Goal: Use online tool/utility: Utilize a website feature to perform a specific function

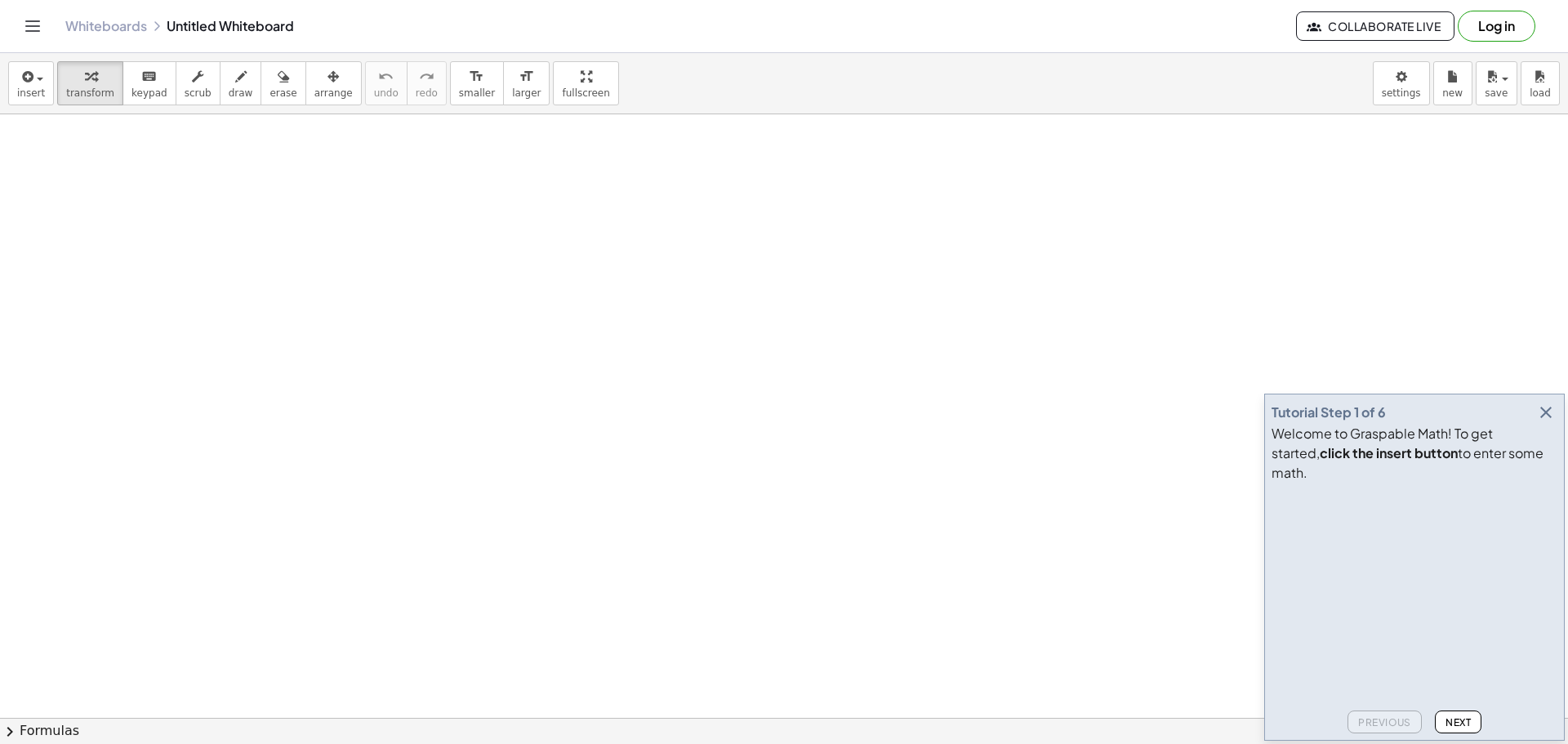
click at [1546, 422] on icon "button" at bounding box center [1546, 413] width 20 height 20
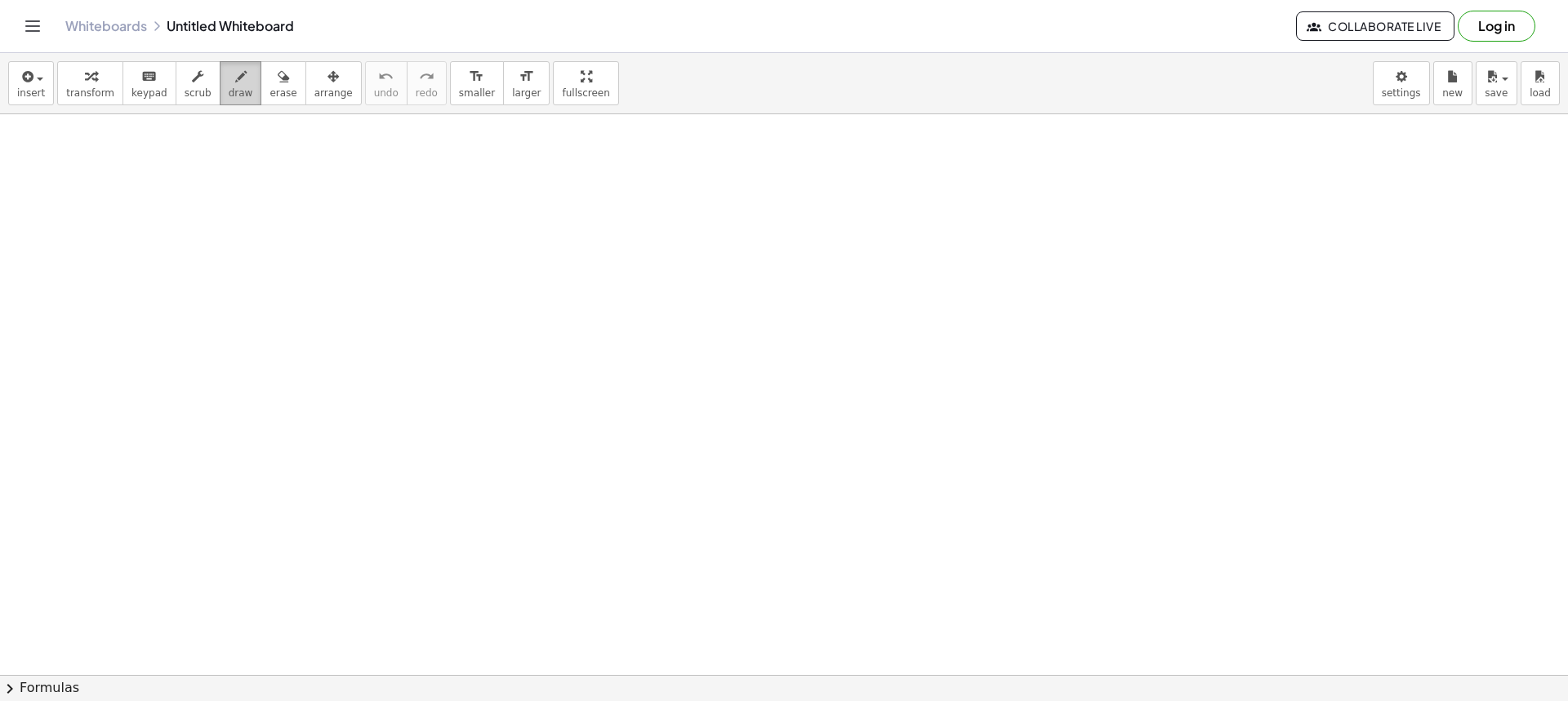
click at [220, 88] on button "draw" at bounding box center [241, 83] width 43 height 44
drag, startPoint x: 321, startPoint y: 189, endPoint x: 341, endPoint y: 203, distance: 24.4
drag, startPoint x: 346, startPoint y: 194, endPoint x: 355, endPoint y: 199, distance: 10.3
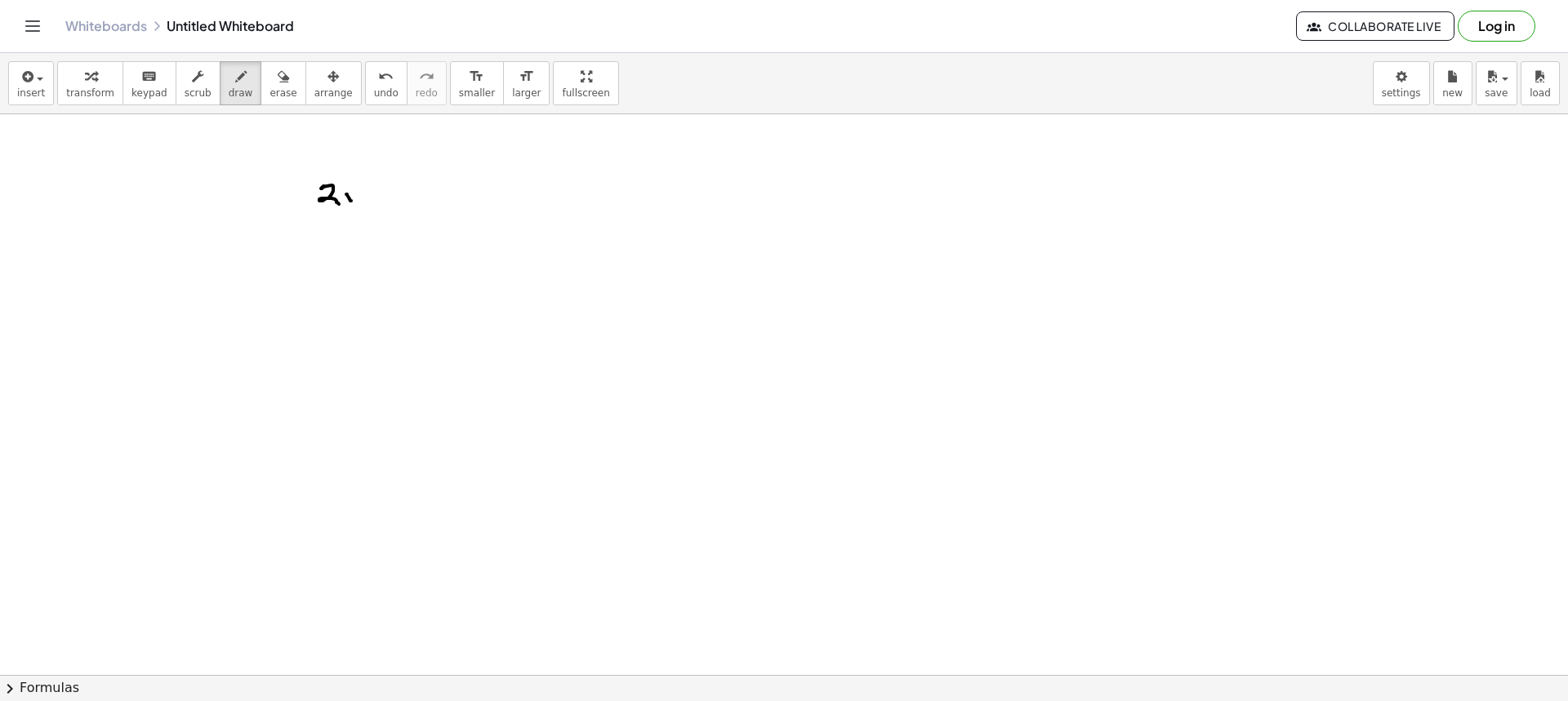
drag, startPoint x: 369, startPoint y: 203, endPoint x: 373, endPoint y: 211, distance: 8.9
drag, startPoint x: 378, startPoint y: 208, endPoint x: 372, endPoint y: 217, distance: 10.8
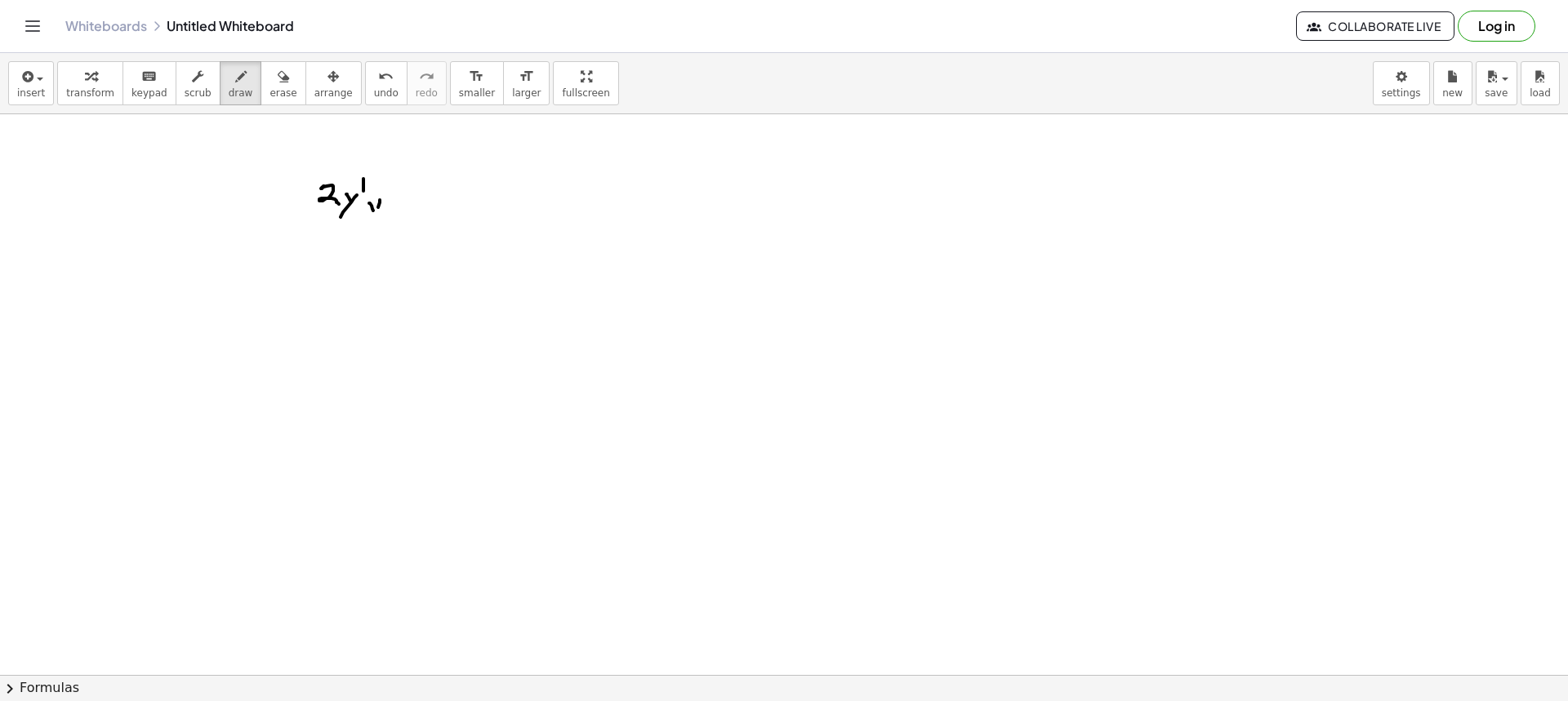
drag, startPoint x: 381, startPoint y: 181, endPoint x: 378, endPoint y: 194, distance: 13.3
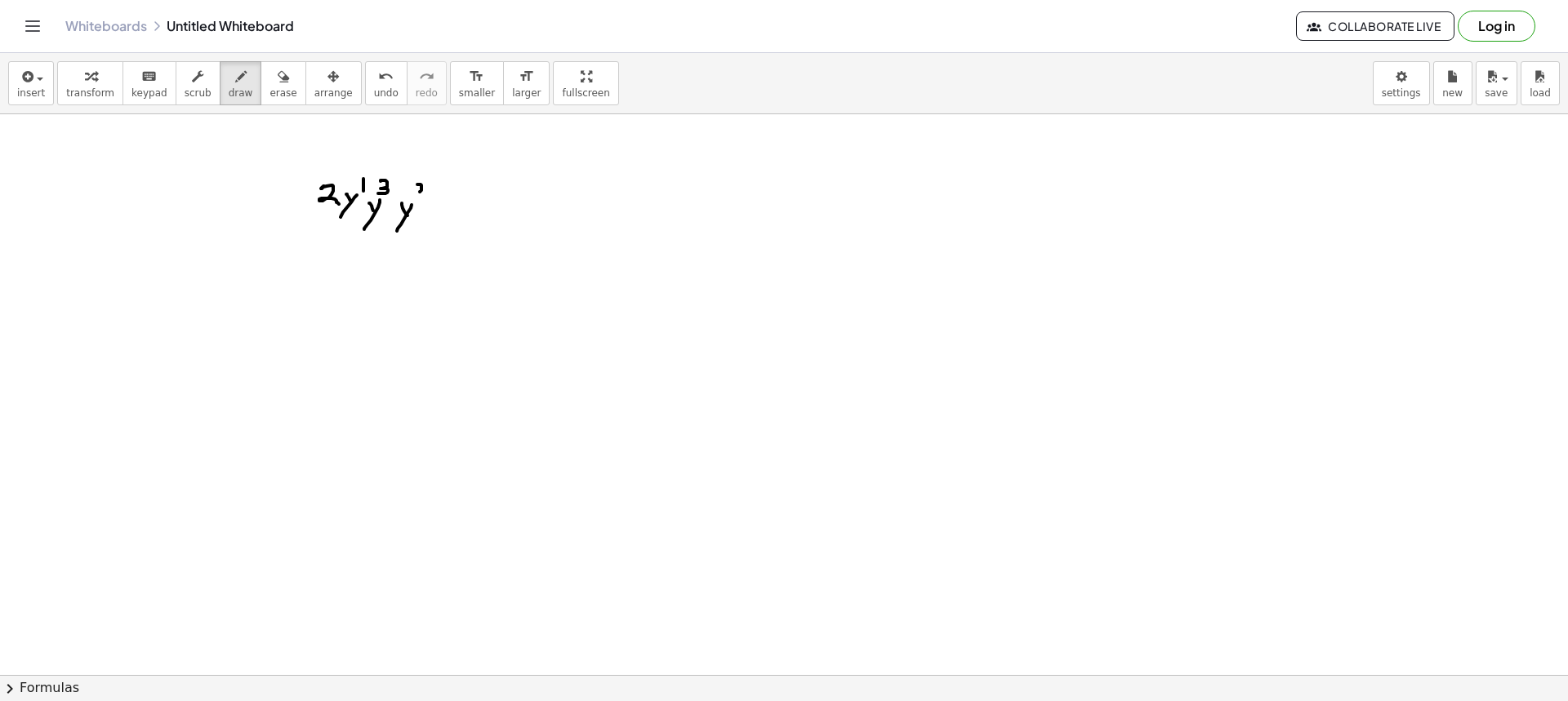
drag, startPoint x: 417, startPoint y: 185, endPoint x: 425, endPoint y: 195, distance: 12.8
drag, startPoint x: 438, startPoint y: 210, endPoint x: 449, endPoint y: 217, distance: 13.0
drag, startPoint x: 449, startPoint y: 217, endPoint x: 446, endPoint y: 229, distance: 12.4
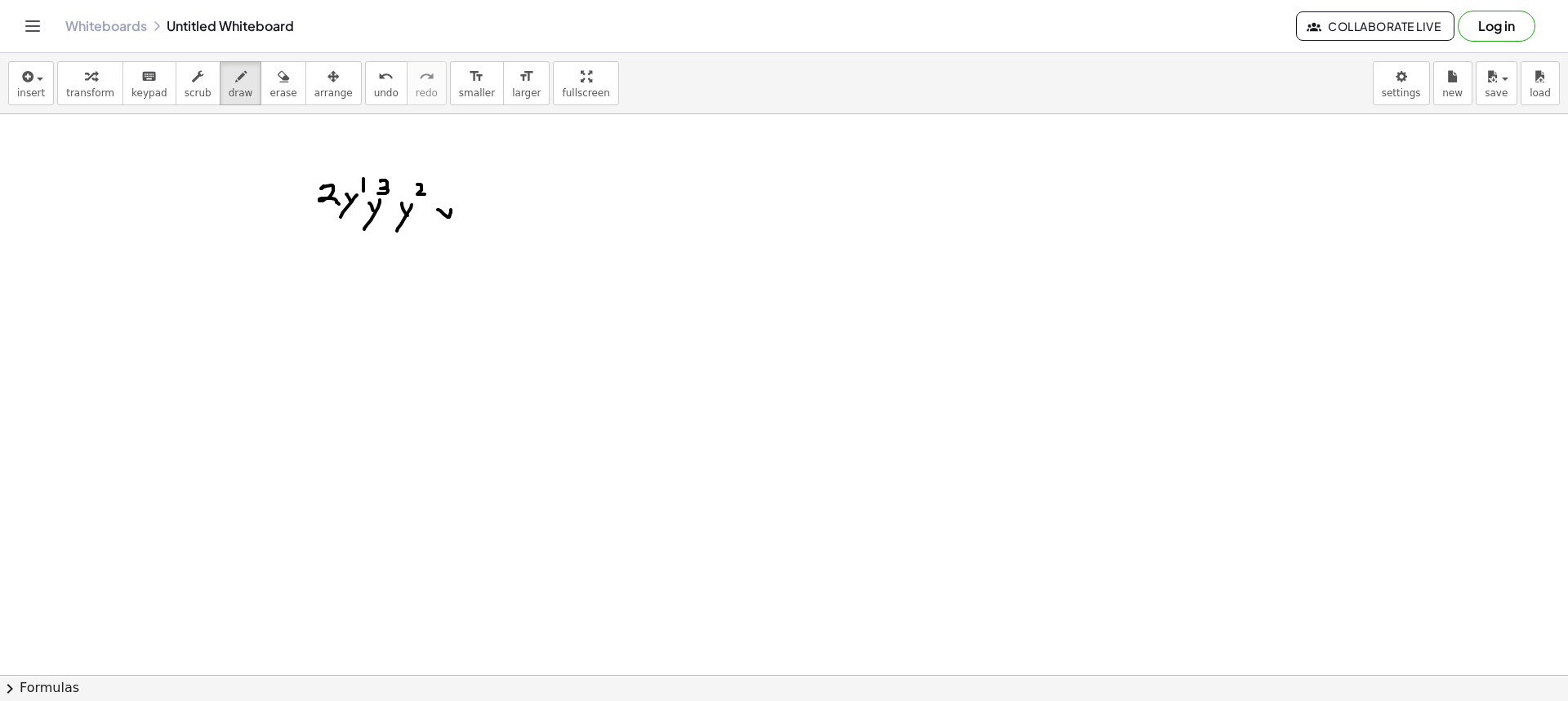
drag, startPoint x: 478, startPoint y: 224, endPoint x: 473, endPoint y: 233, distance: 10.3
drag, startPoint x: 494, startPoint y: 189, endPoint x: 503, endPoint y: 199, distance: 13.5
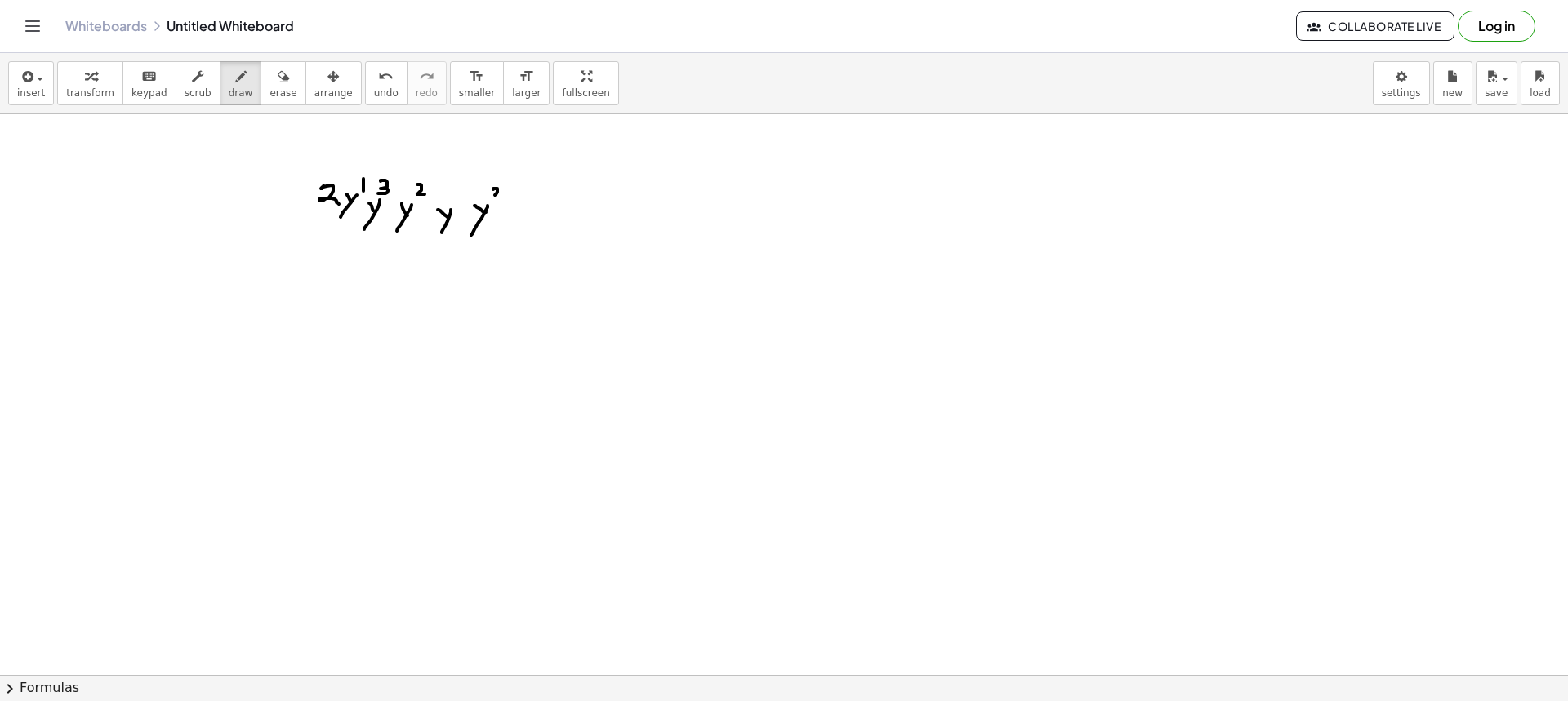
drag, startPoint x: 531, startPoint y: 213, endPoint x: 536, endPoint y: 219, distance: 7.8
drag, startPoint x: 541, startPoint y: 181, endPoint x: 550, endPoint y: 199, distance: 20.1
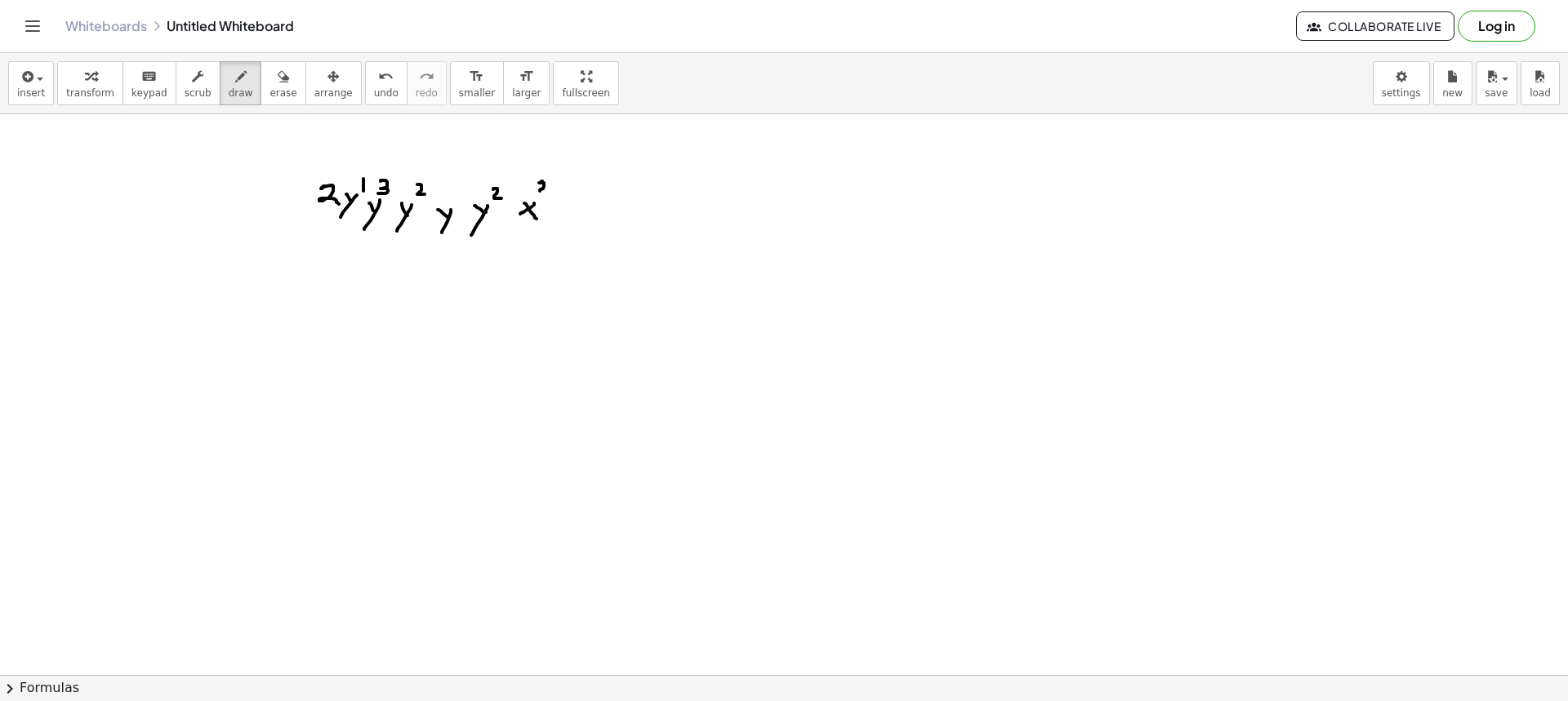
drag, startPoint x: 561, startPoint y: 217, endPoint x: 565, endPoint y: 208, distance: 9.8
drag, startPoint x: 565, startPoint y: 208, endPoint x: 575, endPoint y: 213, distance: 11.2
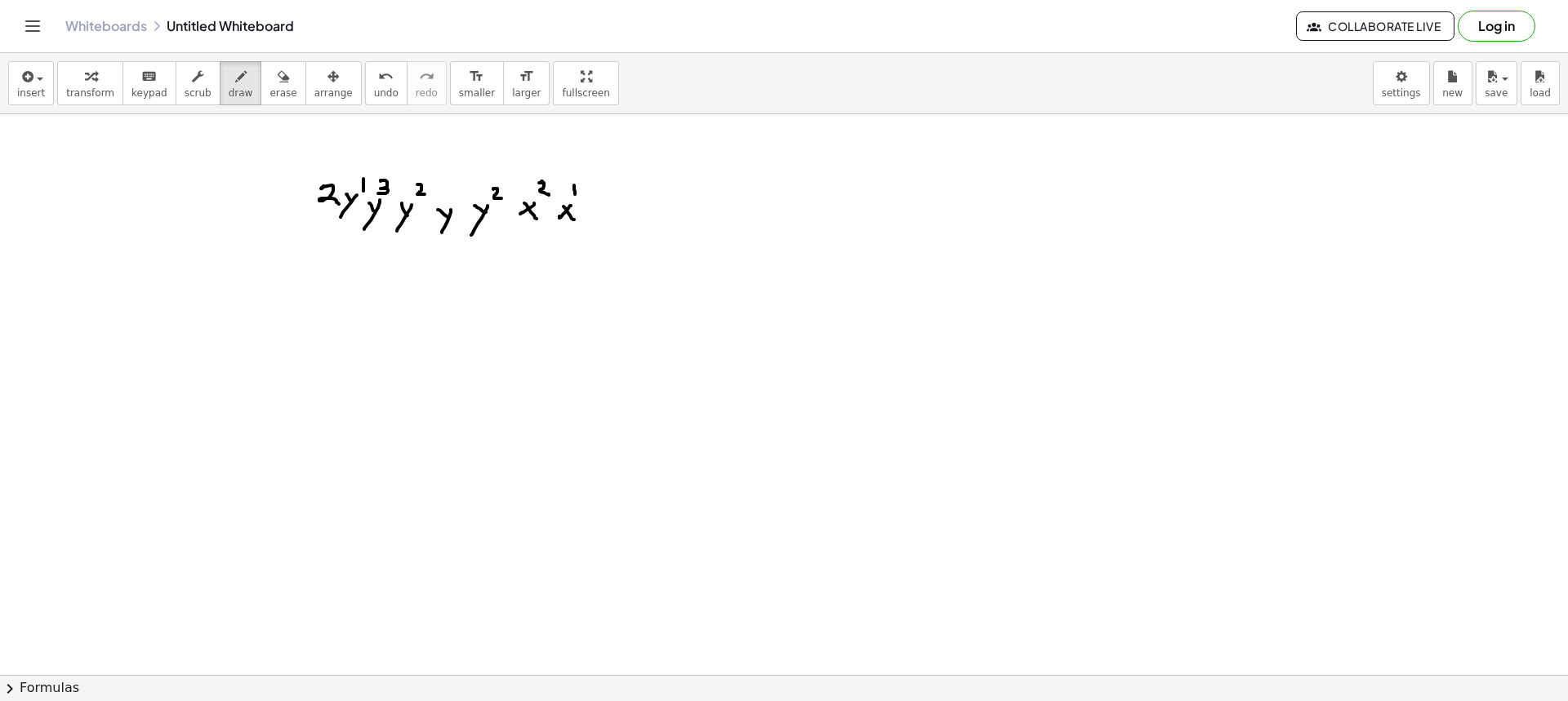
drag, startPoint x: 574, startPoint y: 185, endPoint x: 576, endPoint y: 195, distance: 10.2
drag, startPoint x: 609, startPoint y: 210, endPoint x: 595, endPoint y: 215, distance: 14.9
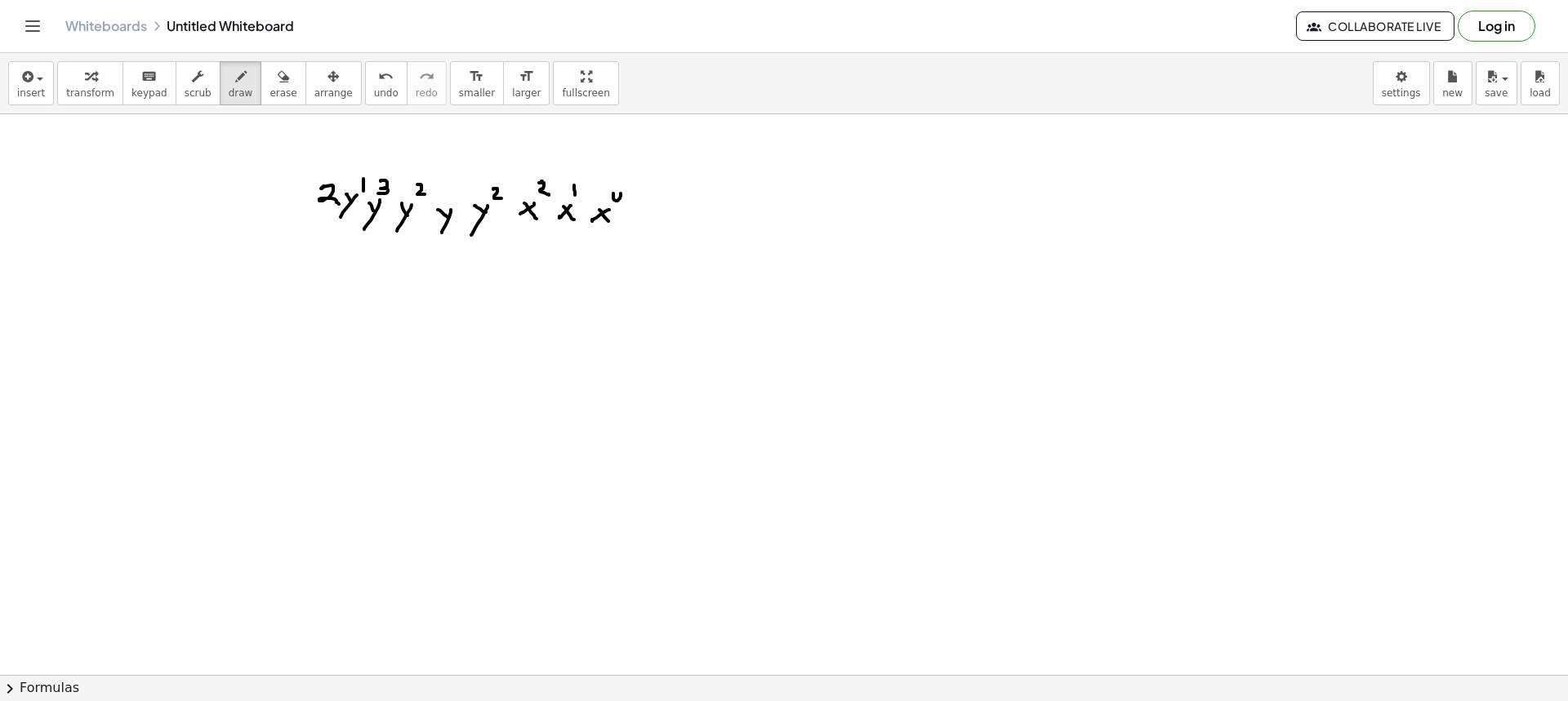
drag, startPoint x: 613, startPoint y: 194, endPoint x: 621, endPoint y: 205, distance: 13.6
drag, startPoint x: 633, startPoint y: 225, endPoint x: 636, endPoint y: 214, distance: 11.4
drag, startPoint x: 636, startPoint y: 214, endPoint x: 647, endPoint y: 199, distance: 18.6
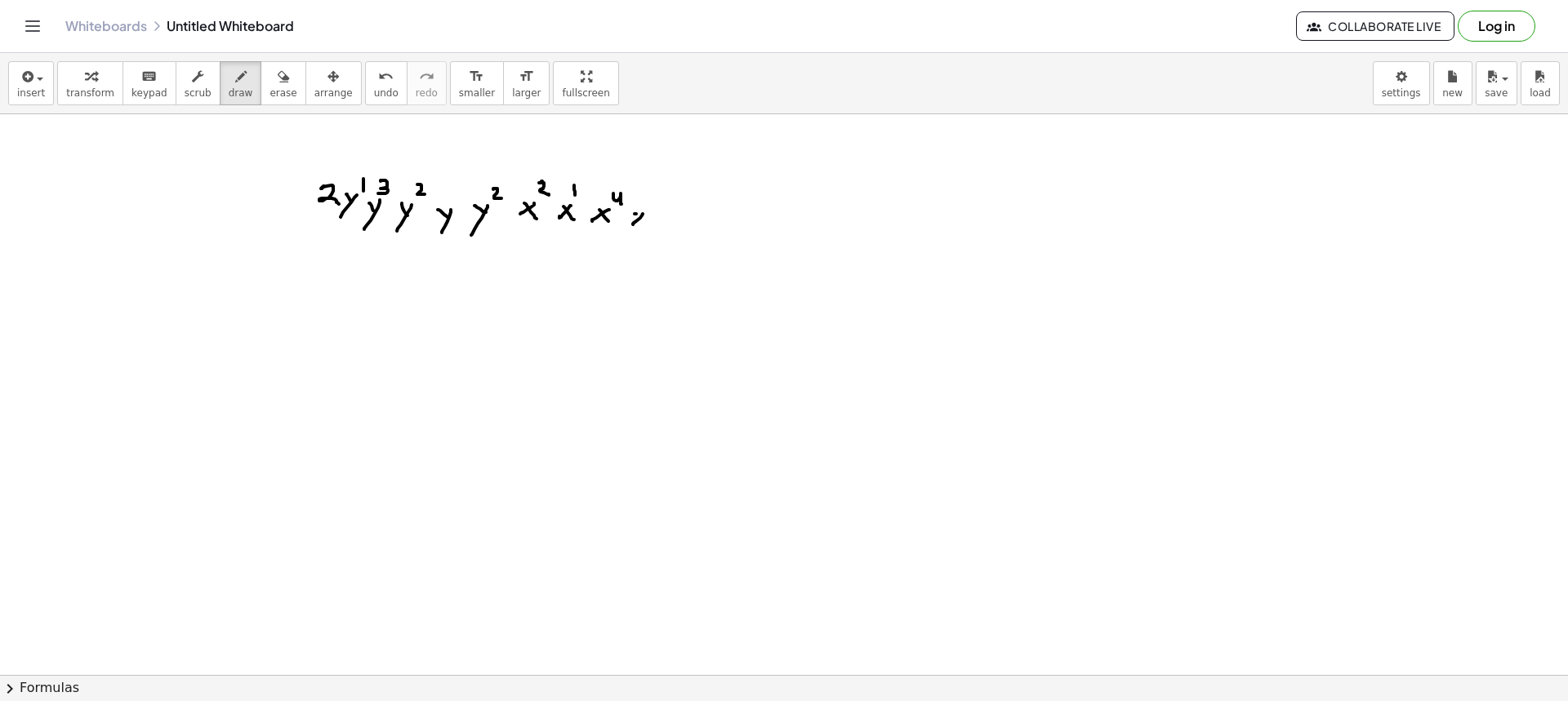
drag, startPoint x: 646, startPoint y: 197, endPoint x: 662, endPoint y: 206, distance: 18.4
drag, startPoint x: 301, startPoint y: 244, endPoint x: 687, endPoint y: 233, distance: 386.2
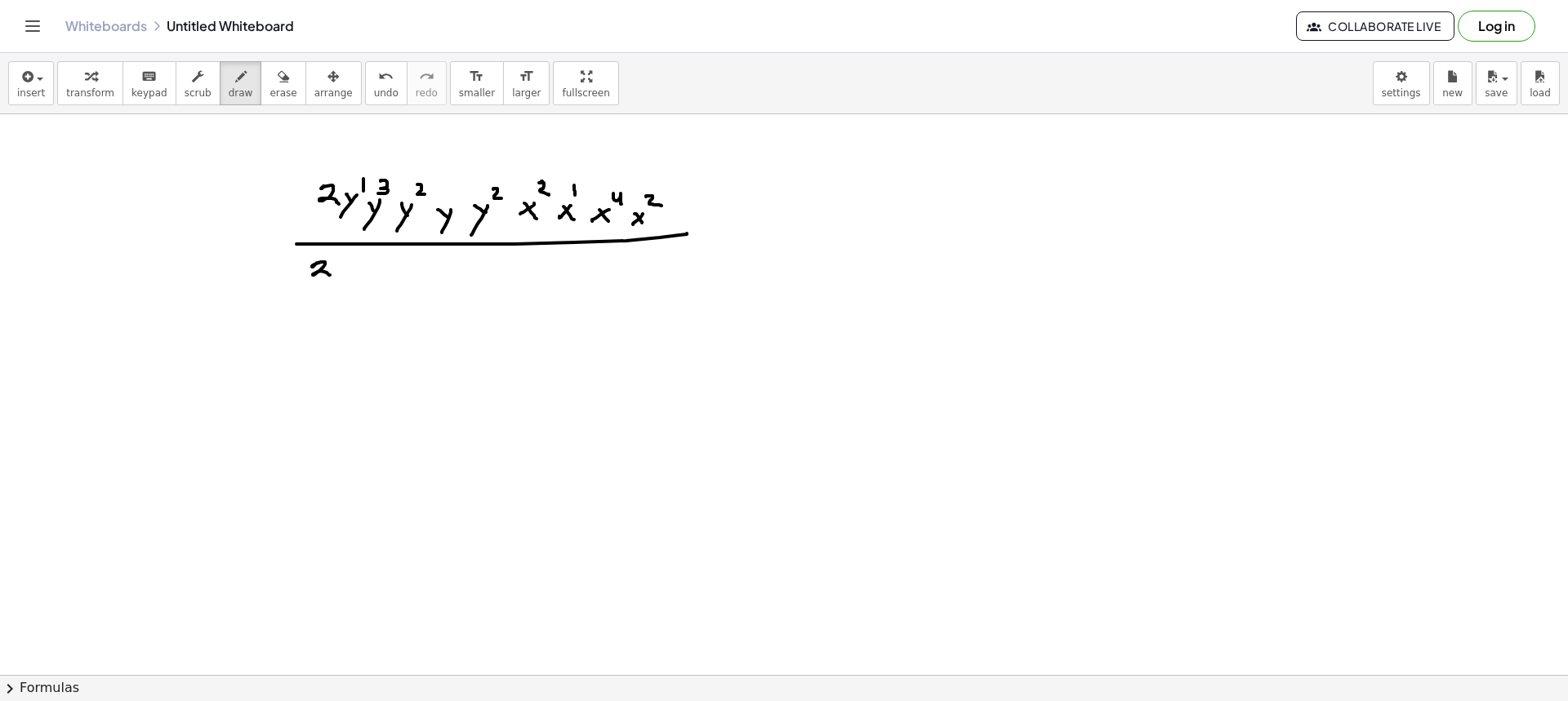
drag, startPoint x: 317, startPoint y: 263, endPoint x: 335, endPoint y: 276, distance: 22.2
drag, startPoint x: 363, startPoint y: 268, endPoint x: 354, endPoint y: 275, distance: 11.4
drag, startPoint x: 356, startPoint y: 269, endPoint x: 366, endPoint y: 278, distance: 13.5
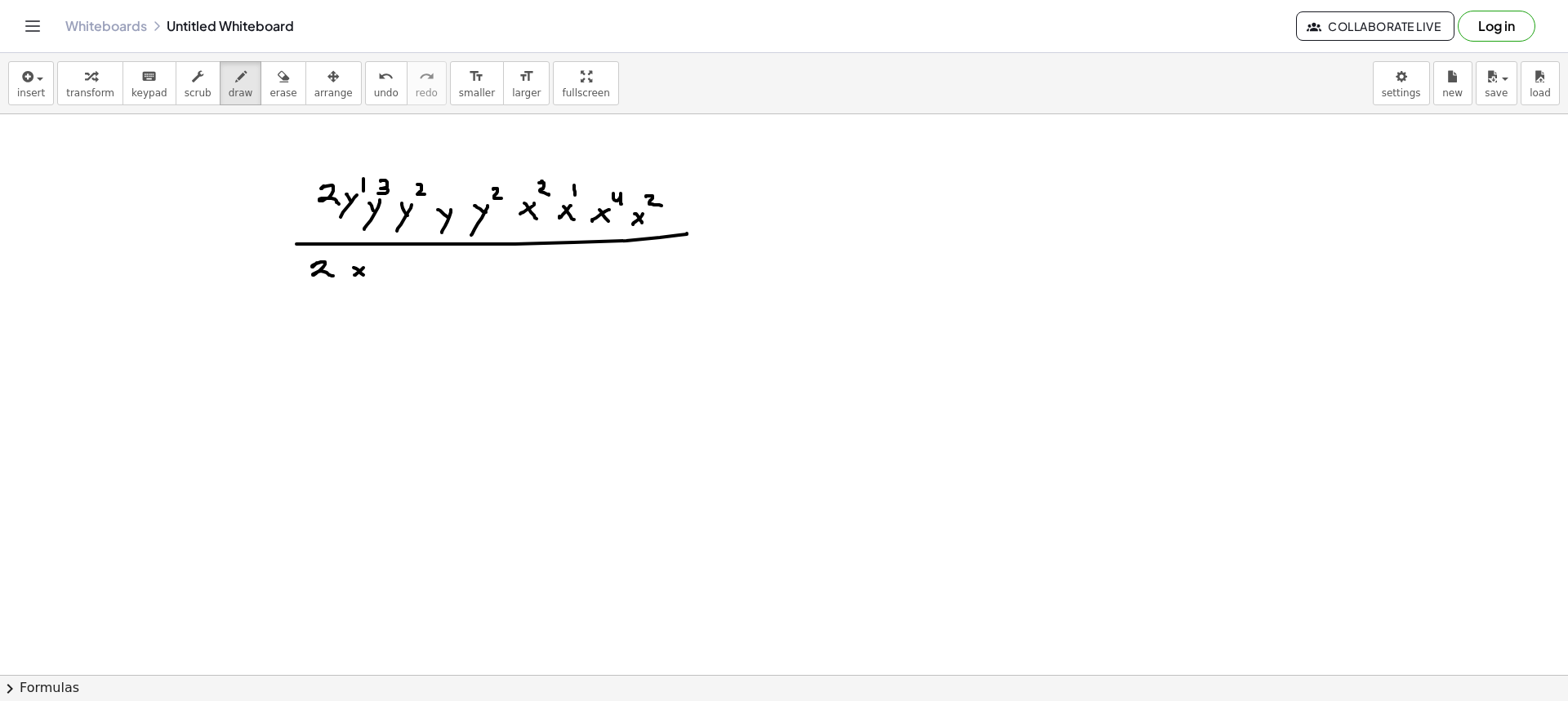
drag, startPoint x: 362, startPoint y: 256, endPoint x: 372, endPoint y: 263, distance: 12.2
drag, startPoint x: 391, startPoint y: 270, endPoint x: 379, endPoint y: 276, distance: 13.4
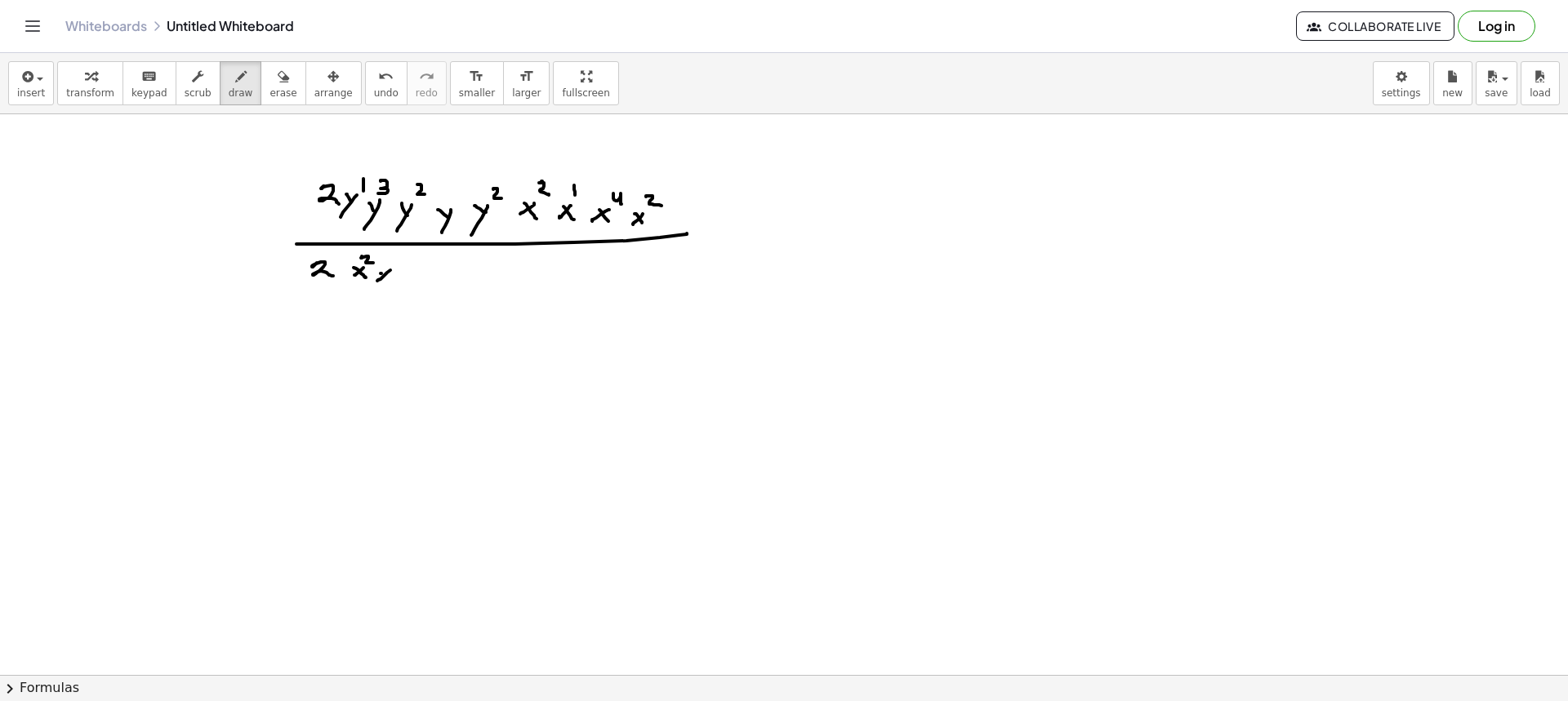
drag, startPoint x: 381, startPoint y: 273, endPoint x: 388, endPoint y: 259, distance: 15.7
drag, startPoint x: 397, startPoint y: 257, endPoint x: 407, endPoint y: 266, distance: 13.5
drag, startPoint x: 420, startPoint y: 272, endPoint x: 410, endPoint y: 273, distance: 10.0
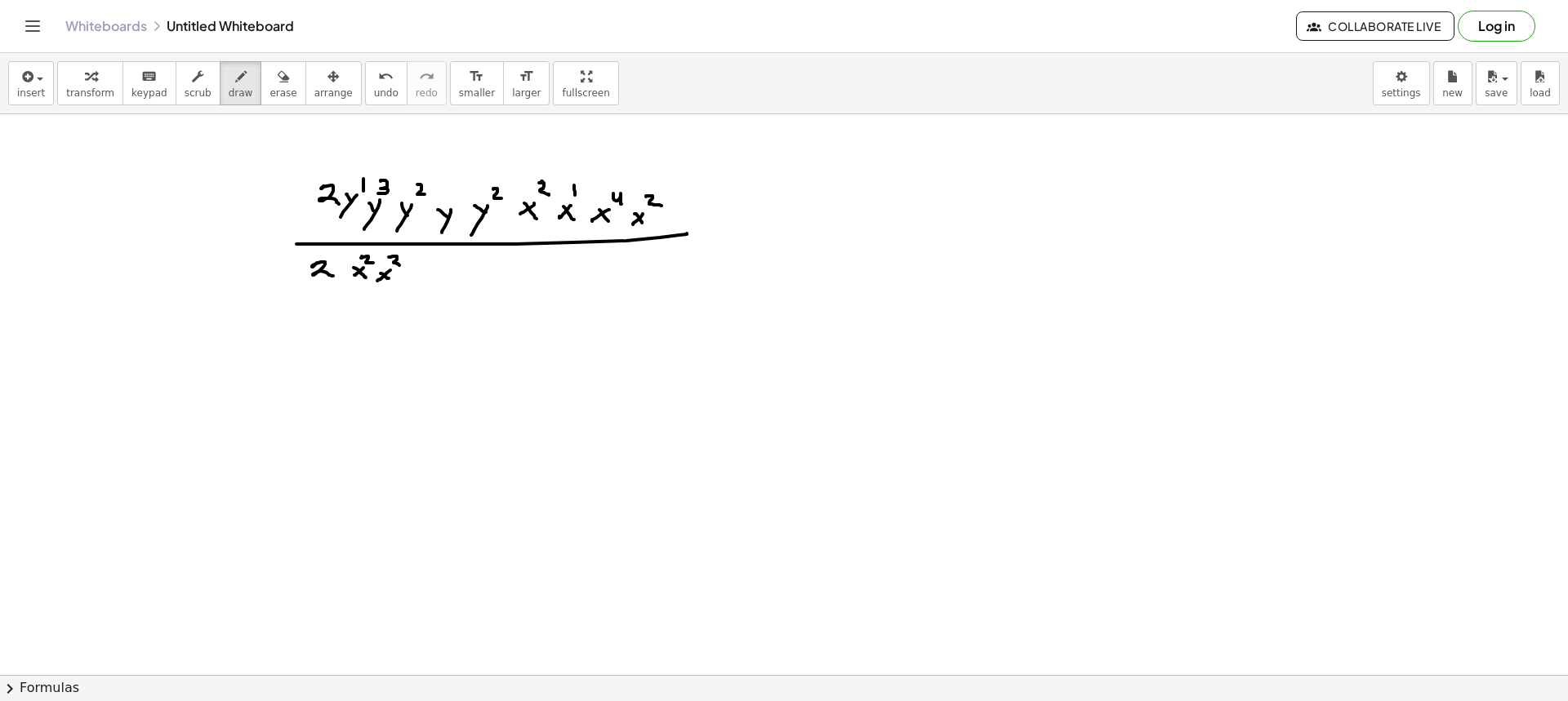
drag, startPoint x: 410, startPoint y: 270, endPoint x: 421, endPoint y: 281, distance: 15.6
drag
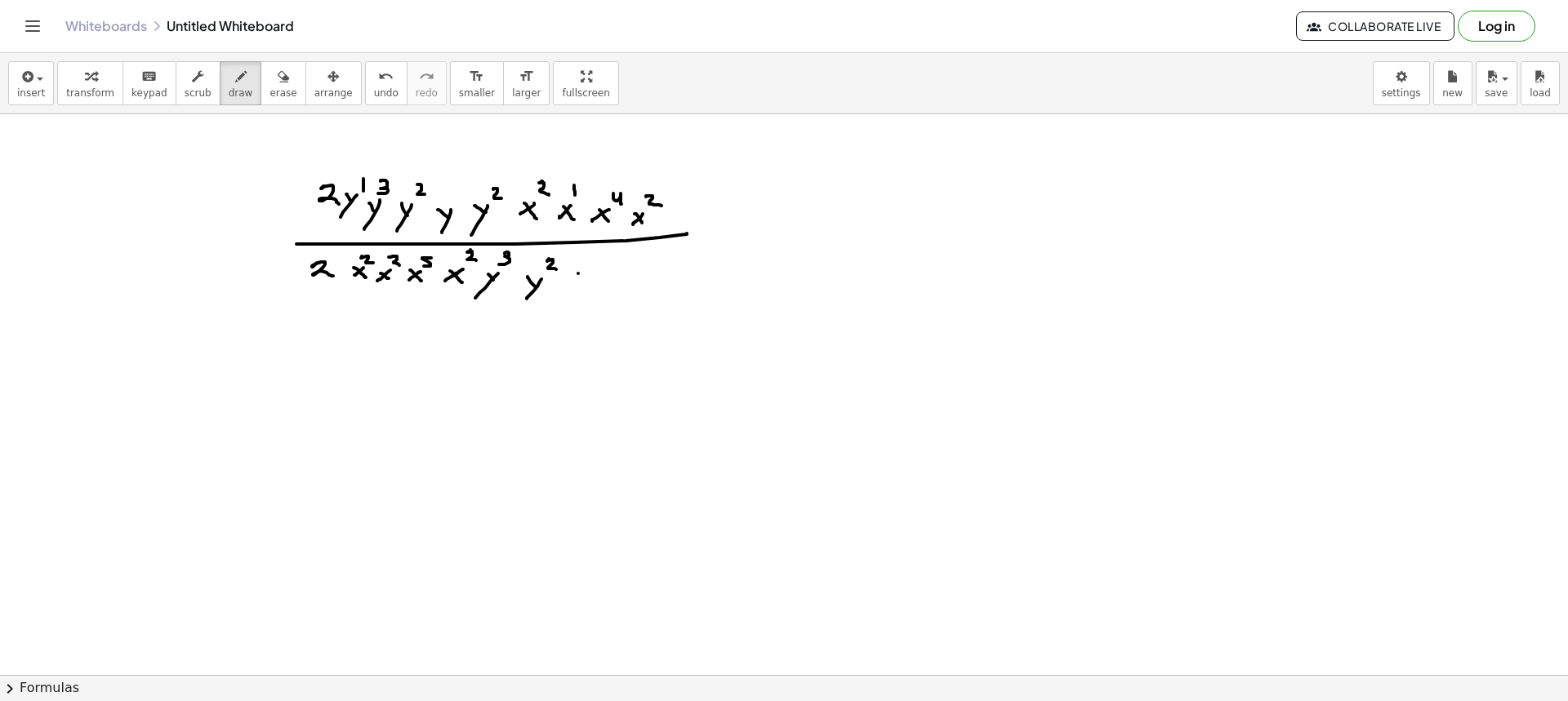
click at [229, 68] on div "button" at bounding box center [241, 76] width 25 height 20
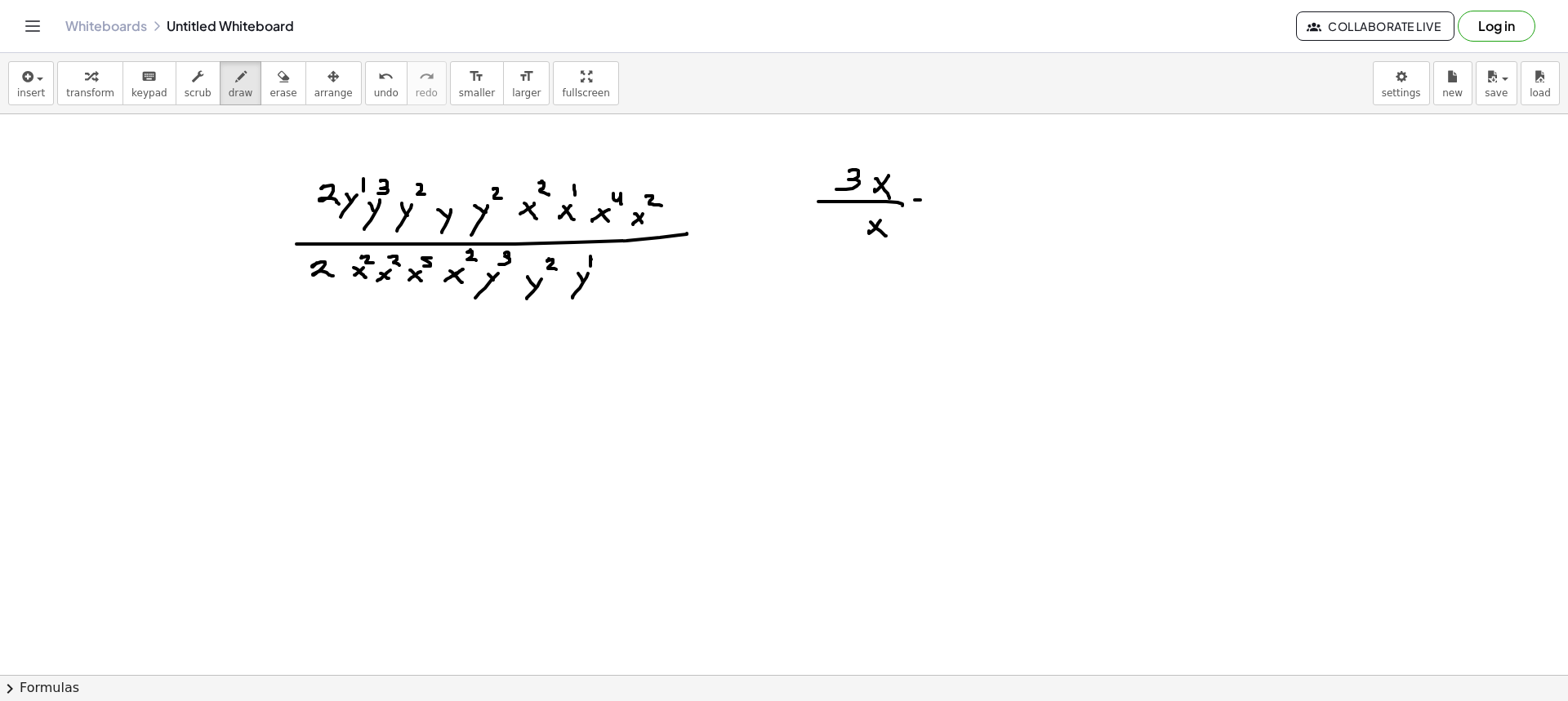
click at [214, 60] on div "insert select one: Math Expression Function Text Youtube Video Graphing Geometr…" at bounding box center [784, 83] width 1568 height 61
click at [220, 68] on button "draw" at bounding box center [241, 83] width 43 height 44
click at [235, 72] on icon "button" at bounding box center [241, 77] width 12 height 20
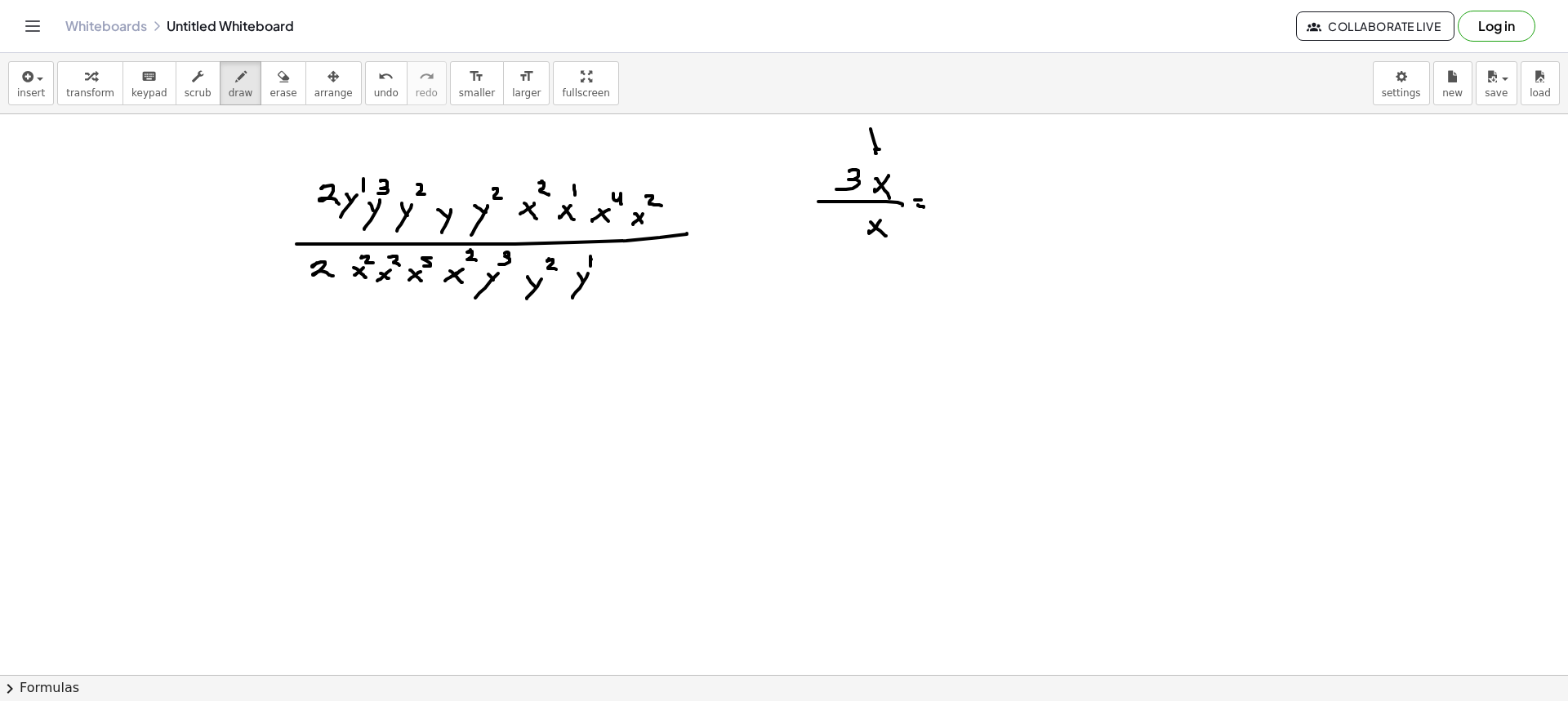
drag, startPoint x: 873, startPoint y: 138, endPoint x: 886, endPoint y: 157, distance: 23.0
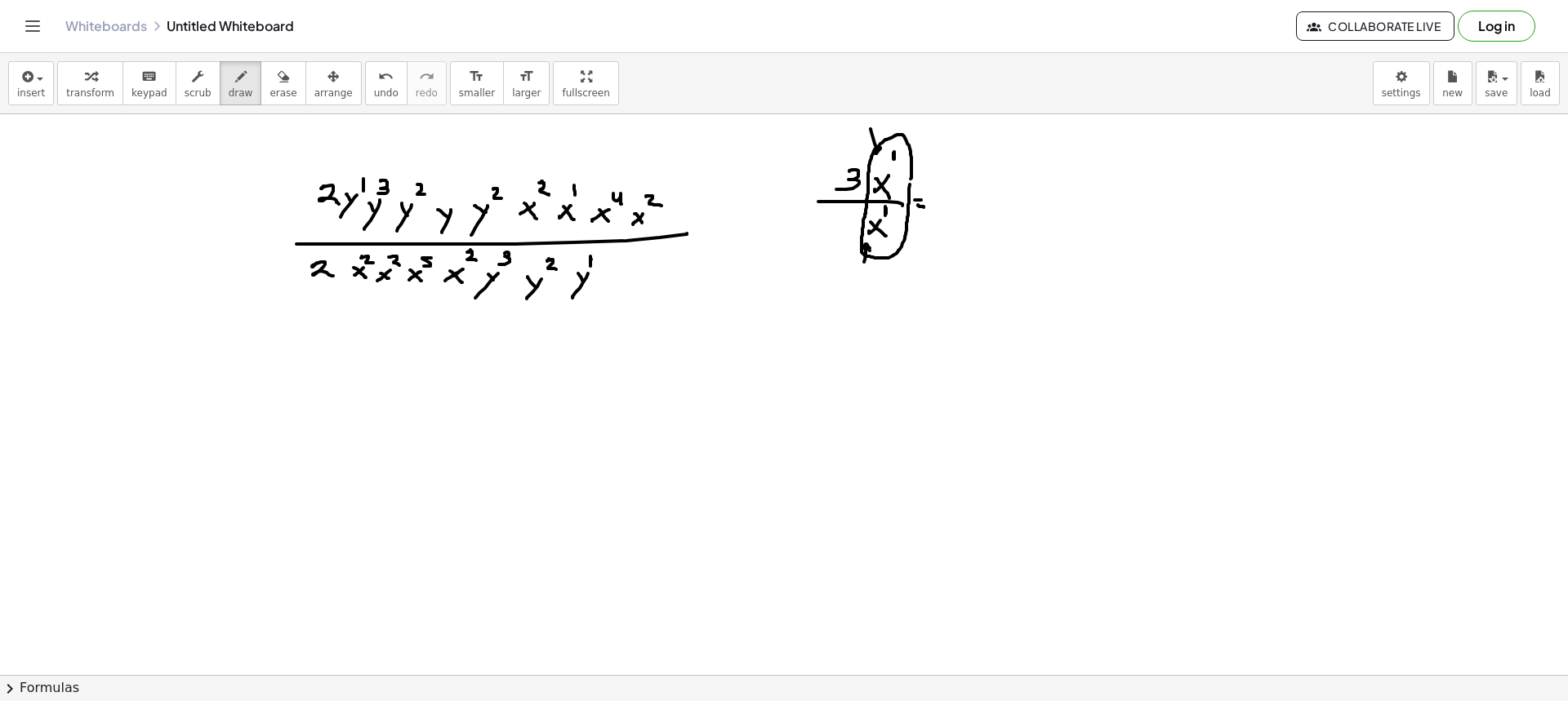
drag, startPoint x: 911, startPoint y: 165, endPoint x: 910, endPoint y: 176, distance: 11.0
drag, startPoint x: 814, startPoint y: 392, endPoint x: 803, endPoint y: 391, distance: 11.0
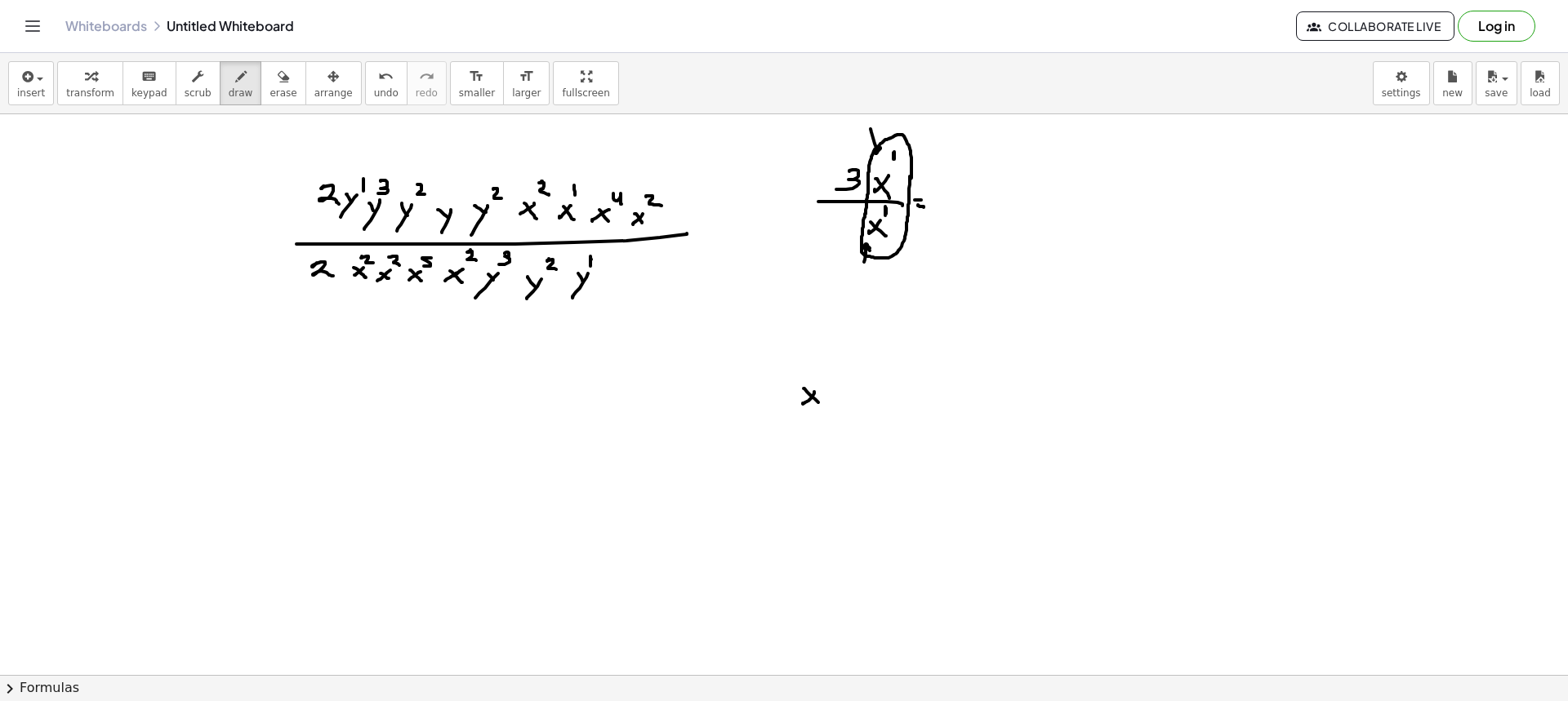
drag, startPoint x: 862, startPoint y: 387, endPoint x: 851, endPoint y: 395, distance: 13.6
drag, startPoint x: 853, startPoint y: 388, endPoint x: 868, endPoint y: 369, distance: 24.2
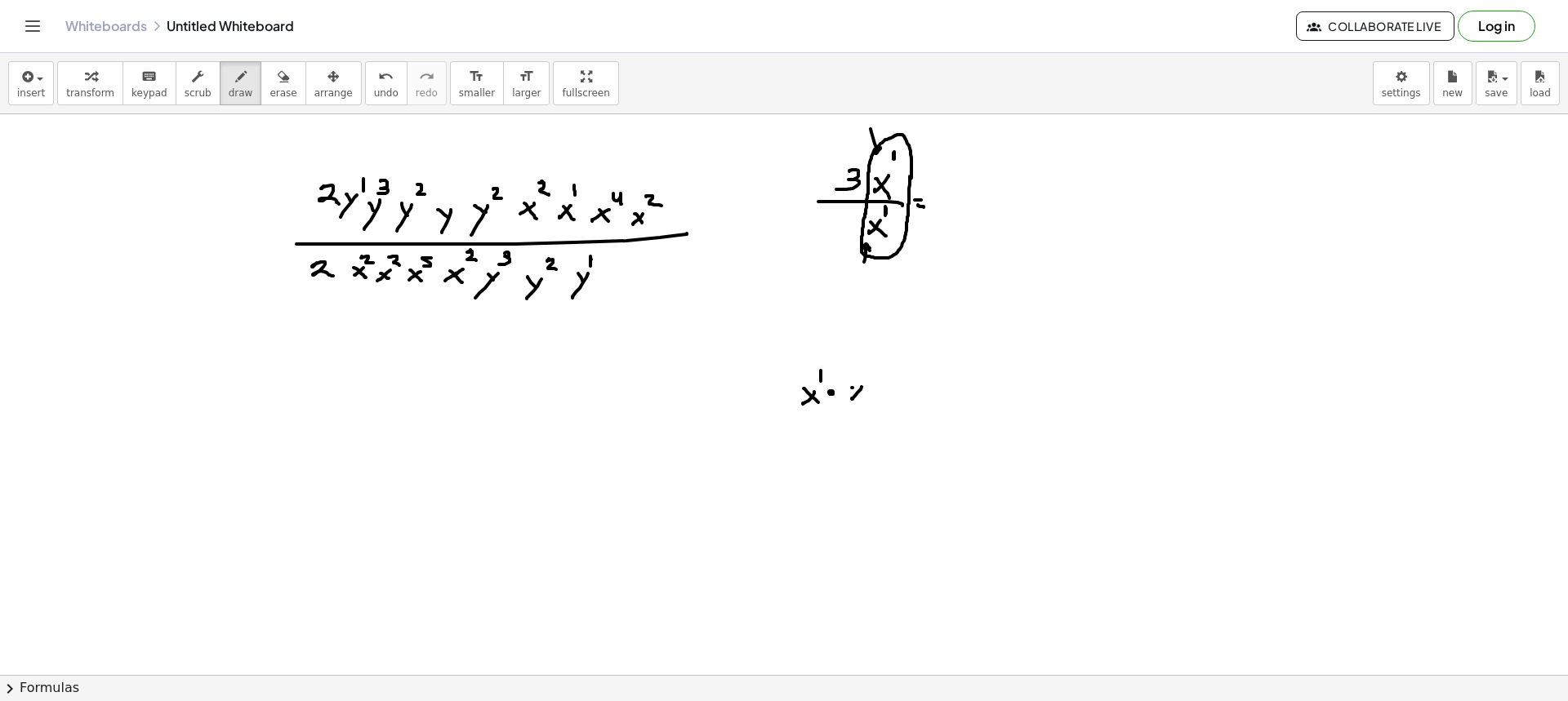
drag, startPoint x: 868, startPoint y: 367, endPoint x: 870, endPoint y: 378, distance: 11.2
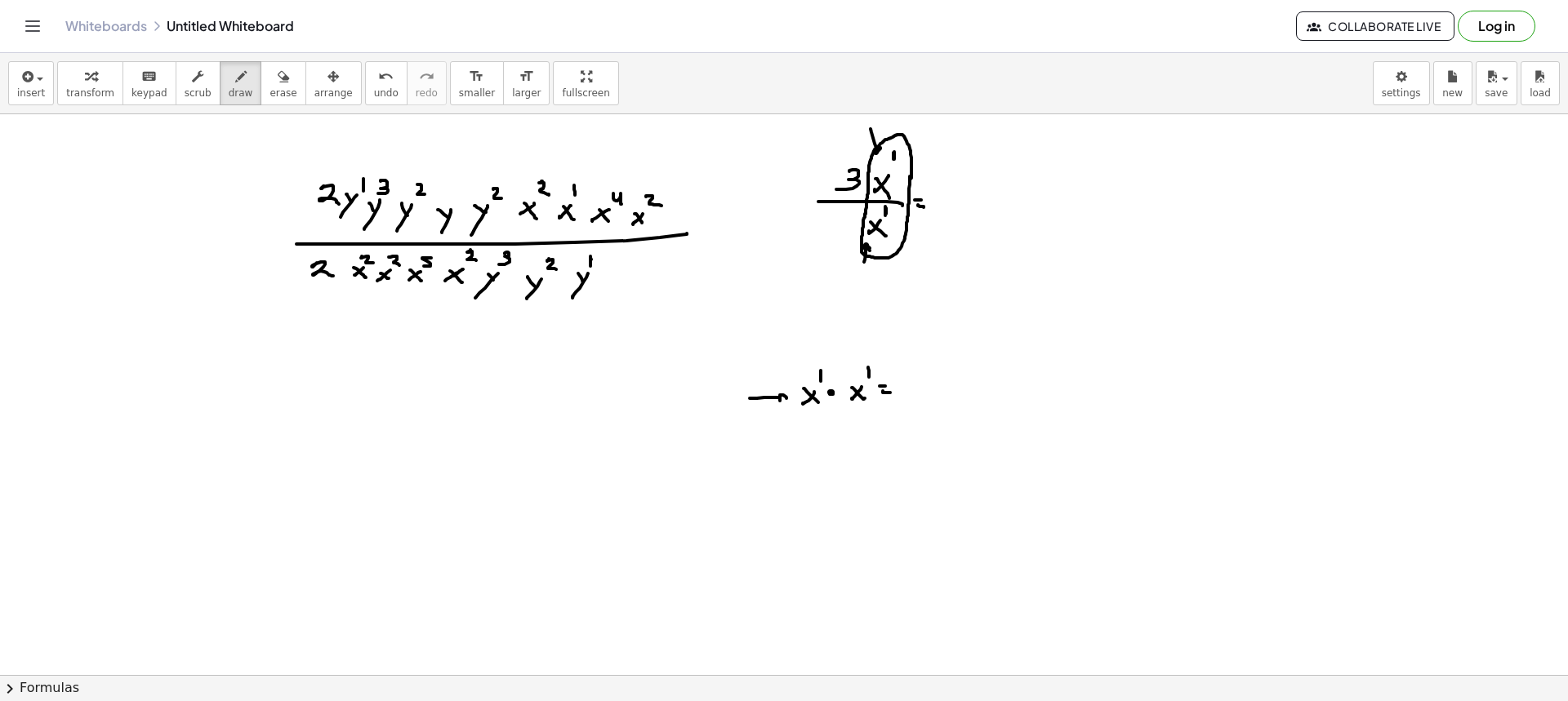
drag, startPoint x: 915, startPoint y: 387, endPoint x: 927, endPoint y: 395, distance: 14.4
drag, startPoint x: 924, startPoint y: 368, endPoint x: 932, endPoint y: 378, distance: 12.8
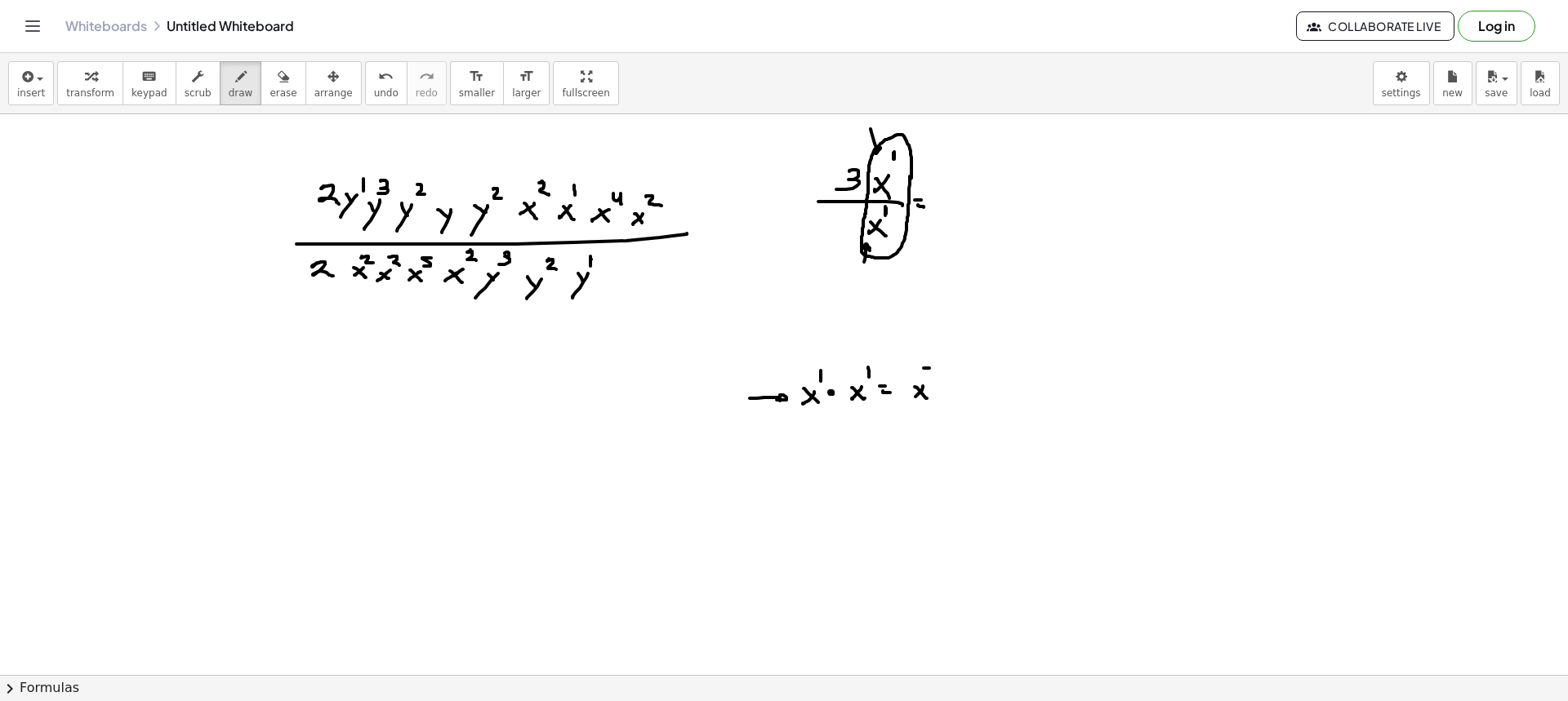
drag, startPoint x: 827, startPoint y: 446, endPoint x: 834, endPoint y: 424, distance: 23.1
drag, startPoint x: 747, startPoint y: 206, endPoint x: 788, endPoint y: 207, distance: 41.0
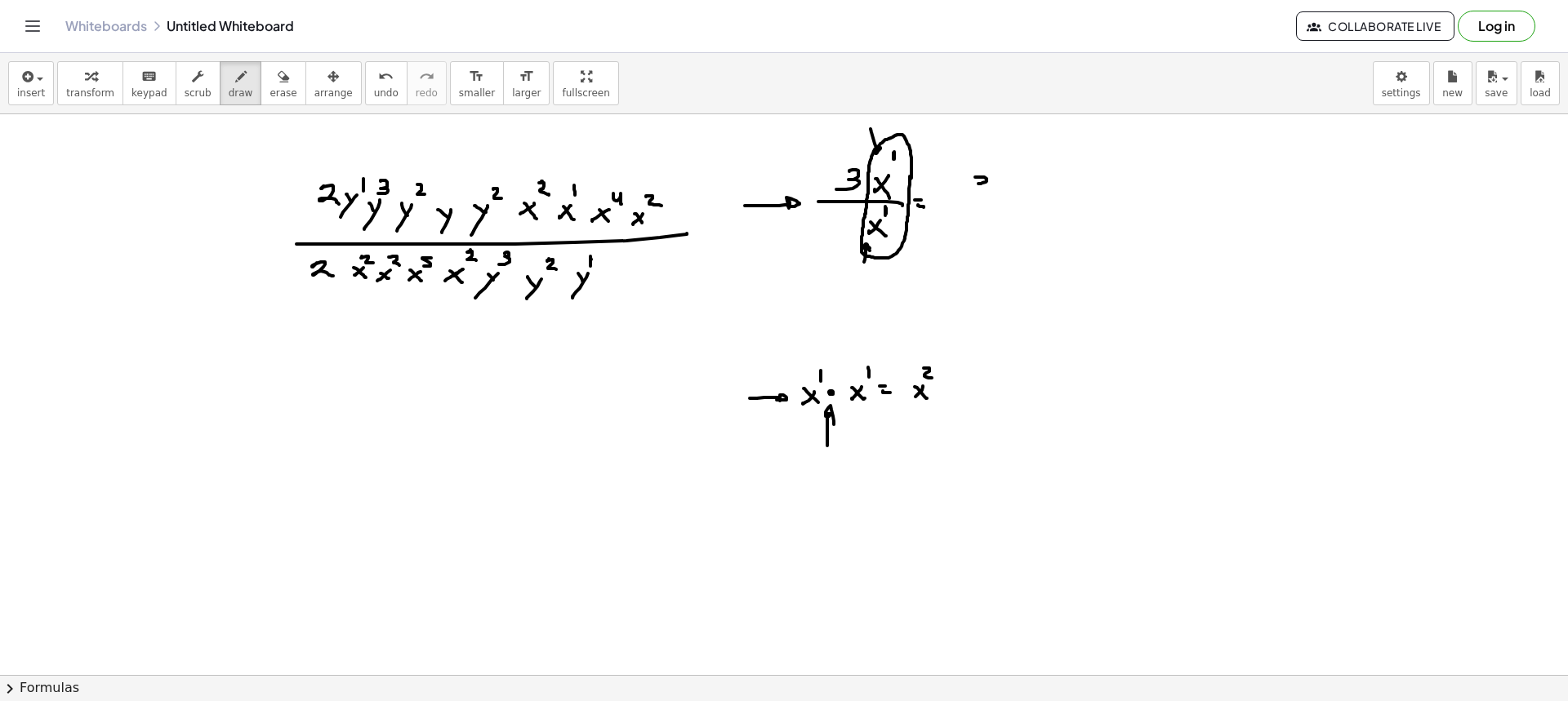
drag, startPoint x: 986, startPoint y: 179, endPoint x: 979, endPoint y: 194, distance: 16.6
drag, startPoint x: 867, startPoint y: 143, endPoint x: 864, endPoint y: 268, distance: 125.0
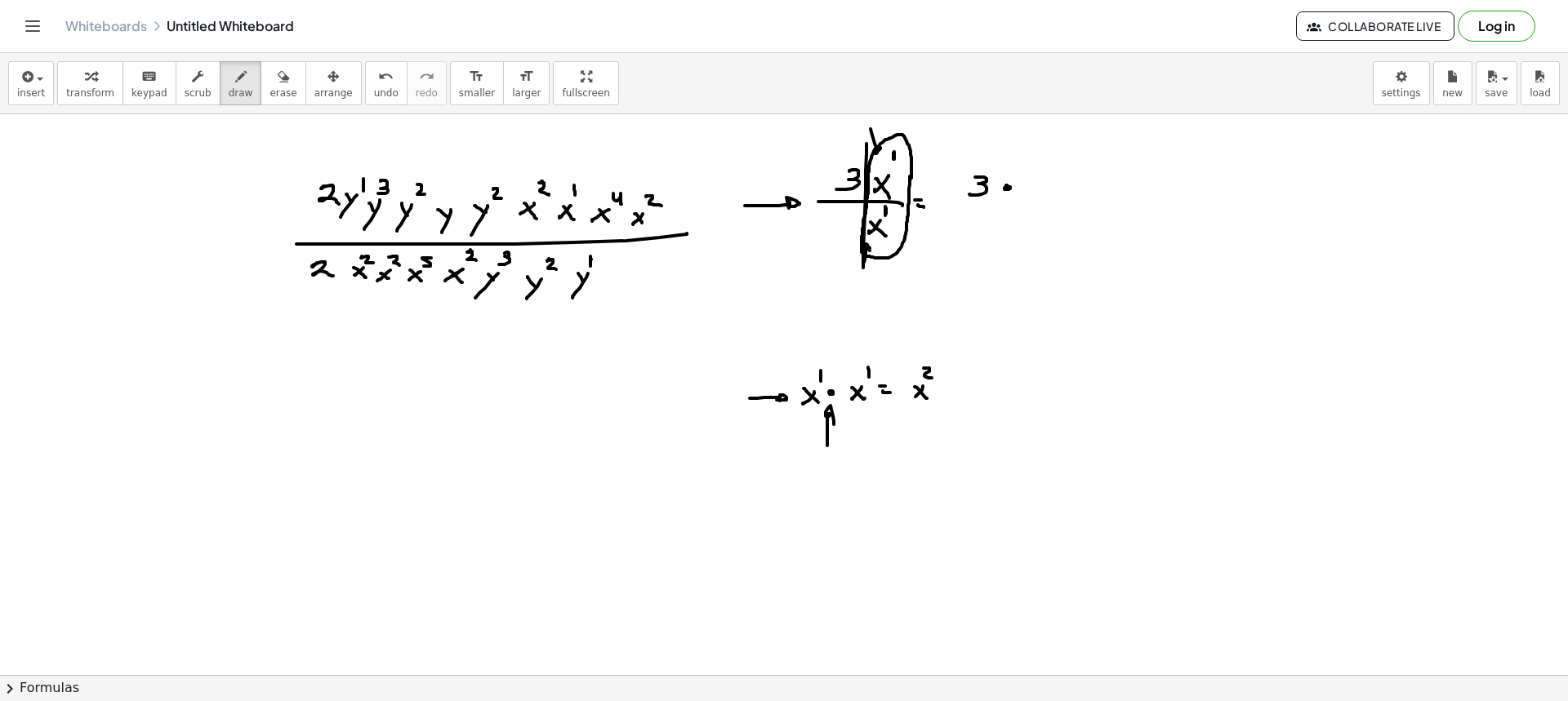
drag, startPoint x: 1052, startPoint y: 182, endPoint x: 1037, endPoint y: 192, distance: 18.0
drag, startPoint x: 1016, startPoint y: 205, endPoint x: 1078, endPoint y: 206, distance: 62.0
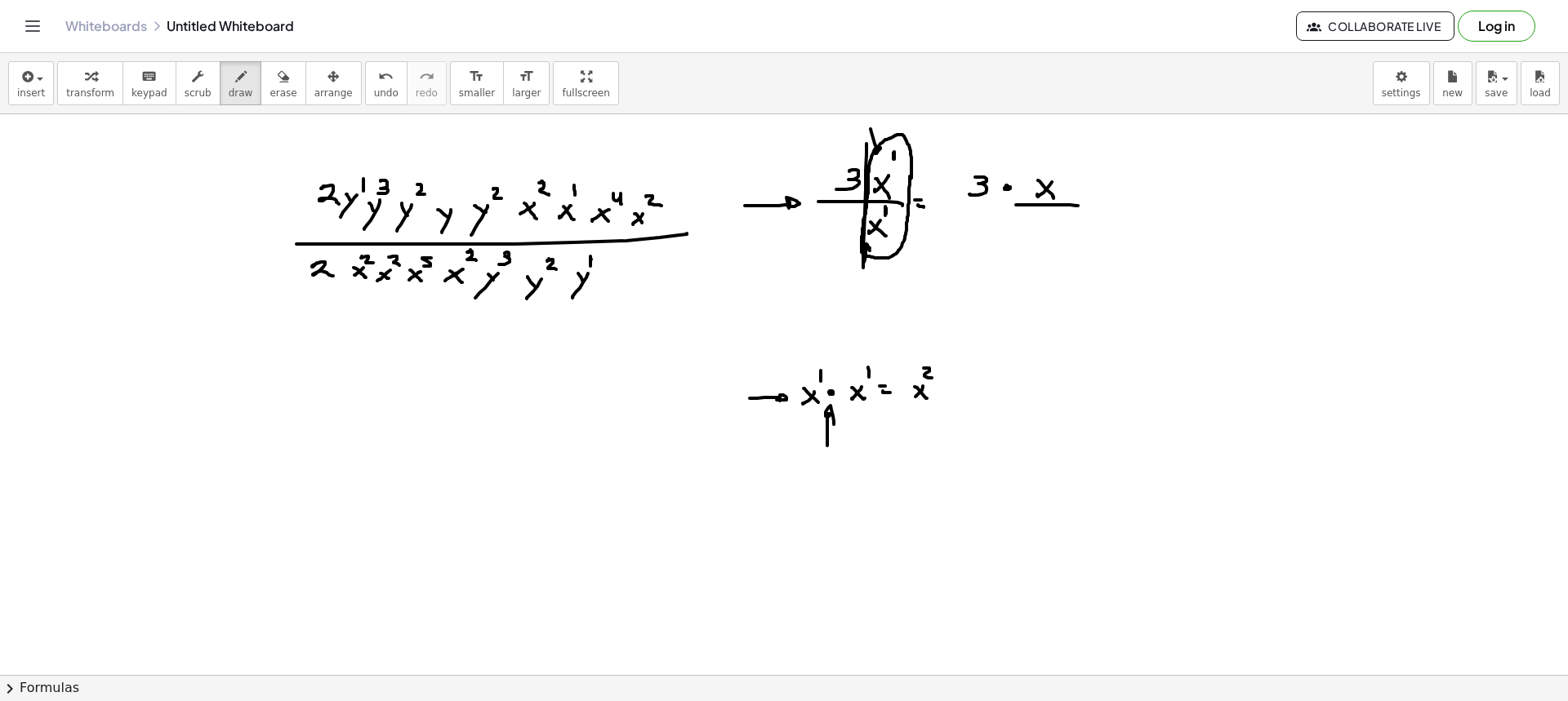
drag, startPoint x: 1049, startPoint y: 220, endPoint x: 1039, endPoint y: 231, distance: 14.9
drag, startPoint x: 1041, startPoint y: 222, endPoint x: 1058, endPoint y: 236, distance: 22.0
drag, startPoint x: 1060, startPoint y: 167, endPoint x: 1060, endPoint y: 176, distance: 9.0
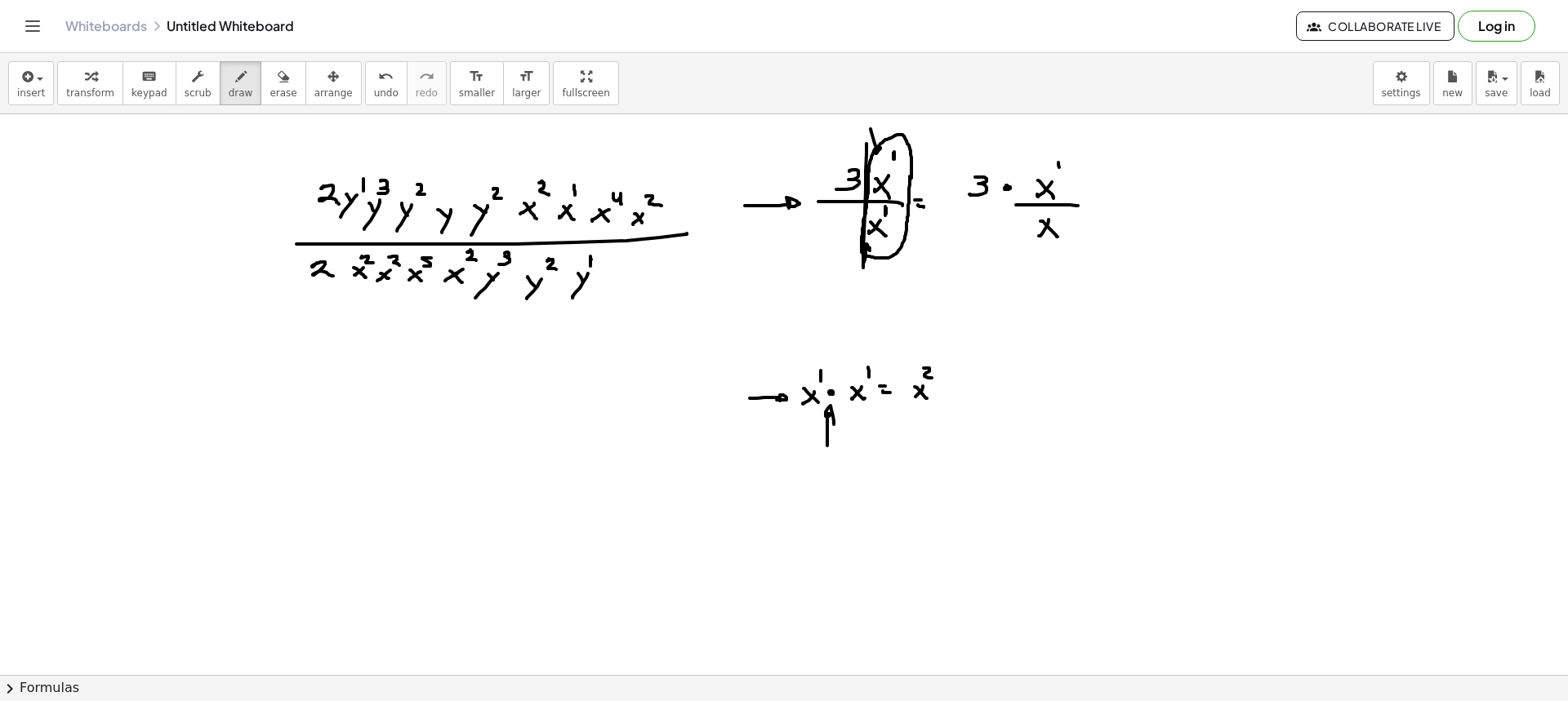
click at [275, 83] on button "erase" at bounding box center [283, 83] width 45 height 44
drag, startPoint x: 219, startPoint y: 87, endPoint x: 835, endPoint y: 203, distance: 626.8
click at [229, 87] on span "draw" at bounding box center [241, 93] width 25 height 12
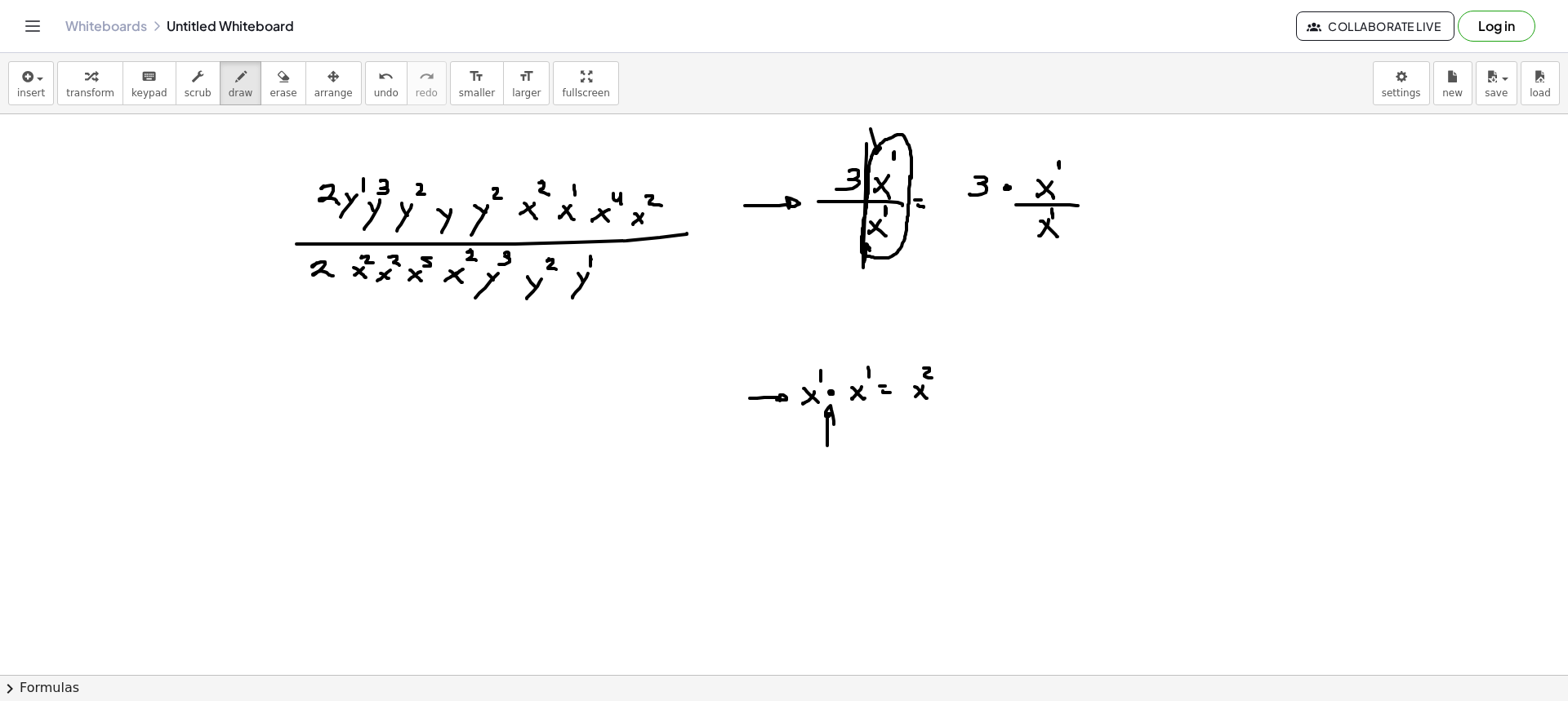
drag, startPoint x: 1102, startPoint y: 208, endPoint x: 1112, endPoint y: 209, distance: 10.0
drag, startPoint x: 1143, startPoint y: 182, endPoint x: 1140, endPoint y: 199, distance: 17.3
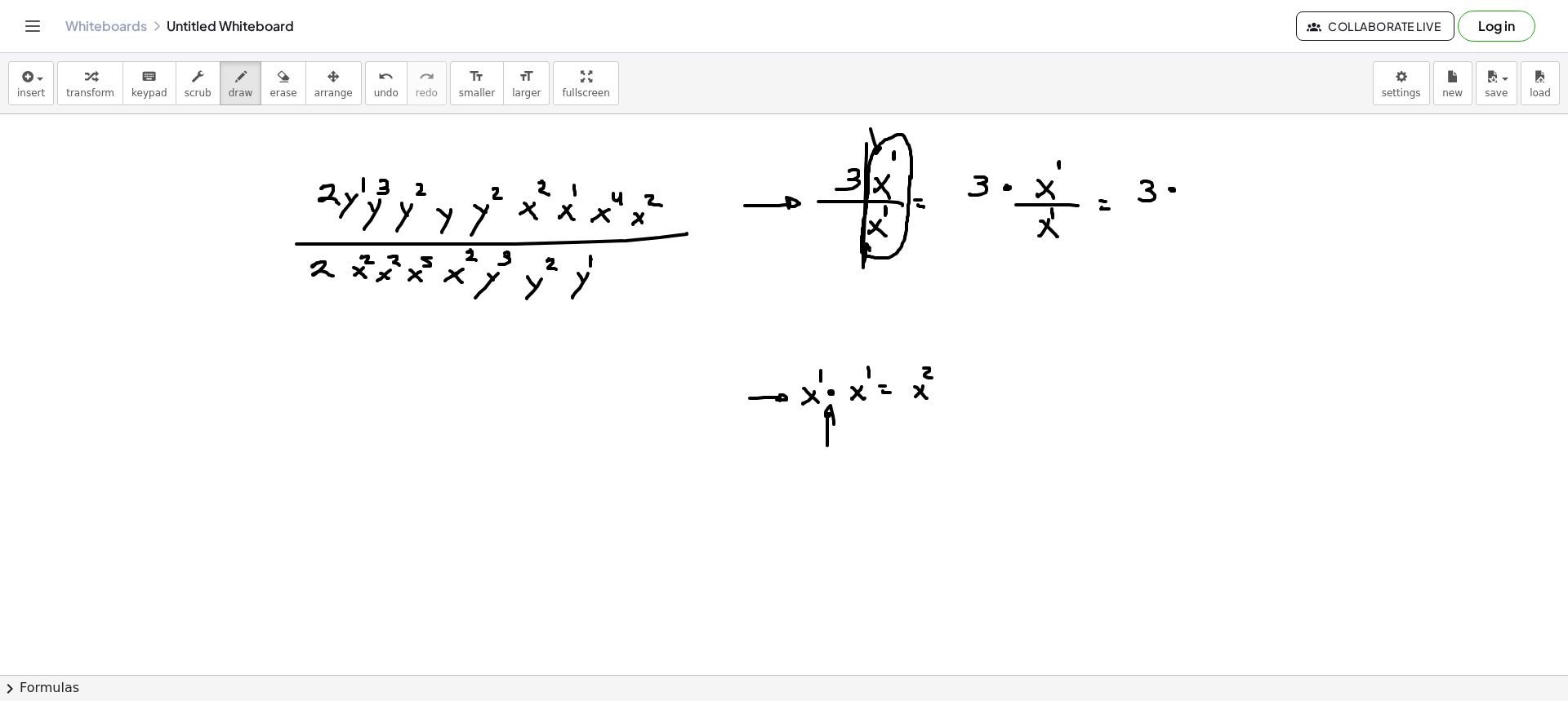
drag, startPoint x: 1203, startPoint y: 189, endPoint x: 1191, endPoint y: 199, distance: 15.6
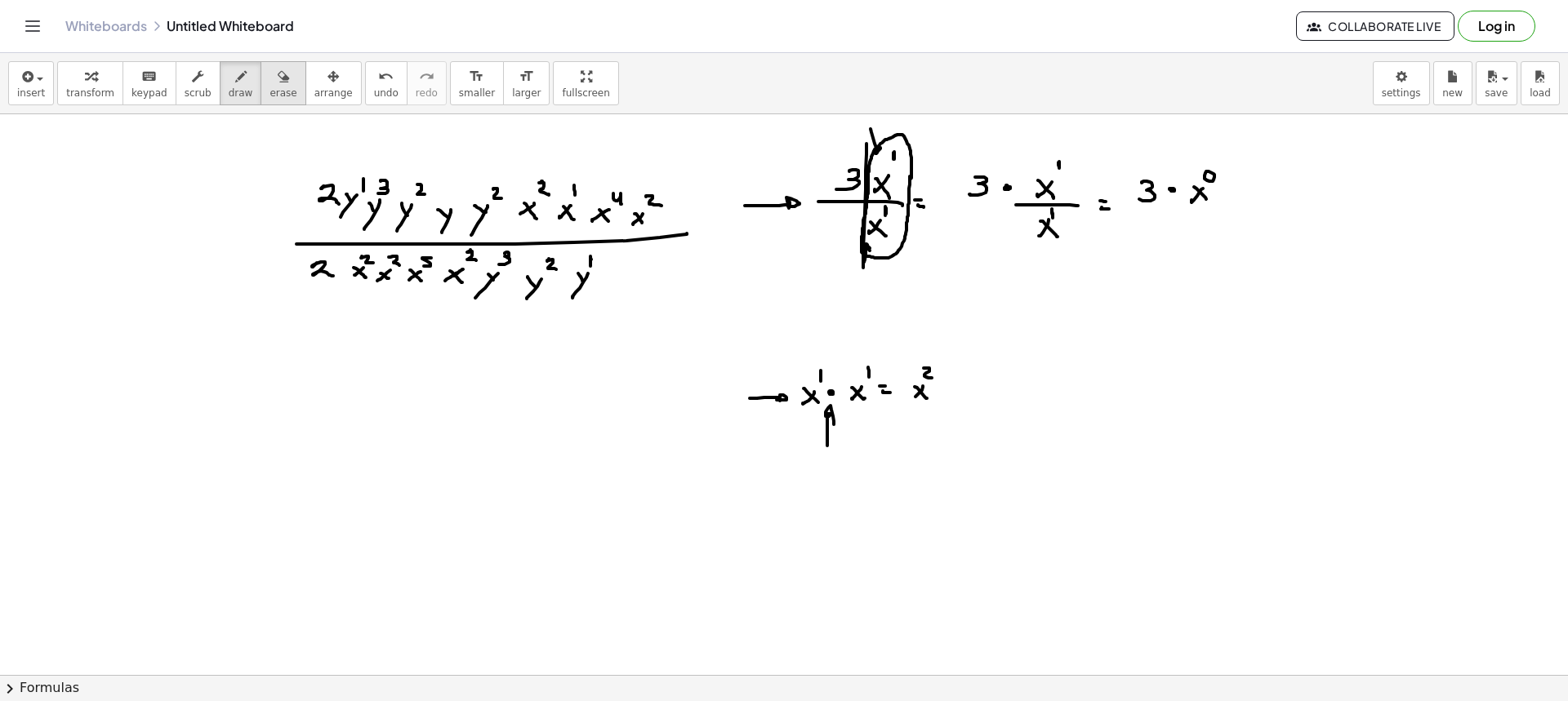
click at [269, 91] on span "erase" at bounding box center [283, 93] width 27 height 12
drag, startPoint x: 1227, startPoint y: 230, endPoint x: 1227, endPoint y: 199, distance: 31.0
click at [235, 86] on icon "button" at bounding box center [241, 77] width 12 height 20
drag, startPoint x: 1200, startPoint y: 188, endPoint x: 1201, endPoint y: 199, distance: 11.0
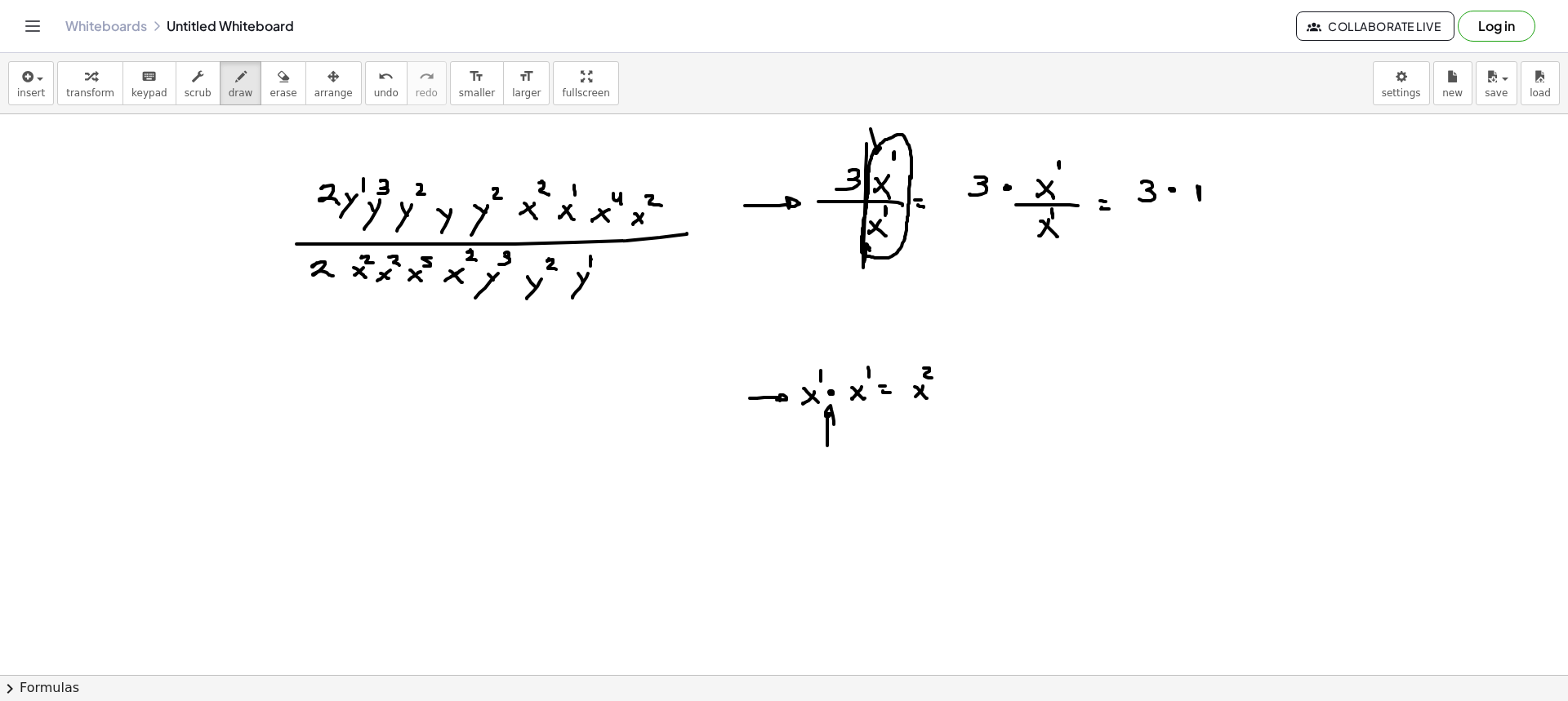
drag, startPoint x: 1234, startPoint y: 198, endPoint x: 1246, endPoint y: 198, distance: 12.0
drag, startPoint x: 1260, startPoint y: 190, endPoint x: 1259, endPoint y: 208, distance: 18.0
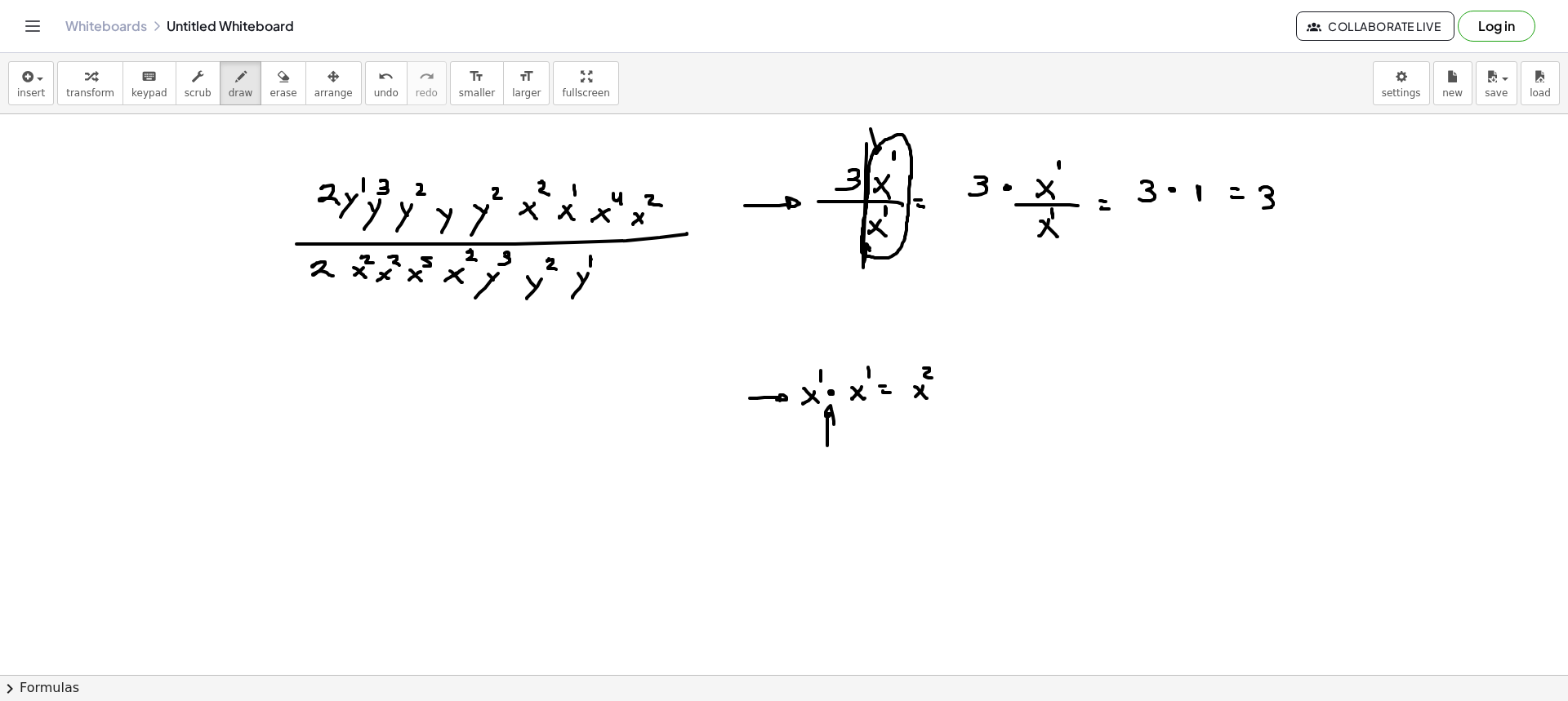
drag, startPoint x: 802, startPoint y: 129, endPoint x: 887, endPoint y: 202, distance: 112.0
drag, startPoint x: 1247, startPoint y: 130, endPoint x: 1267, endPoint y: 158, distance: 34.4
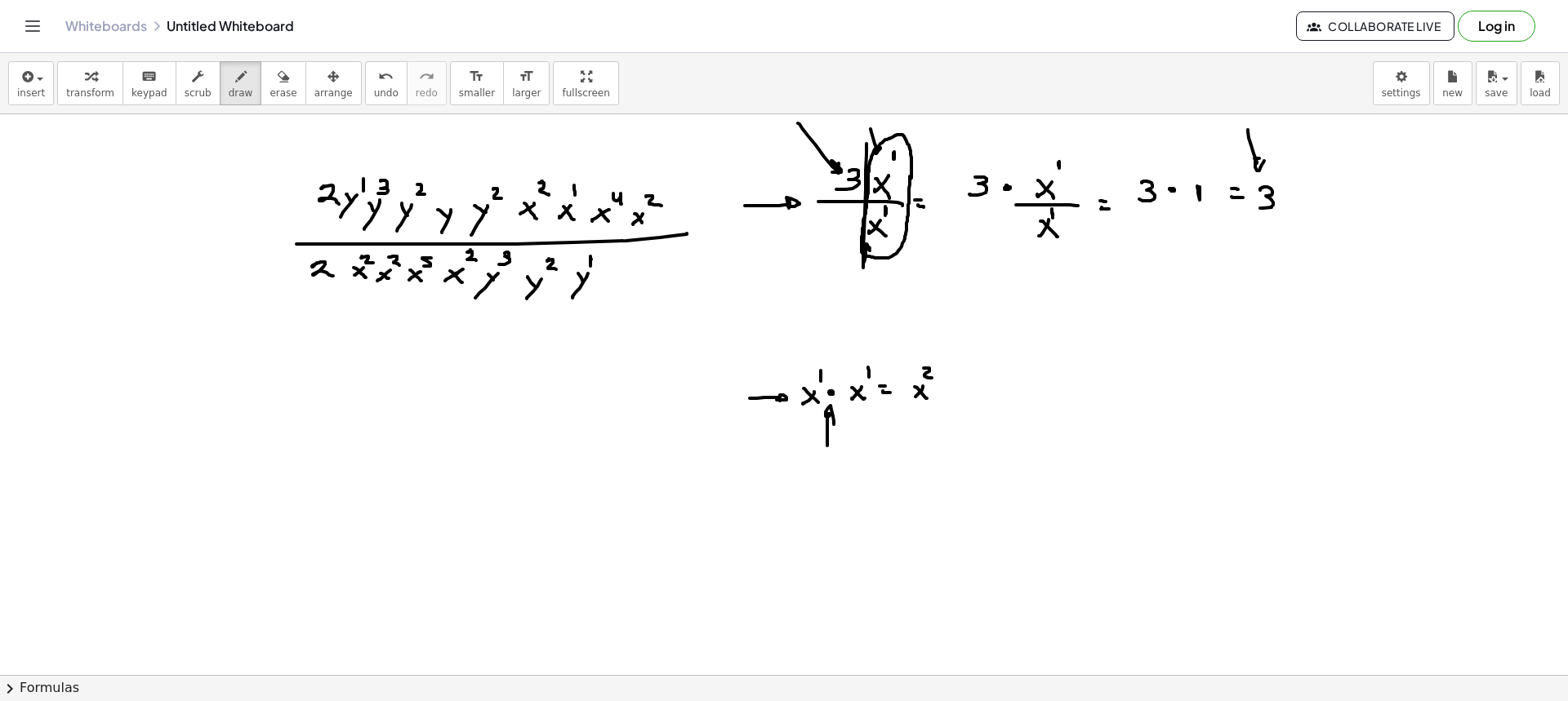
drag, startPoint x: 258, startPoint y: 96, endPoint x: 299, endPoint y: 112, distance: 44.0
click at [269, 96] on span "erase" at bounding box center [283, 93] width 27 height 12
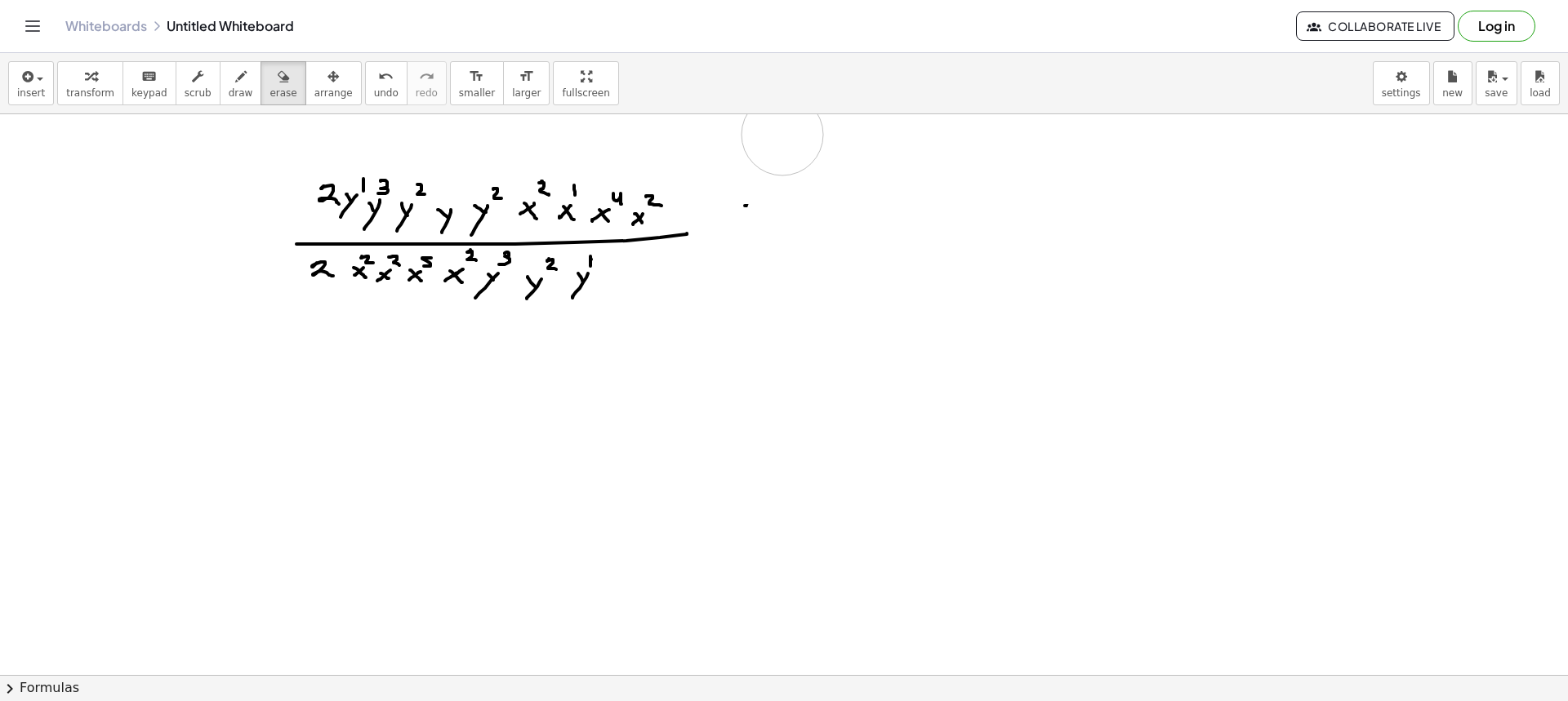
drag, startPoint x: 835, startPoint y: 342, endPoint x: 759, endPoint y: 202, distance: 159.3
drag, startPoint x: 222, startPoint y: 74, endPoint x: 711, endPoint y: 129, distance: 492.1
click at [235, 75] on icon "button" at bounding box center [241, 77] width 12 height 20
drag, startPoint x: 922, startPoint y: 173, endPoint x: 909, endPoint y: 175, distance: 13.2
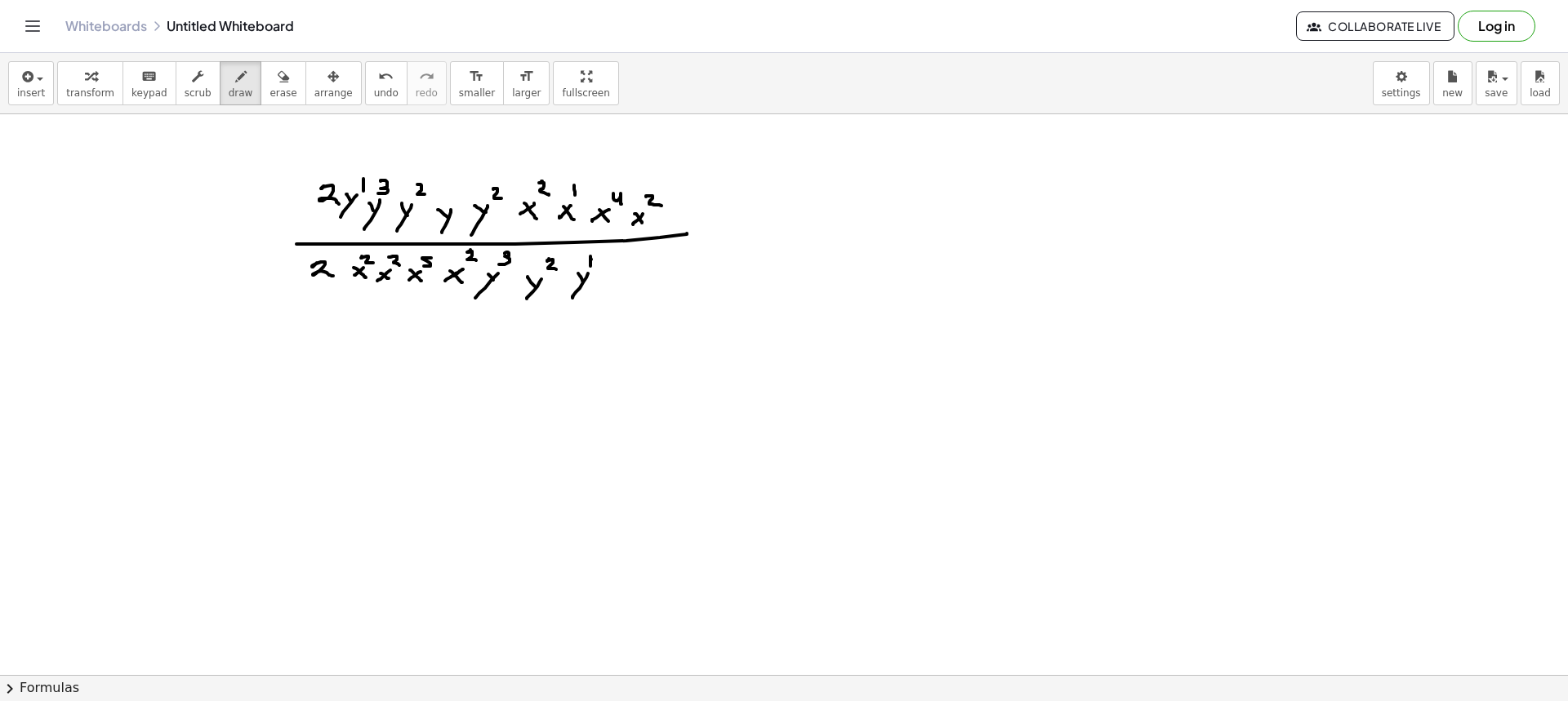
drag, startPoint x: 909, startPoint y: 175, endPoint x: 927, endPoint y: 196, distance: 27.7
drag, startPoint x: 891, startPoint y: 203, endPoint x: 944, endPoint y: 208, distance: 53.2
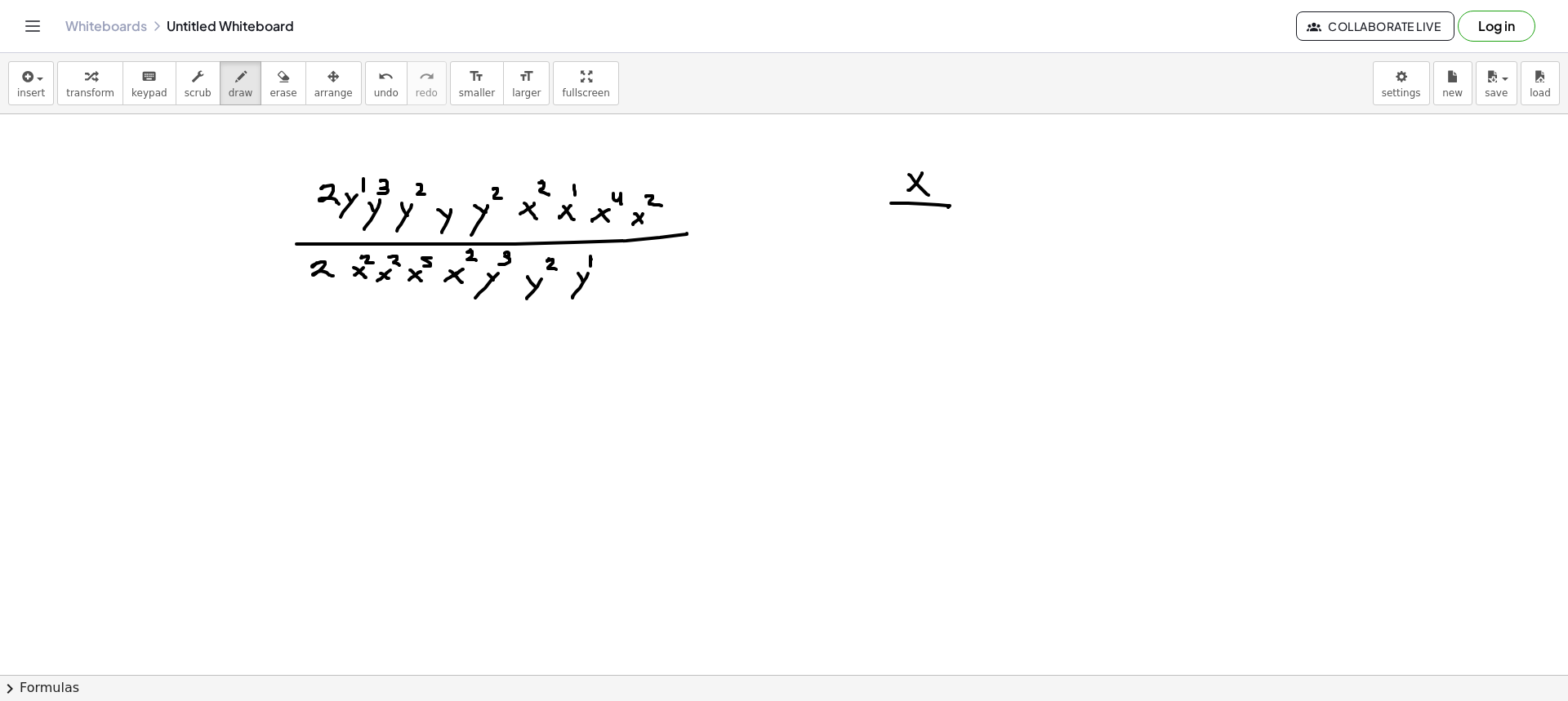
drag, startPoint x: 917, startPoint y: 222, endPoint x: 933, endPoint y: 234, distance: 20.0
drag, startPoint x: 967, startPoint y: 206, endPoint x: 976, endPoint y: 209, distance: 9.5
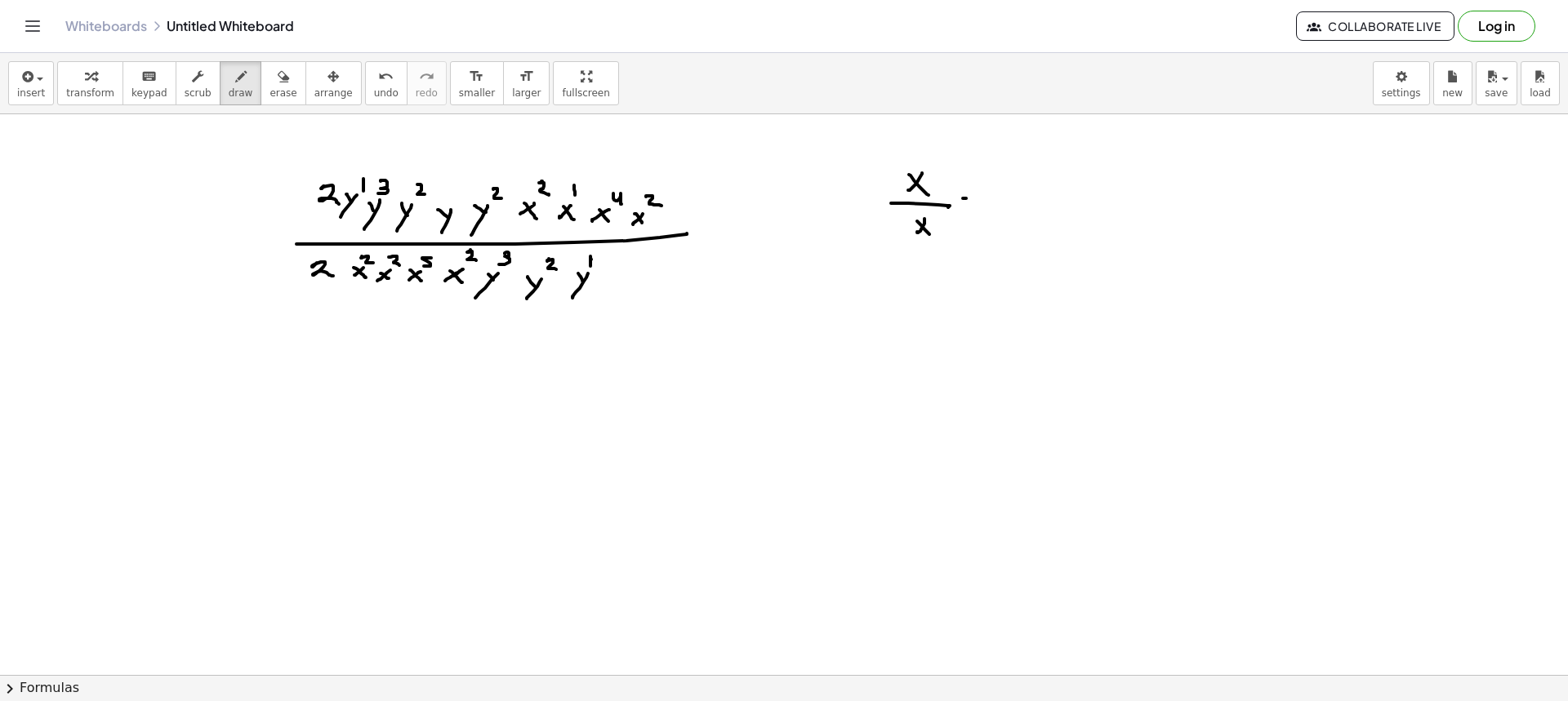
drag, startPoint x: 1020, startPoint y: 198, endPoint x: 1009, endPoint y: 199, distance: 11.0
drag, startPoint x: 1010, startPoint y: 195, endPoint x: 1021, endPoint y: 209, distance: 17.8
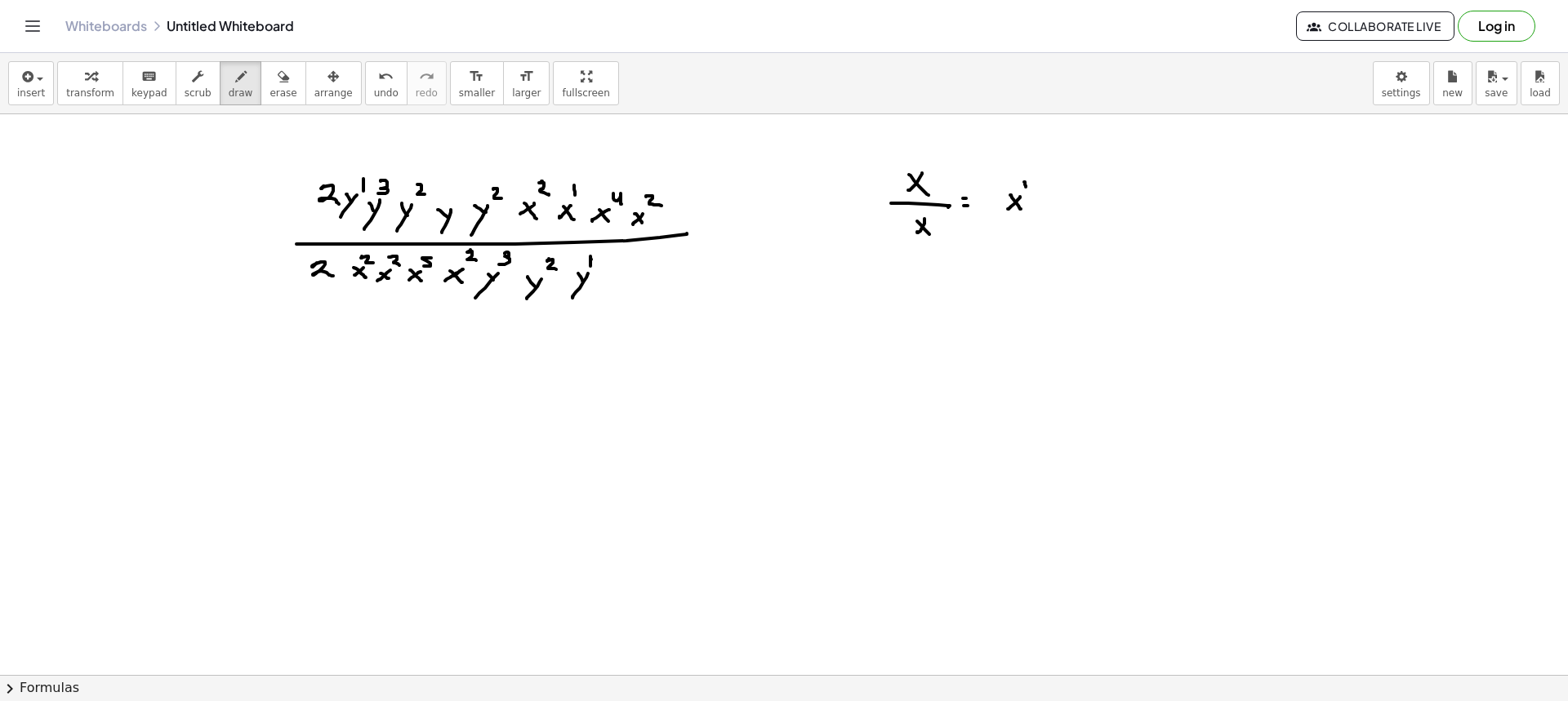
click at [278, 85] on icon "button" at bounding box center [283, 77] width 12 height 20
click at [235, 86] on icon "button" at bounding box center [241, 77] width 12 height 20
drag, startPoint x: 863, startPoint y: 178, endPoint x: 879, endPoint y: 180, distance: 16.1
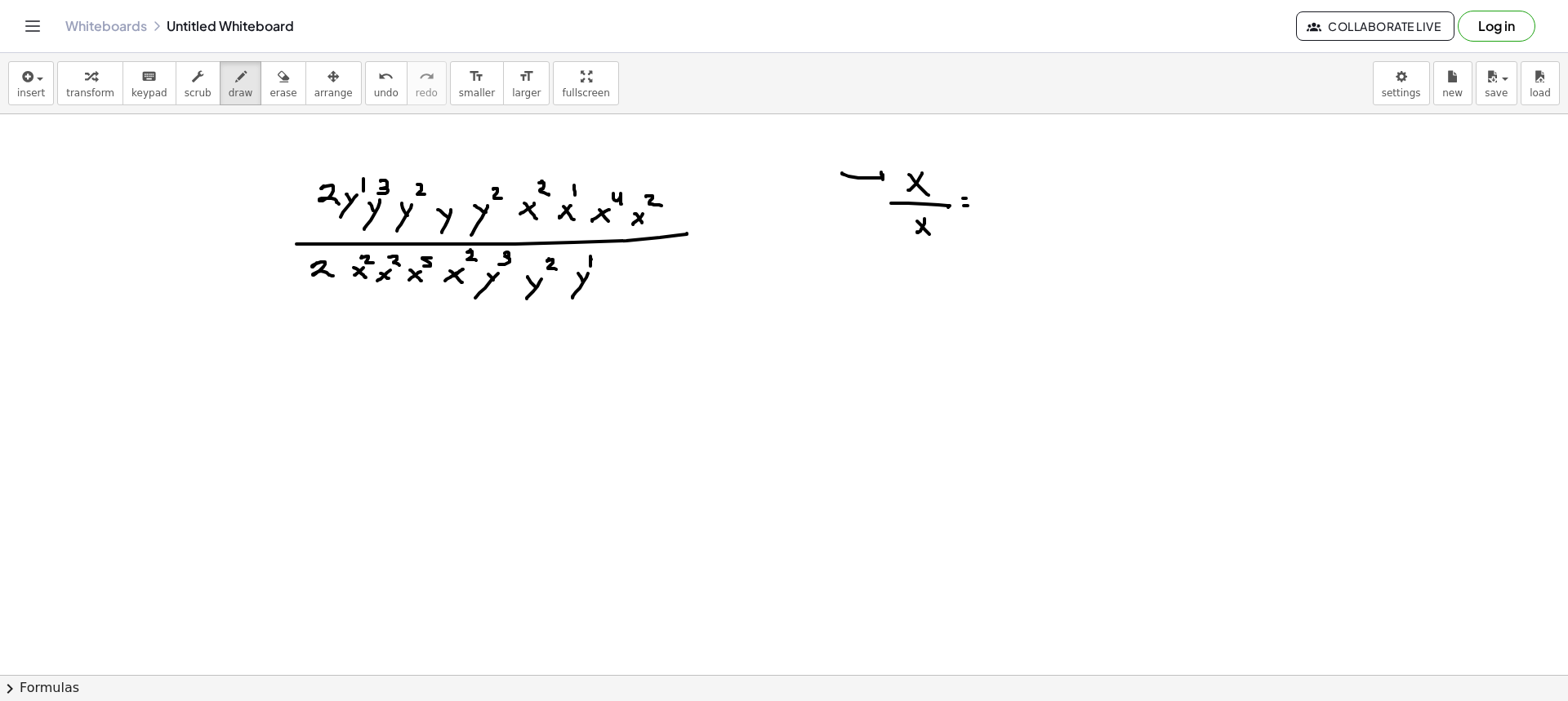
drag, startPoint x: 864, startPoint y: 239, endPoint x: 901, endPoint y: 232, distance: 37.7
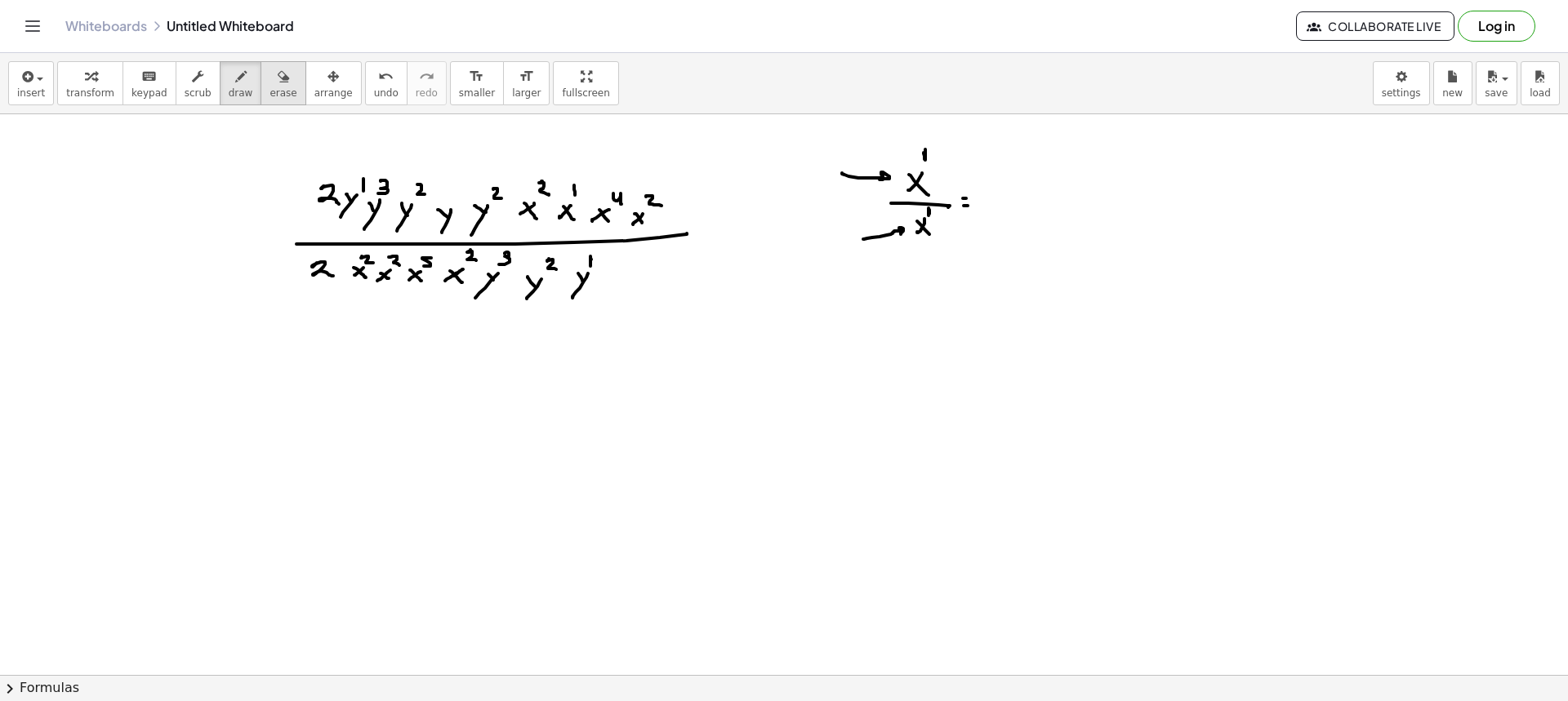
click at [269, 87] on span "erase" at bounding box center [283, 93] width 27 height 12
drag, startPoint x: 840, startPoint y: 161, endPoint x: 858, endPoint y: 160, distance: 18.0
drag, startPoint x: 840, startPoint y: 256, endPoint x: 870, endPoint y: 250, distance: 30.6
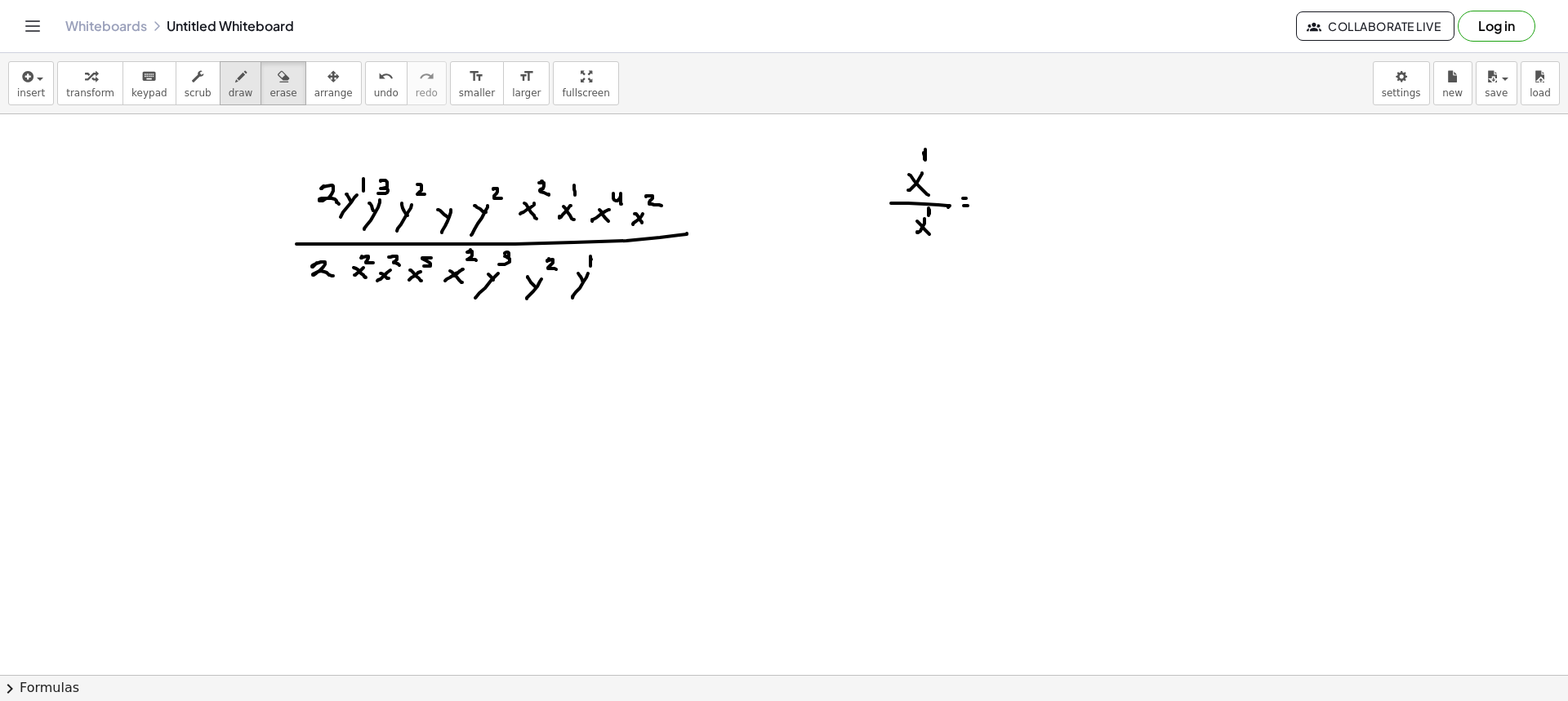
click at [229, 98] on span "draw" at bounding box center [241, 93] width 25 height 12
drag, startPoint x: 856, startPoint y: 353, endPoint x: 840, endPoint y: 363, distance: 18.9
drag, startPoint x: 851, startPoint y: 358, endPoint x: 863, endPoint y: 349, distance: 15.0
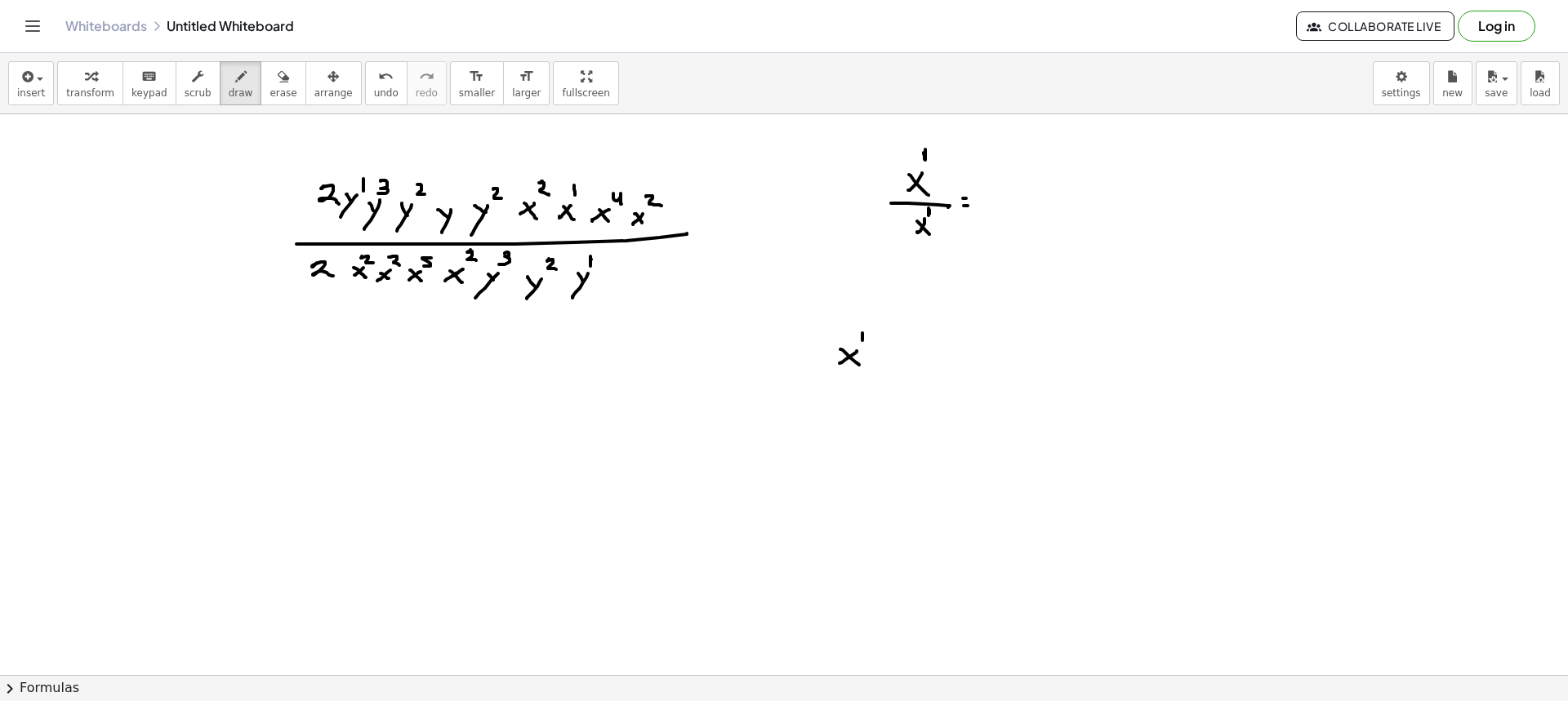
drag, startPoint x: 910, startPoint y: 351, endPoint x: 897, endPoint y: 359, distance: 15.3
drag, startPoint x: 910, startPoint y: 362, endPoint x: 913, endPoint y: 338, distance: 24.2
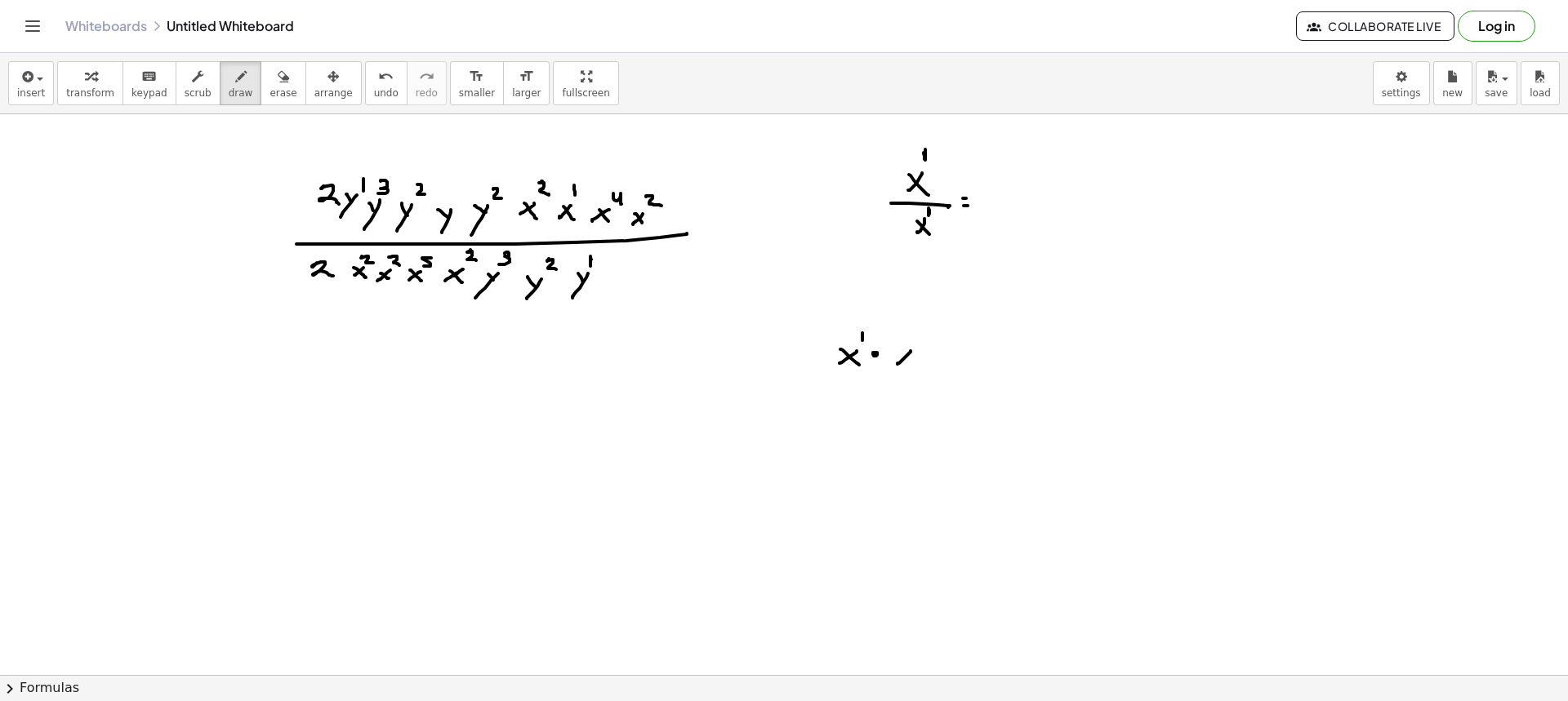
click at [260, 100] on button "erase" at bounding box center [283, 83] width 45 height 44
drag, startPoint x: 864, startPoint y: 360, endPoint x: 924, endPoint y: 372, distance: 61.2
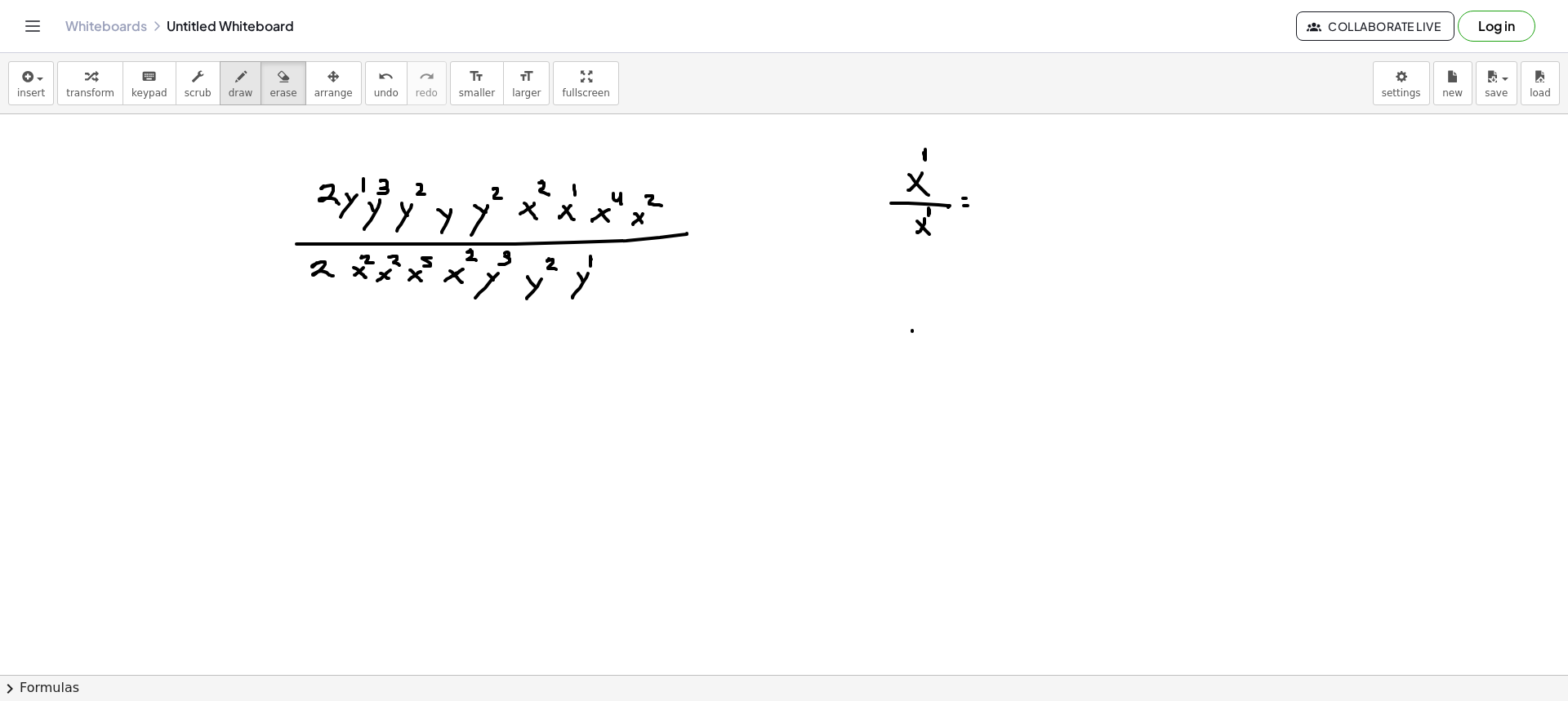
click at [236, 96] on button "draw" at bounding box center [241, 83] width 43 height 44
drag, startPoint x: 1009, startPoint y: 197, endPoint x: 999, endPoint y: 207, distance: 14.1
drag, startPoint x: 1009, startPoint y: 174, endPoint x: 1016, endPoint y: 186, distance: 13.9
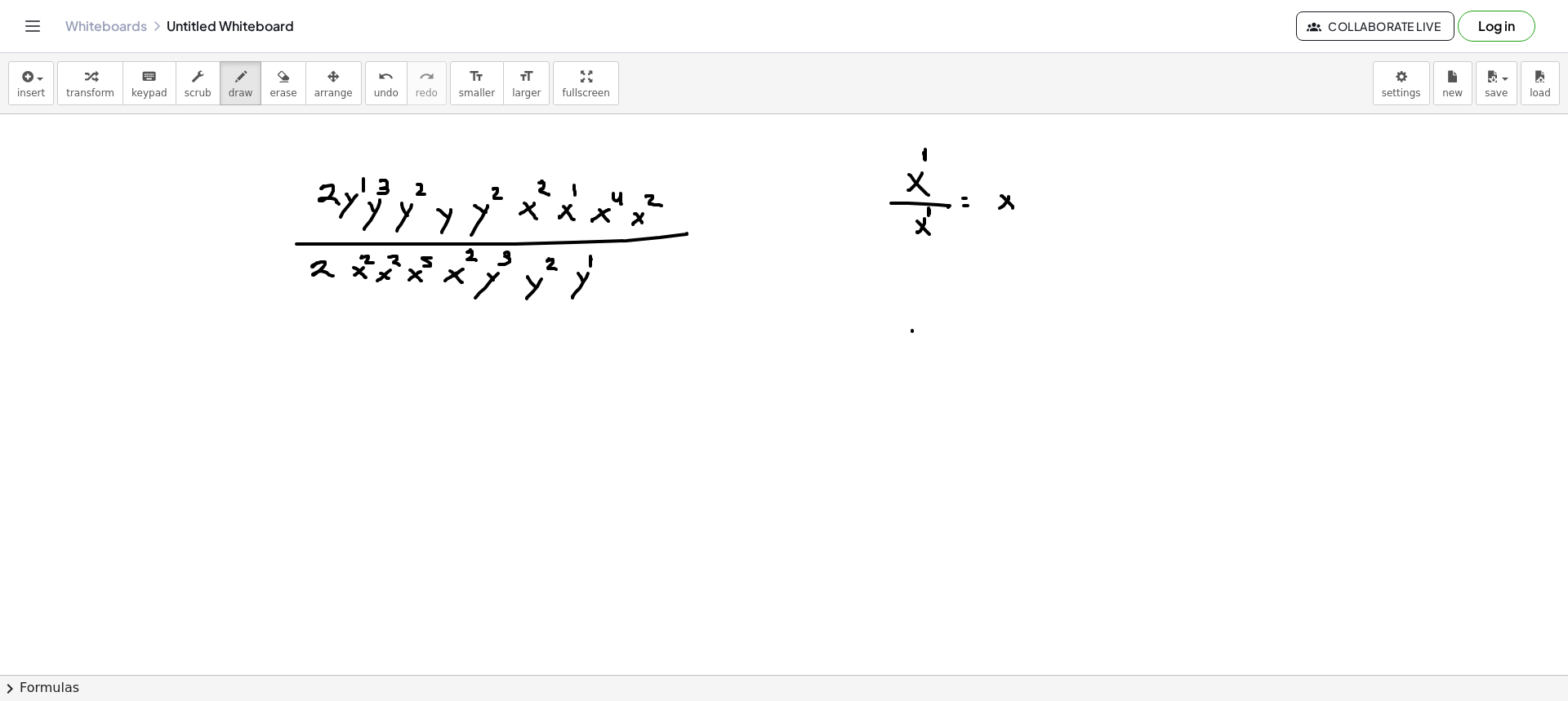
drag, startPoint x: 1028, startPoint y: 174, endPoint x: 1031, endPoint y: 191, distance: 17.3
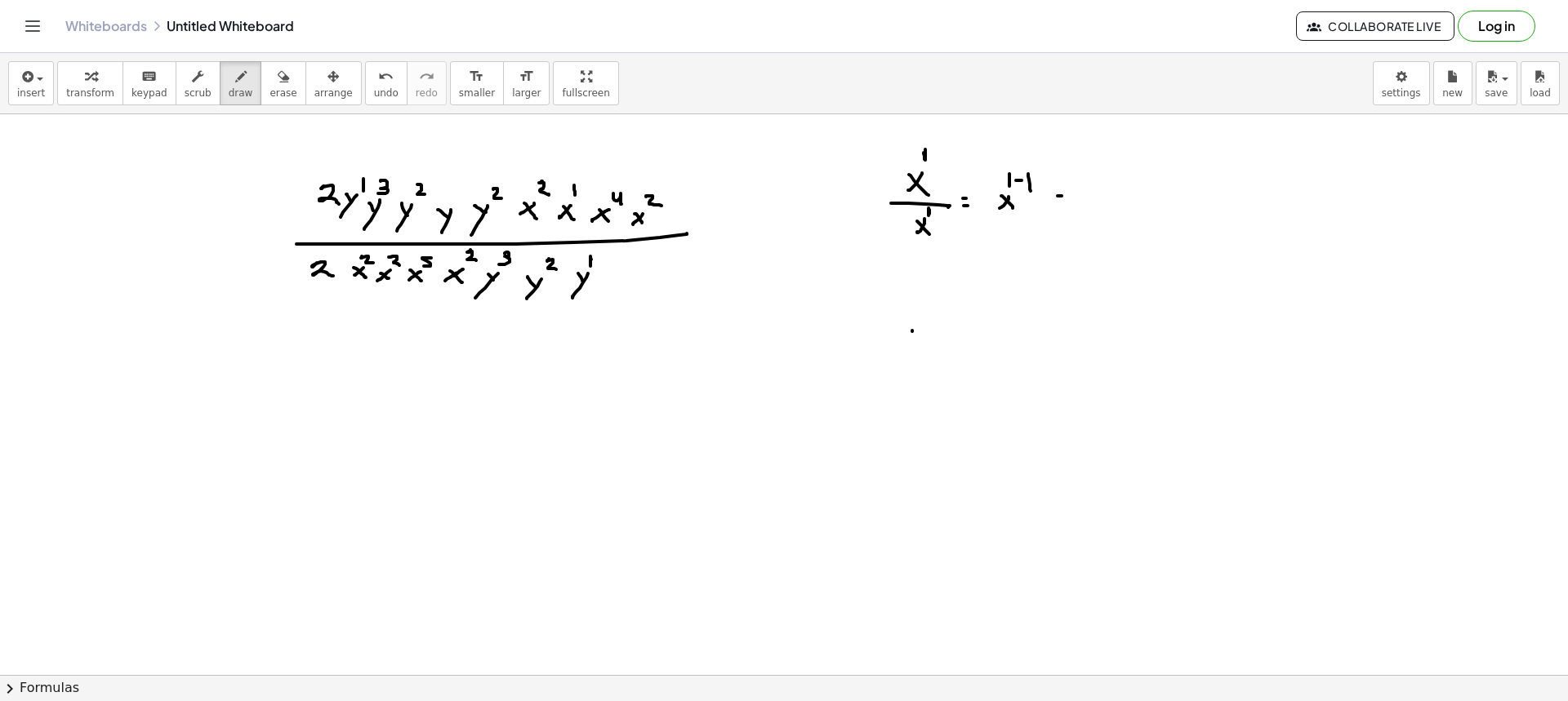
drag, startPoint x: 1060, startPoint y: 200, endPoint x: 1068, endPoint y: 202, distance: 8.2
drag, startPoint x: 1092, startPoint y: 199, endPoint x: 1106, endPoint y: 215, distance: 21.3
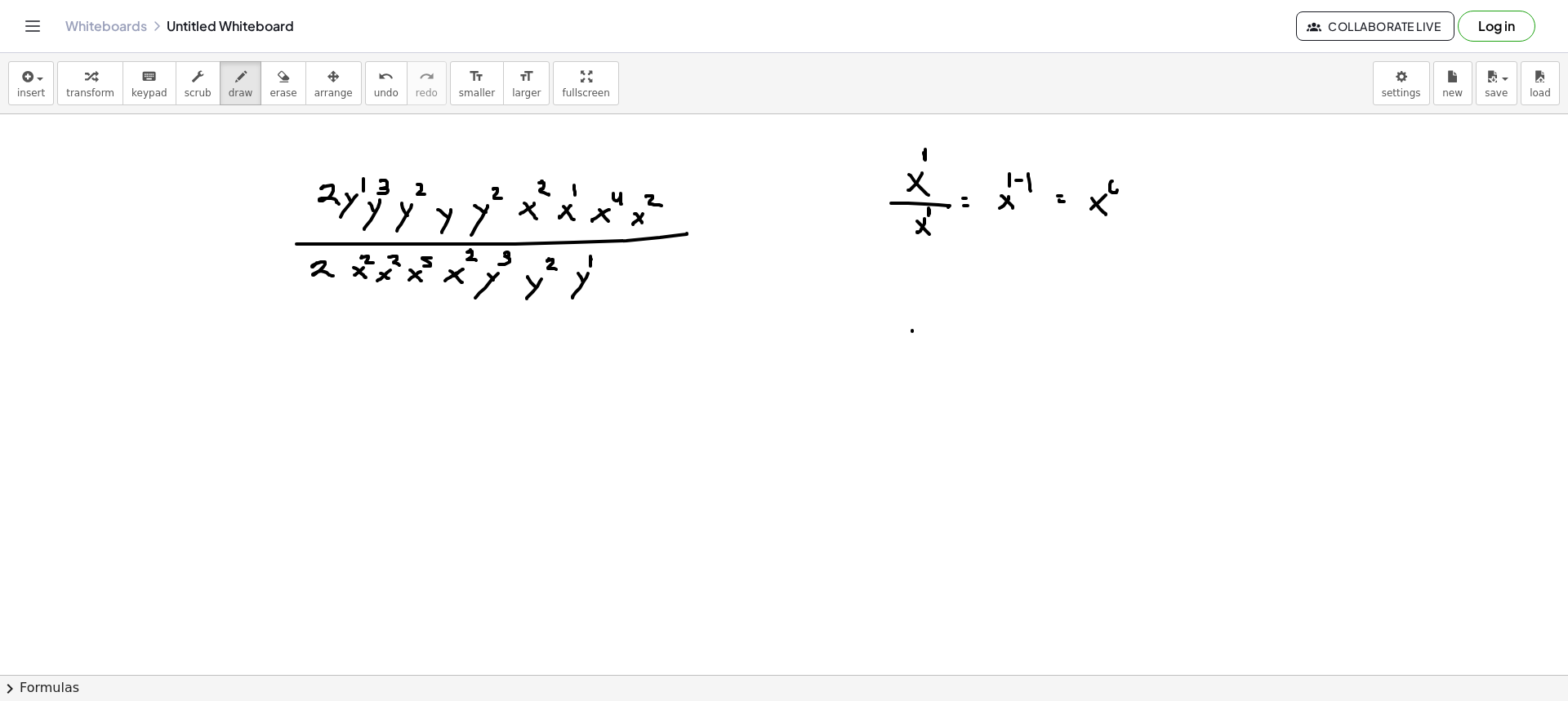
drag, startPoint x: 1174, startPoint y: 190, endPoint x: 1182, endPoint y: 227, distance: 37.9
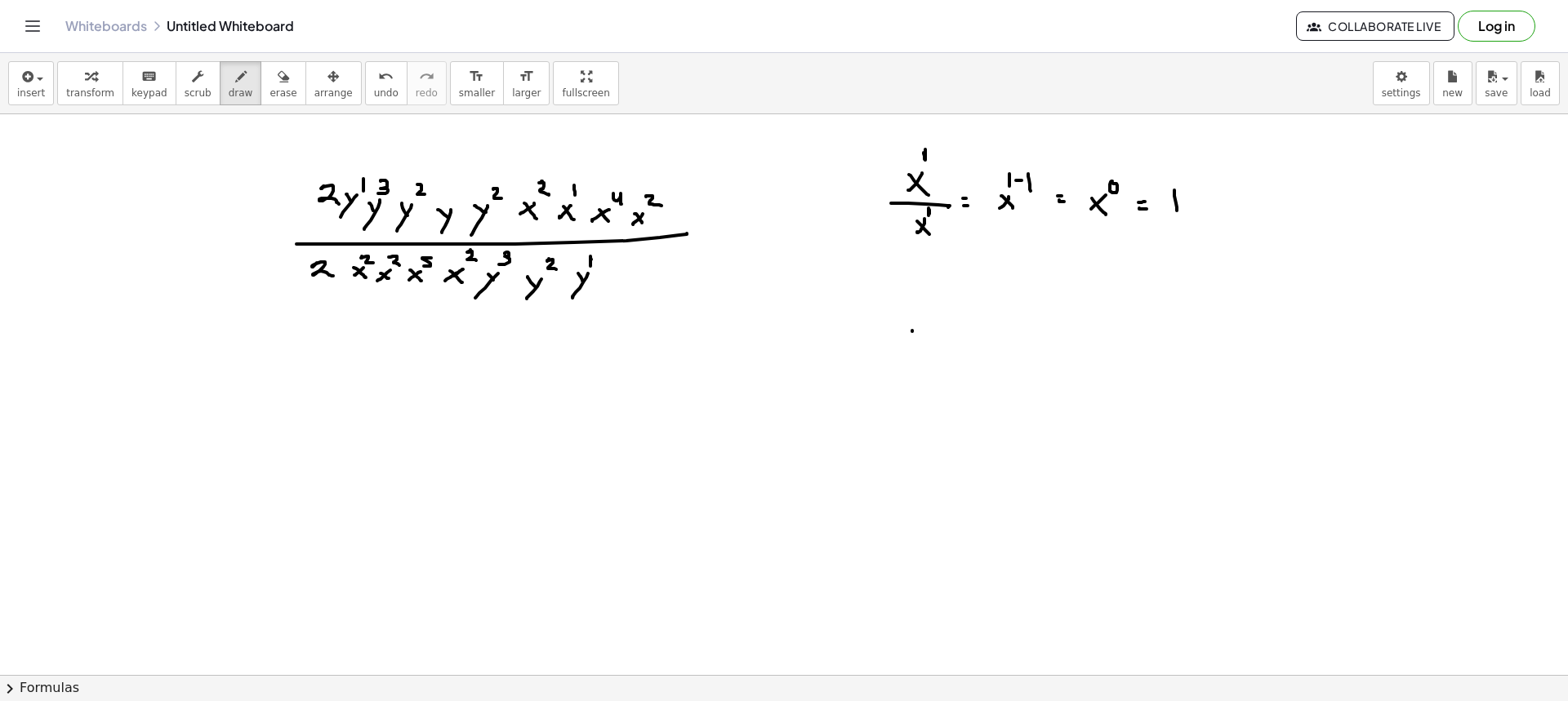
drag, startPoint x: 1089, startPoint y: 288, endPoint x: 1102, endPoint y: 294, distance: 14.3
drag, startPoint x: 1102, startPoint y: 294, endPoint x: 1089, endPoint y: 312, distance: 22.2
drag, startPoint x: 1107, startPoint y: 282, endPoint x: 1134, endPoint y: 288, distance: 27.7
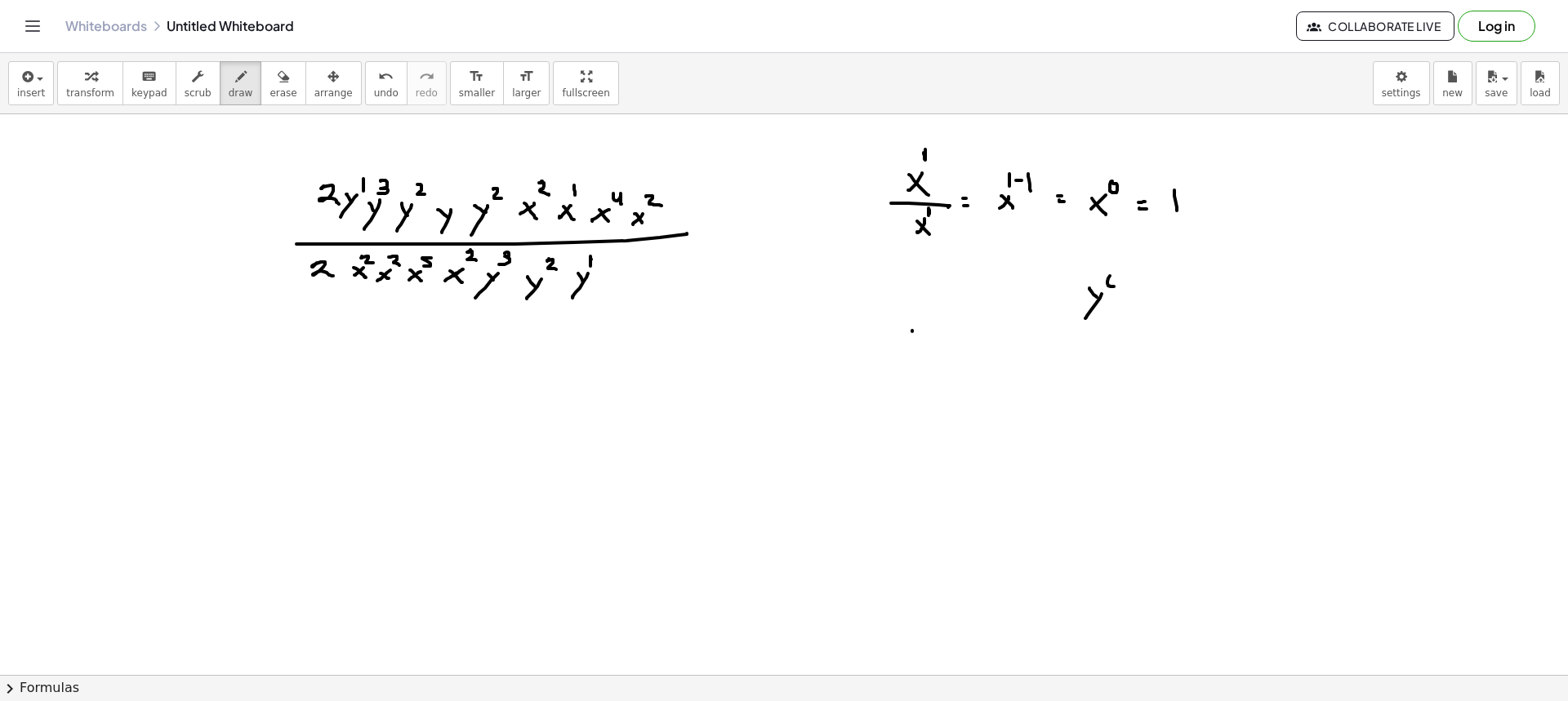
drag, startPoint x: 1126, startPoint y: 302, endPoint x: 1147, endPoint y: 303, distance: 21.0
drag, startPoint x: 1173, startPoint y: 297, endPoint x: 1175, endPoint y: 310, distance: 13.2
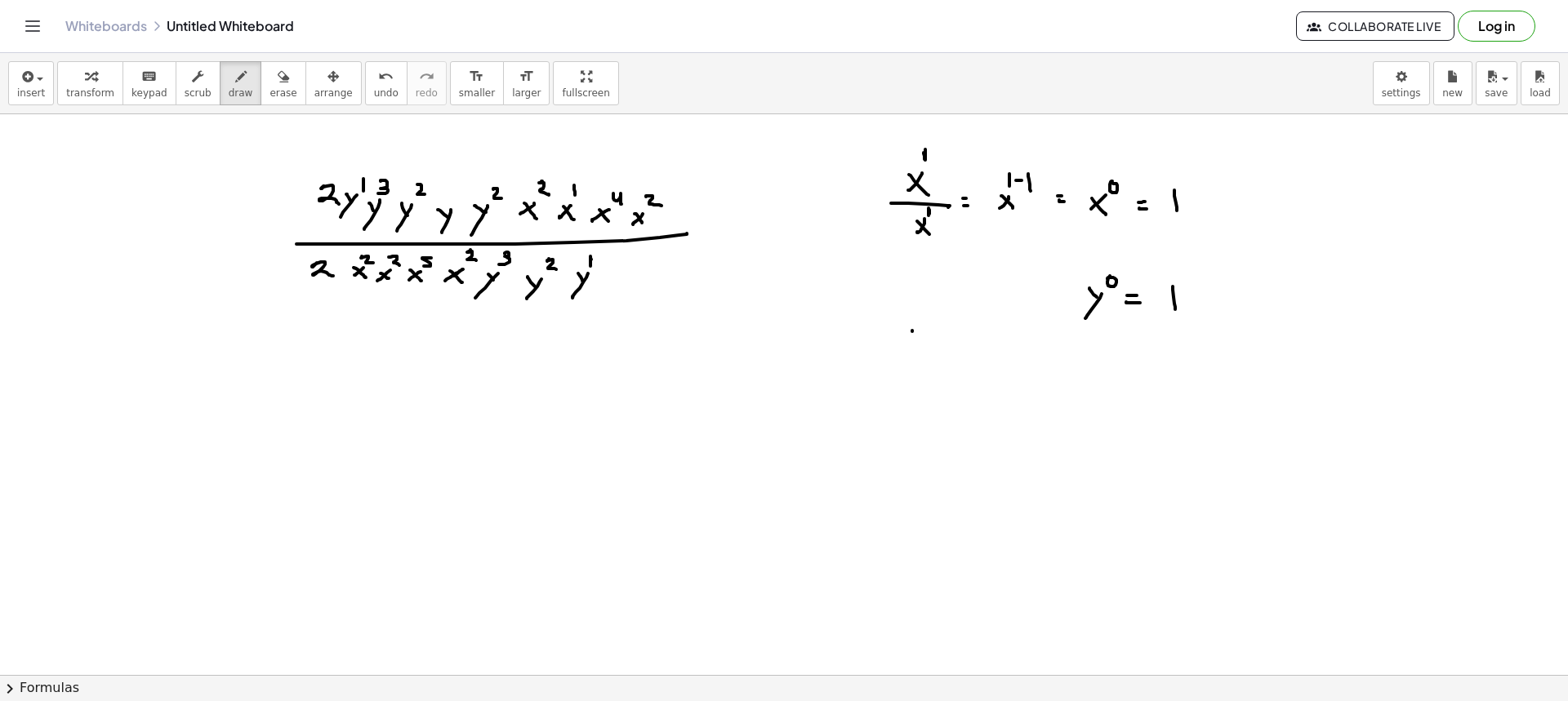
drag, startPoint x: 1088, startPoint y: 399, endPoint x: 1088, endPoint y: 409, distance: 10.0
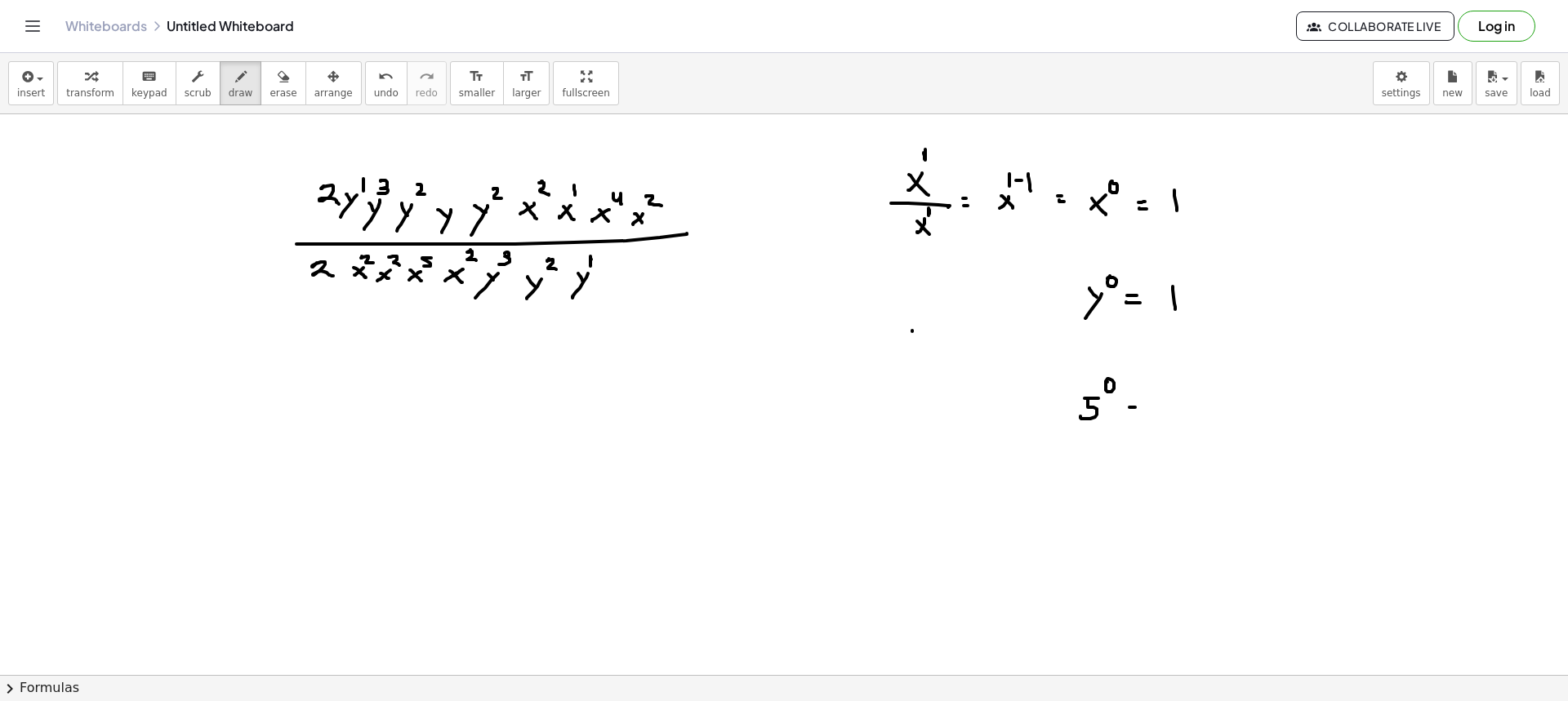
drag, startPoint x: 1130, startPoint y: 414, endPoint x: 1146, endPoint y: 415, distance: 16.0
drag, startPoint x: 1048, startPoint y: 372, endPoint x: 1095, endPoint y: 381, distance: 47.9
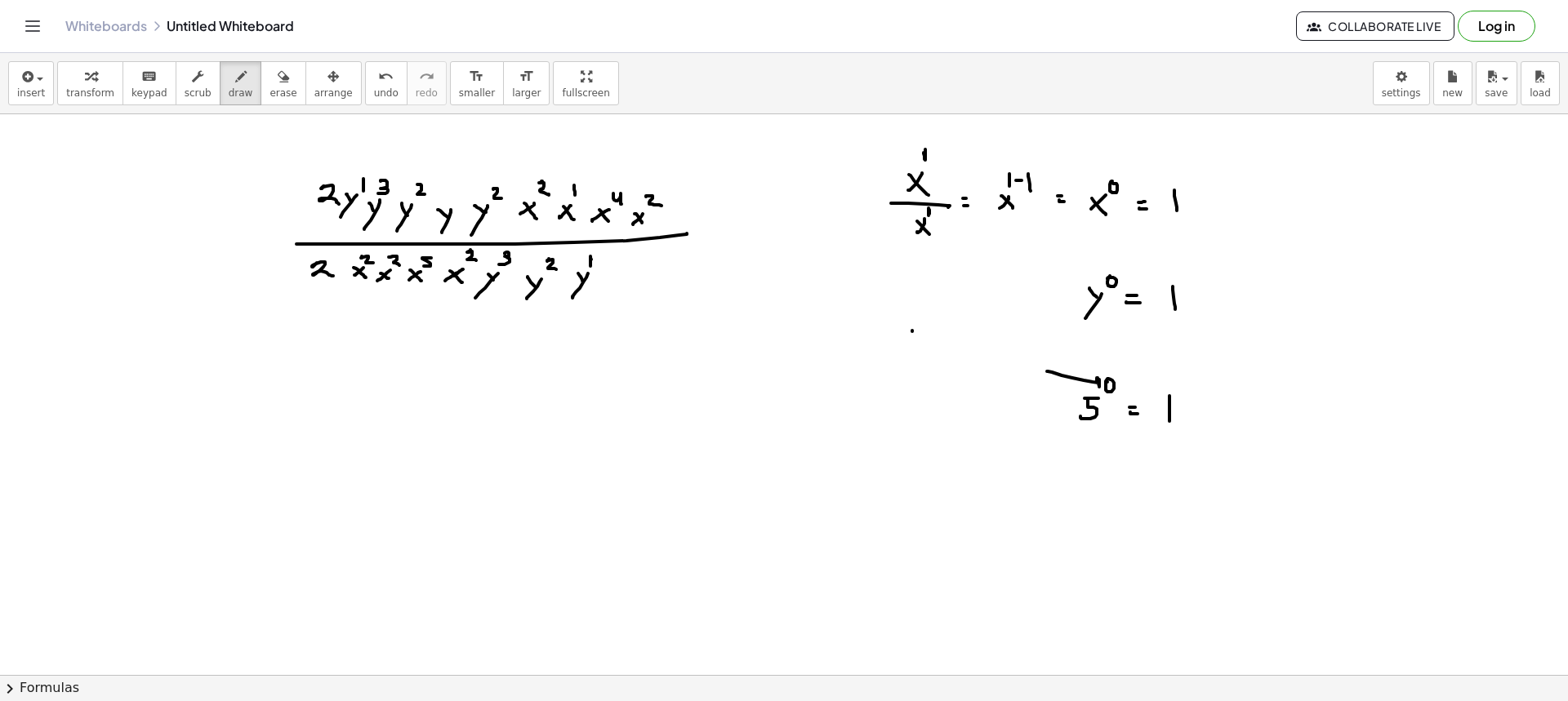
drag, startPoint x: 1097, startPoint y: 268, endPoint x: 1104, endPoint y: 241, distance: 27.9
drag, startPoint x: 1084, startPoint y: 156, endPoint x: 1084, endPoint y: 174, distance: 18.0
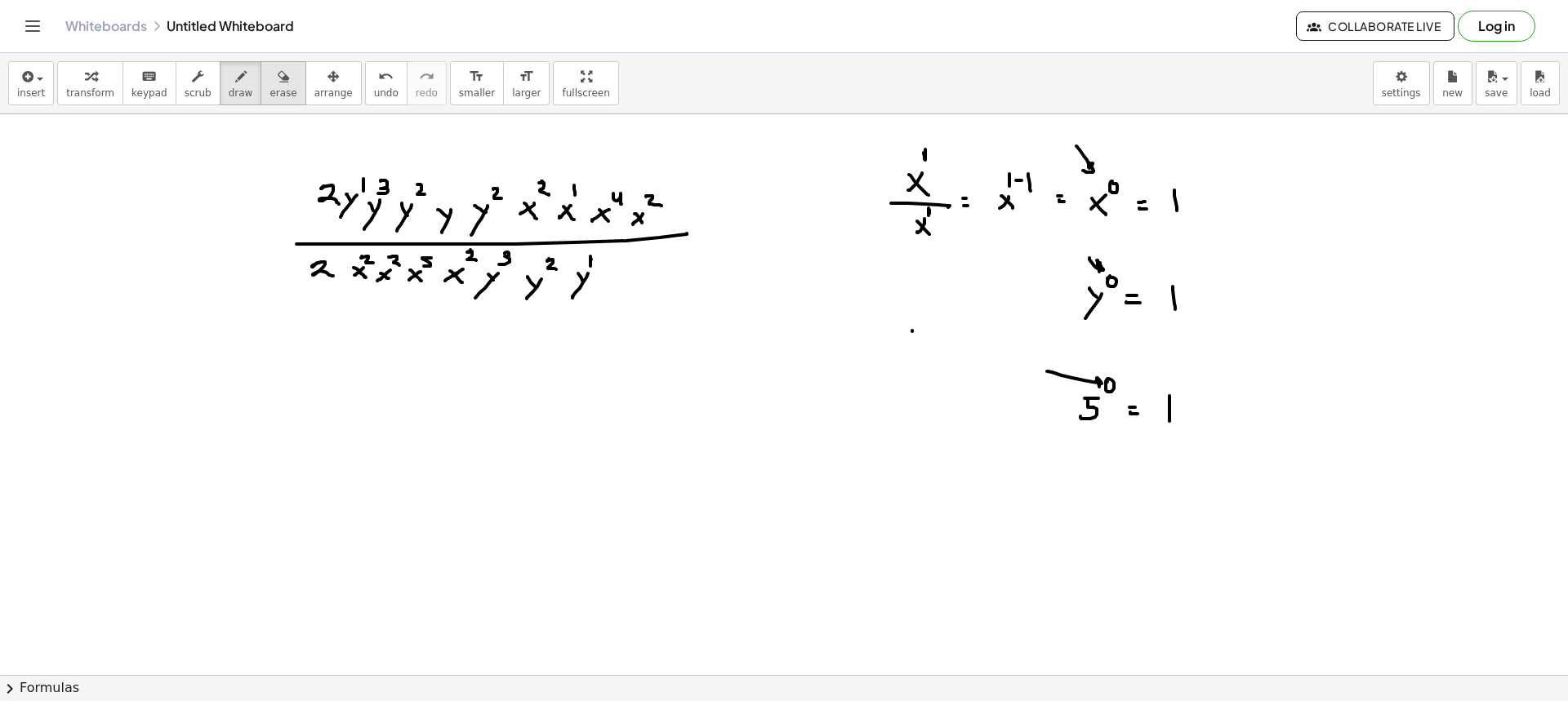
click at [269, 99] on span "erase" at bounding box center [283, 93] width 27 height 12
drag, startPoint x: 1073, startPoint y: 367, endPoint x: 904, endPoint y: 340, distance: 171.1
drag, startPoint x: 1065, startPoint y: 138, endPoint x: 1074, endPoint y: 138, distance: 9.0
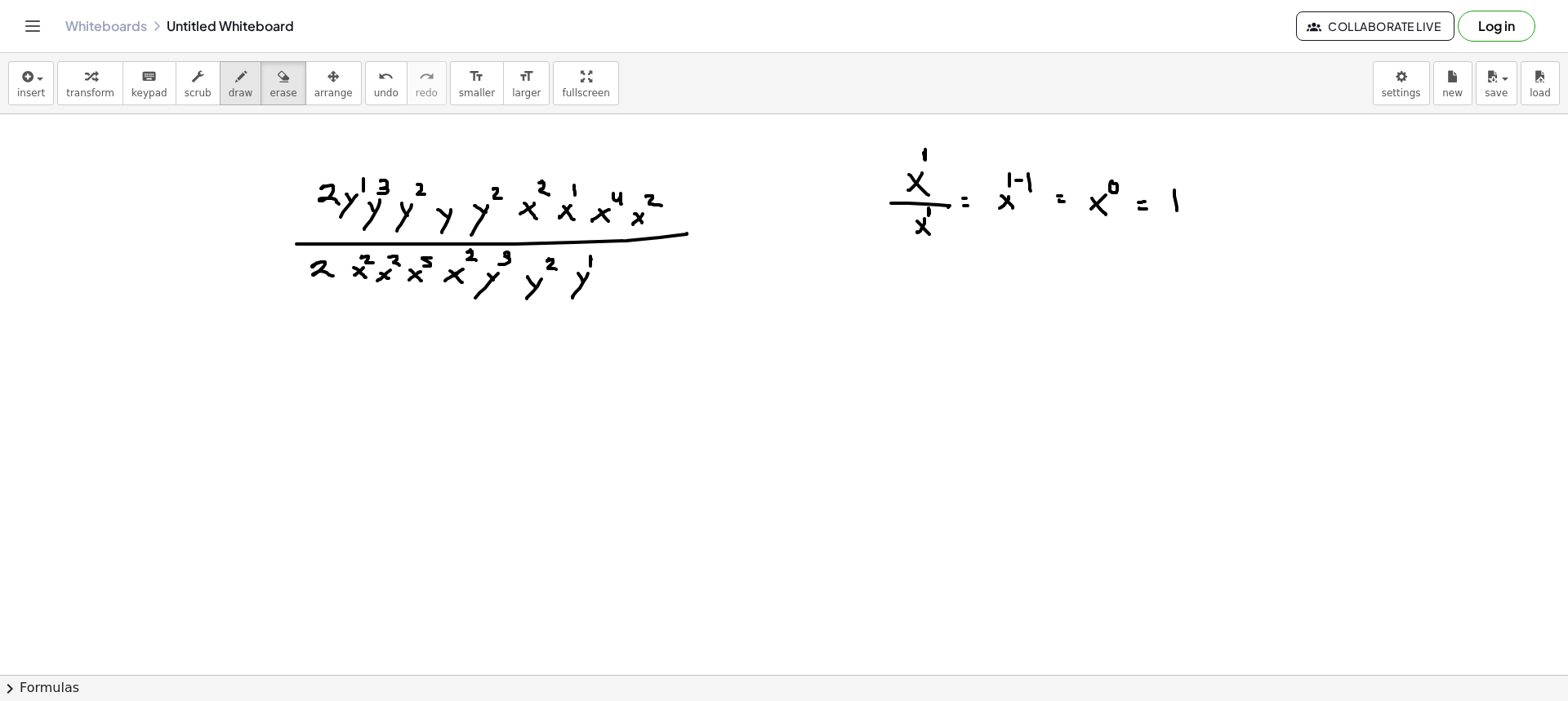
click at [229, 88] on span "draw" at bounding box center [241, 93] width 25 height 12
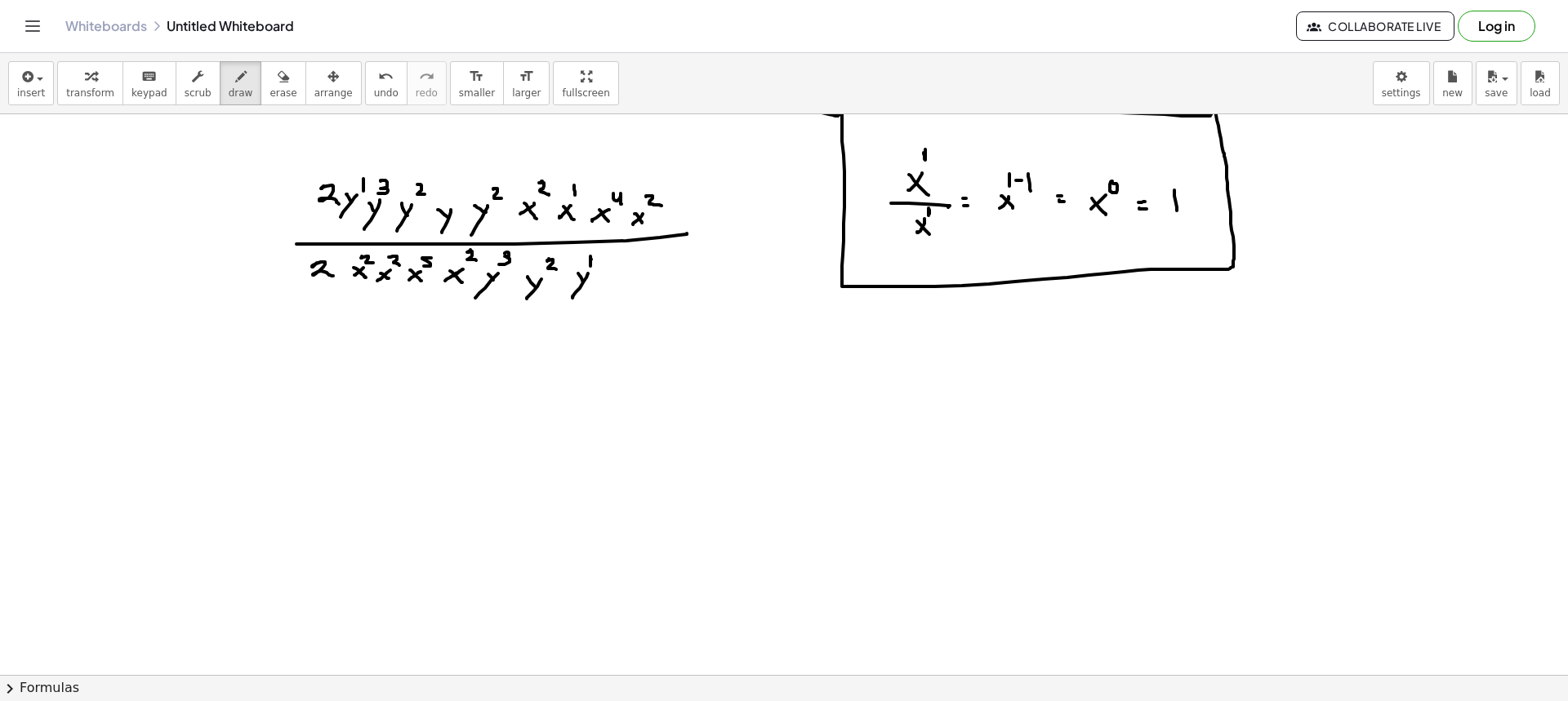
click at [276, 82] on button "erase" at bounding box center [283, 83] width 45 height 44
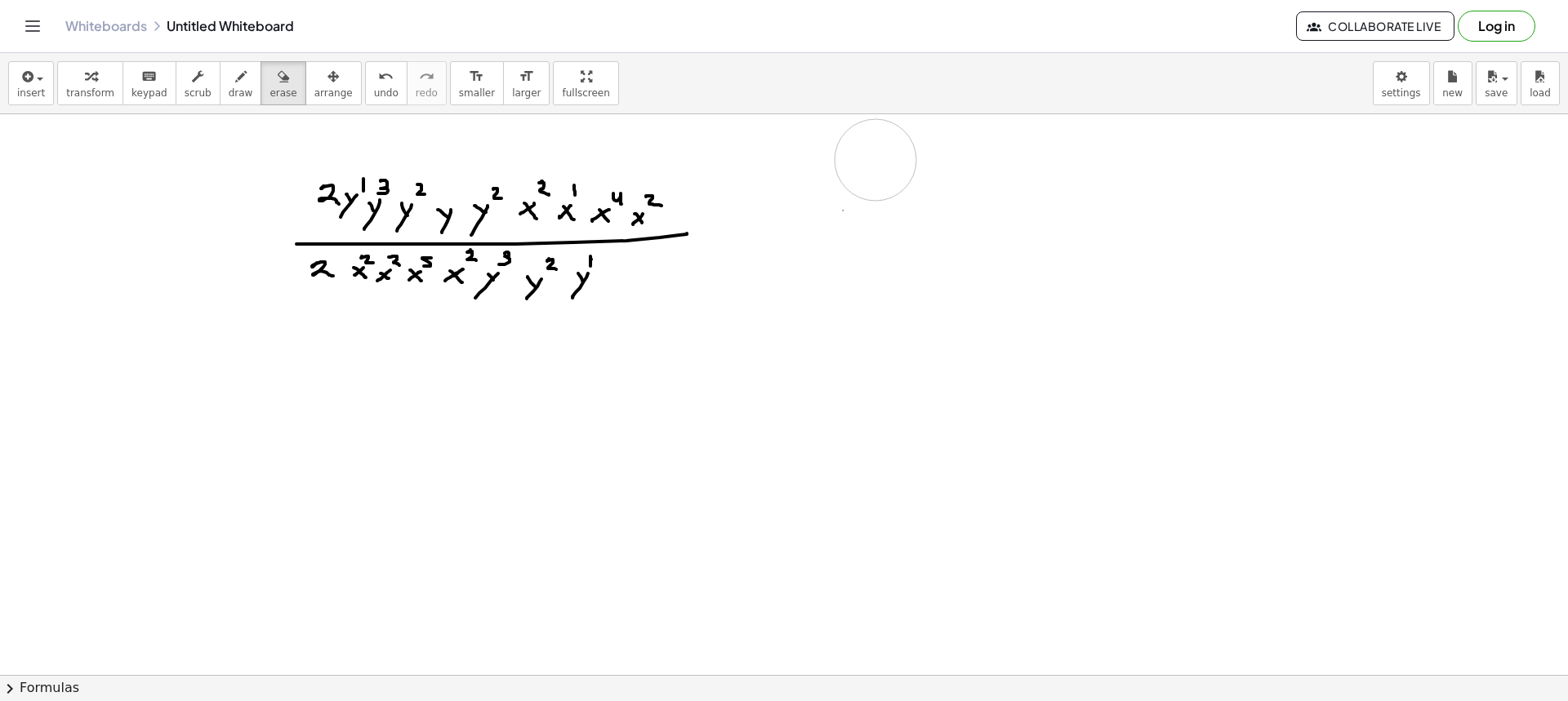
drag, startPoint x: 945, startPoint y: 219, endPoint x: 892, endPoint y: 161, distance: 78.6
click at [235, 87] on button "draw" at bounding box center [241, 83] width 43 height 44
drag, startPoint x: 871, startPoint y: 166, endPoint x: 871, endPoint y: 185, distance: 19.0
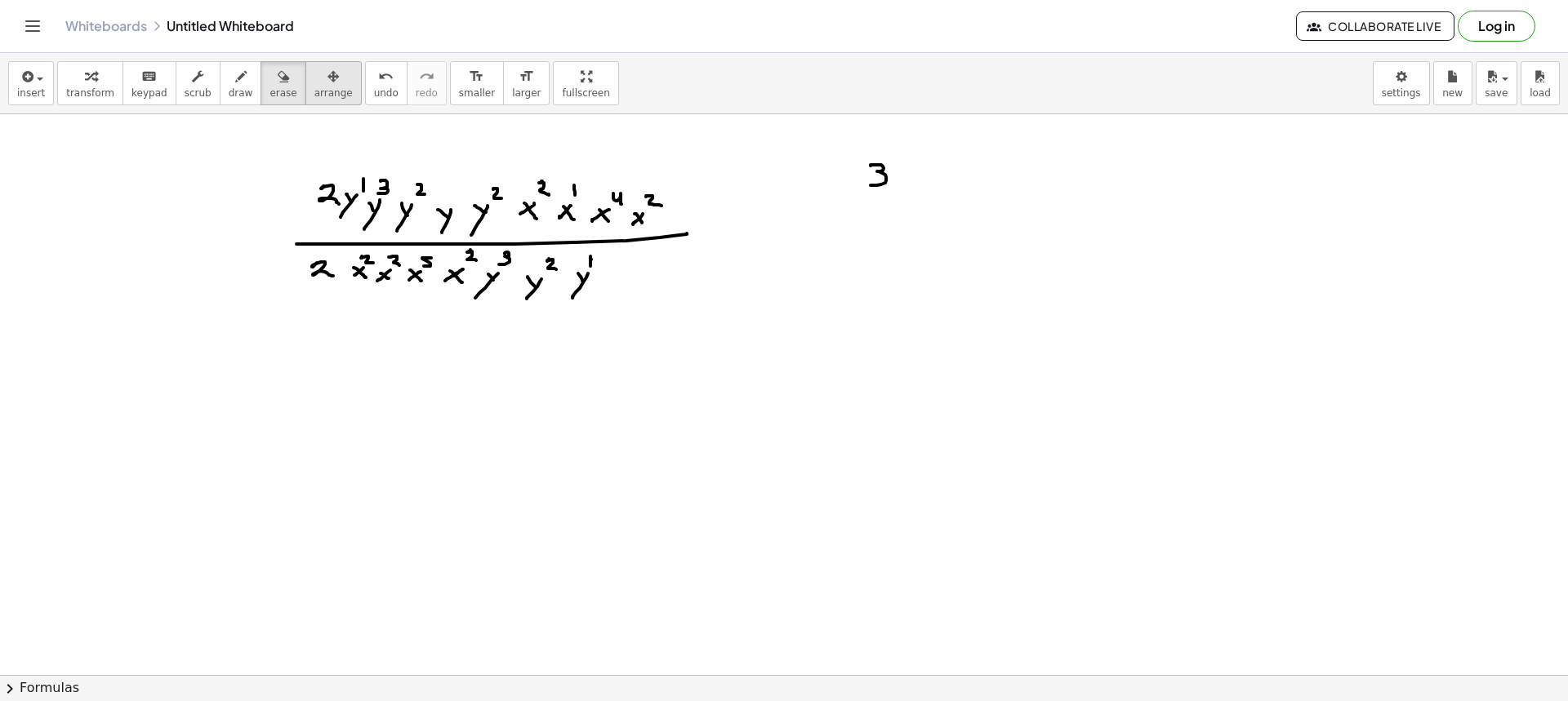
drag, startPoint x: 262, startPoint y: 87, endPoint x: 319, endPoint y: 90, distance: 57.1
click at [269, 87] on span "erase" at bounding box center [283, 93] width 27 height 12
drag, startPoint x: 873, startPoint y: 151, endPoint x: 881, endPoint y: 178, distance: 28.2
click at [229, 90] on span "draw" at bounding box center [241, 93] width 25 height 12
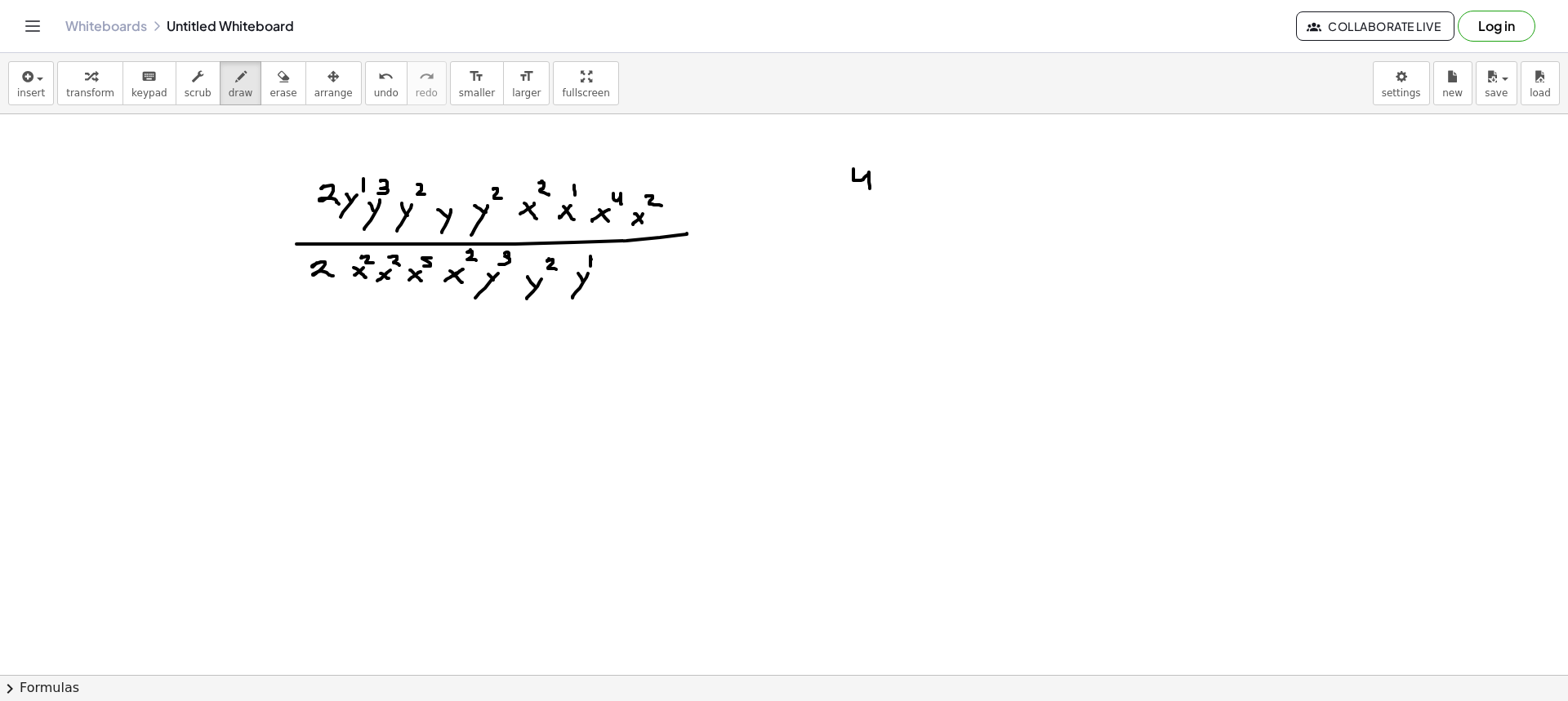
drag, startPoint x: 854, startPoint y: 180, endPoint x: 887, endPoint y: 186, distance: 33.5
drag, startPoint x: 896, startPoint y: 175, endPoint x: 886, endPoint y: 178, distance: 10.4
drag, startPoint x: 886, startPoint y: 175, endPoint x: 874, endPoint y: 199, distance: 26.8
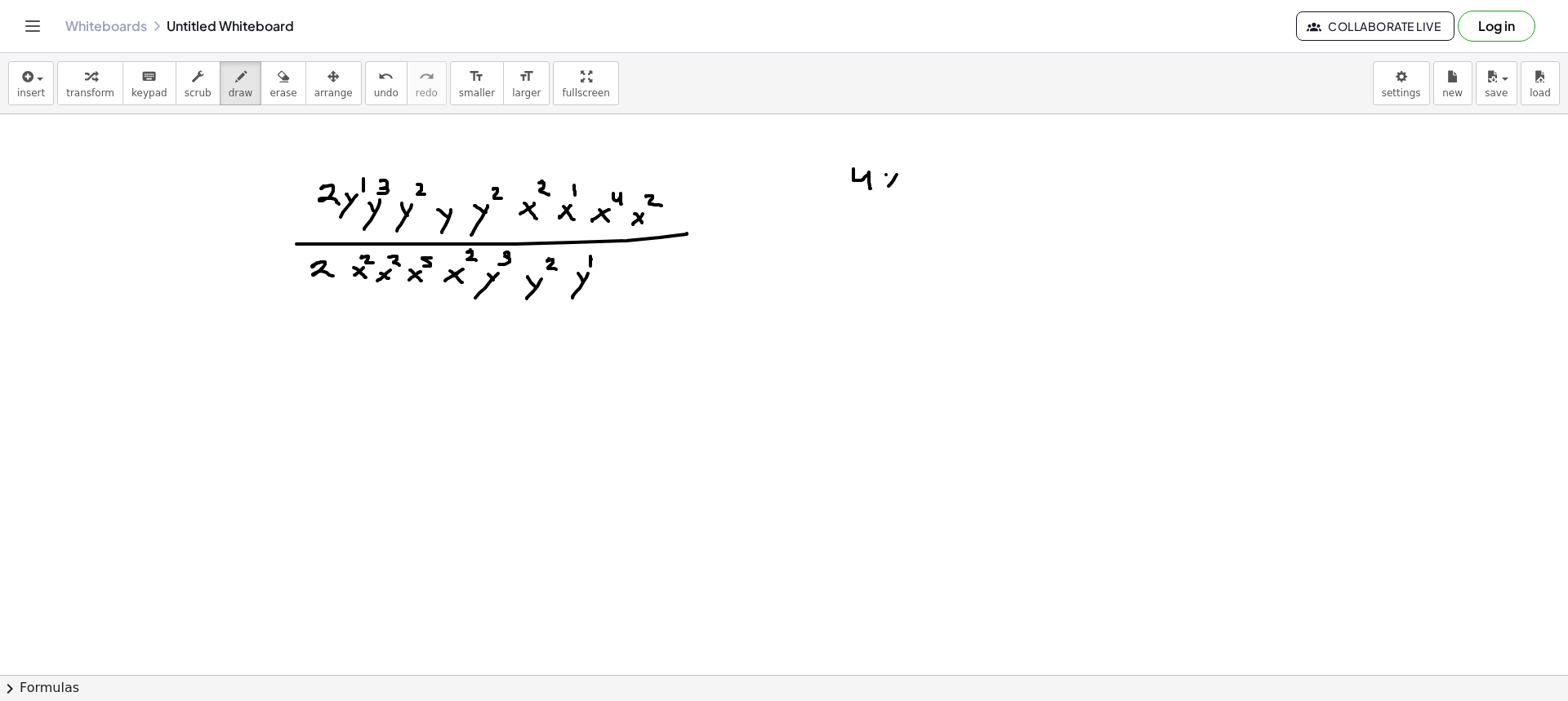
drag, startPoint x: 896, startPoint y: 218, endPoint x: 886, endPoint y: 224, distance: 11.7
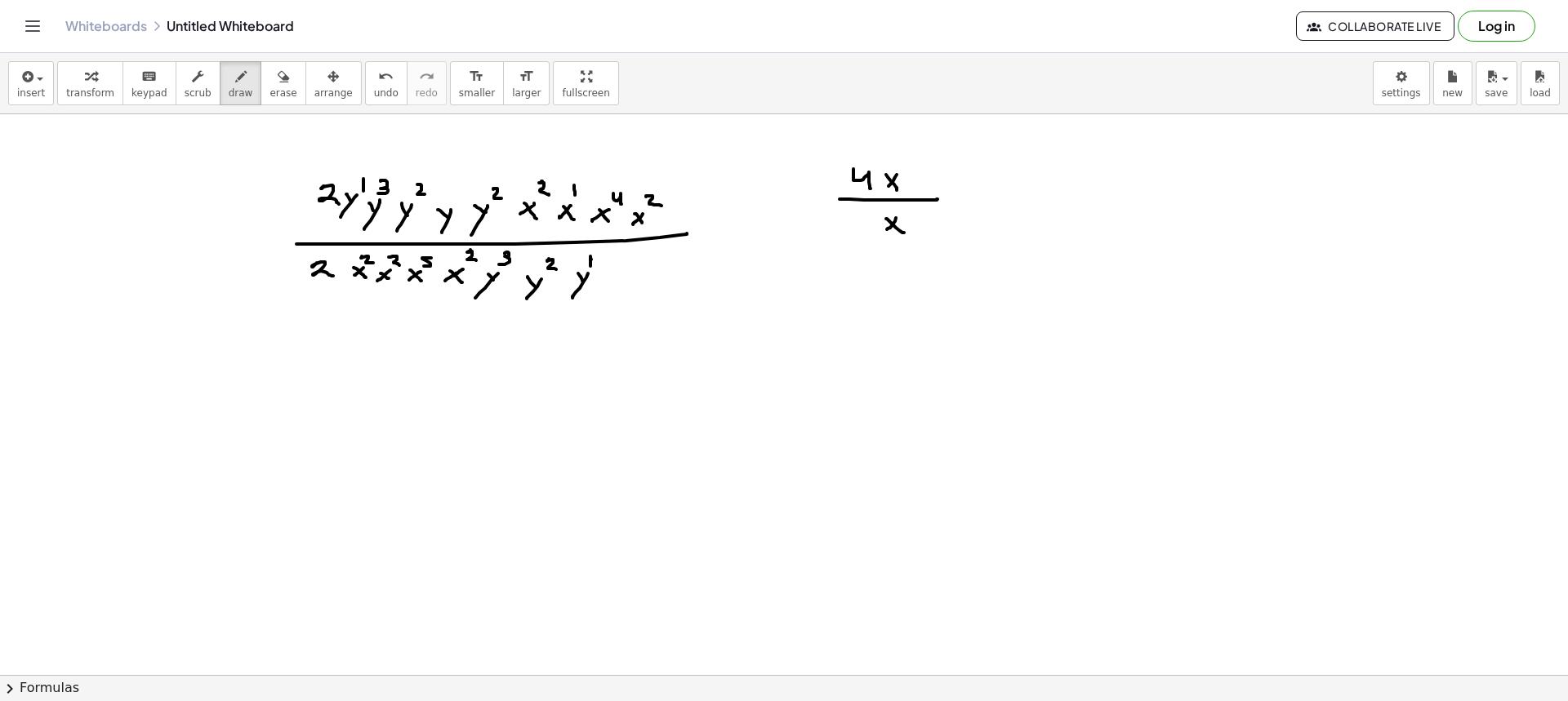
drag, startPoint x: 958, startPoint y: 203, endPoint x: 968, endPoint y: 204, distance: 10.0
drag, startPoint x: 992, startPoint y: 194, endPoint x: 1007, endPoint y: 200, distance: 16.2
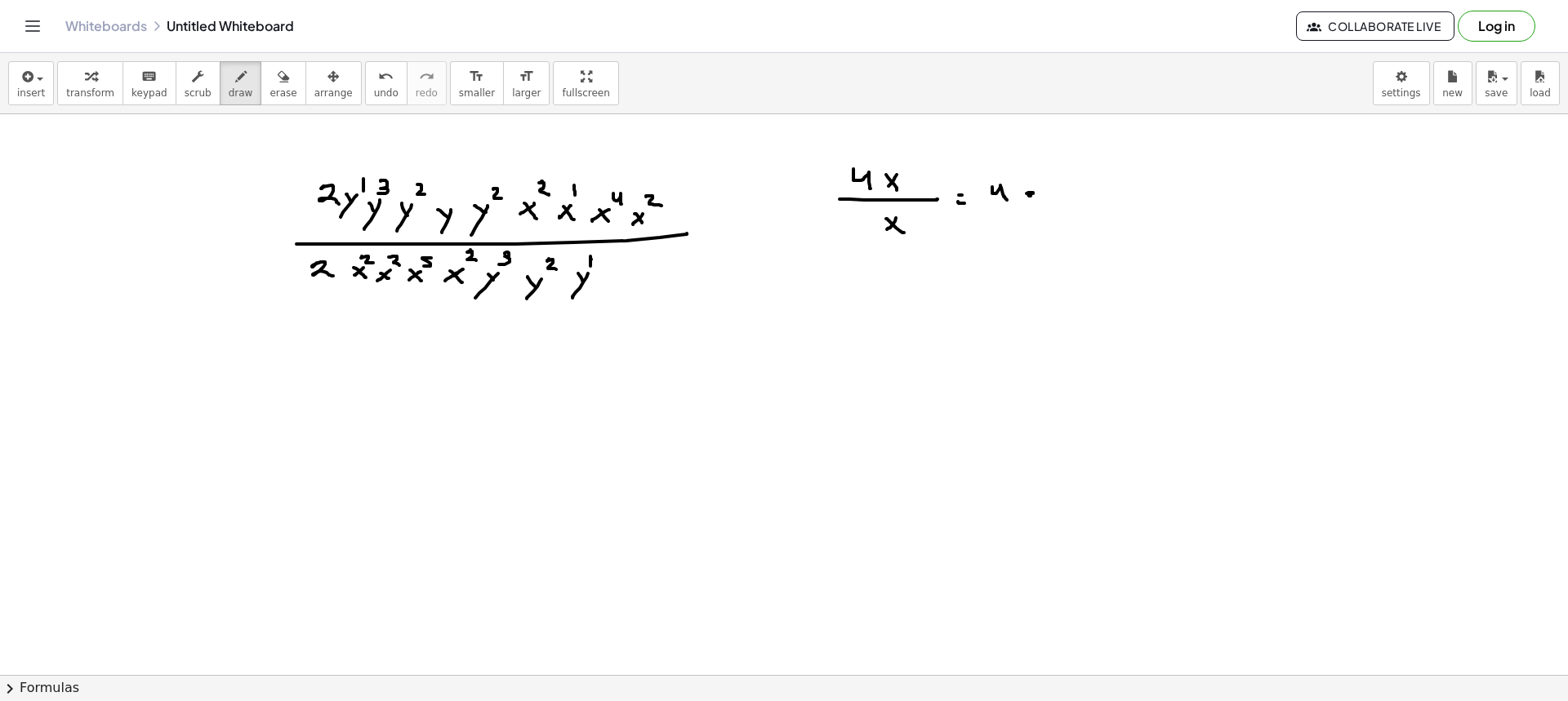
drag, startPoint x: 1027, startPoint y: 194, endPoint x: 1043, endPoint y: 193, distance: 16.0
drag, startPoint x: 1068, startPoint y: 180, endPoint x: 1062, endPoint y: 189, distance: 10.8
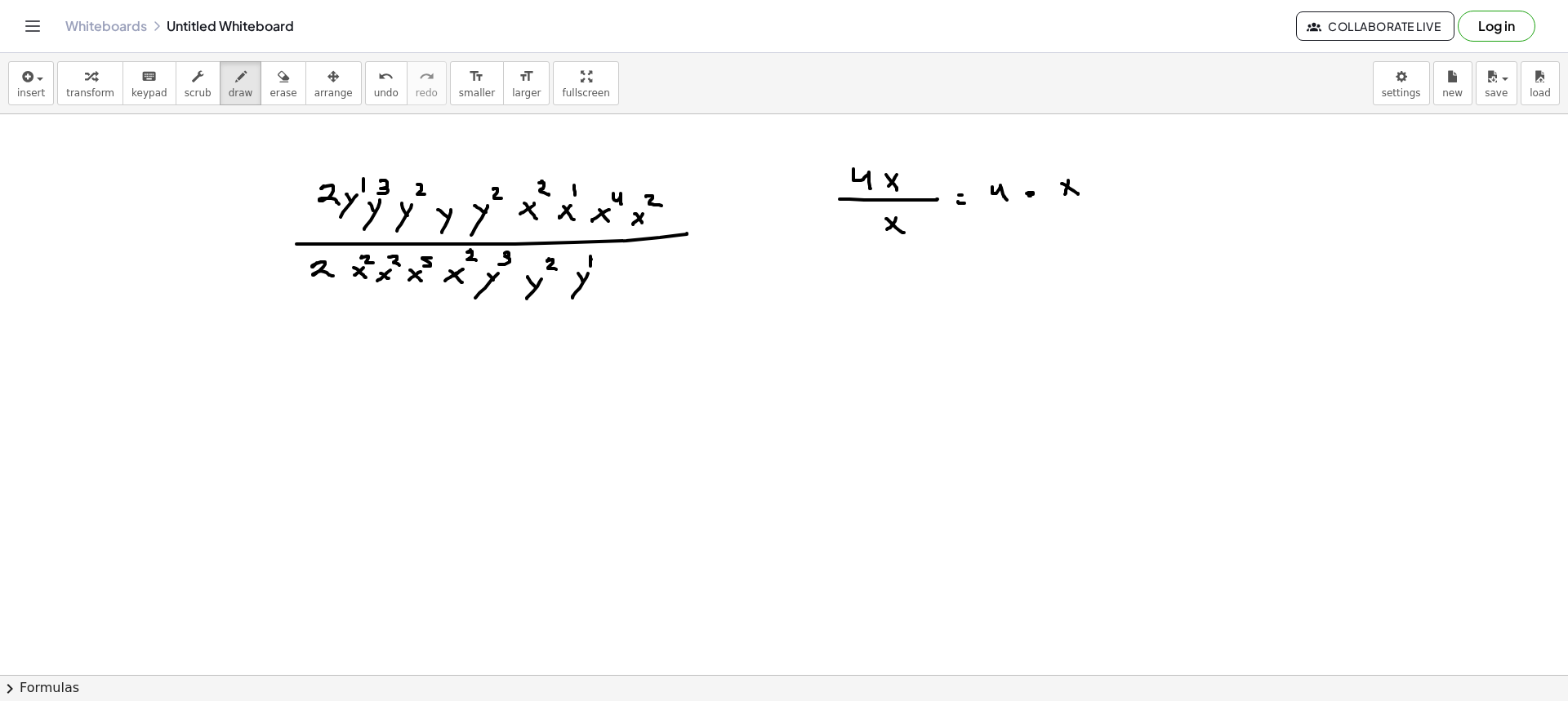
drag, startPoint x: 1074, startPoint y: 213, endPoint x: 1065, endPoint y: 222, distance: 12.7
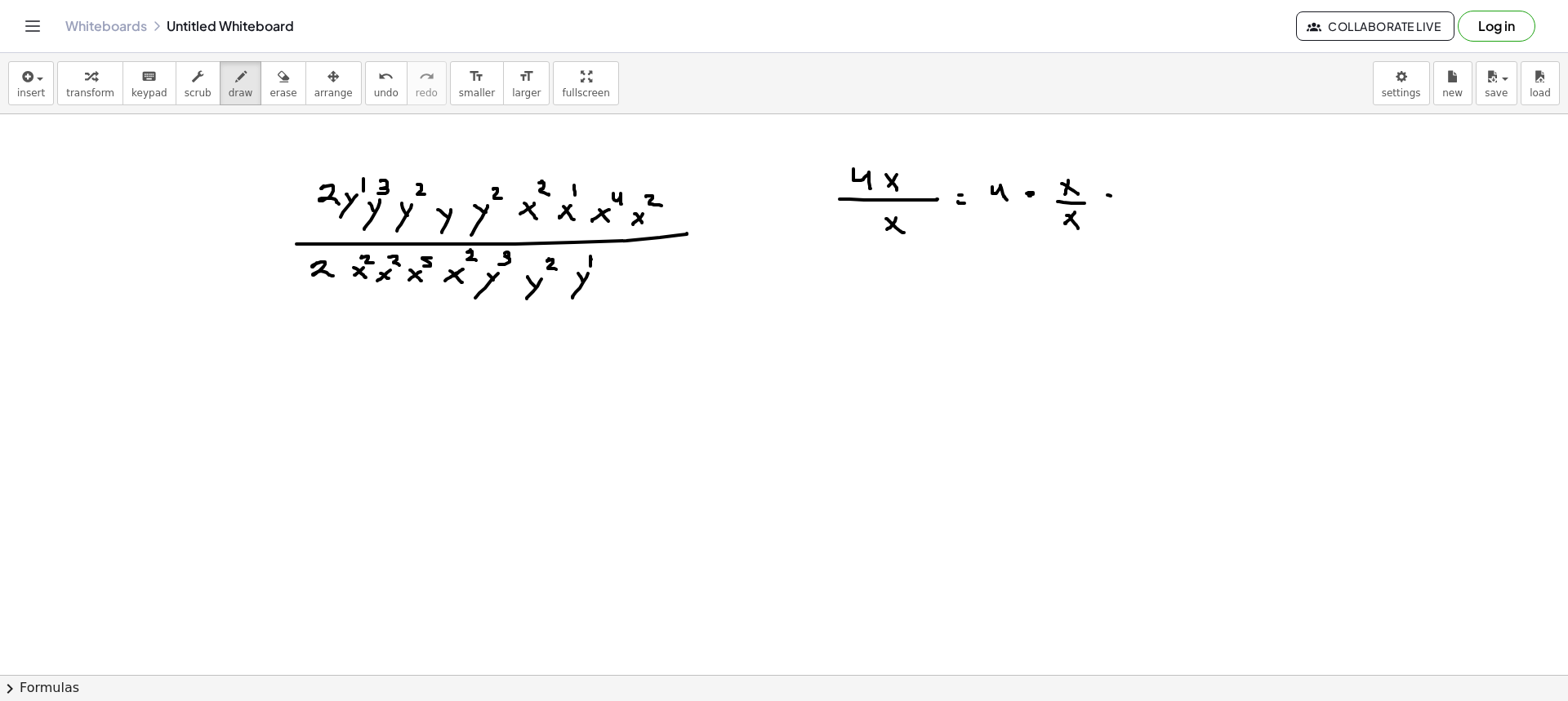
drag, startPoint x: 1138, startPoint y: 192, endPoint x: 1148, endPoint y: 208, distance: 18.9
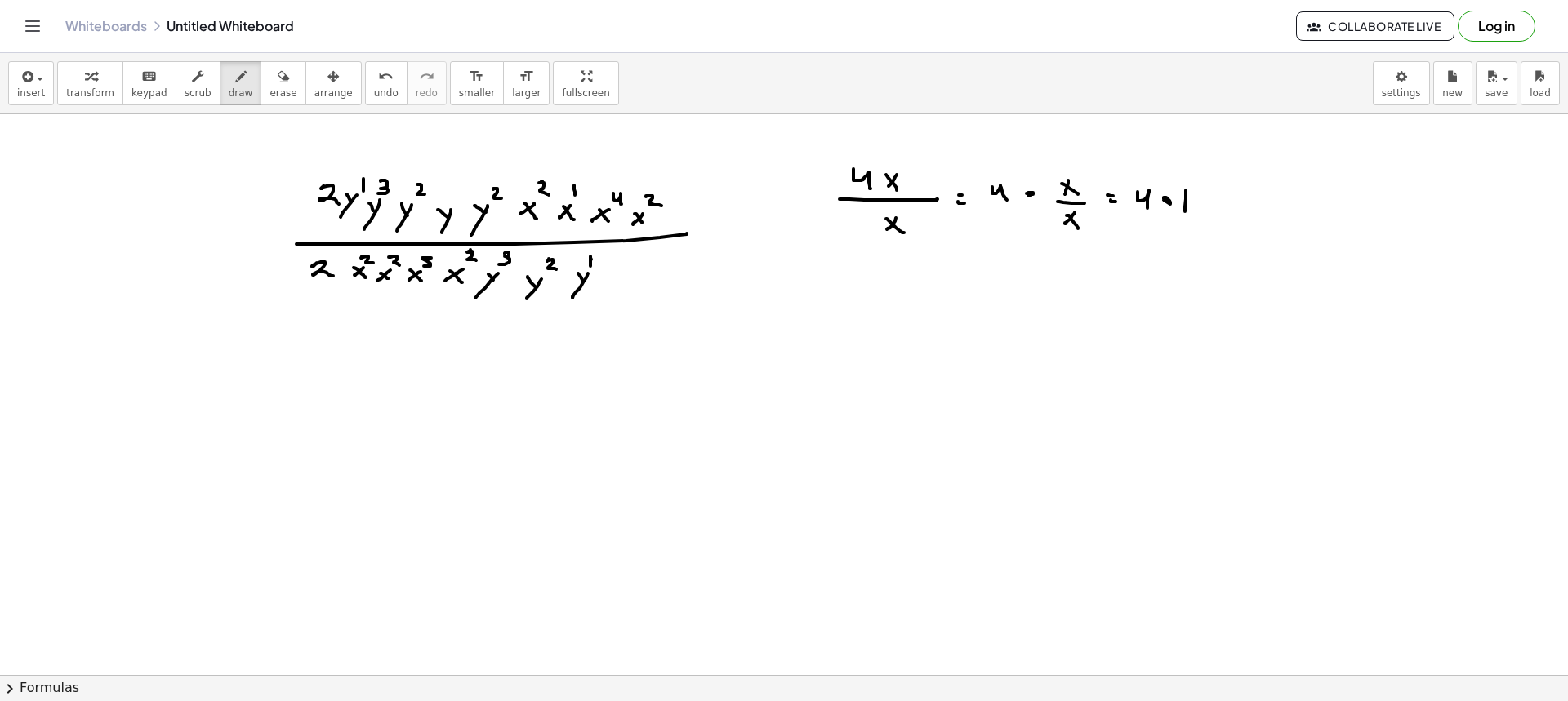
drag, startPoint x: 1206, startPoint y: 203, endPoint x: 1212, endPoint y: 209, distance: 8.5
drag, startPoint x: 1227, startPoint y: 197, endPoint x: 1236, endPoint y: 213, distance: 18.4
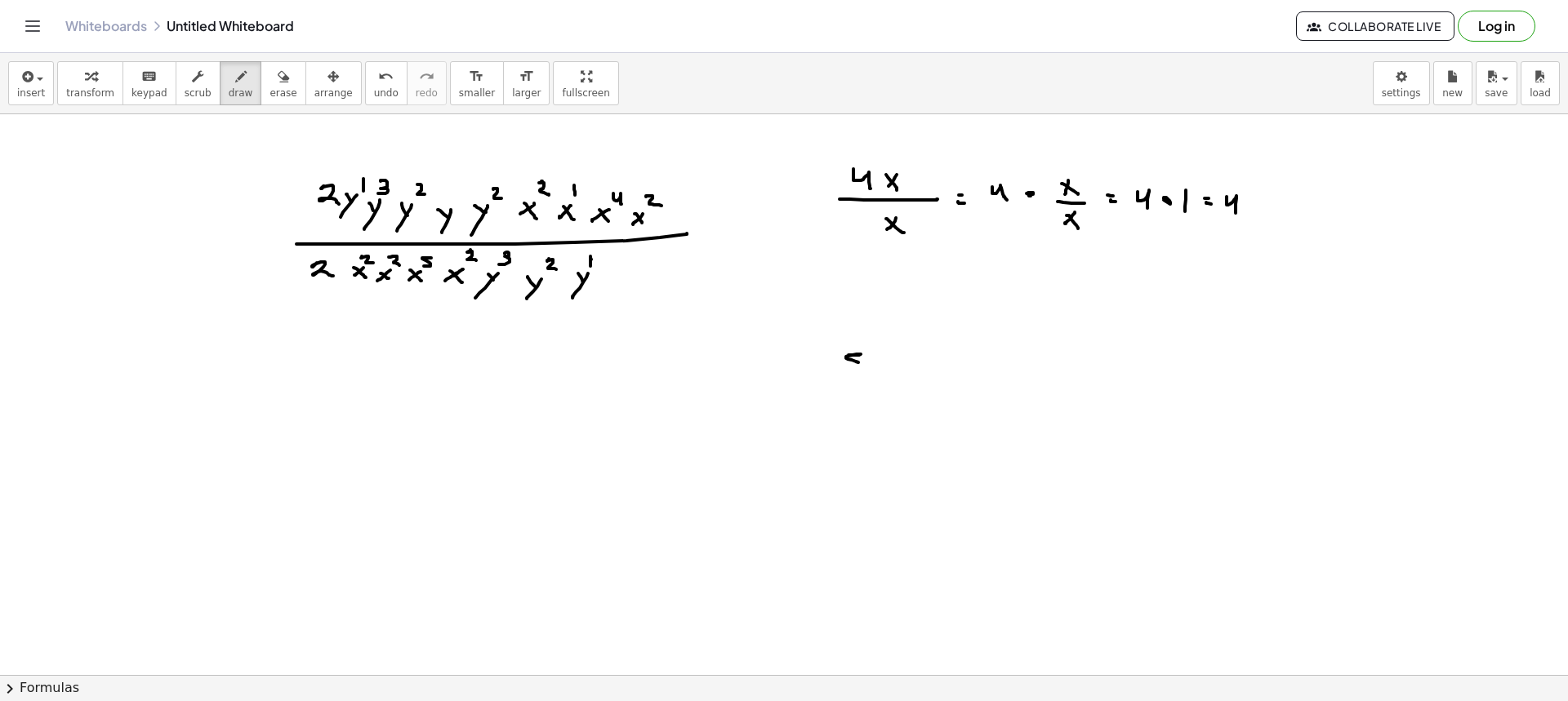
drag, startPoint x: 852, startPoint y: 355, endPoint x: 843, endPoint y: 370, distance: 17.5
drag, startPoint x: 885, startPoint y: 373, endPoint x: 872, endPoint y: 380, distance: 14.8
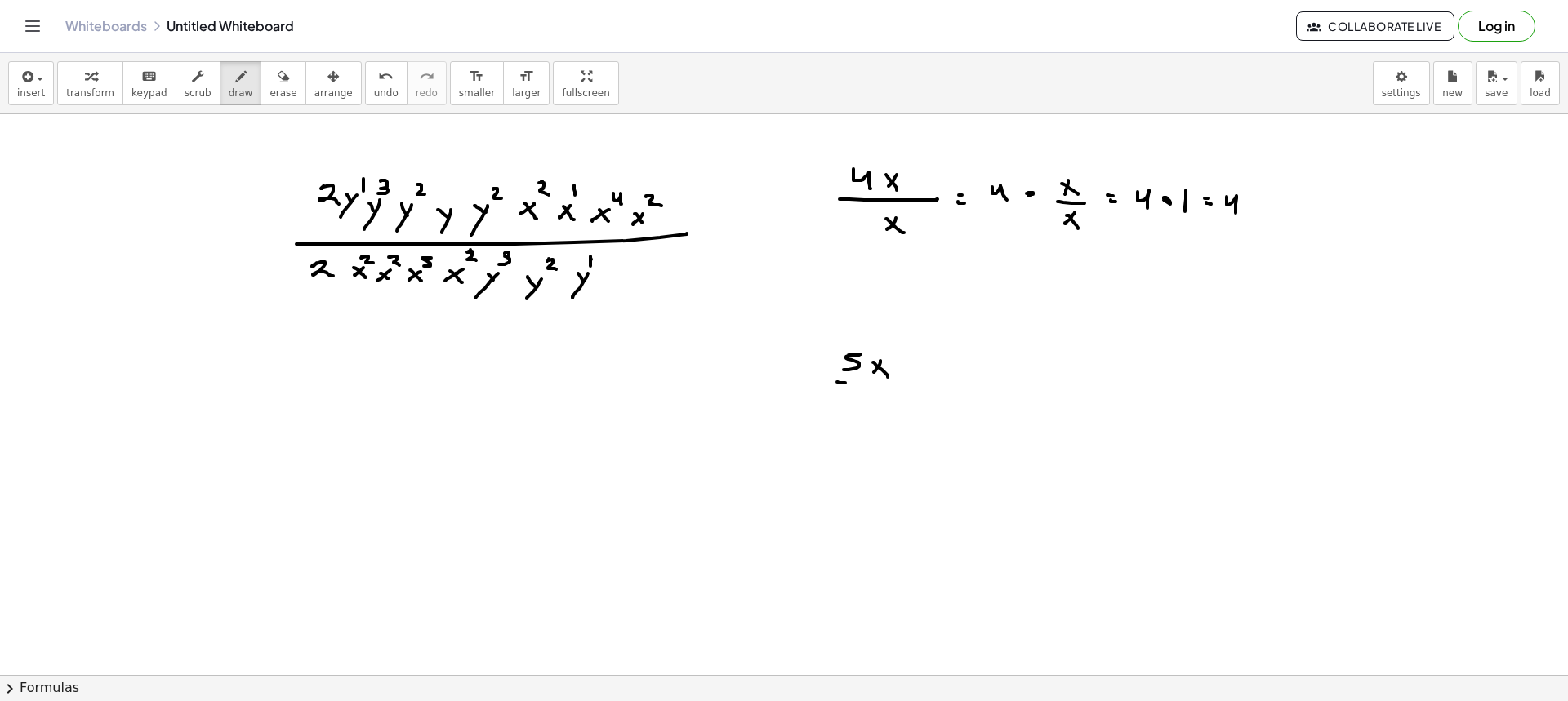
drag, startPoint x: 845, startPoint y: 383, endPoint x: 898, endPoint y: 383, distance: 53.0
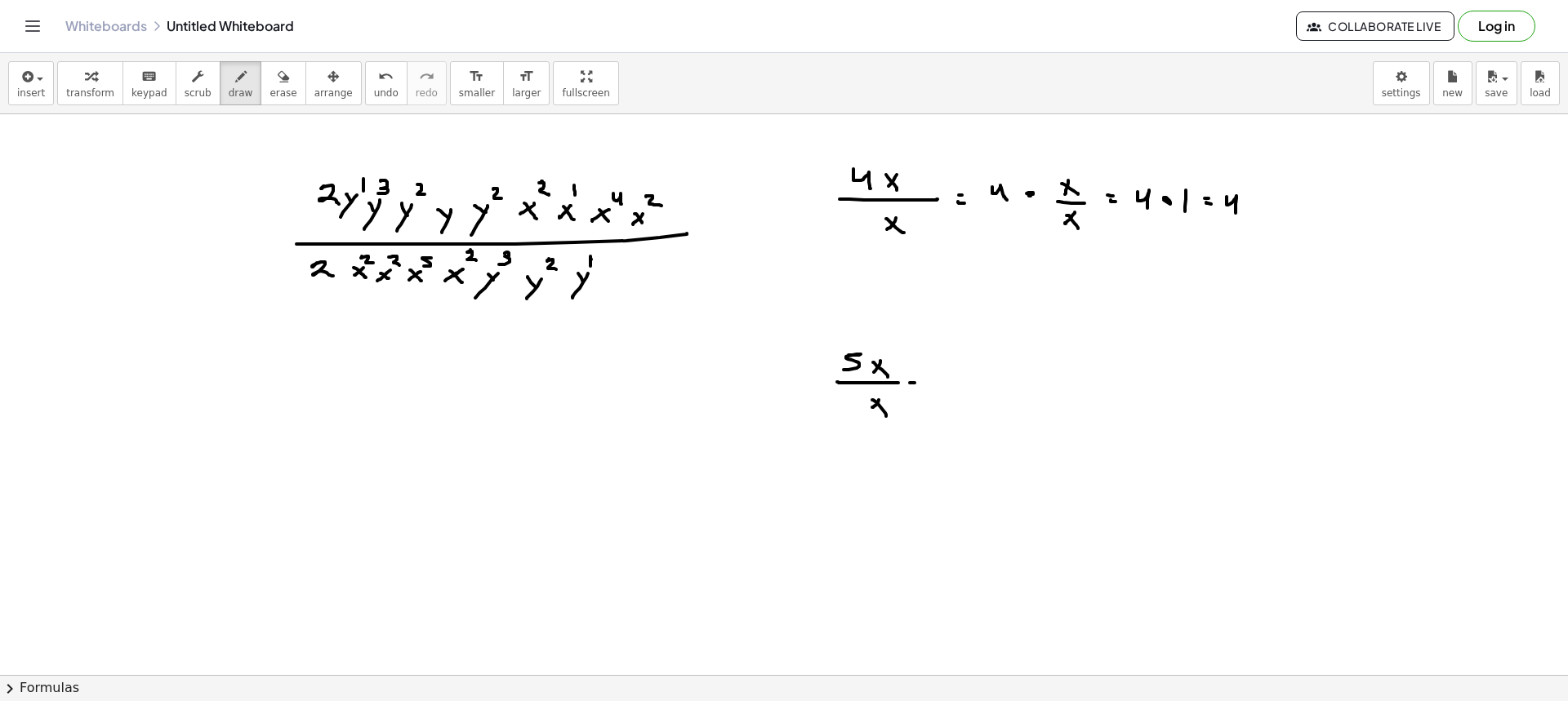
drag, startPoint x: 884, startPoint y: 339, endPoint x: 893, endPoint y: 352, distance: 15.8
drag, startPoint x: 969, startPoint y: 373, endPoint x: 979, endPoint y: 390, distance: 19.7
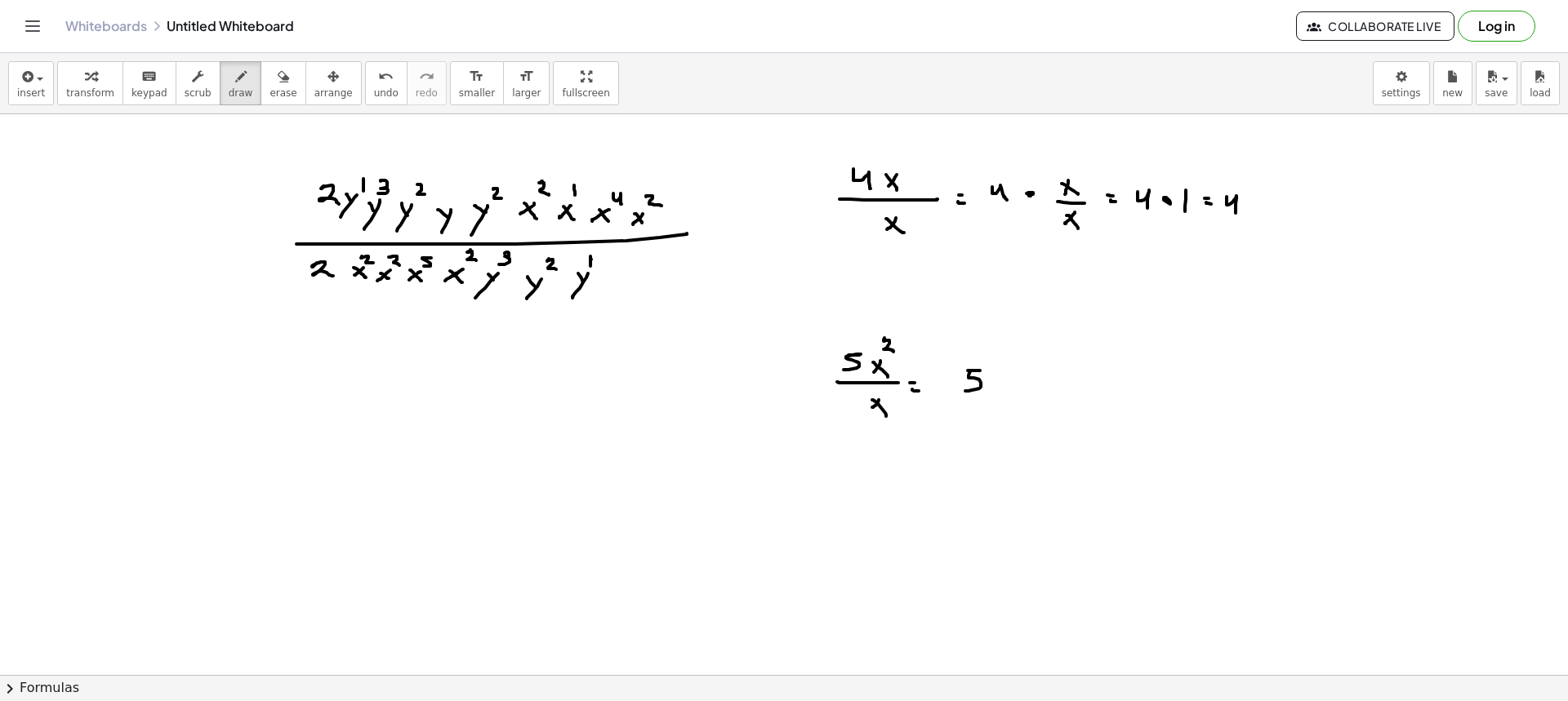
drag, startPoint x: 1036, startPoint y: 376, endPoint x: 1023, endPoint y: 383, distance: 14.8
drag, startPoint x: 1024, startPoint y: 375, endPoint x: 1035, endPoint y: 386, distance: 15.6
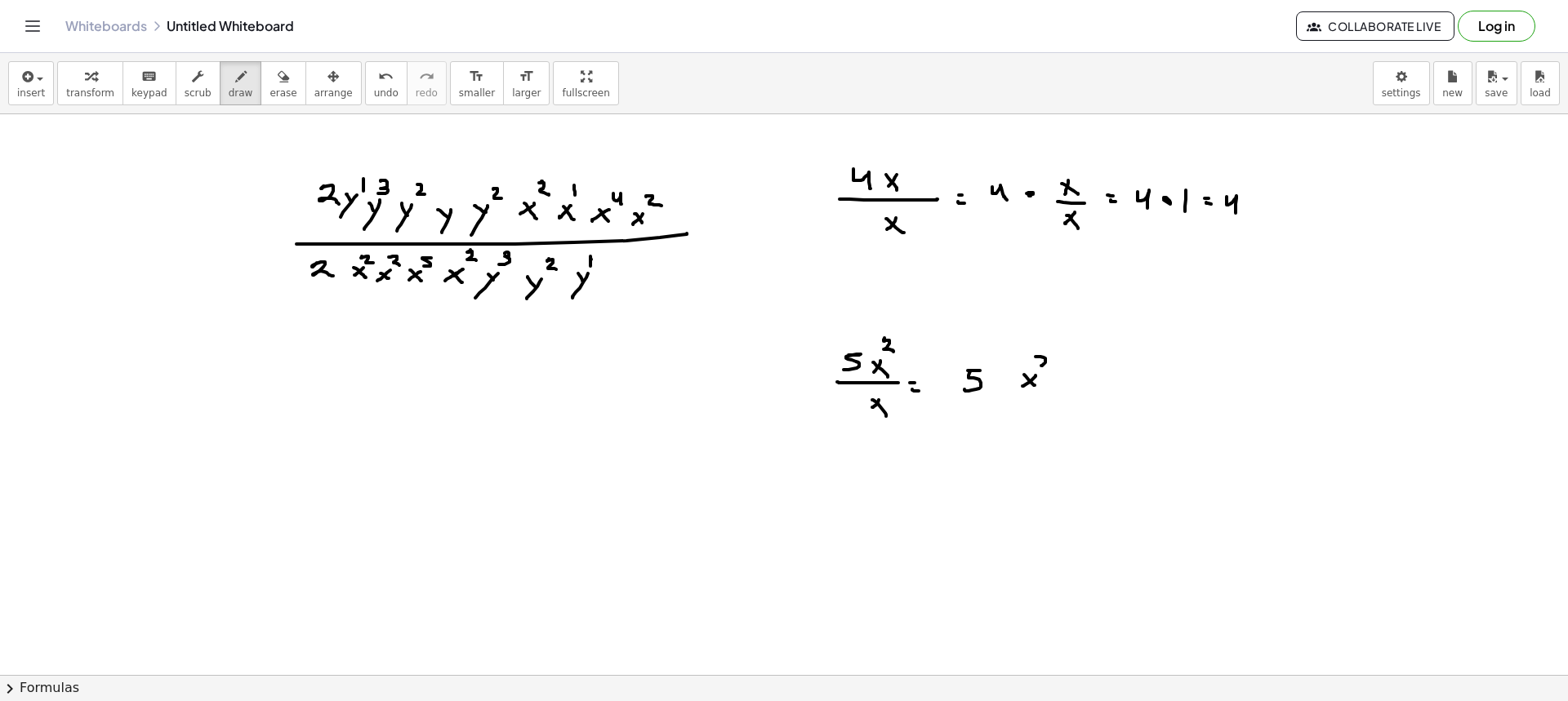
drag, startPoint x: 1036, startPoint y: 357, endPoint x: 1049, endPoint y: 372, distance: 19.8
drag, startPoint x: 1030, startPoint y: 408, endPoint x: 1049, endPoint y: 410, distance: 19.1
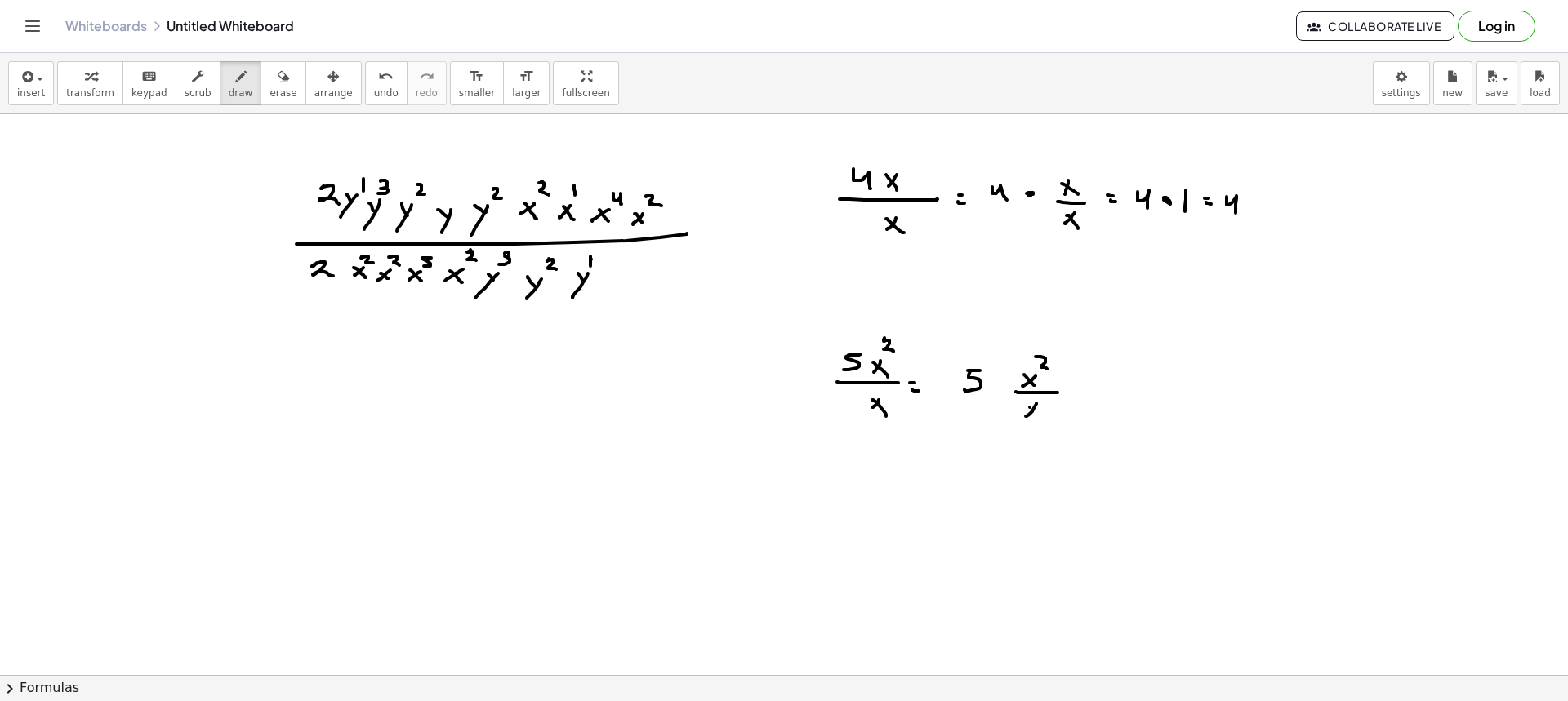
drag, startPoint x: 1023, startPoint y: 316, endPoint x: 1015, endPoint y: 369, distance: 53.6
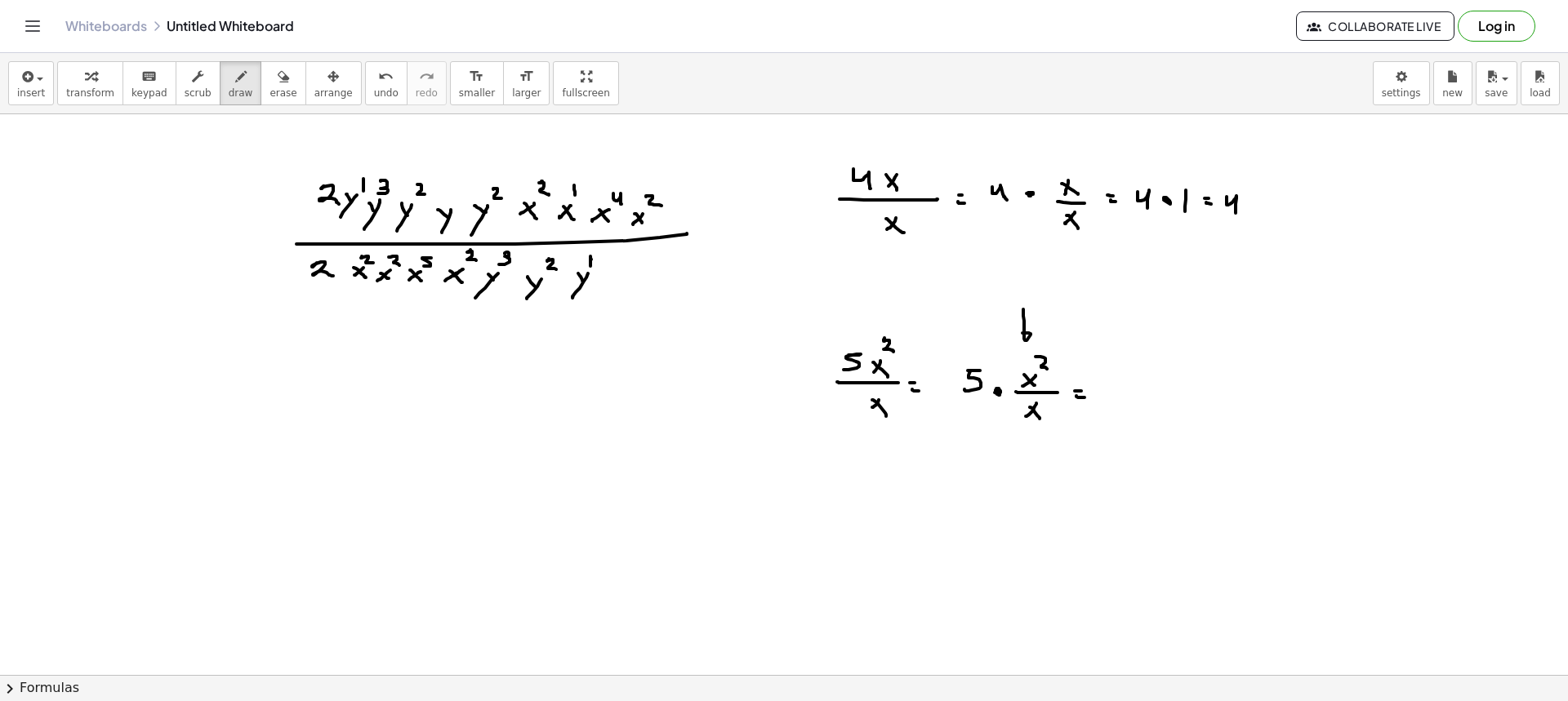
drag, startPoint x: 1079, startPoint y: 398, endPoint x: 1092, endPoint y: 399, distance: 13.0
drag, startPoint x: 231, startPoint y: 86, endPoint x: 237, endPoint y: 99, distance: 14.3
click at [231, 86] on button "draw" at bounding box center [241, 83] width 43 height 44
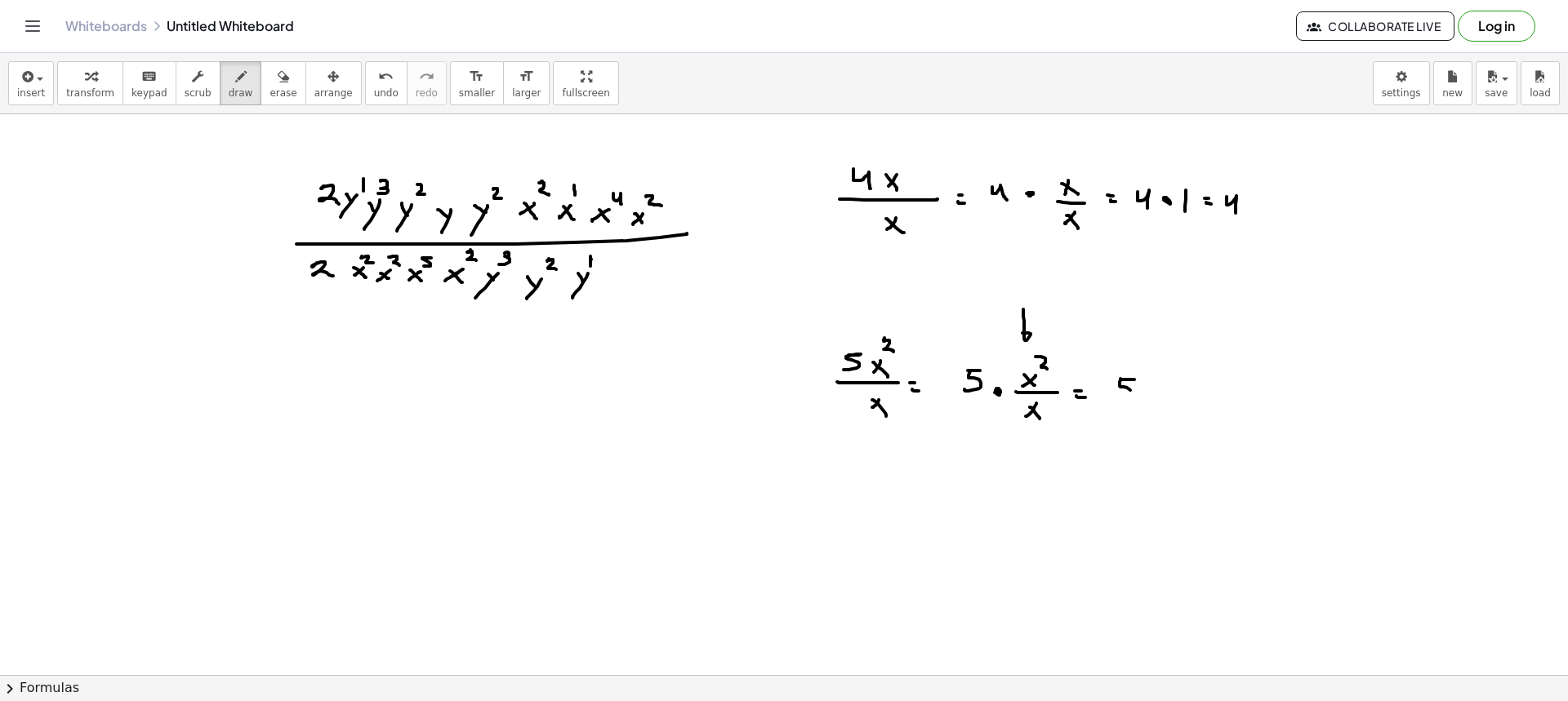
drag, startPoint x: 1120, startPoint y: 386, endPoint x: 1134, endPoint y: 399, distance: 19.1
drag, startPoint x: 1188, startPoint y: 387, endPoint x: 1172, endPoint y: 400, distance: 20.6
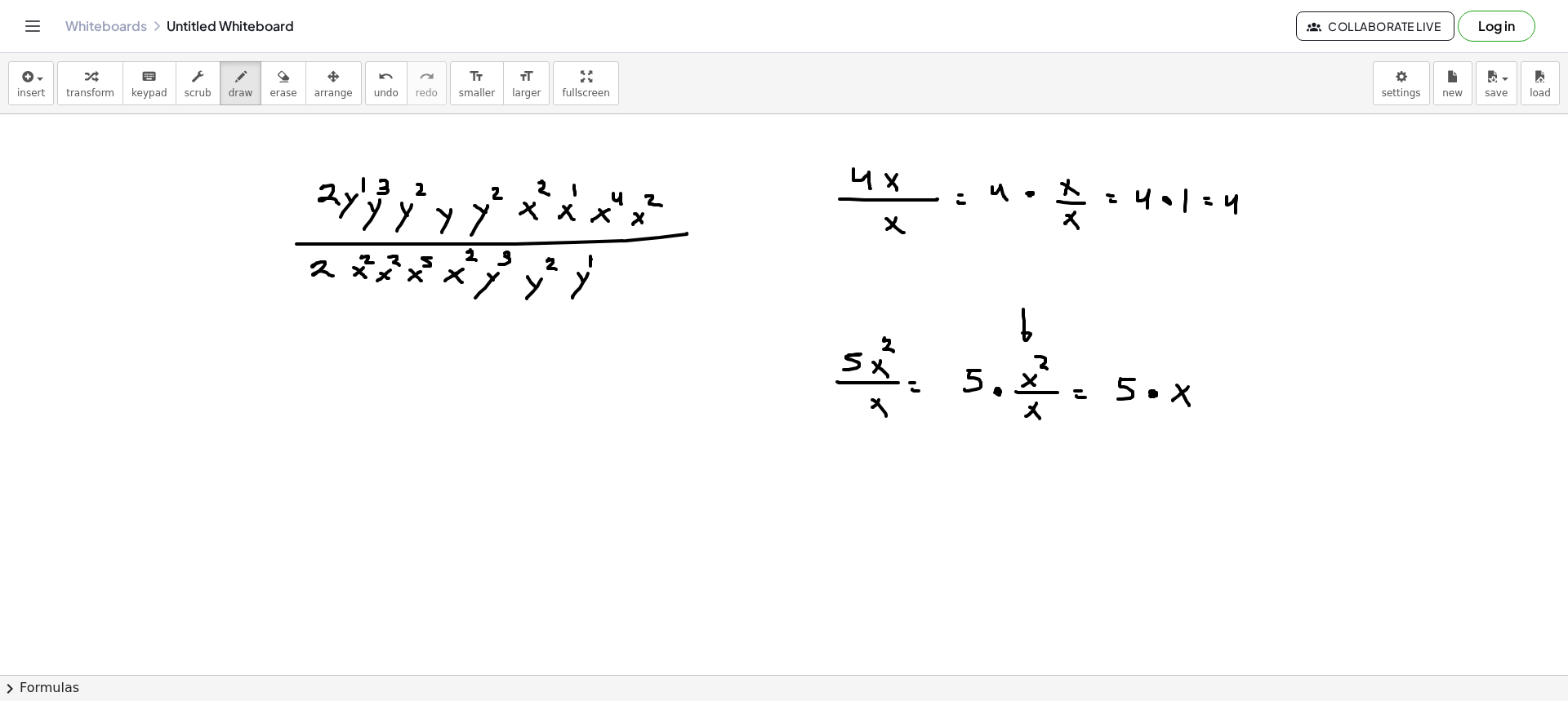
drag, startPoint x: 1177, startPoint y: 386, endPoint x: 1190, endPoint y: 406, distance: 23.9
drag, startPoint x: 1196, startPoint y: 372, endPoint x: 1198, endPoint y: 382, distance: 10.2
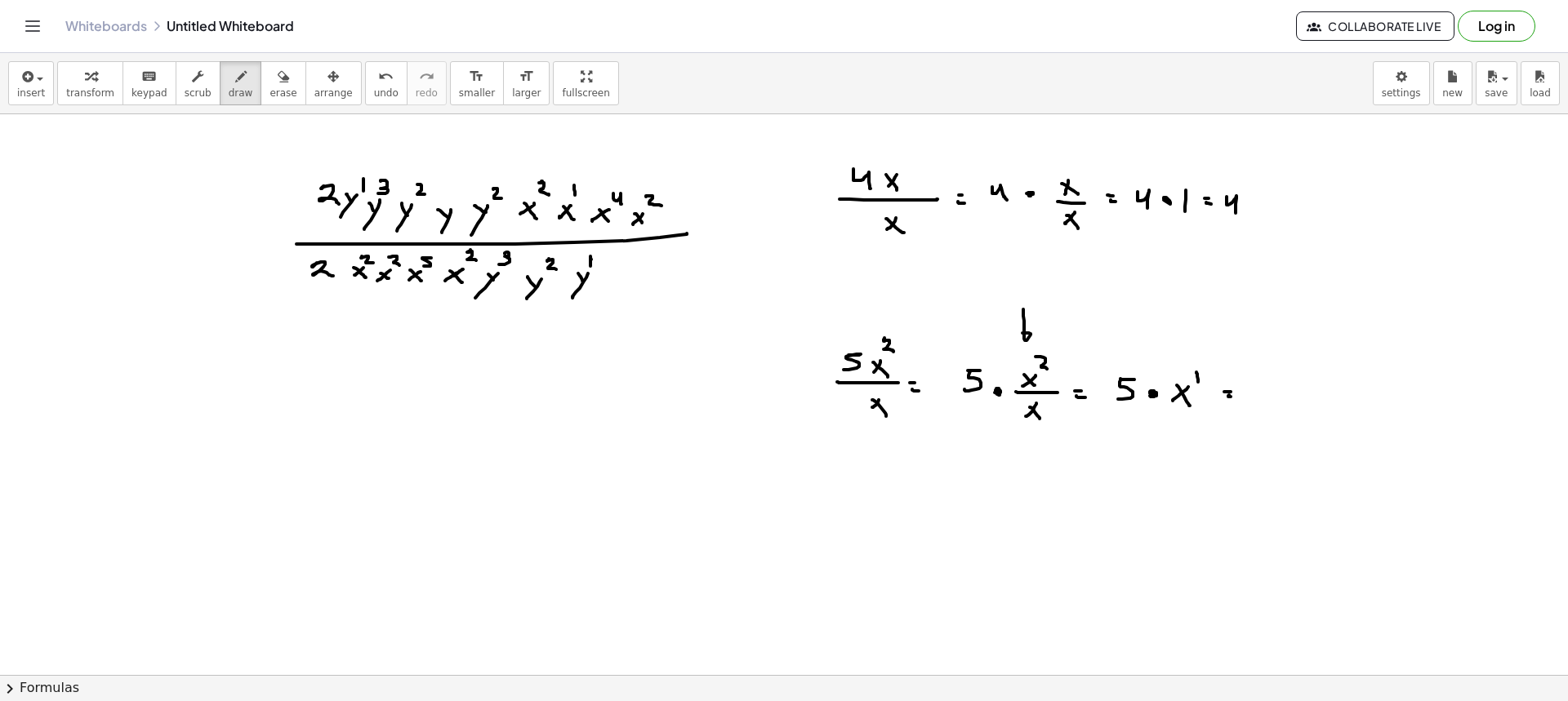
drag, startPoint x: 1231, startPoint y: 397, endPoint x: 1241, endPoint y: 397, distance: 10.0
drag, startPoint x: 1263, startPoint y: 386, endPoint x: 1279, endPoint y: 398, distance: 20.0
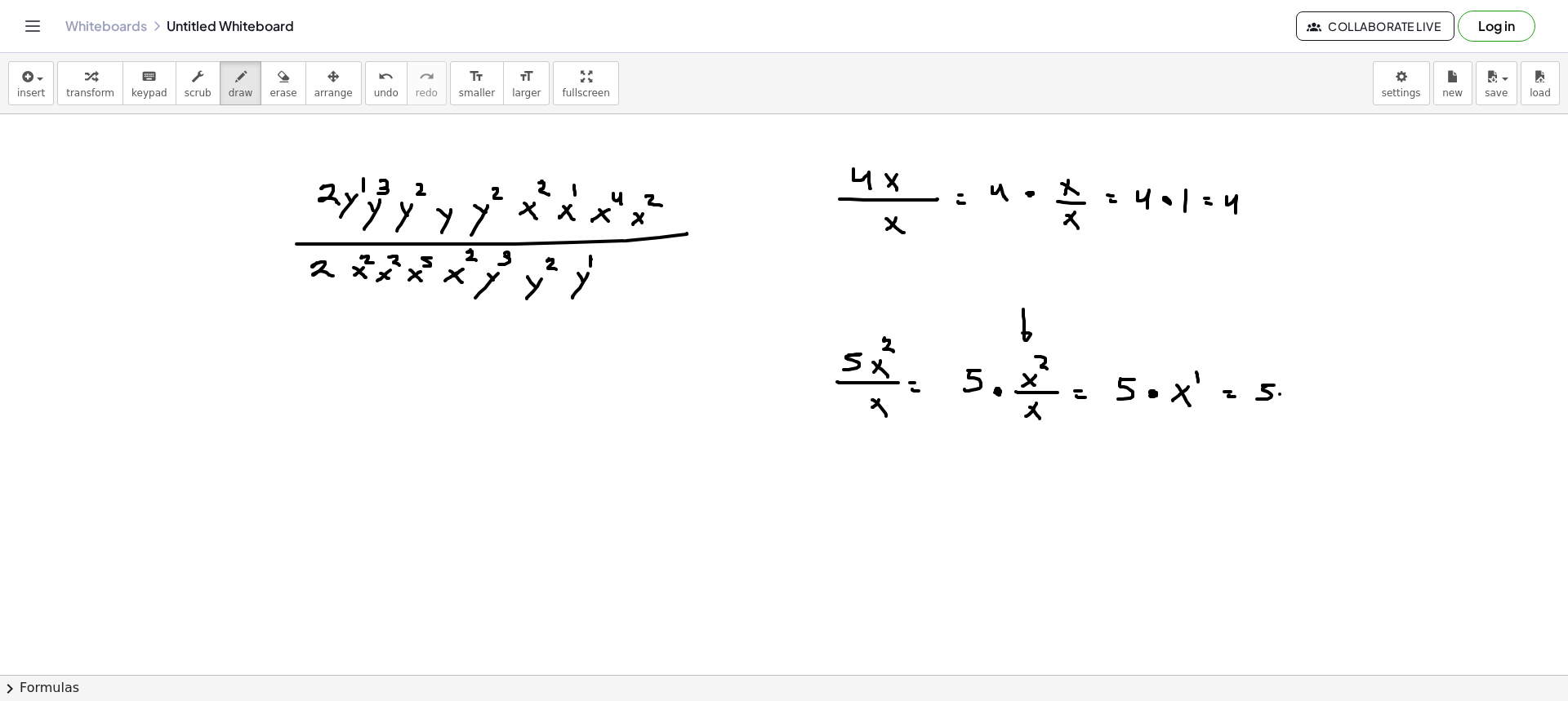
drag, startPoint x: 1275, startPoint y: 404, endPoint x: 1275, endPoint y: 395, distance: 9.0
drag, startPoint x: 252, startPoint y: 81, endPoint x: 466, endPoint y: 209, distance: 249.4
click at [269, 81] on div "button" at bounding box center [283, 76] width 27 height 20
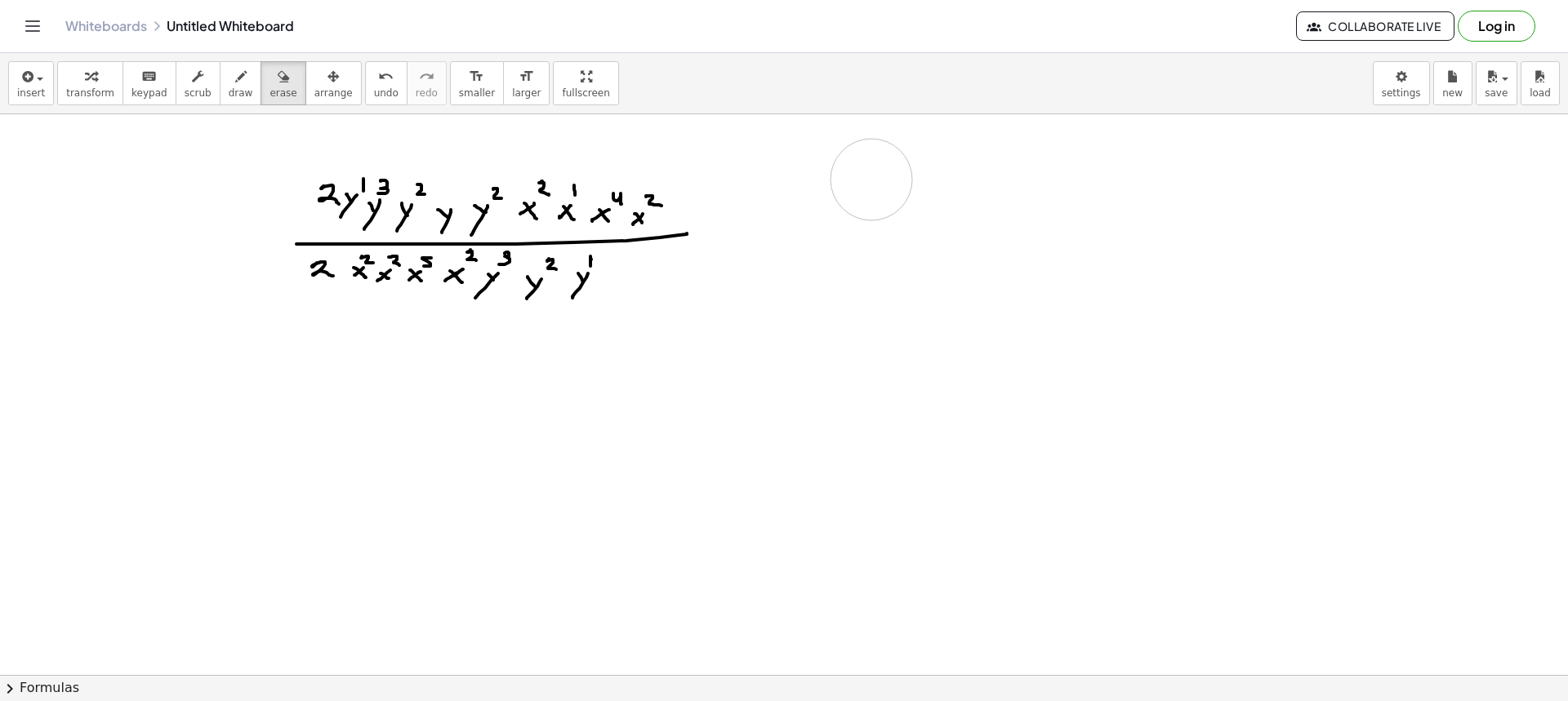
drag, startPoint x: 853, startPoint y: 386, endPoint x: 860, endPoint y: 195, distance: 191.1
click at [235, 82] on icon "button" at bounding box center [241, 77] width 12 height 20
drag, startPoint x: 877, startPoint y: 181, endPoint x: 913, endPoint y: 193, distance: 37.9
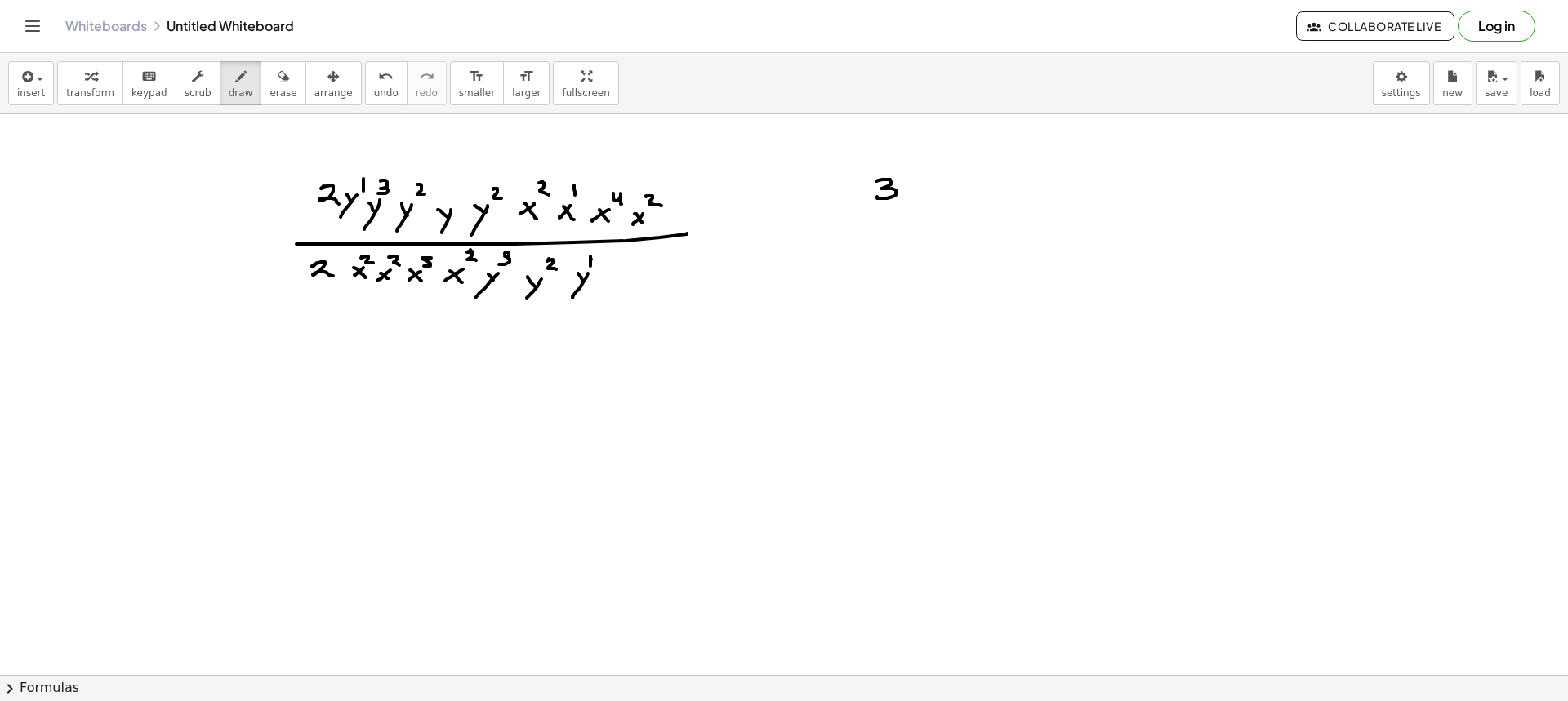
drag, startPoint x: 926, startPoint y: 181, endPoint x: 911, endPoint y: 191, distance: 18.0
drag, startPoint x: 929, startPoint y: 156, endPoint x: 937, endPoint y: 186, distance: 31.0
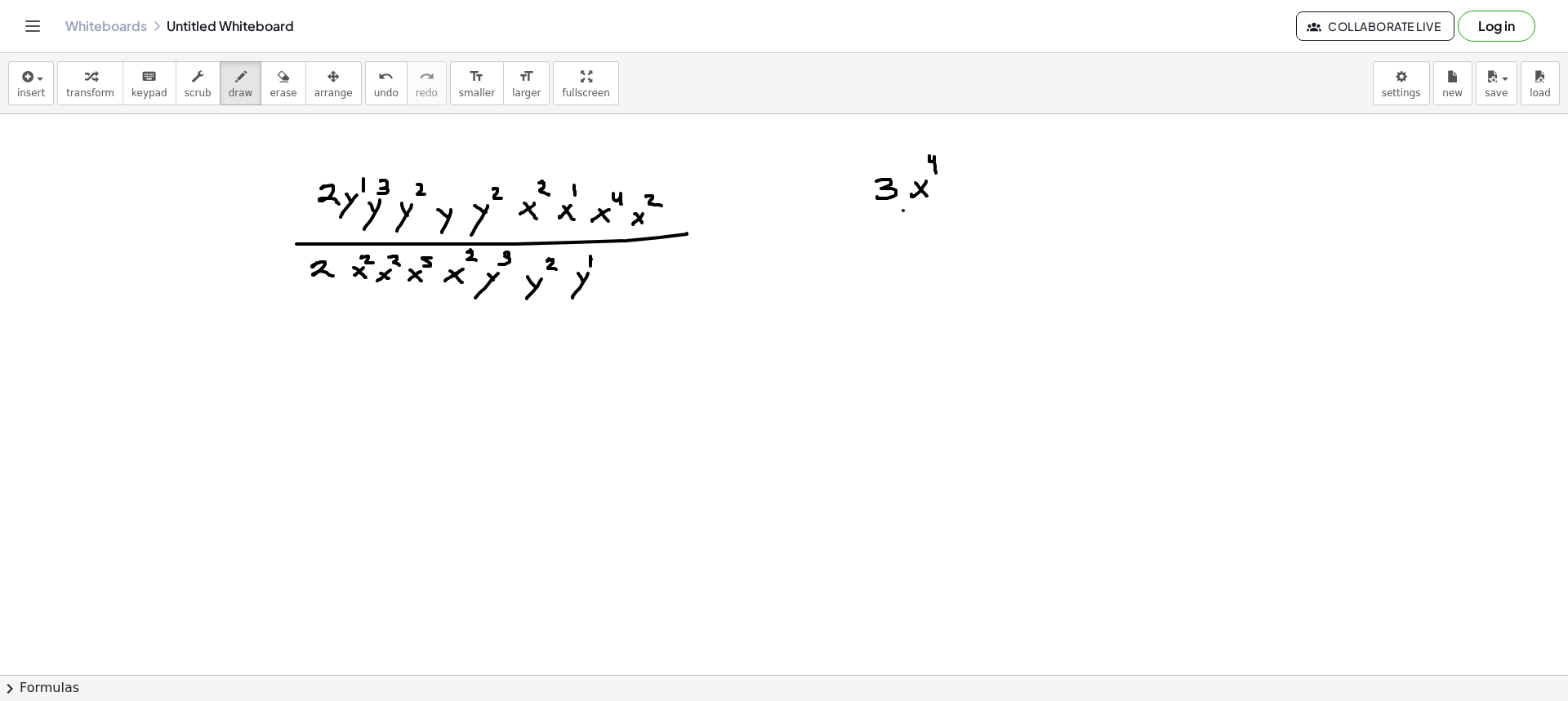
drag, startPoint x: 903, startPoint y: 211, endPoint x: 939, endPoint y: 210, distance: 36.0
drag, startPoint x: 924, startPoint y: 224, endPoint x: 915, endPoint y: 236, distance: 15.0
drag, startPoint x: 916, startPoint y: 227, endPoint x: 930, endPoint y: 239, distance: 18.4
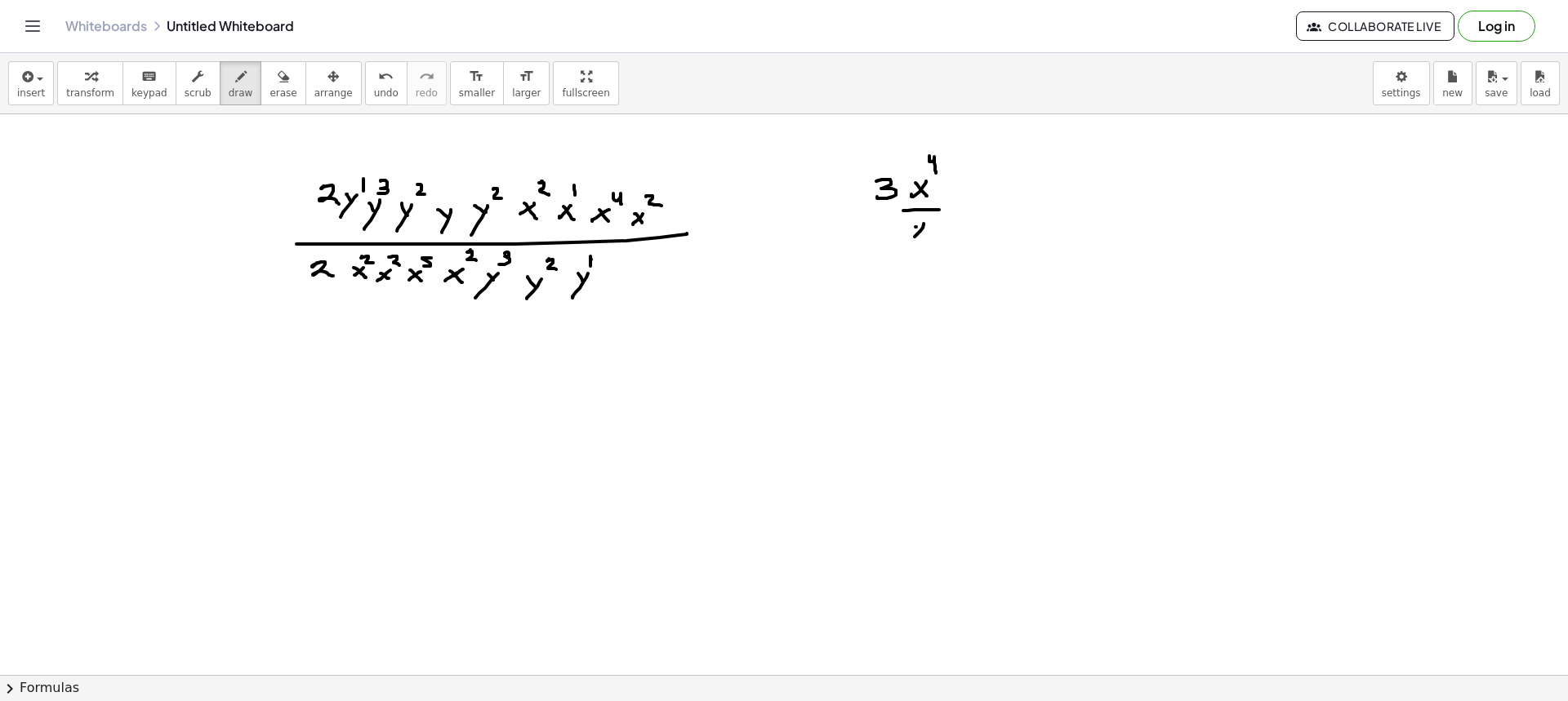
drag, startPoint x: 870, startPoint y: 213, endPoint x: 917, endPoint y: 213, distance: 47.0
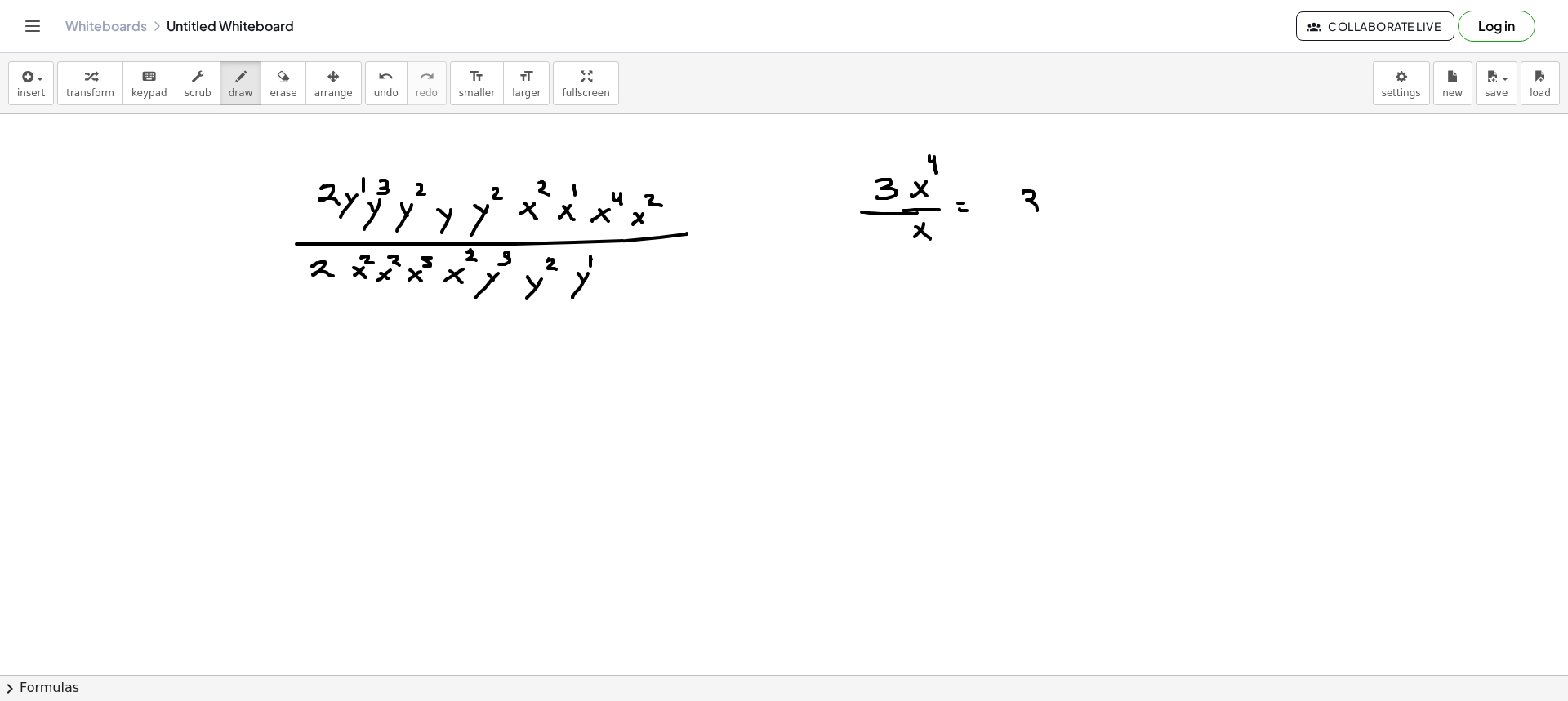
drag, startPoint x: 1023, startPoint y: 194, endPoint x: 1018, endPoint y: 212, distance: 18.7
drag, startPoint x: 1102, startPoint y: 194, endPoint x: 1089, endPoint y: 203, distance: 15.8
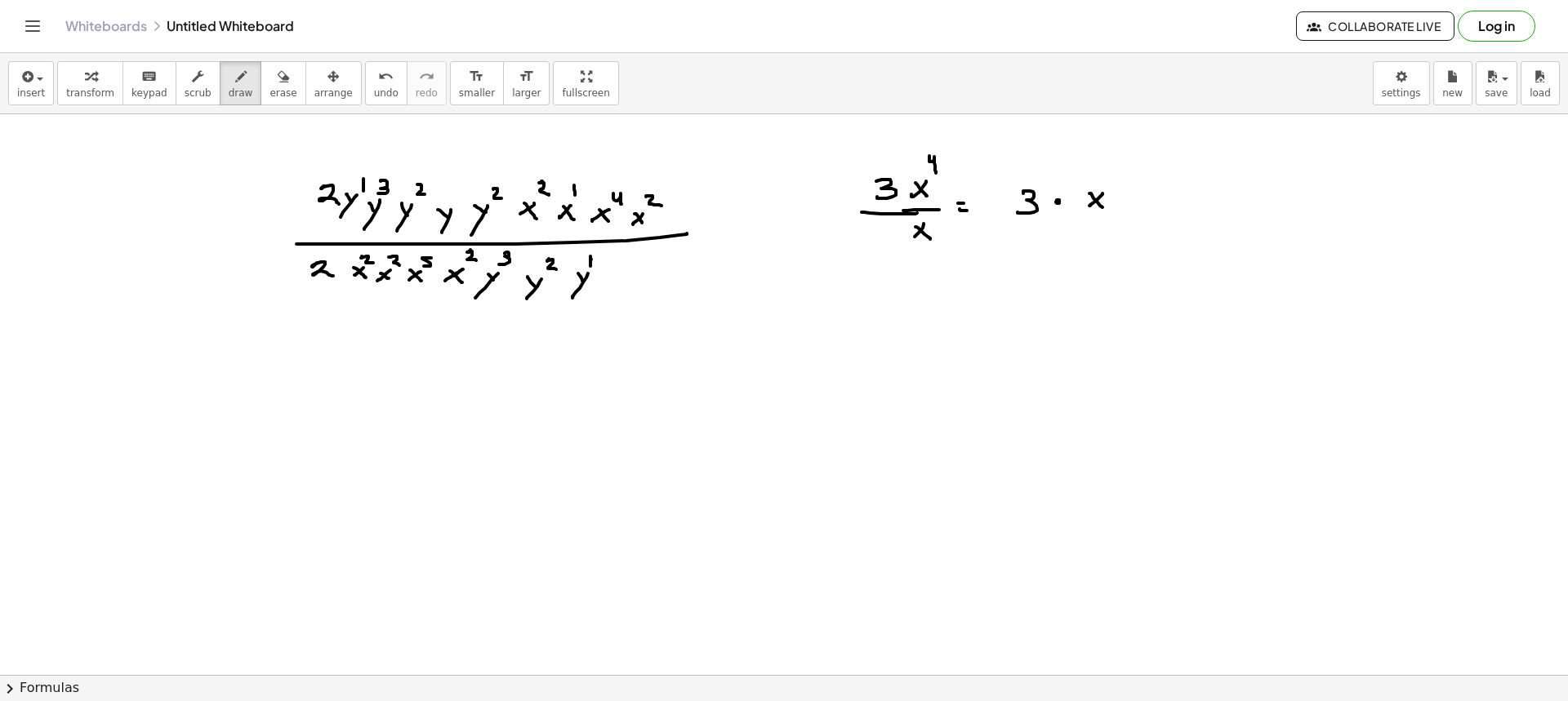
drag, startPoint x: 1103, startPoint y: 176, endPoint x: 1111, endPoint y: 196, distance: 21.5
drag, startPoint x: 1096, startPoint y: 237, endPoint x: 1084, endPoint y: 245, distance: 14.4
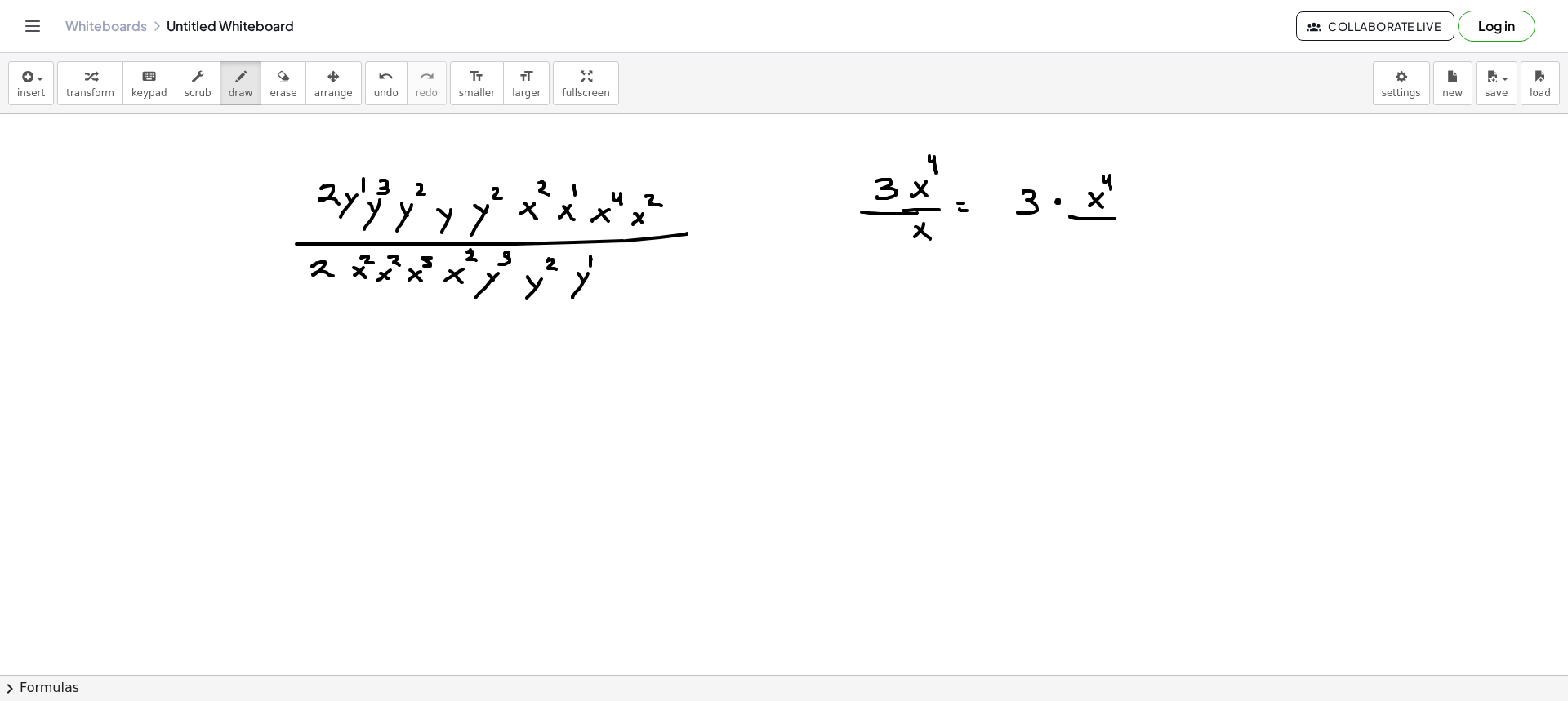
drag, startPoint x: 1102, startPoint y: 227, endPoint x: 1104, endPoint y: 237, distance: 10.2
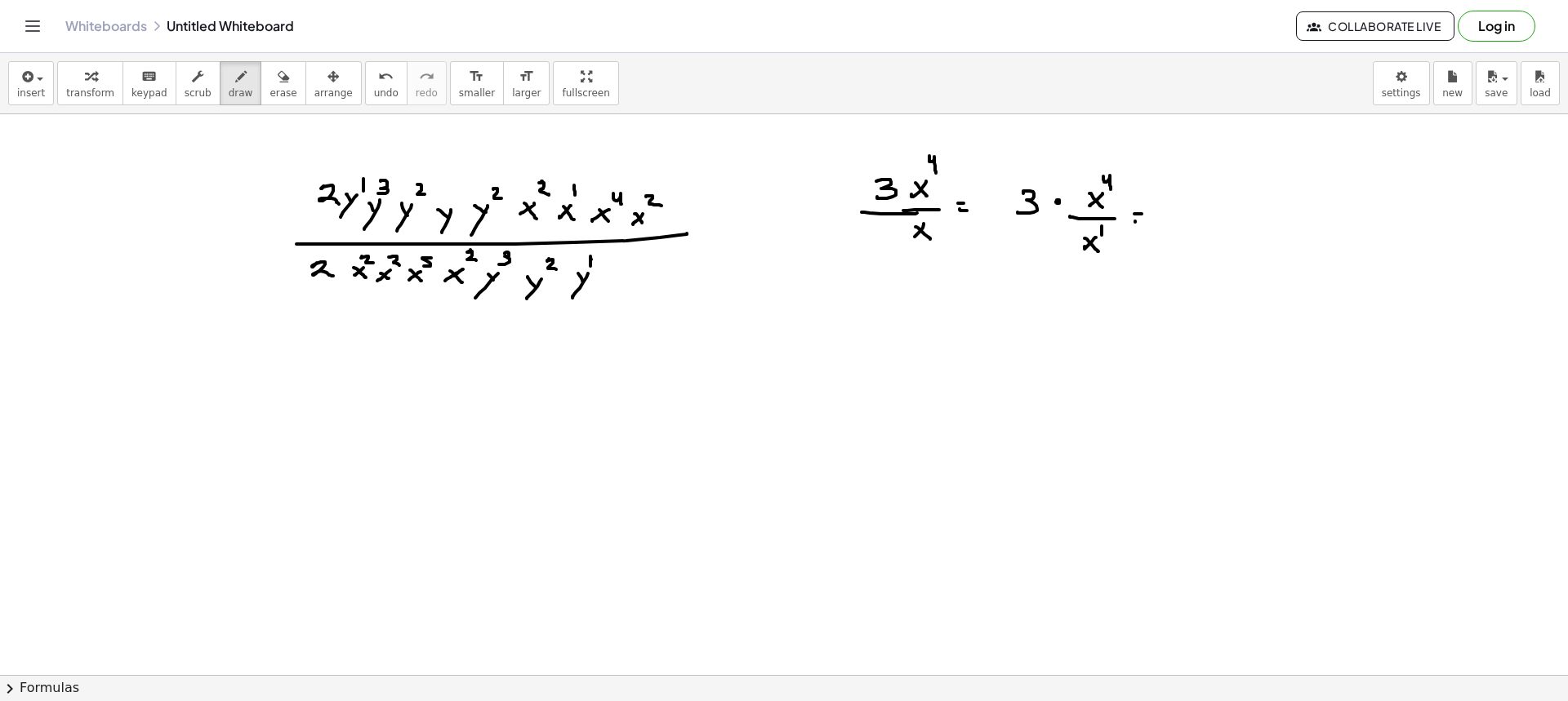
drag, startPoint x: 1135, startPoint y: 222, endPoint x: 1154, endPoint y: 224, distance: 19.1
drag, startPoint x: 1179, startPoint y: 209, endPoint x: 1207, endPoint y: 221, distance: 30.5
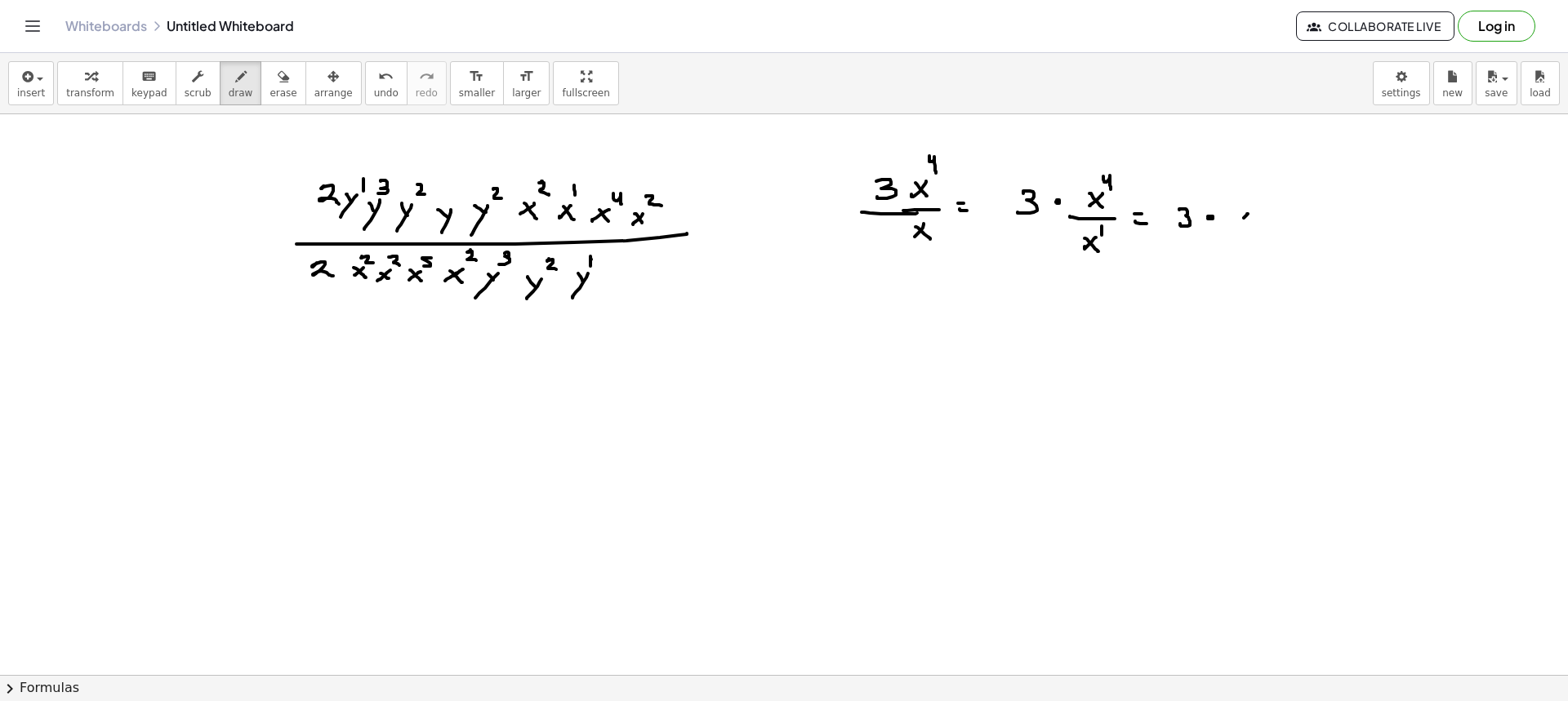
drag, startPoint x: 1247, startPoint y: 214, endPoint x: 1238, endPoint y: 227, distance: 15.8
drag, startPoint x: 1242, startPoint y: 216, endPoint x: 1249, endPoint y: 229, distance: 14.8
drag, startPoint x: 1250, startPoint y: 196, endPoint x: 1257, endPoint y: 210, distance: 15.7
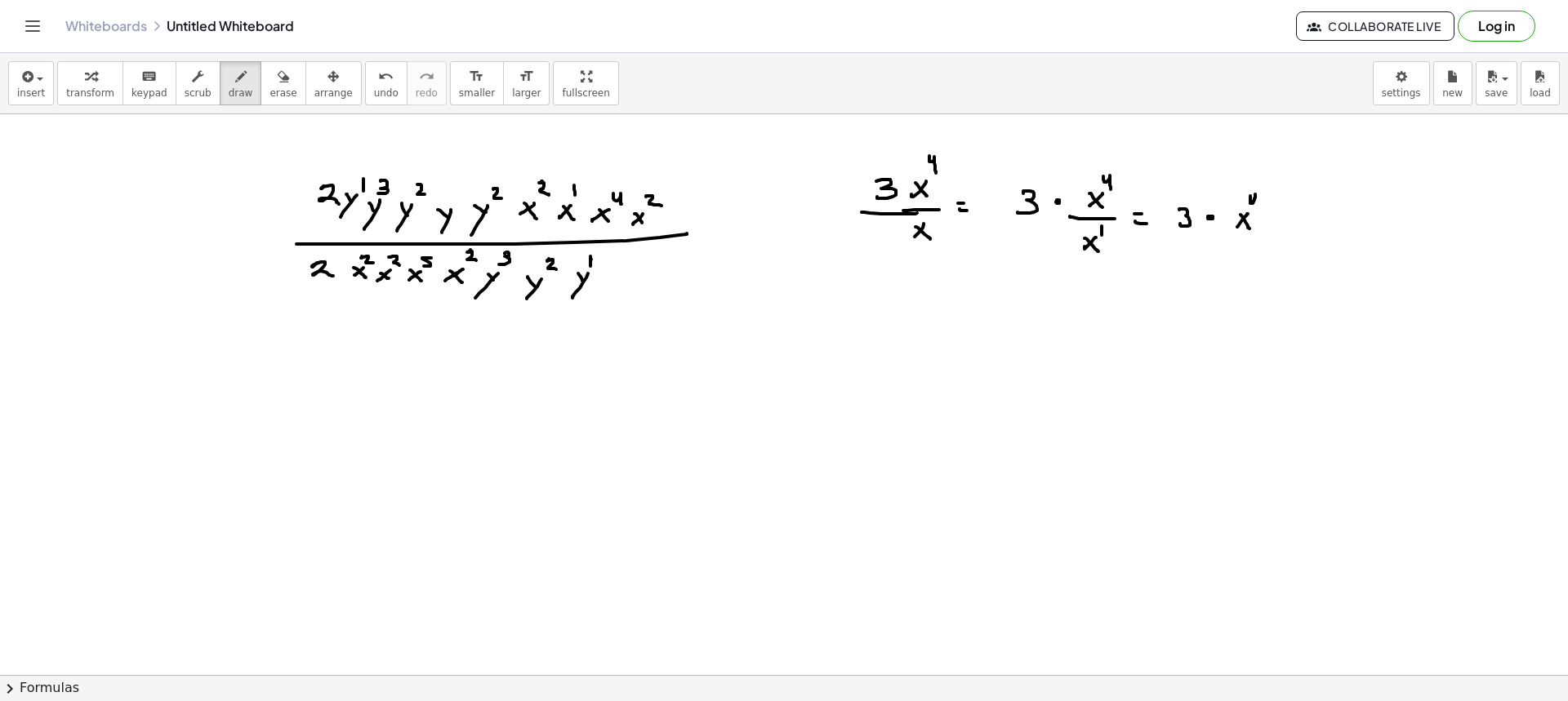
drag, startPoint x: 1277, startPoint y: 208, endPoint x: 1280, endPoint y: 216, distance: 8.5
drag, startPoint x: 1275, startPoint y: 161, endPoint x: 1281, endPoint y: 171, distance: 11.7
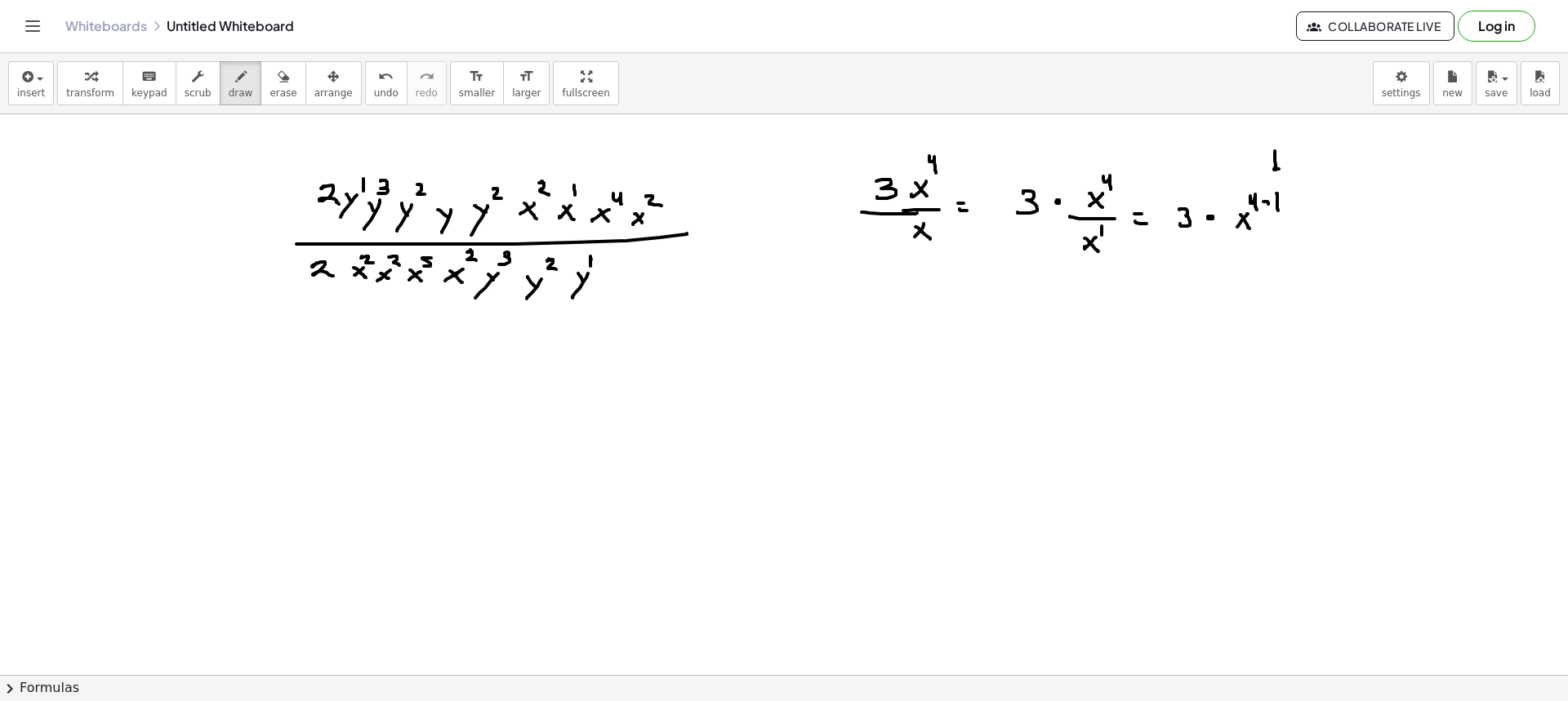
drag, startPoint x: 1249, startPoint y: 158, endPoint x: 1256, endPoint y: 175, distance: 18.4
drag, startPoint x: 1104, startPoint y: 139, endPoint x: 1115, endPoint y: 160, distance: 23.7
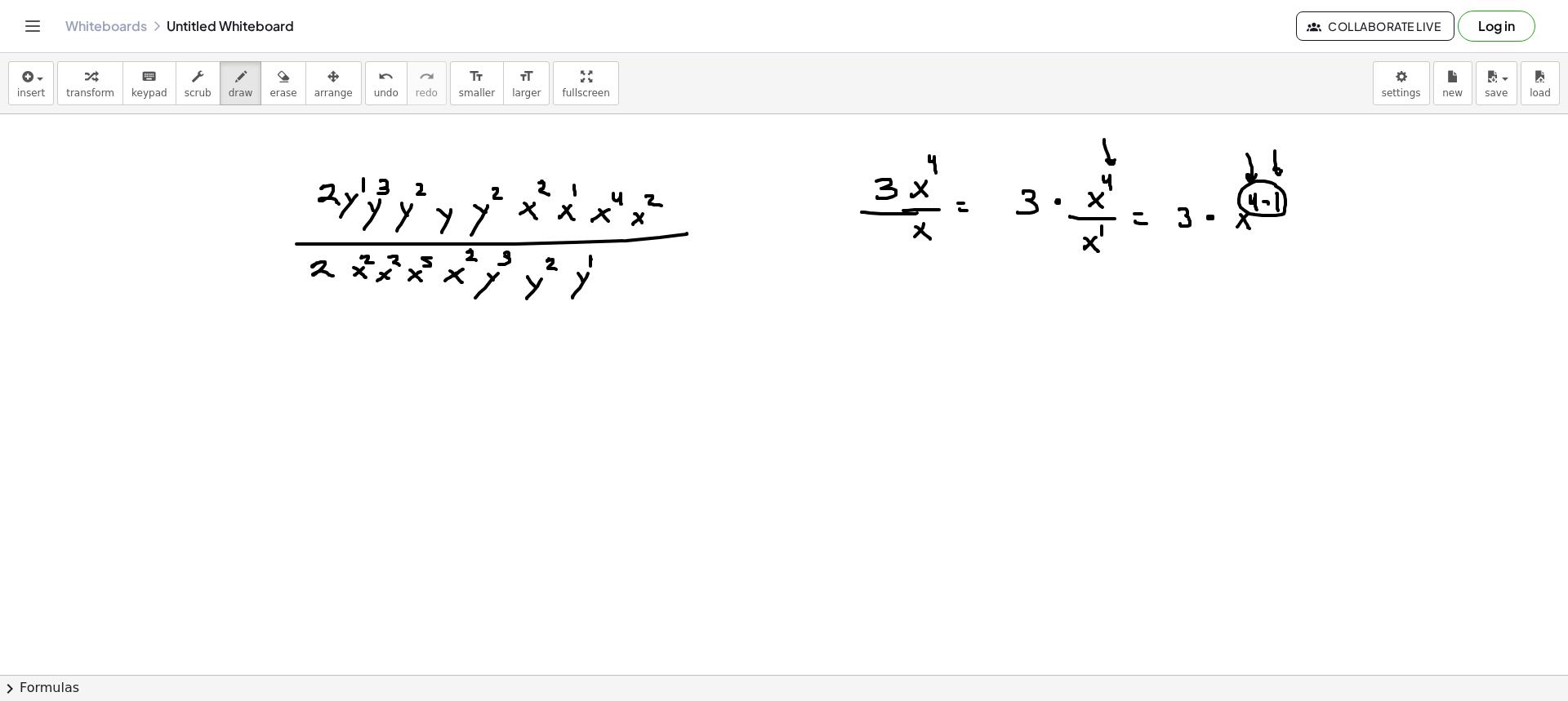
drag, startPoint x: 1271, startPoint y: 183, endPoint x: 1266, endPoint y: 201, distance: 18.7
drag, startPoint x: 1307, startPoint y: 221, endPoint x: 1319, endPoint y: 222, distance: 12.0
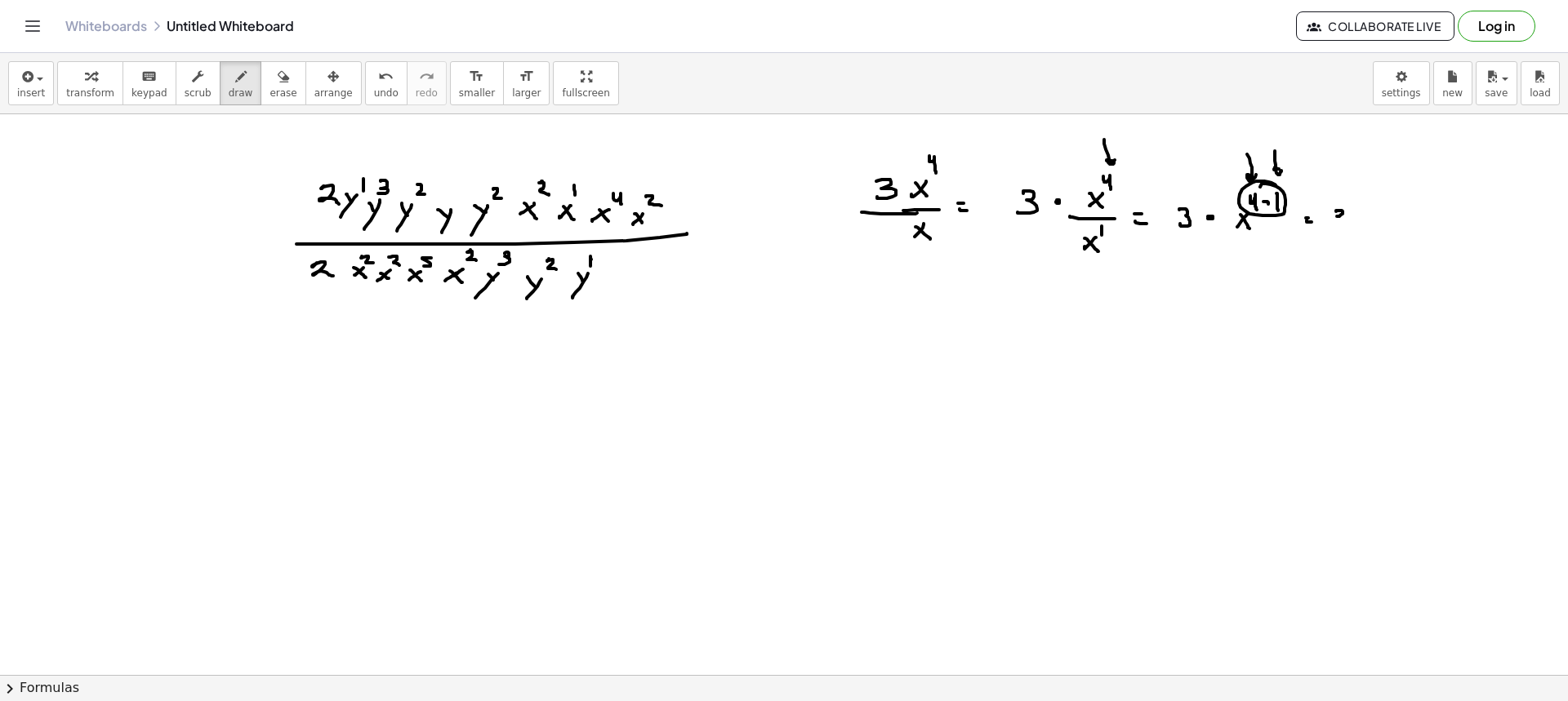
drag, startPoint x: 1336, startPoint y: 212, endPoint x: 1331, endPoint y: 226, distance: 14.9
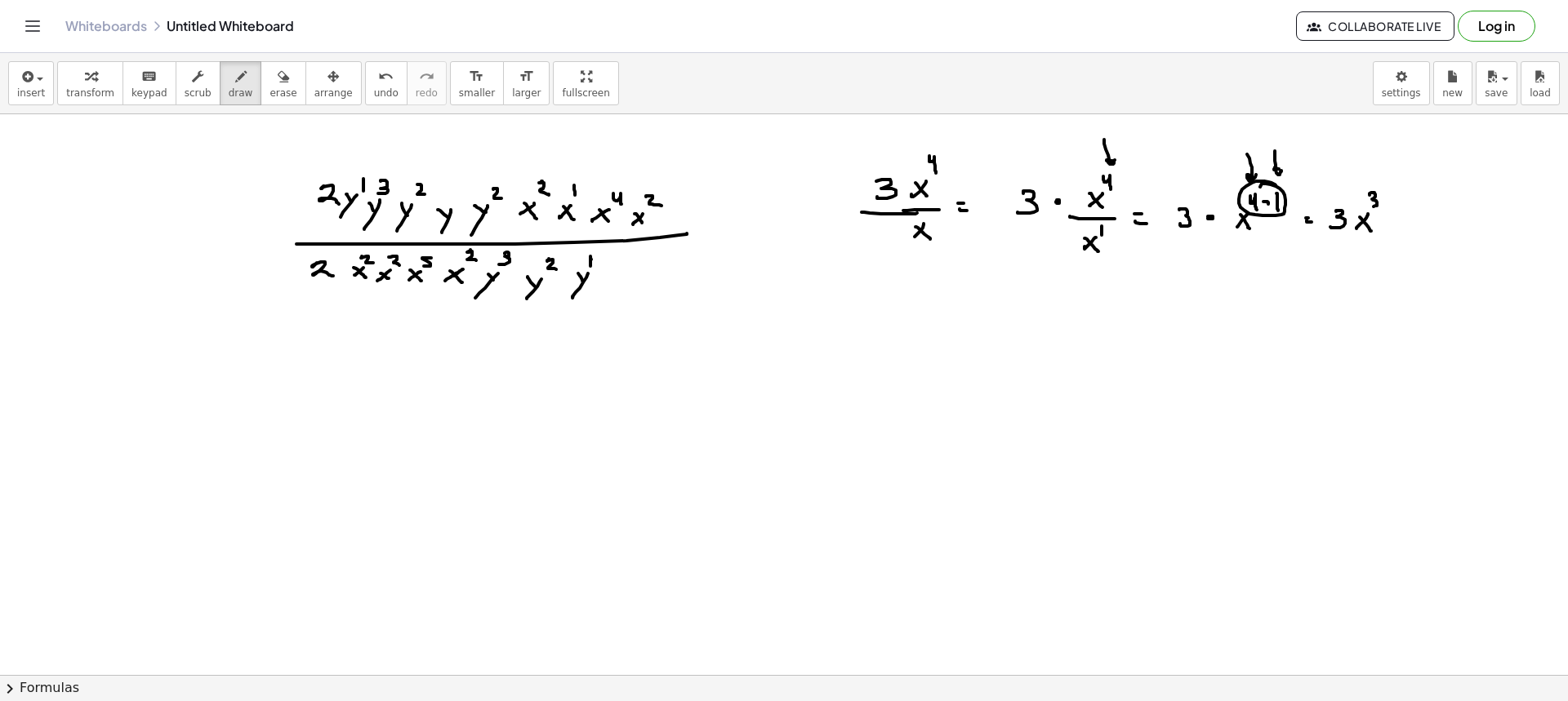
drag, startPoint x: 1369, startPoint y: 194, endPoint x: 1401, endPoint y: 246, distance: 61.1
drag, startPoint x: 248, startPoint y: 71, endPoint x: 318, endPoint y: 93, distance: 73.4
click at [269, 71] on div "button" at bounding box center [283, 76] width 27 height 20
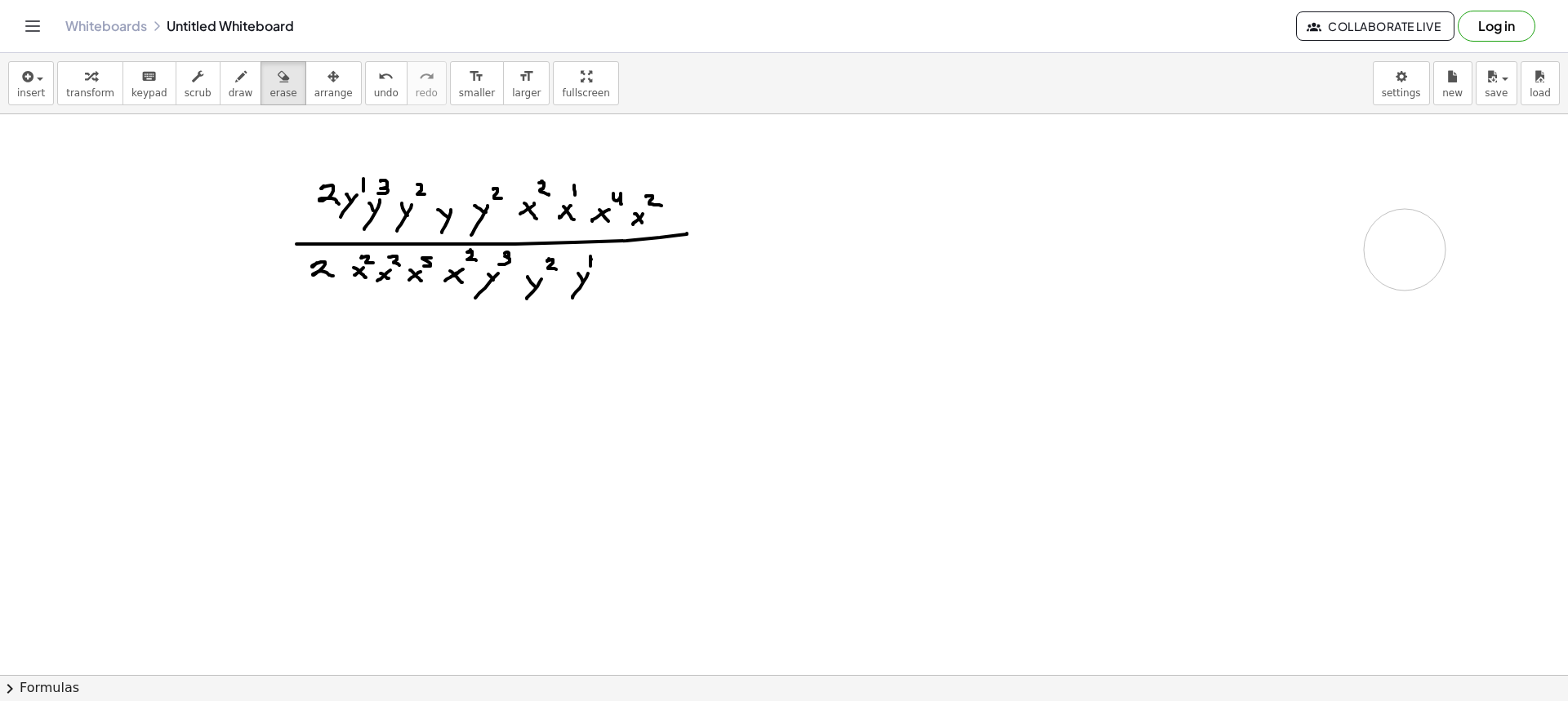
drag, startPoint x: 930, startPoint y: 193, endPoint x: 1117, endPoint y: 217, distance: 188.5
drag, startPoint x: 229, startPoint y: 93, endPoint x: 361, endPoint y: 133, distance: 137.9
click at [229, 92] on span "draw" at bounding box center [241, 93] width 25 height 12
drag, startPoint x: 922, startPoint y: 204, endPoint x: 932, endPoint y: 222, distance: 20.6
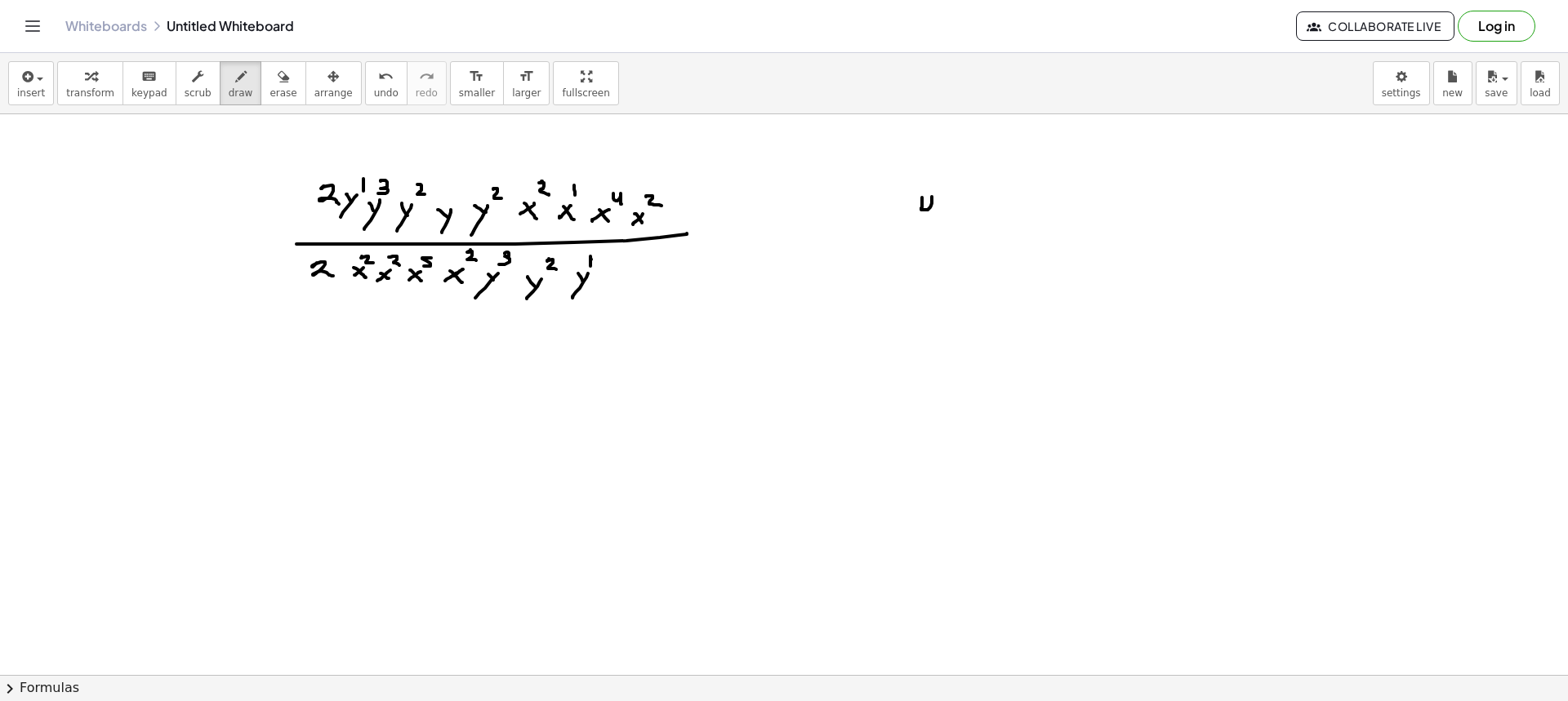
drag, startPoint x: 959, startPoint y: 206, endPoint x: 946, endPoint y: 217, distance: 17.0
drag, startPoint x: 966, startPoint y: 186, endPoint x: 959, endPoint y: 214, distance: 28.9
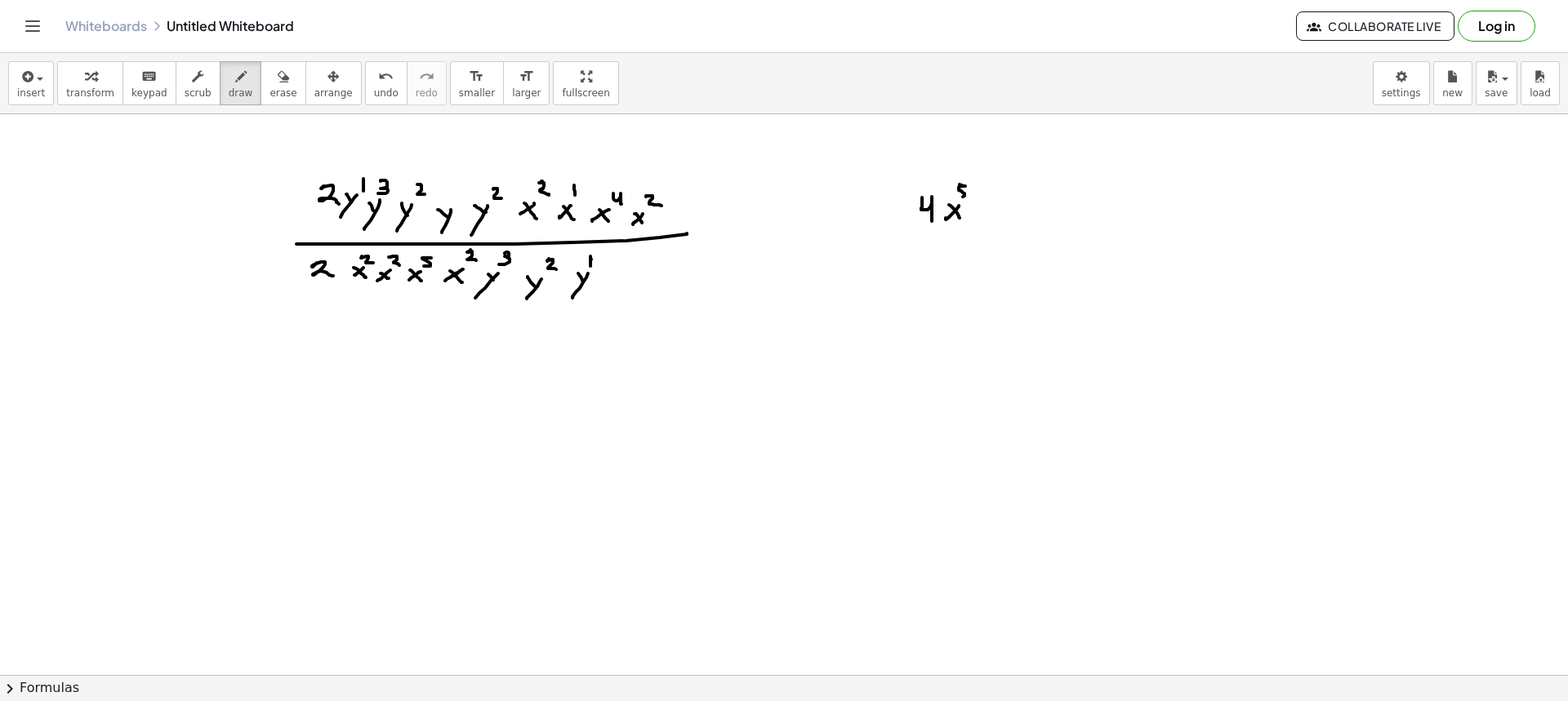
drag, startPoint x: 937, startPoint y: 230, endPoint x: 980, endPoint y: 232, distance: 43.0
drag, startPoint x: 958, startPoint y: 254, endPoint x: 950, endPoint y: 259, distance: 9.4
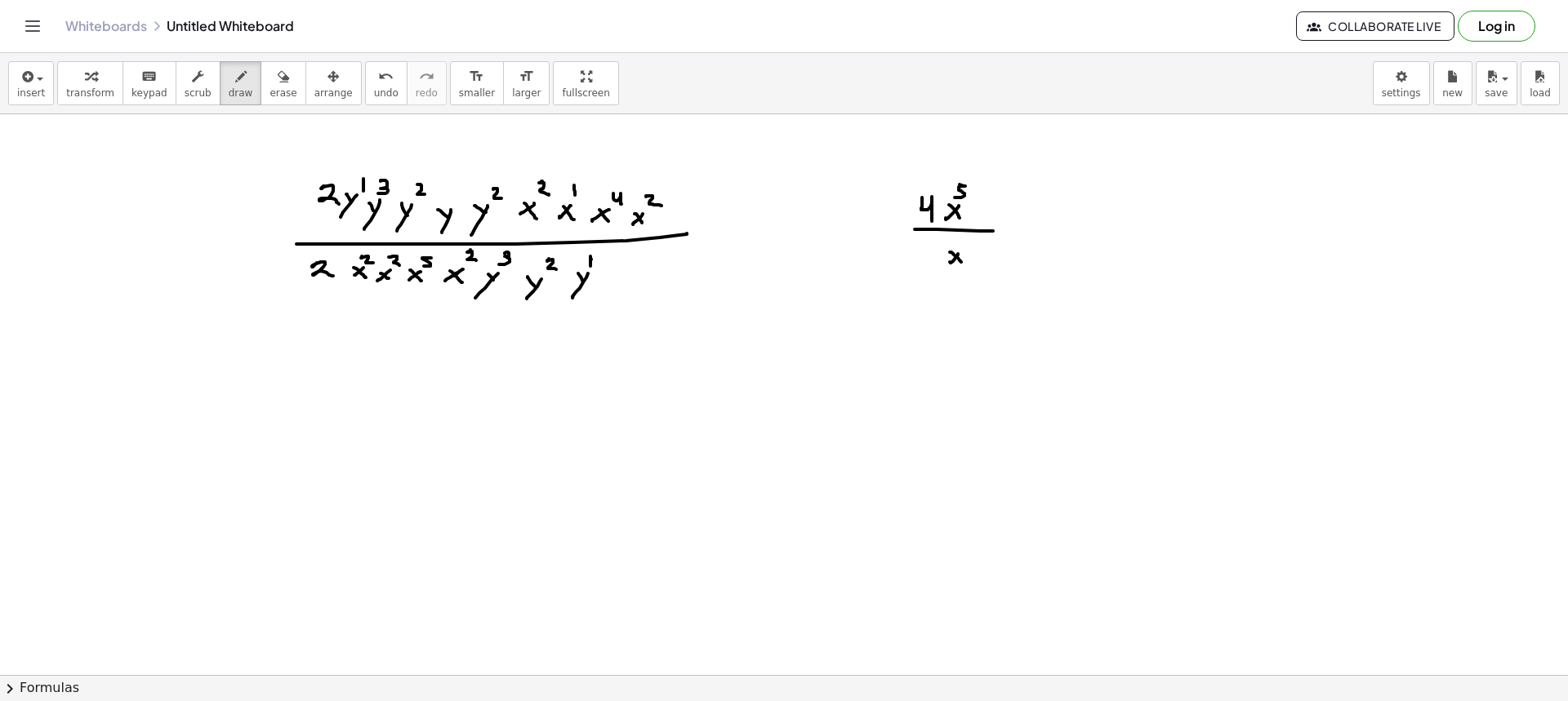
drag, startPoint x: 962, startPoint y: 236, endPoint x: 964, endPoint y: 246, distance: 10.2
drag, startPoint x: 1016, startPoint y: 234, endPoint x: 1027, endPoint y: 236, distance: 11.2
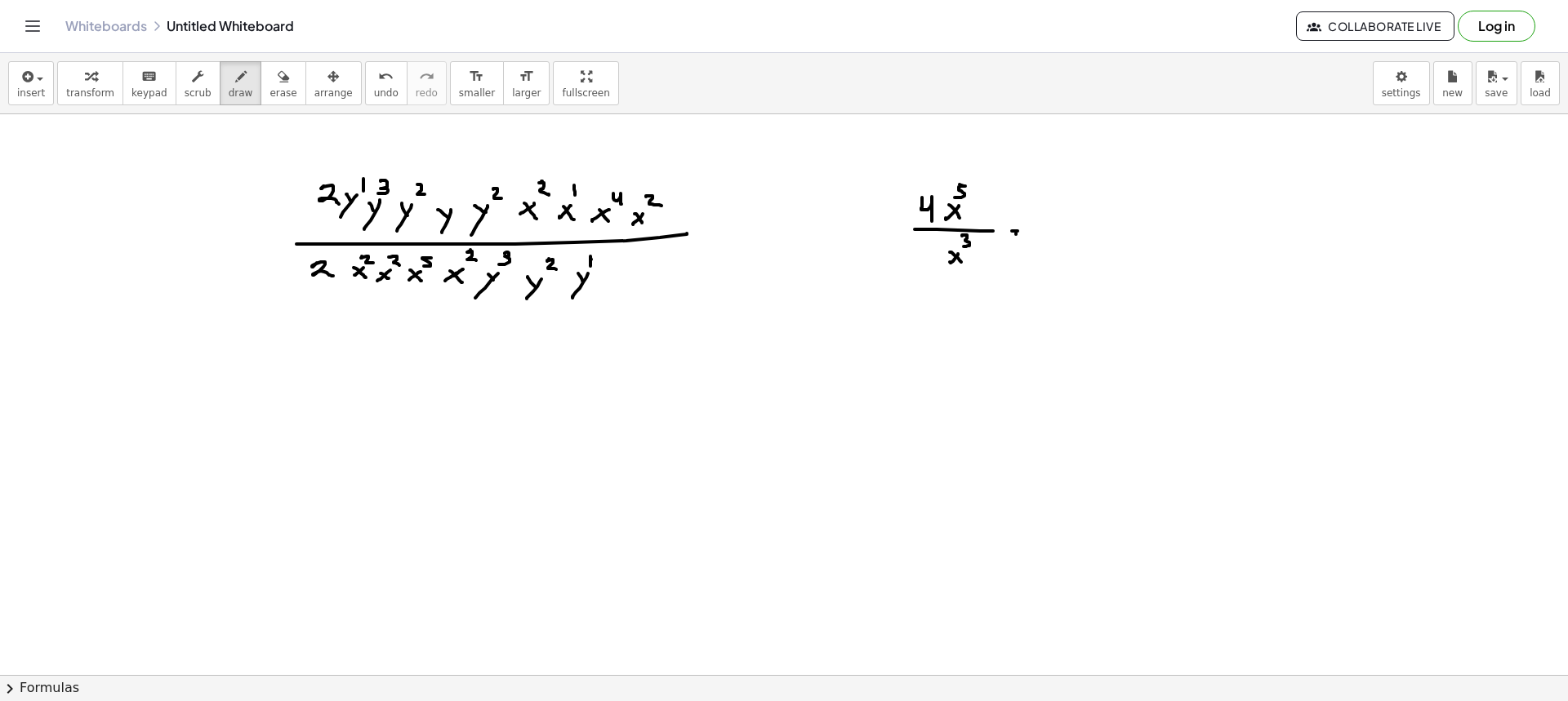
drag, startPoint x: 1044, startPoint y: 227, endPoint x: 1055, endPoint y: 243, distance: 19.4
drag, startPoint x: 1094, startPoint y: 224, endPoint x: 1085, endPoint y: 232, distance: 12.0
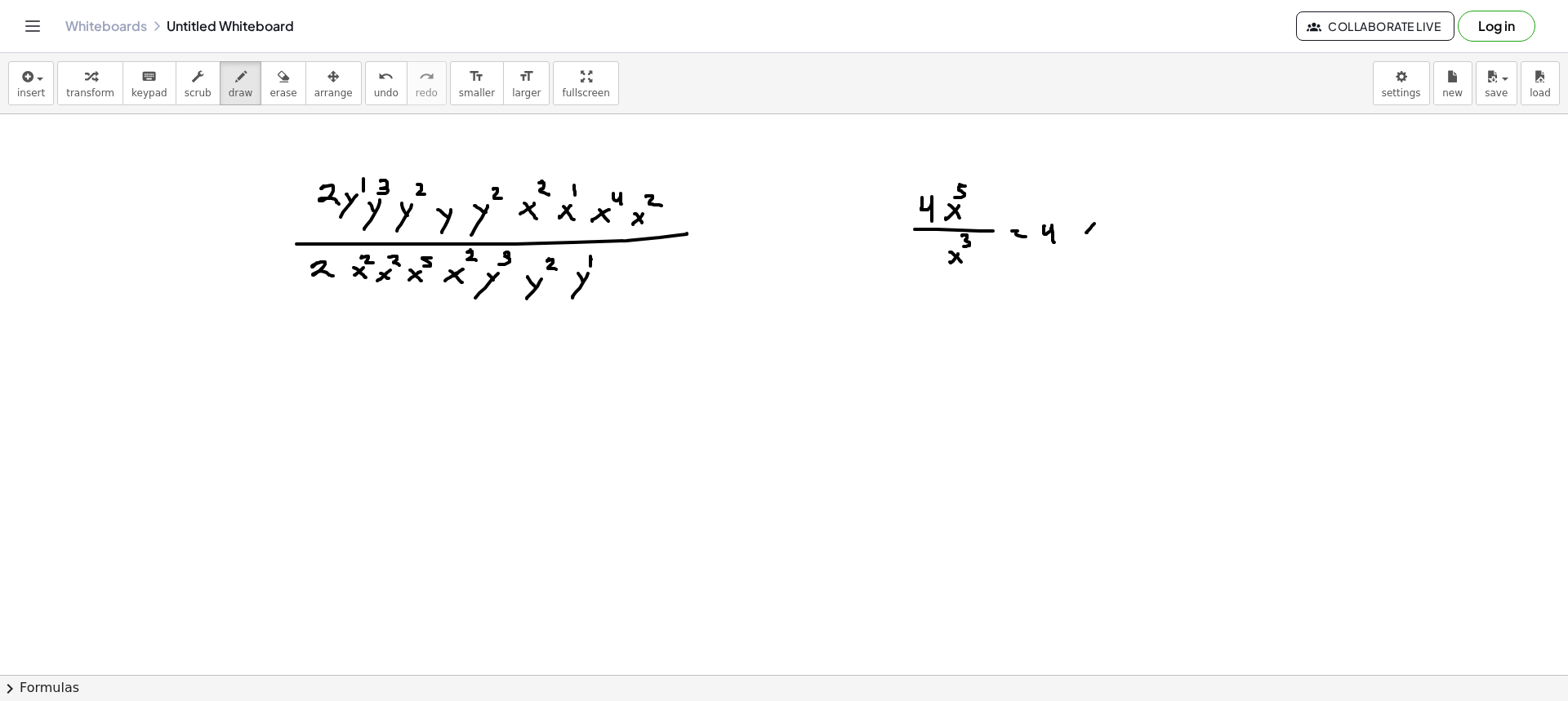
drag, startPoint x: 1084, startPoint y: 224, endPoint x: 1098, endPoint y: 221, distance: 14.3
drag, startPoint x: 1096, startPoint y: 208, endPoint x: 1100, endPoint y: 239, distance: 31.3
drag, startPoint x: 1086, startPoint y: 241, endPoint x: 1107, endPoint y: 241, distance: 21.0
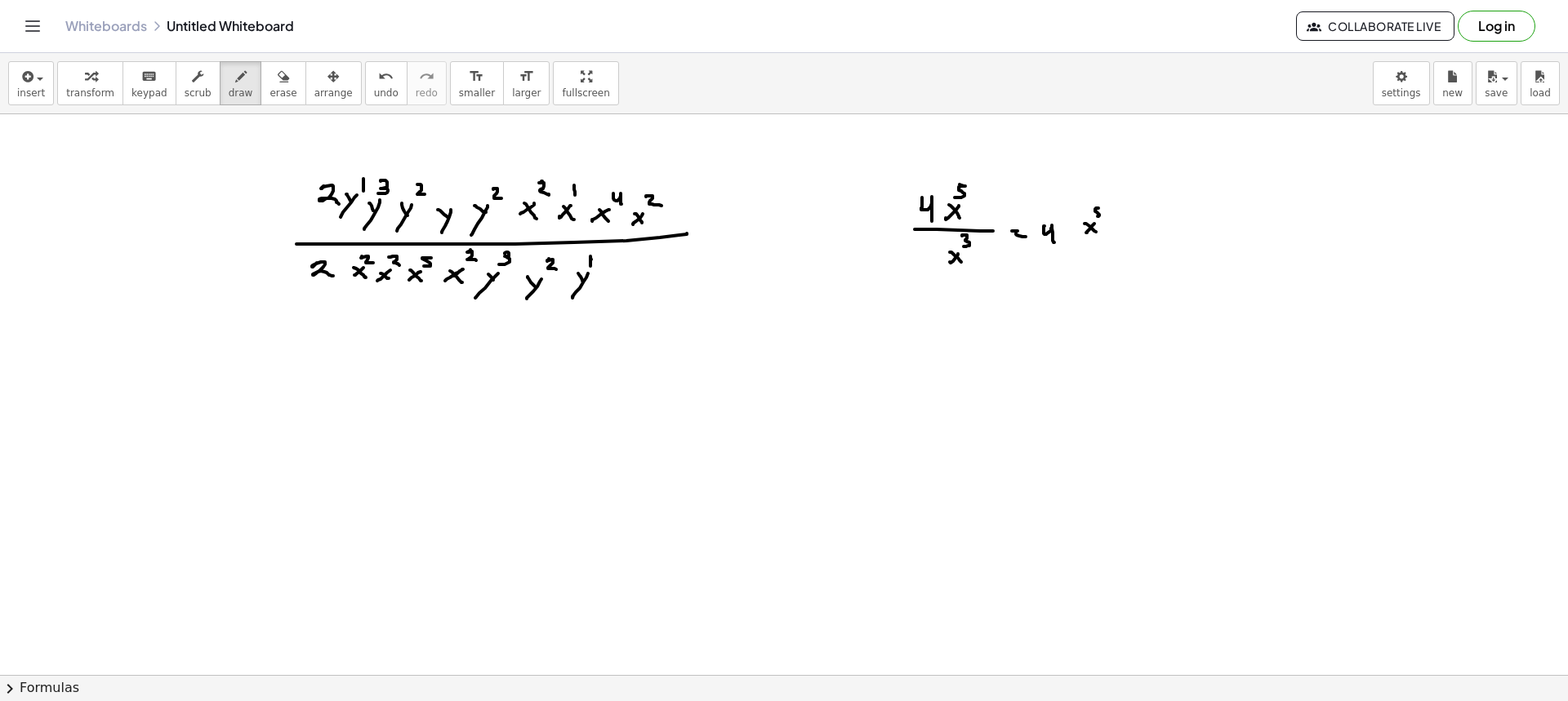
drag, startPoint x: 1099, startPoint y: 261, endPoint x: 1091, endPoint y: 266, distance: 9.4
drag, startPoint x: 1101, startPoint y: 268, endPoint x: 1102, endPoint y: 250, distance: 18.0
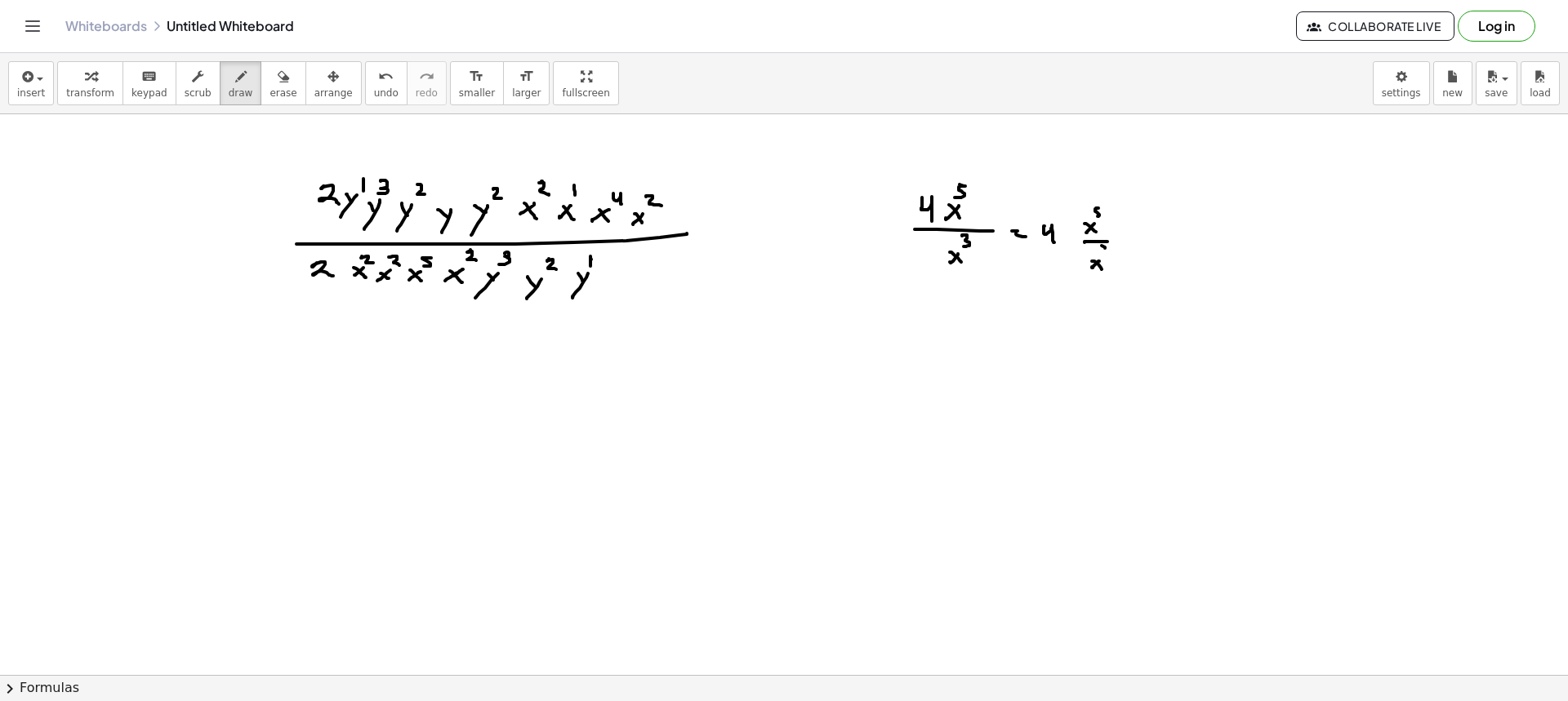
drag, startPoint x: 1165, startPoint y: 236, endPoint x: 1178, endPoint y: 250, distance: 19.1
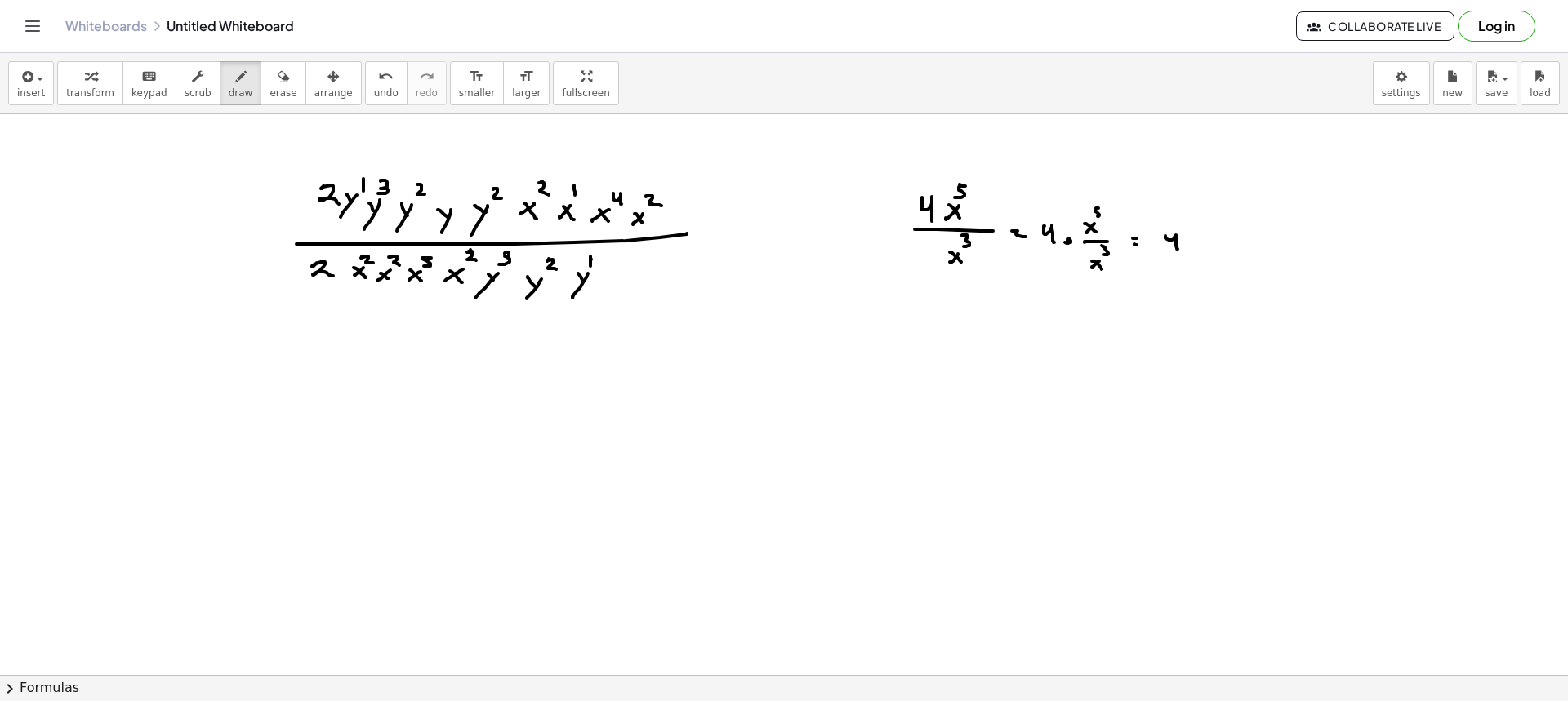
drag, startPoint x: 1235, startPoint y: 236, endPoint x: 1224, endPoint y: 245, distance: 14.2
drag, startPoint x: 1237, startPoint y: 250, endPoint x: 1241, endPoint y: 236, distance: 14.6
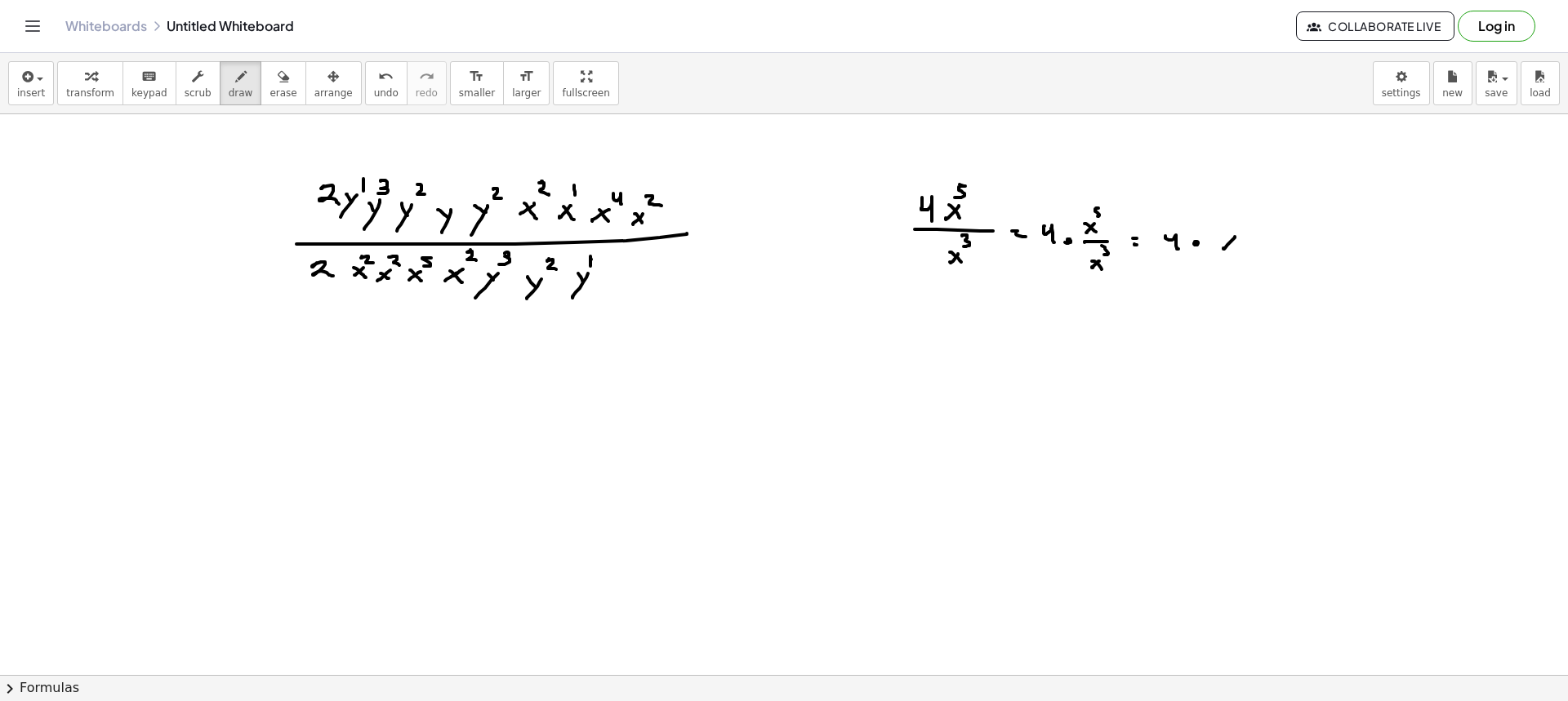
drag, startPoint x: 1241, startPoint y: 216, endPoint x: 1240, endPoint y: 224, distance: 8.1
drag, startPoint x: 1269, startPoint y: 217, endPoint x: 1268, endPoint y: 230, distance: 13.0
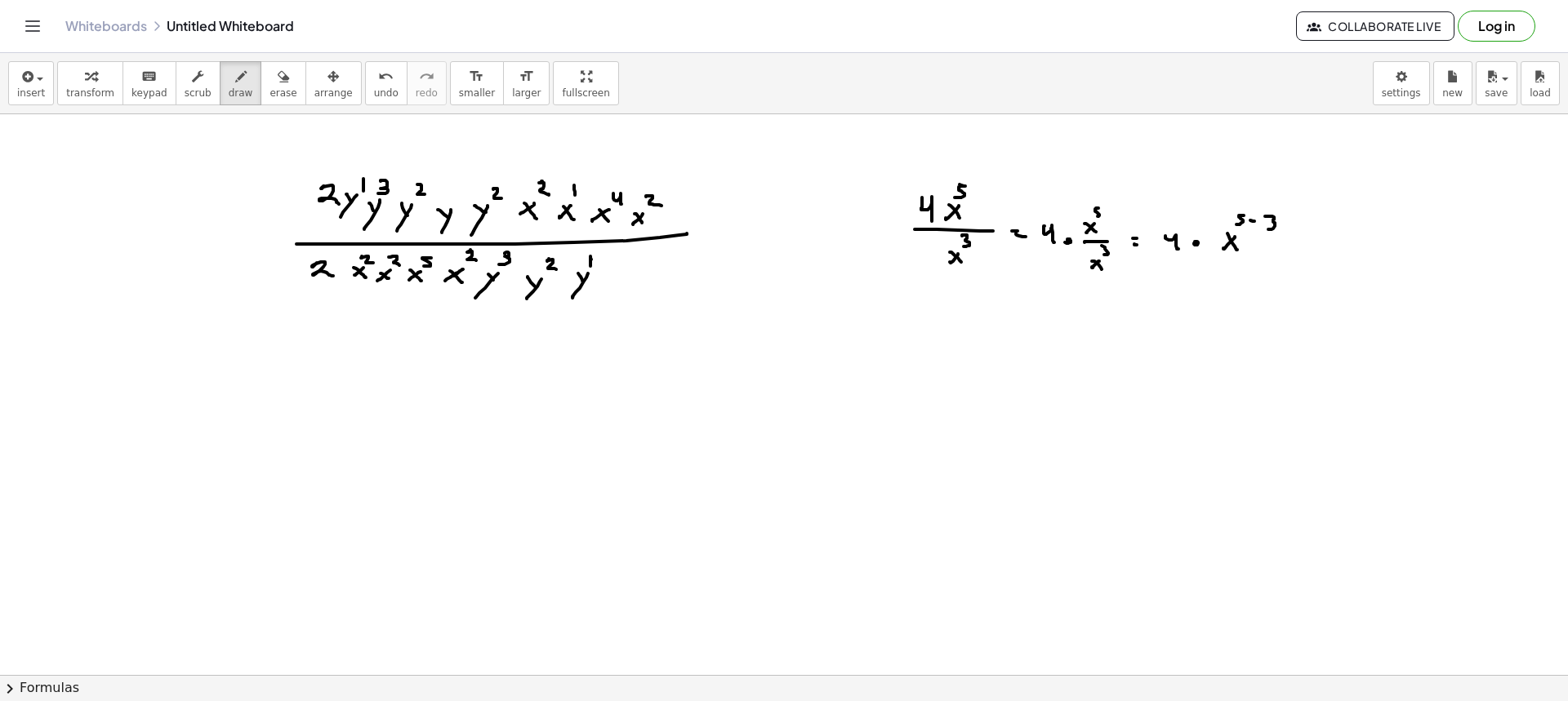
drag, startPoint x: 1325, startPoint y: 242, endPoint x: 1332, endPoint y: 252, distance: 12.2
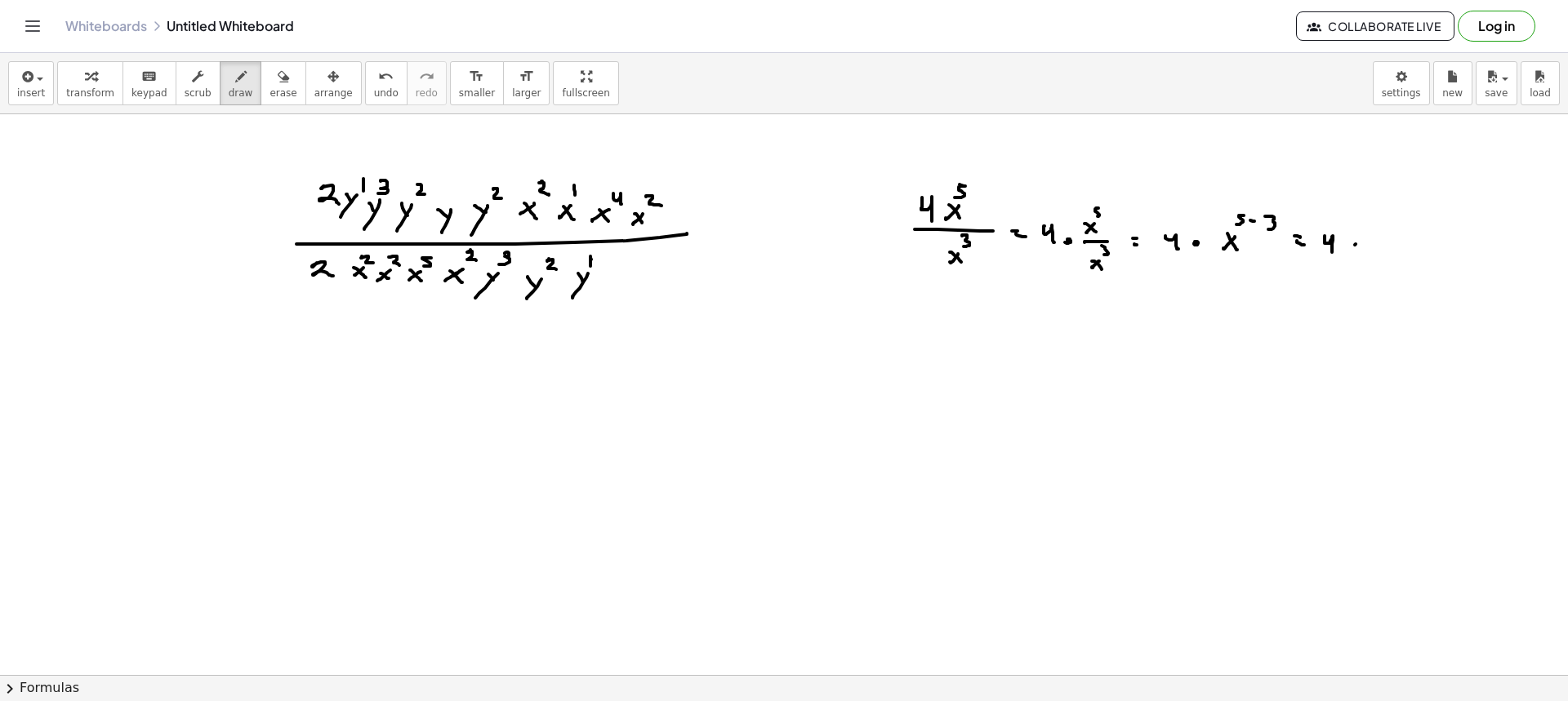
drag, startPoint x: 1355, startPoint y: 244, endPoint x: 1345, endPoint y: 247, distance: 10.4
drag, startPoint x: 1360, startPoint y: 230, endPoint x: 1369, endPoint y: 241, distance: 14.2
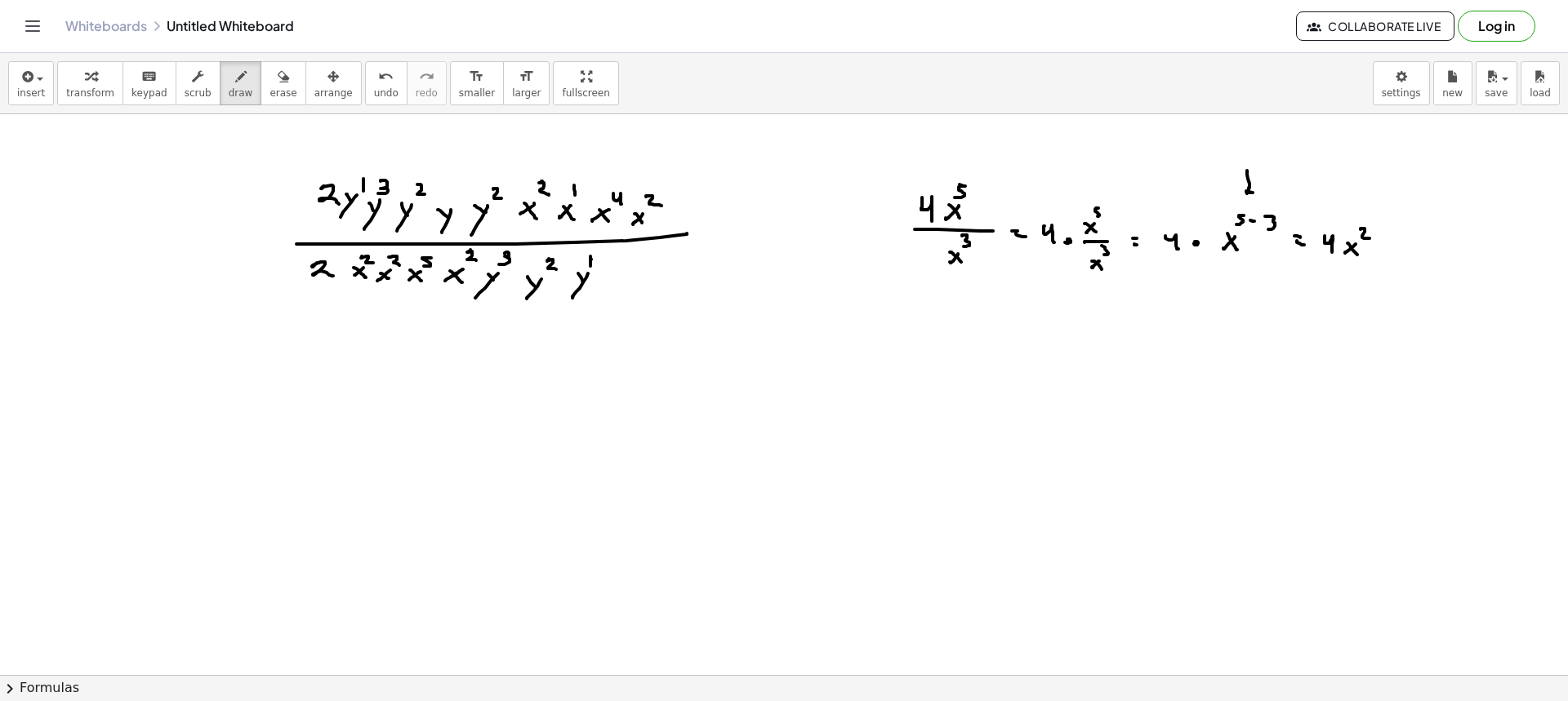
drag, startPoint x: 1247, startPoint y: 171, endPoint x: 1257, endPoint y: 189, distance: 20.6
drag, startPoint x: 257, startPoint y: 85, endPoint x: 473, endPoint y: 150, distance: 225.6
click at [278, 85] on icon "button" at bounding box center [283, 77] width 12 height 20
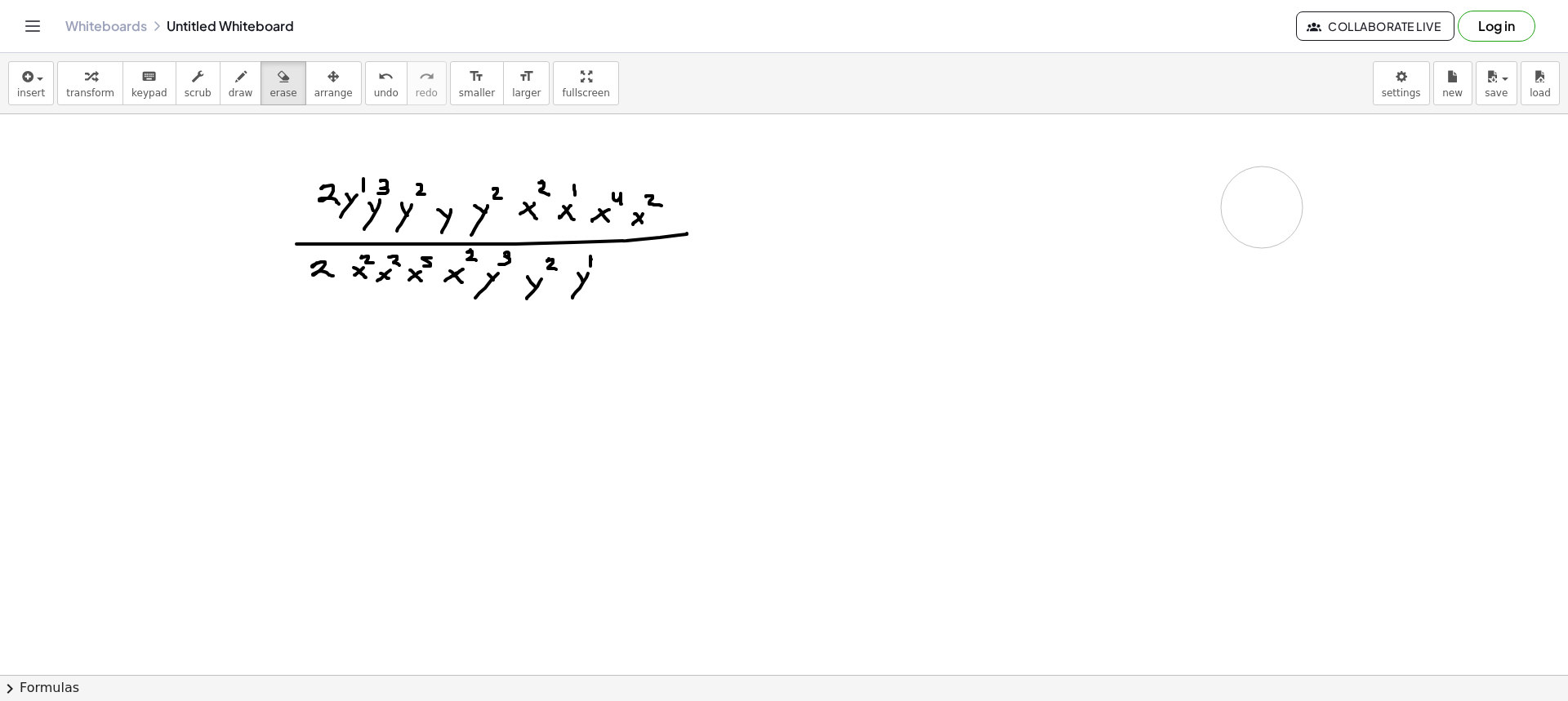
drag, startPoint x: 943, startPoint y: 206, endPoint x: 1261, endPoint y: 208, distance: 318.0
click at [229, 87] on span "draw" at bounding box center [241, 93] width 25 height 12
drag, startPoint x: 936, startPoint y: 199, endPoint x: 948, endPoint y: 218, distance: 22.5
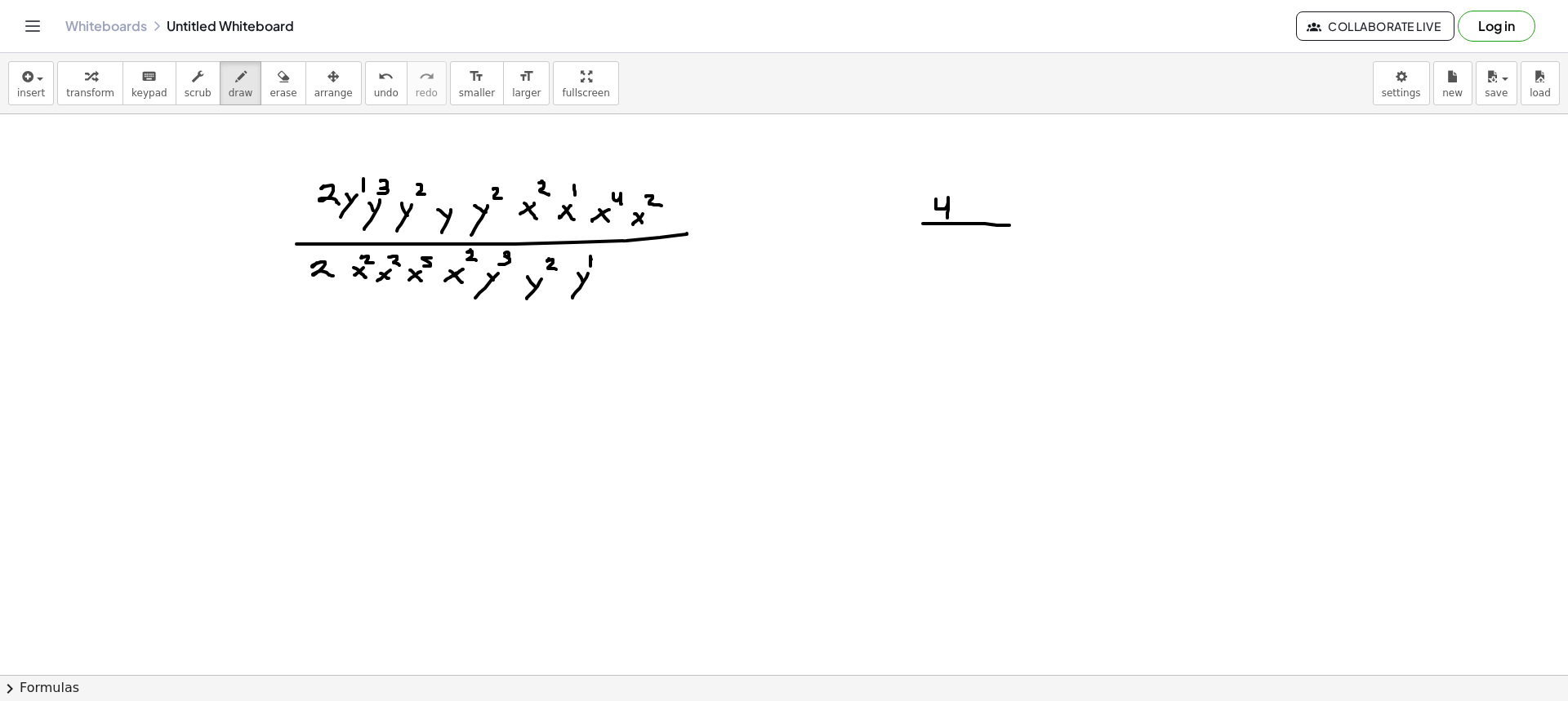
drag, startPoint x: 923, startPoint y: 224, endPoint x: 1013, endPoint y: 226, distance: 90.0
drag, startPoint x: 944, startPoint y: 236, endPoint x: 974, endPoint y: 231, distance: 30.4
drag, startPoint x: 979, startPoint y: 203, endPoint x: 969, endPoint y: 214, distance: 14.9
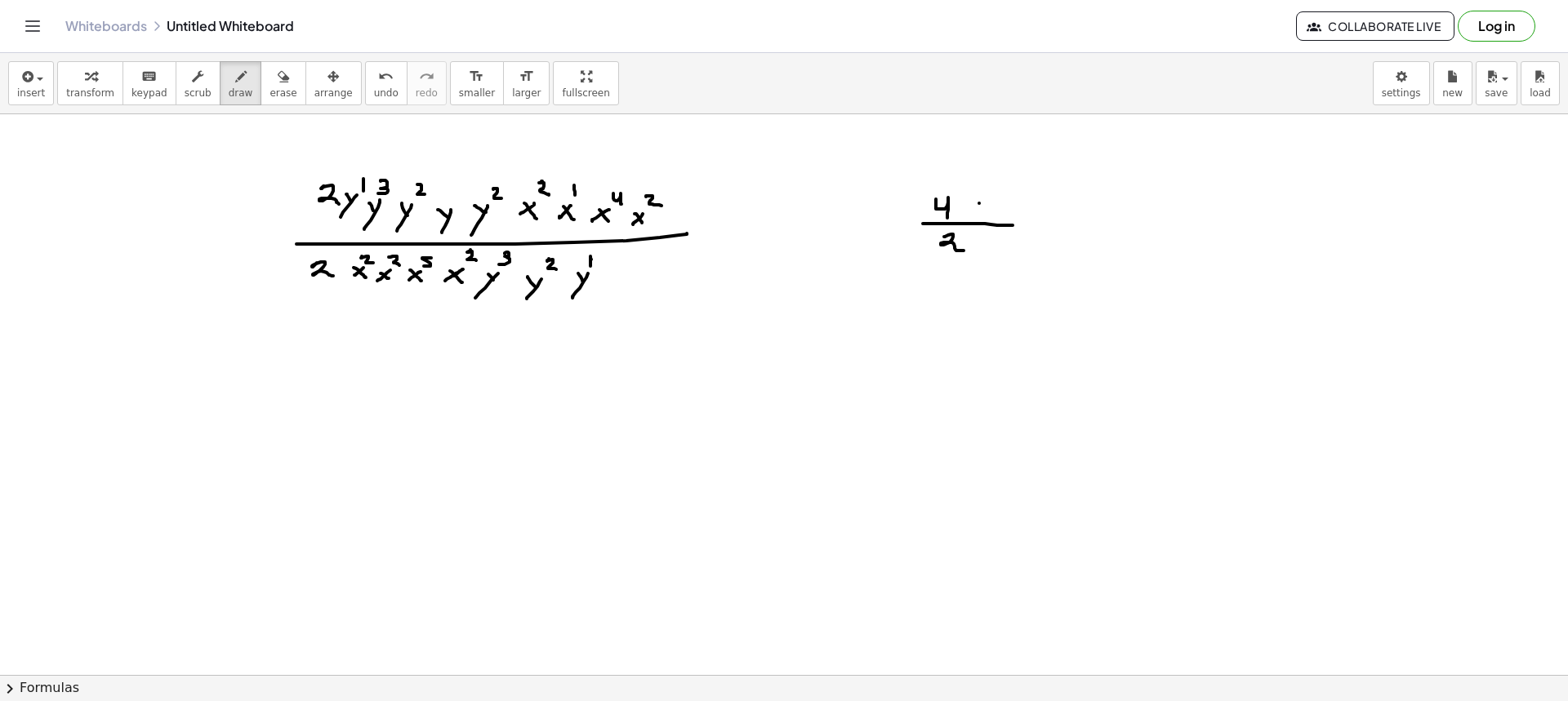
drag, startPoint x: 971, startPoint y: 204, endPoint x: 984, endPoint y: 211, distance: 14.8
drag, startPoint x: 983, startPoint y: 184, endPoint x: 980, endPoint y: 194, distance: 10.4
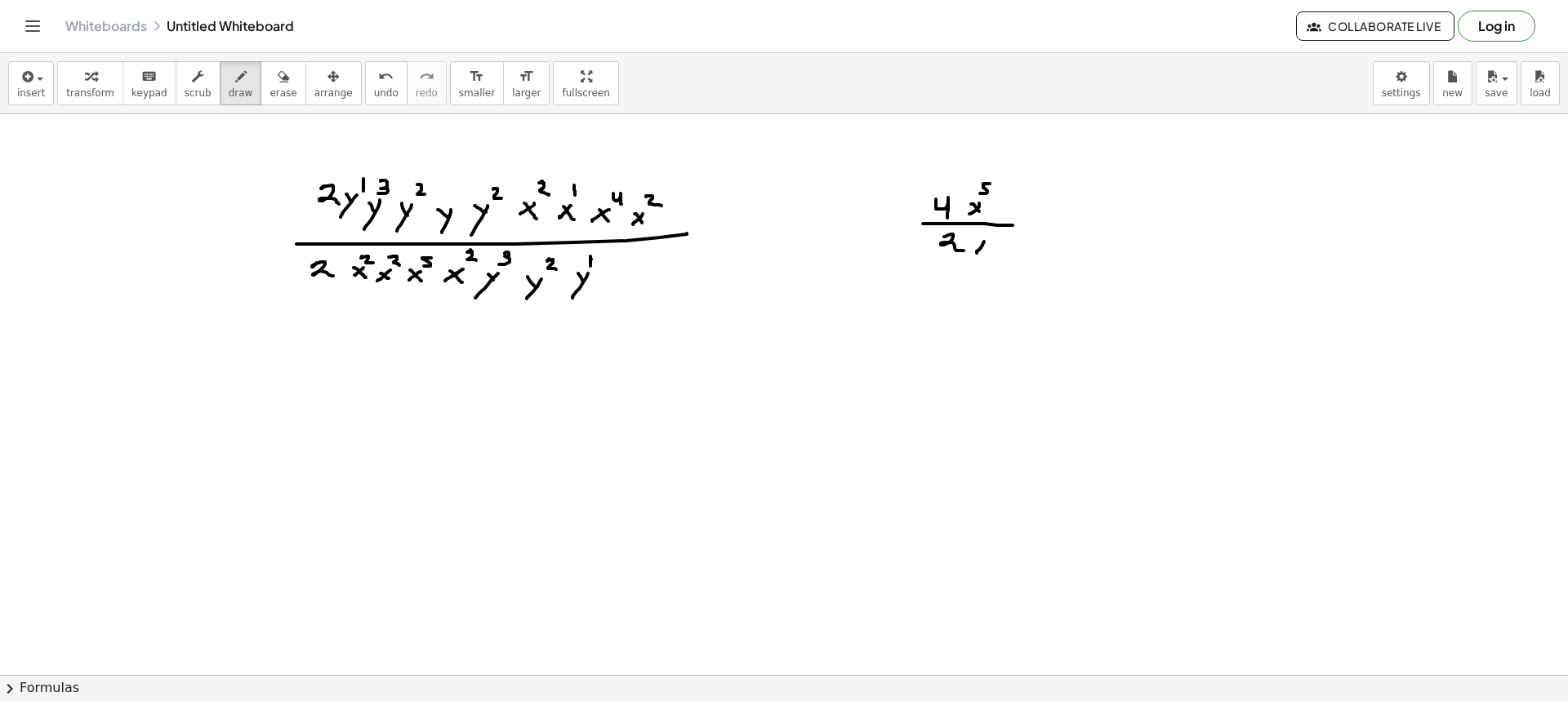
drag, startPoint x: 984, startPoint y: 241, endPoint x: 976, endPoint y: 247, distance: 10.0
drag, startPoint x: 985, startPoint y: 252, endPoint x: 986, endPoint y: 231, distance: 21.0
drag, startPoint x: 986, startPoint y: 231, endPoint x: 1000, endPoint y: 240, distance: 16.6
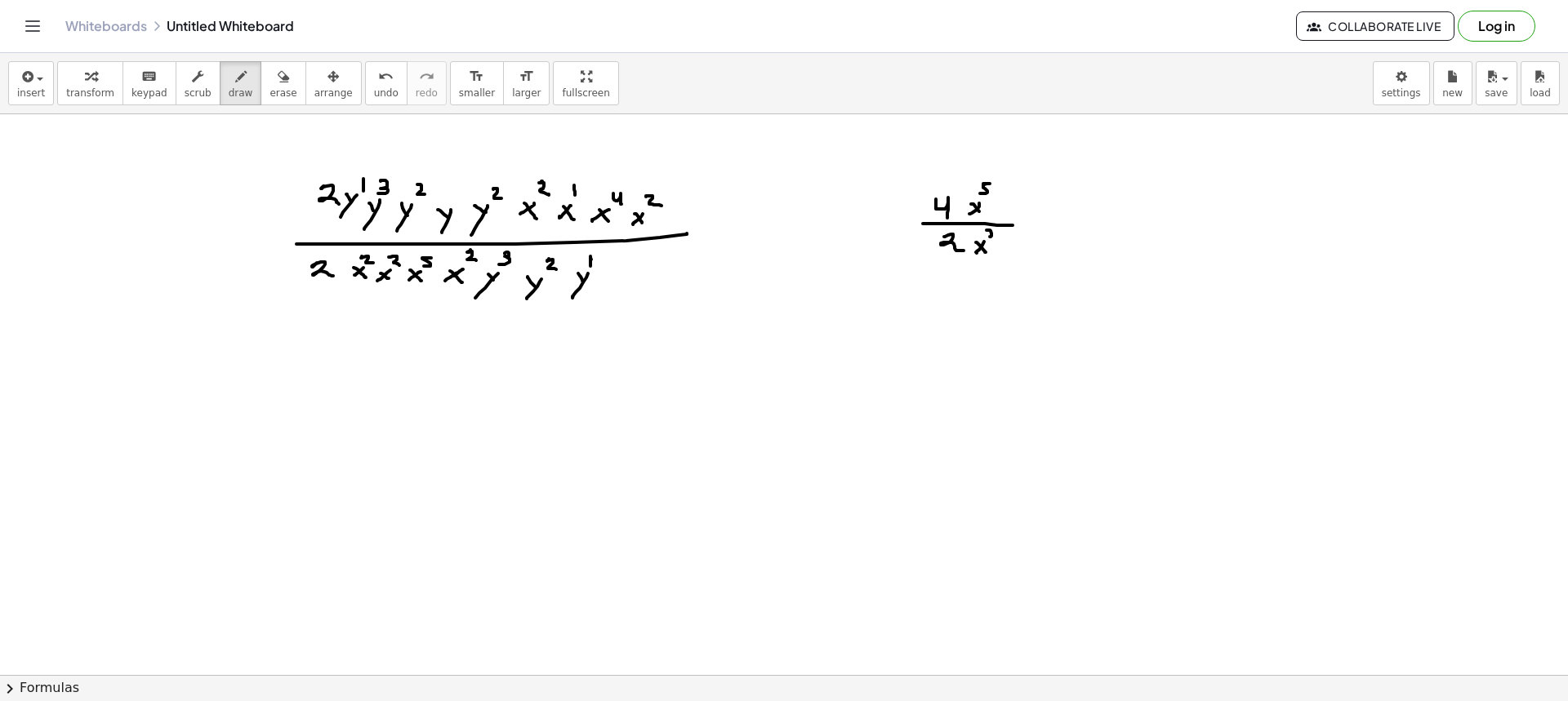
drag, startPoint x: 1094, startPoint y: 203, endPoint x: 1102, endPoint y: 219, distance: 17.9
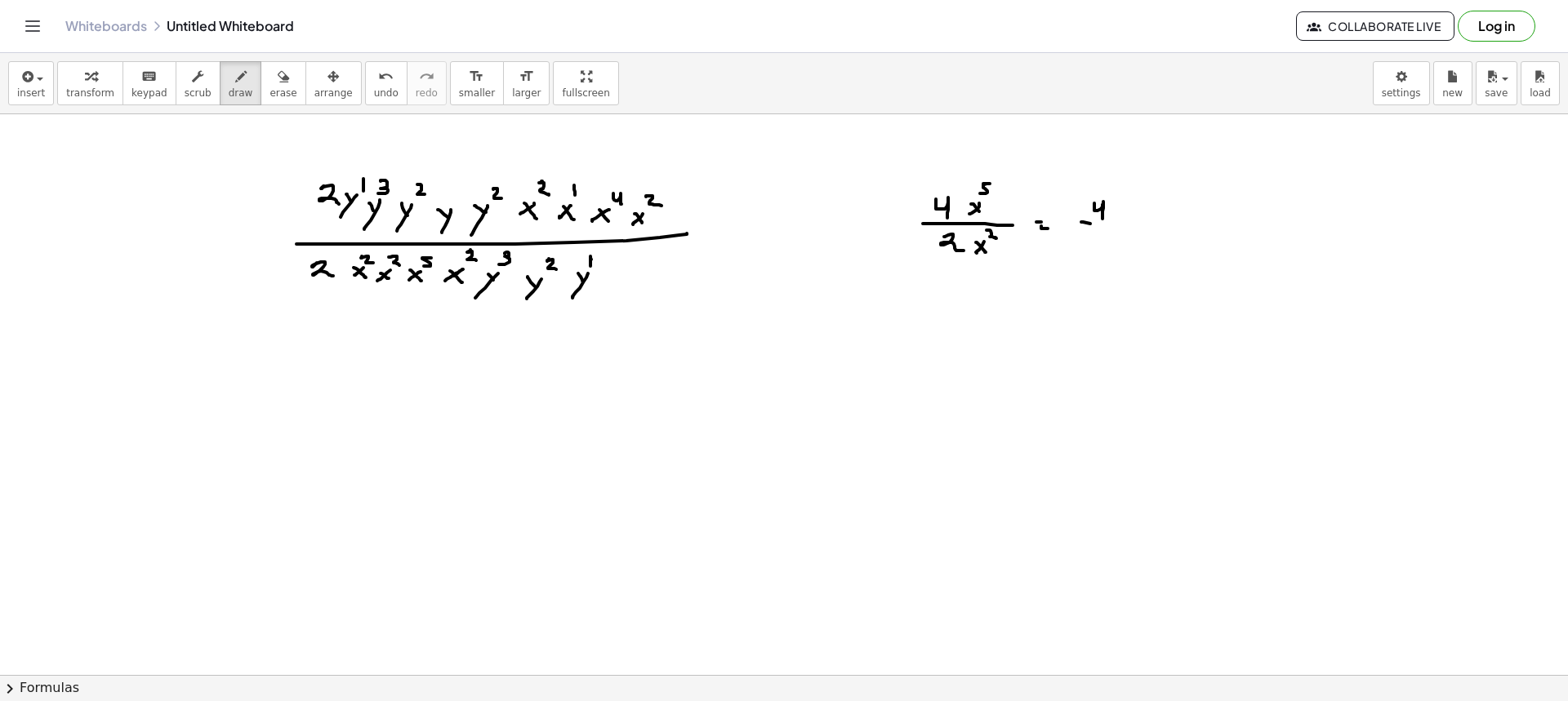
drag, startPoint x: 1081, startPoint y: 222, endPoint x: 1140, endPoint y: 225, distance: 59.1
drag, startPoint x: 1110, startPoint y: 244, endPoint x: 1098, endPoint y: 248, distance: 12.6
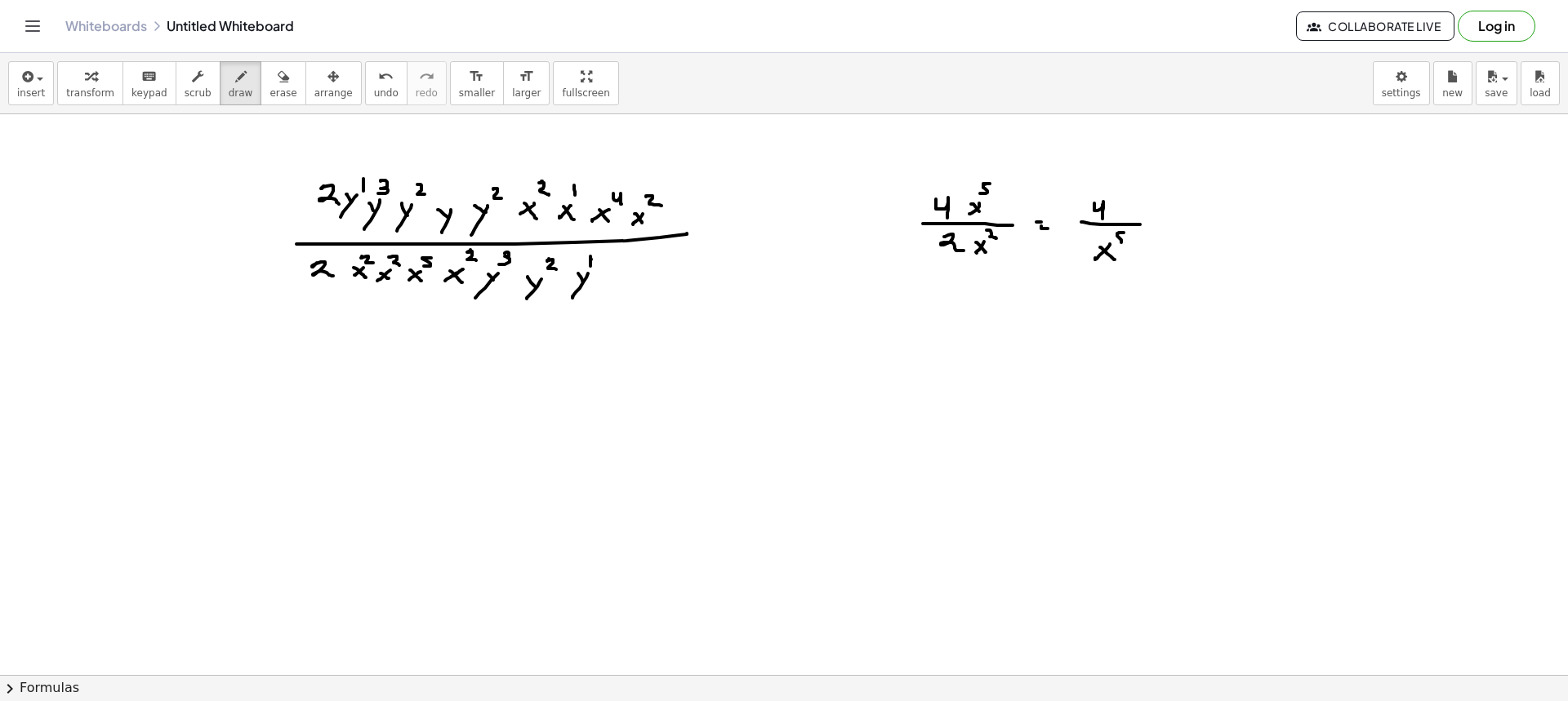
drag, startPoint x: 1119, startPoint y: 232, endPoint x: 1131, endPoint y: 251, distance: 22.5
drag, startPoint x: 946, startPoint y: 138, endPoint x: 955, endPoint y: 153, distance: 17.5
click at [269, 98] on span "erase" at bounding box center [283, 93] width 27 height 12
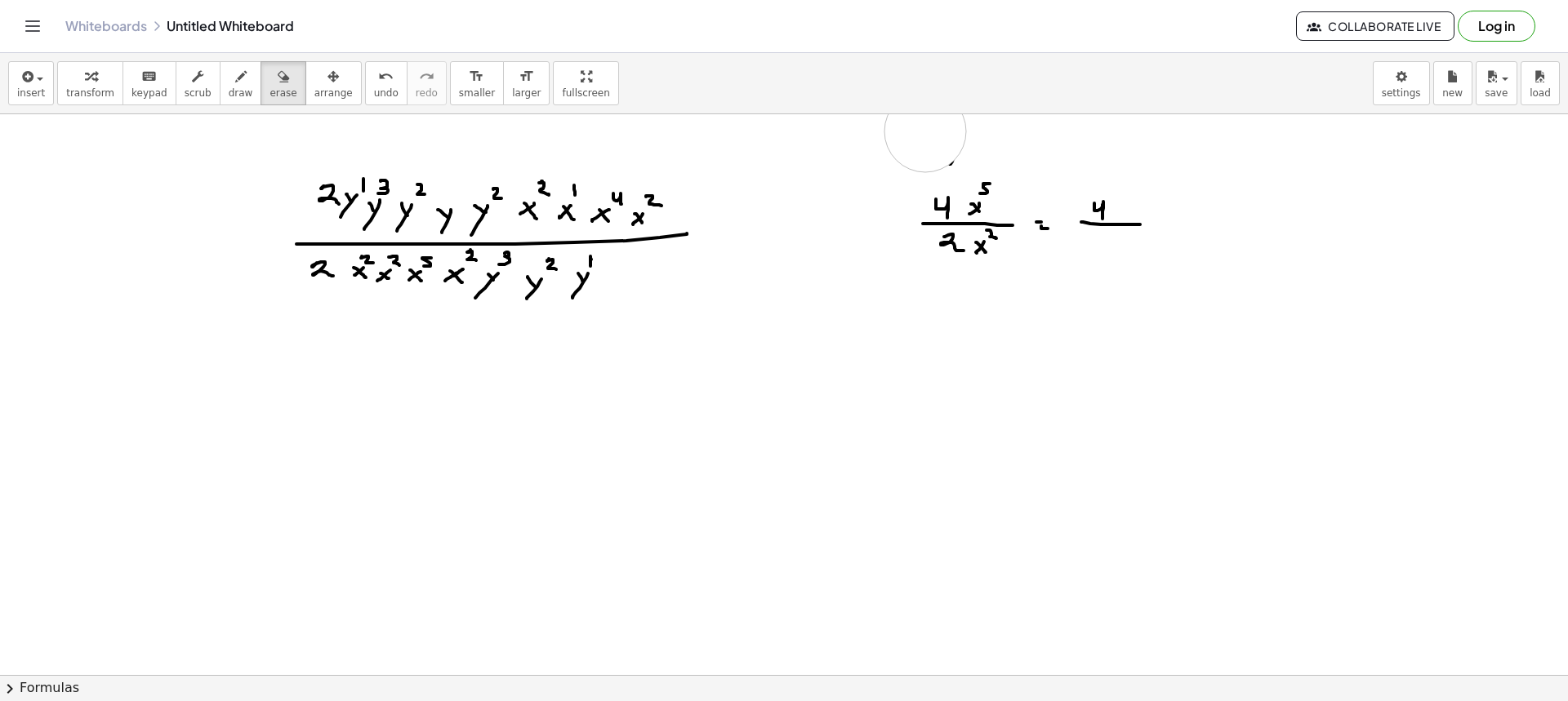
drag, startPoint x: 898, startPoint y: 130, endPoint x: 925, endPoint y: 132, distance: 27.1
drag, startPoint x: 1089, startPoint y: 198, endPoint x: 1096, endPoint y: 189, distance: 11.4
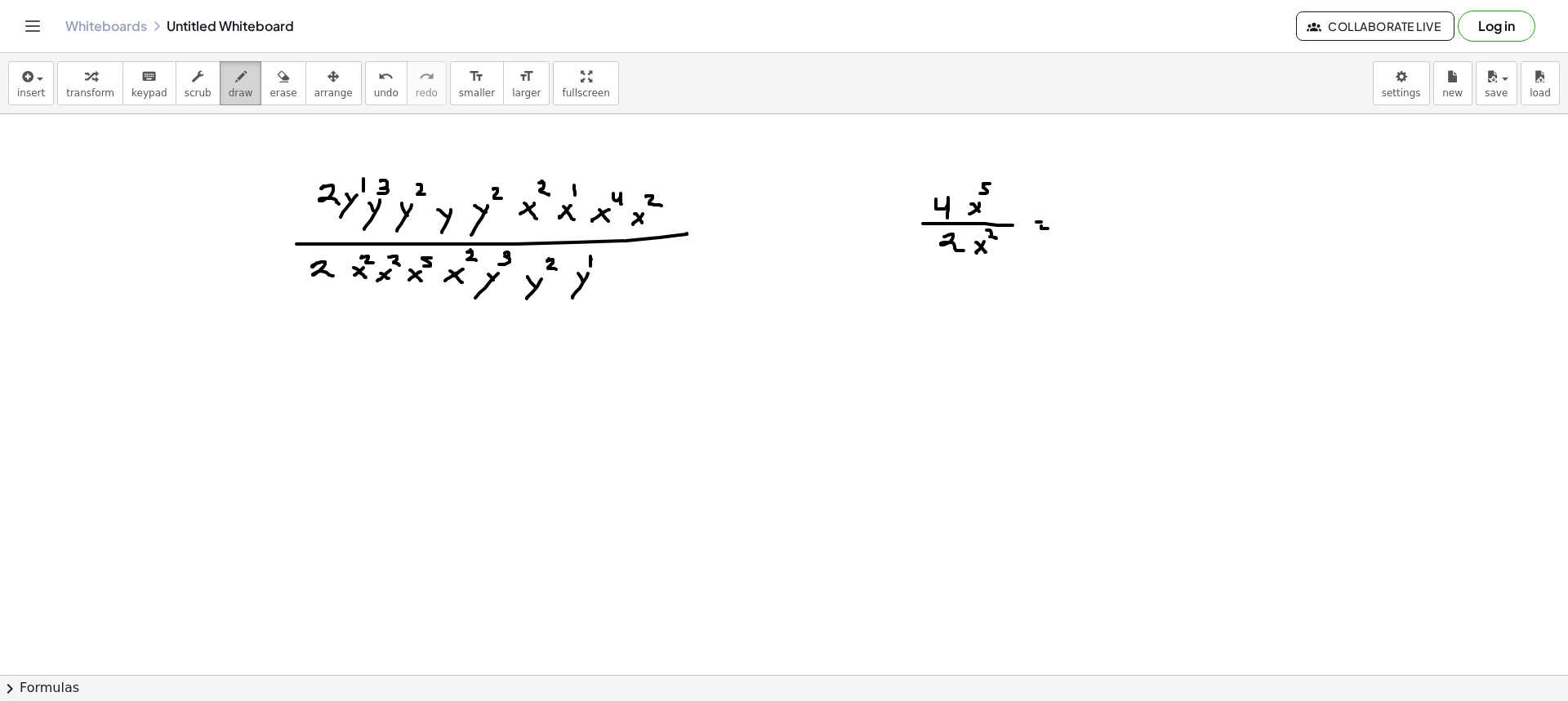
click at [220, 96] on button "draw" at bounding box center [241, 83] width 43 height 44
drag, startPoint x: 1096, startPoint y: 191, endPoint x: 1107, endPoint y: 206, distance: 18.6
drag, startPoint x: 1102, startPoint y: 210, endPoint x: 1116, endPoint y: 212, distance: 14.1
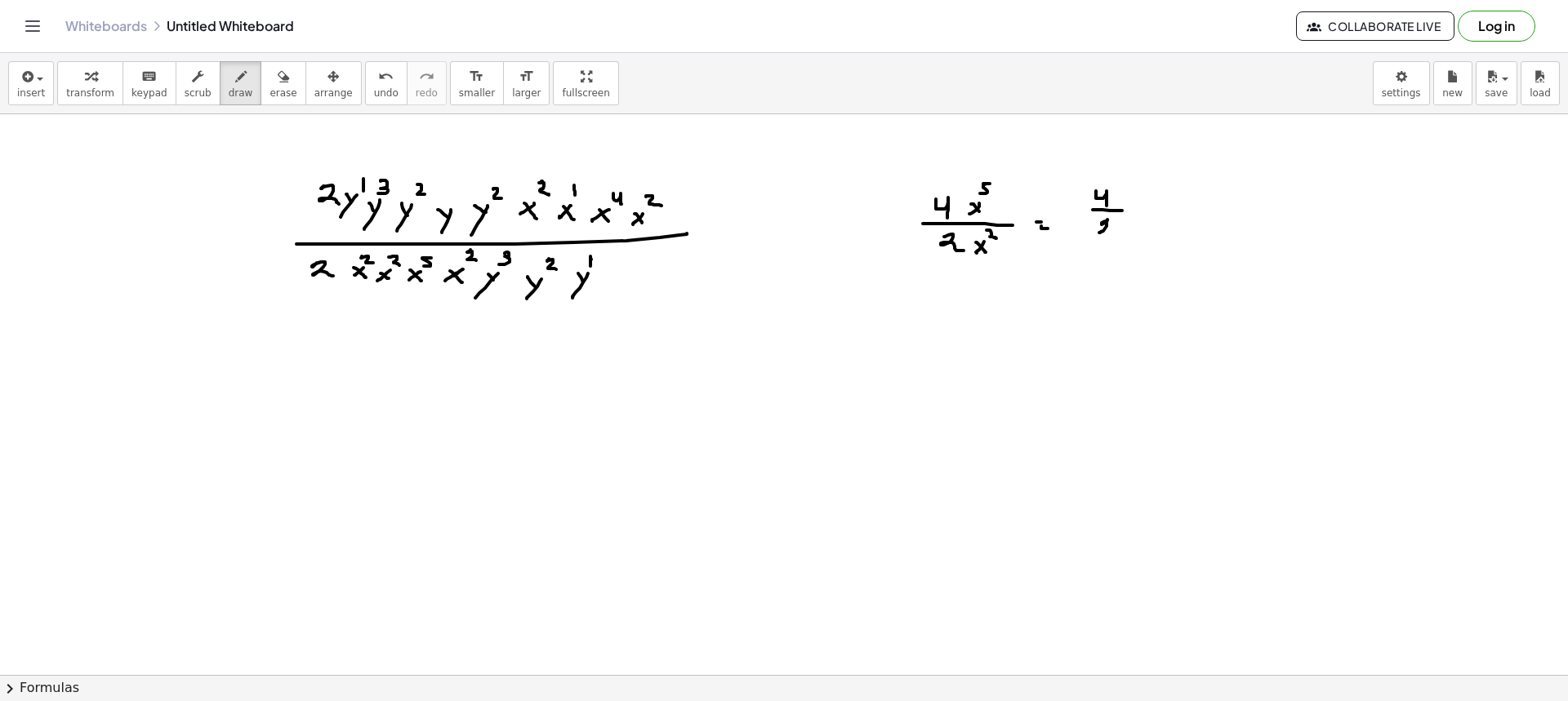
drag, startPoint x: 1107, startPoint y: 220, endPoint x: 1130, endPoint y: 223, distance: 23.2
drag, startPoint x: 1140, startPoint y: 208, endPoint x: 1150, endPoint y: 209, distance: 10.0
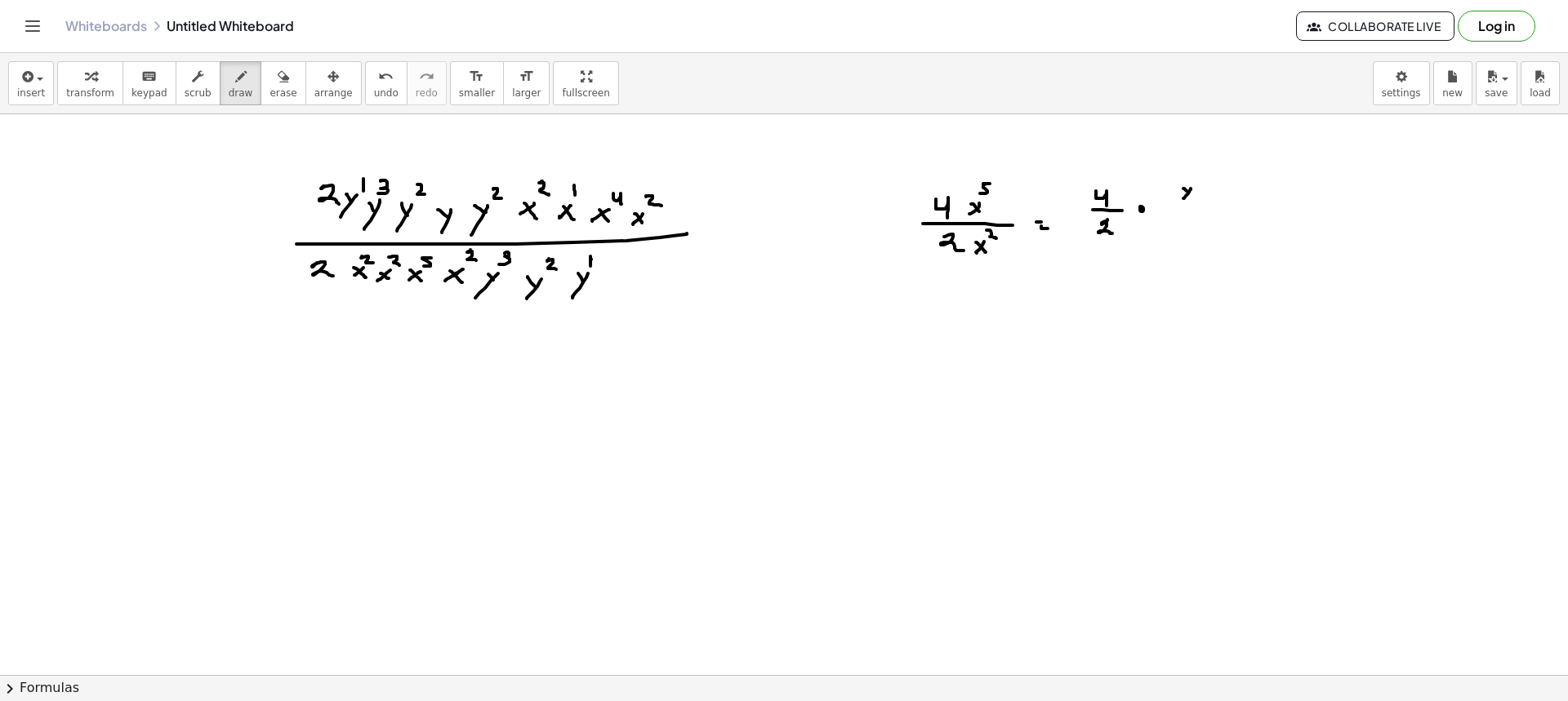
drag, startPoint x: 1183, startPoint y: 189, endPoint x: 1196, endPoint y: 196, distance: 14.8
drag, startPoint x: 1199, startPoint y: 169, endPoint x: 1194, endPoint y: 181, distance: 13.0
drag, startPoint x: 1175, startPoint y: 208, endPoint x: 1210, endPoint y: 211, distance: 35.1
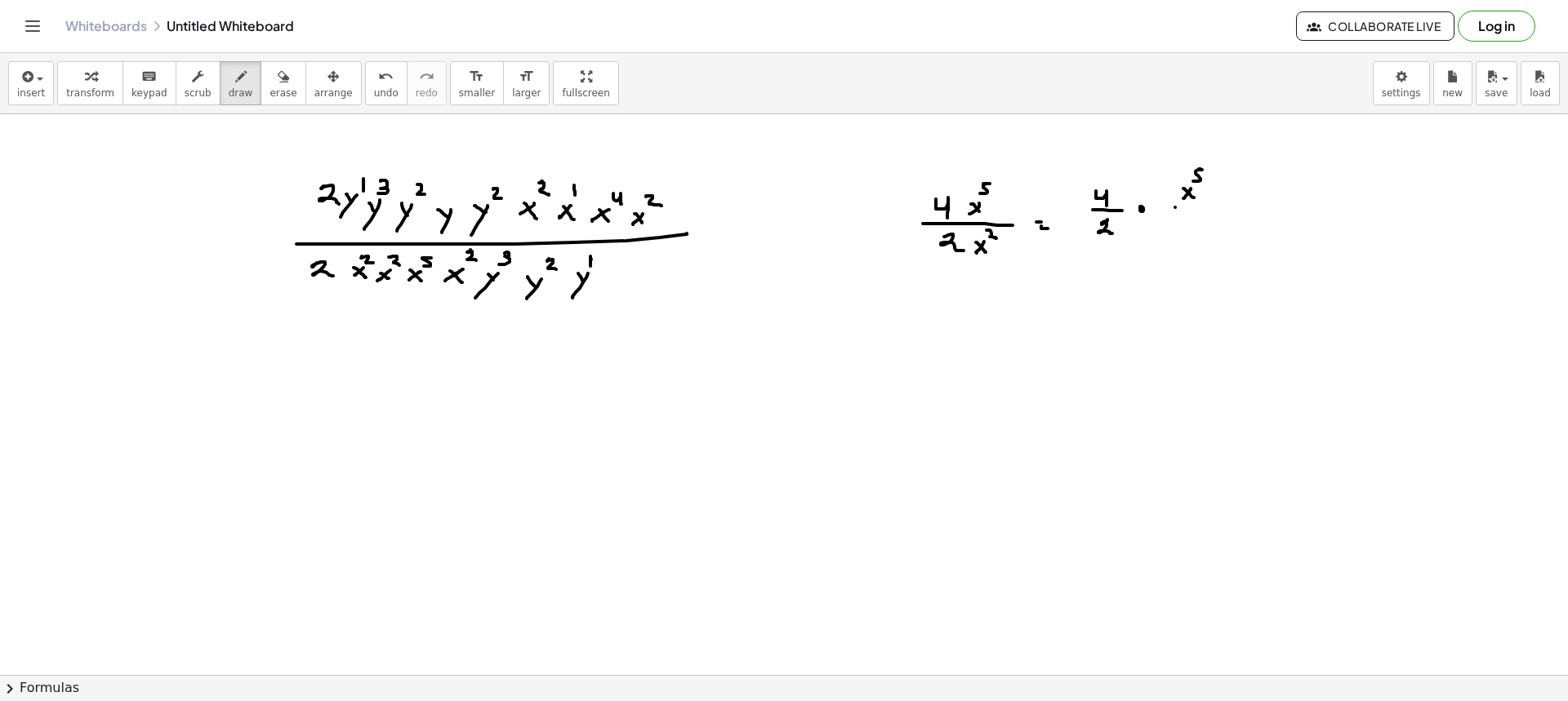
drag, startPoint x: 1192, startPoint y: 236, endPoint x: 1183, endPoint y: 238, distance: 9.2
drag, startPoint x: 1193, startPoint y: 245, endPoint x: 1199, endPoint y: 225, distance: 20.9
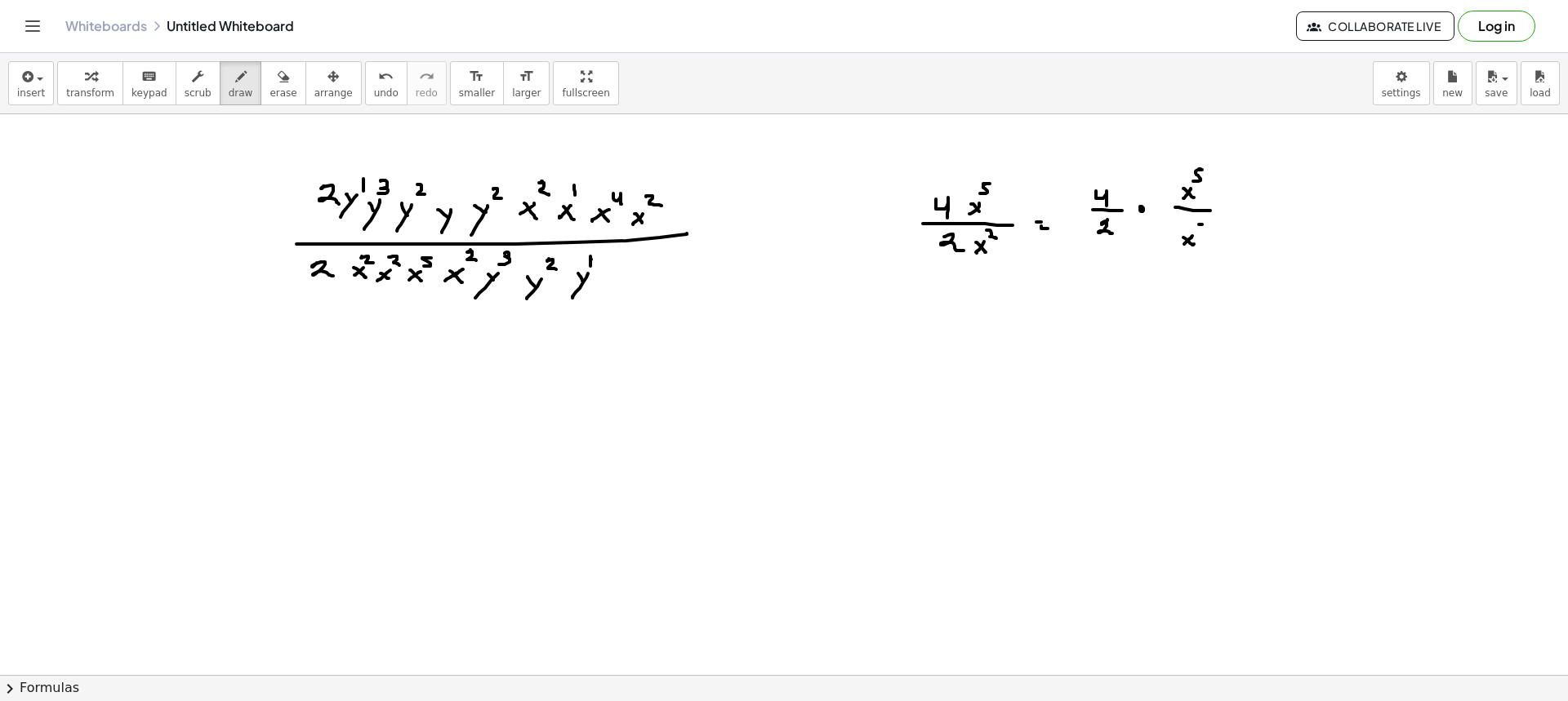
drag, startPoint x: 1199, startPoint y: 225, endPoint x: 1206, endPoint y: 231, distance: 9.2
drag, startPoint x: 1243, startPoint y: 210, endPoint x: 1250, endPoint y: 215, distance: 8.6
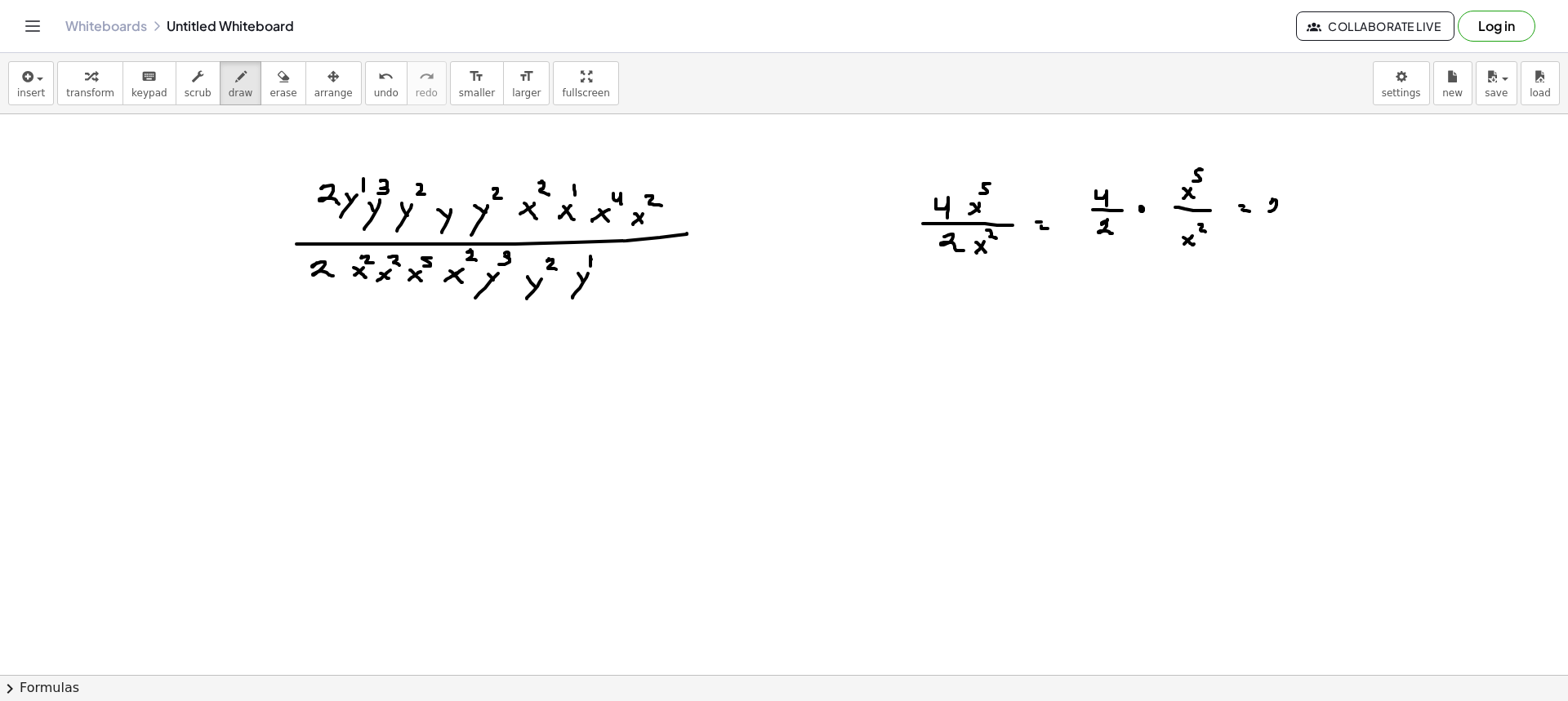
drag, startPoint x: 1272, startPoint y: 199, endPoint x: 1284, endPoint y: 215, distance: 20.0
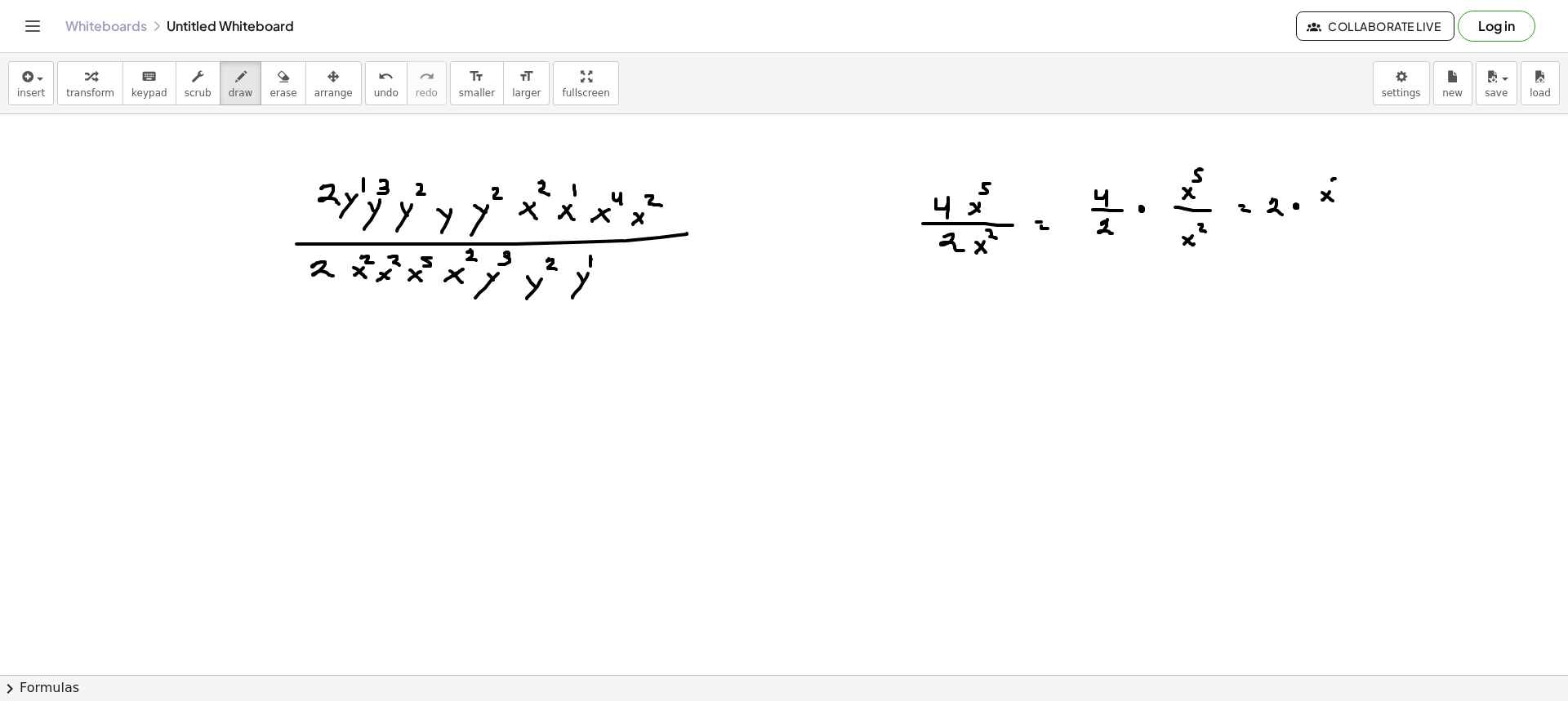
drag, startPoint x: 1333, startPoint y: 179, endPoint x: 1331, endPoint y: 187, distance: 8.2
drag, startPoint x: 1336, startPoint y: 228, endPoint x: 1327, endPoint y: 232, distance: 9.8
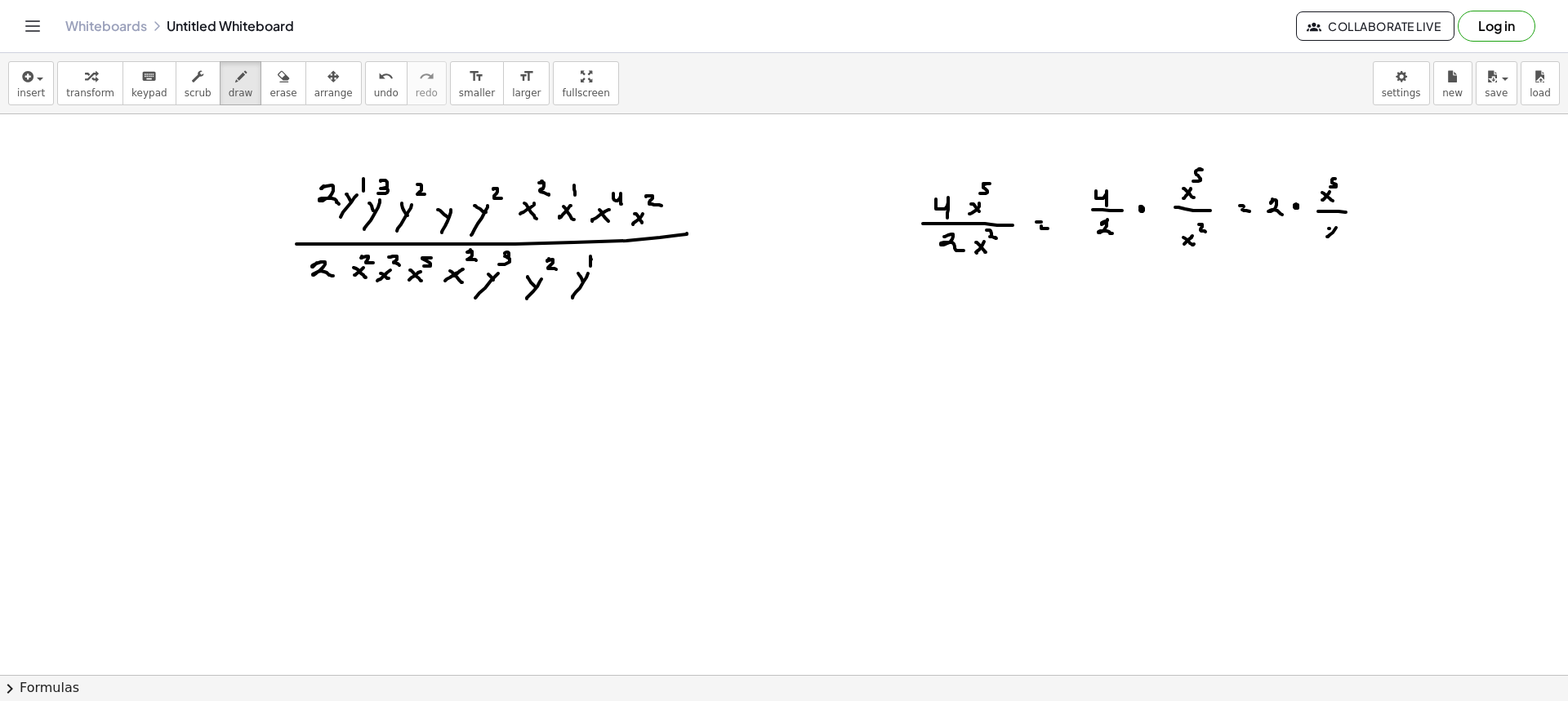
drag, startPoint x: 1330, startPoint y: 229, endPoint x: 1338, endPoint y: 219, distance: 12.8
drag, startPoint x: 1338, startPoint y: 219, endPoint x: 1346, endPoint y: 224, distance: 9.4
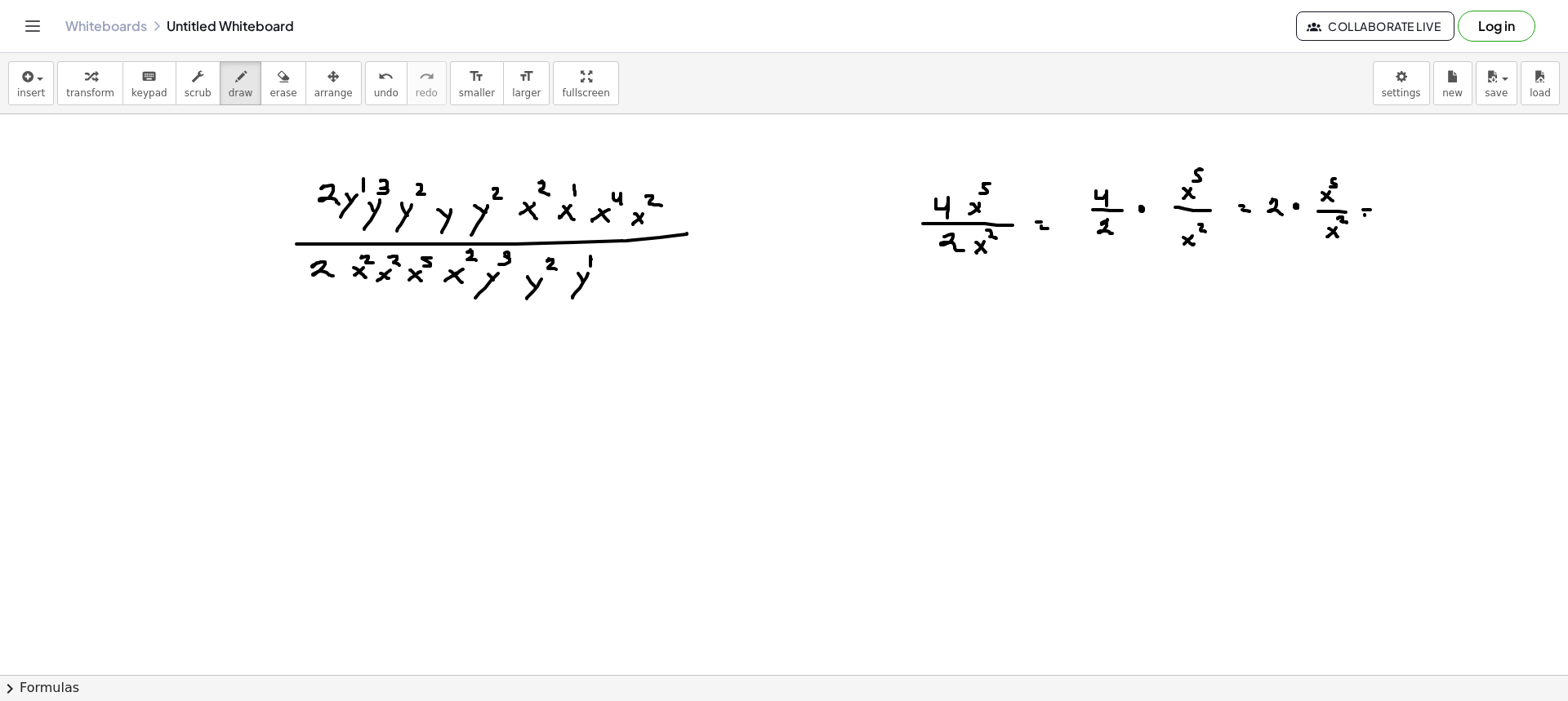
drag, startPoint x: 1364, startPoint y: 216, endPoint x: 1375, endPoint y: 217, distance: 11.0
drag, startPoint x: 1390, startPoint y: 207, endPoint x: 1399, endPoint y: 219, distance: 15.0
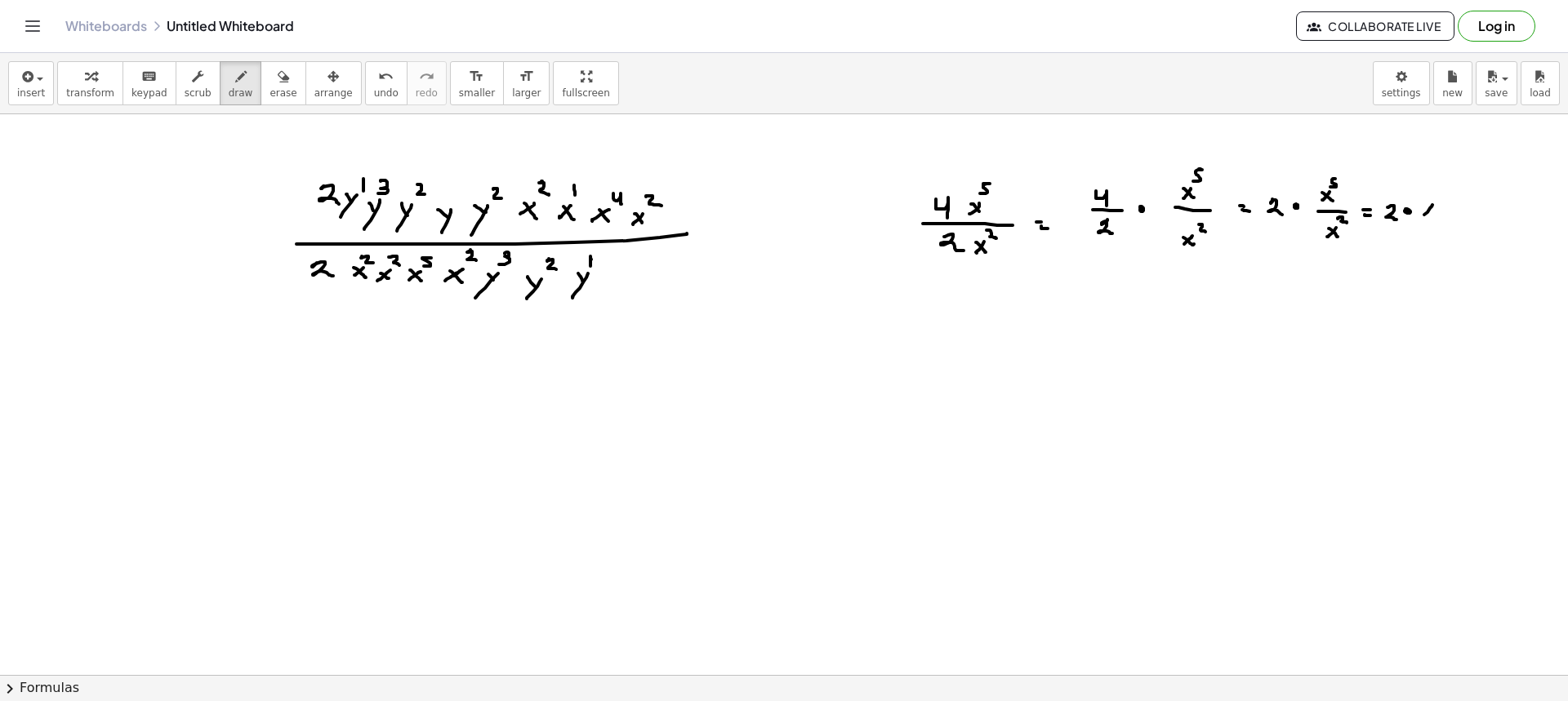
drag, startPoint x: 1425, startPoint y: 208, endPoint x: 1436, endPoint y: 208, distance: 11.0
drag, startPoint x: 1434, startPoint y: 191, endPoint x: 1435, endPoint y: 203, distance: 12.0
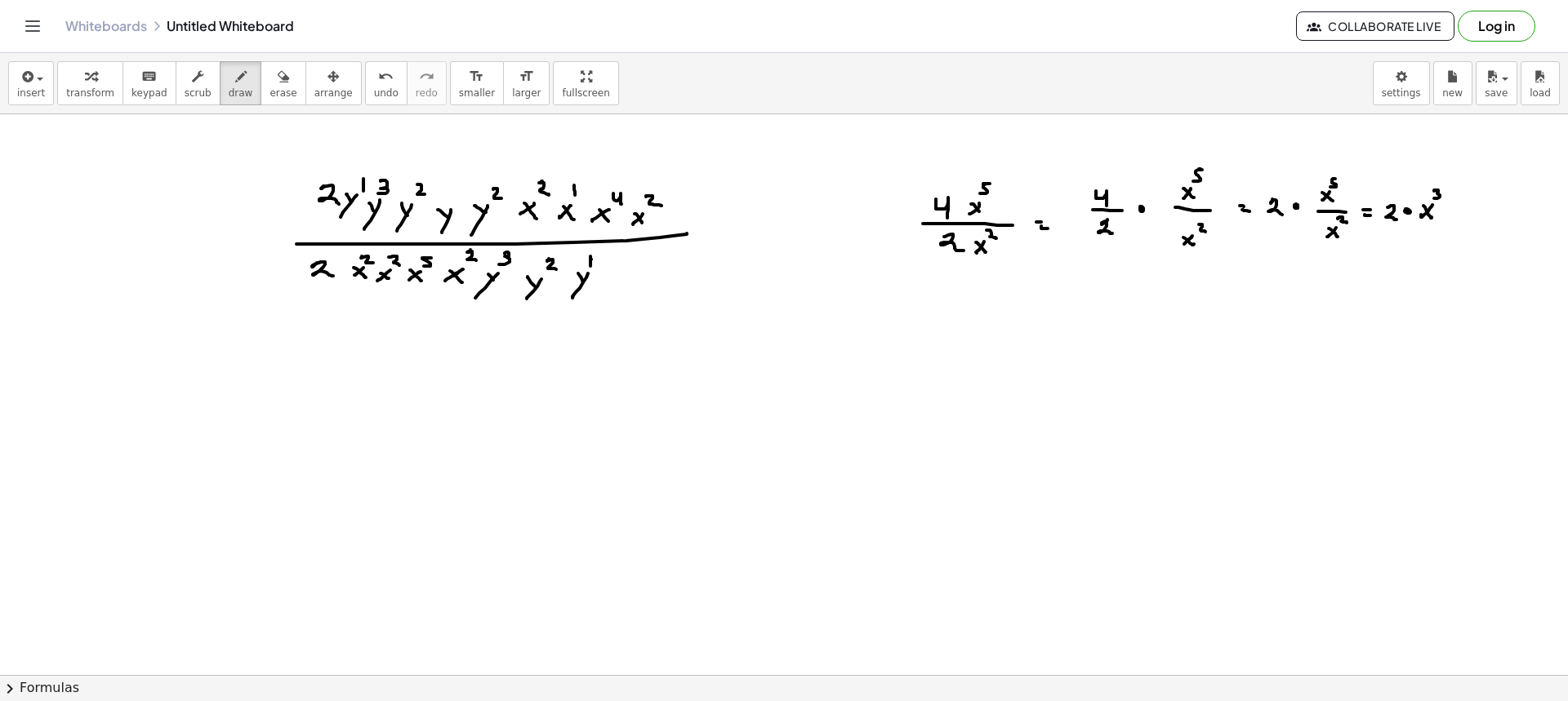
drag, startPoint x: 1472, startPoint y: 205, endPoint x: 1489, endPoint y: 213, distance: 18.8
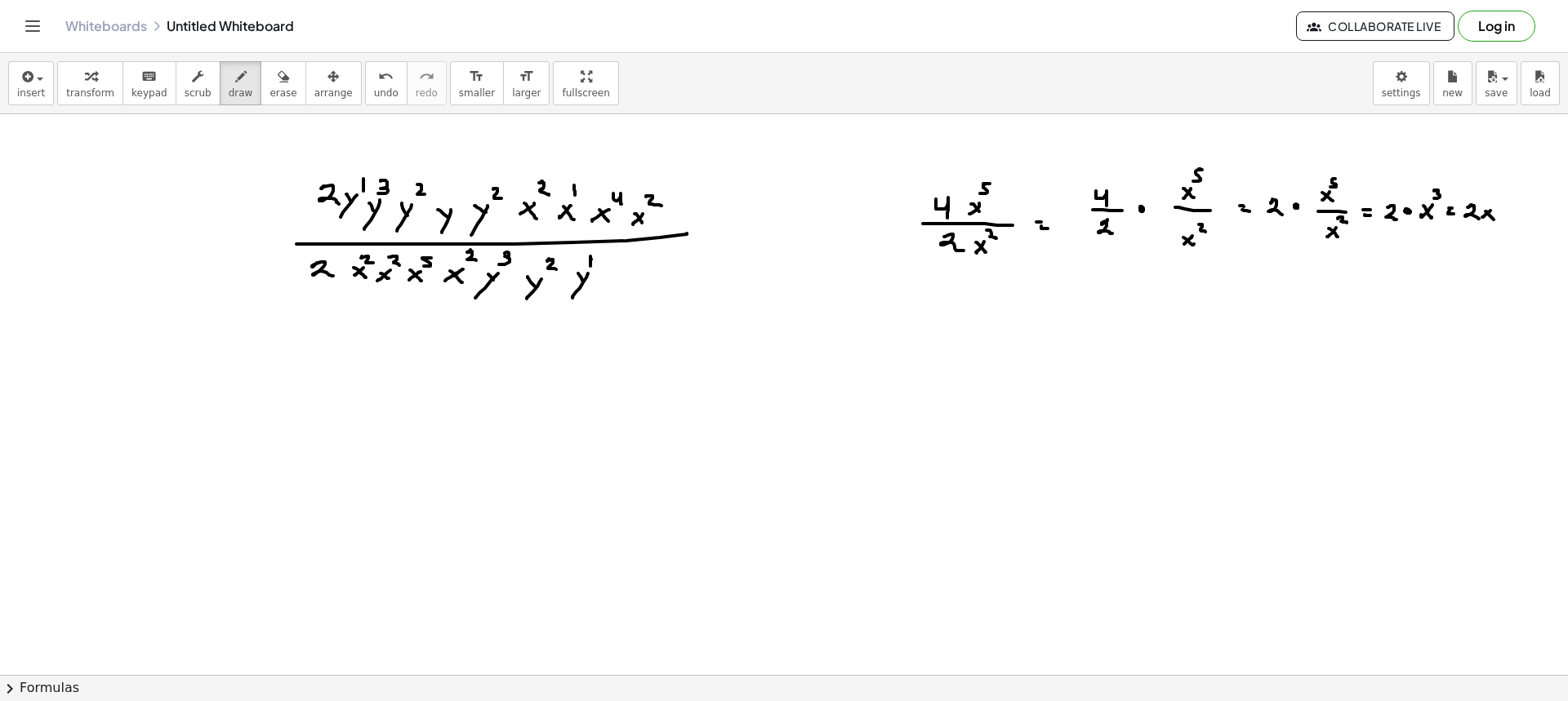
click at [276, 82] on div "transform keyboard keypad scrub draw erase arrange" at bounding box center [208, 83] width 304 height 44
drag, startPoint x: 884, startPoint y: 190, endPoint x: 867, endPoint y: 208, distance: 24.8
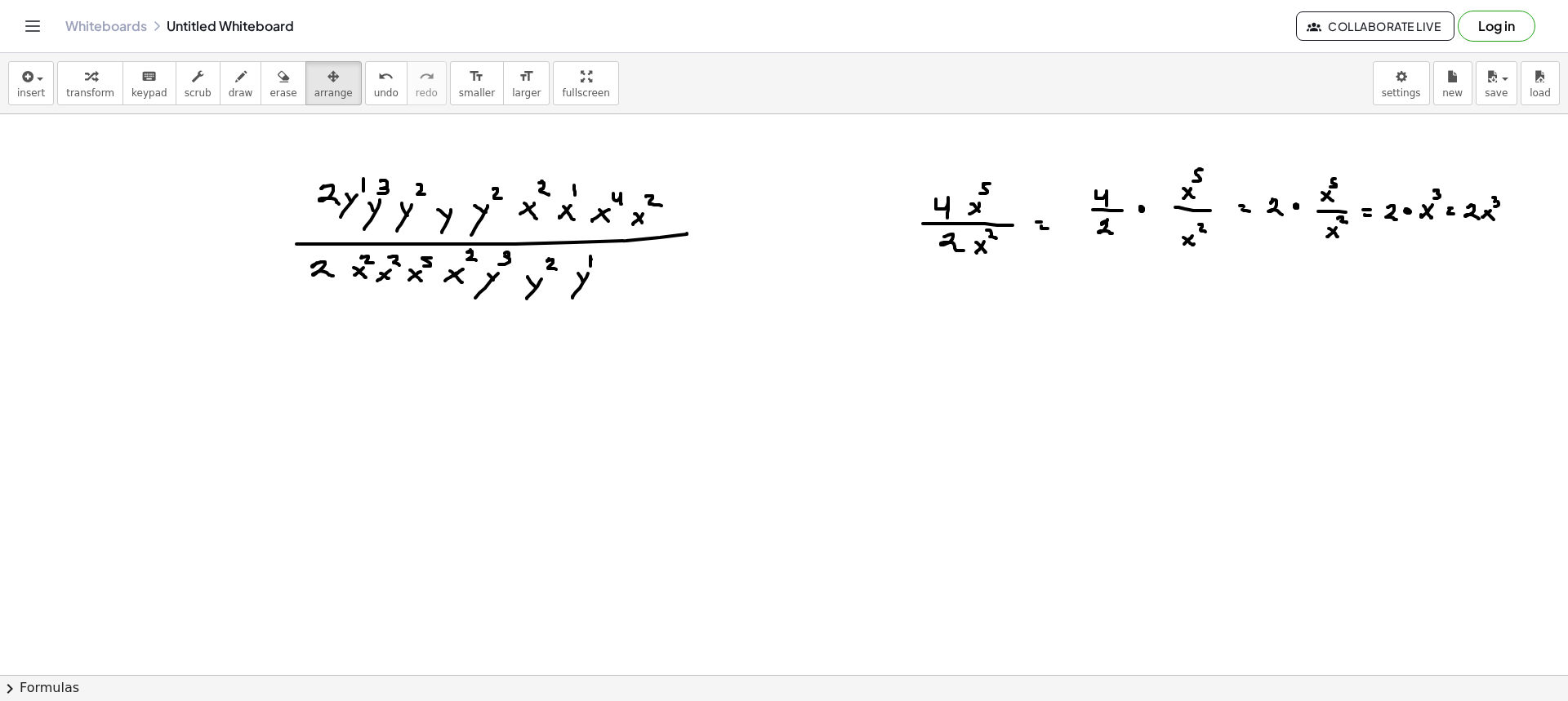
click at [269, 68] on div "button" at bounding box center [283, 76] width 27 height 20
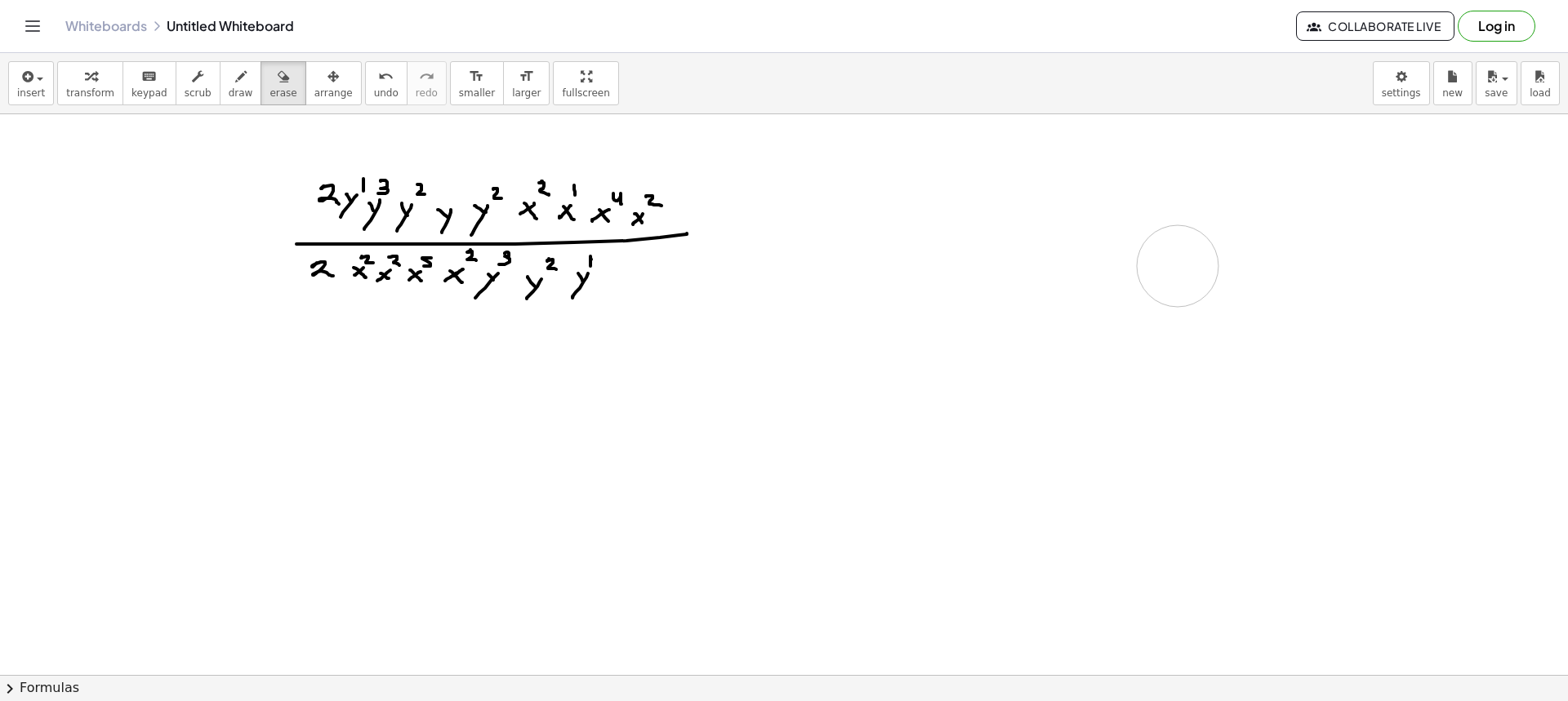
drag, startPoint x: 986, startPoint y: 212, endPoint x: 1087, endPoint y: 205, distance: 101.2
click at [230, 84] on div "button" at bounding box center [241, 76] width 25 height 20
drag, startPoint x: 930, startPoint y: 180, endPoint x: 930, endPoint y: 201, distance: 21.0
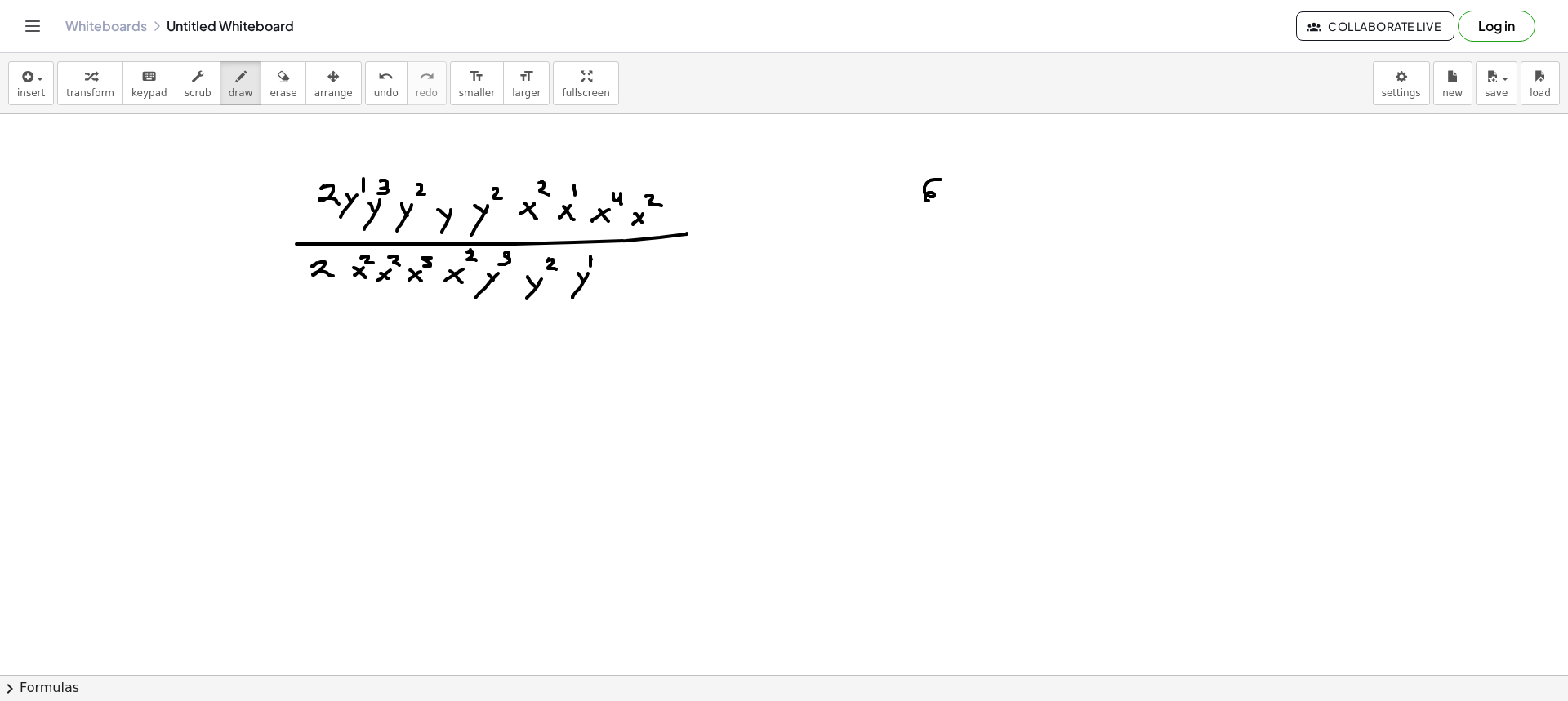
drag, startPoint x: 946, startPoint y: 209, endPoint x: 959, endPoint y: 208, distance: 13.0
drag, startPoint x: 962, startPoint y: 188, endPoint x: 951, endPoint y: 193, distance: 12.1
drag, startPoint x: 953, startPoint y: 185, endPoint x: 968, endPoint y: 194, distance: 17.5
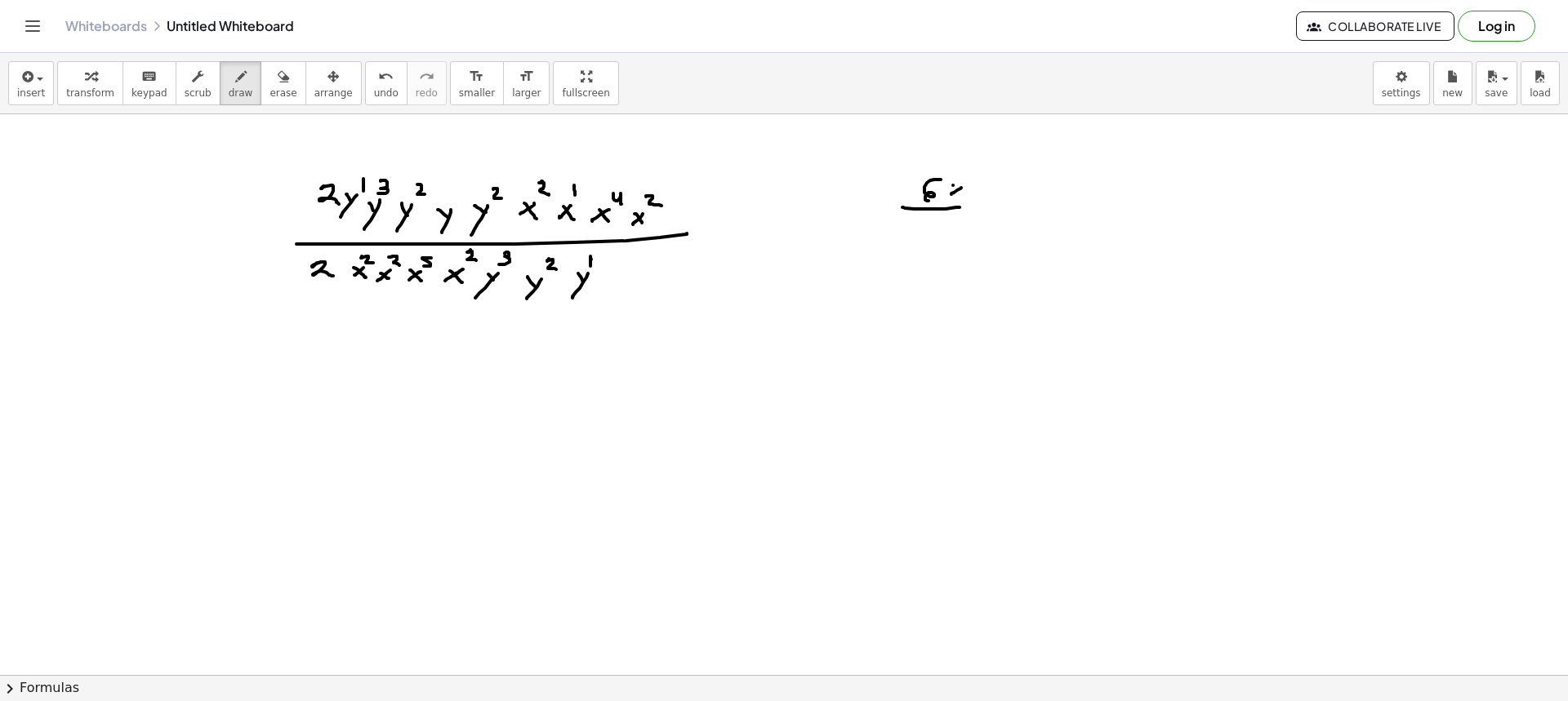
drag, startPoint x: 969, startPoint y: 166, endPoint x: 965, endPoint y: 179, distance: 13.6
drag, startPoint x: 934, startPoint y: 190, endPoint x: 913, endPoint y: 202, distance: 24.2
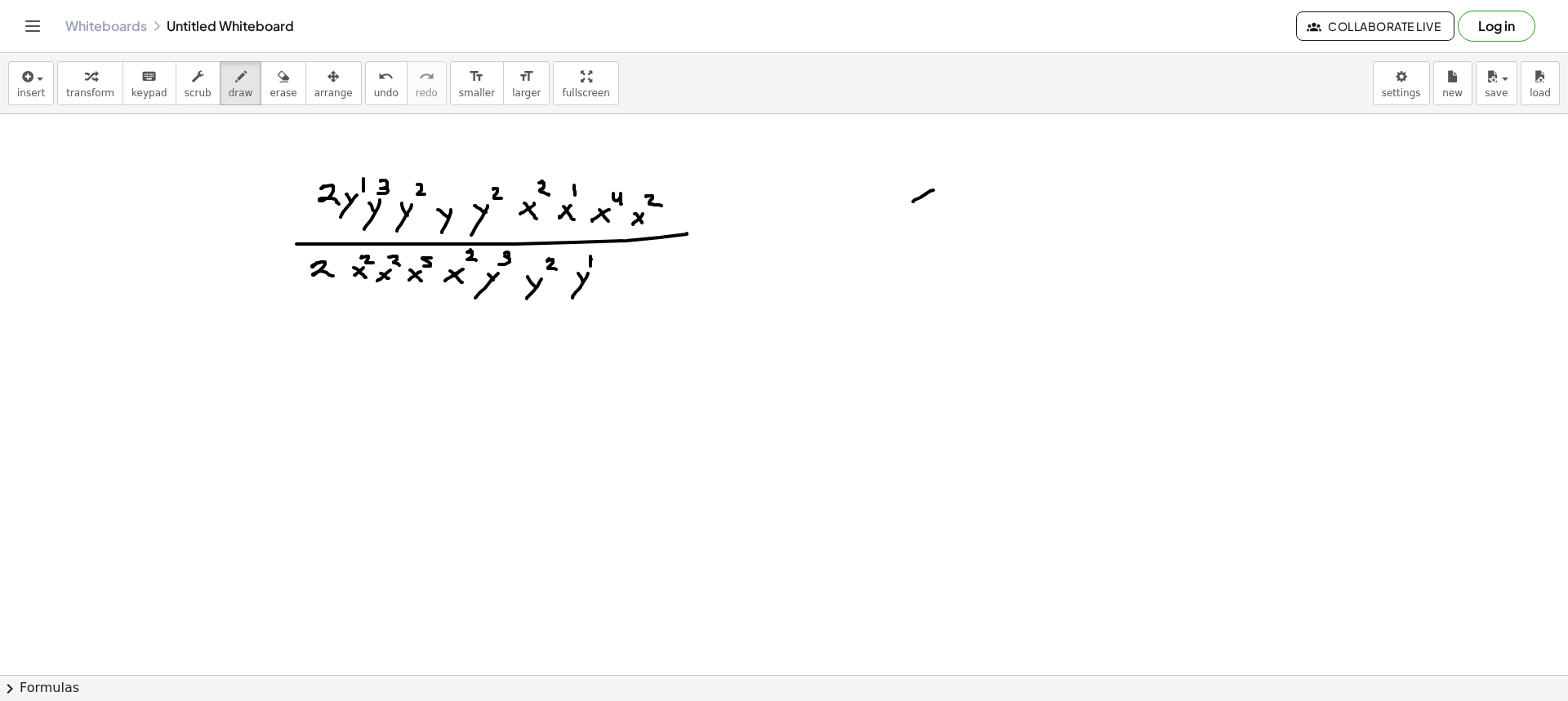
drag, startPoint x: 938, startPoint y: 166, endPoint x: 958, endPoint y: 187, distance: 29.0
drag, startPoint x: 953, startPoint y: 183, endPoint x: 958, endPoint y: 203, distance: 20.6
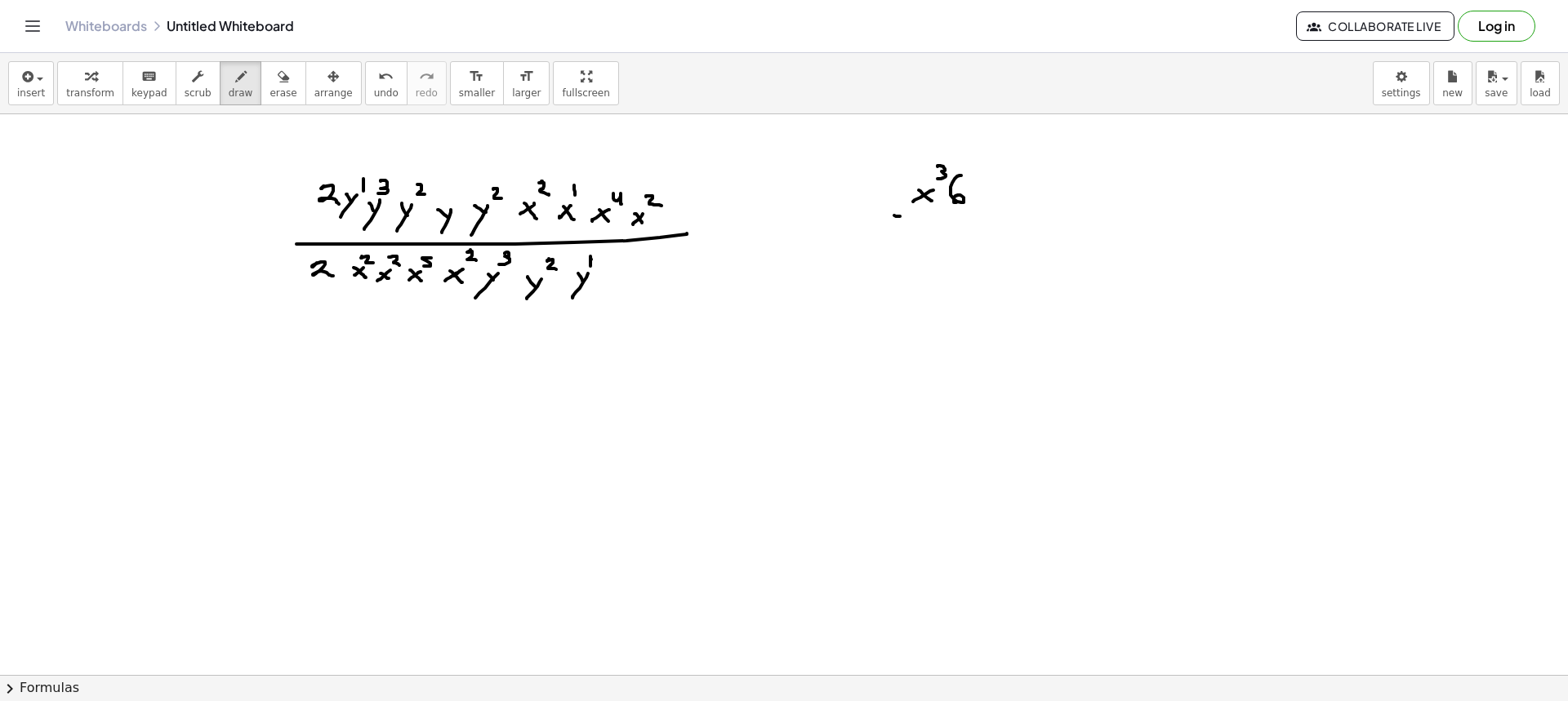
drag, startPoint x: 896, startPoint y: 217, endPoint x: 983, endPoint y: 216, distance: 87.0
drag, startPoint x: 913, startPoint y: 233, endPoint x: 910, endPoint y: 246, distance: 13.3
drag, startPoint x: 950, startPoint y: 236, endPoint x: 934, endPoint y: 246, distance: 18.9
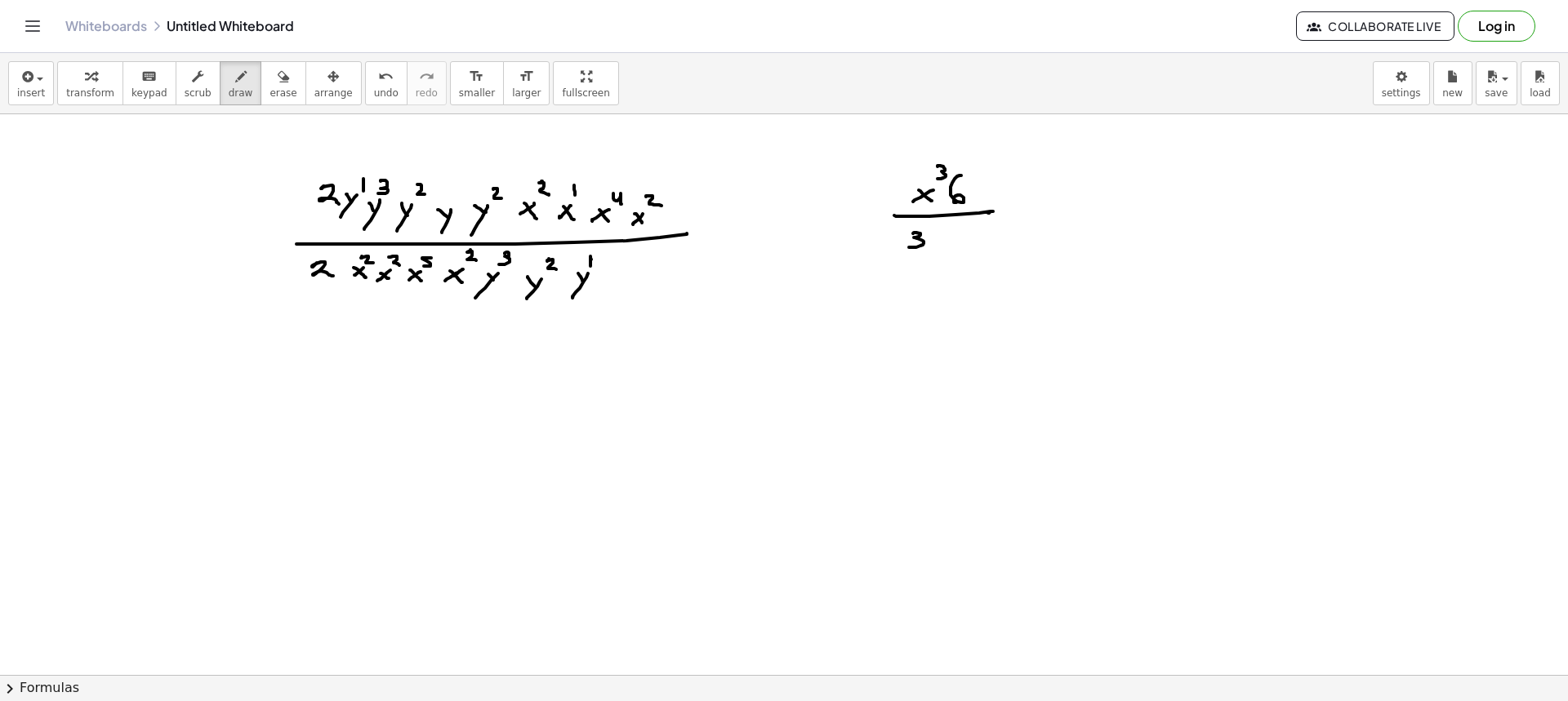
drag, startPoint x: 953, startPoint y: 226, endPoint x: 964, endPoint y: 231, distance: 12.1
drag, startPoint x: 952, startPoint y: 221, endPoint x: 952, endPoint y: 231, distance: 10.0
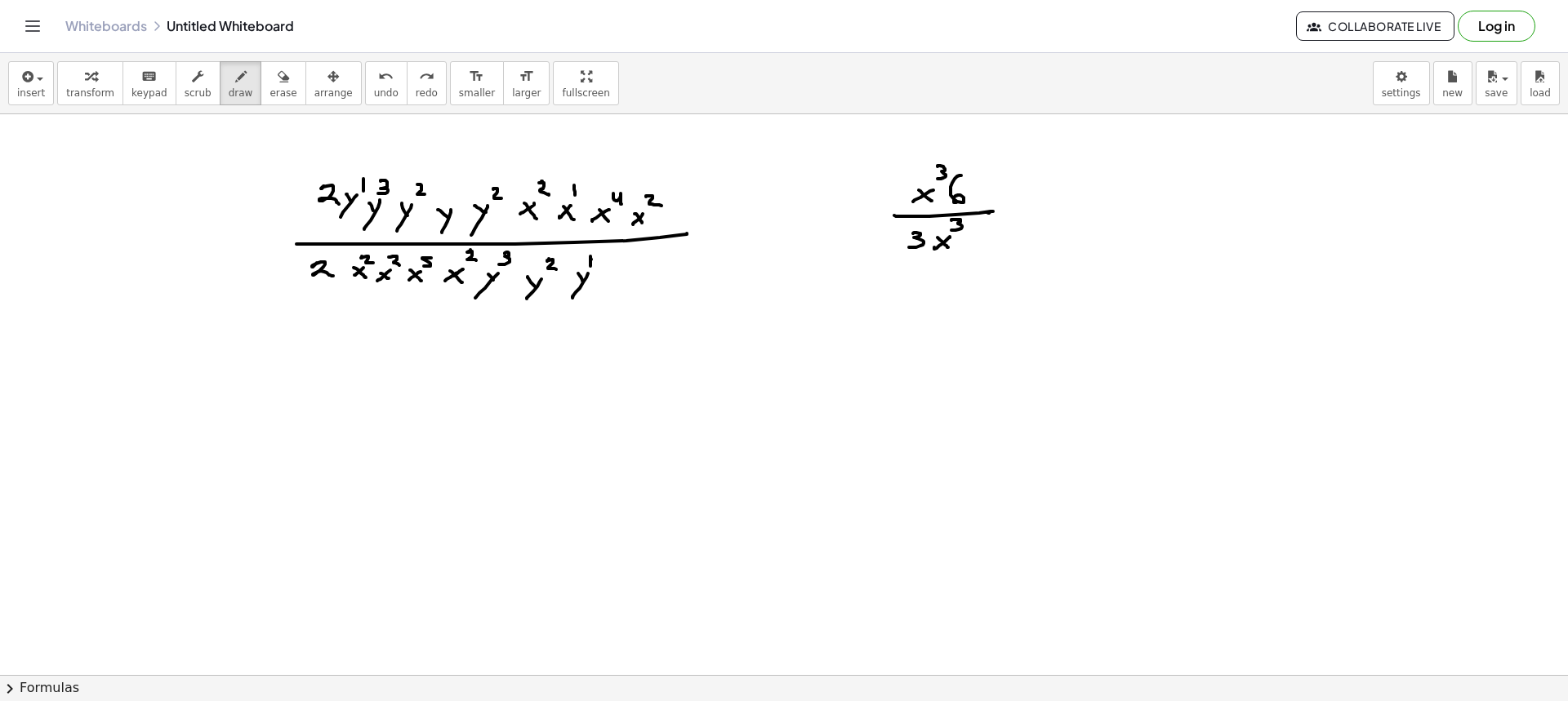
drag, startPoint x: 1091, startPoint y: 181, endPoint x: 1088, endPoint y: 199, distance: 18.2
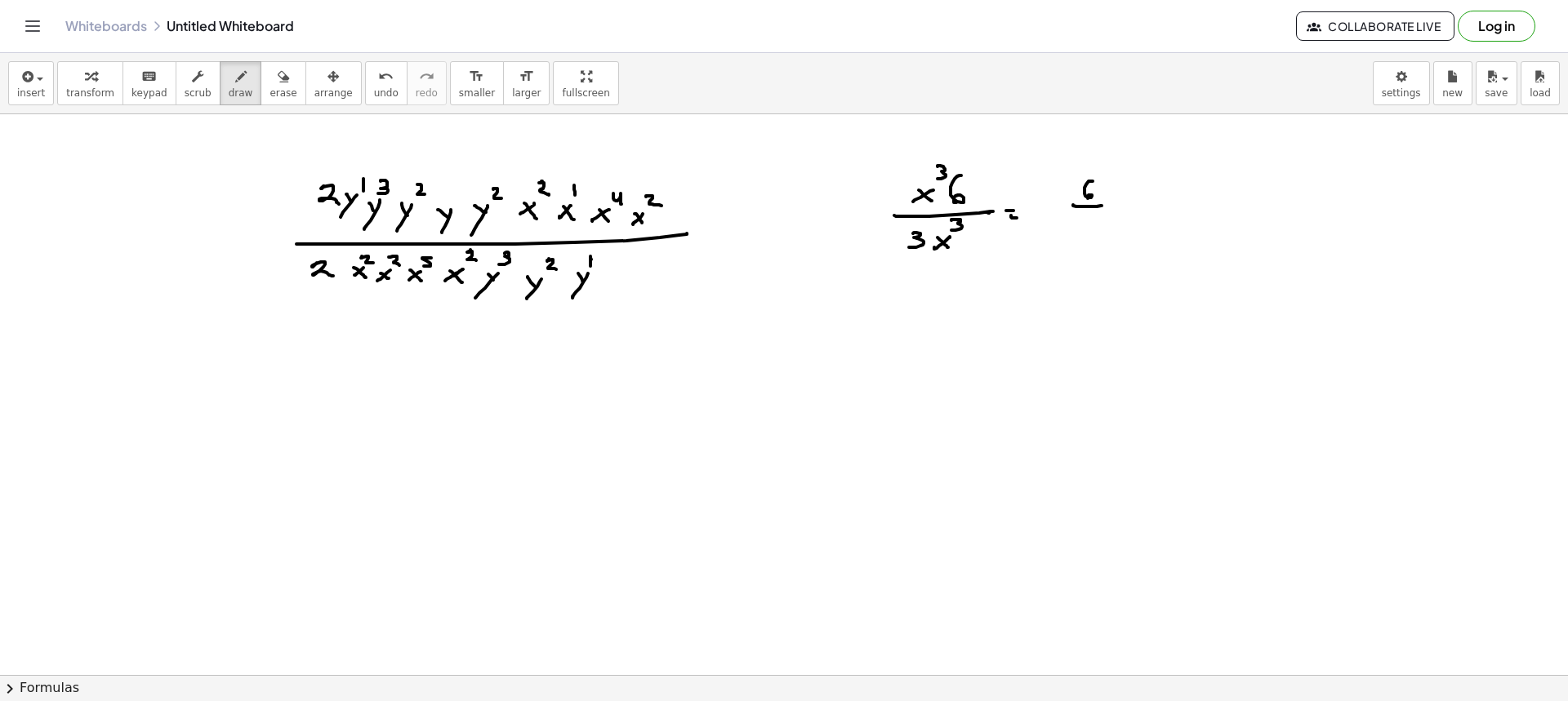
drag, startPoint x: 1073, startPoint y: 205, endPoint x: 1102, endPoint y: 206, distance: 29.0
drag, startPoint x: 1086, startPoint y: 217, endPoint x: 1086, endPoint y: 227, distance: 10.0
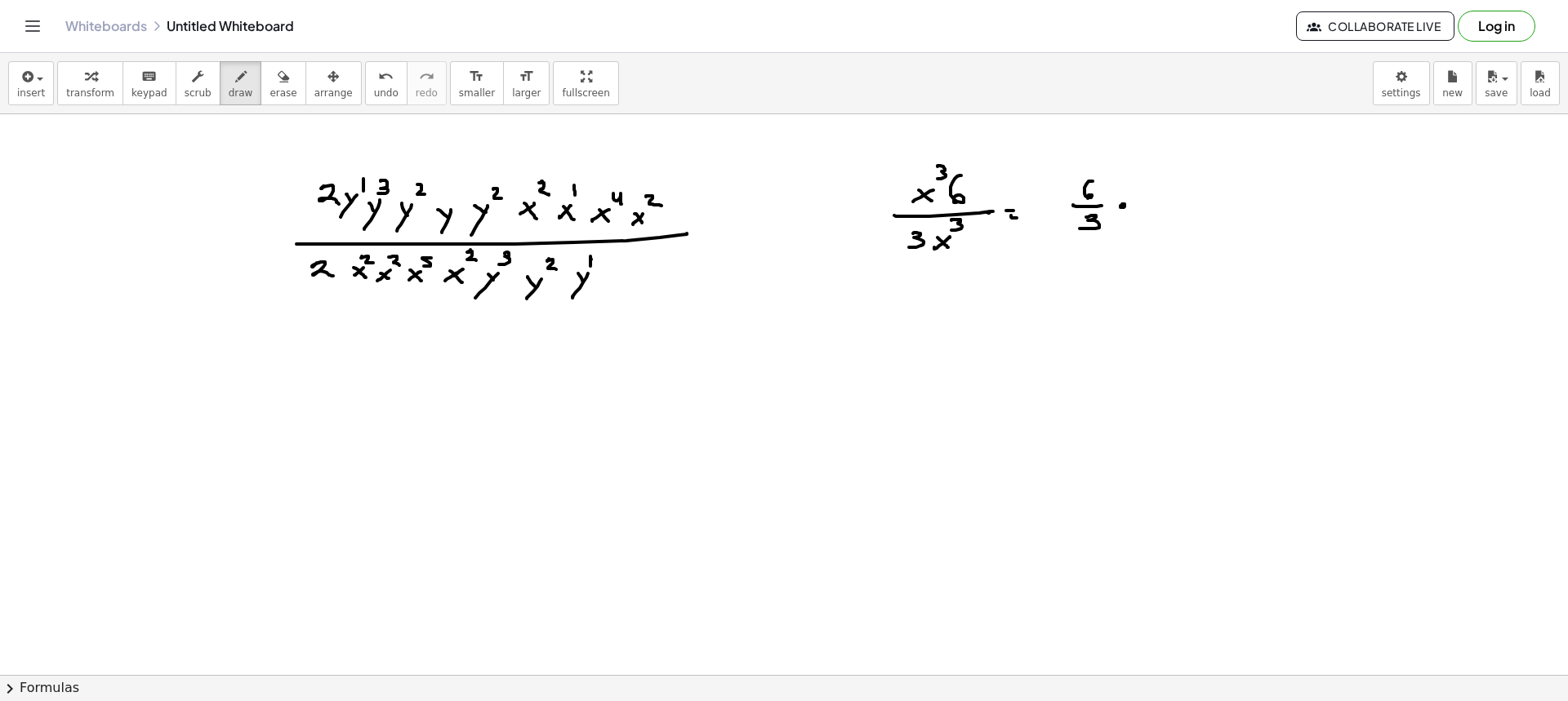
drag, startPoint x: 1163, startPoint y: 185, endPoint x: 1151, endPoint y: 195, distance: 15.6
drag, startPoint x: 1161, startPoint y: 194, endPoint x: 1163, endPoint y: 179, distance: 15.1
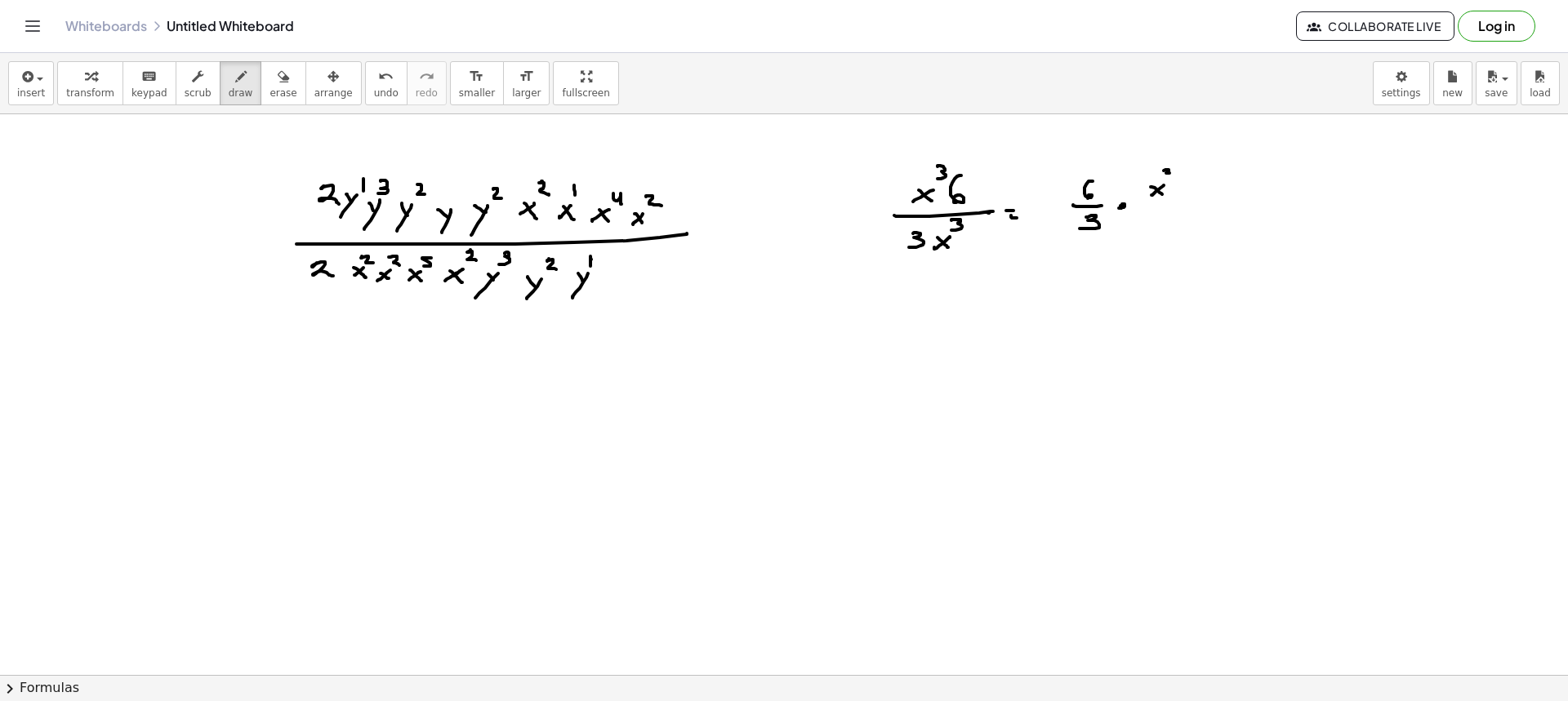
drag, startPoint x: 1163, startPoint y: 171, endPoint x: 1168, endPoint y: 181, distance: 11.2
drag, startPoint x: 1144, startPoint y: 208, endPoint x: 1187, endPoint y: 206, distance: 43.0
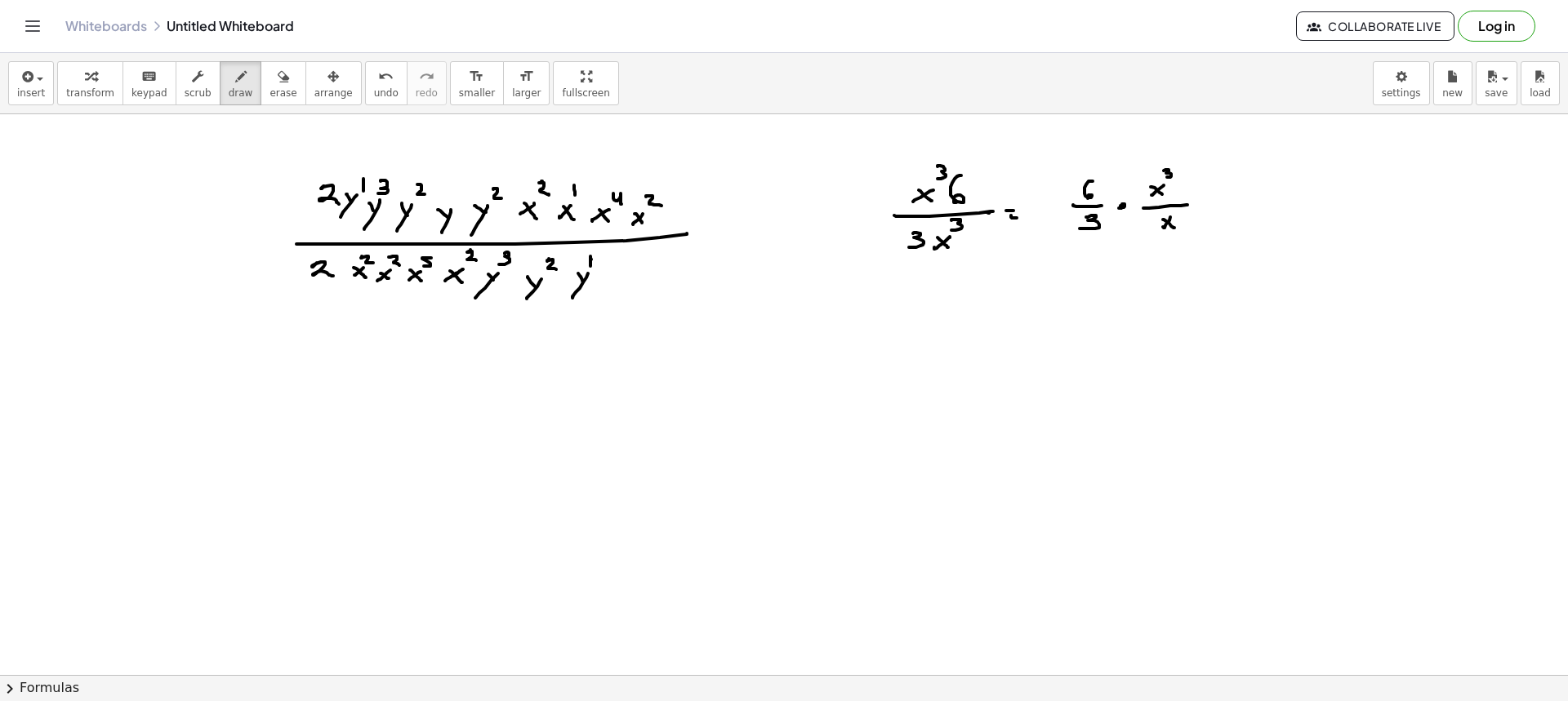
drag, startPoint x: 1174, startPoint y: 228, endPoint x: 1178, endPoint y: 209, distance: 19.4
drag, startPoint x: 1178, startPoint y: 209, endPoint x: 1205, endPoint y: 207, distance: 27.1
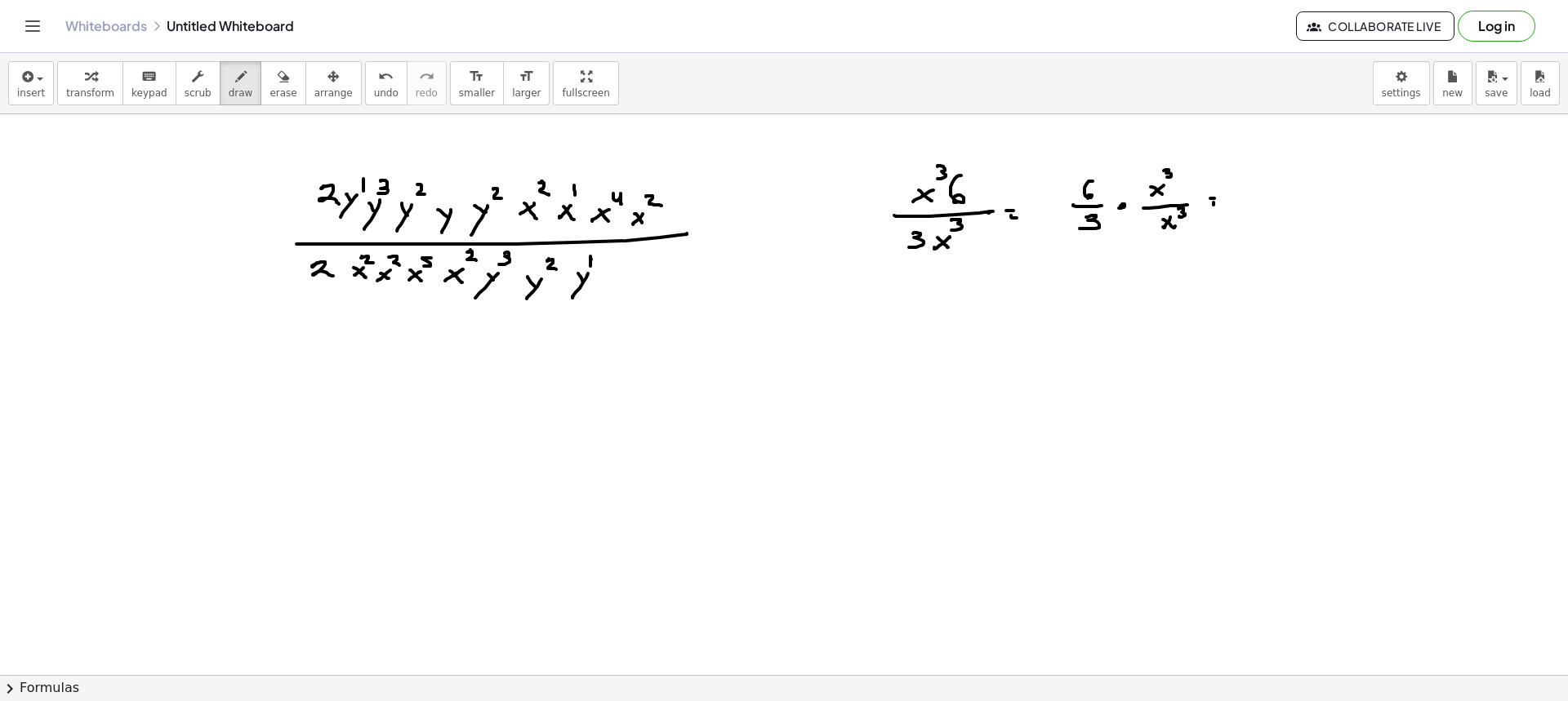
drag, startPoint x: 1214, startPoint y: 205, endPoint x: 1222, endPoint y: 207, distance: 8.2
drag, startPoint x: 1252, startPoint y: 194, endPoint x: 1261, endPoint y: 213, distance: 21.0
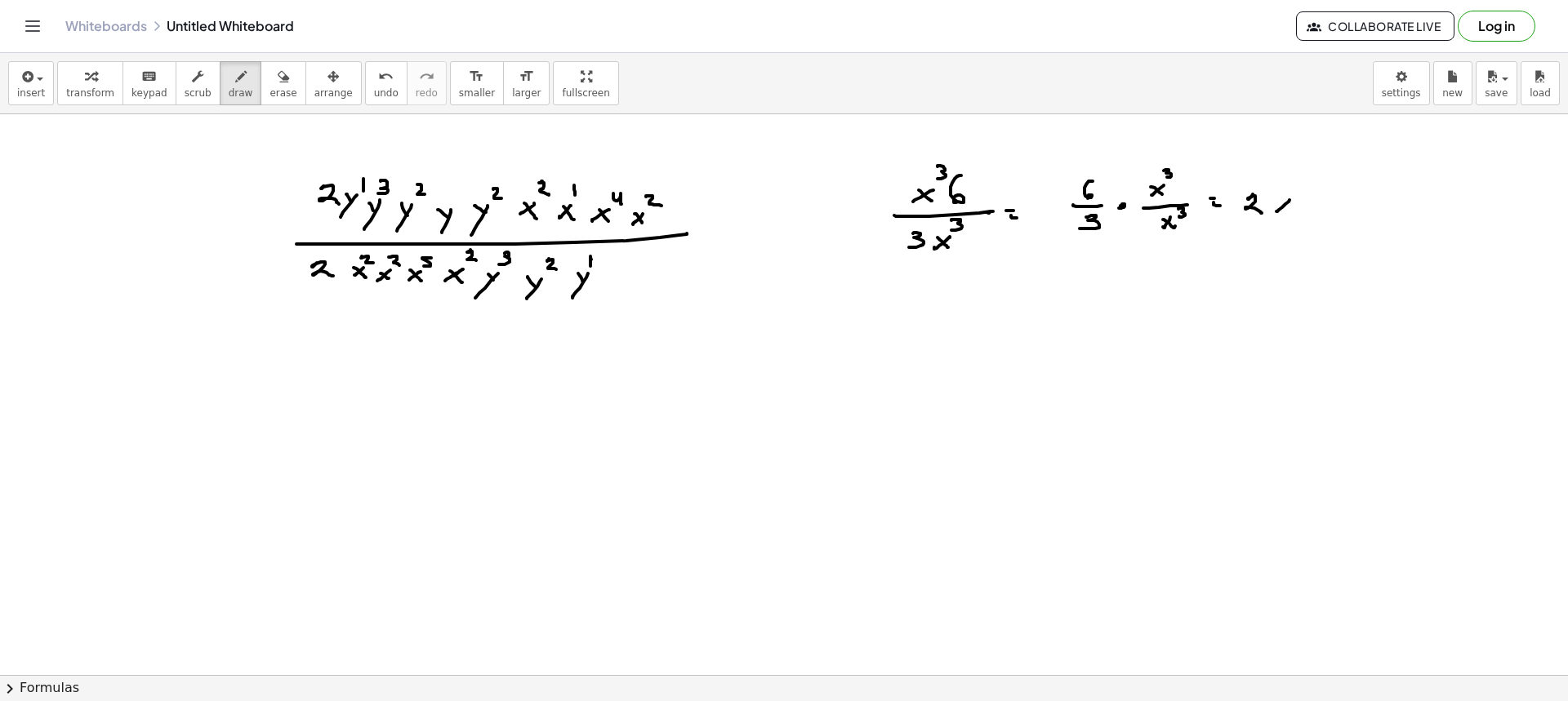
drag, startPoint x: 1352, startPoint y: 194, endPoint x: 1360, endPoint y: 210, distance: 17.9
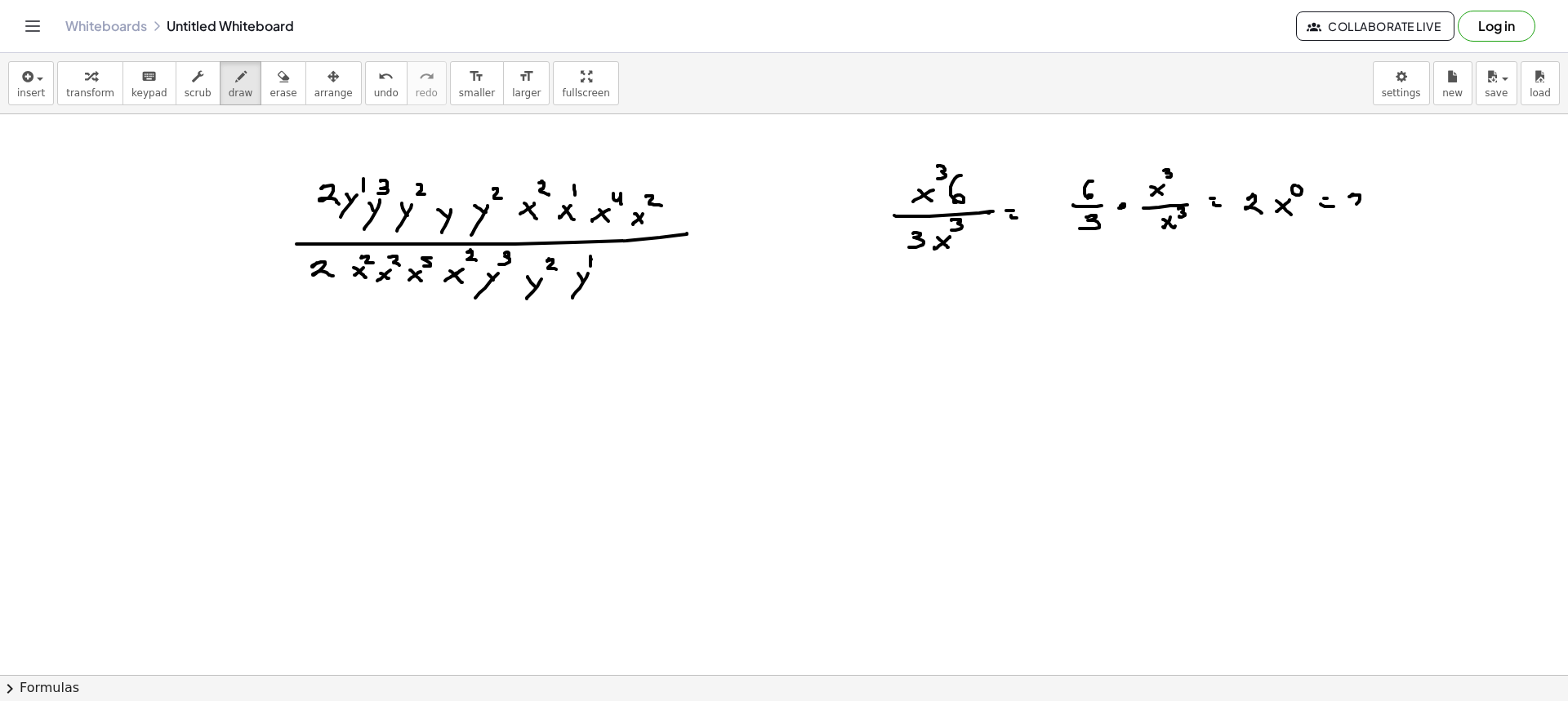
click at [269, 97] on span "erase" at bounding box center [283, 93] width 27 height 12
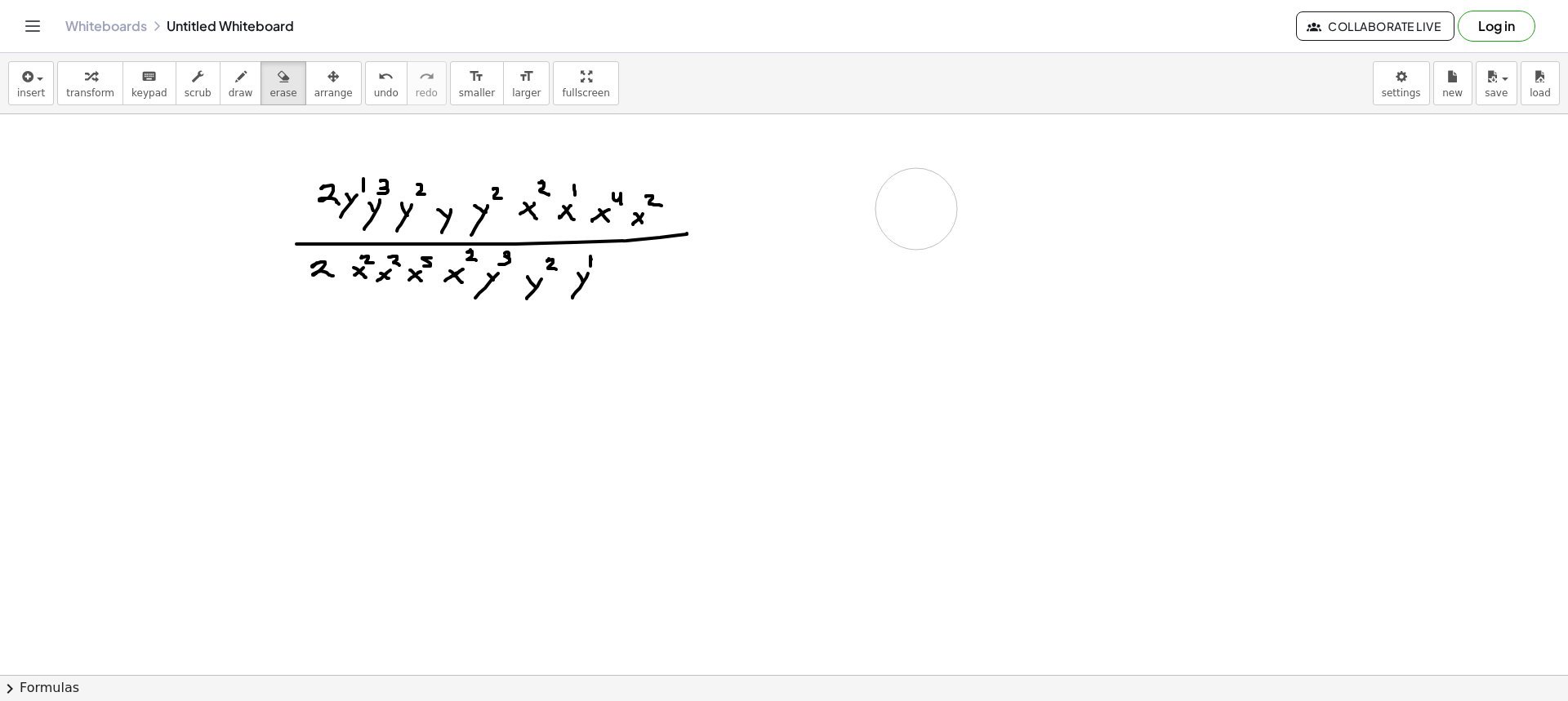
drag, startPoint x: 963, startPoint y: 266, endPoint x: 882, endPoint y: 215, distance: 95.7
drag, startPoint x: 221, startPoint y: 84, endPoint x: 359, endPoint y: 119, distance: 142.4
click at [235, 85] on icon "button" at bounding box center [241, 77] width 12 height 20
drag, startPoint x: 881, startPoint y: 193, endPoint x: 909, endPoint y: 211, distance: 33.3
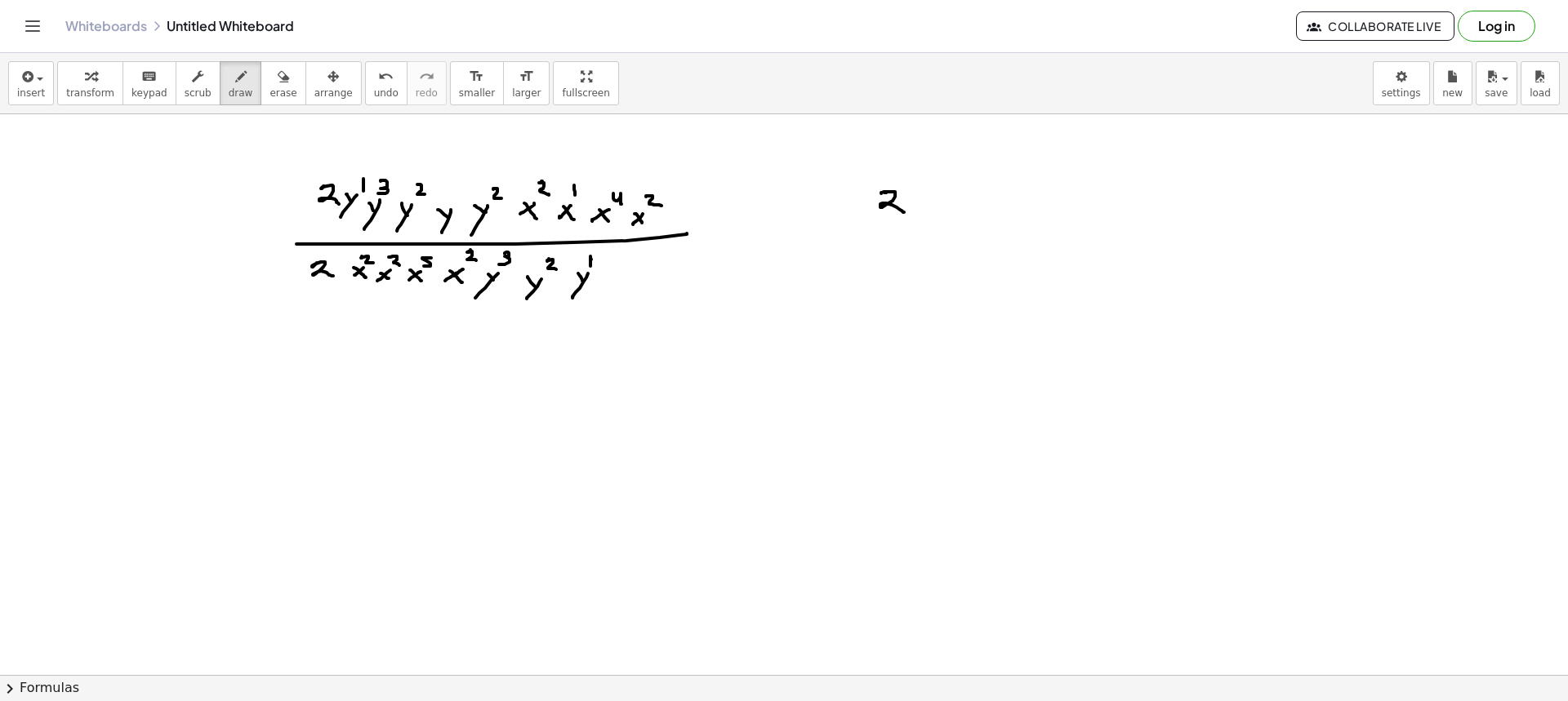
drag, startPoint x: 852, startPoint y: 220, endPoint x: 938, endPoint y: 236, distance: 87.5
drag, startPoint x: 882, startPoint y: 241, endPoint x: 889, endPoint y: 258, distance: 18.4
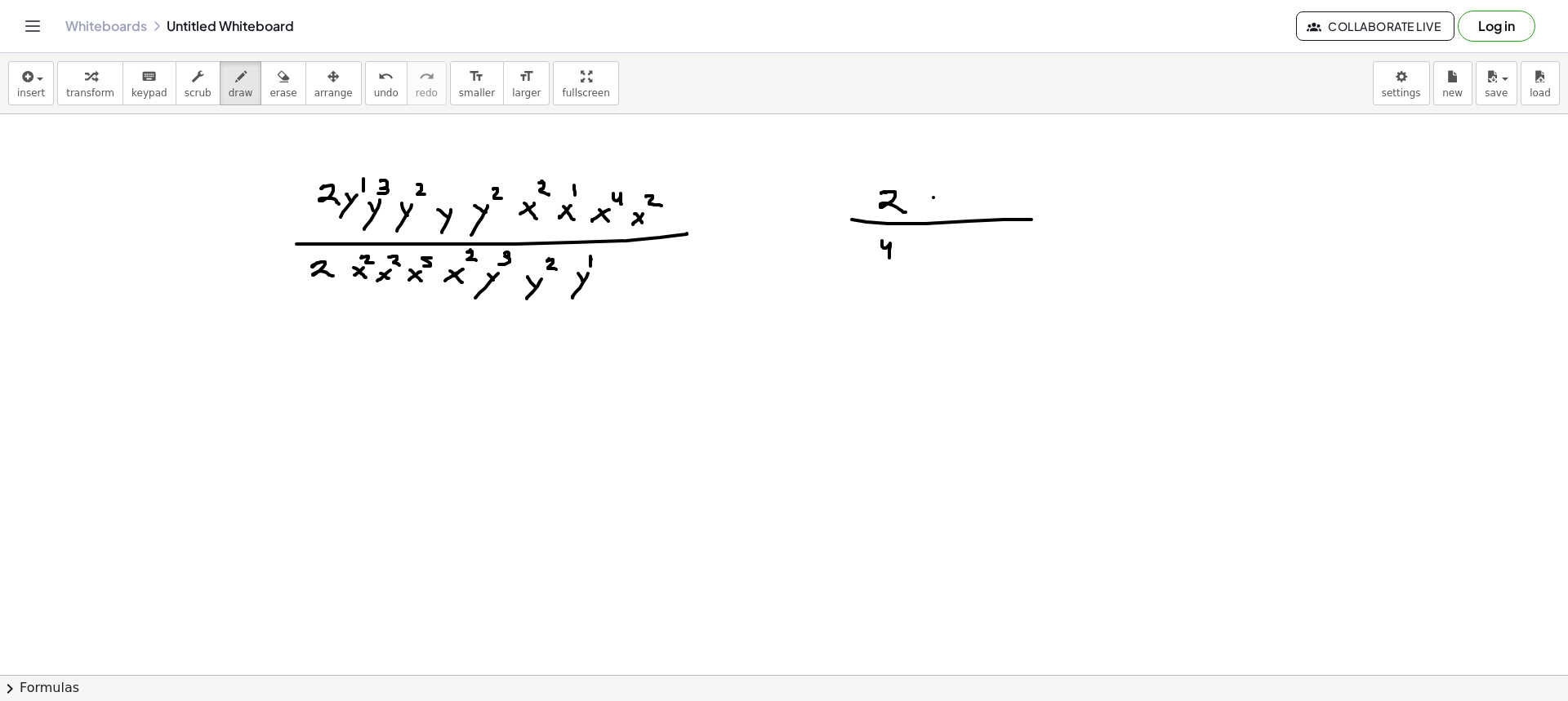
drag, startPoint x: 934, startPoint y: 198, endPoint x: 920, endPoint y: 207, distance: 16.6
drag, startPoint x: 923, startPoint y: 198, endPoint x: 935, endPoint y: 213, distance: 19.2
drag, startPoint x: 940, startPoint y: 173, endPoint x: 932, endPoint y: 185, distance: 14.4
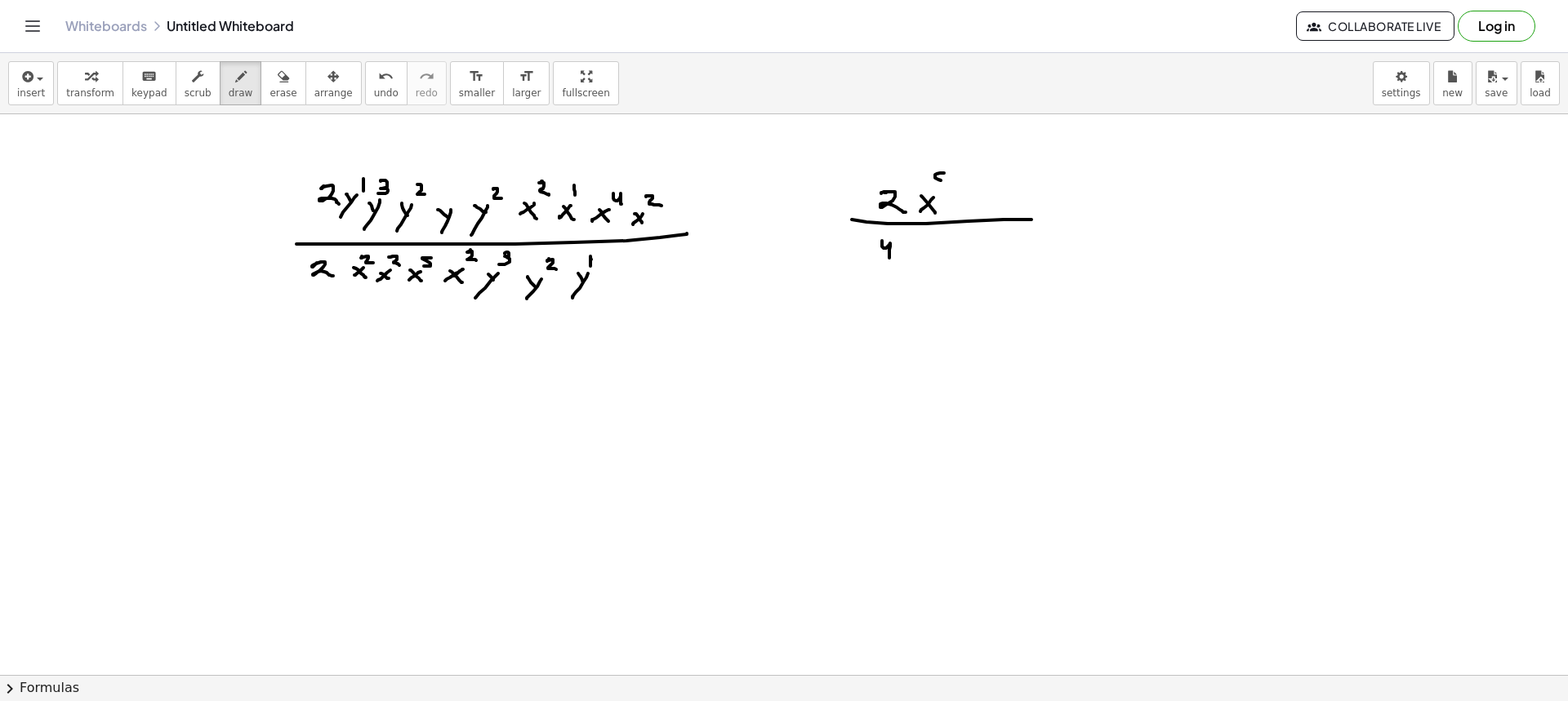
drag, startPoint x: 924, startPoint y: 255, endPoint x: 934, endPoint y: 264, distance: 13.5
drag, startPoint x: 935, startPoint y: 238, endPoint x: 949, endPoint y: 246, distance: 16.1
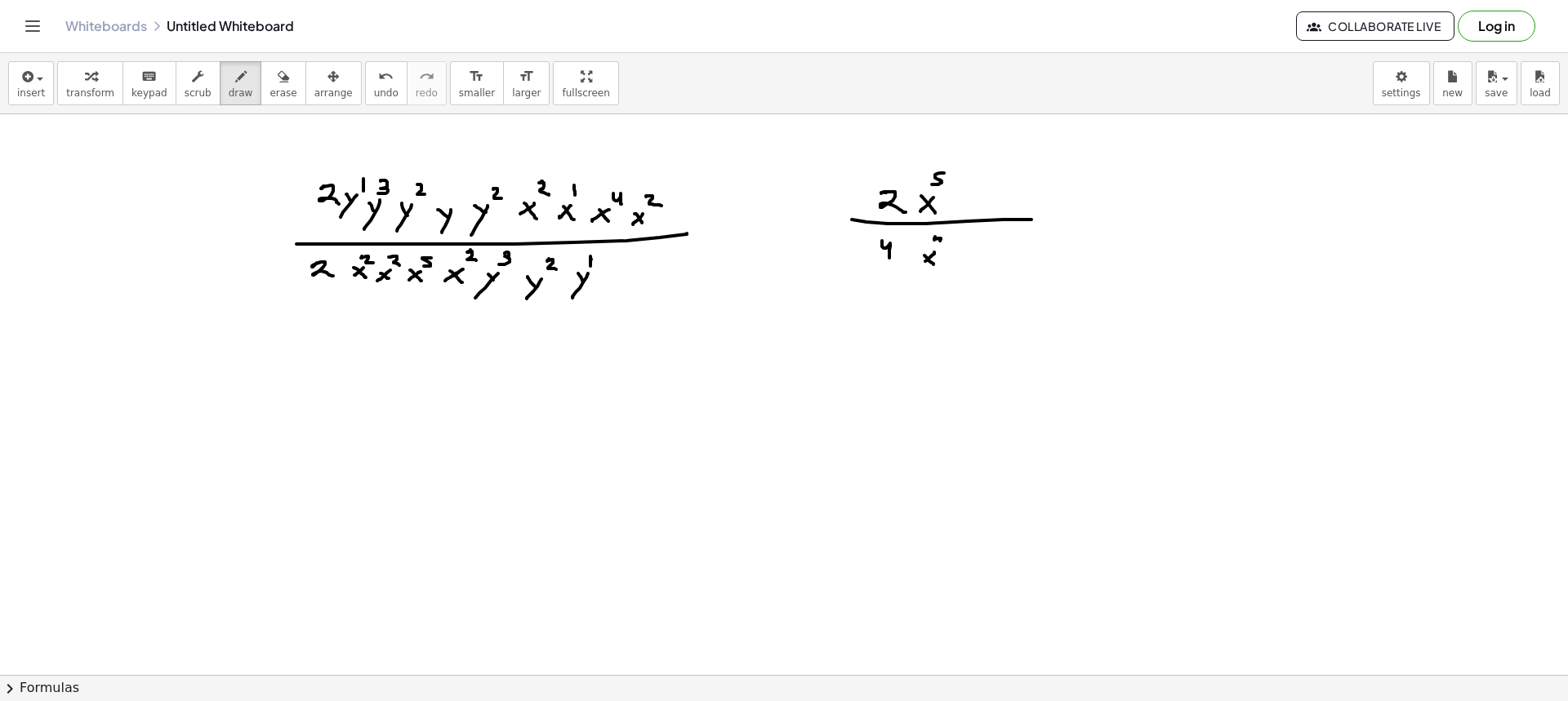
drag, startPoint x: 972, startPoint y: 203, endPoint x: 981, endPoint y: 199, distance: 9.8
drag, startPoint x: 981, startPoint y: 198, endPoint x: 969, endPoint y: 216, distance: 21.6
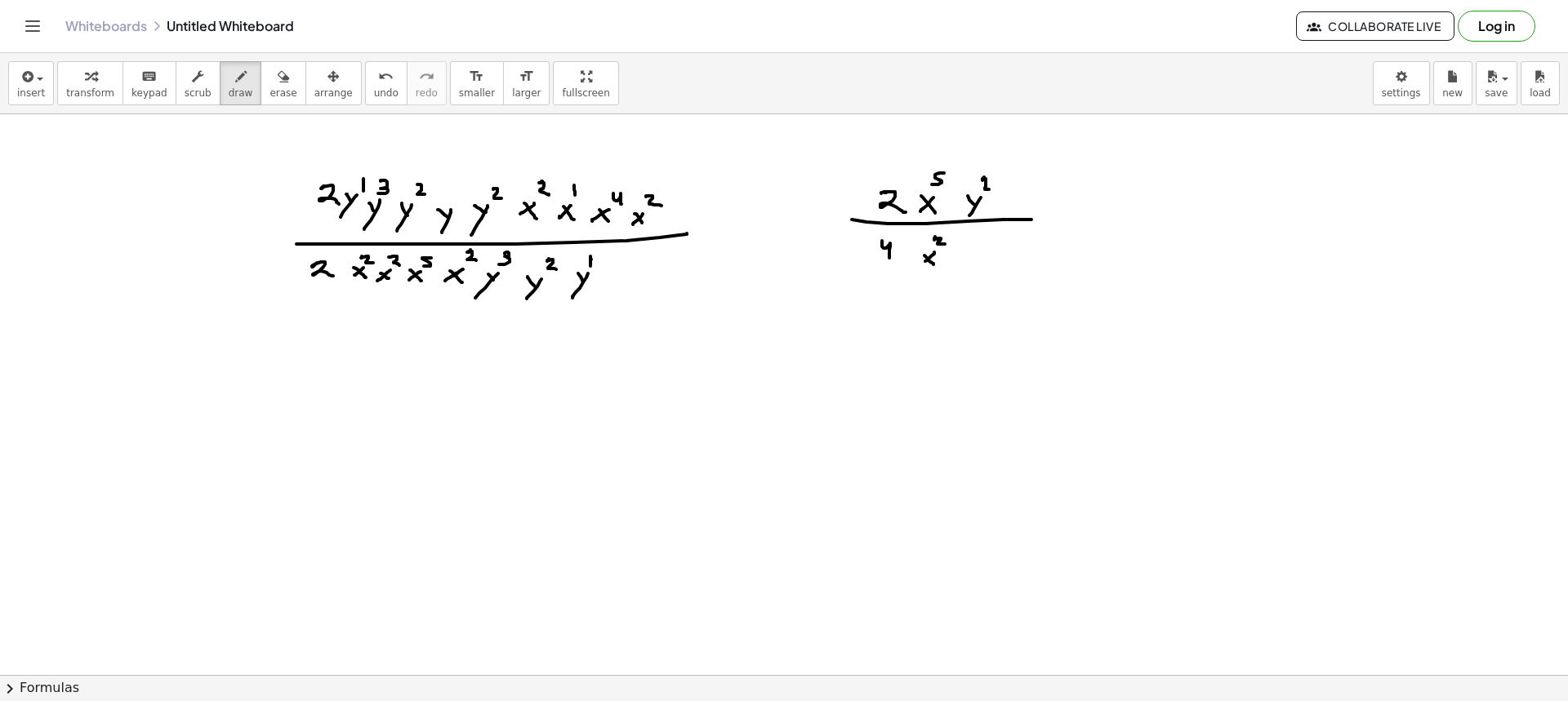
drag, startPoint x: 982, startPoint y: 180, endPoint x: 990, endPoint y: 192, distance: 14.4
drag, startPoint x: 986, startPoint y: 243, endPoint x: 999, endPoint y: 250, distance: 14.8
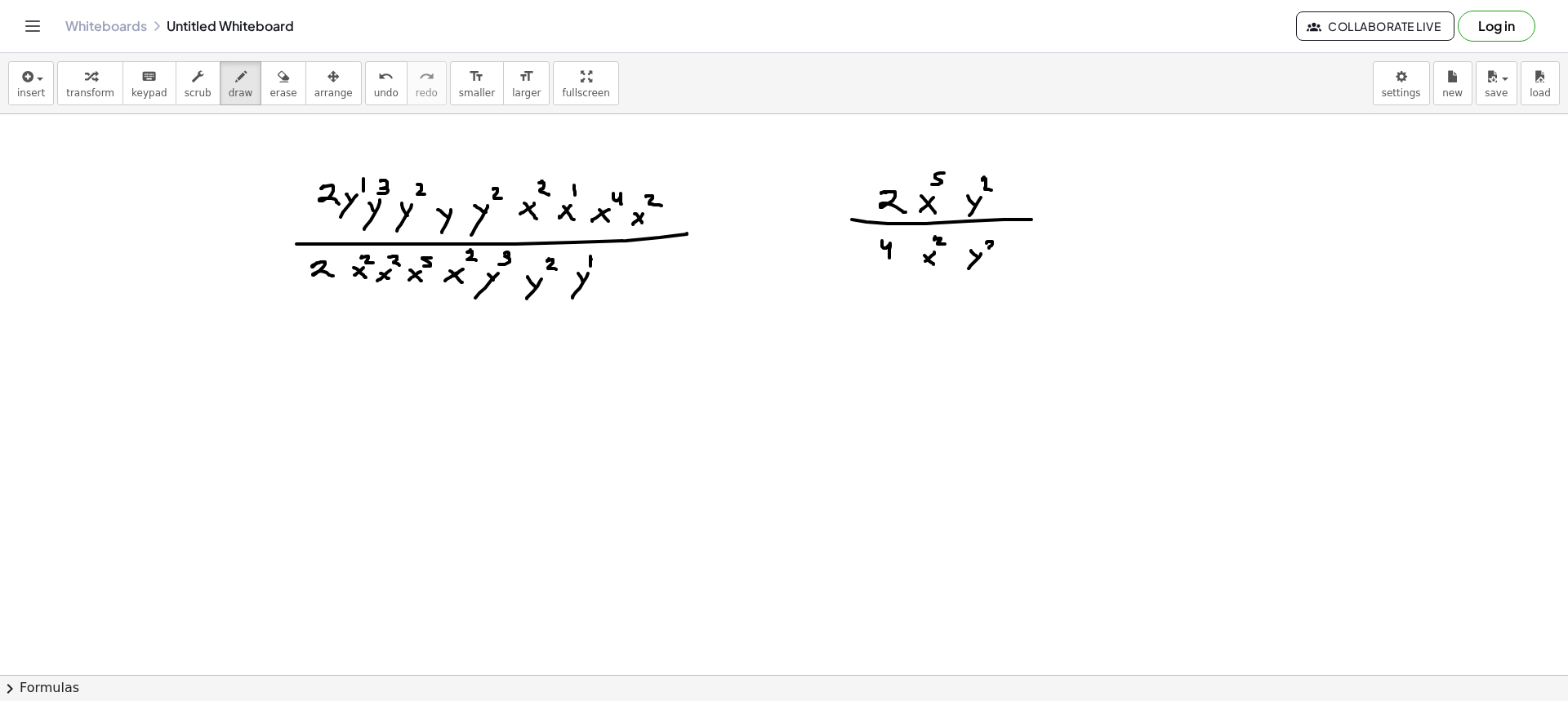
drag, startPoint x: 1133, startPoint y: 193, endPoint x: 1134, endPoint y: 209, distance: 16.0
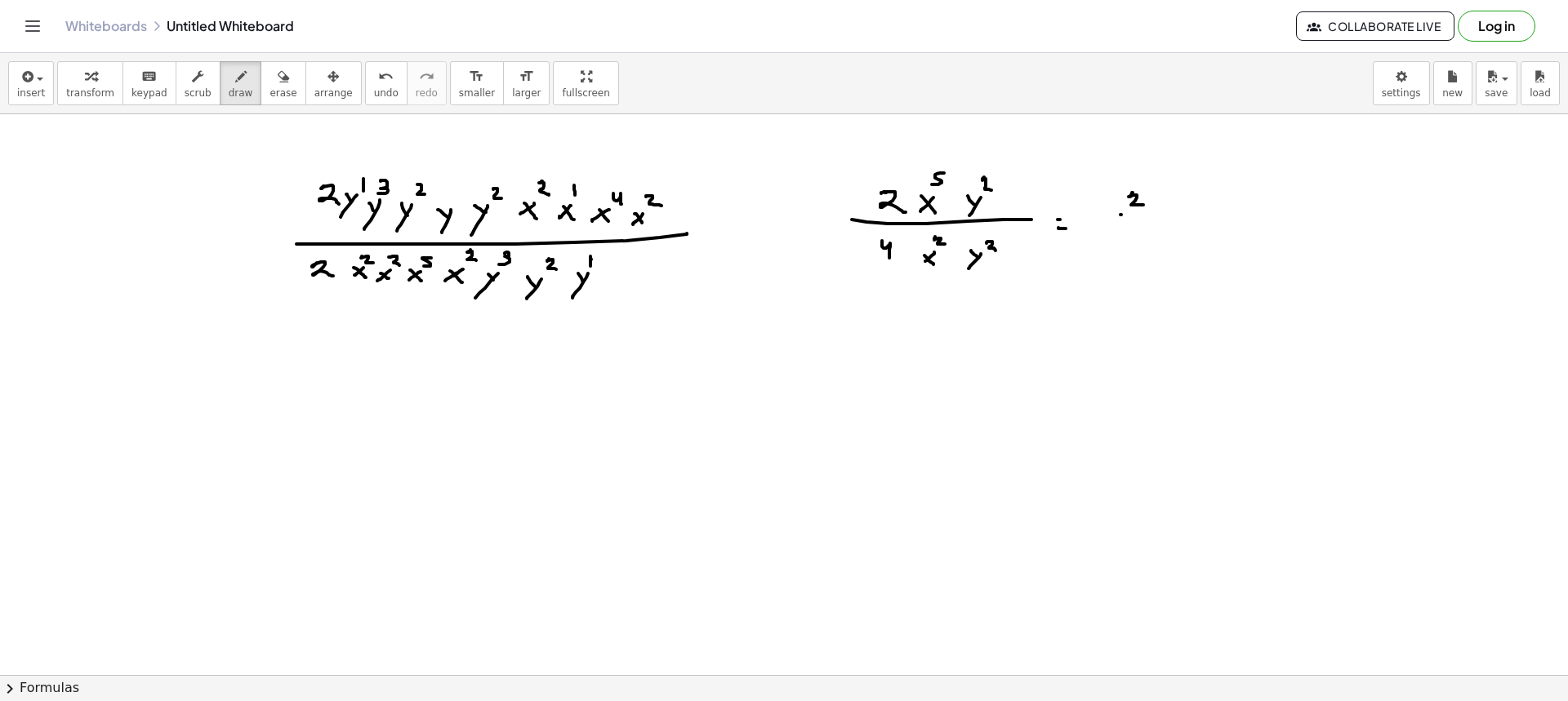
drag, startPoint x: 1121, startPoint y: 215, endPoint x: 1154, endPoint y: 215, distance: 33.0
drag, startPoint x: 1131, startPoint y: 224, endPoint x: 1141, endPoint y: 238, distance: 17.2
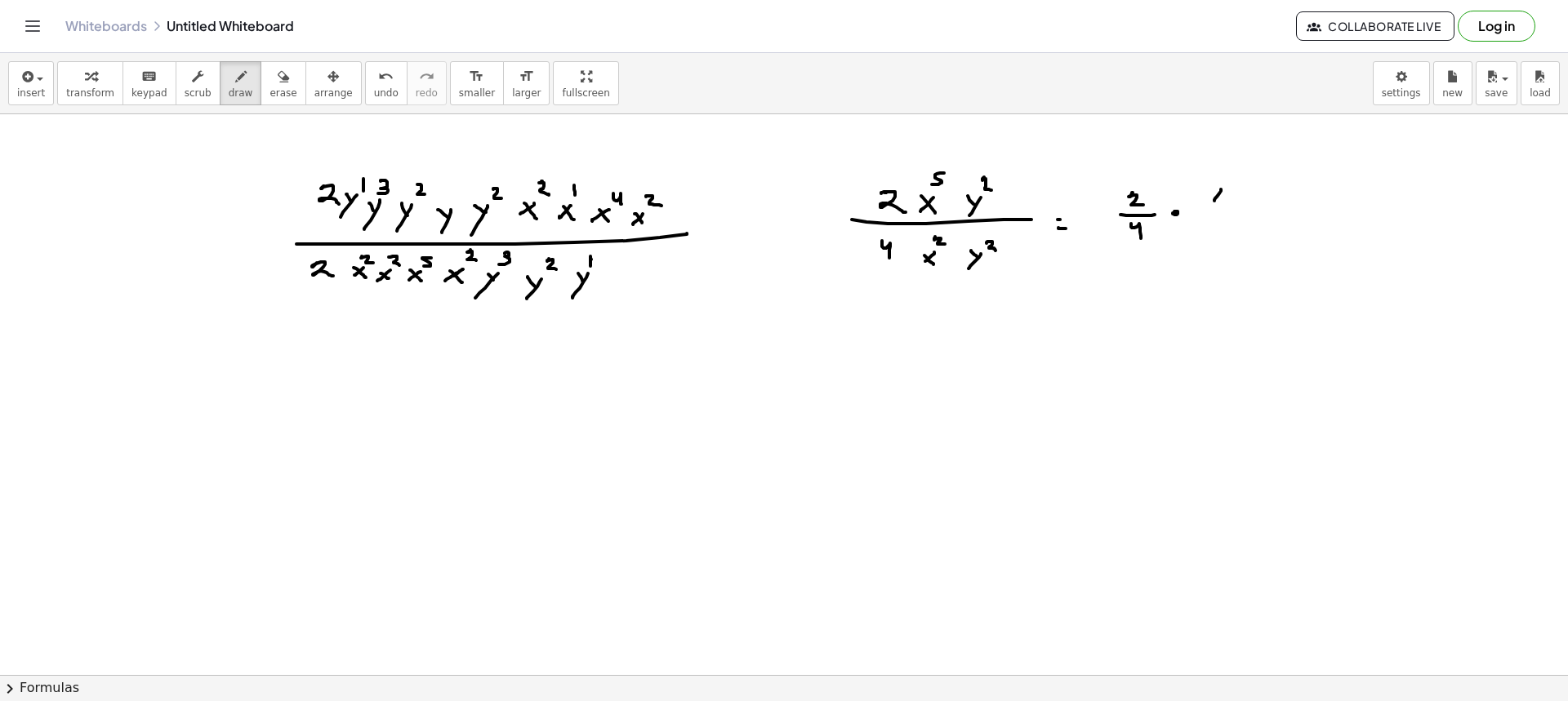
drag, startPoint x: 1208, startPoint y: 209, endPoint x: 1245, endPoint y: 210, distance: 37.0
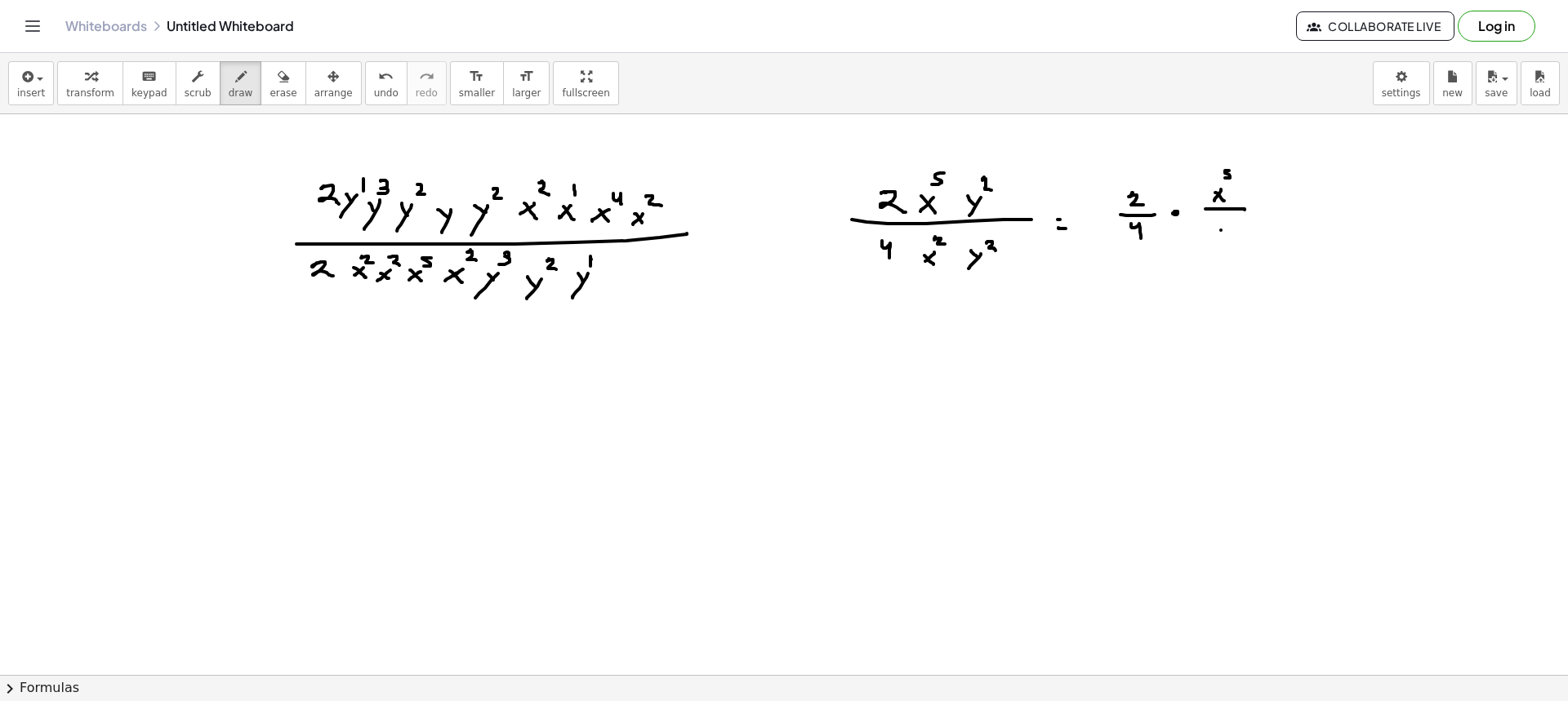
drag, startPoint x: 1221, startPoint y: 231, endPoint x: 1213, endPoint y: 231, distance: 8.0
drag, startPoint x: 1213, startPoint y: 231, endPoint x: 1228, endPoint y: 239, distance: 17.0
drag, startPoint x: 1229, startPoint y: 218, endPoint x: 1239, endPoint y: 226, distance: 12.8
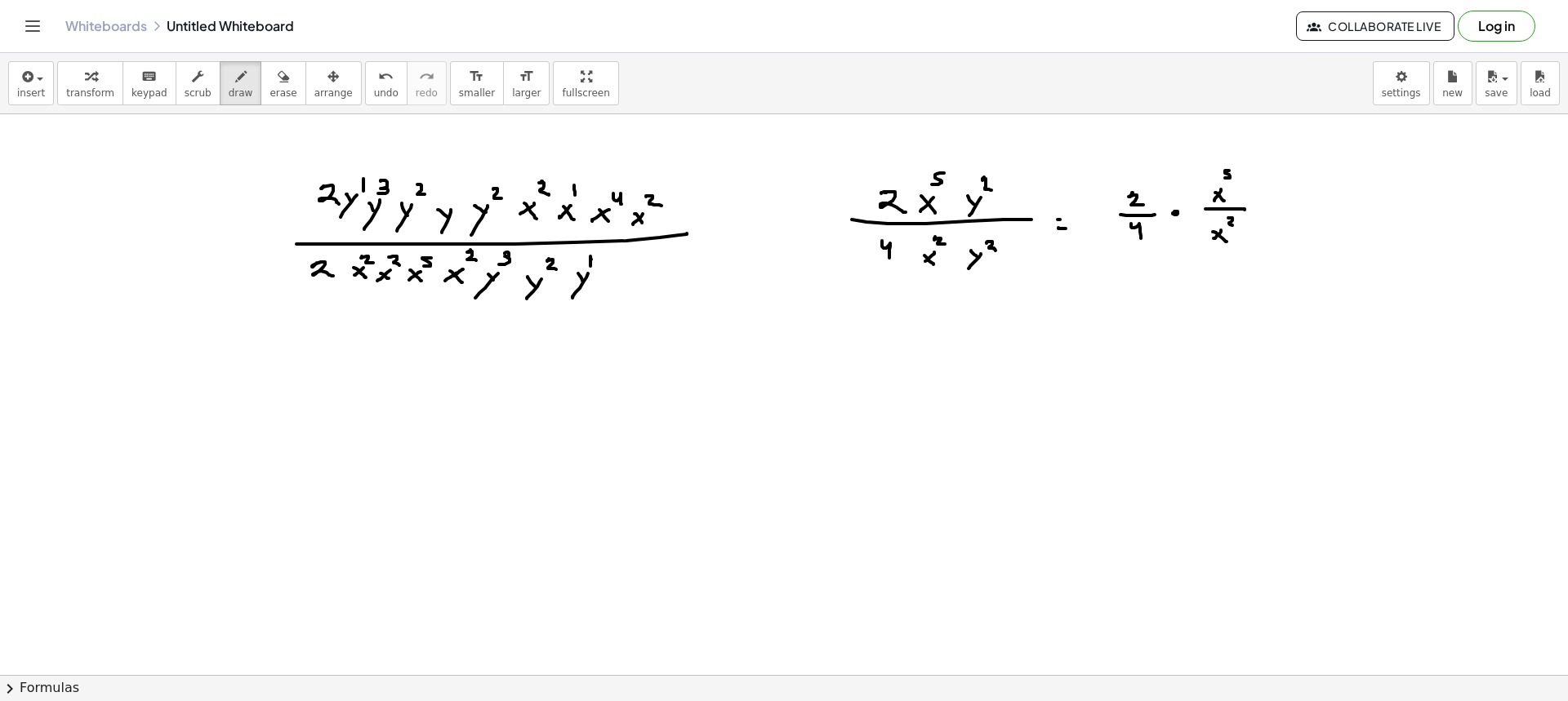
drag, startPoint x: 1261, startPoint y: 210, endPoint x: 1275, endPoint y: 208, distance: 14.1
drag, startPoint x: 1313, startPoint y: 185, endPoint x: 1322, endPoint y: 188, distance: 9.5
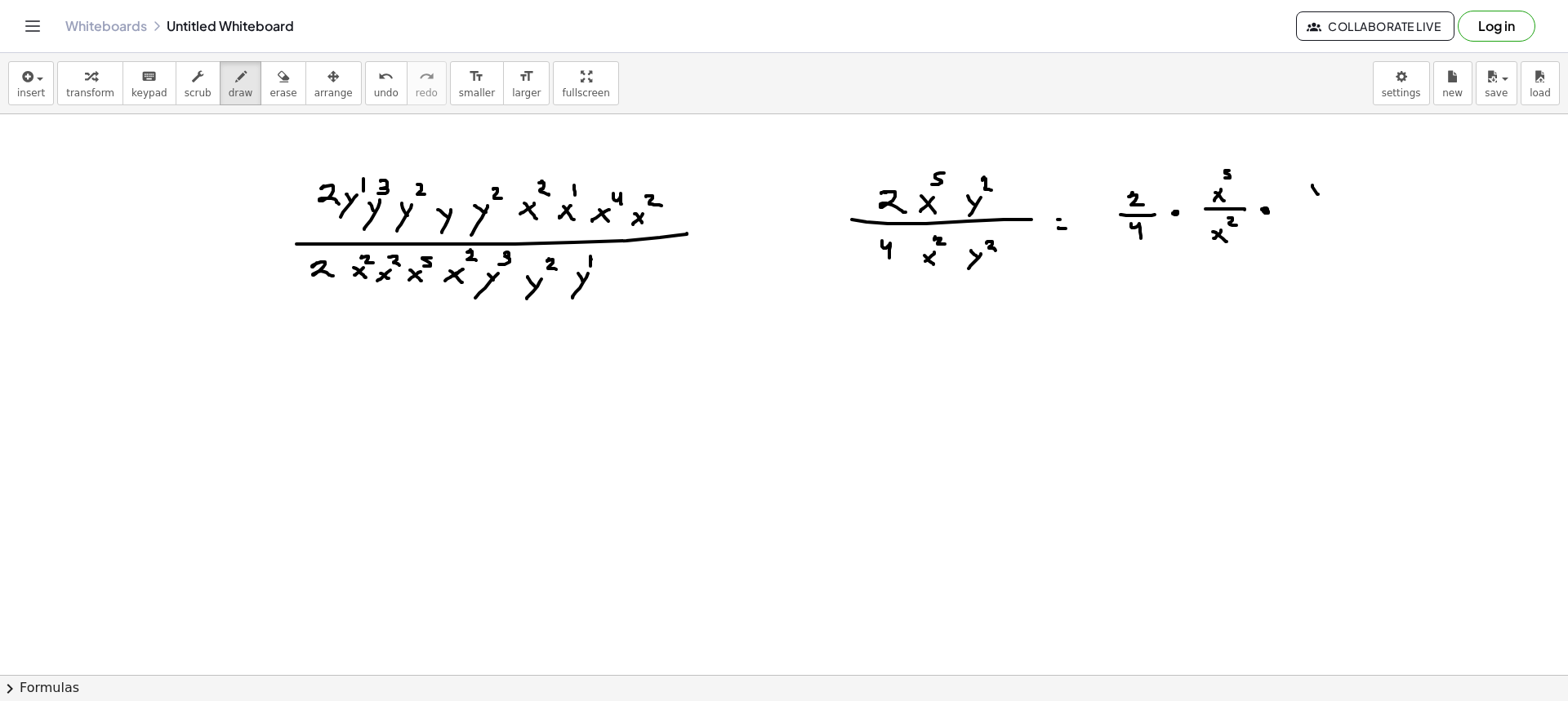
drag, startPoint x: 1326, startPoint y: 171, endPoint x: 1314, endPoint y: 205, distance: 36.1
drag, startPoint x: 1299, startPoint y: 214, endPoint x: 1342, endPoint y: 215, distance: 43.0
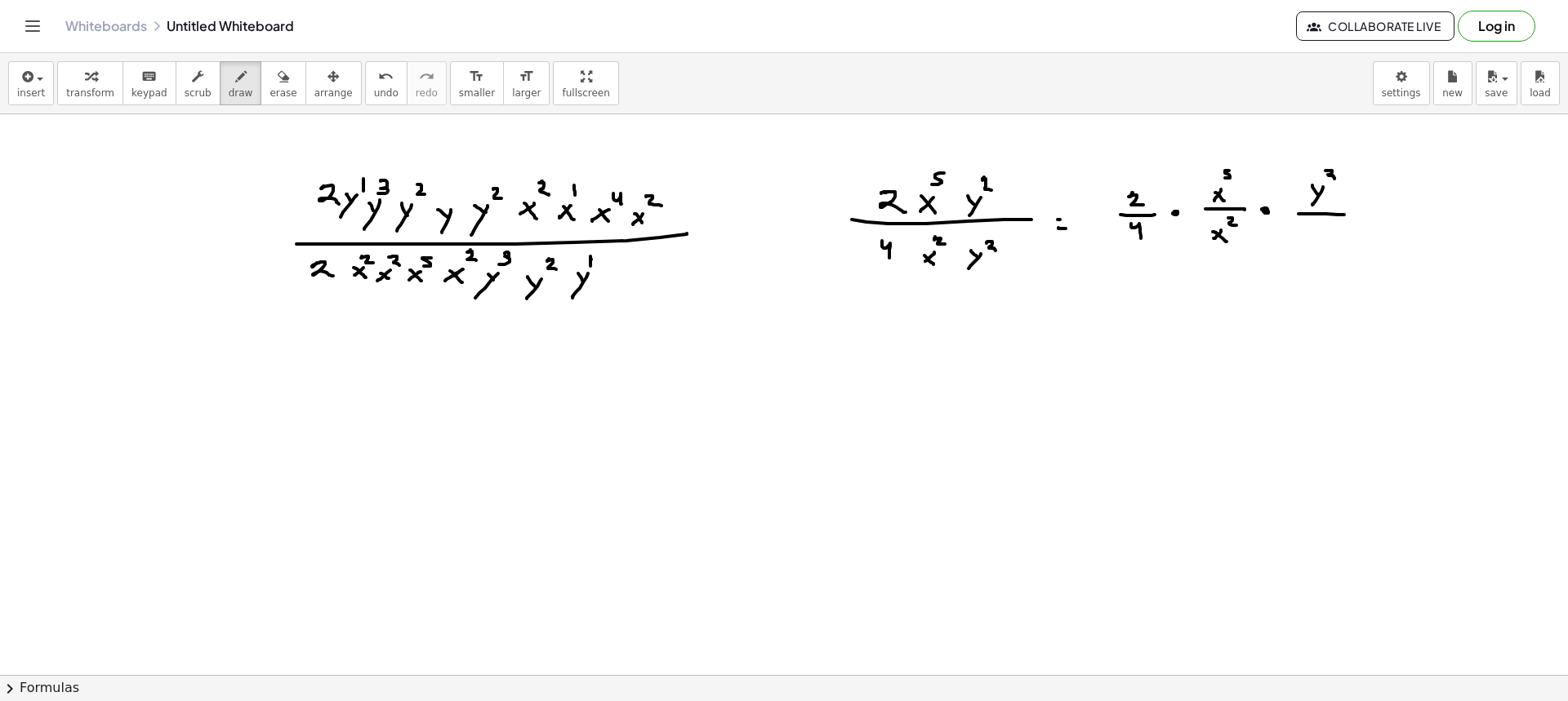
drag, startPoint x: 1322, startPoint y: 236, endPoint x: 1313, endPoint y: 247, distance: 14.2
drag, startPoint x: 1329, startPoint y: 227, endPoint x: 1341, endPoint y: 232, distance: 13.0
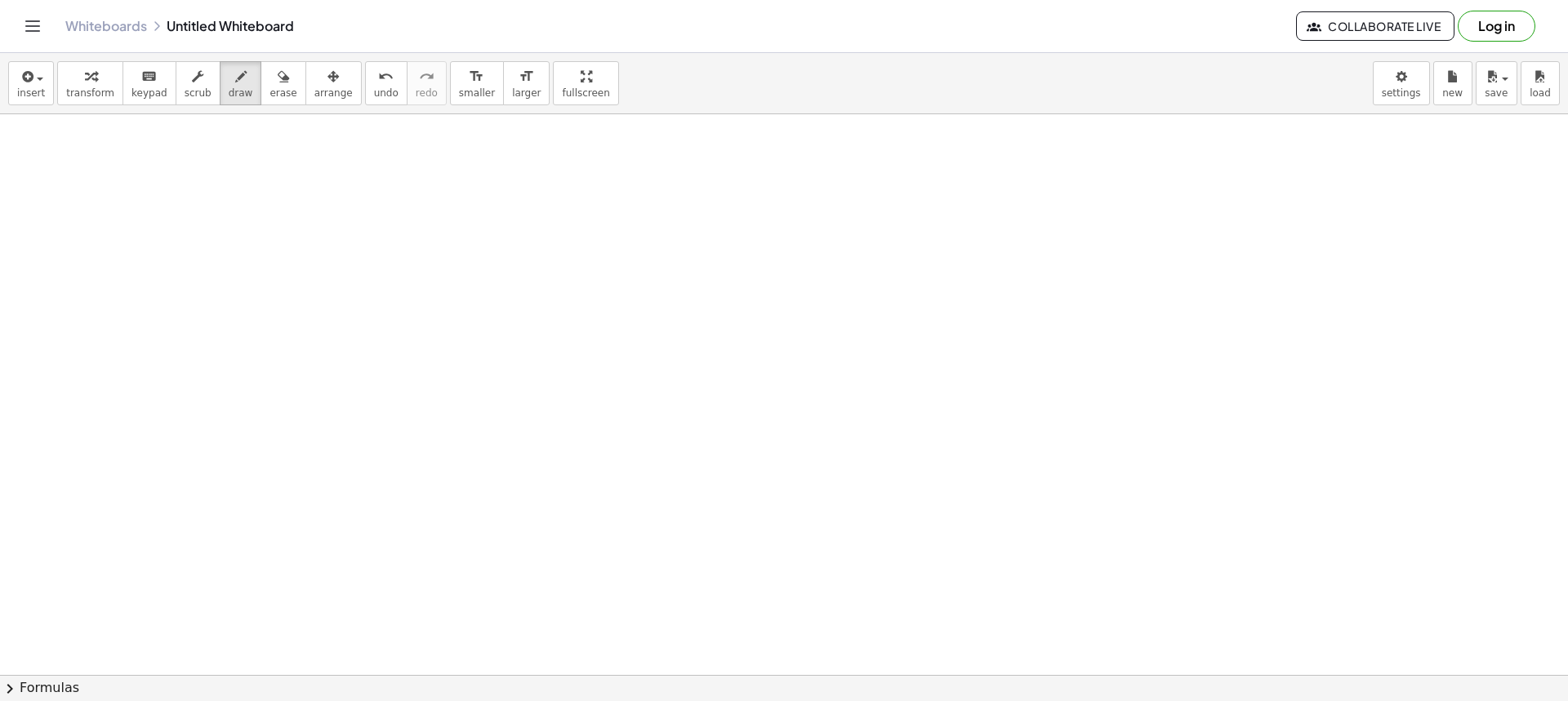
scroll to position [245, 0]
click at [229, 91] on span "draw" at bounding box center [241, 93] width 25 height 12
click at [229, 92] on span "draw" at bounding box center [241, 93] width 25 height 12
click at [229, 88] on span "draw" at bounding box center [241, 93] width 25 height 12
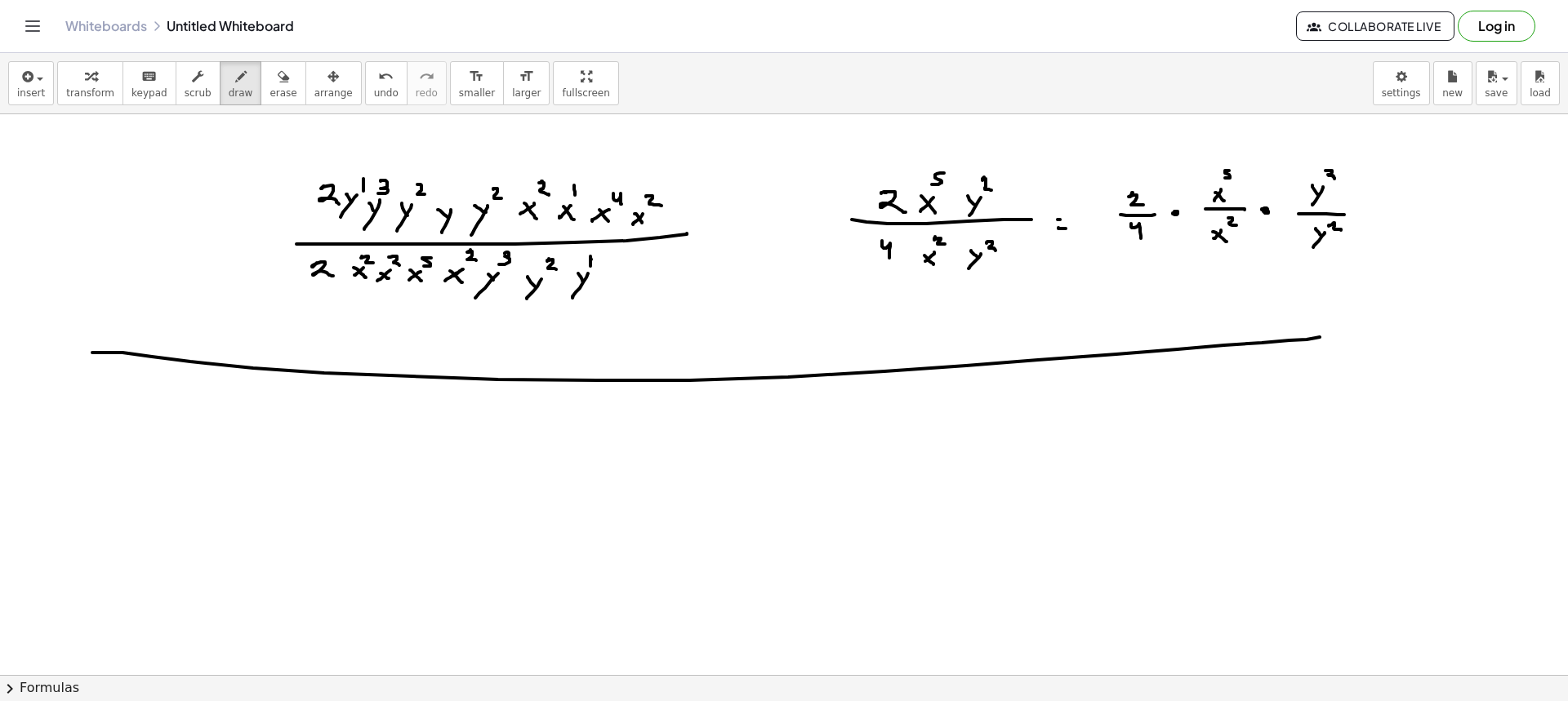
drag, startPoint x: 123, startPoint y: 353, endPoint x: 1343, endPoint y: 338, distance: 1220.1
click at [1343, 338] on div at bounding box center [784, 675] width 1568 height 1122
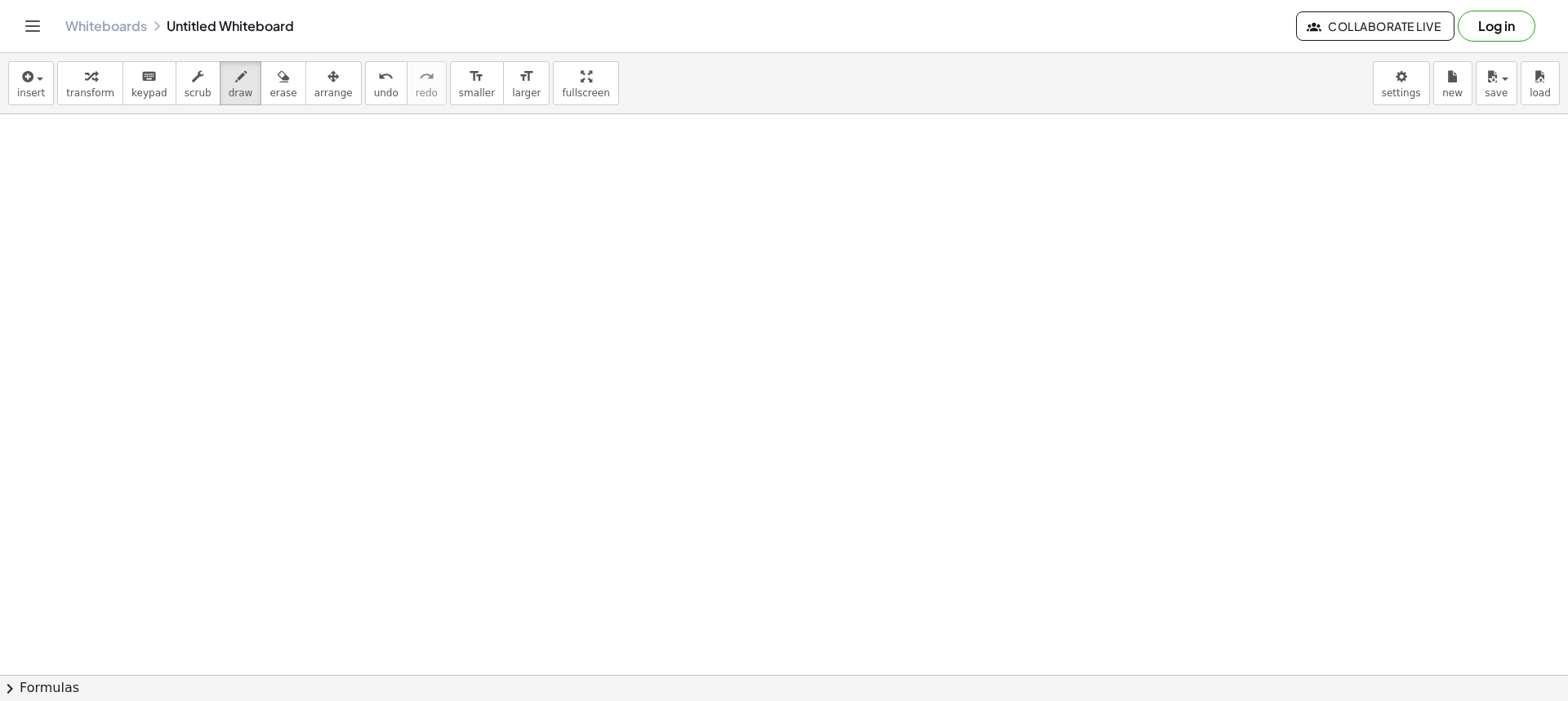
scroll to position [326, 0]
drag, startPoint x: 283, startPoint y: 176, endPoint x: 272, endPoint y: 197, distance: 23.7
click at [294, 191] on div at bounding box center [784, 348] width 1568 height 1122
drag, startPoint x: 254, startPoint y: 202, endPoint x: 310, endPoint y: 208, distance: 56.3
click at [334, 199] on div at bounding box center [784, 348] width 1568 height 1122
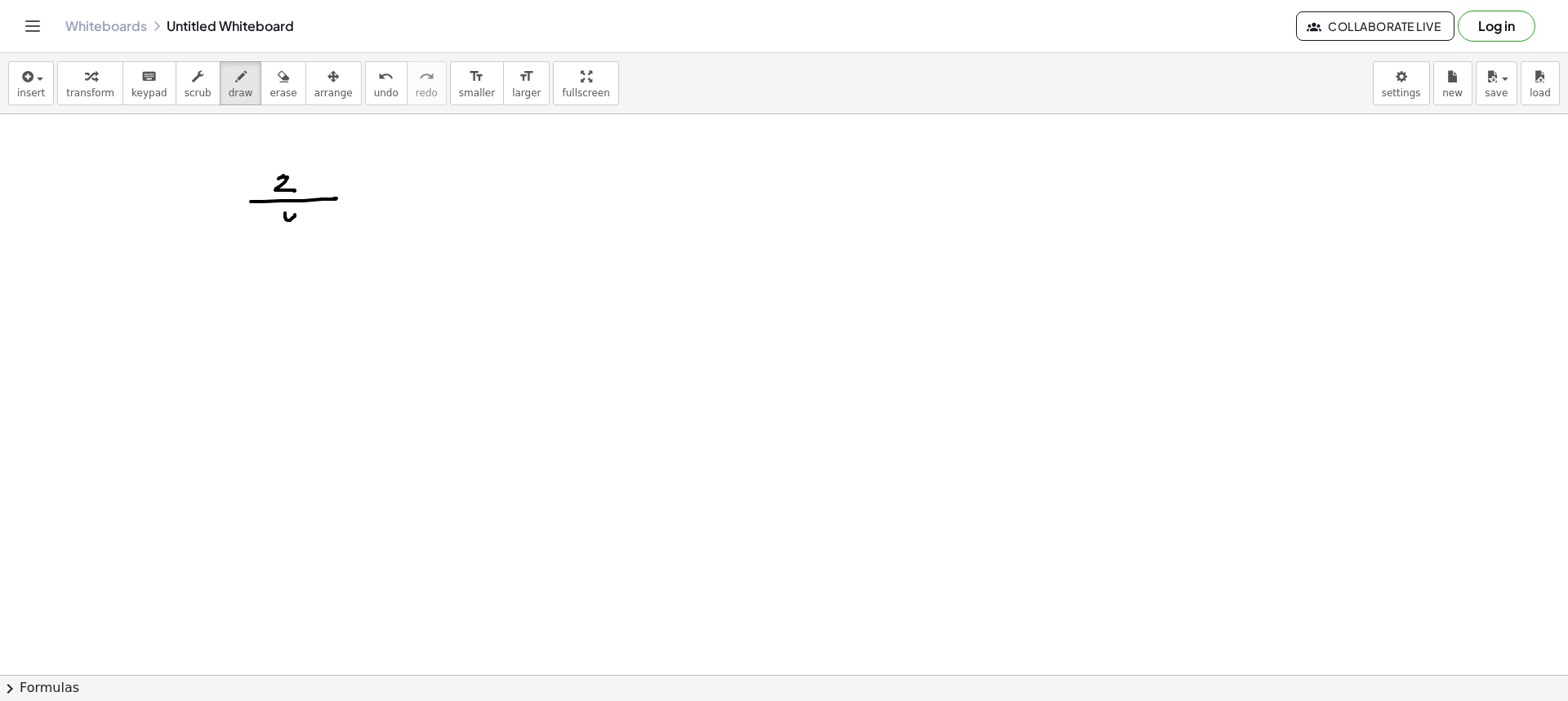
drag, startPoint x: 285, startPoint y: 213, endPoint x: 293, endPoint y: 231, distance: 19.7
click at [293, 231] on div at bounding box center [784, 348] width 1568 height 1122
drag, startPoint x: 438, startPoint y: 168, endPoint x: 429, endPoint y: 191, distance: 24.7
click at [434, 185] on div at bounding box center [784, 348] width 1568 height 1122
drag, startPoint x: 410, startPoint y: 196, endPoint x: 462, endPoint y: 196, distance: 52.0
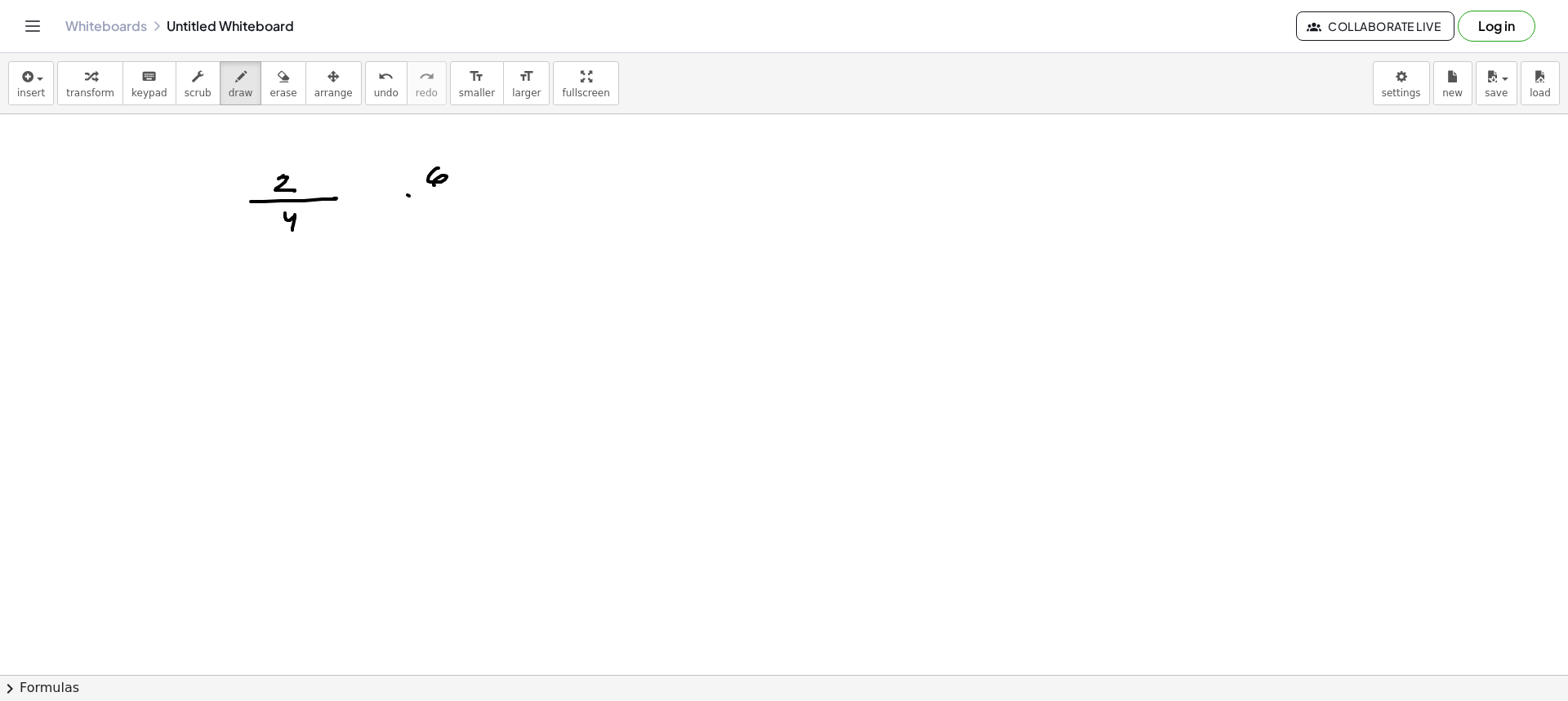
click at [469, 194] on div at bounding box center [784, 348] width 1568 height 1122
drag, startPoint x: 434, startPoint y: 215, endPoint x: 433, endPoint y: 223, distance: 8.1
click at [433, 225] on div at bounding box center [784, 348] width 1568 height 1122
click at [277, 95] on button "erase" at bounding box center [283, 83] width 45 height 44
drag, startPoint x: 441, startPoint y: 160, endPoint x: 459, endPoint y: 241, distance: 83.0
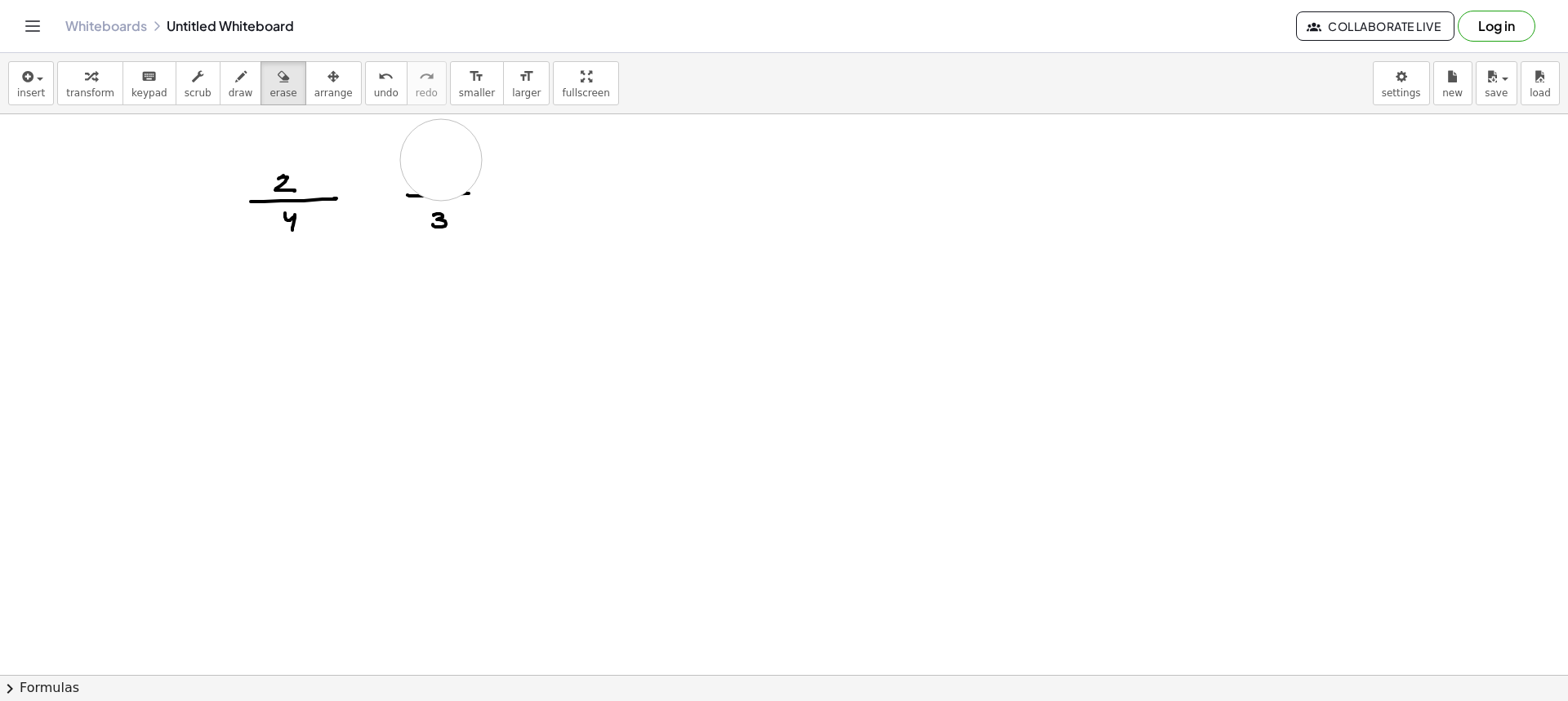
click at [459, 240] on div at bounding box center [784, 348] width 1568 height 1122
click at [229, 90] on span "draw" at bounding box center [241, 93] width 25 height 12
drag, startPoint x: 448, startPoint y: 163, endPoint x: 440, endPoint y: 174, distance: 13.6
click at [441, 174] on div at bounding box center [784, 348] width 1568 height 1122
drag, startPoint x: 426, startPoint y: 186, endPoint x: 475, endPoint y: 187, distance: 49.0
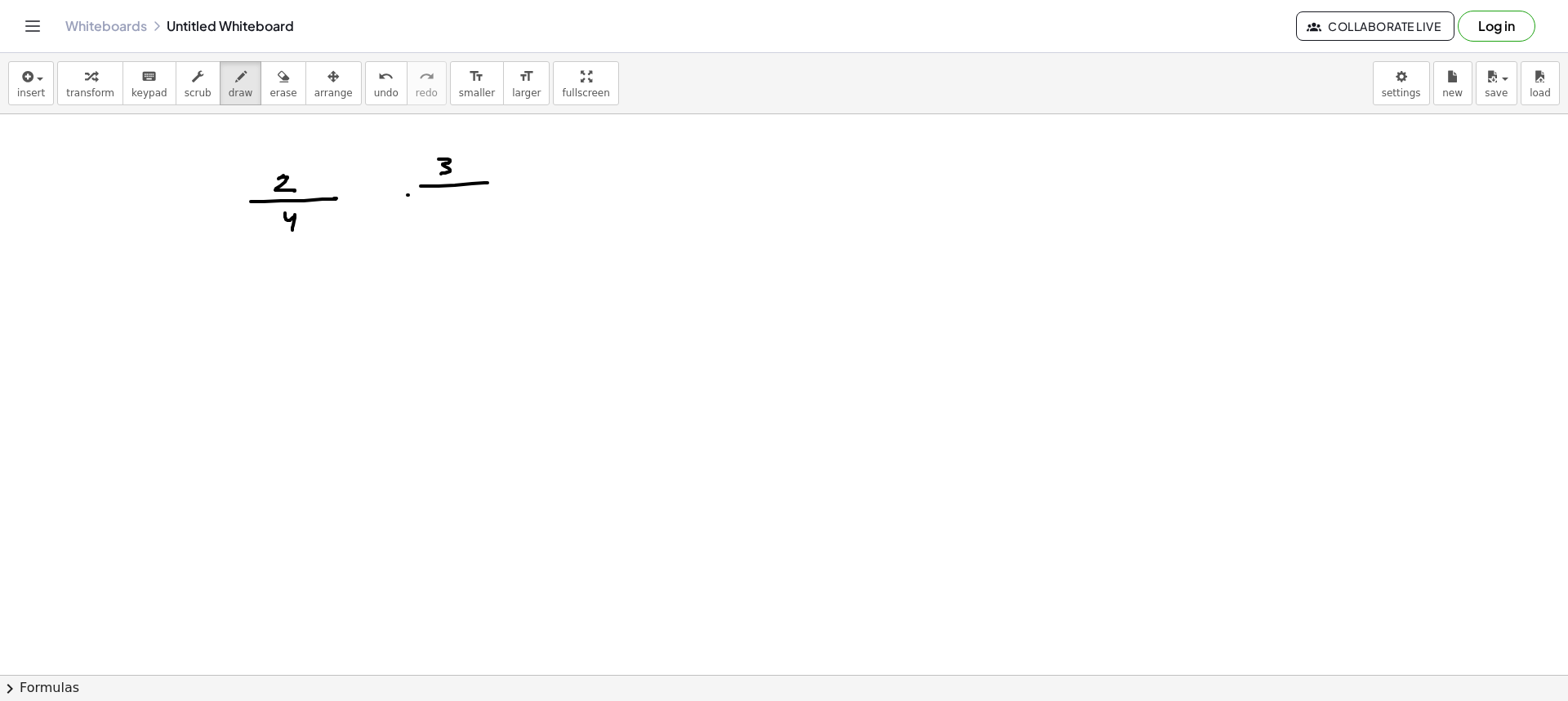
click at [489, 183] on div at bounding box center [784, 348] width 1568 height 1122
drag, startPoint x: 446, startPoint y: 207, endPoint x: 469, endPoint y: 217, distance: 25.1
click at [454, 217] on div at bounding box center [784, 348] width 1568 height 1122
drag, startPoint x: 573, startPoint y: 157, endPoint x: 582, endPoint y: 177, distance: 21.9
click at [582, 177] on div at bounding box center [784, 348] width 1568 height 1122
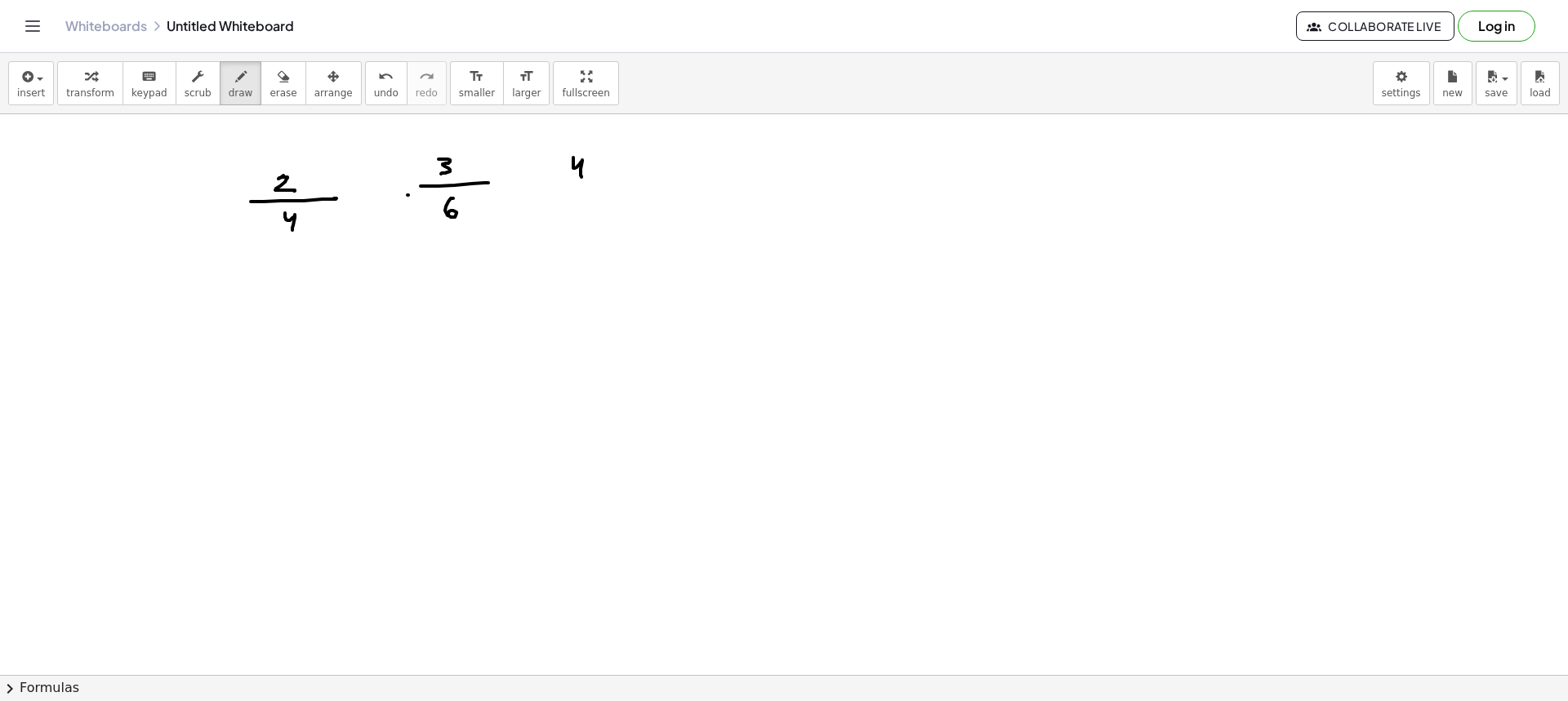
drag, startPoint x: 566, startPoint y: 185, endPoint x: 592, endPoint y: 188, distance: 26.2
click at [599, 185] on div at bounding box center [784, 348] width 1568 height 1122
drag, startPoint x: 573, startPoint y: 199, endPoint x: 569, endPoint y: 210, distance: 11.7
click at [569, 210] on div at bounding box center [784, 348] width 1568 height 1122
click at [269, 96] on span "erase" at bounding box center [283, 93] width 27 height 12
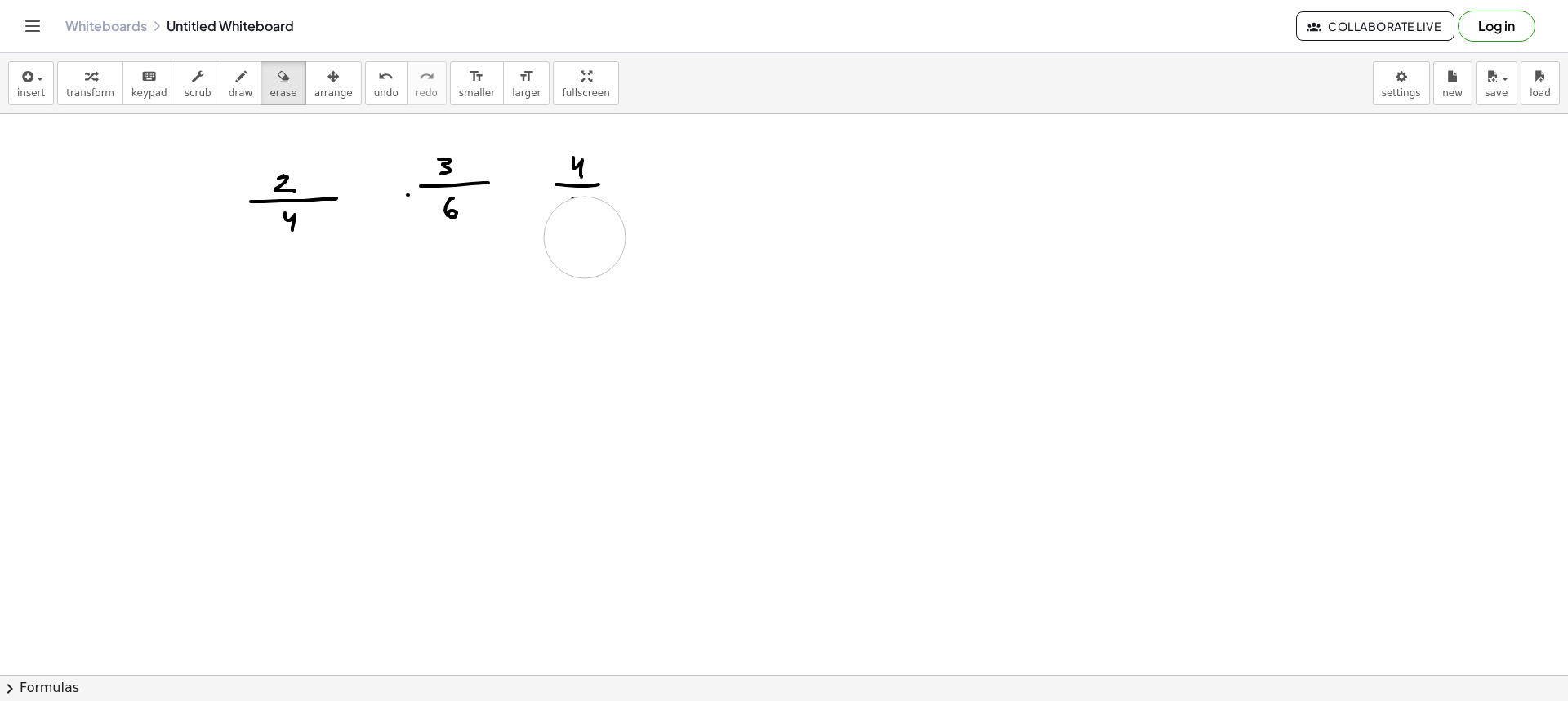
drag, startPoint x: 597, startPoint y: 255, endPoint x: 584, endPoint y: 236, distance: 23.0
click at [584, 236] on div at bounding box center [784, 348] width 1568 height 1122
click at [260, 93] on button "erase" at bounding box center [283, 83] width 45 height 44
click at [236, 89] on button "draw" at bounding box center [241, 83] width 43 height 44
drag, startPoint x: 569, startPoint y: 199, endPoint x: 581, endPoint y: 207, distance: 14.4
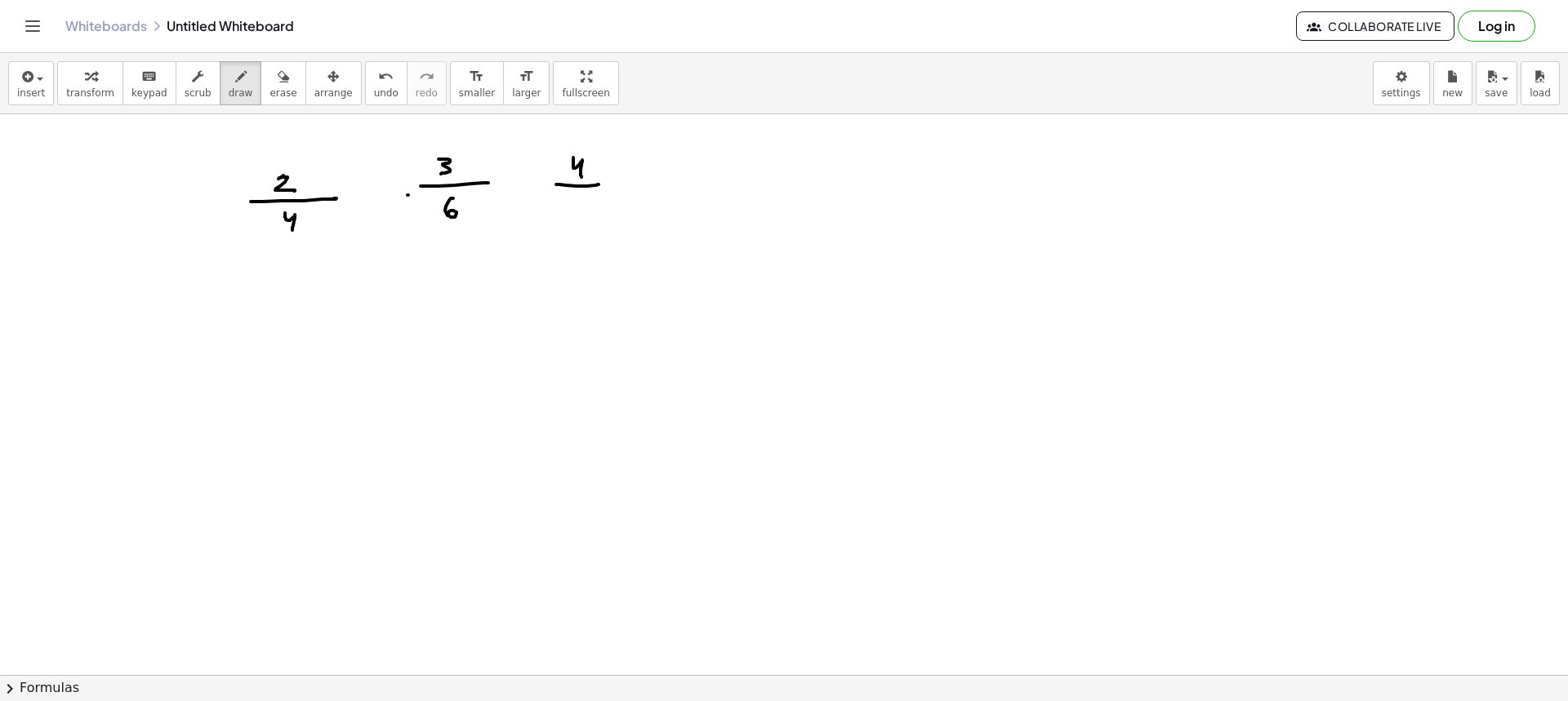
click at [573, 211] on div at bounding box center [784, 348] width 1568 height 1122
drag, startPoint x: 584, startPoint y: 210, endPoint x: 600, endPoint y: 209, distance: 16.0
click at [579, 201] on div at bounding box center [784, 348] width 1568 height 1122
click at [220, 81] on button "draw" at bounding box center [241, 83] width 43 height 44
drag, startPoint x: 366, startPoint y: 355, endPoint x: 381, endPoint y: 367, distance: 19.2
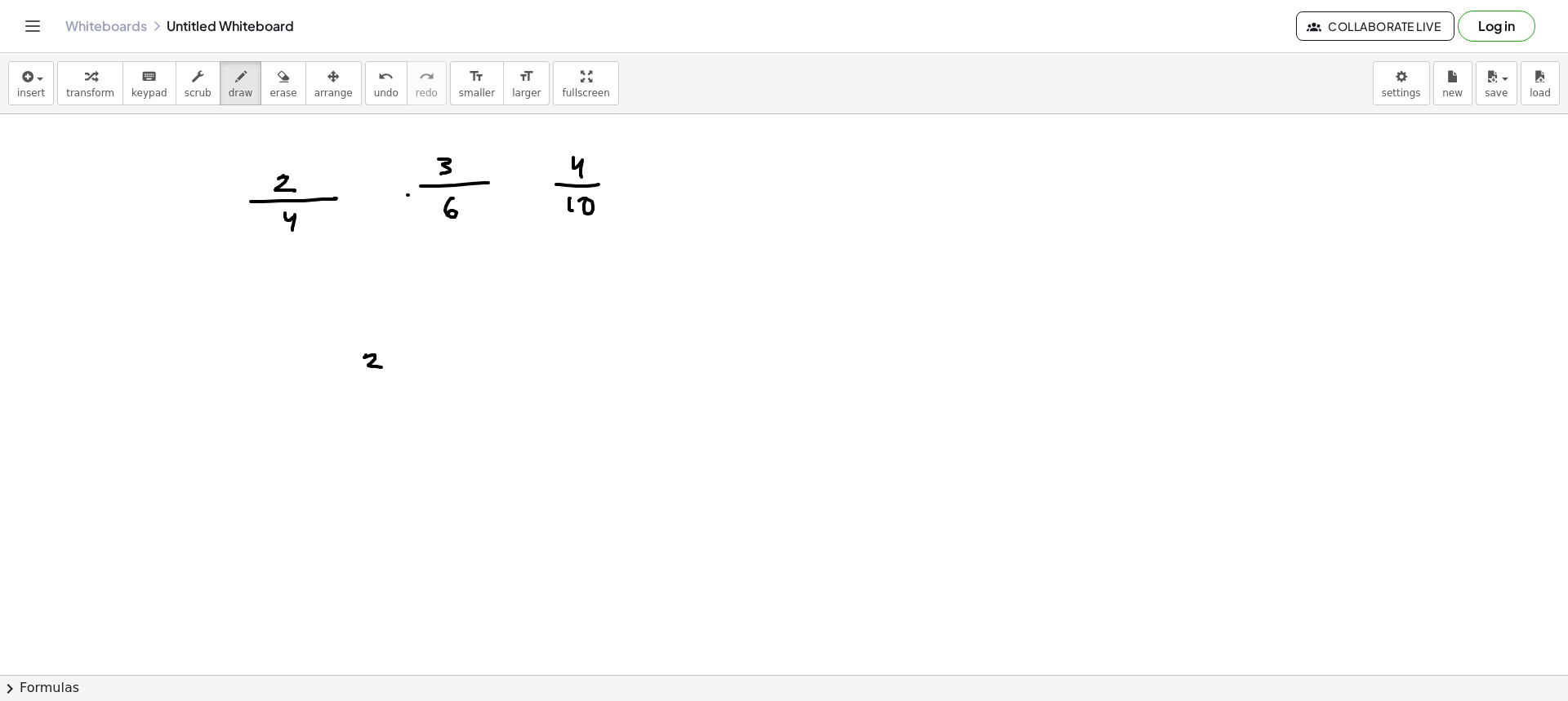
click at [381, 367] on div at bounding box center [784, 348] width 1568 height 1122
drag, startPoint x: 391, startPoint y: 377, endPoint x: 380, endPoint y: 388, distance: 15.6
click at [400, 377] on div at bounding box center [784, 348] width 1568 height 1122
drag, startPoint x: 373, startPoint y: 386, endPoint x: 382, endPoint y: 405, distance: 21.0
click at [382, 405] on div at bounding box center [784, 348] width 1568 height 1122
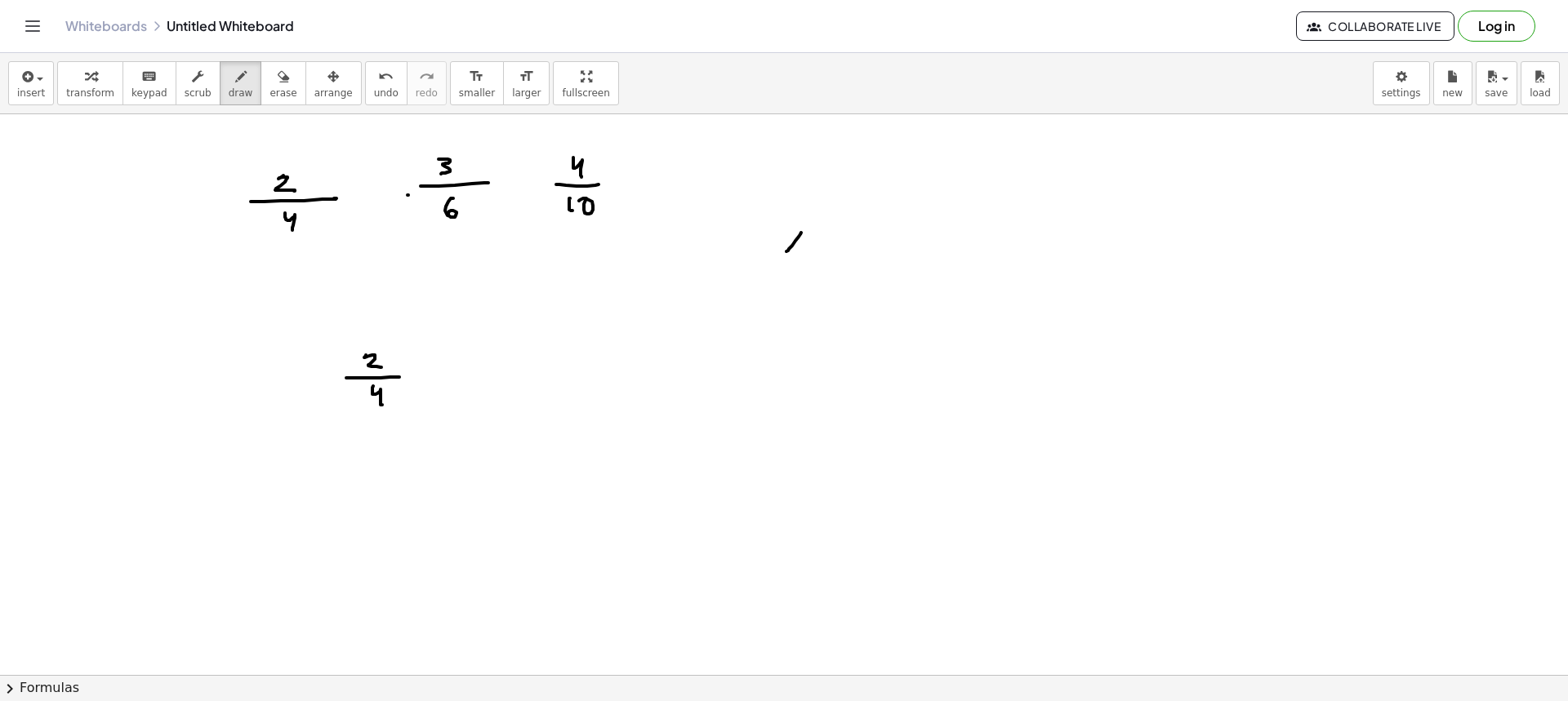
click at [786, 251] on div at bounding box center [784, 348] width 1568 height 1122
click at [801, 249] on div at bounding box center [784, 348] width 1568 height 1122
drag, startPoint x: 803, startPoint y: 211, endPoint x: 815, endPoint y: 222, distance: 16.3
click at [814, 219] on div at bounding box center [784, 348] width 1568 height 1122
click at [830, 246] on div at bounding box center [784, 348] width 1568 height 1122
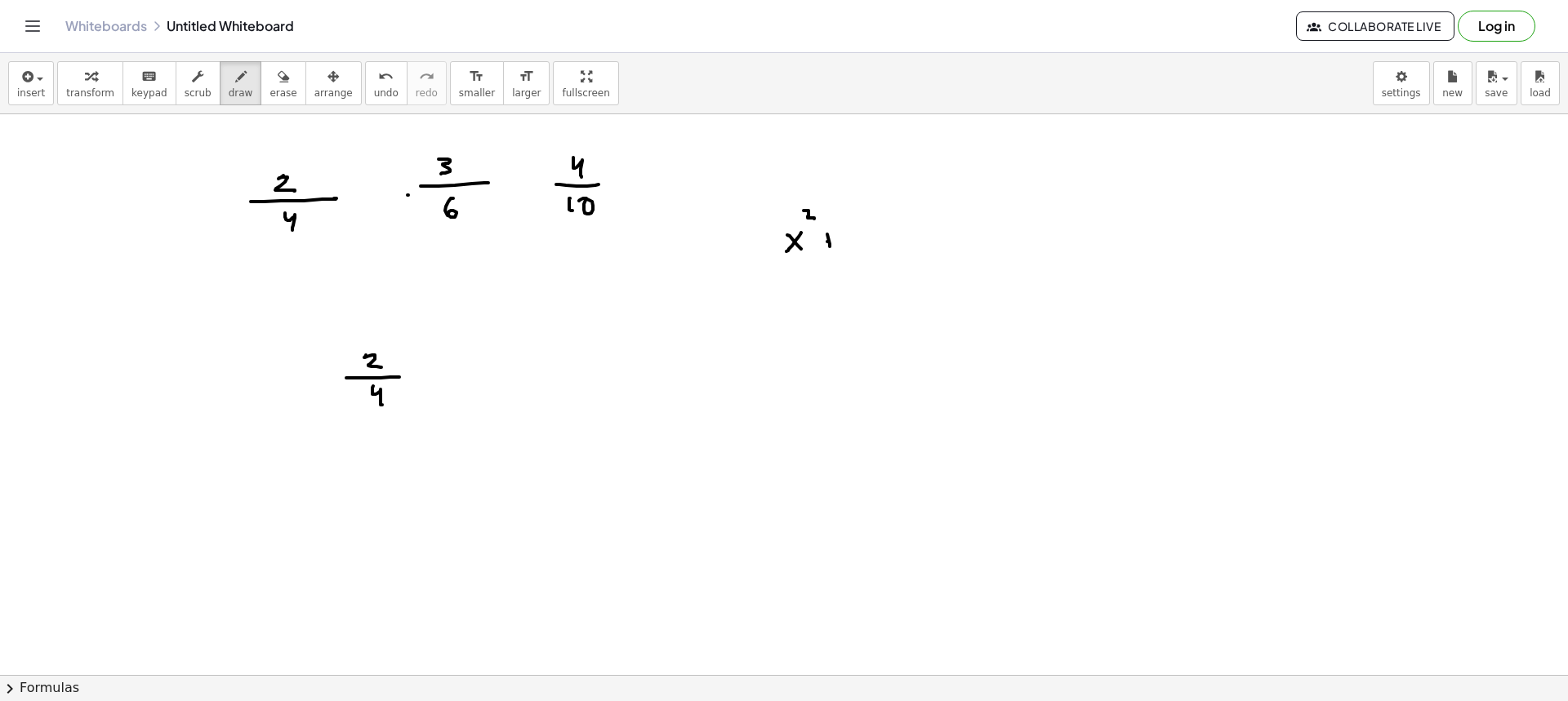
drag, startPoint x: 828, startPoint y: 241, endPoint x: 868, endPoint y: 239, distance: 40.0
click at [836, 241] on div at bounding box center [784, 348] width 1568 height 1122
drag, startPoint x: 870, startPoint y: 236, endPoint x: 859, endPoint y: 242, distance: 12.5
click at [859, 247] on div at bounding box center [784, 348] width 1568 height 1122
click at [871, 247] on div at bounding box center [784, 348] width 1568 height 1122
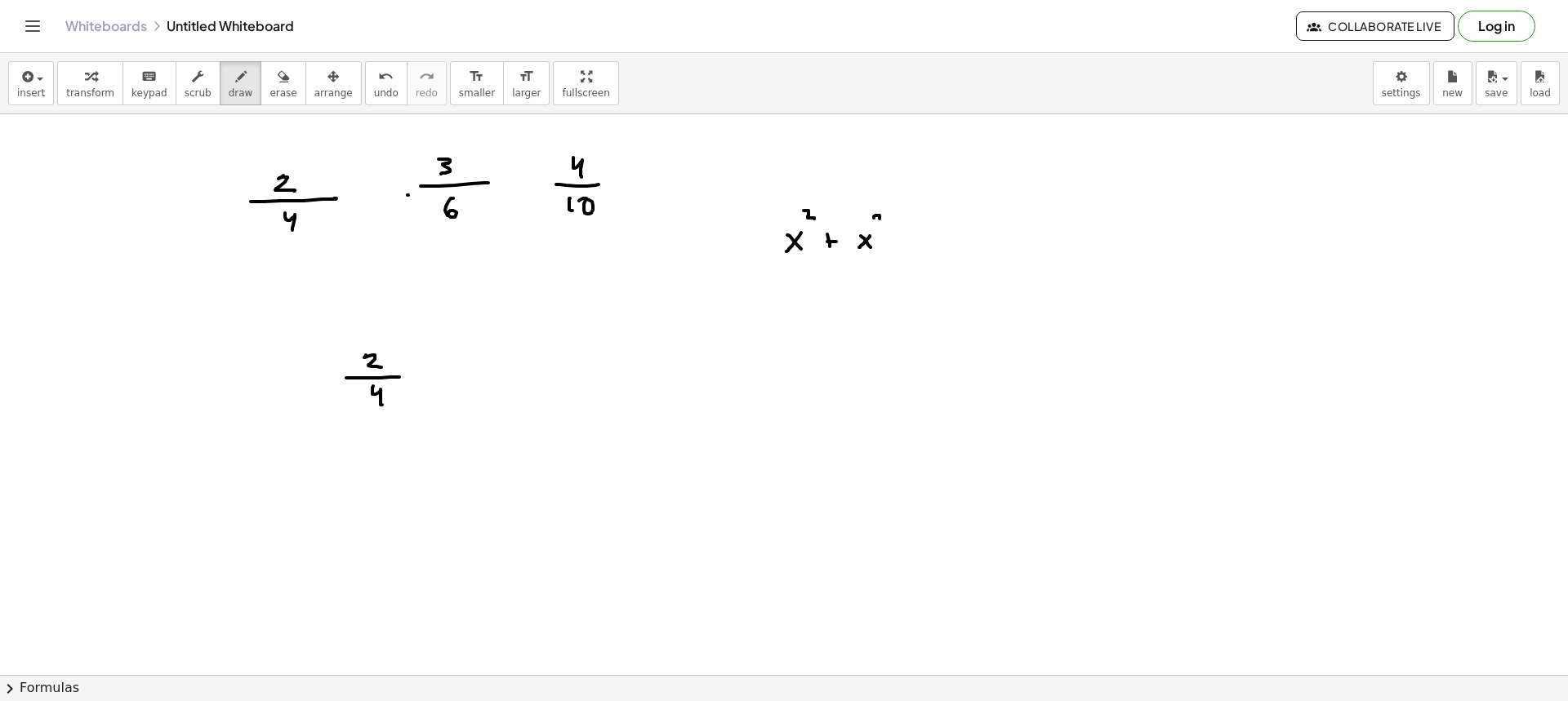
drag, startPoint x: 879, startPoint y: 216, endPoint x: 884, endPoint y: 227, distance: 12.1
click at [884, 224] on div at bounding box center [784, 348] width 1568 height 1122
click at [905, 228] on div at bounding box center [784, 348] width 1568 height 1122
click at [910, 233] on div at bounding box center [784, 348] width 1568 height 1122
drag, startPoint x: 780, startPoint y: 372, endPoint x: 793, endPoint y: 384, distance: 17.7
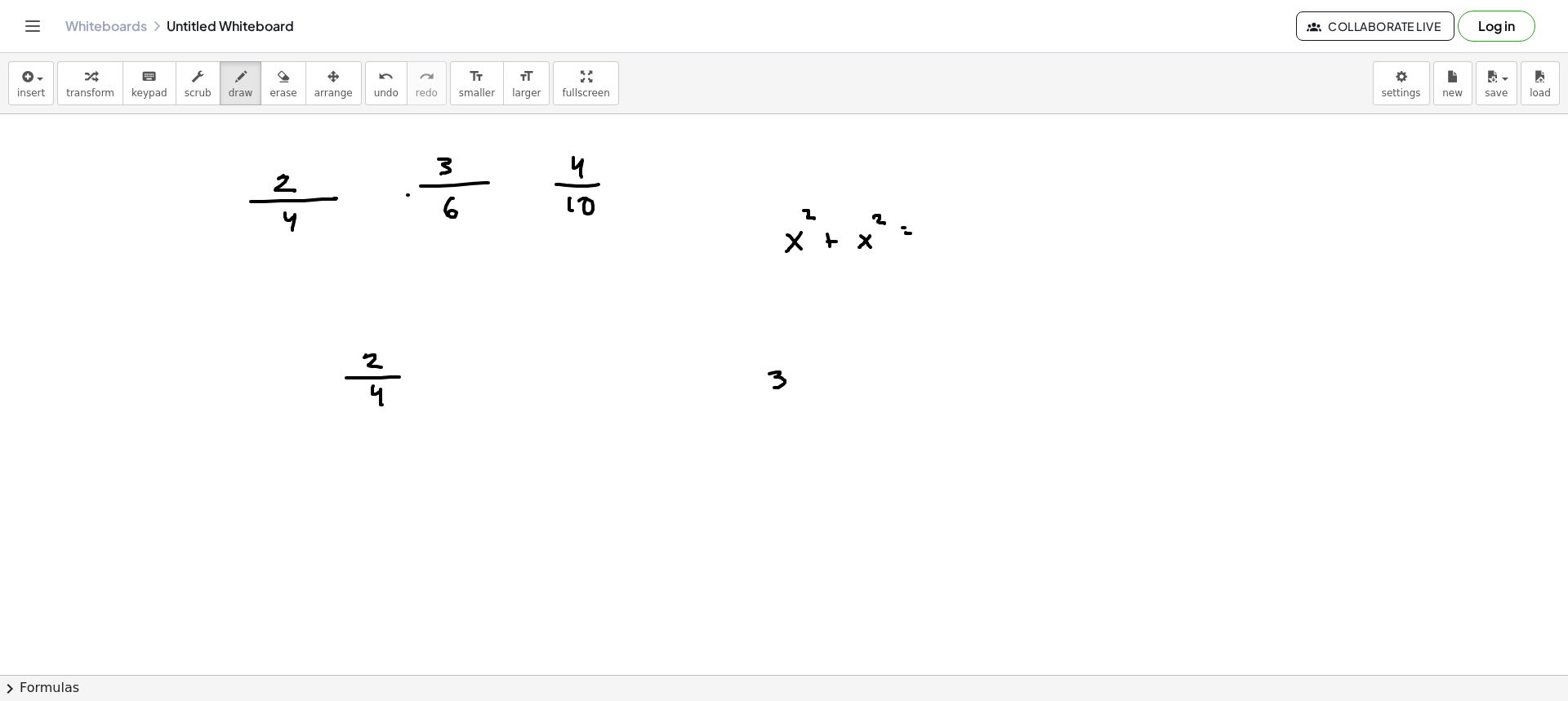
click at [774, 388] on div at bounding box center [784, 348] width 1568 height 1122
click at [799, 387] on div at bounding box center [784, 348] width 1568 height 1122
click at [816, 385] on div at bounding box center [784, 348] width 1568 height 1122
click at [835, 377] on div at bounding box center [784, 348] width 1568 height 1122
drag, startPoint x: 862, startPoint y: 371, endPoint x: 883, endPoint y: 381, distance: 23.3
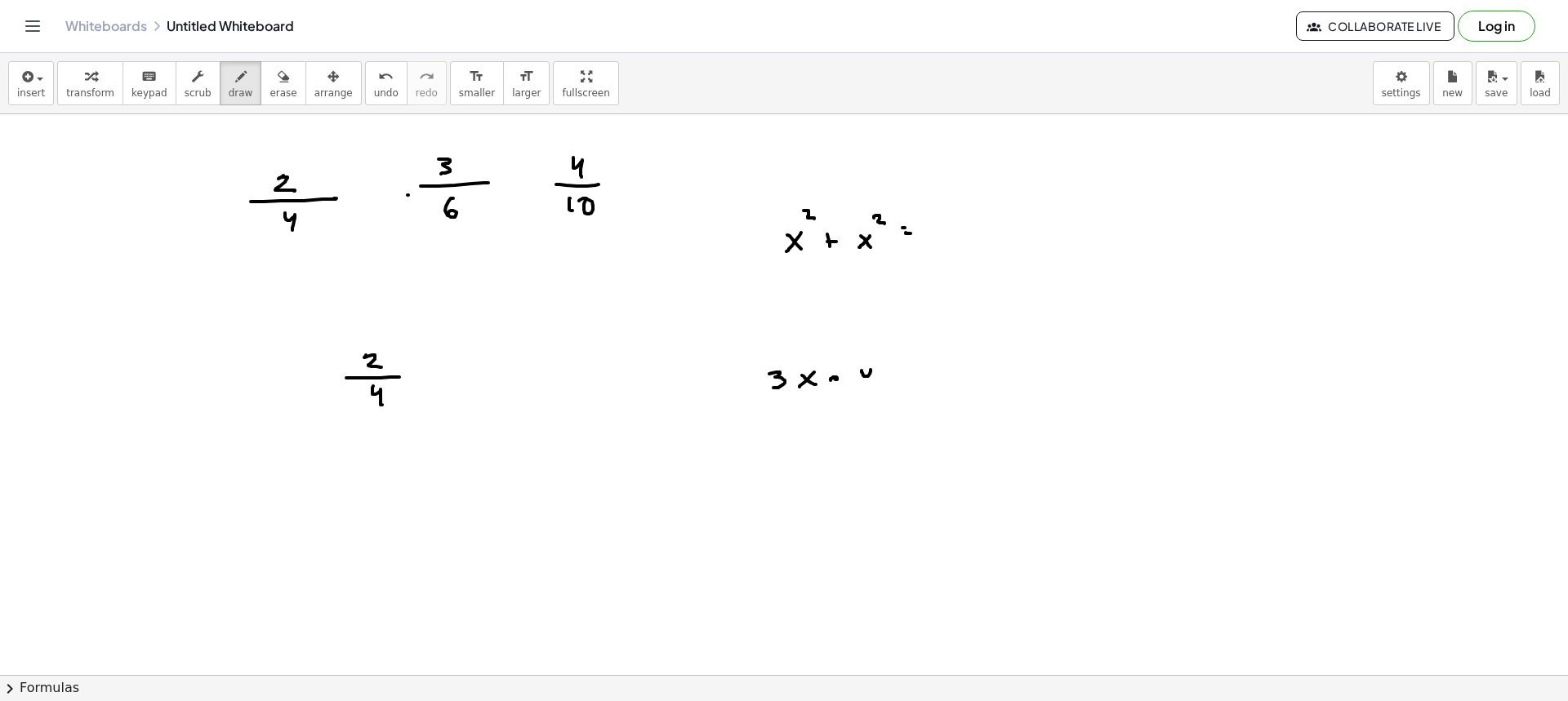
click at [875, 386] on div at bounding box center [784, 348] width 1568 height 1122
drag, startPoint x: 892, startPoint y: 373, endPoint x: 882, endPoint y: 379, distance: 11.7
click at [882, 383] on div at bounding box center [784, 348] width 1568 height 1122
drag, startPoint x: 900, startPoint y: 384, endPoint x: 915, endPoint y: 374, distance: 18.0
click at [901, 384] on div at bounding box center [784, 348] width 1568 height 1122
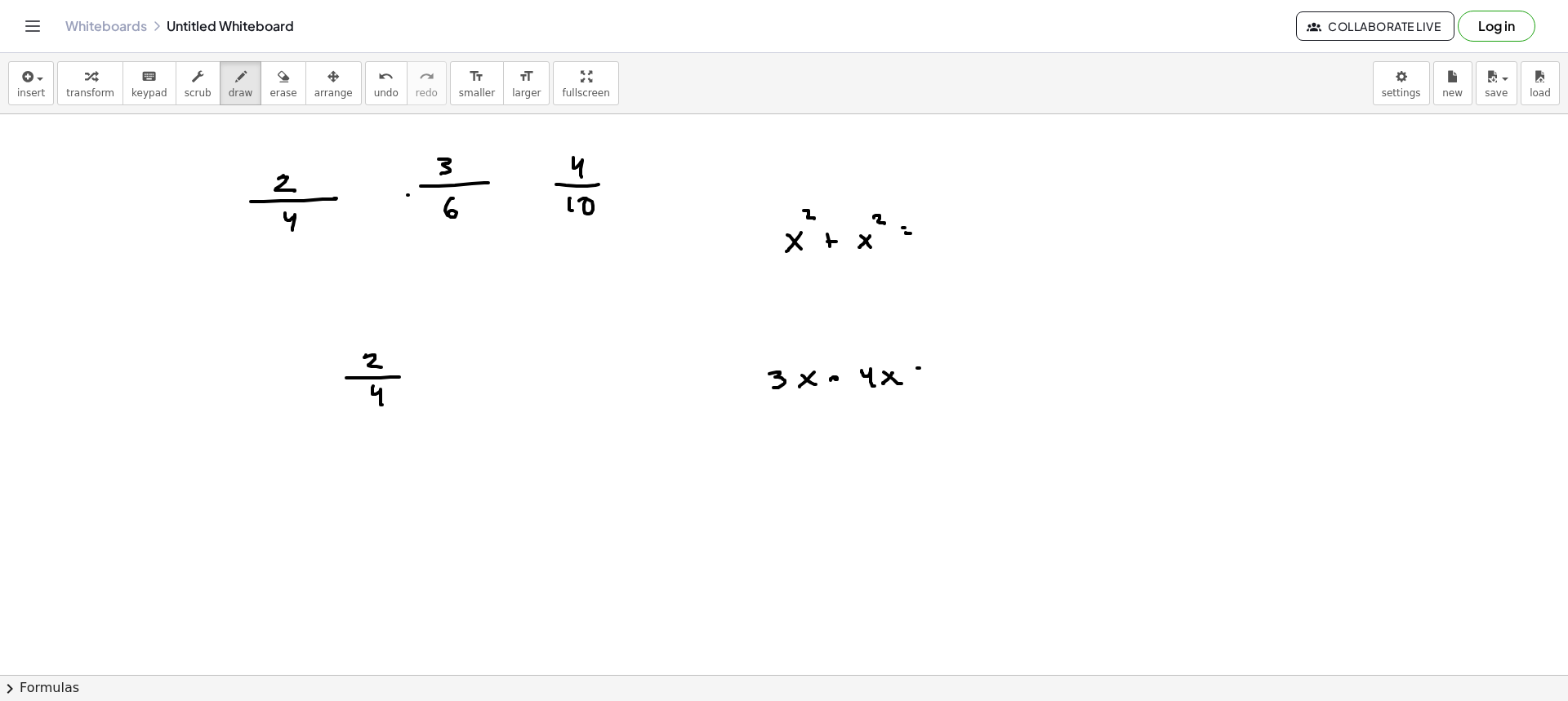
click at [924, 368] on div at bounding box center [784, 348] width 1568 height 1122
click at [926, 374] on div at bounding box center [784, 348] width 1568 height 1122
click at [869, 268] on div at bounding box center [784, 348] width 1568 height 1122
drag, startPoint x: 854, startPoint y: 243, endPoint x: 853, endPoint y: 231, distance: 12.0
click at [853, 231] on div at bounding box center [784, 348] width 1568 height 1122
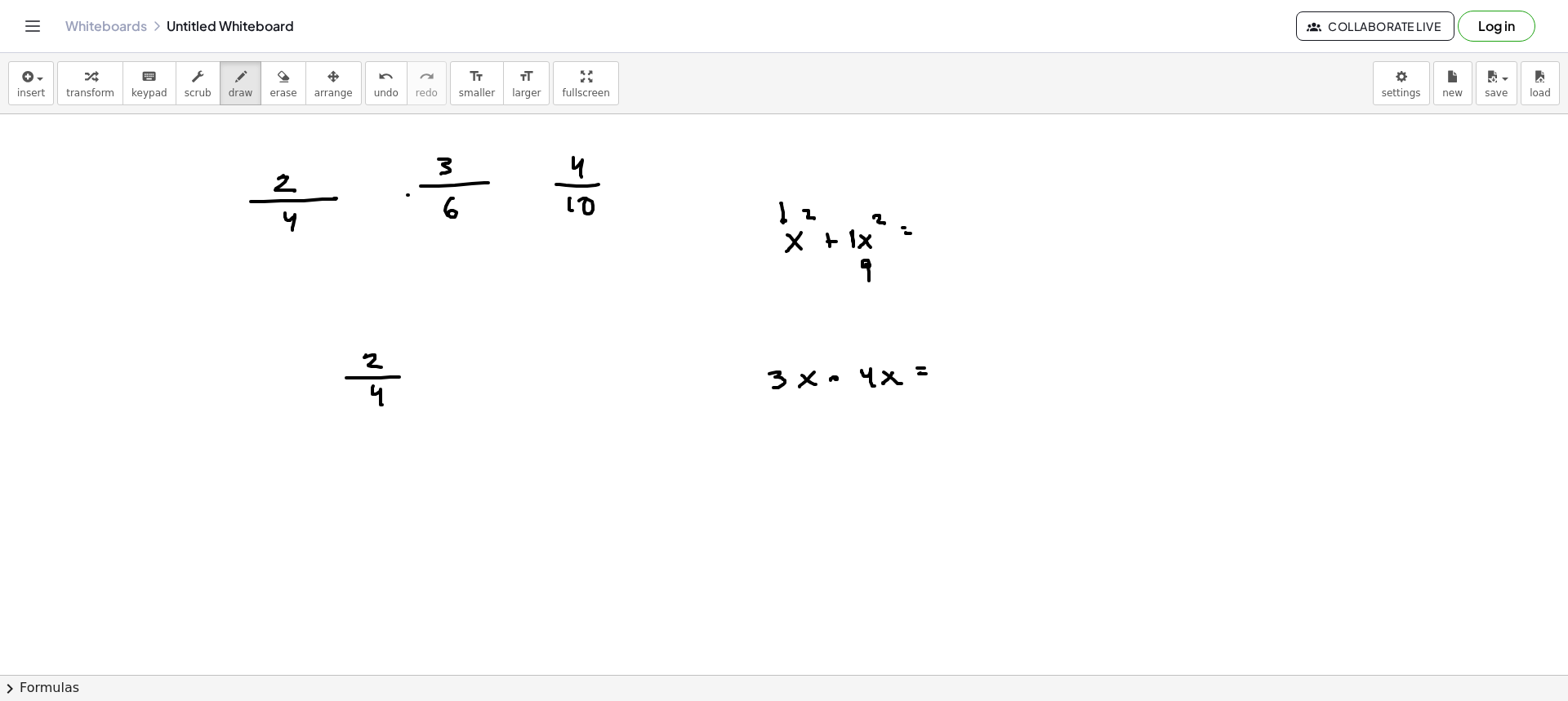
click at [786, 220] on div at bounding box center [784, 348] width 1568 height 1122
drag, startPoint x: 775, startPoint y: 238, endPoint x: 777, endPoint y: 249, distance: 11.2
click at [777, 249] on div at bounding box center [784, 348] width 1568 height 1122
drag, startPoint x: 777, startPoint y: 259, endPoint x: 856, endPoint y: 261, distance: 79.0
click at [843, 258] on div at bounding box center [784, 348] width 1568 height 1122
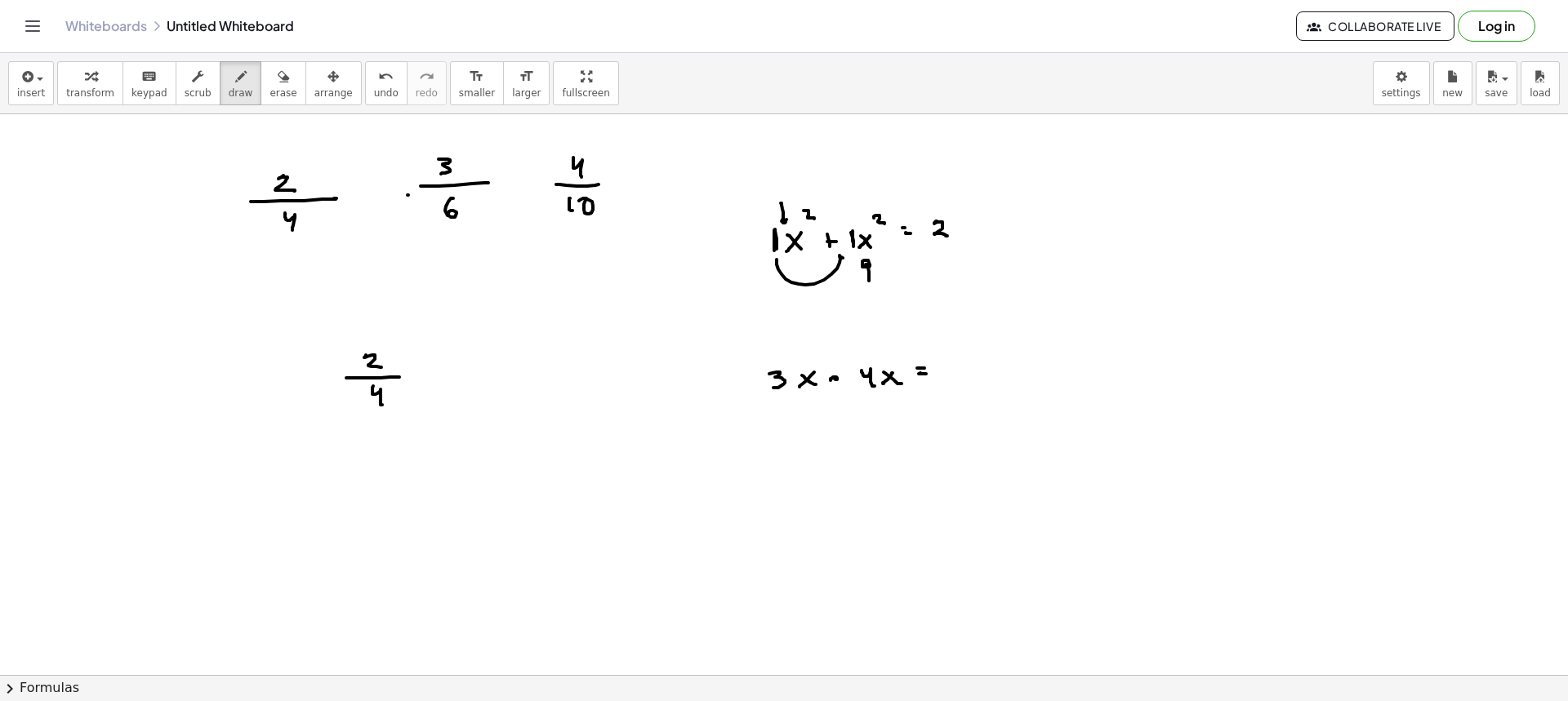
drag, startPoint x: 935, startPoint y: 222, endPoint x: 950, endPoint y: 238, distance: 21.9
click at [948, 236] on div at bounding box center [784, 348] width 1568 height 1122
drag, startPoint x: 969, startPoint y: 227, endPoint x: 957, endPoint y: 231, distance: 12.6
click at [957, 236] on div at bounding box center [784, 348] width 1568 height 1122
drag, startPoint x: 962, startPoint y: 233, endPoint x: 970, endPoint y: 216, distance: 18.8
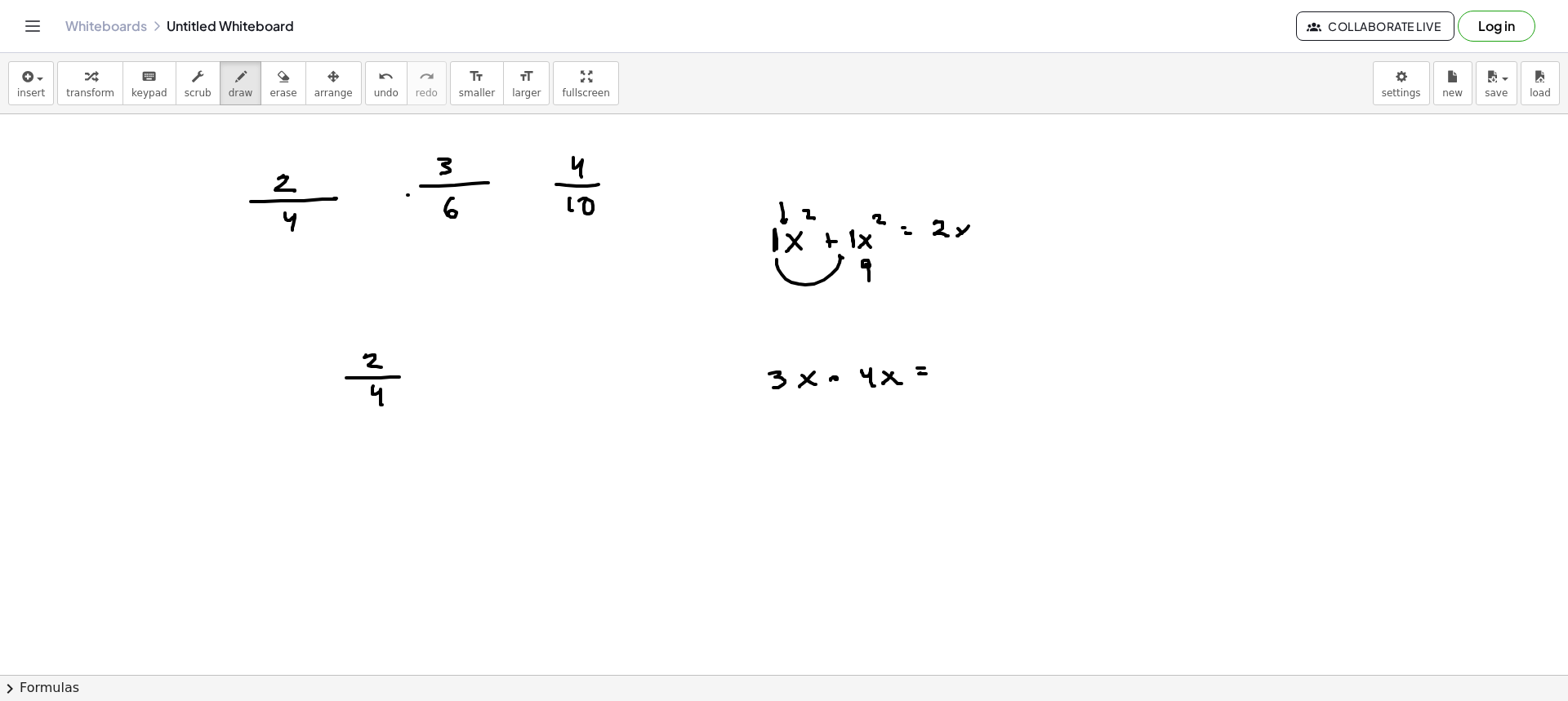
click at [969, 239] on div at bounding box center [784, 348] width 1568 height 1122
drag, startPoint x: 975, startPoint y: 211, endPoint x: 981, endPoint y: 225, distance: 15.2
click at [980, 220] on div at bounding box center [784, 348] width 1568 height 1122
drag, startPoint x: 1009, startPoint y: 214, endPoint x: 990, endPoint y: 222, distance: 20.6
click at [993, 202] on div at bounding box center [784, 348] width 1568 height 1122
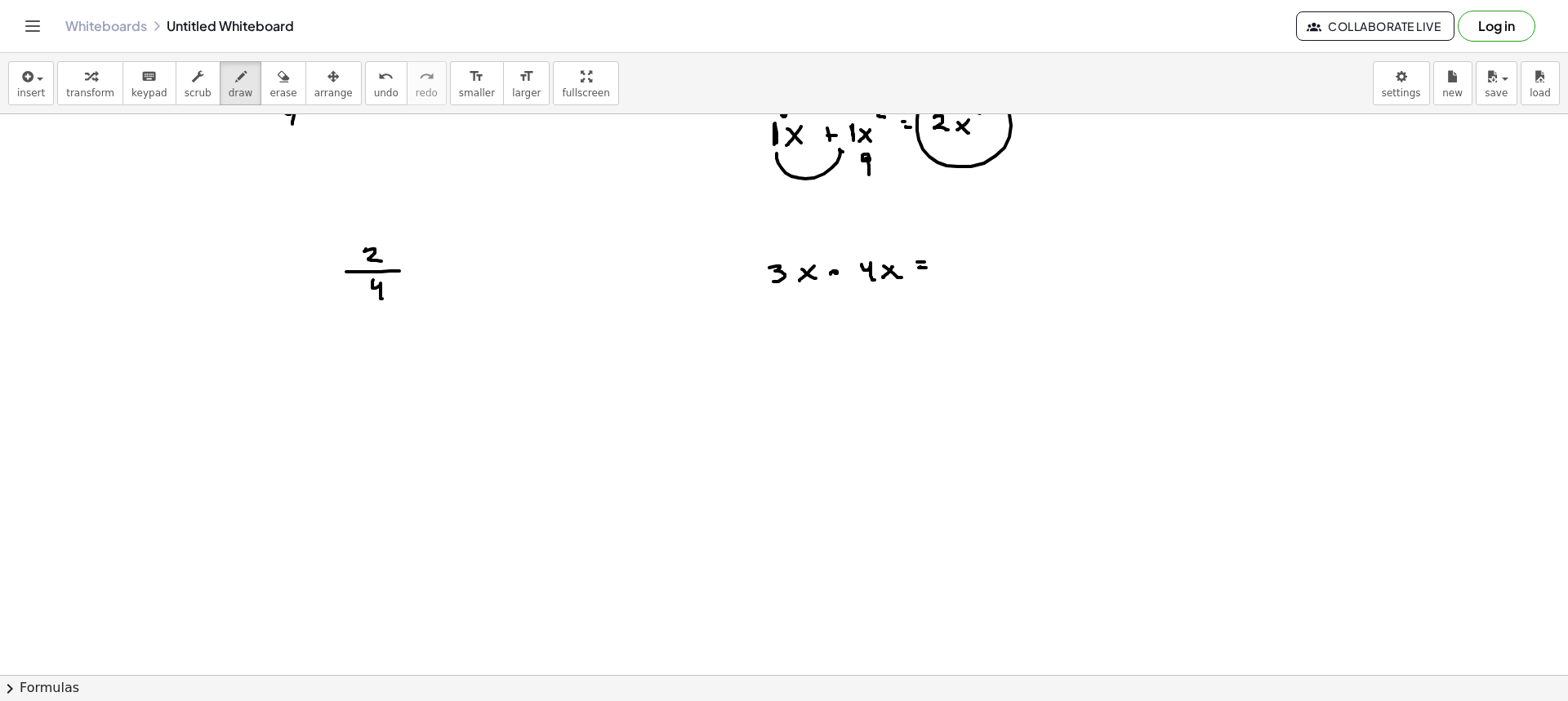
scroll to position [409, 0]
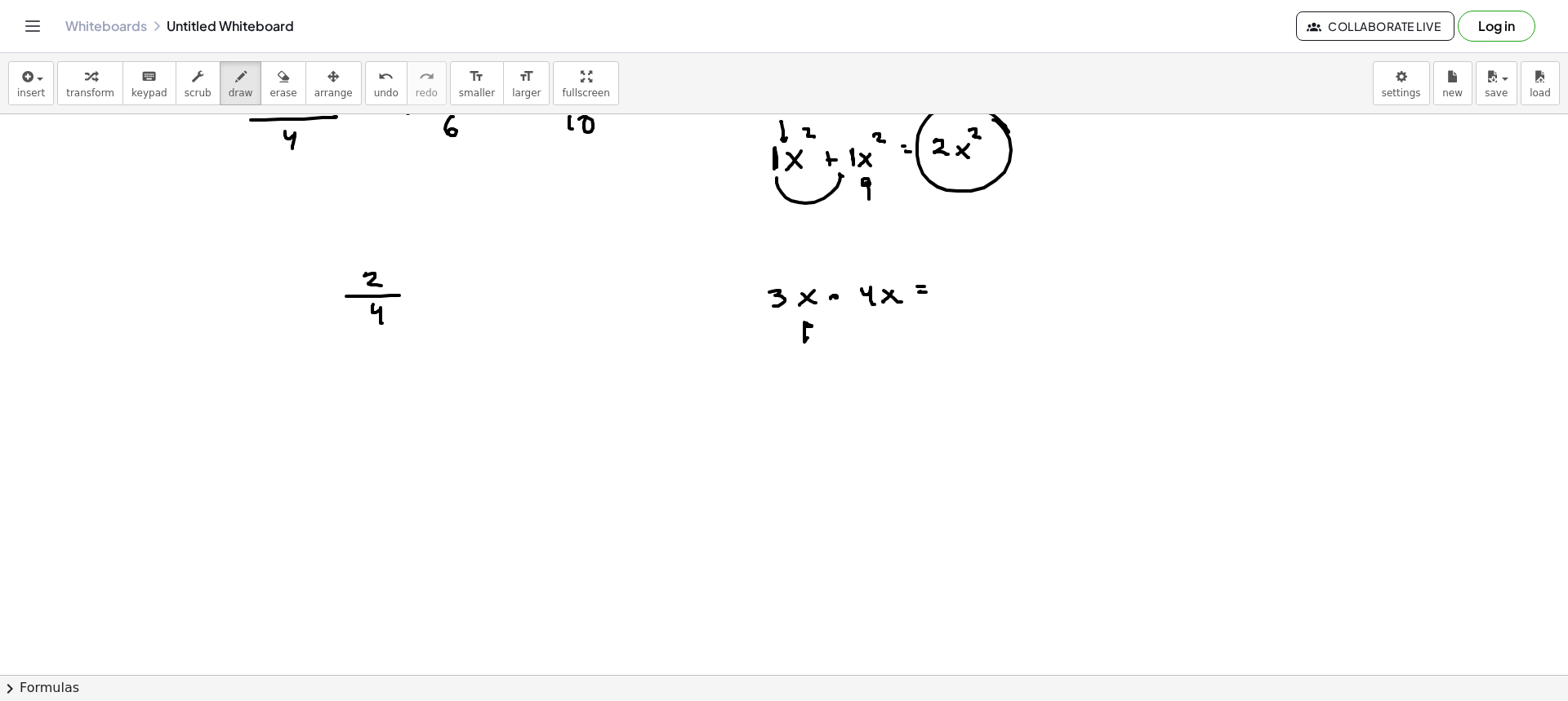
drag, startPoint x: 805, startPoint y: 341, endPoint x: 812, endPoint y: 325, distance: 17.5
click at [812, 325] on div at bounding box center [784, 267] width 1568 height 1122
click at [813, 269] on div at bounding box center [784, 267] width 1568 height 1122
drag, startPoint x: 887, startPoint y: 332, endPoint x: 890, endPoint y: 323, distance: 9.5
click at [890, 323] on div at bounding box center [784, 267] width 1568 height 1122
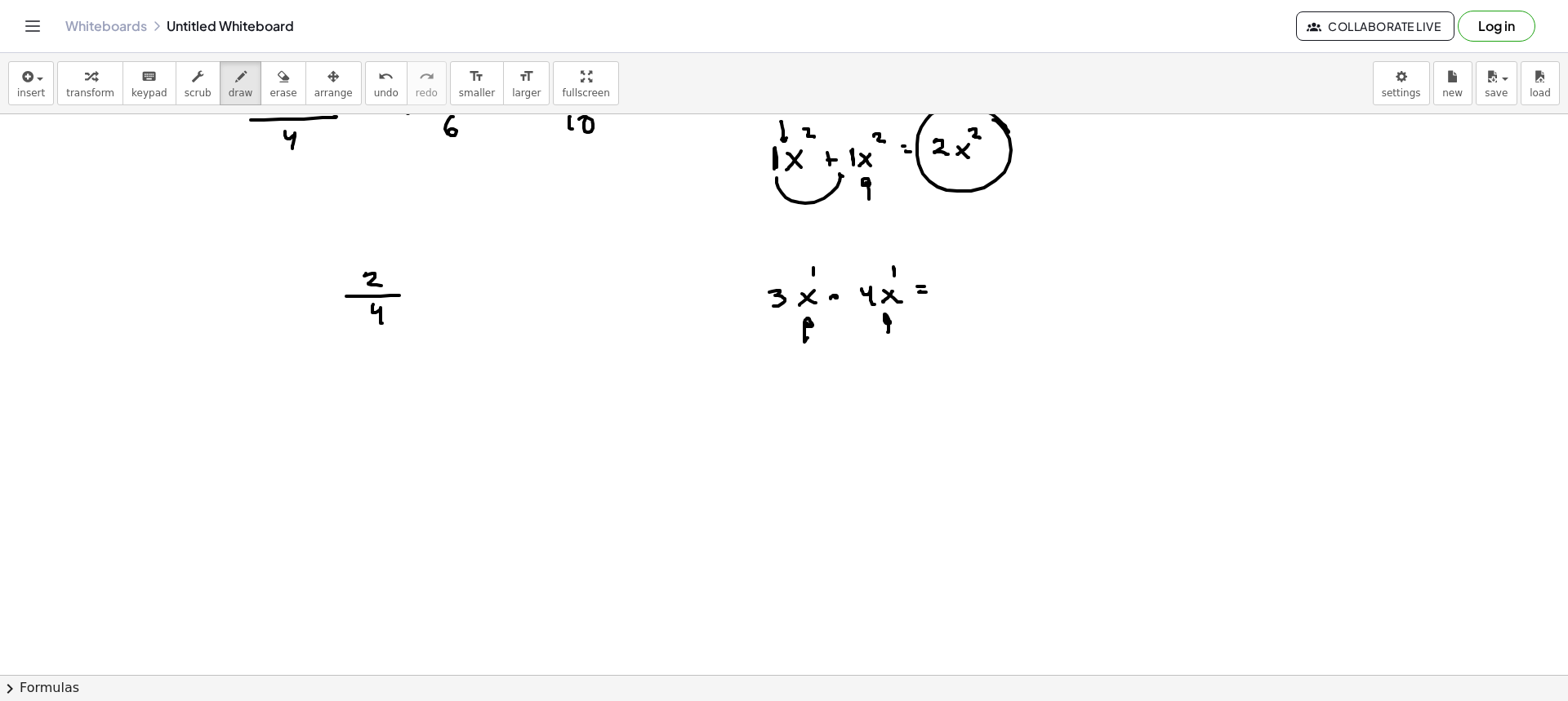
drag, startPoint x: 893, startPoint y: 267, endPoint x: 895, endPoint y: 280, distance: 13.2
click at [895, 278] on div at bounding box center [784, 267] width 1568 height 1122
drag, startPoint x: 250, startPoint y: 89, endPoint x: 471, endPoint y: 213, distance: 253.4
click at [269, 91] on span "erase" at bounding box center [283, 93] width 27 height 12
drag, startPoint x: 793, startPoint y: 414, endPoint x: 883, endPoint y: 354, distance: 108.2
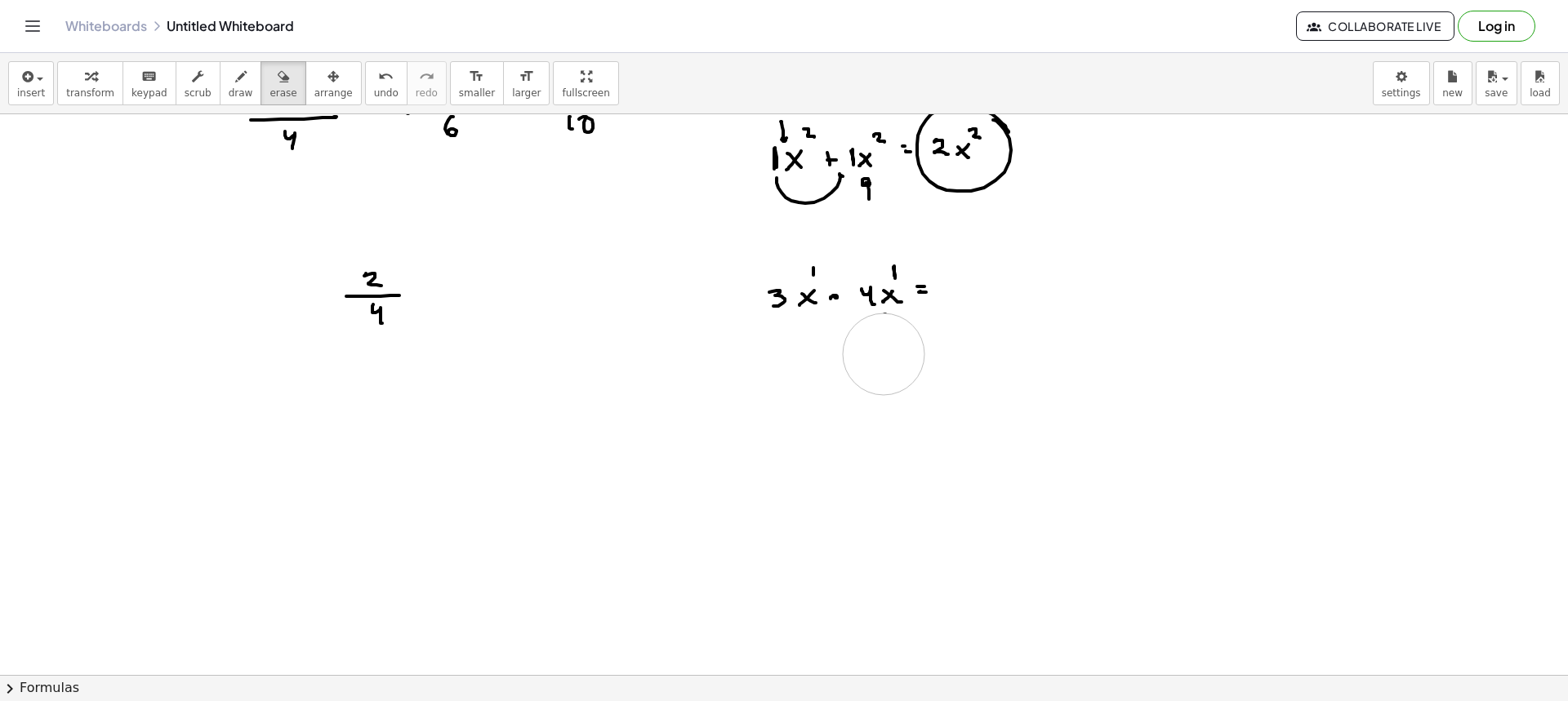
click at [883, 354] on div at bounding box center [784, 267] width 1568 height 1122
click at [229, 89] on span "draw" at bounding box center [241, 93] width 25 height 12
drag, startPoint x: 784, startPoint y: 329, endPoint x: 882, endPoint y: 323, distance: 98.2
click at [881, 322] on div at bounding box center [784, 267] width 1568 height 1122
click at [949, 295] on div at bounding box center [784, 267] width 1568 height 1122
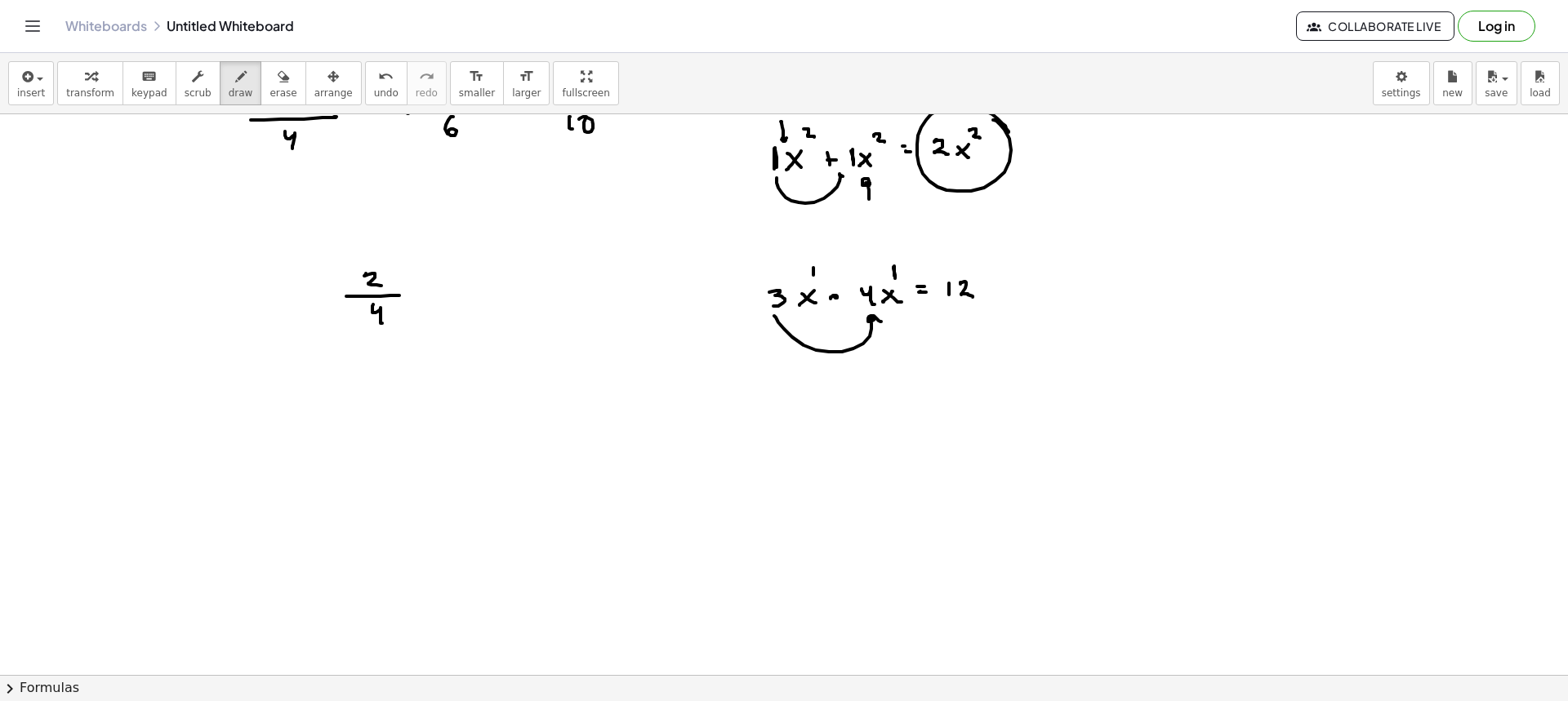
drag, startPoint x: 961, startPoint y: 283, endPoint x: 972, endPoint y: 297, distance: 17.8
click at [972, 297] on div at bounding box center [784, 267] width 1568 height 1122
click at [839, 273] on div at bounding box center [784, 267] width 1568 height 1122
click at [278, 83] on icon "button" at bounding box center [283, 77] width 12 height 20
drag, startPoint x: 779, startPoint y: 403, endPoint x: 872, endPoint y: 352, distance: 106.1
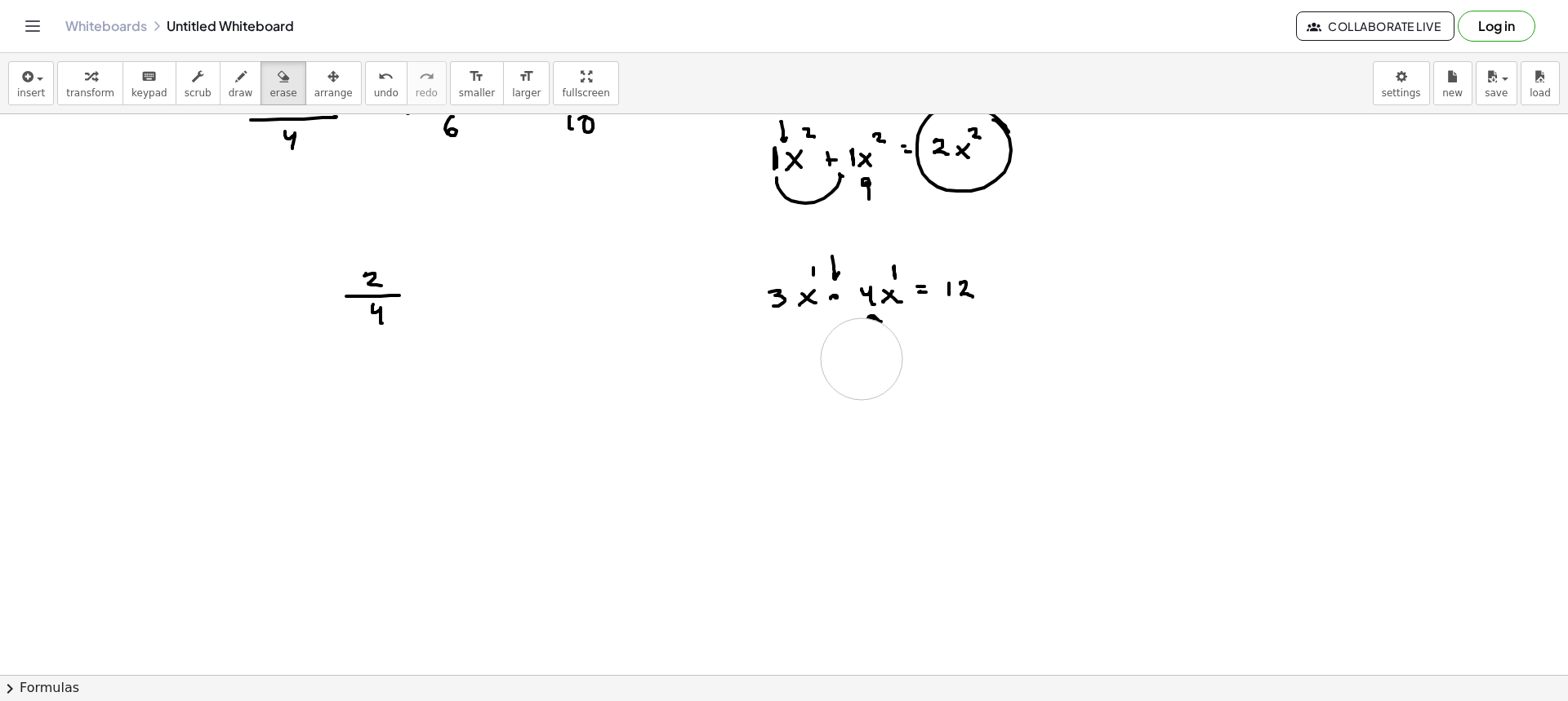
click at [868, 353] on div at bounding box center [784, 267] width 1568 height 1122
click at [229, 88] on span "draw" at bounding box center [241, 93] width 25 height 12
click at [229, 87] on span "draw" at bounding box center [241, 93] width 25 height 12
click at [985, 296] on div at bounding box center [784, 267] width 1568 height 1122
click at [998, 297] on div at bounding box center [784, 267] width 1568 height 1122
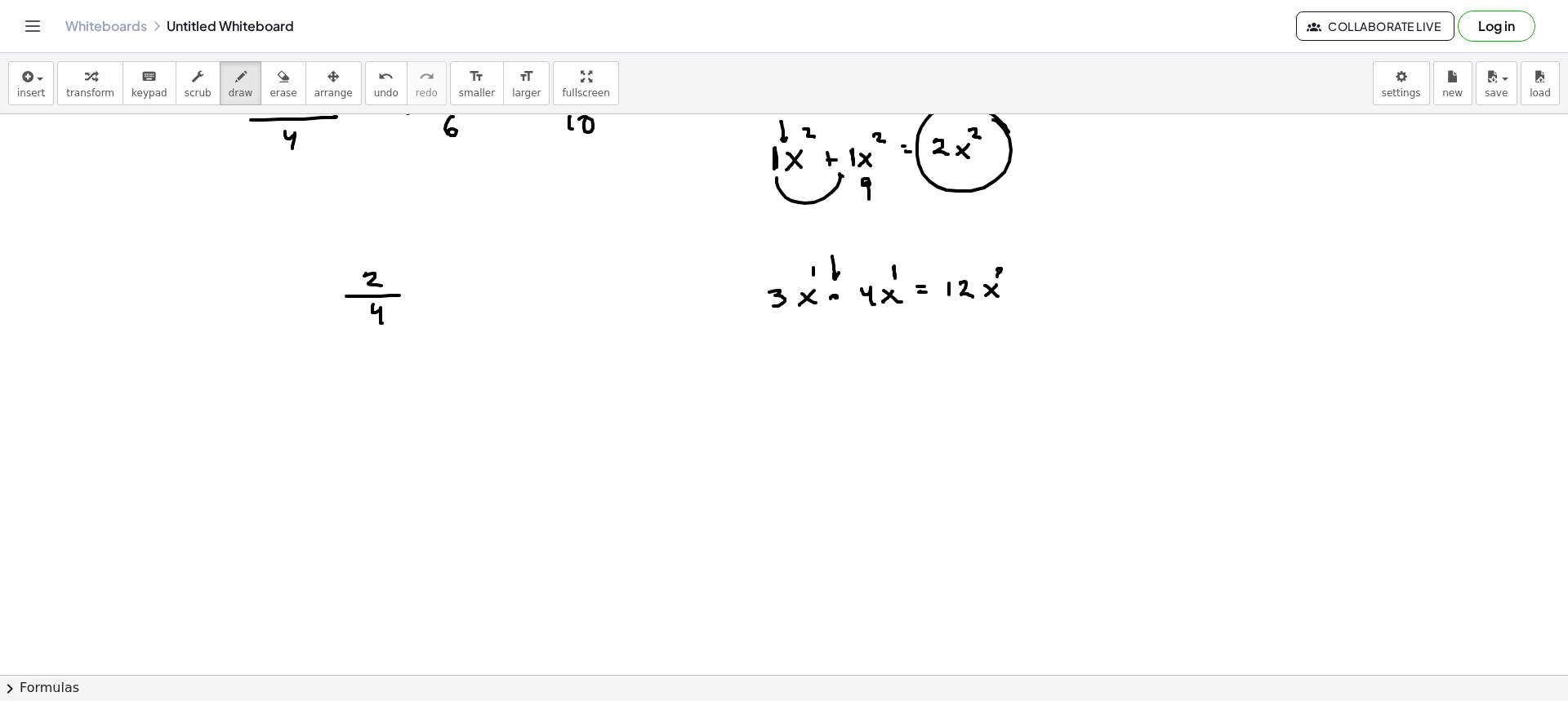
drag, startPoint x: 997, startPoint y: 269, endPoint x: 1003, endPoint y: 278, distance: 10.8
click at [1003, 278] on div at bounding box center [784, 267] width 1568 height 1122
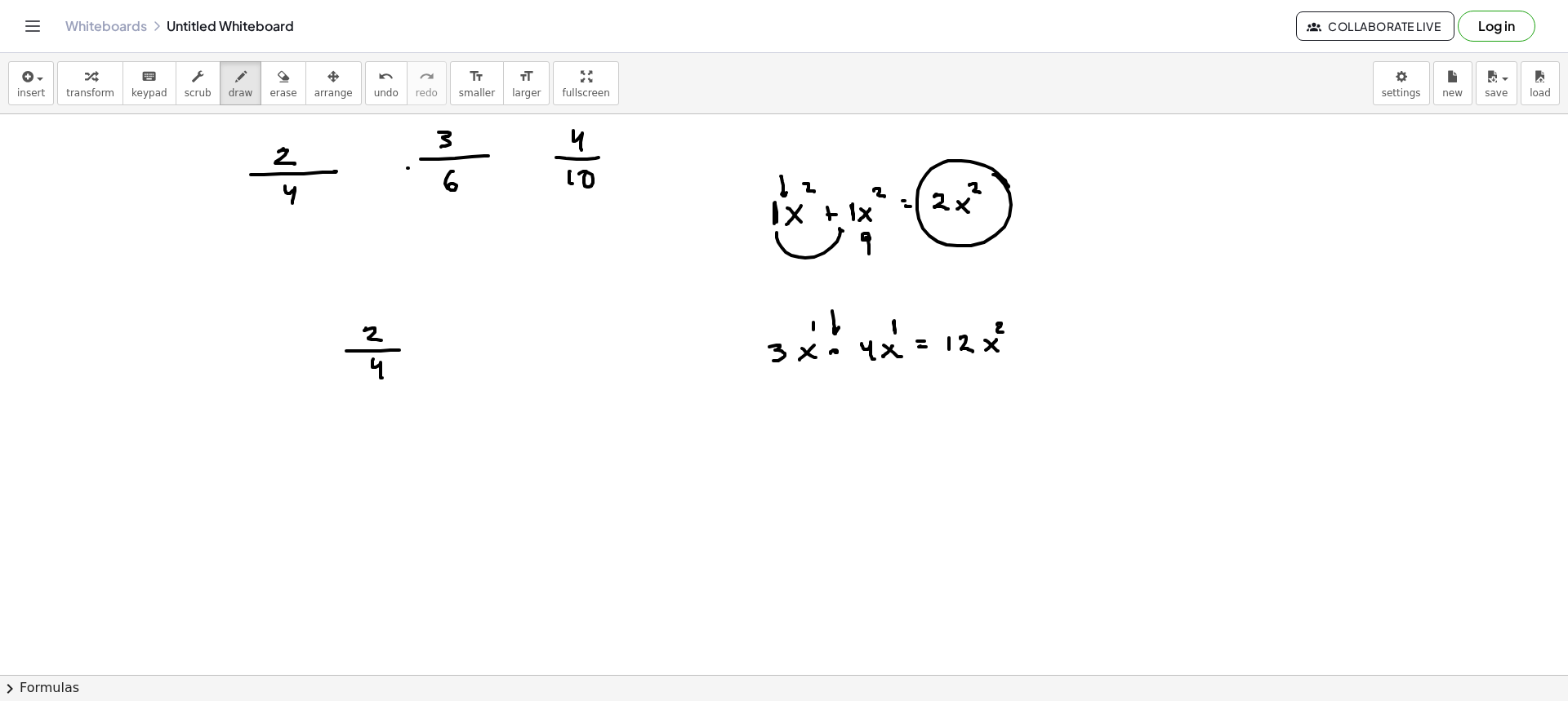
scroll to position [326, 0]
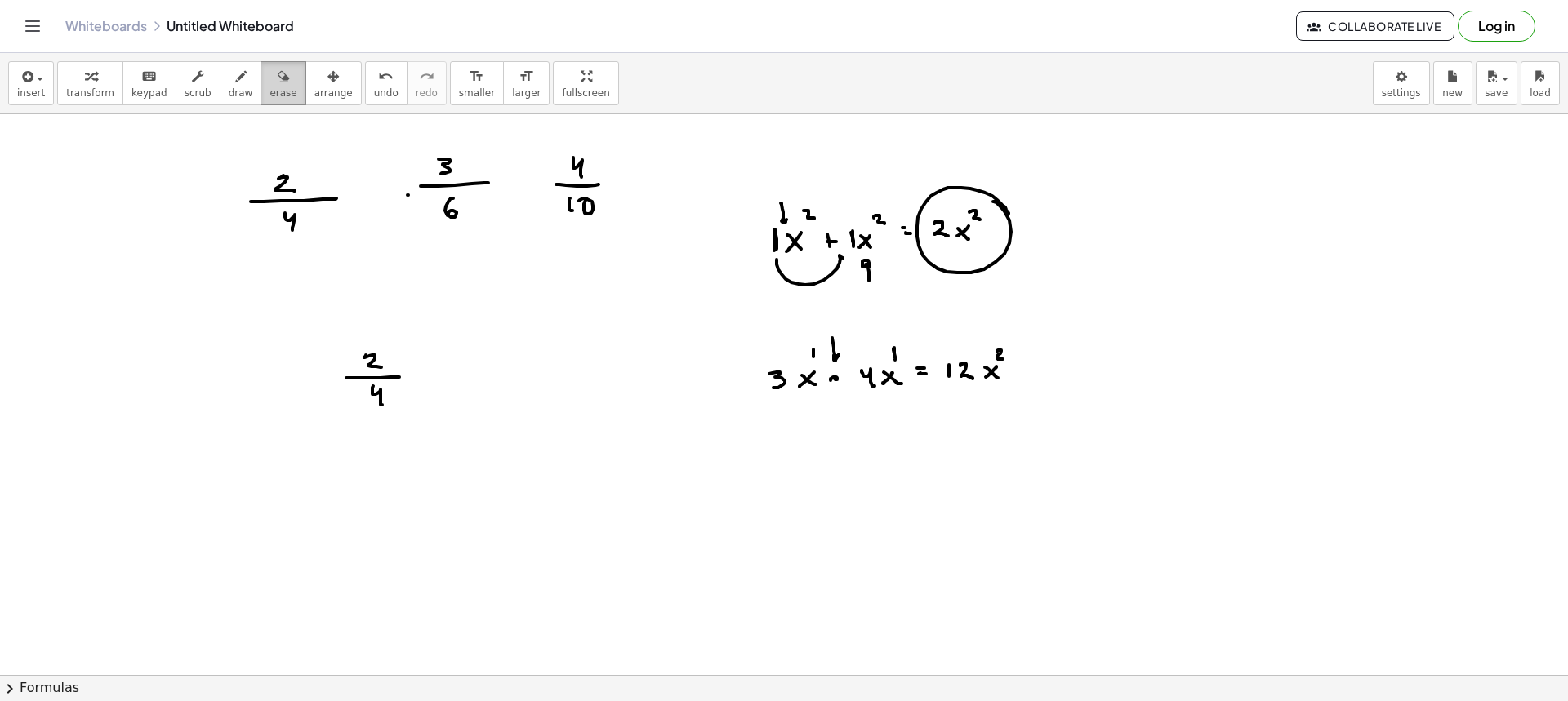
click at [269, 87] on span "erase" at bounding box center [283, 93] width 27 height 12
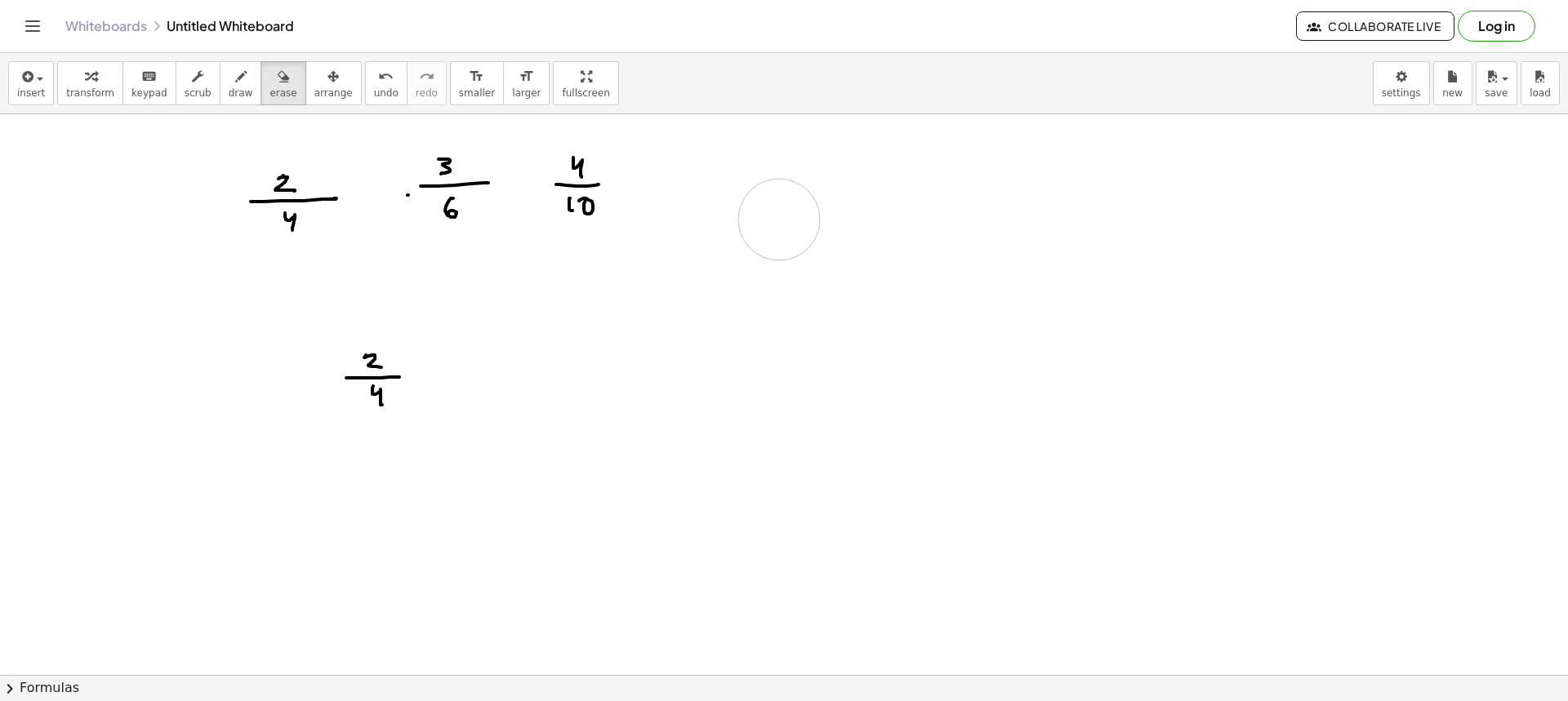
drag, startPoint x: 779, startPoint y: 256, endPoint x: 777, endPoint y: 222, distance: 34.1
click at [771, 208] on div at bounding box center [784, 348] width 1568 height 1122
click at [229, 91] on span "draw" at bounding box center [241, 93] width 25 height 12
click at [220, 92] on button "draw" at bounding box center [241, 83] width 43 height 44
drag, startPoint x: 781, startPoint y: 244, endPoint x: 787, endPoint y: 257, distance: 14.3
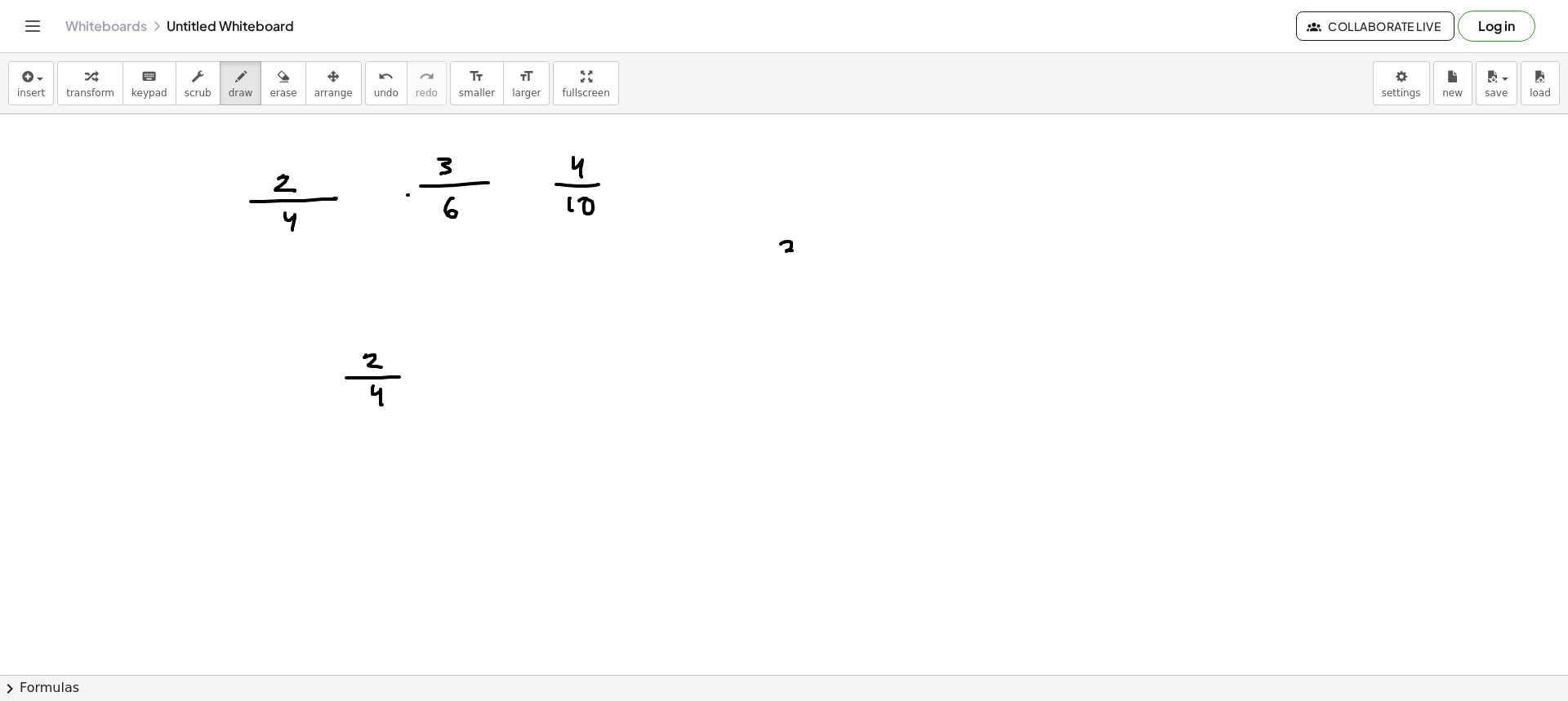
click at [781, 259] on div at bounding box center [784, 348] width 1568 height 1122
drag, startPoint x: 803, startPoint y: 241, endPoint x: 813, endPoint y: 258, distance: 19.7
click at [812, 258] on div at bounding box center [784, 348] width 1568 height 1122
drag, startPoint x: 832, startPoint y: 250, endPoint x: 824, endPoint y: 255, distance: 9.4
click at [824, 259] on div at bounding box center [784, 348] width 1568 height 1122
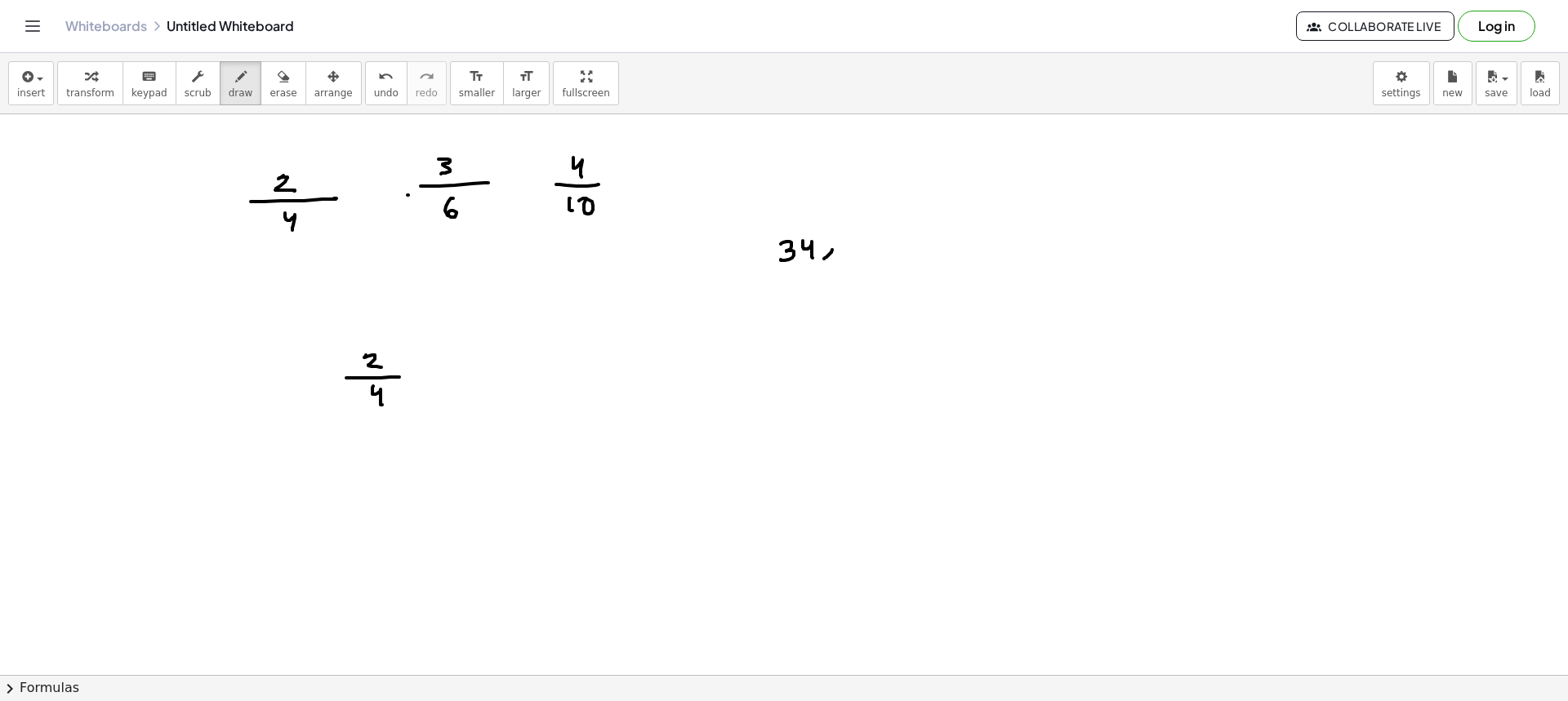
click at [833, 257] on div at bounding box center [784, 348] width 1568 height 1122
click at [845, 259] on div at bounding box center [784, 348] width 1568 height 1122
drag, startPoint x: 851, startPoint y: 257, endPoint x: 851, endPoint y: 246, distance: 11.0
click at [851, 246] on div at bounding box center [784, 348] width 1568 height 1122
drag, startPoint x: 863, startPoint y: 231, endPoint x: 873, endPoint y: 243, distance: 15.6
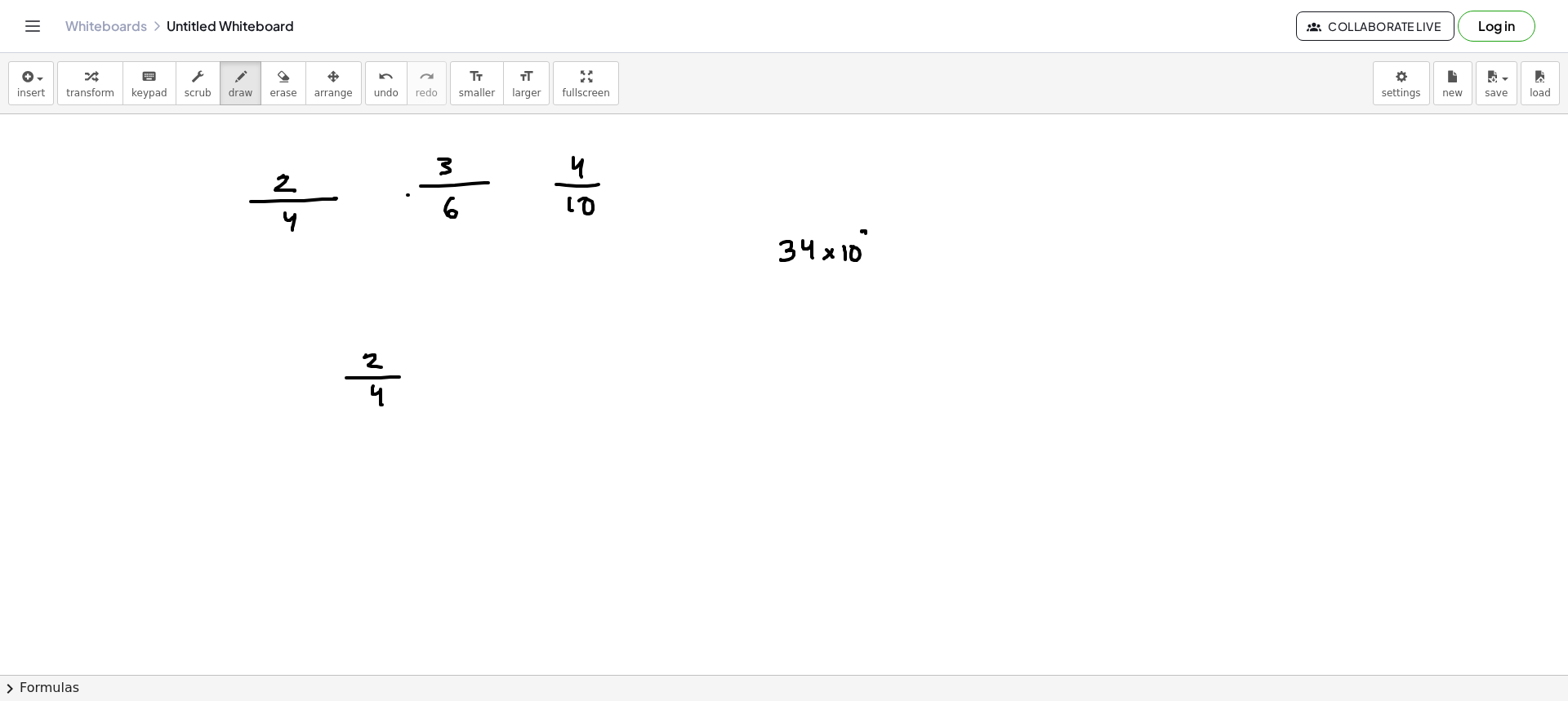
click at [872, 241] on div at bounding box center [784, 348] width 1568 height 1122
click at [896, 244] on div at bounding box center [784, 348] width 1568 height 1122
drag, startPoint x: 890, startPoint y: 250, endPoint x: 908, endPoint y: 250, distance: 18.0
click at [896, 250] on div at bounding box center [784, 348] width 1568 height 1122
drag, startPoint x: 821, startPoint y: 166, endPoint x: 839, endPoint y: 194, distance: 33.3
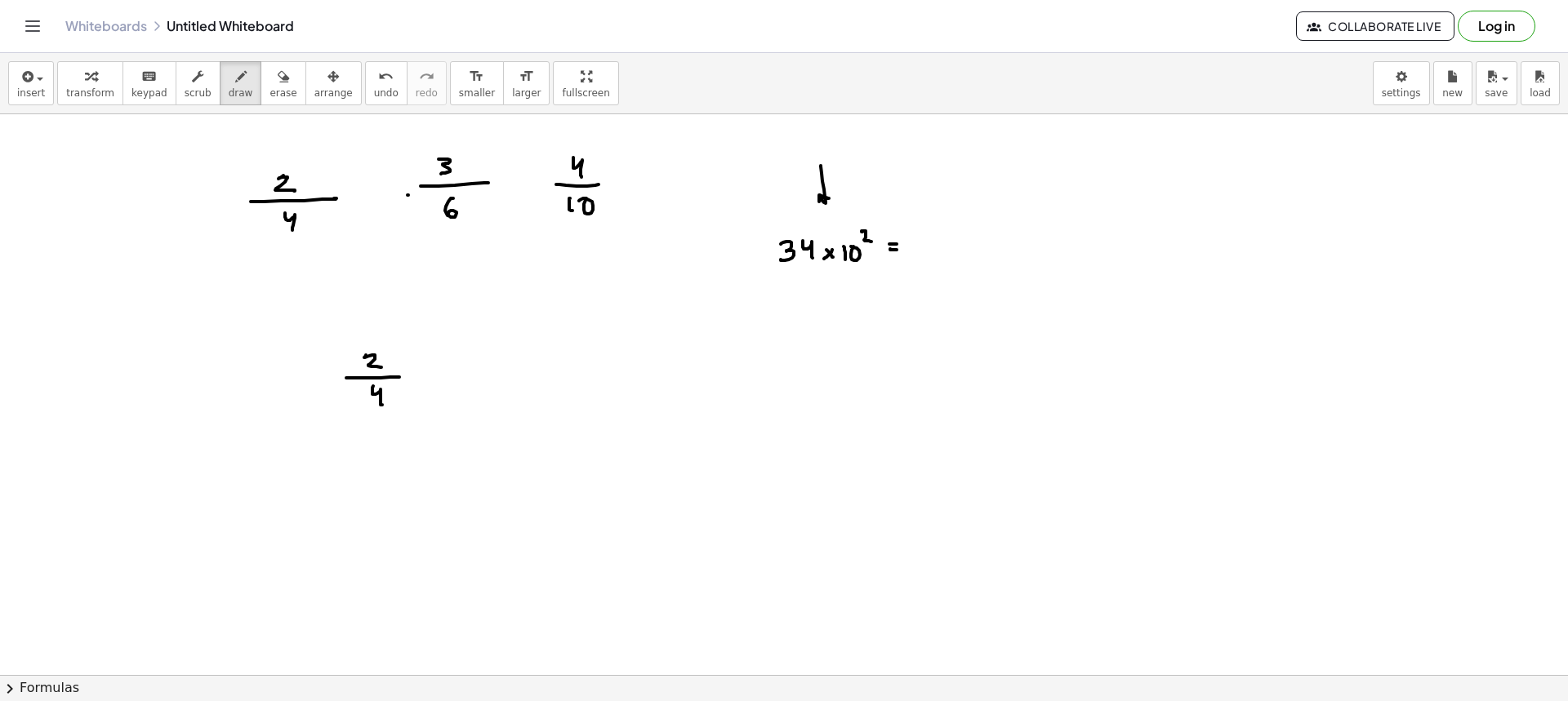
click at [831, 197] on div at bounding box center [784, 348] width 1568 height 1122
drag, startPoint x: 835, startPoint y: 297, endPoint x: 938, endPoint y: 286, distance: 103.6
click at [938, 286] on div at bounding box center [784, 348] width 1568 height 1122
click at [270, 77] on div "button" at bounding box center [283, 76] width 27 height 20
drag, startPoint x: 821, startPoint y: 331, endPoint x: 933, endPoint y: 304, distance: 115.2
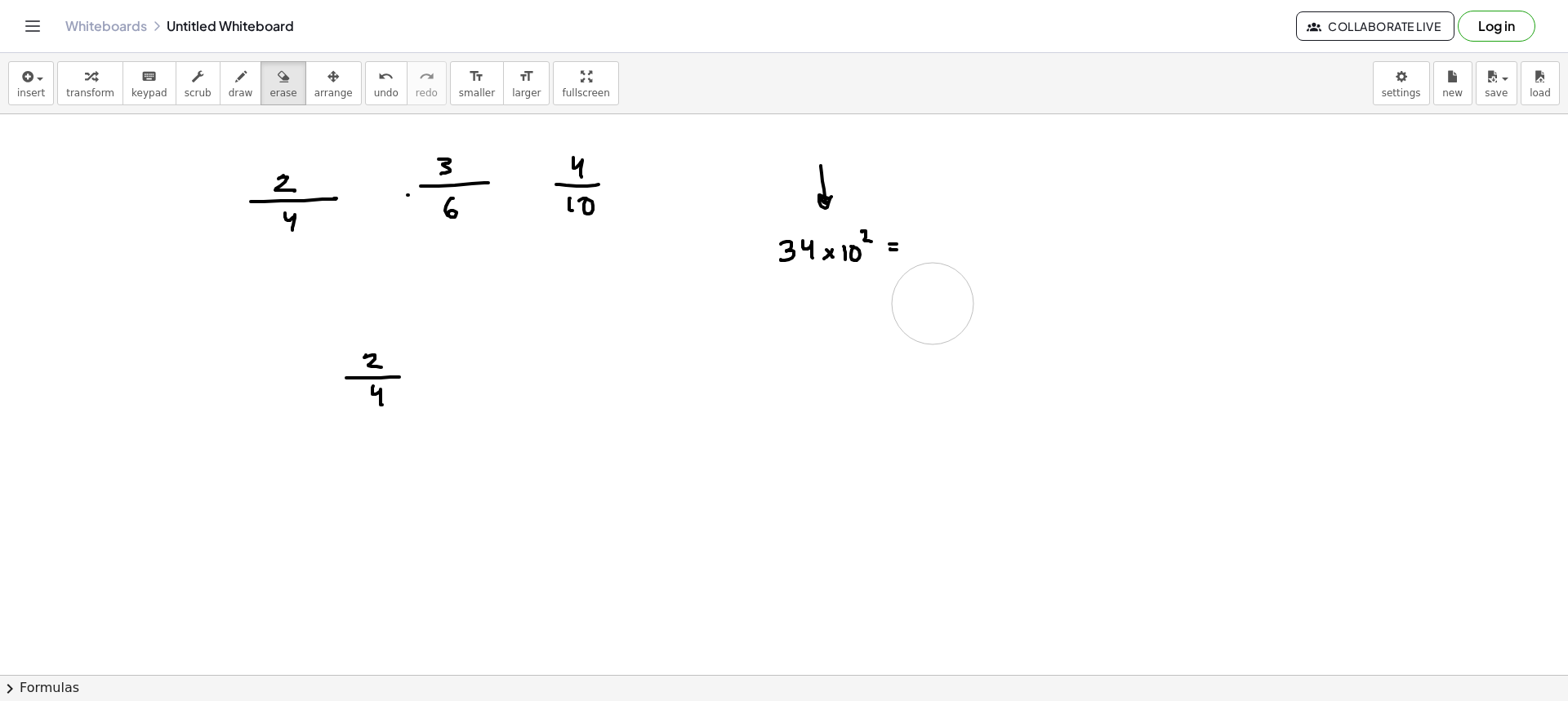
click at [933, 304] on div at bounding box center [784, 348] width 1568 height 1122
click at [834, 171] on div at bounding box center [784, 348] width 1568 height 1122
click at [229, 82] on div "button" at bounding box center [241, 76] width 25 height 20
drag, startPoint x: 814, startPoint y: 289, endPoint x: 995, endPoint y: 287, distance: 181.0
click at [995, 287] on div at bounding box center [784, 348] width 1568 height 1122
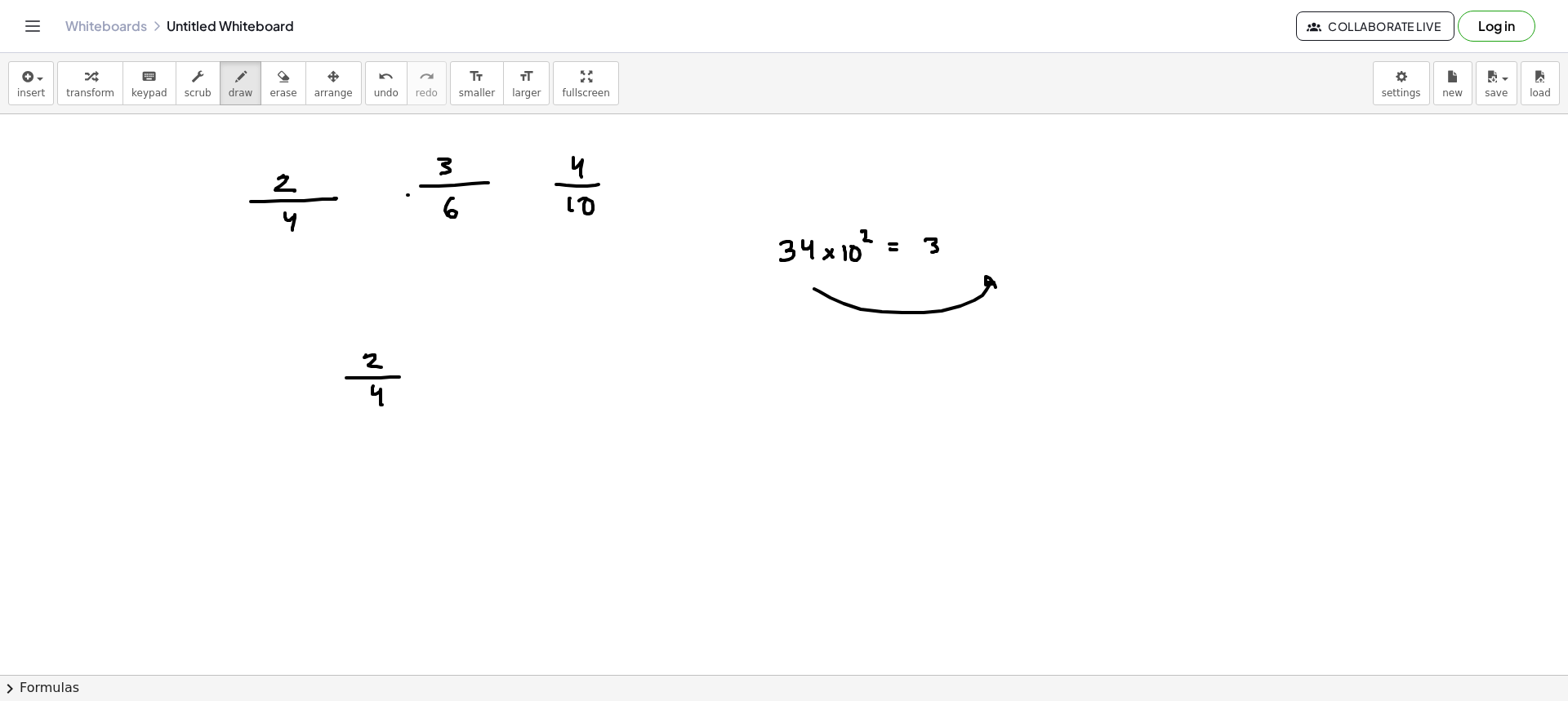
drag, startPoint x: 925, startPoint y: 241, endPoint x: 929, endPoint y: 252, distance: 11.7
click at [929, 252] on div at bounding box center [784, 348] width 1568 height 1122
click at [260, 104] on button "erase" at bounding box center [283, 83] width 45 height 44
drag, startPoint x: 829, startPoint y: 334, endPoint x: 985, endPoint y: 309, distance: 158.0
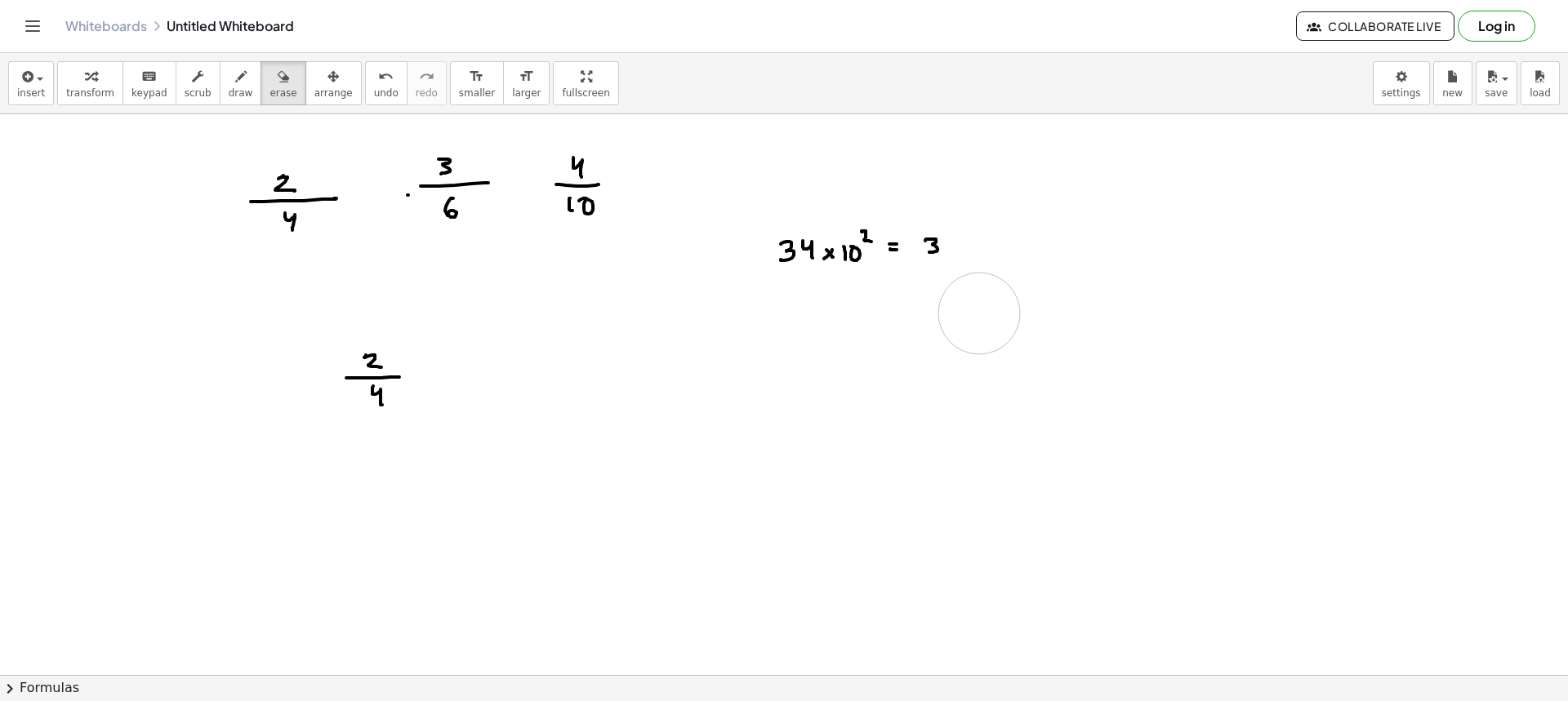
click at [985, 309] on div at bounding box center [784, 348] width 1568 height 1122
click at [229, 96] on span "draw" at bounding box center [241, 93] width 25 height 12
click at [788, 358] on div at bounding box center [784, 348] width 1568 height 1122
drag, startPoint x: 811, startPoint y: 350, endPoint x: 841, endPoint y: 361, distance: 32.0
click at [809, 369] on div at bounding box center [784, 348] width 1568 height 1122
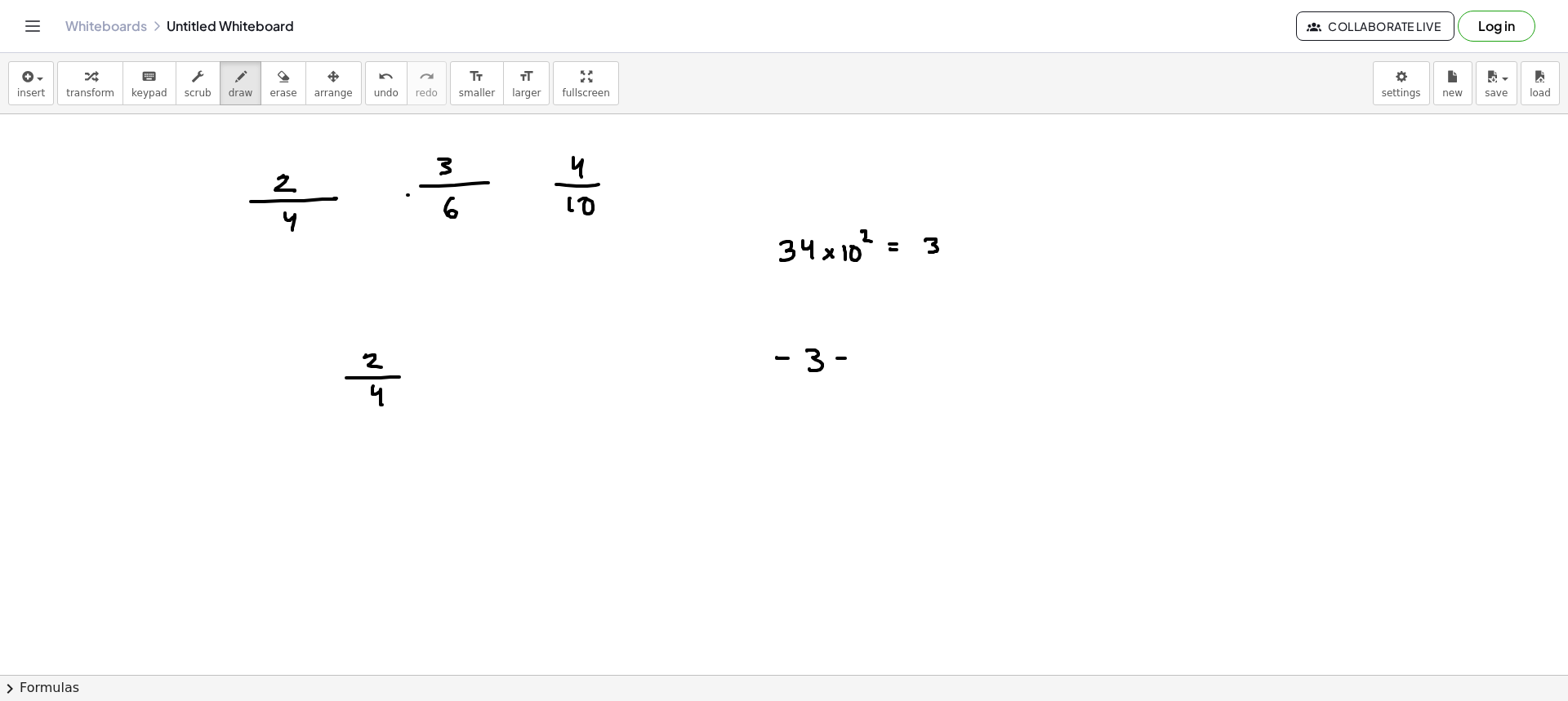
drag, startPoint x: 837, startPoint y: 358, endPoint x: 850, endPoint y: 359, distance: 13.0
click at [846, 358] on div at bounding box center [784, 348] width 1568 height 1122
drag, startPoint x: 865, startPoint y: 358, endPoint x: 877, endPoint y: 372, distance: 18.4
click at [877, 372] on div at bounding box center [784, 348] width 1568 height 1122
click at [896, 353] on div at bounding box center [784, 348] width 1568 height 1122
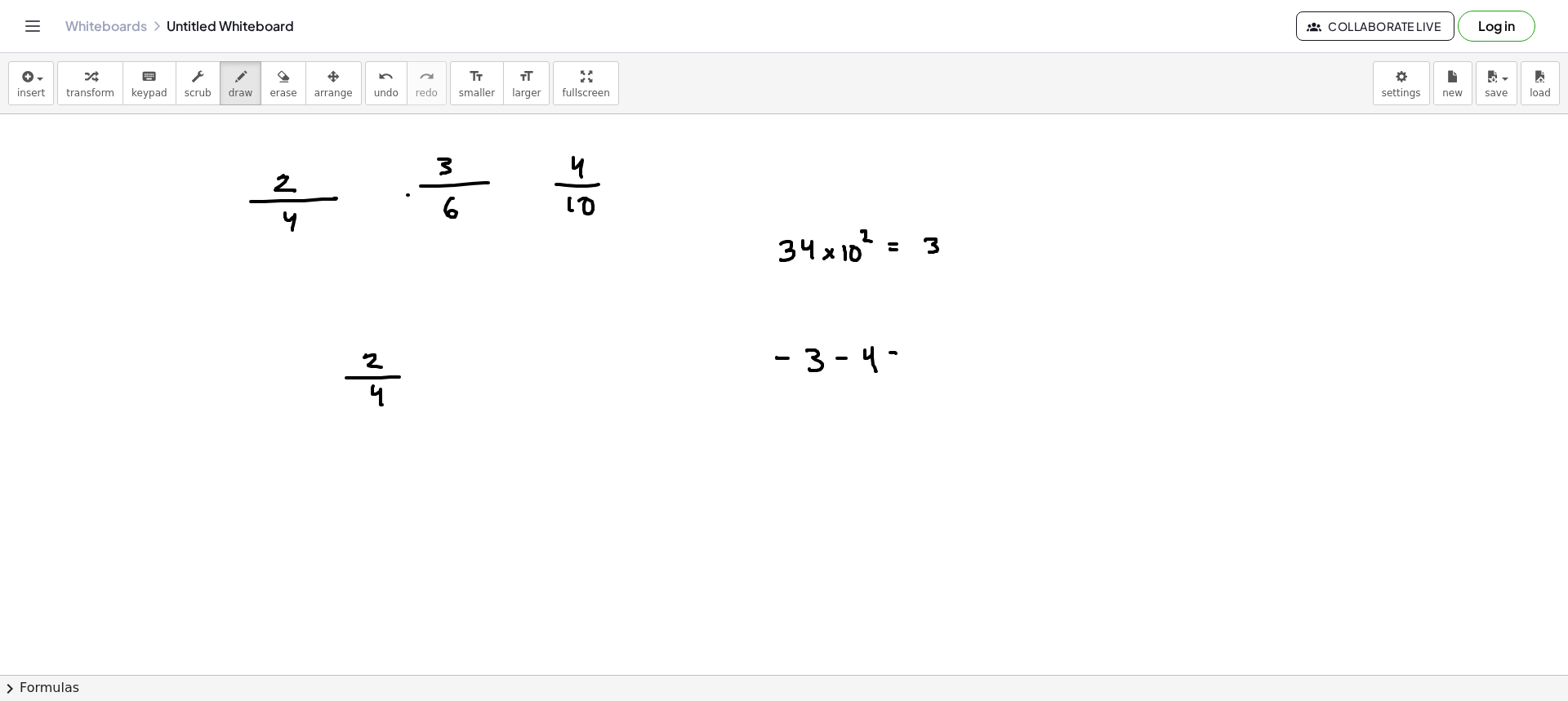
click at [903, 360] on div at bounding box center [784, 348] width 1568 height 1122
click at [938, 359] on div at bounding box center [784, 348] width 1568 height 1122
drag, startPoint x: 968, startPoint y: 352, endPoint x: 959, endPoint y: 369, distance: 19.2
click at [959, 368] on div at bounding box center [784, 348] width 1568 height 1122
click at [869, 223] on div at bounding box center [784, 348] width 1568 height 1122
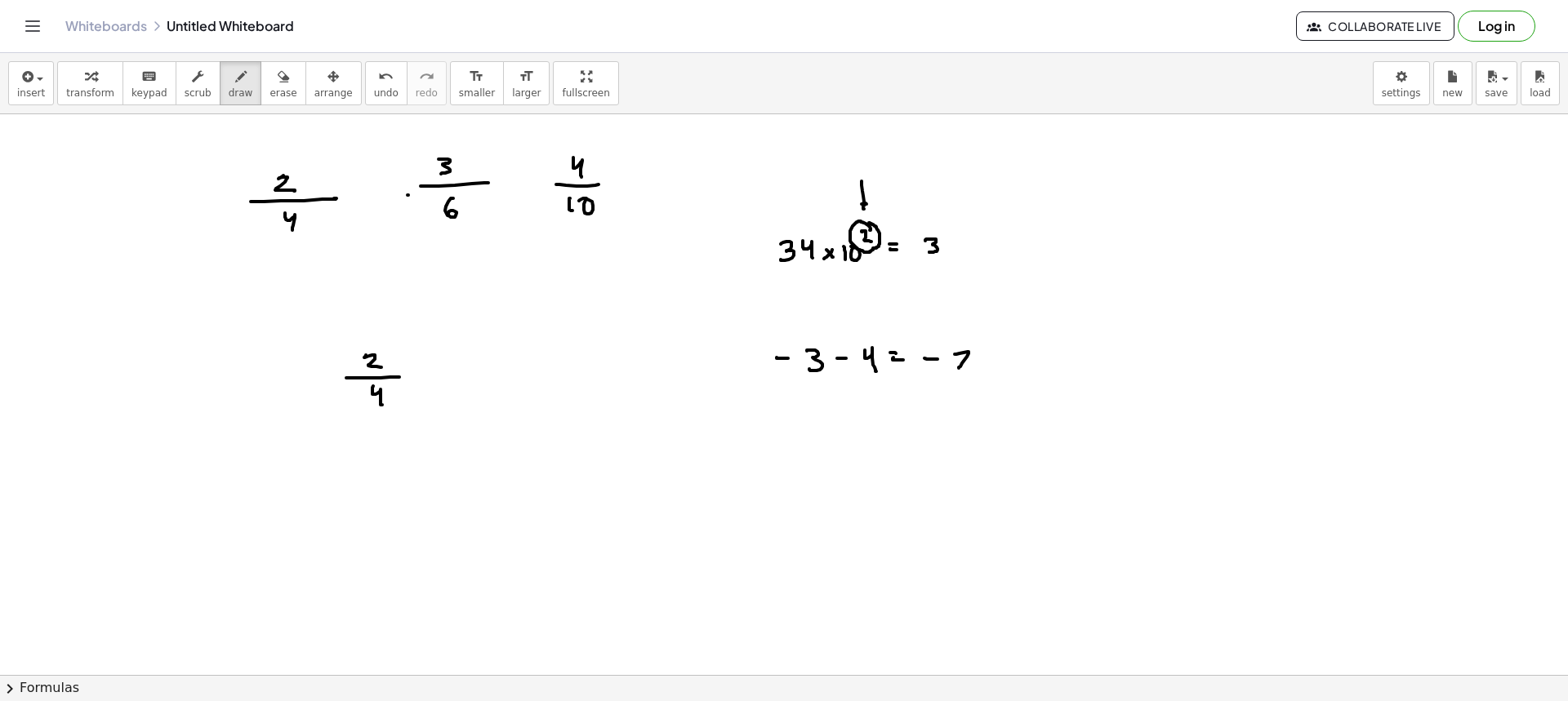
drag, startPoint x: 862, startPoint y: 185, endPoint x: 904, endPoint y: 243, distance: 71.6
click at [867, 204] on div at bounding box center [784, 348] width 1568 height 1122
drag, startPoint x: 950, startPoint y: 241, endPoint x: 956, endPoint y: 255, distance: 15.2
click at [956, 255] on div at bounding box center [784, 348] width 1568 height 1122
drag, startPoint x: 969, startPoint y: 242, endPoint x: 994, endPoint y: 243, distance: 25.0
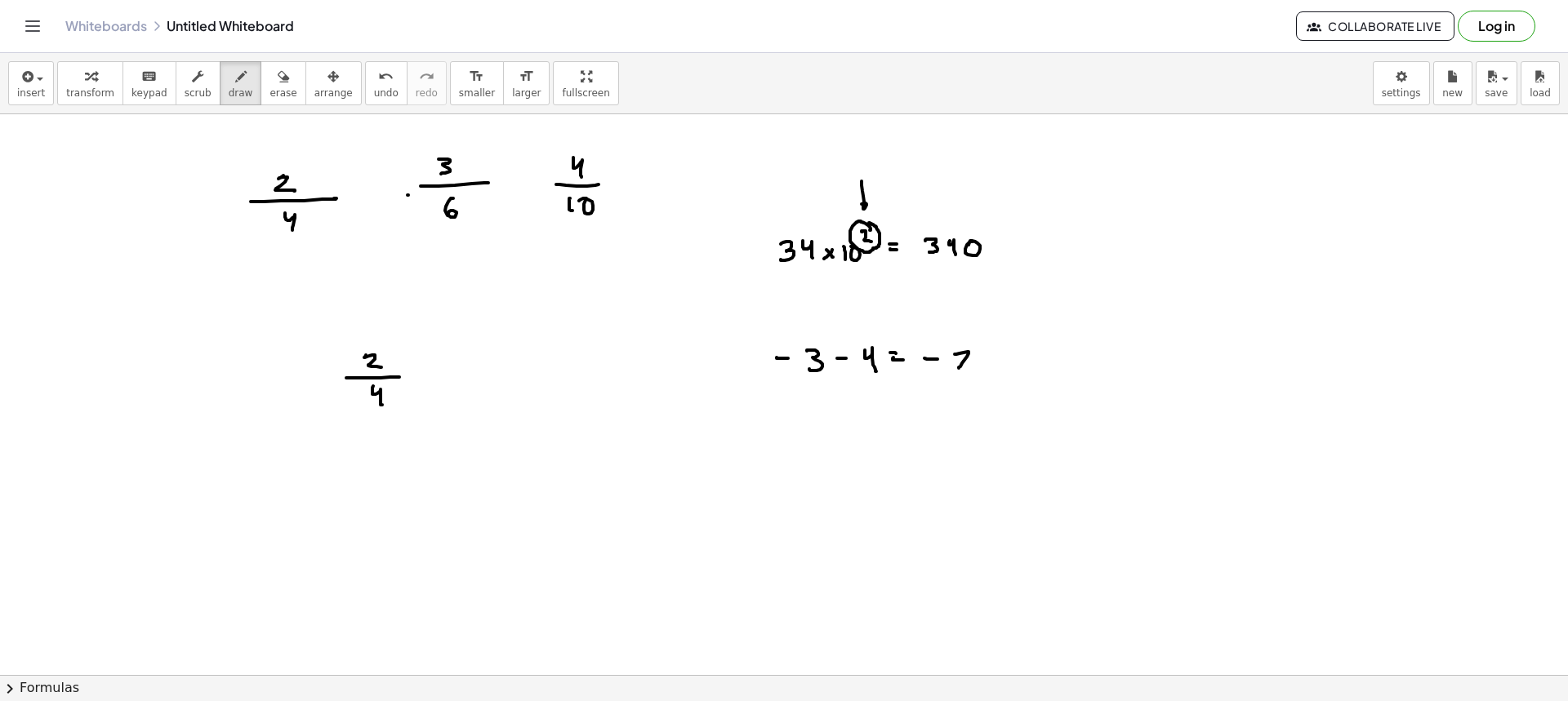
click at [969, 248] on div at bounding box center [784, 348] width 1568 height 1122
drag, startPoint x: 994, startPoint y: 243, endPoint x: 986, endPoint y: 247, distance: 8.9
click at [987, 244] on div at bounding box center [784, 348] width 1568 height 1122
drag, startPoint x: 976, startPoint y: 287, endPoint x: 994, endPoint y: 278, distance: 20.1
click at [979, 274] on div at bounding box center [784, 348] width 1568 height 1122
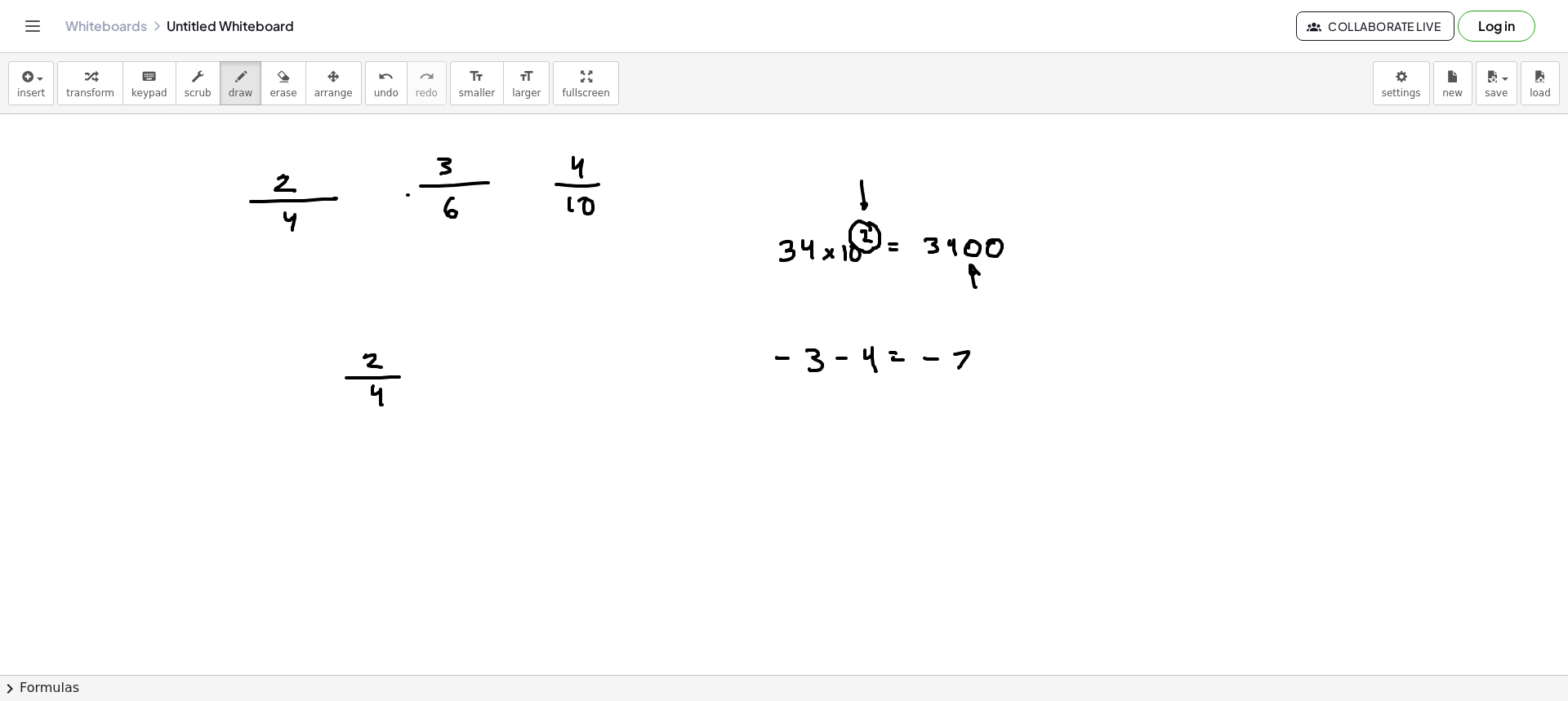
drag, startPoint x: 249, startPoint y: 84, endPoint x: 587, endPoint y: 287, distance: 394.3
click at [260, 86] on button "erase" at bounding box center [283, 83] width 45 height 44
drag, startPoint x: 762, startPoint y: 348, endPoint x: 972, endPoint y: 302, distance: 215.0
click at [972, 302] on div at bounding box center [784, 348] width 1568 height 1122
drag, startPoint x: 835, startPoint y: 156, endPoint x: 855, endPoint y: 171, distance: 25.0
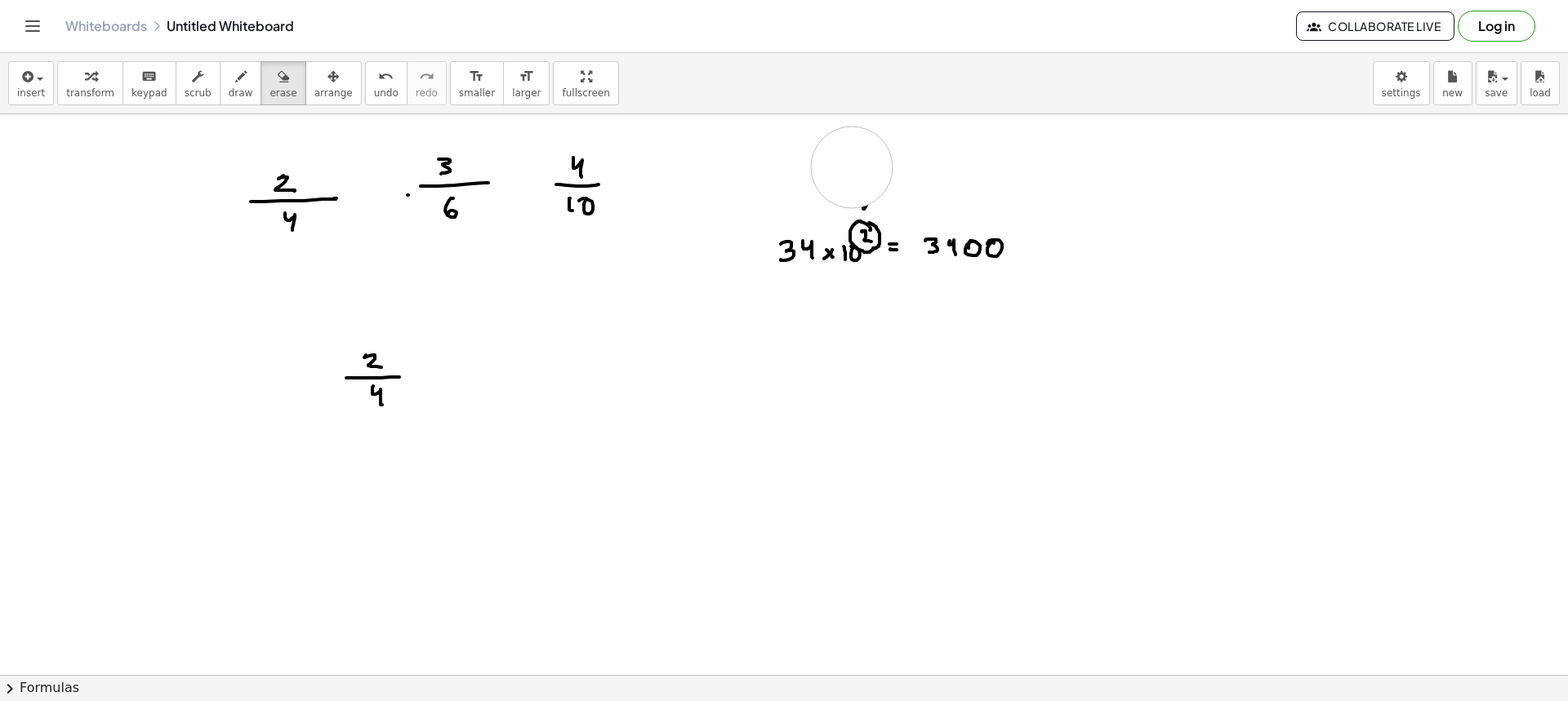
click at [854, 171] on div at bounding box center [784, 348] width 1568 height 1122
drag, startPoint x: 845, startPoint y: 240, endPoint x: 753, endPoint y: 235, distance: 92.1
click at [753, 235] on div at bounding box center [784, 348] width 1568 height 1122
click at [235, 79] on icon "button" at bounding box center [241, 77] width 12 height 20
drag, startPoint x: 800, startPoint y: 219, endPoint x: 826, endPoint y: 229, distance: 27.9
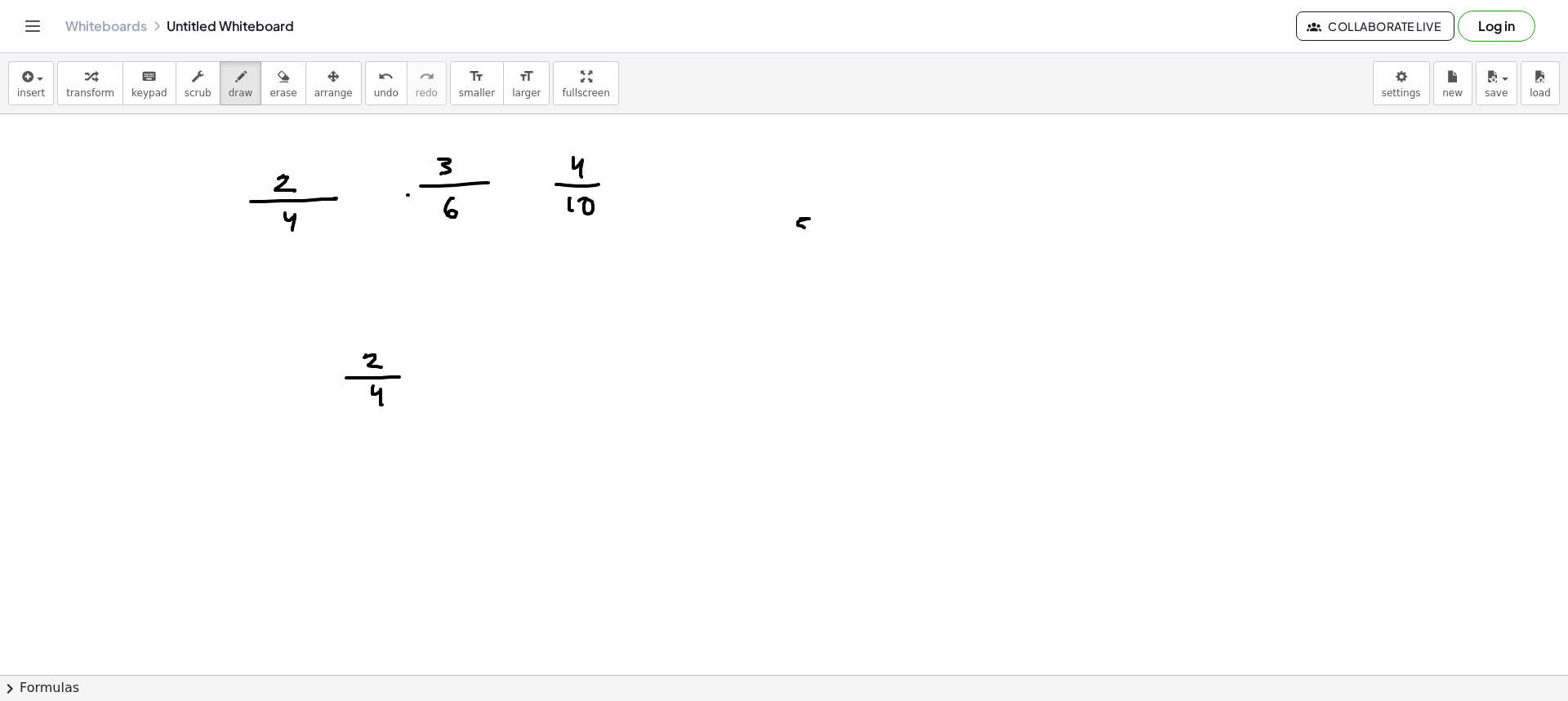
click at [790, 235] on div at bounding box center [784, 348] width 1568 height 1122
drag, startPoint x: 827, startPoint y: 227, endPoint x: 819, endPoint y: 228, distance: 8.1
click at [818, 234] on div at bounding box center [784, 348] width 1568 height 1122
drag, startPoint x: 819, startPoint y: 228, endPoint x: 837, endPoint y: 232, distance: 18.4
click at [835, 236] on div at bounding box center [784, 348] width 1568 height 1122
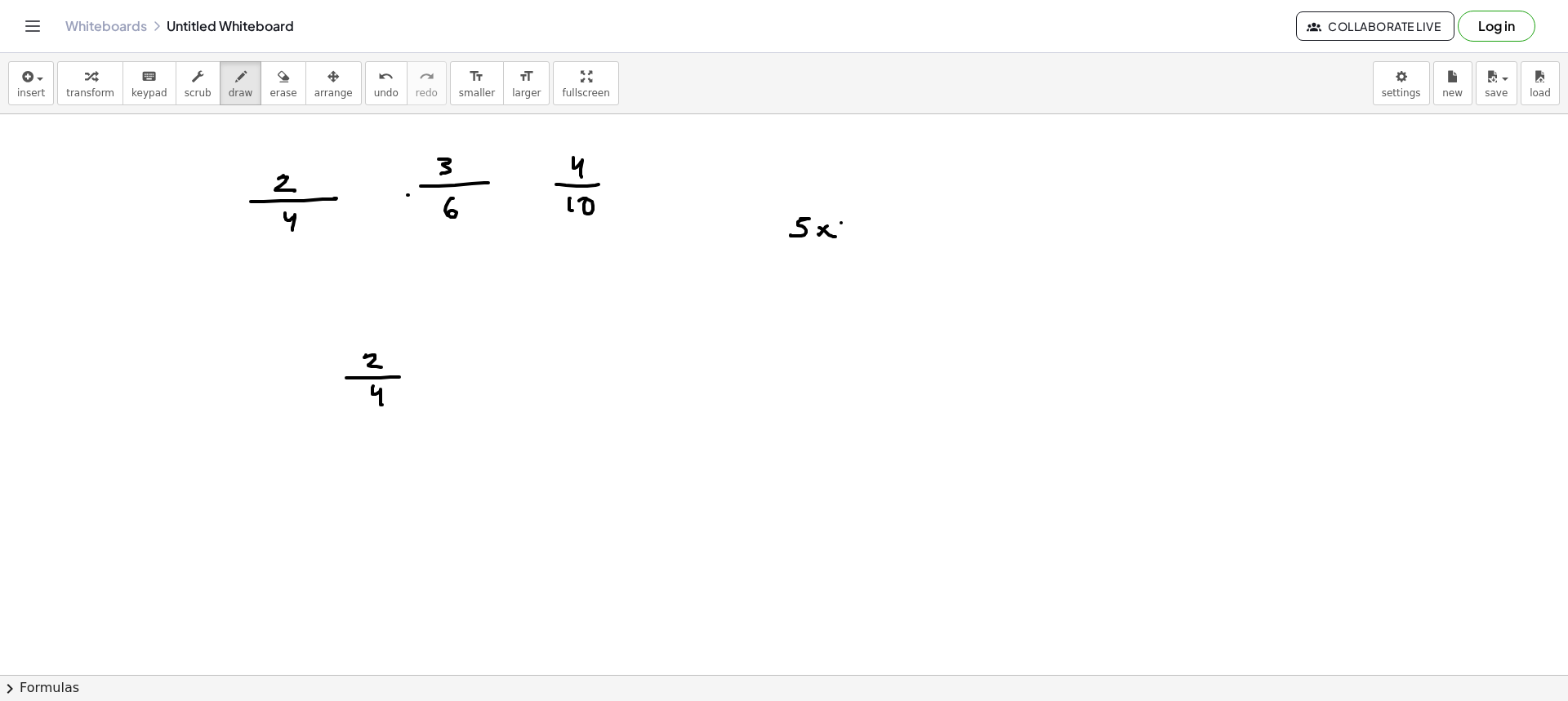
drag, startPoint x: 841, startPoint y: 223, endPoint x: 852, endPoint y: 222, distance: 11.0
click at [845, 236] on div at bounding box center [784, 348] width 1568 height 1122
click at [849, 224] on div at bounding box center [784, 348] width 1568 height 1122
drag, startPoint x: 864, startPoint y: 203, endPoint x: 862, endPoint y: 217, distance: 14.1
click at [859, 214] on div at bounding box center [784, 348] width 1568 height 1122
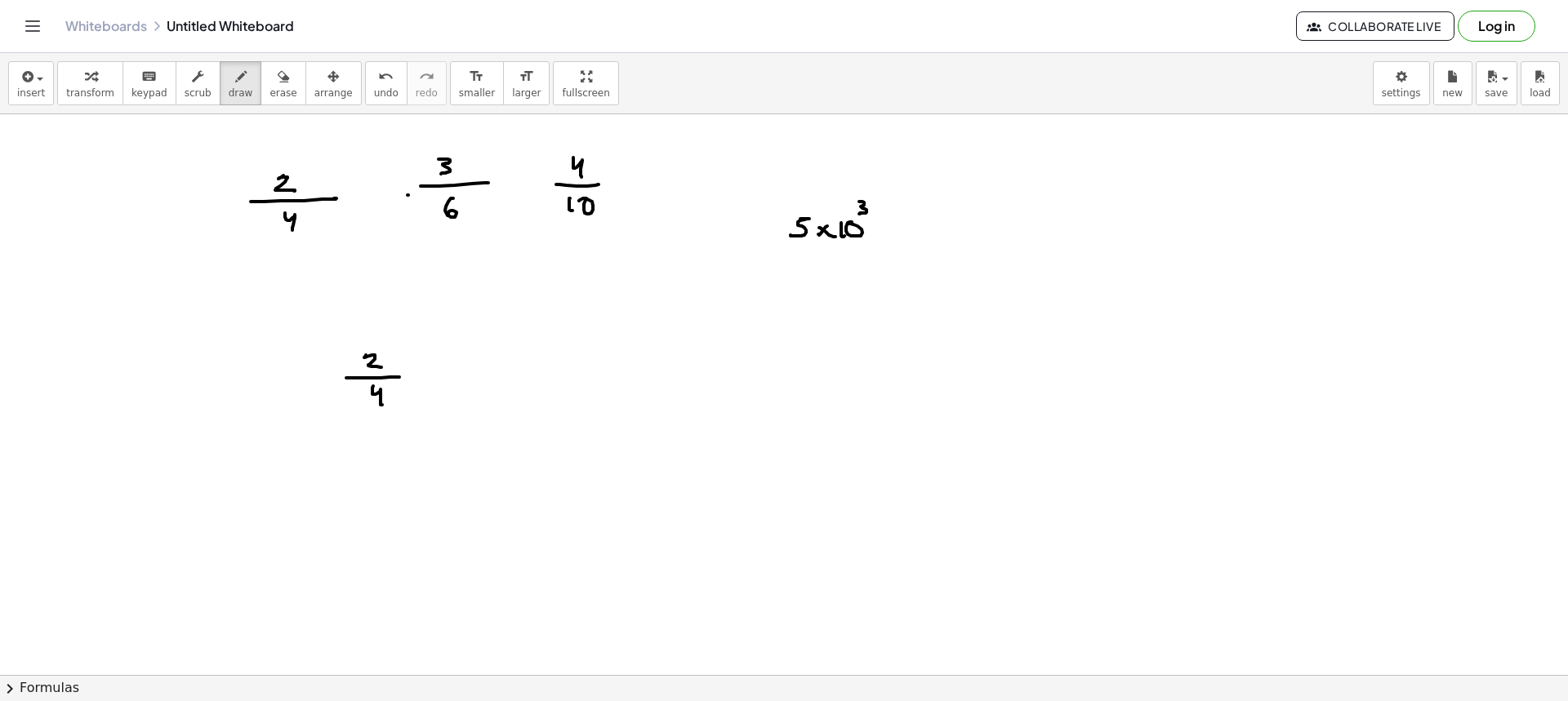
click at [886, 223] on div at bounding box center [784, 348] width 1568 height 1122
click at [889, 230] on div at bounding box center [784, 348] width 1568 height 1122
drag, startPoint x: 864, startPoint y: 195, endPoint x: 869, endPoint y: 208, distance: 13.9
click at [864, 200] on div at bounding box center [784, 348] width 1568 height 1122
drag, startPoint x: 912, startPoint y: 213, endPoint x: 907, endPoint y: 229, distance: 16.8
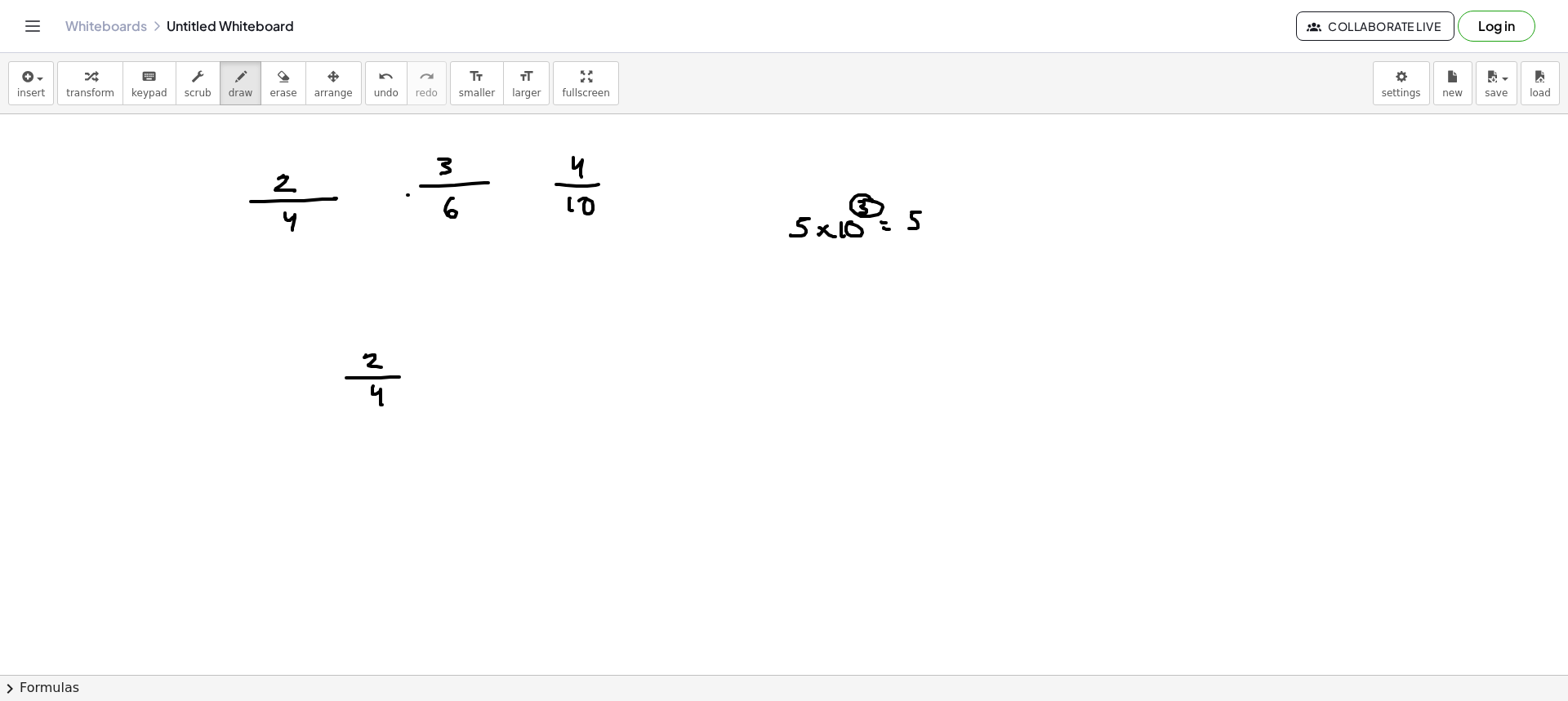
click at [906, 229] on div at bounding box center [784, 348] width 1568 height 1122
click at [930, 216] on div at bounding box center [784, 348] width 1568 height 1122
click at [962, 219] on div at bounding box center [784, 348] width 1568 height 1122
drag, startPoint x: 992, startPoint y: 213, endPoint x: 994, endPoint y: 227, distance: 14.1
click at [992, 214] on div at bounding box center [784, 348] width 1568 height 1122
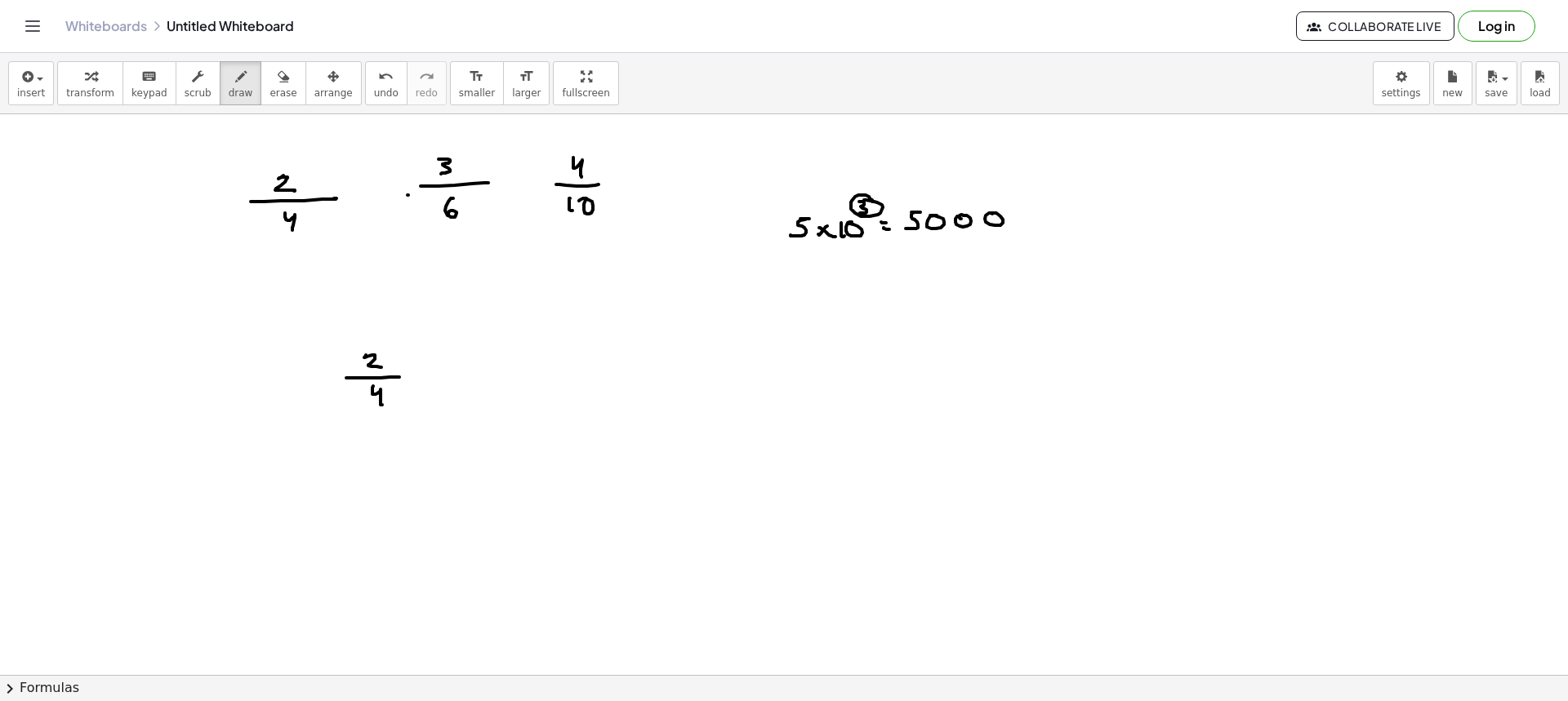
drag, startPoint x: 260, startPoint y: 108, endPoint x: 283, endPoint y: 119, distance: 25.5
click at [259, 107] on div "insert select one: Math Expression Function Text Youtube Video Graphing Geometr…" at bounding box center [784, 83] width 1568 height 61
click at [269, 89] on span "erase" at bounding box center [283, 93] width 27 height 12
drag, startPoint x: 803, startPoint y: 227, endPoint x: 1023, endPoint y: 210, distance: 220.7
click at [1035, 210] on div at bounding box center [784, 348] width 1568 height 1122
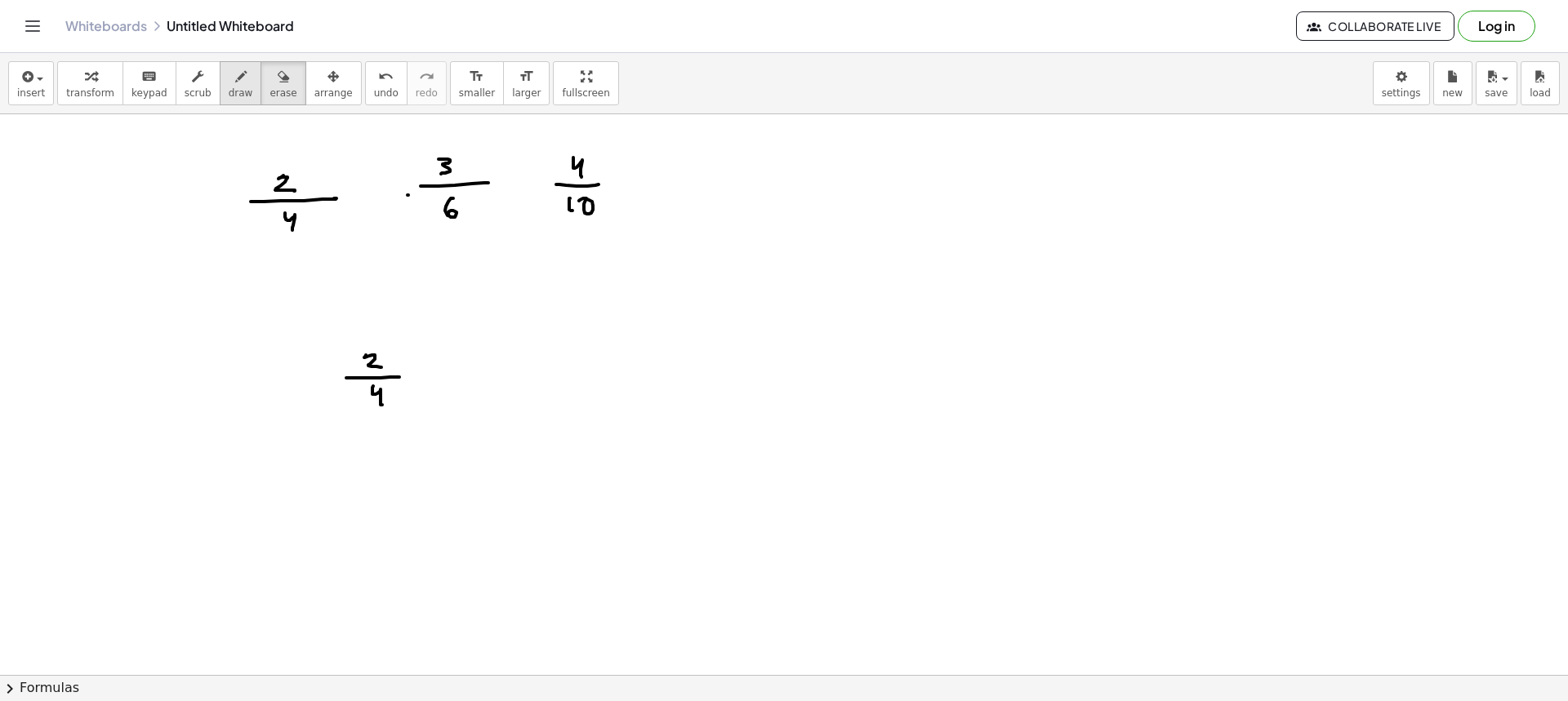
click at [235, 86] on icon "button" at bounding box center [241, 77] width 12 height 20
drag, startPoint x: 763, startPoint y: 224, endPoint x: 764, endPoint y: 235, distance: 11.0
click at [761, 235] on div at bounding box center [784, 348] width 1568 height 1122
drag, startPoint x: 796, startPoint y: 224, endPoint x: 788, endPoint y: 230, distance: 10.0
click at [788, 231] on div at bounding box center [784, 348] width 1568 height 1122
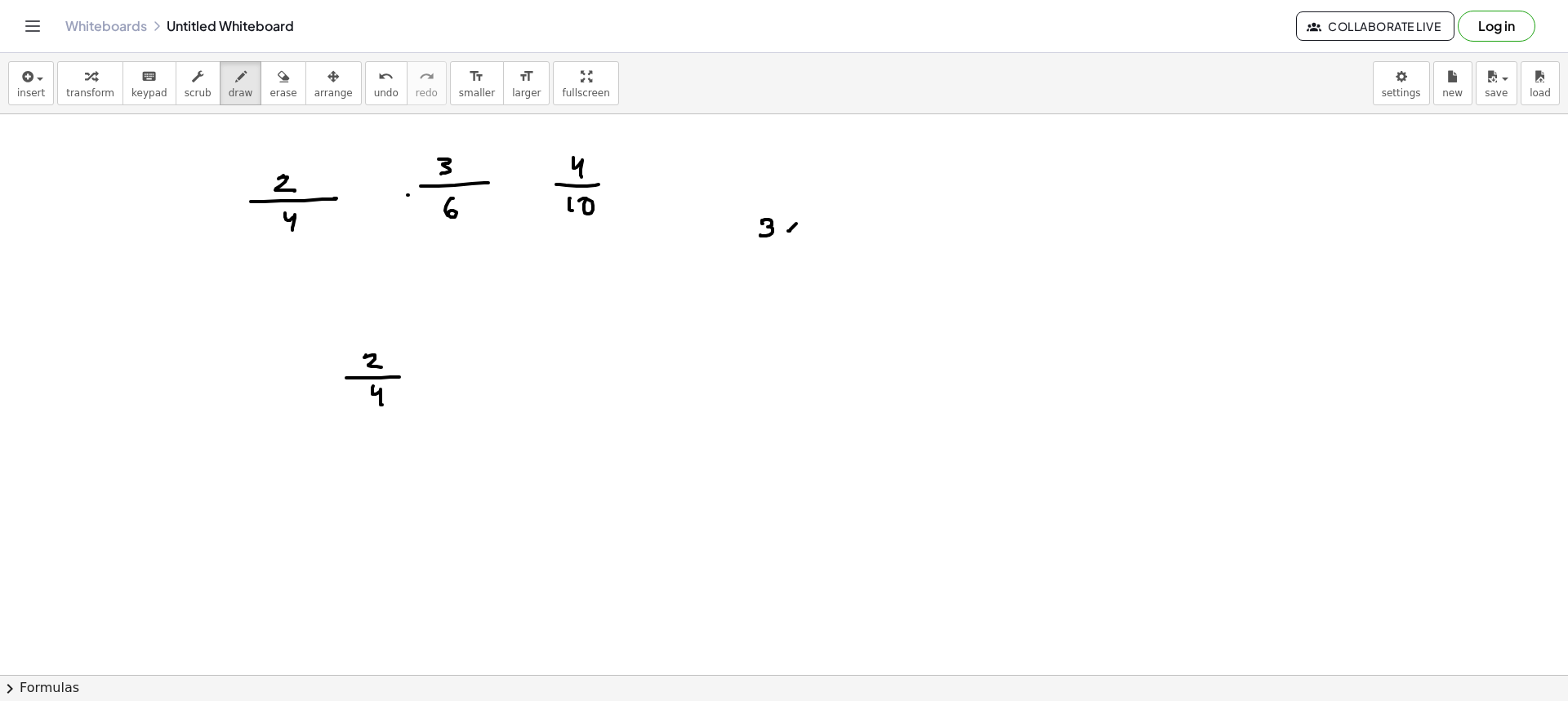
drag, startPoint x: 787, startPoint y: 223, endPoint x: 809, endPoint y: 227, distance: 22.4
click at [798, 232] on div at bounding box center [784, 348] width 1568 height 1122
click at [810, 234] on div at bounding box center [784, 348] width 1568 height 1122
click at [822, 220] on div at bounding box center [784, 348] width 1568 height 1122
click at [827, 204] on div at bounding box center [784, 348] width 1568 height 1122
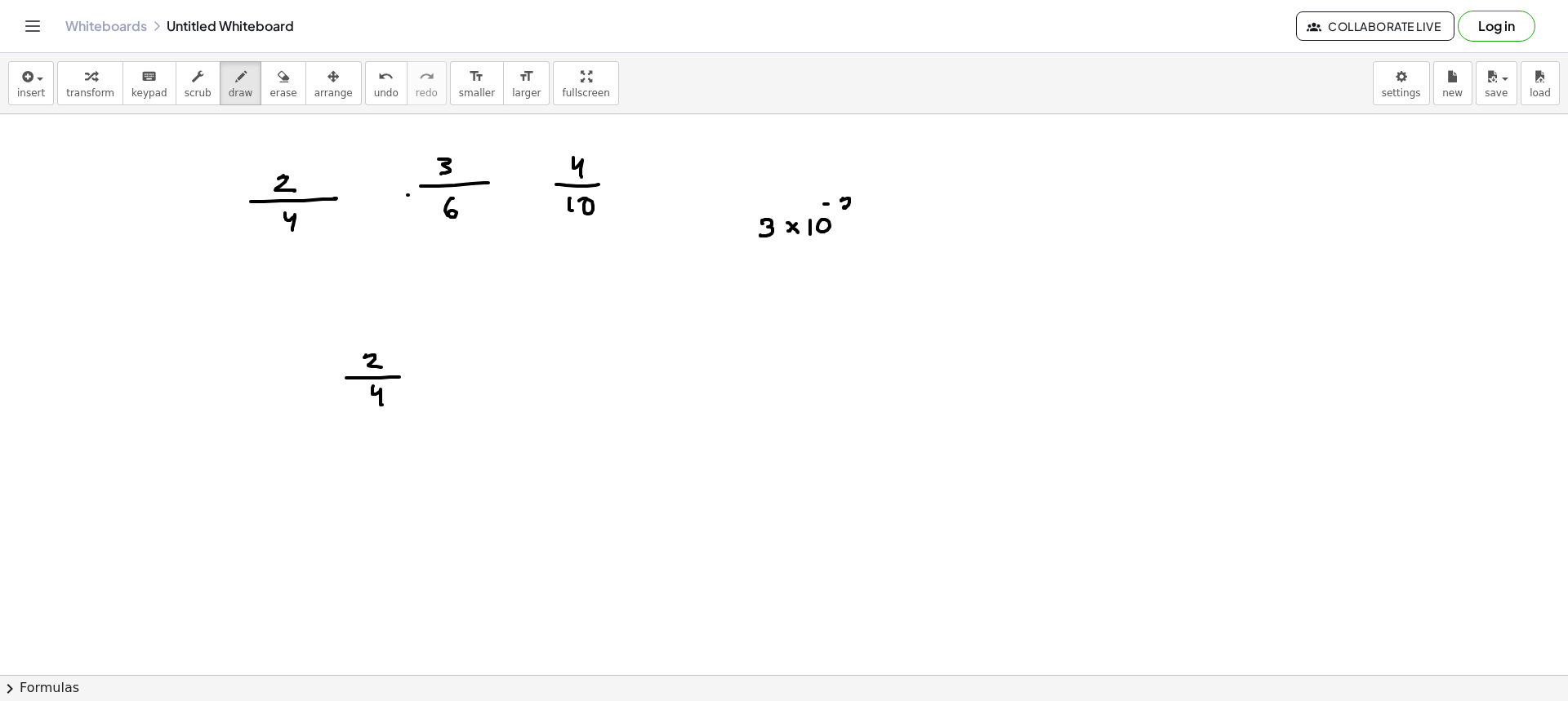
drag, startPoint x: 843, startPoint y: 199, endPoint x: 861, endPoint y: 213, distance: 22.8
click at [854, 213] on div at bounding box center [784, 348] width 1568 height 1122
click at [887, 226] on div at bounding box center [784, 348] width 1568 height 1122
drag, startPoint x: 886, startPoint y: 229, endPoint x: 896, endPoint y: 231, distance: 10.2
click at [892, 231] on div at bounding box center [784, 348] width 1568 height 1122
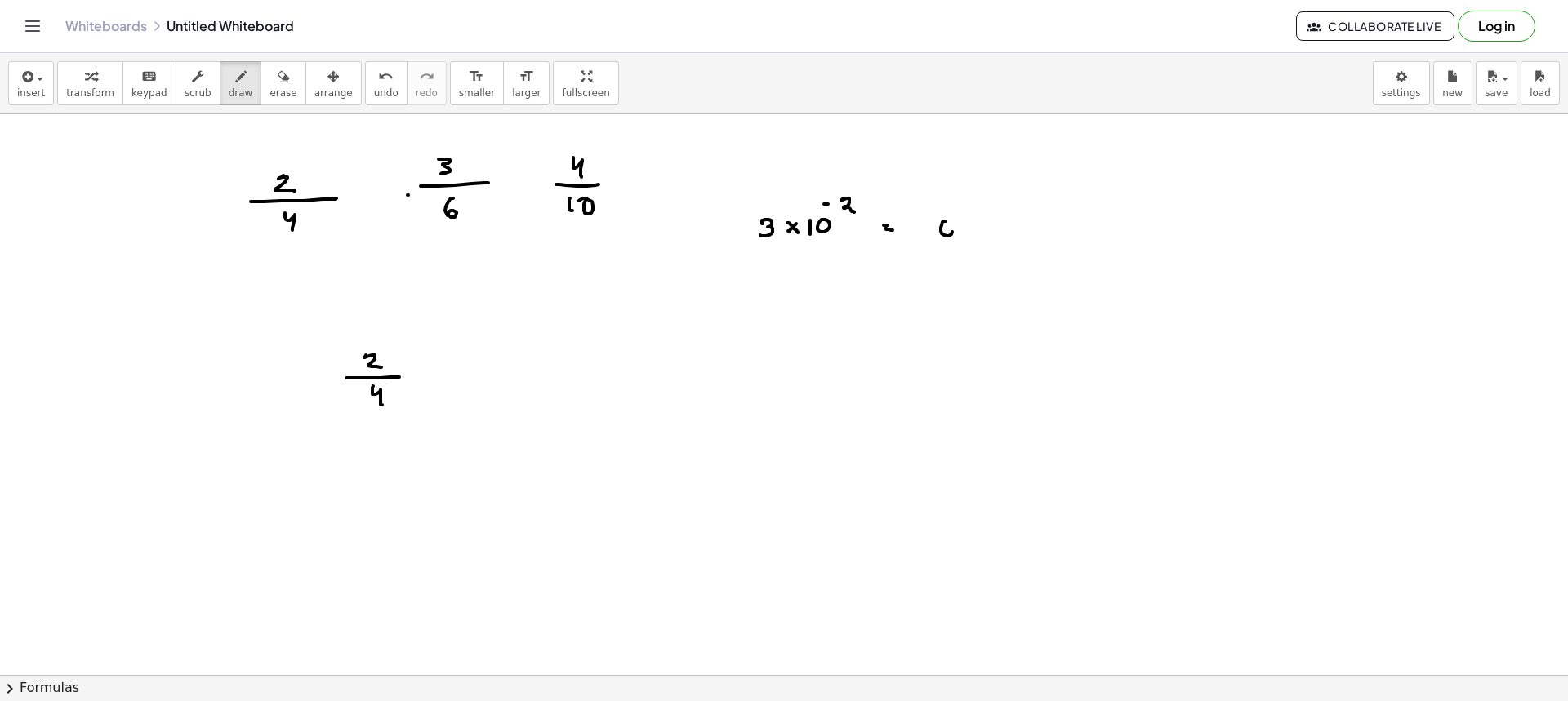
click at [945, 223] on div at bounding box center [784, 348] width 1568 height 1122
click at [962, 233] on div at bounding box center [784, 348] width 1568 height 1122
click at [981, 221] on div at bounding box center [784, 348] width 1568 height 1122
click at [1002, 220] on div at bounding box center [784, 348] width 1568 height 1122
drag, startPoint x: 1023, startPoint y: 221, endPoint x: 1020, endPoint y: 233, distance: 12.4
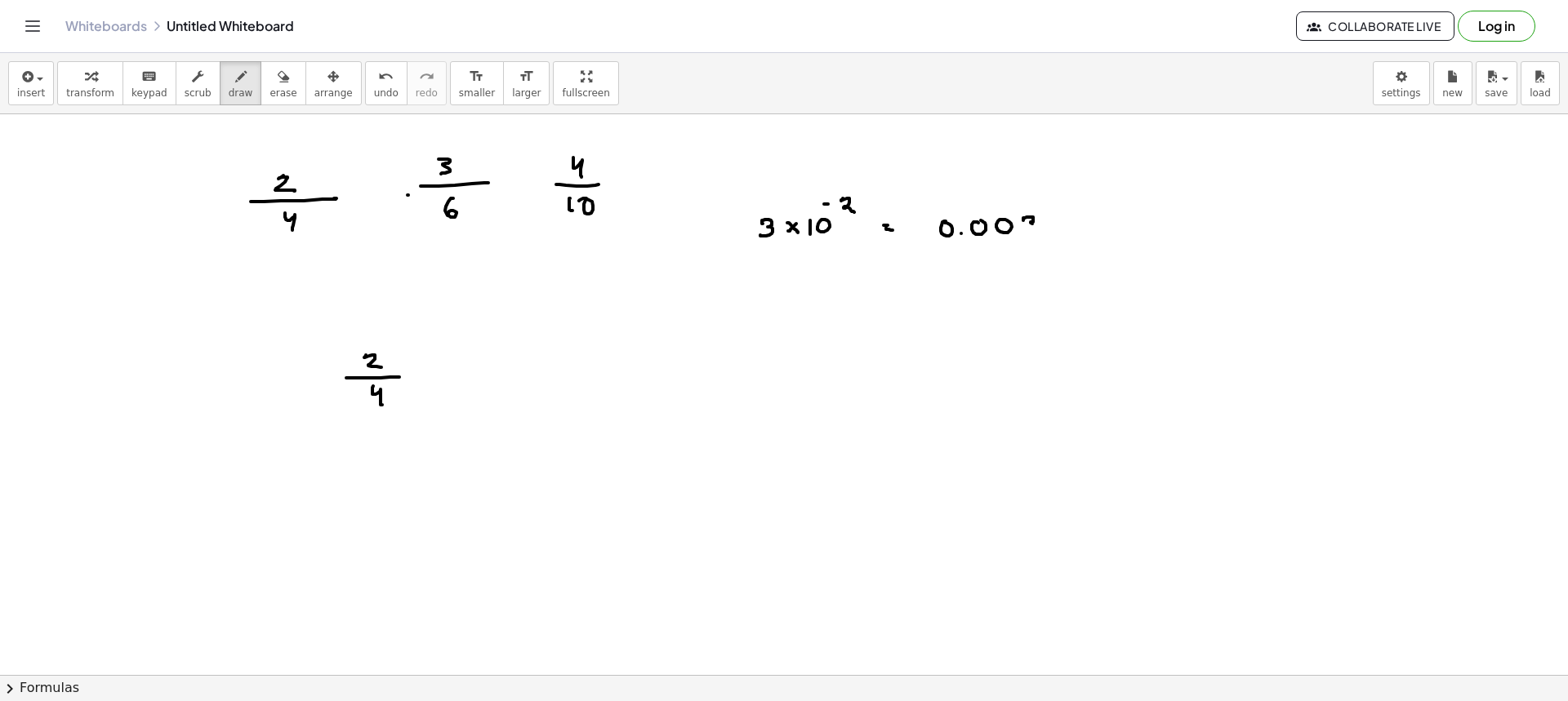
click at [1021, 233] on div at bounding box center [784, 348] width 1568 height 1122
drag, startPoint x: 929, startPoint y: 245, endPoint x: 1060, endPoint y: 247, distance: 131.0
click at [1060, 247] on div at bounding box center [784, 348] width 1568 height 1122
drag, startPoint x: 262, startPoint y: 91, endPoint x: 273, endPoint y: 97, distance: 12.5
click at [269, 91] on span "erase" at bounding box center [283, 93] width 27 height 12
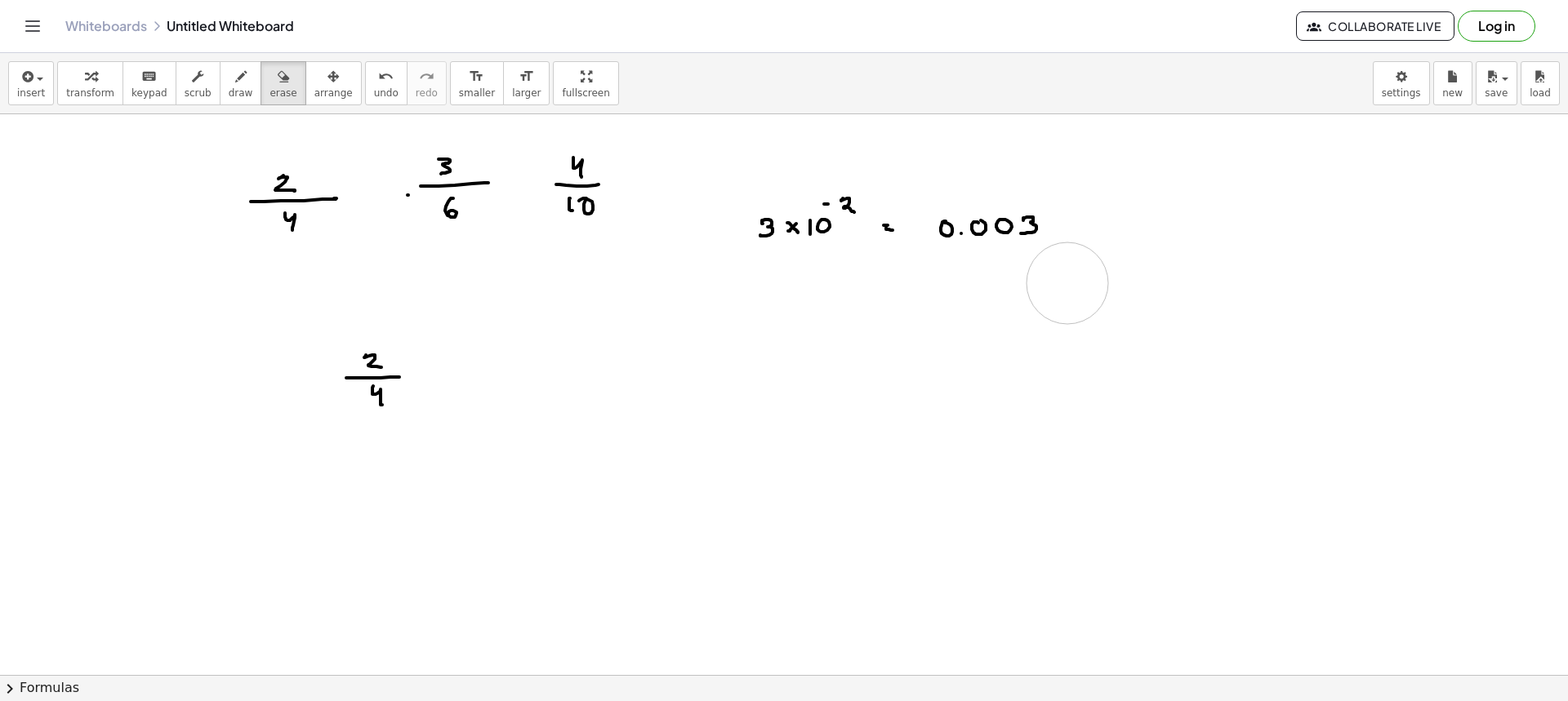
drag, startPoint x: 922, startPoint y: 300, endPoint x: 1067, endPoint y: 283, distance: 146.0
click at [1067, 283] on div at bounding box center [784, 348] width 1568 height 1122
click at [235, 80] on icon "button" at bounding box center [241, 77] width 12 height 20
drag, startPoint x: 832, startPoint y: 150, endPoint x: 840, endPoint y: 171, distance: 22.5
click at [842, 172] on div at bounding box center [784, 348] width 1568 height 1122
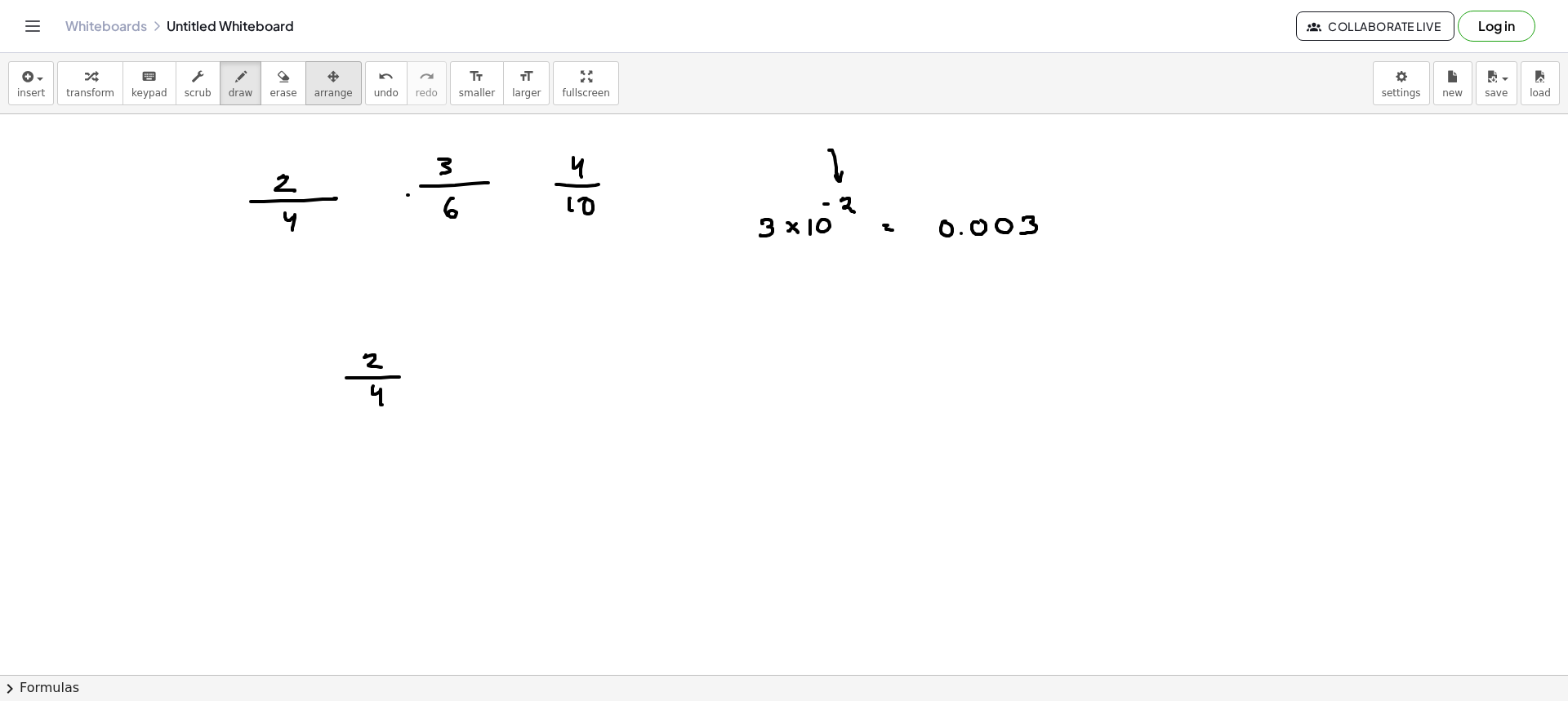
click at [306, 86] on button "arrange" at bounding box center [334, 83] width 56 height 44
click at [1043, 234] on div at bounding box center [784, 348] width 1568 height 1122
click at [269, 98] on span "erase" at bounding box center [283, 93] width 27 height 12
drag, startPoint x: 1068, startPoint y: 222, endPoint x: 917, endPoint y: 242, distance: 152.3
click at [1034, 230] on div at bounding box center [784, 348] width 1568 height 1122
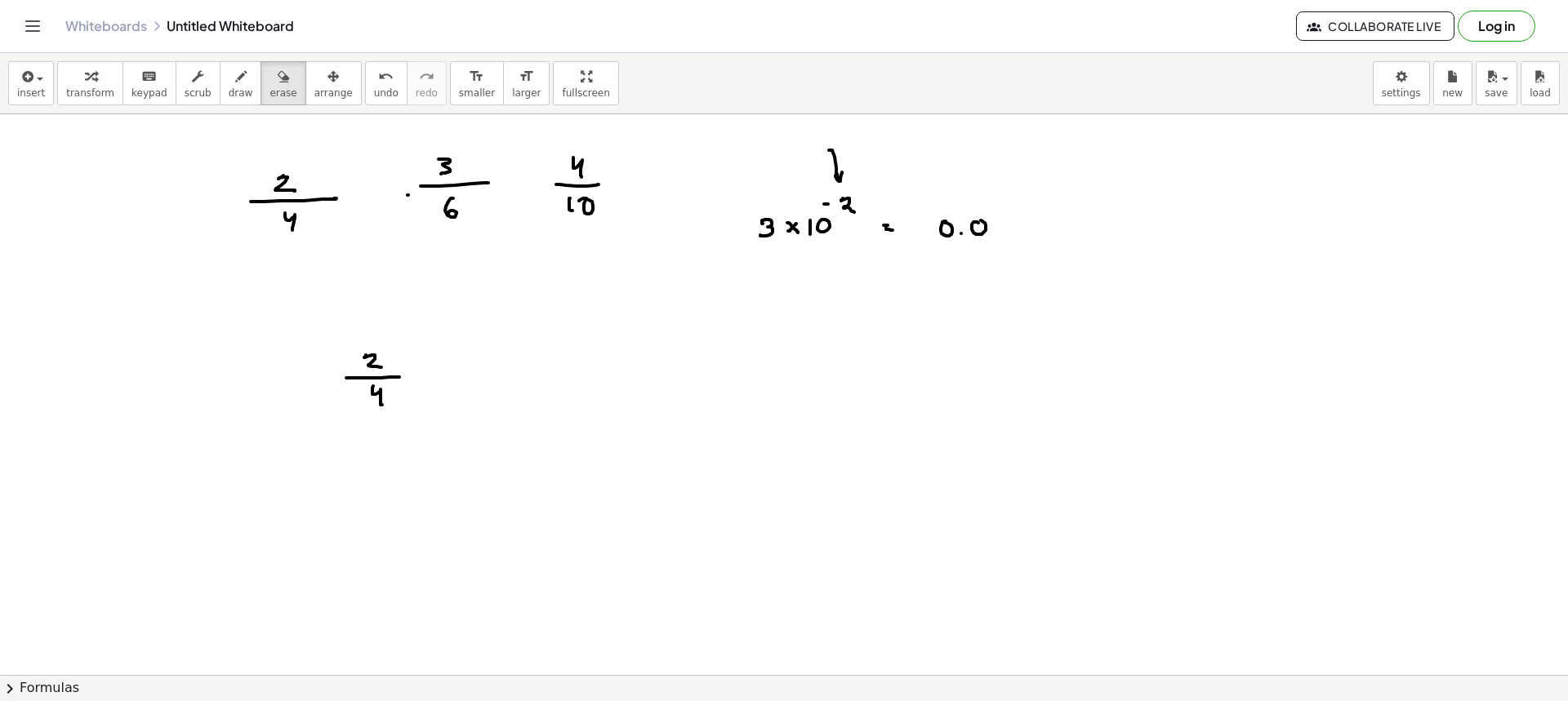
drag, startPoint x: 214, startPoint y: 92, endPoint x: 271, endPoint y: 110, distance: 59.8
click at [229, 94] on span "draw" at bounding box center [241, 93] width 25 height 12
click at [989, 242] on div at bounding box center [784, 348] width 1568 height 1122
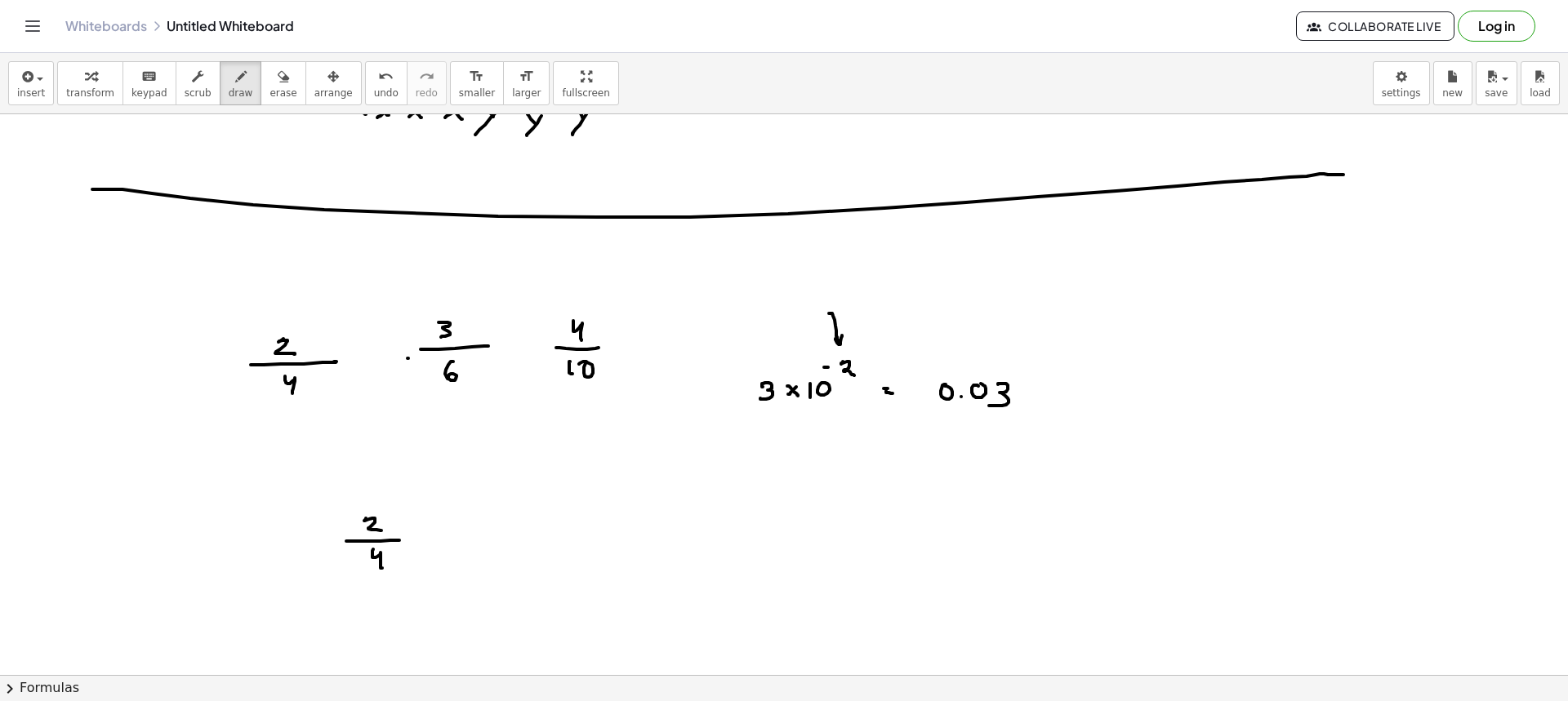
scroll to position [245, 0]
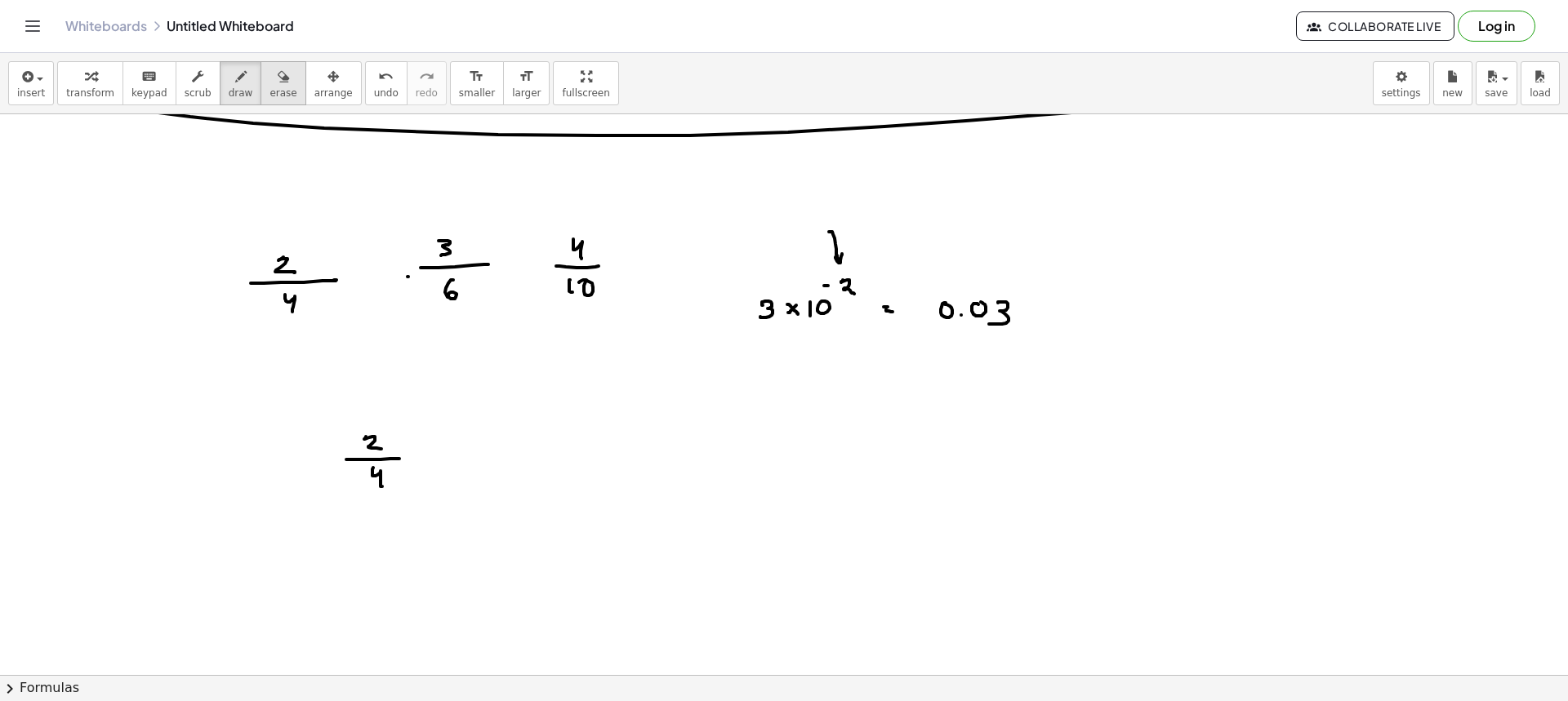
click at [260, 100] on button "erase" at bounding box center [283, 83] width 45 height 44
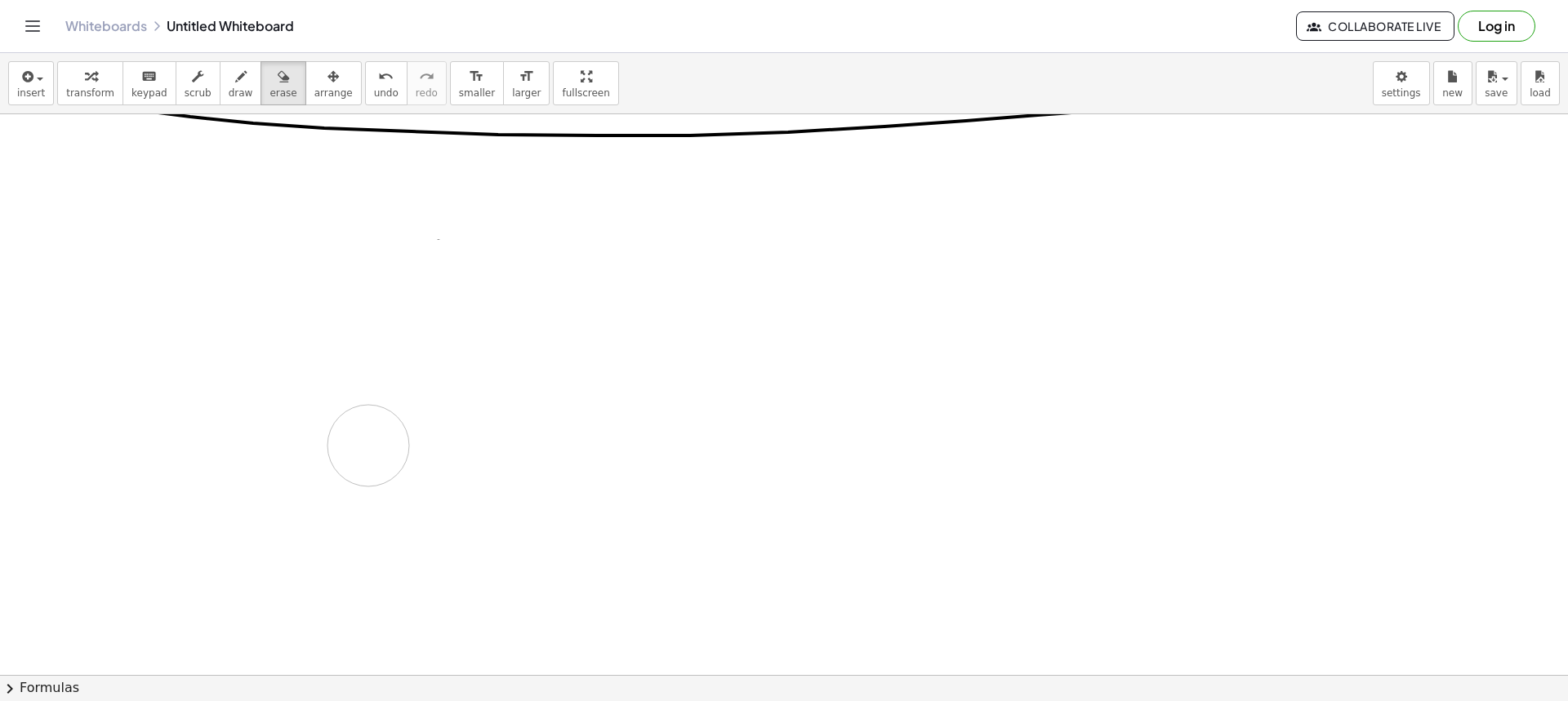
drag, startPoint x: 264, startPoint y: 283, endPoint x: 423, endPoint y: 466, distance: 242.4
click at [414, 465] on div at bounding box center [784, 430] width 1568 height 1122
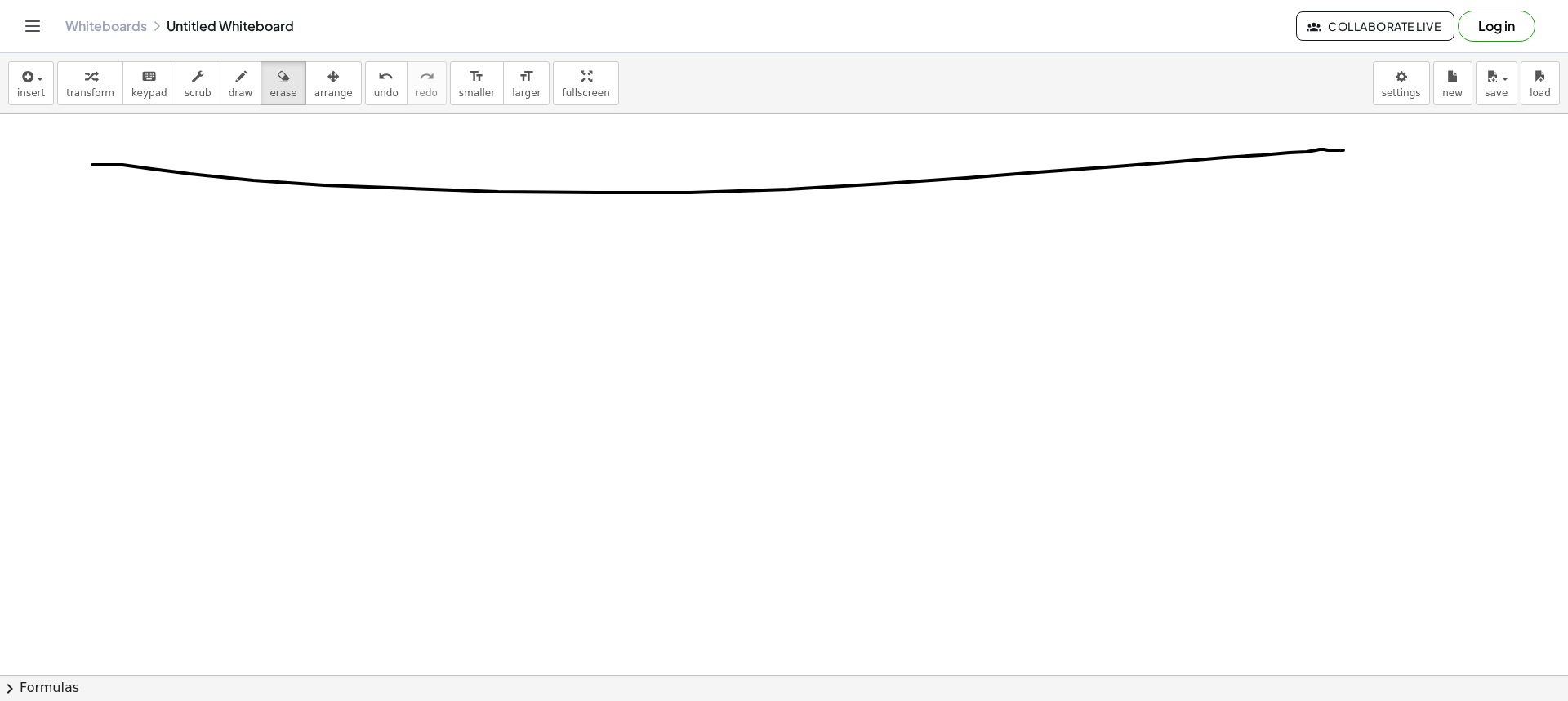
scroll to position [163, 0]
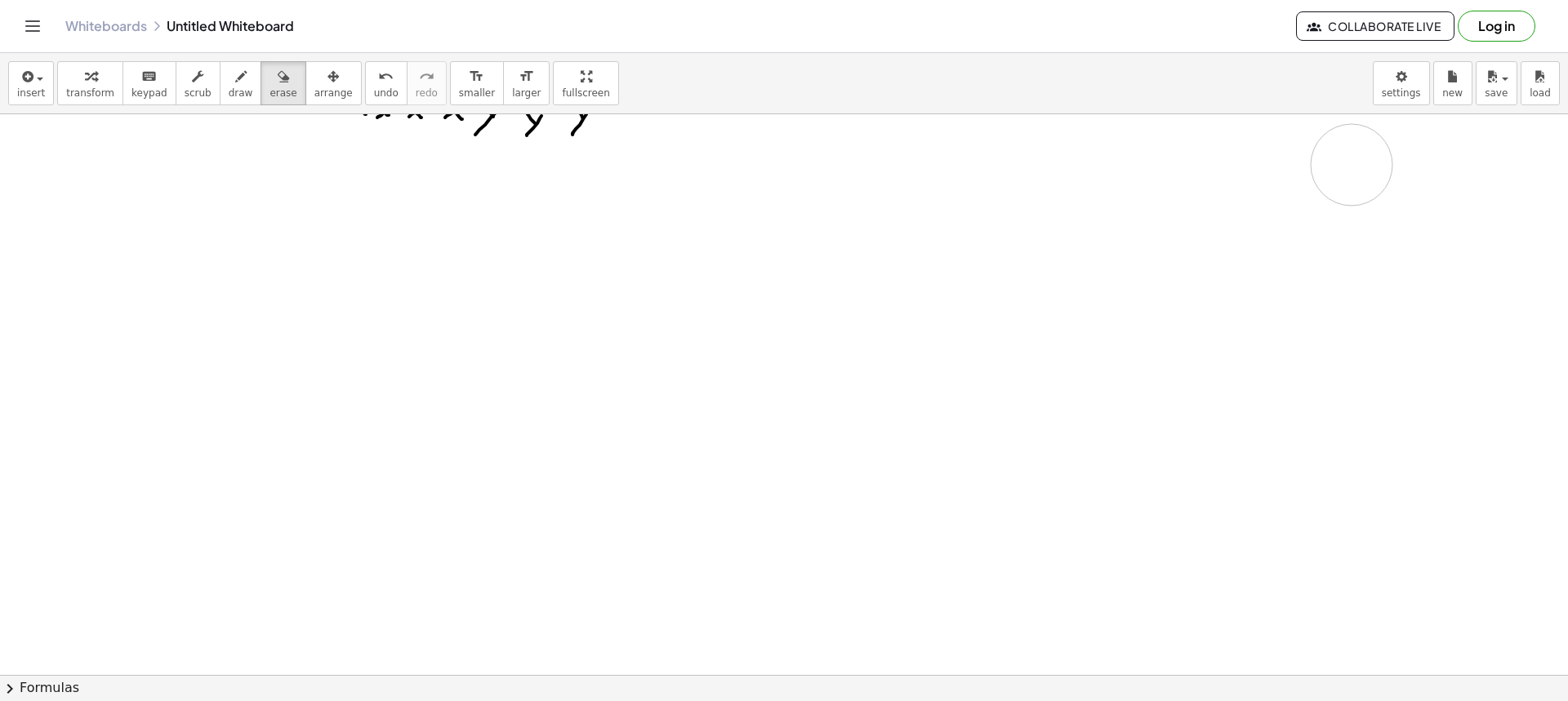
drag, startPoint x: 103, startPoint y: 225, endPoint x: 1363, endPoint y: 164, distance: 1261.5
click at [1363, 164] on div at bounding box center [784, 512] width 1568 height 1122
drag, startPoint x: 213, startPoint y: 87, endPoint x: 91, endPoint y: 150, distance: 137.3
click at [220, 86] on button "draw" at bounding box center [241, 83] width 43 height 44
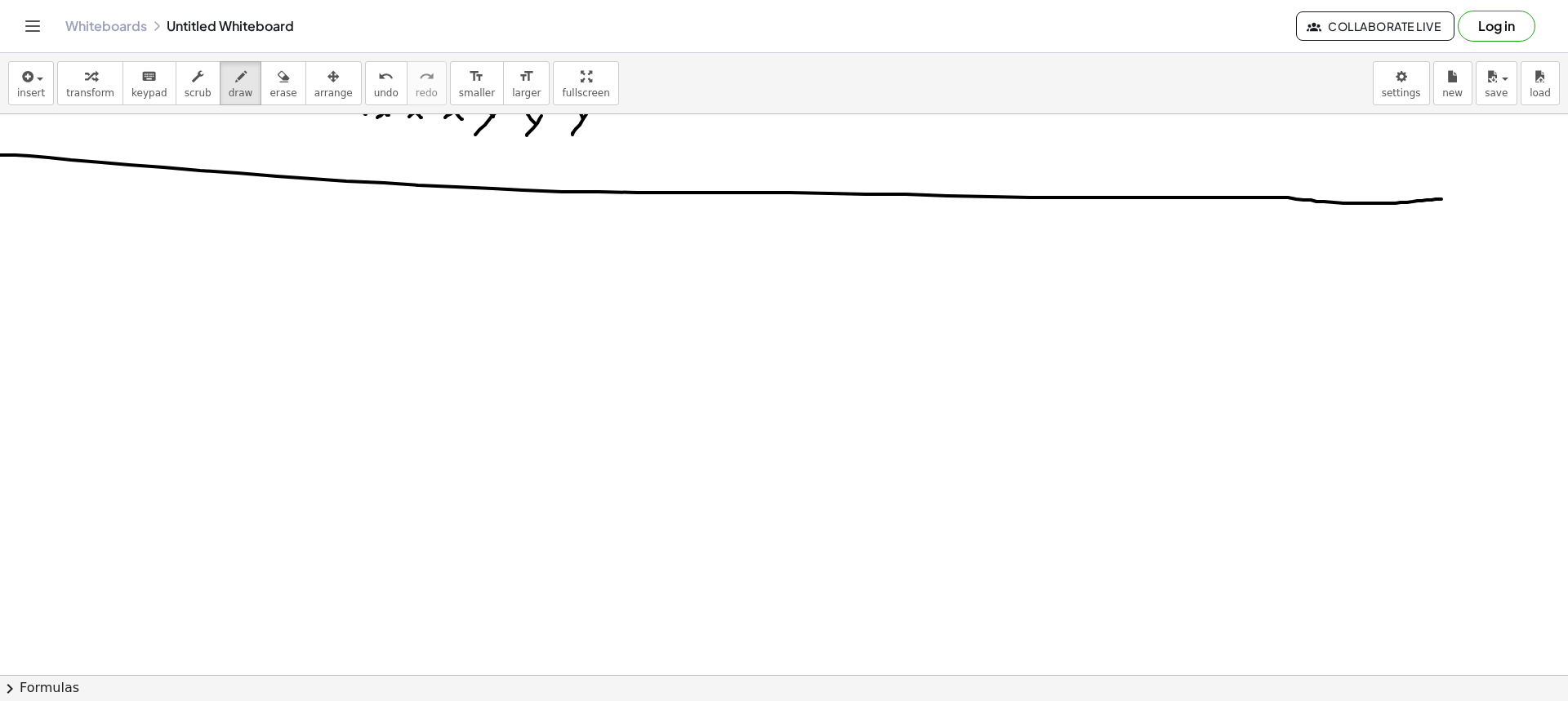
drag, startPoint x: 0, startPoint y: 155, endPoint x: 1453, endPoint y: 198, distance: 1453.6
click at [1453, 198] on div at bounding box center [784, 512] width 1568 height 1122
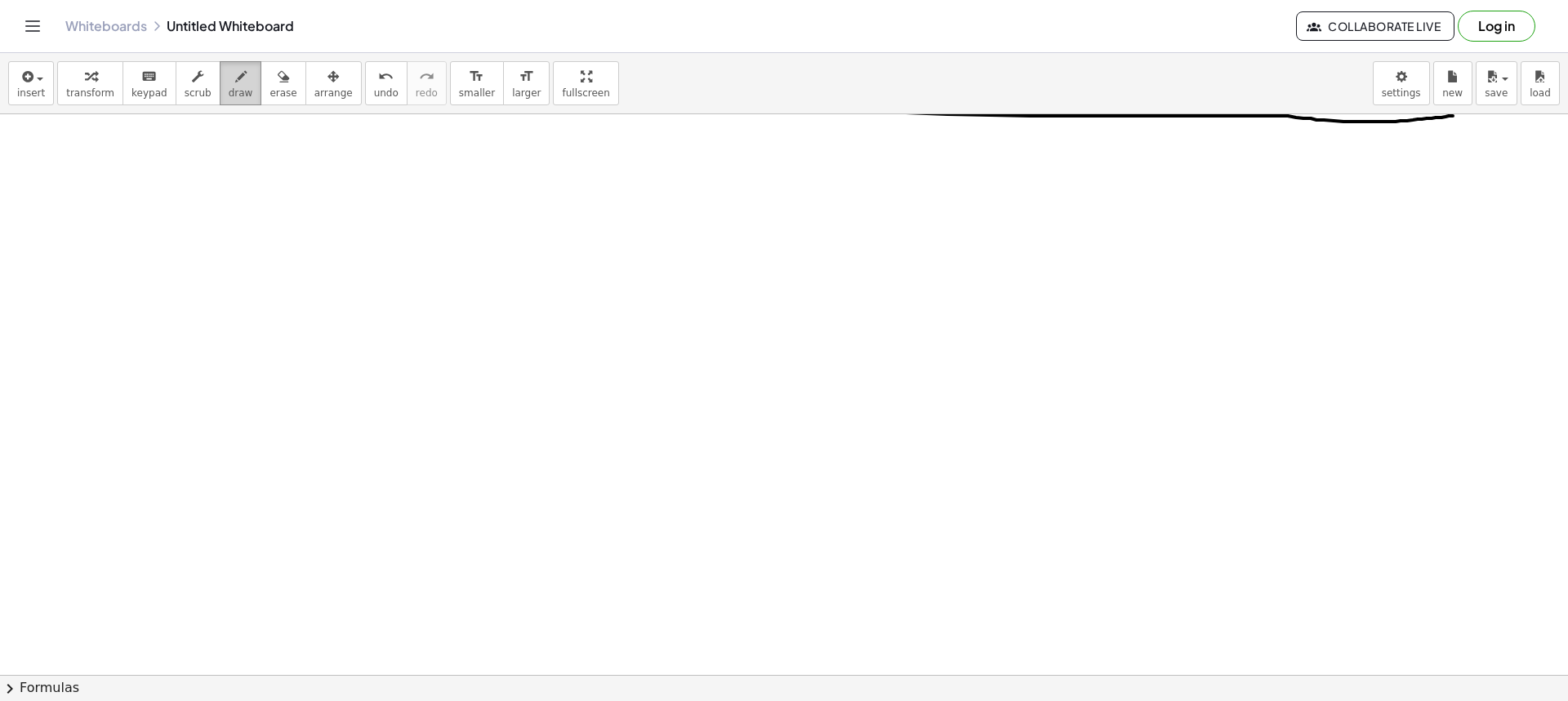
click at [229, 93] on span "draw" at bounding box center [241, 93] width 25 height 12
drag, startPoint x: 440, startPoint y: 175, endPoint x: 461, endPoint y: 189, distance: 25.2
click at [433, 197] on div at bounding box center [784, 430] width 1568 height 1122
drag, startPoint x: 448, startPoint y: 194, endPoint x: 477, endPoint y: 189, distance: 29.4
click at [454, 185] on div at bounding box center [784, 430] width 1568 height 1122
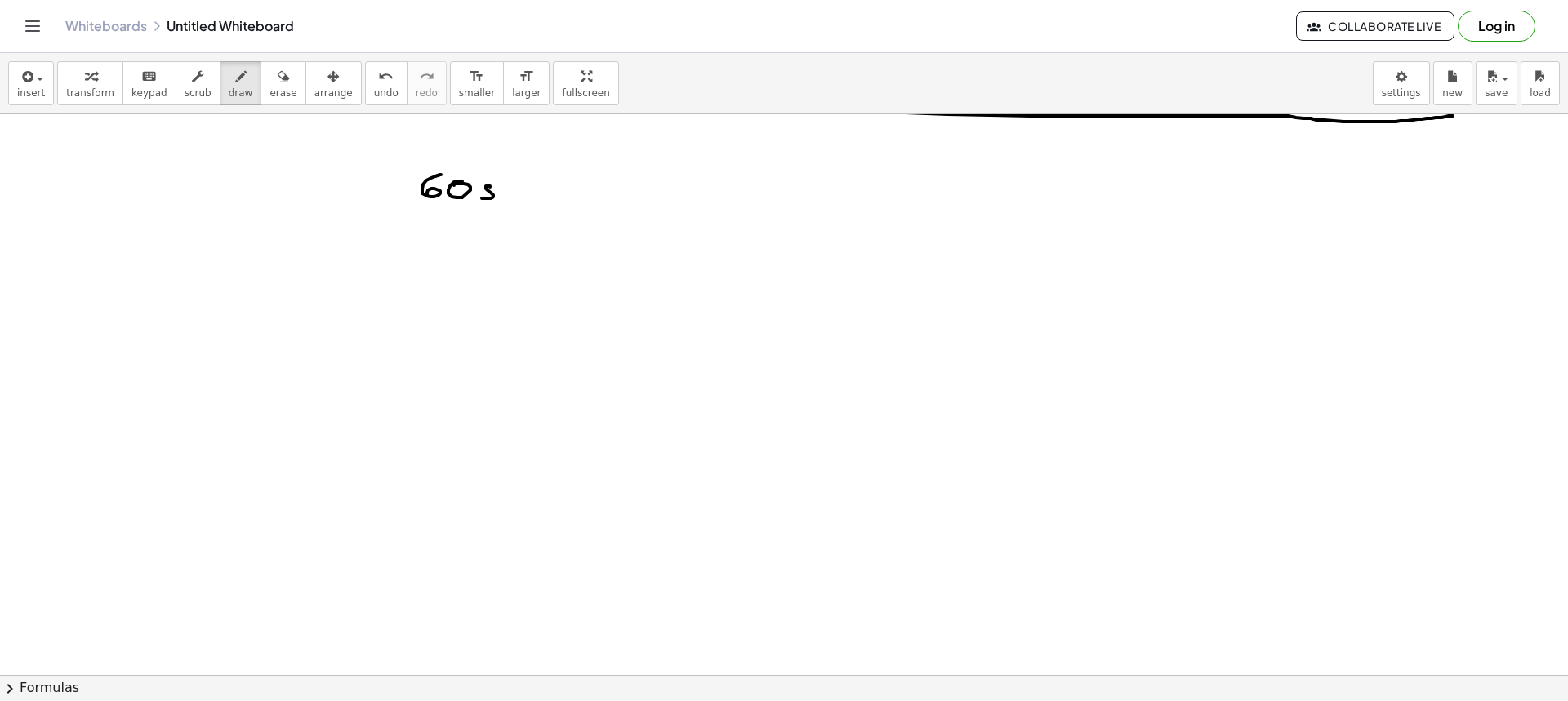
drag, startPoint x: 490, startPoint y: 187, endPoint x: 482, endPoint y: 199, distance: 14.4
click at [482, 199] on div at bounding box center [784, 430] width 1568 height 1122
click at [527, 190] on div at bounding box center [784, 430] width 1568 height 1122
drag, startPoint x: 522, startPoint y: 194, endPoint x: 541, endPoint y: 197, distance: 19.2
click at [532, 197] on div at bounding box center [784, 430] width 1568 height 1122
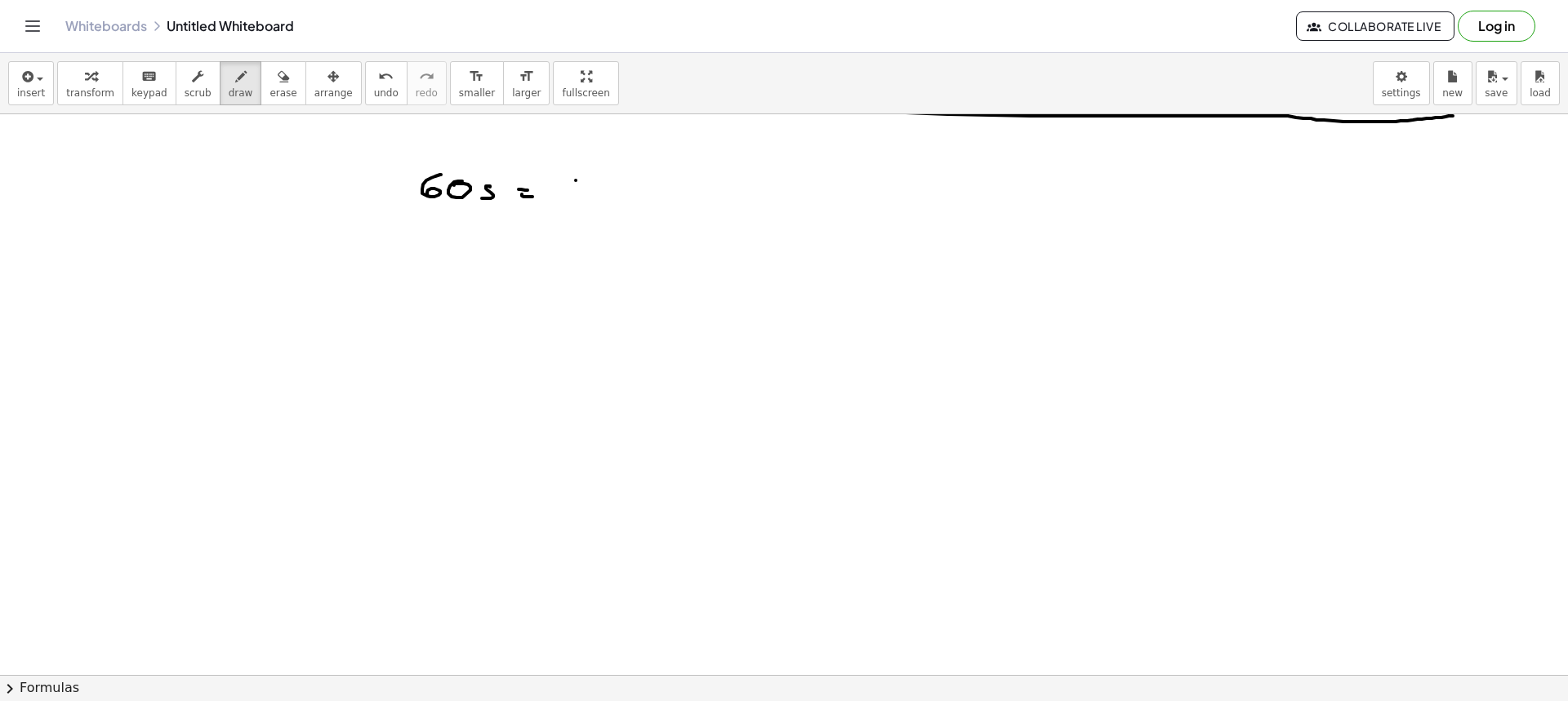
drag, startPoint x: 576, startPoint y: 180, endPoint x: 577, endPoint y: 205, distance: 25.0
click at [576, 202] on div at bounding box center [784, 430] width 1568 height 1122
drag, startPoint x: 588, startPoint y: 203, endPoint x: 607, endPoint y: 208, distance: 19.6
click at [605, 205] on div at bounding box center [784, 430] width 1568 height 1122
drag, startPoint x: 556, startPoint y: 246, endPoint x: 577, endPoint y: 299, distance: 57.0
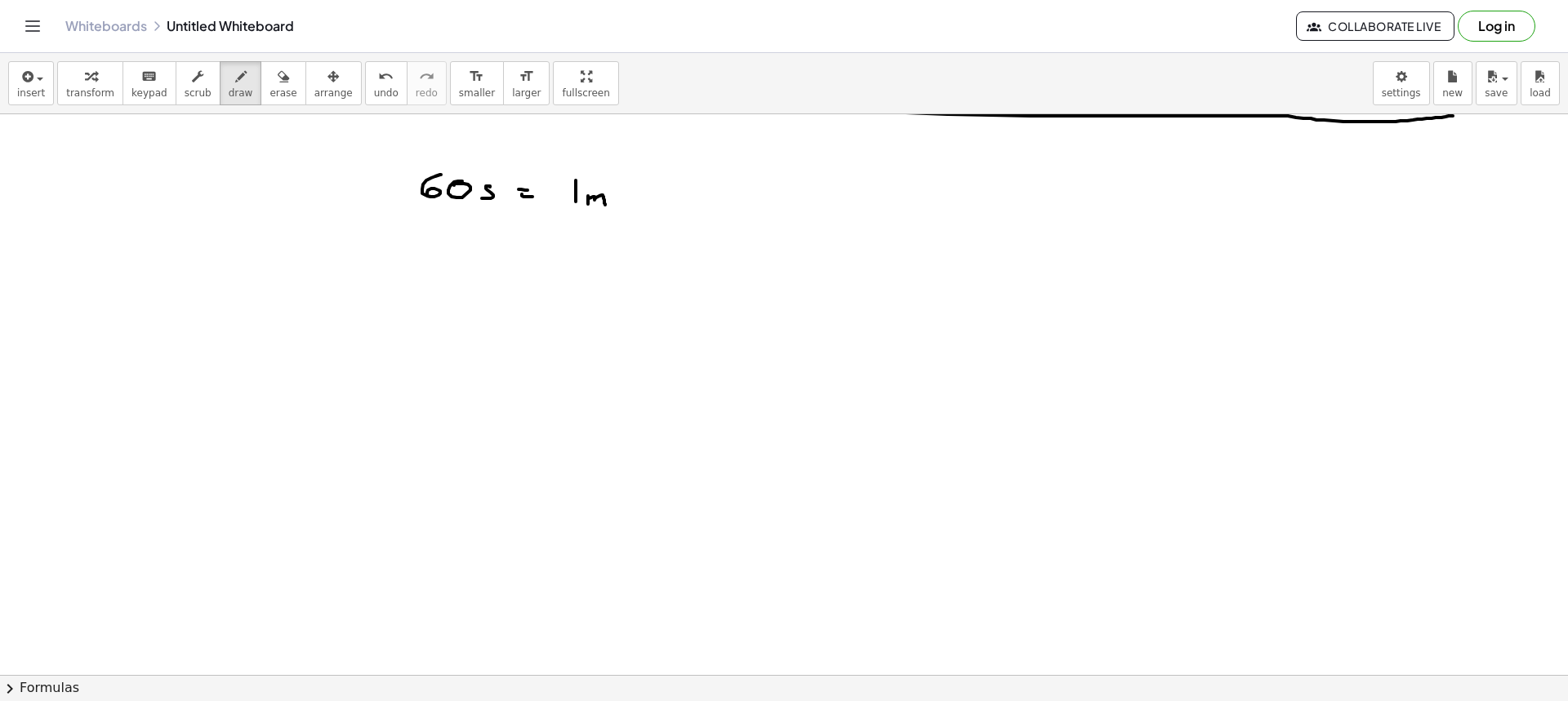
click at [564, 299] on div at bounding box center [784, 430] width 1568 height 1122
drag, startPoint x: 660, startPoint y: 249, endPoint x: 655, endPoint y: 299, distance: 50.2
click at [656, 299] on div at bounding box center [784, 430] width 1568 height 1122
drag, startPoint x: 494, startPoint y: 259, endPoint x: 491, endPoint y: 278, distance: 19.2
click at [487, 278] on div at bounding box center [784, 430] width 1568 height 1122
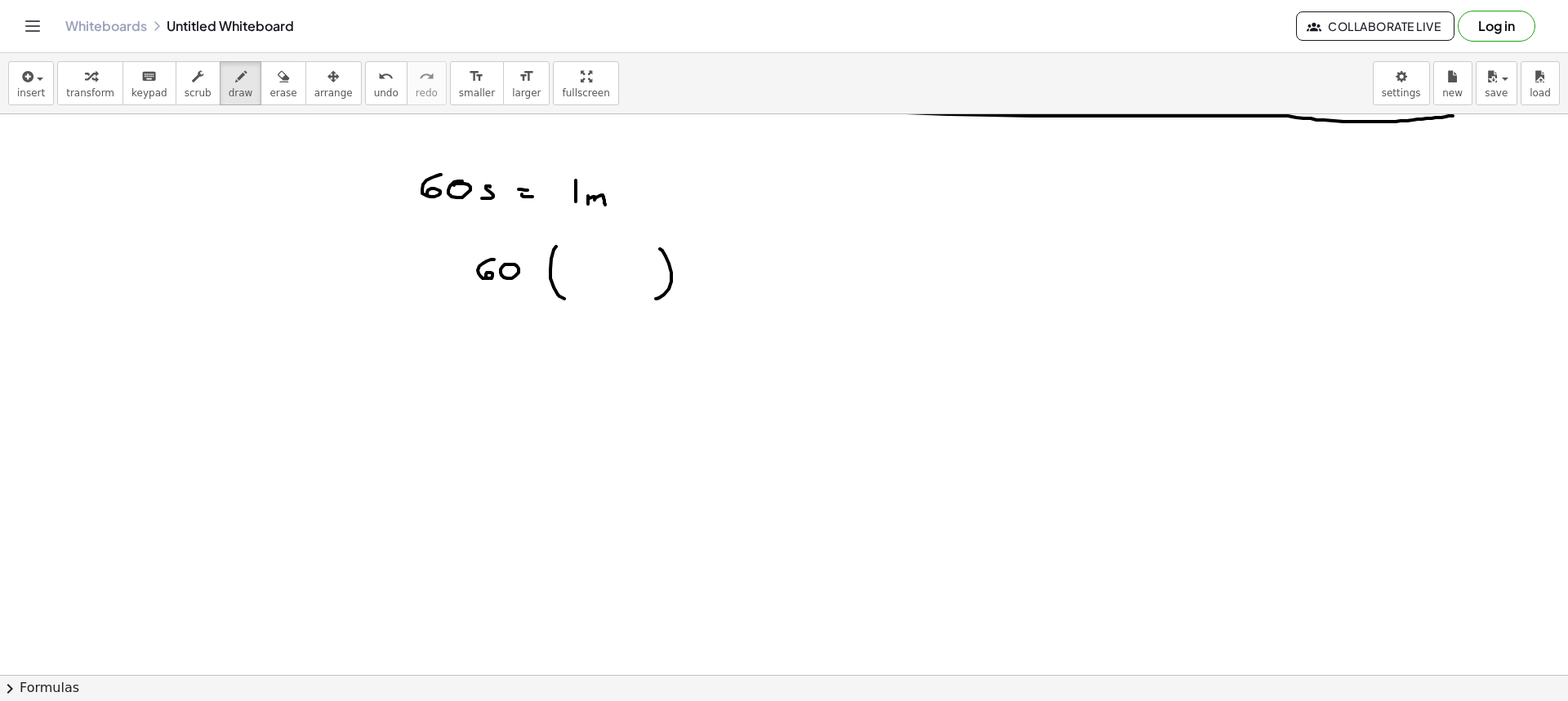
click at [508, 264] on div at bounding box center [784, 430] width 1568 height 1122
drag, startPoint x: 566, startPoint y: 269, endPoint x: 664, endPoint y: 270, distance: 98.0
click at [664, 270] on div at bounding box center [784, 430] width 1568 height 1122
drag, startPoint x: 597, startPoint y: 239, endPoint x: 603, endPoint y: 264, distance: 25.7
click at [600, 264] on div at bounding box center [784, 430] width 1568 height 1122
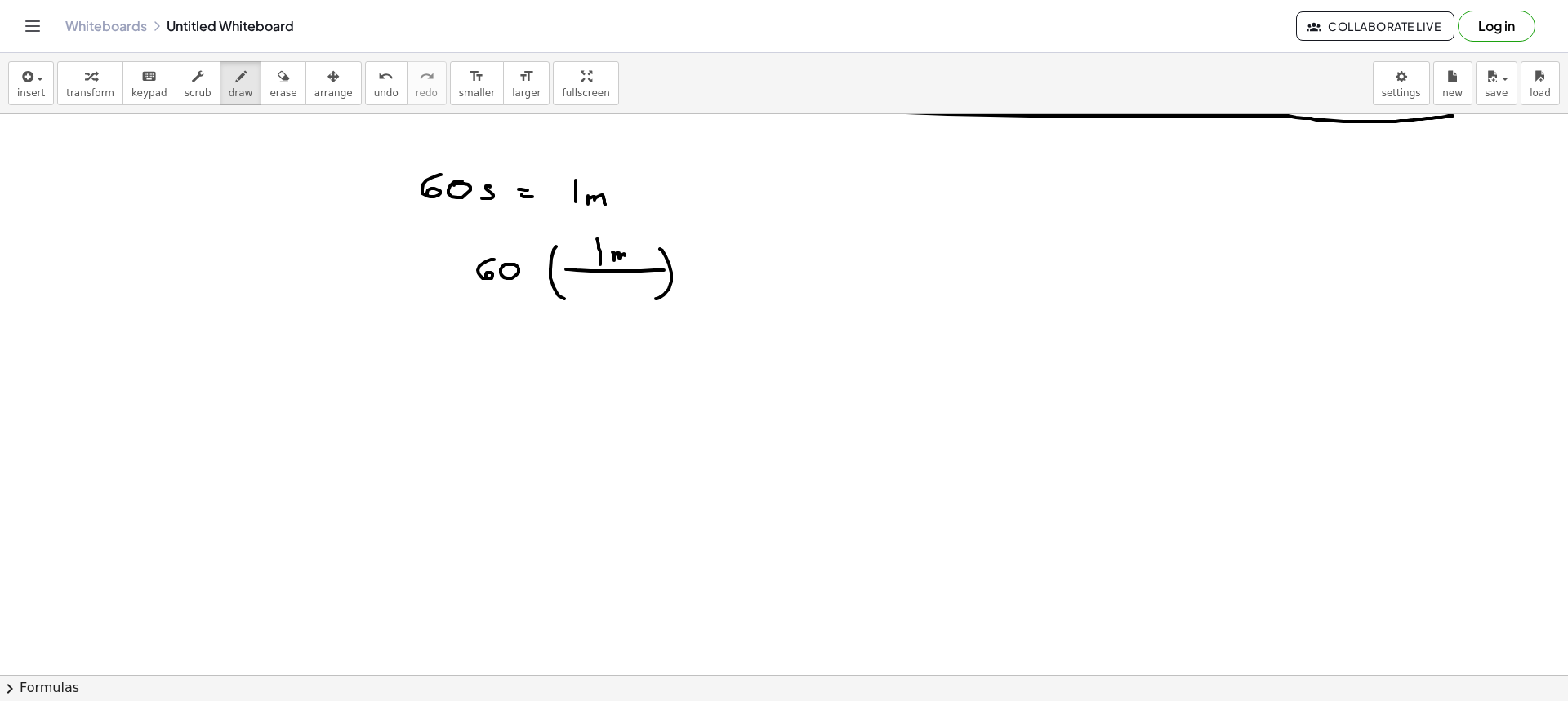
drag, startPoint x: 612, startPoint y: 252, endPoint x: 628, endPoint y: 266, distance: 21.3
click at [625, 263] on div at bounding box center [784, 430] width 1568 height 1122
drag, startPoint x: 598, startPoint y: 281, endPoint x: 591, endPoint y: 293, distance: 13.9
click at [590, 293] on div at bounding box center [784, 430] width 1568 height 1122
click at [605, 285] on div at bounding box center [784, 430] width 1568 height 1122
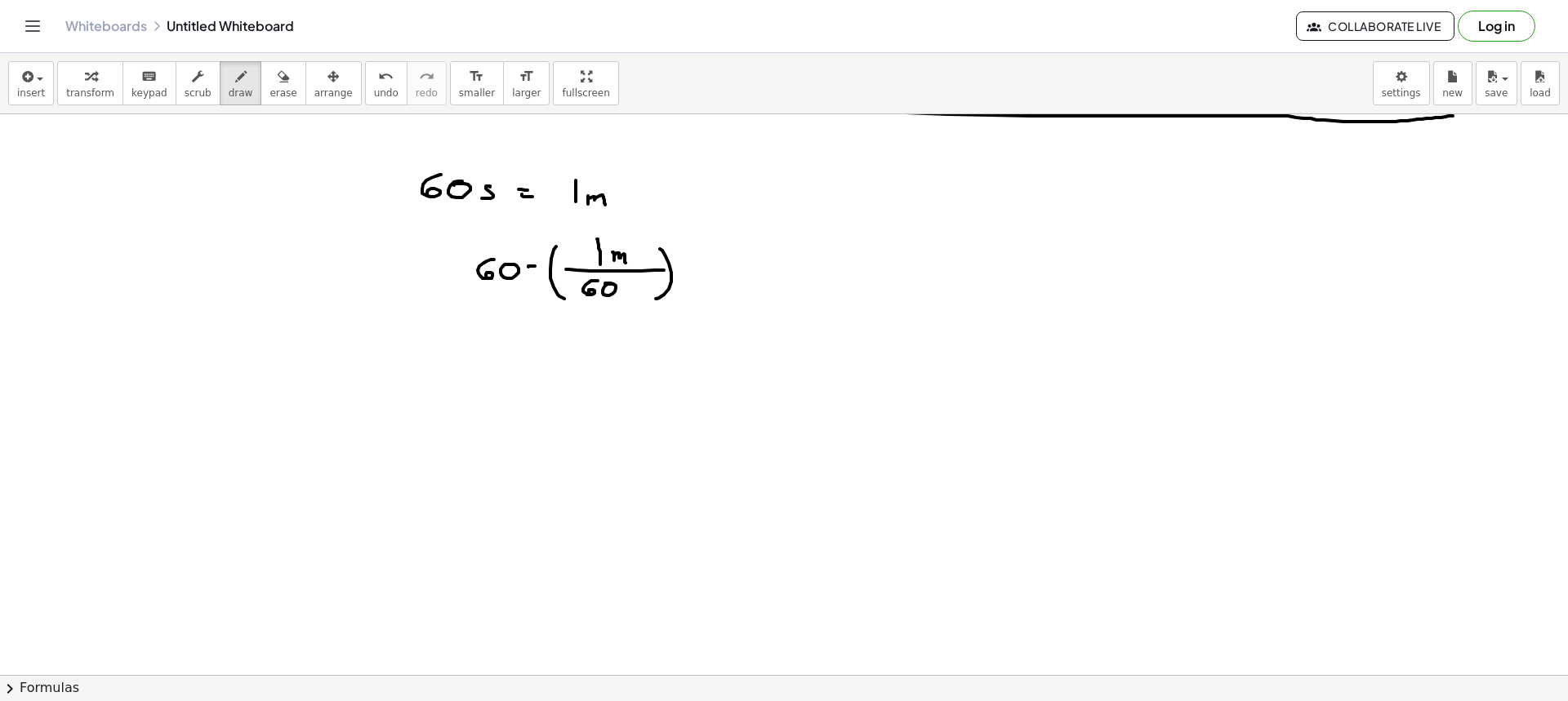
drag, startPoint x: 529, startPoint y: 266, endPoint x: 519, endPoint y: 278, distance: 15.6
click at [519, 278] on div at bounding box center [784, 430] width 1568 height 1122
drag, startPoint x: 641, startPoint y: 287, endPoint x: 625, endPoint y: 301, distance: 21.3
click at [625, 301] on div at bounding box center [784, 430] width 1568 height 1122
click at [698, 272] on div at bounding box center [784, 430] width 1568 height 1122
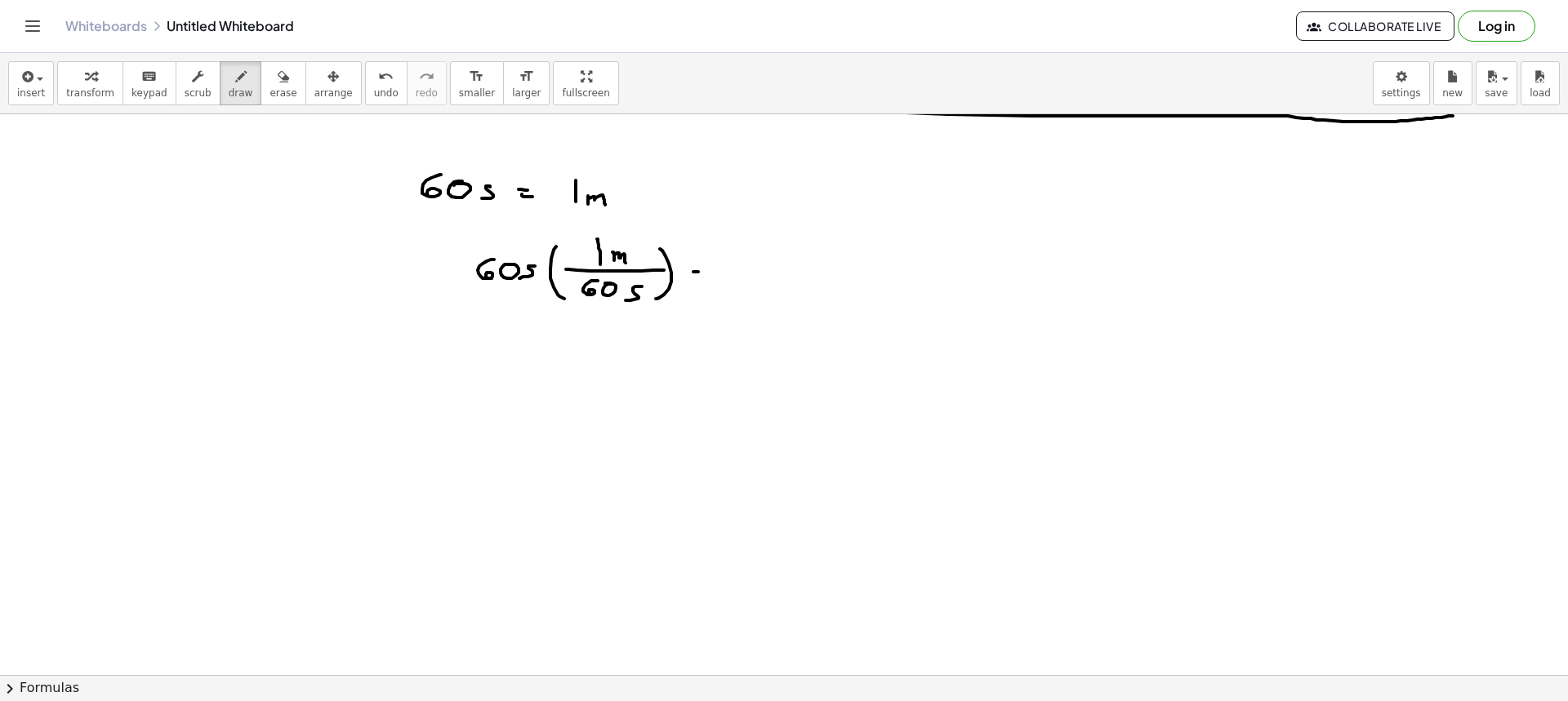
click at [700, 279] on div at bounding box center [784, 430] width 1568 height 1122
drag, startPoint x: 746, startPoint y: 256, endPoint x: 757, endPoint y: 261, distance: 12.1
click at [757, 262] on div at bounding box center [784, 430] width 1568 height 1122
click at [752, 264] on div at bounding box center [784, 430] width 1568 height 1122
click at [775, 255] on div at bounding box center [784, 430] width 1568 height 1122
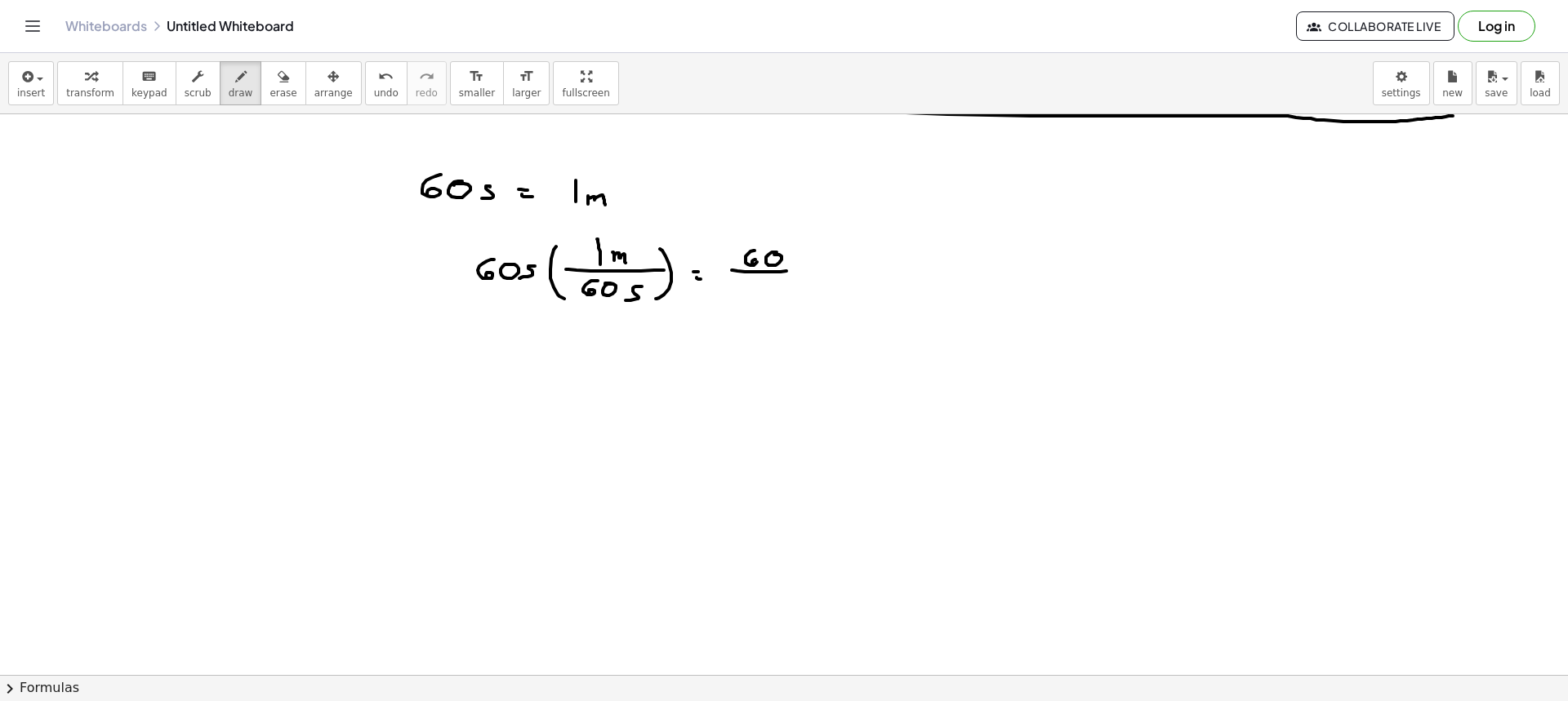
drag, startPoint x: 771, startPoint y: 272, endPoint x: 779, endPoint y: 276, distance: 8.9
click at [787, 271] on div at bounding box center [784, 430] width 1568 height 1122
drag, startPoint x: 744, startPoint y: 287, endPoint x: 762, endPoint y: 290, distance: 18.2
click at [751, 292] on div at bounding box center [784, 430] width 1568 height 1122
click at [763, 284] on div at bounding box center [784, 430] width 1568 height 1122
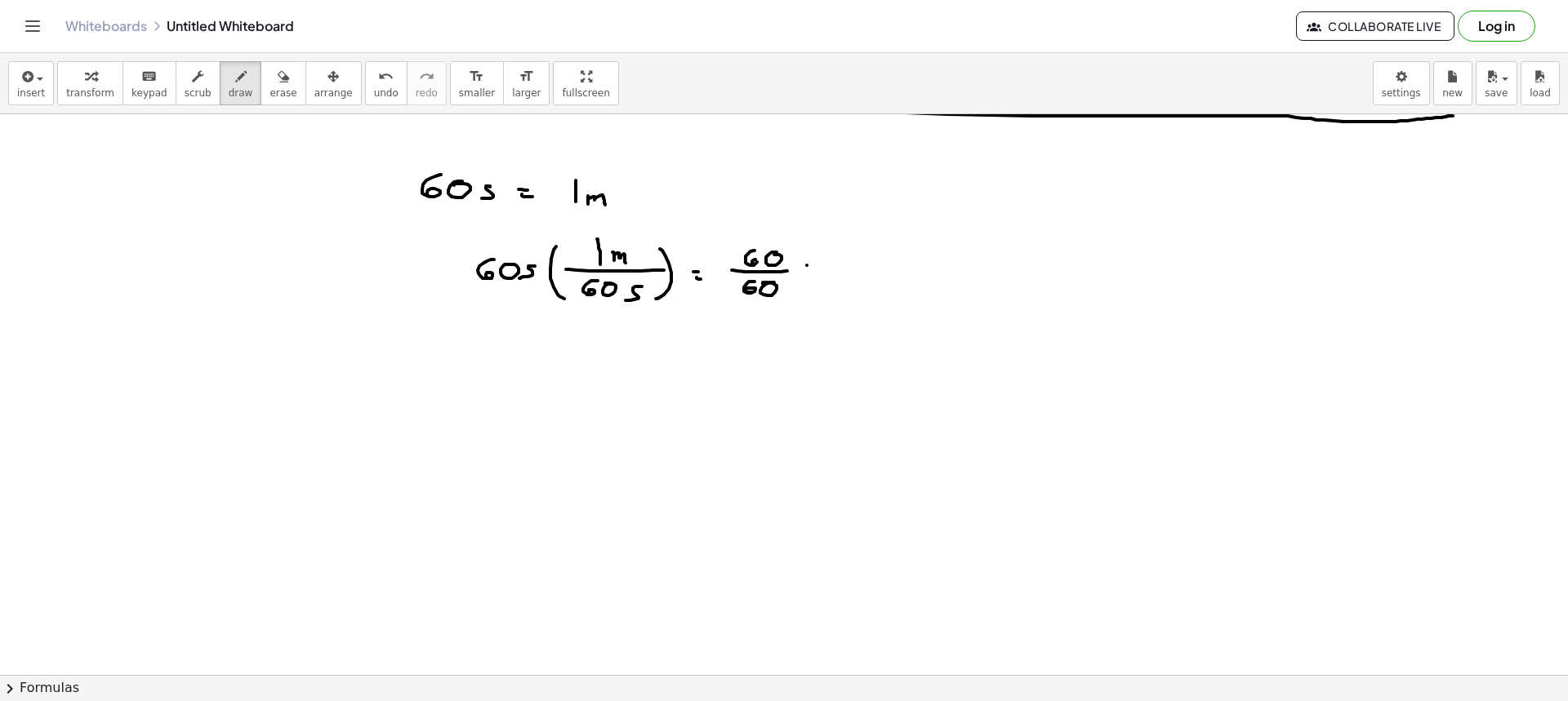
click at [812, 265] on div at bounding box center [784, 430] width 1568 height 1122
drag, startPoint x: 807, startPoint y: 270, endPoint x: 819, endPoint y: 271, distance: 12.0
click at [815, 271] on div at bounding box center [784, 430] width 1568 height 1122
drag, startPoint x: 835, startPoint y: 258, endPoint x: 839, endPoint y: 276, distance: 18.4
click at [835, 276] on div at bounding box center [784, 430] width 1568 height 1122
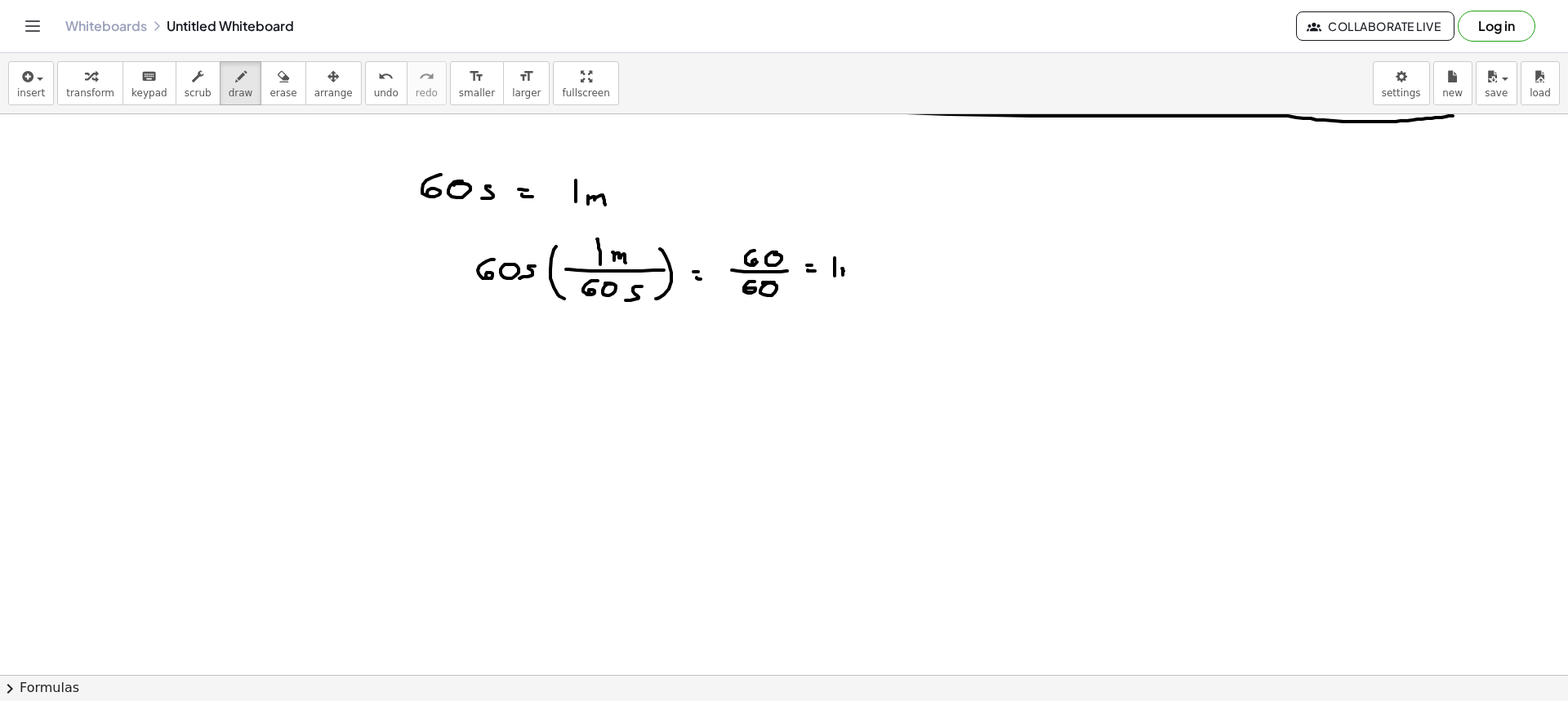
drag, startPoint x: 843, startPoint y: 275, endPoint x: 856, endPoint y: 269, distance: 14.3
click at [850, 273] on div at bounding box center [784, 430] width 1568 height 1122
drag, startPoint x: 856, startPoint y: 269, endPoint x: 862, endPoint y: 281, distance: 13.4
click at [859, 278] on div at bounding box center [784, 430] width 1568 height 1122
click at [278, 86] on icon "button" at bounding box center [283, 77] width 12 height 20
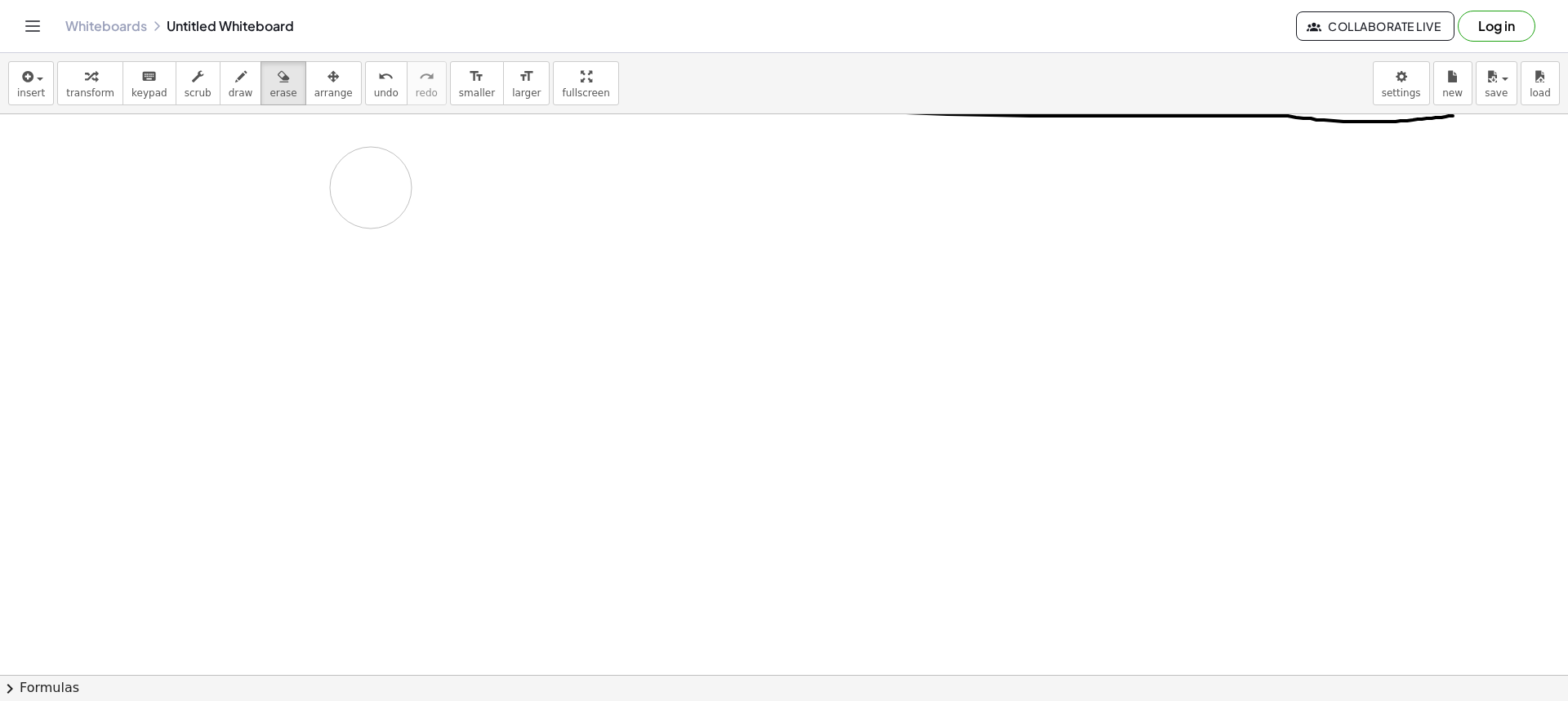
drag, startPoint x: 472, startPoint y: 290, endPoint x: 465, endPoint y: 239, distance: 51.5
click at [344, 200] on div at bounding box center [784, 430] width 1568 height 1122
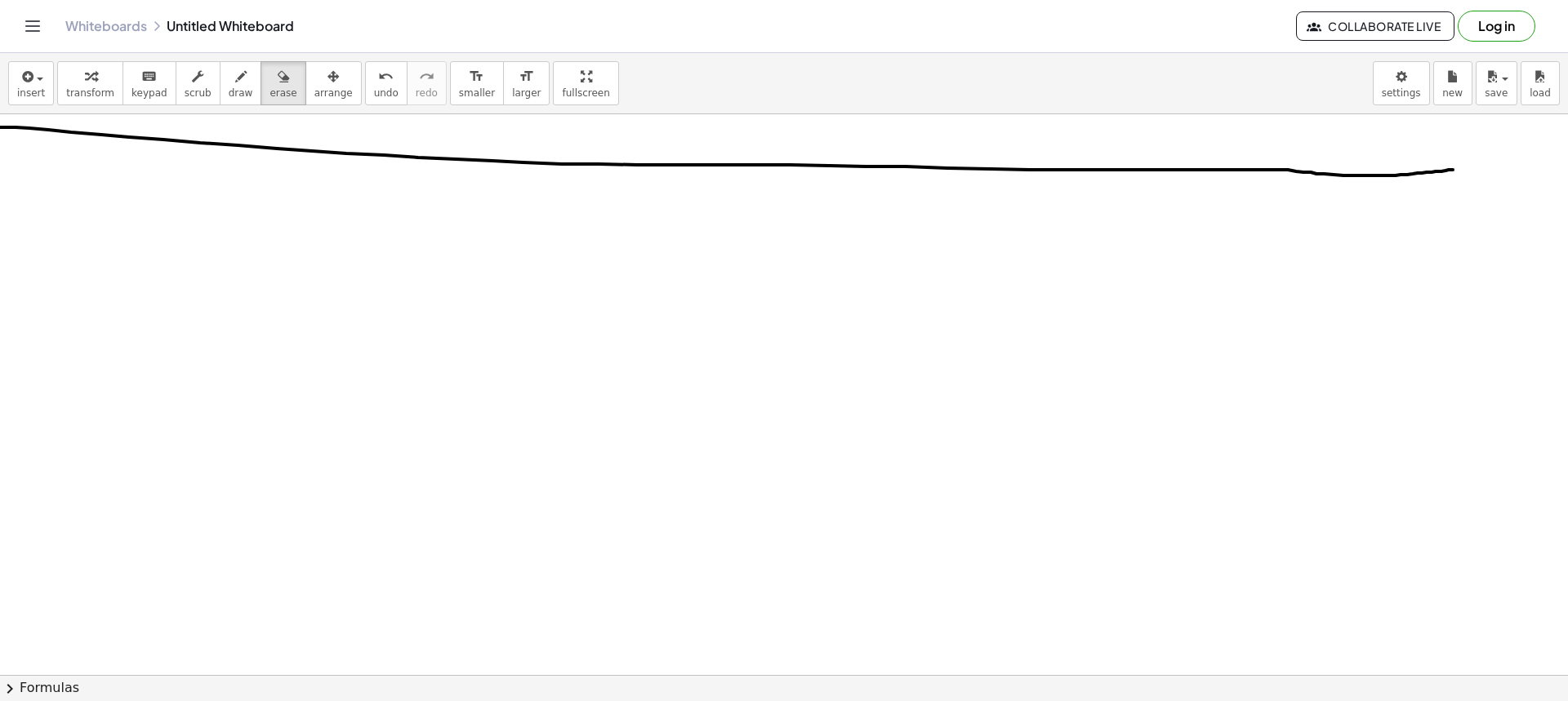
scroll to position [163, 0]
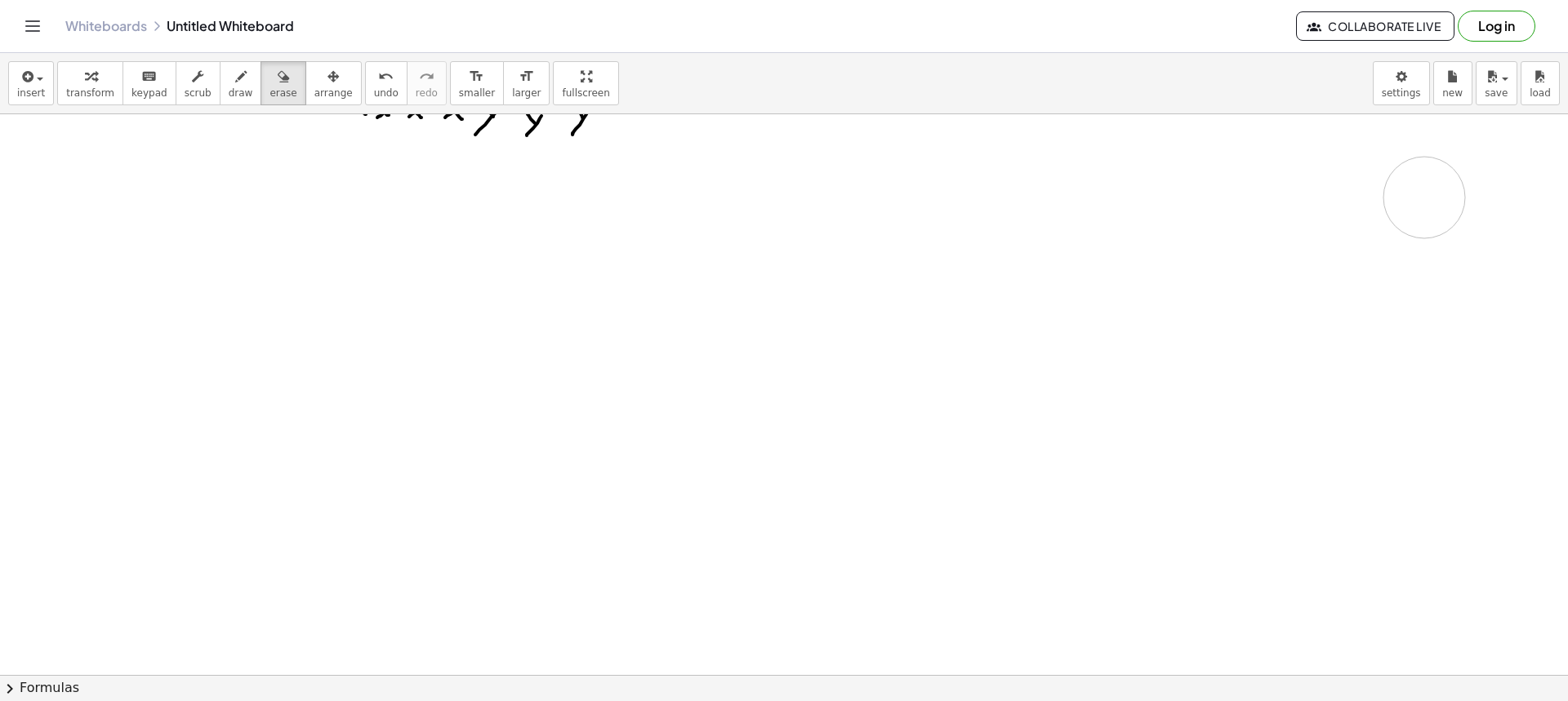
drag, startPoint x: 20, startPoint y: 175, endPoint x: 1506, endPoint y: 194, distance: 1486.1
click at [1506, 194] on div at bounding box center [784, 512] width 1568 height 1122
click at [230, 96] on span "draw" at bounding box center [241, 93] width 25 height 12
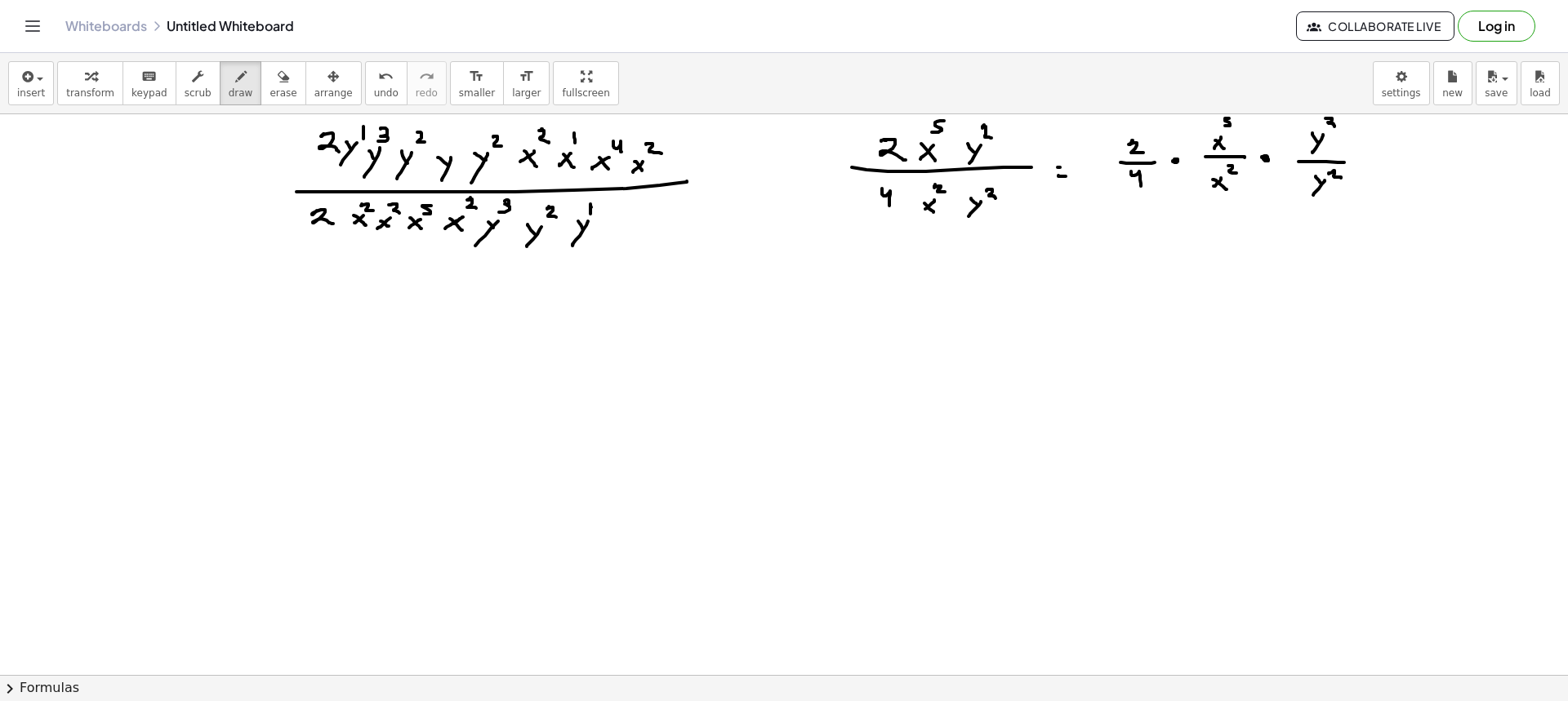
scroll to position [0, 0]
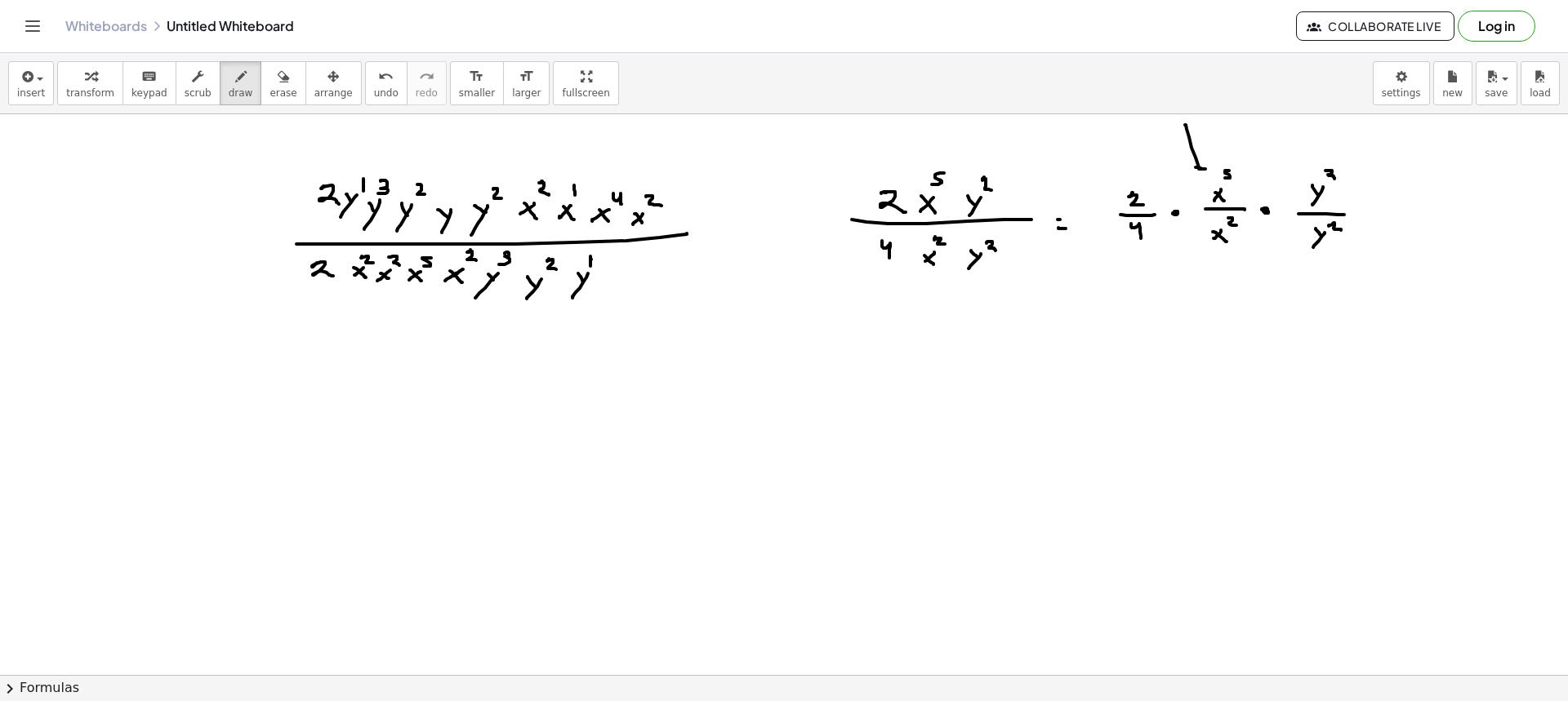
drag, startPoint x: 1185, startPoint y: 125, endPoint x: 1212, endPoint y: 161, distance: 45.0
click at [1210, 164] on div at bounding box center [784, 675] width 1568 height 1122
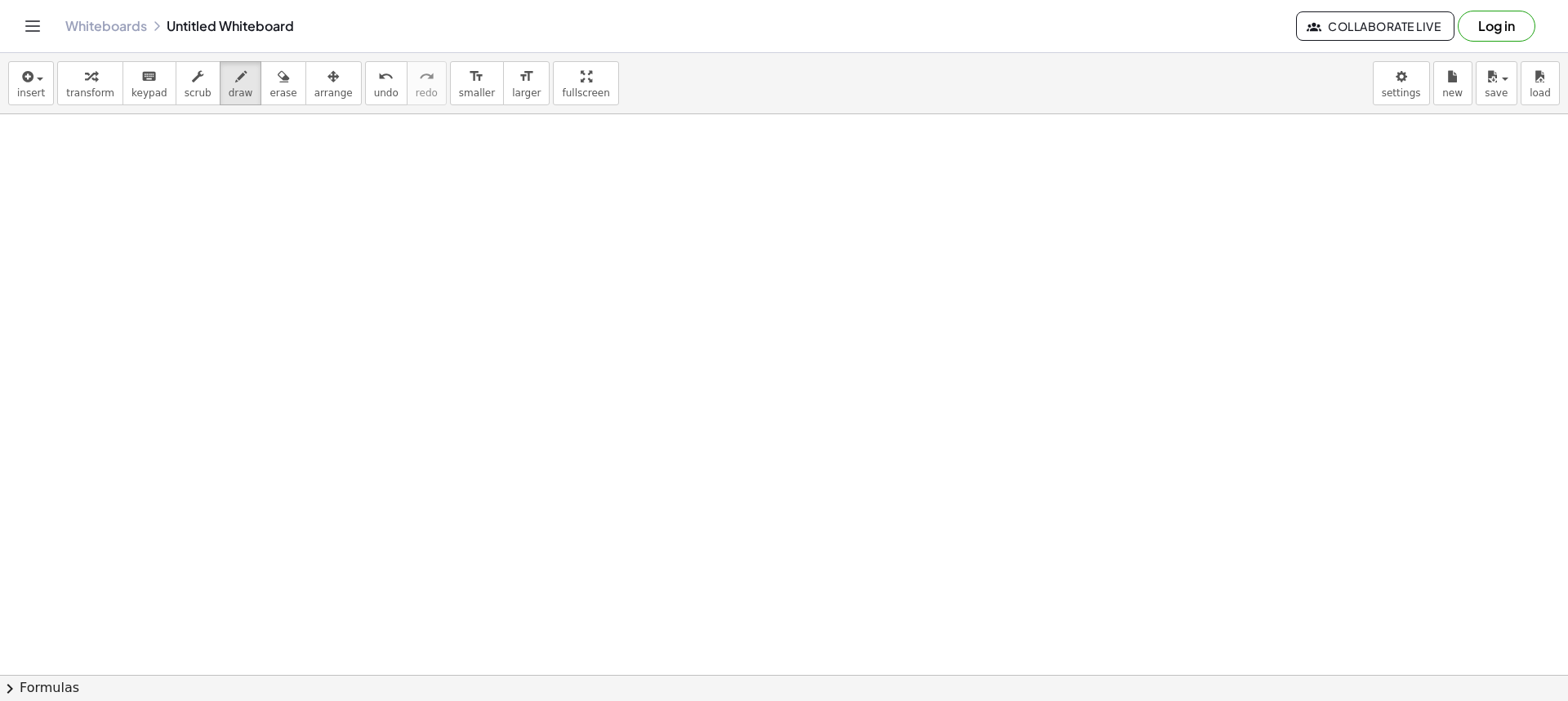
scroll to position [245, 0]
click at [231, 88] on span "draw" at bounding box center [241, 93] width 25 height 12
click at [231, 86] on button "draw" at bounding box center [241, 83] width 43 height 44
drag, startPoint x: 419, startPoint y: 142, endPoint x: 427, endPoint y: 160, distance: 19.7
click at [427, 160] on div at bounding box center [784, 430] width 1568 height 1122
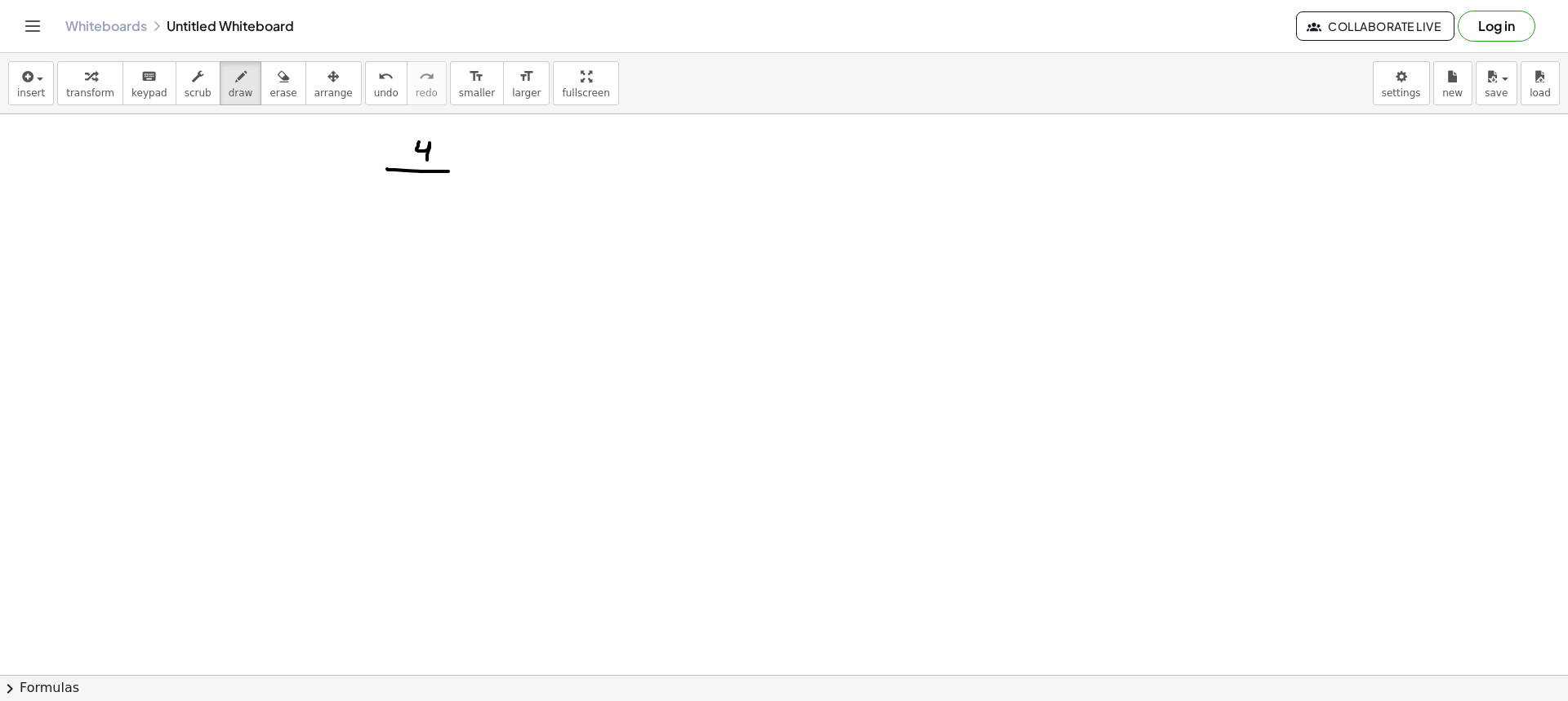
drag, startPoint x: 387, startPoint y: 169, endPoint x: 456, endPoint y: 172, distance: 69.1
click at [456, 172] on div at bounding box center [784, 430] width 1568 height 1122
click at [420, 183] on div at bounding box center [784, 430] width 1568 height 1122
drag, startPoint x: 419, startPoint y: 198, endPoint x: 455, endPoint y: 196, distance: 36.1
click at [418, 198] on div at bounding box center [784, 430] width 1568 height 1122
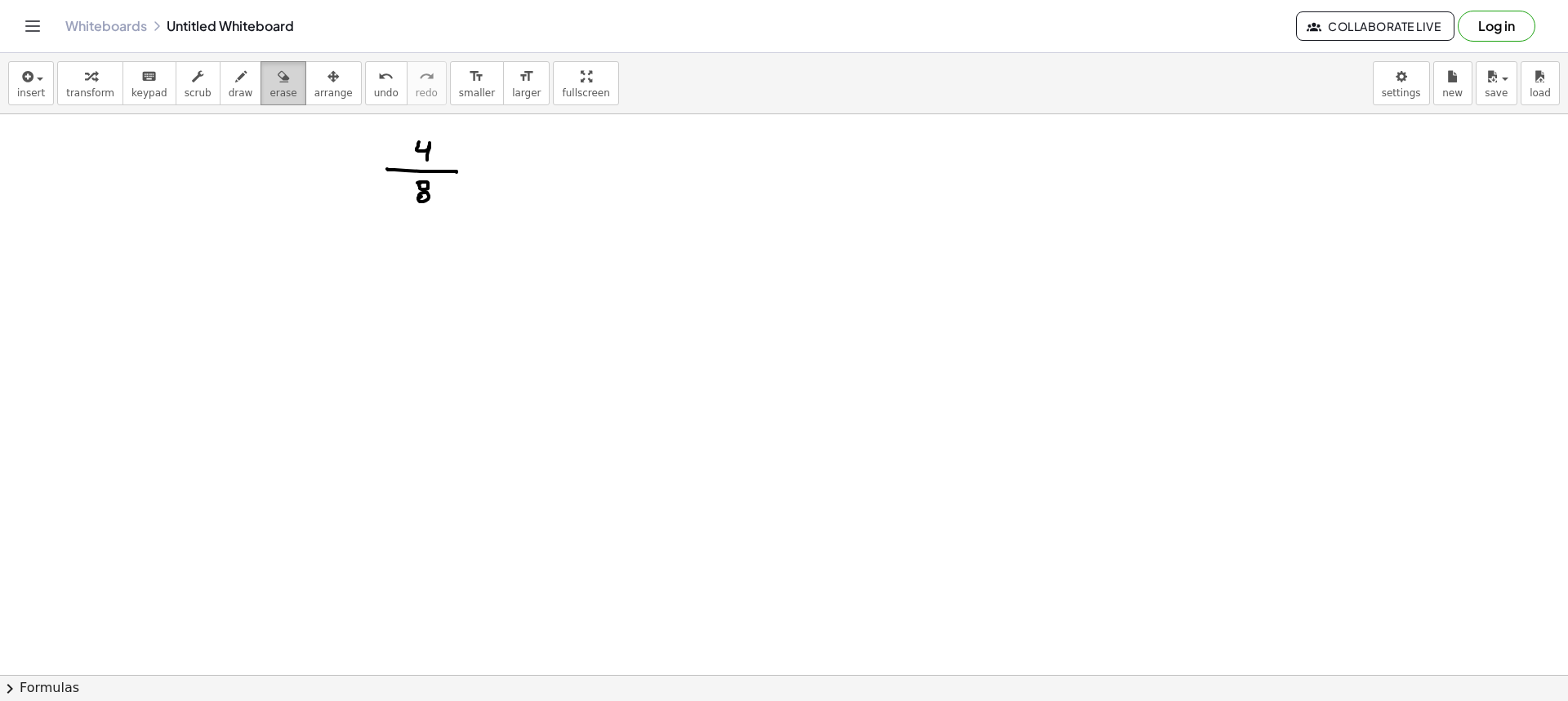
click at [278, 71] on icon "button" at bounding box center [283, 77] width 12 height 20
drag, startPoint x: 435, startPoint y: 147, endPoint x: 414, endPoint y: 205, distance: 61.7
click at [414, 205] on div at bounding box center [784, 430] width 1568 height 1122
drag, startPoint x: 189, startPoint y: 83, endPoint x: 204, endPoint y: 88, distance: 15.8
click at [190, 83] on div "button" at bounding box center [198, 76] width 27 height 20
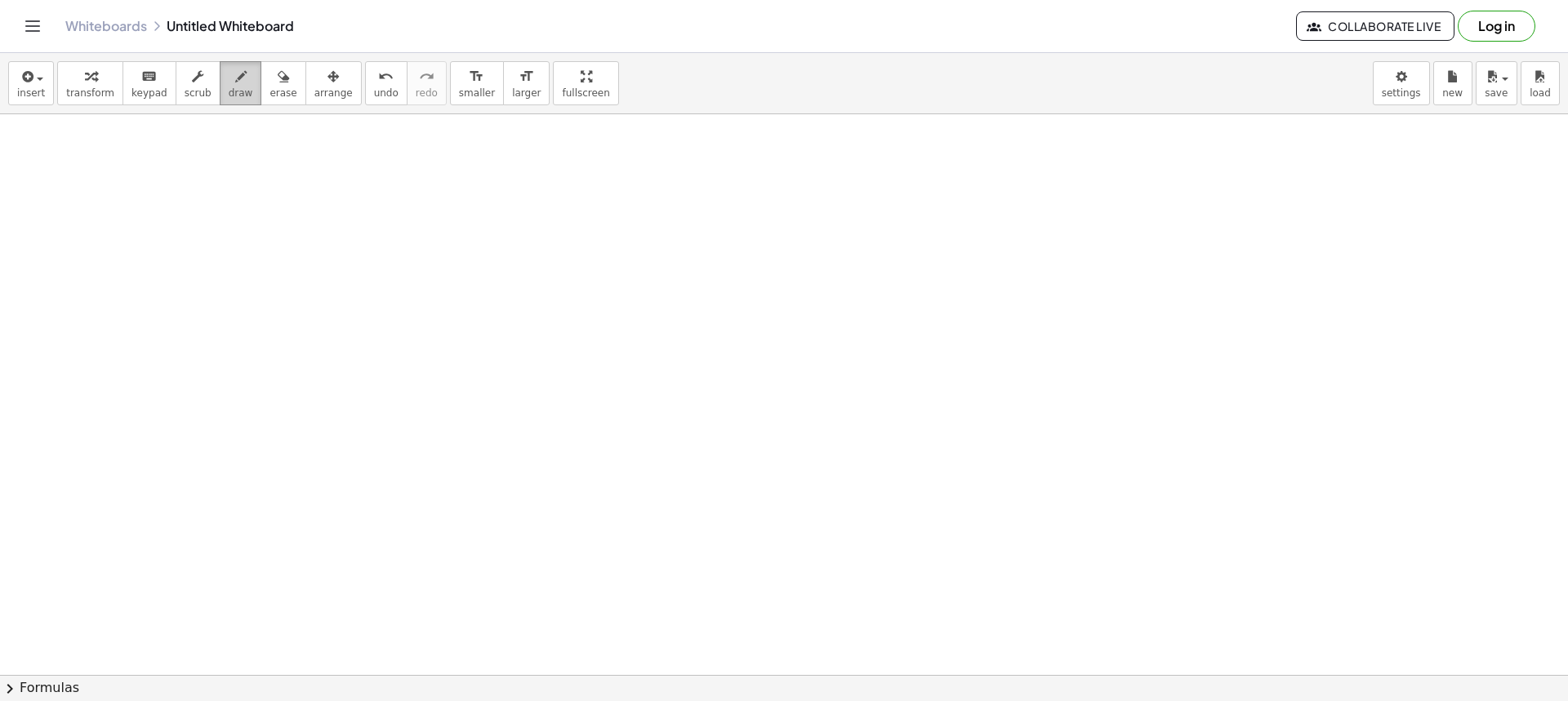
click at [220, 88] on button "draw" at bounding box center [241, 83] width 43 height 44
drag, startPoint x: 330, startPoint y: 215, endPoint x: 356, endPoint y: 213, distance: 26.1
click at [356, 213] on div at bounding box center [784, 430] width 1568 height 1122
drag, startPoint x: 329, startPoint y: 194, endPoint x: 336, endPoint y: 208, distance: 15.7
click at [336, 208] on div at bounding box center [784, 430] width 1568 height 1122
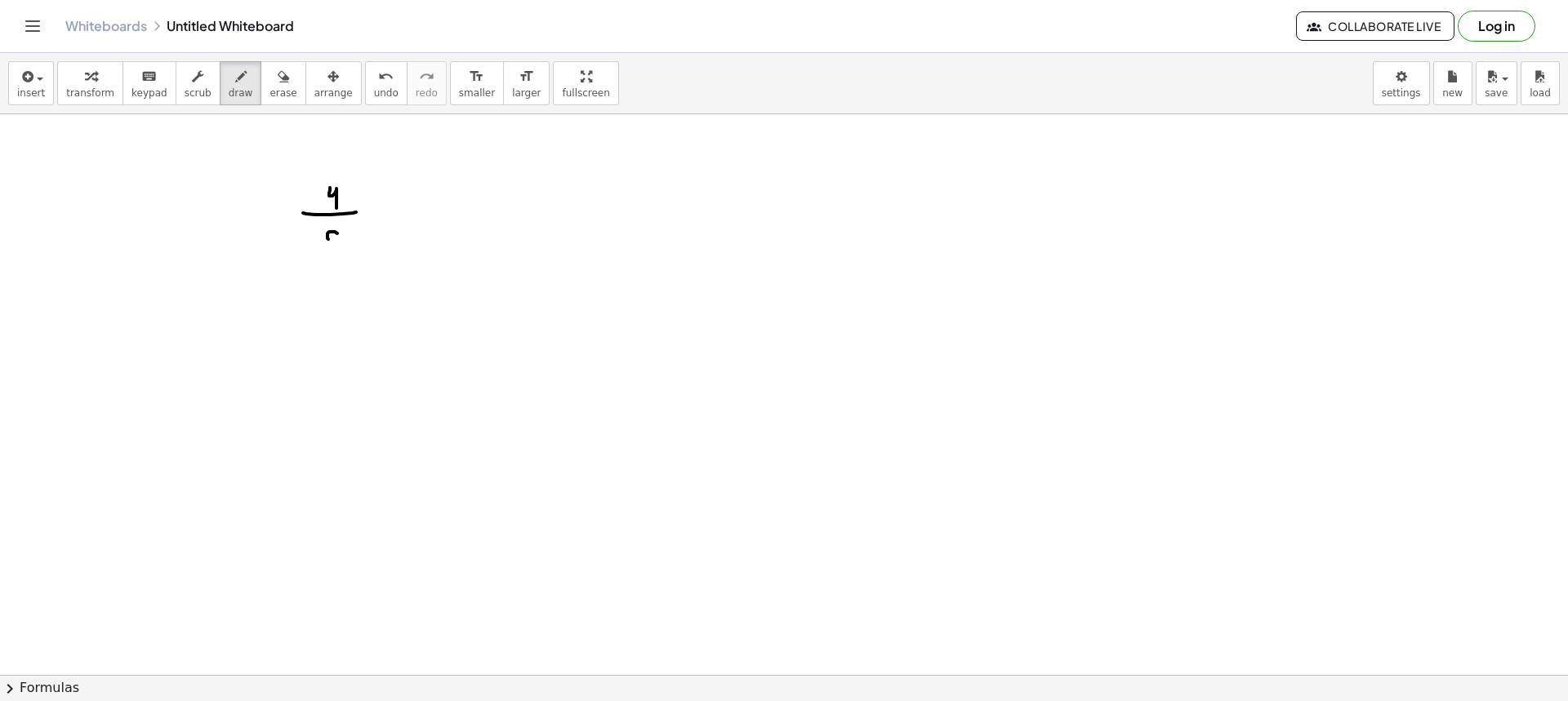
drag, startPoint x: 327, startPoint y: 233, endPoint x: 338, endPoint y: 234, distance: 11.0
click at [328, 234] on div at bounding box center [784, 430] width 1568 height 1122
click at [328, 248] on div at bounding box center [784, 430] width 1568 height 1122
drag, startPoint x: 318, startPoint y: 139, endPoint x: 332, endPoint y: 166, distance: 30.4
click at [332, 166] on div at bounding box center [784, 430] width 1568 height 1122
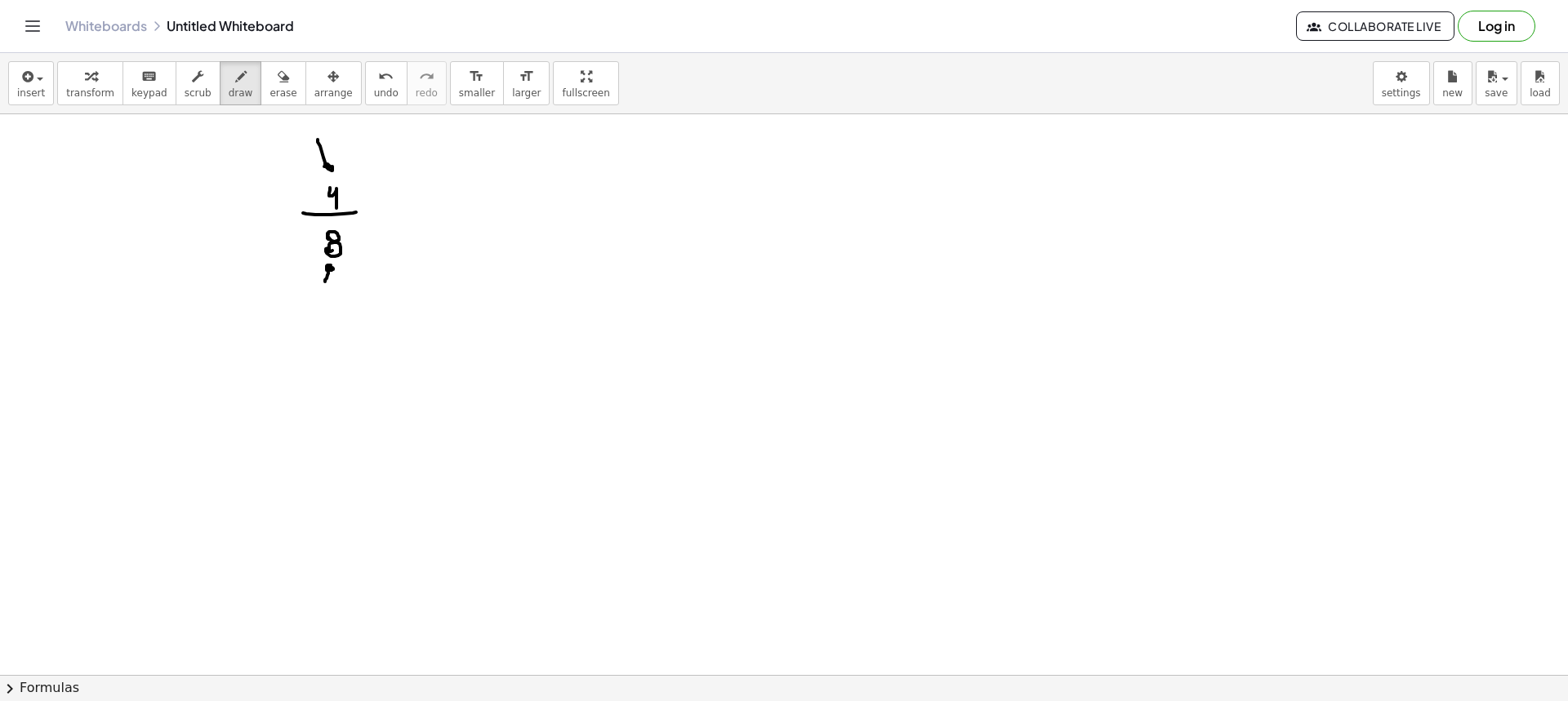
drag, startPoint x: 325, startPoint y: 282, endPoint x: 335, endPoint y: 271, distance: 14.9
click at [335, 269] on div at bounding box center [784, 430] width 1568 height 1122
click at [269, 98] on span "erase" at bounding box center [283, 93] width 27 height 12
drag, startPoint x: 281, startPoint y: 134, endPoint x: 302, endPoint y: 138, distance: 21.4
click at [302, 138] on div at bounding box center [784, 430] width 1568 height 1122
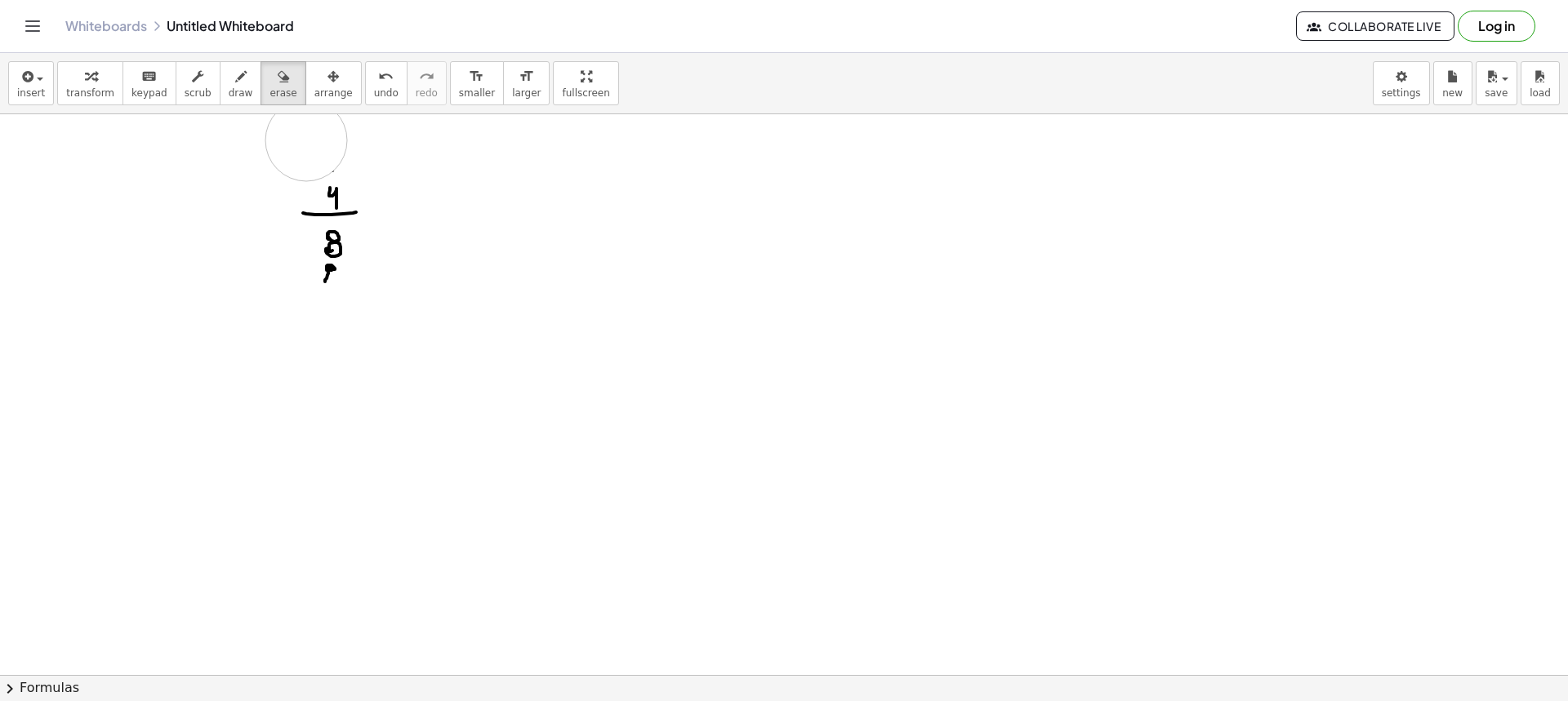
click at [307, 140] on div at bounding box center [784, 430] width 1568 height 1122
drag, startPoint x: 299, startPoint y: 310, endPoint x: 315, endPoint y: 303, distance: 17.5
click at [315, 303] on div at bounding box center [784, 430] width 1568 height 1122
click at [229, 98] on span "draw" at bounding box center [241, 93] width 25 height 12
click at [381, 208] on div at bounding box center [784, 430] width 1568 height 1122
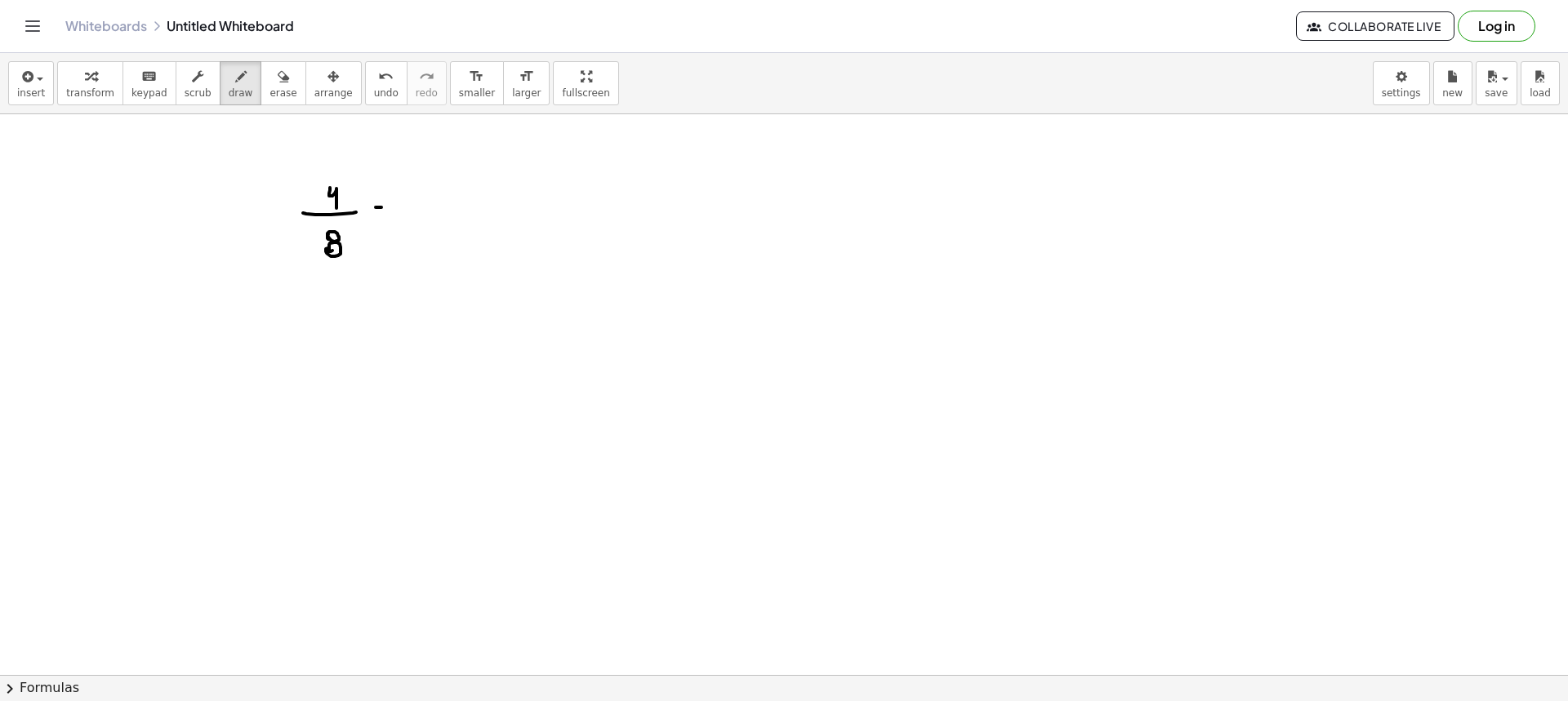
drag, startPoint x: 381, startPoint y: 213, endPoint x: 391, endPoint y: 218, distance: 11.2
click at [386, 216] on div at bounding box center [784, 430] width 1568 height 1122
drag, startPoint x: 429, startPoint y: 210, endPoint x: 474, endPoint y: 213, distance: 45.1
click at [478, 211] on div at bounding box center [784, 430] width 1568 height 1122
drag, startPoint x: 125, startPoint y: 353, endPoint x: 119, endPoint y: 369, distance: 17.1
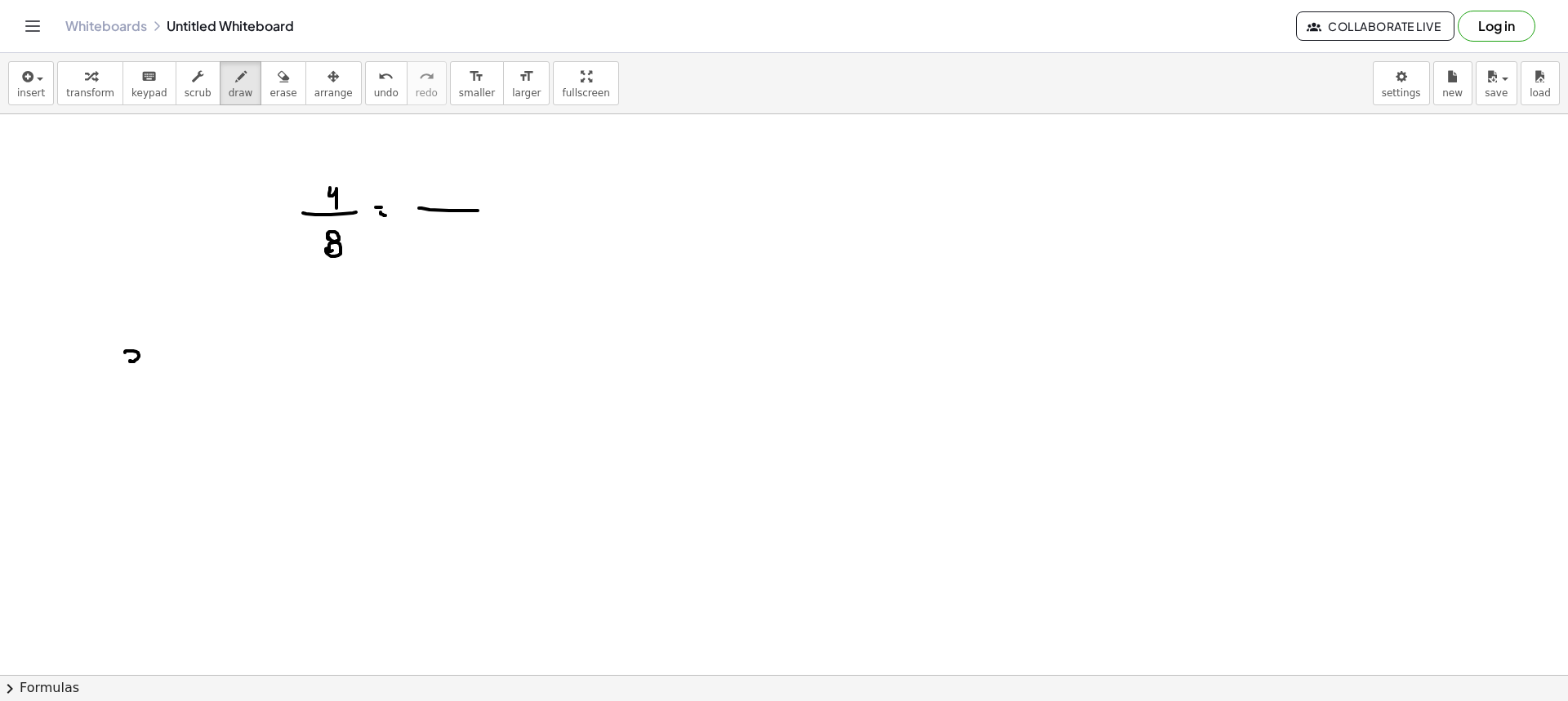
click at [119, 369] on div at bounding box center [784, 430] width 1568 height 1122
drag, startPoint x: 129, startPoint y: 308, endPoint x: 150, endPoint y: 342, distance: 40.0
click at [138, 328] on div at bounding box center [784, 430] width 1568 height 1122
drag, startPoint x: 121, startPoint y: 423, endPoint x: 138, endPoint y: 440, distance: 24.0
click at [114, 441] on div at bounding box center [784, 430] width 1568 height 1122
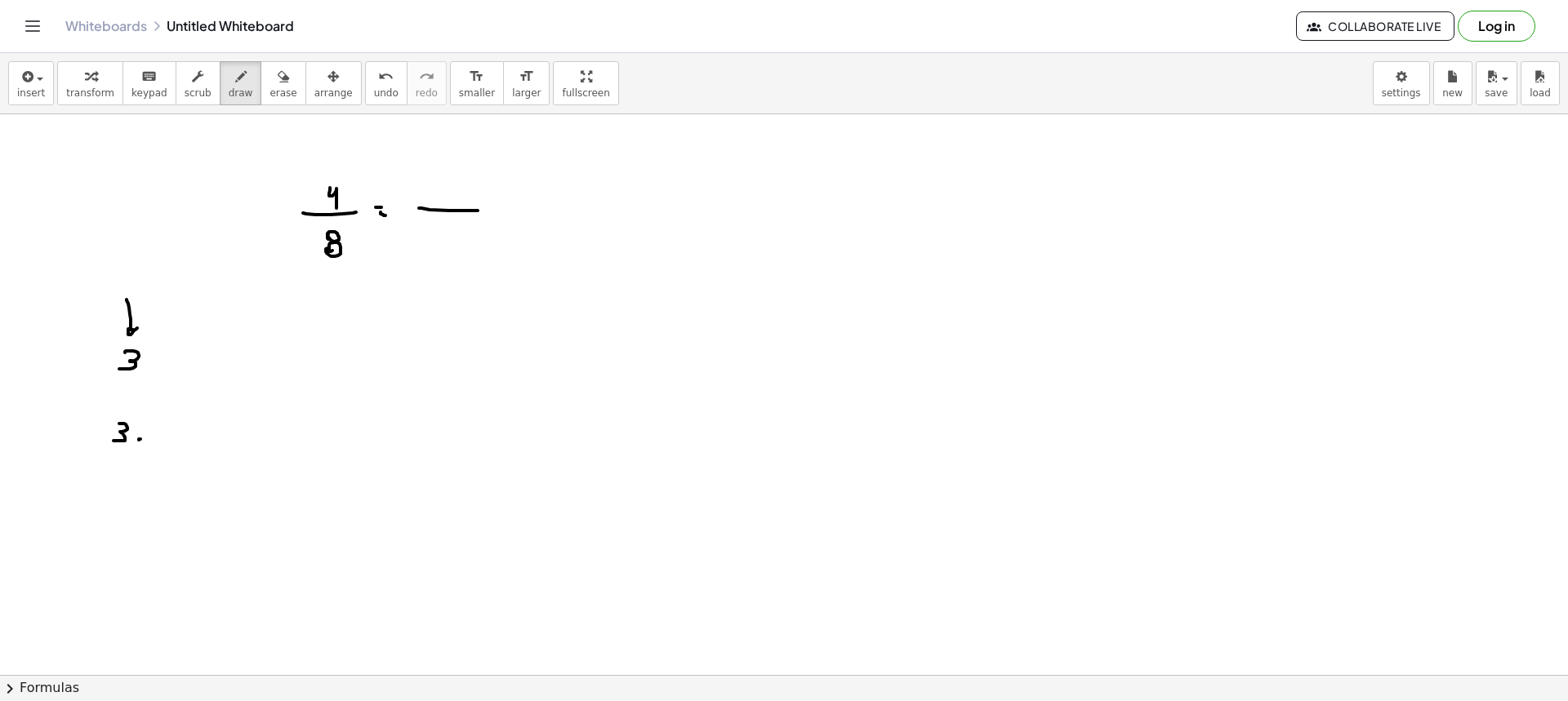
drag, startPoint x: 138, startPoint y: 440, endPoint x: 154, endPoint y: 438, distance: 16.1
click at [135, 438] on div at bounding box center [784, 430] width 1568 height 1122
drag, startPoint x: 160, startPoint y: 423, endPoint x: 159, endPoint y: 441, distance: 18.0
click at [159, 441] on div at bounding box center [784, 430] width 1568 height 1122
drag, startPoint x: 176, startPoint y: 423, endPoint x: 205, endPoint y: 423, distance: 29.0
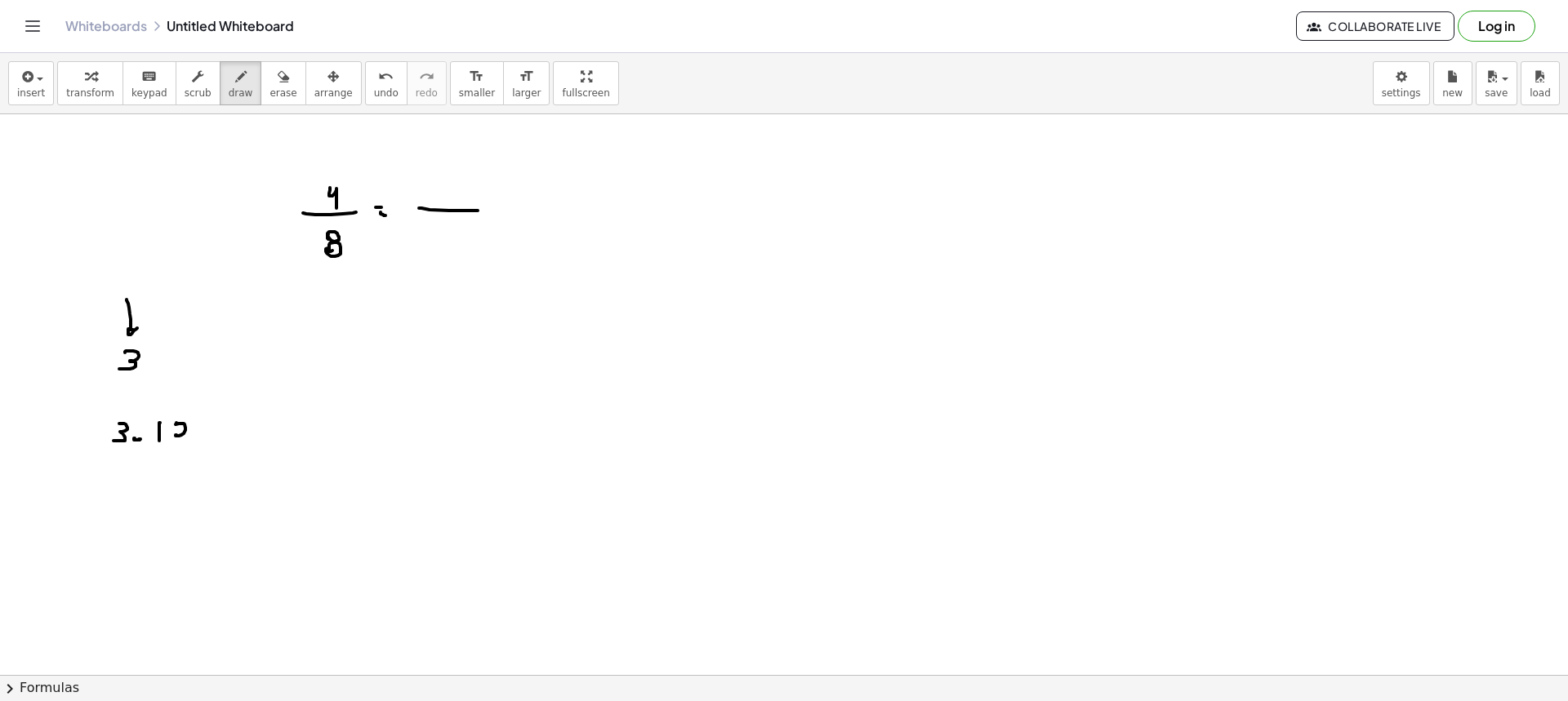
click at [189, 437] on div at bounding box center [784, 430] width 1568 height 1122
drag, startPoint x: 204, startPoint y: 423, endPoint x: 197, endPoint y: 436, distance: 14.8
click at [197, 436] on div at bounding box center [784, 430] width 1568 height 1122
drag, startPoint x: 58, startPoint y: 435, endPoint x: 86, endPoint y: 439, distance: 28.3
click at [86, 439] on div at bounding box center [784, 430] width 1568 height 1122
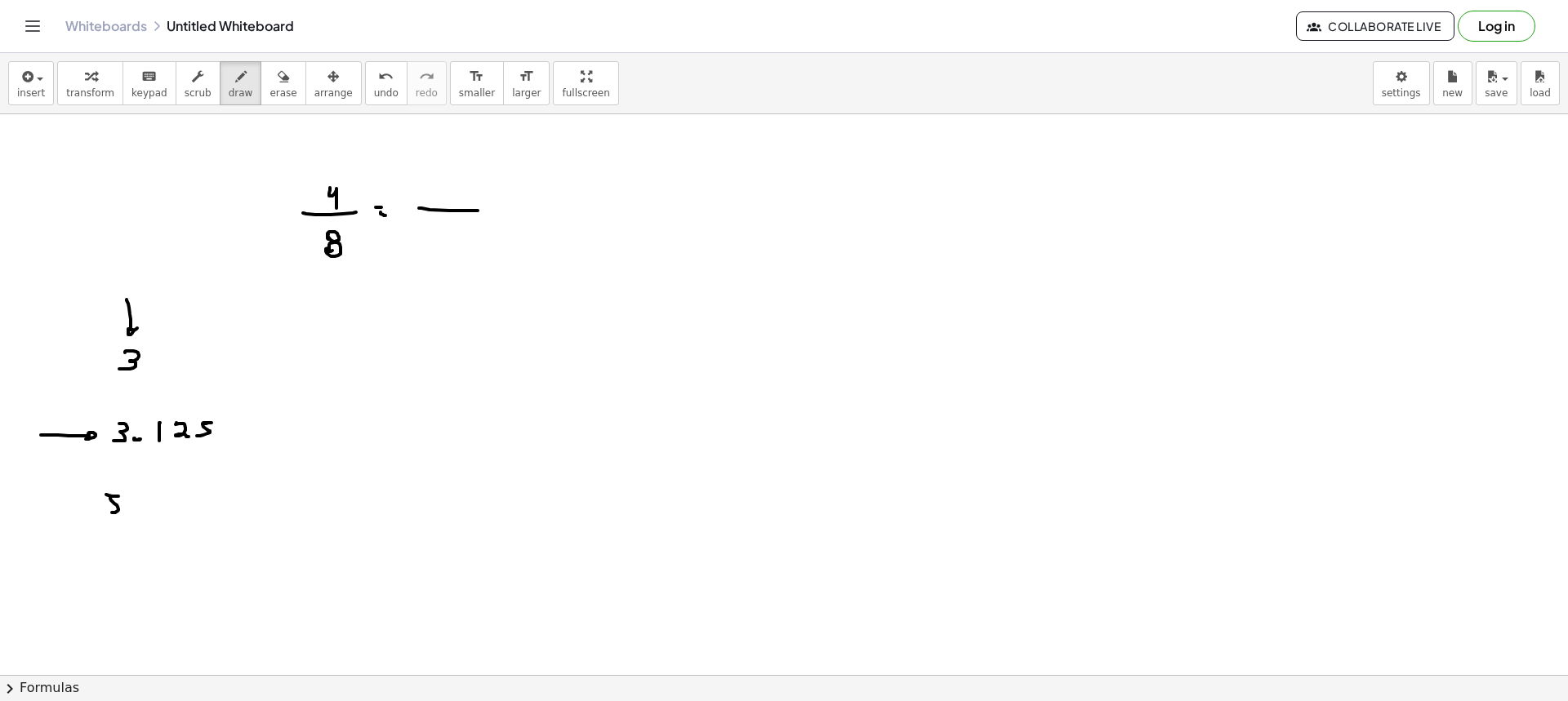
click at [105, 510] on div at bounding box center [784, 430] width 1568 height 1122
drag, startPoint x: 110, startPoint y: 470, endPoint x: 142, endPoint y: 485, distance: 35.3
click at [115, 484] on div at bounding box center [784, 430] width 1568 height 1122
drag, startPoint x: 110, startPoint y: 562, endPoint x: 105, endPoint y: 574, distance: 13.0
click at [105, 574] on div at bounding box center [784, 430] width 1568 height 1122
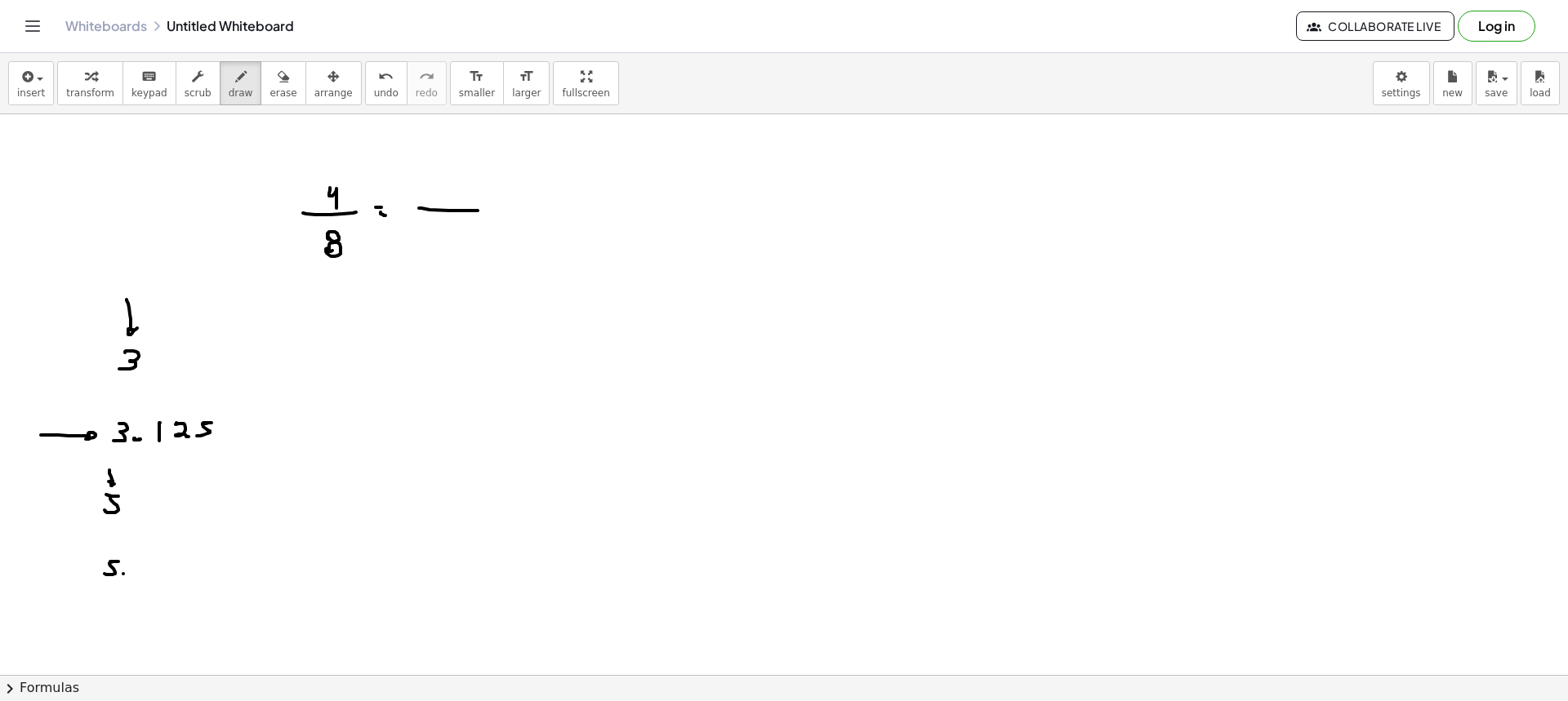
click at [124, 574] on div at bounding box center [784, 430] width 1568 height 1122
drag, startPoint x: 145, startPoint y: 560, endPoint x: 144, endPoint y: 576, distance: 16.0
click at [144, 576] on div at bounding box center [784, 430] width 1568 height 1122
drag, startPoint x: 157, startPoint y: 560, endPoint x: 163, endPoint y: 573, distance: 14.3
click at [158, 576] on div at bounding box center [784, 430] width 1568 height 1122
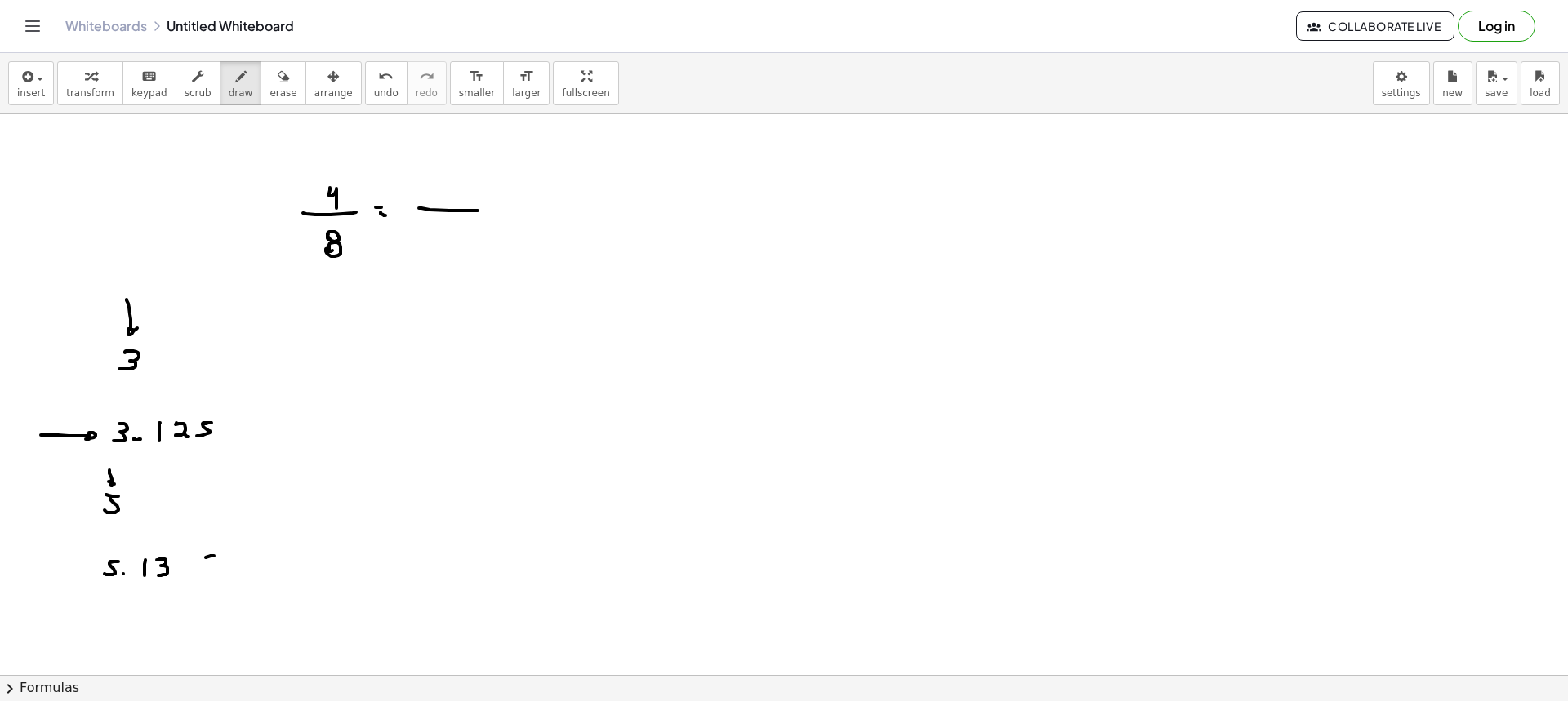
drag, startPoint x: 211, startPoint y: 556, endPoint x: 193, endPoint y: 560, distance: 18.4
click at [193, 561] on div at bounding box center [784, 430] width 1568 height 1122
drag, startPoint x: 193, startPoint y: 558, endPoint x: 204, endPoint y: 567, distance: 14.2
click at [201, 567] on div at bounding box center [784, 430] width 1568 height 1122
click at [278, 69] on icon "button" at bounding box center [283, 77] width 12 height 20
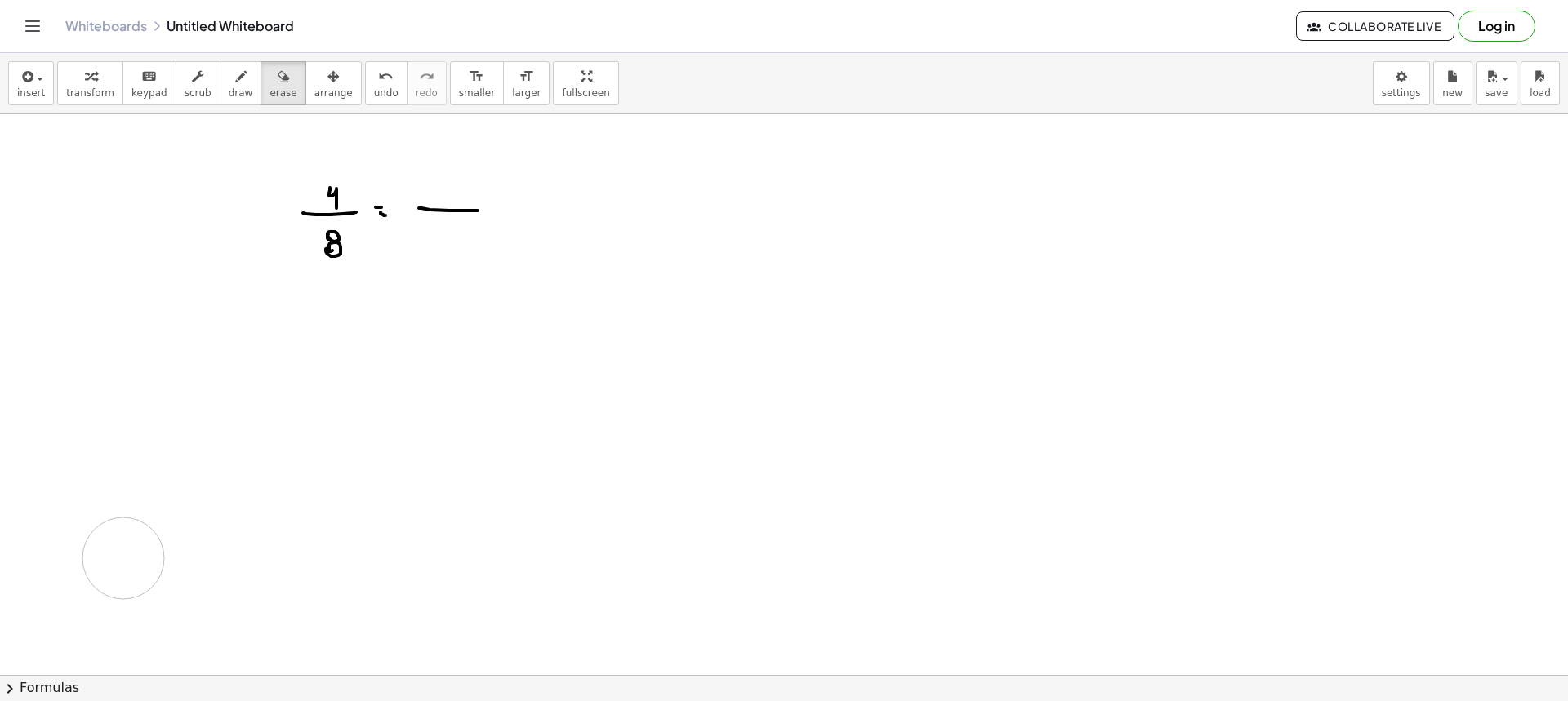
drag, startPoint x: 120, startPoint y: 320, endPoint x: 121, endPoint y: 555, distance: 235.0
click at [124, 557] on div at bounding box center [784, 430] width 1568 height 1122
click at [202, 64] on button "scrub" at bounding box center [198, 83] width 45 height 44
click at [220, 65] on button "draw" at bounding box center [241, 83] width 43 height 44
drag, startPoint x: 381, startPoint y: 149, endPoint x: 407, endPoint y: 182, distance: 42.0
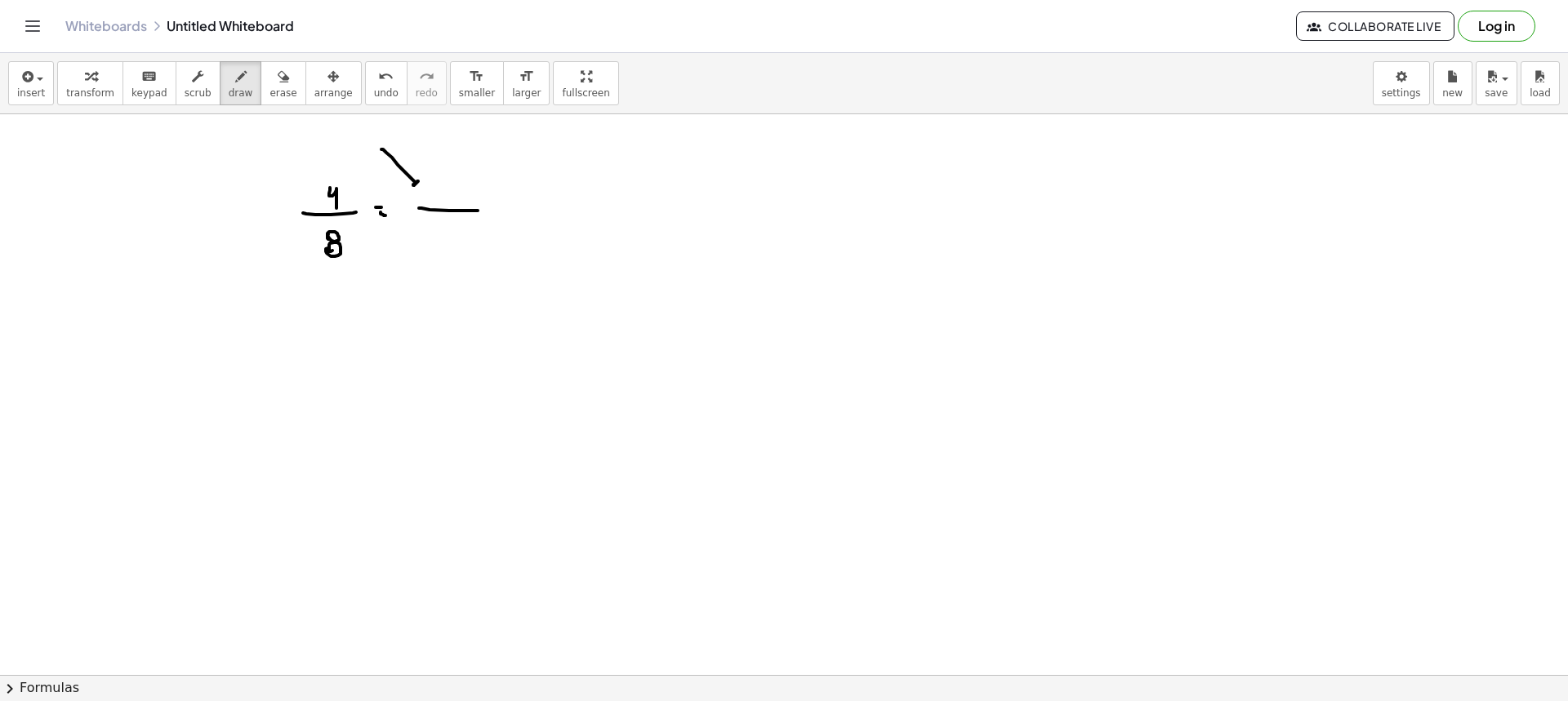
click at [407, 182] on div at bounding box center [784, 430] width 1568 height 1122
drag, startPoint x: 389, startPoint y: 307, endPoint x: 416, endPoint y: 271, distance: 45.0
click at [415, 268] on div at bounding box center [784, 430] width 1568 height 1122
click at [269, 87] on span "erase" at bounding box center [283, 93] width 27 height 12
drag, startPoint x: 410, startPoint y: 311, endPoint x: 419, endPoint y: 282, distance: 30.4
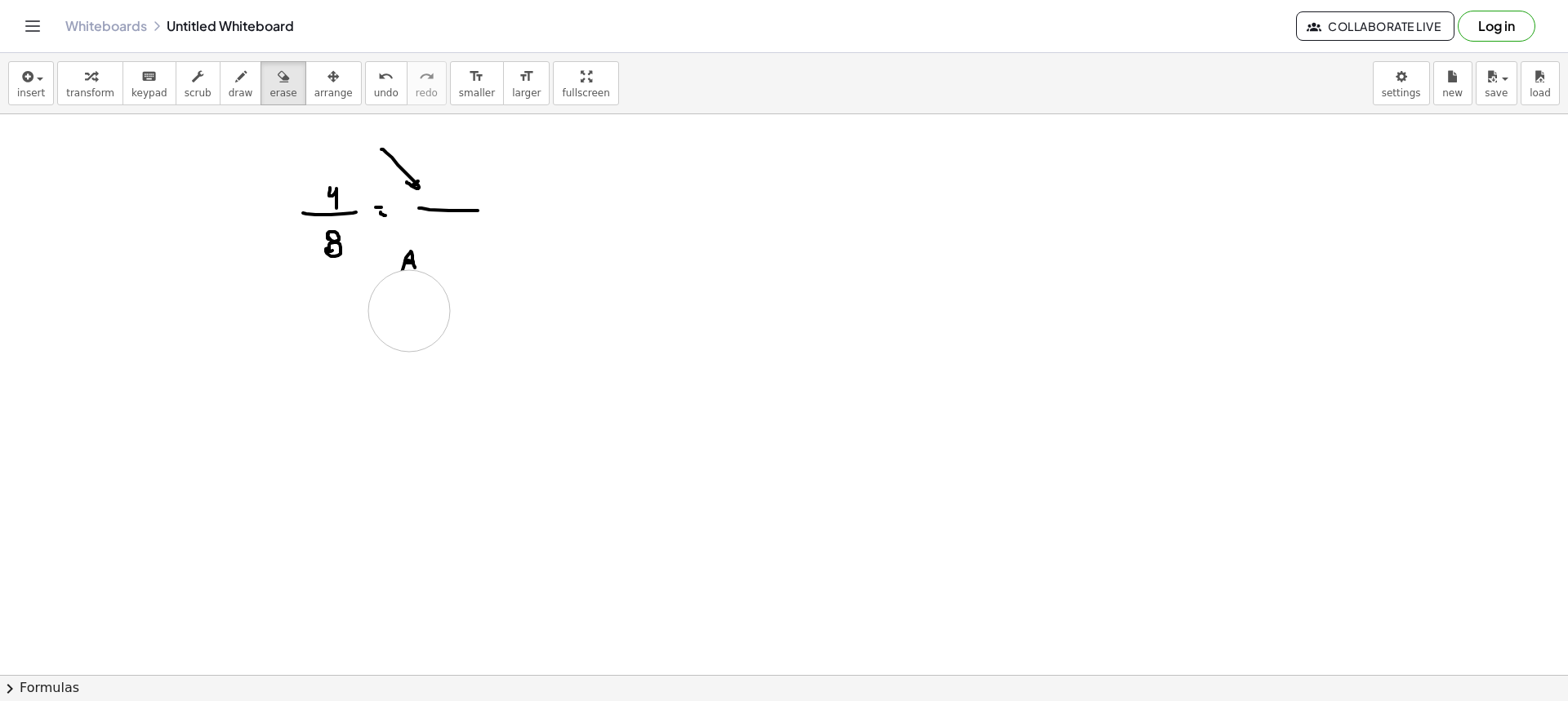
click at [419, 282] on div at bounding box center [784, 430] width 1568 height 1122
drag, startPoint x: 387, startPoint y: 147, endPoint x: 405, endPoint y: 152, distance: 18.7
click at [405, 152] on div at bounding box center [784, 430] width 1568 height 1122
click at [235, 85] on icon "button" at bounding box center [241, 77] width 12 height 20
click at [229, 81] on div "button" at bounding box center [241, 76] width 25 height 20
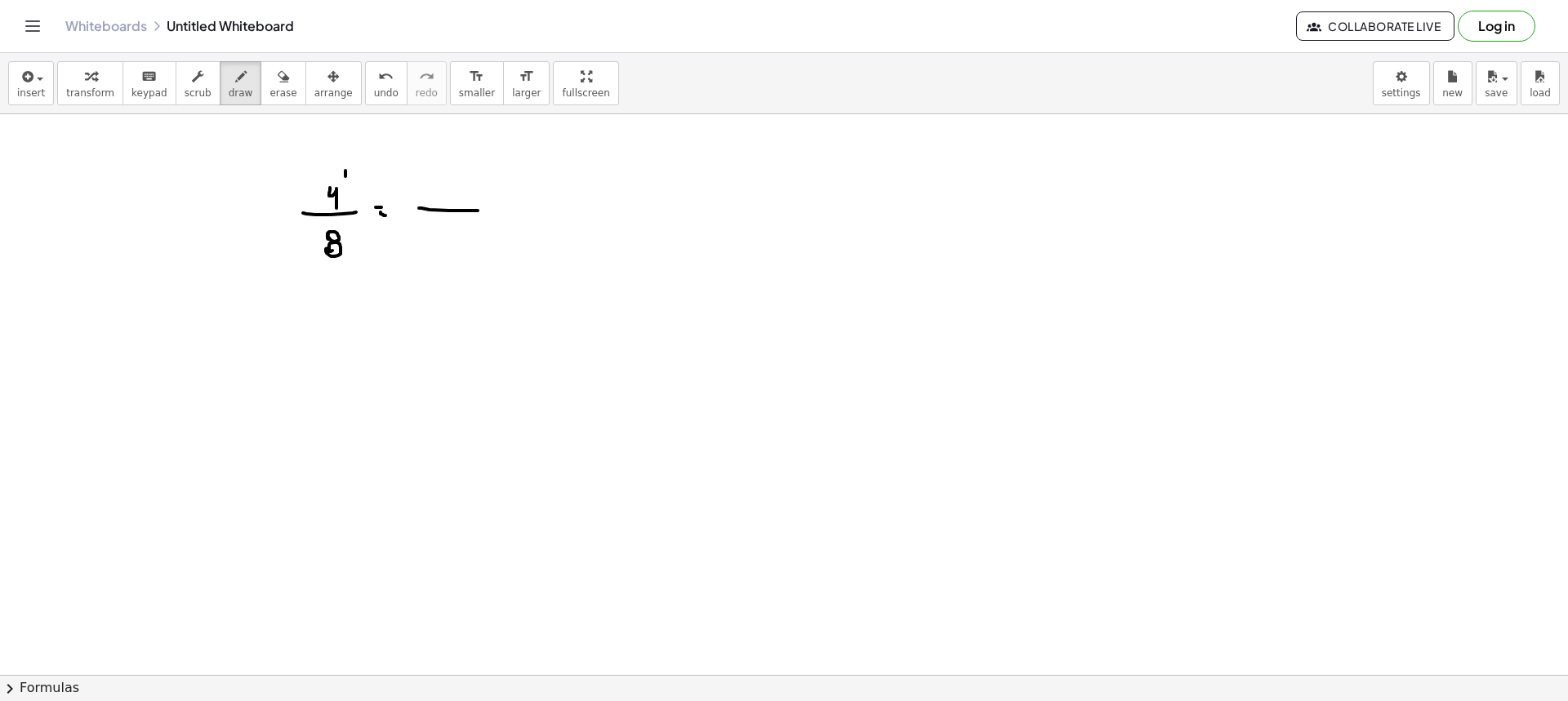
drag, startPoint x: 345, startPoint y: 171, endPoint x: 349, endPoint y: 183, distance: 12.6
click at [349, 183] on div at bounding box center [784, 430] width 1568 height 1122
drag, startPoint x: 352, startPoint y: 174, endPoint x: 361, endPoint y: 179, distance: 10.3
click at [361, 179] on div at bounding box center [784, 430] width 1568 height 1122
drag, startPoint x: 362, startPoint y: 168, endPoint x: 361, endPoint y: 181, distance: 13.0
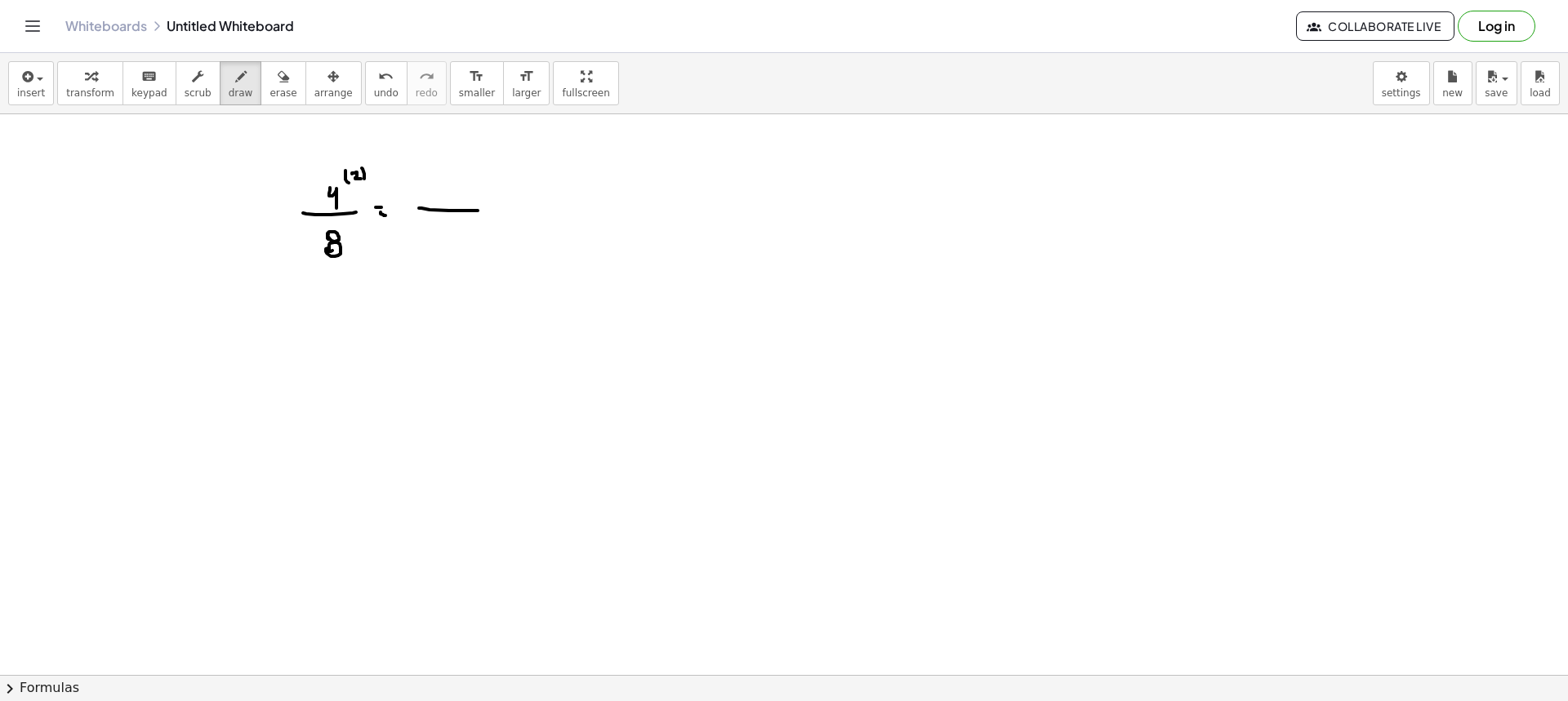
click at [361, 181] on div at bounding box center [784, 430] width 1568 height 1122
drag, startPoint x: 438, startPoint y: 187, endPoint x: 446, endPoint y: 199, distance: 14.4
click at [446, 199] on div at bounding box center [784, 430] width 1568 height 1122
drag, startPoint x: 424, startPoint y: 152, endPoint x: 433, endPoint y: 165, distance: 15.8
click at [433, 165] on div at bounding box center [784, 430] width 1568 height 1122
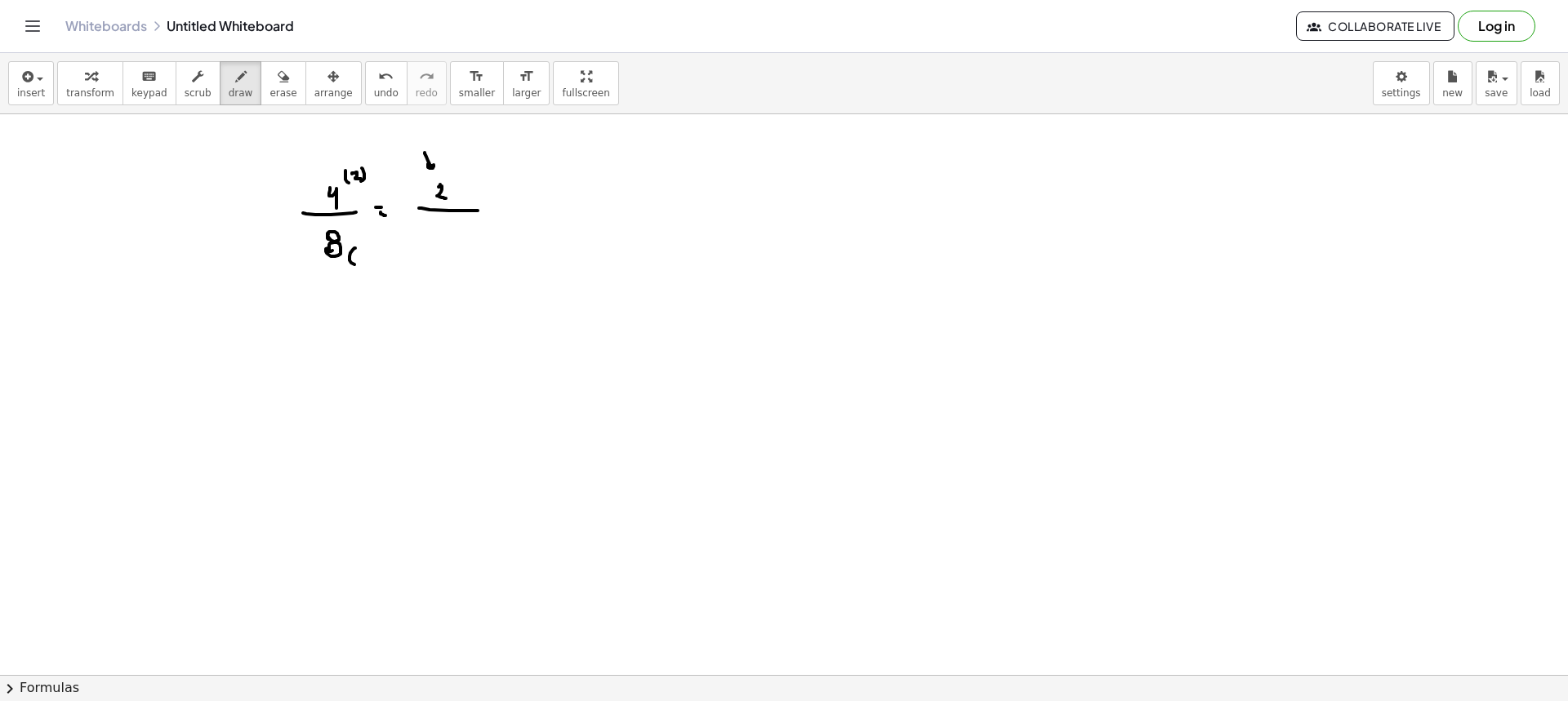
drag, startPoint x: 355, startPoint y: 248, endPoint x: 354, endPoint y: 264, distance: 16.0
click at [354, 264] on div at bounding box center [784, 430] width 1568 height 1122
drag, startPoint x: 363, startPoint y: 252, endPoint x: 367, endPoint y: 266, distance: 14.6
click at [366, 268] on div at bounding box center [784, 430] width 1568 height 1122
drag, startPoint x: 370, startPoint y: 259, endPoint x: 366, endPoint y: 277, distance: 18.4
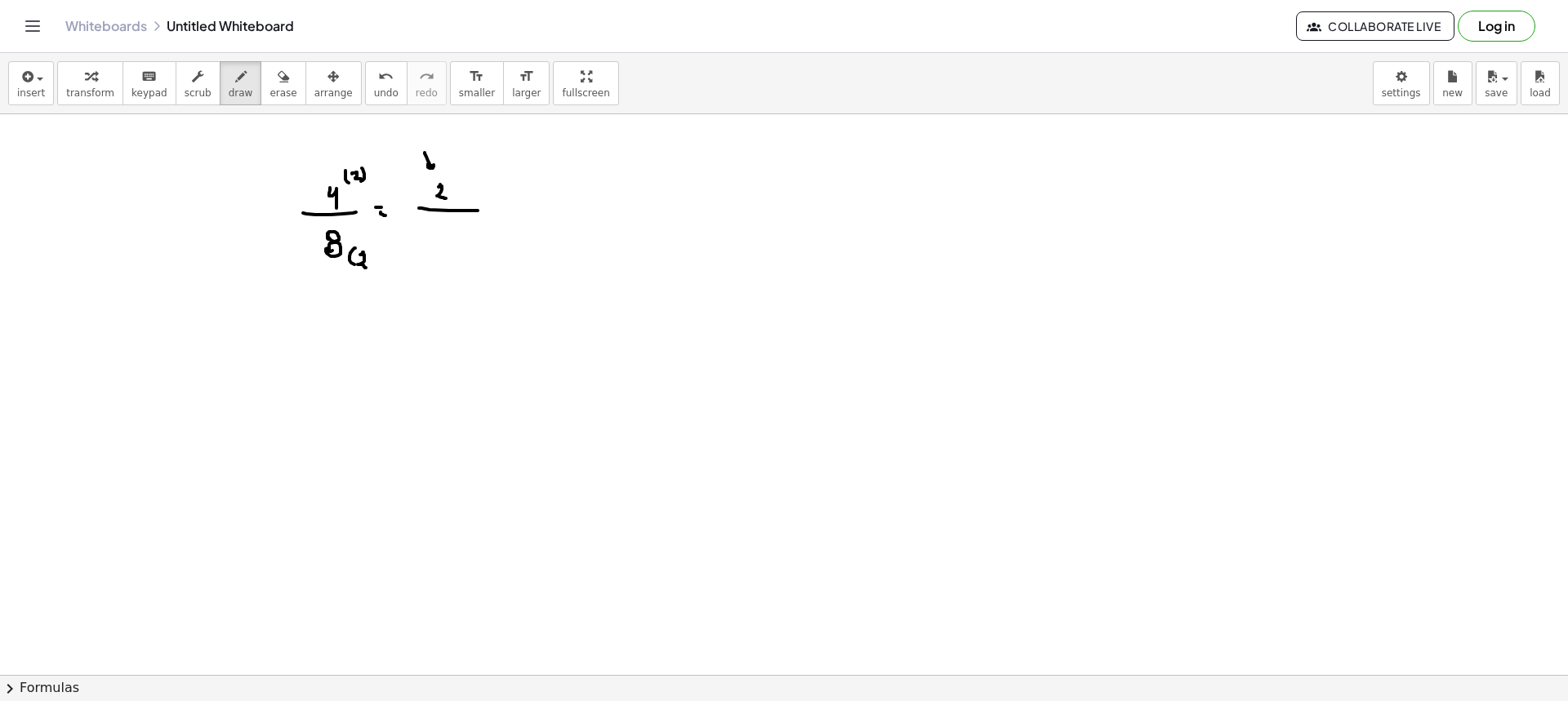
click at [366, 277] on div at bounding box center [784, 430] width 1568 height 1122
drag, startPoint x: 439, startPoint y: 227, endPoint x: 449, endPoint y: 236, distance: 13.5
click at [449, 236] on div at bounding box center [784, 430] width 1568 height 1122
click at [506, 203] on div at bounding box center [784, 430] width 1568 height 1122
drag, startPoint x: 505, startPoint y: 209, endPoint x: 513, endPoint y: 214, distance: 9.4
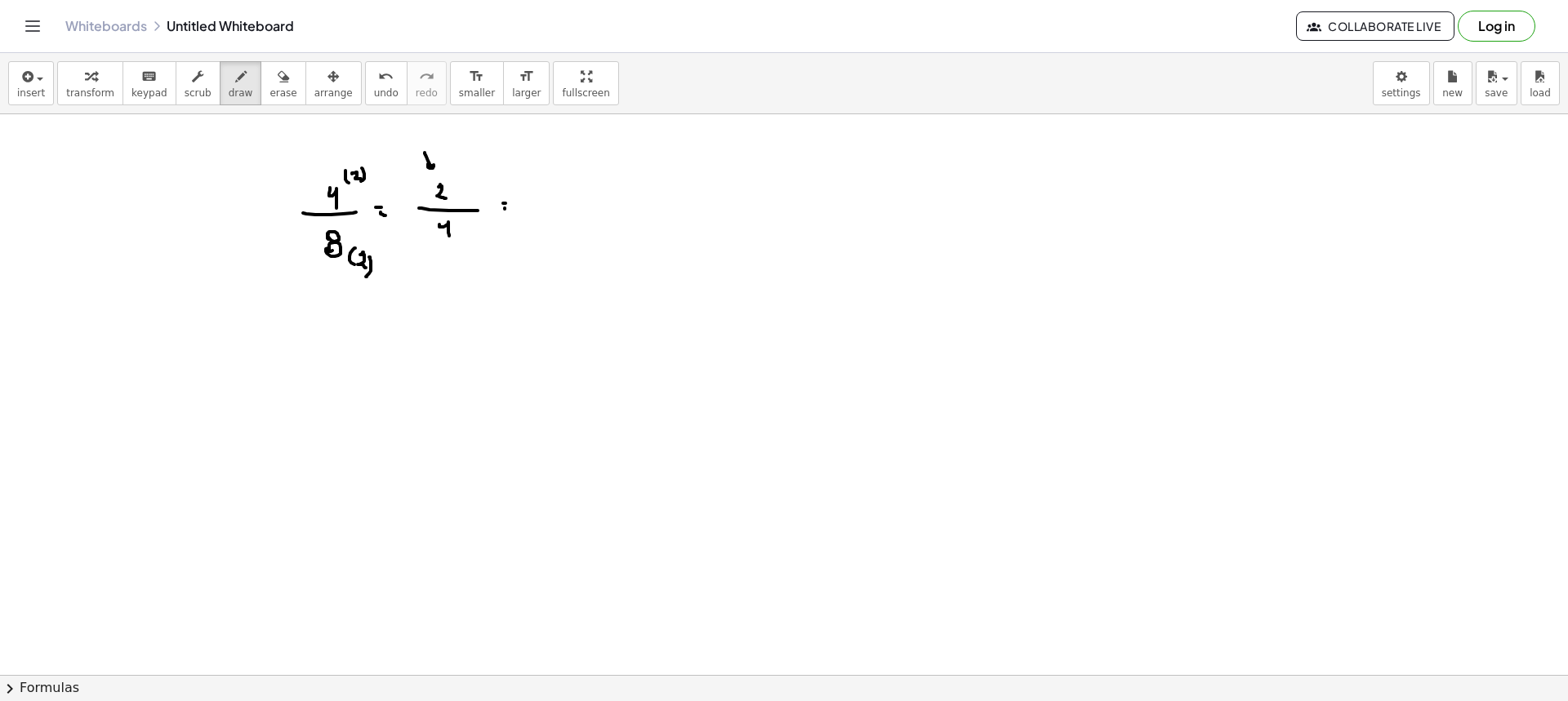
click at [508, 209] on div at bounding box center [784, 430] width 1568 height 1122
drag, startPoint x: 556, startPoint y: 180, endPoint x: 555, endPoint y: 199, distance: 19.0
click at [556, 192] on div at bounding box center [784, 430] width 1568 height 1122
drag, startPoint x: 543, startPoint y: 204, endPoint x: 589, endPoint y: 208, distance: 46.2
click at [589, 208] on div at bounding box center [784, 430] width 1568 height 1122
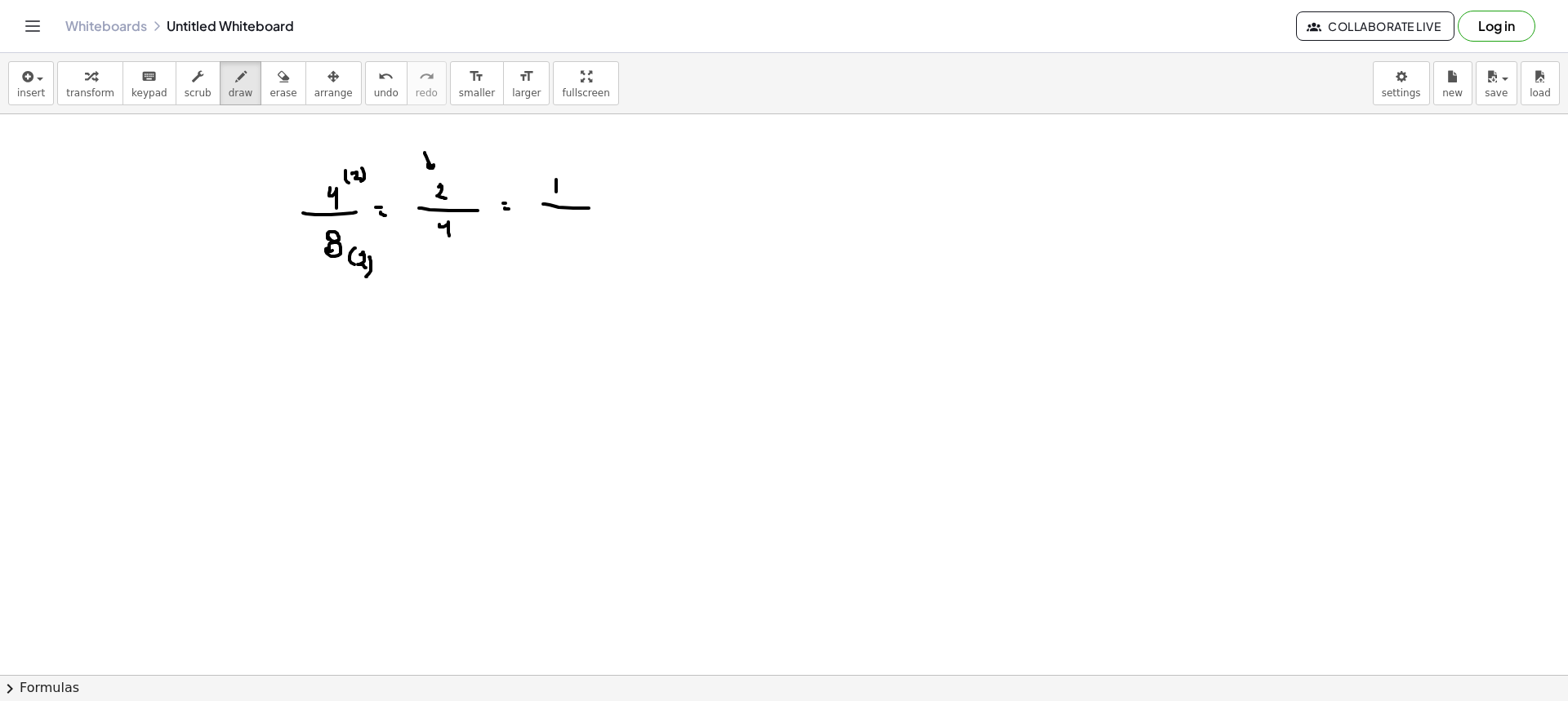
drag, startPoint x: 469, startPoint y: 237, endPoint x: 466, endPoint y: 251, distance: 14.3
click at [464, 251] on div at bounding box center [784, 430] width 1568 height 1122
click at [269, 89] on span "erase" at bounding box center [283, 93] width 27 height 12
drag, startPoint x: 410, startPoint y: 132, endPoint x: 419, endPoint y: 138, distance: 10.8
click at [419, 138] on div at bounding box center [784, 430] width 1568 height 1122
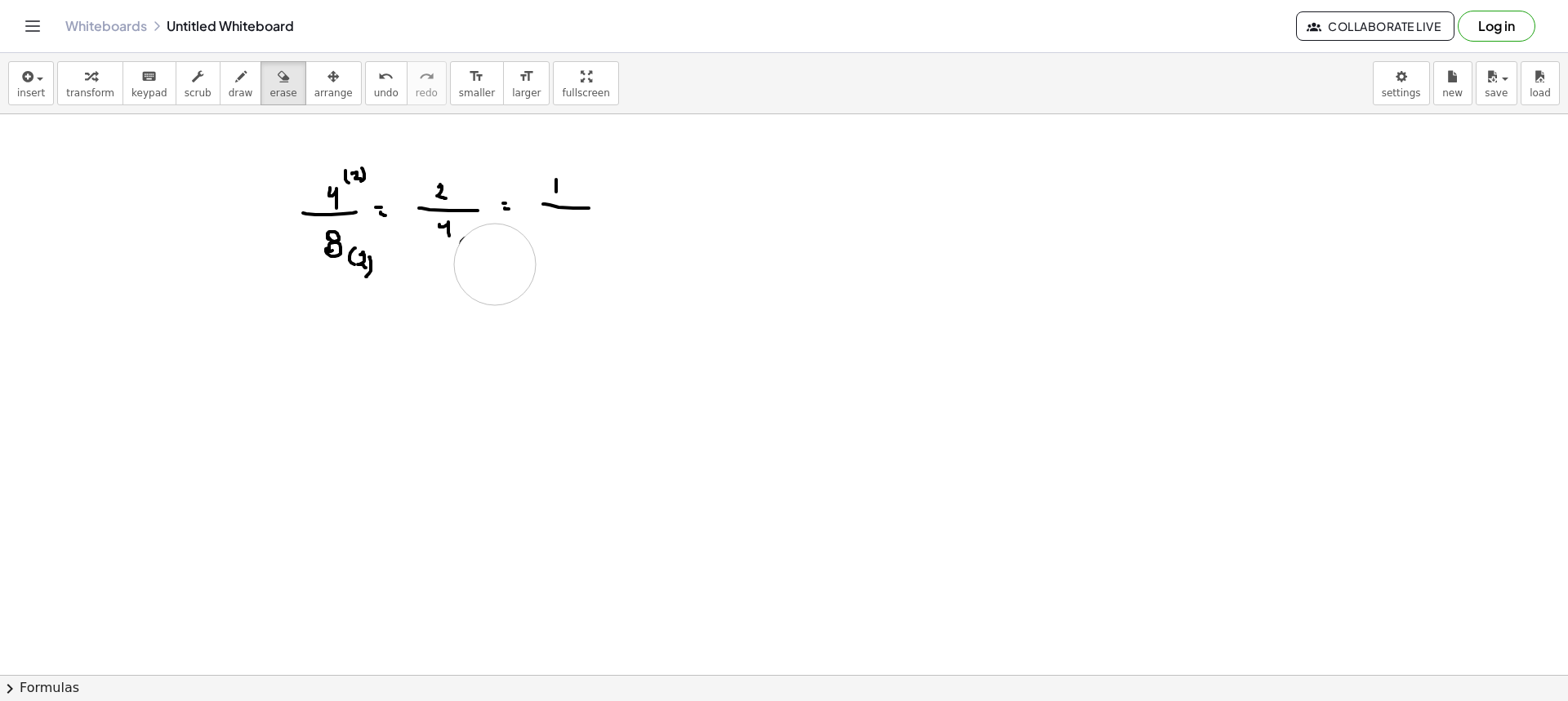
click at [494, 263] on div at bounding box center [784, 430] width 1568 height 1122
click at [233, 90] on button "draw" at bounding box center [241, 83] width 43 height 44
drag, startPoint x: 454, startPoint y: 169, endPoint x: 455, endPoint y: 181, distance: 12.0
click at [453, 181] on div at bounding box center [784, 430] width 1568 height 1122
drag, startPoint x: 460, startPoint y: 167, endPoint x: 467, endPoint y: 175, distance: 10.6
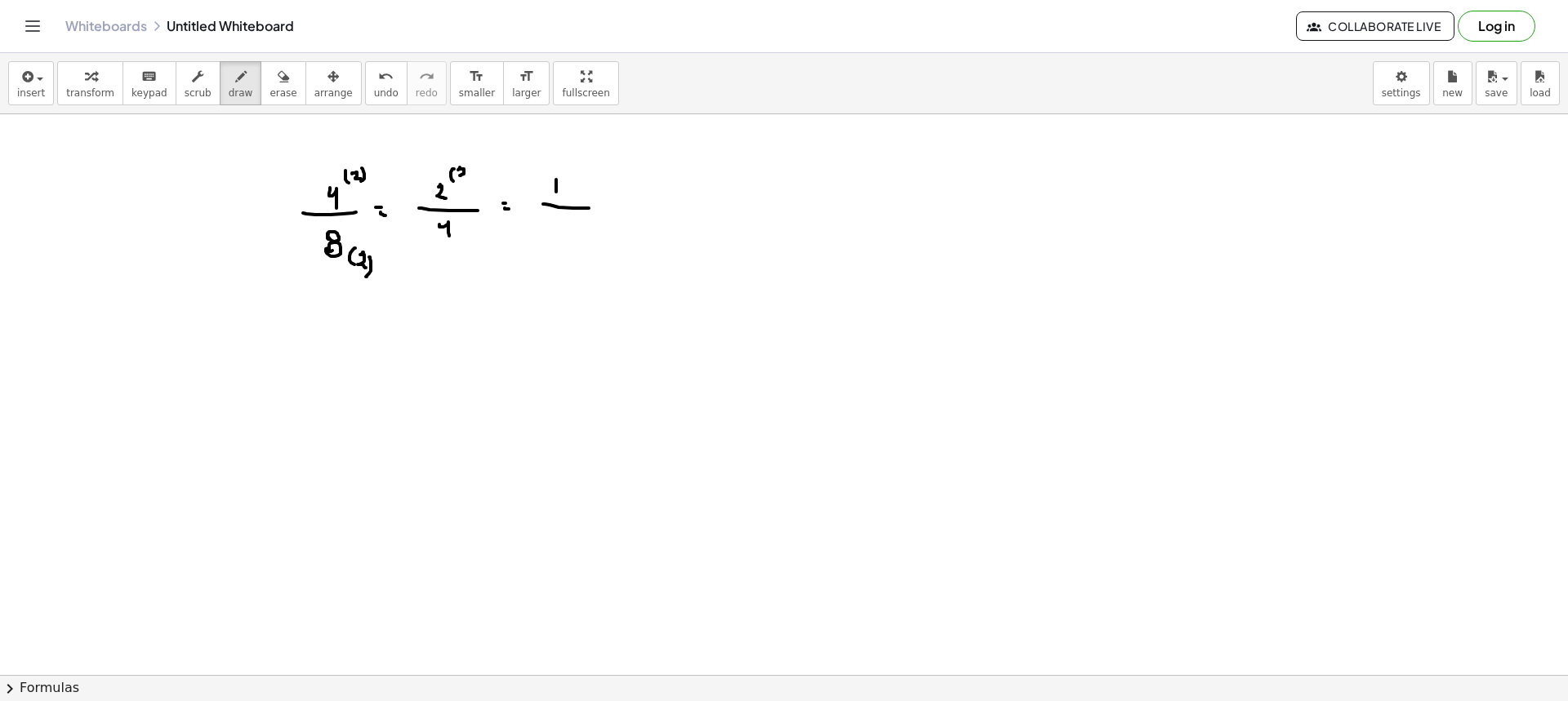
click at [467, 175] on div at bounding box center [784, 430] width 1568 height 1122
drag, startPoint x: 474, startPoint y: 172, endPoint x: 471, endPoint y: 182, distance: 10.4
click at [472, 182] on div at bounding box center [784, 430] width 1568 height 1122
click at [464, 159] on div at bounding box center [784, 430] width 1568 height 1122
drag, startPoint x: 461, startPoint y: 146, endPoint x: 468, endPoint y: 175, distance: 29.8
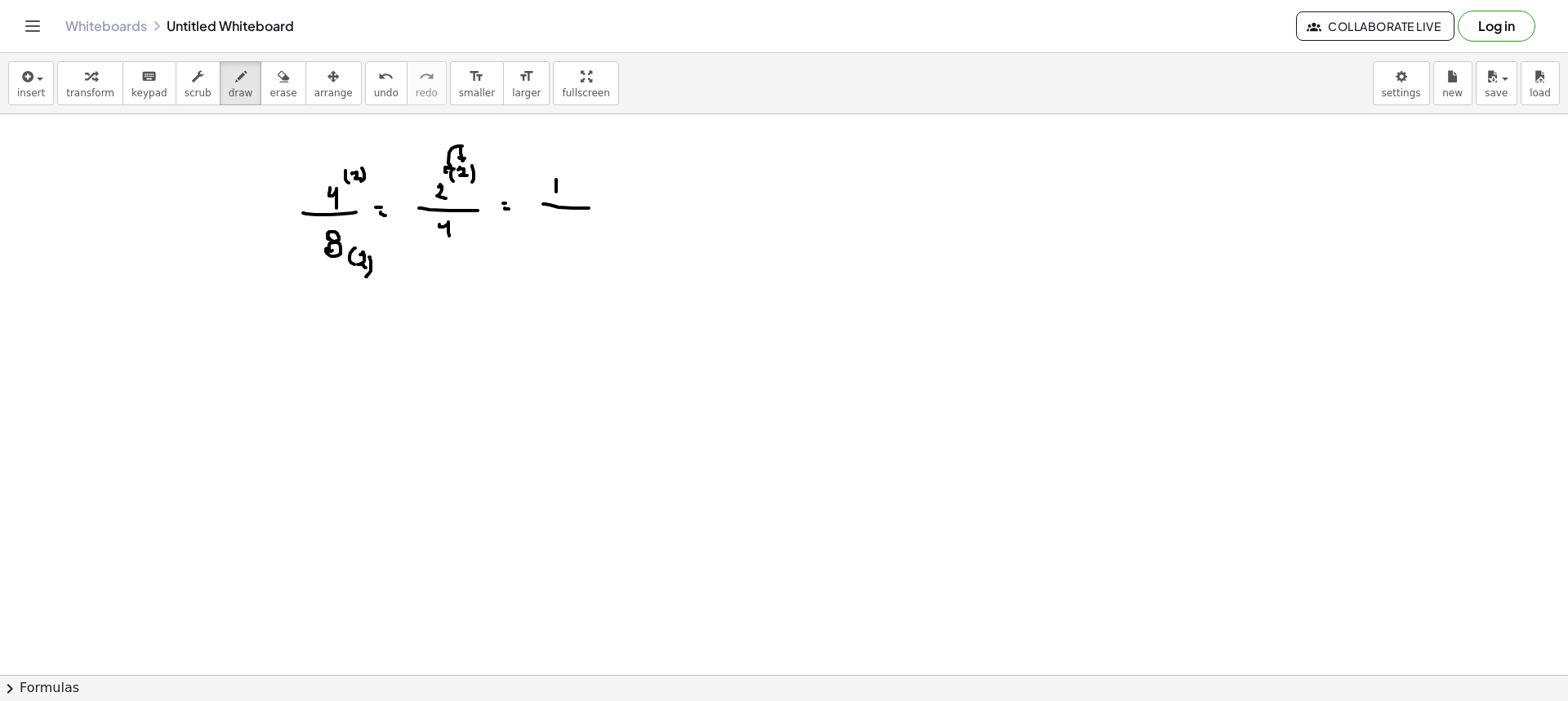
click at [450, 171] on div at bounding box center [784, 430] width 1568 height 1122
drag, startPoint x: 456, startPoint y: 127, endPoint x: 463, endPoint y: 143, distance: 17.5
click at [462, 143] on div at bounding box center [784, 430] width 1568 height 1122
drag, startPoint x: 482, startPoint y: 176, endPoint x: 485, endPoint y: 233, distance: 57.1
click at [485, 233] on div at bounding box center [784, 430] width 1568 height 1122
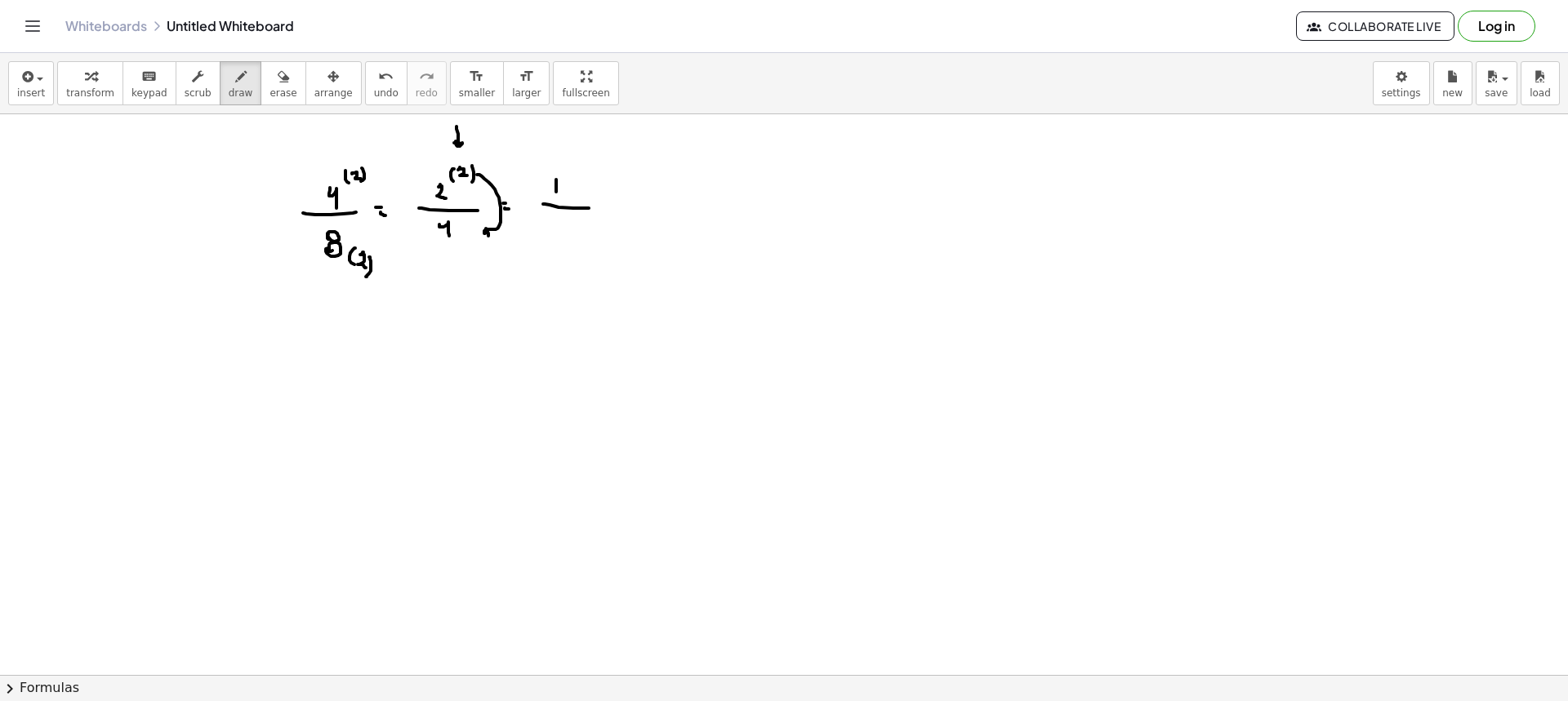
drag, startPoint x: 461, startPoint y: 235, endPoint x: 457, endPoint y: 249, distance: 14.6
click at [456, 249] on div at bounding box center [784, 430] width 1568 height 1122
click at [470, 247] on div at bounding box center [784, 430] width 1568 height 1122
click at [470, 257] on div at bounding box center [784, 430] width 1568 height 1122
drag, startPoint x: 562, startPoint y: 219, endPoint x: 572, endPoint y: 236, distance: 19.7
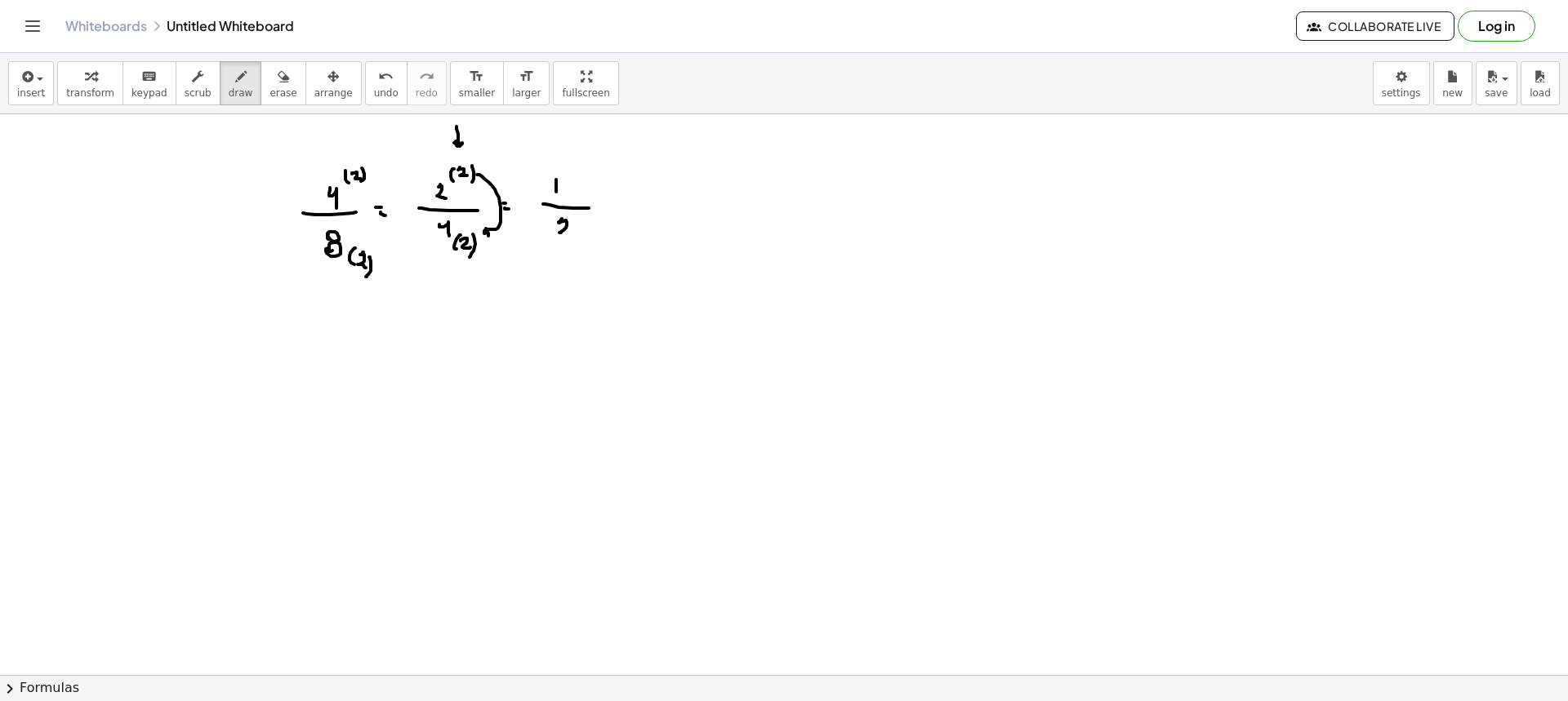
click at [572, 235] on div at bounding box center [784, 430] width 1568 height 1122
click at [278, 77] on icon "button" at bounding box center [283, 77] width 12 height 20
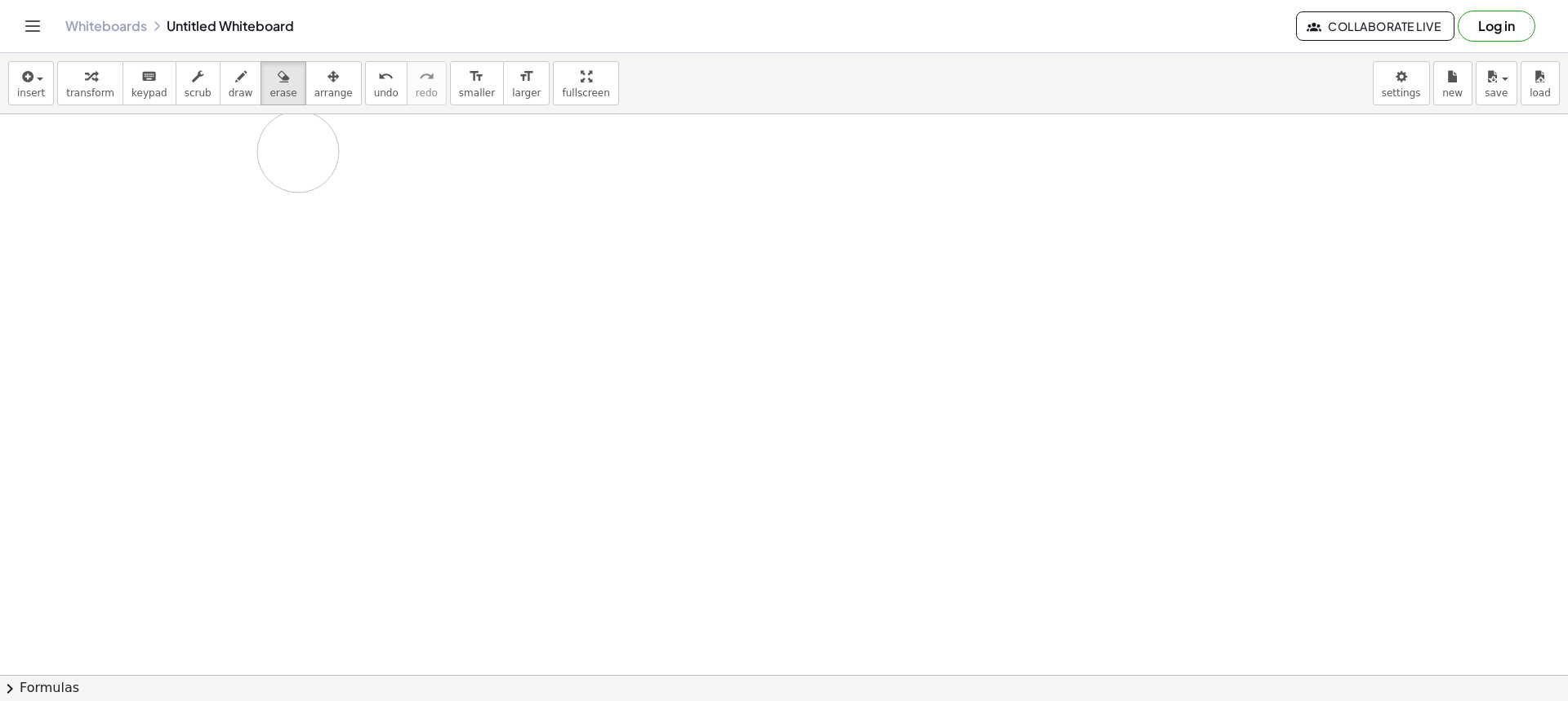
drag, startPoint x: 260, startPoint y: 218, endPoint x: 421, endPoint y: 124, distance: 186.4
click at [332, 144] on div at bounding box center [784, 430] width 1568 height 1122
drag, startPoint x: 218, startPoint y: 80, endPoint x: 229, endPoint y: 105, distance: 27.3
click at [235, 81] on icon "button" at bounding box center [241, 77] width 12 height 20
drag, startPoint x: 311, startPoint y: 178, endPoint x: 313, endPoint y: 194, distance: 16.1
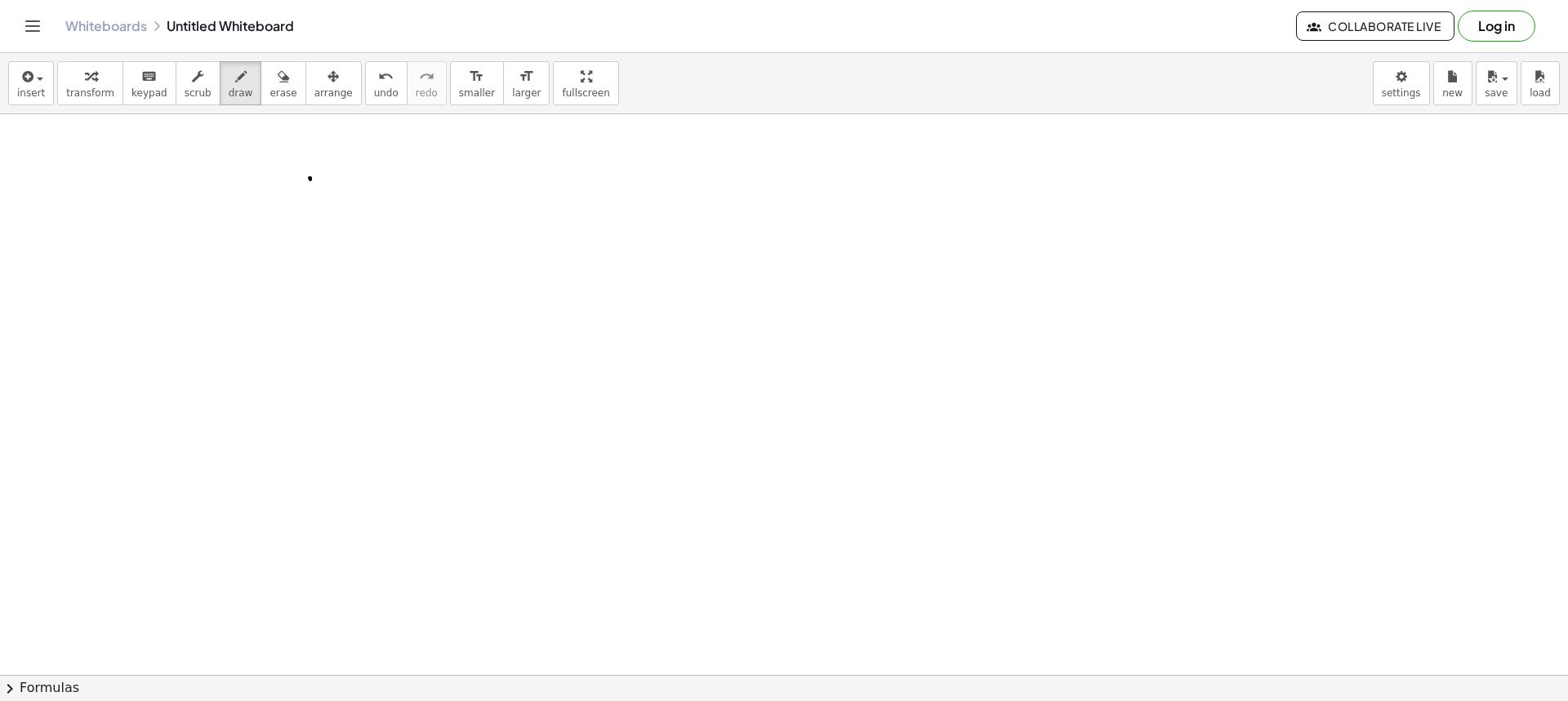
click at [313, 194] on div at bounding box center [784, 430] width 1568 height 1122
drag, startPoint x: 329, startPoint y: 178, endPoint x: 328, endPoint y: 193, distance: 15.0
click at [336, 189] on div at bounding box center [784, 430] width 1568 height 1122
click at [325, 189] on div at bounding box center [784, 430] width 1568 height 1122
click at [278, 93] on button "erase" at bounding box center [283, 83] width 45 height 44
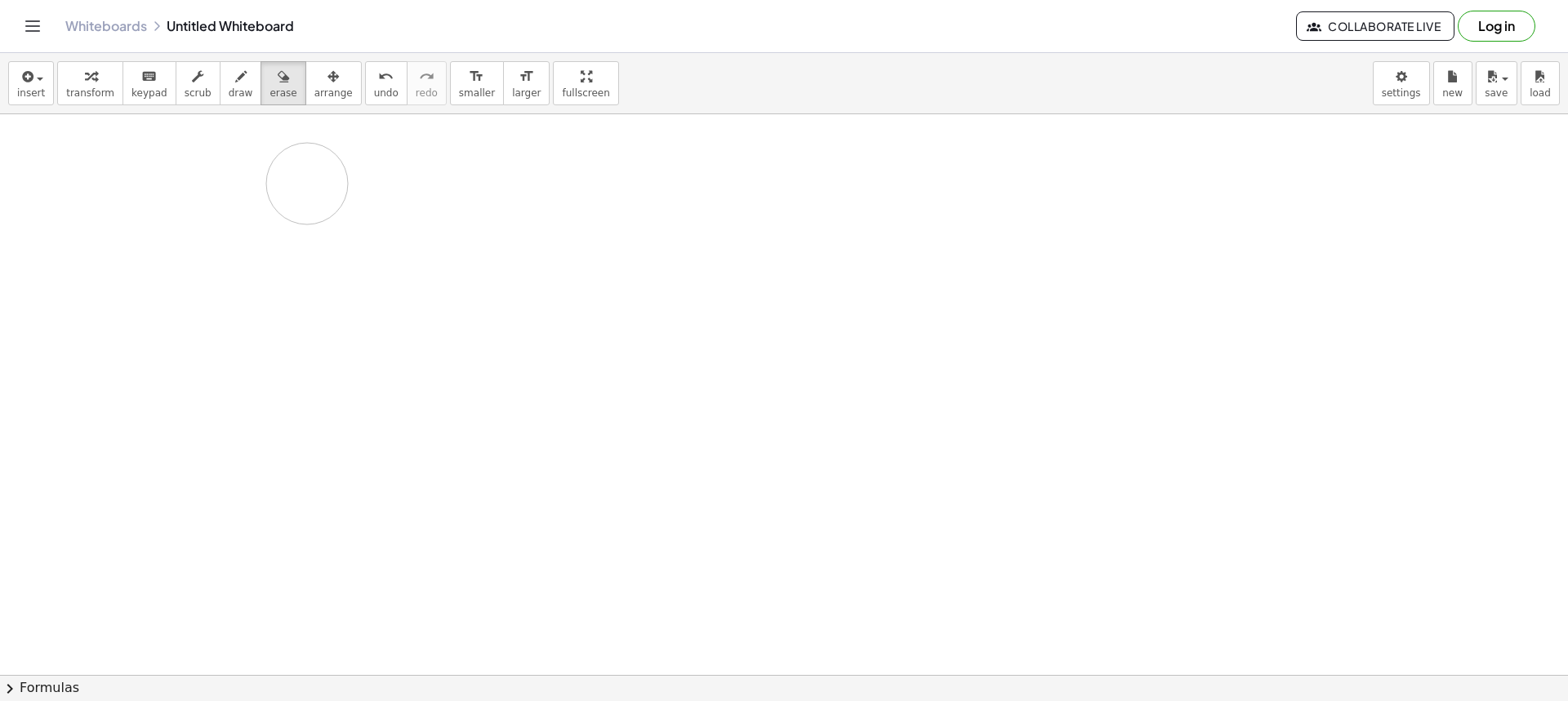
drag, startPoint x: 321, startPoint y: 183, endPoint x: 232, endPoint y: 110, distance: 115.1
click at [330, 180] on div at bounding box center [784, 430] width 1568 height 1122
drag, startPoint x: 226, startPoint y: 82, endPoint x: 321, endPoint y: 171, distance: 130.2
click at [240, 99] on button "draw" at bounding box center [241, 83] width 43 height 44
drag, startPoint x: 302, startPoint y: 162, endPoint x: 324, endPoint y: 175, distance: 25.6
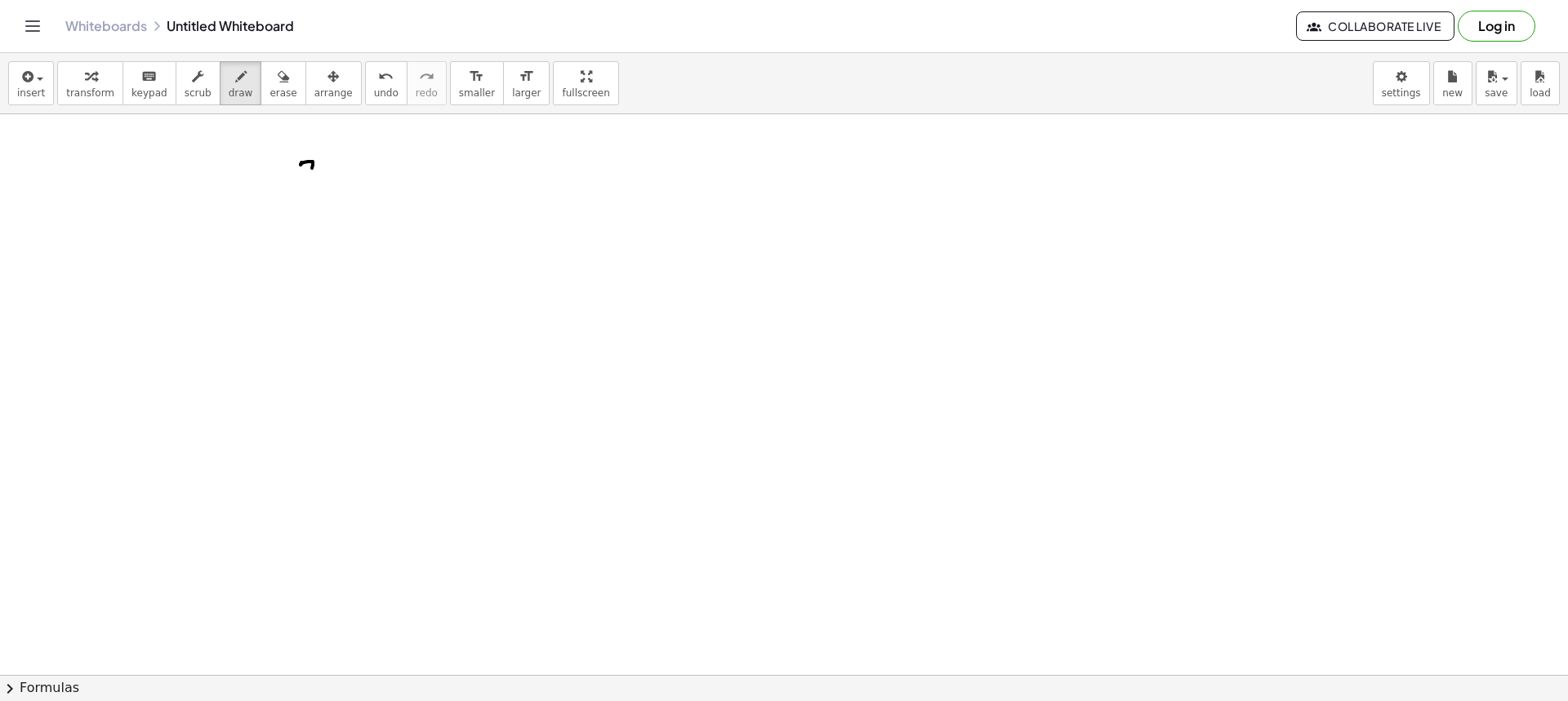
click at [321, 175] on div at bounding box center [784, 430] width 1568 height 1122
drag, startPoint x: 326, startPoint y: 161, endPoint x: 326, endPoint y: 180, distance: 19.0
click at [330, 163] on div at bounding box center [784, 430] width 1568 height 1122
drag, startPoint x: 294, startPoint y: 189, endPoint x: 350, endPoint y: 189, distance: 56.0
click at [350, 189] on div at bounding box center [784, 430] width 1568 height 1122
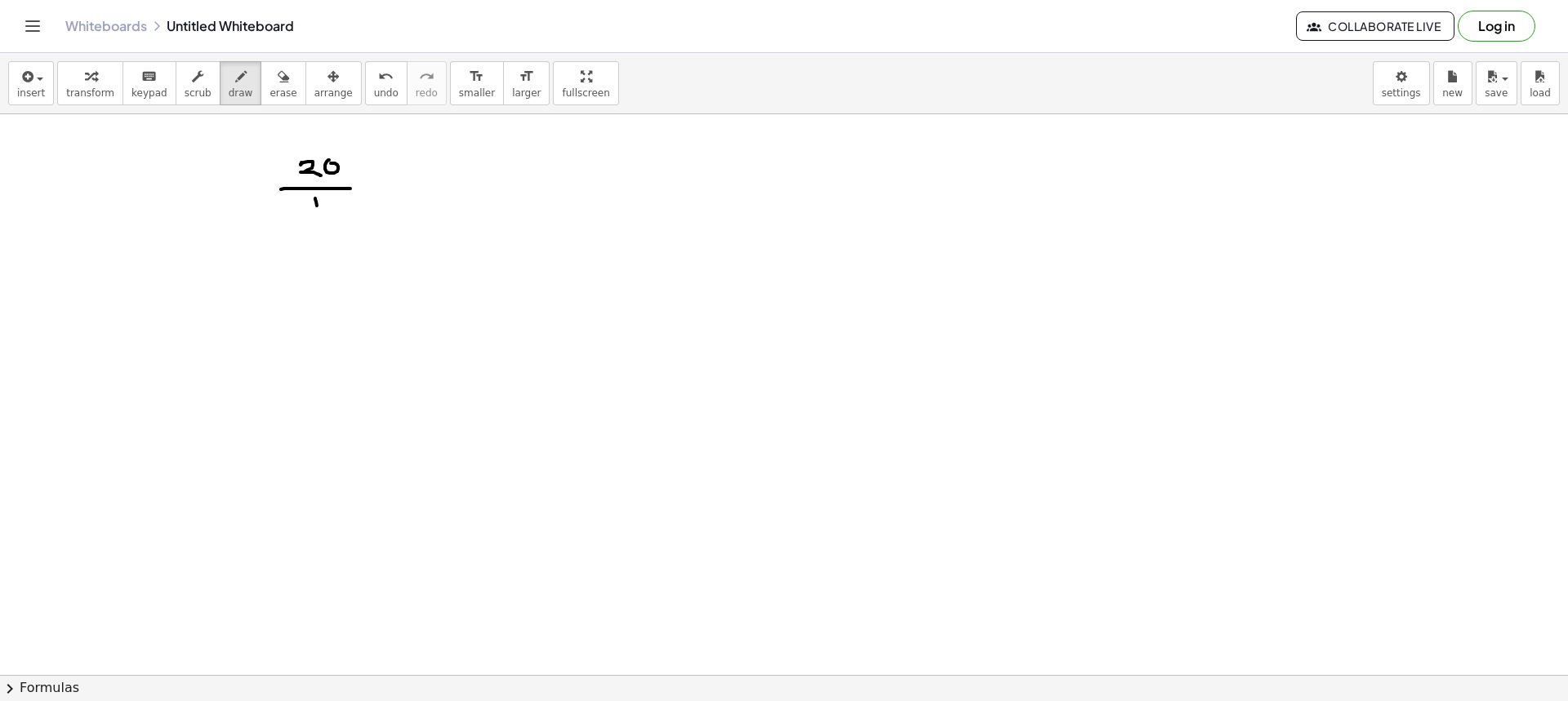
drag, startPoint x: 316, startPoint y: 199, endPoint x: 325, endPoint y: 205, distance: 10.8
click at [318, 211] on div at bounding box center [784, 430] width 1568 height 1122
click at [330, 199] on div at bounding box center [784, 430] width 1568 height 1122
drag, startPoint x: 332, startPoint y: 213, endPoint x: 346, endPoint y: 201, distance: 18.4
click at [335, 208] on div at bounding box center [784, 430] width 1568 height 1122
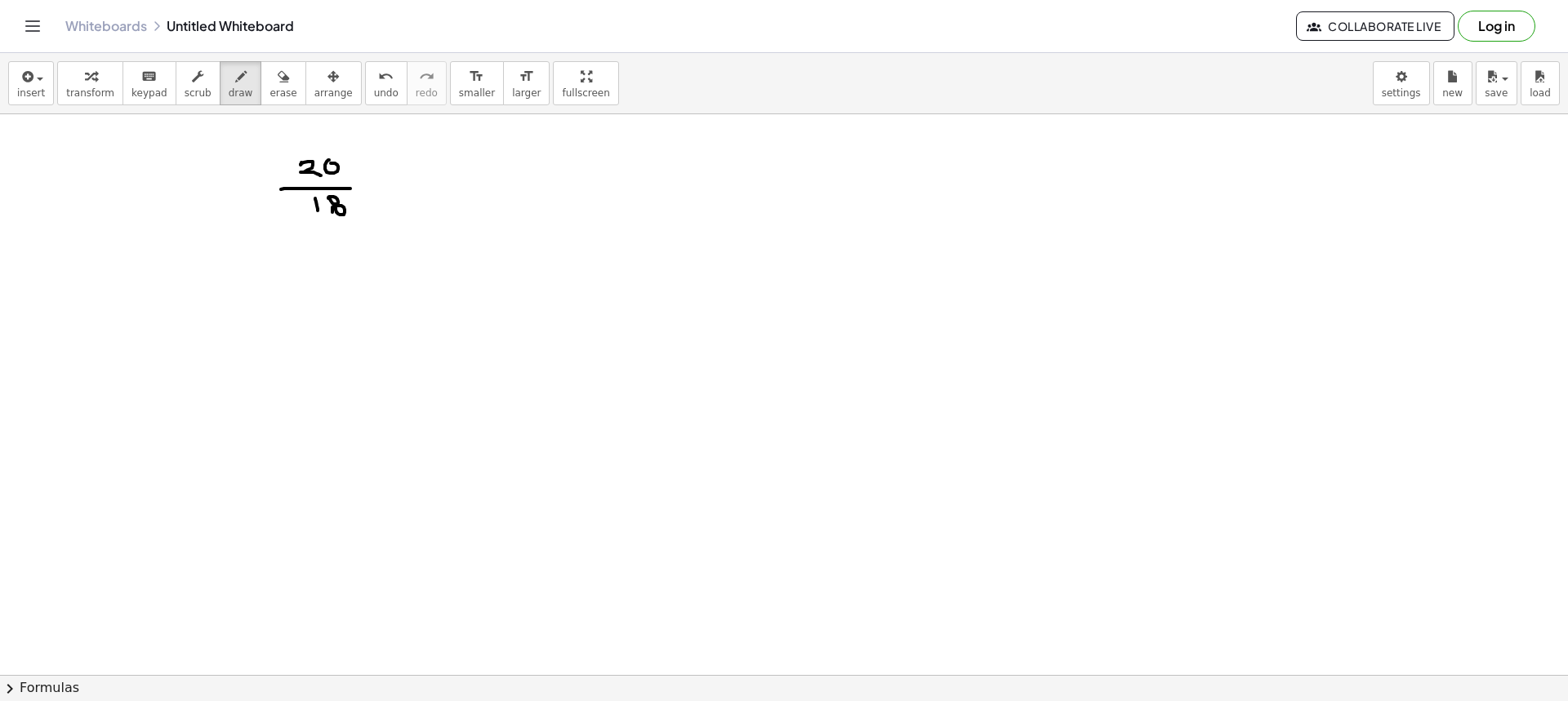
click at [386, 183] on div at bounding box center [784, 430] width 1568 height 1122
drag, startPoint x: 381, startPoint y: 189, endPoint x: 391, endPoint y: 189, distance: 10.0
click at [386, 189] on div at bounding box center [784, 430] width 1568 height 1122
click at [348, 155] on div at bounding box center [784, 430] width 1568 height 1122
drag, startPoint x: 354, startPoint y: 146, endPoint x: 362, endPoint y: 155, distance: 12.0
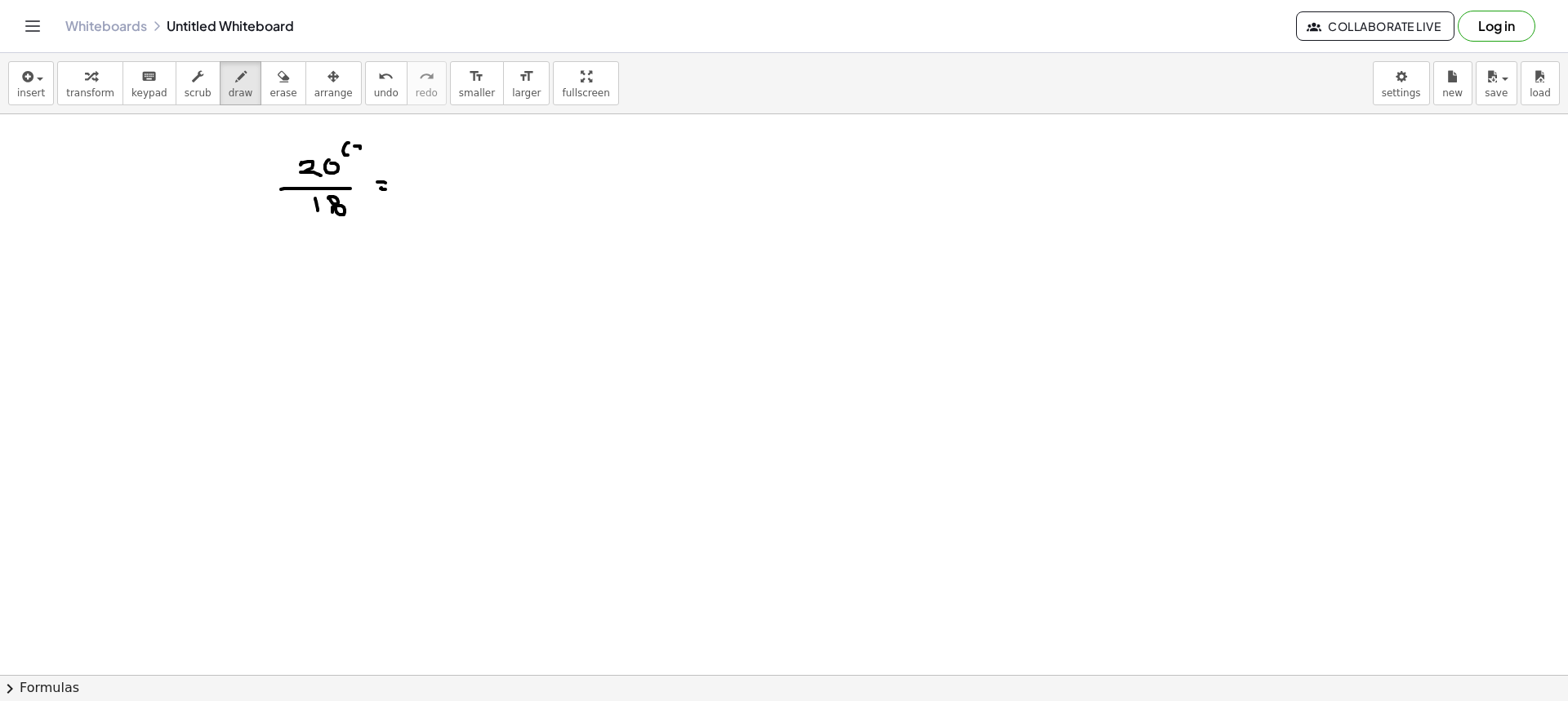
click at [361, 156] on div at bounding box center [784, 430] width 1568 height 1122
drag, startPoint x: 369, startPoint y: 150, endPoint x: 363, endPoint y: 158, distance: 10.0
click at [363, 158] on div at bounding box center [784, 430] width 1568 height 1122
drag, startPoint x: 354, startPoint y: 119, endPoint x: 361, endPoint y: 132, distance: 14.8
click at [361, 132] on div at bounding box center [784, 430] width 1568 height 1122
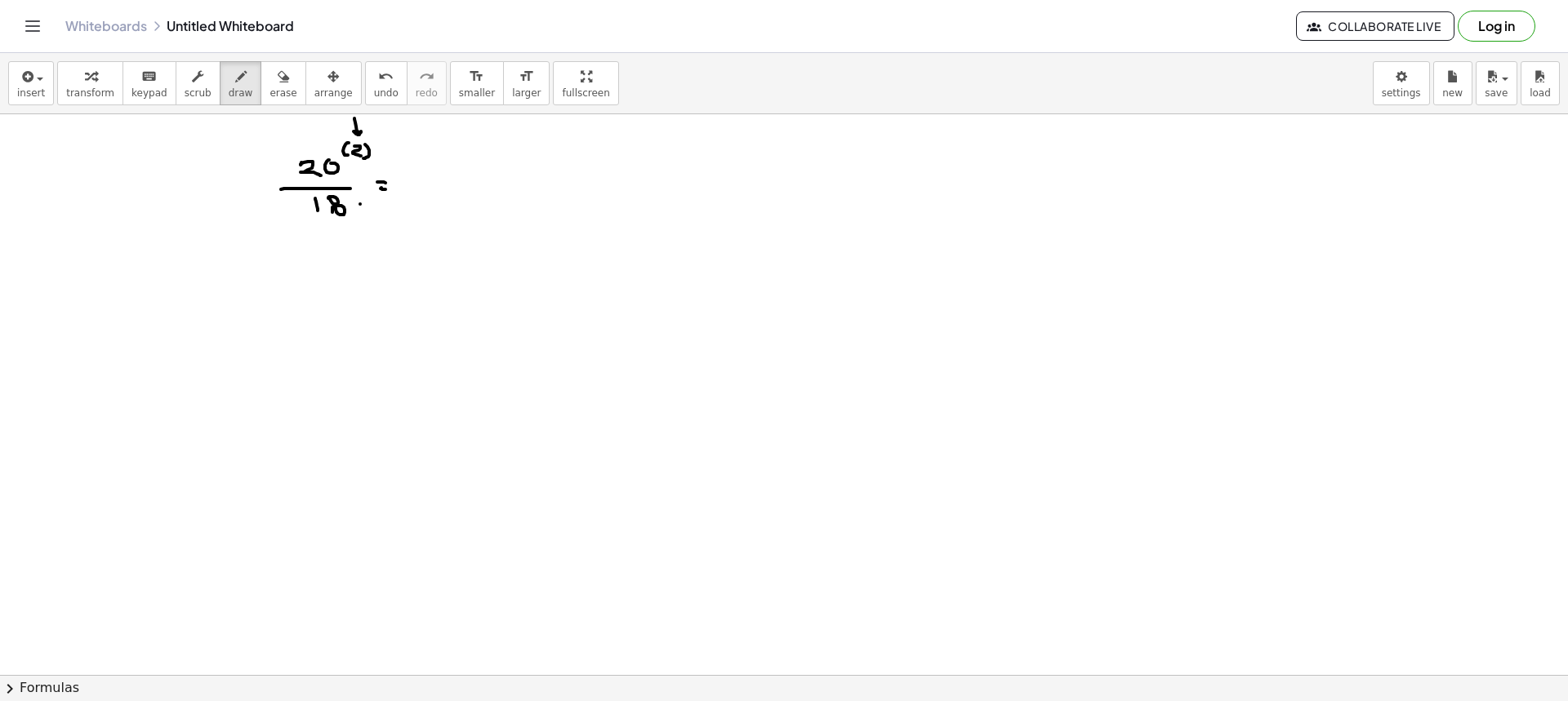
drag, startPoint x: 360, startPoint y: 204, endPoint x: 362, endPoint y: 222, distance: 18.1
click at [362, 222] on div at bounding box center [784, 430] width 1568 height 1122
drag, startPoint x: 364, startPoint y: 213, endPoint x: 369, endPoint y: 221, distance: 9.4
click at [369, 221] on div at bounding box center [784, 430] width 1568 height 1122
drag, startPoint x: 376, startPoint y: 214, endPoint x: 369, endPoint y: 227, distance: 14.8
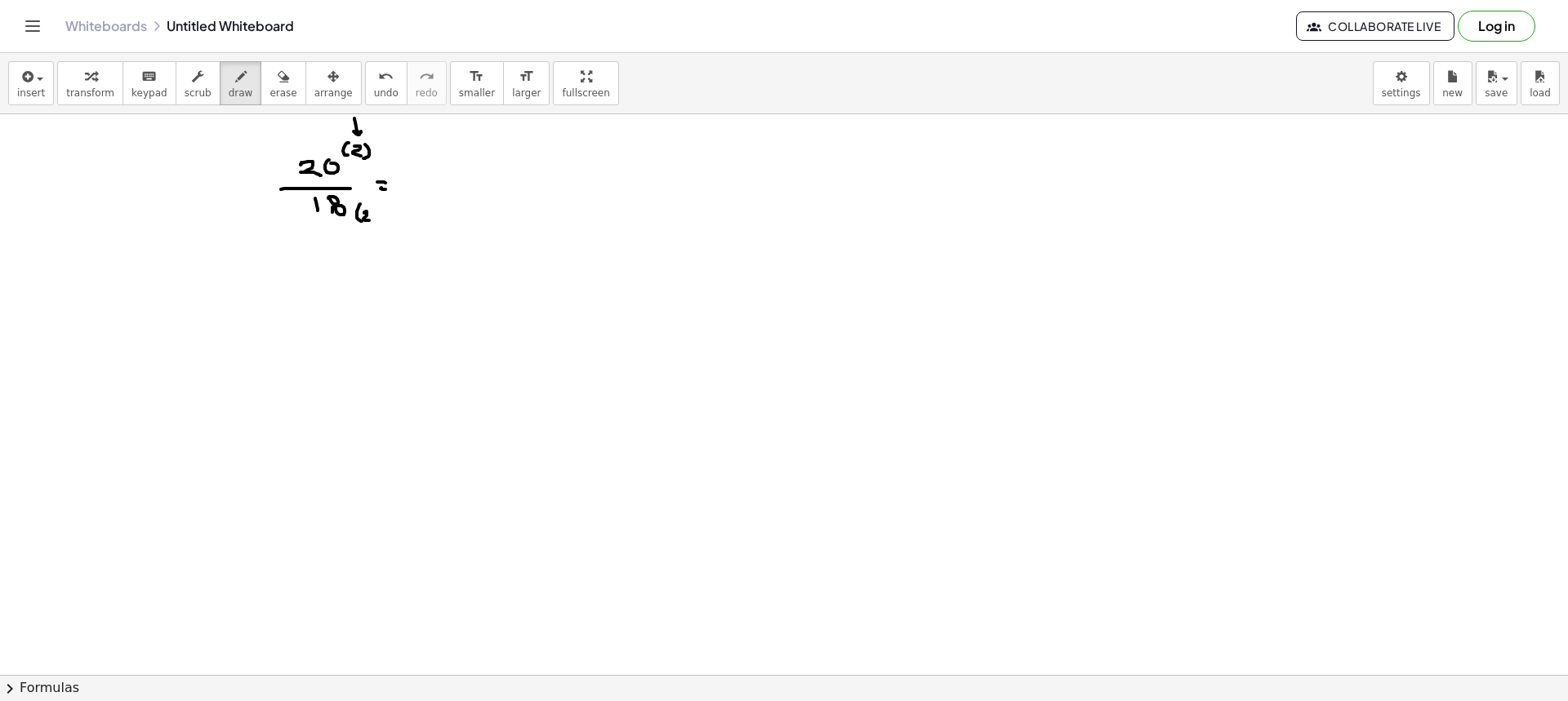
click at [369, 227] on div at bounding box center [784, 430] width 1568 height 1122
drag, startPoint x: 414, startPoint y: 185, endPoint x: 465, endPoint y: 182, distance: 51.1
click at [465, 182] on div at bounding box center [784, 430] width 1568 height 1122
drag, startPoint x: 429, startPoint y: 152, endPoint x: 433, endPoint y: 166, distance: 14.6
click at [432, 166] on div at bounding box center [784, 430] width 1568 height 1122
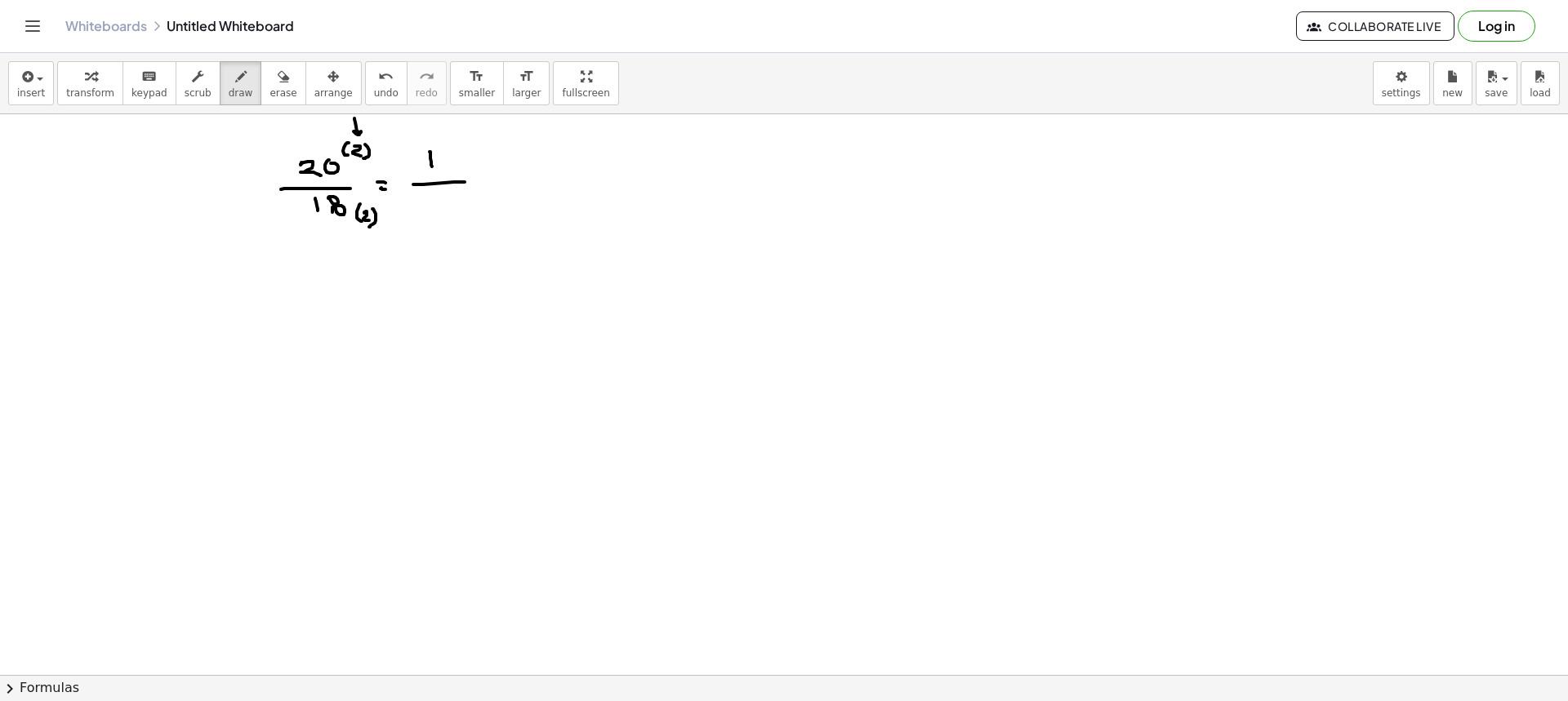
drag, startPoint x: 449, startPoint y: 166, endPoint x: 447, endPoint y: 156, distance: 10.2
click at [447, 157] on div at bounding box center [784, 430] width 1568 height 1122
drag, startPoint x: 438, startPoint y: 196, endPoint x: 438, endPoint y: 212, distance: 16.0
click at [438, 212] on div at bounding box center [784, 430] width 1568 height 1122
click at [494, 175] on div at bounding box center [784, 430] width 1568 height 1122
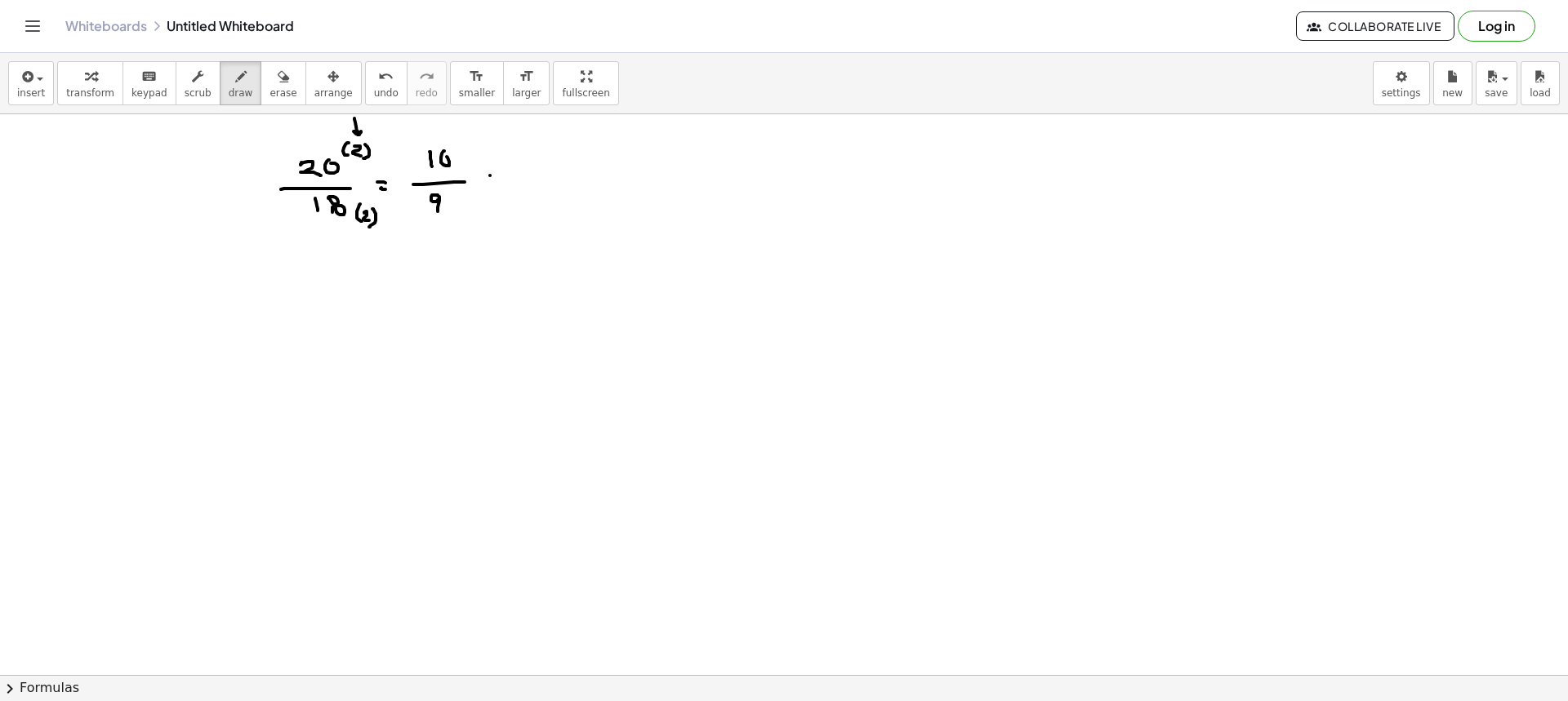
click at [497, 183] on div at bounding box center [784, 430] width 1568 height 1122
click at [537, 161] on div at bounding box center [784, 430] width 1568 height 1122
drag, startPoint x: 547, startPoint y: 152, endPoint x: 543, endPoint y: 163, distance: 11.7
click at [549, 153] on div at bounding box center [784, 430] width 1568 height 1122
drag, startPoint x: 552, startPoint y: 167, endPoint x: 564, endPoint y: 167, distance: 12.0
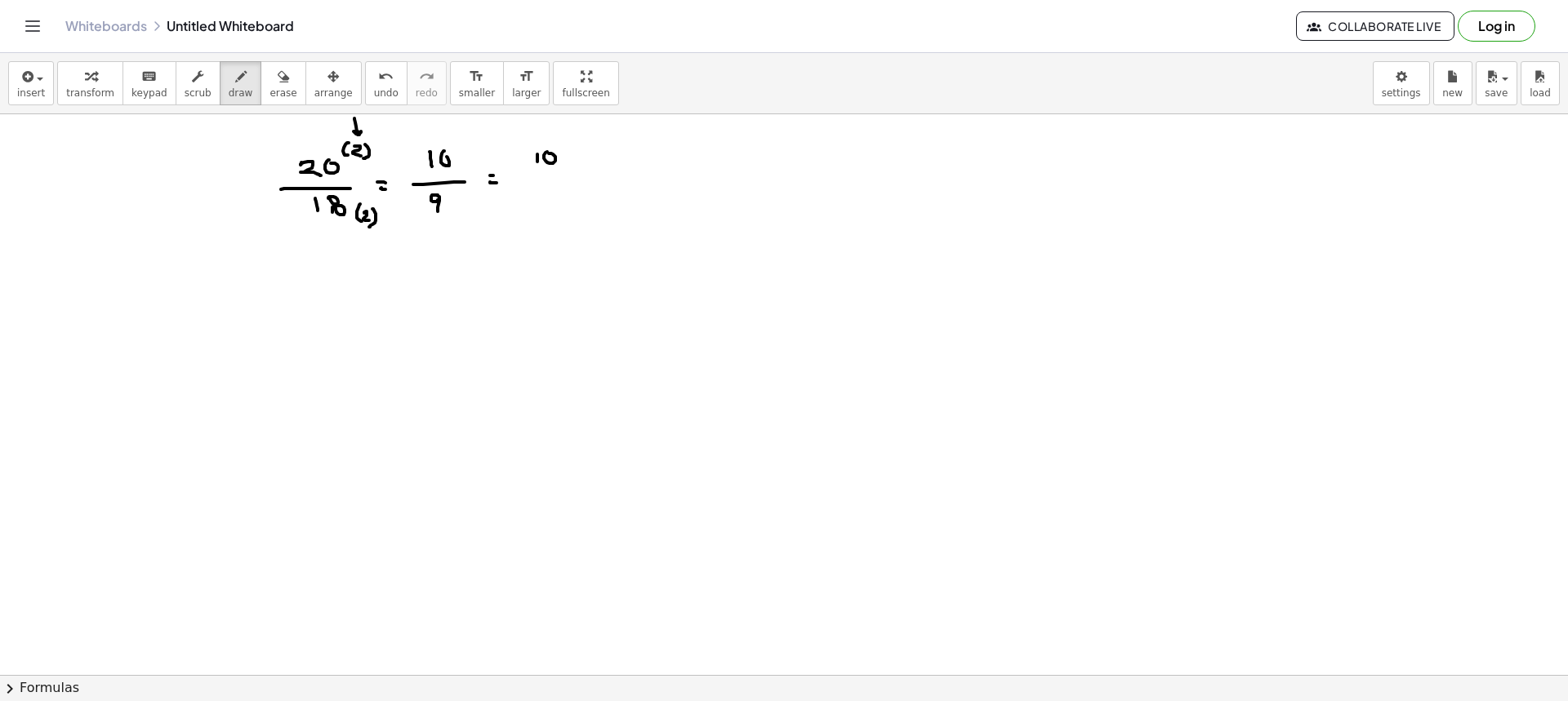
click at [564, 167] on div at bounding box center [784, 430] width 1568 height 1122
drag, startPoint x: 551, startPoint y: 175, endPoint x: 552, endPoint y: 194, distance: 19.0
click at [552, 194] on div at bounding box center [784, 430] width 1568 height 1122
click at [269, 92] on span "erase" at bounding box center [283, 93] width 27 height 12
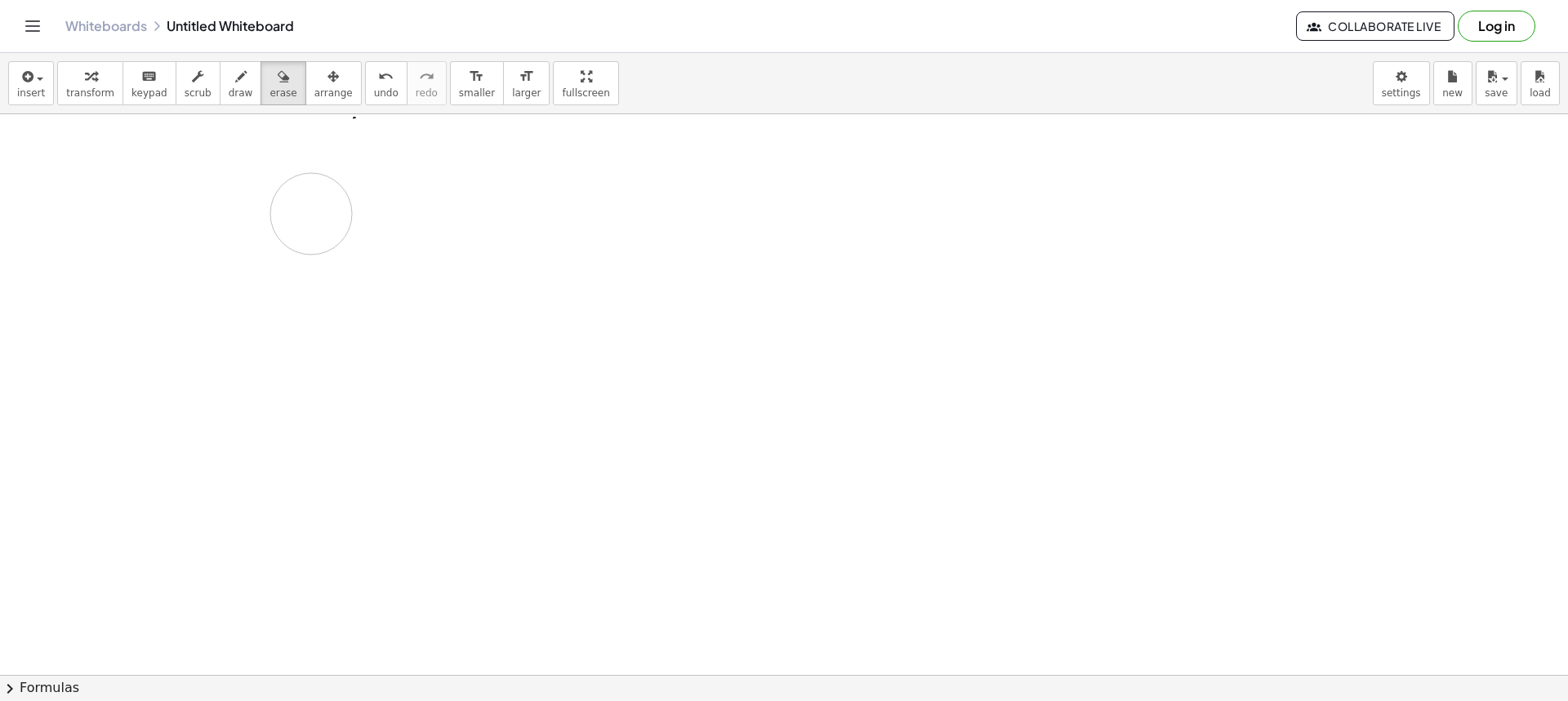
drag, startPoint x: 300, startPoint y: 189, endPoint x: 688, endPoint y: 213, distance: 388.7
click at [550, 199] on div at bounding box center [784, 430] width 1568 height 1122
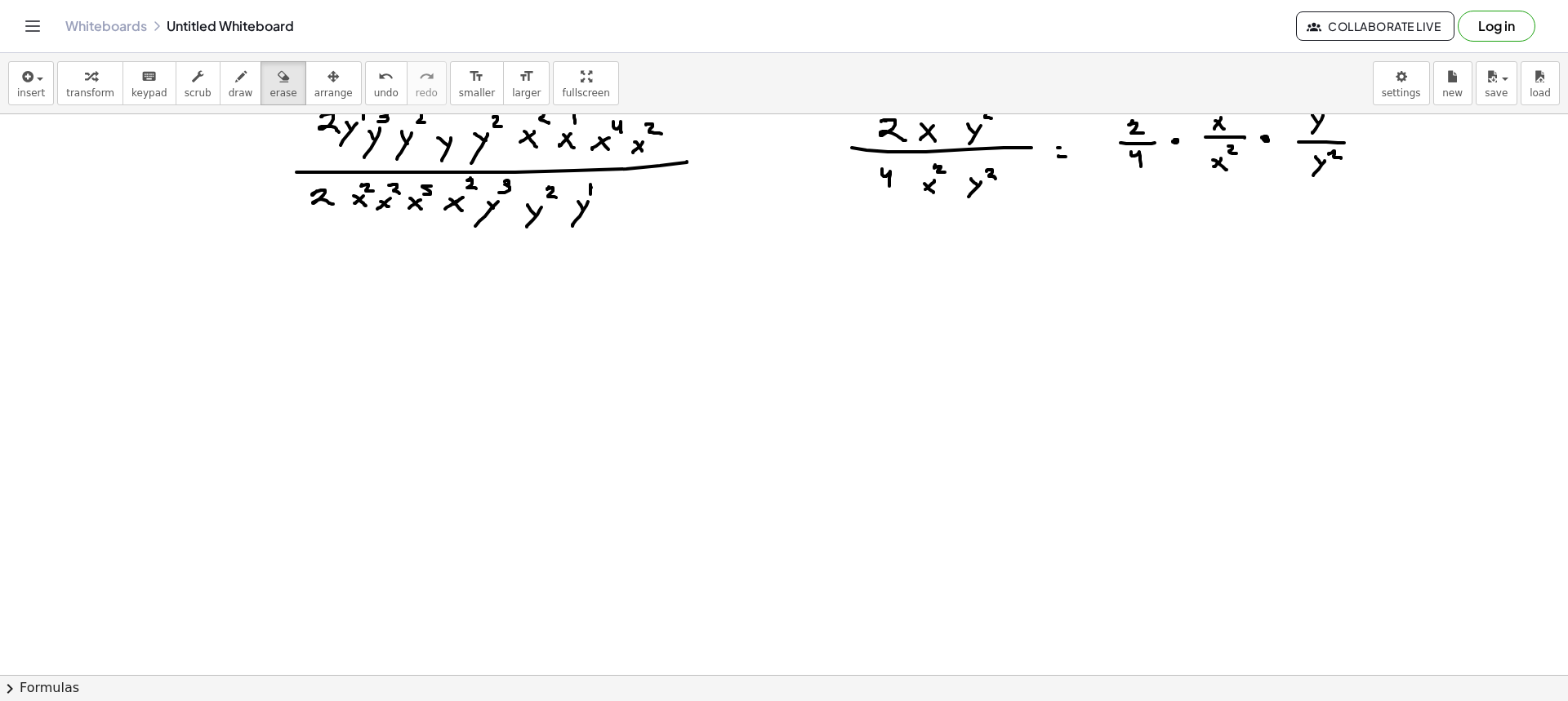
scroll to position [0, 0]
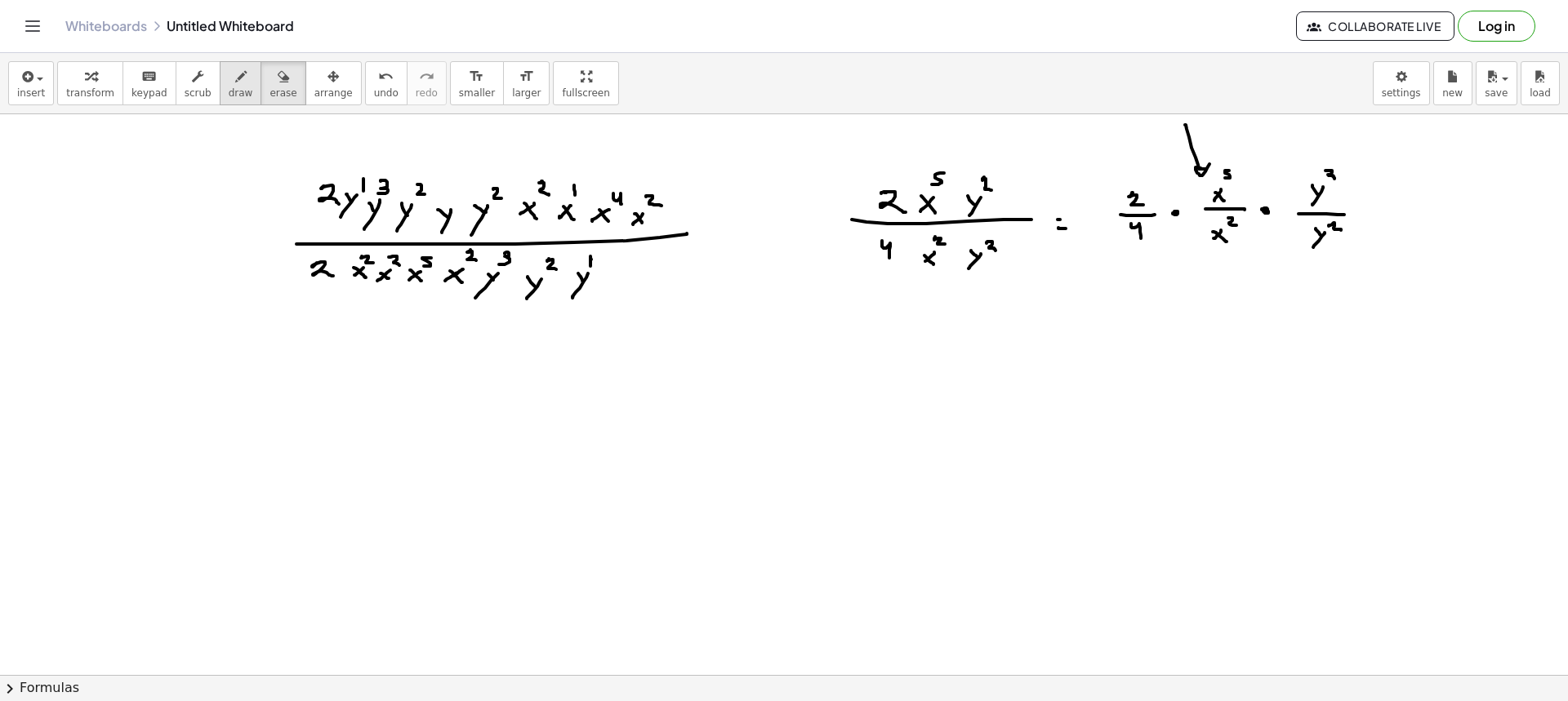
click at [229, 91] on span "draw" at bounding box center [241, 93] width 25 height 12
click at [260, 66] on button "erase" at bounding box center [283, 83] width 45 height 44
drag, startPoint x: 1145, startPoint y: 138, endPoint x: 1180, endPoint y: 141, distance: 35.1
click at [1180, 141] on div at bounding box center [784, 675] width 1568 height 1122
click at [220, 89] on button "draw" at bounding box center [241, 83] width 43 height 44
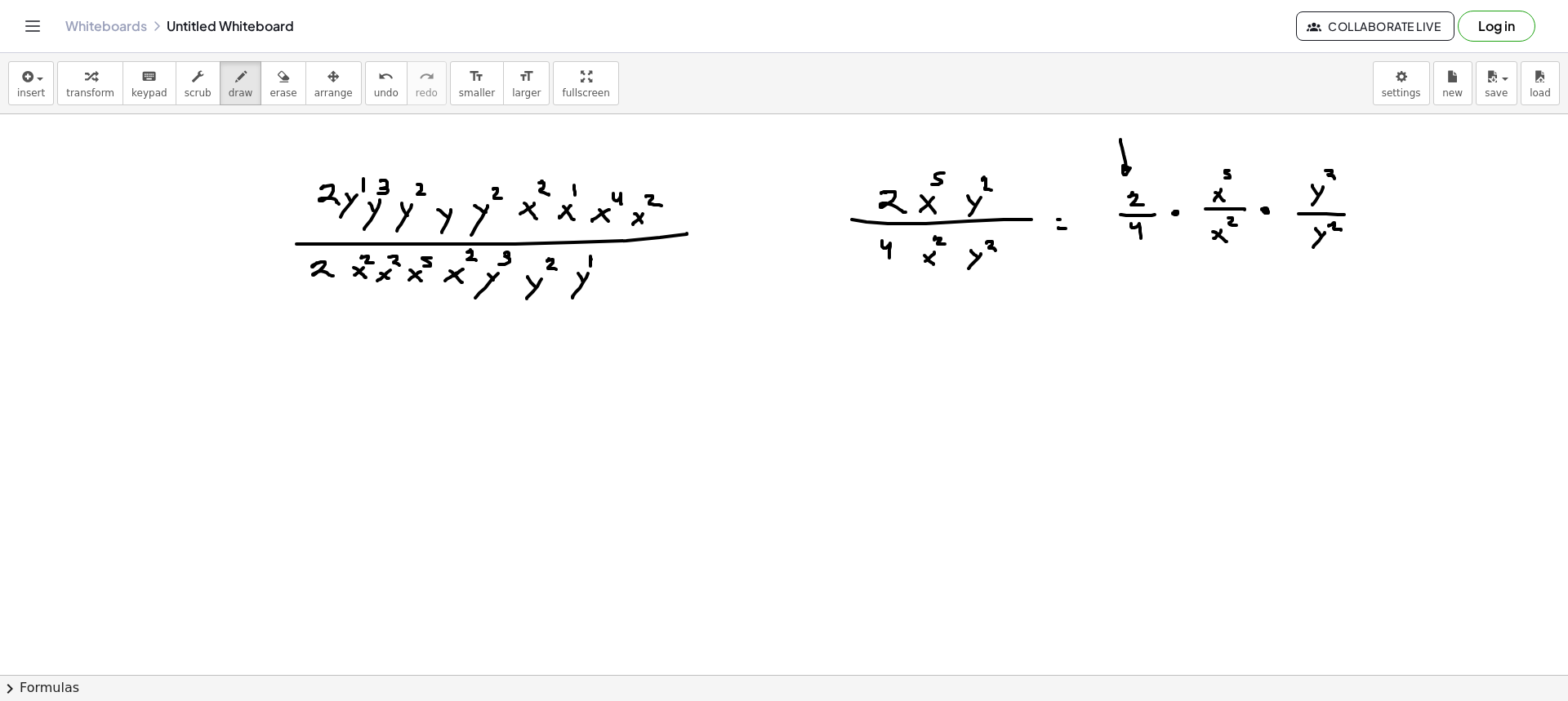
click at [1132, 166] on div at bounding box center [784, 675] width 1568 height 1122
click at [269, 79] on div "button" at bounding box center [283, 76] width 27 height 20
drag, startPoint x: 1095, startPoint y: 133, endPoint x: 1114, endPoint y: 143, distance: 21.5
click at [1114, 143] on div at bounding box center [784, 675] width 1568 height 1122
click at [229, 82] on div "button" at bounding box center [241, 76] width 25 height 20
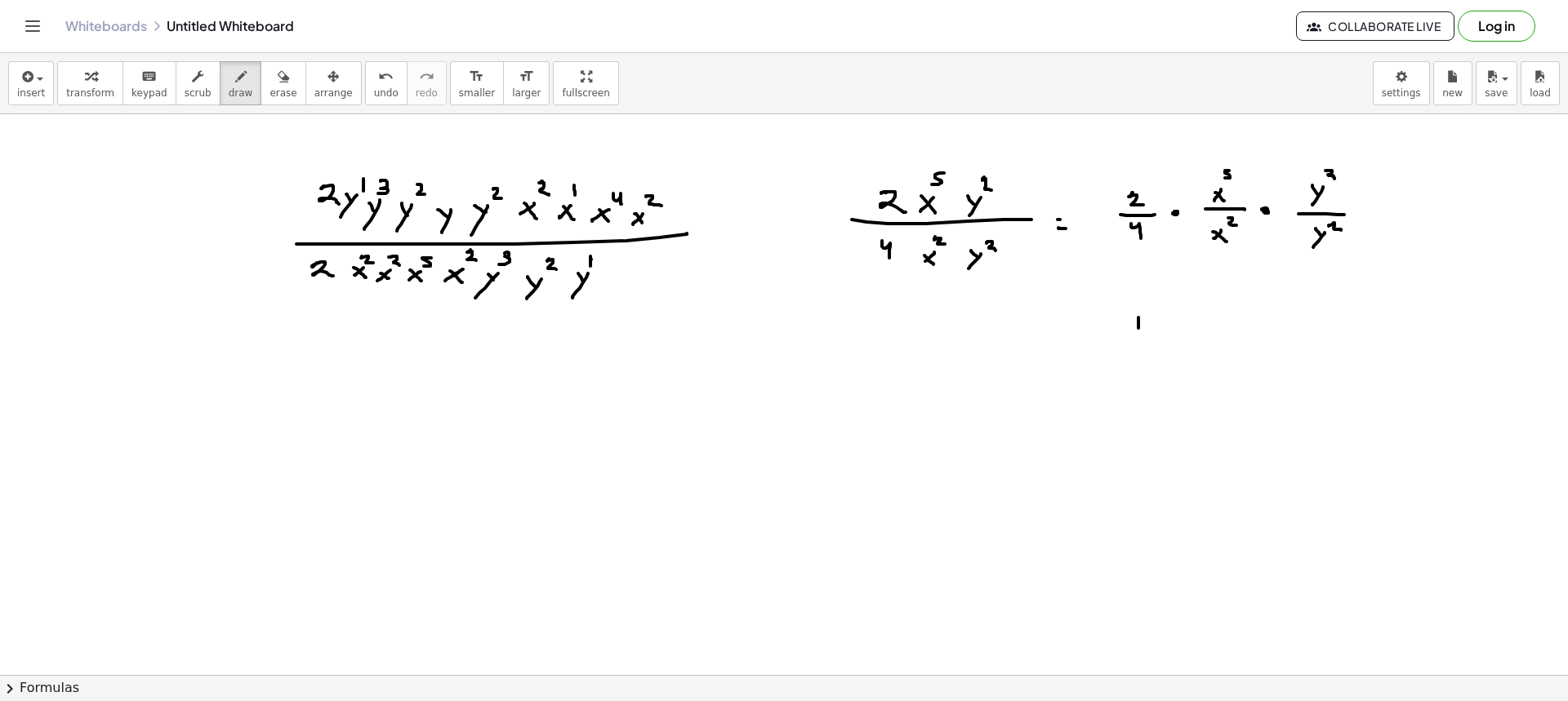
click at [1139, 329] on div at bounding box center [784, 675] width 1568 height 1122
drag, startPoint x: 1126, startPoint y: 335, endPoint x: 1162, endPoint y: 335, distance: 36.0
click at [1162, 335] on div at bounding box center [784, 675] width 1568 height 1122
drag, startPoint x: 1149, startPoint y: 171, endPoint x: 1148, endPoint y: 187, distance: 16.0
click at [1148, 187] on div at bounding box center [784, 675] width 1568 height 1122
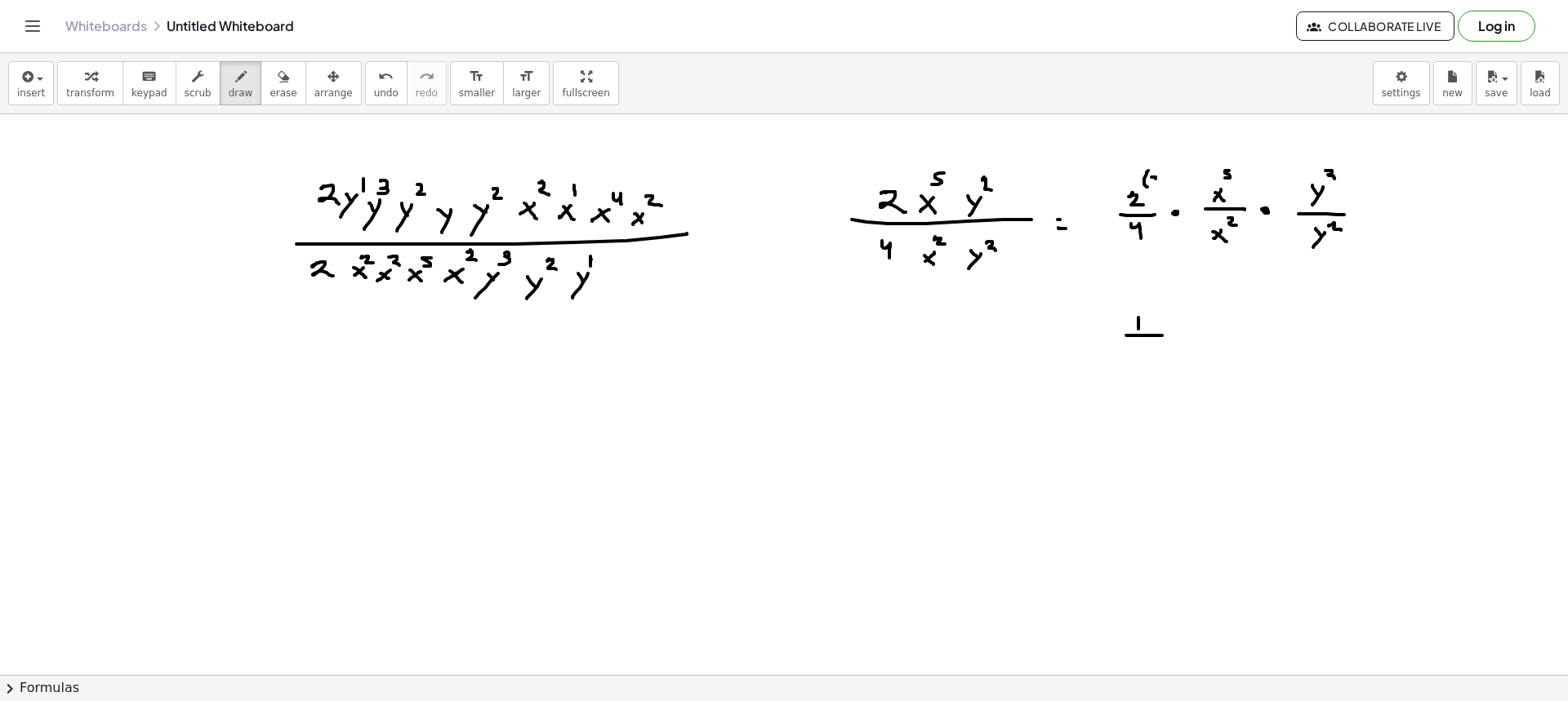
click at [1156, 183] on div at bounding box center [784, 675] width 1568 height 1122
click at [1162, 185] on div at bounding box center [784, 675] width 1568 height 1122
drag, startPoint x: 1156, startPoint y: 189, endPoint x: 1154, endPoint y: 231, distance: 42.0
click at [1154, 229] on div at bounding box center [784, 675] width 1568 height 1122
drag, startPoint x: 1149, startPoint y: 241, endPoint x: 1144, endPoint y: 250, distance: 10.3
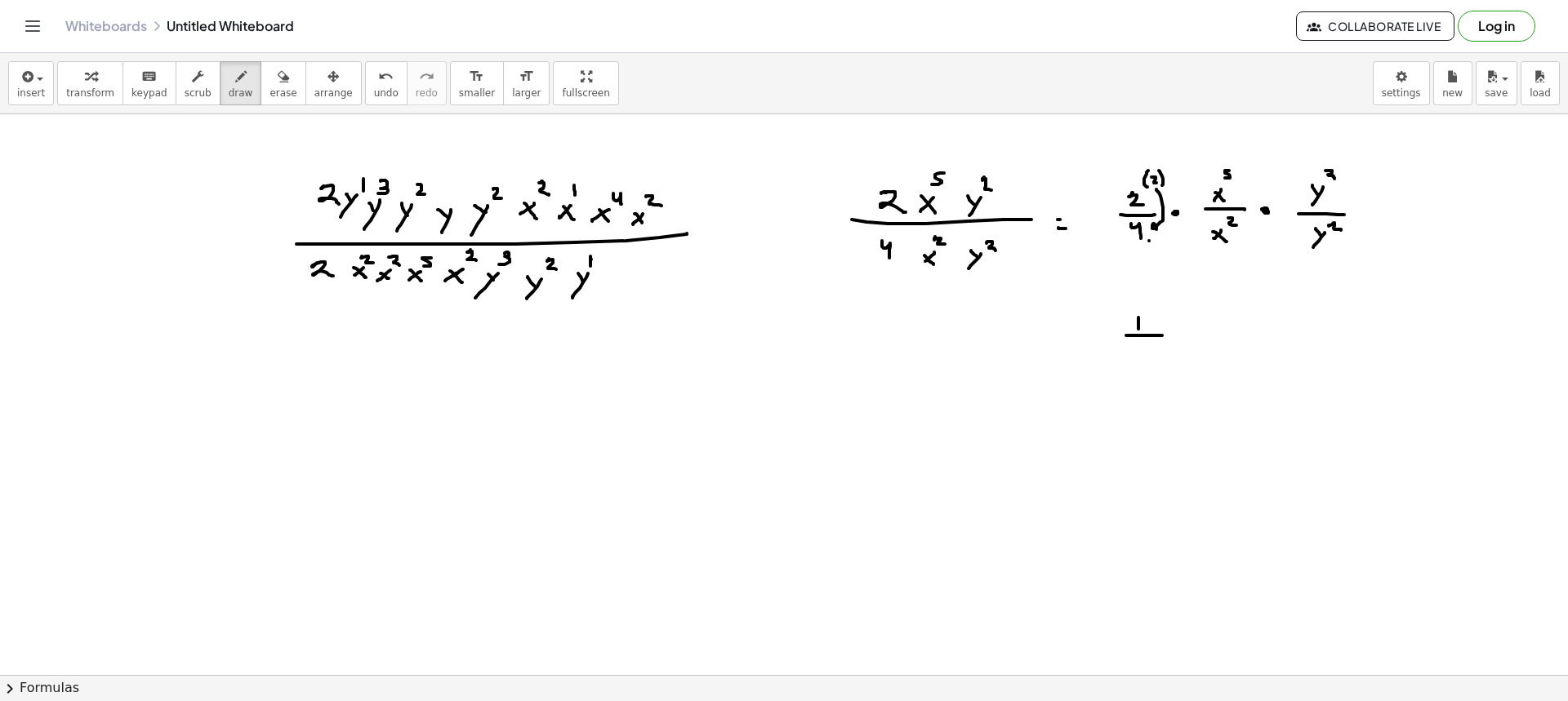
click at [1144, 250] on div at bounding box center [784, 675] width 1568 height 1122
click at [1150, 250] on div at bounding box center [784, 675] width 1568 height 1122
click at [1155, 251] on div at bounding box center [784, 675] width 1568 height 1122
drag, startPoint x: 1142, startPoint y: 349, endPoint x: 1159, endPoint y: 361, distance: 20.8
click at [1153, 362] on div at bounding box center [784, 675] width 1568 height 1122
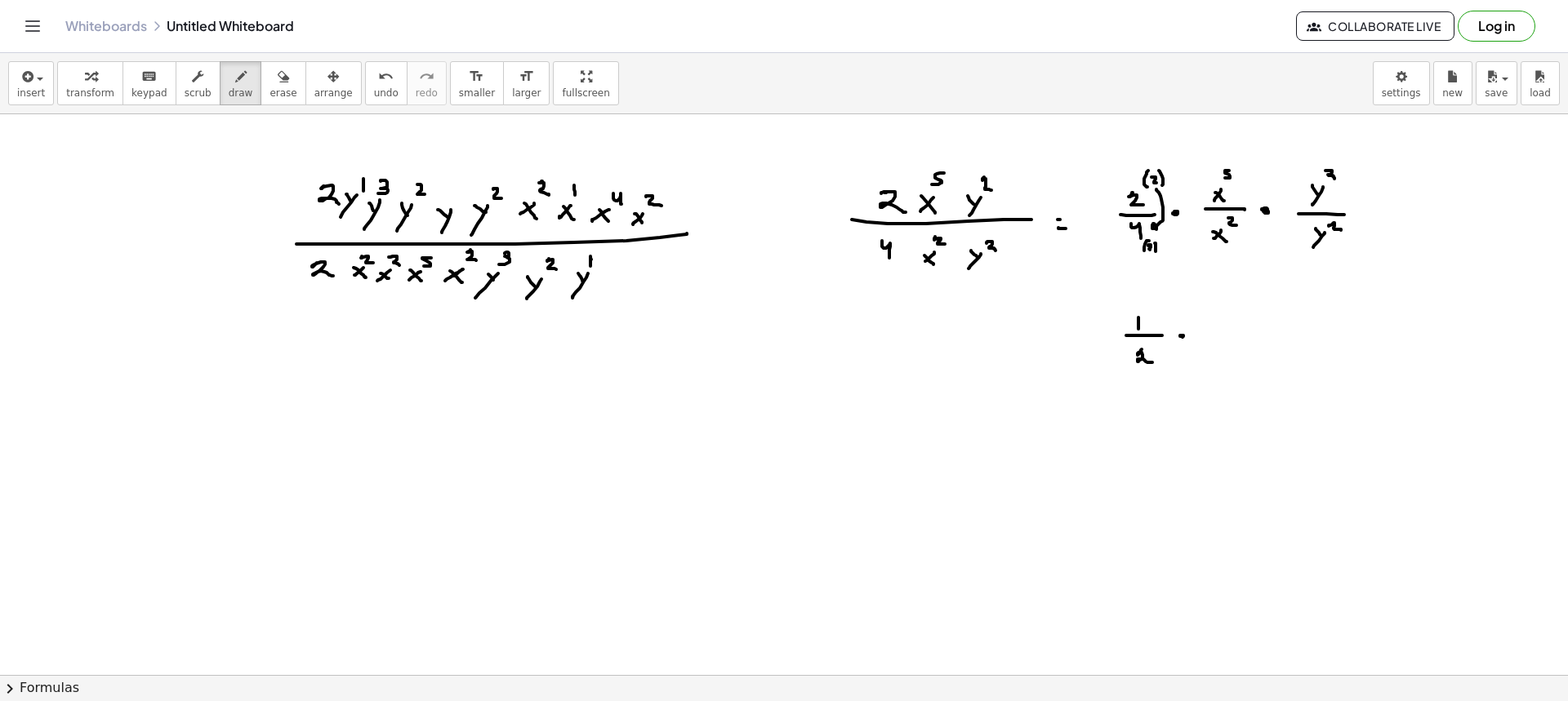
click at [1177, 339] on div at bounding box center [784, 675] width 1568 height 1122
drag, startPoint x: 1204, startPoint y: 342, endPoint x: 1203, endPoint y: 332, distance: 10.0
click at [1202, 343] on div at bounding box center [784, 675] width 1568 height 1122
drag, startPoint x: 1203, startPoint y: 332, endPoint x: 1215, endPoint y: 342, distance: 15.6
click at [1215, 343] on div at bounding box center [784, 675] width 1568 height 1122
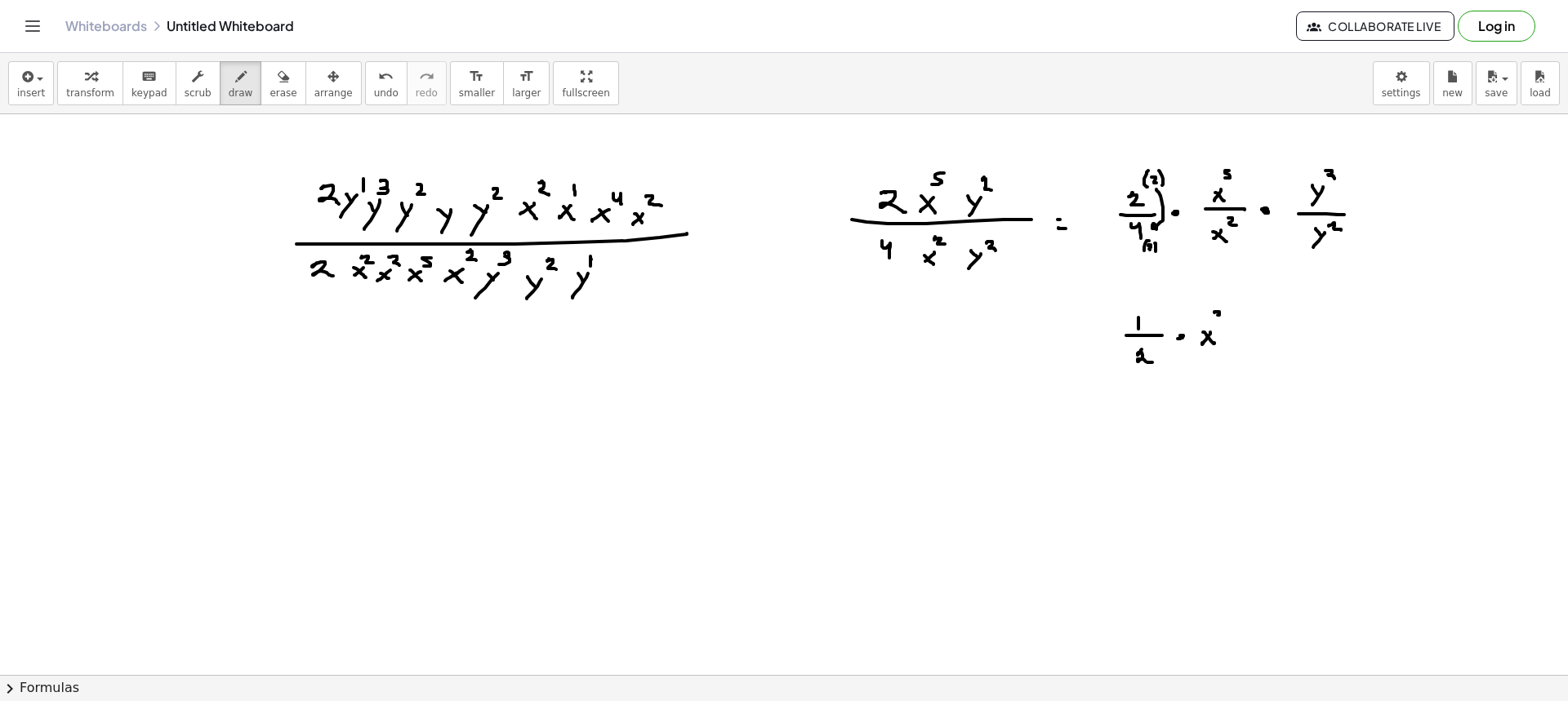
drag, startPoint x: 1215, startPoint y: 313, endPoint x: 1217, endPoint y: 321, distance: 8.2
click at [1217, 321] on div at bounding box center [784, 675] width 1568 height 1122
drag, startPoint x: 1297, startPoint y: 146, endPoint x: 1306, endPoint y: 184, distance: 39.1
click at [1303, 156] on div at bounding box center [784, 675] width 1568 height 1122
drag, startPoint x: 1294, startPoint y: 284, endPoint x: 1313, endPoint y: 267, distance: 25.5
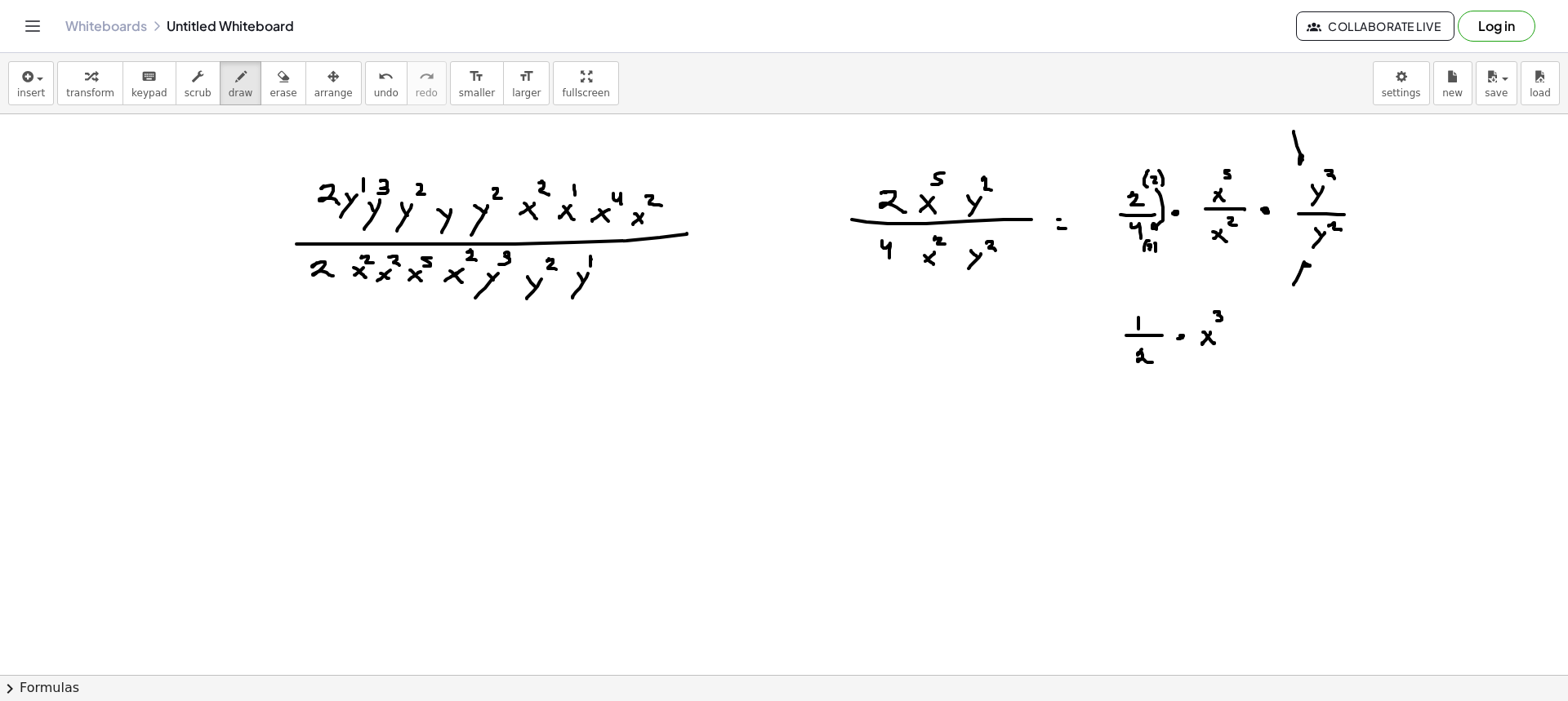
click at [1313, 267] on div at bounding box center [784, 675] width 1568 height 1122
click at [1241, 339] on div at bounding box center [784, 675] width 1568 height 1122
drag, startPoint x: 1263, startPoint y: 329, endPoint x: 1266, endPoint y: 348, distance: 19.2
click at [1266, 348] on div at bounding box center [784, 675] width 1568 height 1122
click at [1306, 337] on div at bounding box center [784, 675] width 1568 height 1122
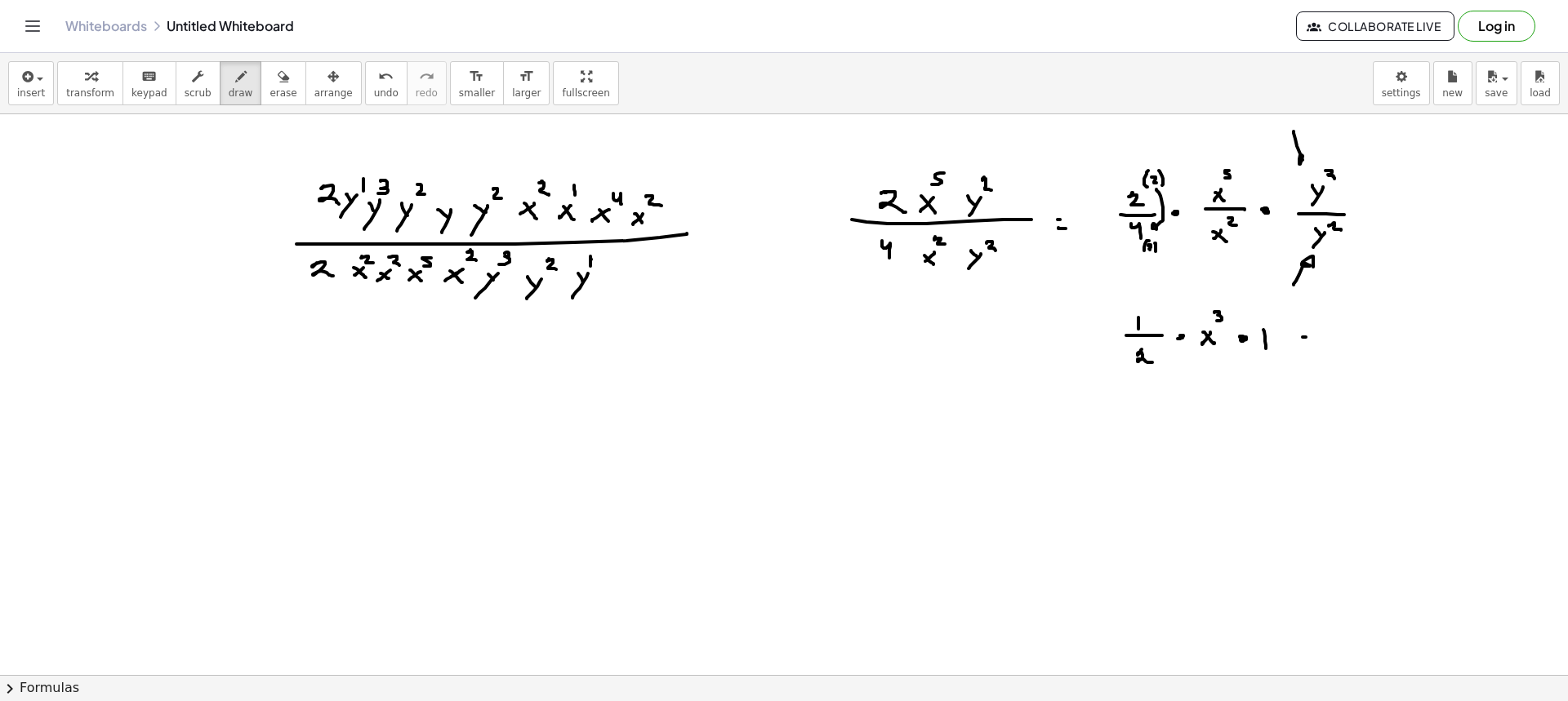
drag, startPoint x: 1304, startPoint y: 341, endPoint x: 1316, endPoint y: 345, distance: 12.6
click at [1308, 342] on div at bounding box center [784, 675] width 1568 height 1122
click at [1346, 336] on div at bounding box center [784, 675] width 1568 height 1122
click at [1359, 341] on div at bounding box center [784, 675] width 1568 height 1122
drag, startPoint x: 1349, startPoint y: 352, endPoint x: 1358, endPoint y: 369, distance: 19.2
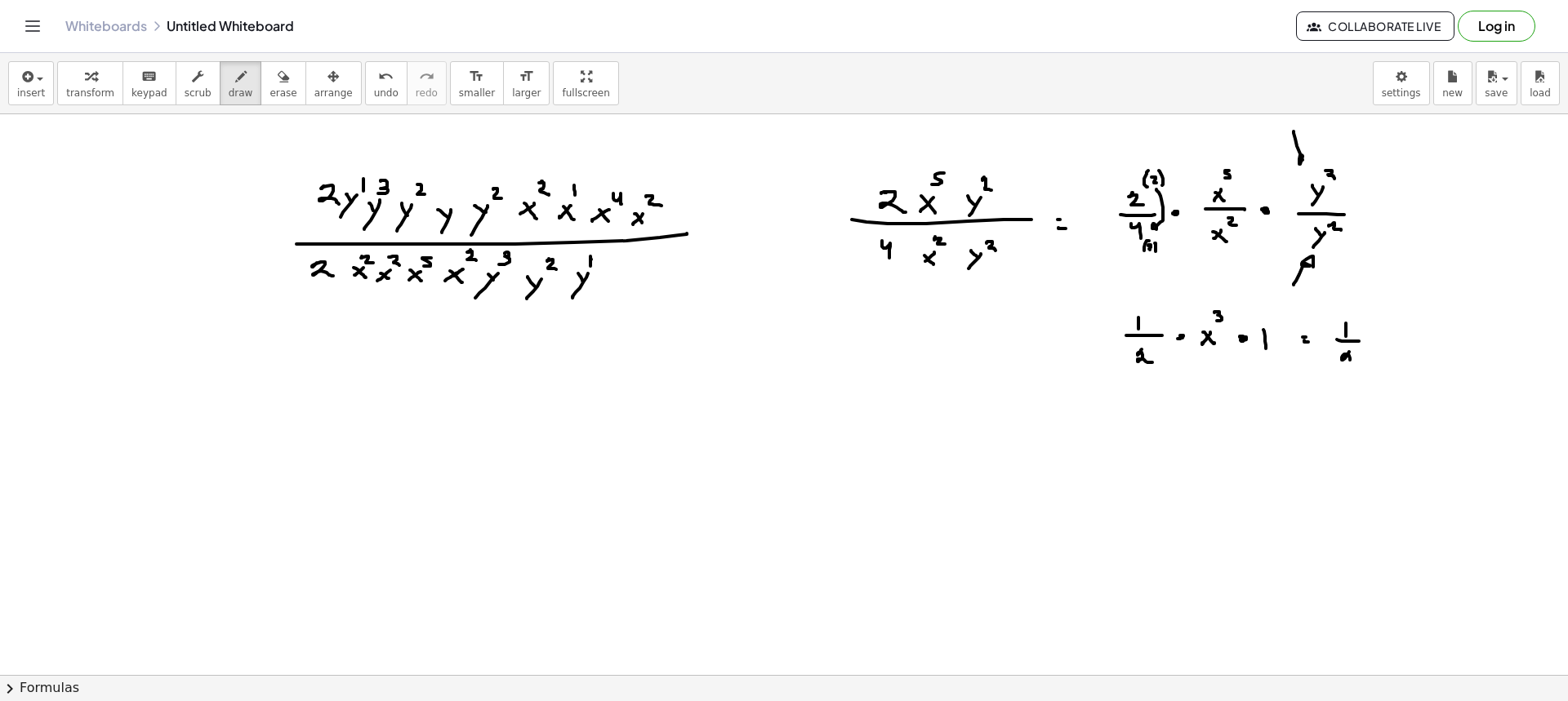
click at [1345, 369] on div at bounding box center [784, 675] width 1568 height 1122
click at [1360, 370] on div at bounding box center [784, 675] width 1568 height 1122
drag, startPoint x: 1380, startPoint y: 341, endPoint x: 1371, endPoint y: 339, distance: 9.2
click at [1372, 350] on div at bounding box center [784, 675] width 1568 height 1122
drag, startPoint x: 1371, startPoint y: 339, endPoint x: 1383, endPoint y: 353, distance: 18.4
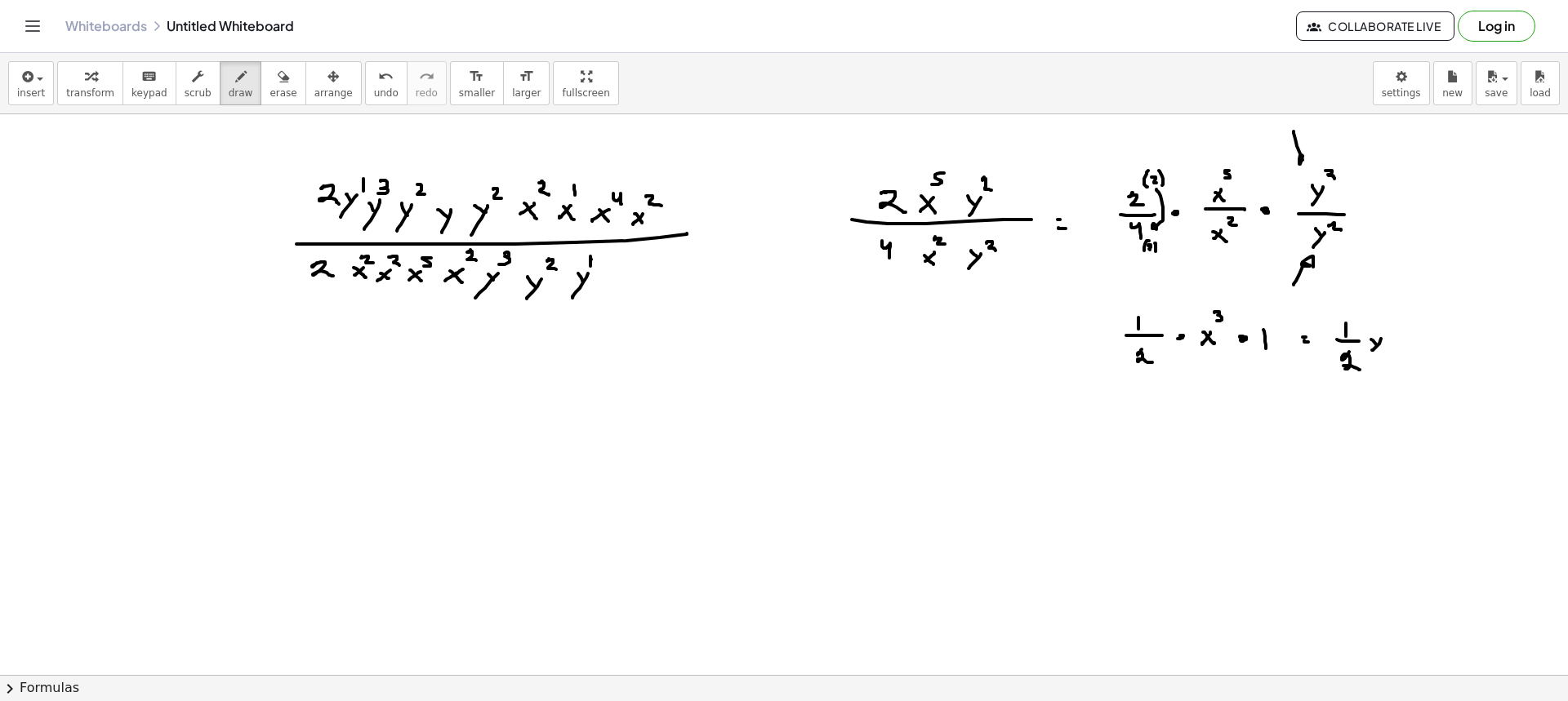
click at [1383, 353] on div at bounding box center [784, 675] width 1568 height 1122
drag, startPoint x: 1385, startPoint y: 313, endPoint x: 1387, endPoint y: 323, distance: 10.2
click at [1387, 323] on div at bounding box center [784, 675] width 1568 height 1122
drag, startPoint x: 1253, startPoint y: 293, endPoint x: 1259, endPoint y: 308, distance: 16.2
click at [1259, 315] on div at bounding box center [784, 675] width 1568 height 1122
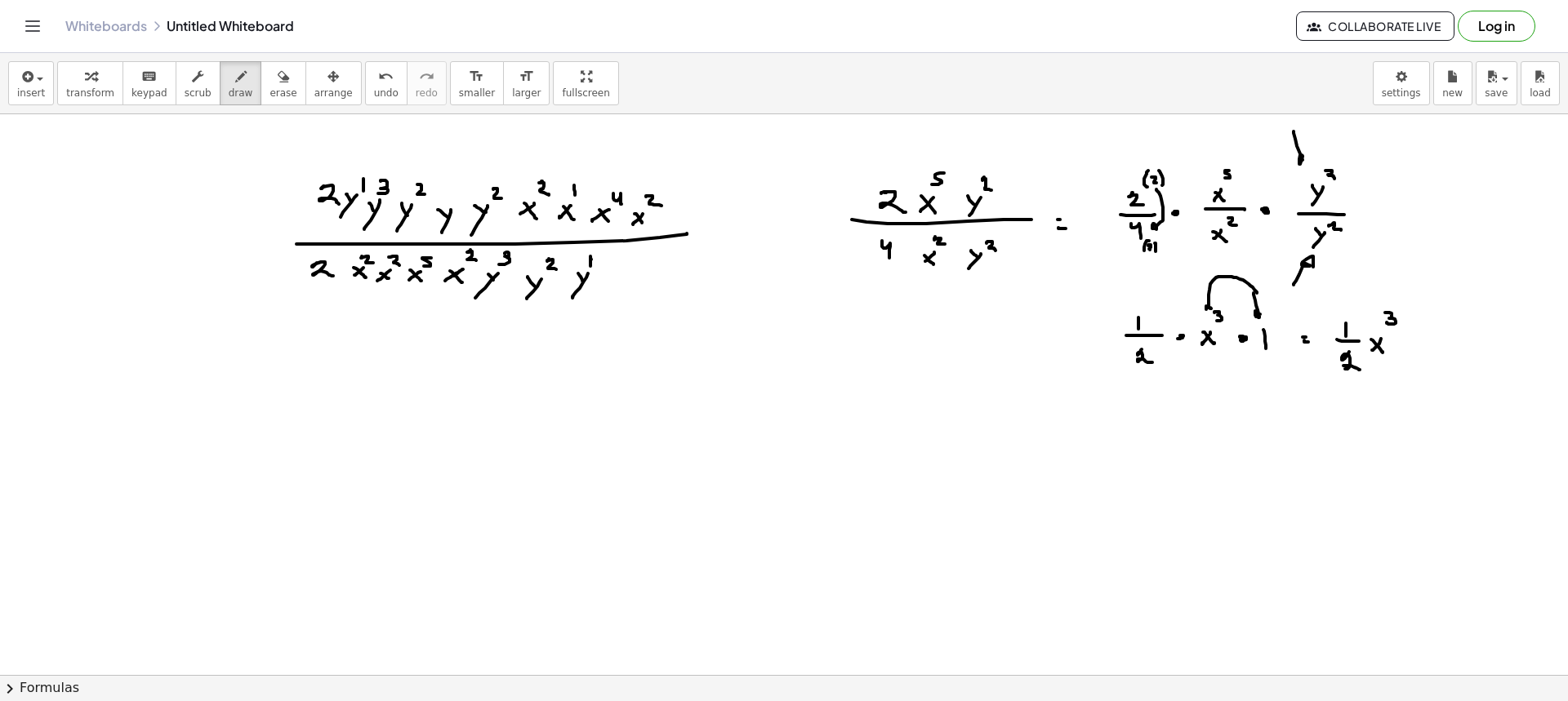
drag, startPoint x: 1257, startPoint y: 293, endPoint x: 1217, endPoint y: 308, distance: 42.7
click at [1210, 305] on div at bounding box center [784, 675] width 1568 height 1122
drag, startPoint x: 1206, startPoint y: 311, endPoint x: 1154, endPoint y: 306, distance: 52.2
click at [1154, 306] on div at bounding box center [784, 675] width 1568 height 1122
drag, startPoint x: 1406, startPoint y: 304, endPoint x: 1395, endPoint y: 306, distance: 11.2
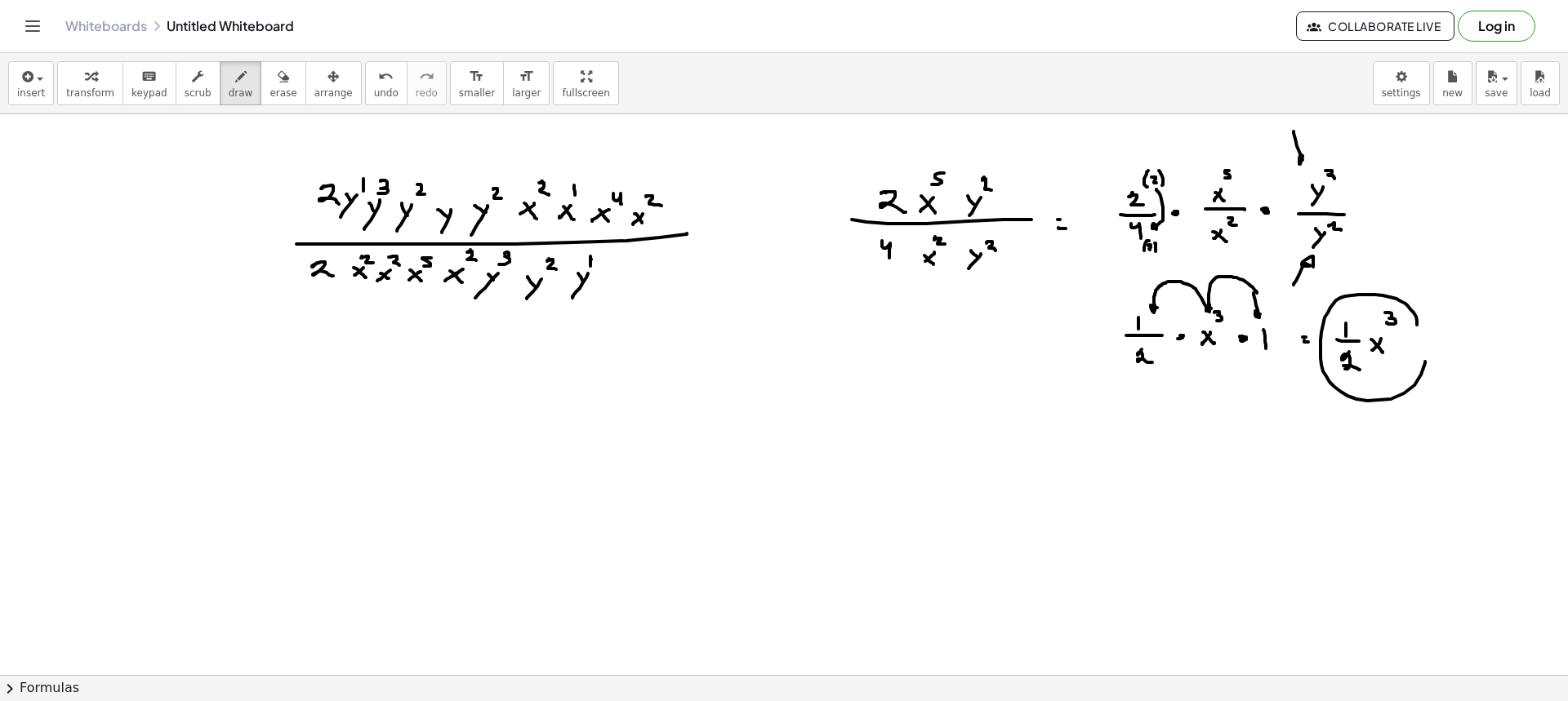
click at [1396, 305] on div at bounding box center [784, 675] width 1568 height 1122
drag, startPoint x: 264, startPoint y: 95, endPoint x: 464, endPoint y: 126, distance: 202.4
click at [271, 97] on span "erase" at bounding box center [283, 93] width 27 height 12
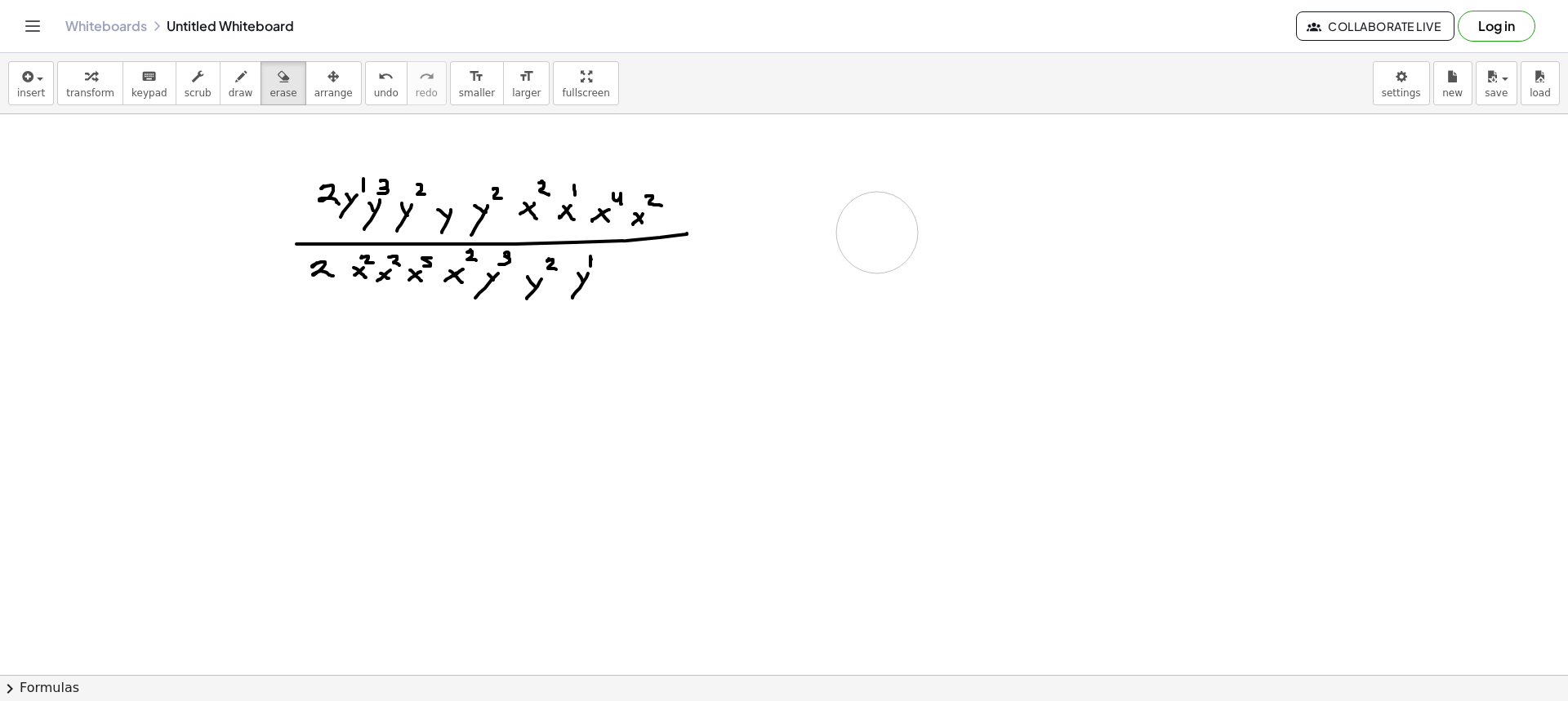
drag, startPoint x: 1047, startPoint y: 173, endPoint x: 947, endPoint y: 259, distance: 131.9
click at [935, 252] on div at bounding box center [784, 675] width 1568 height 1122
click at [232, 84] on button "draw" at bounding box center [241, 83] width 43 height 44
drag, startPoint x: 934, startPoint y: 208, endPoint x: 924, endPoint y: 211, distance: 10.4
click at [938, 209] on div at bounding box center [784, 675] width 1568 height 1122
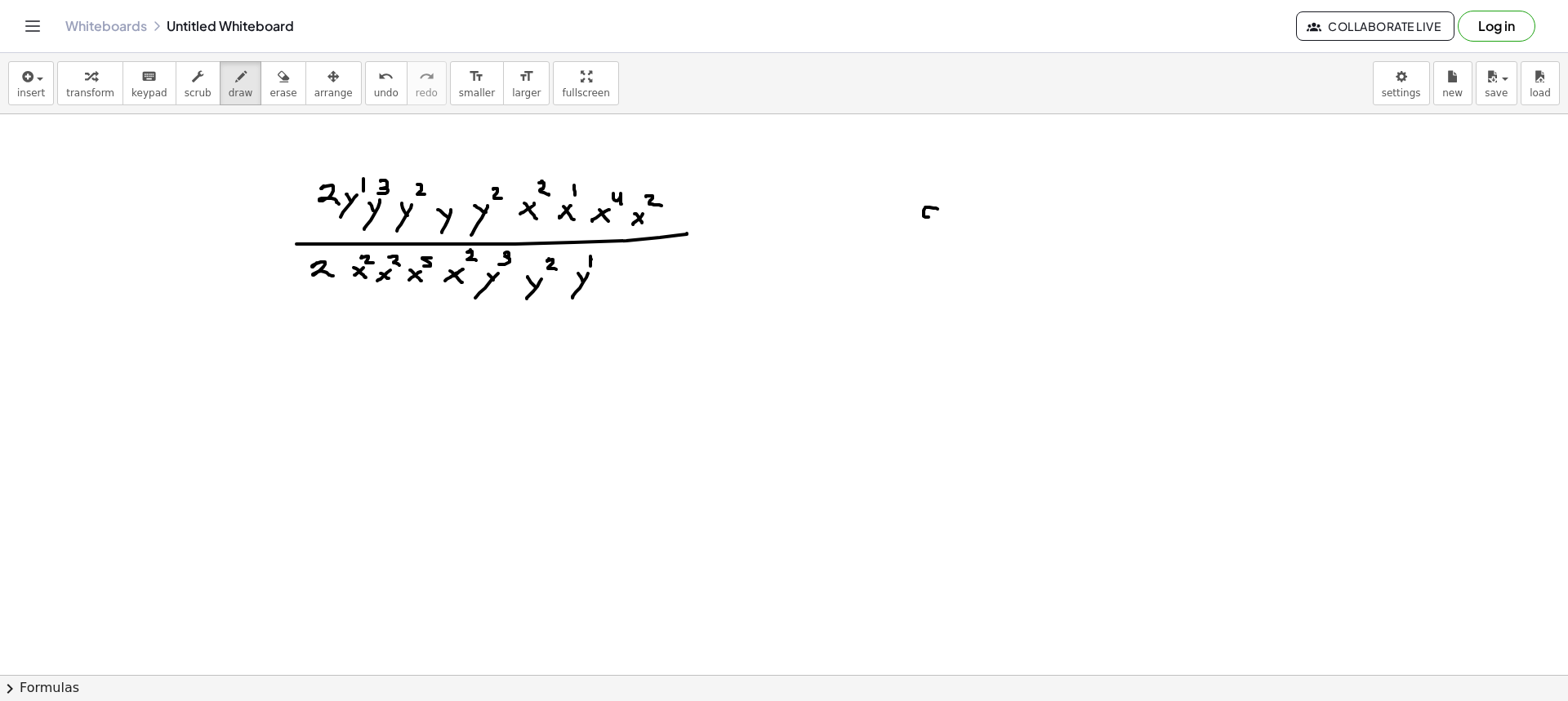
drag, startPoint x: 924, startPoint y: 211, endPoint x: 915, endPoint y: 231, distance: 21.9
click at [915, 231] on div at bounding box center [784, 675] width 1568 height 1122
drag, startPoint x: 974, startPoint y: 217, endPoint x: 958, endPoint y: 231, distance: 21.3
click at [958, 234] on div at bounding box center [784, 675] width 1568 height 1122
click at [974, 236] on div at bounding box center [784, 675] width 1568 height 1122
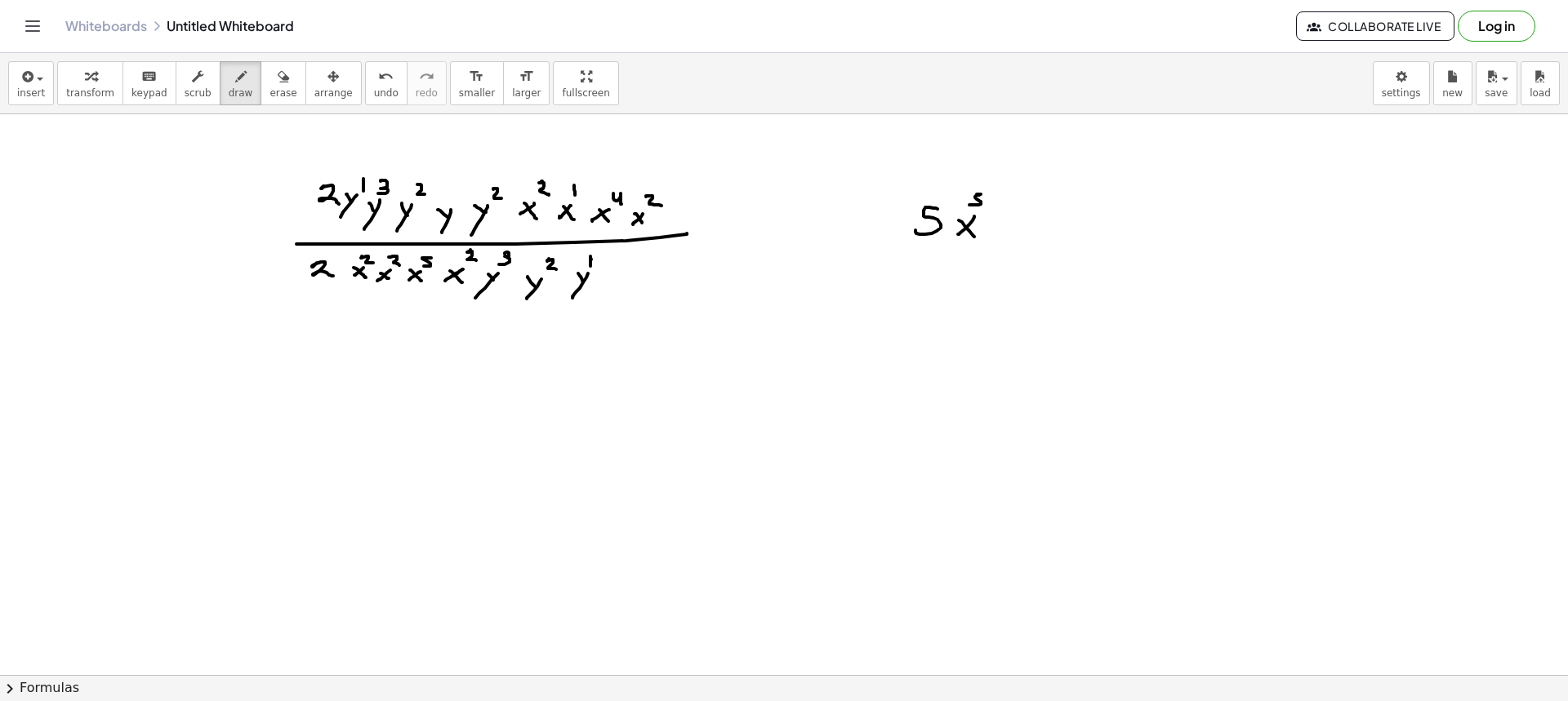
drag, startPoint x: 976, startPoint y: 194, endPoint x: 969, endPoint y: 205, distance: 13.0
click at [969, 205] on div at bounding box center [784, 675] width 1568 height 1122
drag, startPoint x: 905, startPoint y: 252, endPoint x: 1008, endPoint y: 252, distance: 103.0
click at [1009, 252] on div at bounding box center [784, 675] width 1568 height 1122
drag, startPoint x: 916, startPoint y: 278, endPoint x: 934, endPoint y: 281, distance: 18.2
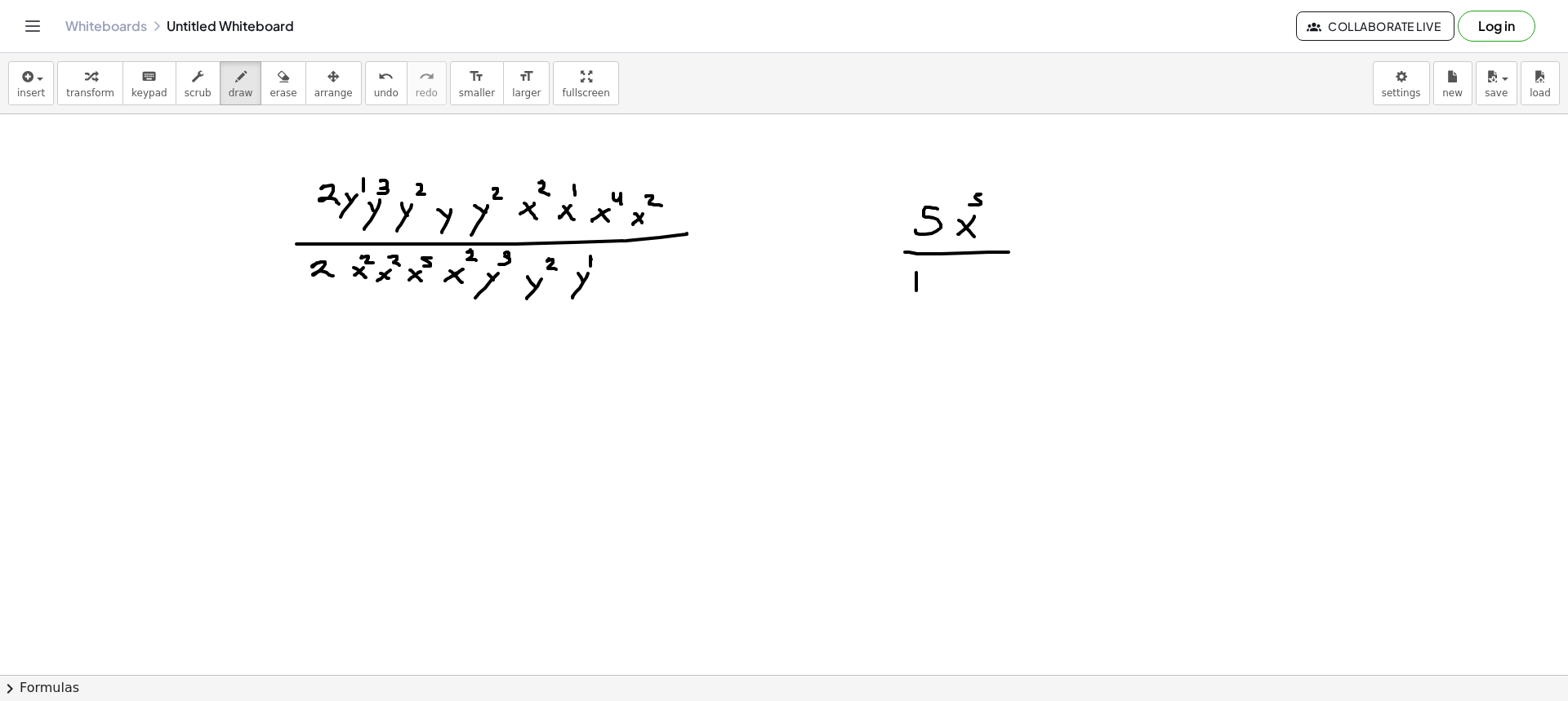
click at [916, 293] on div at bounding box center [784, 675] width 1568 height 1122
click at [934, 278] on div at bounding box center [784, 675] width 1568 height 1122
drag, startPoint x: 973, startPoint y: 283, endPoint x: 962, endPoint y: 294, distance: 15.6
click at [963, 294] on div at bounding box center [784, 675] width 1568 height 1122
drag, startPoint x: 971, startPoint y: 292, endPoint x: 979, endPoint y: 297, distance: 9.4
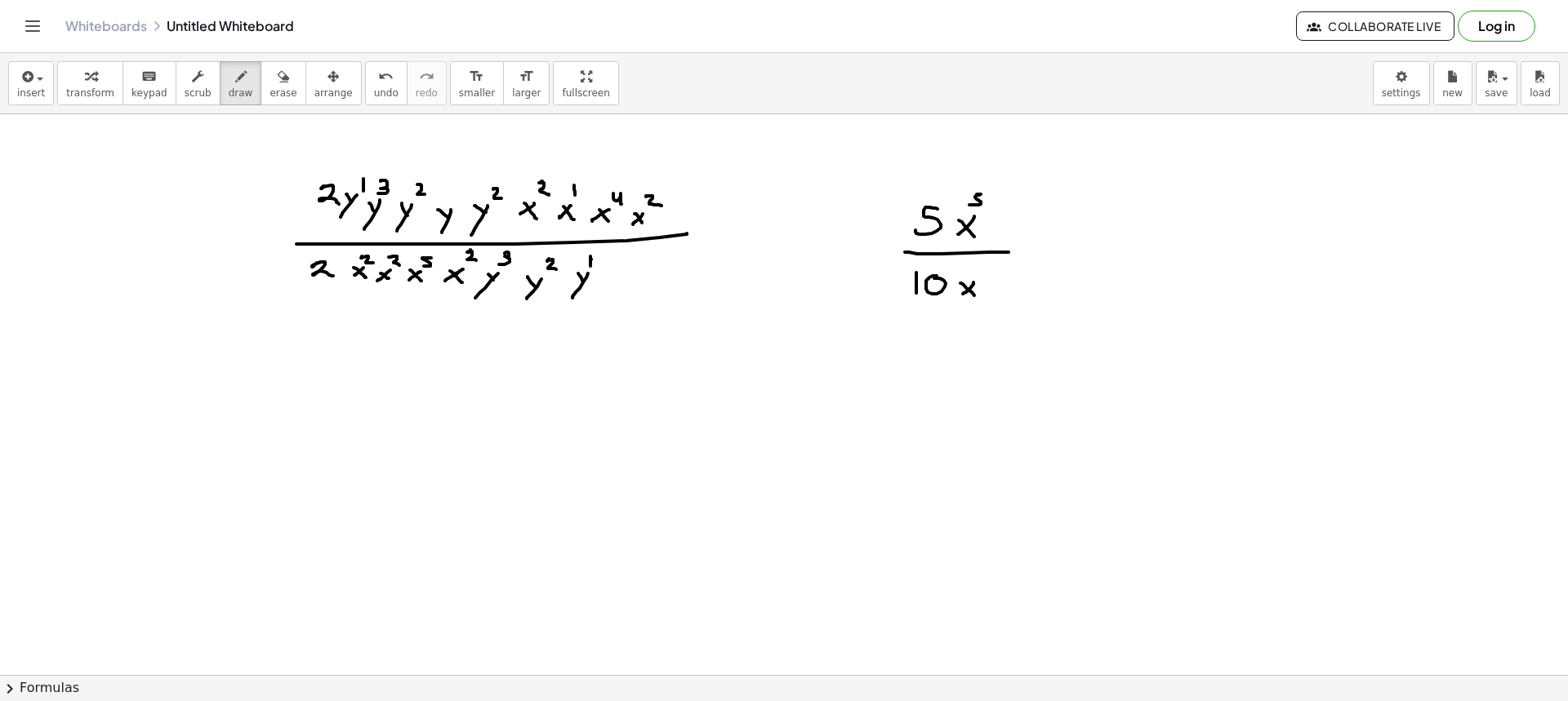
click at [976, 298] on div at bounding box center [784, 675] width 1568 height 1122
drag, startPoint x: 974, startPoint y: 266, endPoint x: 980, endPoint y: 273, distance: 9.2
click at [980, 274] on div at bounding box center [784, 675] width 1568 height 1122
click at [1031, 246] on div at bounding box center [784, 675] width 1568 height 1122
drag, startPoint x: 1027, startPoint y: 254, endPoint x: 1037, endPoint y: 255, distance: 10.0
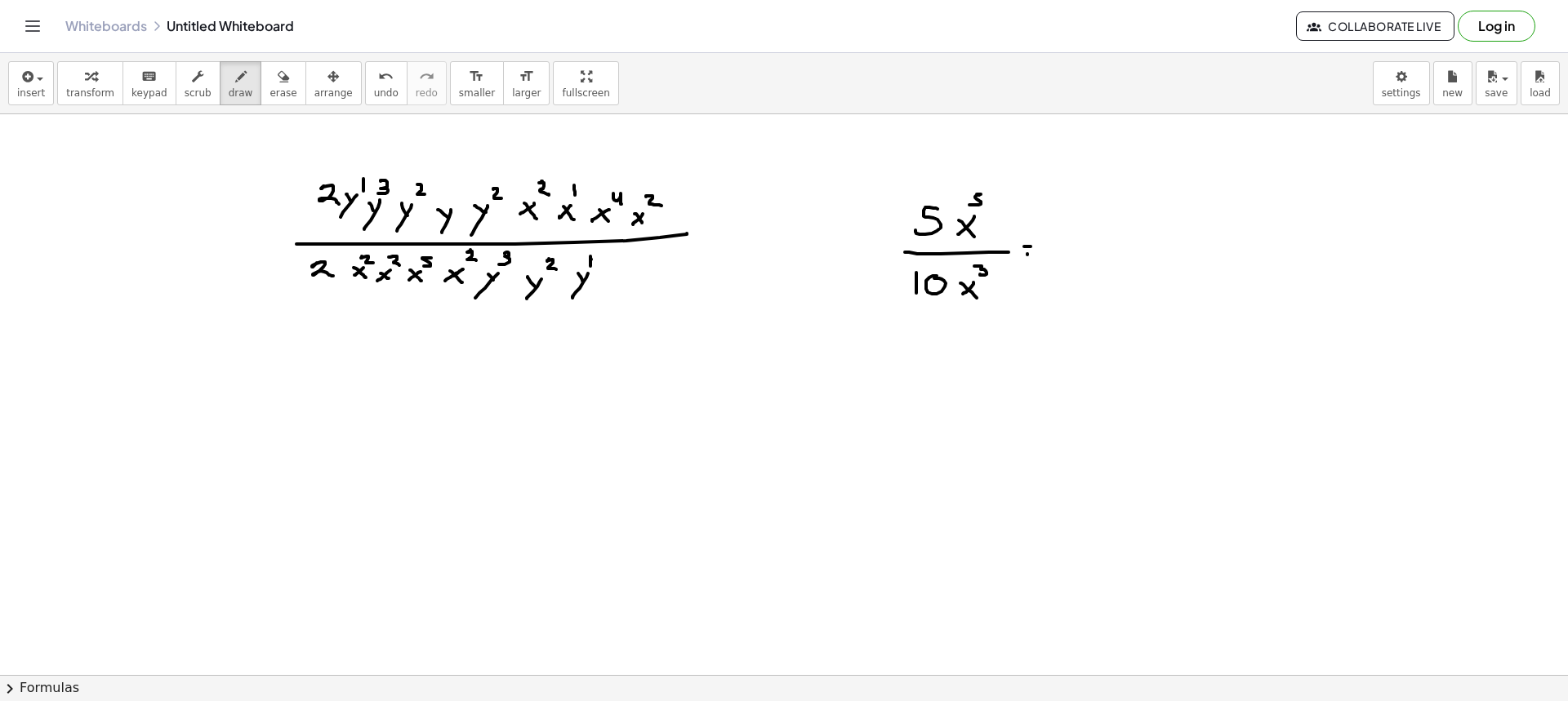
click at [1034, 255] on div at bounding box center [784, 675] width 1568 height 1122
click at [278, 86] on div "transform keyboard keypad scrub draw erase arrange" at bounding box center [208, 83] width 304 height 44
drag, startPoint x: 843, startPoint y: 224, endPoint x: 736, endPoint y: 183, distance: 114.6
click at [971, 232] on div at bounding box center [784, 675] width 1568 height 1122
click at [278, 82] on icon "button" at bounding box center [283, 77] width 12 height 20
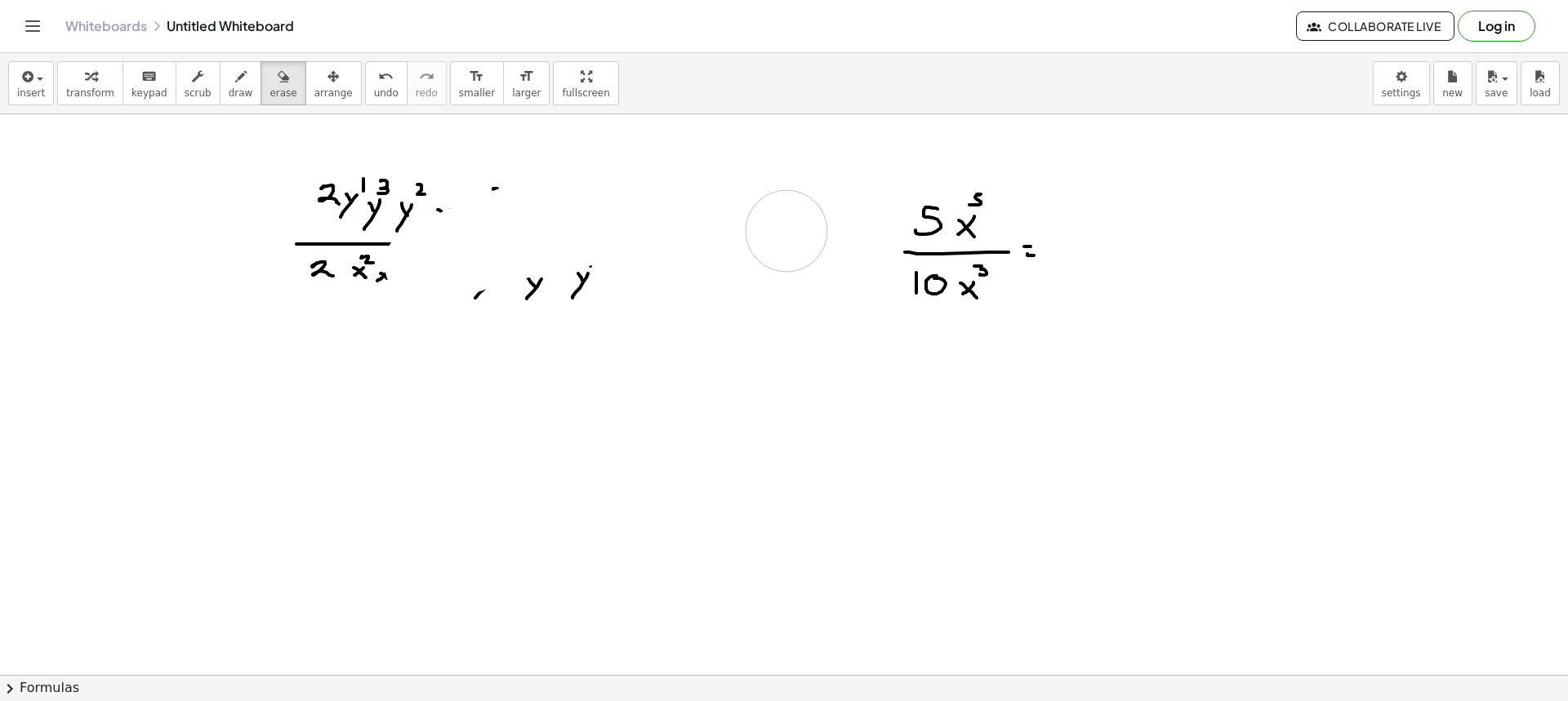
drag, startPoint x: 463, startPoint y: 247, endPoint x: 786, endPoint y: 231, distance: 323.4
click at [786, 231] on div at bounding box center [784, 675] width 1568 height 1122
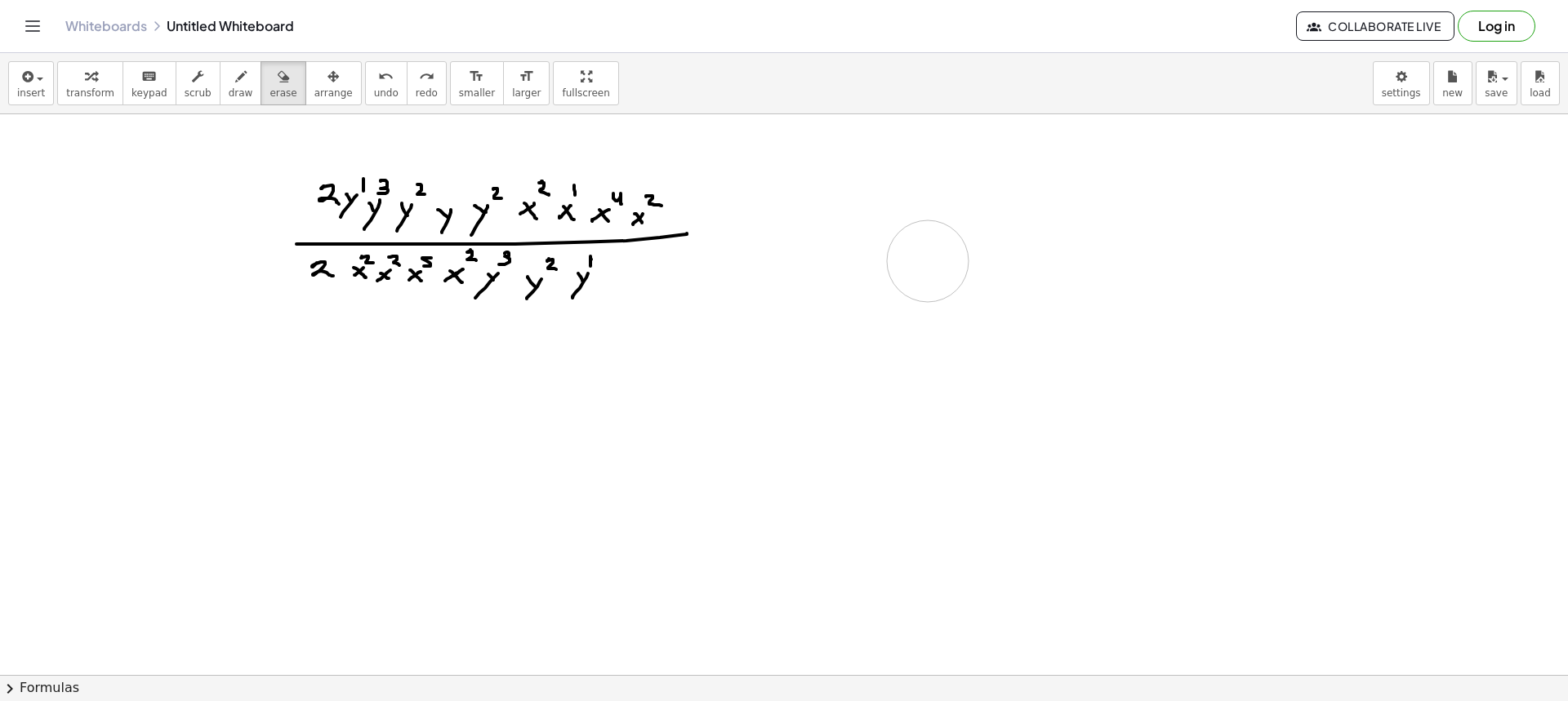
drag, startPoint x: 906, startPoint y: 238, endPoint x: 898, endPoint y: 269, distance: 32.0
click at [904, 269] on div at bounding box center [784, 675] width 1568 height 1122
click at [220, 82] on button "draw" at bounding box center [241, 83] width 43 height 44
drag, startPoint x: 929, startPoint y: 193, endPoint x: 921, endPoint y: 191, distance: 8.2
click at [922, 198] on div at bounding box center [784, 675] width 1568 height 1122
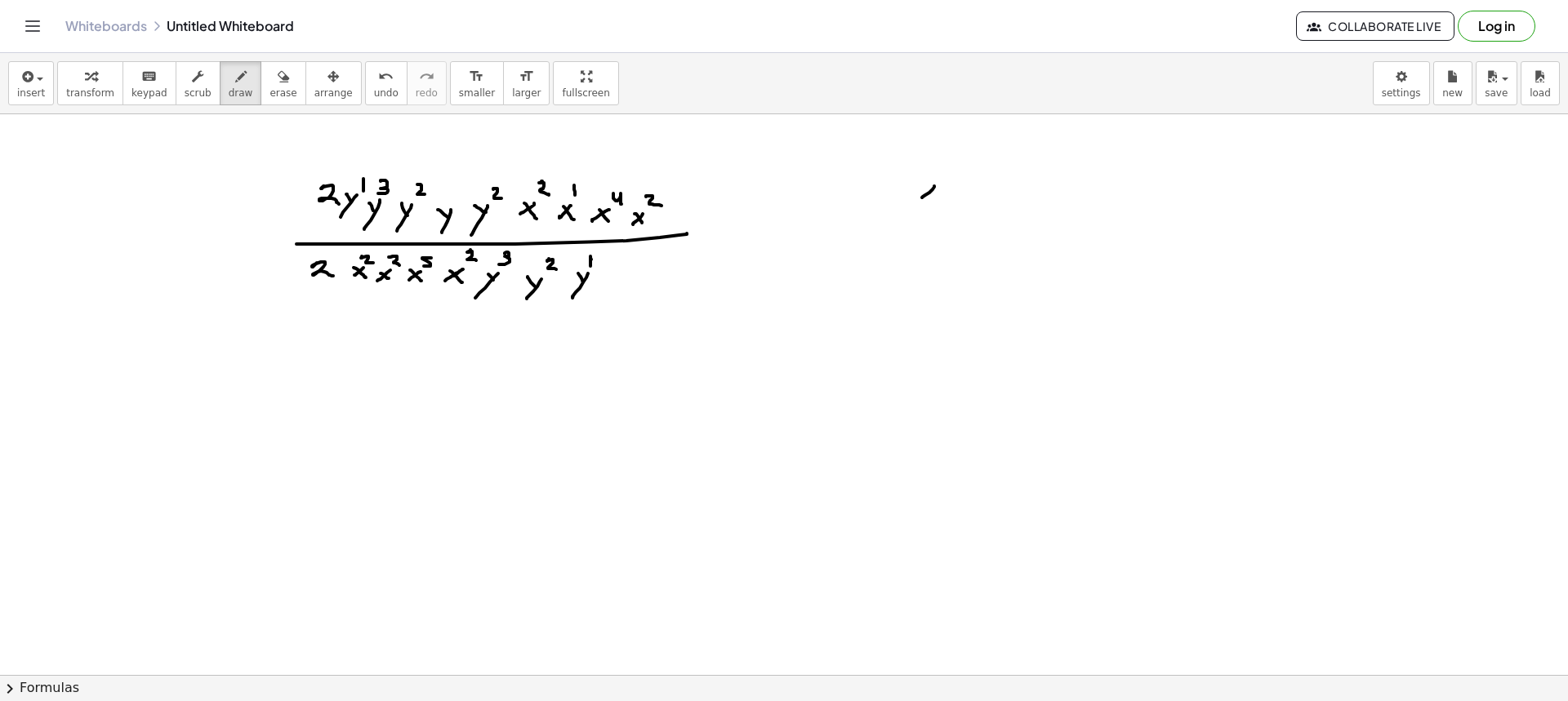
click at [935, 201] on div at bounding box center [784, 675] width 1568 height 1122
drag, startPoint x: 938, startPoint y: 165, endPoint x: 935, endPoint y: 173, distance: 8.5
click at [935, 173] on div at bounding box center [784, 675] width 1568 height 1122
drag, startPoint x: 960, startPoint y: 190, endPoint x: 967, endPoint y: 197, distance: 9.9
click at [965, 197] on div at bounding box center [784, 675] width 1568 height 1122
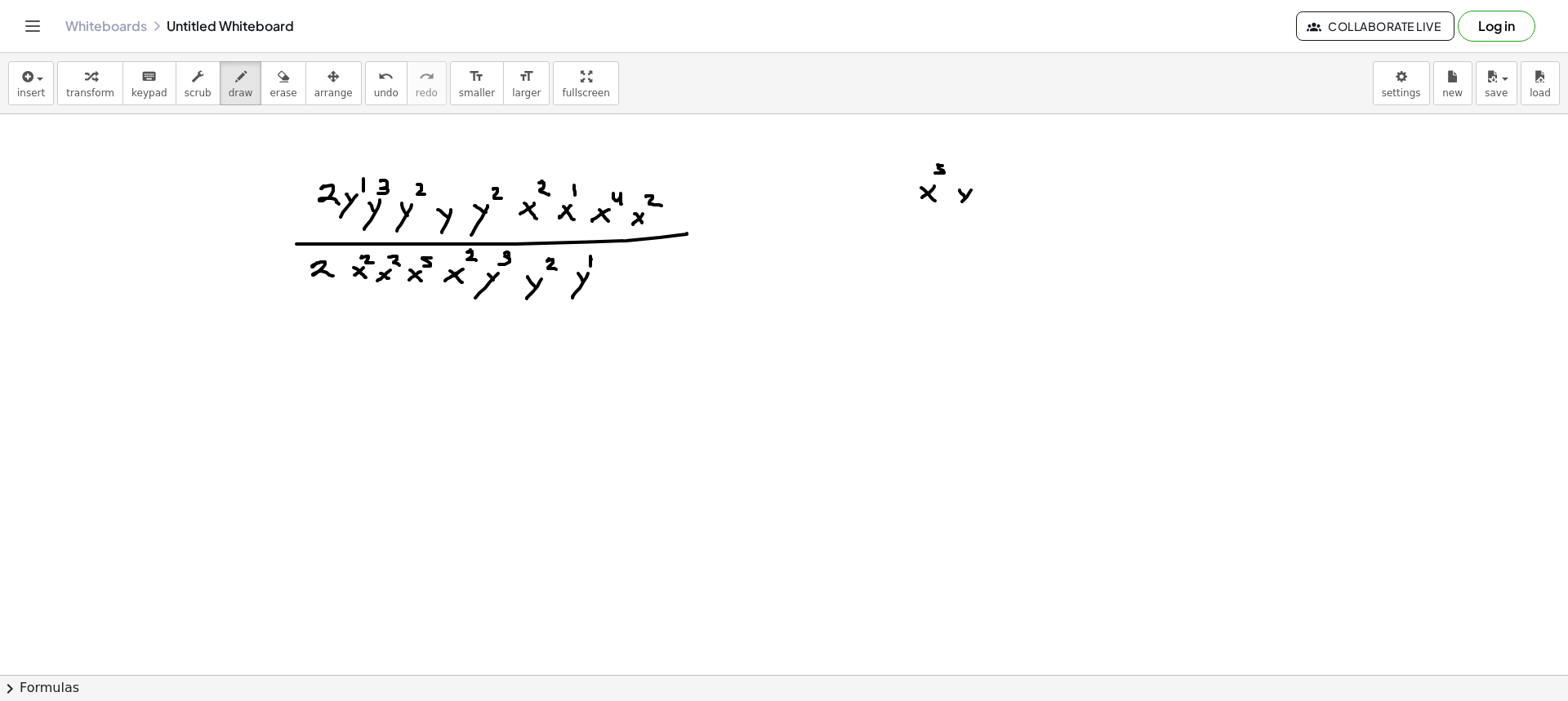
drag, startPoint x: 962, startPoint y: 202, endPoint x: 969, endPoint y: 195, distance: 9.9
click at [955, 211] on div at bounding box center [784, 675] width 1568 height 1122
drag, startPoint x: 976, startPoint y: 166, endPoint x: 982, endPoint y: 199, distance: 33.5
click at [976, 176] on div at bounding box center [784, 675] width 1568 height 1122
drag, startPoint x: 917, startPoint y: 216, endPoint x: 997, endPoint y: 218, distance: 80.0
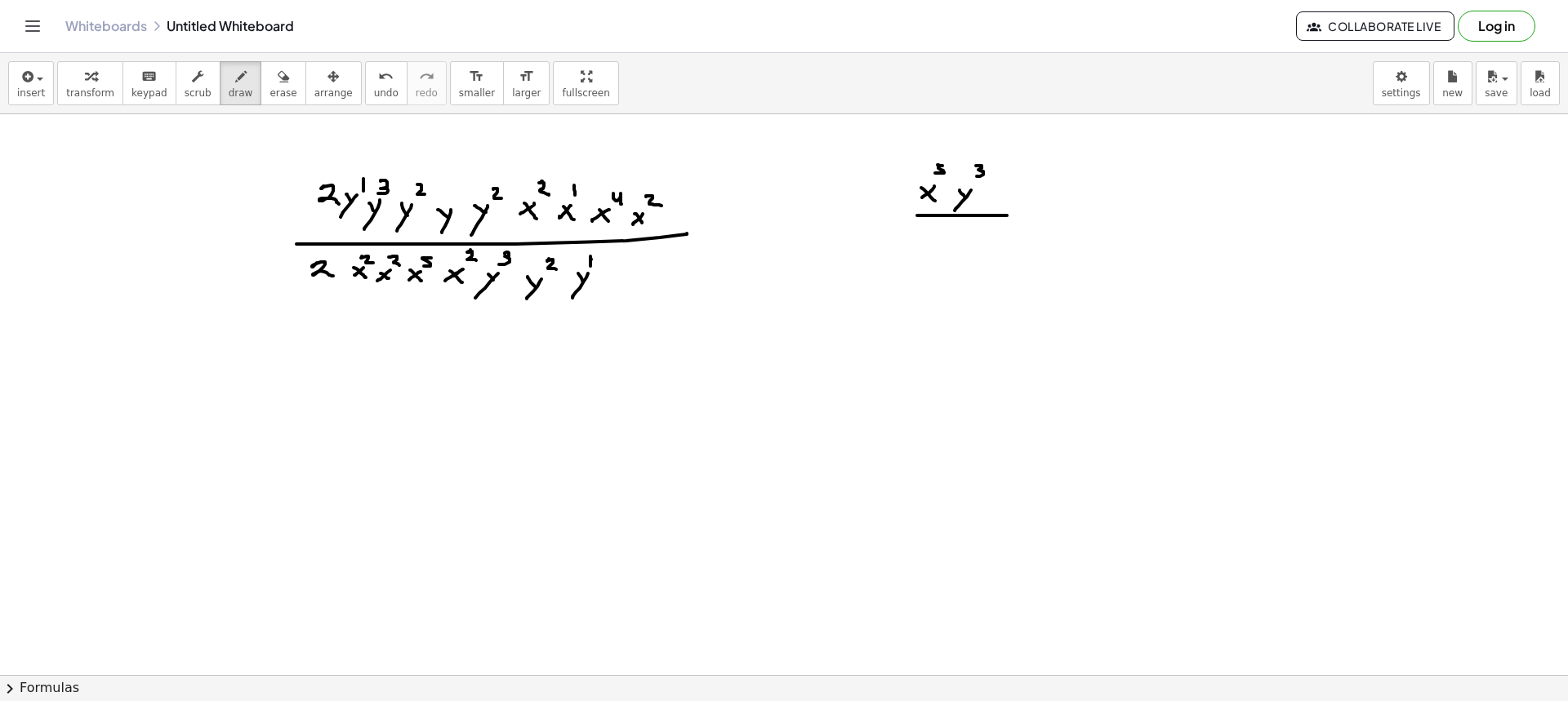
click at [998, 216] on div at bounding box center [784, 675] width 1568 height 1122
drag, startPoint x: 932, startPoint y: 251, endPoint x: 917, endPoint y: 256, distance: 15.8
click at [917, 261] on div at bounding box center [784, 675] width 1568 height 1122
drag, startPoint x: 924, startPoint y: 256, endPoint x: 937, endPoint y: 237, distance: 23.0
click at [934, 265] on div at bounding box center [784, 675] width 1568 height 1122
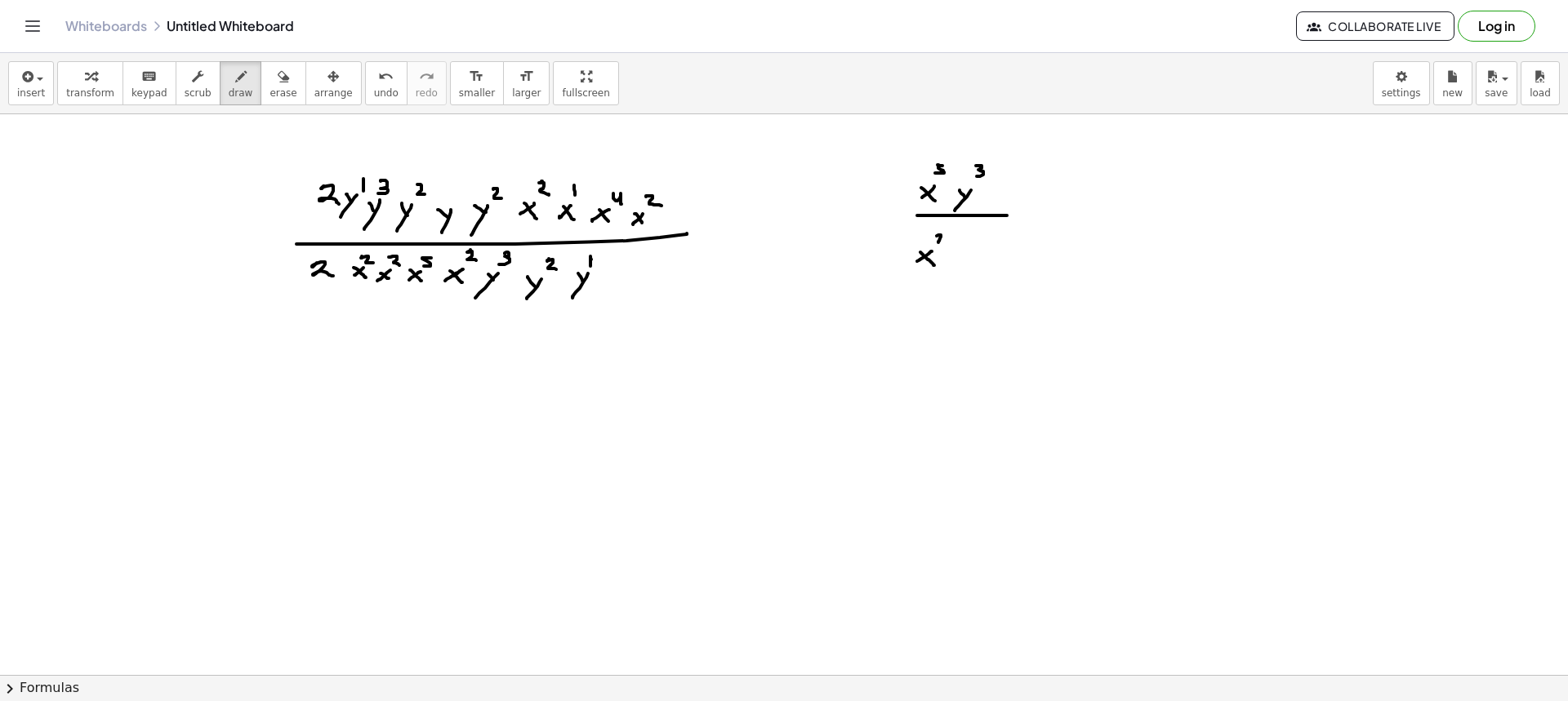
drag, startPoint x: 937, startPoint y: 236, endPoint x: 948, endPoint y: 249, distance: 17.0
click at [944, 244] on div at bounding box center [784, 675] width 1568 height 1122
drag, startPoint x: 954, startPoint y: 253, endPoint x: 971, endPoint y: 255, distance: 17.1
click at [961, 258] on div at bounding box center [784, 675] width 1568 height 1122
drag, startPoint x: 971, startPoint y: 255, endPoint x: 950, endPoint y: 273, distance: 27.7
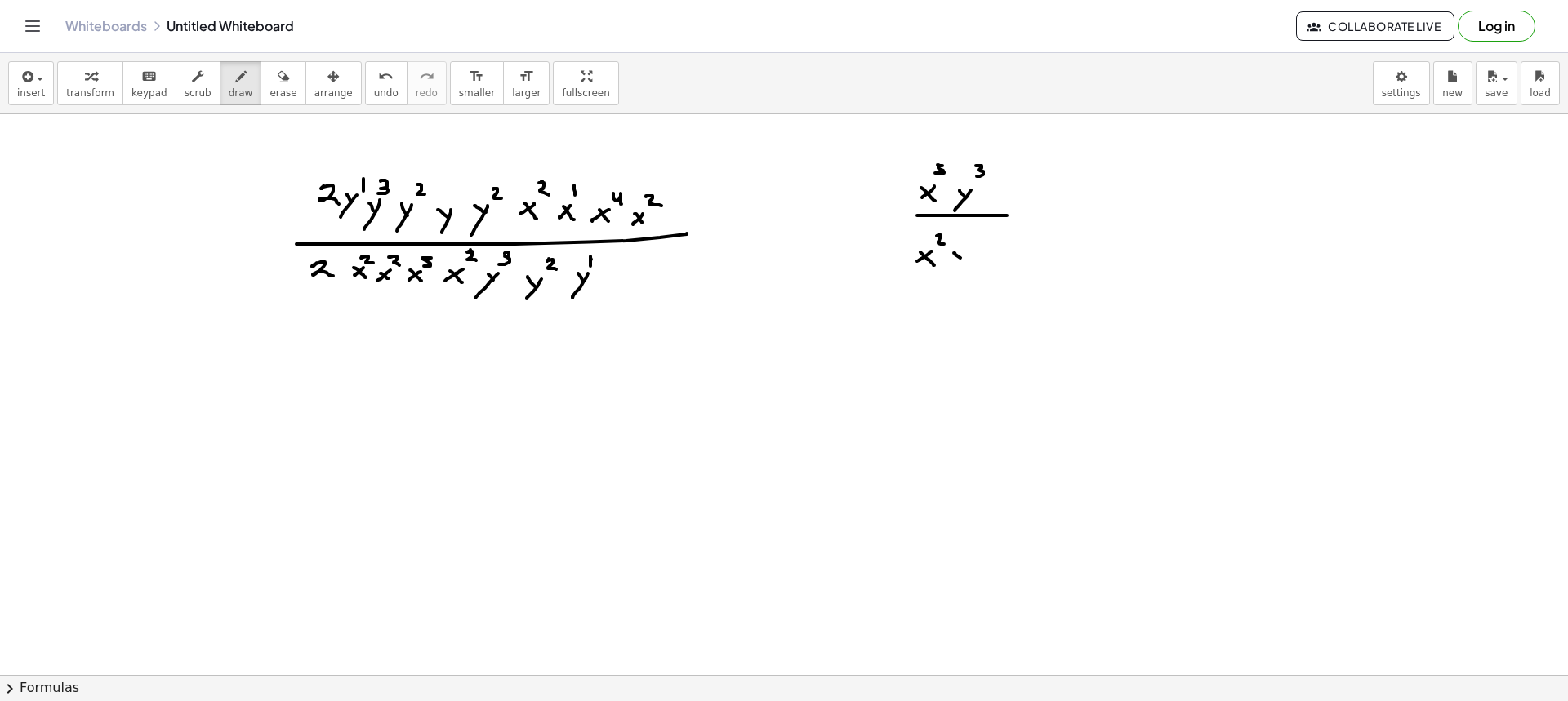
click at [949, 273] on div at bounding box center [784, 675] width 1568 height 1122
drag, startPoint x: 981, startPoint y: 235, endPoint x: 985, endPoint y: 243, distance: 8.9
click at [985, 242] on div at bounding box center [784, 675] width 1568 height 1122
click at [1037, 213] on div at bounding box center [784, 675] width 1568 height 1122
click at [1040, 218] on div at bounding box center [784, 675] width 1568 height 1122
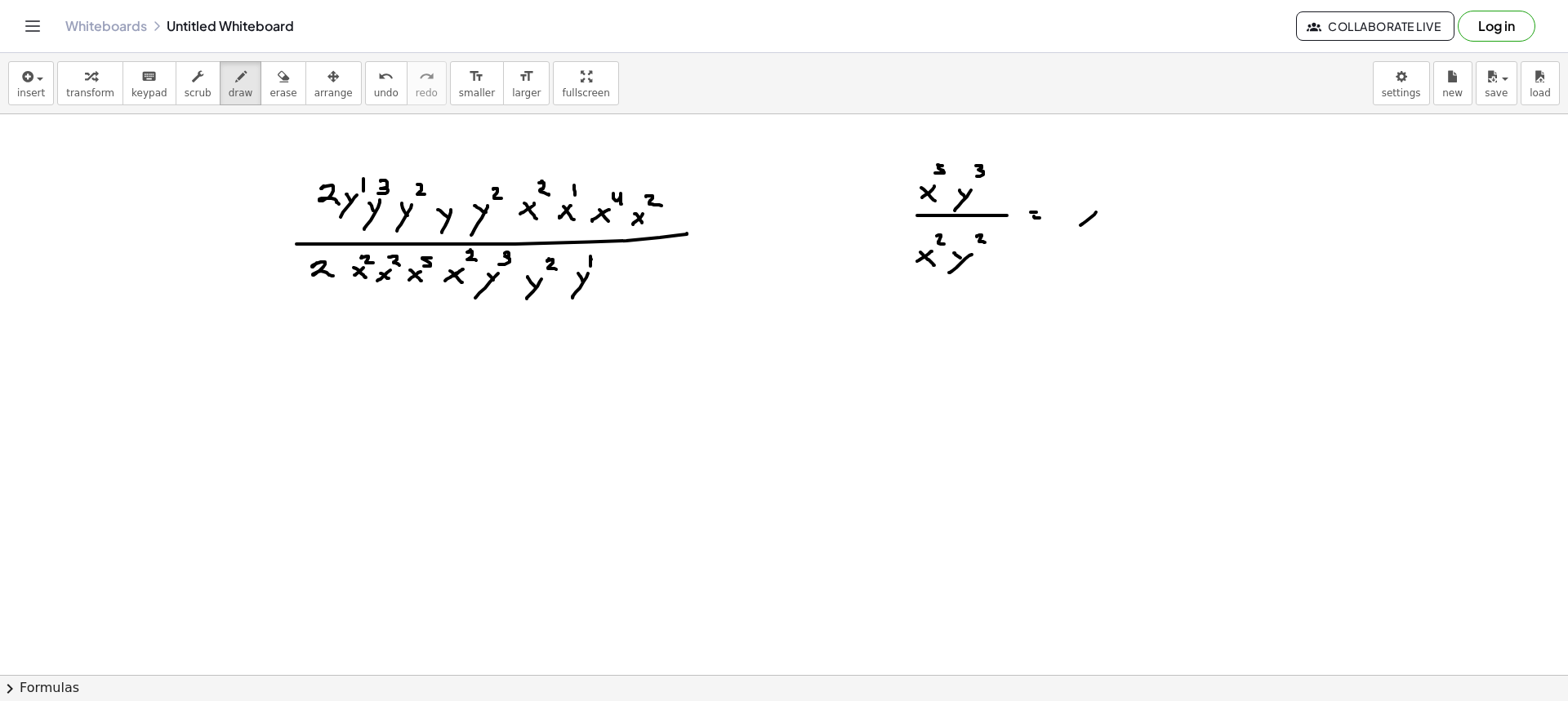
click at [1080, 226] on div at bounding box center [784, 675] width 1568 height 1122
drag, startPoint x: 1085, startPoint y: 216, endPoint x: 1097, endPoint y: 226, distance: 15.6
click at [1097, 226] on div at bounding box center [784, 675] width 1568 height 1122
drag, startPoint x: 1093, startPoint y: 186, endPoint x: 1094, endPoint y: 196, distance: 10.0
click at [1094, 197] on div at bounding box center [784, 675] width 1568 height 1122
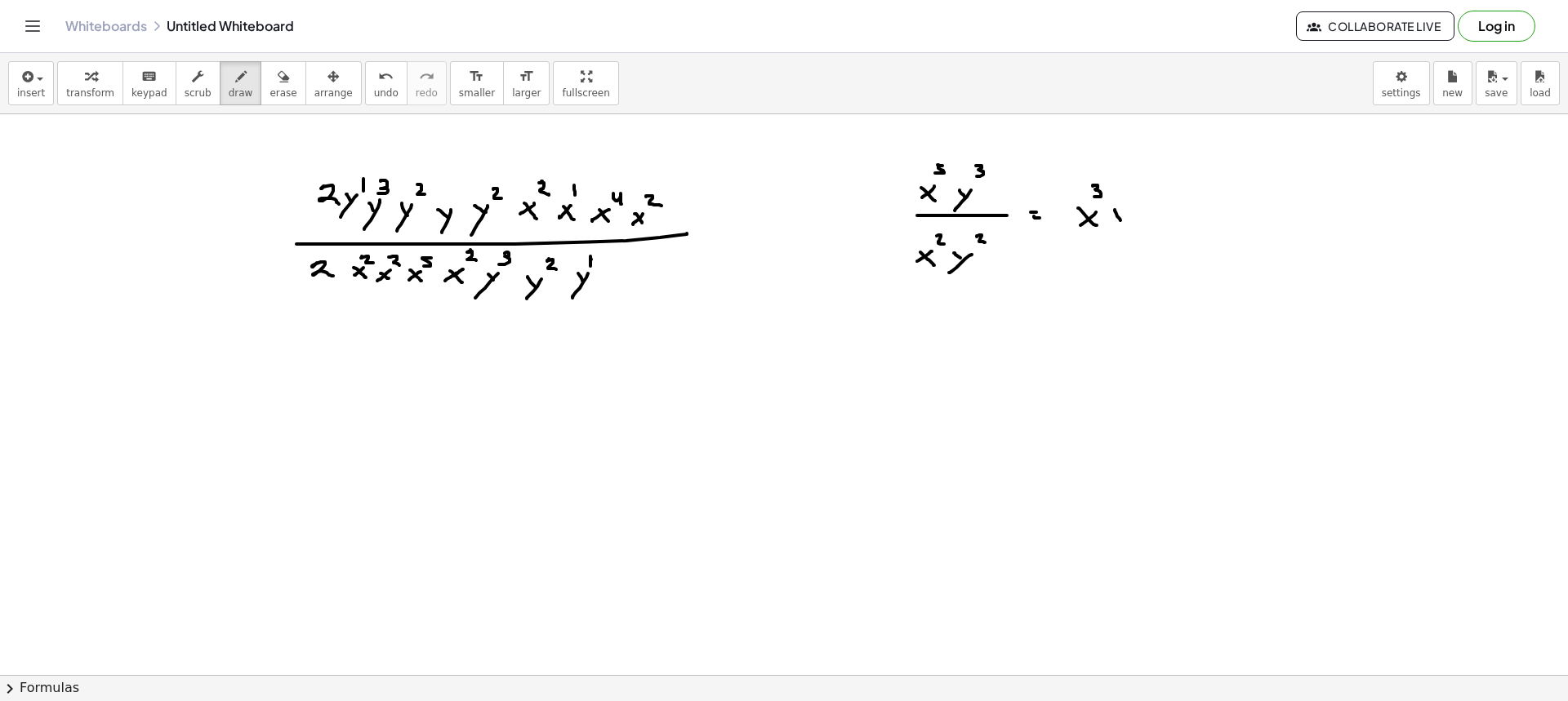
click at [1121, 221] on div at bounding box center [784, 675] width 1568 height 1122
drag, startPoint x: 1117, startPoint y: 227, endPoint x: 1106, endPoint y: 241, distance: 17.8
click at [1106, 241] on div at bounding box center [784, 675] width 1568 height 1122
drag, startPoint x: 1137, startPoint y: 195, endPoint x: 1137, endPoint y: 207, distance: 12.0
click at [1137, 205] on div at bounding box center [784, 675] width 1568 height 1122
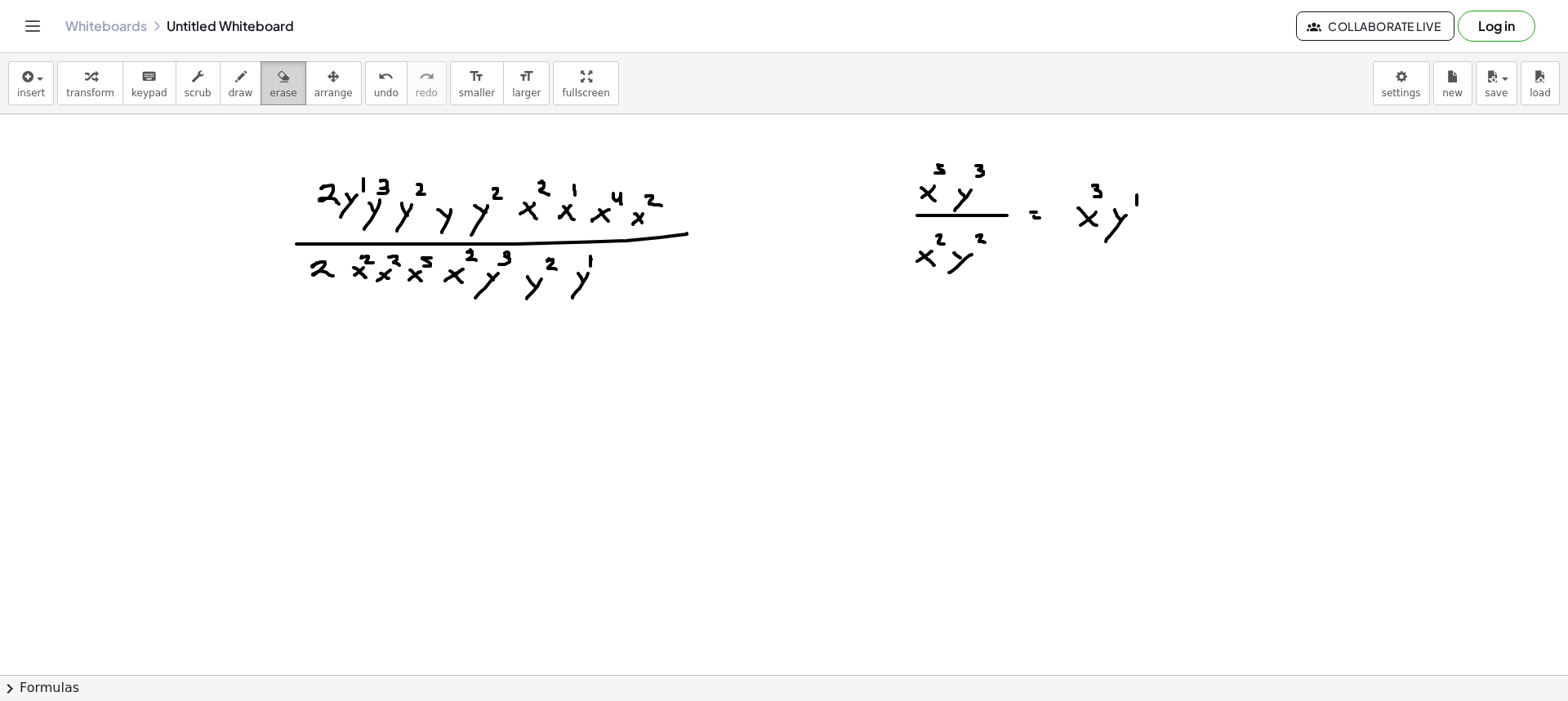
click at [269, 87] on span "erase" at bounding box center [283, 93] width 27 height 12
drag, startPoint x: 931, startPoint y: 244, endPoint x: 1006, endPoint y: 194, distance: 90.1
click at [1047, 193] on div at bounding box center [784, 675] width 1568 height 1122
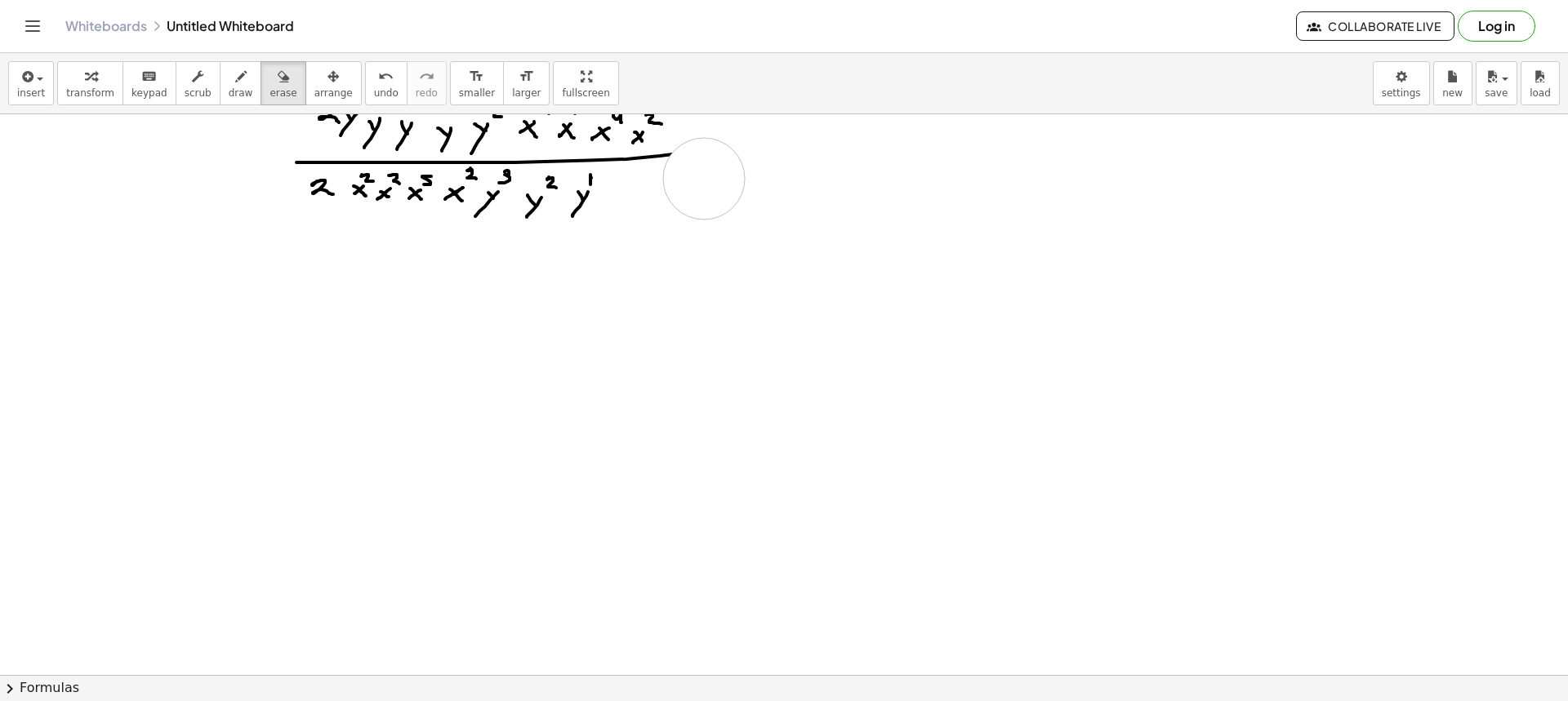
drag, startPoint x: 709, startPoint y: 187, endPoint x: 701, endPoint y: 167, distance: 21.5
click at [701, 167] on div at bounding box center [784, 594] width 1568 height 1122
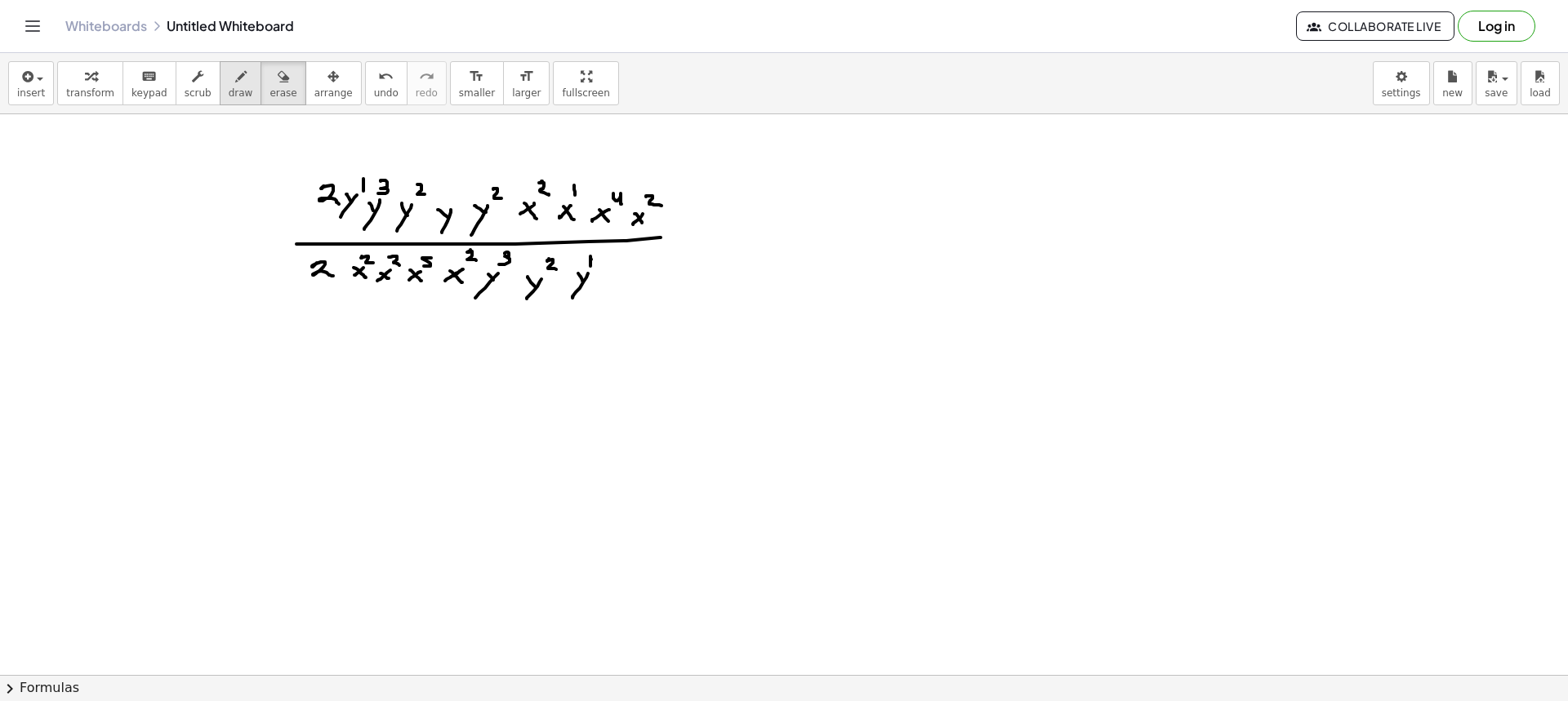
drag, startPoint x: 222, startPoint y: 85, endPoint x: 236, endPoint y: 96, distance: 17.8
click at [235, 85] on icon "button" at bounding box center [241, 77] width 12 height 20
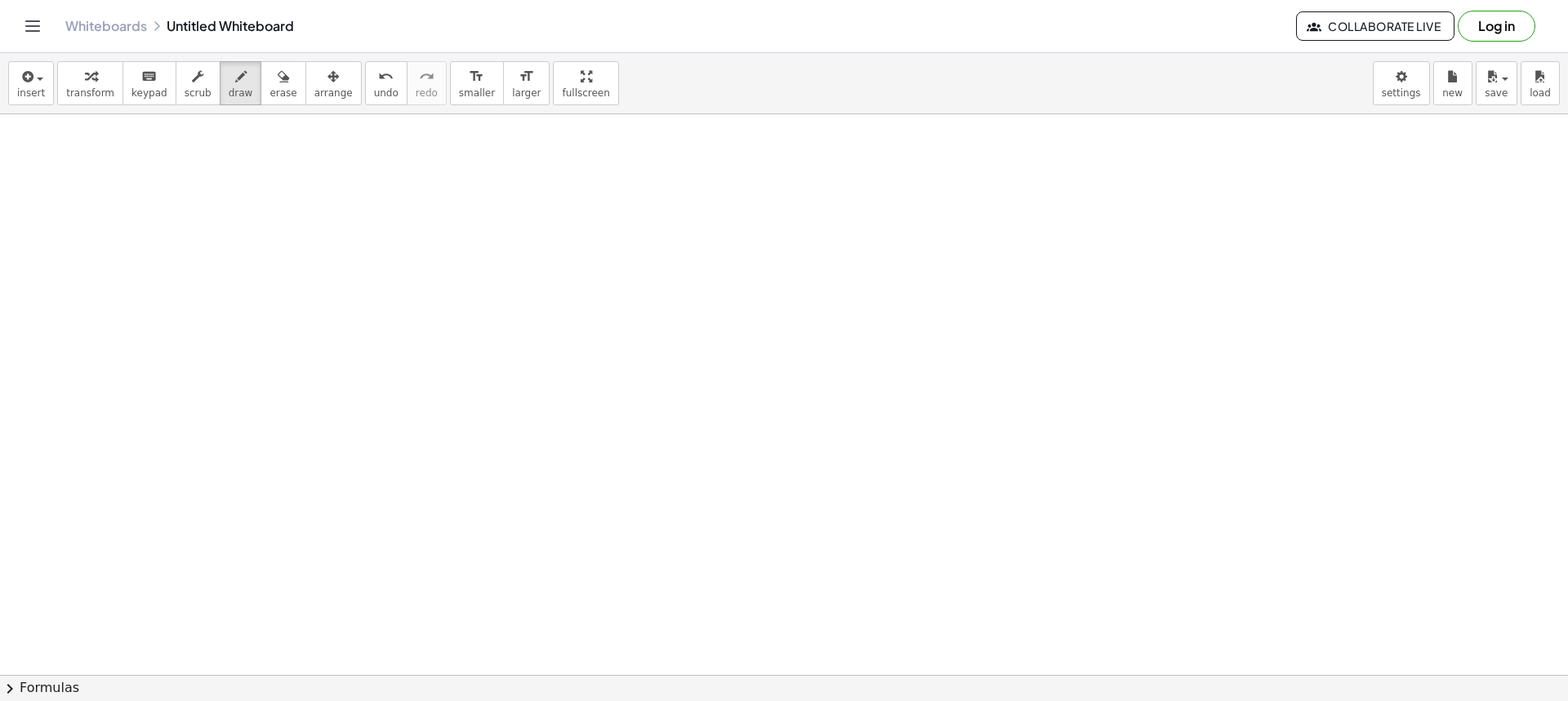
scroll to position [245, 0]
drag, startPoint x: 595, startPoint y: 203, endPoint x: 614, endPoint y: 231, distance: 33.8
click at [614, 231] on div at bounding box center [784, 430] width 1568 height 1122
drag, startPoint x: 630, startPoint y: 207, endPoint x: 619, endPoint y: 215, distance: 13.6
click at [619, 222] on div at bounding box center [784, 430] width 1568 height 1122
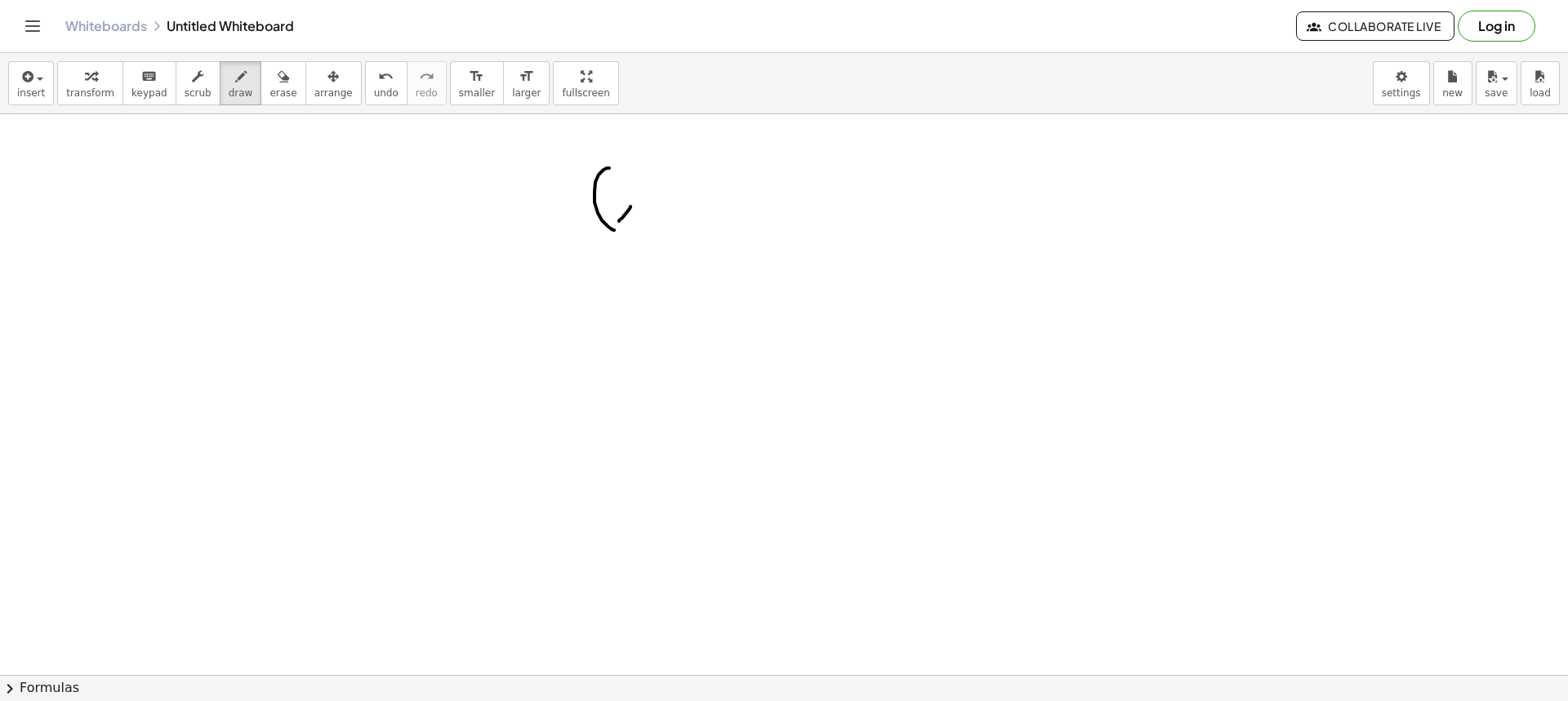
click at [635, 222] on div at bounding box center [784, 430] width 1568 height 1122
drag, startPoint x: 661, startPoint y: 202, endPoint x: 658, endPoint y: 215, distance: 13.3
click at [660, 217] on div at bounding box center [784, 430] width 1568 height 1122
click at [665, 210] on div at bounding box center [784, 430] width 1568 height 1122
drag, startPoint x: 687, startPoint y: 205, endPoint x: 711, endPoint y: 198, distance: 25.0
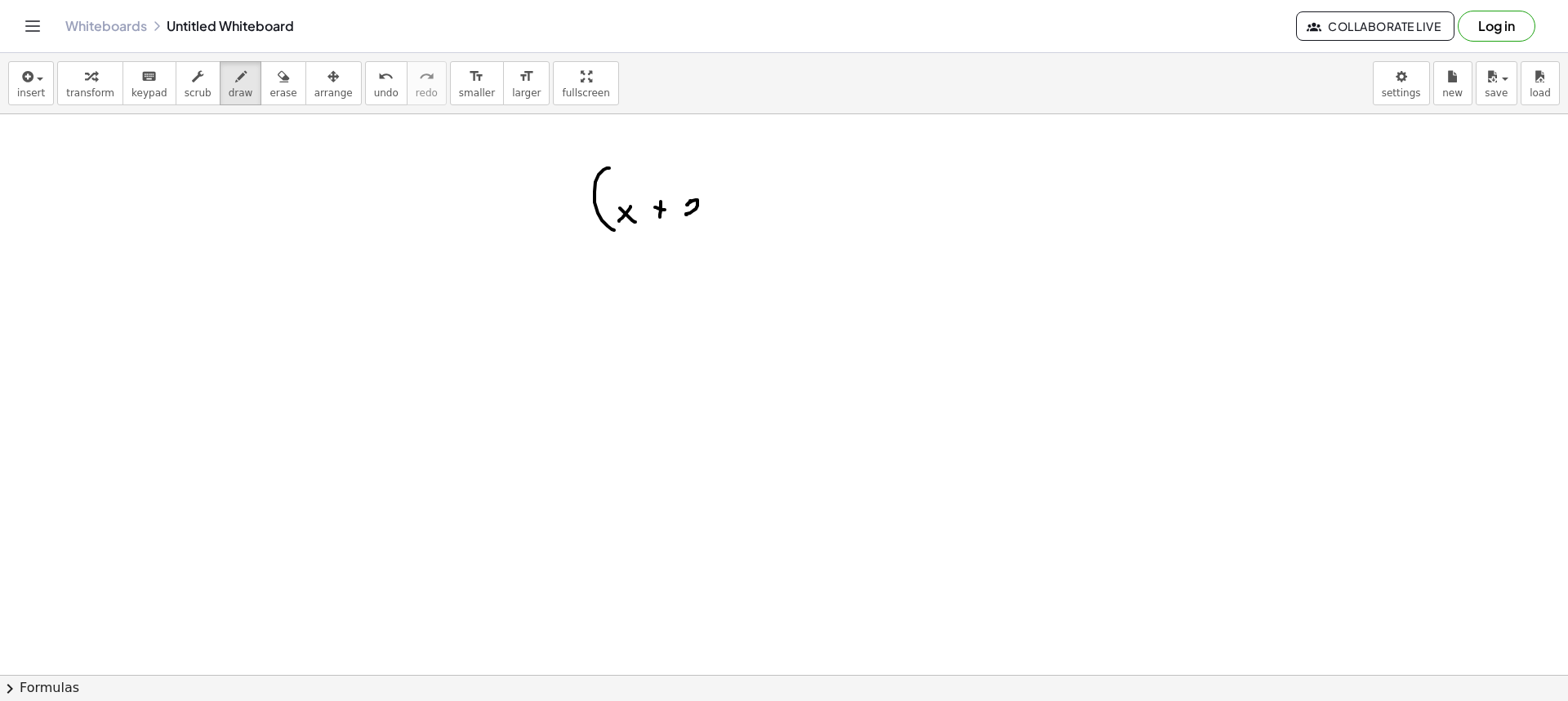
click at [709, 217] on div at bounding box center [784, 430] width 1568 height 1122
drag, startPoint x: 715, startPoint y: 175, endPoint x: 718, endPoint y: 214, distance: 39.1
click at [714, 218] on div at bounding box center [784, 430] width 1568 height 1122
drag, startPoint x: 728, startPoint y: 169, endPoint x: 742, endPoint y: 180, distance: 17.8
click at [740, 180] on div at bounding box center [784, 430] width 1568 height 1122
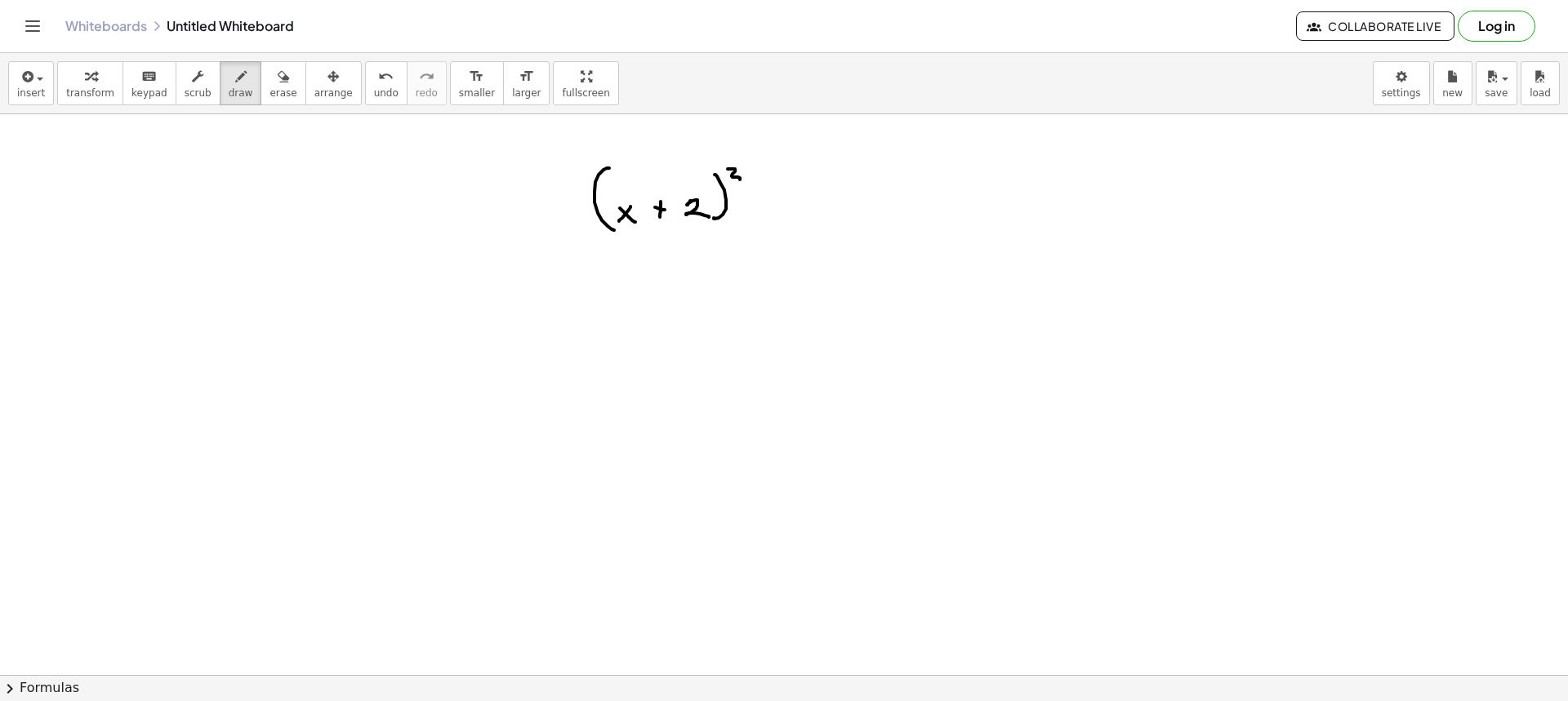
click at [758, 197] on div at bounding box center [784, 430] width 1568 height 1122
click at [763, 204] on div at bounding box center [784, 430] width 1568 height 1122
drag, startPoint x: 812, startPoint y: 196, endPoint x: 800, endPoint y: 199, distance: 12.4
click at [802, 204] on div at bounding box center [784, 430] width 1568 height 1122
click at [809, 203] on div at bounding box center [784, 430] width 1568 height 1122
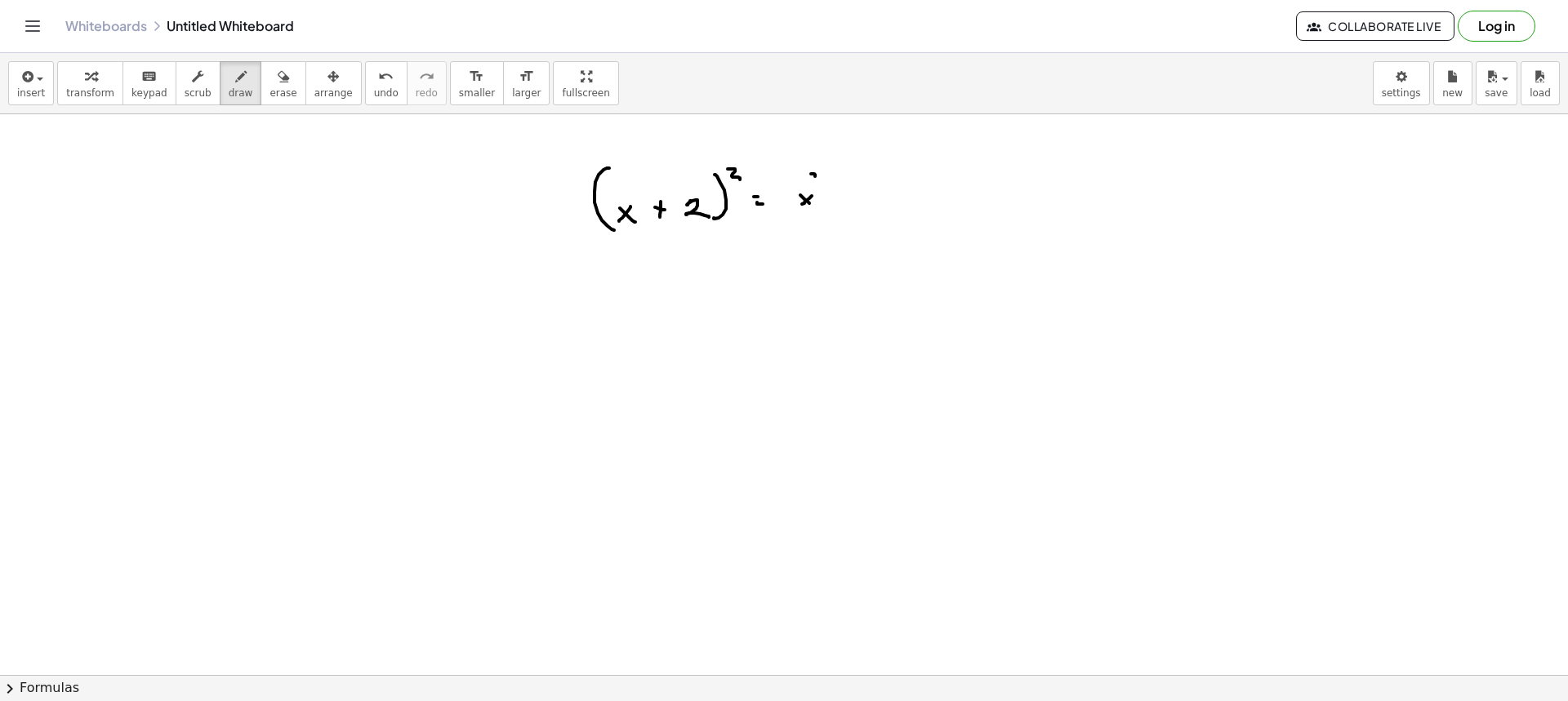
drag, startPoint x: 811, startPoint y: 174, endPoint x: 824, endPoint y: 189, distance: 19.8
click at [819, 185] on div at bounding box center [784, 430] width 1568 height 1122
click at [831, 199] on div at bounding box center [784, 430] width 1568 height 1122
click at [833, 198] on div at bounding box center [784, 430] width 1568 height 1122
drag, startPoint x: 847, startPoint y: 195, endPoint x: 867, endPoint y: 199, distance: 20.4
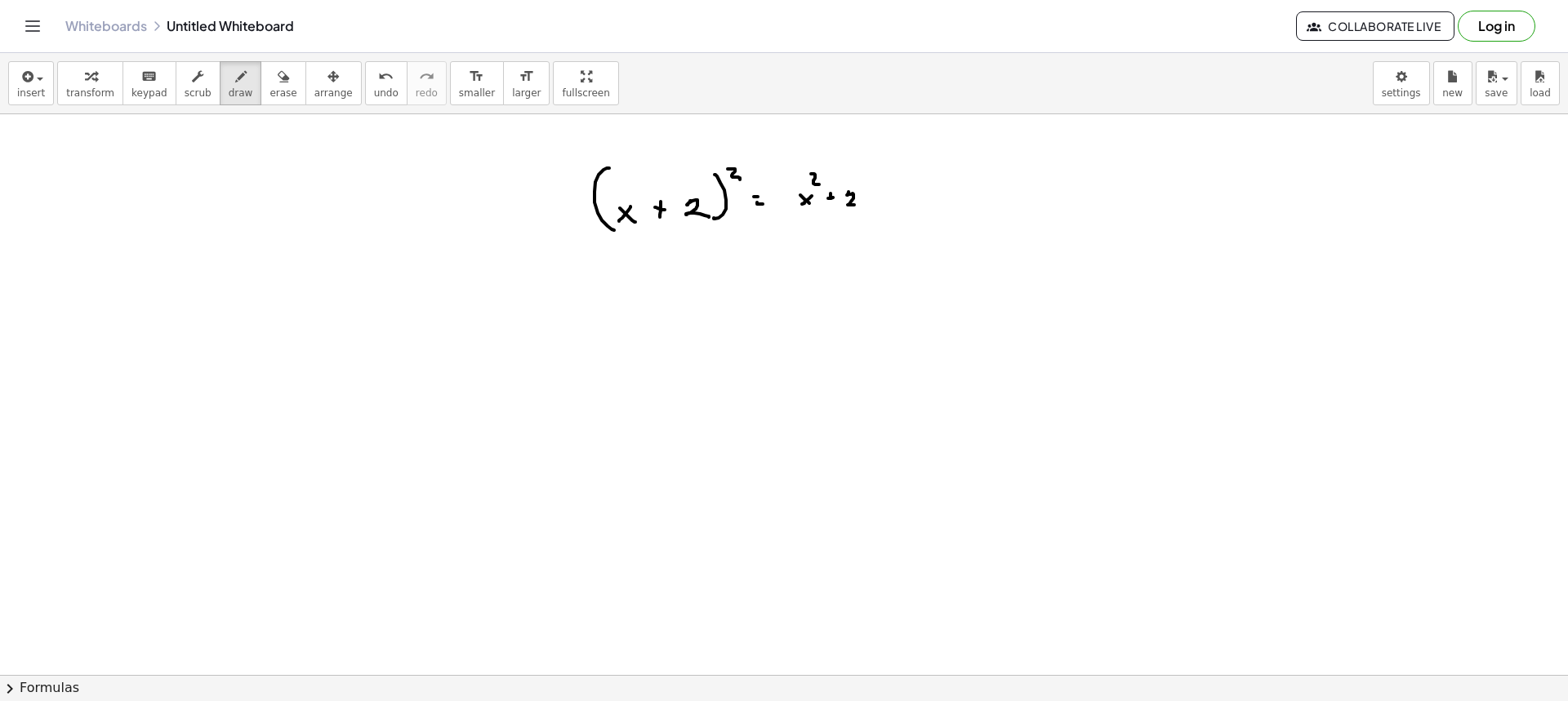
click at [860, 205] on div at bounding box center [784, 430] width 1568 height 1122
click at [864, 204] on div at bounding box center [784, 430] width 1568 height 1122
click at [873, 204] on div at bounding box center [784, 430] width 1568 height 1122
click at [890, 202] on div at bounding box center [784, 430] width 1568 height 1122
click at [895, 196] on div at bounding box center [784, 430] width 1568 height 1122
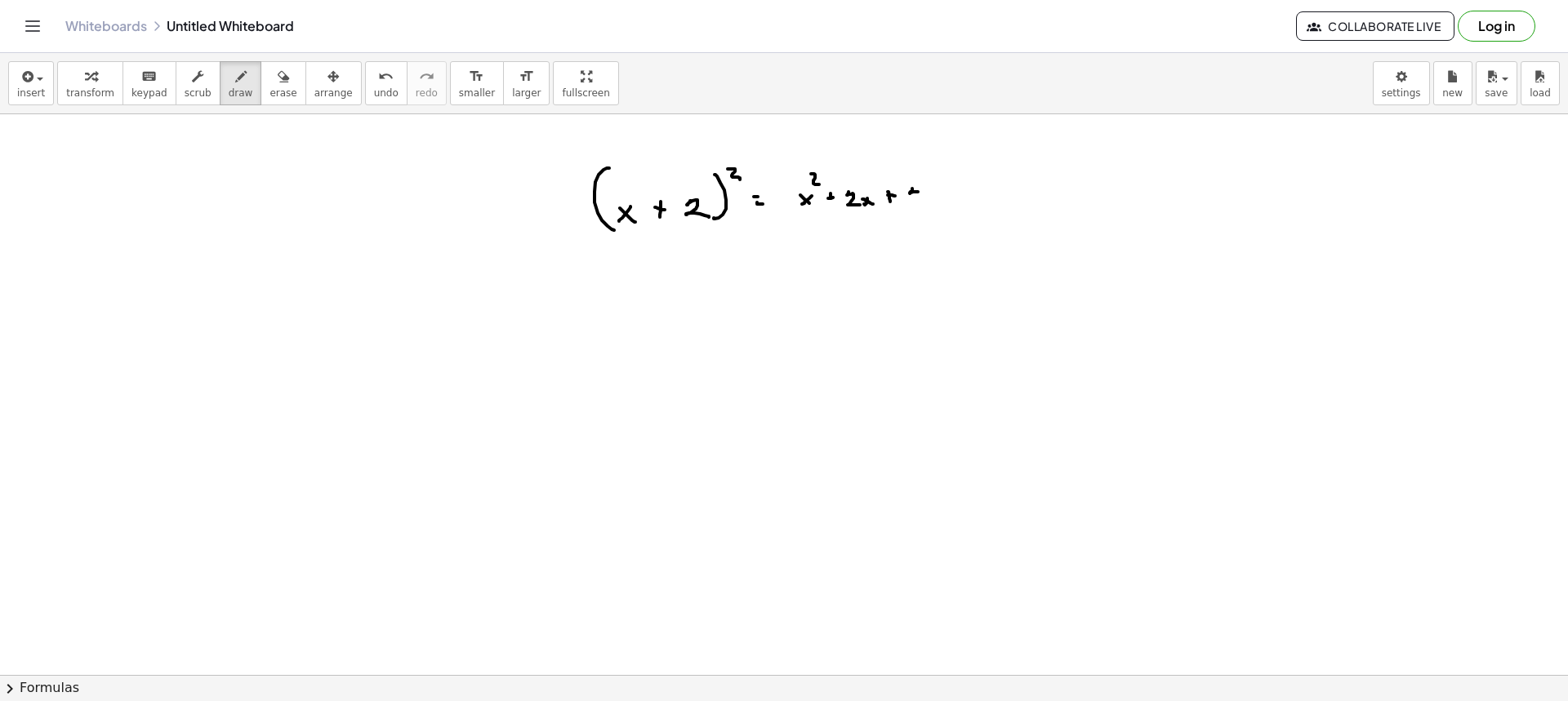
drag, startPoint x: 912, startPoint y: 189, endPoint x: 935, endPoint y: 203, distance: 26.9
click at [935, 204] on div at bounding box center [784, 430] width 1568 height 1122
click at [935, 203] on div at bounding box center [784, 430] width 1568 height 1122
click at [948, 204] on div at bounding box center [784, 430] width 1568 height 1122
click at [969, 198] on div at bounding box center [784, 430] width 1568 height 1122
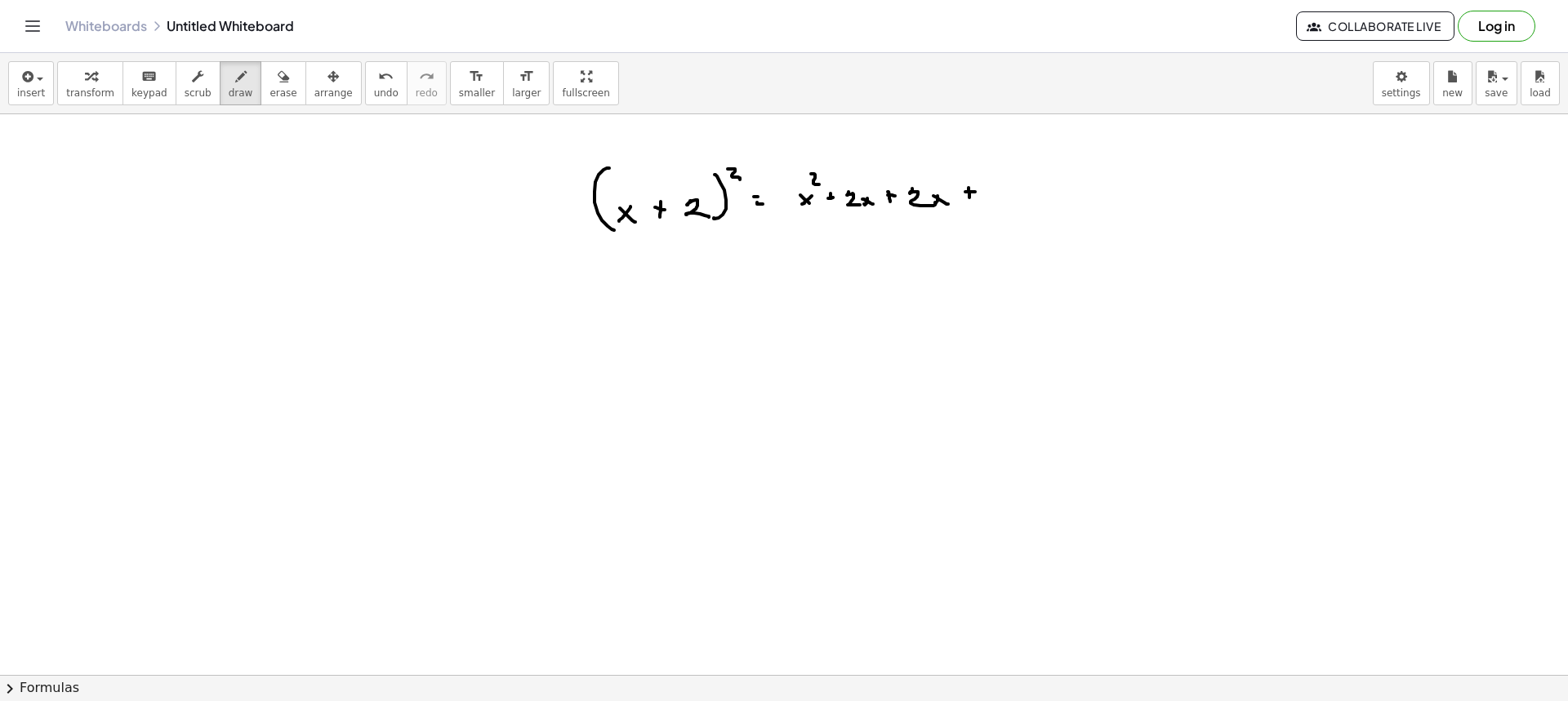
click at [976, 192] on div at bounding box center [784, 430] width 1568 height 1122
drag, startPoint x: 983, startPoint y: 184, endPoint x: 994, endPoint y: 180, distance: 11.7
click at [993, 181] on div at bounding box center [784, 430] width 1568 height 1122
drag, startPoint x: 994, startPoint y: 180, endPoint x: 995, endPoint y: 201, distance: 21.0
click at [995, 201] on div at bounding box center [784, 430] width 1568 height 1122
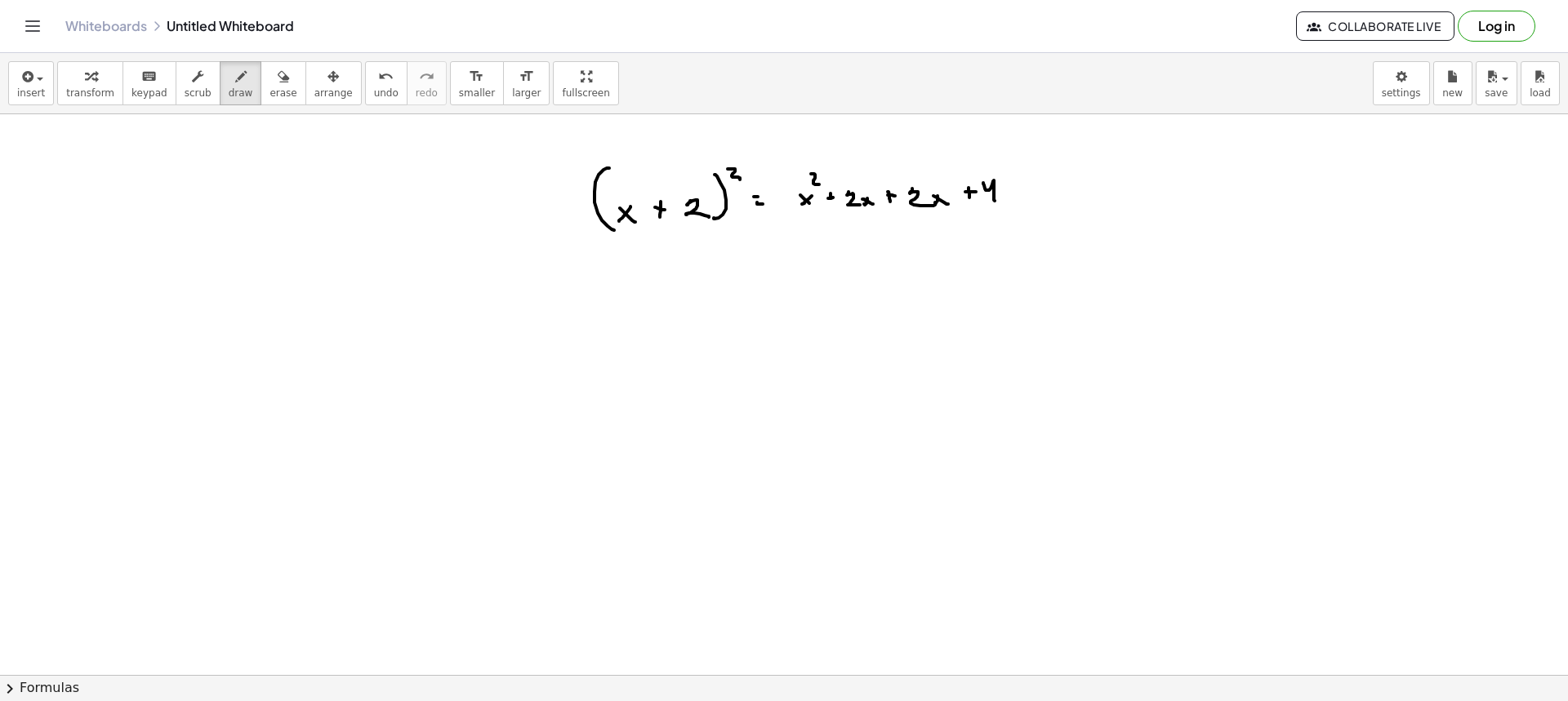
click at [1028, 195] on div at bounding box center [784, 430] width 1568 height 1122
drag, startPoint x: 1022, startPoint y: 201, endPoint x: 1036, endPoint y: 205, distance: 14.6
click at [1031, 203] on div at bounding box center [784, 430] width 1568 height 1122
click at [1053, 201] on div at bounding box center [784, 430] width 1568 height 1122
click at [1064, 202] on div at bounding box center [784, 430] width 1568 height 1122
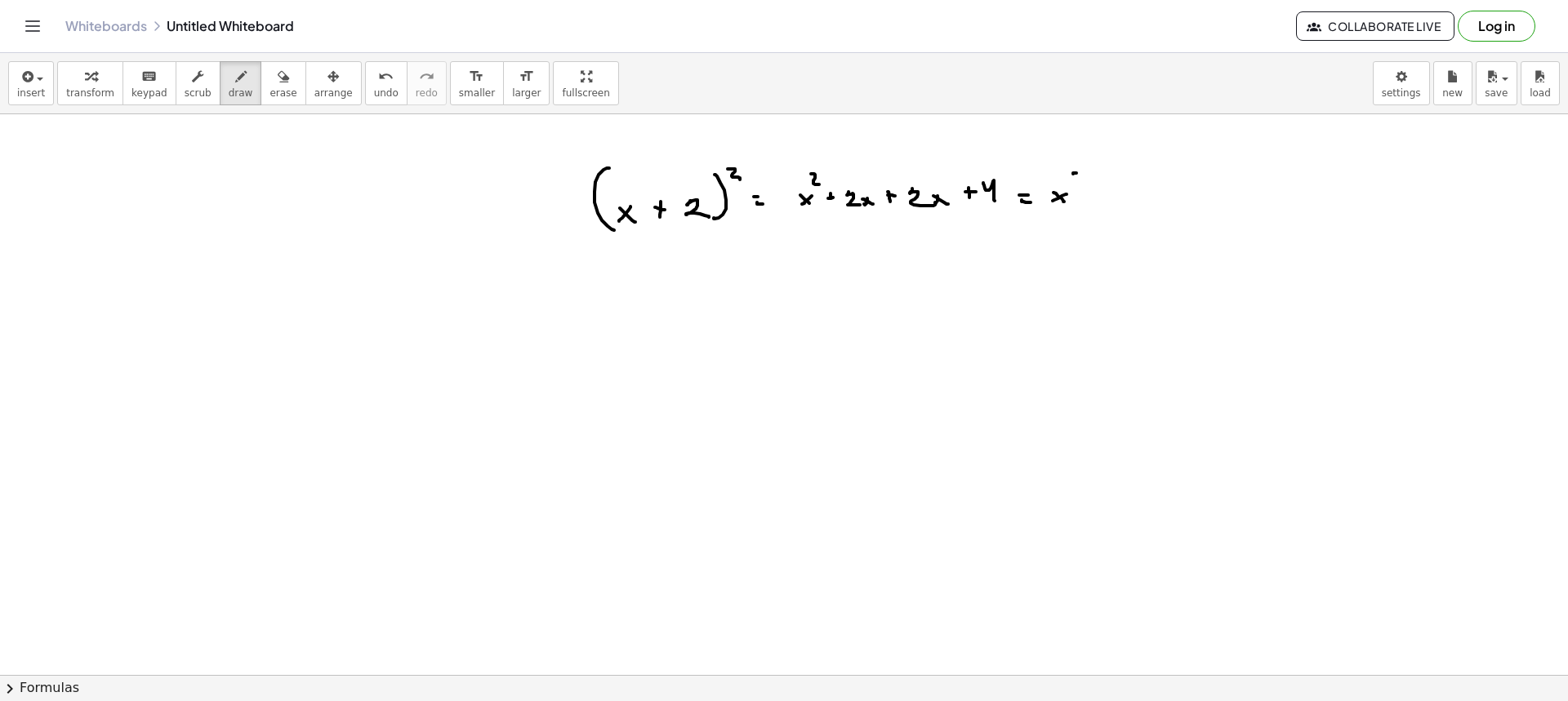
drag, startPoint x: 1073, startPoint y: 174, endPoint x: 1083, endPoint y: 182, distance: 12.8
click at [1083, 182] on div at bounding box center [784, 430] width 1568 height 1122
click at [1087, 199] on div at bounding box center [784, 430] width 1568 height 1122
click at [1095, 194] on div at bounding box center [784, 430] width 1568 height 1122
drag, startPoint x: 1110, startPoint y: 186, endPoint x: 1126, endPoint y: 202, distance: 22.6
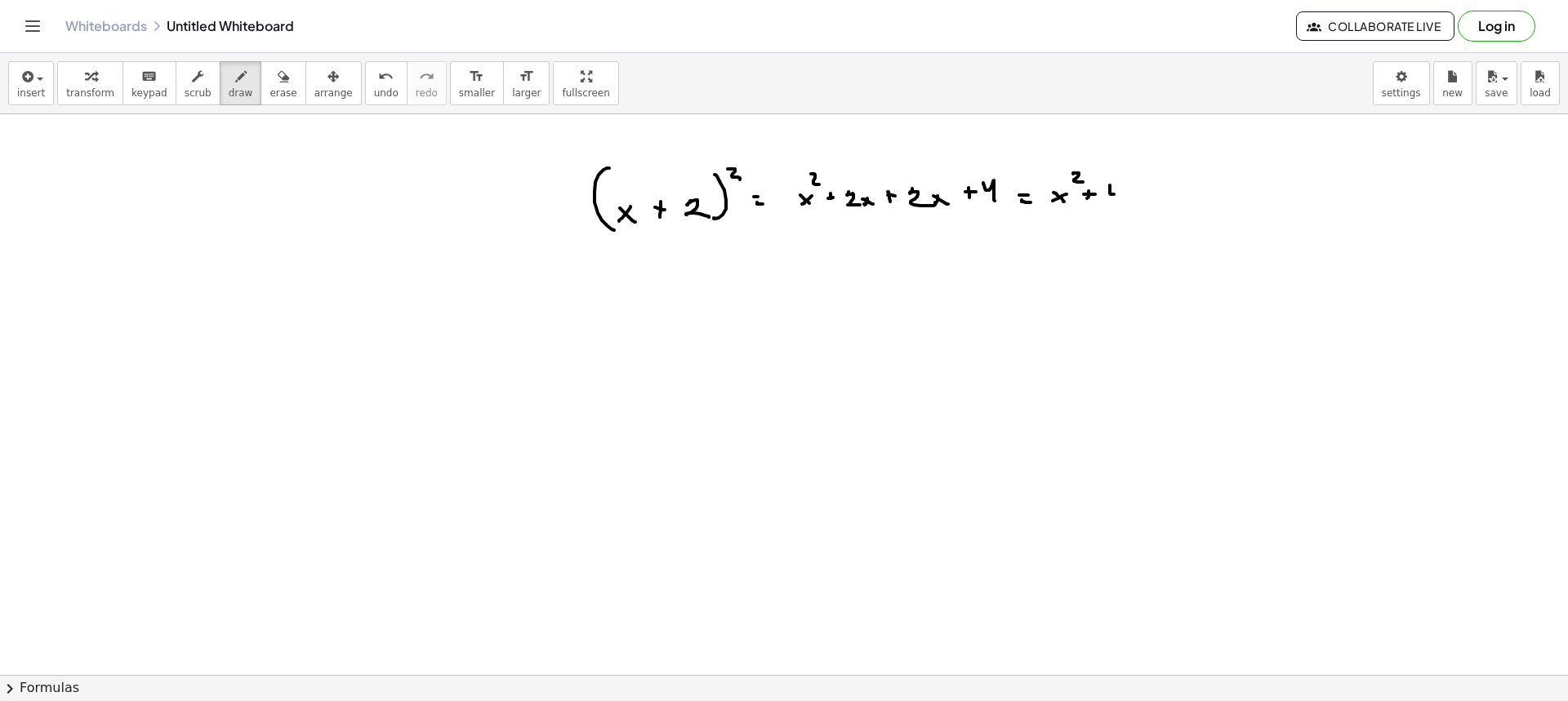
click at [1123, 202] on div at bounding box center [784, 430] width 1568 height 1122
click at [1126, 203] on div at bounding box center [784, 430] width 1568 height 1122
drag, startPoint x: 1132, startPoint y: 195, endPoint x: 1149, endPoint y: 197, distance: 17.1
click at [1142, 202] on div at bounding box center [784, 430] width 1568 height 1122
click at [1157, 199] on div at bounding box center [784, 430] width 1568 height 1122
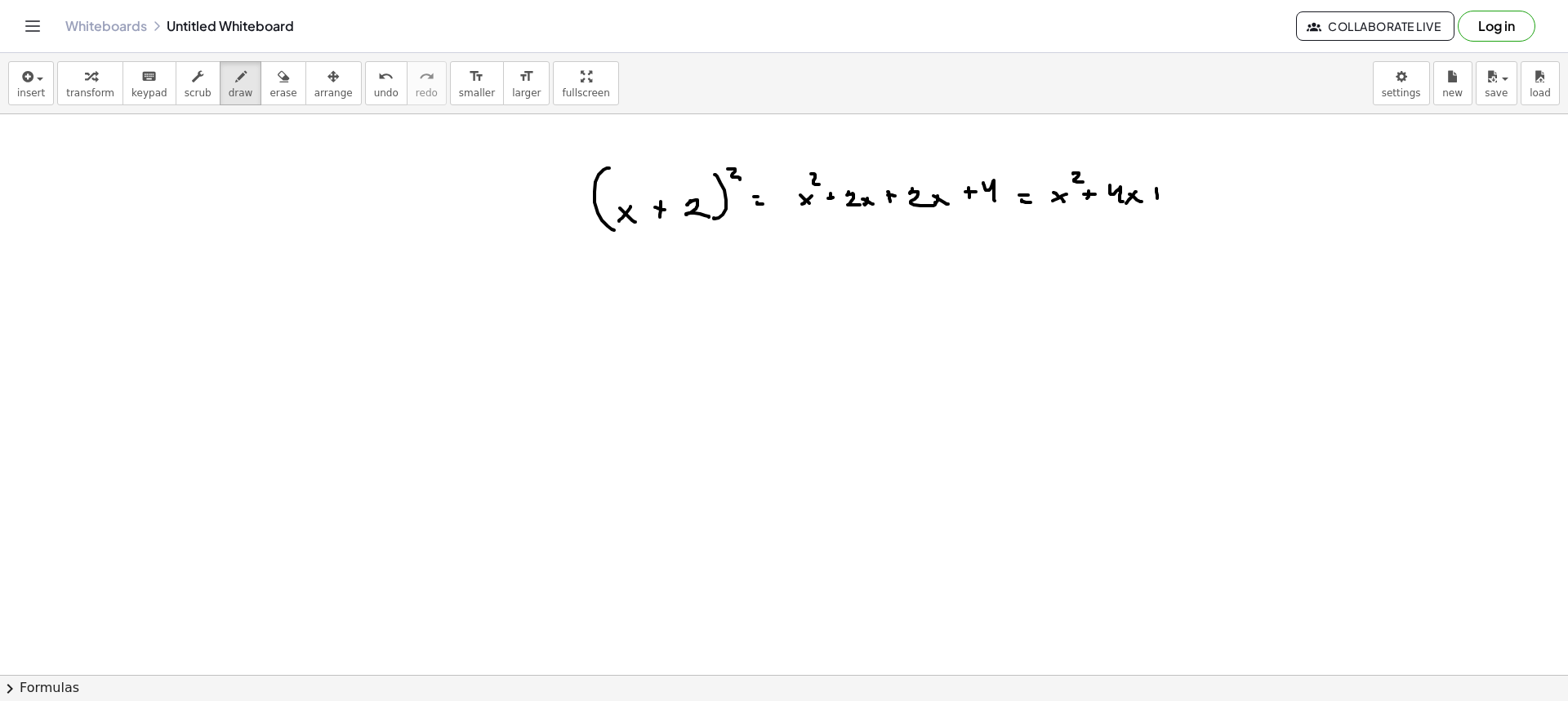
drag, startPoint x: 1154, startPoint y: 192, endPoint x: 1162, endPoint y: 194, distance: 8.2
click at [1163, 192] on div at bounding box center [784, 430] width 1568 height 1122
click at [1196, 185] on div at bounding box center [784, 430] width 1568 height 1122
drag, startPoint x: 1198, startPoint y: 185, endPoint x: 1198, endPoint y: 197, distance: 12.0
click at [1198, 197] on div at bounding box center [784, 430] width 1568 height 1122
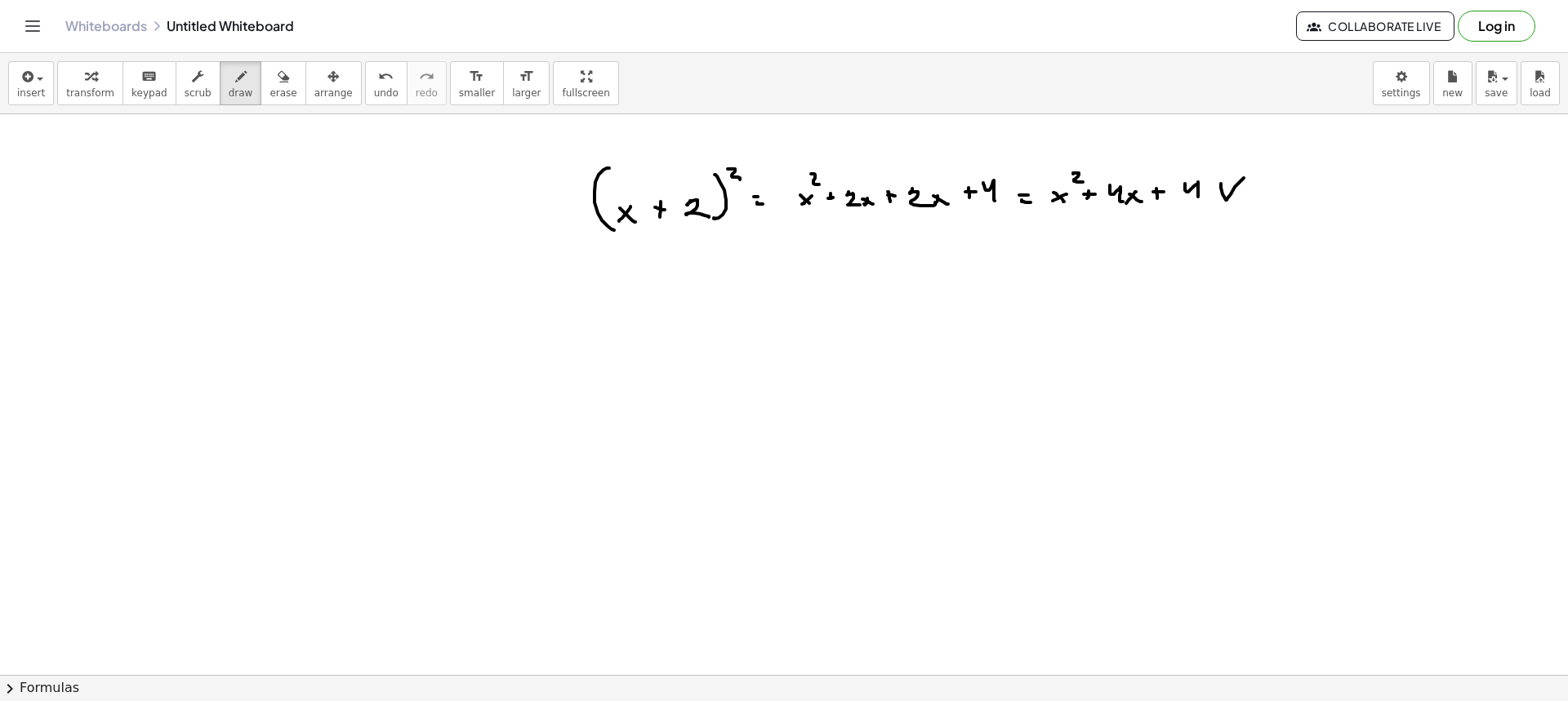
drag, startPoint x: 1221, startPoint y: 188, endPoint x: 1266, endPoint y: 153, distance: 57.0
click at [1266, 153] on div at bounding box center [784, 430] width 1568 height 1122
drag, startPoint x: 868, startPoint y: 119, endPoint x: 905, endPoint y: 161, distance: 56.0
click at [889, 160] on div at bounding box center [784, 430] width 1568 height 1122
click at [266, 86] on button "erase" at bounding box center [283, 83] width 45 height 44
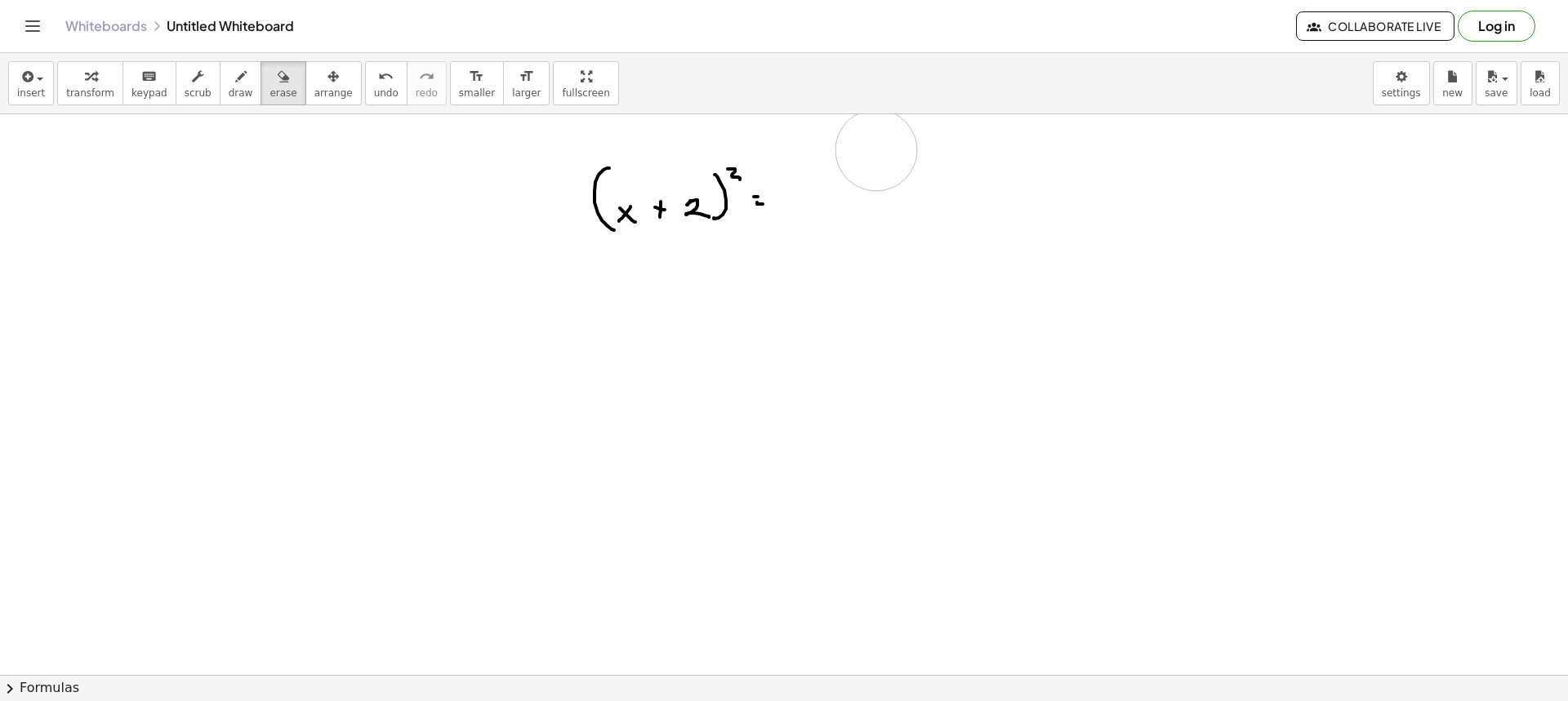
drag, startPoint x: 1273, startPoint y: 180, endPoint x: 883, endPoint y: 146, distance: 391.5
click at [883, 146] on div at bounding box center [784, 430] width 1568 height 1122
drag, startPoint x: 745, startPoint y: 197, endPoint x: 551, endPoint y: 199, distance: 194.0
click at [699, 203] on div at bounding box center [784, 430] width 1568 height 1122
click at [229, 85] on div "button" at bounding box center [241, 76] width 25 height 20
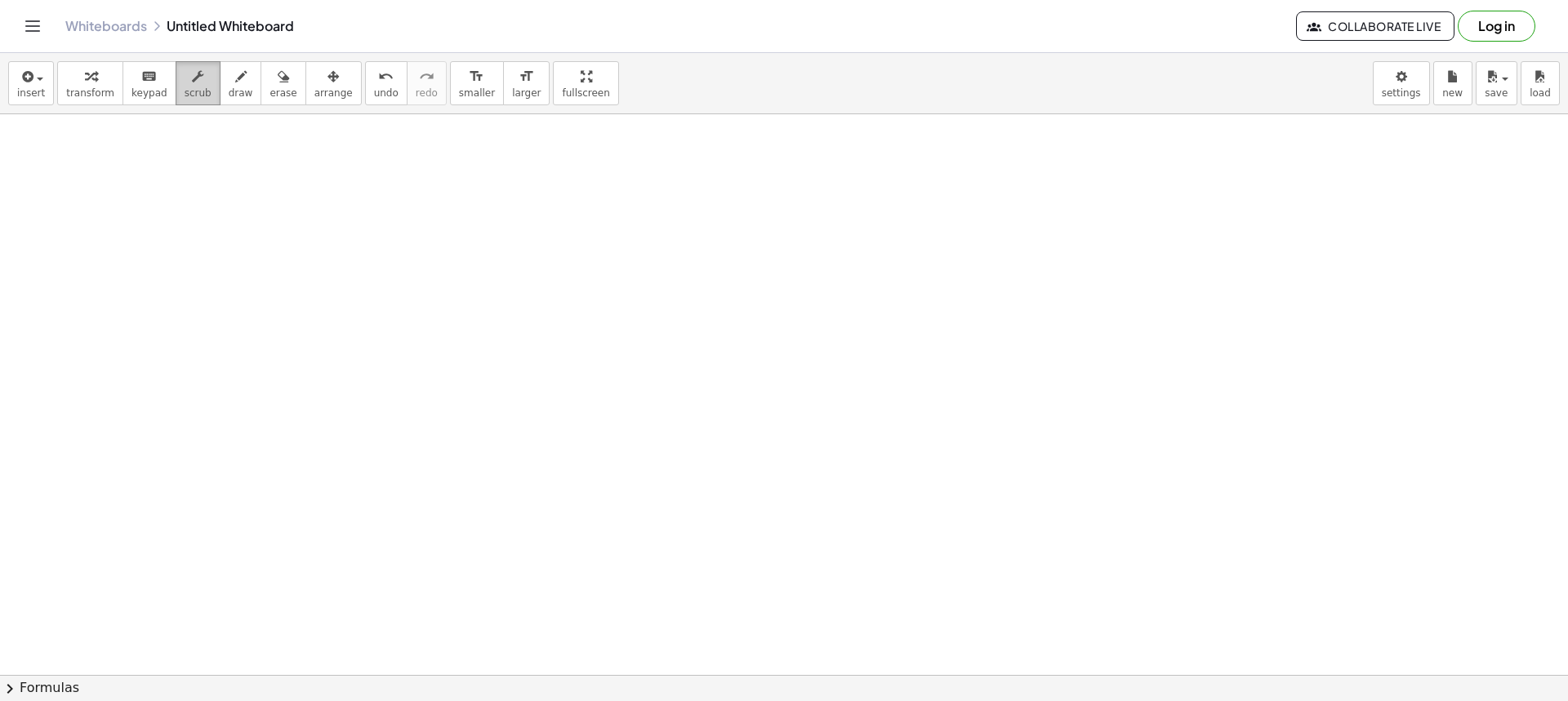
click at [195, 94] on button "scrub" at bounding box center [198, 83] width 45 height 44
click at [229, 89] on span "draw" at bounding box center [241, 93] width 25 height 12
drag, startPoint x: 533, startPoint y: 175, endPoint x: 531, endPoint y: 194, distance: 19.1
click at [531, 194] on div at bounding box center [784, 430] width 1568 height 1122
drag, startPoint x: 569, startPoint y: 187, endPoint x: 562, endPoint y: 193, distance: 9.2
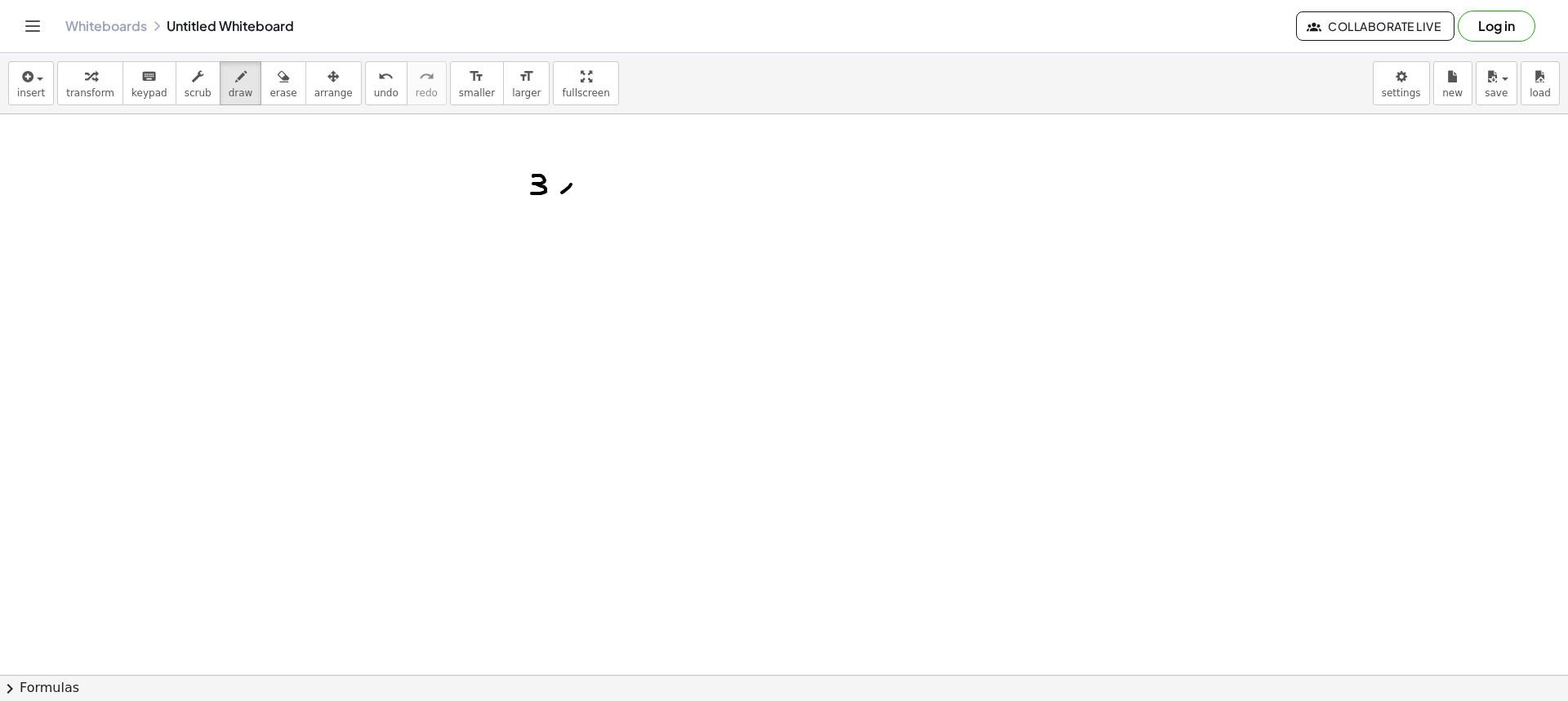
click at [562, 193] on div at bounding box center [784, 430] width 1568 height 1122
click at [576, 197] on div at bounding box center [784, 430] width 1568 height 1122
click at [592, 192] on div at bounding box center [784, 430] width 1568 height 1122
click at [599, 187] on div at bounding box center [784, 430] width 1568 height 1122
drag, startPoint x: 630, startPoint y: 177, endPoint x: 640, endPoint y: 194, distance: 19.7
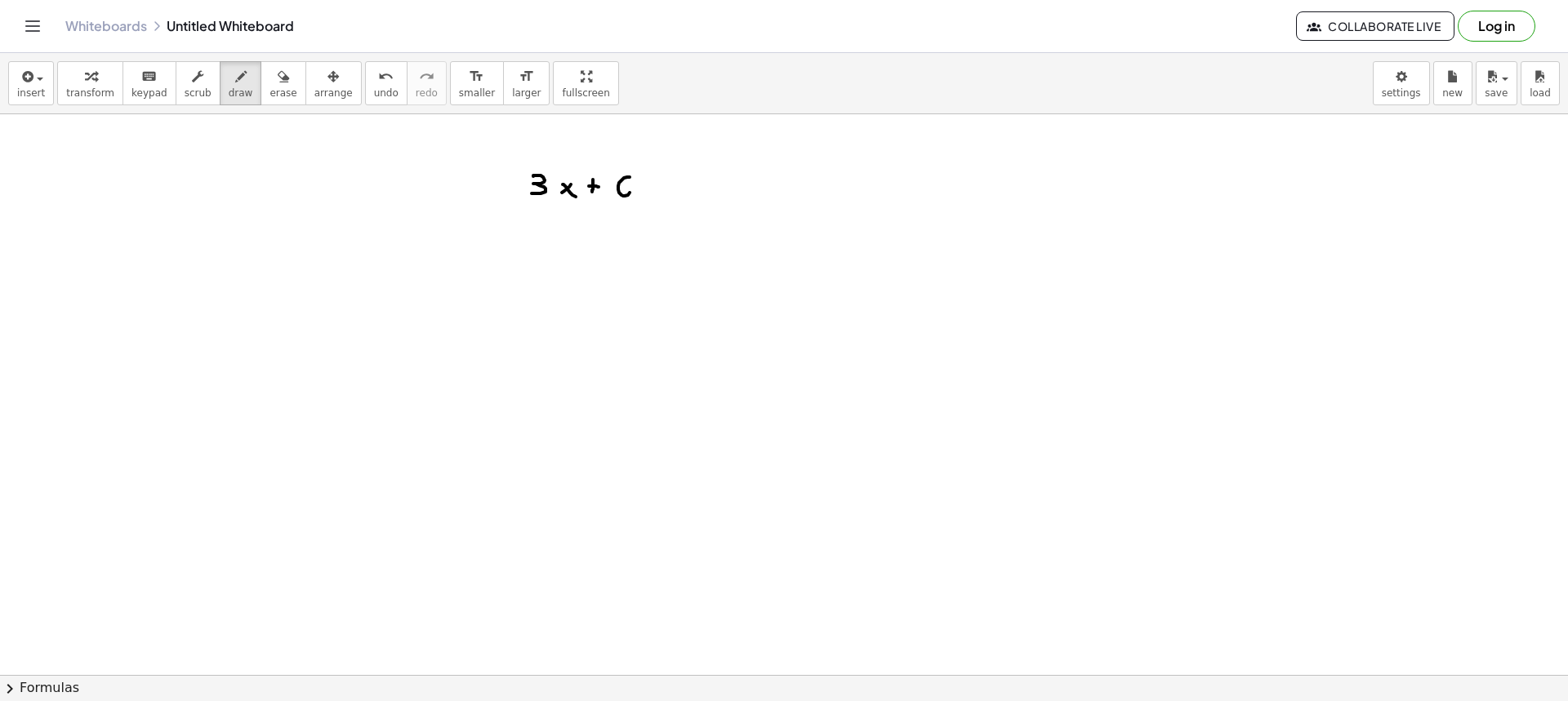
click at [623, 195] on div at bounding box center [784, 430] width 1568 height 1122
click at [666, 185] on div at bounding box center [784, 430] width 1568 height 1122
drag, startPoint x: 659, startPoint y: 190, endPoint x: 679, endPoint y: 192, distance: 20.1
click at [672, 192] on div at bounding box center [784, 430] width 1568 height 1122
drag, startPoint x: 536, startPoint y: 302, endPoint x: 526, endPoint y: 309, distance: 12.2
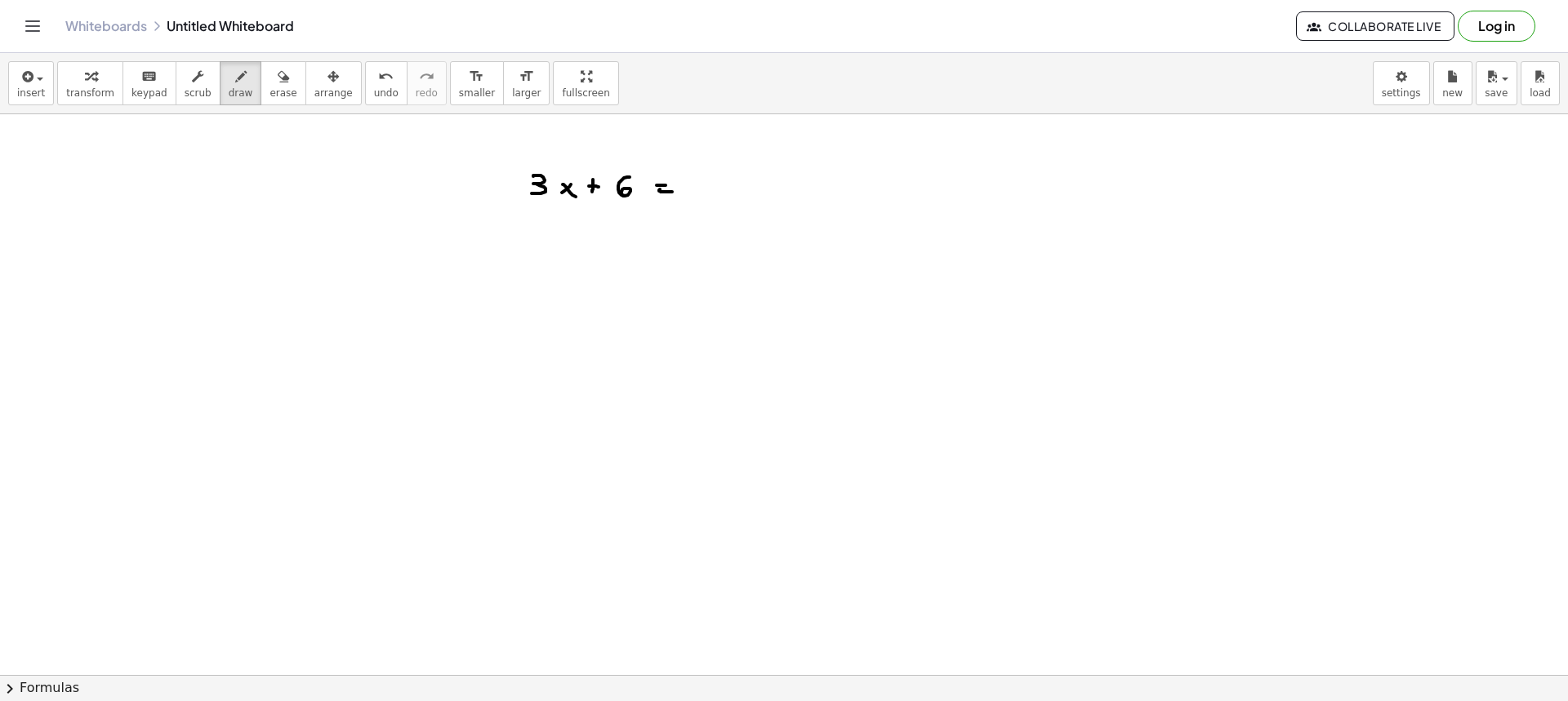
click at [526, 312] on div at bounding box center [784, 430] width 1568 height 1122
drag, startPoint x: 531, startPoint y: 305, endPoint x: 540, endPoint y: 312, distance: 11.4
click at [539, 311] on div at bounding box center [784, 430] width 1568 height 1122
drag, startPoint x: 544, startPoint y: 282, endPoint x: 559, endPoint y: 292, distance: 18.0
click at [557, 289] on div at bounding box center [784, 430] width 1568 height 1122
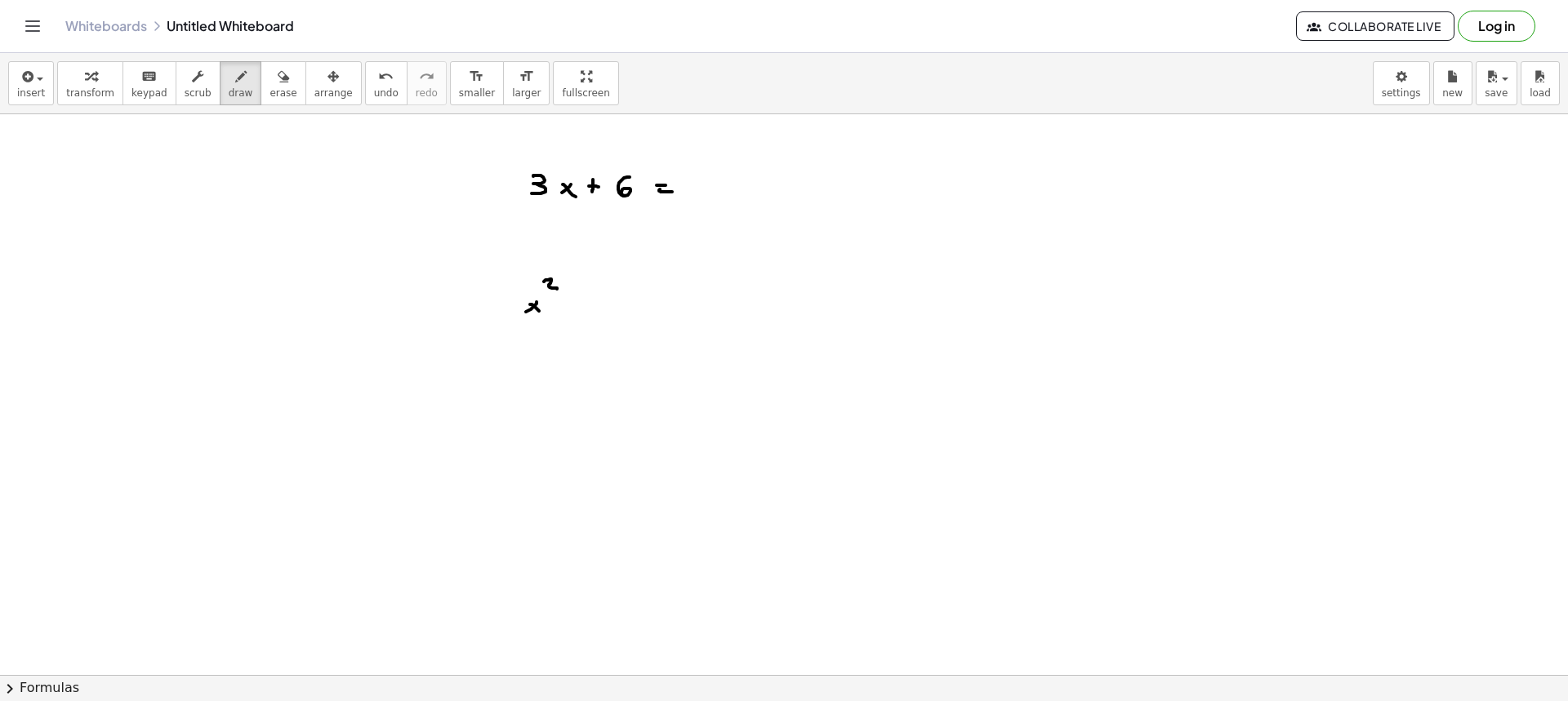
click at [569, 302] on div at bounding box center [784, 430] width 1568 height 1122
drag, startPoint x: 564, startPoint y: 297, endPoint x: 578, endPoint y: 298, distance: 14.0
click at [577, 297] on div at bounding box center [784, 430] width 1568 height 1122
drag, startPoint x: 574, startPoint y: 300, endPoint x: 573, endPoint y: 310, distance: 10.0
click at [574, 310] on div at bounding box center [784, 430] width 1568 height 1122
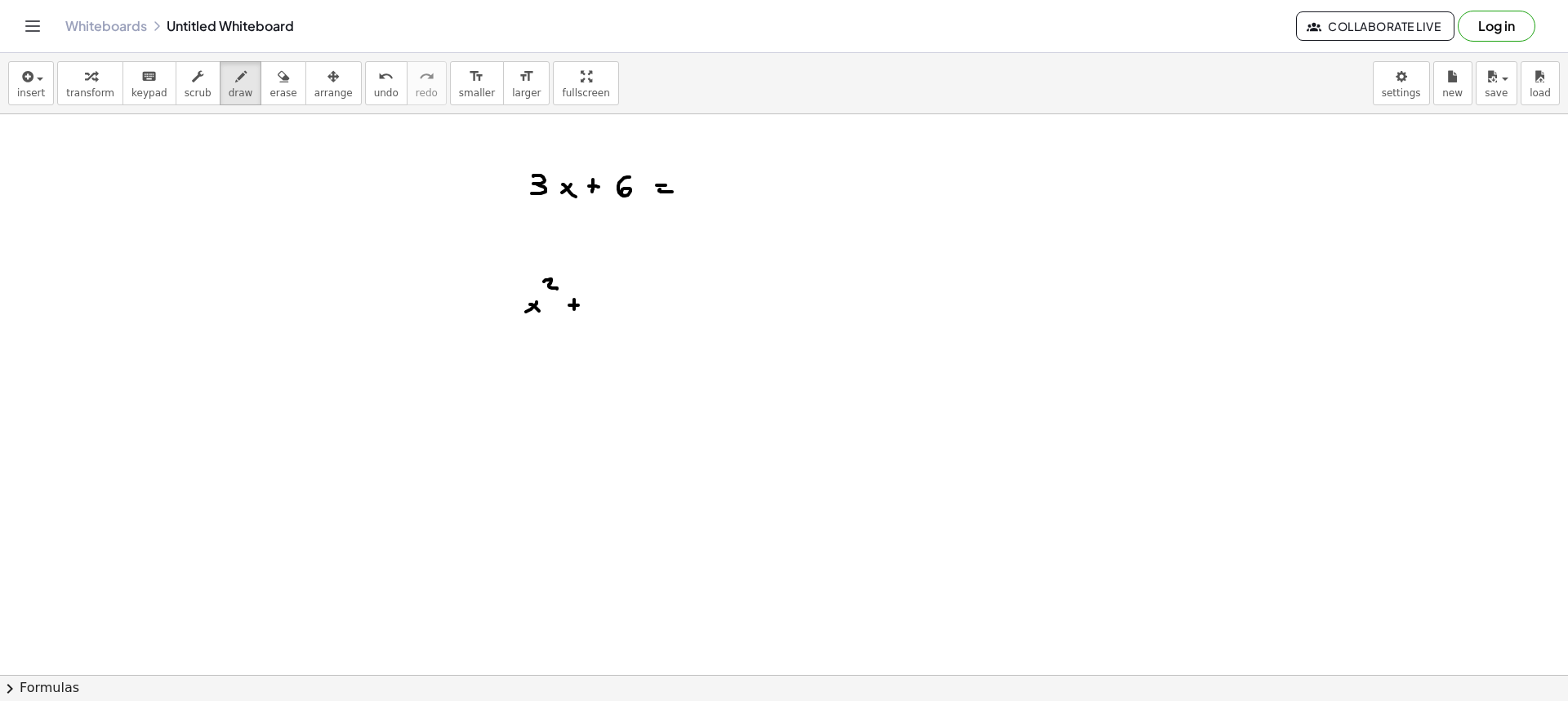
drag, startPoint x: 576, startPoint y: 306, endPoint x: 584, endPoint y: 306, distance: 8.0
click at [582, 306] on div at bounding box center [784, 430] width 1568 height 1122
drag, startPoint x: 602, startPoint y: 298, endPoint x: 613, endPoint y: 312, distance: 17.8
click at [610, 312] on div at bounding box center [784, 430] width 1568 height 1122
drag, startPoint x: 630, startPoint y: 305, endPoint x: 616, endPoint y: 311, distance: 15.2
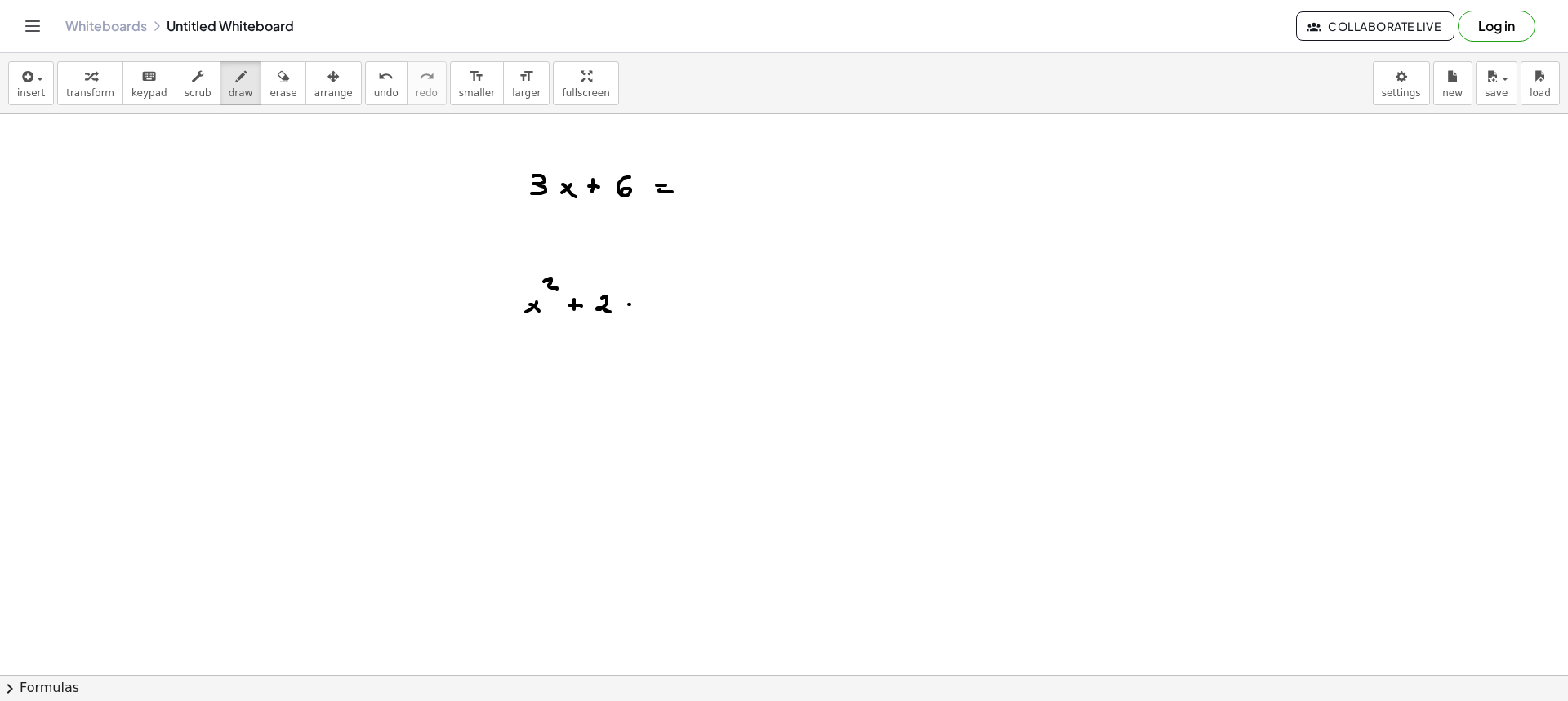
click at [616, 314] on div at bounding box center [784, 430] width 1568 height 1122
drag, startPoint x: 624, startPoint y: 311, endPoint x: 634, endPoint y: 315, distance: 10.8
click at [633, 315] on div at bounding box center [784, 430] width 1568 height 1122
drag, startPoint x: 658, startPoint y: 301, endPoint x: 658, endPoint y: 311, distance: 10.0
click at [658, 311] on div at bounding box center [784, 430] width 1568 height 1122
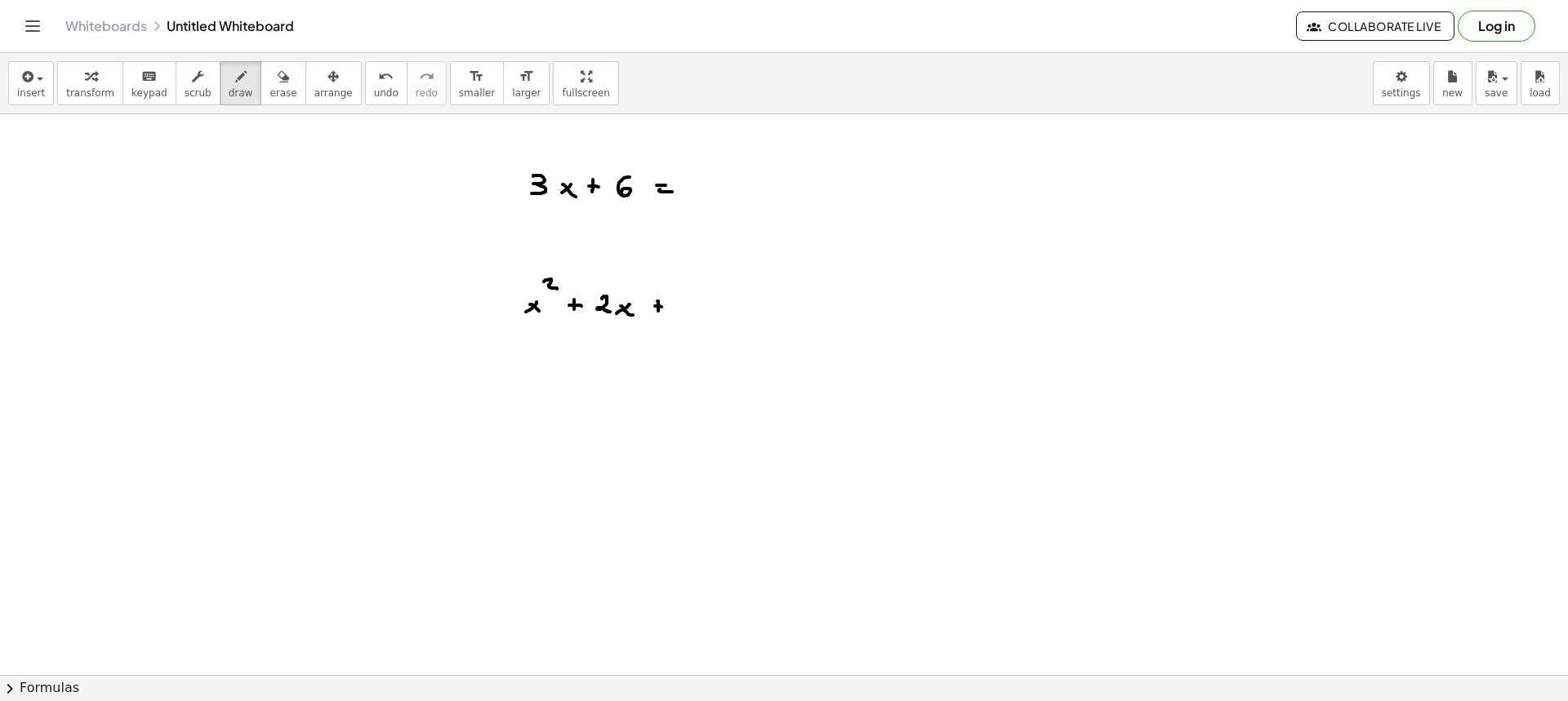
drag, startPoint x: 655, startPoint y: 306, endPoint x: 664, endPoint y: 307, distance: 9.1
click at [663, 307] on div at bounding box center [784, 430] width 1568 height 1122
drag, startPoint x: 568, startPoint y: 301, endPoint x: 583, endPoint y: 305, distance: 15.5
click at [581, 303] on div at bounding box center [784, 430] width 1568 height 1122
drag, startPoint x: 602, startPoint y: 306, endPoint x: 624, endPoint y: 312, distance: 22.8
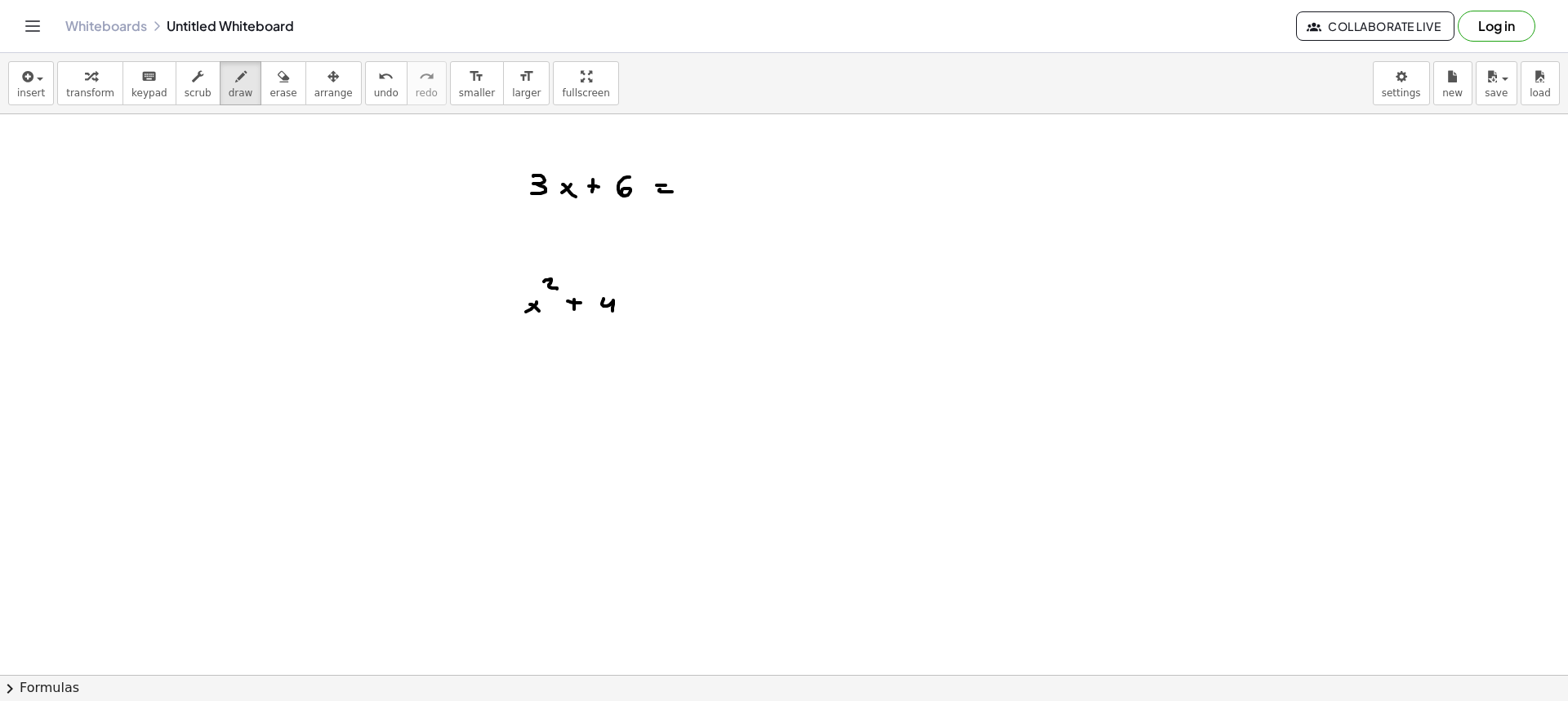
click at [615, 314] on div at bounding box center [784, 430] width 1568 height 1122
click at [626, 311] on div at bounding box center [784, 430] width 1568 height 1122
click at [639, 314] on div at bounding box center [784, 430] width 1568 height 1122
click at [662, 308] on div at bounding box center [784, 430] width 1568 height 1122
click at [655, 311] on div at bounding box center [784, 430] width 1568 height 1122
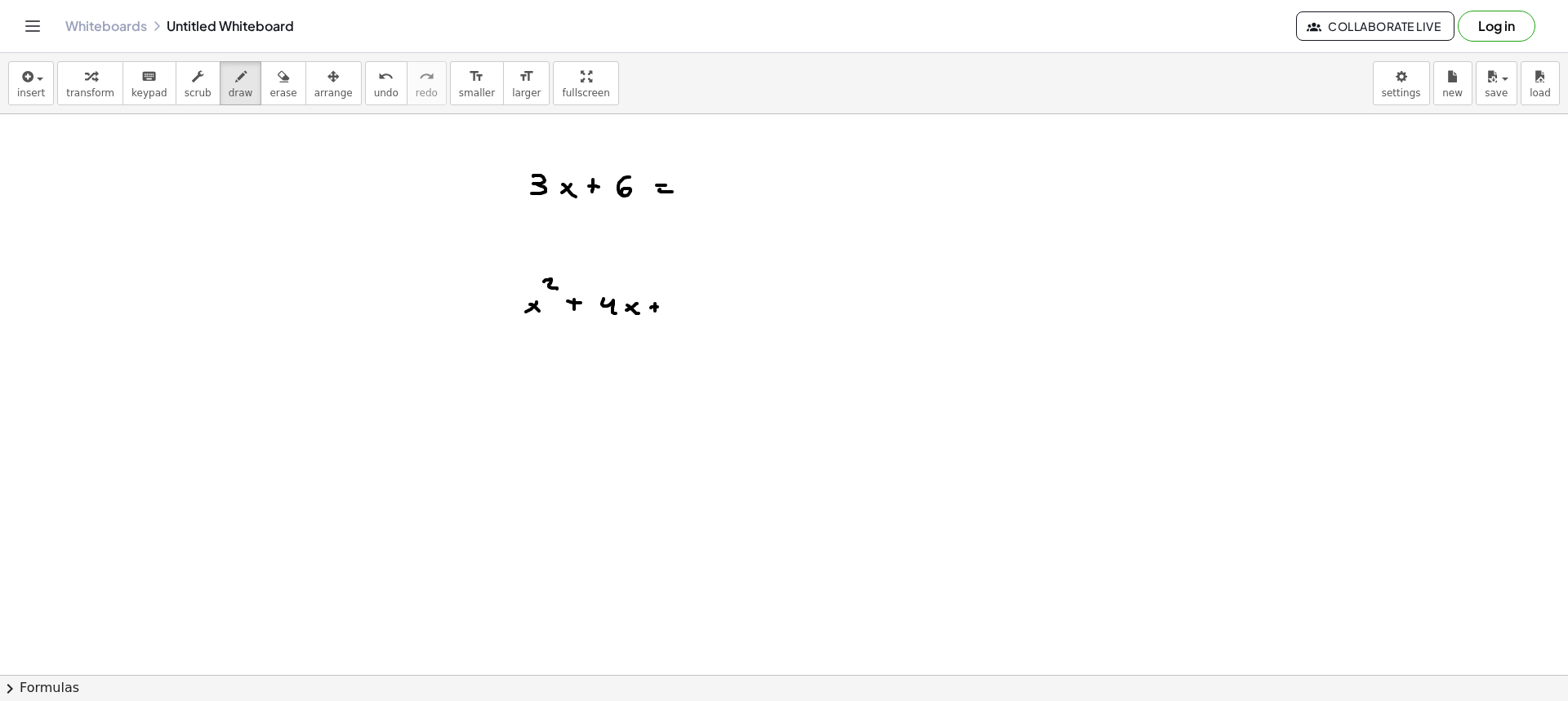
drag, startPoint x: 651, startPoint y: 308, endPoint x: 661, endPoint y: 307, distance: 10.0
click at [660, 307] on div at bounding box center [784, 430] width 1568 height 1122
drag, startPoint x: 672, startPoint y: 301, endPoint x: 681, endPoint y: 320, distance: 21.0
click at [681, 320] on div at bounding box center [784, 430] width 1568 height 1122
click at [700, 305] on div at bounding box center [784, 430] width 1568 height 1122
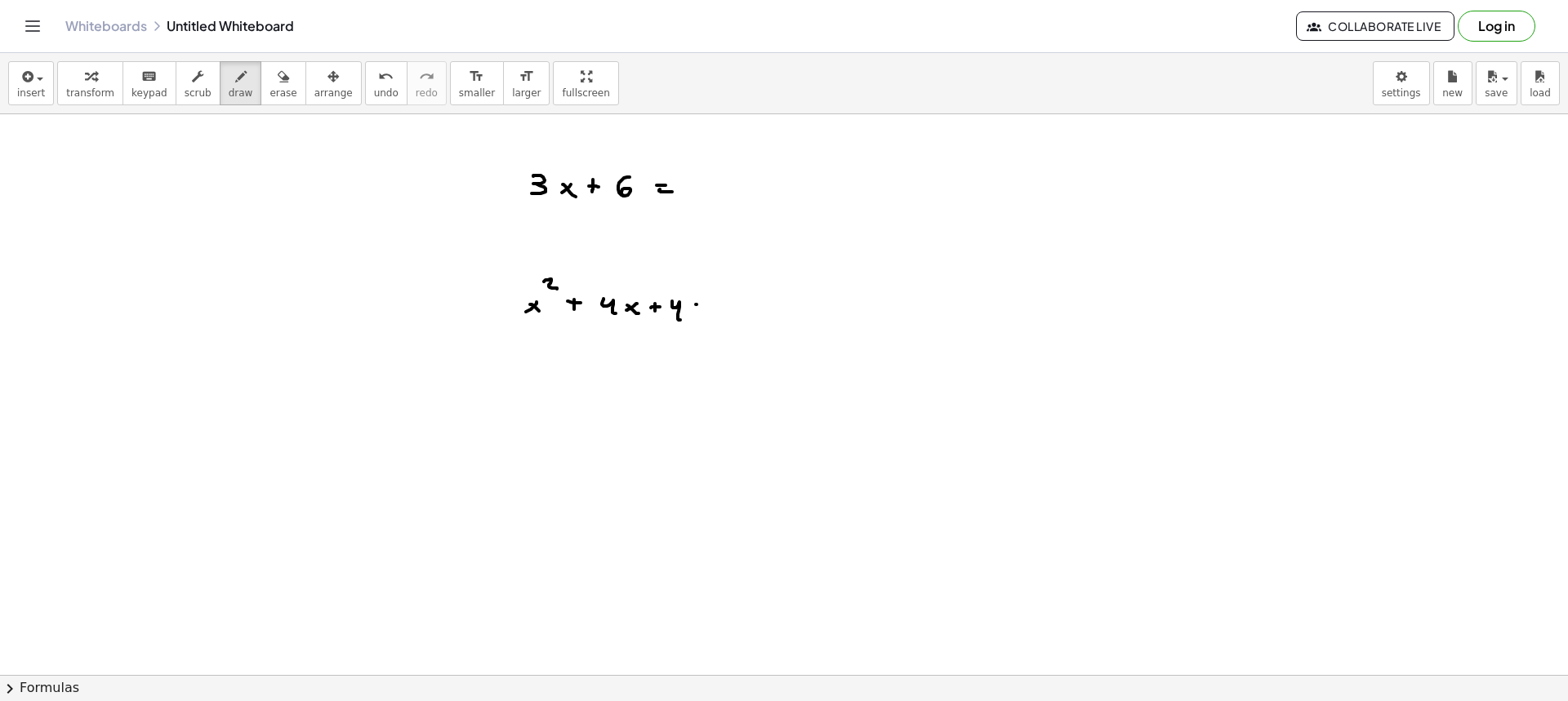
drag, startPoint x: 697, startPoint y: 310, endPoint x: 708, endPoint y: 311, distance: 11.0
click at [708, 311] on div at bounding box center [784, 430] width 1568 height 1122
click at [649, 189] on div at bounding box center [784, 430] width 1568 height 1122
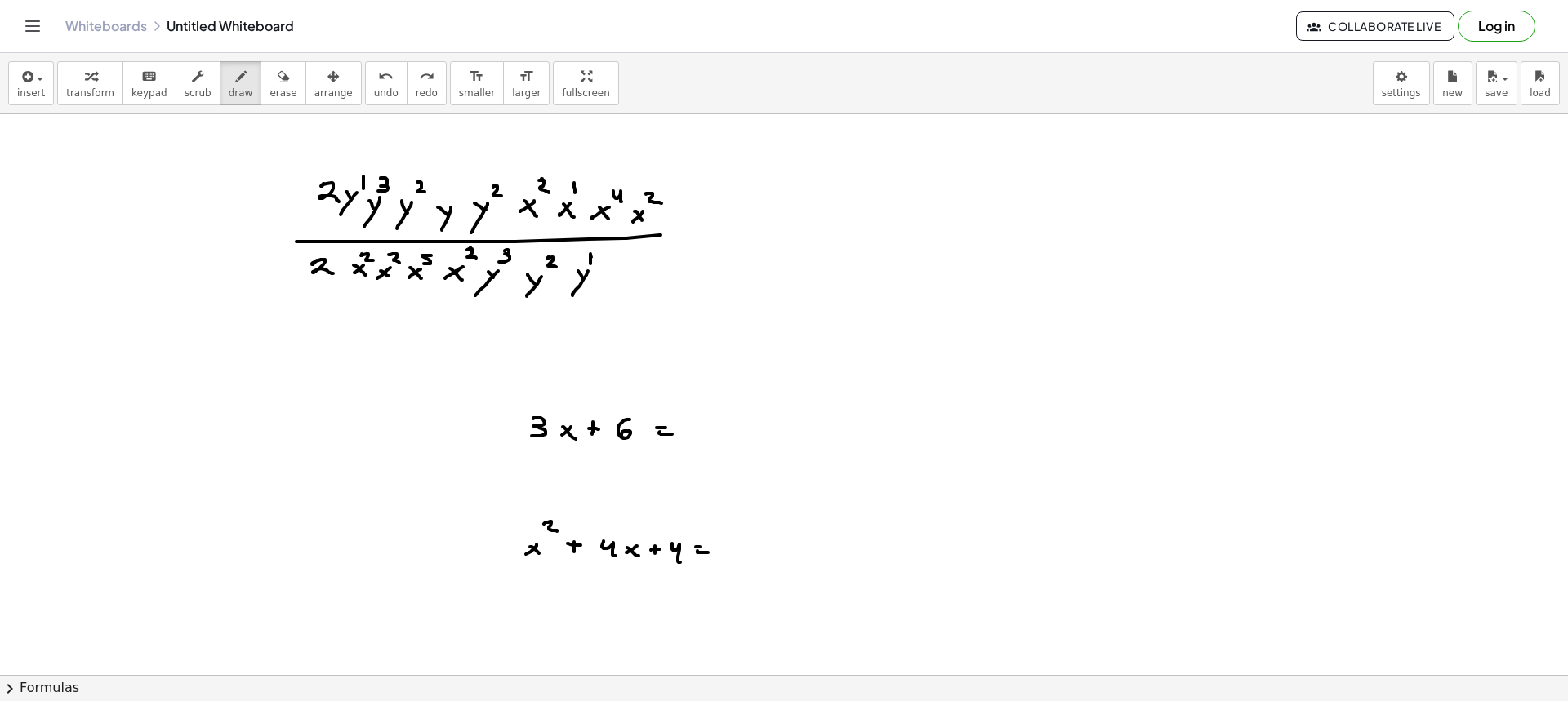
scroll to position [0, 0]
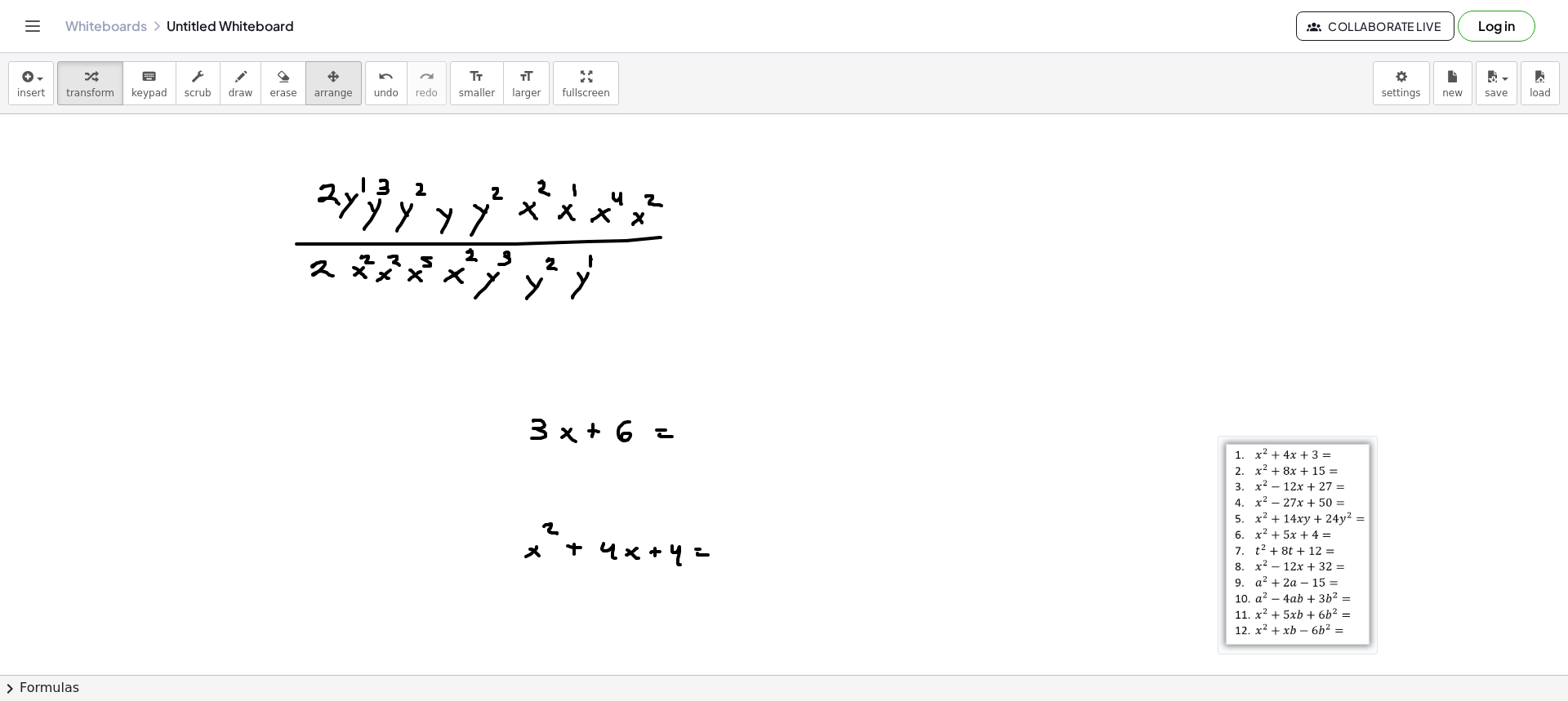
click at [315, 90] on span "arrange" at bounding box center [334, 93] width 39 height 12
drag, startPoint x: 1285, startPoint y: 532, endPoint x: 743, endPoint y: 252, distance: 610.1
click at [1216, 436] on div at bounding box center [1298, 547] width 163 height 222
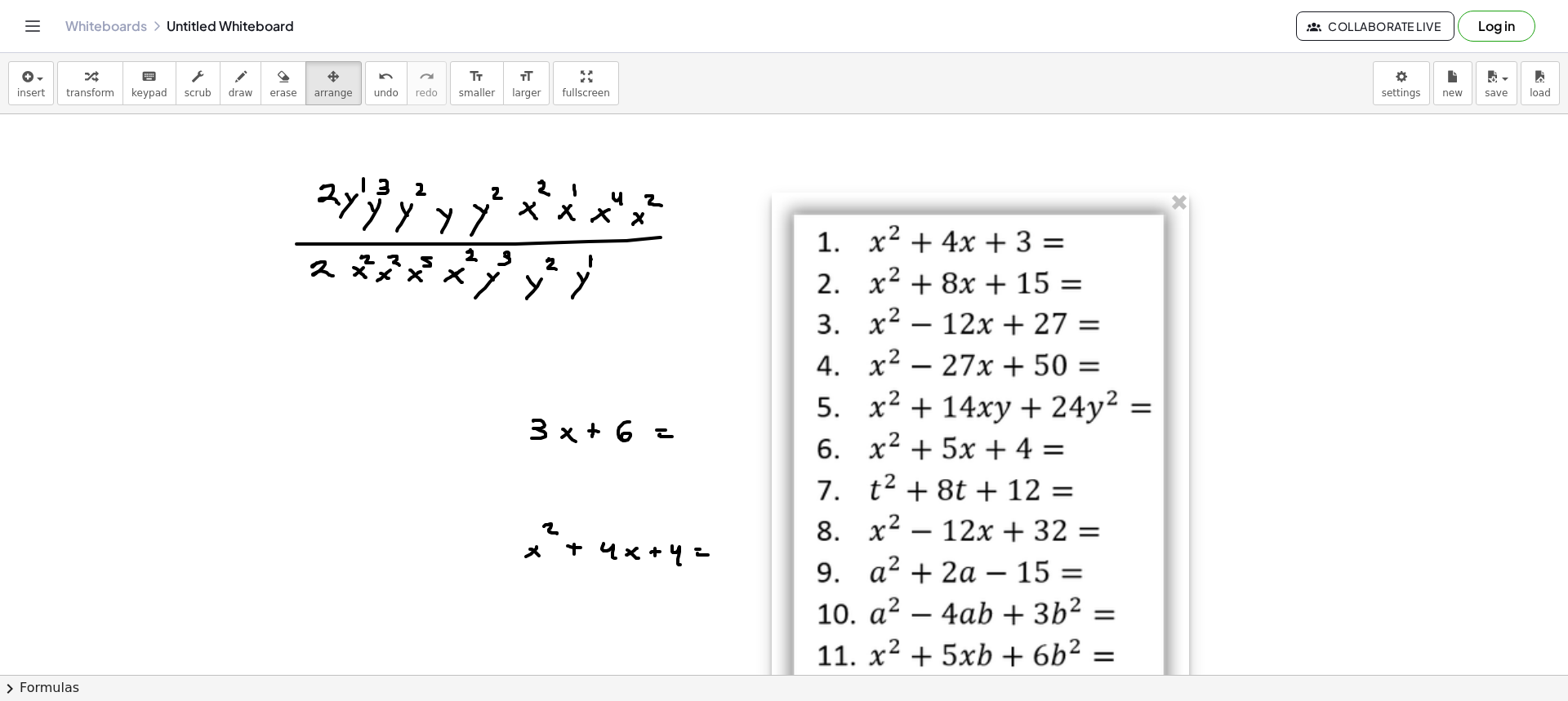
drag, startPoint x: 921, startPoint y: 409, endPoint x: 1154, endPoint y: 603, distance: 303.2
click at [1172, 622] on div at bounding box center [981, 476] width 417 height 567
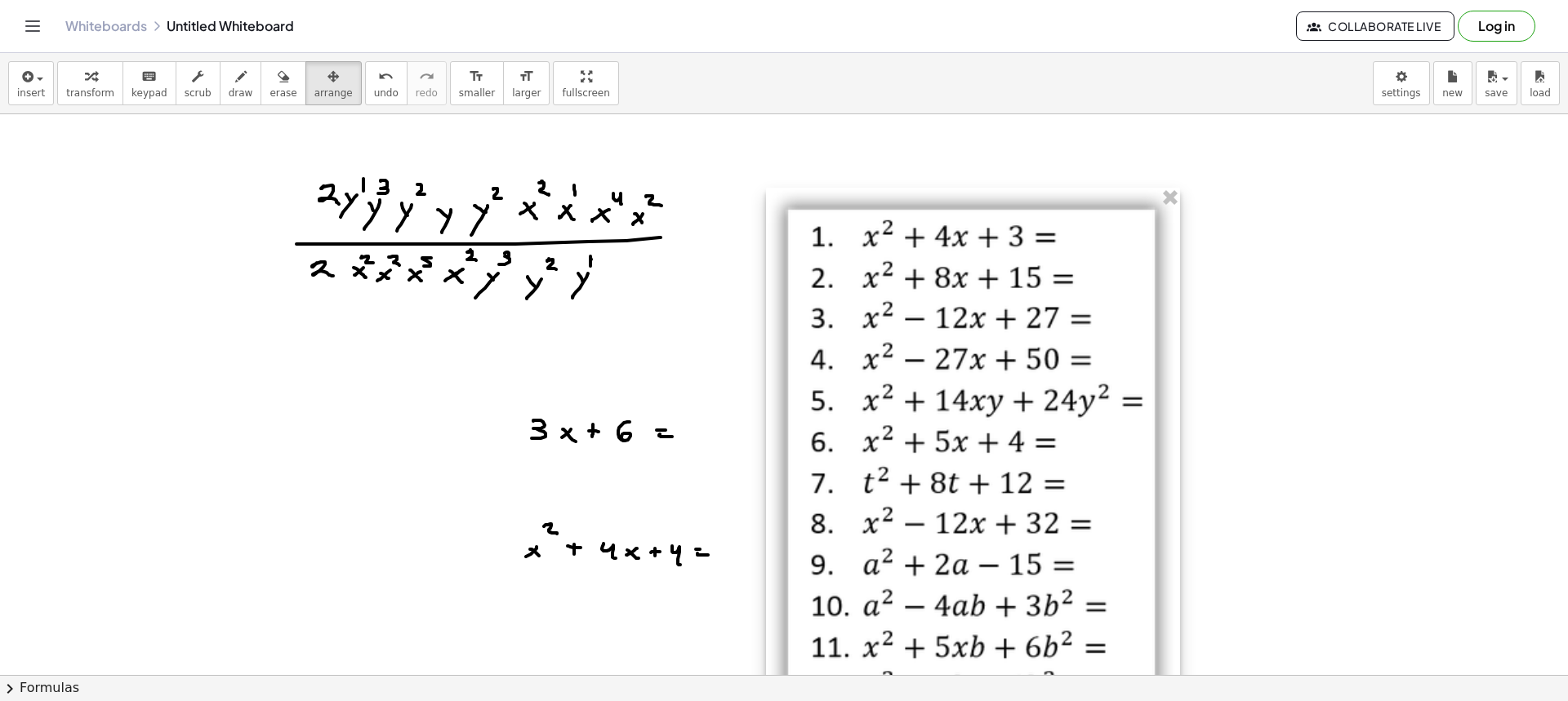
drag, startPoint x: 1039, startPoint y: 512, endPoint x: 967, endPoint y: 419, distance: 117.6
click at [970, 423] on div at bounding box center [973, 469] width 414 height 562
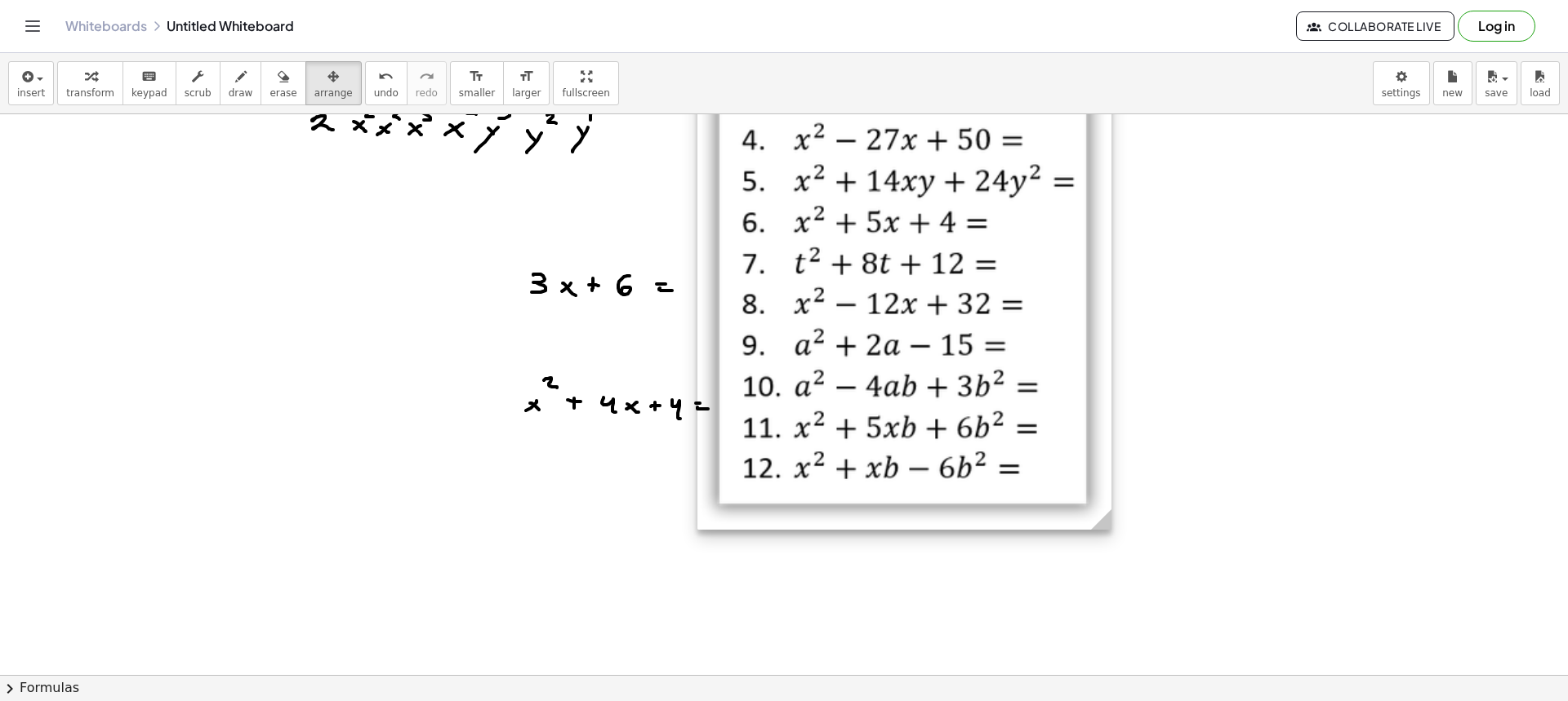
scroll to position [163, 0]
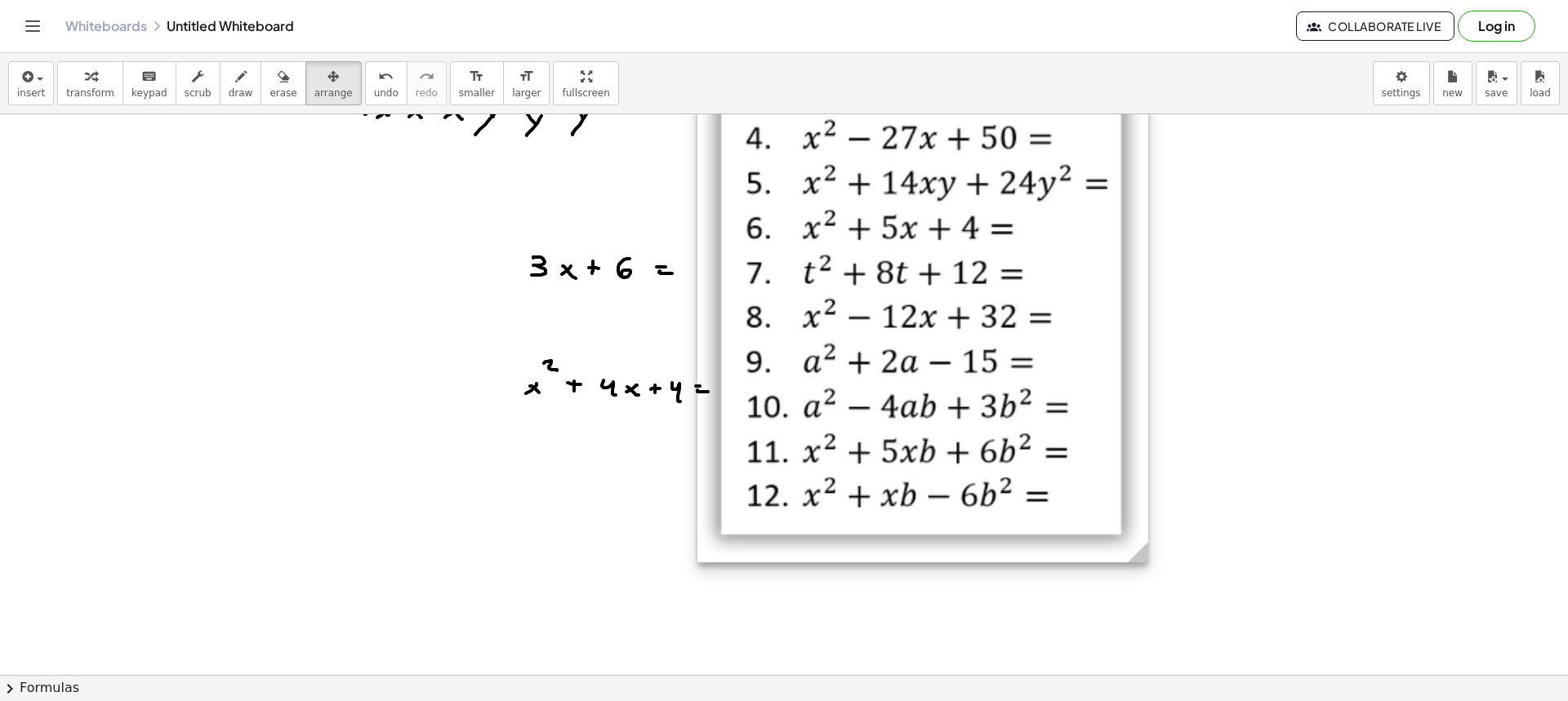
drag, startPoint x: 1107, startPoint y: 500, endPoint x: 1160, endPoint y: 578, distance: 94.3
click at [1149, 563] on icon at bounding box center [1138, 552] width 21 height 21
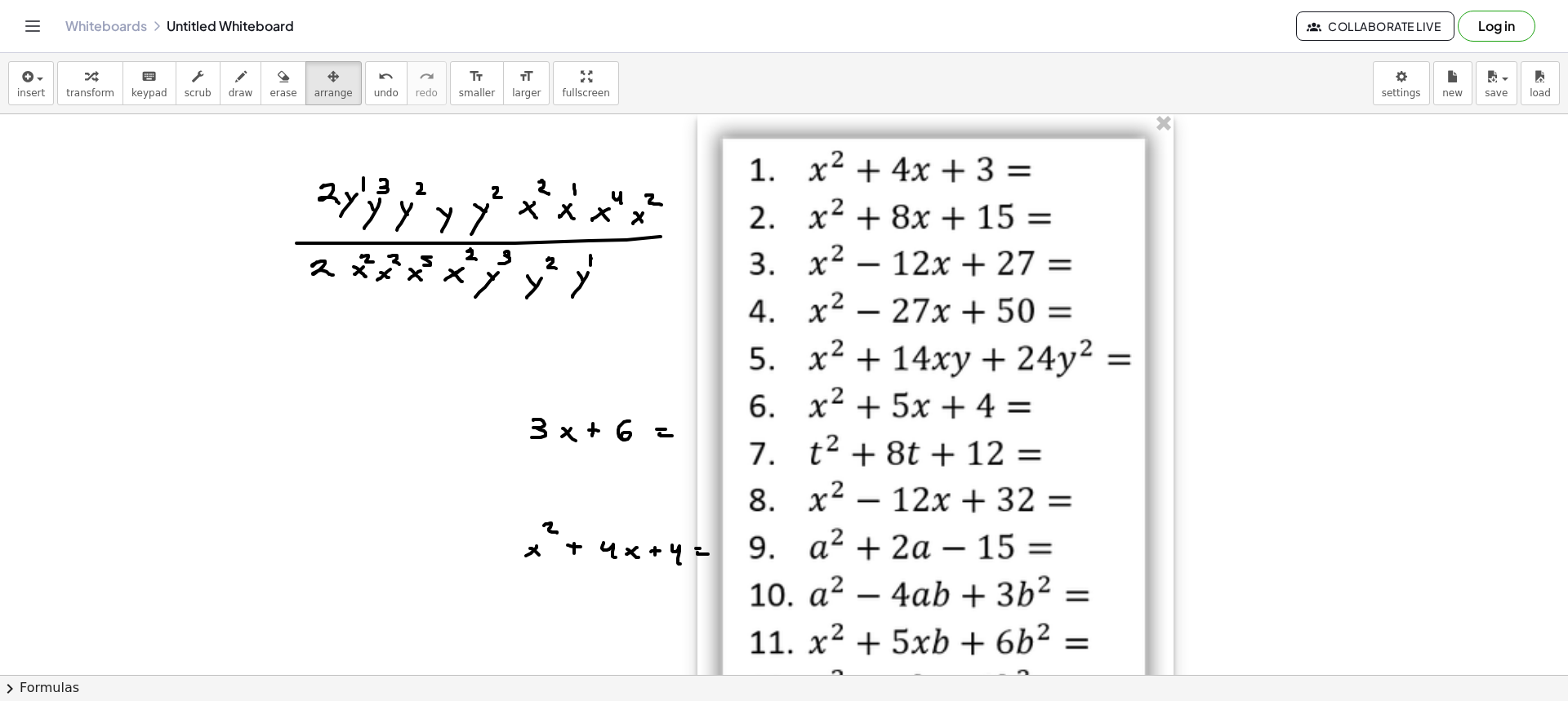
scroll to position [0, 0]
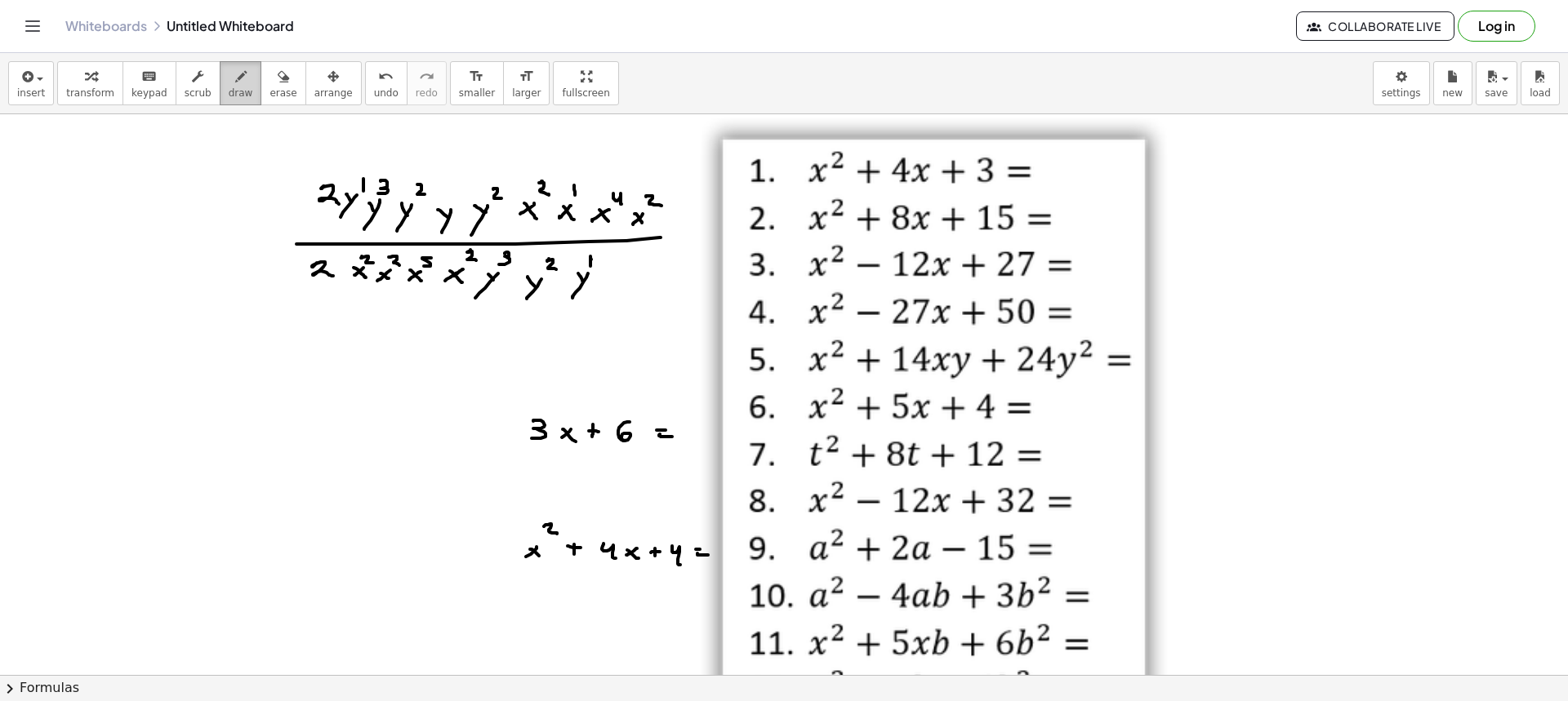
click at [235, 72] on icon "button" at bounding box center [241, 77] width 12 height 20
click at [260, 84] on button "erase" at bounding box center [283, 83] width 45 height 44
drag, startPoint x: 228, startPoint y: 72, endPoint x: 528, endPoint y: 128, distance: 305.2
click at [229, 72] on div "button" at bounding box center [241, 76] width 25 height 20
drag, startPoint x: 1055, startPoint y: 157, endPoint x: 1061, endPoint y: 186, distance: 29.6
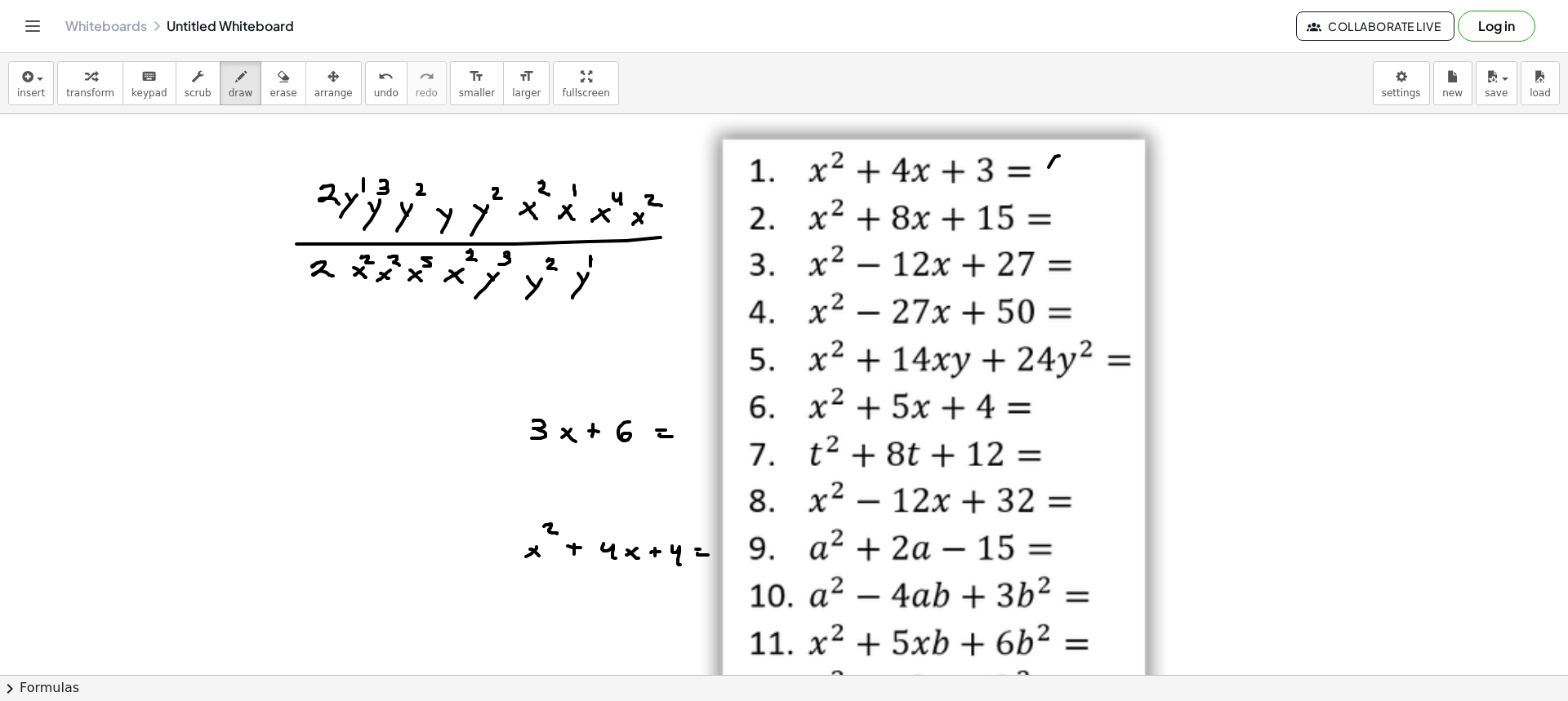
click at [1057, 186] on div at bounding box center [784, 675] width 1568 height 1122
drag, startPoint x: 1076, startPoint y: 174, endPoint x: 1063, endPoint y: 179, distance: 13.9
click at [1063, 182] on div at bounding box center [784, 675] width 1568 height 1122
click at [1079, 185] on div at bounding box center [784, 675] width 1568 height 1122
click at [1101, 180] on div at bounding box center [784, 675] width 1568 height 1122
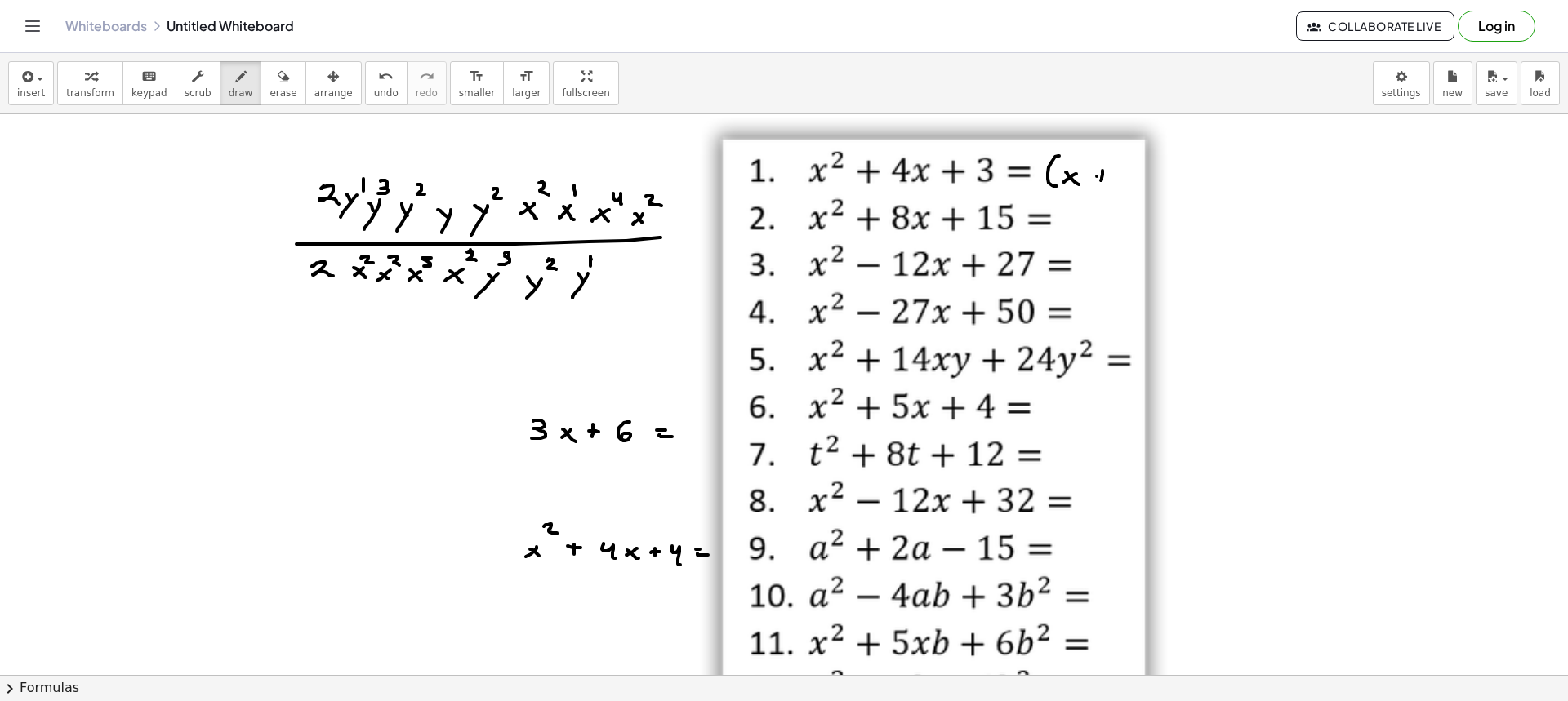
drag, startPoint x: 1097, startPoint y: 176, endPoint x: 1123, endPoint y: 170, distance: 26.7
click at [1107, 177] on div at bounding box center [784, 675] width 1568 height 1122
drag, startPoint x: 1124, startPoint y: 169, endPoint x: 1125, endPoint y: 183, distance: 14.0
click at [1125, 183] on div at bounding box center [784, 675] width 1568 height 1122
drag, startPoint x: 1139, startPoint y: 161, endPoint x: 1135, endPoint y: 188, distance: 27.3
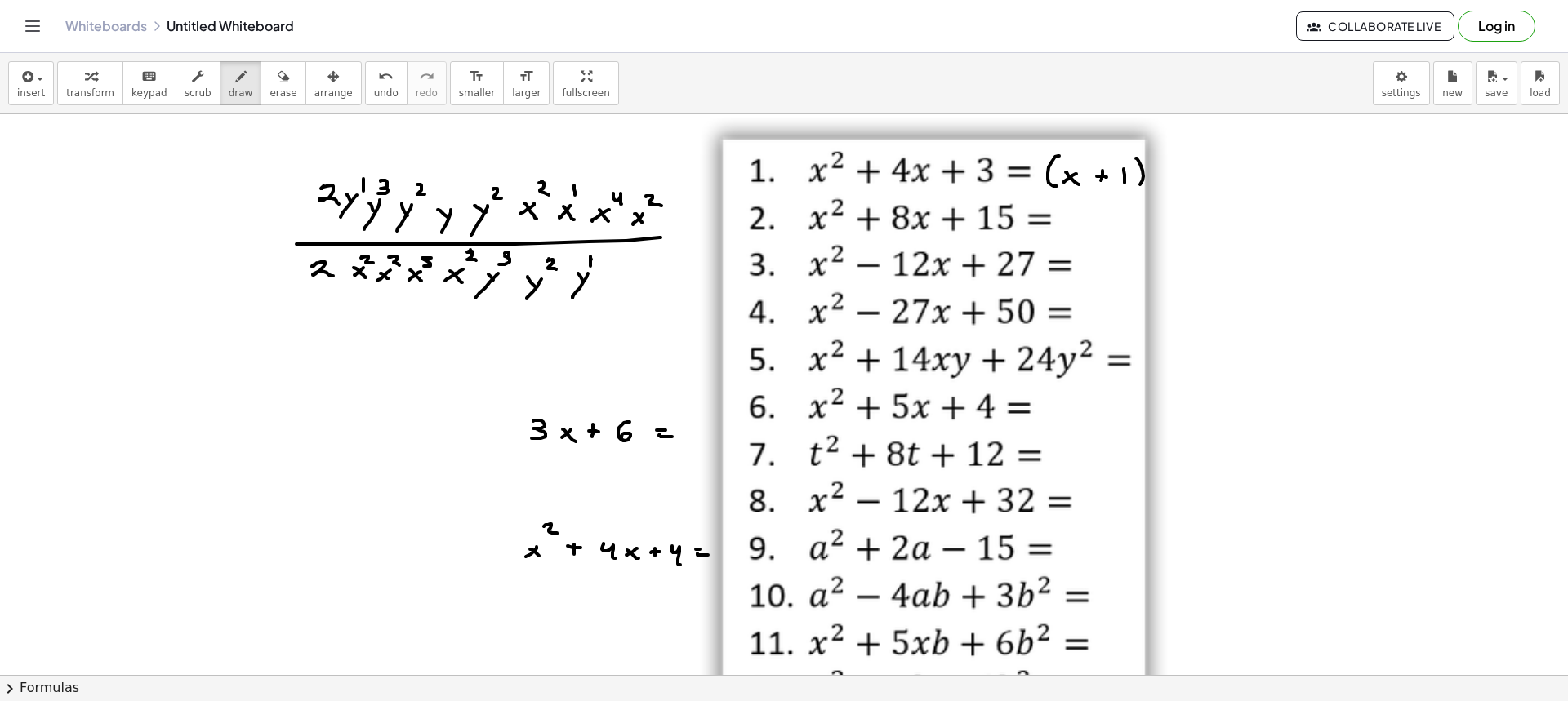
click at [1135, 188] on div at bounding box center [784, 675] width 1568 height 1122
drag, startPoint x: 1156, startPoint y: 166, endPoint x: 1163, endPoint y: 188, distance: 23.1
click at [1161, 188] on div at bounding box center [784, 675] width 1568 height 1122
click at [1168, 179] on div at bounding box center [784, 675] width 1568 height 1122
drag, startPoint x: 1171, startPoint y: 170, endPoint x: 1189, endPoint y: 174, distance: 18.4
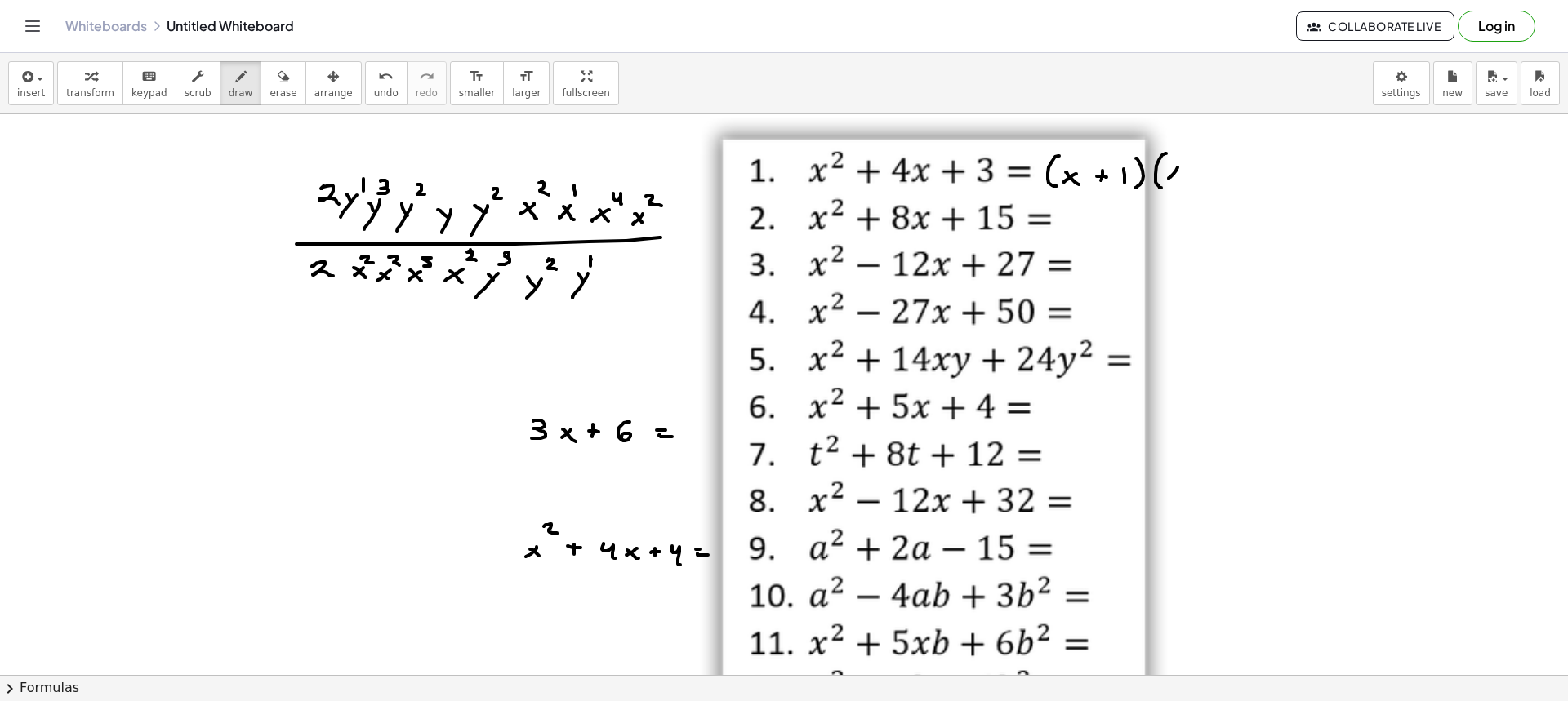
click at [1179, 177] on div at bounding box center [784, 675] width 1568 height 1122
click at [1197, 179] on div at bounding box center [784, 675] width 1568 height 1122
drag, startPoint x: 1194, startPoint y: 171, endPoint x: 1204, endPoint y: 171, distance: 10.0
click at [1203, 171] on div at bounding box center [784, 675] width 1568 height 1122
click at [1215, 180] on div at bounding box center [784, 675] width 1568 height 1122
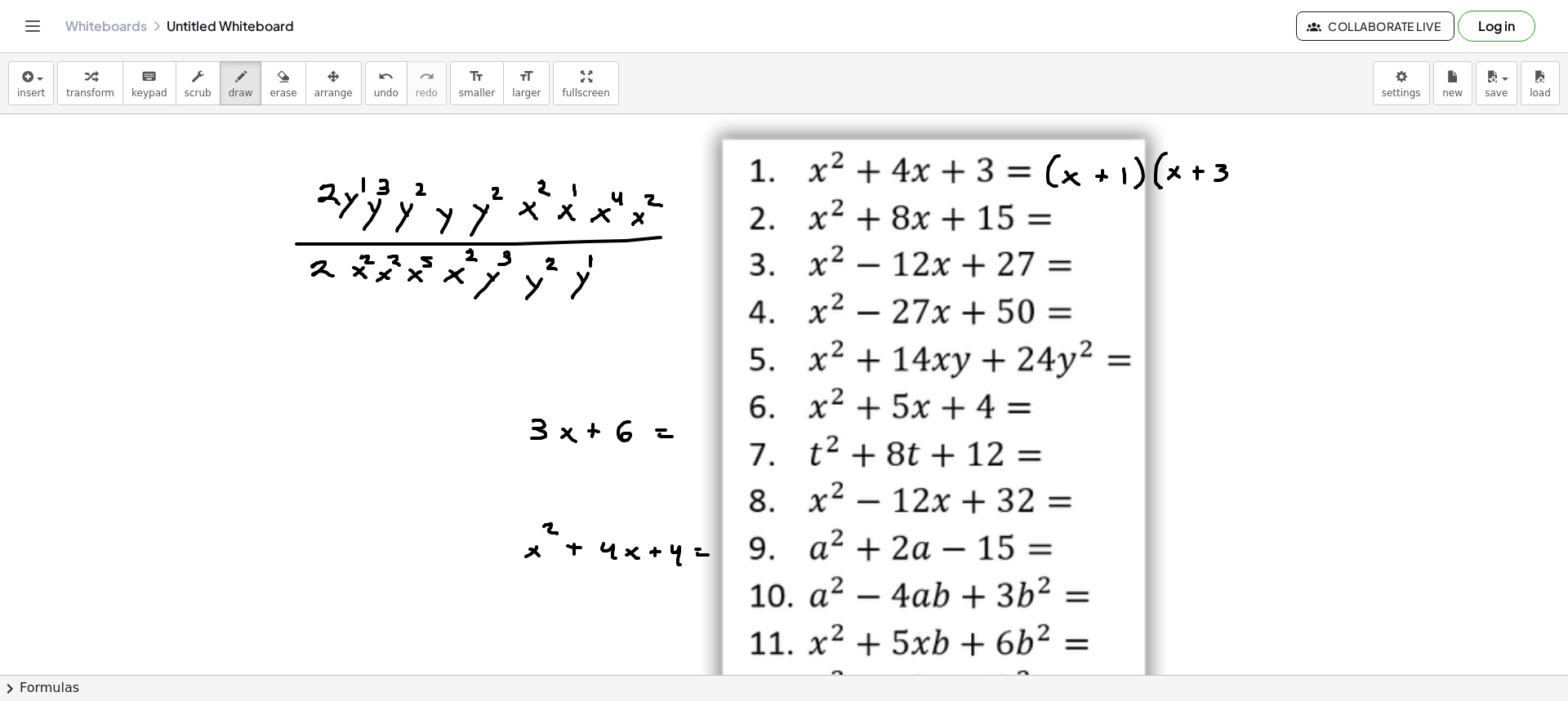
drag, startPoint x: 1251, startPoint y: 177, endPoint x: 1238, endPoint y: 184, distance: 14.8
click at [1238, 184] on div at bounding box center [784, 675] width 1568 height 1122
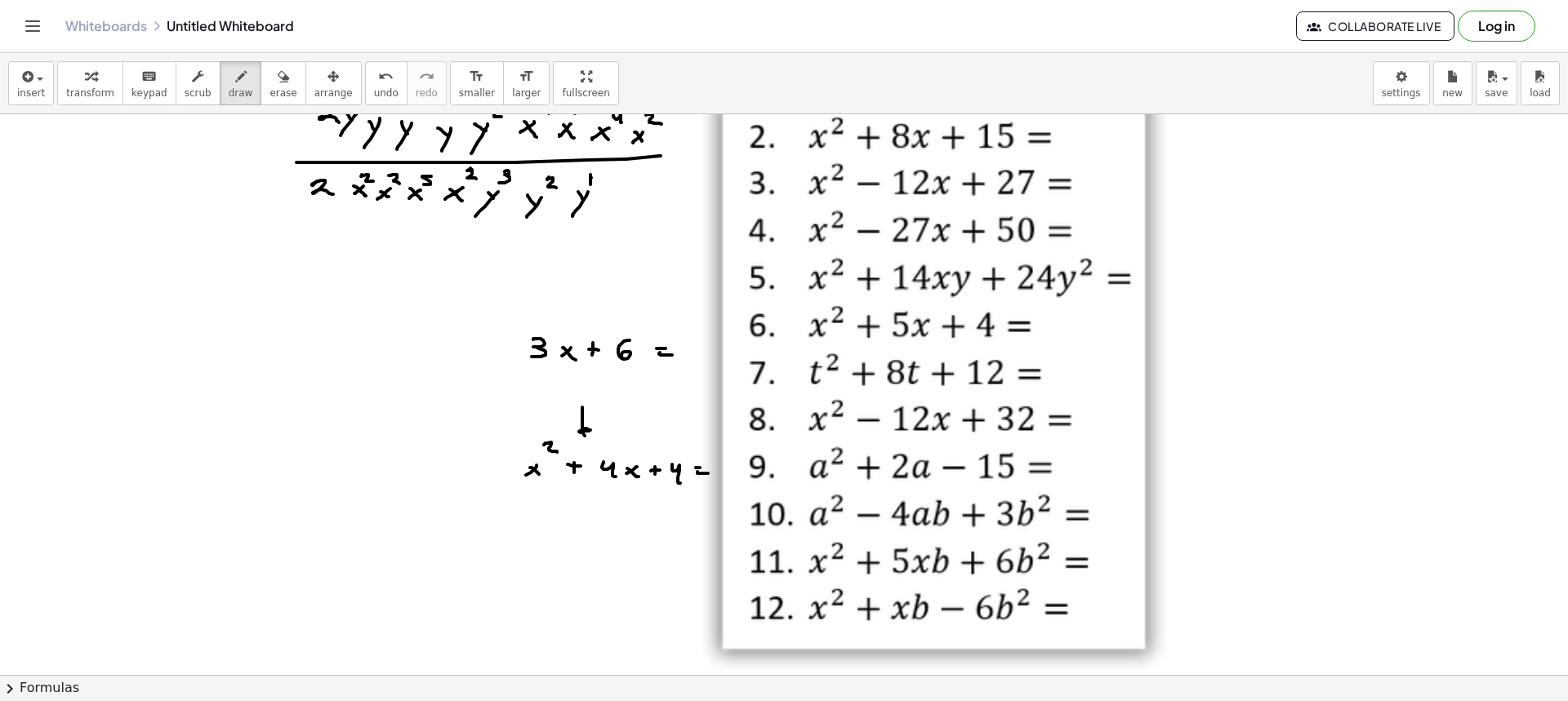
drag, startPoint x: 583, startPoint y: 408, endPoint x: 597, endPoint y: 429, distance: 25.2
click at [596, 429] on div at bounding box center [784, 594] width 1568 height 1122
drag, startPoint x: 441, startPoint y: 463, endPoint x: 482, endPoint y: 468, distance: 41.3
click at [482, 467] on div at bounding box center [784, 594] width 1568 height 1122
drag, startPoint x: 673, startPoint y: 415, endPoint x: 672, endPoint y: 435, distance: 20.0
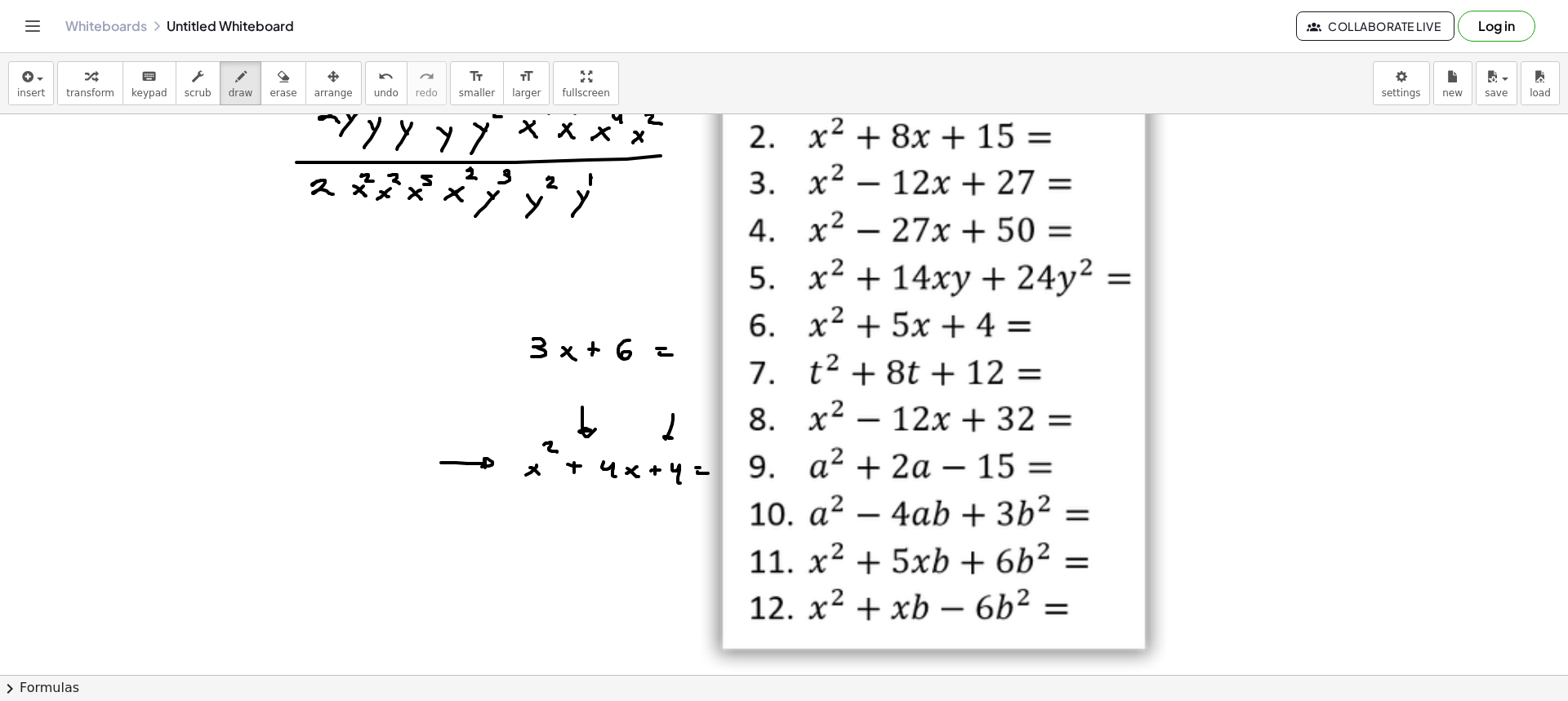
click at [672, 435] on div at bounding box center [784, 594] width 1568 height 1122
drag, startPoint x: 481, startPoint y: 530, endPoint x: 570, endPoint y: 520, distance: 89.6
click at [570, 520] on div at bounding box center [784, 594] width 1568 height 1122
drag, startPoint x: 269, startPoint y: 89, endPoint x: 292, endPoint y: 121, distance: 39.4
click at [269, 88] on span "erase" at bounding box center [283, 93] width 27 height 12
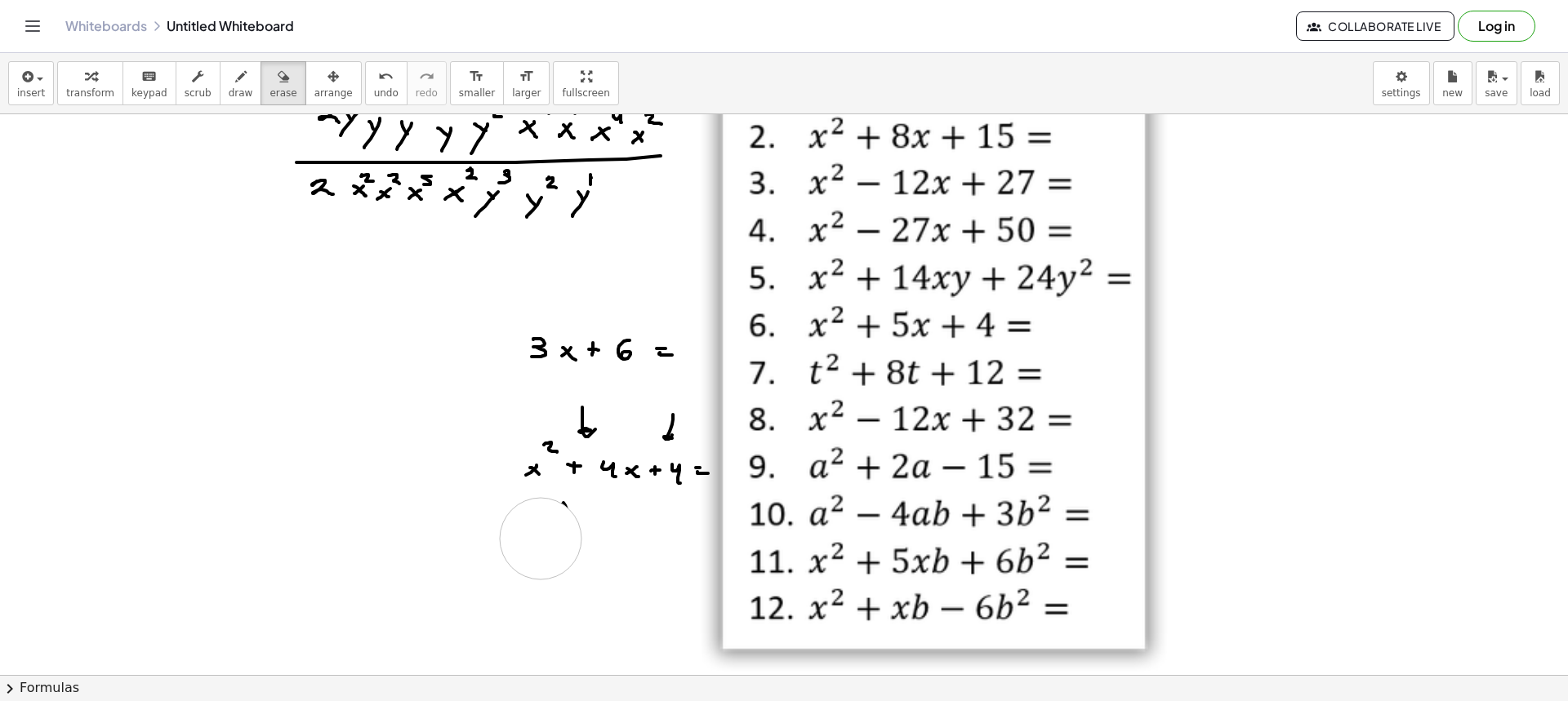
drag, startPoint x: 413, startPoint y: 441, endPoint x: 541, endPoint y: 539, distance: 161.2
click at [541, 539] on div at bounding box center [784, 594] width 1568 height 1122
click at [676, 416] on div at bounding box center [784, 594] width 1568 height 1122
click at [597, 410] on div at bounding box center [784, 594] width 1568 height 1122
drag, startPoint x: 560, startPoint y: 543, endPoint x: 563, endPoint y: 530, distance: 13.3
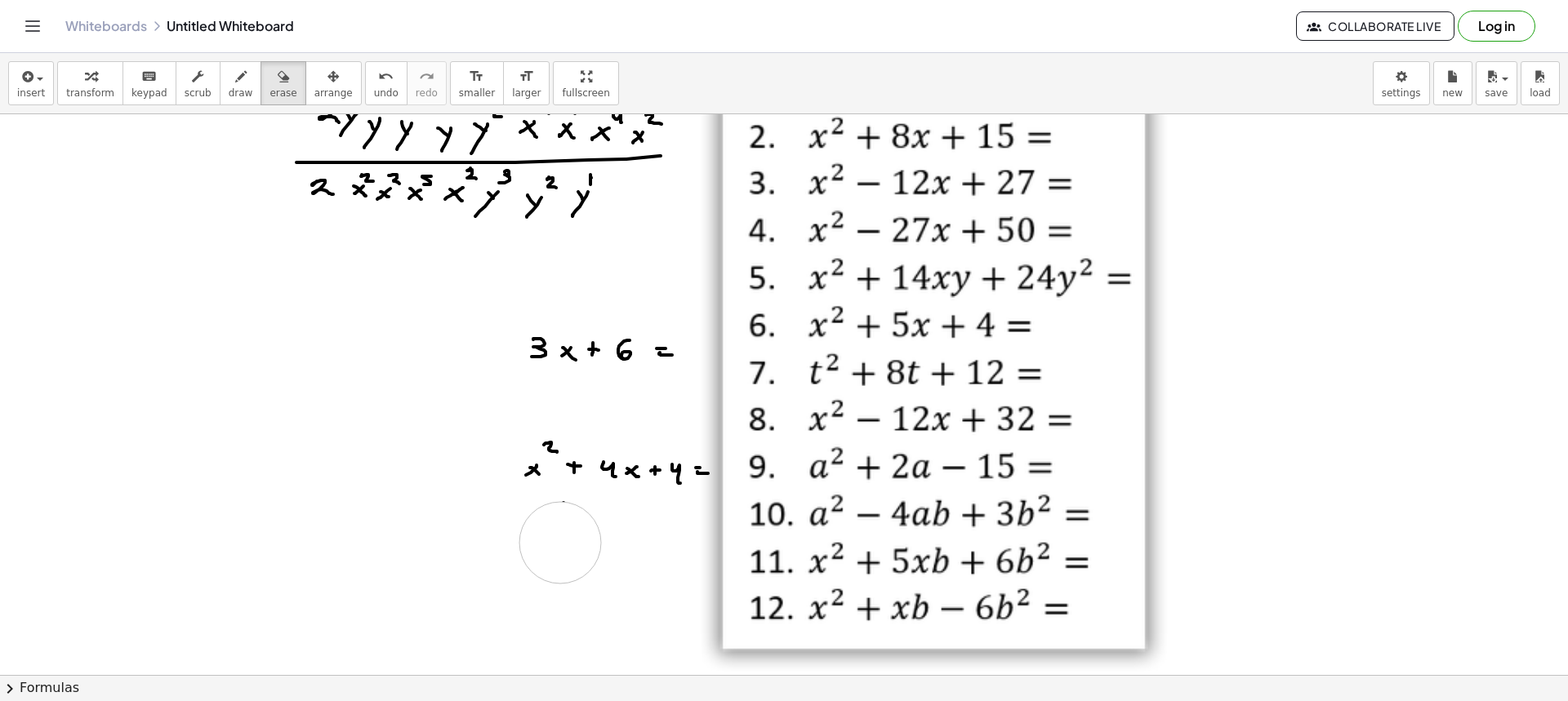
click at [563, 530] on div at bounding box center [784, 594] width 1568 height 1122
click at [235, 79] on icon "button" at bounding box center [241, 77] width 12 height 20
drag, startPoint x: 457, startPoint y: 473, endPoint x: 480, endPoint y: 484, distance: 25.5
click at [480, 484] on div at bounding box center [784, 594] width 1568 height 1122
click at [728, 487] on div at bounding box center [784, 594] width 1568 height 1122
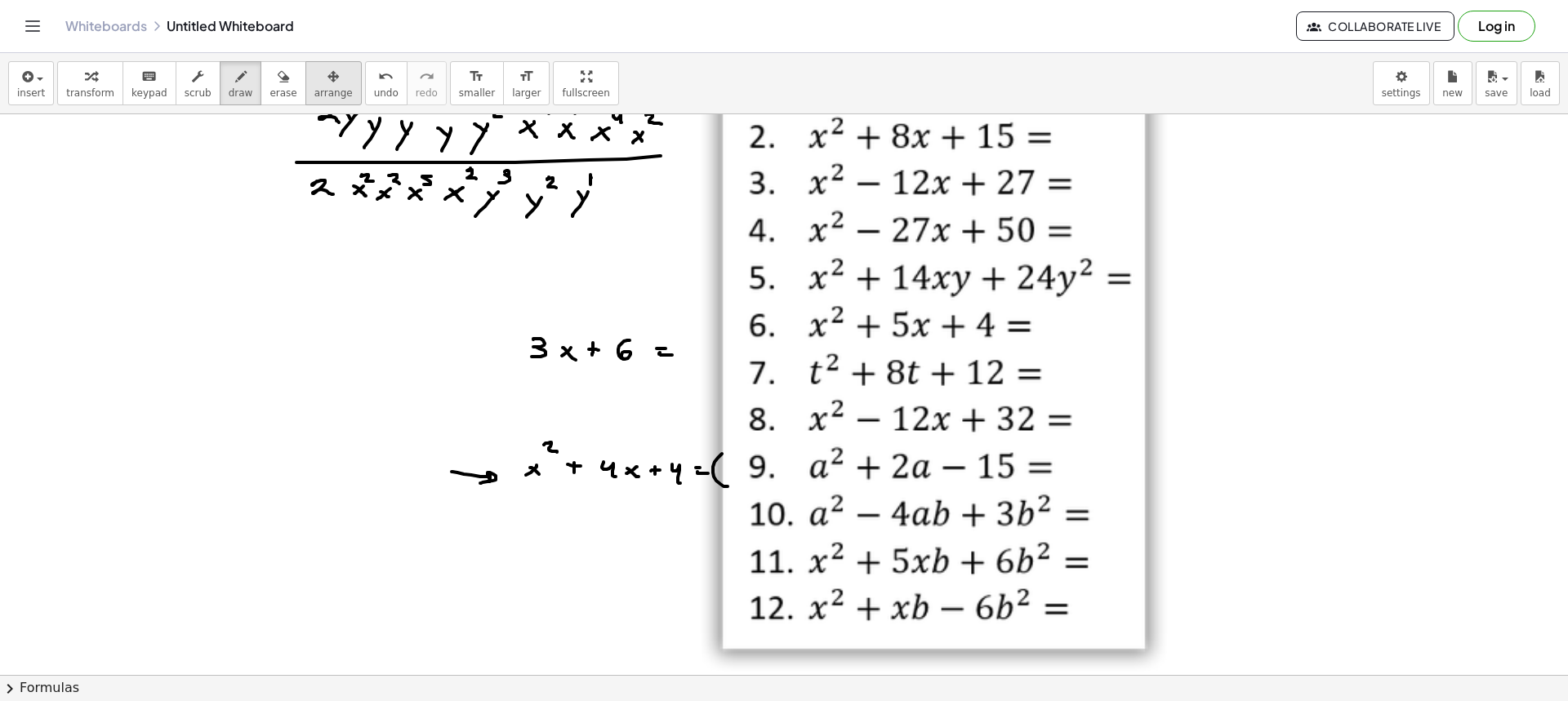
click at [324, 98] on button "arrange" at bounding box center [334, 83] width 56 height 44
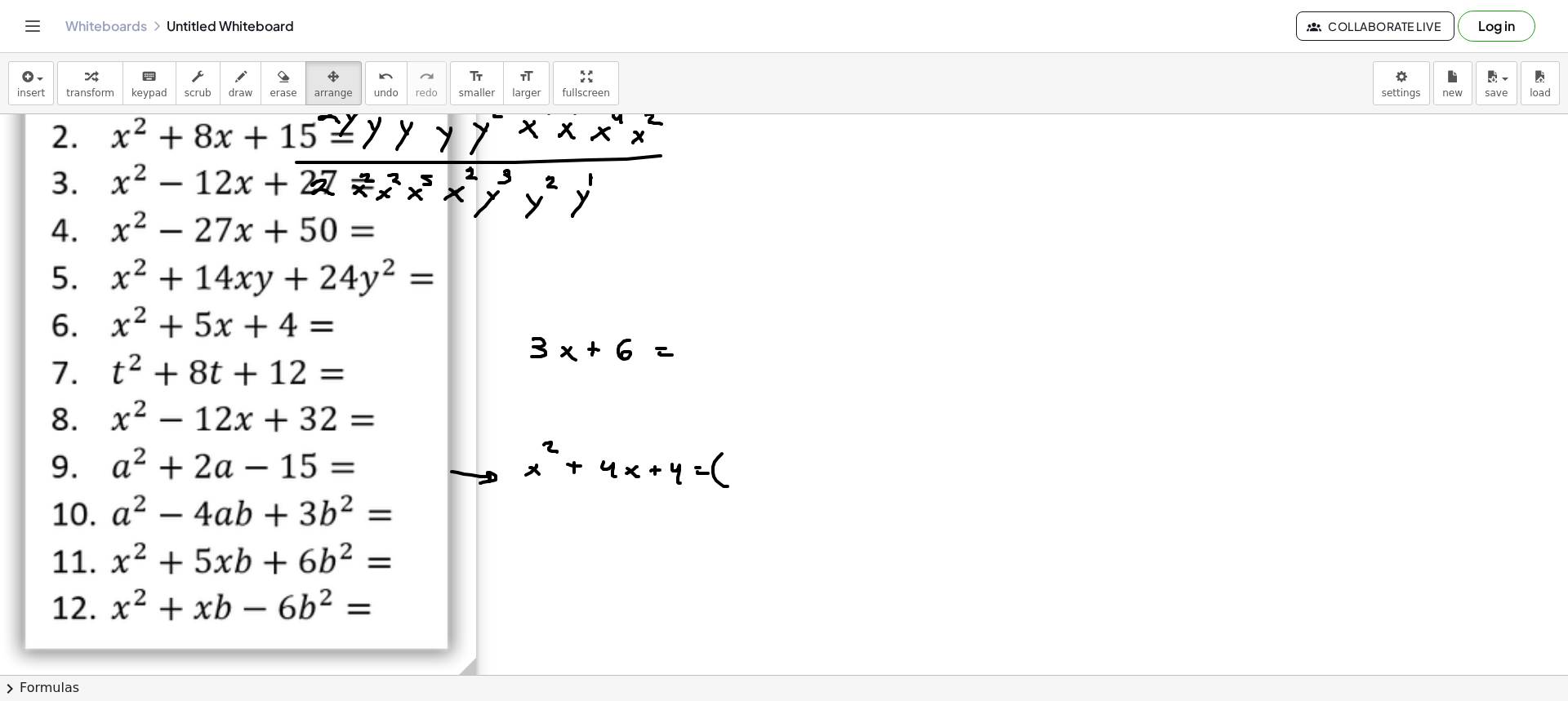
drag, startPoint x: 1022, startPoint y: 382, endPoint x: 370, endPoint y: 316, distance: 655.3
click at [370, 316] on div at bounding box center [238, 356] width 476 height 646
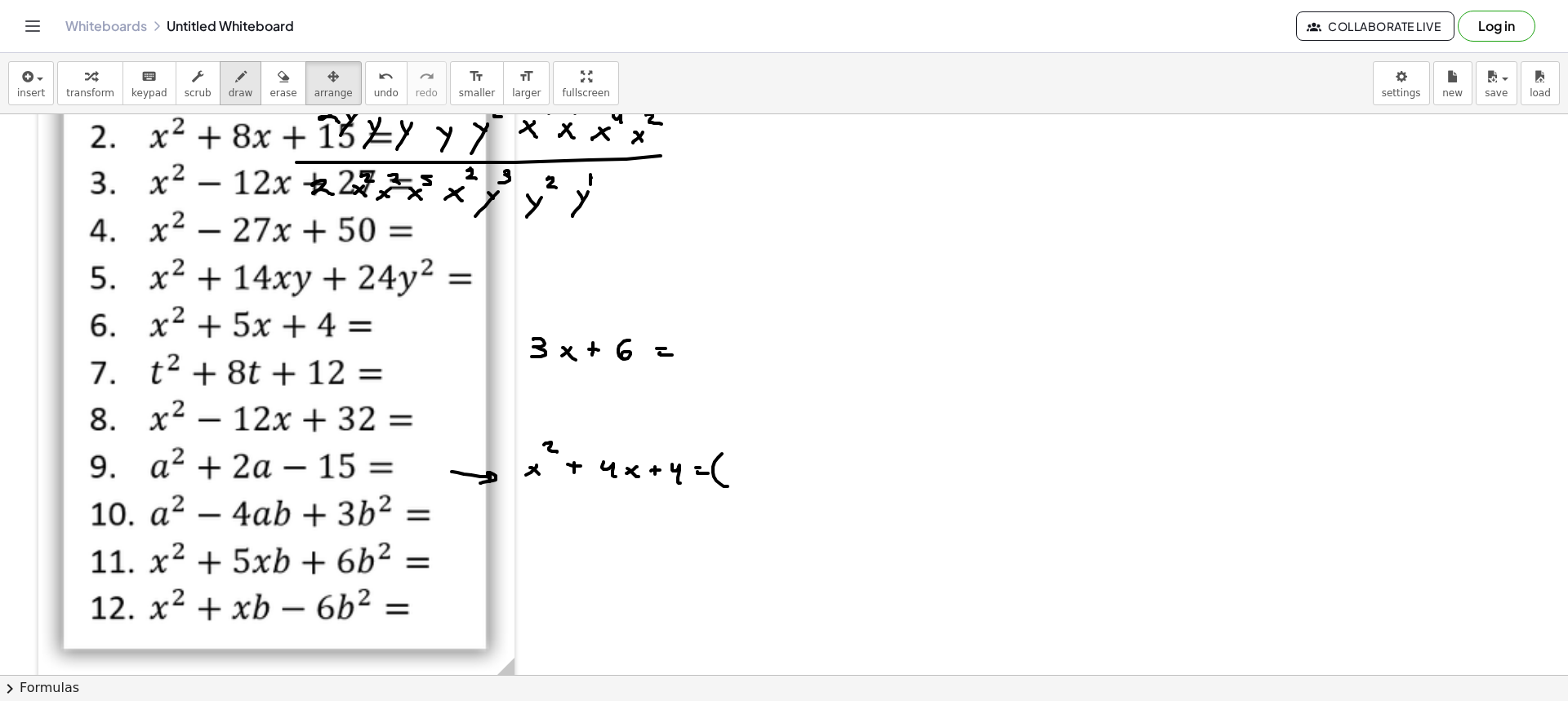
click at [236, 86] on button "draw" at bounding box center [241, 83] width 43 height 44
drag, startPoint x: 746, startPoint y: 469, endPoint x: 736, endPoint y: 470, distance: 10.0
click at [736, 475] on div at bounding box center [784, 594] width 1568 height 1122
drag, startPoint x: 737, startPoint y: 467, endPoint x: 754, endPoint y: 480, distance: 21.4
click at [748, 479] on div at bounding box center [784, 594] width 1568 height 1122
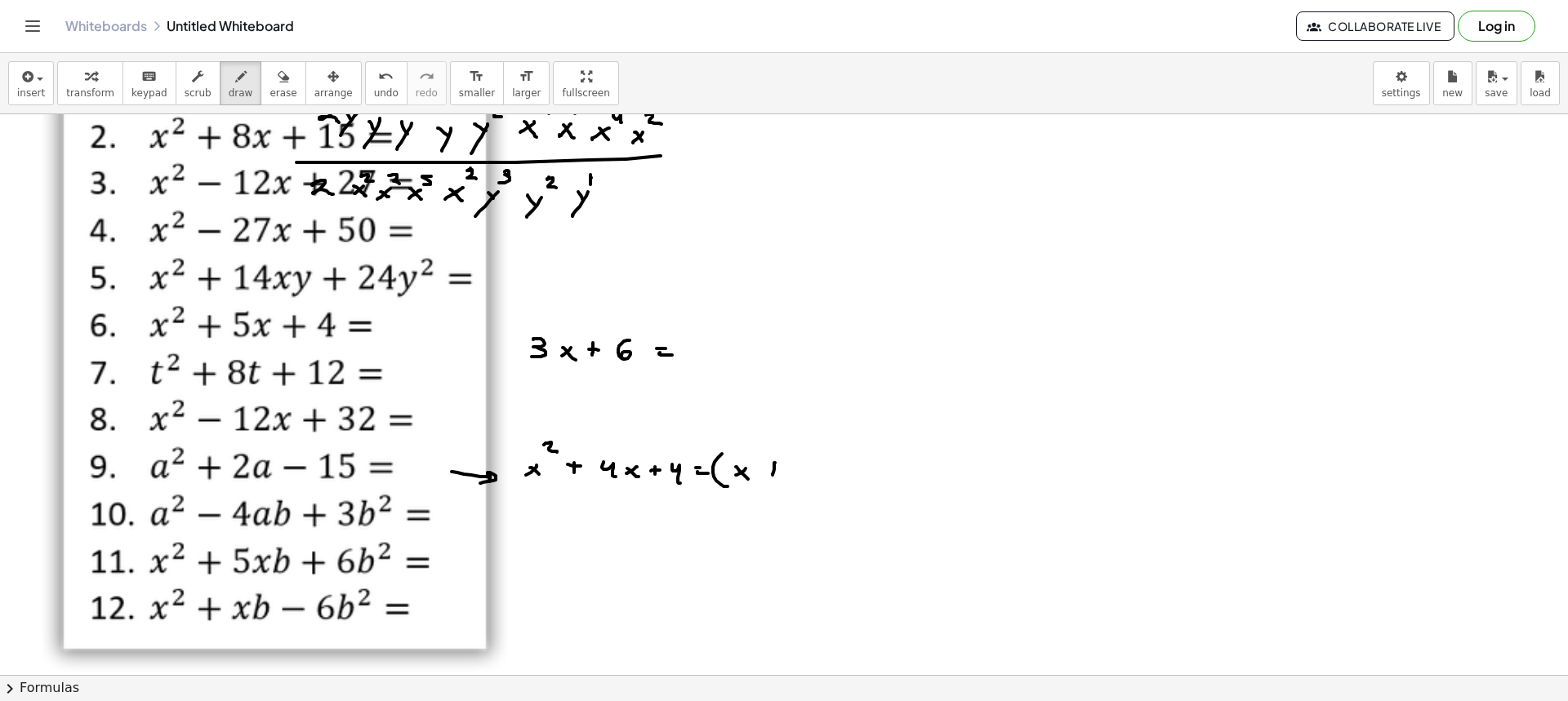
drag, startPoint x: 775, startPoint y: 463, endPoint x: 773, endPoint y: 475, distance: 12.2
click at [773, 475] on div at bounding box center [784, 594] width 1568 height 1122
click at [781, 470] on div at bounding box center [784, 594] width 1568 height 1122
click at [798, 466] on div at bounding box center [784, 594] width 1568 height 1122
drag, startPoint x: 801, startPoint y: 474, endPoint x: 811, endPoint y: 479, distance: 11.2
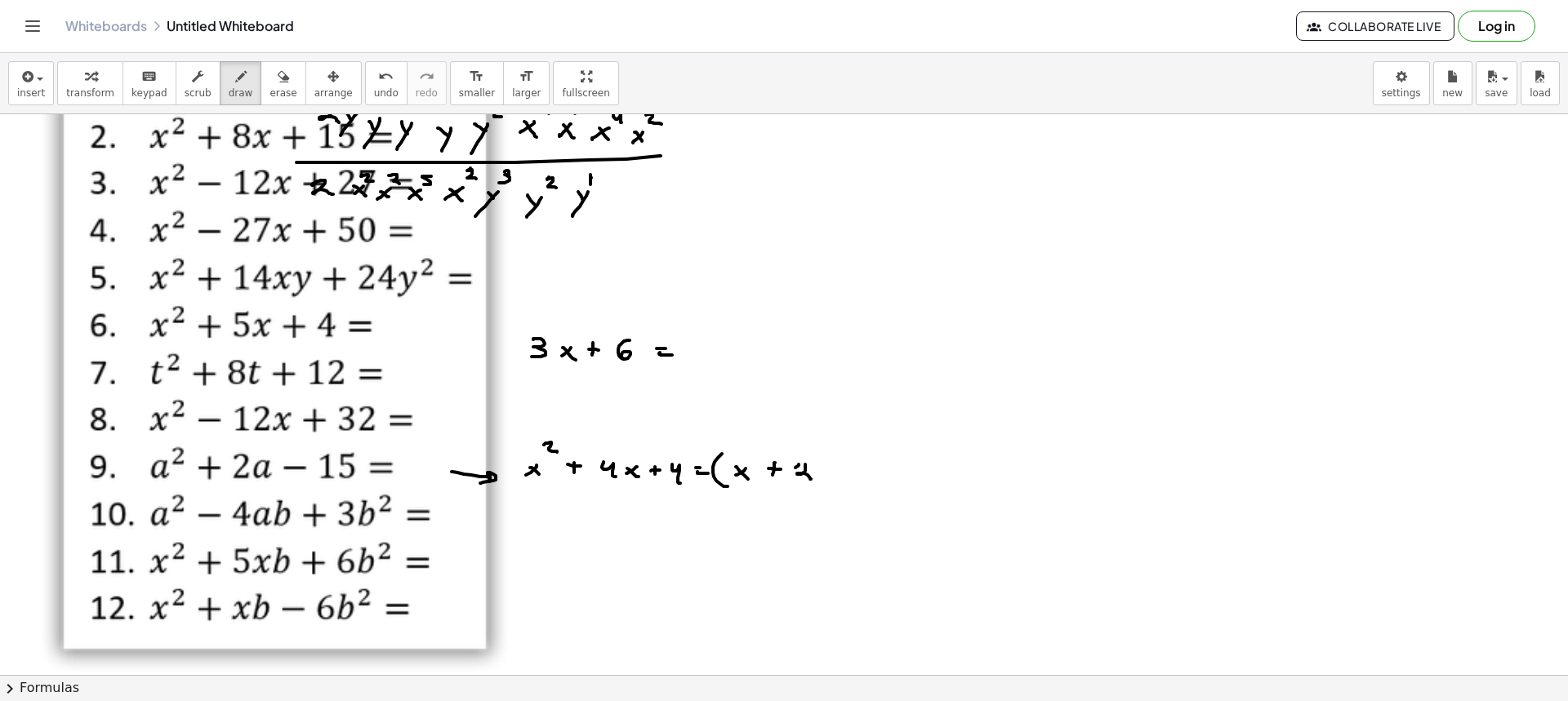
click at [811, 479] on div at bounding box center [784, 594] width 1568 height 1122
drag, startPoint x: 829, startPoint y: 452, endPoint x: 829, endPoint y: 484, distance: 32.0
click at [829, 484] on div at bounding box center [784, 594] width 1568 height 1122
drag, startPoint x: 851, startPoint y: 459, endPoint x: 852, endPoint y: 484, distance: 25.0
click at [852, 484] on div at bounding box center [784, 594] width 1568 height 1122
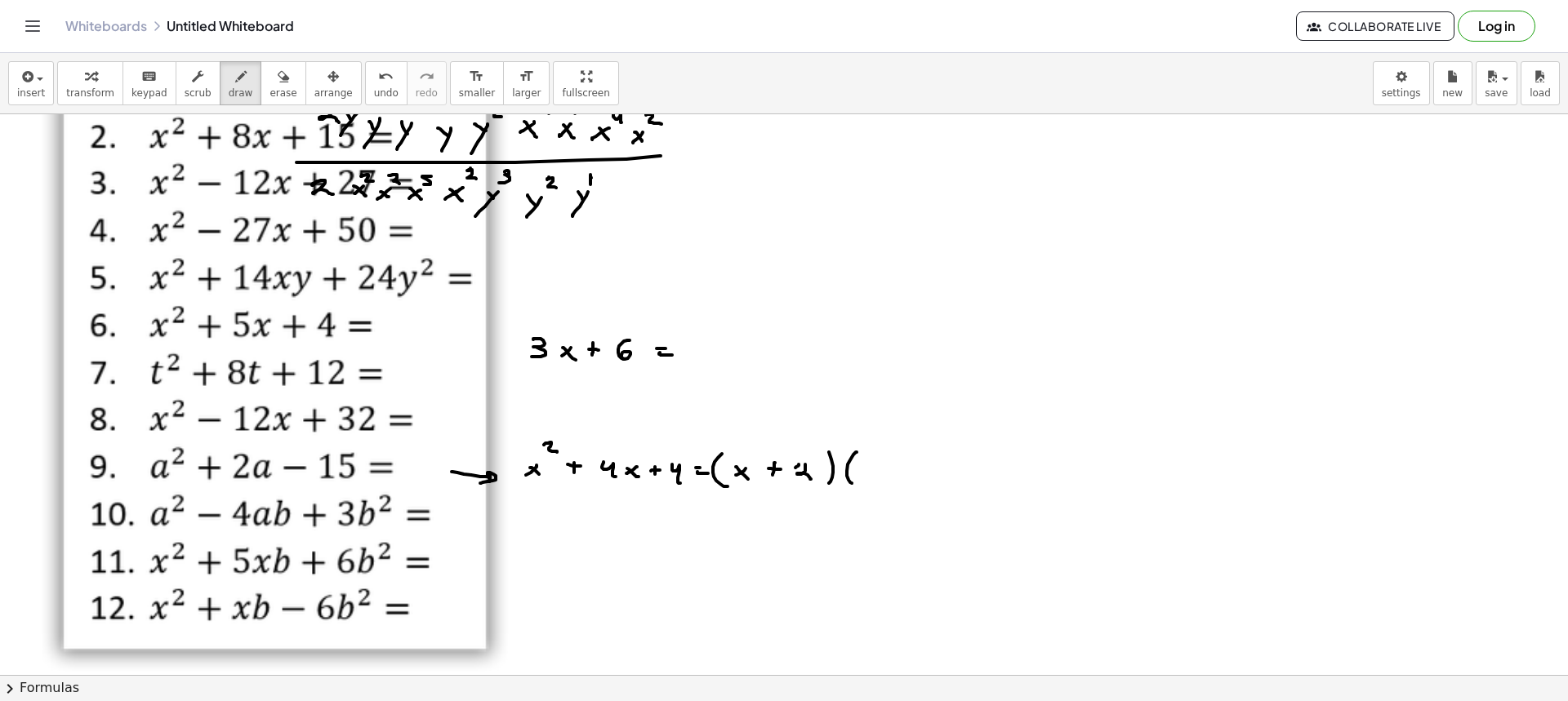
click at [860, 477] on div at bounding box center [784, 594] width 1568 height 1122
drag, startPoint x: 859, startPoint y: 471, endPoint x: 872, endPoint y: 479, distance: 15.3
click at [868, 479] on div at bounding box center [784, 594] width 1568 height 1122
click at [887, 477] on div at bounding box center [784, 594] width 1568 height 1122
click at [892, 474] on div at bounding box center [784, 594] width 1568 height 1122
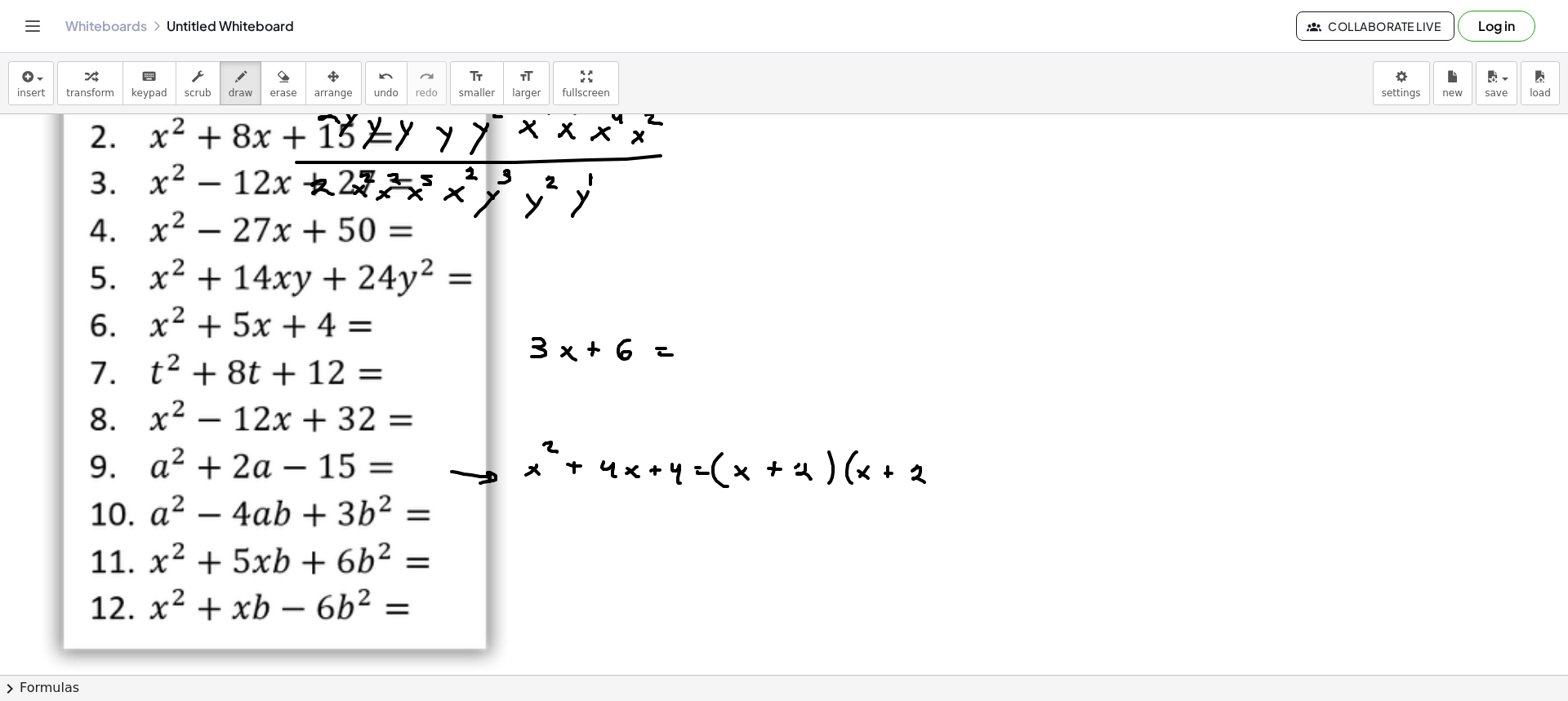
drag, startPoint x: 915, startPoint y: 469, endPoint x: 936, endPoint y: 459, distance: 23.3
click at [926, 482] on div at bounding box center [784, 594] width 1568 height 1122
drag, startPoint x: 936, startPoint y: 459, endPoint x: 937, endPoint y: 490, distance: 31.0
click at [937, 490] on div at bounding box center [784, 594] width 1568 height 1122
drag, startPoint x: 590, startPoint y: 384, endPoint x: 608, endPoint y: 424, distance: 43.9
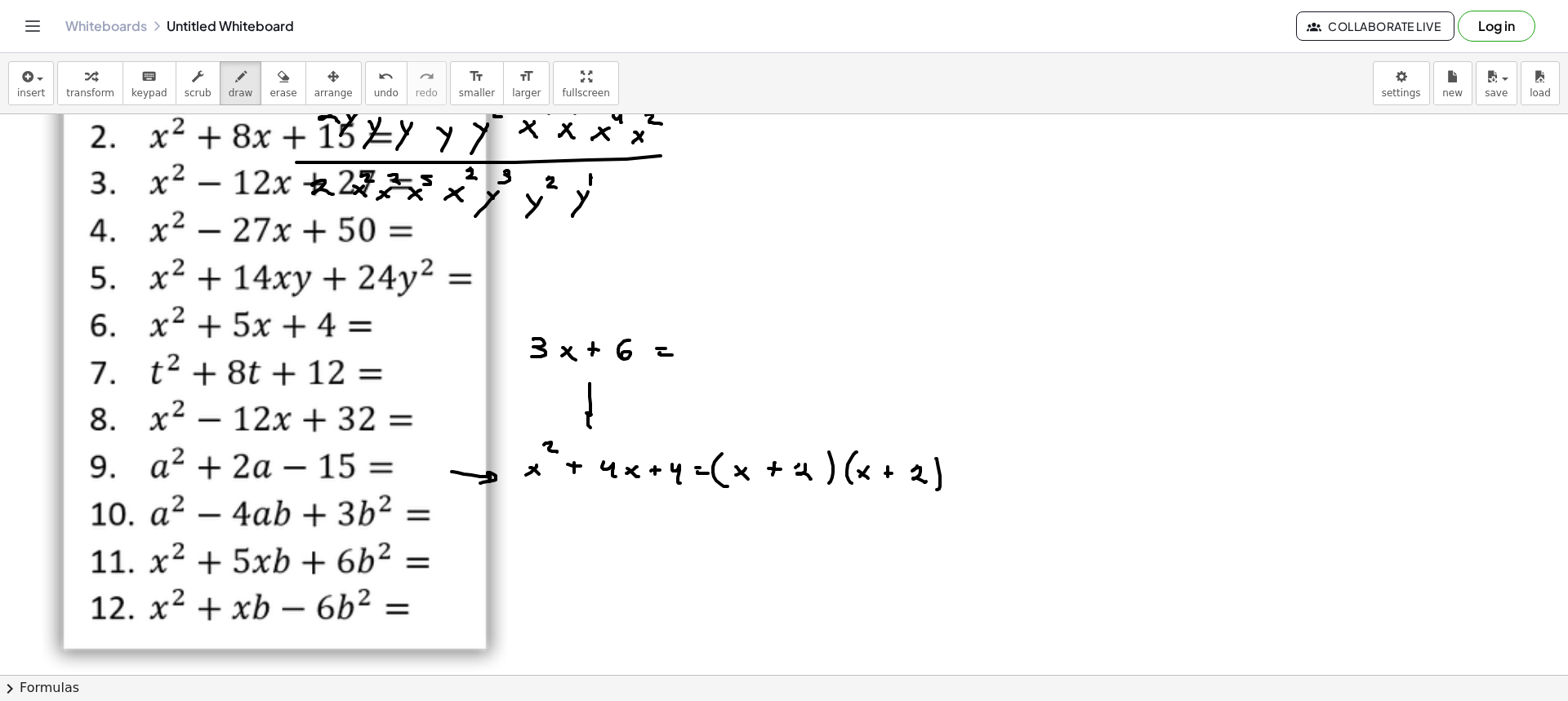
click at [599, 415] on div at bounding box center [784, 594] width 1568 height 1122
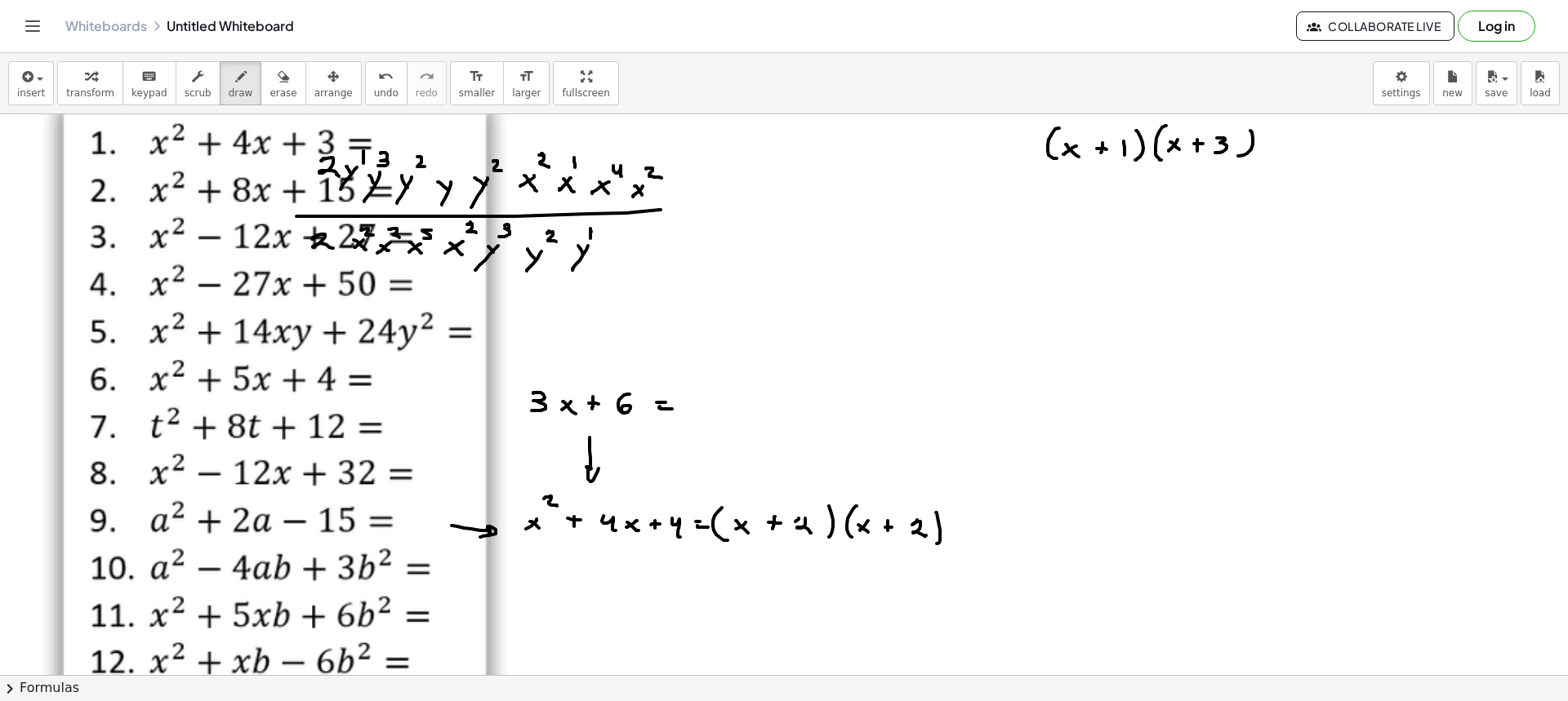
scroll to position [0, 0]
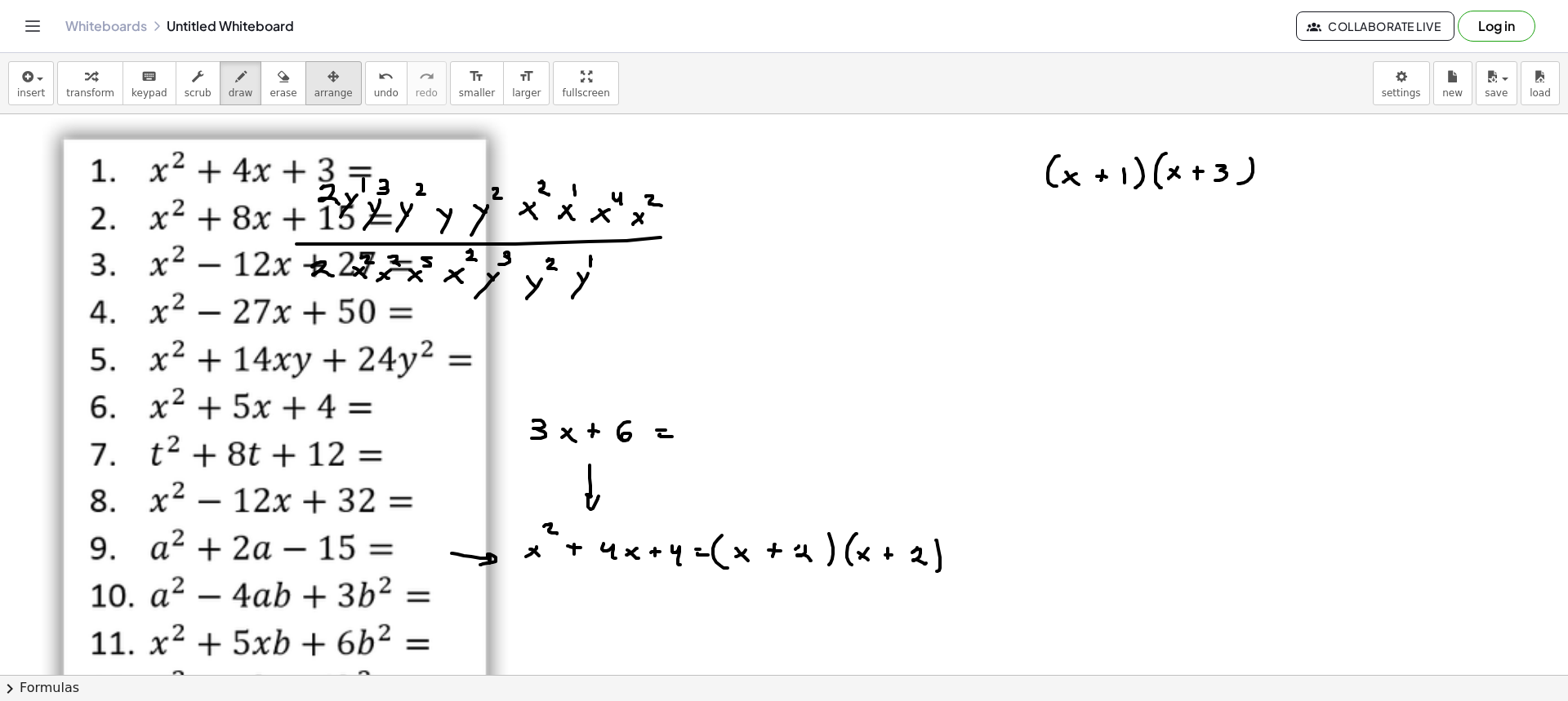
click at [315, 89] on span "arrange" at bounding box center [334, 93] width 39 height 12
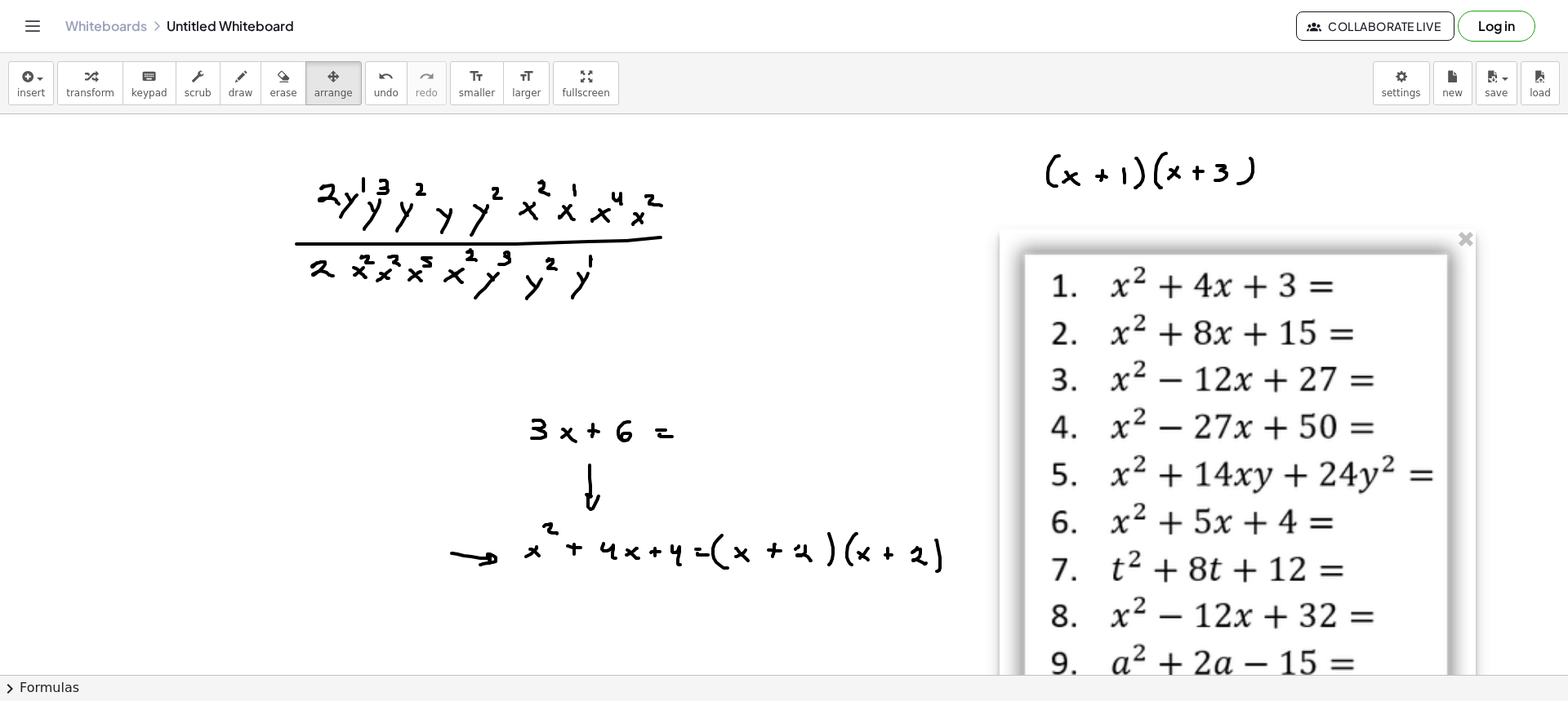
drag, startPoint x: 257, startPoint y: 418, endPoint x: 1210, endPoint y: 519, distance: 958.3
click at [1210, 519] on div at bounding box center [1238, 553] width 476 height 646
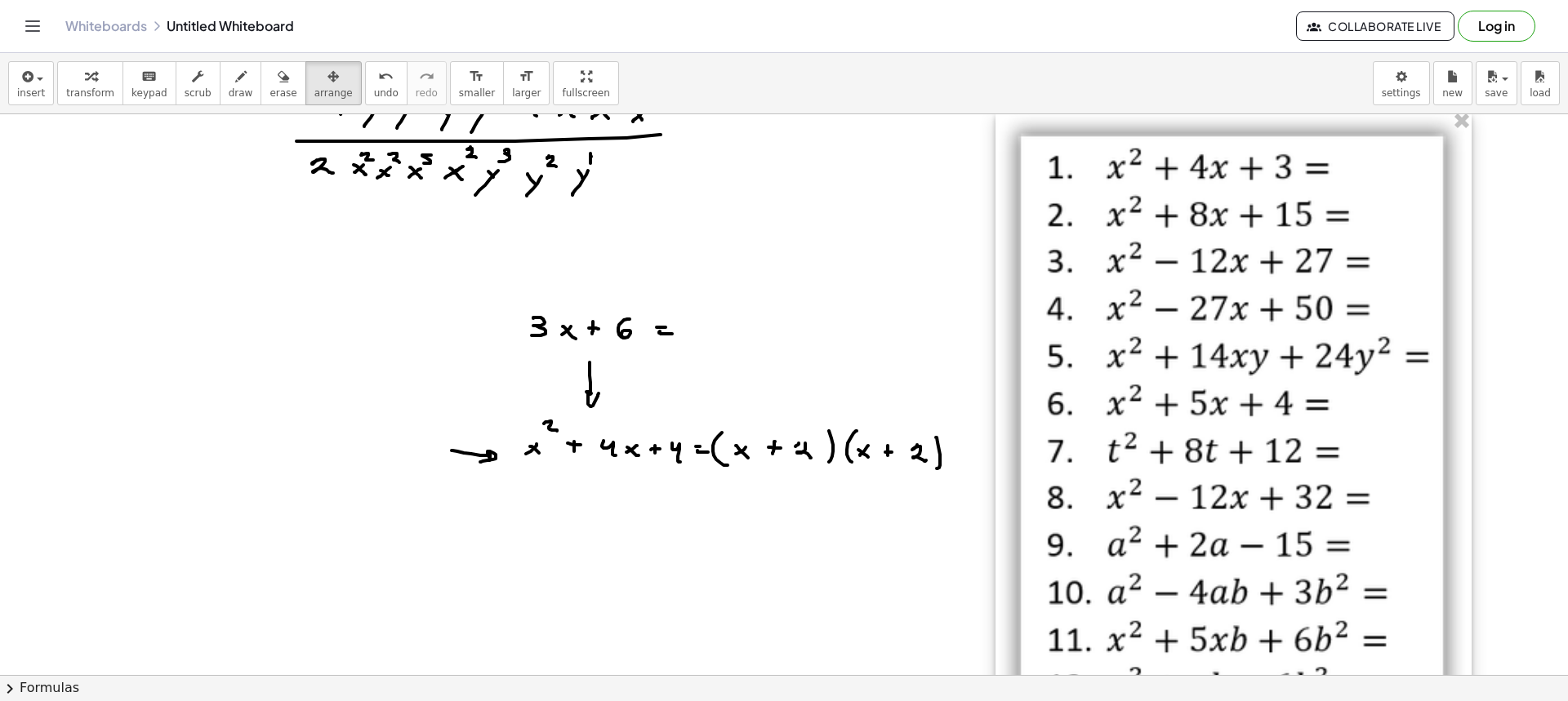
scroll to position [163, 0]
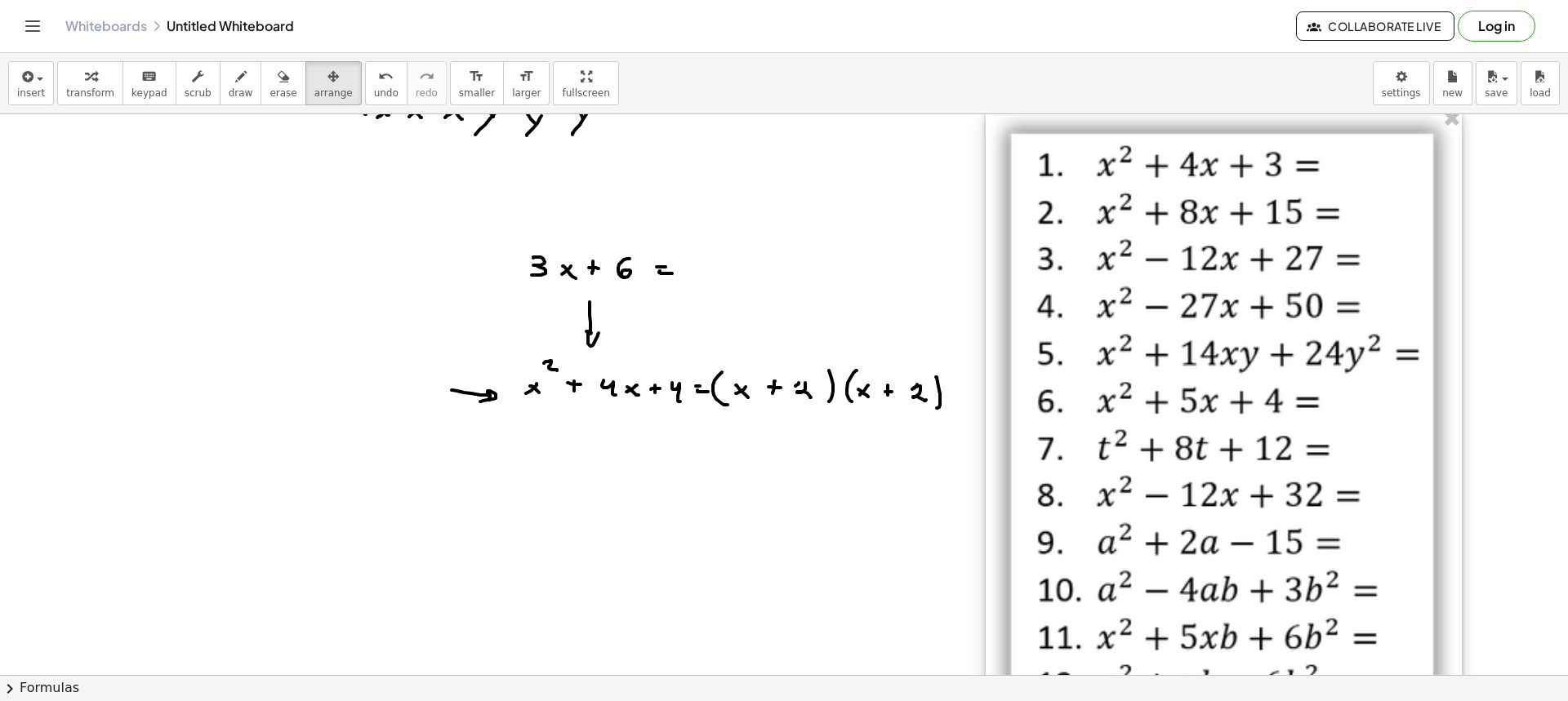
drag, startPoint x: 1334, startPoint y: 390, endPoint x: 1322, endPoint y: 439, distance: 50.4
click at [1322, 439] on div at bounding box center [1224, 432] width 476 height 646
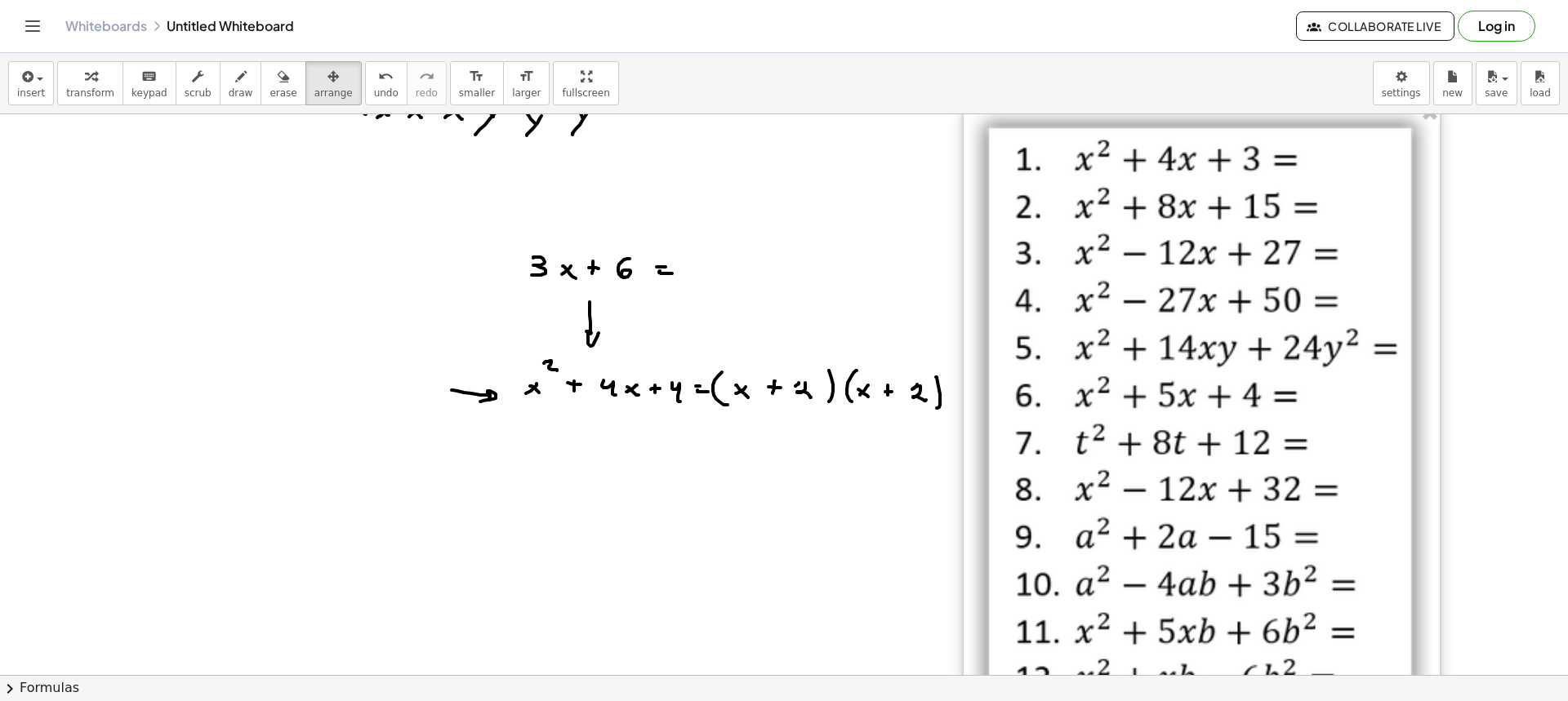
drag, startPoint x: 1167, startPoint y: 317, endPoint x: 1149, endPoint y: 304, distance: 22.2
click at [1149, 304] on div at bounding box center [1202, 426] width 476 height 646
drag, startPoint x: 218, startPoint y: 84, endPoint x: 653, endPoint y: 255, distance: 467.4
click at [235, 84] on icon "button" at bounding box center [241, 77] width 12 height 20
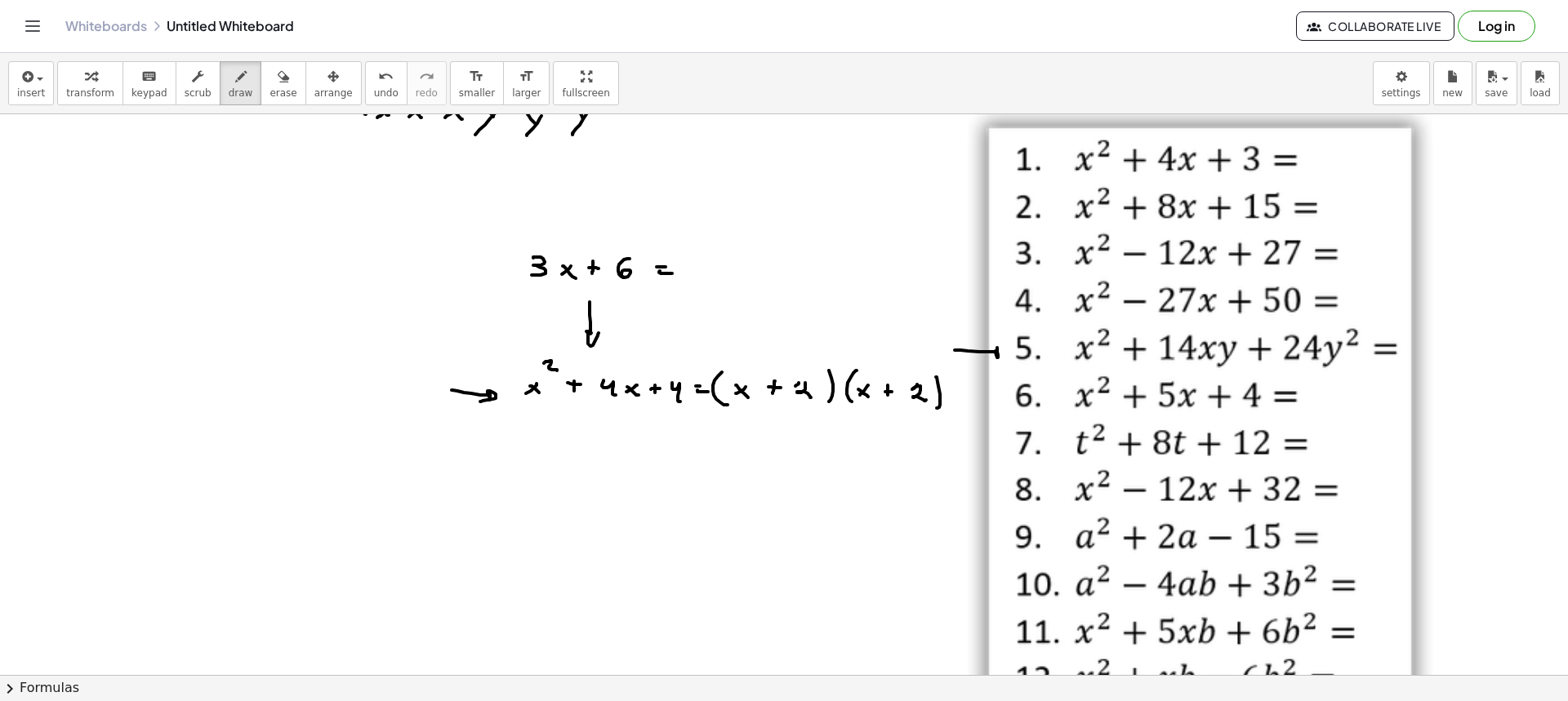
drag, startPoint x: 956, startPoint y: 350, endPoint x: 994, endPoint y: 358, distance: 38.8
click at [994, 358] on div at bounding box center [784, 512] width 1568 height 1122
click at [229, 91] on span "draw" at bounding box center [241, 93] width 25 height 12
drag, startPoint x: 1180, startPoint y: 382, endPoint x: 1181, endPoint y: 369, distance: 13.0
click at [1181, 369] on div at bounding box center [784, 512] width 1568 height 1122
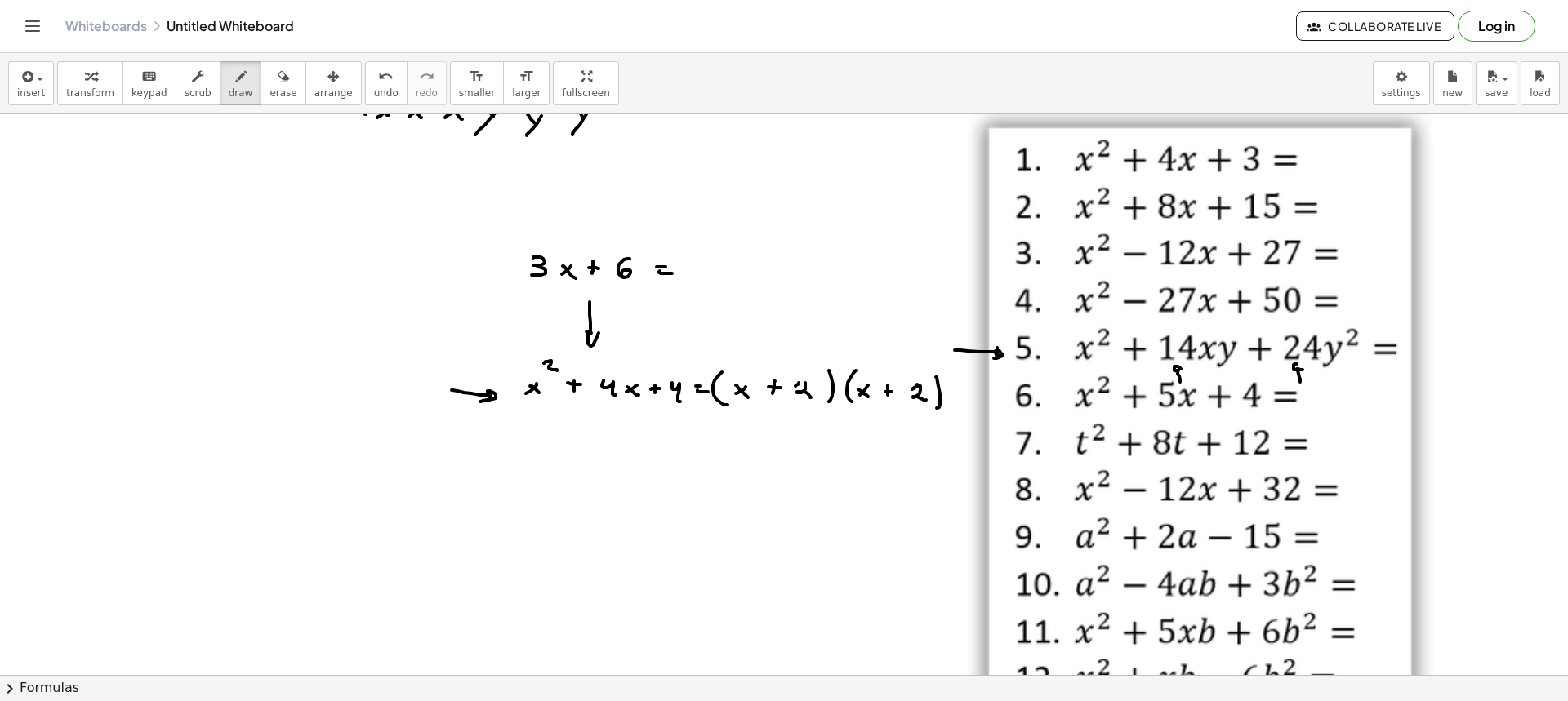
drag, startPoint x: 1300, startPoint y: 382, endPoint x: 1303, endPoint y: 372, distance: 10.4
click at [1300, 369] on div at bounding box center [784, 512] width 1568 height 1122
drag, startPoint x: 709, startPoint y: 482, endPoint x: 727, endPoint y: 503, distance: 27.7
click at [722, 507] on div at bounding box center [784, 512] width 1568 height 1122
drag, startPoint x: 742, startPoint y: 491, endPoint x: 731, endPoint y: 497, distance: 12.5
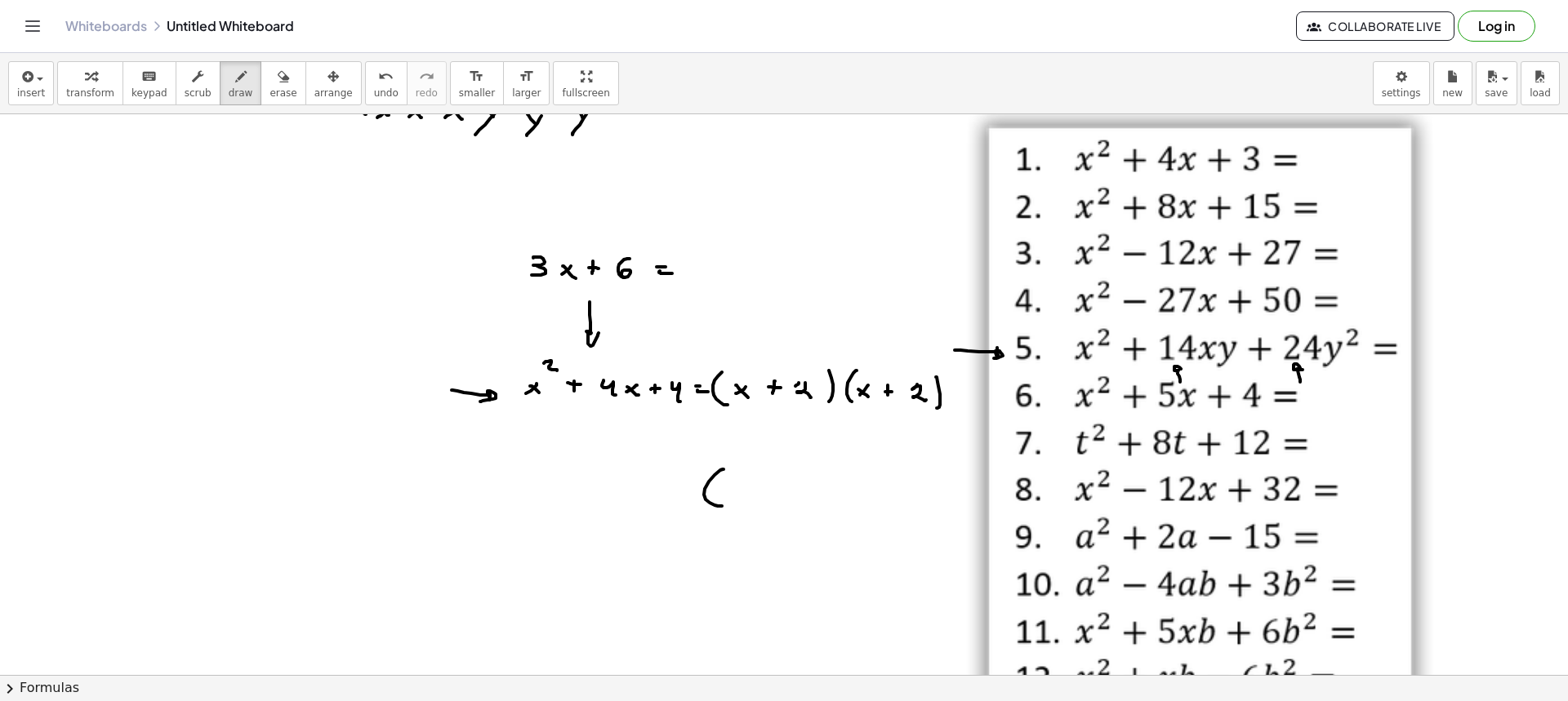
click at [731, 500] on div at bounding box center [784, 512] width 1568 height 1122
click at [742, 500] on div at bounding box center [784, 512] width 1568 height 1122
click at [759, 502] on div at bounding box center [784, 512] width 1568 height 1122
drag, startPoint x: 757, startPoint y: 497, endPoint x: 767, endPoint y: 498, distance: 10.0
click at [765, 498] on div at bounding box center [784, 512] width 1568 height 1122
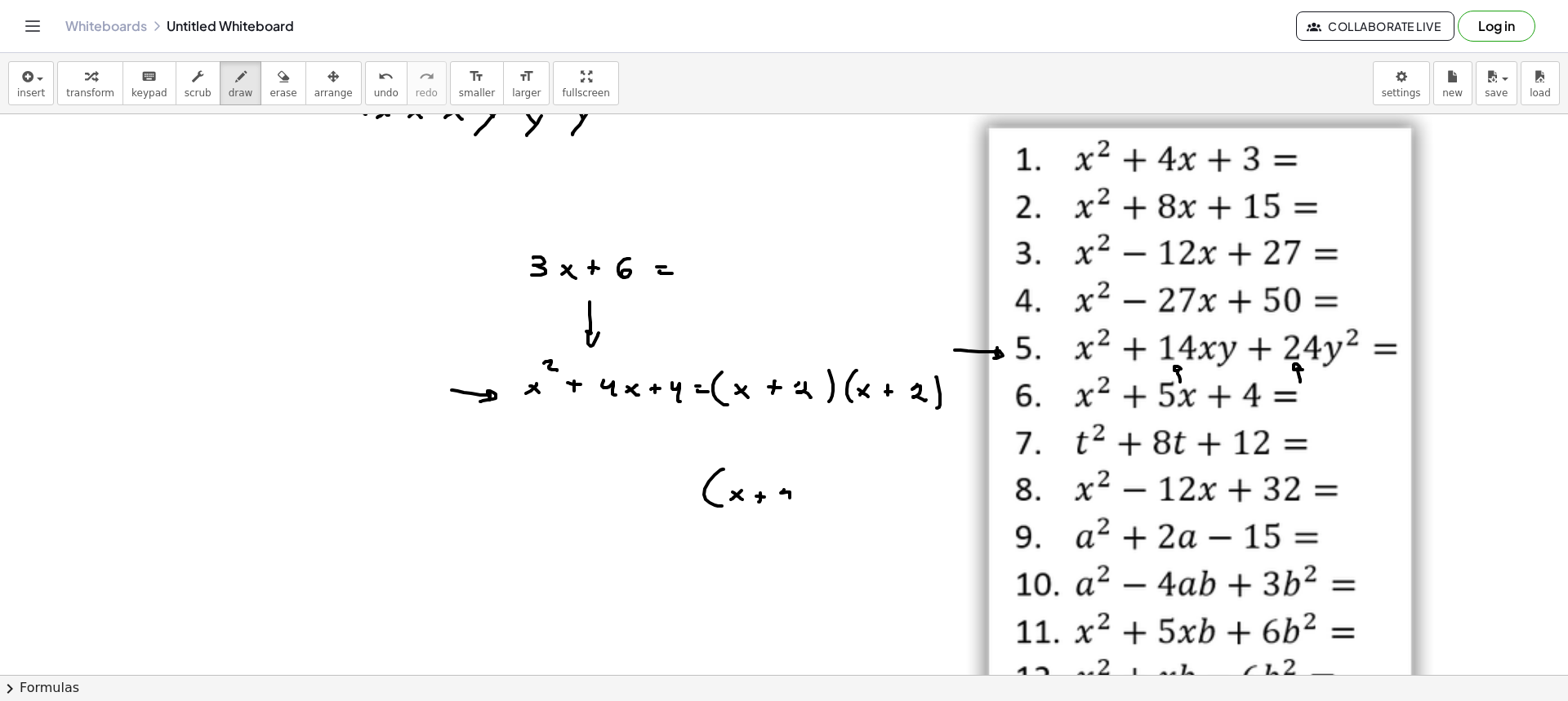
drag, startPoint x: 784, startPoint y: 490, endPoint x: 794, endPoint y: 503, distance: 16.4
click at [793, 503] on div at bounding box center [784, 512] width 1568 height 1122
click at [803, 506] on div at bounding box center [784, 512] width 1568 height 1122
drag, startPoint x: 834, startPoint y: 474, endPoint x: 825, endPoint y: 506, distance: 33.2
click at [824, 506] on div at bounding box center [784, 512] width 1568 height 1122
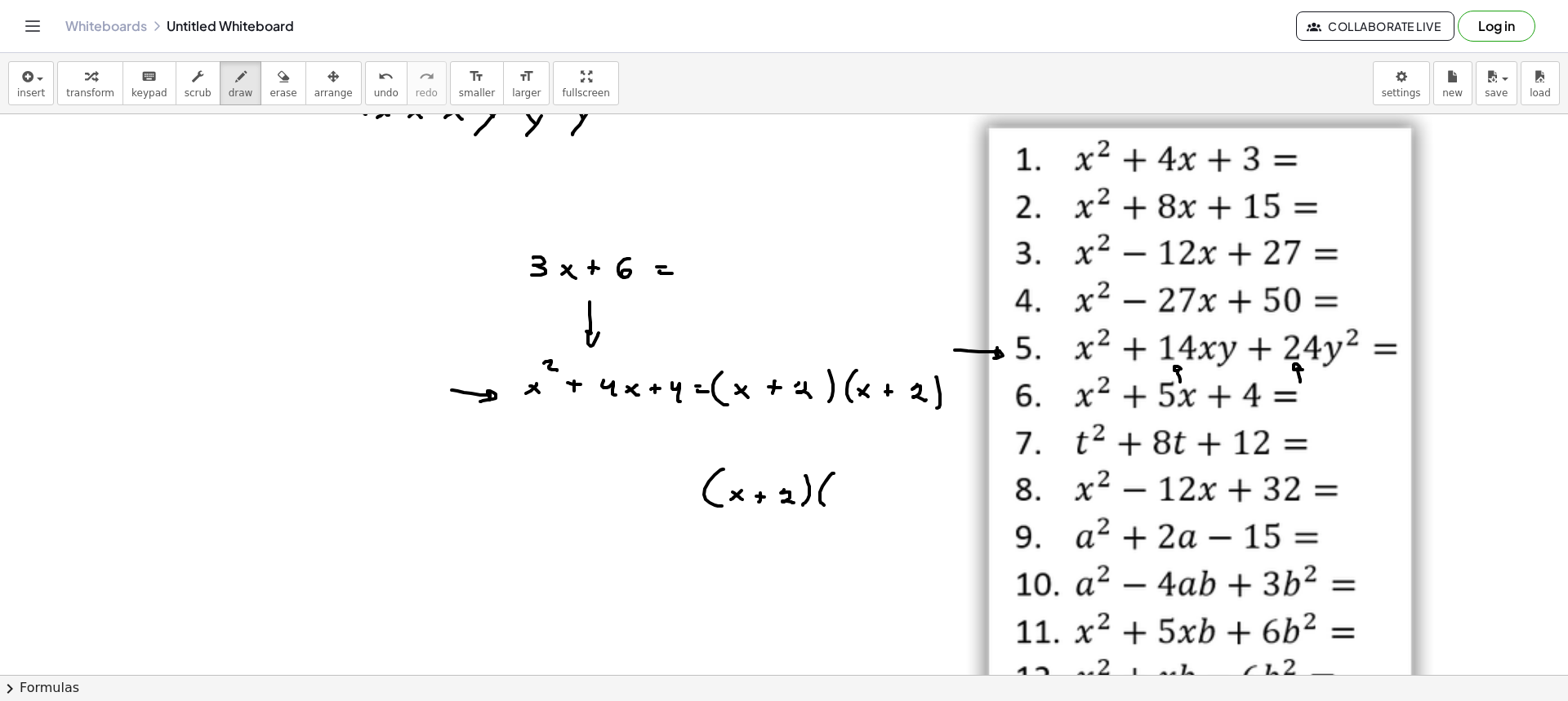
drag, startPoint x: 841, startPoint y: 492, endPoint x: 834, endPoint y: 498, distance: 9.2
click at [834, 502] on div at bounding box center [784, 512] width 1568 height 1122
click at [841, 500] on div at bounding box center [784, 512] width 1568 height 1122
click at [859, 502] on div at bounding box center [784, 512] width 1568 height 1122
drag, startPoint x: 856, startPoint y: 497, endPoint x: 868, endPoint y: 496, distance: 12.0
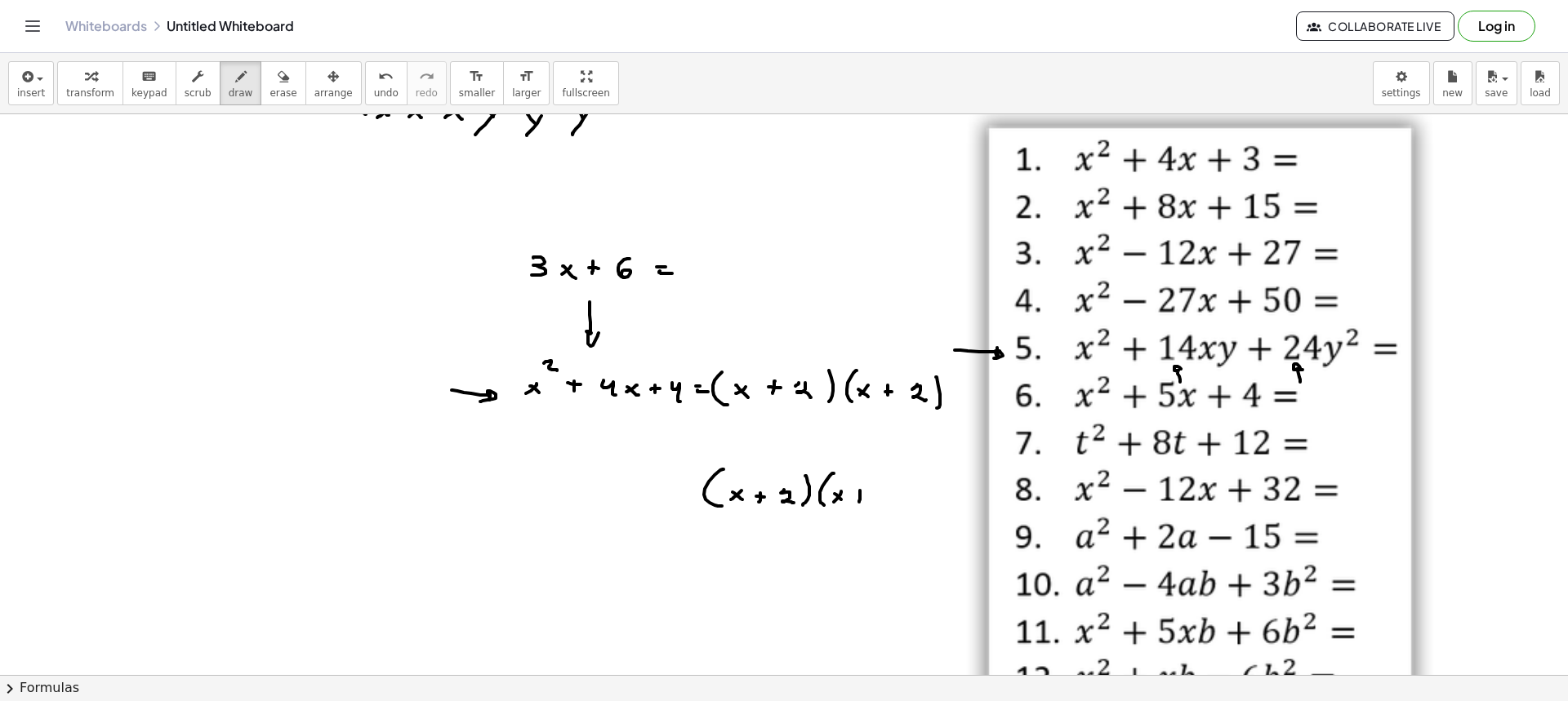
click at [864, 497] on div at bounding box center [784, 512] width 1568 height 1122
drag, startPoint x: 875, startPoint y: 490, endPoint x: 878, endPoint y: 500, distance: 10.4
click at [876, 504] on div at bounding box center [784, 512] width 1568 height 1122
drag, startPoint x: 882, startPoint y: 494, endPoint x: 894, endPoint y: 500, distance: 13.4
click at [890, 503] on div at bounding box center [784, 512] width 1568 height 1122
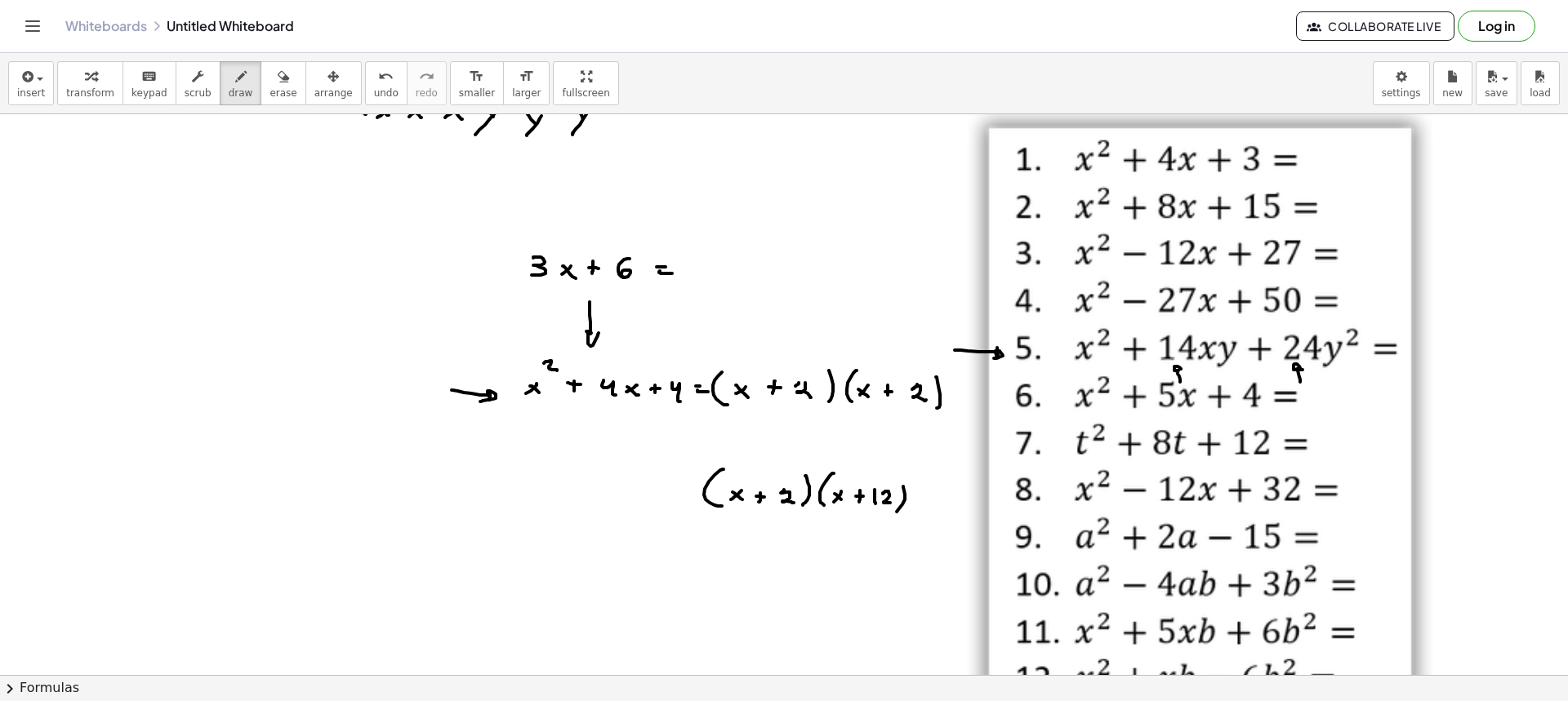
drag, startPoint x: 905, startPoint y: 500, endPoint x: 894, endPoint y: 512, distance: 16.3
click at [894, 512] on div at bounding box center [784, 512] width 1568 height 1122
click at [269, 93] on span "erase" at bounding box center [283, 93] width 27 height 12
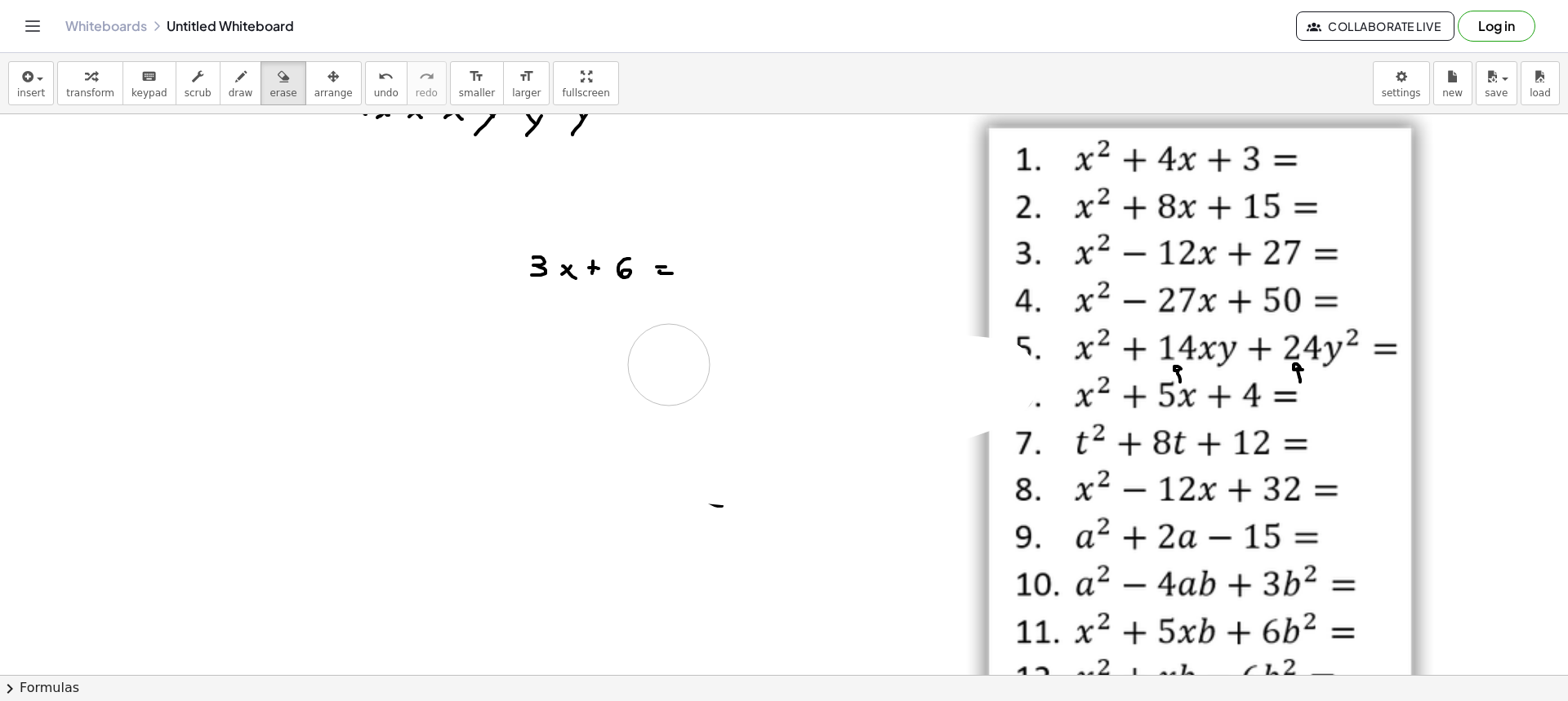
drag, startPoint x: 522, startPoint y: 426, endPoint x: 668, endPoint y: 365, distance: 158.2
click at [668, 365] on div at bounding box center [784, 512] width 1568 height 1122
drag, startPoint x: 673, startPoint y: 432, endPoint x: 690, endPoint y: 447, distance: 22.7
click at [691, 453] on div at bounding box center [784, 512] width 1568 height 1122
click at [260, 85] on button "erase" at bounding box center [283, 83] width 45 height 44
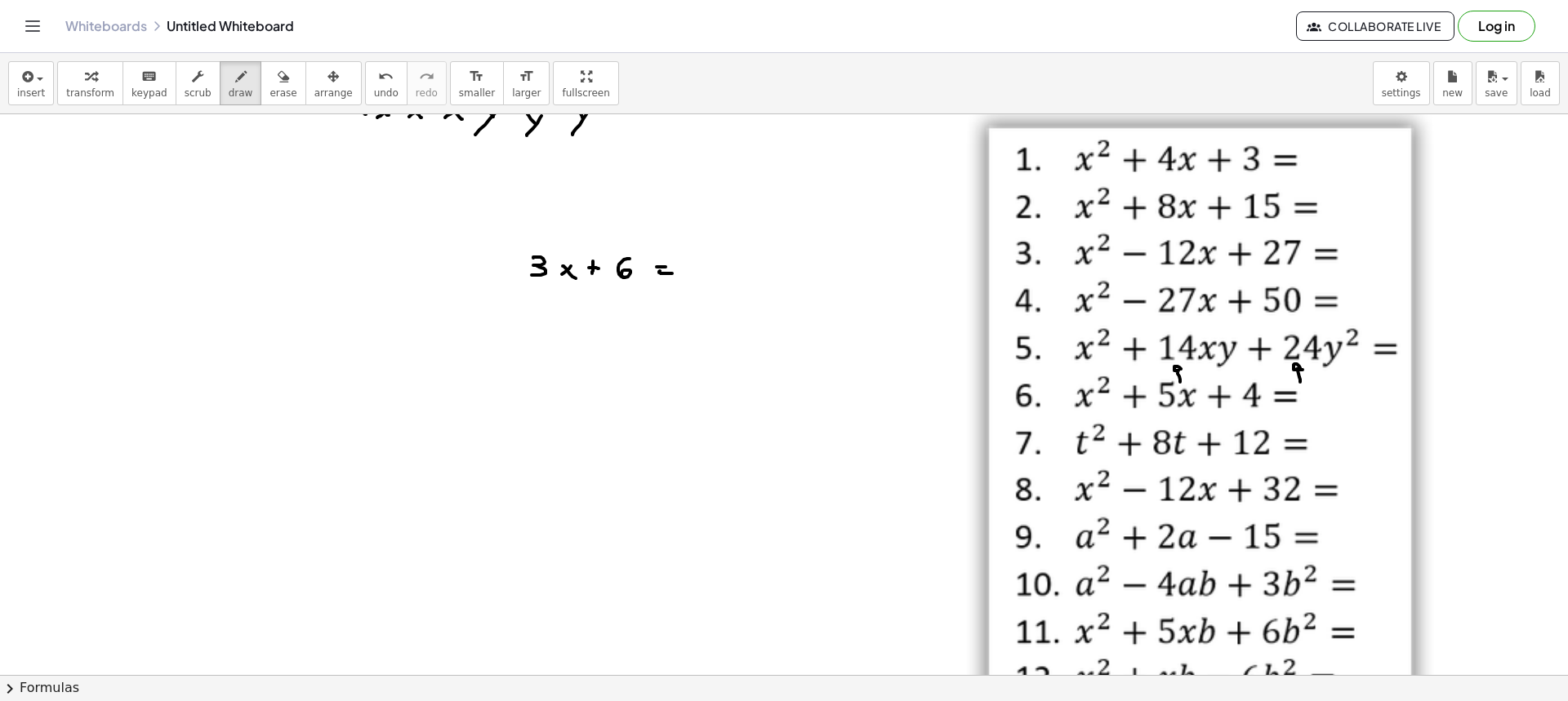
drag, startPoint x: 227, startPoint y: 78, endPoint x: 344, endPoint y: 162, distance: 144.0
click at [229, 77] on div "button" at bounding box center [241, 76] width 25 height 20
drag, startPoint x: 430, startPoint y: 253, endPoint x: 481, endPoint y: 269, distance: 53.5
click at [481, 269] on div at bounding box center [784, 512] width 1568 height 1122
drag, startPoint x: 567, startPoint y: 208, endPoint x: 573, endPoint y: 244, distance: 36.5
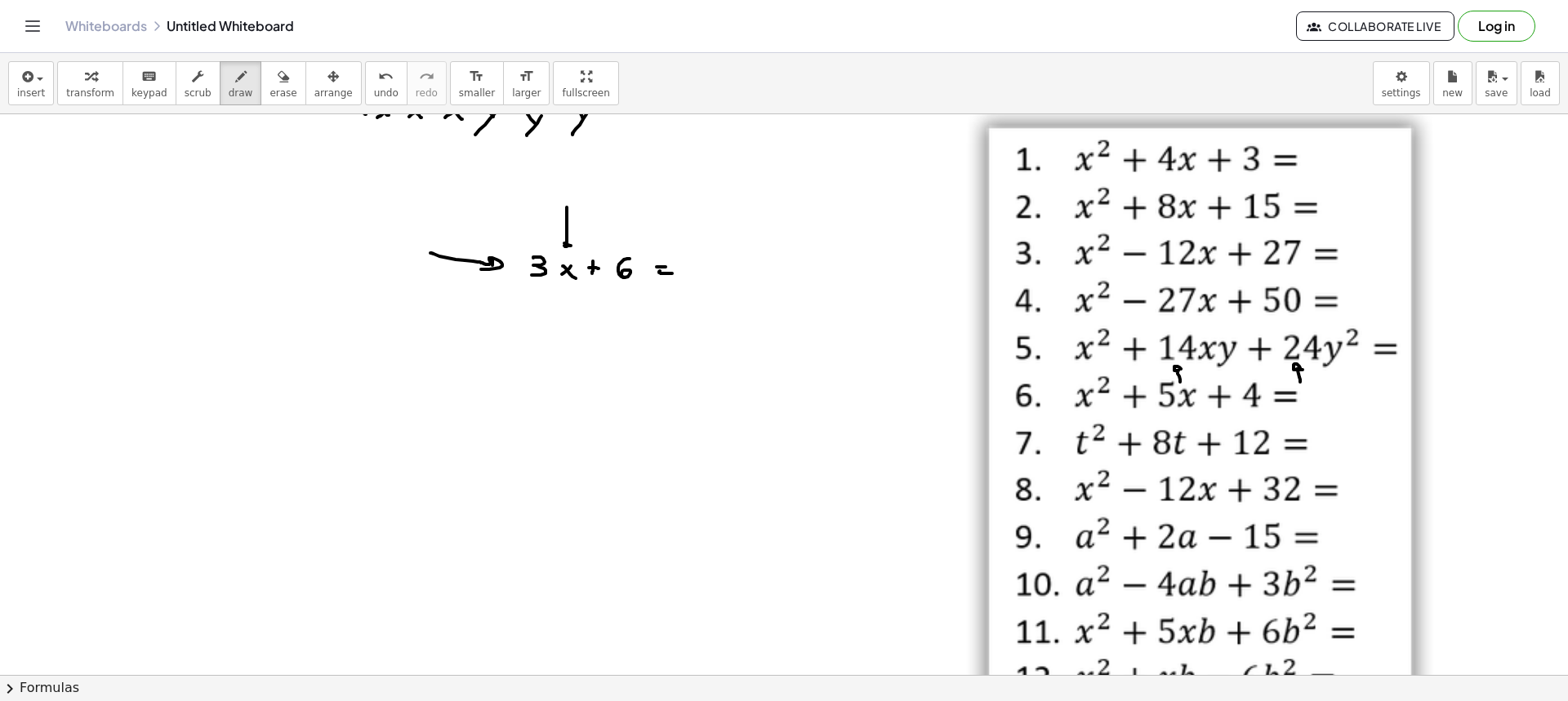
click at [573, 244] on div at bounding box center [784, 512] width 1568 height 1122
drag, startPoint x: 803, startPoint y: 247, endPoint x: 847, endPoint y: 273, distance: 51.1
click at [811, 280] on div at bounding box center [784, 512] width 1568 height 1122
drag, startPoint x: 921, startPoint y: 269, endPoint x: 919, endPoint y: 282, distance: 13.2
click at [919, 282] on div at bounding box center [784, 512] width 1568 height 1122
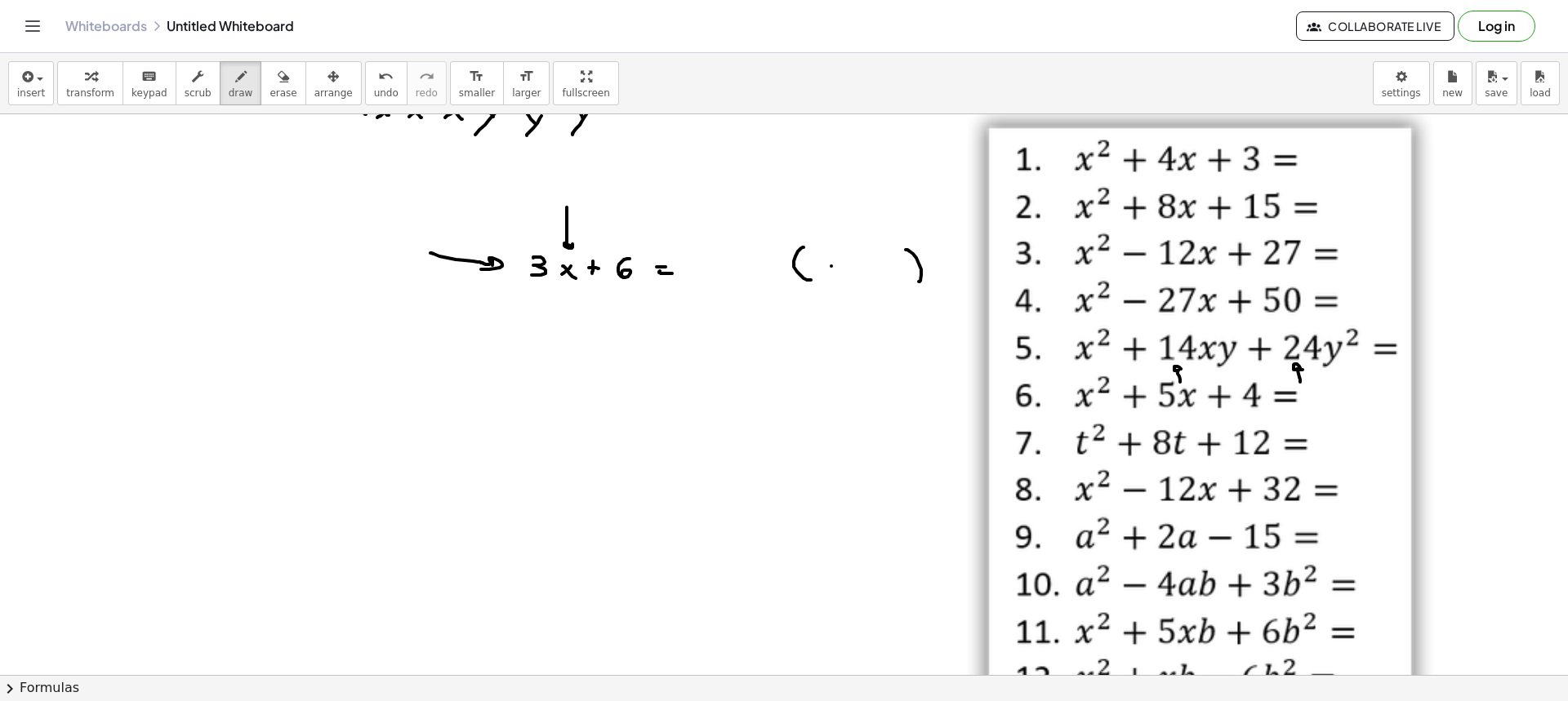
drag, startPoint x: 831, startPoint y: 266, endPoint x: 821, endPoint y: 273, distance: 12.2
click at [821, 274] on div at bounding box center [784, 512] width 1568 height 1122
drag, startPoint x: 821, startPoint y: 269, endPoint x: 854, endPoint y: 269, distance: 33.0
click at [840, 275] on div at bounding box center [784, 512] width 1568 height 1122
click at [857, 273] on div at bounding box center [784, 512] width 1568 height 1122
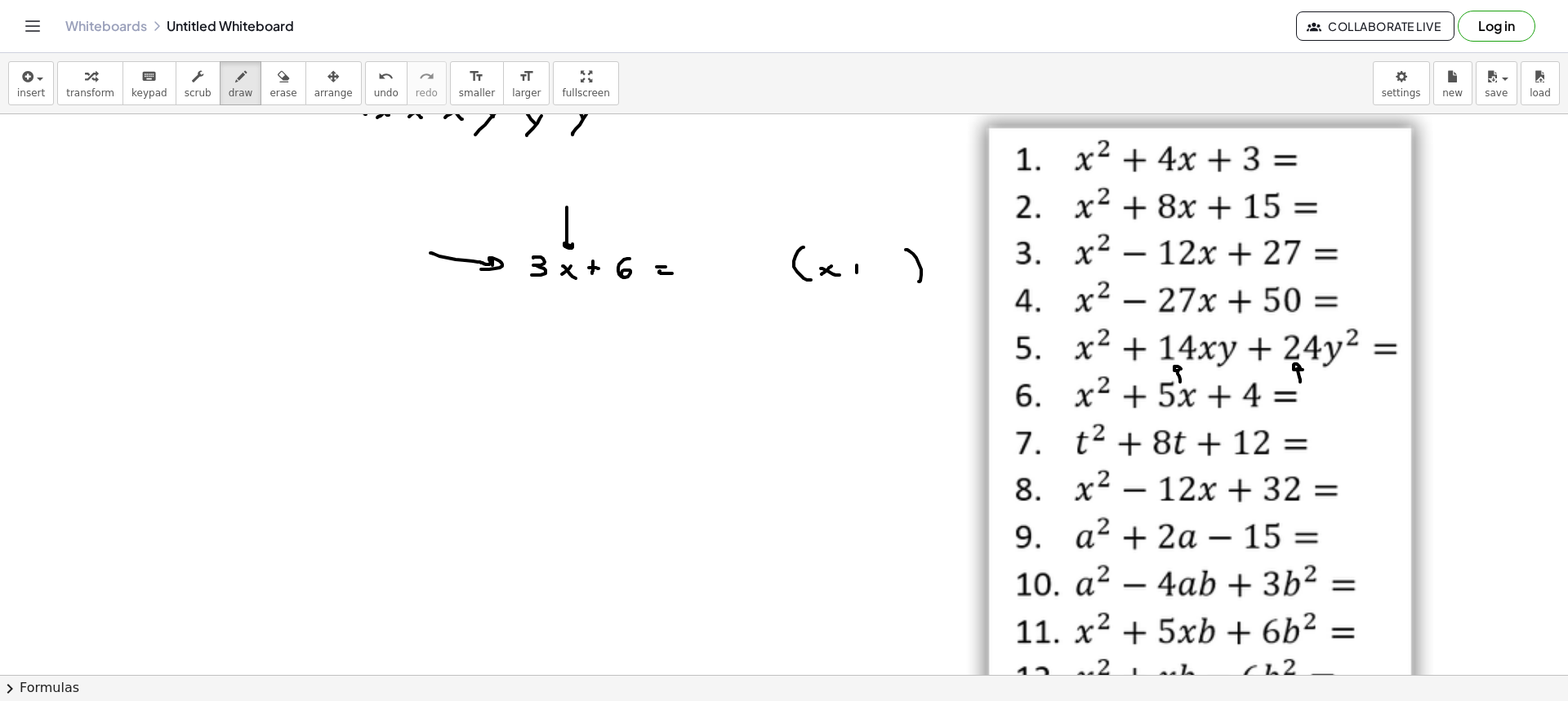
drag, startPoint x: 851, startPoint y: 267, endPoint x: 861, endPoint y: 268, distance: 10.0
click at [859, 268] on div at bounding box center [784, 512] width 1568 height 1122
drag, startPoint x: 881, startPoint y: 260, endPoint x: 874, endPoint y: 271, distance: 13.0
click at [874, 271] on div at bounding box center [784, 512] width 1568 height 1122
click at [278, 83] on icon "button" at bounding box center [283, 77] width 12 height 20
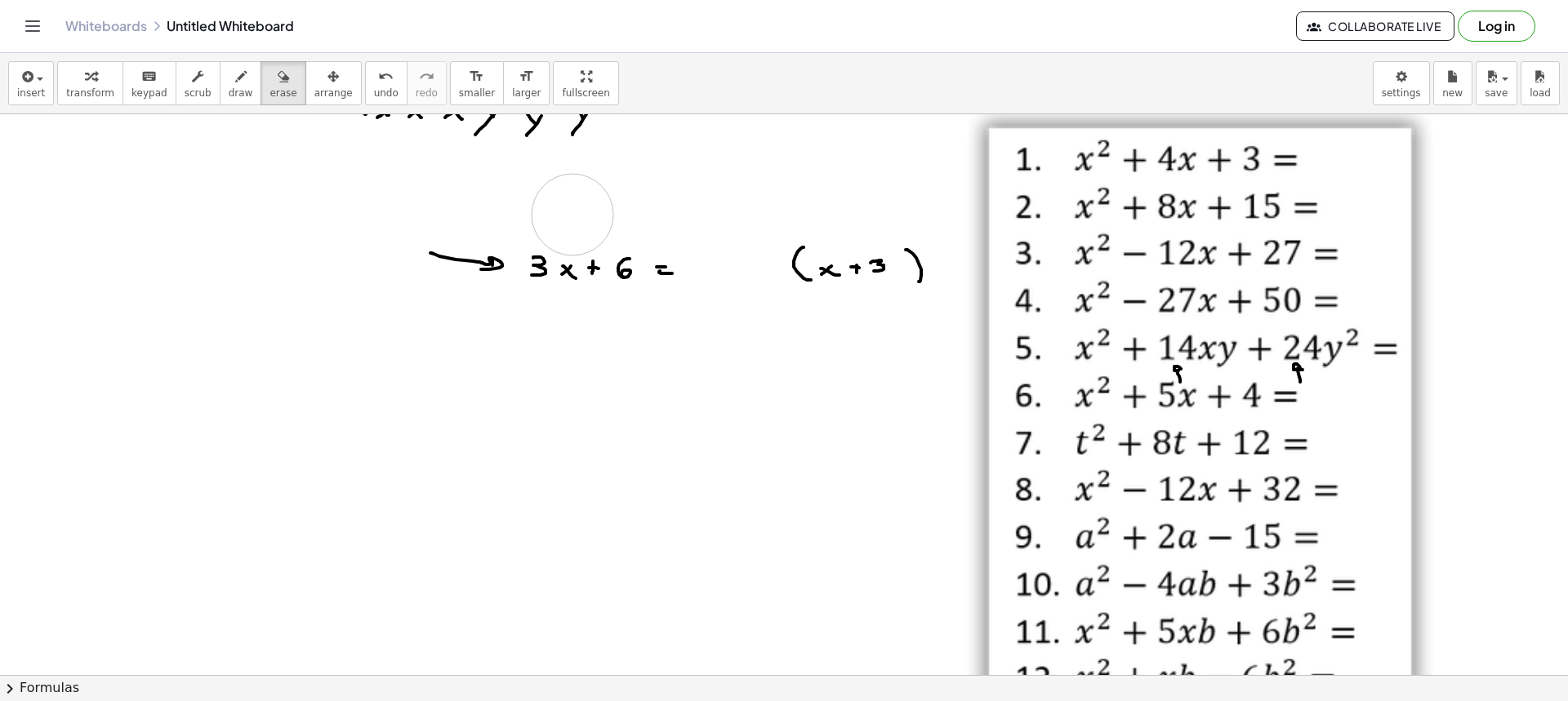
drag, startPoint x: 573, startPoint y: 215, endPoint x: 581, endPoint y: 216, distance: 8.1
click at [581, 216] on div at bounding box center [784, 512] width 1568 height 1122
drag, startPoint x: 468, startPoint y: 227, endPoint x: 462, endPoint y: 280, distance: 53.3
click at [462, 280] on div at bounding box center [784, 512] width 1568 height 1122
drag, startPoint x: 261, startPoint y: 93, endPoint x: 634, endPoint y: 206, distance: 389.7
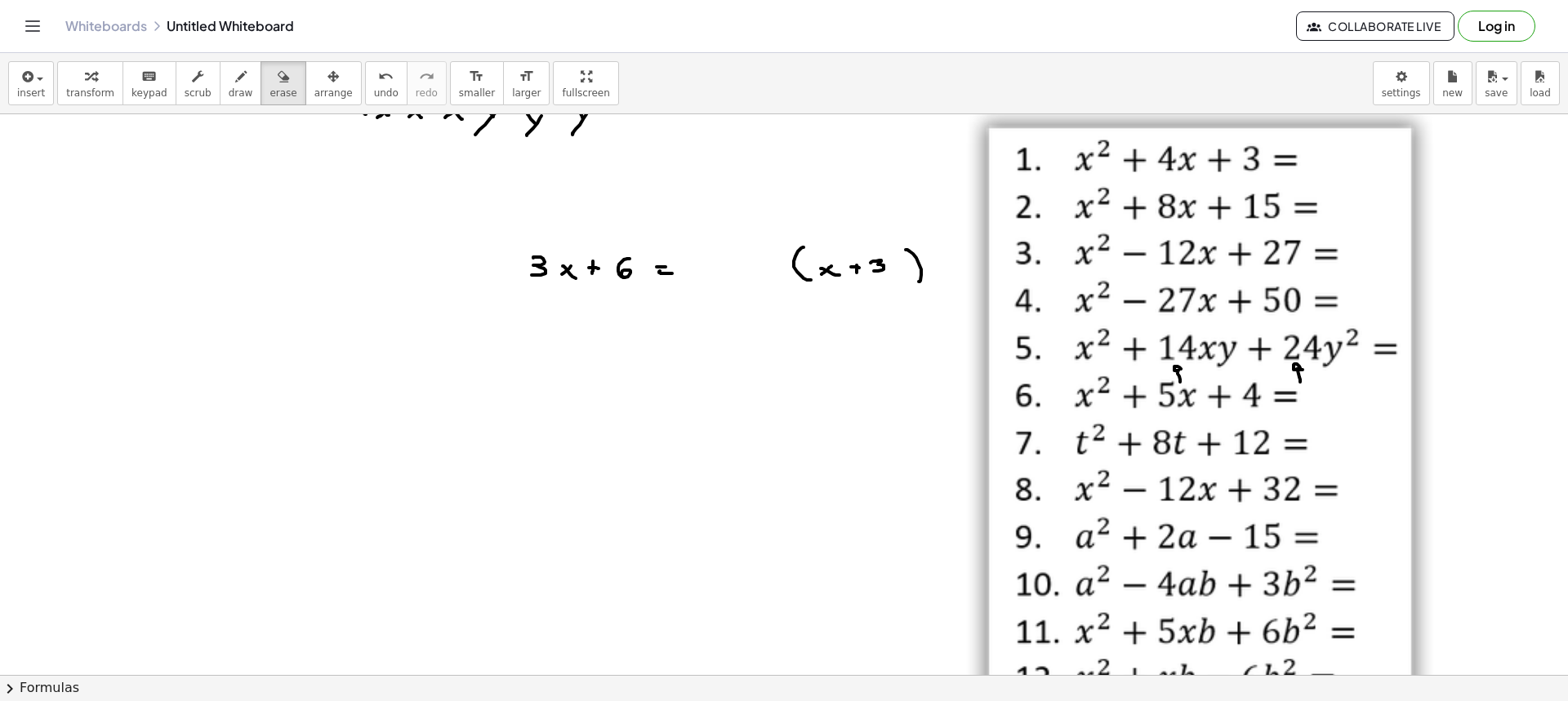
click at [269, 96] on span "erase" at bounding box center [283, 93] width 27 height 12
drag, startPoint x: 838, startPoint y: 285, endPoint x: 901, endPoint y: 269, distance: 65.0
click at [916, 269] on div at bounding box center [784, 512] width 1568 height 1122
click at [229, 94] on span "draw" at bounding box center [241, 93] width 25 height 12
drag, startPoint x: 709, startPoint y: 257, endPoint x: 709, endPoint y: 272, distance: 15.0
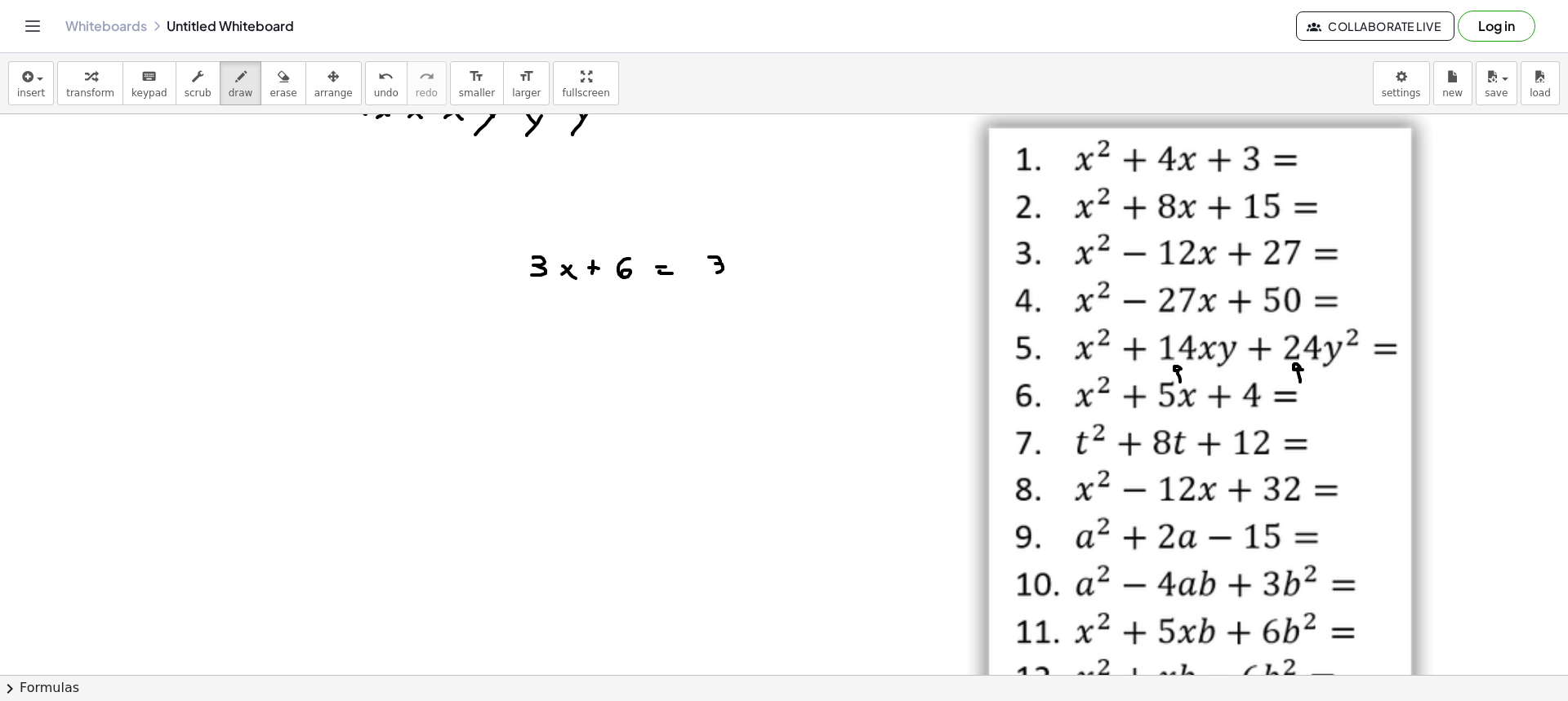
click at [707, 273] on div at bounding box center [784, 512] width 1568 height 1122
drag, startPoint x: 733, startPoint y: 256, endPoint x: 765, endPoint y: 278, distance: 38.8
click at [744, 278] on div at bounding box center [784, 512] width 1568 height 1122
drag, startPoint x: 866, startPoint y: 250, endPoint x: 864, endPoint y: 284, distance: 34.1
click at [864, 283] on div at bounding box center [784, 512] width 1568 height 1122
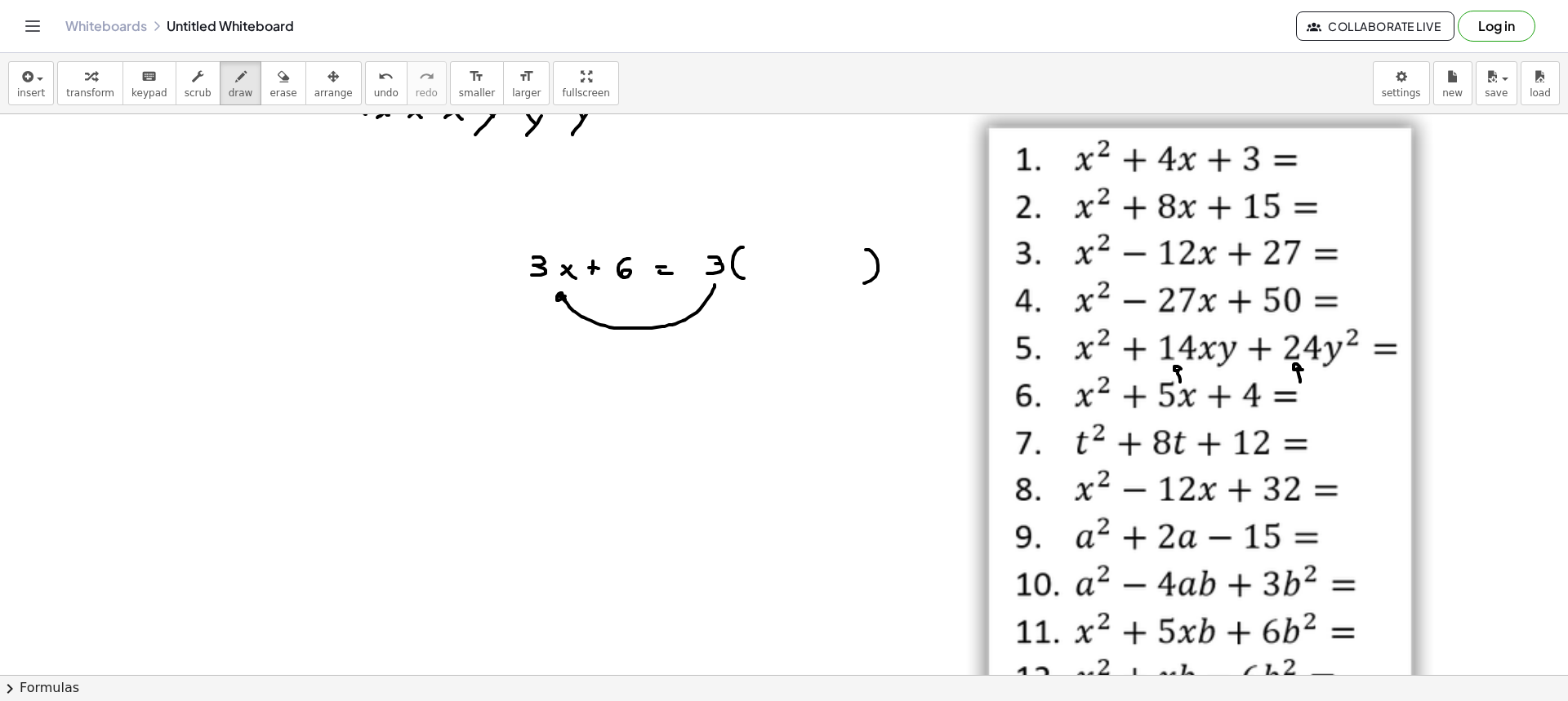
drag, startPoint x: 714, startPoint y: 285, endPoint x: 570, endPoint y: 307, distance: 145.7
click at [565, 301] on div at bounding box center [784, 512] width 1568 height 1122
drag, startPoint x: 532, startPoint y: 359, endPoint x: 537, endPoint y: 373, distance: 14.9
click at [535, 374] on div at bounding box center [784, 512] width 1568 height 1122
click at [555, 375] on div at bounding box center [784, 512] width 1568 height 1122
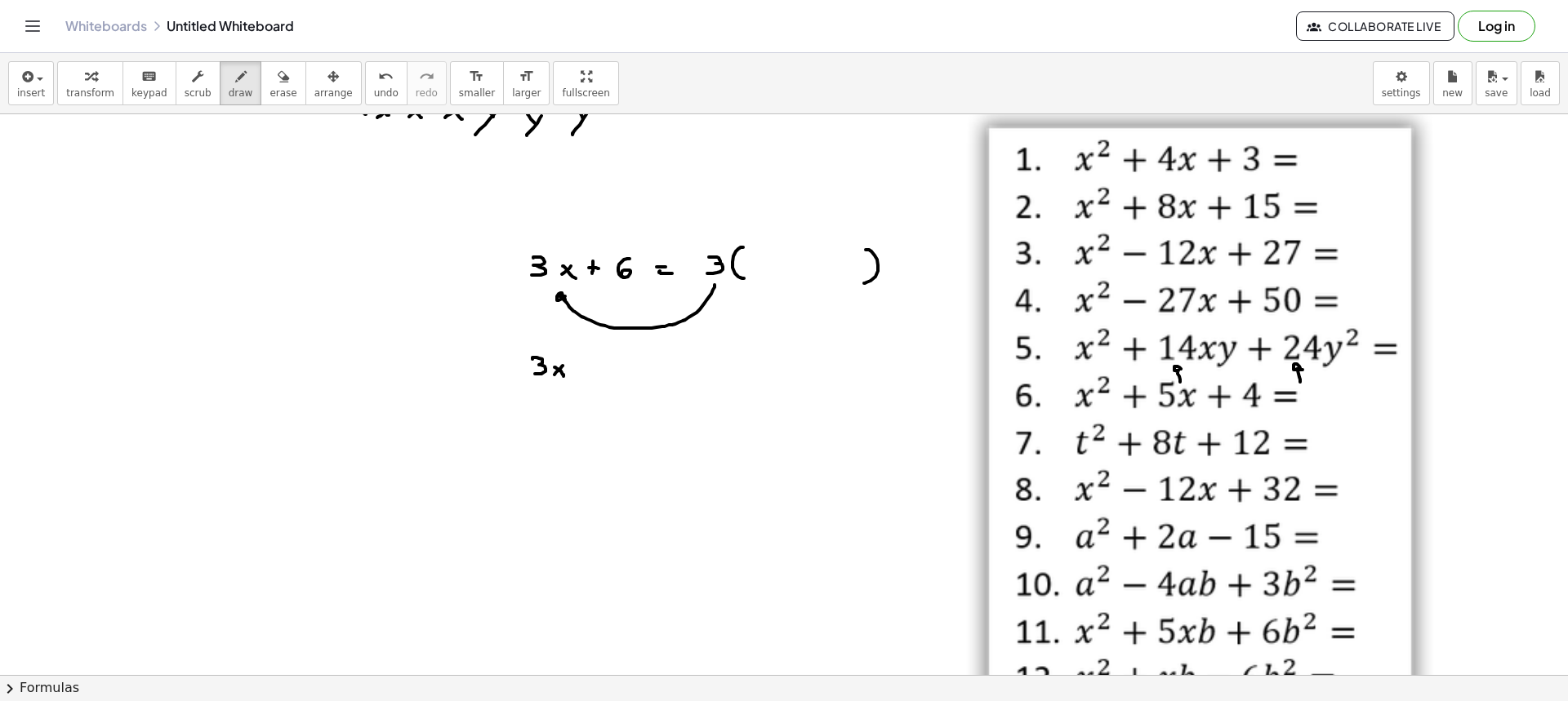
drag, startPoint x: 555, startPoint y: 367, endPoint x: 564, endPoint y: 376, distance: 12.7
click at [564, 376] on div at bounding box center [784, 512] width 1568 height 1122
drag, startPoint x: 537, startPoint y: 383, endPoint x: 564, endPoint y: 385, distance: 27.1
click at [565, 386] on div at bounding box center [784, 512] width 1568 height 1122
drag, startPoint x: 554, startPoint y: 394, endPoint x: 562, endPoint y: 407, distance: 15.3
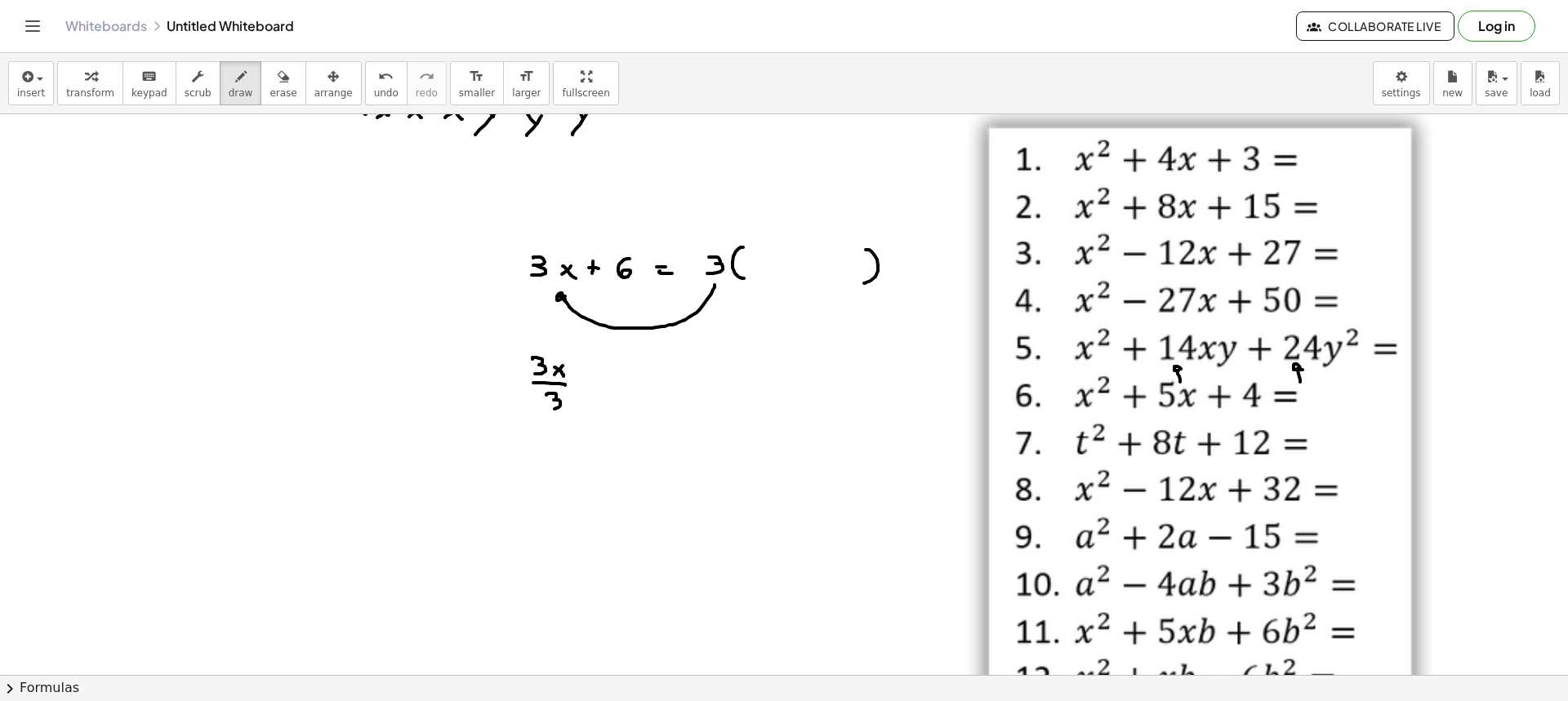
click at [550, 409] on div at bounding box center [784, 512] width 1568 height 1122
click at [592, 385] on div at bounding box center [784, 512] width 1568 height 1122
drag, startPoint x: 590, startPoint y: 390, endPoint x: 610, endPoint y: 395, distance: 20.6
click at [600, 393] on div at bounding box center [784, 512] width 1568 height 1122
drag, startPoint x: 621, startPoint y: 383, endPoint x: 615, endPoint y: 390, distance: 9.2
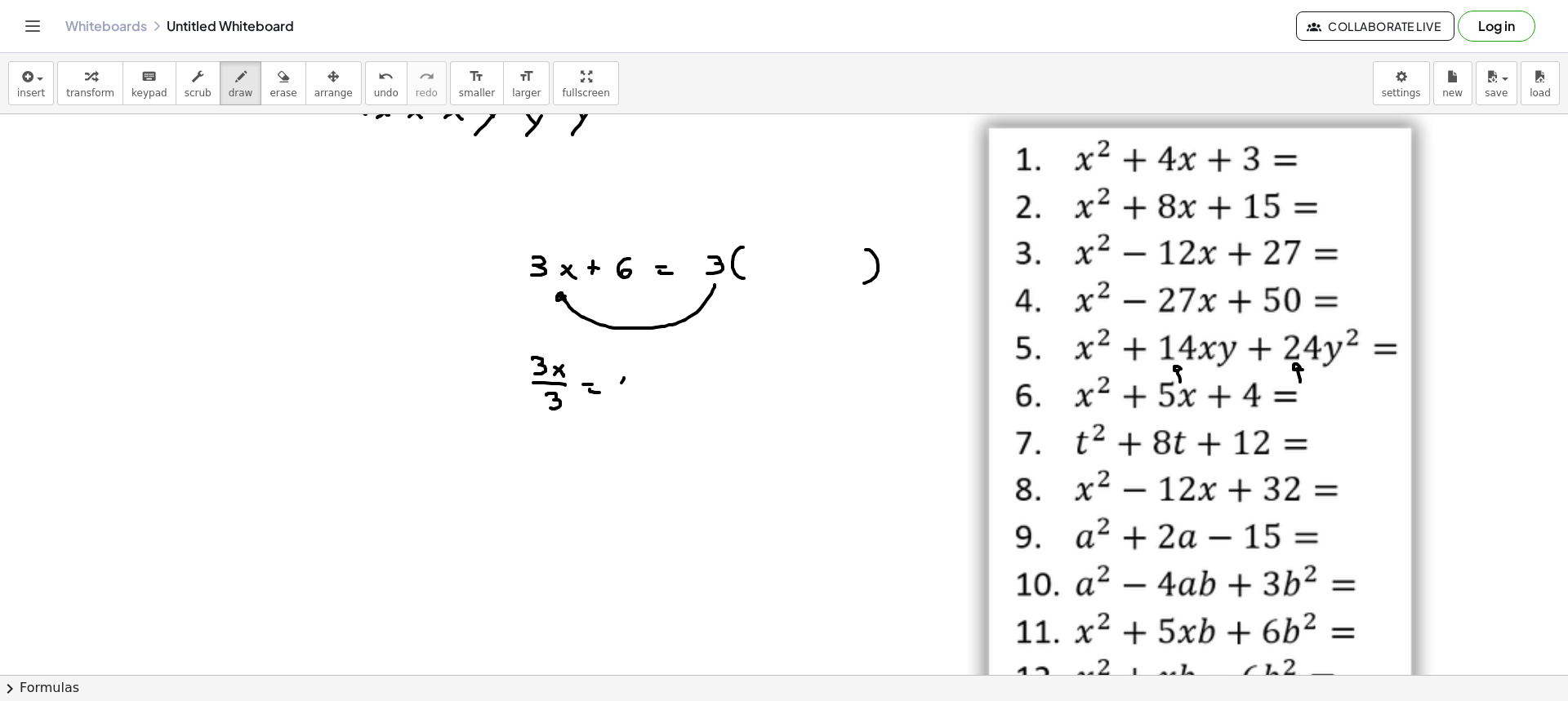
click at [615, 390] on div at bounding box center [784, 512] width 1568 height 1122
drag, startPoint x: 620, startPoint y: 384, endPoint x: 630, endPoint y: 395, distance: 14.9
click at [630, 395] on div at bounding box center [784, 512] width 1568 height 1122
drag, startPoint x: 715, startPoint y: 245, endPoint x: 632, endPoint y: 293, distance: 95.9
click at [636, 241] on div at bounding box center [784, 512] width 1568 height 1122
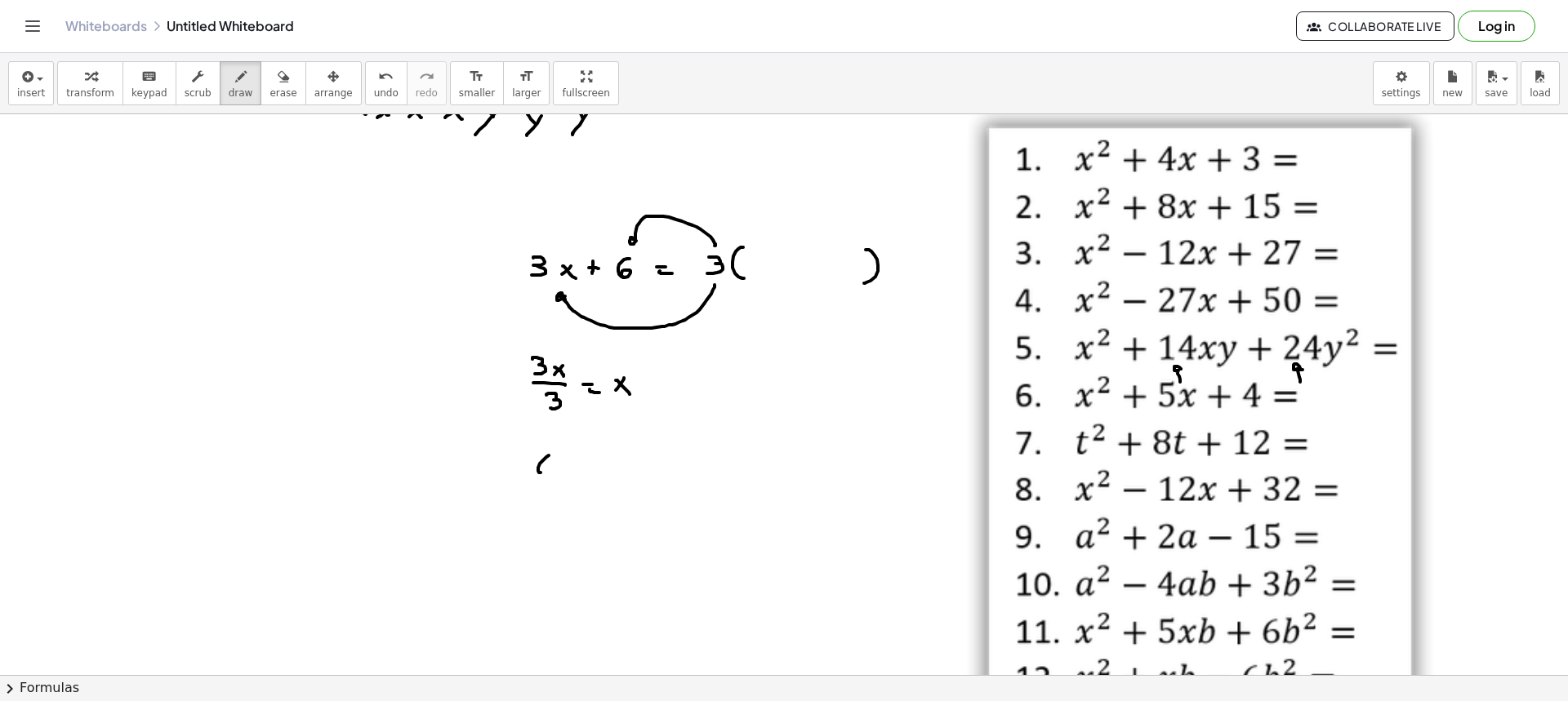
drag, startPoint x: 549, startPoint y: 456, endPoint x: 542, endPoint y: 474, distance: 19.3
click at [547, 470] on div at bounding box center [784, 512] width 1568 height 1122
click at [542, 474] on div at bounding box center [784, 512] width 1568 height 1122
drag, startPoint x: 526, startPoint y: 482, endPoint x: 559, endPoint y: 482, distance: 33.0
click at [559, 482] on div at bounding box center [784, 512] width 1568 height 1122
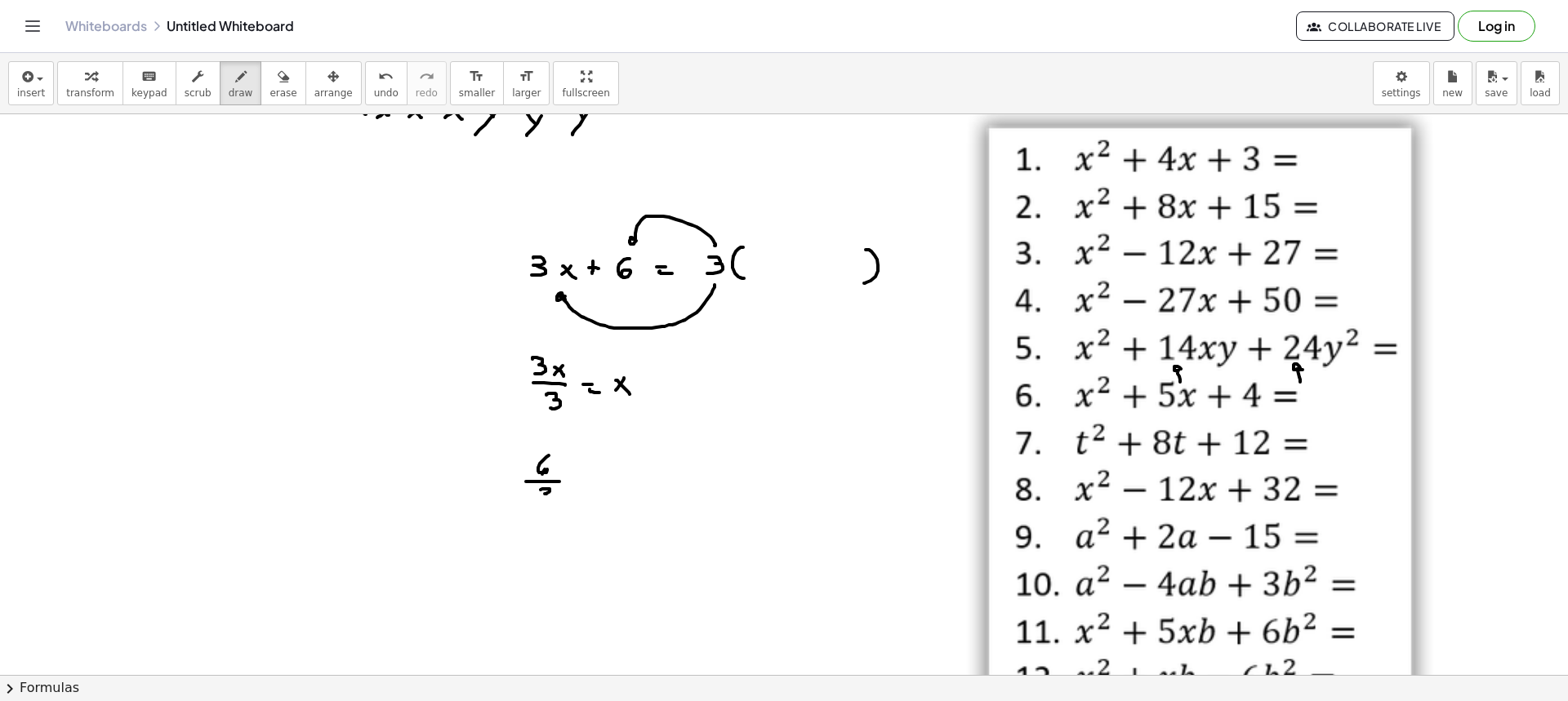
drag, startPoint x: 541, startPoint y: 490, endPoint x: 535, endPoint y: 501, distance: 12.5
click at [536, 501] on div at bounding box center [784, 512] width 1568 height 1122
click at [571, 474] on div at bounding box center [784, 512] width 1568 height 1122
click at [574, 476] on div at bounding box center [784, 512] width 1568 height 1122
click at [577, 481] on div at bounding box center [784, 512] width 1568 height 1122
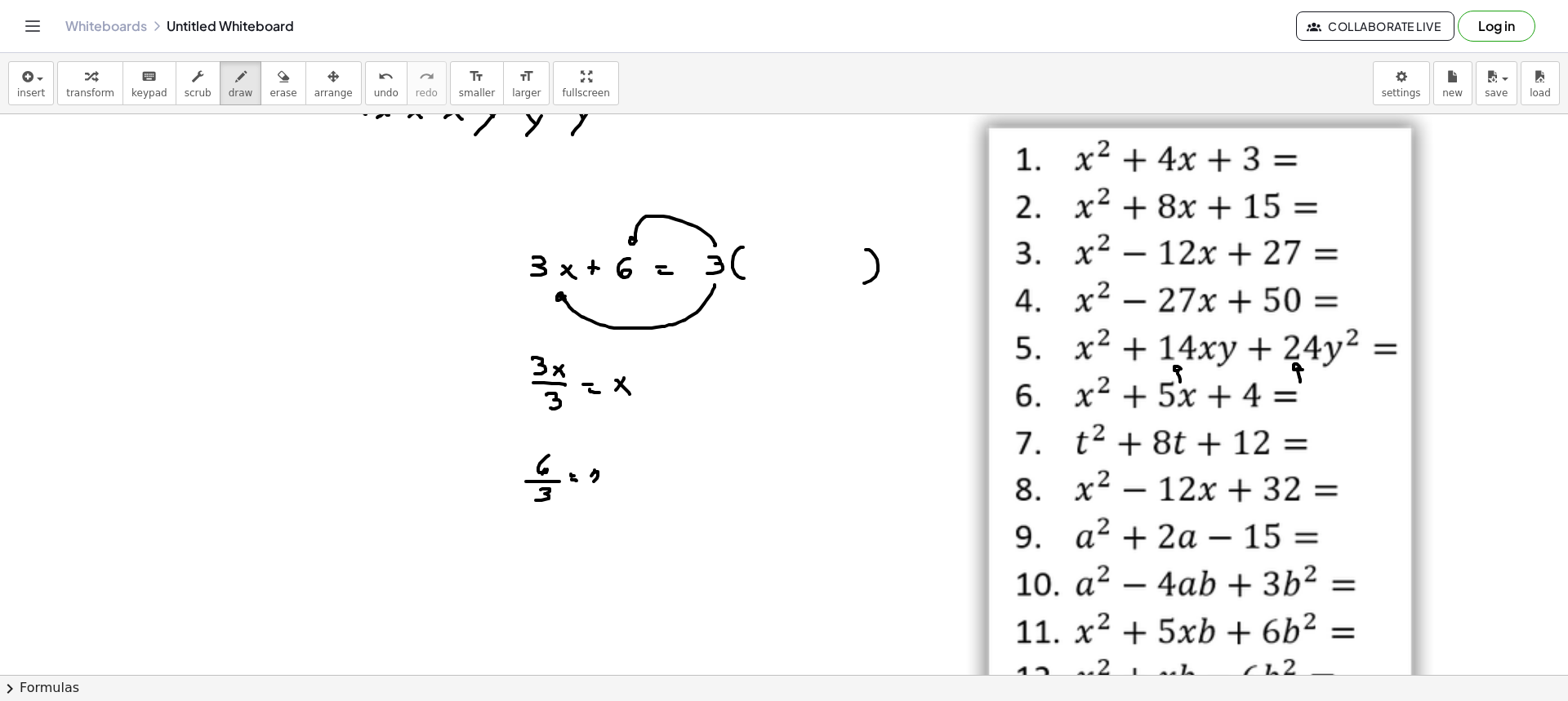
drag, startPoint x: 595, startPoint y: 470, endPoint x: 604, endPoint y: 483, distance: 15.8
click at [604, 483] on div at bounding box center [784, 512] width 1568 height 1122
click at [757, 269] on div at bounding box center [784, 512] width 1568 height 1122
click at [773, 272] on div at bounding box center [784, 512] width 1568 height 1122
click at [790, 269] on div at bounding box center [784, 512] width 1568 height 1122
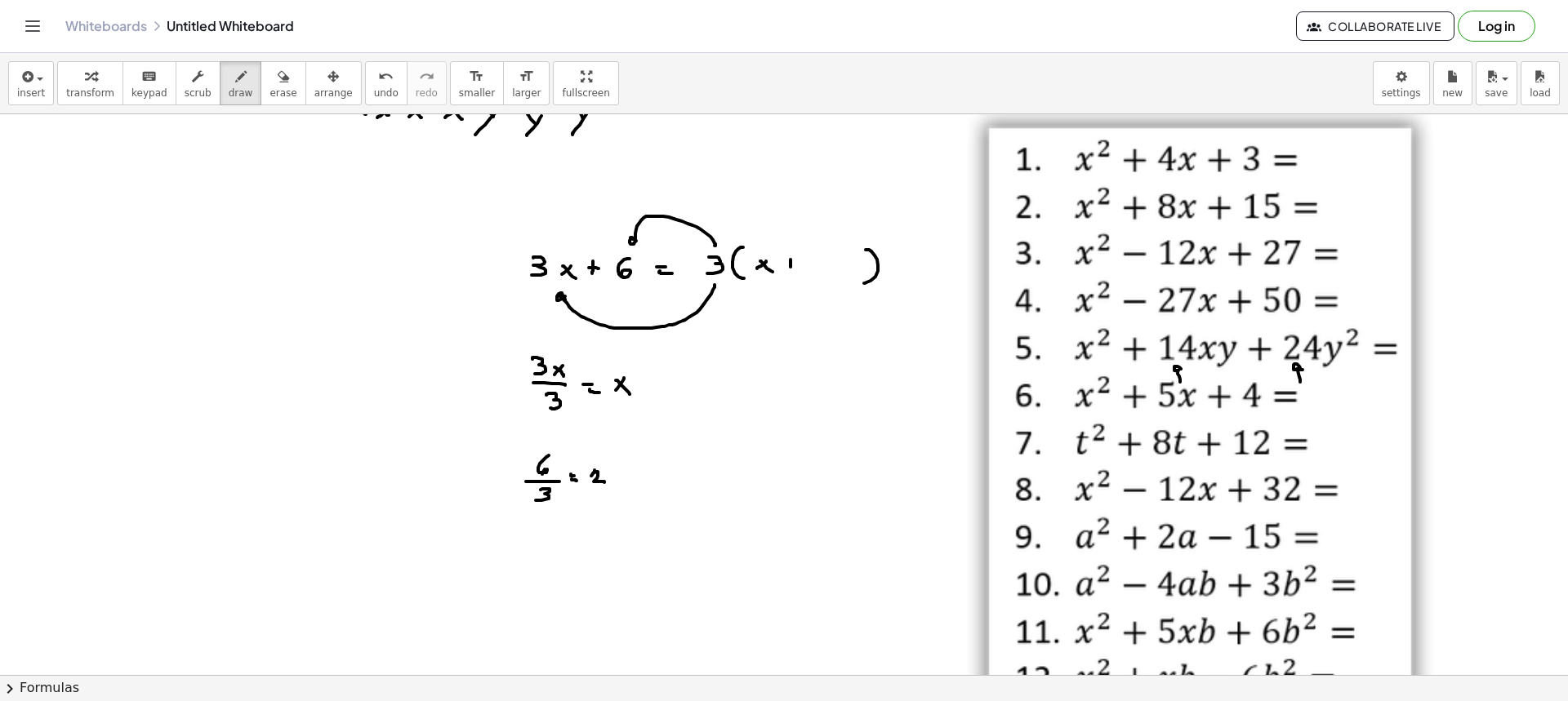
click at [798, 265] on div at bounding box center [784, 512] width 1568 height 1122
drag, startPoint x: 814, startPoint y: 260, endPoint x: 831, endPoint y: 274, distance: 22.0
click at [826, 273] on div at bounding box center [784, 512] width 1568 height 1122
click at [269, 87] on span "erase" at bounding box center [283, 93] width 27 height 12
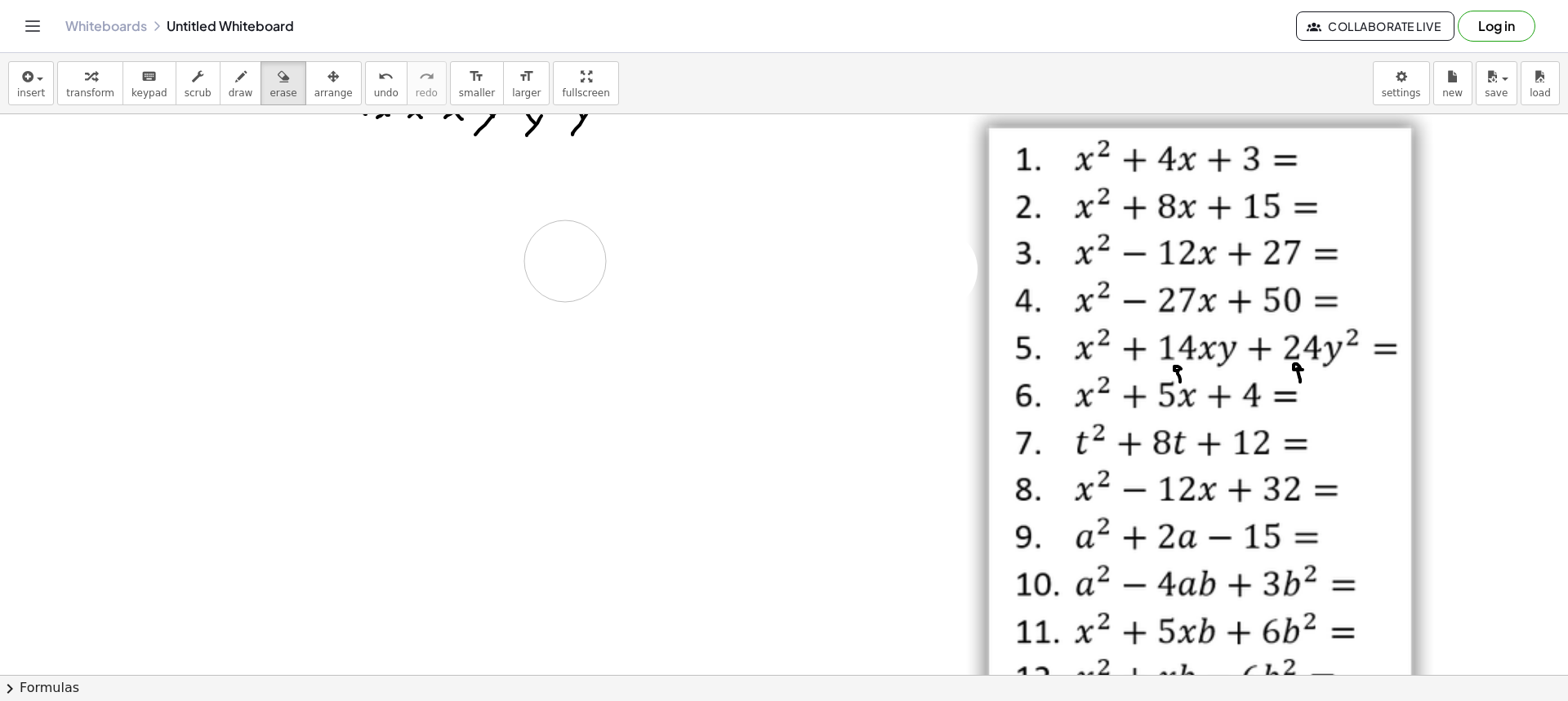
drag, startPoint x: 531, startPoint y: 412, endPoint x: 595, endPoint y: 255, distance: 169.5
click at [573, 255] on div at bounding box center [784, 512] width 1568 height 1122
drag, startPoint x: 1154, startPoint y: 353, endPoint x: 1333, endPoint y: 381, distance: 181.2
click at [1333, 380] on div at bounding box center [784, 512] width 1568 height 1122
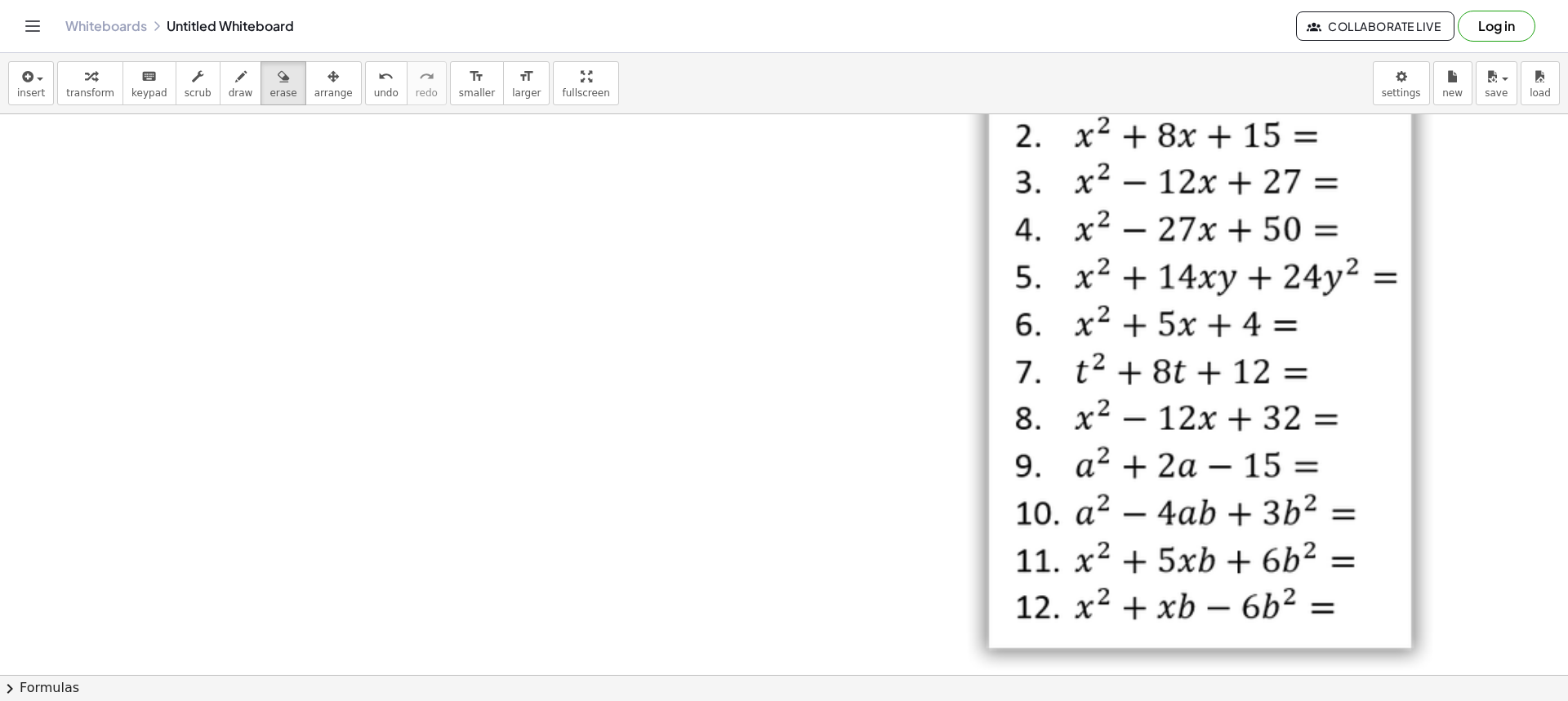
scroll to position [326, 0]
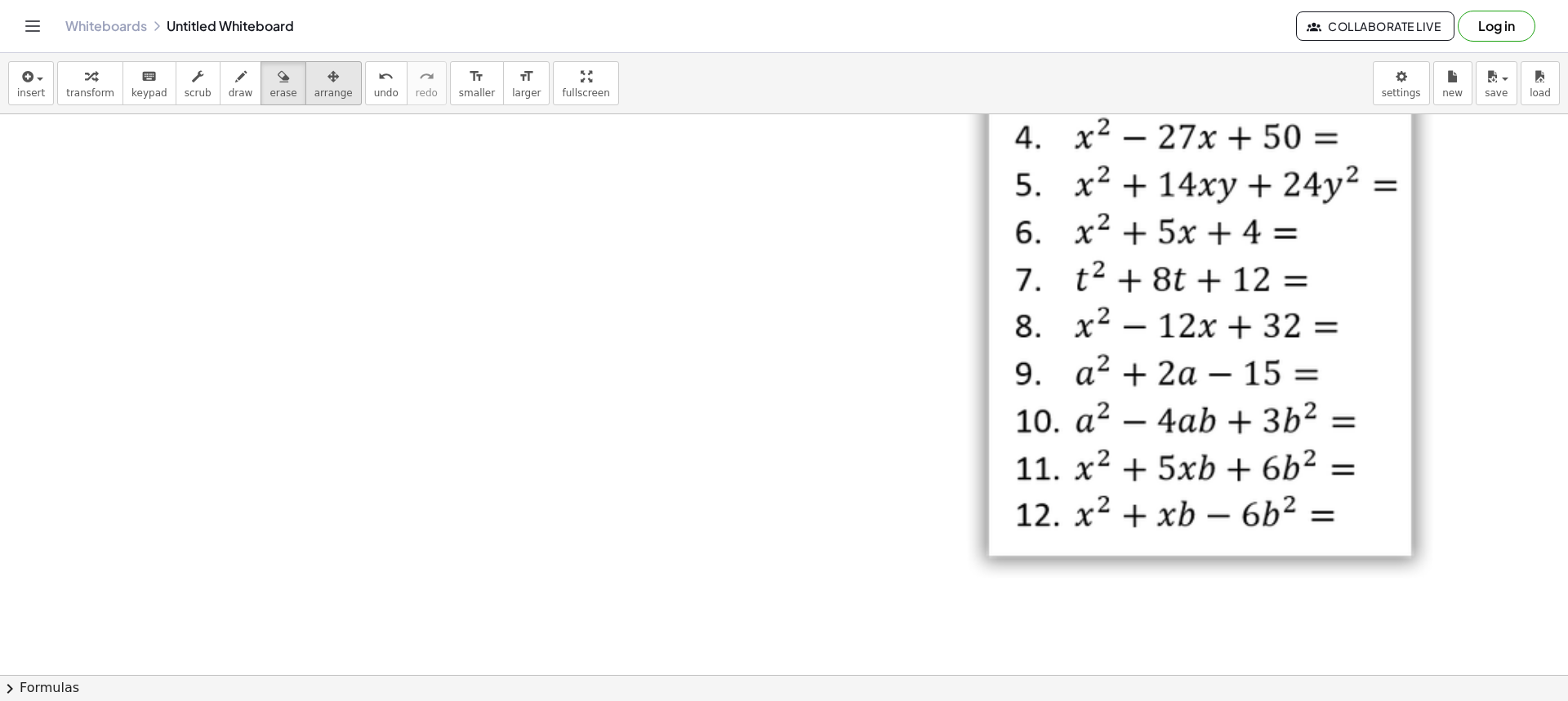
click at [315, 87] on span "arrange" at bounding box center [334, 93] width 39 height 12
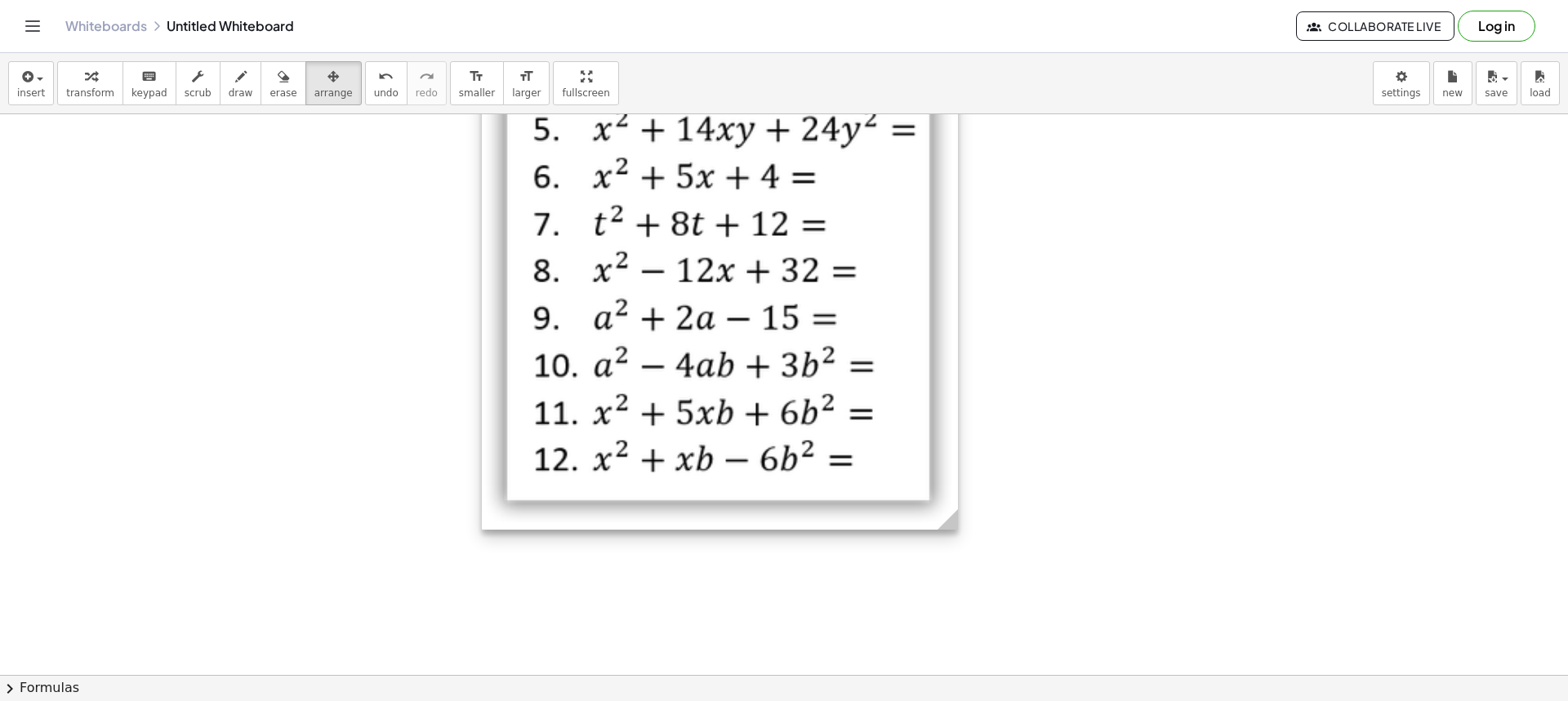
drag, startPoint x: 1091, startPoint y: 332, endPoint x: 614, endPoint y: 272, distance: 480.8
click at [602, 269] on div at bounding box center [720, 207] width 476 height 646
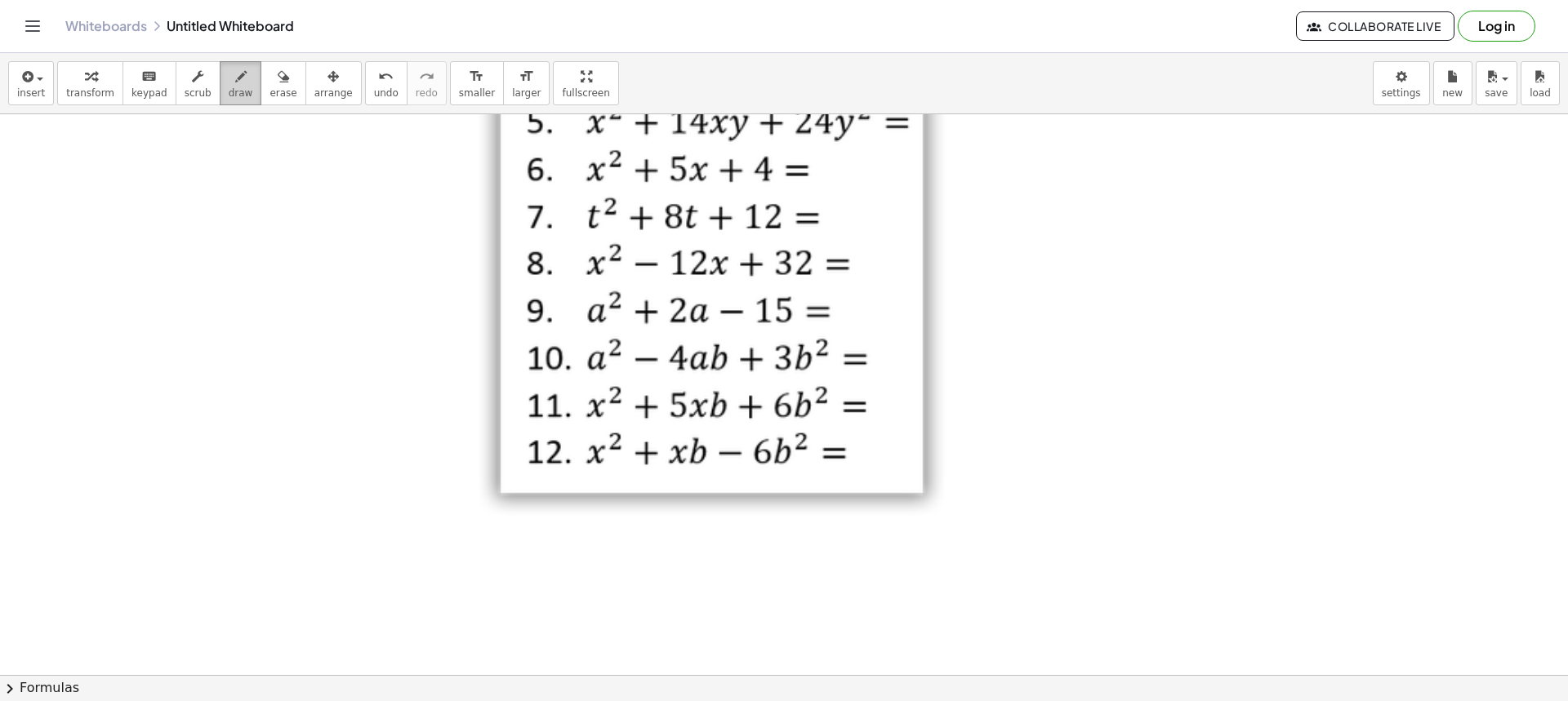
click at [235, 82] on icon "button" at bounding box center [241, 77] width 12 height 20
drag, startPoint x: 576, startPoint y: 427, endPoint x: 832, endPoint y: 410, distance: 256.6
click at [830, 417] on div at bounding box center [784, 348] width 1568 height 1122
drag, startPoint x: 835, startPoint y: 388, endPoint x: 835, endPoint y: 434, distance: 46.0
click at [835, 434] on div at bounding box center [784, 348] width 1568 height 1122
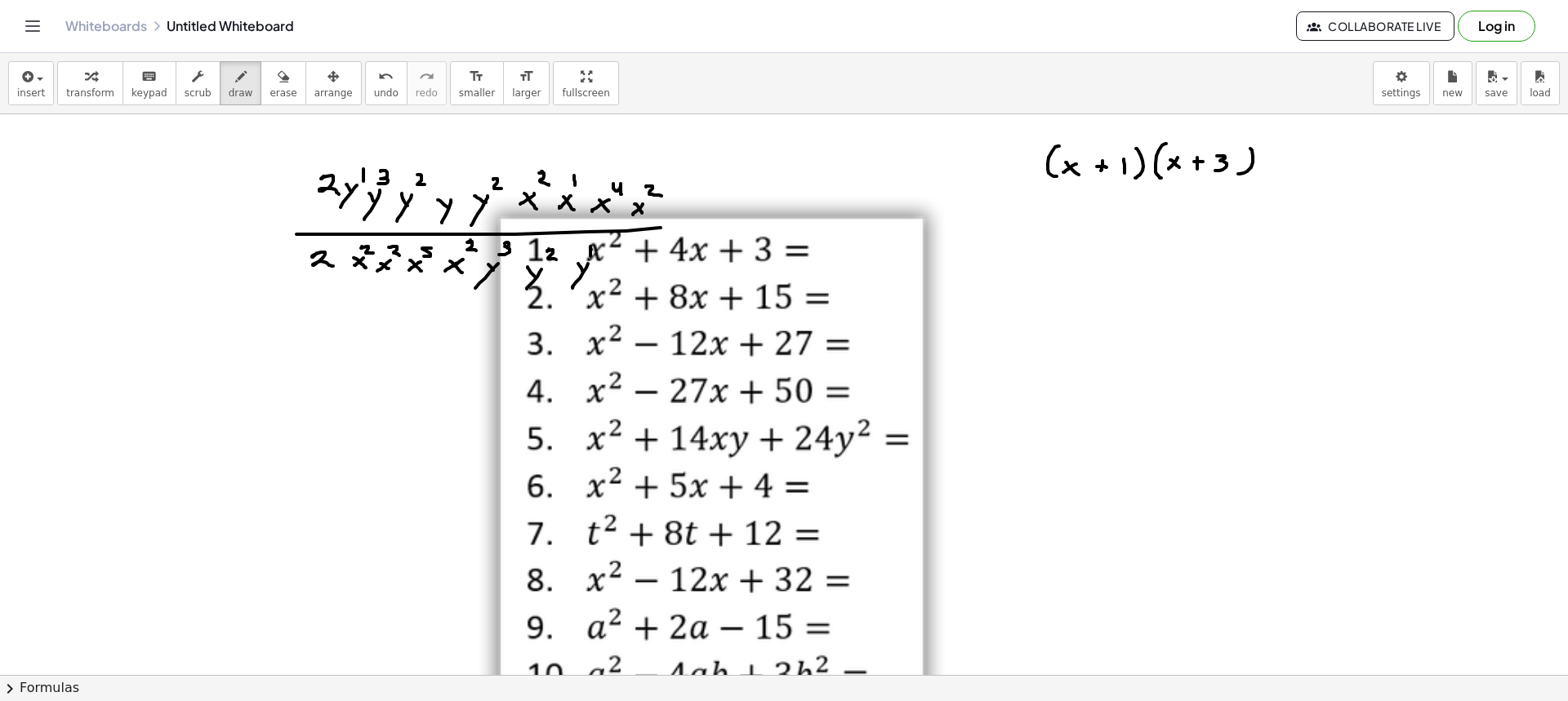
scroll to position [0, 0]
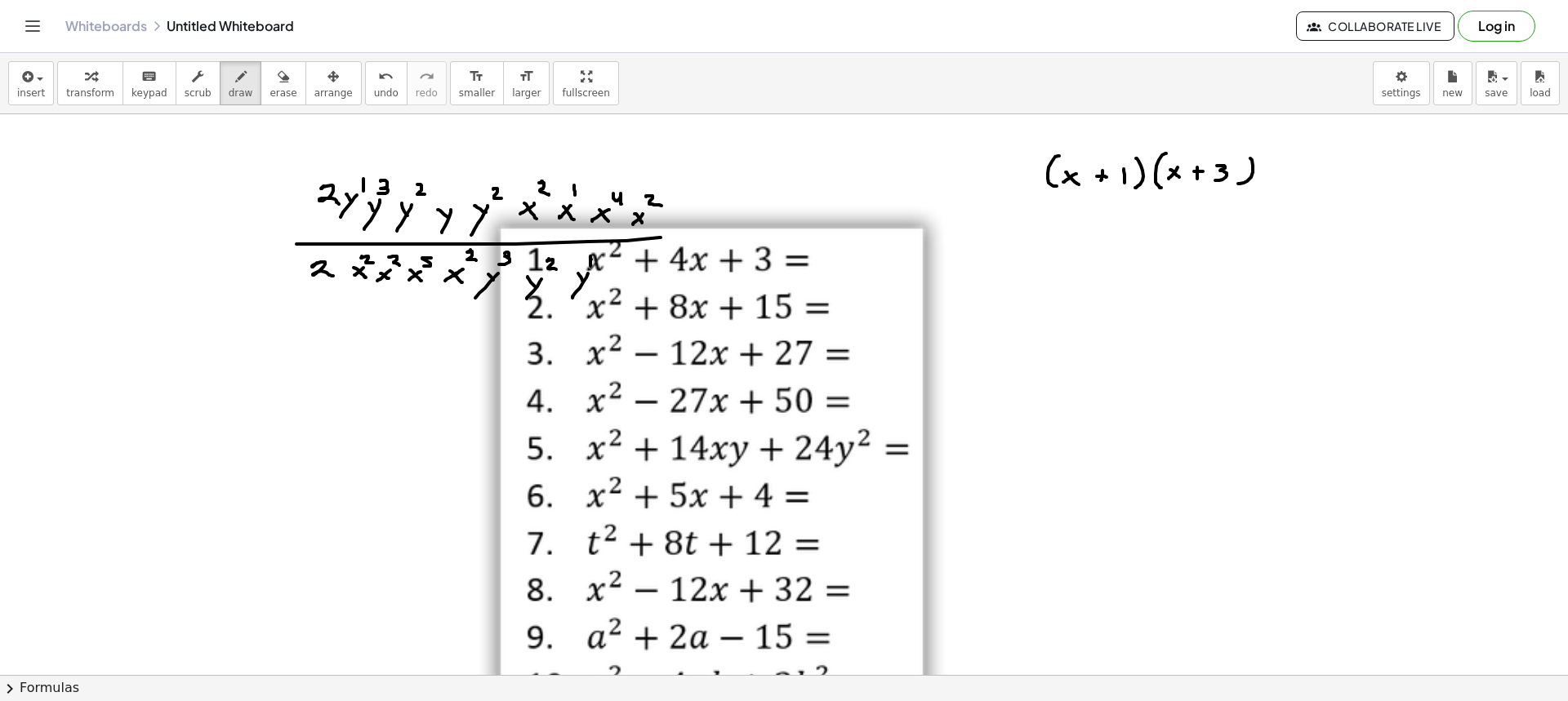
click at [315, 89] on span "arrange" at bounding box center [334, 93] width 39 height 12
drag, startPoint x: 840, startPoint y: 303, endPoint x: 874, endPoint y: 353, distance: 60.5
click at [871, 352] on div at bounding box center [714, 526] width 476 height 646
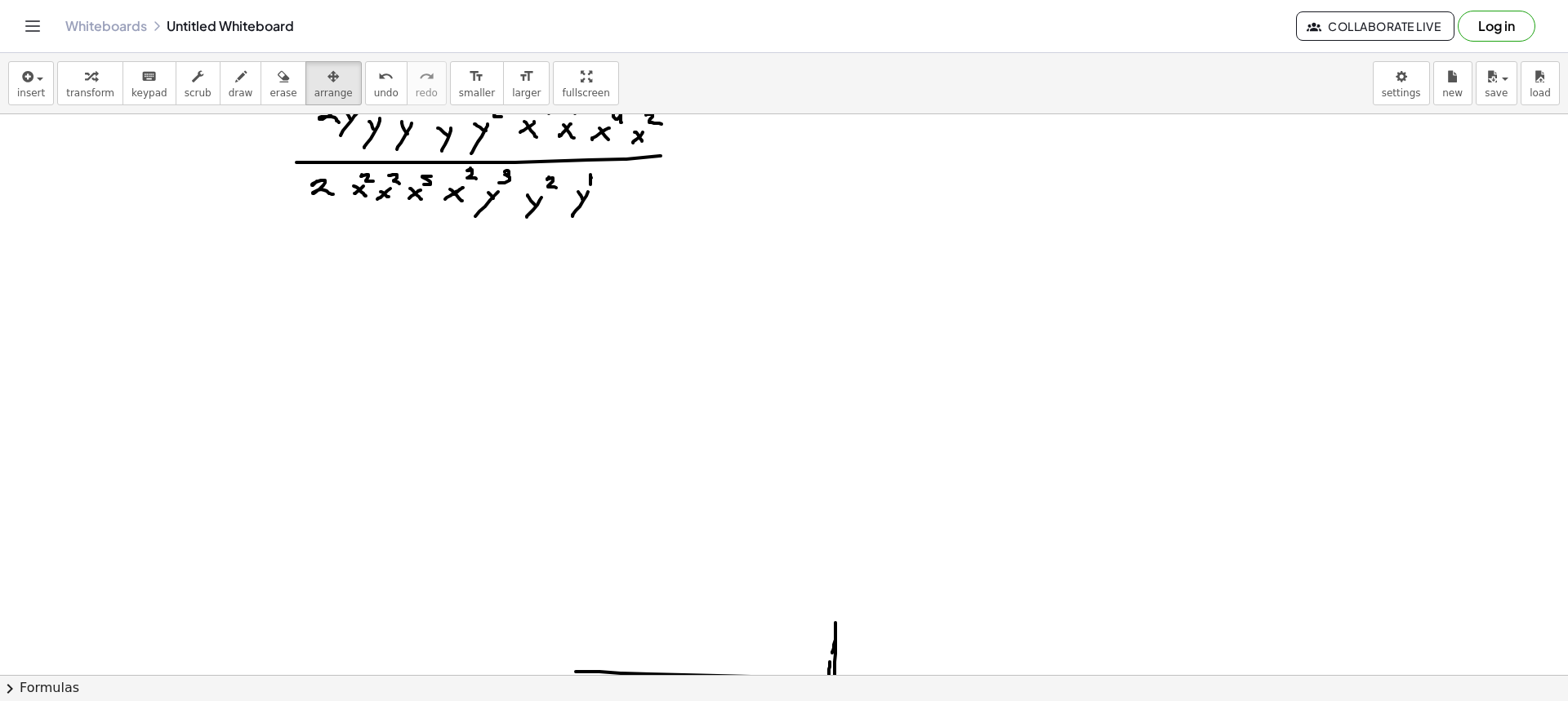
drag, startPoint x: 265, startPoint y: 83, endPoint x: 581, endPoint y: 271, distance: 367.7
click at [269, 83] on div "button" at bounding box center [283, 76] width 27 height 20
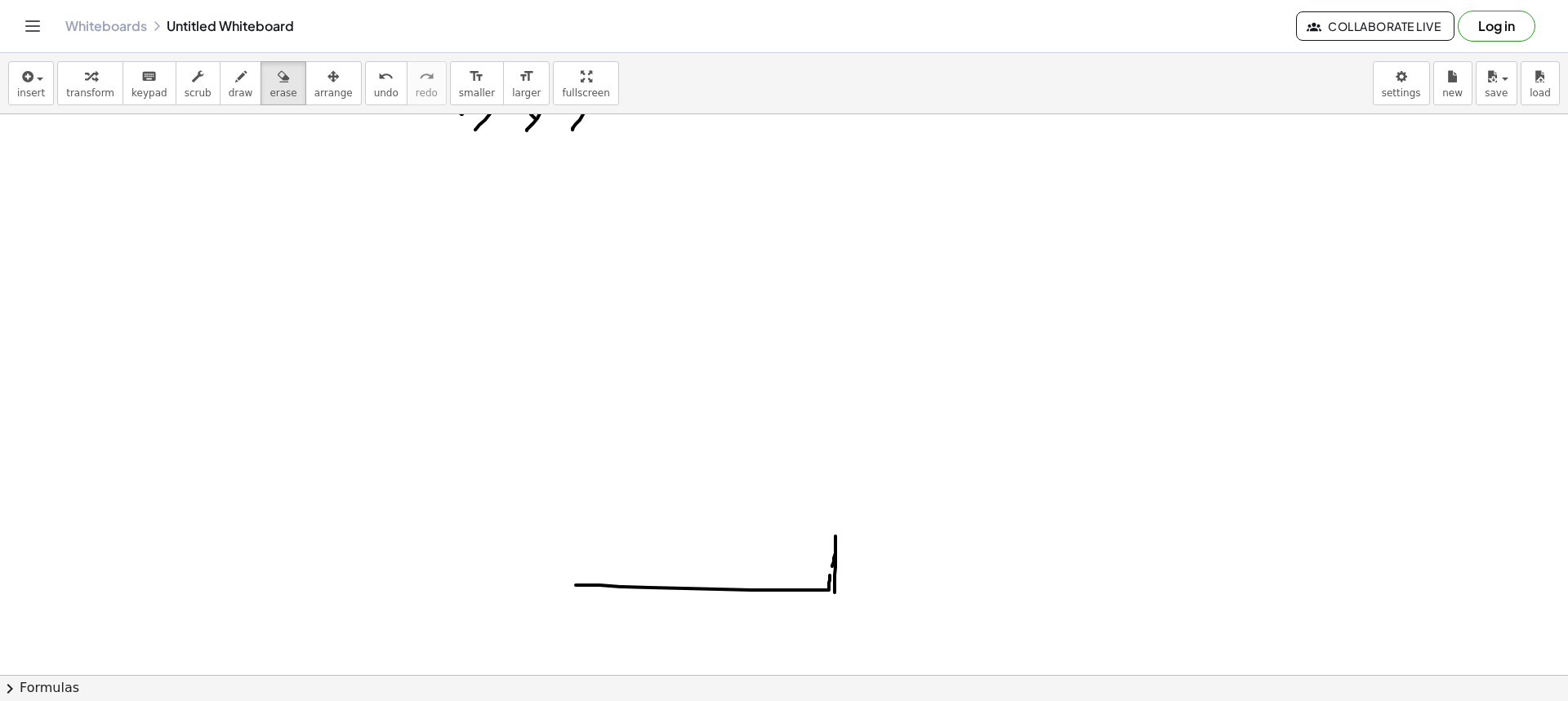
scroll to position [409, 0]
drag, startPoint x: 796, startPoint y: 354, endPoint x: 791, endPoint y: 365, distance: 12.1
click at [791, 365] on div at bounding box center [784, 267] width 1568 height 1122
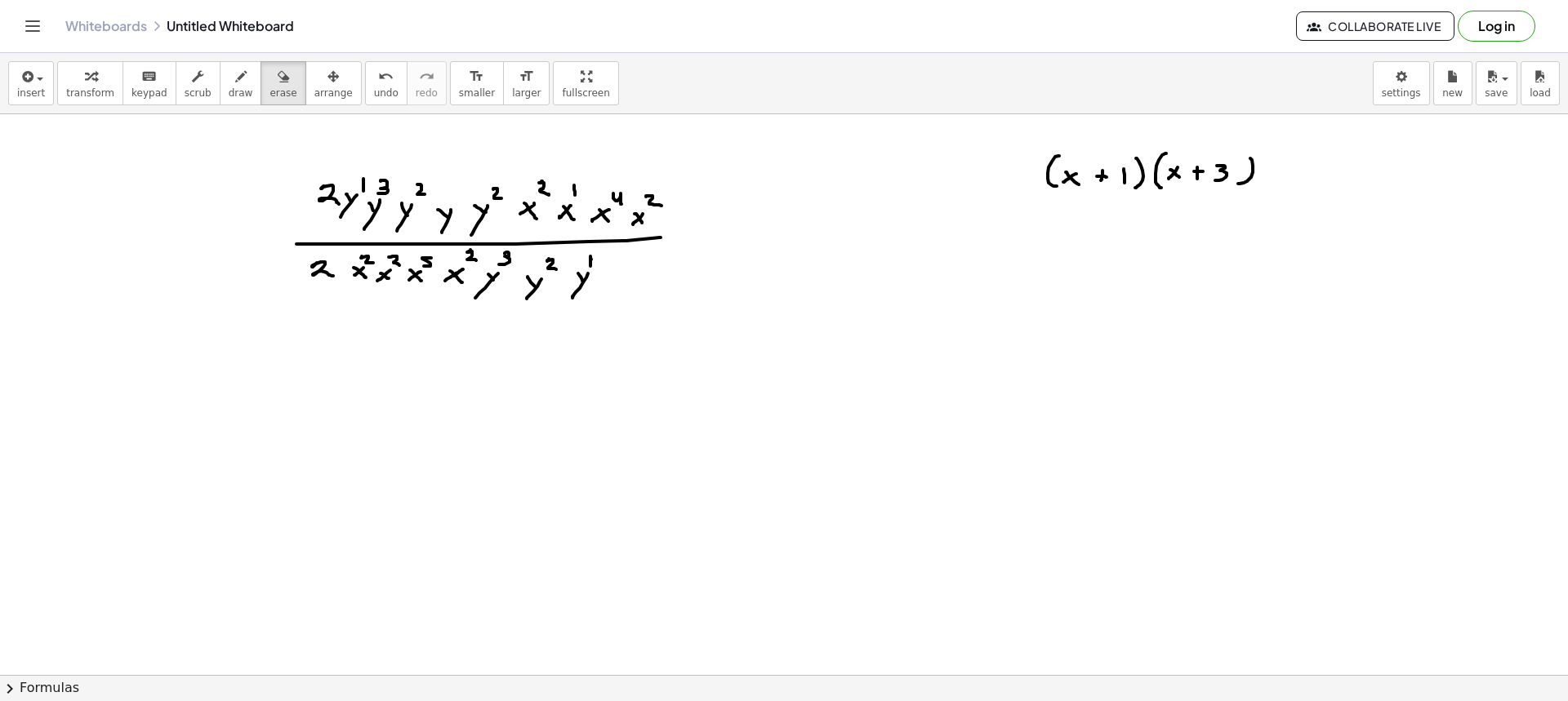
drag, startPoint x: 253, startPoint y: 80, endPoint x: 529, endPoint y: 147, distance: 284.0
click at [269, 82] on div "button" at bounding box center [283, 76] width 27 height 20
drag, startPoint x: 1154, startPoint y: 185, endPoint x: 821, endPoint y: 202, distance: 333.4
click at [1240, 167] on div at bounding box center [784, 675] width 1568 height 1122
click at [235, 82] on icon "button" at bounding box center [241, 77] width 12 height 20
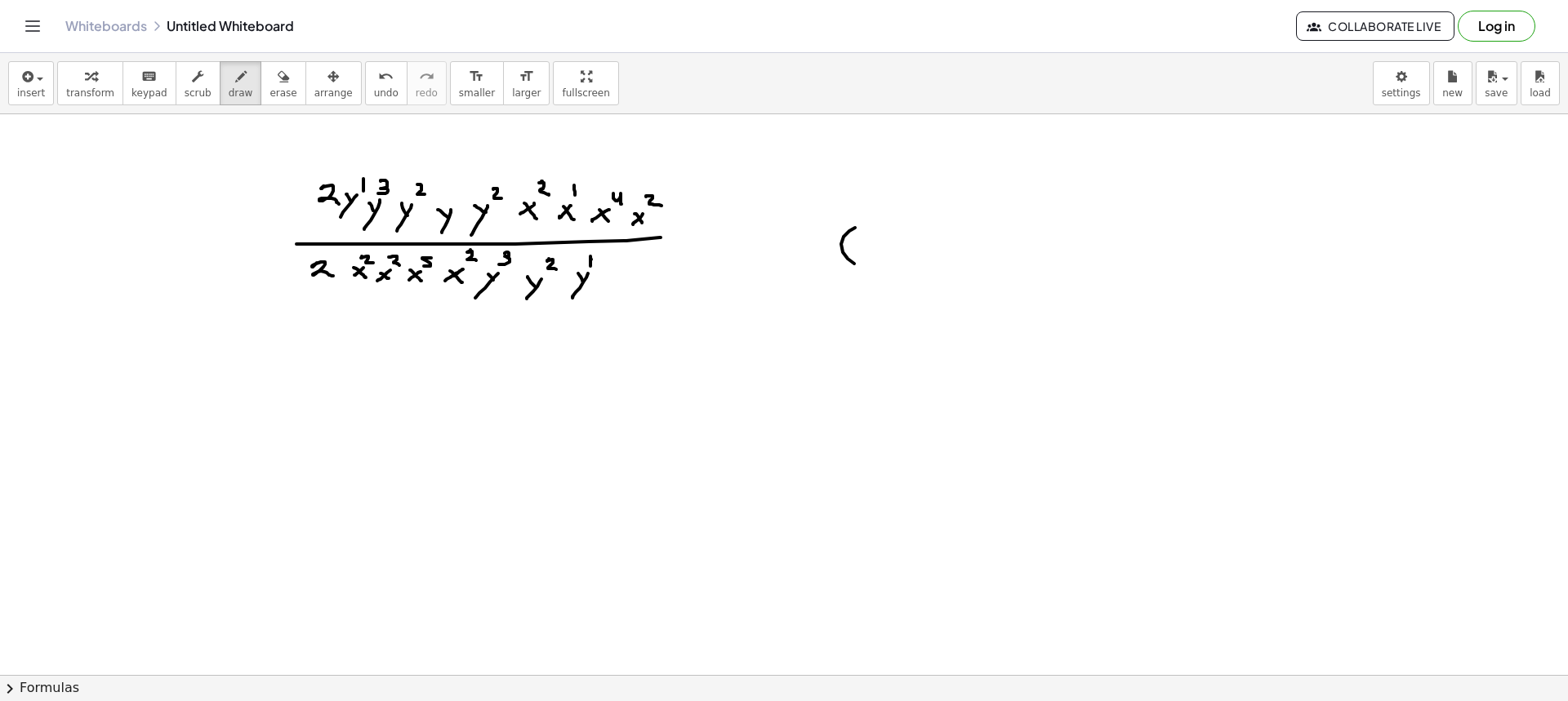
drag, startPoint x: 850, startPoint y: 231, endPoint x: 864, endPoint y: 261, distance: 33.1
click at [863, 262] on div at bounding box center [784, 675] width 1568 height 1122
drag, startPoint x: 877, startPoint y: 245, endPoint x: 877, endPoint y: 256, distance: 11.0
click at [872, 258] on div at bounding box center [784, 675] width 1568 height 1122
click at [894, 258] on div at bounding box center [784, 675] width 1568 height 1122
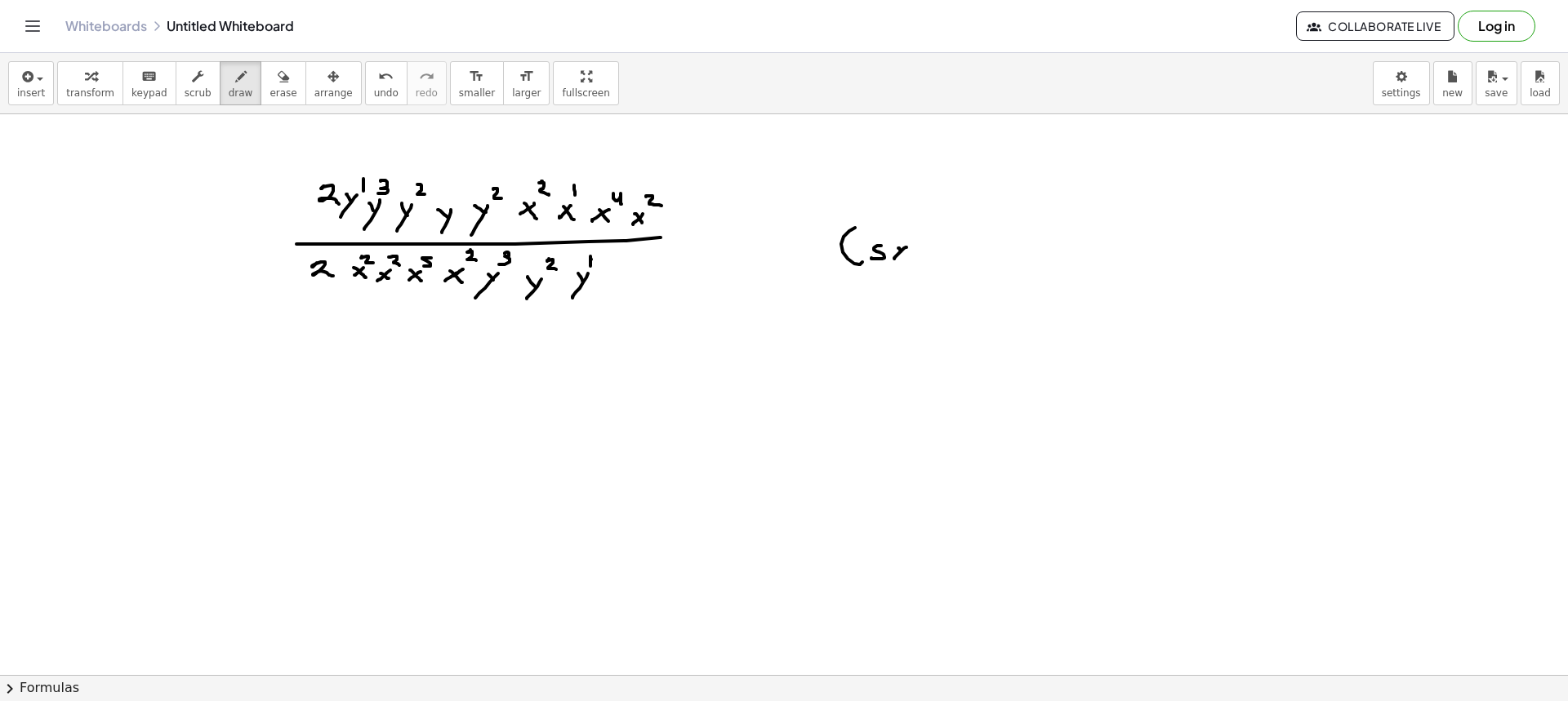
drag, startPoint x: 901, startPoint y: 251, endPoint x: 910, endPoint y: 259, distance: 12.0
click at [910, 259] on div at bounding box center [784, 675] width 1568 height 1122
drag, startPoint x: 932, startPoint y: 249, endPoint x: 929, endPoint y: 257, distance: 8.5
click at [932, 259] on div at bounding box center [784, 675] width 1568 height 1122
click at [937, 254] on div at bounding box center [784, 675] width 1568 height 1122
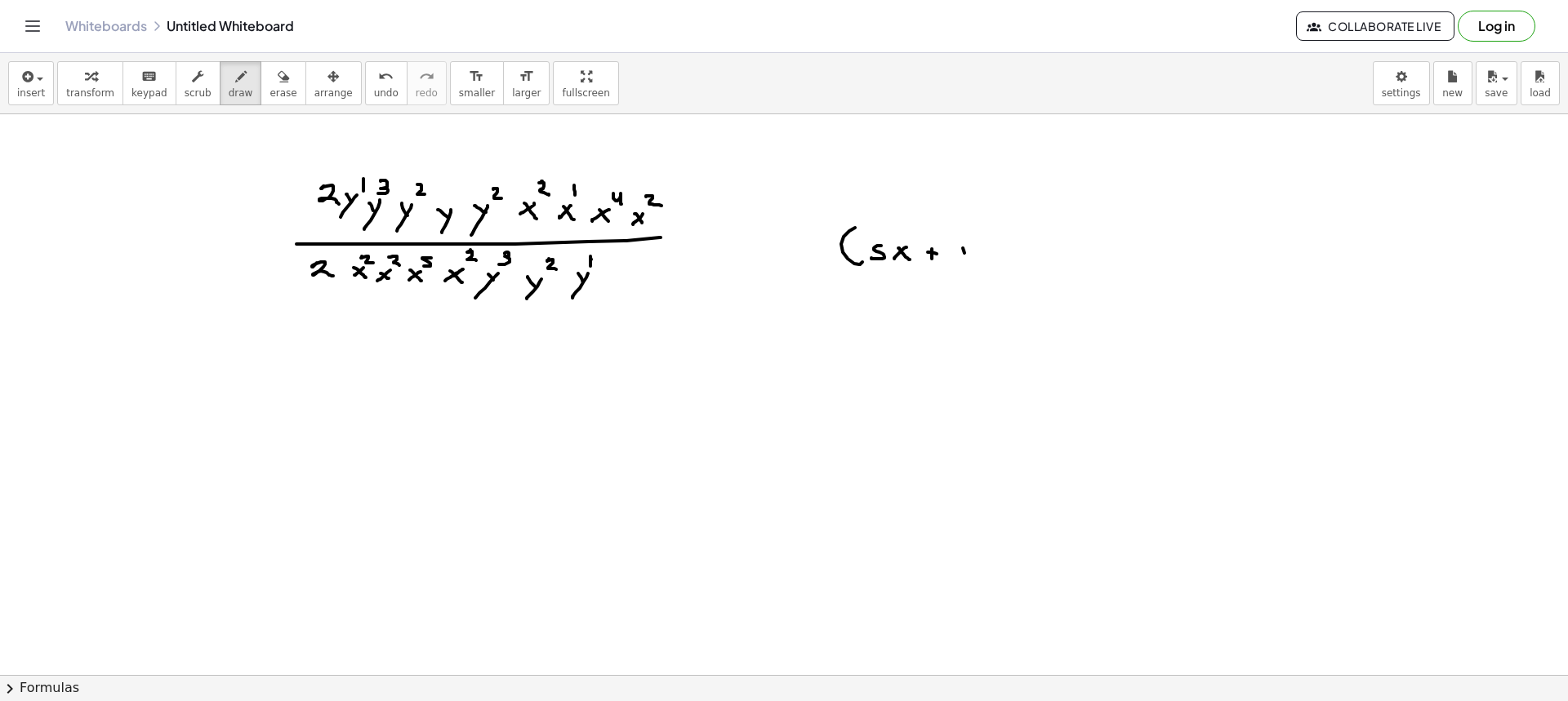
drag, startPoint x: 963, startPoint y: 248, endPoint x: 977, endPoint y: 250, distance: 14.1
click at [968, 255] on div at bounding box center [784, 675] width 1568 height 1122
drag, startPoint x: 977, startPoint y: 250, endPoint x: 959, endPoint y: 273, distance: 29.2
click at [959, 273] on div at bounding box center [784, 675] width 1568 height 1122
drag, startPoint x: 987, startPoint y: 228, endPoint x: 992, endPoint y: 264, distance: 36.3
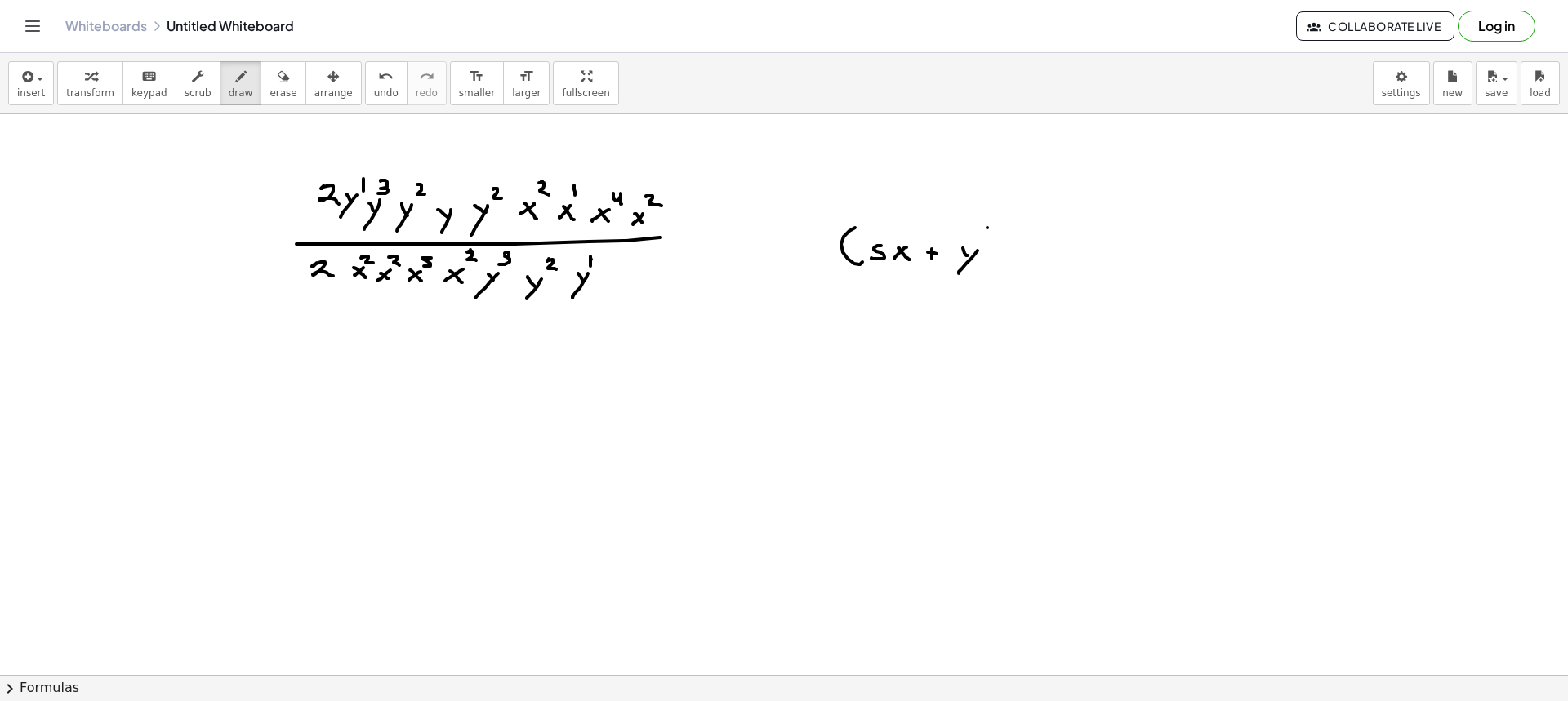
click at [992, 266] on div at bounding box center [784, 675] width 1568 height 1122
drag, startPoint x: 1023, startPoint y: 225, endPoint x: 1032, endPoint y: 259, distance: 35.2
click at [1027, 259] on div at bounding box center [784, 675] width 1568 height 1122
drag, startPoint x: 1041, startPoint y: 236, endPoint x: 1044, endPoint y: 253, distance: 17.3
click at [1043, 255] on div at bounding box center [784, 675] width 1568 height 1122
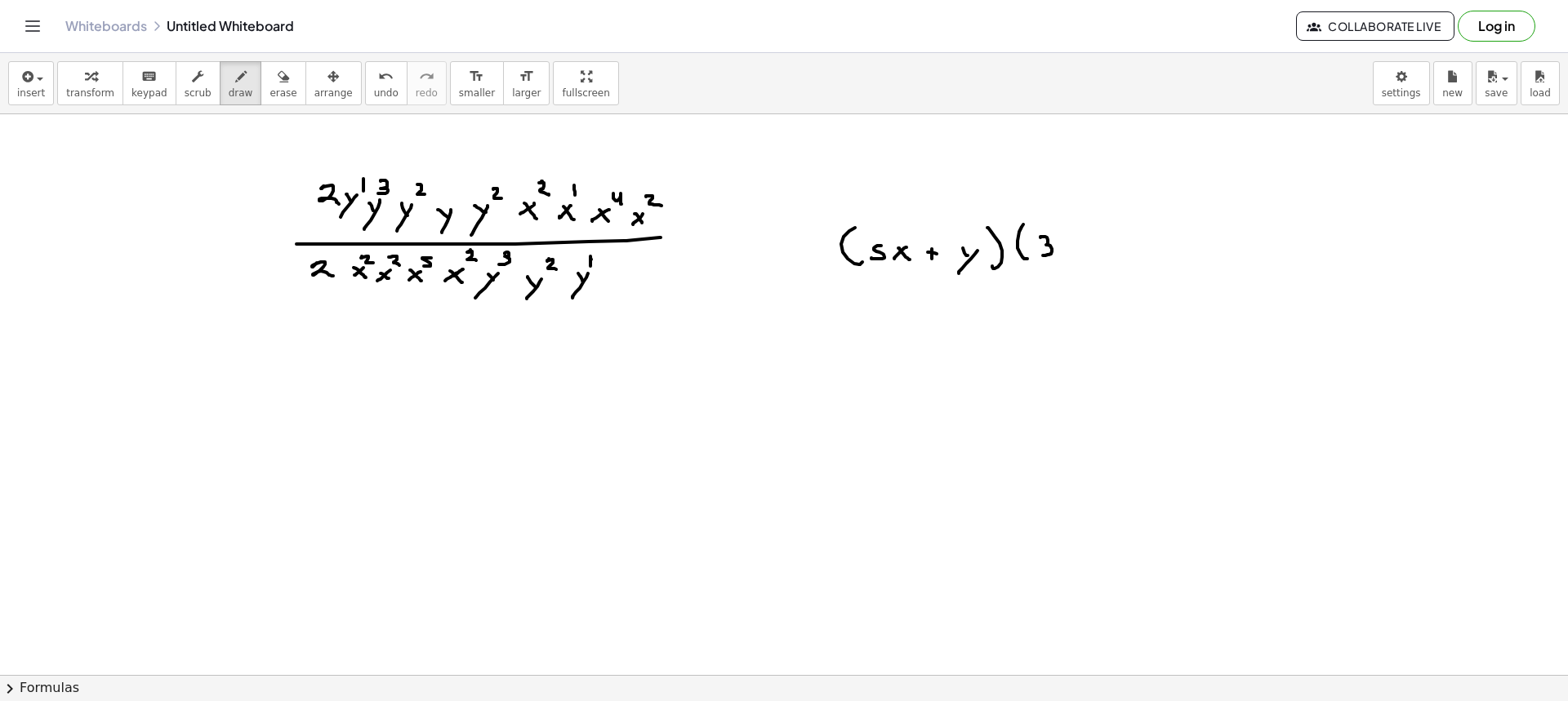
click at [1062, 250] on div at bounding box center [784, 675] width 1568 height 1122
drag, startPoint x: 1061, startPoint y: 243, endPoint x: 1077, endPoint y: 254, distance: 19.4
click at [1074, 250] on div at bounding box center [784, 675] width 1568 height 1122
drag, startPoint x: 1092, startPoint y: 243, endPoint x: 1104, endPoint y: 243, distance: 12.0
click at [1098, 244] on div at bounding box center [784, 675] width 1568 height 1122
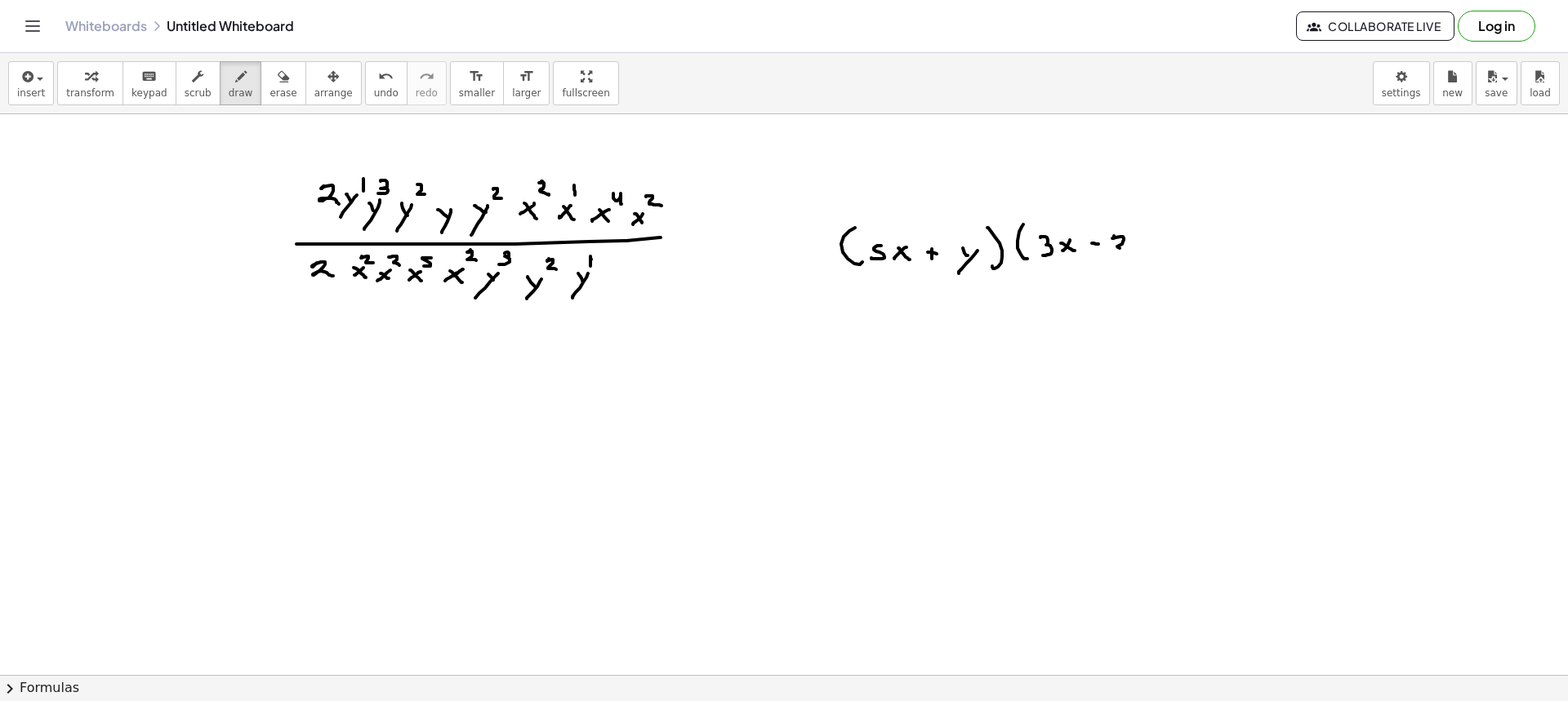
drag, startPoint x: 1114, startPoint y: 237, endPoint x: 1128, endPoint y: 247, distance: 17.2
click at [1125, 249] on div at bounding box center [784, 675] width 1568 height 1122
drag, startPoint x: 1135, startPoint y: 227, endPoint x: 1135, endPoint y: 259, distance: 32.0
click at [1135, 259] on div at bounding box center [784, 675] width 1568 height 1122
click at [1172, 236] on div at bounding box center [784, 675] width 1568 height 1122
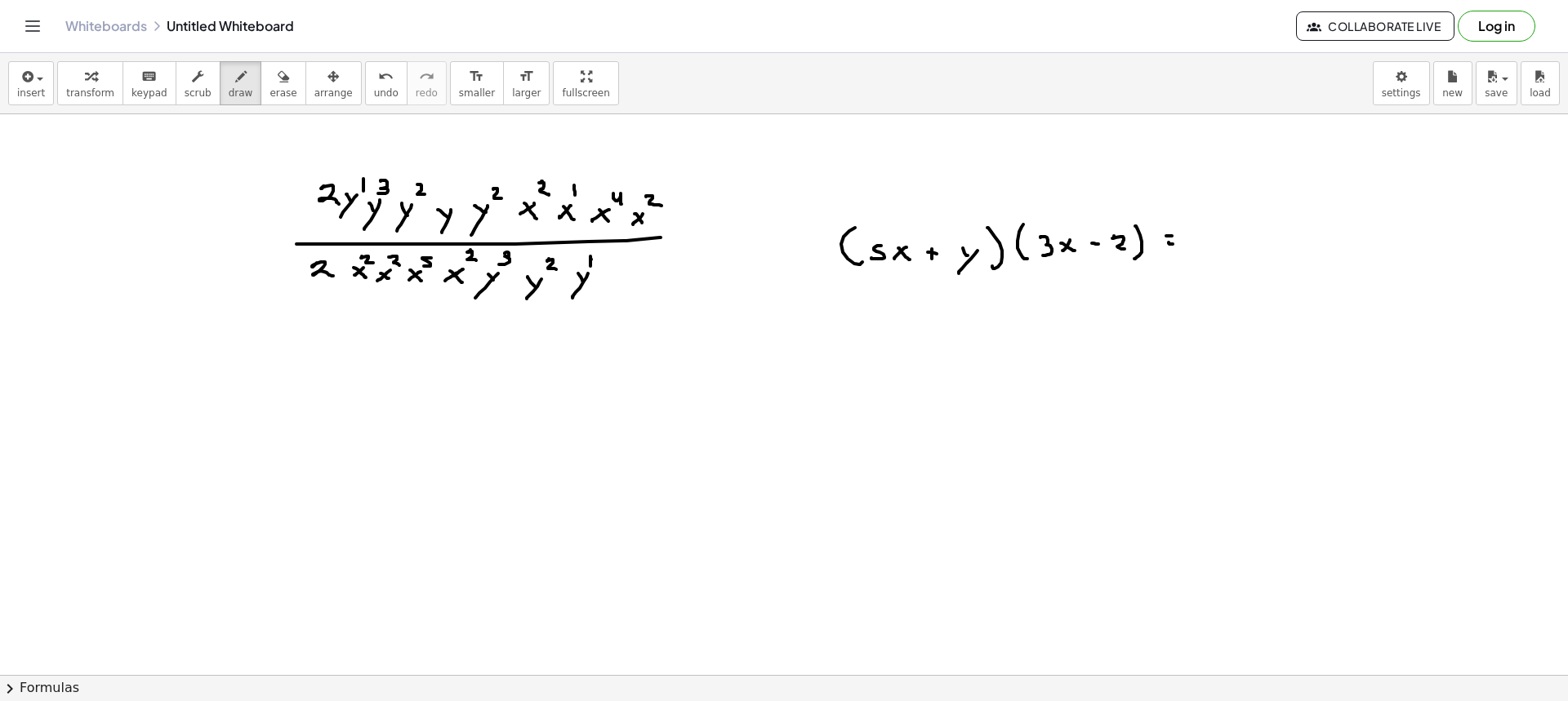
drag, startPoint x: 1171, startPoint y: 244, endPoint x: 1184, endPoint y: 244, distance: 13.0
click at [1175, 243] on div at bounding box center [784, 675] width 1568 height 1122
drag, startPoint x: 1197, startPoint y: 231, endPoint x: 1210, endPoint y: 237, distance: 14.3
click at [1196, 247] on div at bounding box center [784, 675] width 1568 height 1122
drag, startPoint x: 1210, startPoint y: 233, endPoint x: 1220, endPoint y: 243, distance: 14.1
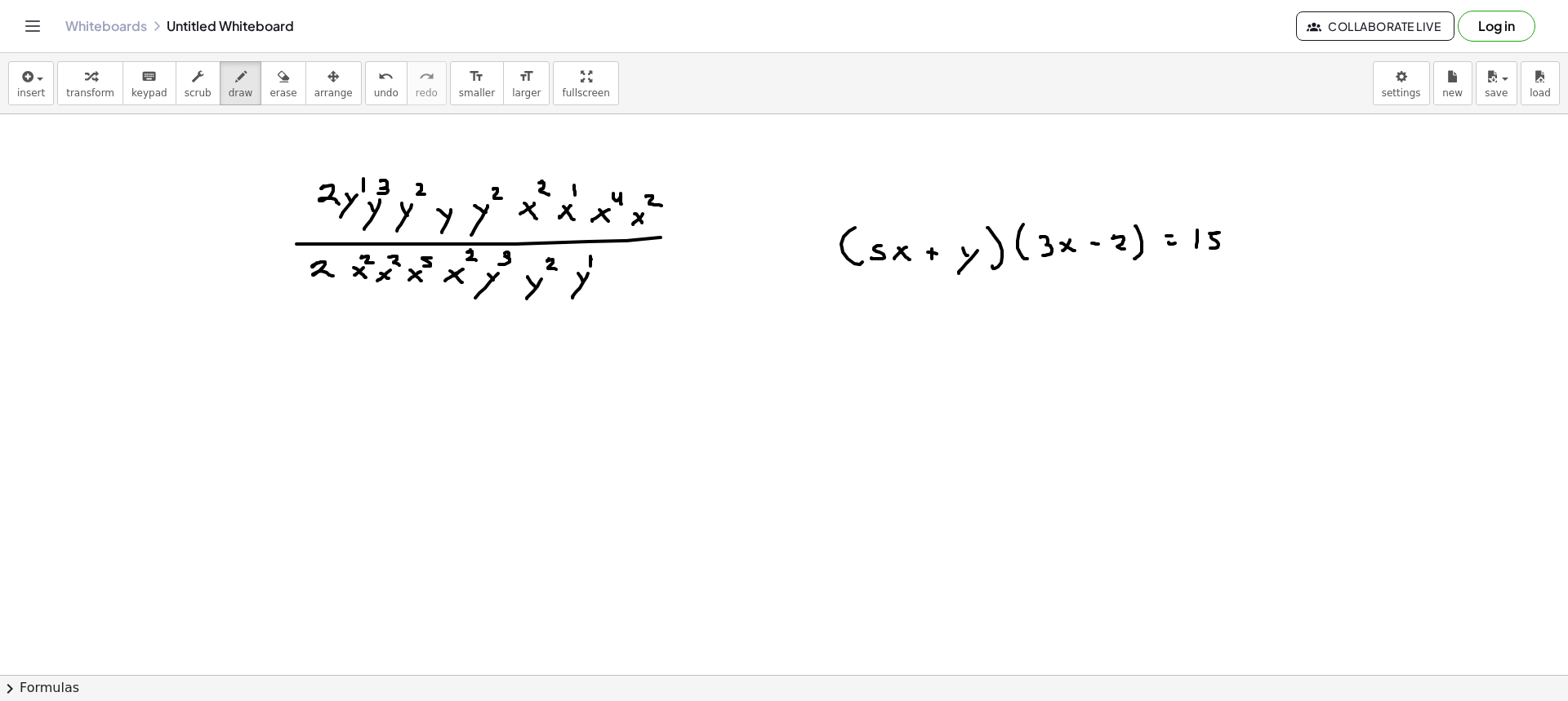
click at [1210, 248] on div at bounding box center [784, 675] width 1568 height 1122
drag, startPoint x: 1240, startPoint y: 240, endPoint x: 1232, endPoint y: 245, distance: 9.4
click at [1232, 247] on div at bounding box center [784, 675] width 1568 height 1122
click at [1244, 249] on div at bounding box center [784, 675] width 1568 height 1122
drag, startPoint x: 1244, startPoint y: 225, endPoint x: 1252, endPoint y: 236, distance: 13.6
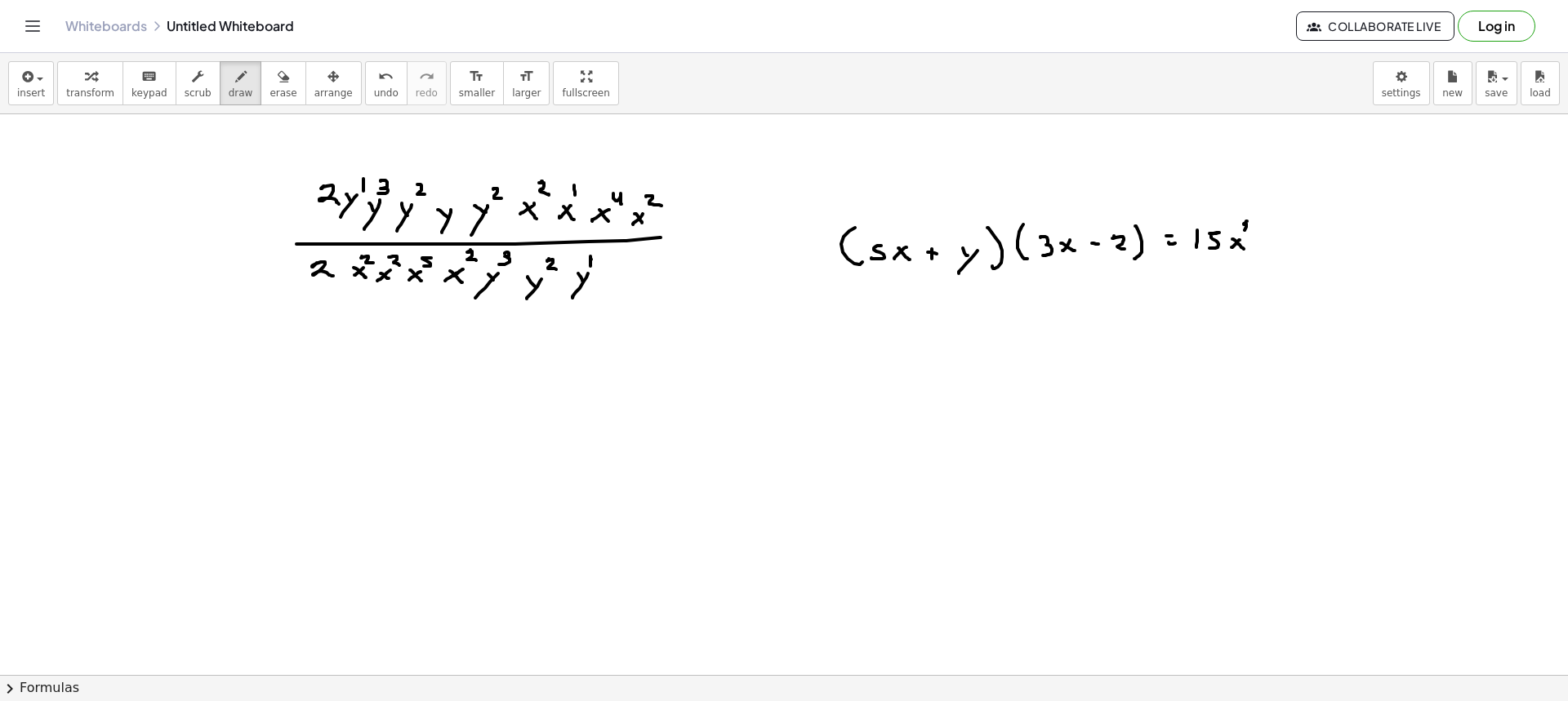
click at [1250, 232] on div at bounding box center [784, 675] width 1568 height 1122
drag, startPoint x: 896, startPoint y: 221, endPoint x: 906, endPoint y: 231, distance: 14.1
click at [900, 227] on div at bounding box center [784, 675] width 1568 height 1122
click at [910, 237] on div at bounding box center [784, 675] width 1568 height 1122
drag, startPoint x: 1057, startPoint y: 204, endPoint x: 1064, endPoint y: 222, distance: 19.3
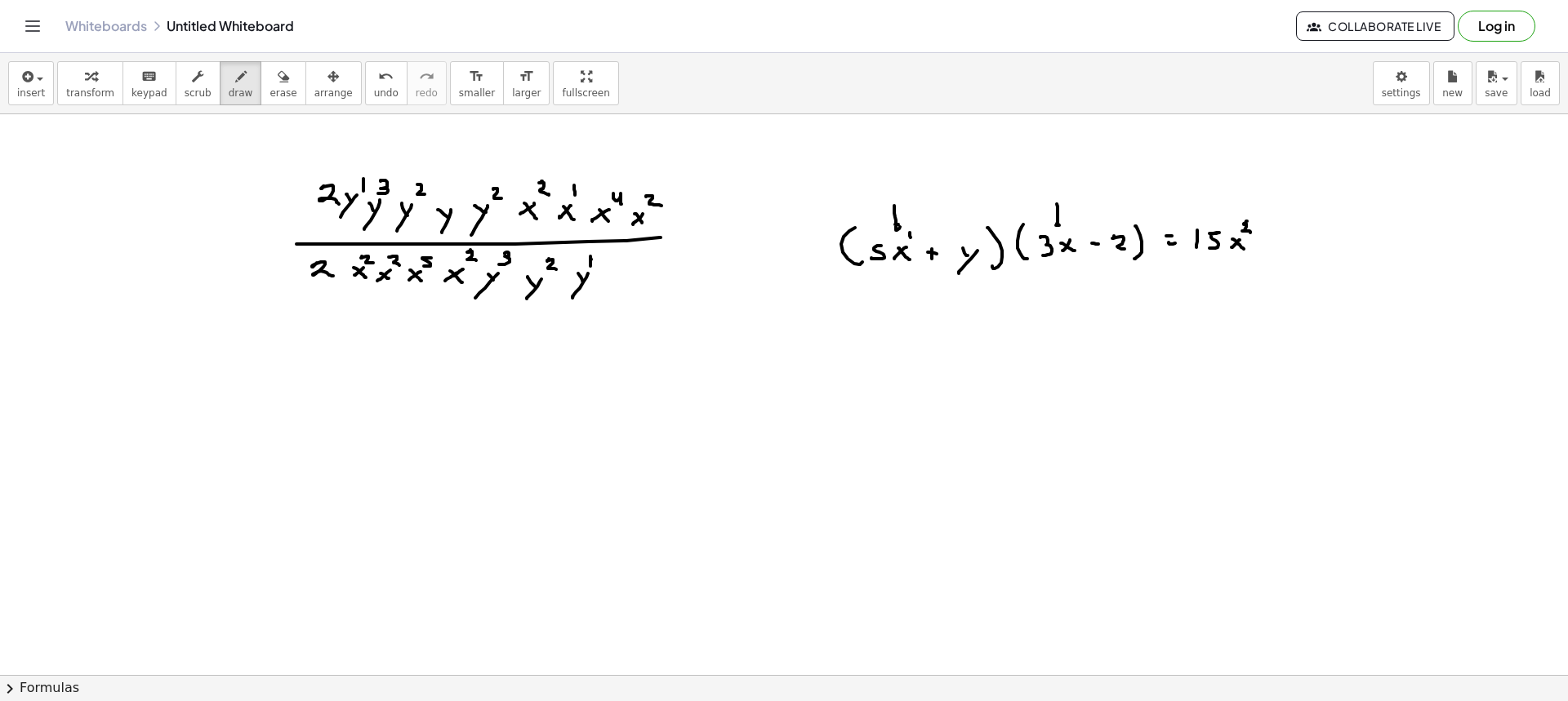
click at [1061, 223] on div at bounding box center [784, 675] width 1568 height 1122
click at [1074, 231] on div at bounding box center [784, 675] width 1568 height 1122
drag, startPoint x: 1238, startPoint y: 201, endPoint x: 1247, endPoint y: 201, distance: 9.0
click at [1246, 203] on div at bounding box center [784, 675] width 1568 height 1122
click at [1277, 241] on div at bounding box center [784, 675] width 1568 height 1122
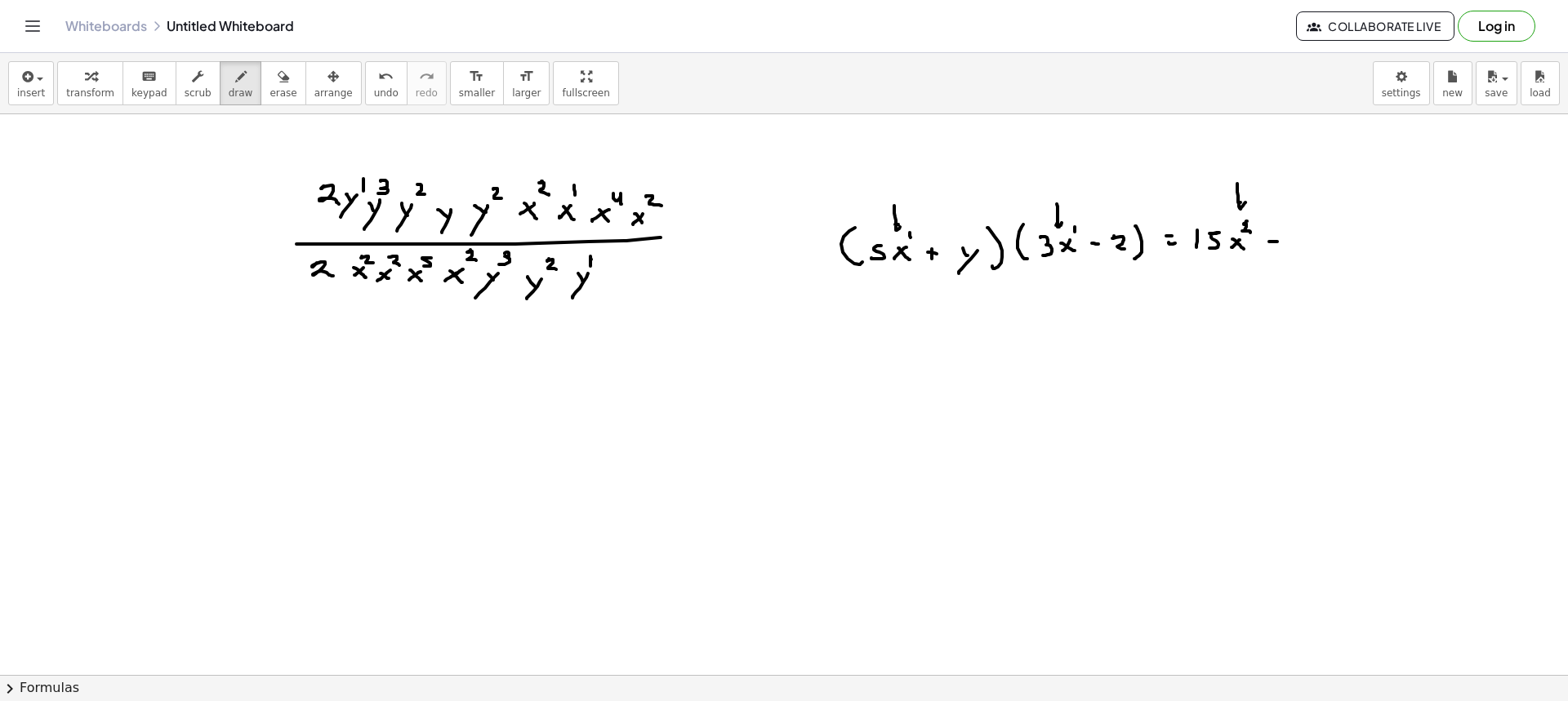
drag, startPoint x: 1290, startPoint y: 237, endPoint x: 1291, endPoint y: 249, distance: 12.0
click at [1291, 249] on div at bounding box center [784, 675] width 1568 height 1122
click at [1309, 241] on div at bounding box center [784, 675] width 1568 height 1122
drag, startPoint x: 1336, startPoint y: 239, endPoint x: 1328, endPoint y: 247, distance: 11.3
click at [1328, 248] on div at bounding box center [784, 675] width 1568 height 1122
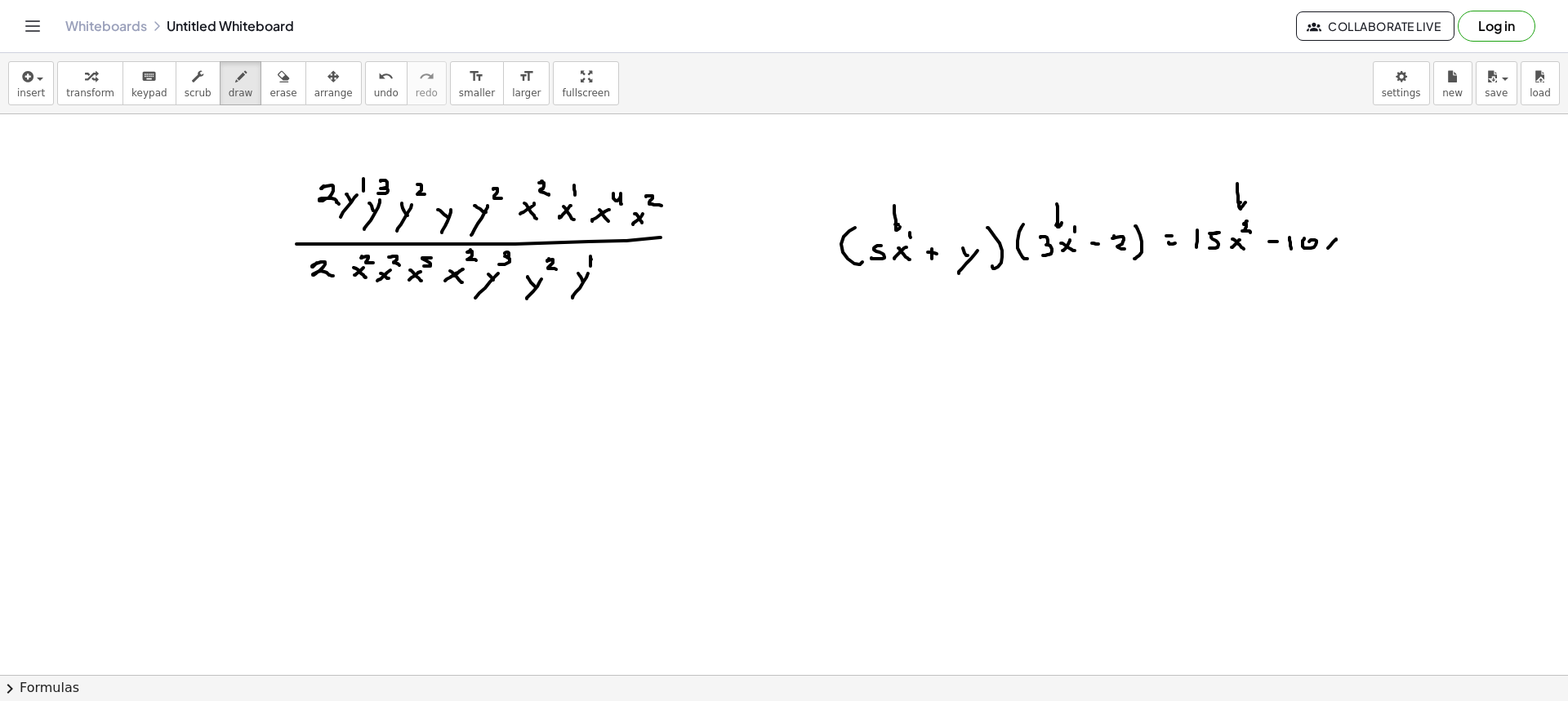
click at [1338, 250] on div at bounding box center [784, 675] width 1568 height 1122
drag, startPoint x: 1094, startPoint y: 276, endPoint x: 1106, endPoint y: 269, distance: 13.9
click at [1101, 267] on div at bounding box center [784, 675] width 1568 height 1122
drag, startPoint x: 880, startPoint y: 297, endPoint x: 887, endPoint y: 285, distance: 13.9
click at [887, 285] on div at bounding box center [784, 675] width 1568 height 1122
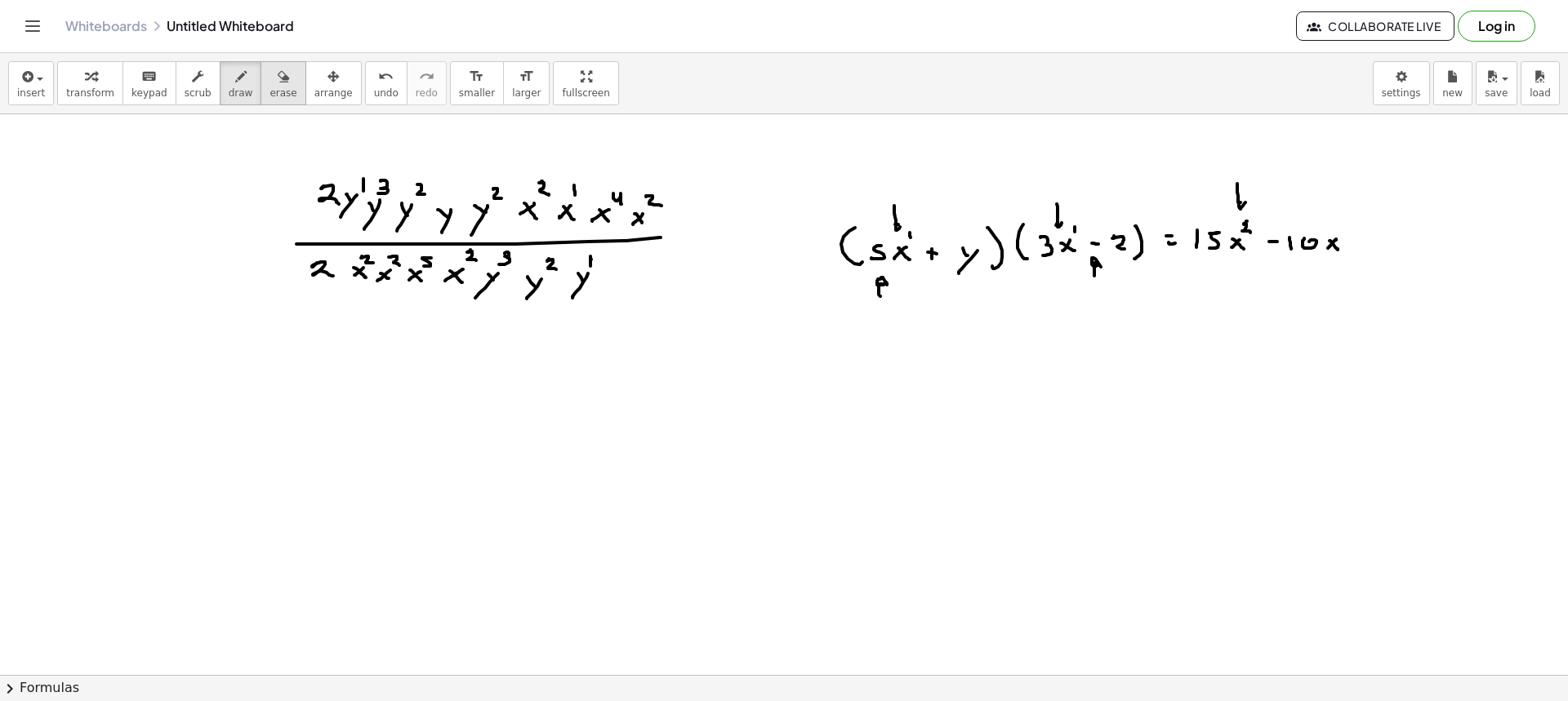
click at [274, 93] on button "erase" at bounding box center [283, 83] width 45 height 44
drag, startPoint x: 845, startPoint y: 336, endPoint x: 922, endPoint y: 318, distance: 79.1
click at [874, 315] on div at bounding box center [784, 675] width 1568 height 1122
drag, startPoint x: 1089, startPoint y: 315, endPoint x: 1093, endPoint y: 300, distance: 15.5
click at [1093, 300] on div at bounding box center [784, 675] width 1568 height 1122
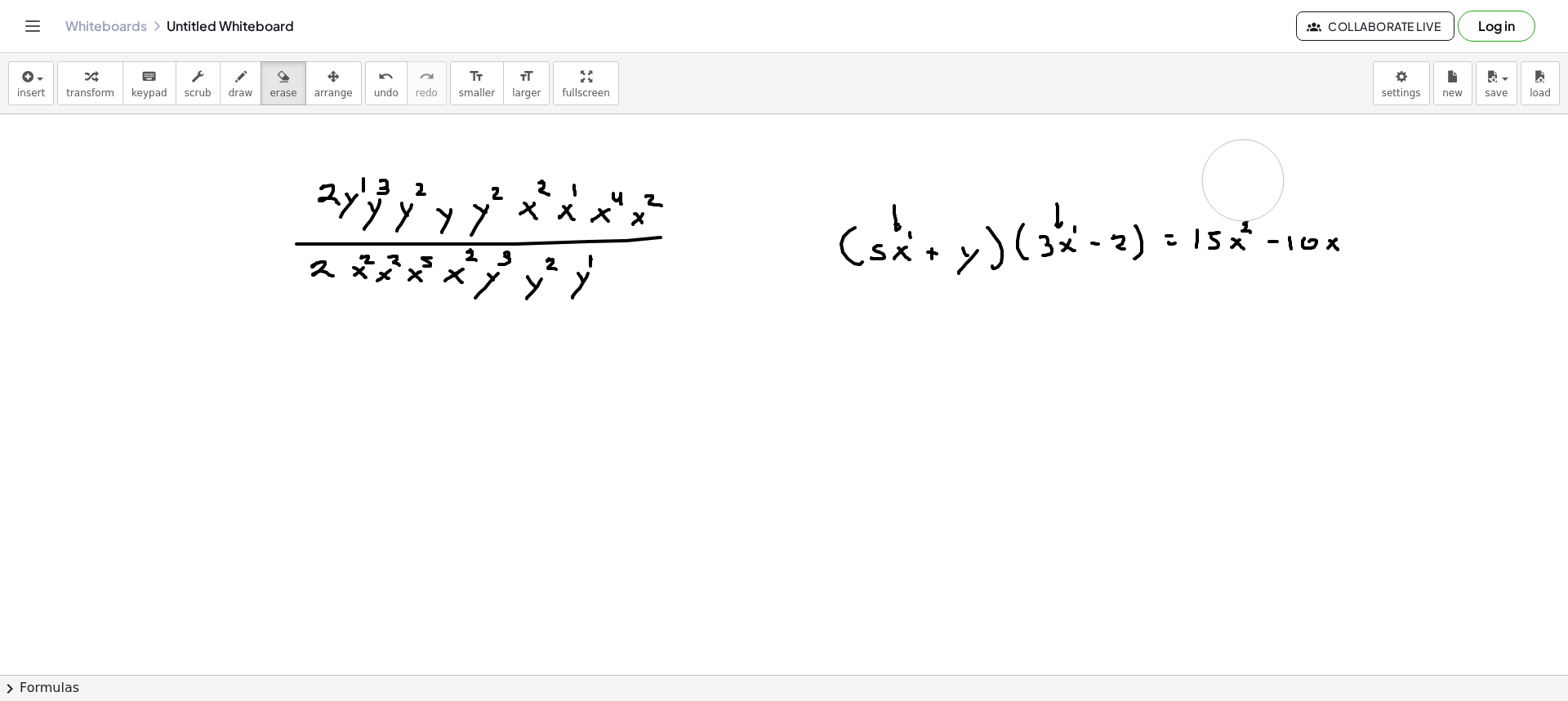
click at [1243, 180] on div at bounding box center [784, 675] width 1568 height 1122
drag, startPoint x: 1045, startPoint y: 175, endPoint x: 1051, endPoint y: 189, distance: 15.2
click at [1051, 189] on div at bounding box center [784, 675] width 1568 height 1122
drag, startPoint x: 862, startPoint y: 169, endPoint x: 882, endPoint y: 194, distance: 32.0
click at [882, 194] on div at bounding box center [784, 675] width 1568 height 1122
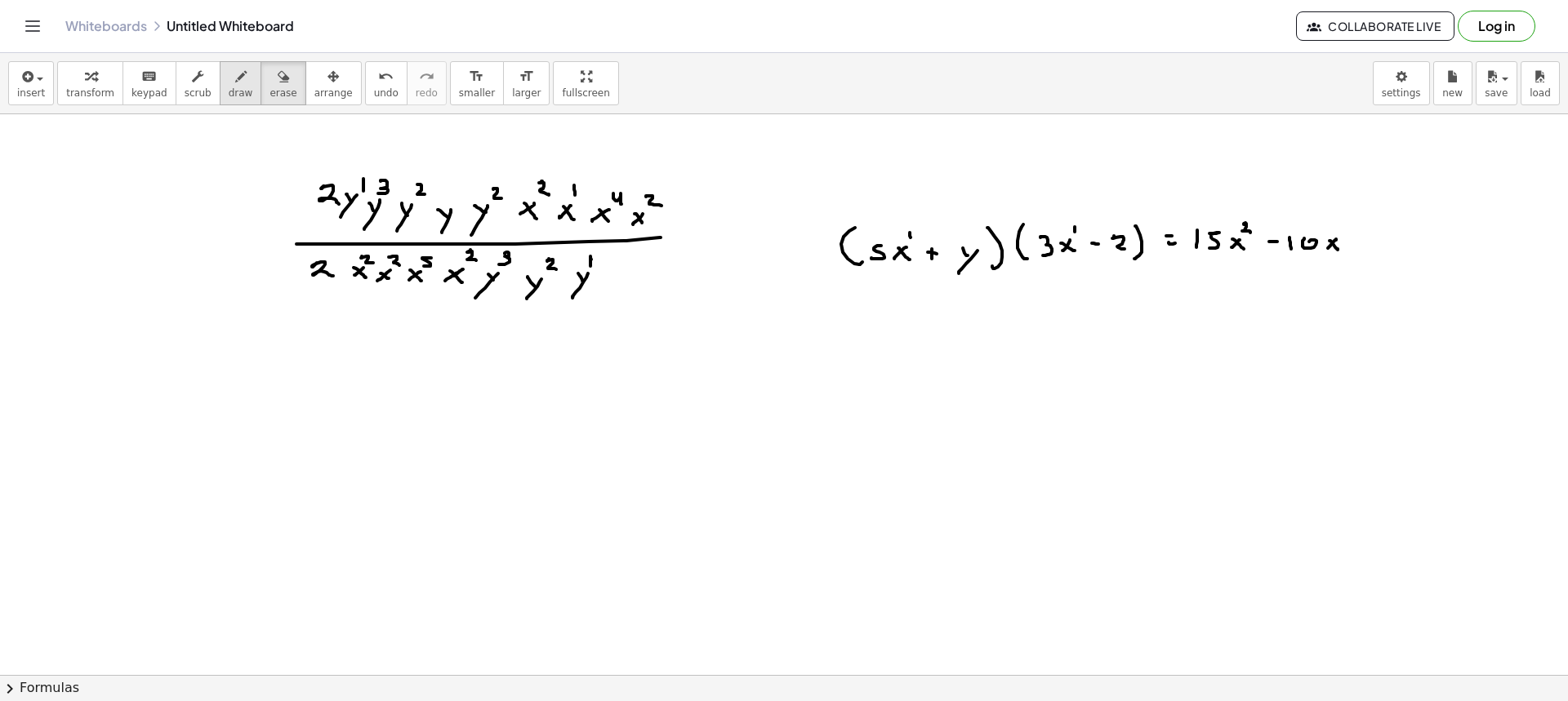
click at [229, 87] on span "draw" at bounding box center [241, 93] width 25 height 12
drag, startPoint x: 1193, startPoint y: 267, endPoint x: 1323, endPoint y: 270, distance: 130.0
click at [1323, 270] on div at bounding box center [784, 675] width 1568 height 1122
drag, startPoint x: 1355, startPoint y: 237, endPoint x: 1352, endPoint y: 246, distance: 9.5
click at [1355, 248] on div at bounding box center [784, 675] width 1568 height 1122
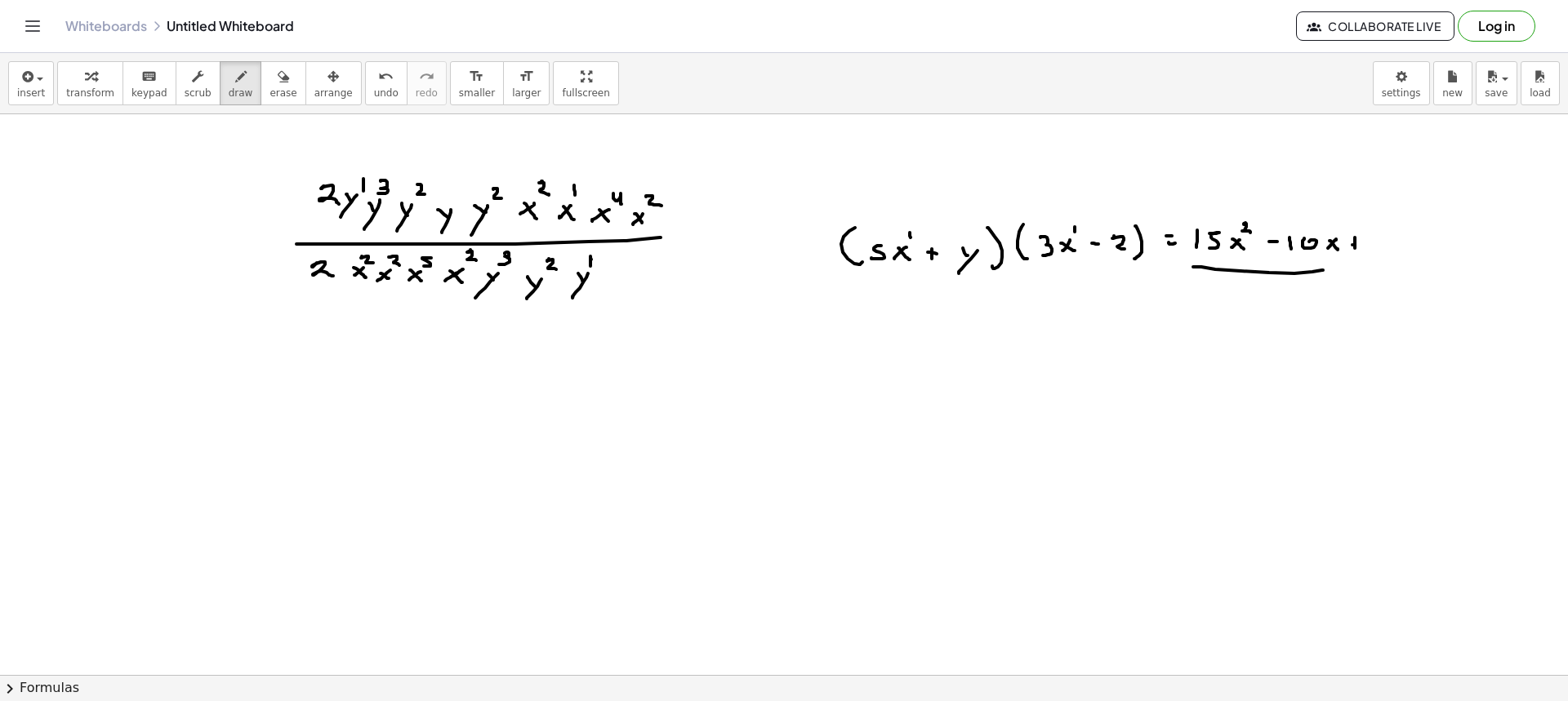
drag, startPoint x: 1352, startPoint y: 245, endPoint x: 1364, endPoint y: 244, distance: 12.0
click at [1359, 245] on div at bounding box center [784, 675] width 1568 height 1122
drag, startPoint x: 1376, startPoint y: 237, endPoint x: 1378, endPoint y: 251, distance: 14.1
click at [1378, 251] on div at bounding box center [784, 675] width 1568 height 1122
drag, startPoint x: 1416, startPoint y: 243, endPoint x: 1403, endPoint y: 249, distance: 14.3
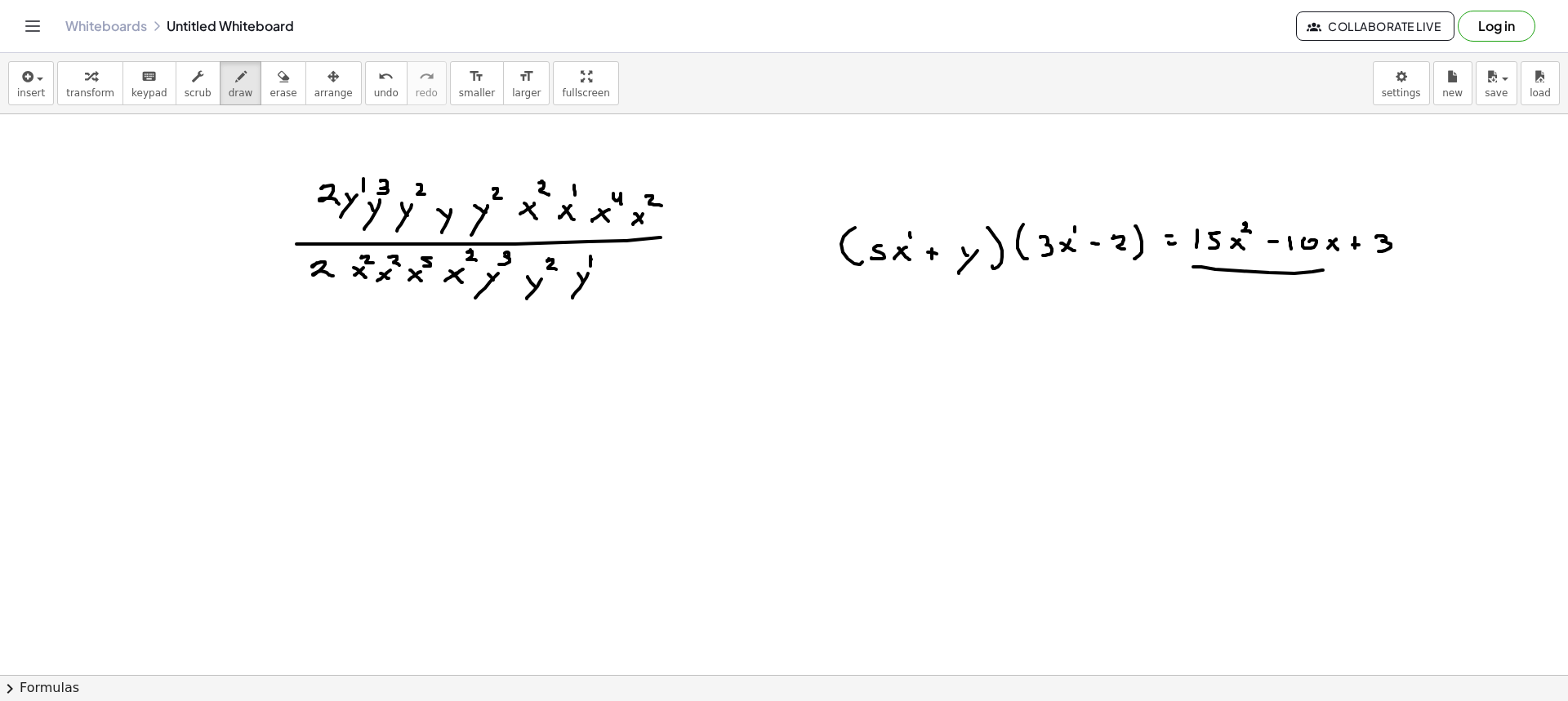
click at [1403, 250] on div at bounding box center [784, 675] width 1568 height 1122
drag, startPoint x: 1412, startPoint y: 252, endPoint x: 1422, endPoint y: 247, distance: 11.2
click at [1413, 254] on div at bounding box center [784, 675] width 1568 height 1122
drag, startPoint x: 1422, startPoint y: 245, endPoint x: 1430, endPoint y: 251, distance: 10.0
click at [1430, 255] on div at bounding box center [784, 675] width 1568 height 1122
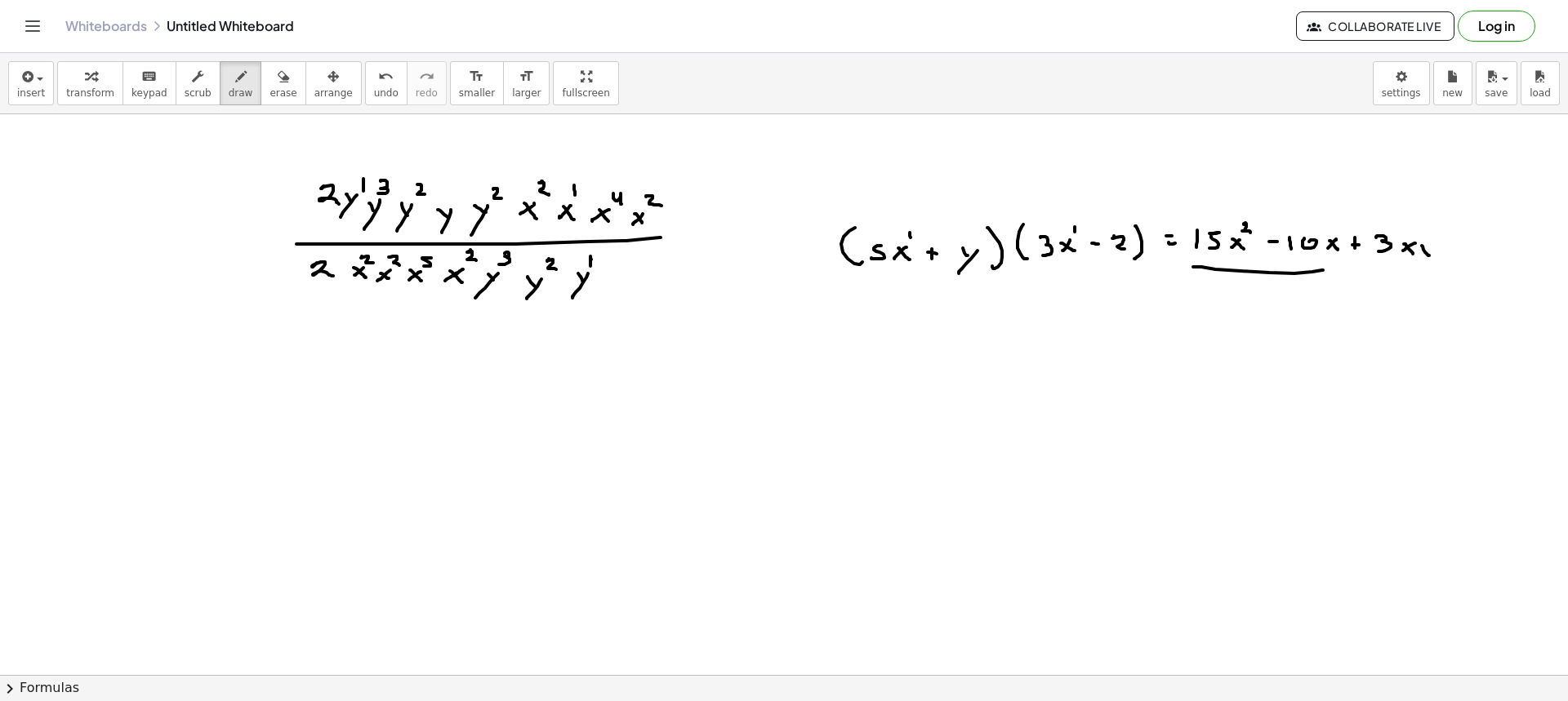
drag, startPoint x: 1431, startPoint y: 249, endPoint x: 1418, endPoint y: 272, distance: 26.4
click at [1419, 272] on div at bounding box center [784, 675] width 1568 height 1122
drag, startPoint x: 1444, startPoint y: 251, endPoint x: 1462, endPoint y: 251, distance: 18.0
click at [1452, 251] on div at bounding box center [784, 675] width 1568 height 1122
drag, startPoint x: 1470, startPoint y: 247, endPoint x: 1486, endPoint y: 252, distance: 16.8
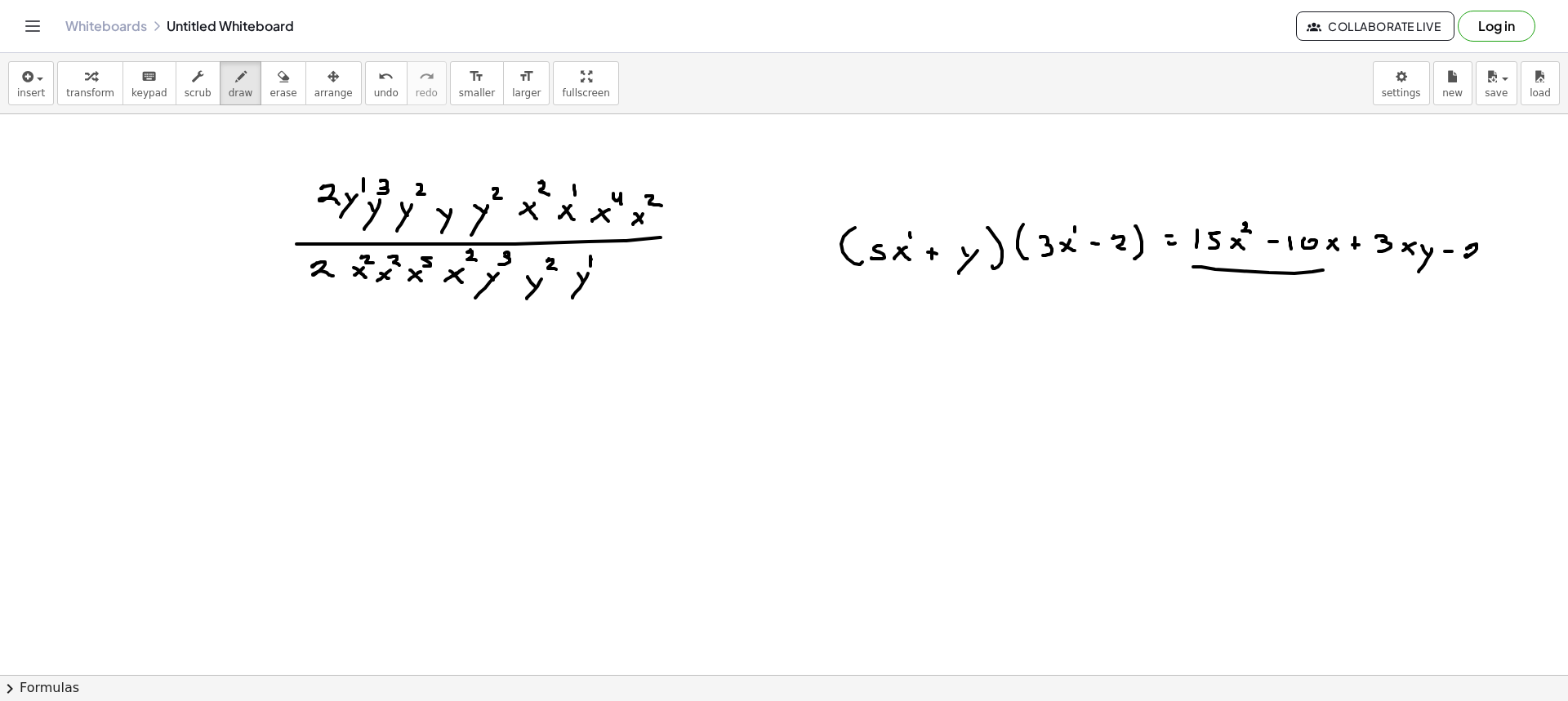
click at [1481, 260] on div at bounding box center [784, 675] width 1568 height 1122
drag, startPoint x: 1486, startPoint y: 251, endPoint x: 1491, endPoint y: 260, distance: 10.3
click at [1491, 260] on div at bounding box center [784, 675] width 1568 height 1122
drag, startPoint x: 1495, startPoint y: 255, endPoint x: 1479, endPoint y: 275, distance: 25.6
click at [1481, 273] on div at bounding box center [784, 675] width 1568 height 1122
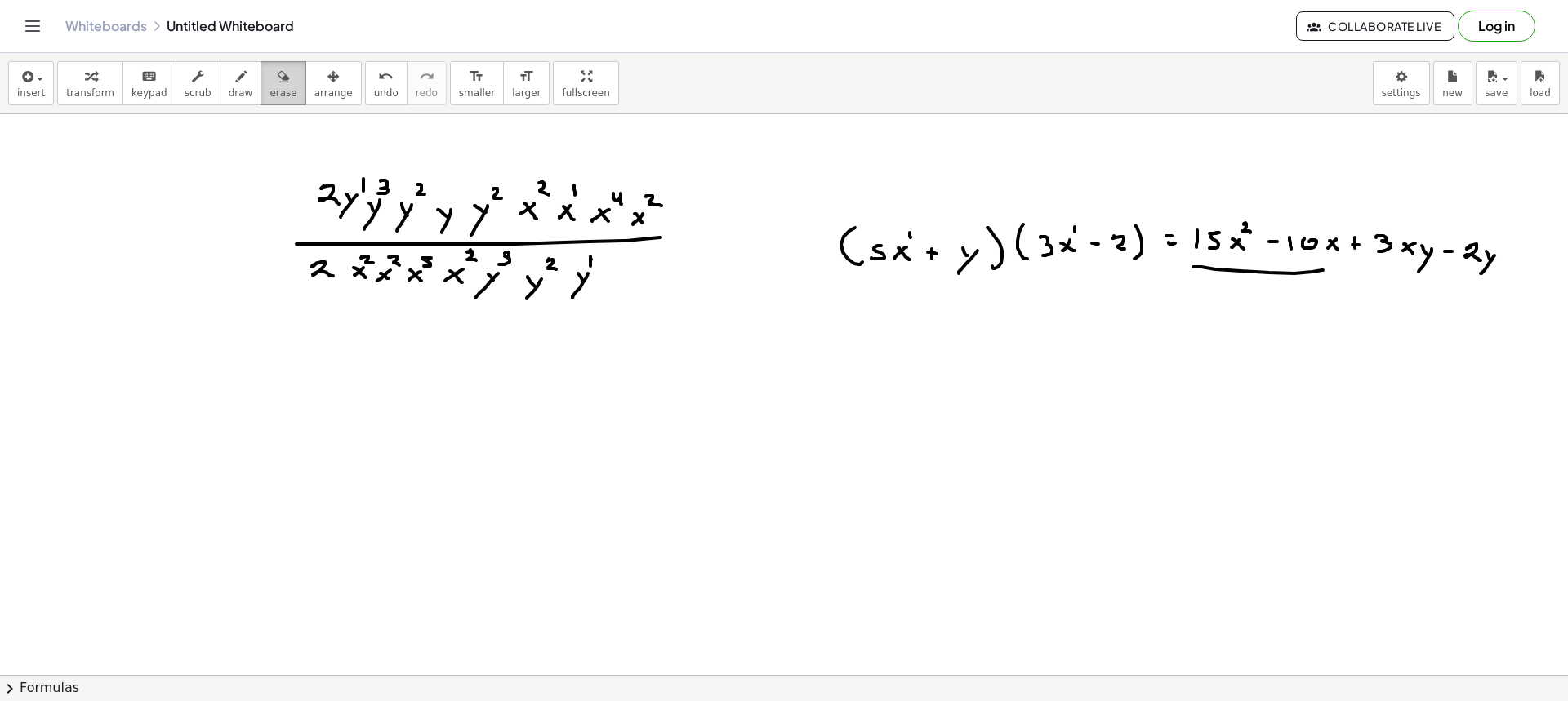
click at [278, 78] on icon "button" at bounding box center [283, 77] width 12 height 20
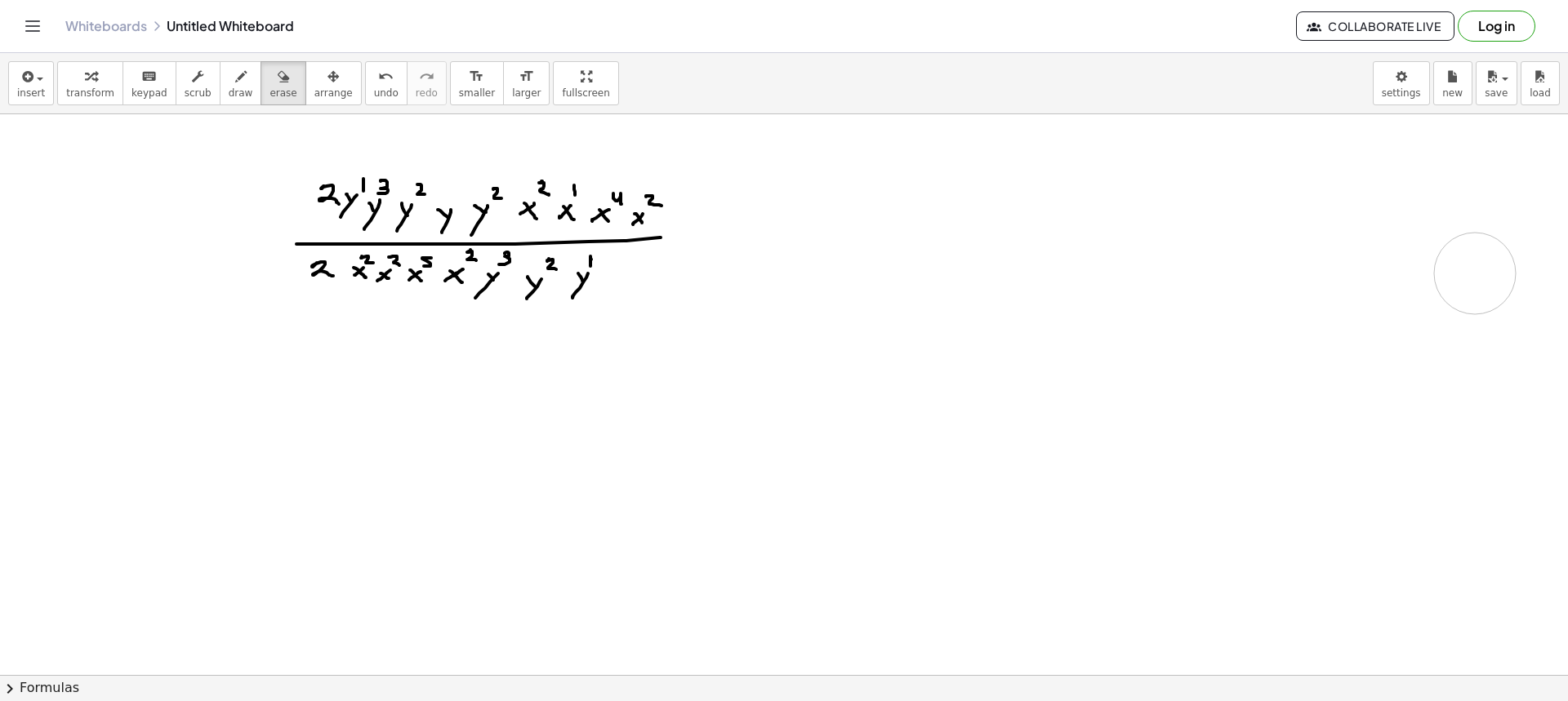
drag, startPoint x: 1223, startPoint y: 281, endPoint x: 1475, endPoint y: 273, distance: 252.1
click at [1475, 273] on div at bounding box center [784, 675] width 1568 height 1122
click at [220, 79] on button "draw" at bounding box center [241, 83] width 43 height 44
click at [220, 96] on button "draw" at bounding box center [241, 83] width 43 height 44
click at [220, 95] on button "draw" at bounding box center [241, 83] width 43 height 44
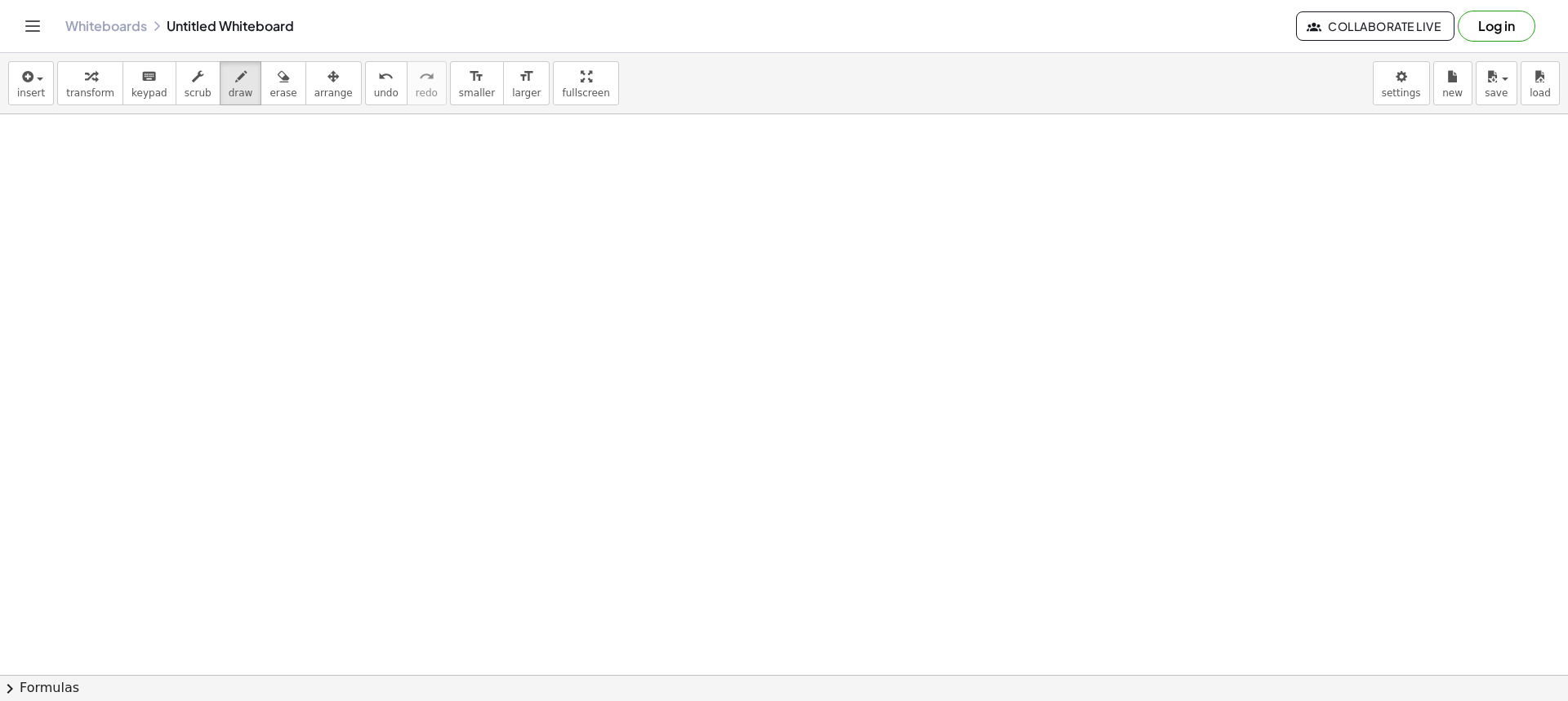
scroll to position [245, 0]
click at [519, 245] on div at bounding box center [784, 430] width 1568 height 1122
drag, startPoint x: 523, startPoint y: 234, endPoint x: 539, endPoint y: 251, distance: 23.3
click at [541, 249] on div at bounding box center [784, 430] width 1568 height 1122
click at [550, 209] on div at bounding box center [784, 430] width 1568 height 1122
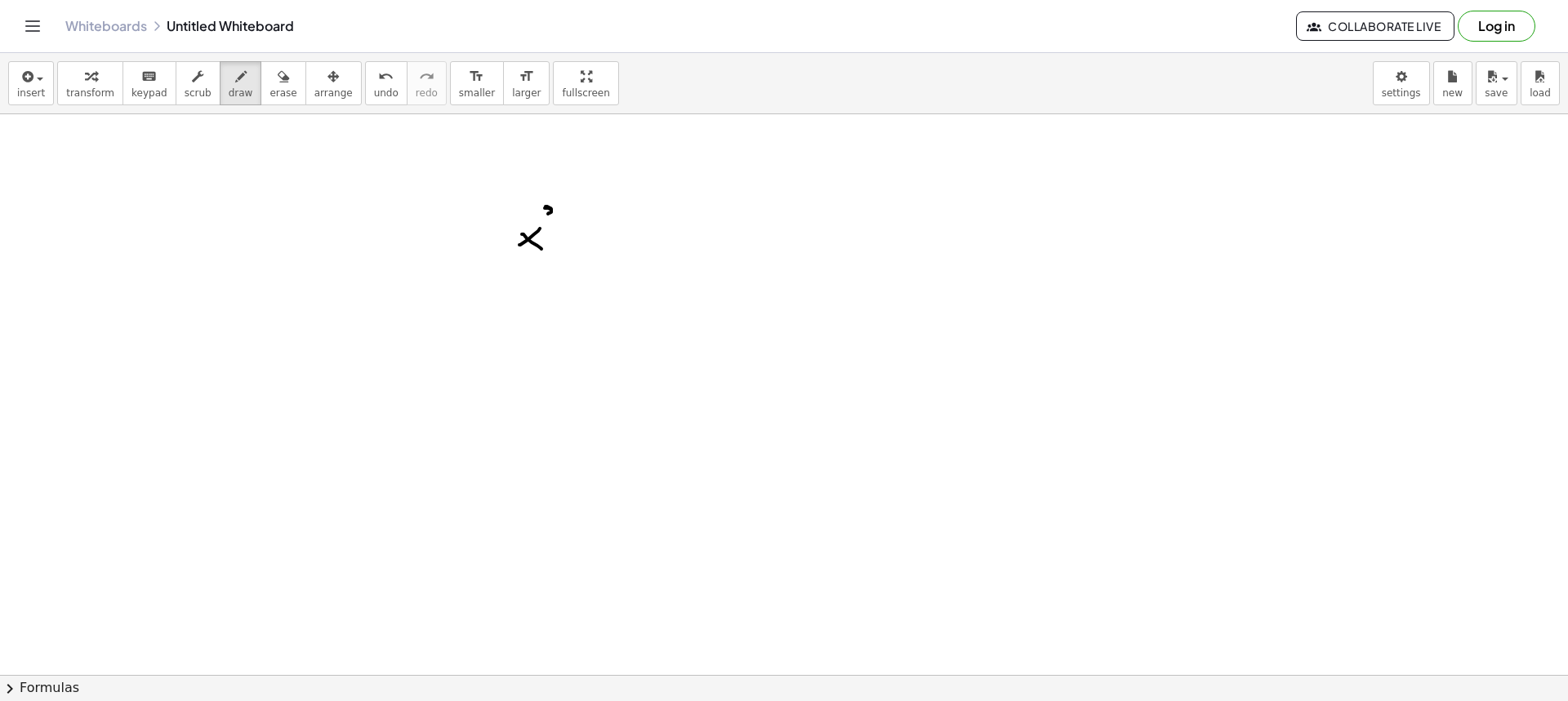
drag, startPoint x: 545, startPoint y: 208, endPoint x: 545, endPoint y: 222, distance: 14.0
click at [545, 222] on div at bounding box center [784, 430] width 1568 height 1122
click at [568, 239] on div at bounding box center [784, 430] width 1568 height 1122
drag, startPoint x: 608, startPoint y: 235, endPoint x: 597, endPoint y: 241, distance: 12.5
click at [597, 244] on div at bounding box center [784, 430] width 1568 height 1122
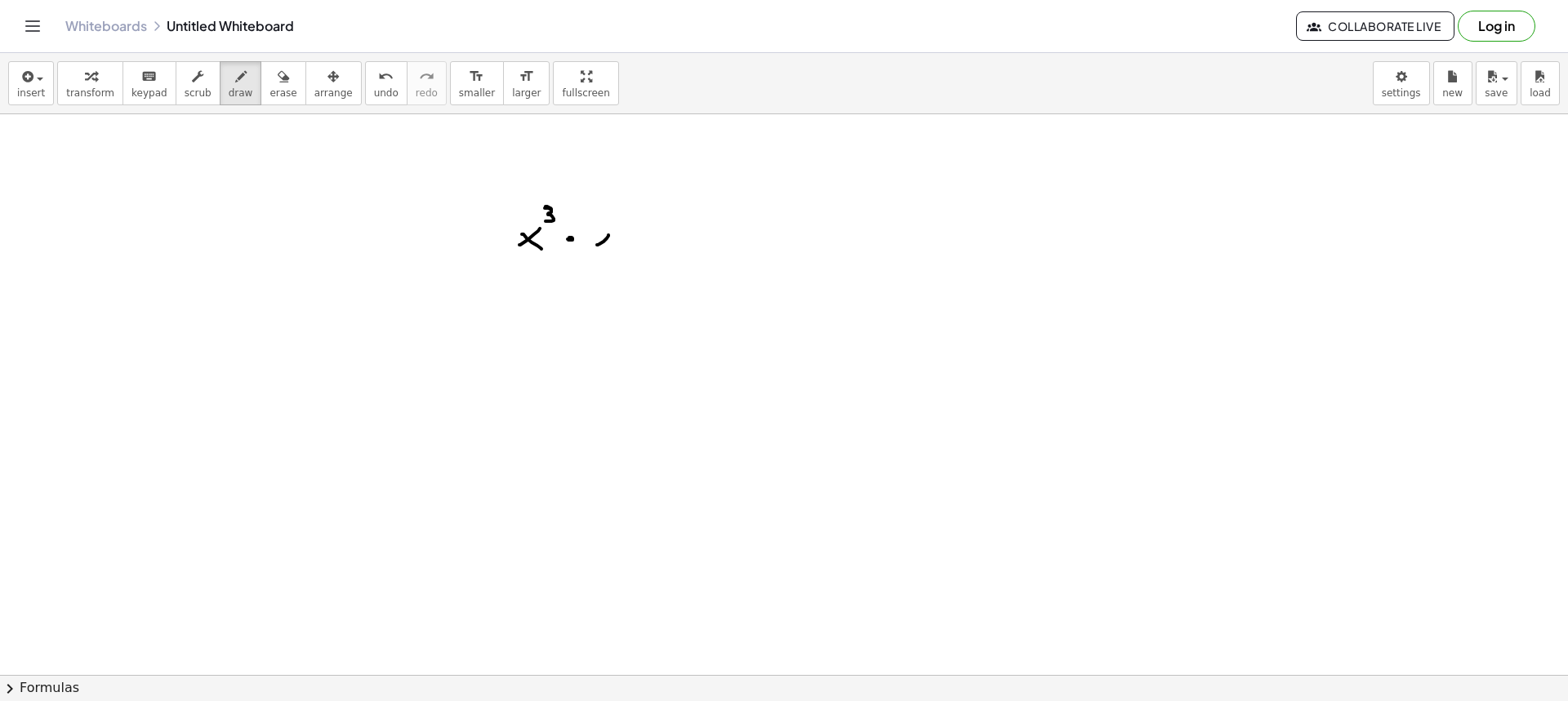
click at [613, 249] on div at bounding box center [784, 430] width 1568 height 1122
drag, startPoint x: 620, startPoint y: 212, endPoint x: 608, endPoint y: 222, distance: 15.6
click at [608, 222] on div at bounding box center [784, 430] width 1568 height 1122
click at [660, 264] on div at bounding box center [784, 430] width 1568 height 1122
click at [556, 317] on div at bounding box center [784, 430] width 1568 height 1122
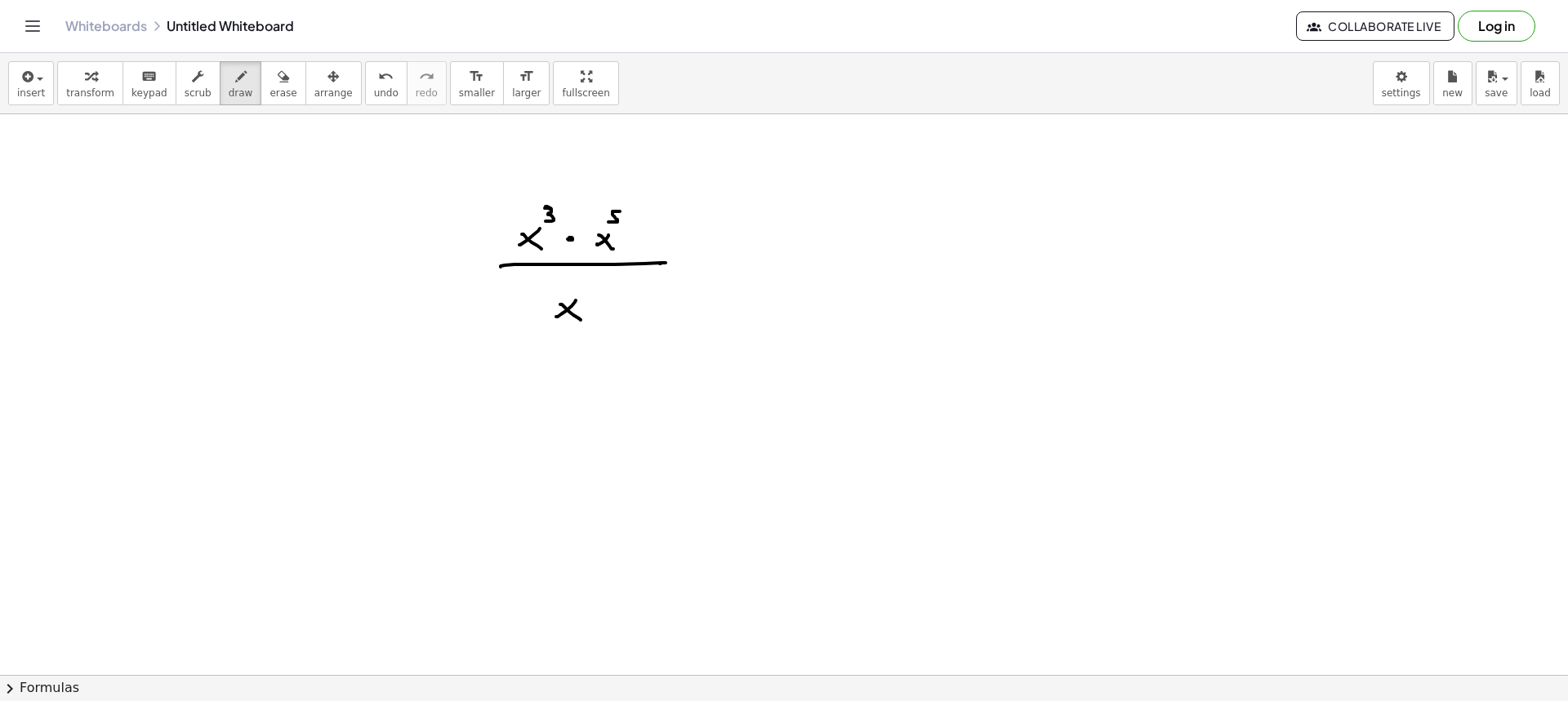
drag, startPoint x: 562, startPoint y: 305, endPoint x: 581, endPoint y: 320, distance: 24.2
click at [581, 320] on div at bounding box center [784, 430] width 1568 height 1122
drag, startPoint x: 587, startPoint y: 281, endPoint x: 585, endPoint y: 294, distance: 13.2
click at [585, 294] on div at bounding box center [784, 430] width 1568 height 1122
click at [684, 260] on div at bounding box center [784, 430] width 1568 height 1122
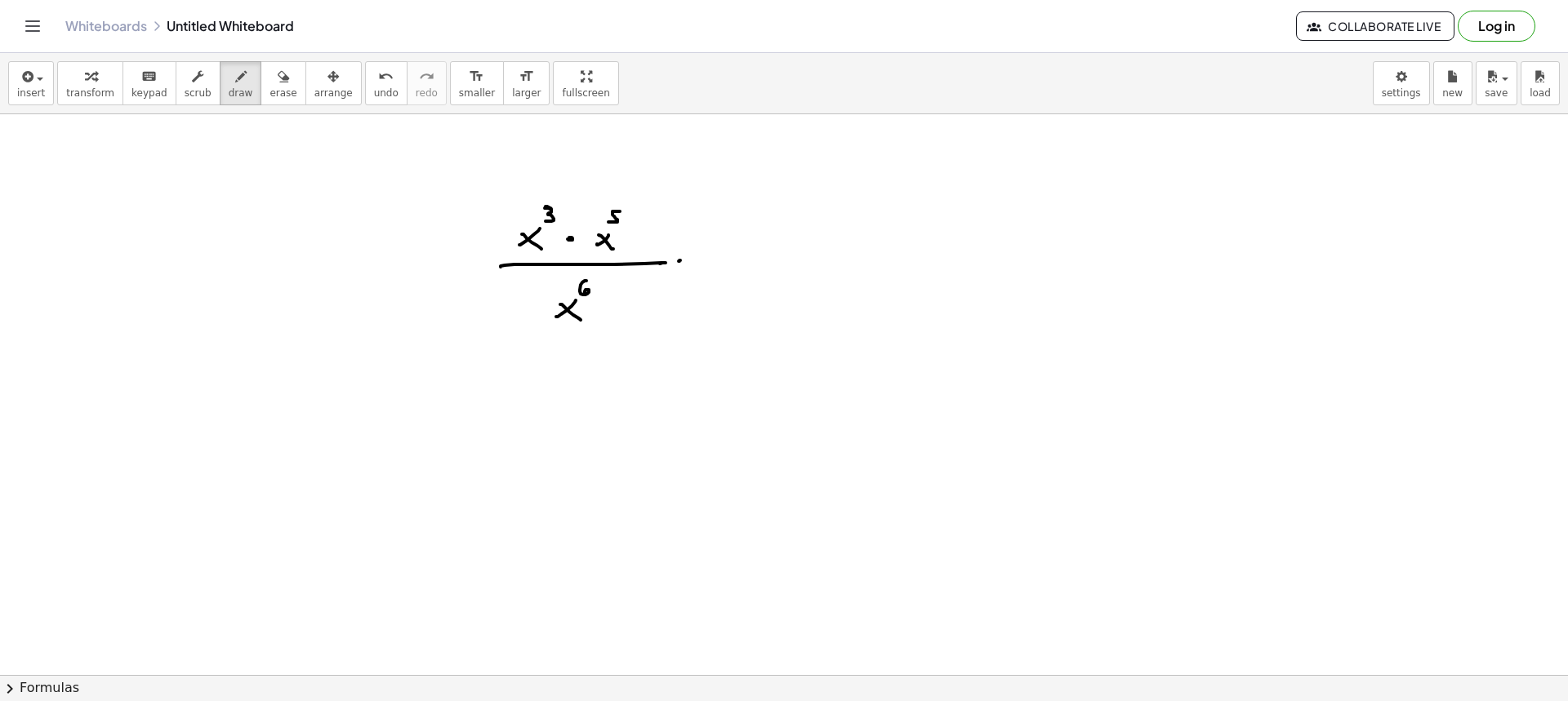
drag, startPoint x: 681, startPoint y: 267, endPoint x: 689, endPoint y: 268, distance: 8.1
click at [687, 268] on div at bounding box center [784, 430] width 1568 height 1122
click at [229, 91] on span "draw" at bounding box center [241, 93] width 25 height 12
drag, startPoint x: 541, startPoint y: 170, endPoint x: 633, endPoint y: 182, distance: 92.8
click at [629, 184] on div at bounding box center [784, 430] width 1568 height 1122
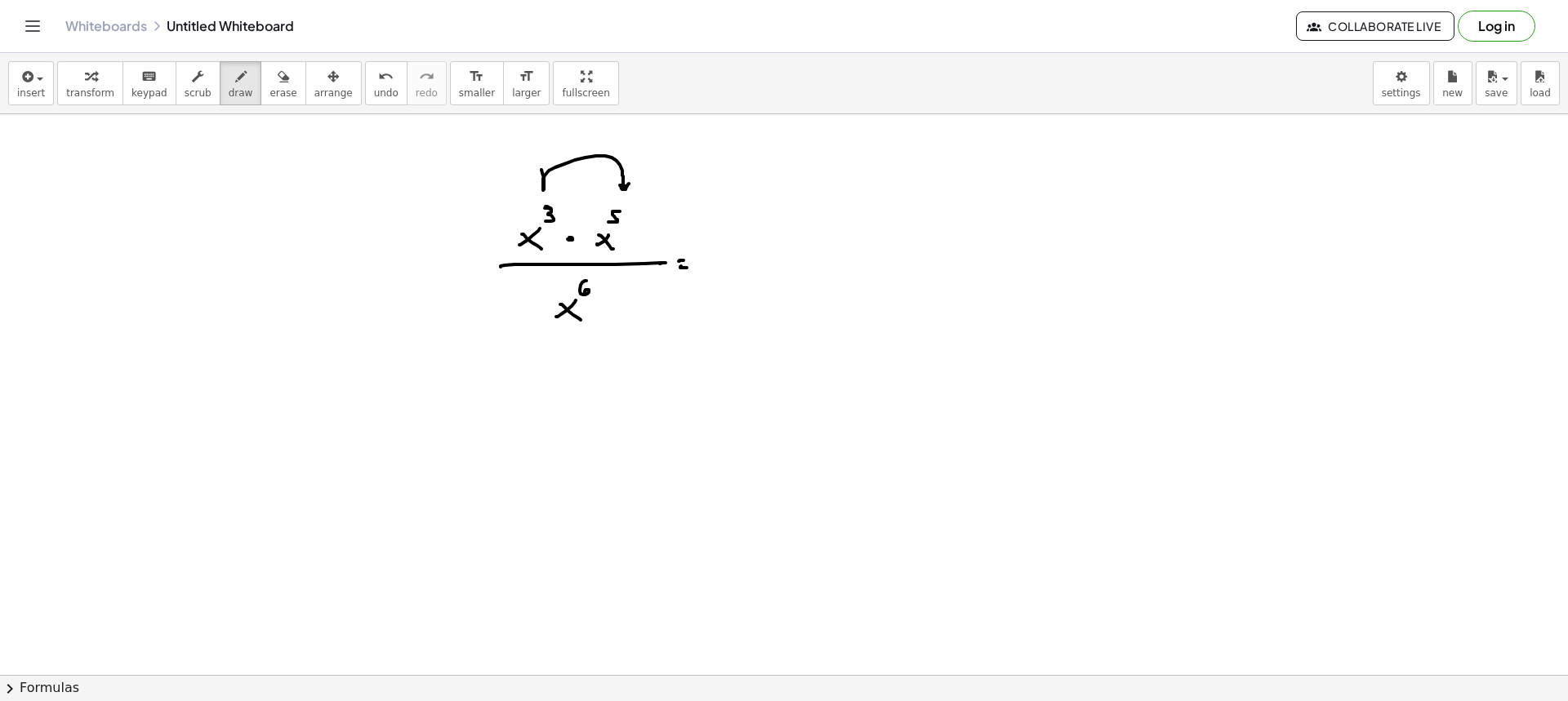
drag, startPoint x: 782, startPoint y: 245, endPoint x: 780, endPoint y: 236, distance: 9.2
click at [780, 245] on div at bounding box center [784, 430] width 1568 height 1122
drag, startPoint x: 784, startPoint y: 236, endPoint x: 793, endPoint y: 245, distance: 12.7
click at [793, 245] on div at bounding box center [784, 430] width 1568 height 1122
click at [803, 213] on div at bounding box center [784, 430] width 1568 height 1122
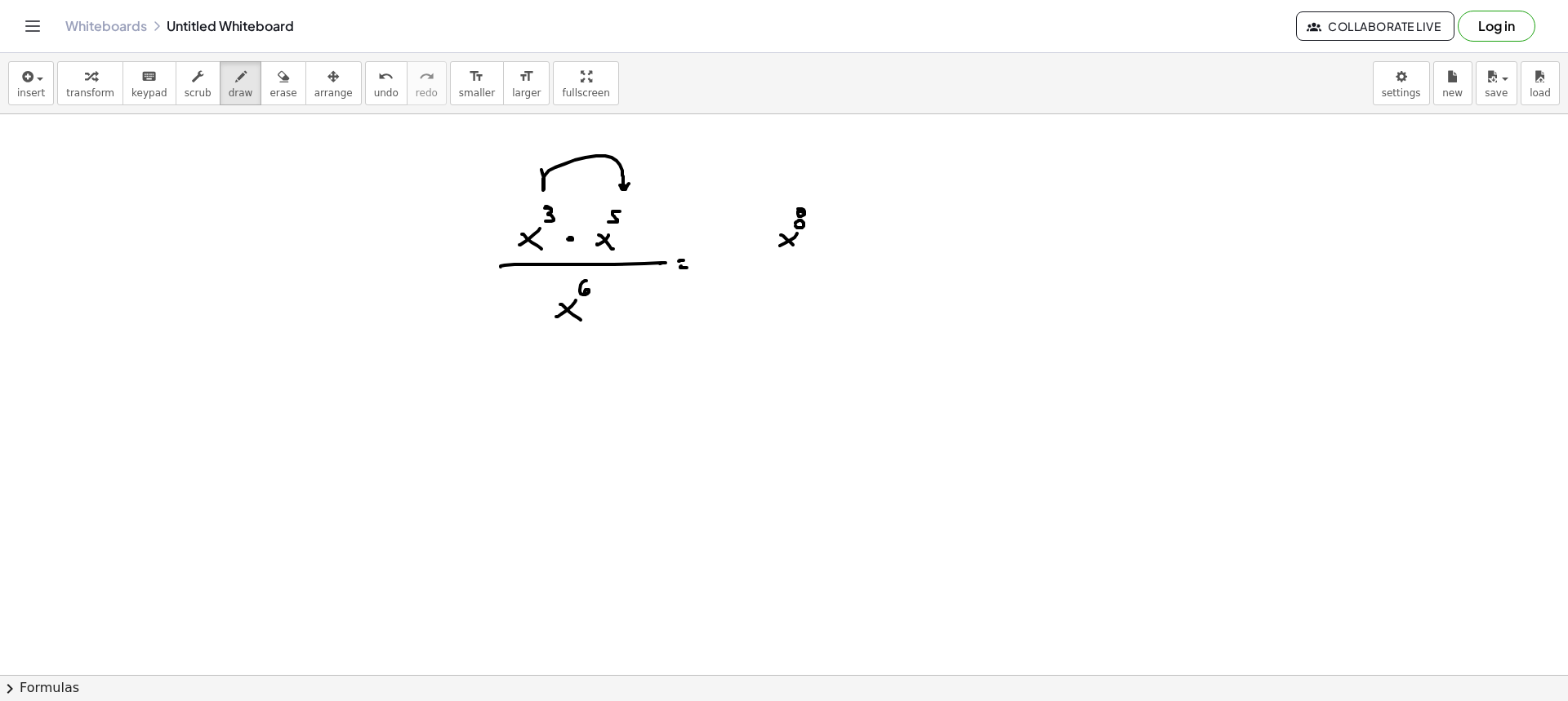
click at [794, 223] on div at bounding box center [784, 430] width 1568 height 1122
drag, startPoint x: 765, startPoint y: 251, endPoint x: 812, endPoint y: 255, distance: 47.2
click at [812, 258] on div at bounding box center [784, 430] width 1568 height 1122
drag, startPoint x: 784, startPoint y: 283, endPoint x: 771, endPoint y: 290, distance: 14.8
click at [769, 297] on div at bounding box center [784, 430] width 1568 height 1122
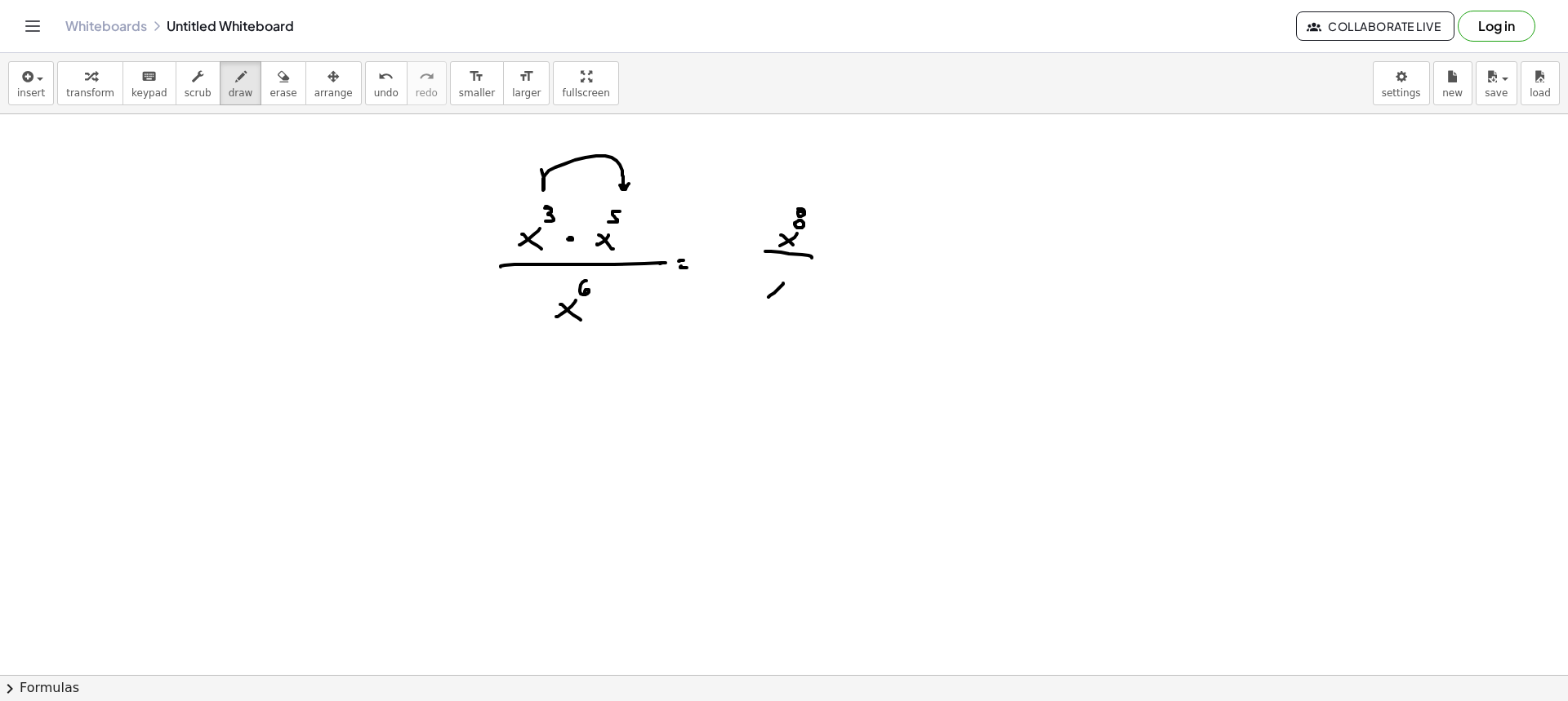
drag, startPoint x: 776, startPoint y: 289, endPoint x: 791, endPoint y: 289, distance: 15.0
click at [782, 297] on div at bounding box center [784, 430] width 1568 height 1122
drag, startPoint x: 796, startPoint y: 271, endPoint x: 793, endPoint y: 282, distance: 11.4
click at [793, 282] on div at bounding box center [784, 430] width 1568 height 1122
drag, startPoint x: 719, startPoint y: 245, endPoint x: 731, endPoint y: 256, distance: 16.3
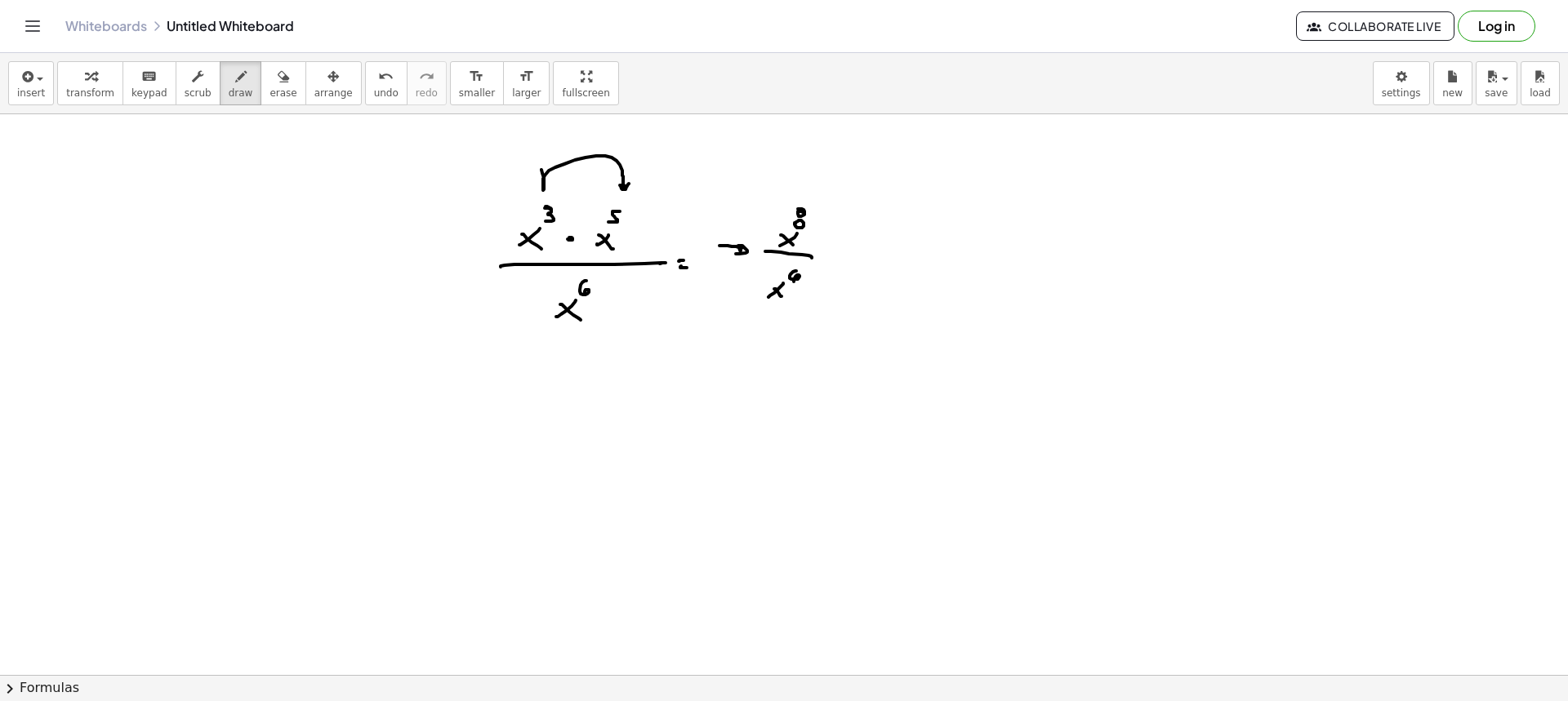
click at [731, 254] on div at bounding box center [784, 430] width 1568 height 1122
click at [835, 250] on div at bounding box center [784, 430] width 1568 height 1122
click at [832, 259] on div at bounding box center [784, 430] width 1568 height 1122
click at [260, 81] on button "erase" at bounding box center [283, 83] width 45 height 44
drag, startPoint x: 508, startPoint y: 138, endPoint x: 622, endPoint y: 157, distance: 115.6
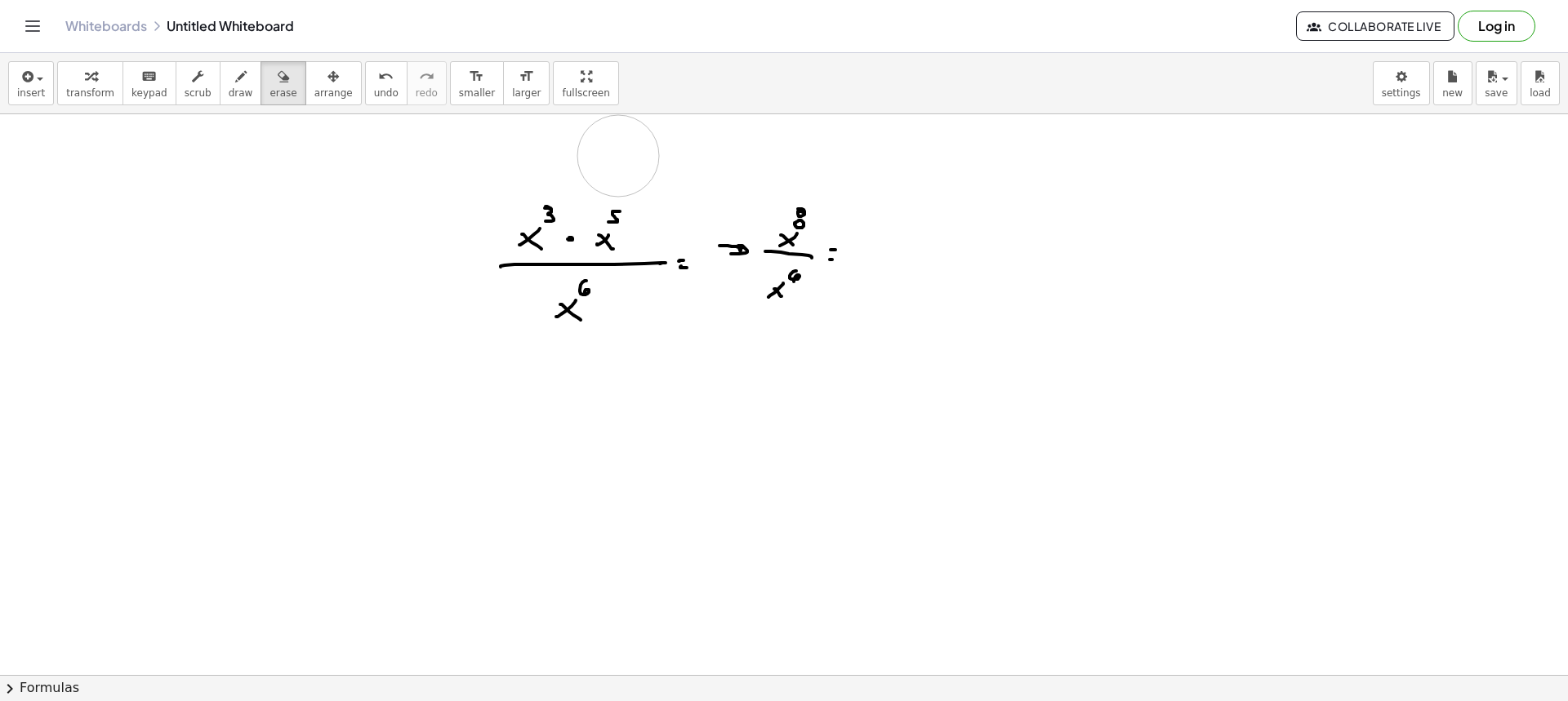
click at [622, 157] on div at bounding box center [784, 430] width 1568 height 1122
drag, startPoint x: 549, startPoint y: 185, endPoint x: 575, endPoint y: 166, distance: 32.2
click at [575, 166] on div at bounding box center [784, 430] width 1568 height 1122
drag, startPoint x: 224, startPoint y: 82, endPoint x: 235, endPoint y: 86, distance: 11.7
click at [229, 82] on div "button" at bounding box center [241, 76] width 25 height 20
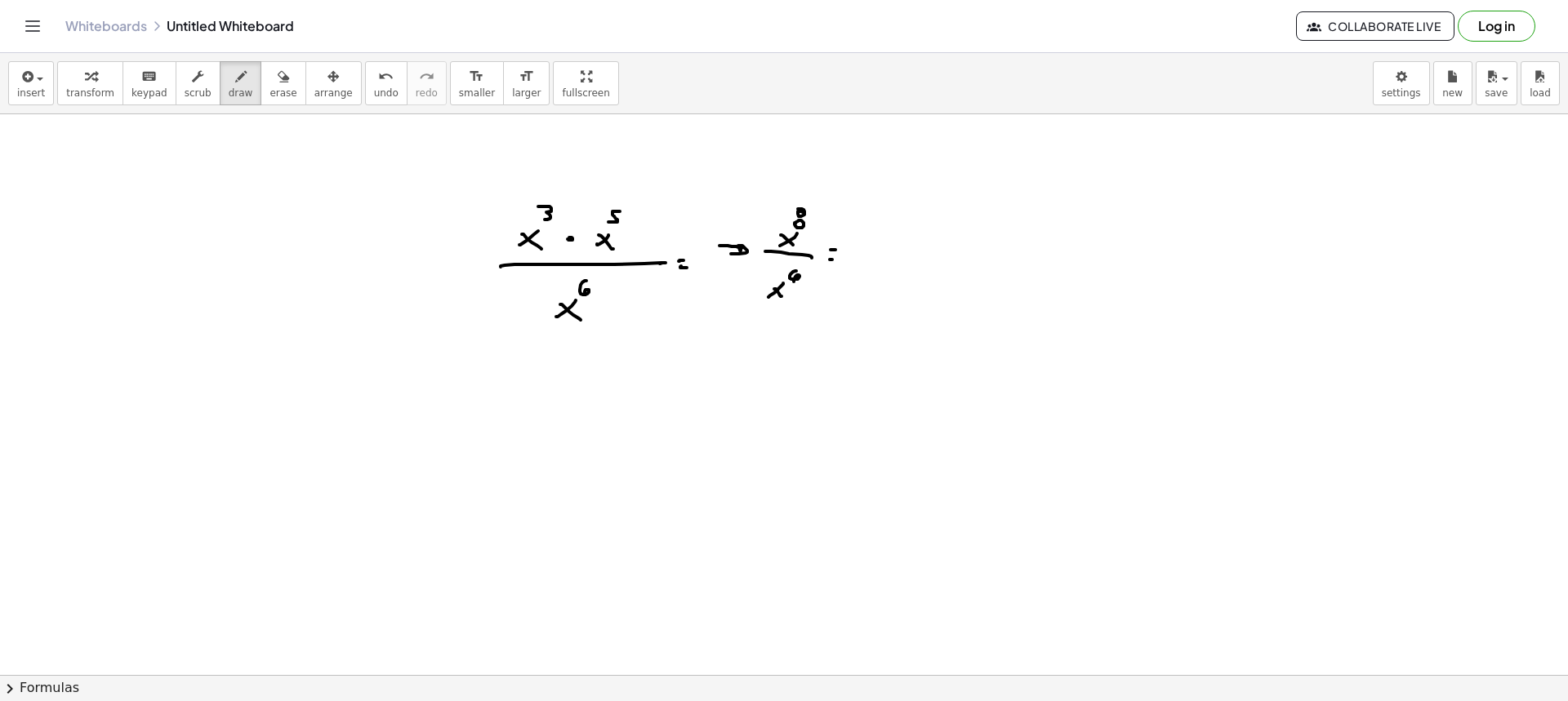
drag, startPoint x: 538, startPoint y: 207, endPoint x: 540, endPoint y: 219, distance: 12.2
click at [540, 220] on div at bounding box center [784, 430] width 1568 height 1122
drag, startPoint x: 545, startPoint y: 194, endPoint x: 612, endPoint y: 194, distance: 67.0
click at [612, 194] on div at bounding box center [784, 430] width 1568 height 1122
drag, startPoint x: 795, startPoint y: 157, endPoint x: 808, endPoint y: 181, distance: 27.3
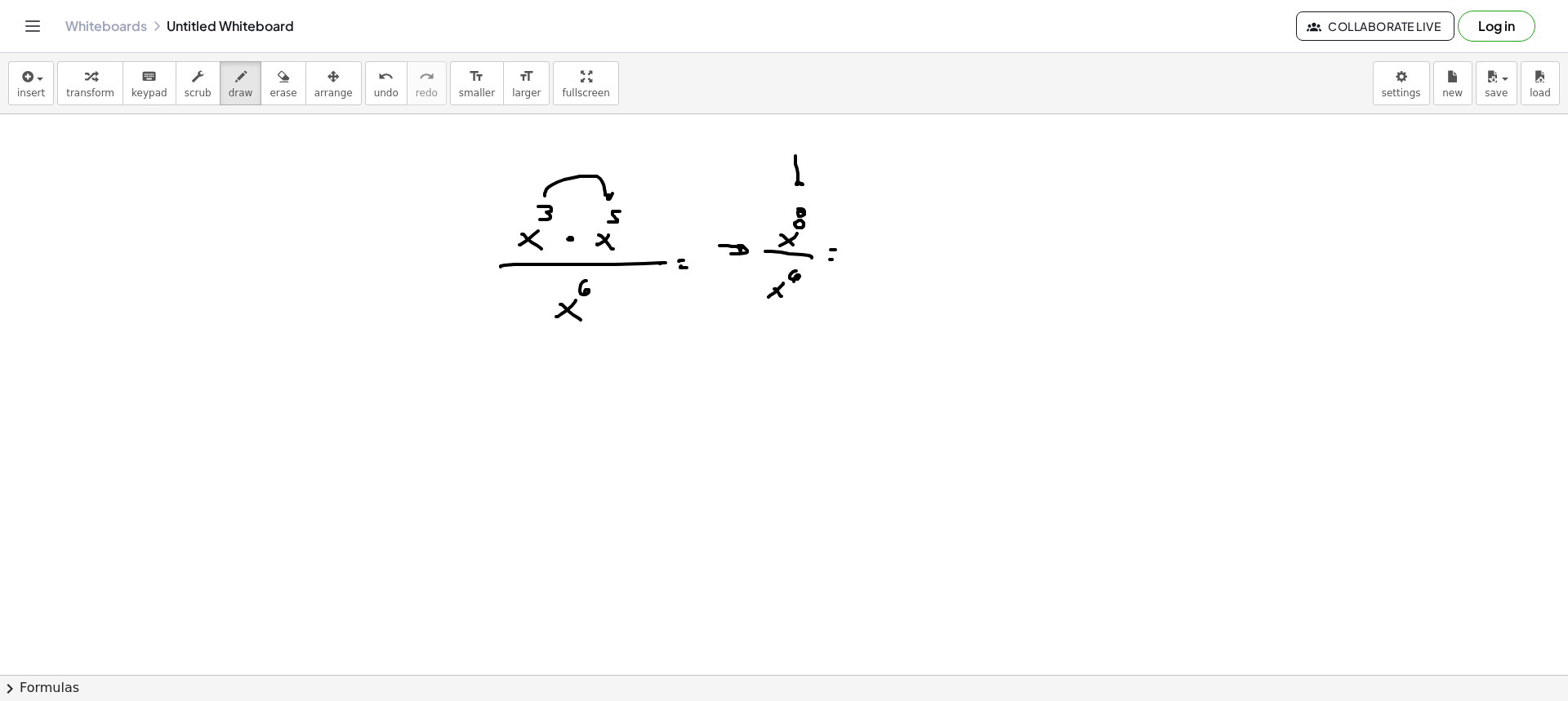
click at [806, 182] on div at bounding box center [784, 430] width 1568 height 1122
click at [859, 262] on div at bounding box center [784, 430] width 1568 height 1122
click at [872, 264] on div at bounding box center [784, 430] width 1568 height 1122
click at [874, 245] on div at bounding box center [784, 430] width 1568 height 1122
drag, startPoint x: 880, startPoint y: 236, endPoint x: 886, endPoint y: 248, distance: 13.4
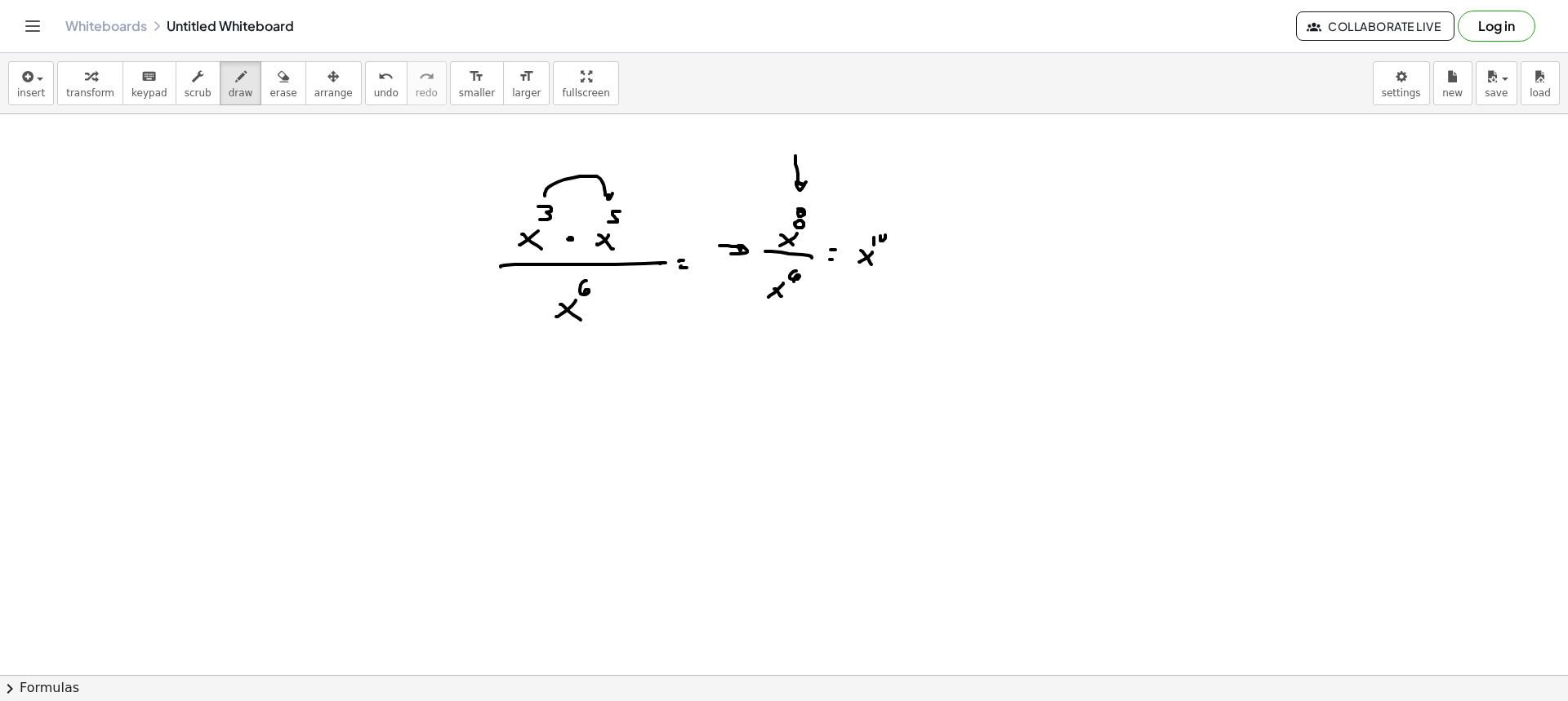
click at [885, 248] on div at bounding box center [784, 430] width 1568 height 1122
drag, startPoint x: 255, startPoint y: 89, endPoint x: 503, endPoint y: 173, distance: 261.8
click at [269, 89] on span "erase" at bounding box center [283, 93] width 27 height 12
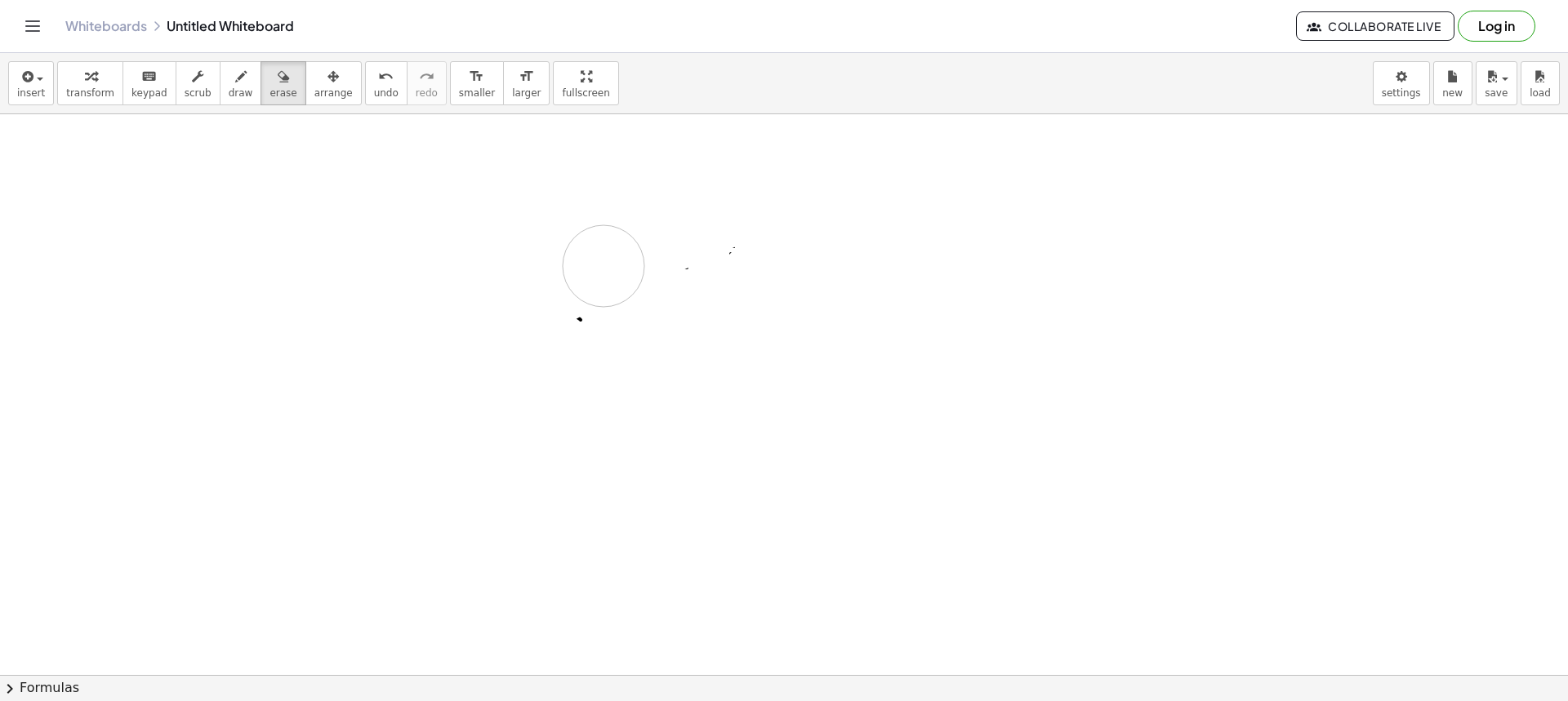
drag, startPoint x: 843, startPoint y: 231, endPoint x: 480, endPoint y: 255, distance: 363.8
click at [551, 313] on div at bounding box center [784, 430] width 1568 height 1122
drag, startPoint x: 225, startPoint y: 81, endPoint x: 477, endPoint y: 227, distance: 291.2
click at [235, 82] on icon "button" at bounding box center [241, 77] width 12 height 20
click at [551, 248] on div at bounding box center [784, 430] width 1568 height 1122
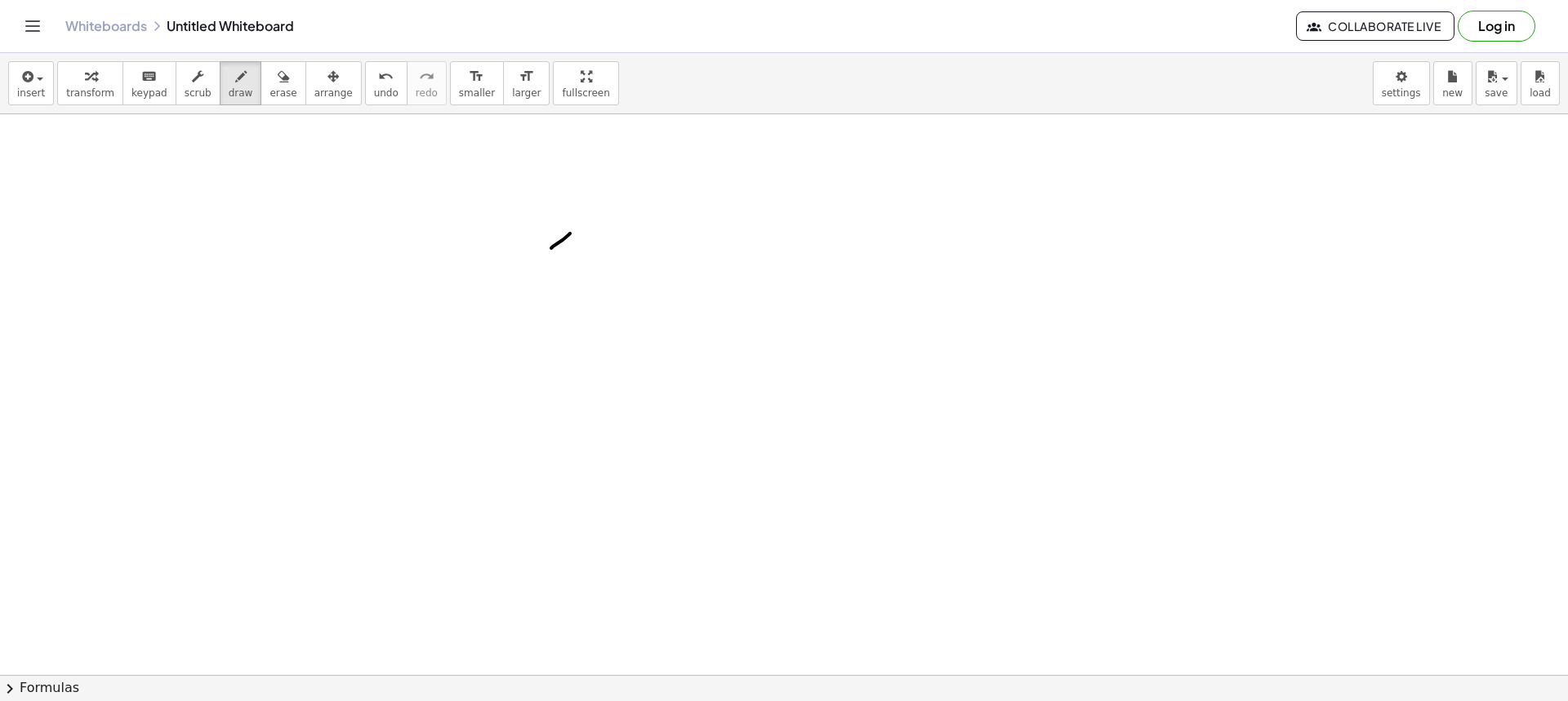
drag, startPoint x: 557, startPoint y: 237, endPoint x: 573, endPoint y: 251, distance: 21.3
click at [570, 252] on div at bounding box center [784, 430] width 1568 height 1122
drag, startPoint x: 581, startPoint y: 203, endPoint x: 588, endPoint y: 224, distance: 22.1
click at [572, 214] on div at bounding box center [784, 430] width 1568 height 1122
click at [592, 237] on div at bounding box center [784, 430] width 1568 height 1122
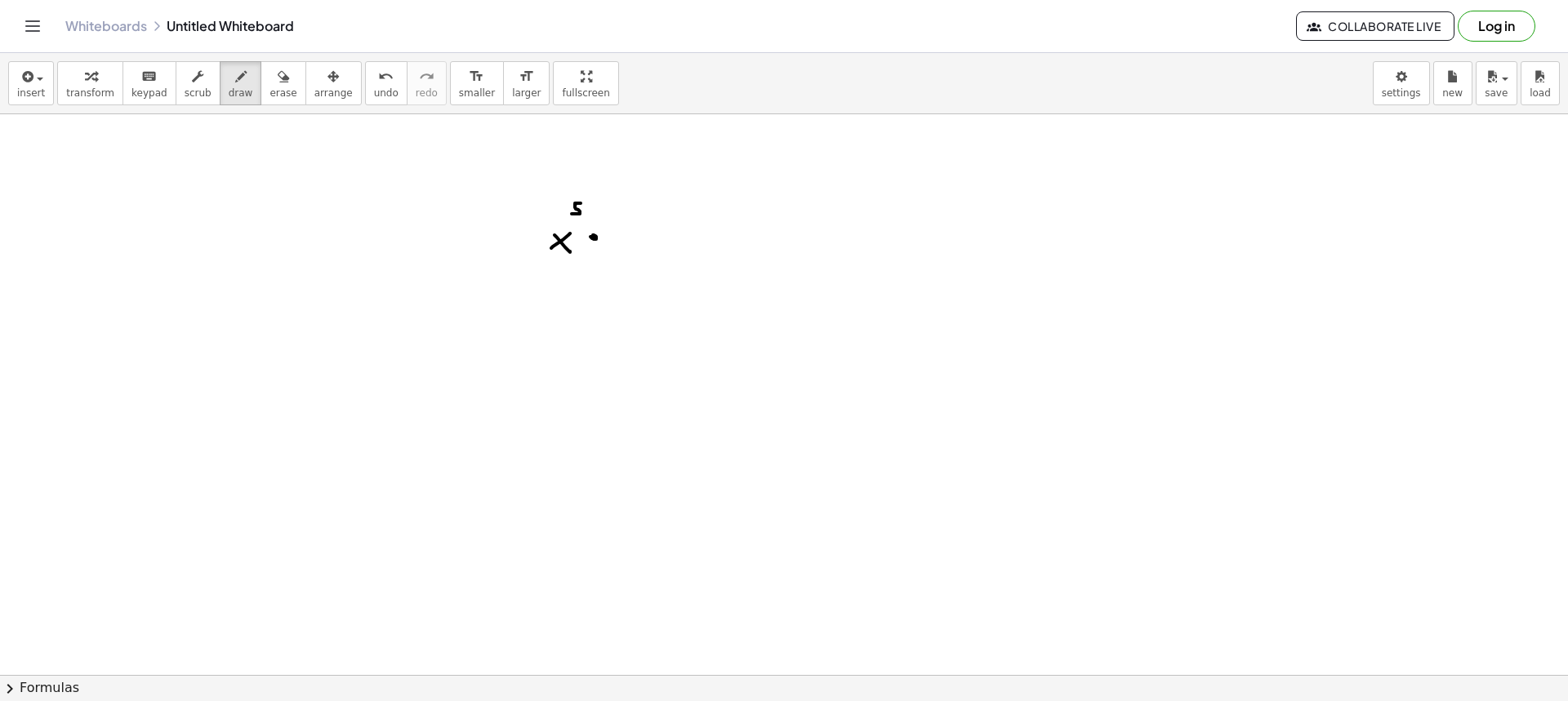
drag, startPoint x: 634, startPoint y: 243, endPoint x: 633, endPoint y: 235, distance: 8.1
click at [632, 245] on div at bounding box center [784, 430] width 1568 height 1122
drag, startPoint x: 638, startPoint y: 236, endPoint x: 649, endPoint y: 232, distance: 11.7
click at [648, 246] on div at bounding box center [784, 430] width 1568 height 1122
drag, startPoint x: 649, startPoint y: 208, endPoint x: 648, endPoint y: 224, distance: 16.0
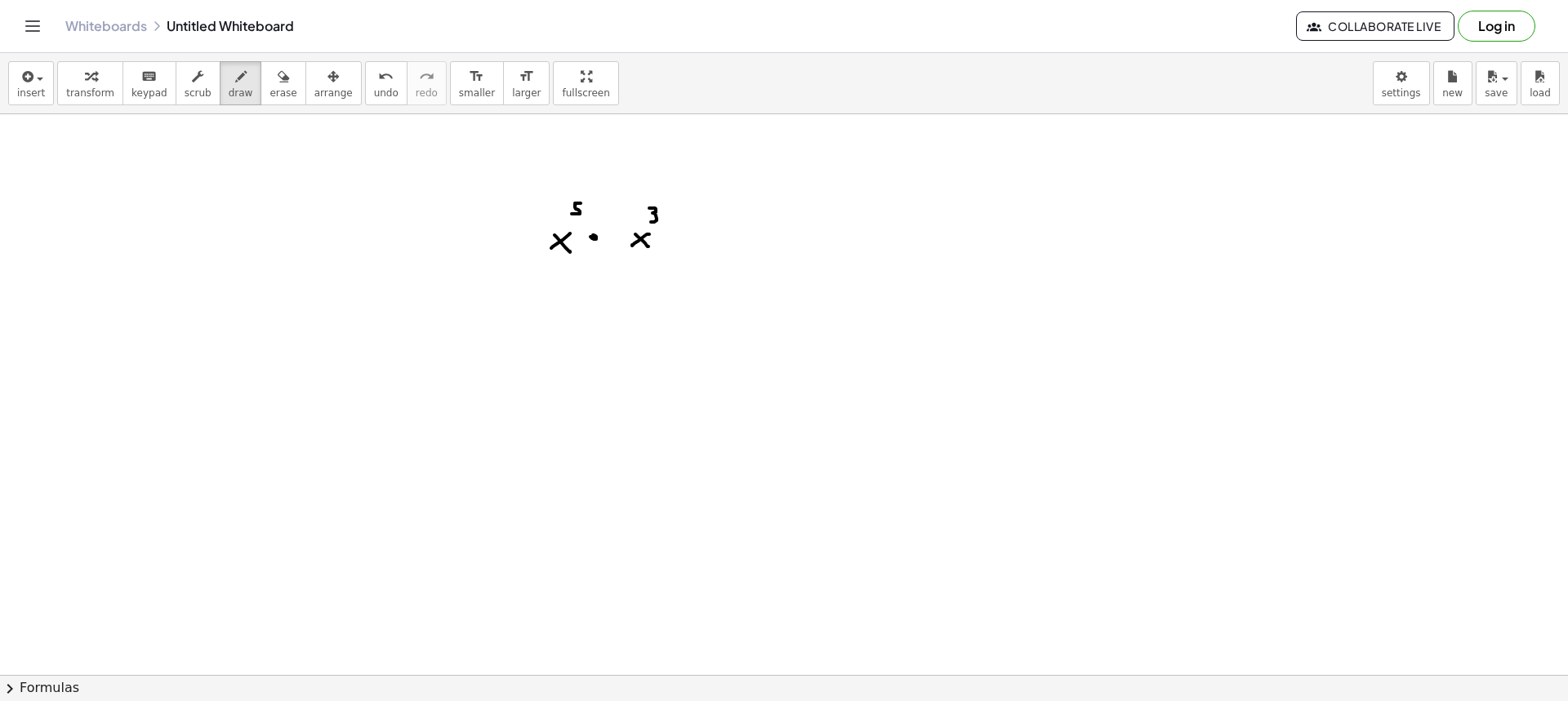
click at [650, 222] on div at bounding box center [784, 430] width 1568 height 1122
drag, startPoint x: 533, startPoint y: 257, endPoint x: 684, endPoint y: 262, distance: 151.1
click at [686, 262] on div at bounding box center [784, 430] width 1568 height 1122
drag, startPoint x: 606, startPoint y: 304, endPoint x: 592, endPoint y: 304, distance: 14.0
click at [591, 311] on div at bounding box center [784, 430] width 1568 height 1122
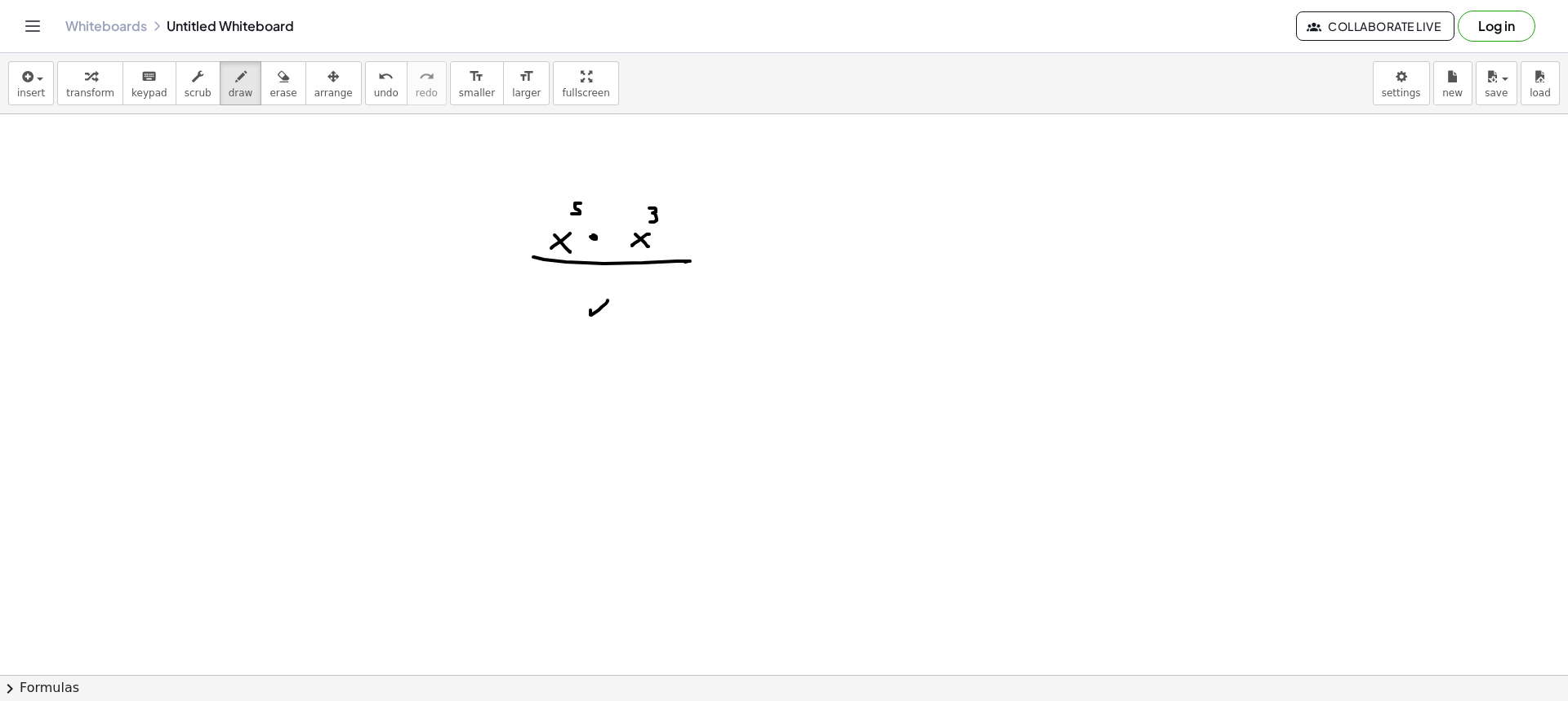
click at [605, 318] on div at bounding box center [784, 430] width 1568 height 1122
drag, startPoint x: 615, startPoint y: 288, endPoint x: 625, endPoint y: 299, distance: 14.9
click at [620, 296] on div at bounding box center [784, 430] width 1568 height 1122
click at [715, 256] on div at bounding box center [784, 430] width 1568 height 1122
click at [714, 267] on div at bounding box center [784, 430] width 1568 height 1122
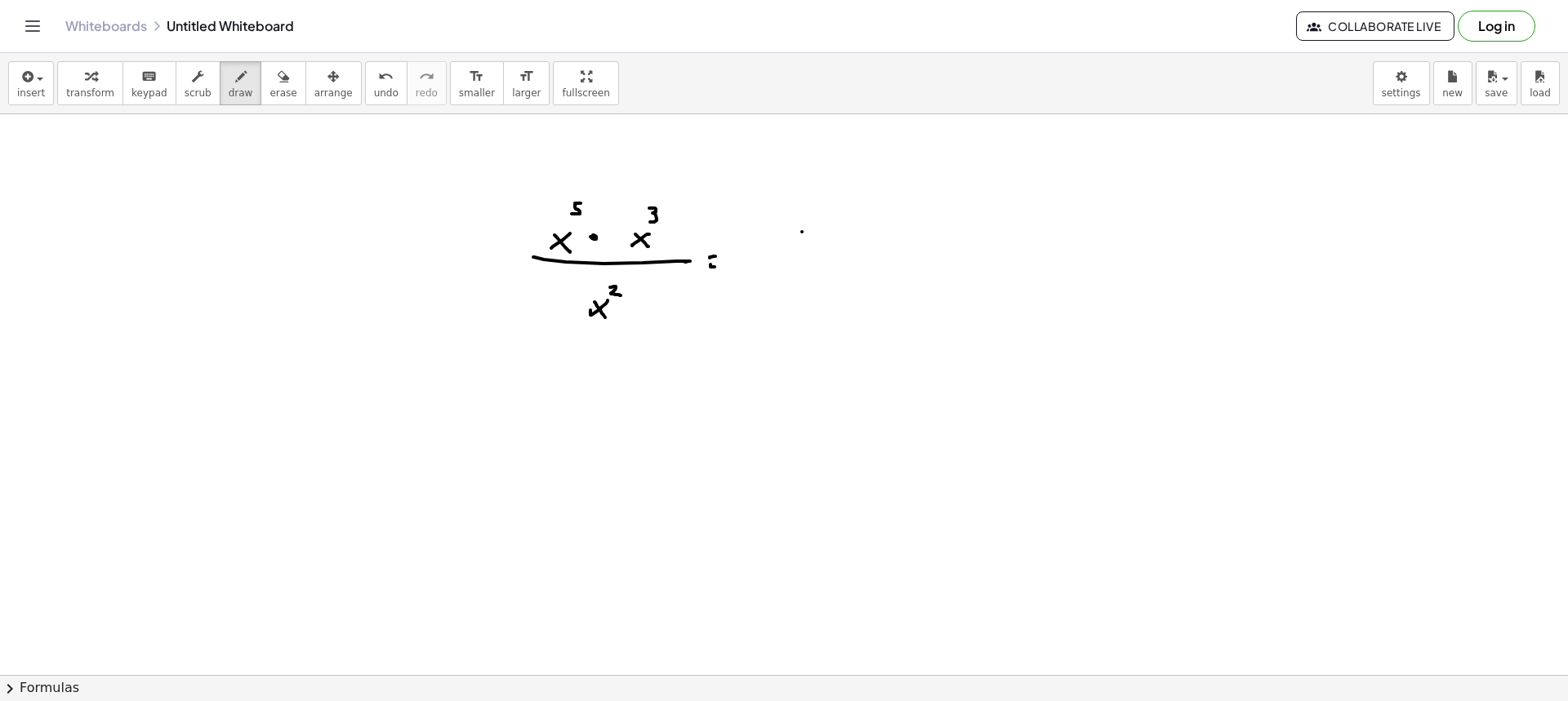
drag, startPoint x: 802, startPoint y: 231, endPoint x: 788, endPoint y: 239, distance: 16.1
click at [789, 239] on div at bounding box center [784, 430] width 1568 height 1122
click at [804, 241] on div at bounding box center [784, 430] width 1568 height 1122
drag, startPoint x: 806, startPoint y: 206, endPoint x: 812, endPoint y: 214, distance: 10.0
click at [807, 207] on div at bounding box center [784, 430] width 1568 height 1122
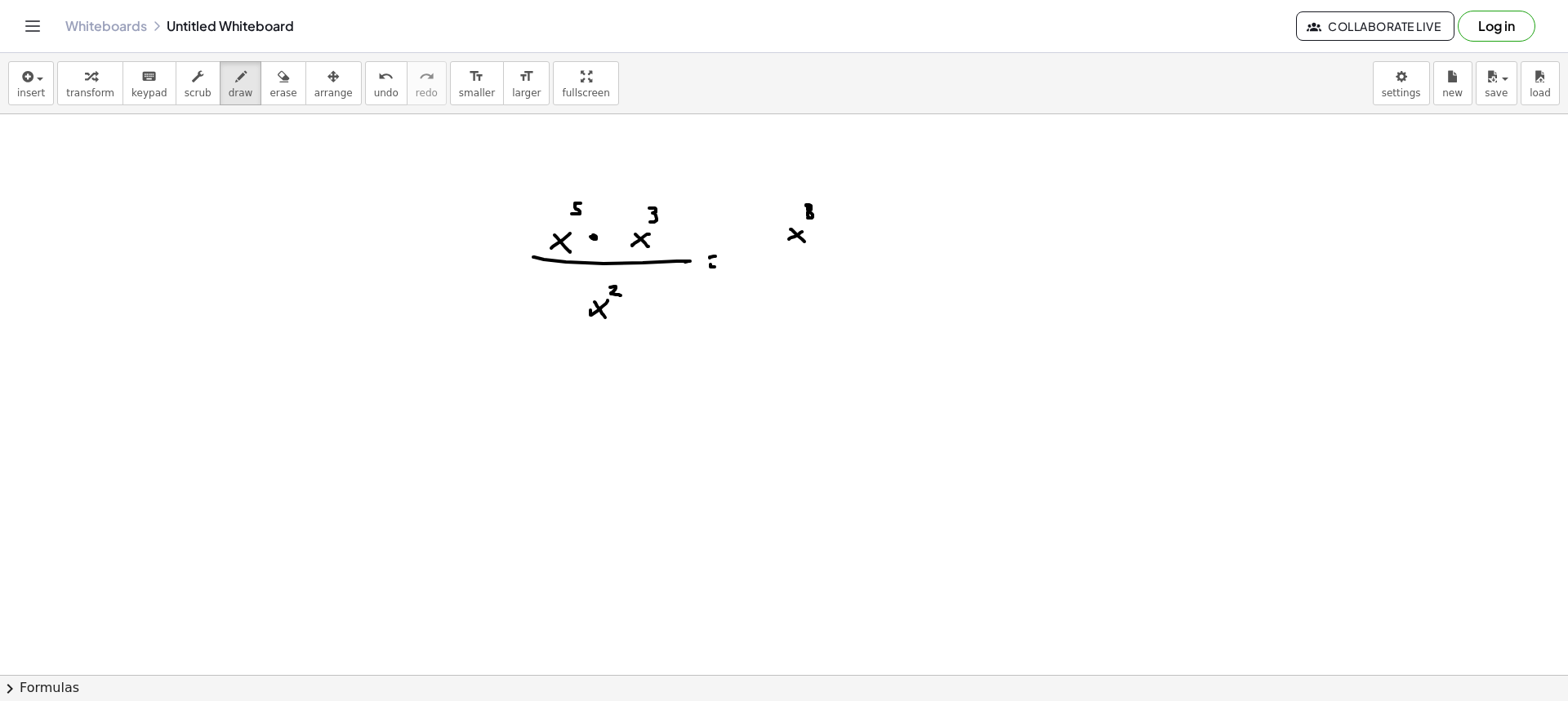
drag, startPoint x: 808, startPoint y: 217, endPoint x: 807, endPoint y: 231, distance: 14.0
click at [804, 214] on div at bounding box center [784, 430] width 1568 height 1122
drag, startPoint x: 812, startPoint y: 253, endPoint x: 841, endPoint y: 255, distance: 29.1
click at [844, 252] on div at bounding box center [784, 430] width 1568 height 1122
click at [789, 285] on div at bounding box center [784, 430] width 1568 height 1122
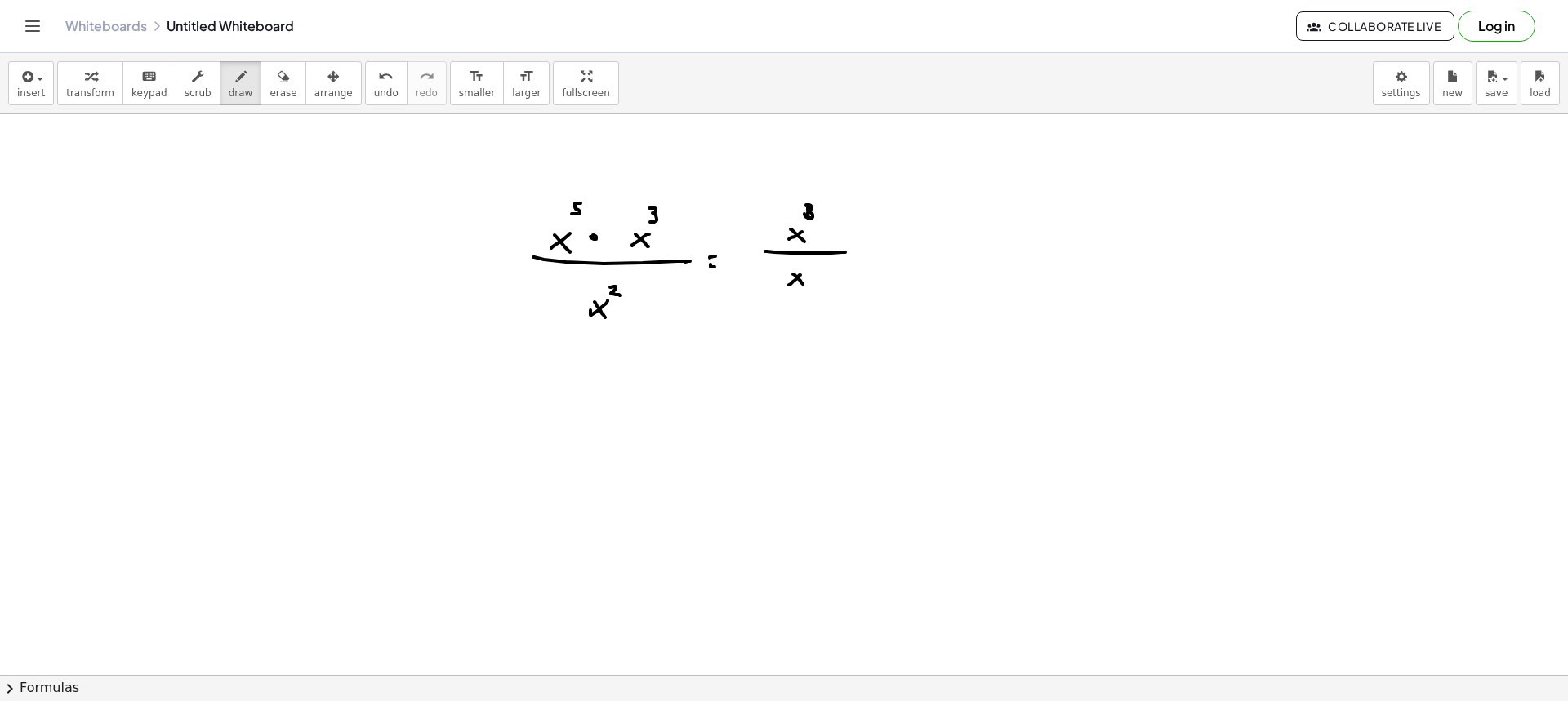
drag, startPoint x: 793, startPoint y: 274, endPoint x: 804, endPoint y: 284, distance: 14.9
click at [803, 284] on div at bounding box center [784, 430] width 1568 height 1122
drag, startPoint x: 812, startPoint y: 264, endPoint x: 822, endPoint y: 273, distance: 13.5
click at [822, 272] on div at bounding box center [784, 430] width 1568 height 1122
click at [871, 248] on div at bounding box center [784, 430] width 1568 height 1122
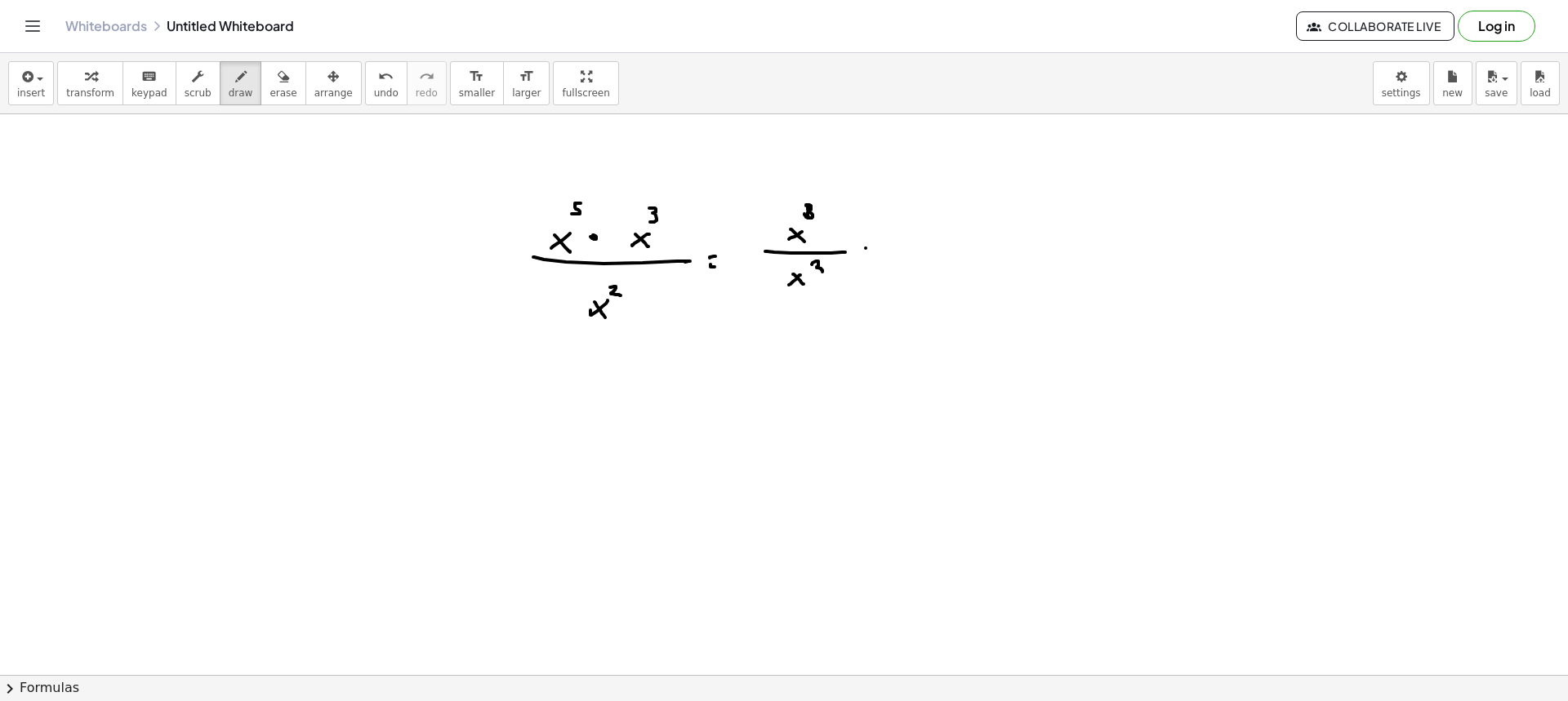
click at [873, 255] on div at bounding box center [784, 430] width 1568 height 1122
drag, startPoint x: 925, startPoint y: 246, endPoint x: 910, endPoint y: 255, distance: 17.5
click at [910, 255] on div at bounding box center [784, 430] width 1568 height 1122
click at [924, 257] on div at bounding box center [784, 430] width 1568 height 1122
drag, startPoint x: 935, startPoint y: 227, endPoint x: 939, endPoint y: 249, distance: 22.4
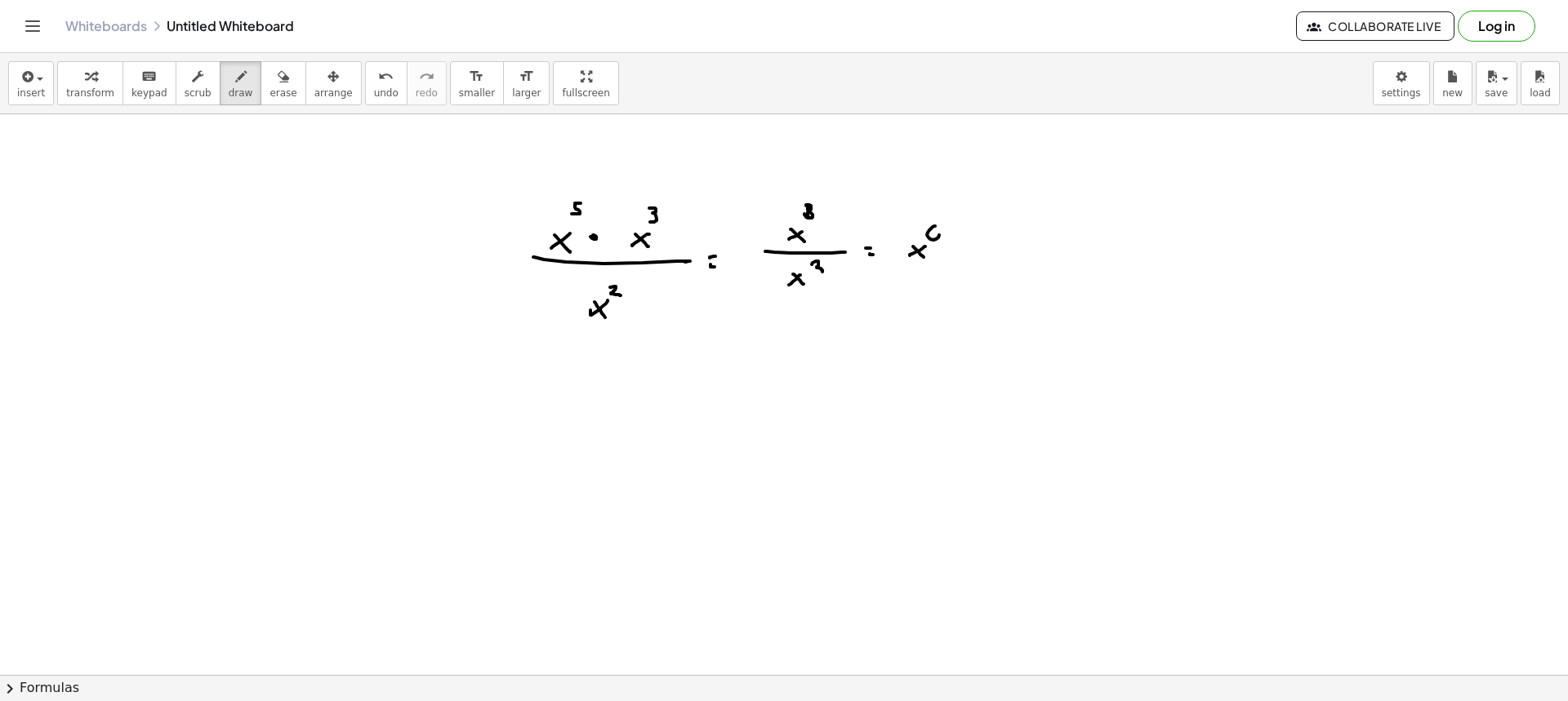
click at [932, 241] on div at bounding box center [784, 430] width 1568 height 1122
click at [269, 87] on span "erase" at bounding box center [283, 93] width 27 height 12
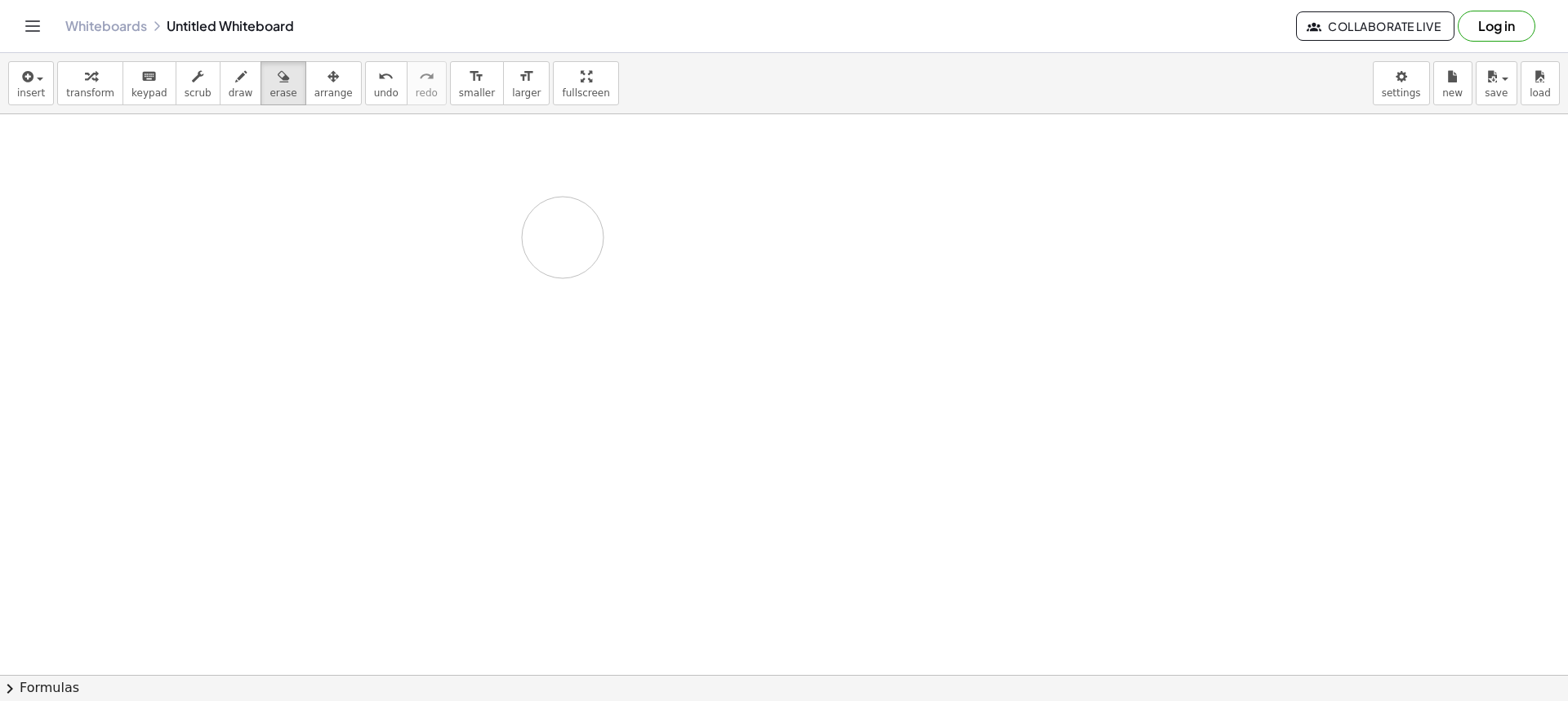
drag, startPoint x: 545, startPoint y: 263, endPoint x: 609, endPoint y: 175, distance: 108.8
click at [608, 171] on div at bounding box center [784, 430] width 1568 height 1122
click at [229, 88] on span "draw" at bounding box center [241, 93] width 25 height 12
drag, startPoint x: 549, startPoint y: 217, endPoint x: 549, endPoint y: 231, distance: 14.0
click at [545, 229] on div at bounding box center [784, 430] width 1568 height 1122
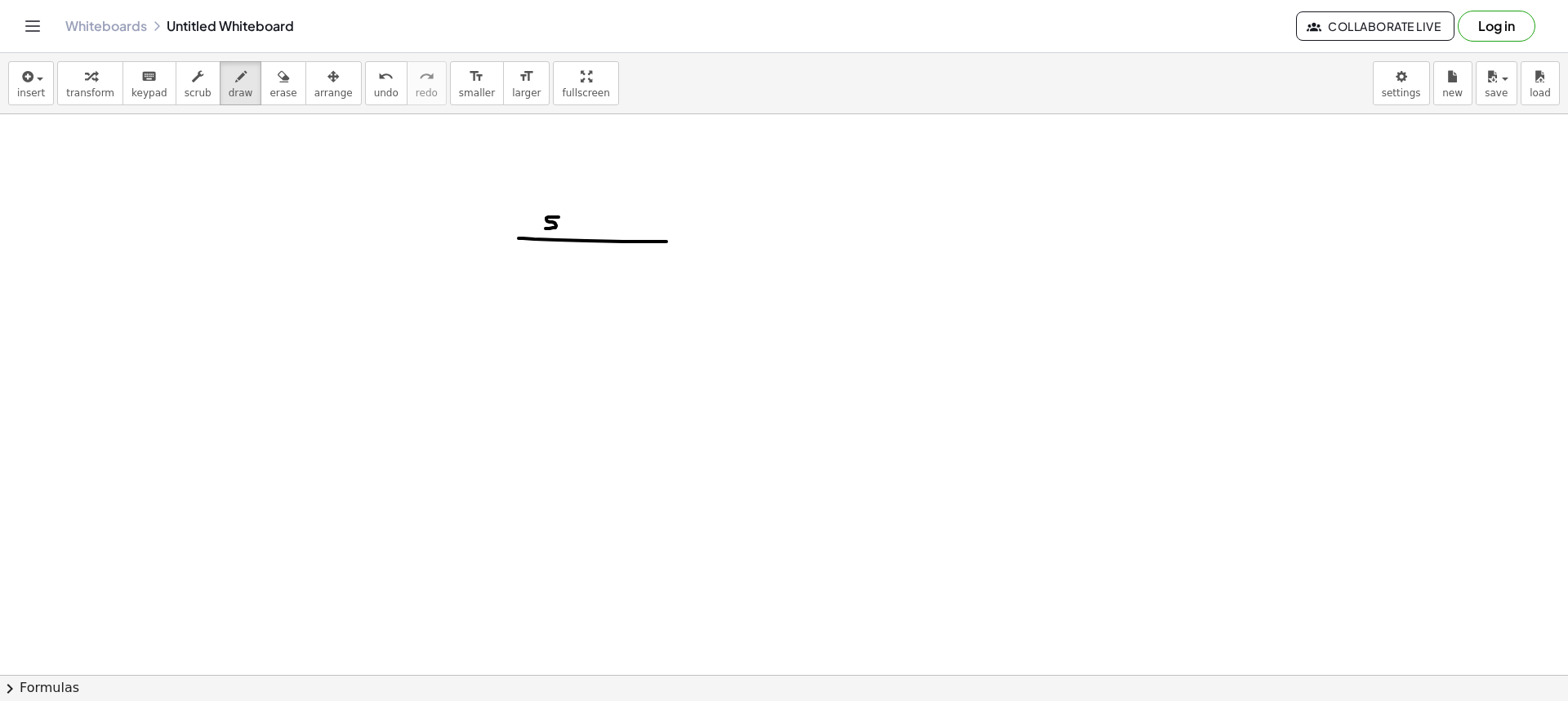
drag, startPoint x: 518, startPoint y: 238, endPoint x: 647, endPoint y: 245, distance: 129.2
click at [668, 242] on div at bounding box center [784, 430] width 1568 height 1122
drag, startPoint x: 541, startPoint y: 269, endPoint x: 555, endPoint y: 260, distance: 16.6
click at [541, 273] on div at bounding box center [784, 430] width 1568 height 1122
click at [550, 263] on div at bounding box center [784, 430] width 1568 height 1122
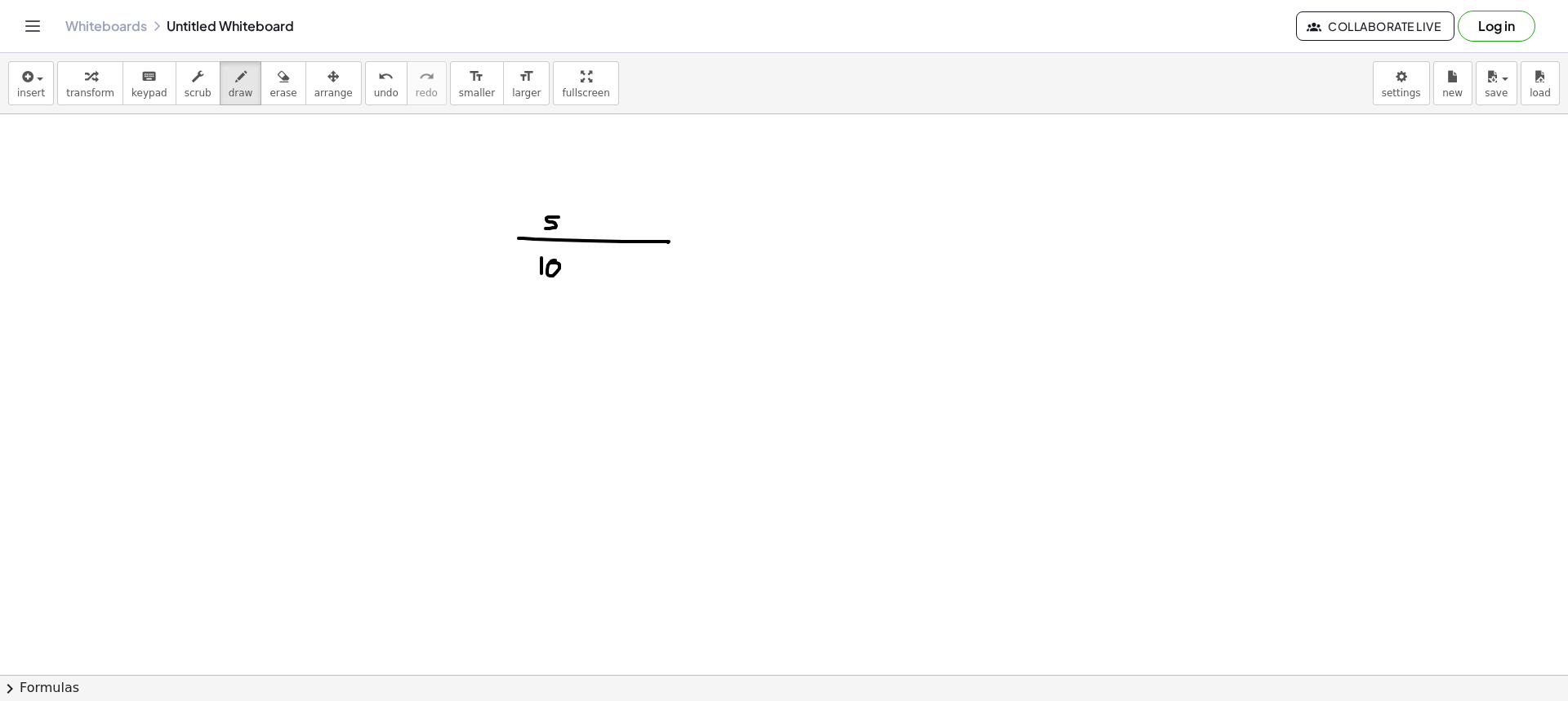
drag, startPoint x: 588, startPoint y: 221, endPoint x: 577, endPoint y: 229, distance: 13.6
click at [577, 231] on div at bounding box center [784, 430] width 1568 height 1122
drag, startPoint x: 587, startPoint y: 229, endPoint x: 592, endPoint y: 214, distance: 15.8
click at [588, 229] on div at bounding box center [784, 430] width 1568 height 1122
drag, startPoint x: 597, startPoint y: 199, endPoint x: 600, endPoint y: 208, distance: 9.5
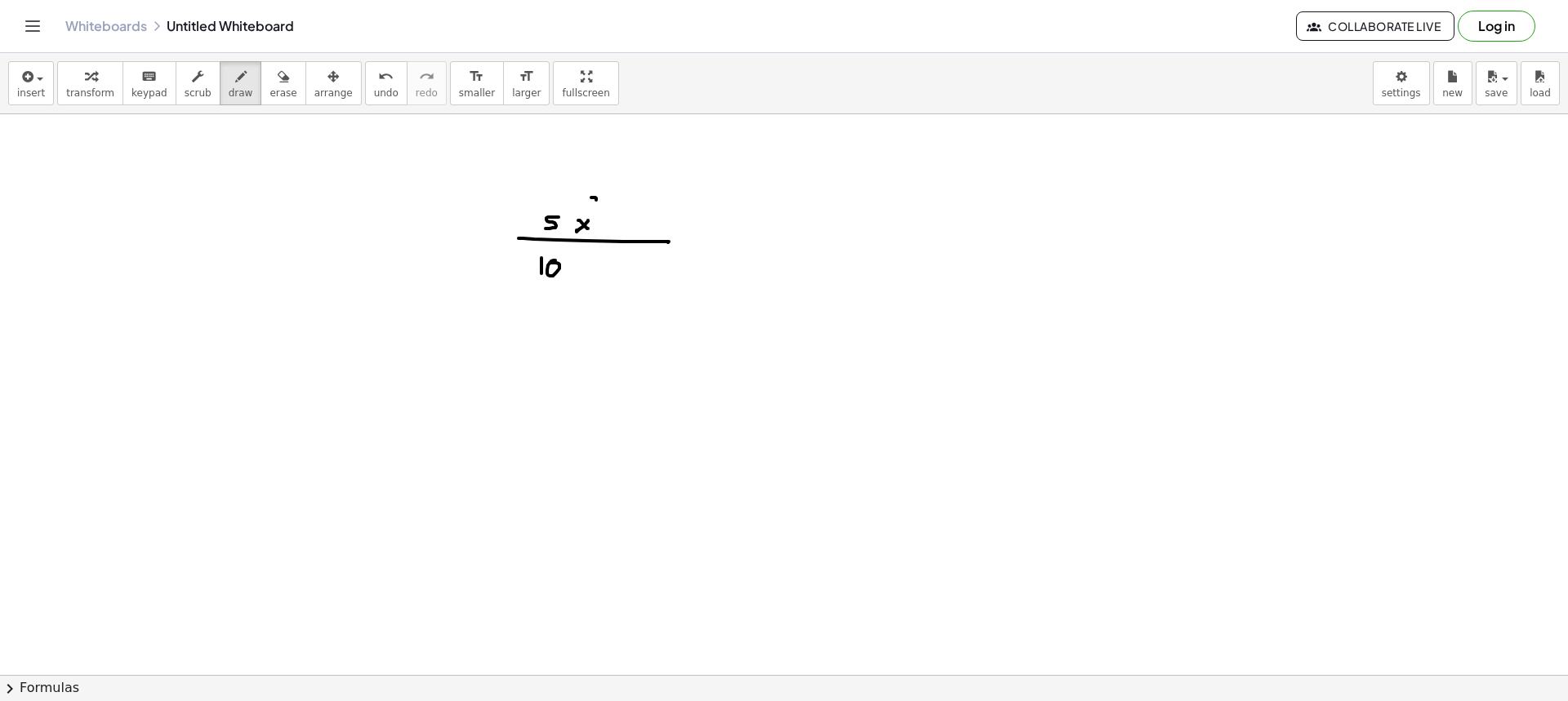
click at [600, 207] on div at bounding box center [784, 430] width 1568 height 1122
click at [609, 227] on div at bounding box center [784, 430] width 1568 height 1122
drag, startPoint x: 634, startPoint y: 231, endPoint x: 644, endPoint y: 230, distance: 10.0
click at [634, 230] on div at bounding box center [784, 430] width 1568 height 1122
click at [645, 231] on div at bounding box center [784, 430] width 1568 height 1122
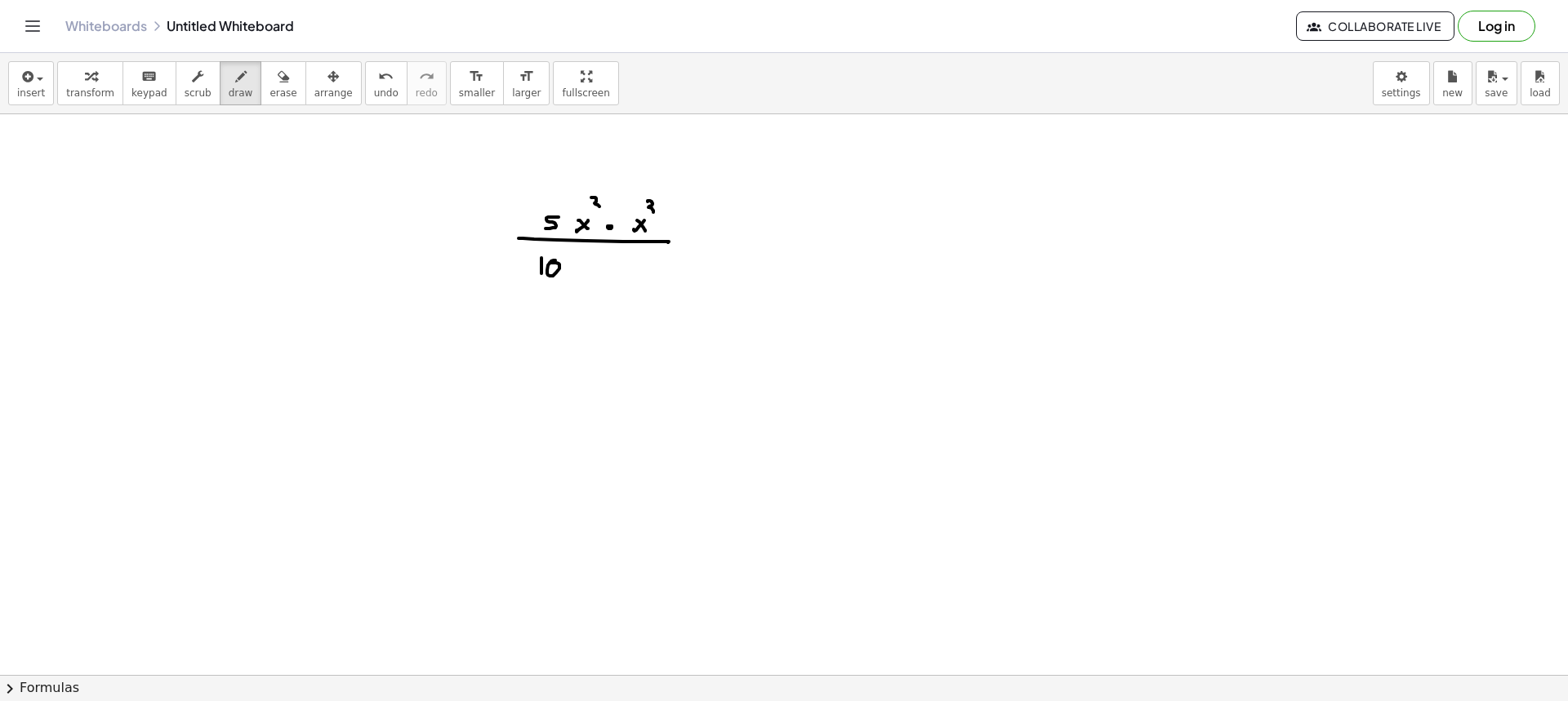
drag, startPoint x: 650, startPoint y: 201, endPoint x: 643, endPoint y: 217, distance: 17.5
click at [646, 214] on div at bounding box center [784, 430] width 1568 height 1122
click at [605, 277] on div at bounding box center [784, 430] width 1568 height 1122
drag, startPoint x: 611, startPoint y: 269, endPoint x: 618, endPoint y: 276, distance: 9.9
click at [618, 276] on div at bounding box center [784, 430] width 1568 height 1122
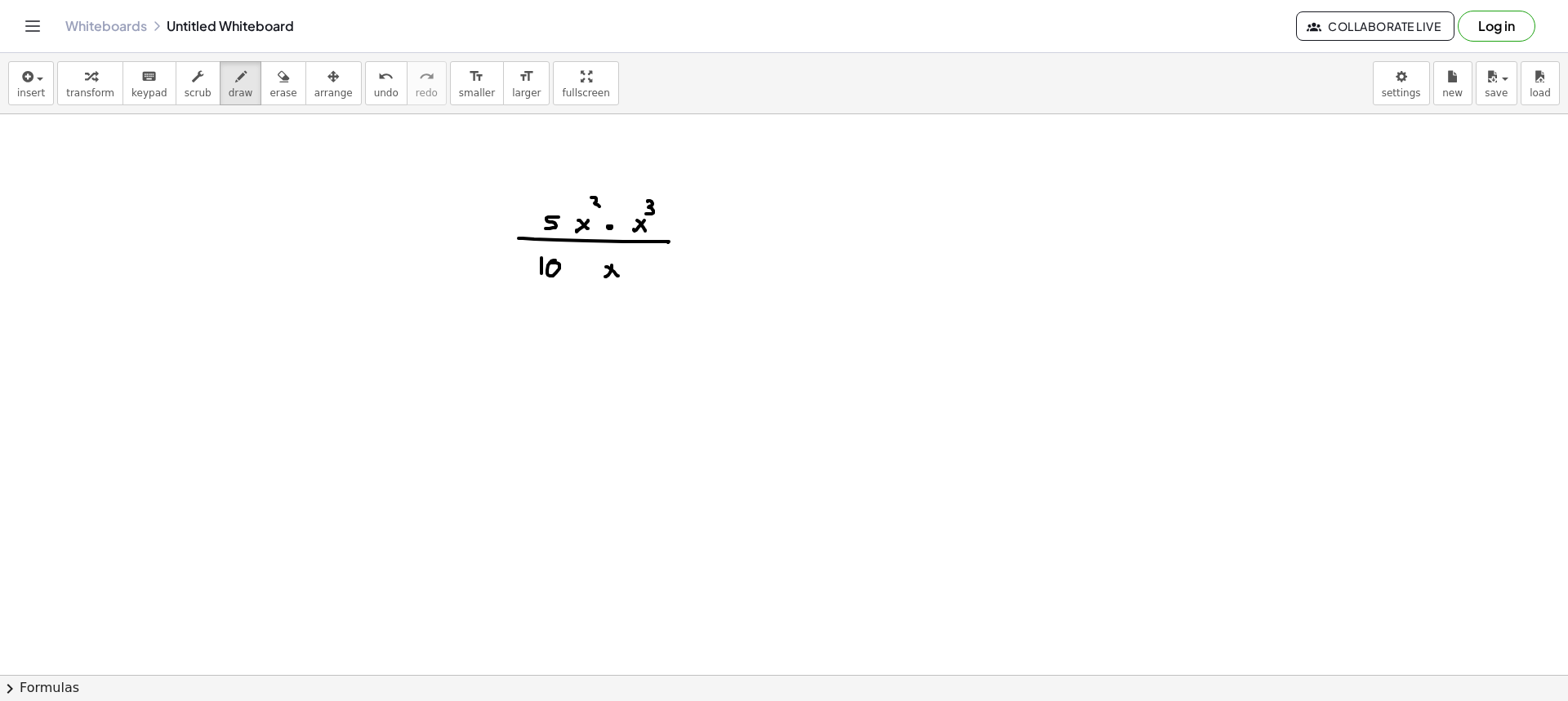
click at [618, 253] on div at bounding box center [784, 430] width 1568 height 1122
drag, startPoint x: 618, startPoint y: 252, endPoint x: 617, endPoint y: 260, distance: 8.1
click at [615, 260] on div at bounding box center [784, 430] width 1568 height 1122
click at [692, 239] on div at bounding box center [784, 430] width 1568 height 1122
click at [698, 246] on div at bounding box center [784, 430] width 1568 height 1122
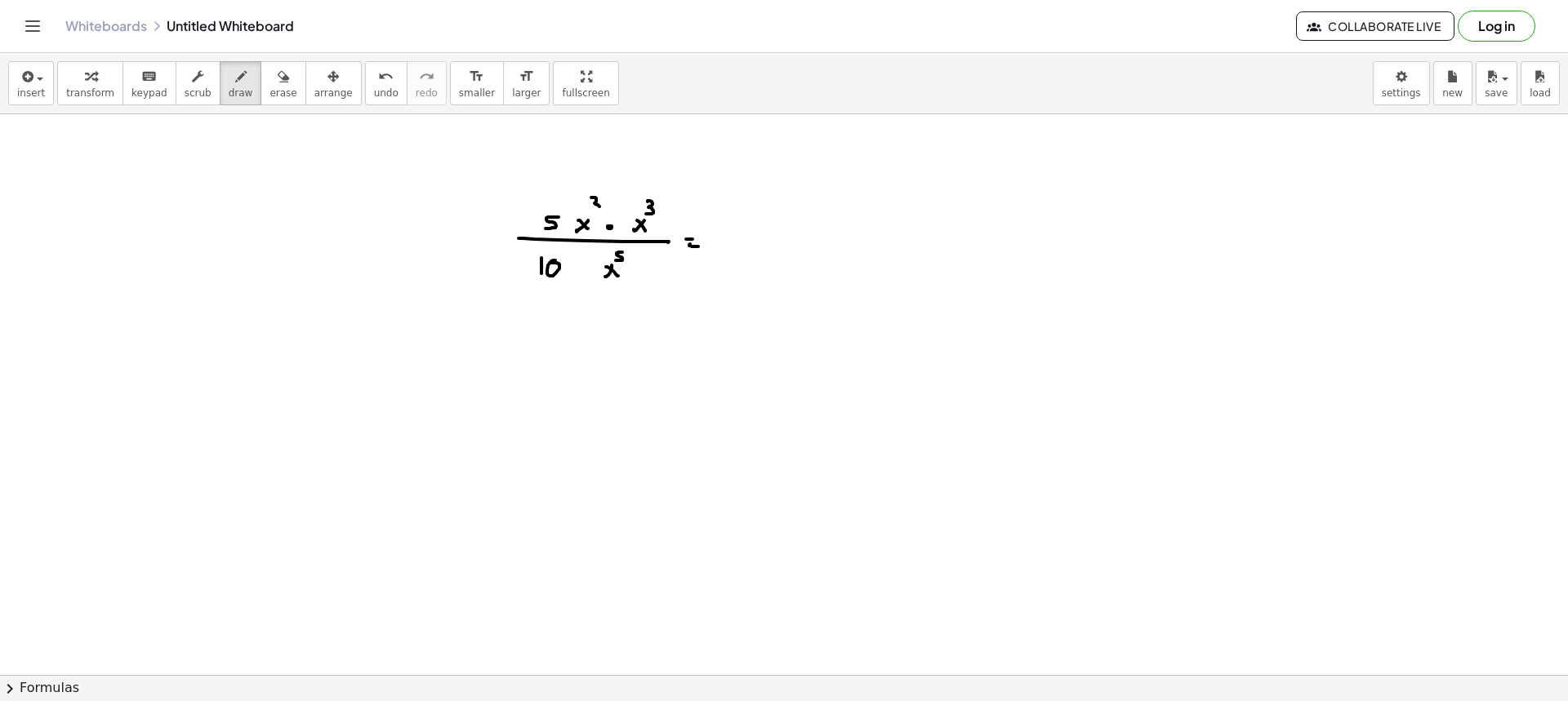
scroll to position [0, 0]
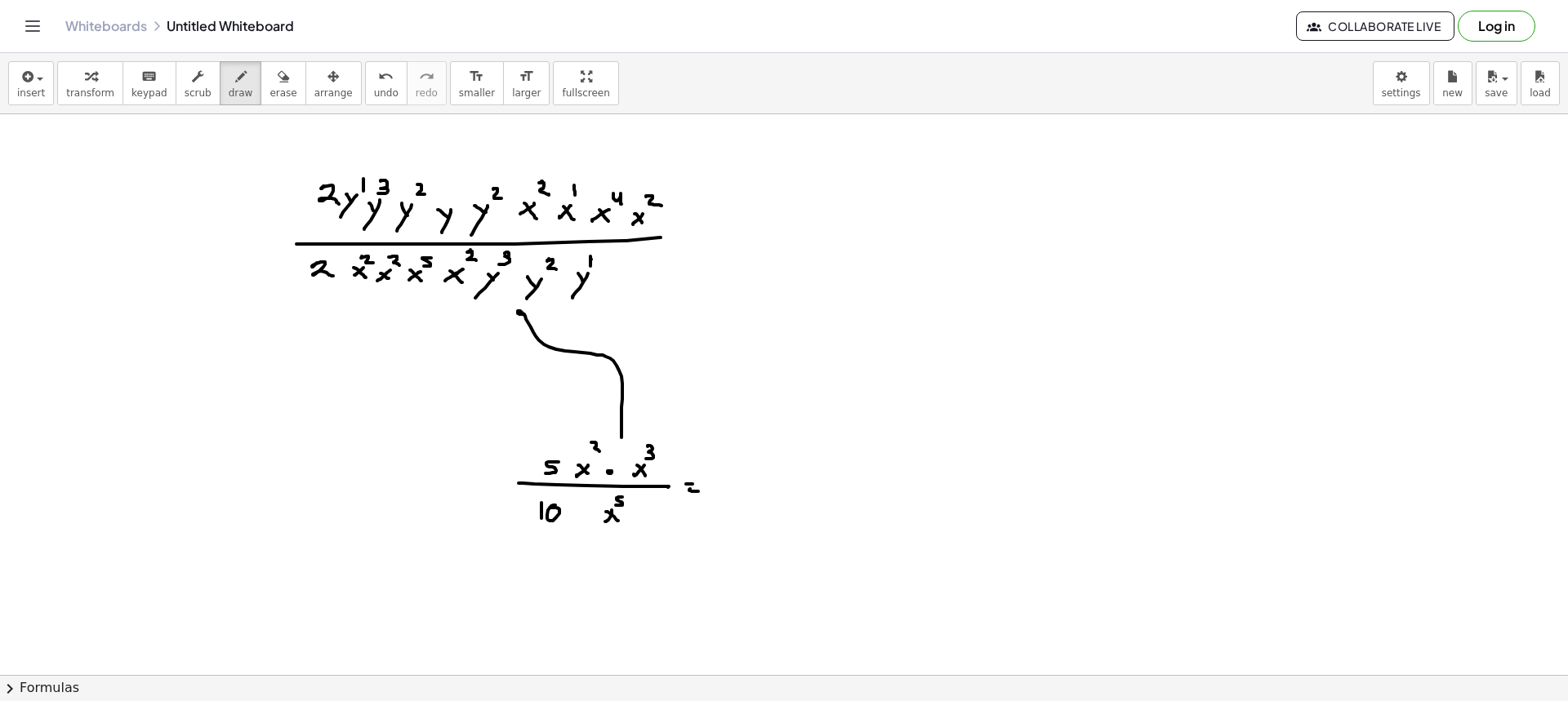
drag, startPoint x: 621, startPoint y: 437, endPoint x: 527, endPoint y: 318, distance: 151.6
click at [527, 318] on div at bounding box center [784, 675] width 1568 height 1122
drag, startPoint x: 561, startPoint y: 162, endPoint x: 558, endPoint y: 200, distance: 38.1
click at [558, 200] on div at bounding box center [784, 675] width 1568 height 1122
drag, startPoint x: 598, startPoint y: 184, endPoint x: 594, endPoint y: 205, distance: 21.4
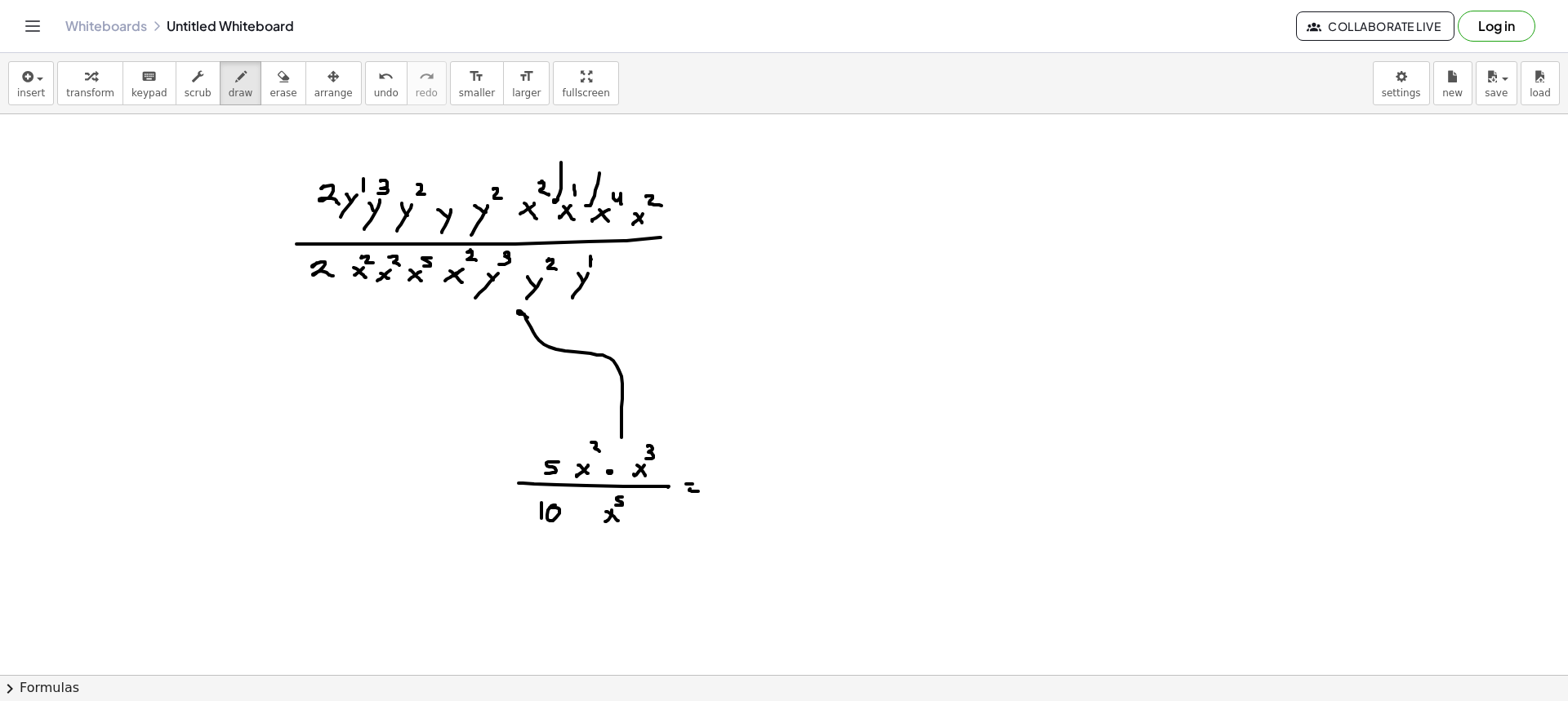
click at [594, 205] on div at bounding box center [784, 675] width 1568 height 1122
drag, startPoint x: 643, startPoint y: 183, endPoint x: 640, endPoint y: 227, distance: 44.1
click at [627, 217] on div at bounding box center [784, 675] width 1568 height 1122
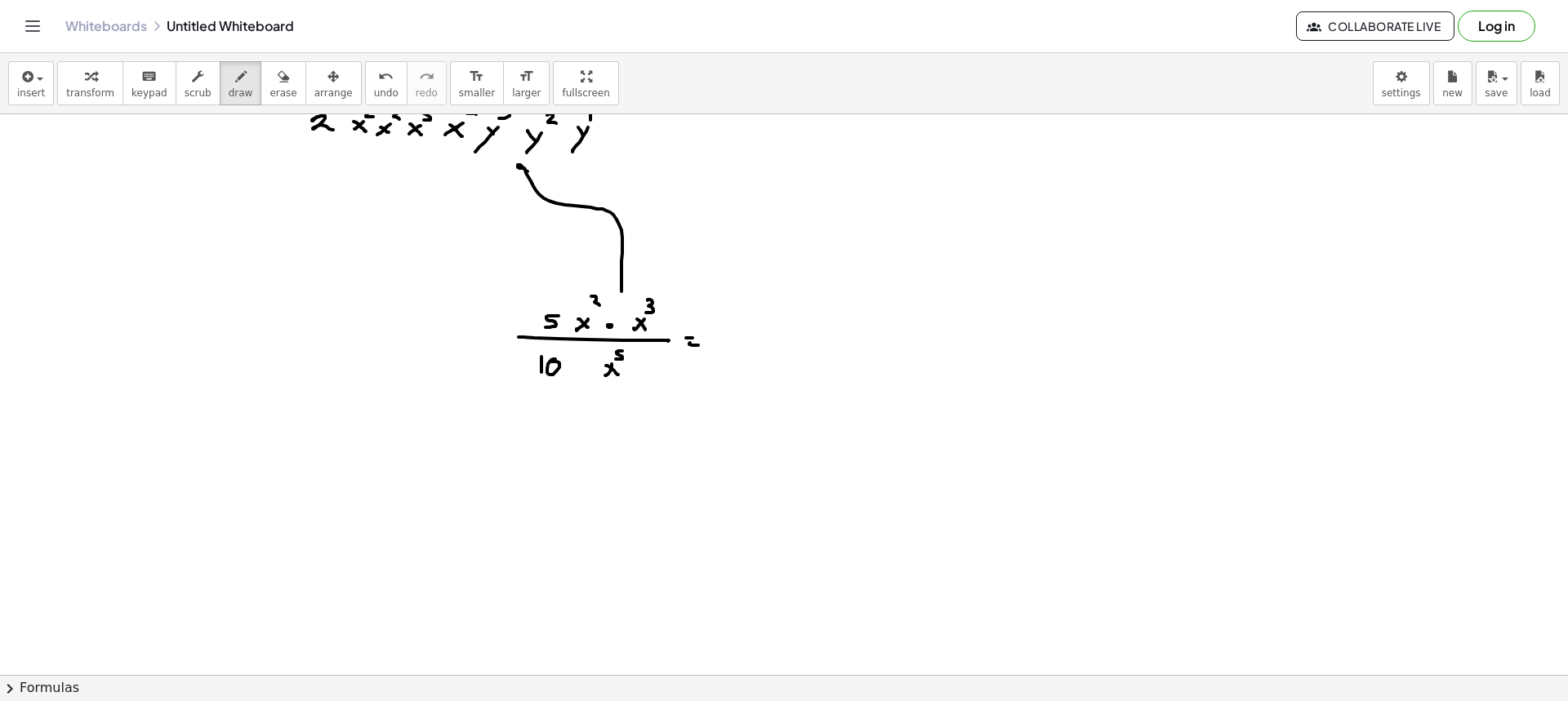
scroll to position [163, 0]
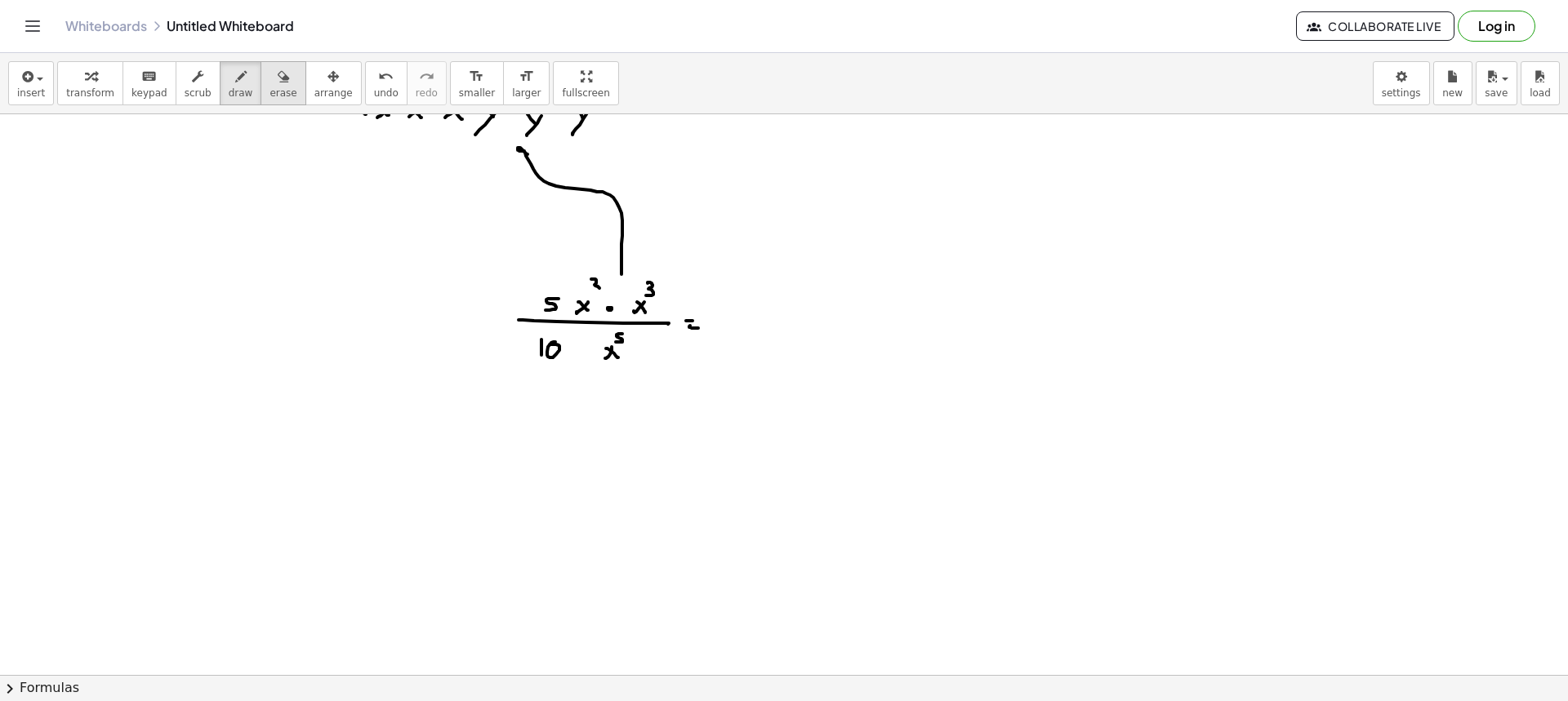
click at [278, 82] on icon "button" at bounding box center [283, 77] width 12 height 20
drag, startPoint x: 494, startPoint y: 205, endPoint x: 628, endPoint y: 243, distance: 139.3
click at [628, 243] on div at bounding box center [784, 512] width 1568 height 1122
drag, startPoint x: 235, startPoint y: 98, endPoint x: 447, endPoint y: 187, distance: 229.9
click at [236, 98] on button "draw" at bounding box center [241, 83] width 43 height 44
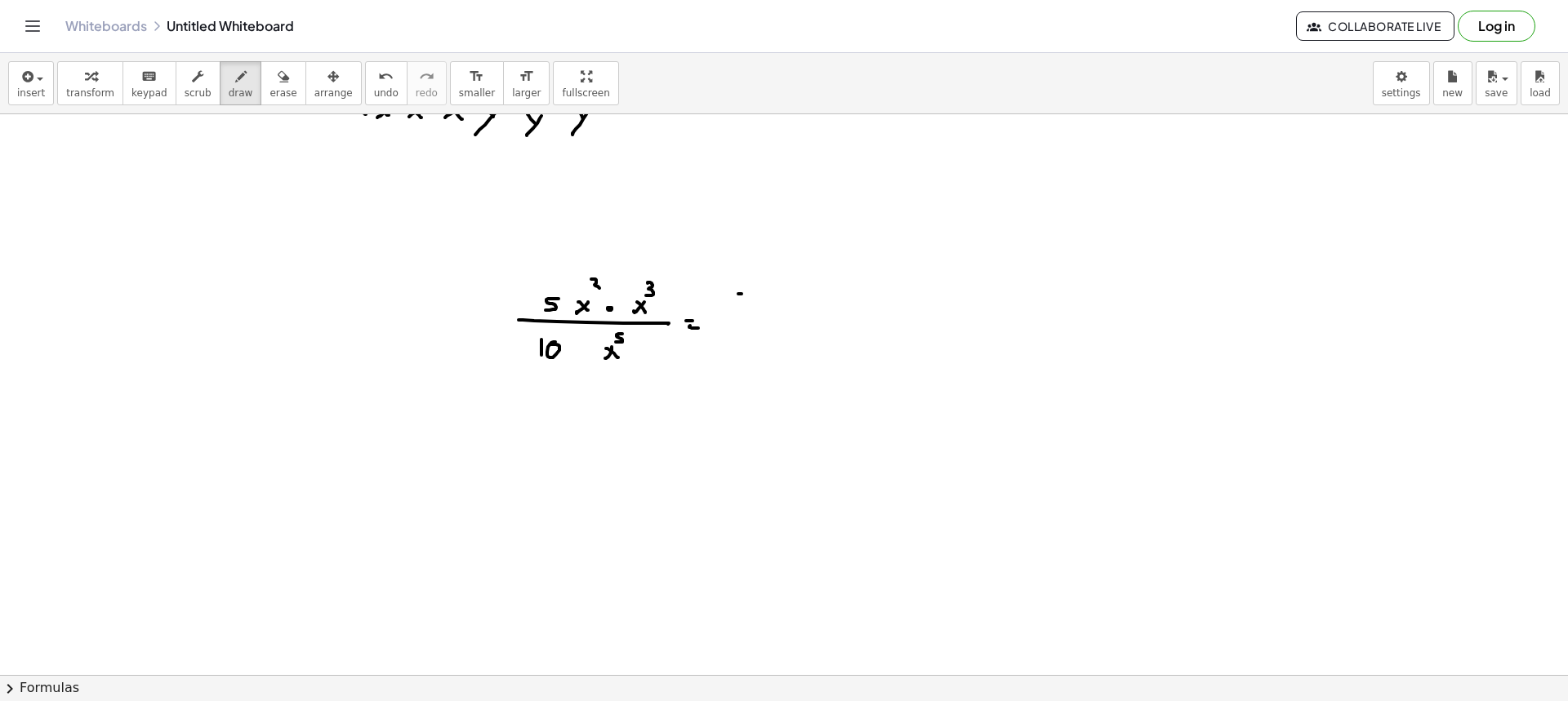
click at [746, 294] on div at bounding box center [784, 512] width 1568 height 1122
drag, startPoint x: 738, startPoint y: 294, endPoint x: 733, endPoint y: 306, distance: 13.0
click at [733, 306] on div at bounding box center [784, 512] width 1568 height 1122
drag, startPoint x: 733, startPoint y: 319, endPoint x: 768, endPoint y: 319, distance: 35.0
click at [768, 319] on div at bounding box center [784, 512] width 1568 height 1122
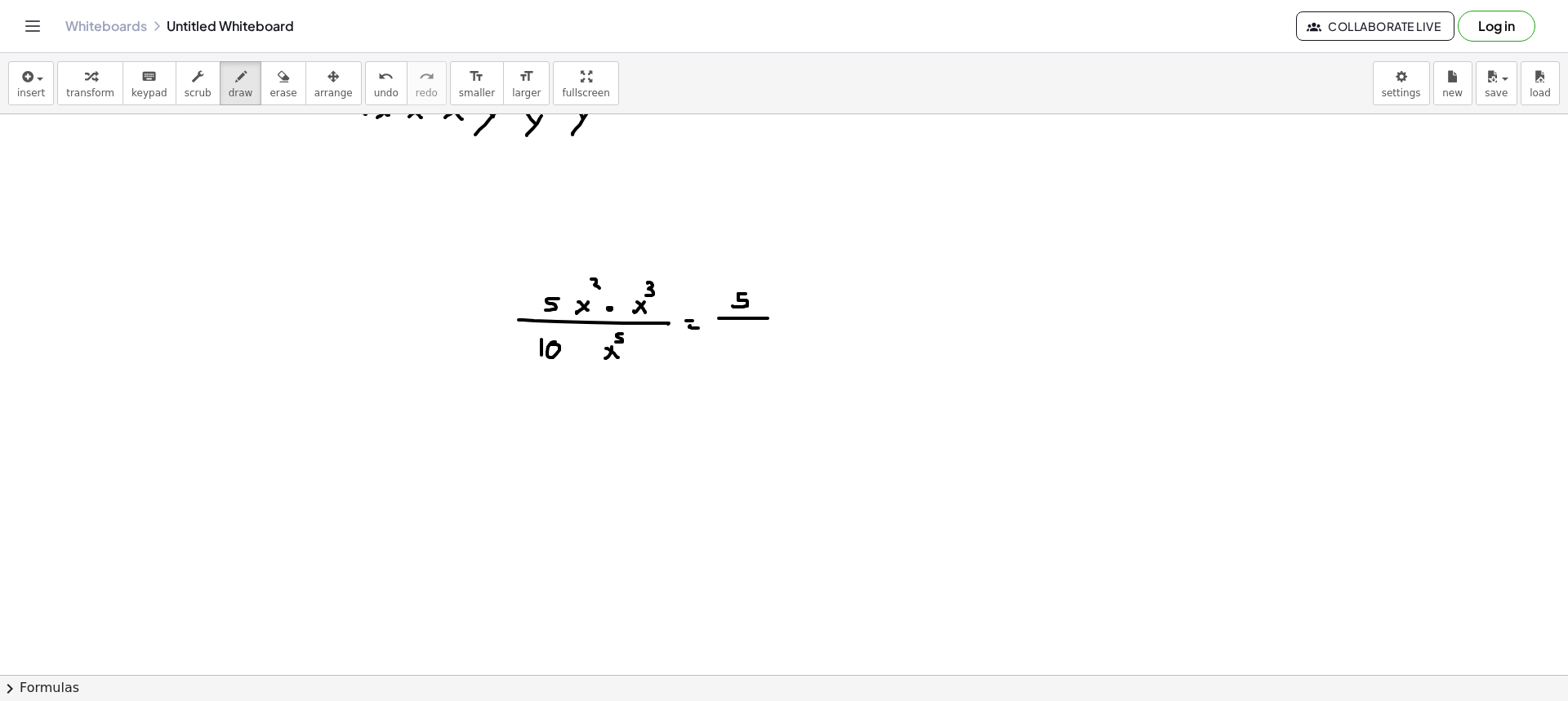
click at [735, 343] on div at bounding box center [784, 512] width 1568 height 1122
click at [755, 330] on div at bounding box center [784, 512] width 1568 height 1122
click at [785, 317] on div at bounding box center [784, 512] width 1568 height 1122
drag, startPoint x: 835, startPoint y: 302, endPoint x: 826, endPoint y: 312, distance: 13.5
click at [826, 314] on div at bounding box center [784, 512] width 1568 height 1122
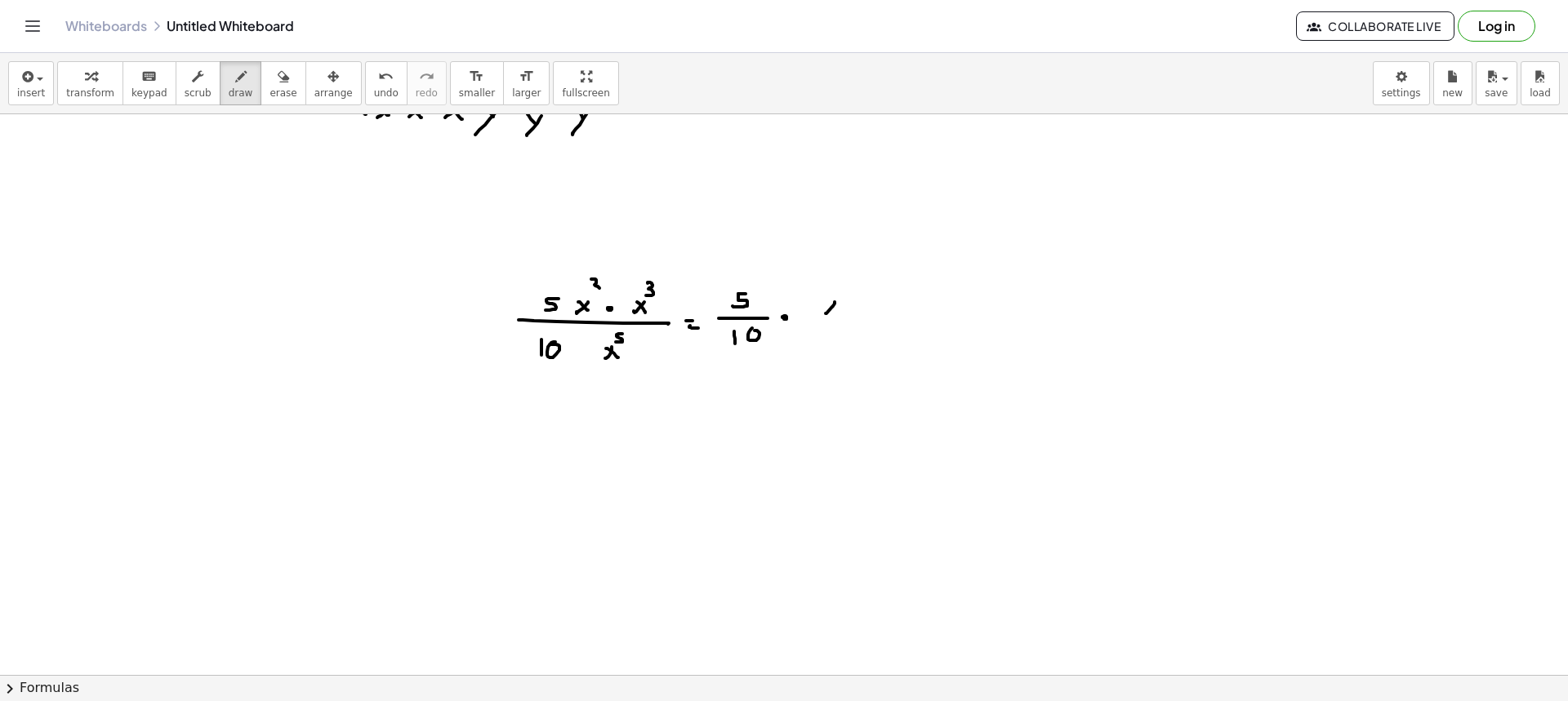
click at [840, 314] on div at bounding box center [784, 512] width 1568 height 1122
drag, startPoint x: 838, startPoint y: 284, endPoint x: 852, endPoint y: 292, distance: 16.1
click at [852, 292] on div at bounding box center [784, 512] width 1568 height 1122
click at [864, 307] on div at bounding box center [784, 512] width 1568 height 1122
click at [881, 311] on div at bounding box center [784, 512] width 1568 height 1122
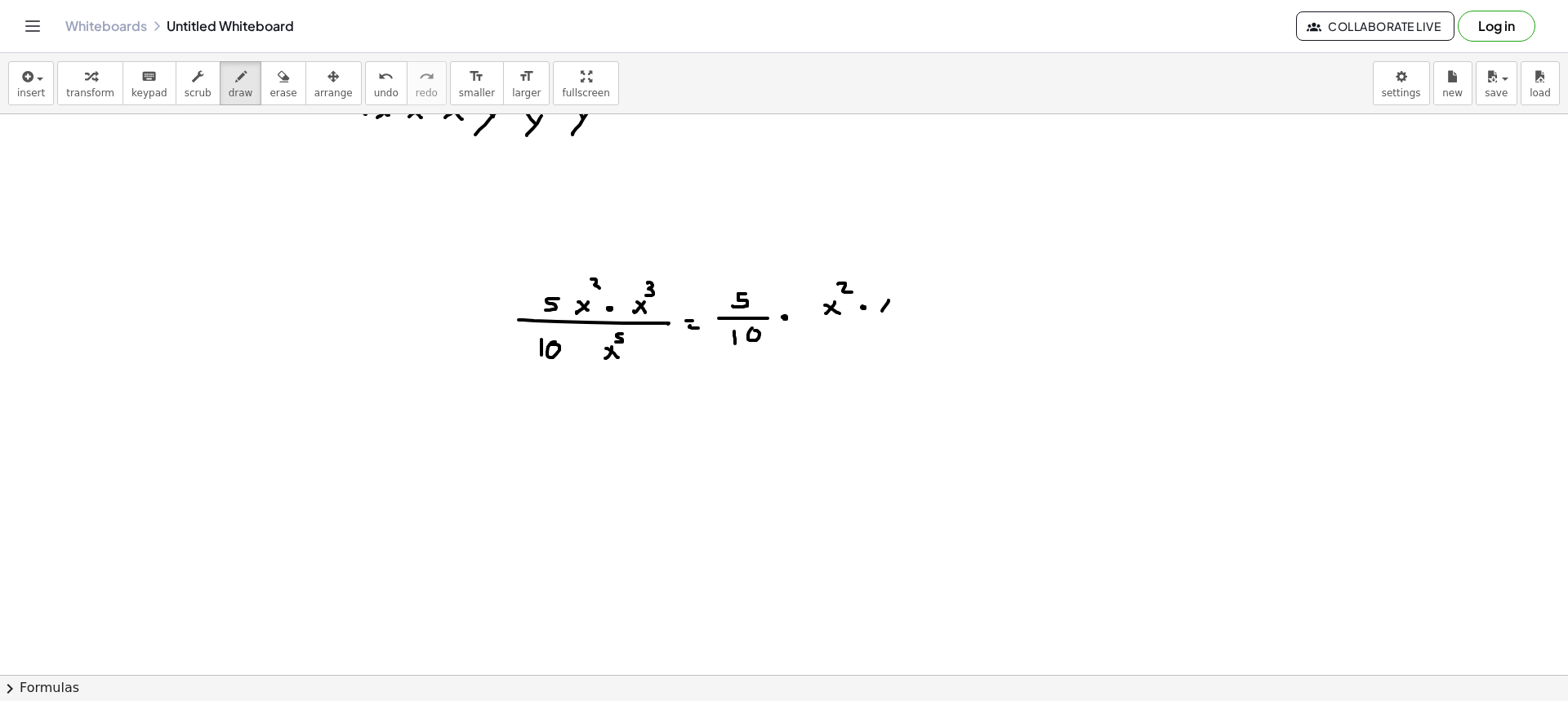
drag, startPoint x: 881, startPoint y: 301, endPoint x: 890, endPoint y: 311, distance: 13.5
click at [890, 311] on div at bounding box center [784, 512] width 1568 height 1122
drag, startPoint x: 889, startPoint y: 281, endPoint x: 889, endPoint y: 301, distance: 20.0
click at [891, 293] on div at bounding box center [784, 512] width 1568 height 1122
drag, startPoint x: 835, startPoint y: 320, endPoint x: 907, endPoint y: 320, distance: 72.0
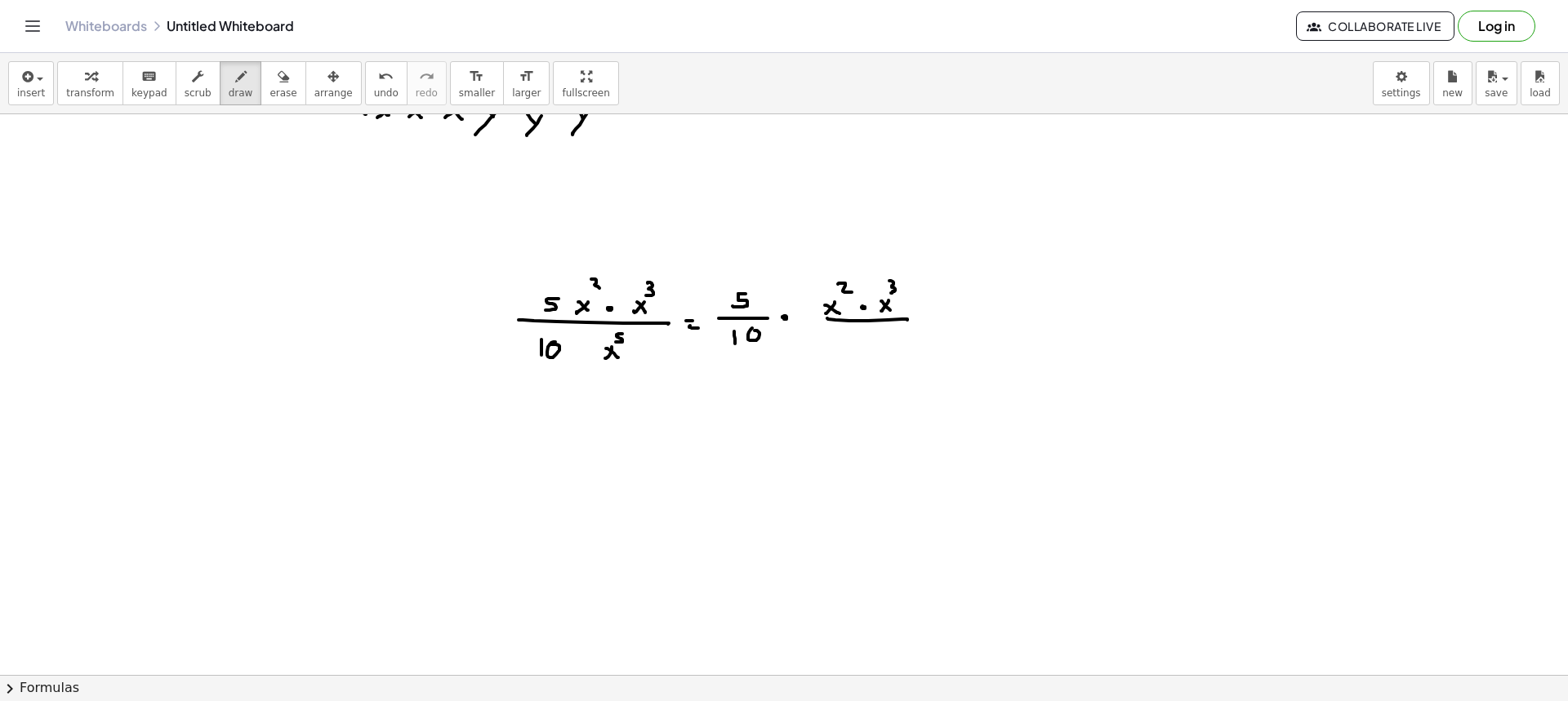
click at [907, 320] on div at bounding box center [784, 512] width 1568 height 1122
drag, startPoint x: 868, startPoint y: 343, endPoint x: 857, endPoint y: 353, distance: 14.9
click at [857, 356] on div at bounding box center [784, 512] width 1568 height 1122
click at [869, 353] on div at bounding box center [784, 512] width 1568 height 1122
drag, startPoint x: 874, startPoint y: 329, endPoint x: 873, endPoint y: 339, distance: 10.0
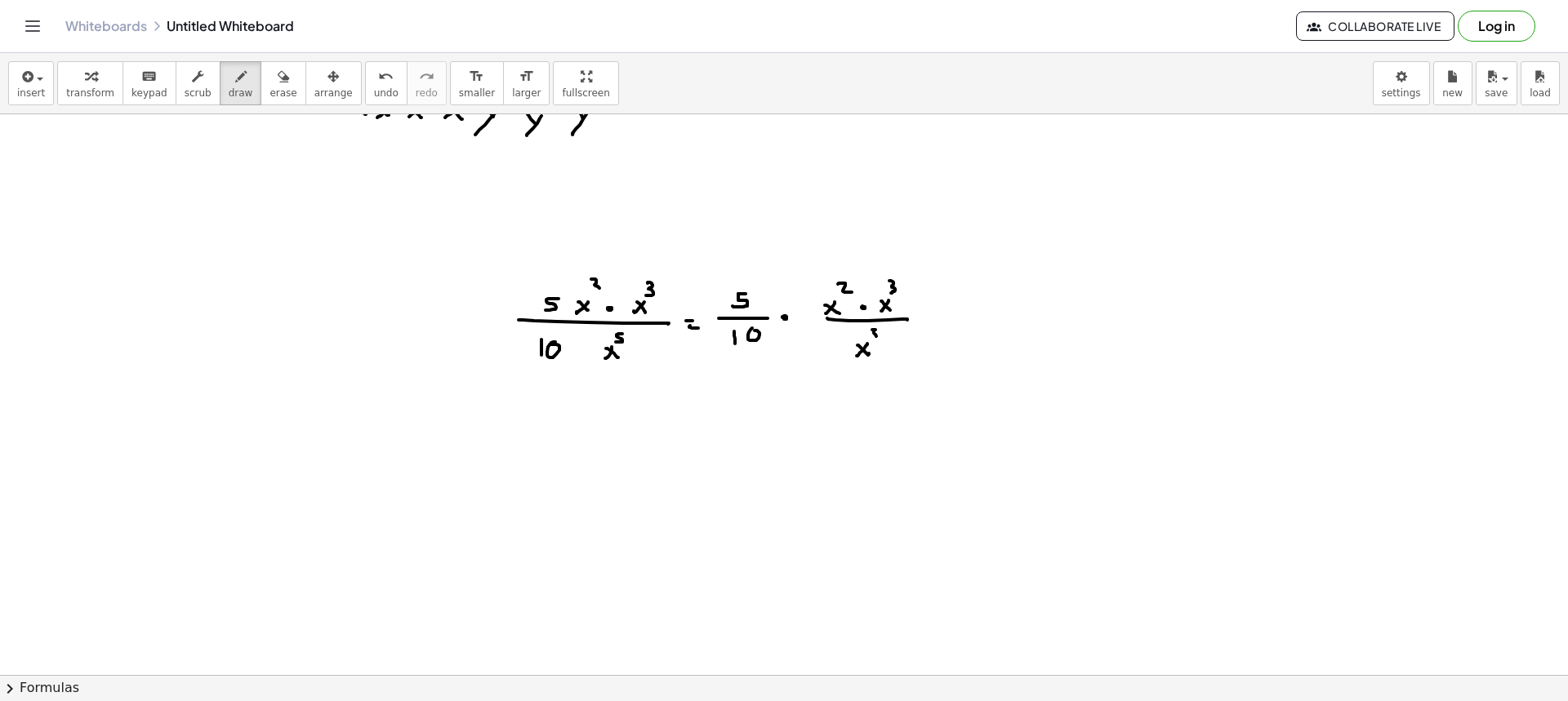
click at [873, 339] on div at bounding box center [784, 512] width 1568 height 1122
click at [231, 82] on div "button" at bounding box center [241, 76] width 25 height 20
click at [756, 290] on div at bounding box center [784, 512] width 1568 height 1122
drag, startPoint x: 760, startPoint y: 278, endPoint x: 757, endPoint y: 286, distance: 8.5
click at [758, 286] on div at bounding box center [784, 512] width 1568 height 1122
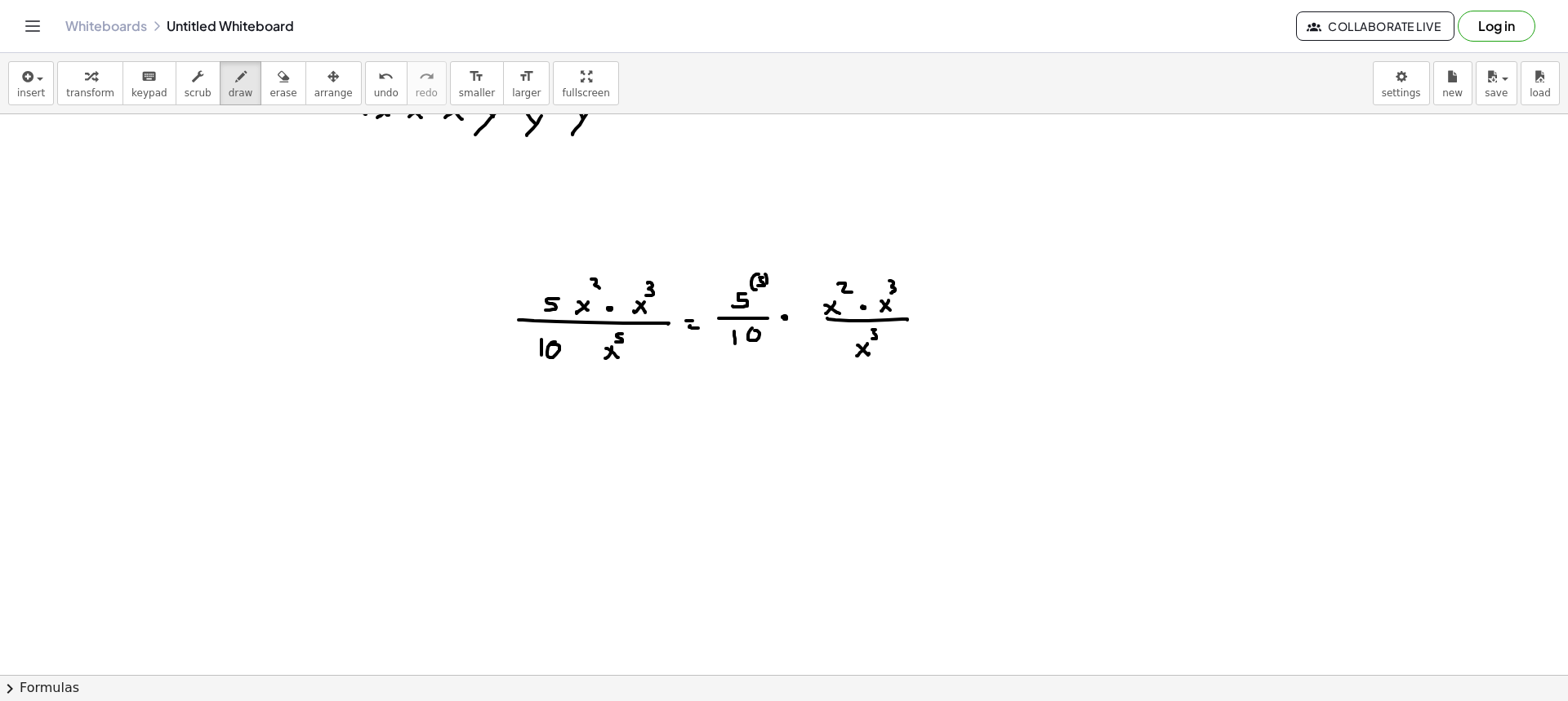
drag, startPoint x: 765, startPoint y: 274, endPoint x: 770, endPoint y: 315, distance: 41.3
click at [765, 292] on div at bounding box center [784, 512] width 1568 height 1122
drag, startPoint x: 759, startPoint y: 377, endPoint x: 774, endPoint y: 370, distance: 16.6
click at [765, 366] on div at bounding box center [784, 512] width 1568 height 1122
drag, startPoint x: 267, startPoint y: 95, endPoint x: 519, endPoint y: 283, distance: 314.4
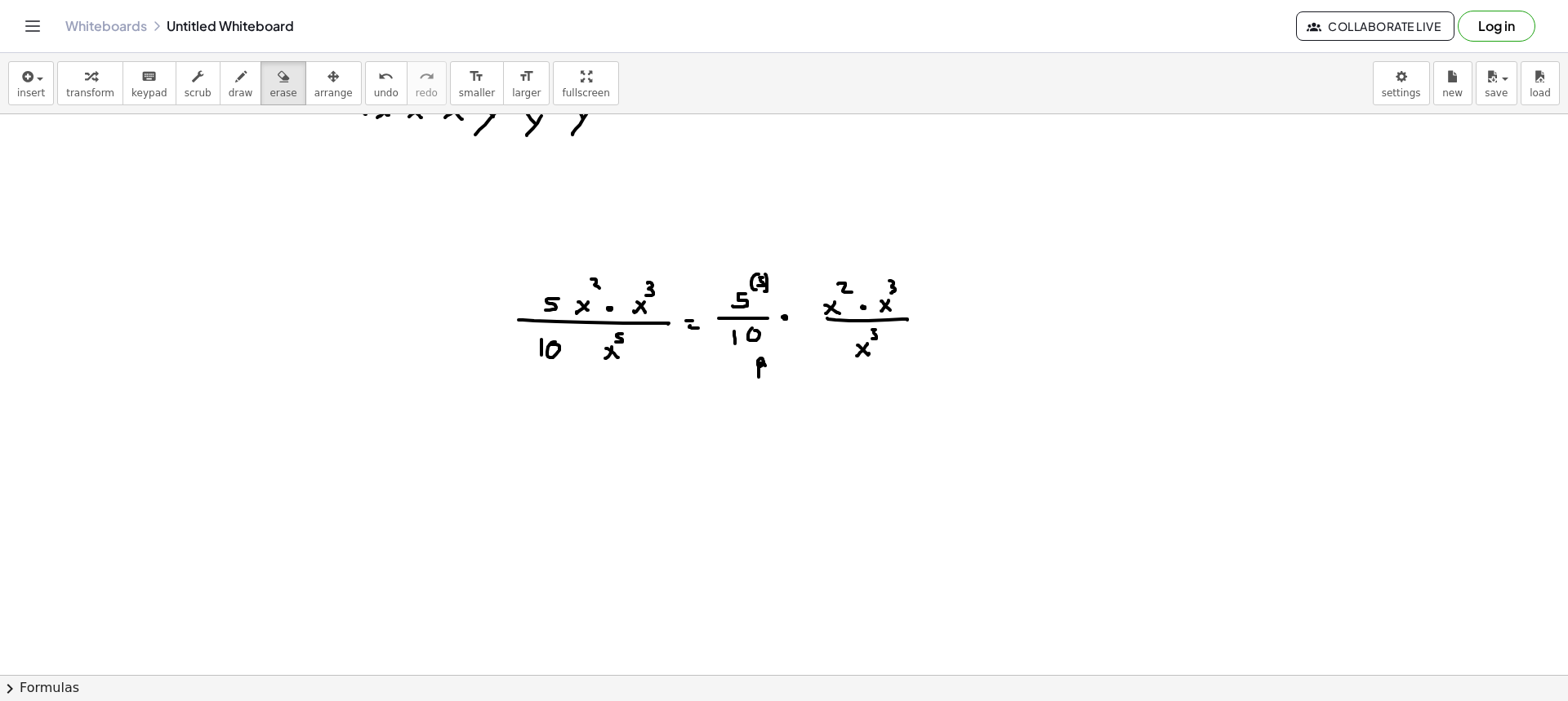
click at [269, 96] on span "erase" at bounding box center [283, 93] width 27 height 12
drag, startPoint x: 761, startPoint y: 437, endPoint x: 769, endPoint y: 396, distance: 41.8
click at [767, 396] on div at bounding box center [784, 512] width 1568 height 1122
click at [231, 87] on span "draw" at bounding box center [241, 93] width 25 height 12
drag, startPoint x: 762, startPoint y: 240, endPoint x: 765, endPoint y: 261, distance: 21.2
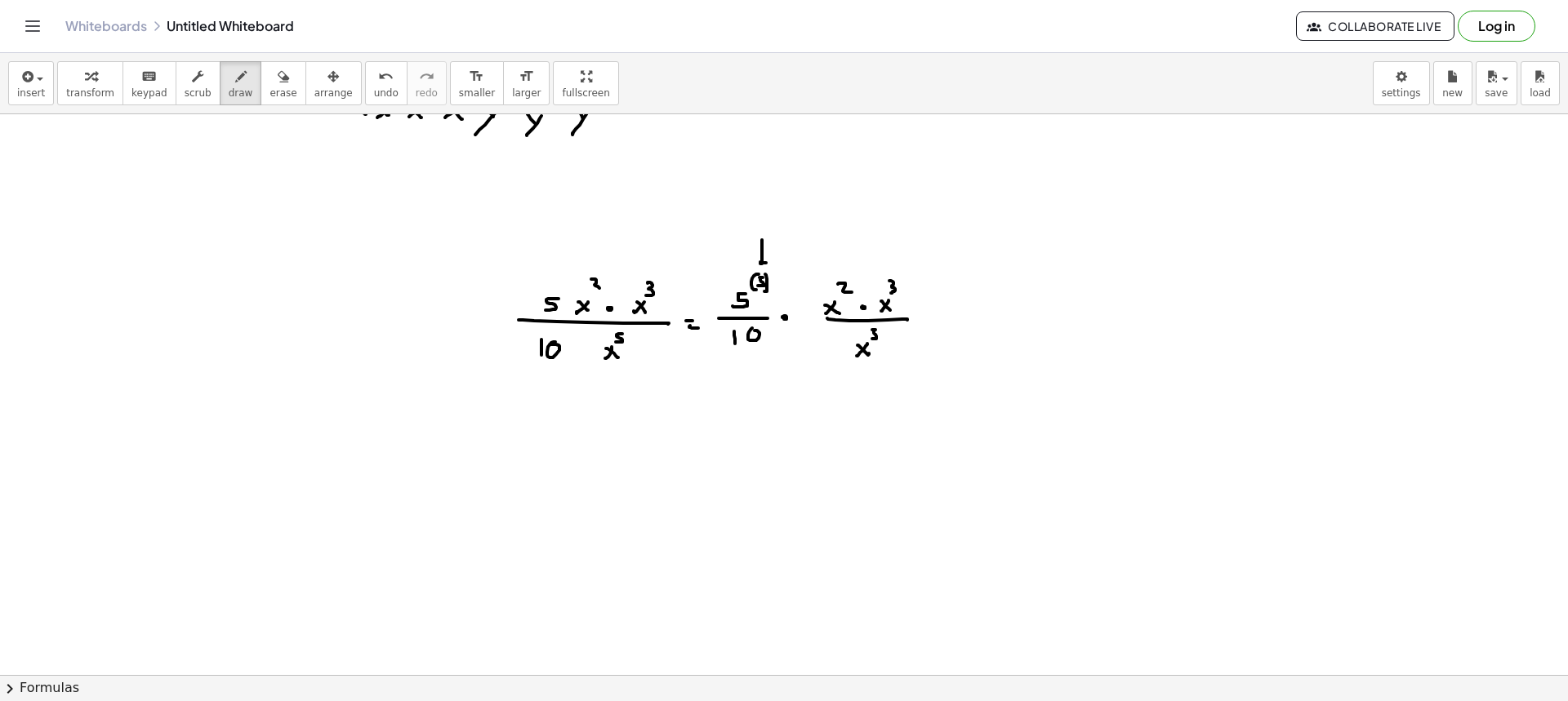
click at [765, 261] on div at bounding box center [784, 512] width 1568 height 1122
drag, startPoint x: 769, startPoint y: 343, endPoint x: 775, endPoint y: 351, distance: 10.0
click at [767, 360] on div at bounding box center [784, 512] width 1568 height 1122
drag, startPoint x: 775, startPoint y: 351, endPoint x: 771, endPoint y: 359, distance: 8.9
click at [771, 360] on div at bounding box center [784, 512] width 1568 height 1122
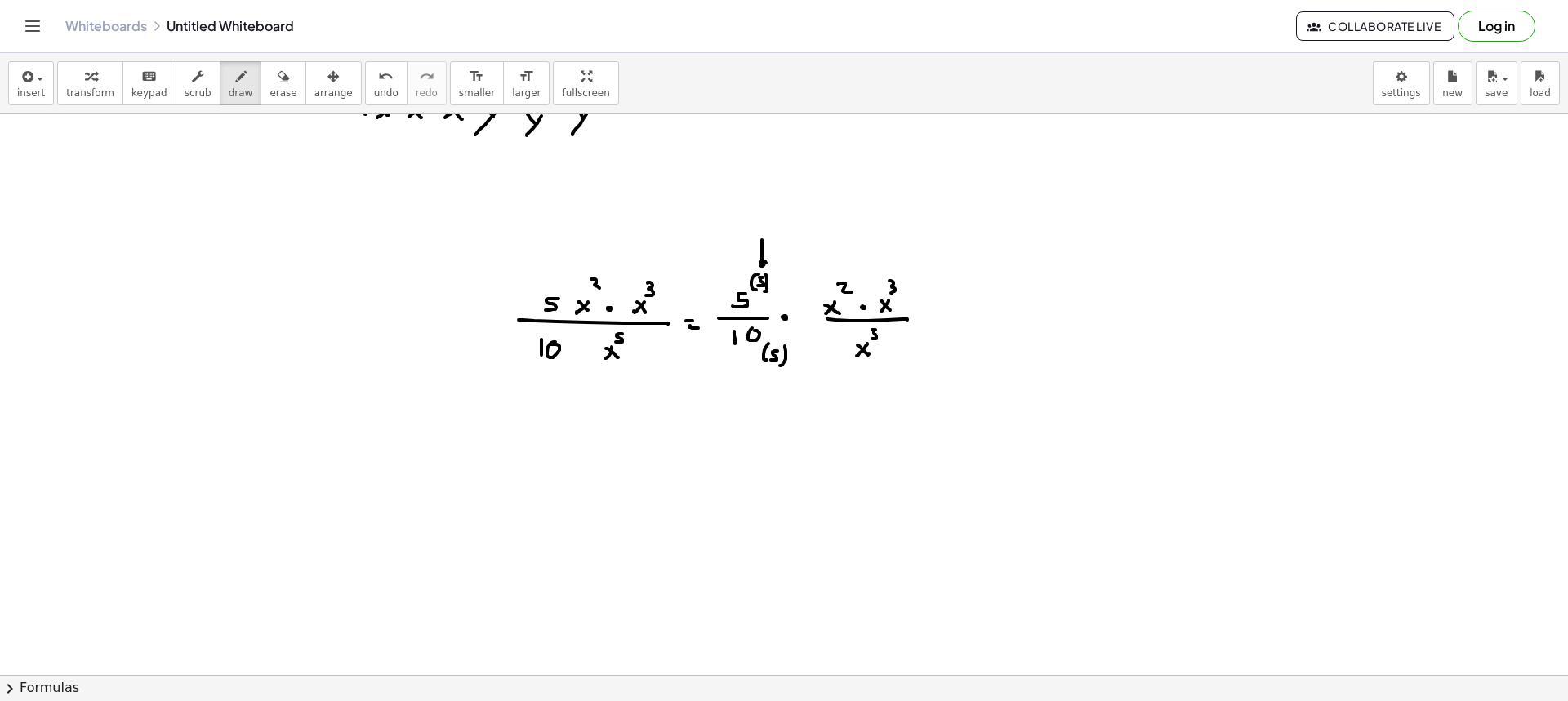
click at [780, 366] on div at bounding box center [784, 512] width 1568 height 1122
drag, startPoint x: 769, startPoint y: 394, endPoint x: 773, endPoint y: 386, distance: 8.9
click at [773, 386] on div at bounding box center [784, 512] width 1568 height 1122
click at [935, 319] on div at bounding box center [784, 512] width 1568 height 1122
drag, startPoint x: 931, startPoint y: 325, endPoint x: 945, endPoint y: 325, distance: 14.0
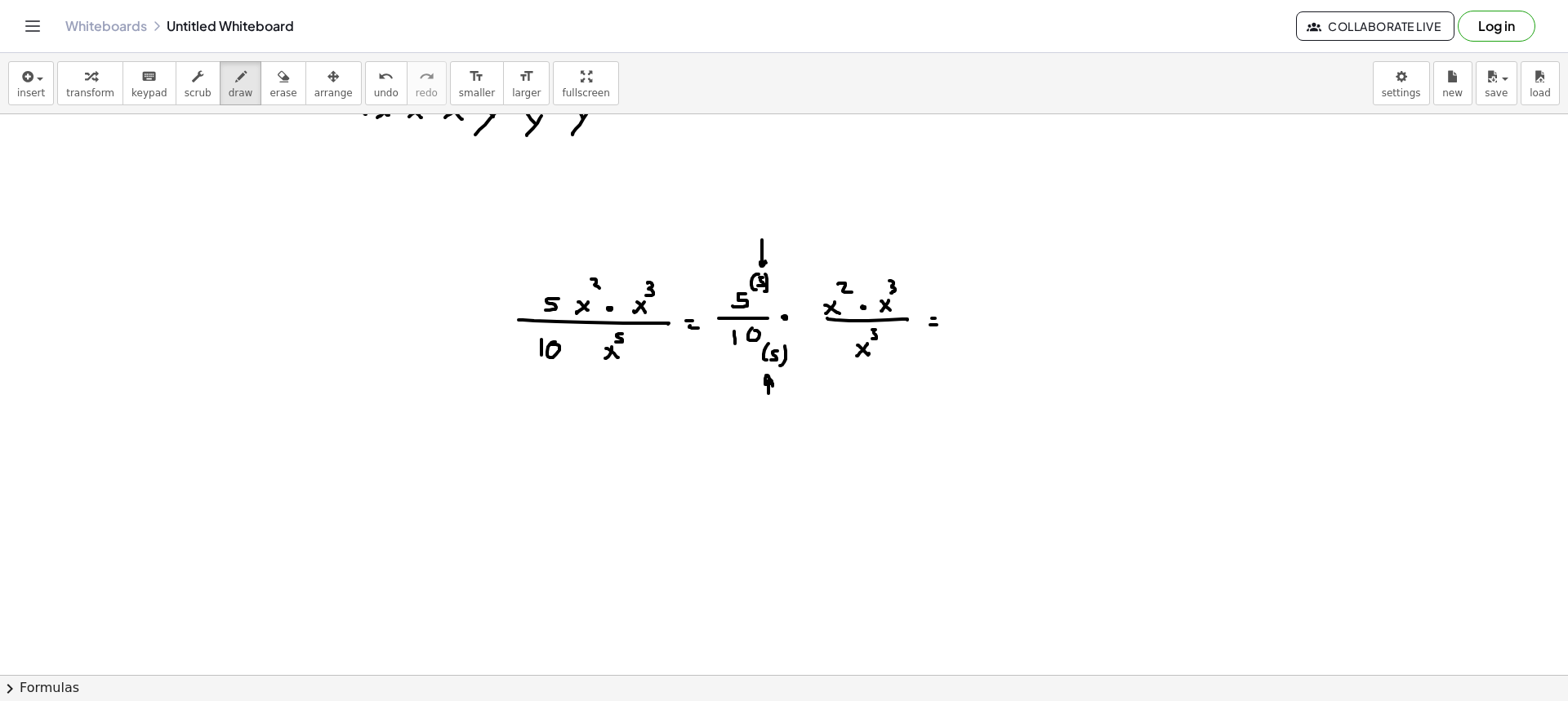
click at [939, 325] on div at bounding box center [784, 512] width 1568 height 1122
click at [976, 306] on div at bounding box center [784, 512] width 1568 height 1122
drag, startPoint x: 983, startPoint y: 319, endPoint x: 1006, endPoint y: 317, distance: 23.1
click at [1006, 317] on div at bounding box center [784, 512] width 1568 height 1122
drag, startPoint x: 976, startPoint y: 331, endPoint x: 1008, endPoint y: 353, distance: 38.8
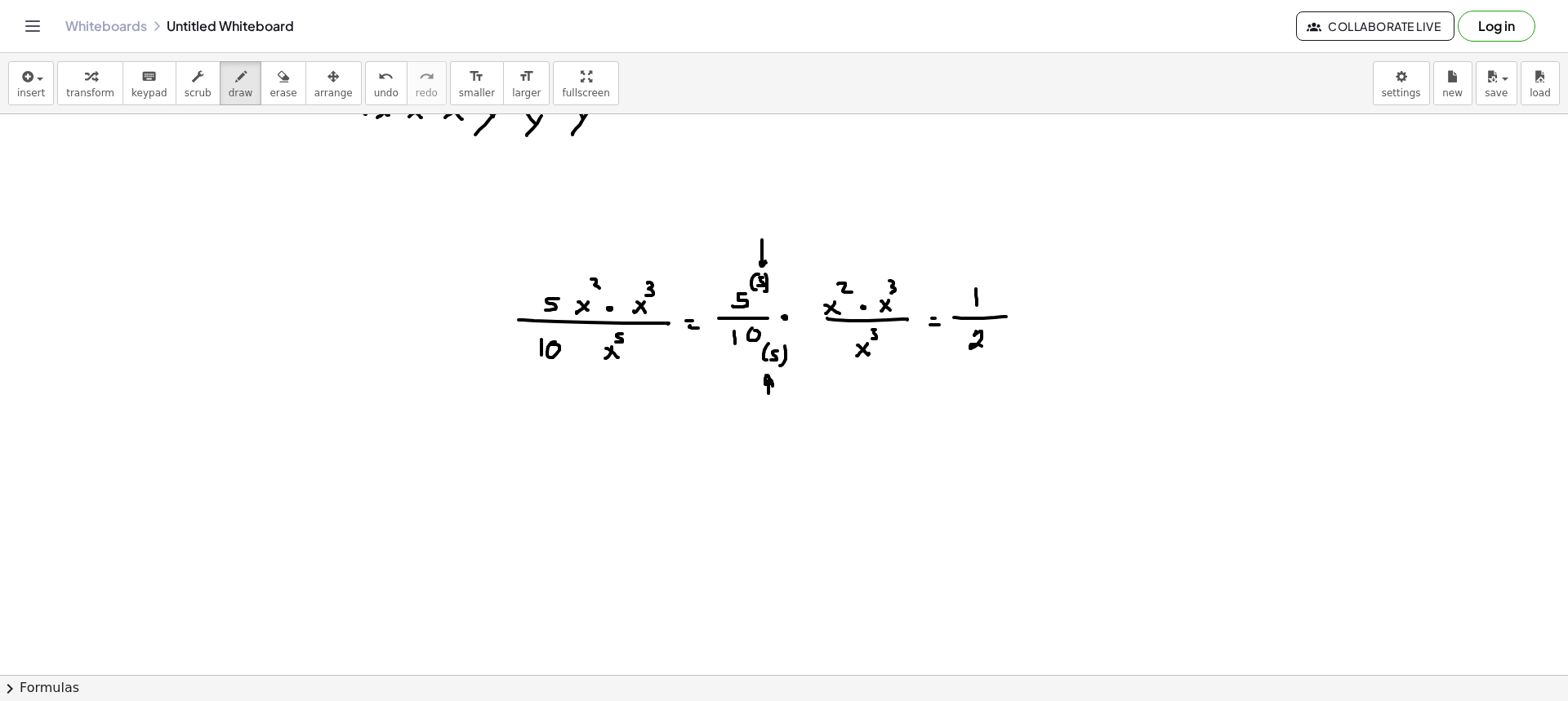
click at [990, 356] on div at bounding box center [784, 512] width 1568 height 1122
drag, startPoint x: 974, startPoint y: 394, endPoint x: 981, endPoint y: 381, distance: 14.8
click at [981, 381] on div at bounding box center [784, 512] width 1568 height 1122
click at [278, 76] on icon "button" at bounding box center [283, 77] width 12 height 20
drag, startPoint x: 964, startPoint y: 421, endPoint x: 965, endPoint y: 413, distance: 8.1
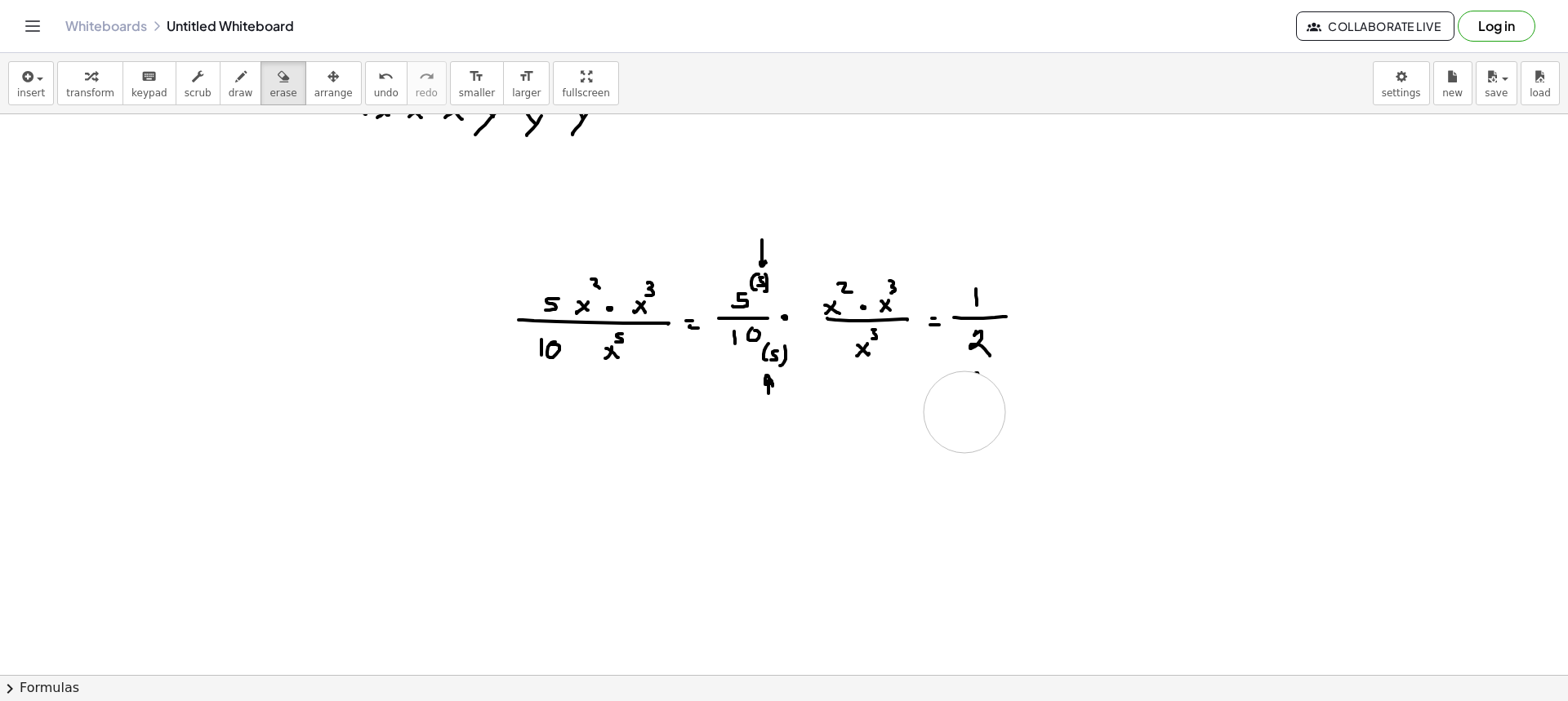
click at [965, 413] on div at bounding box center [784, 512] width 1568 height 1122
click at [231, 102] on button "draw" at bounding box center [241, 83] width 43 height 44
click at [1023, 318] on div at bounding box center [784, 512] width 1568 height 1122
click at [1061, 315] on div at bounding box center [784, 512] width 1568 height 1122
drag, startPoint x: 1060, startPoint y: 301, endPoint x: 1077, endPoint y: 314, distance: 21.4
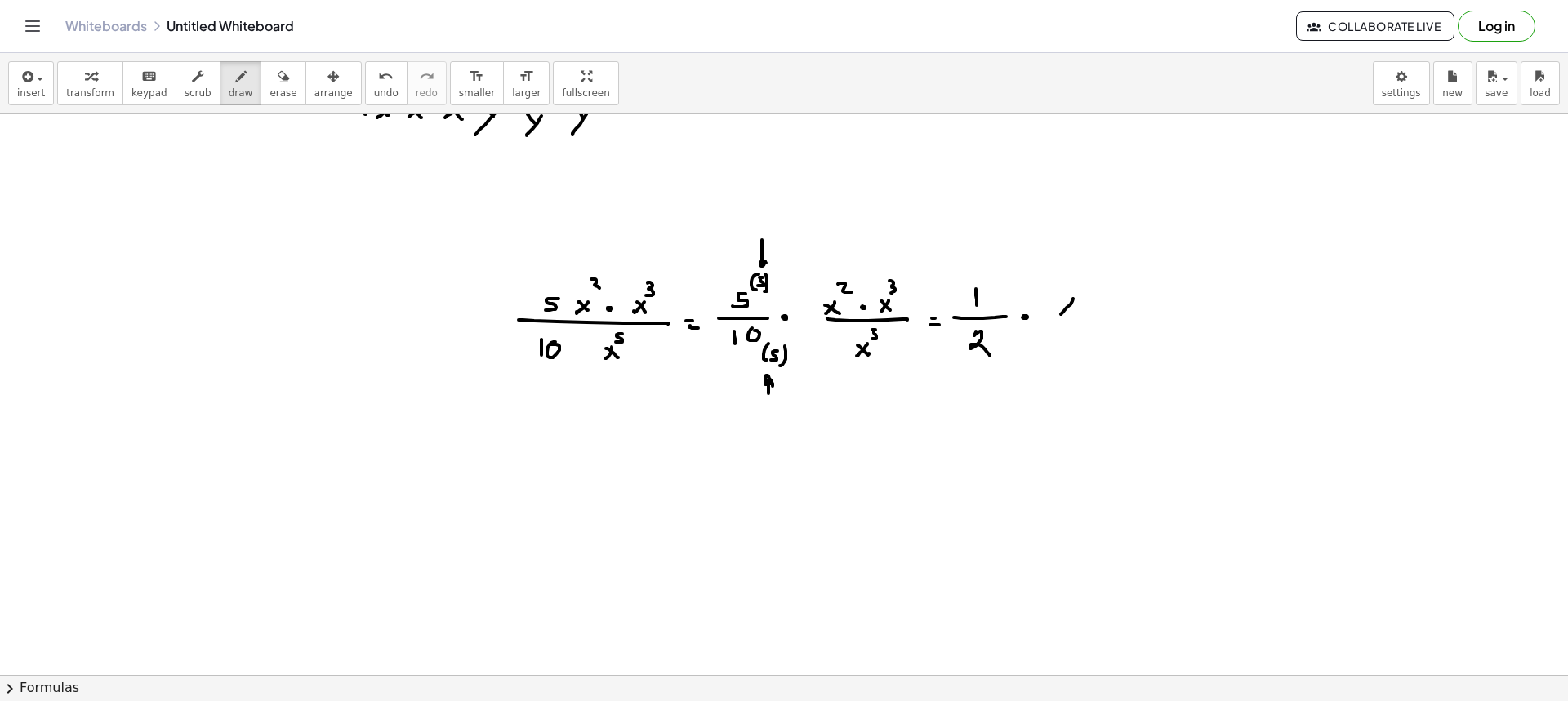
click at [1077, 314] on div at bounding box center [784, 512] width 1568 height 1122
drag, startPoint x: 1076, startPoint y: 281, endPoint x: 1089, endPoint y: 289, distance: 15.3
click at [1088, 289] on div at bounding box center [784, 512] width 1568 height 1122
click at [1099, 307] on div at bounding box center [784, 512] width 1568 height 1122
drag, startPoint x: 1135, startPoint y: 301, endPoint x: 1122, endPoint y: 310, distance: 15.8
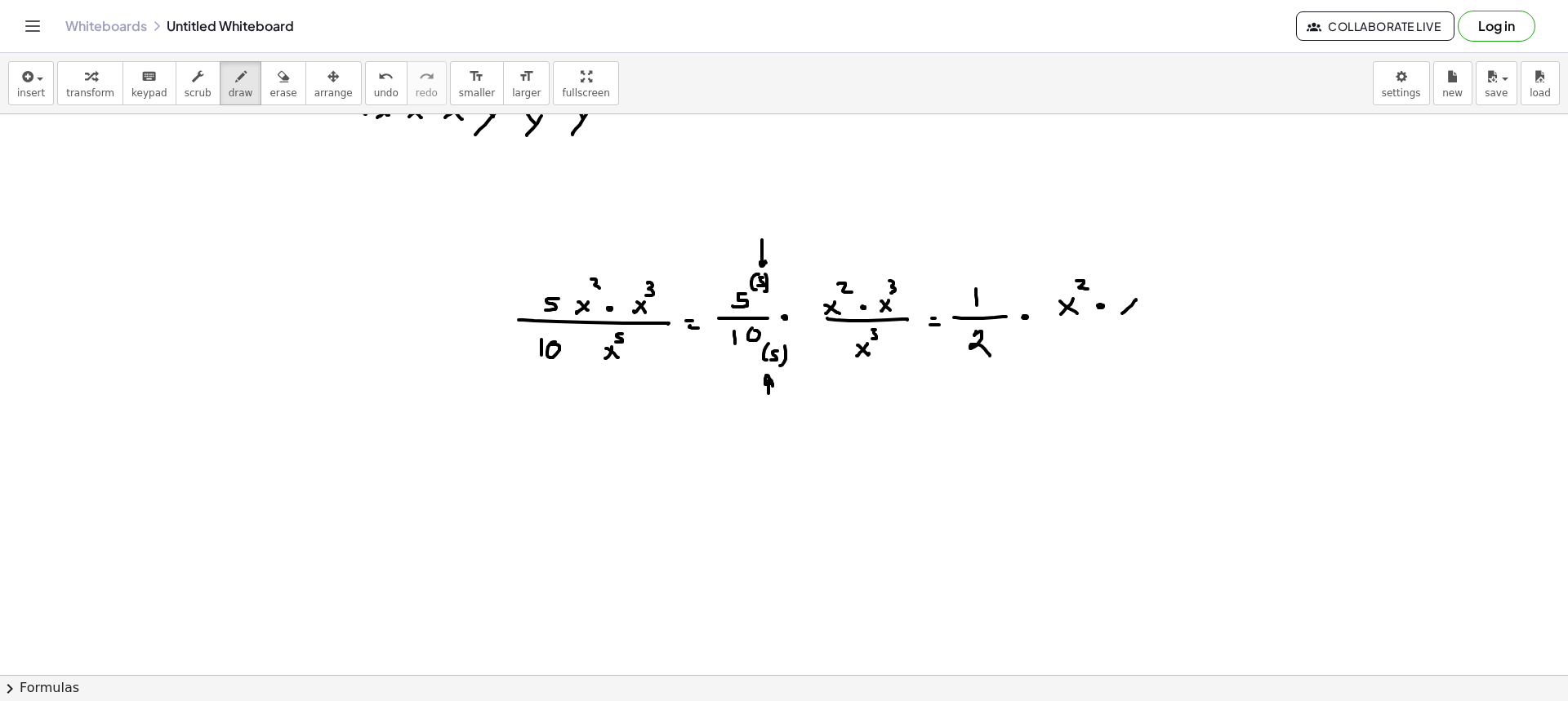
click at [1122, 313] on div at bounding box center [784, 512] width 1568 height 1122
click at [1139, 315] on div at bounding box center [784, 512] width 1568 height 1122
drag, startPoint x: 1144, startPoint y: 282, endPoint x: 1137, endPoint y: 301, distance: 20.2
click at [1140, 292] on div at bounding box center [784, 512] width 1568 height 1122
drag, startPoint x: 1052, startPoint y: 322, endPoint x: 1173, endPoint y: 325, distance: 121.0
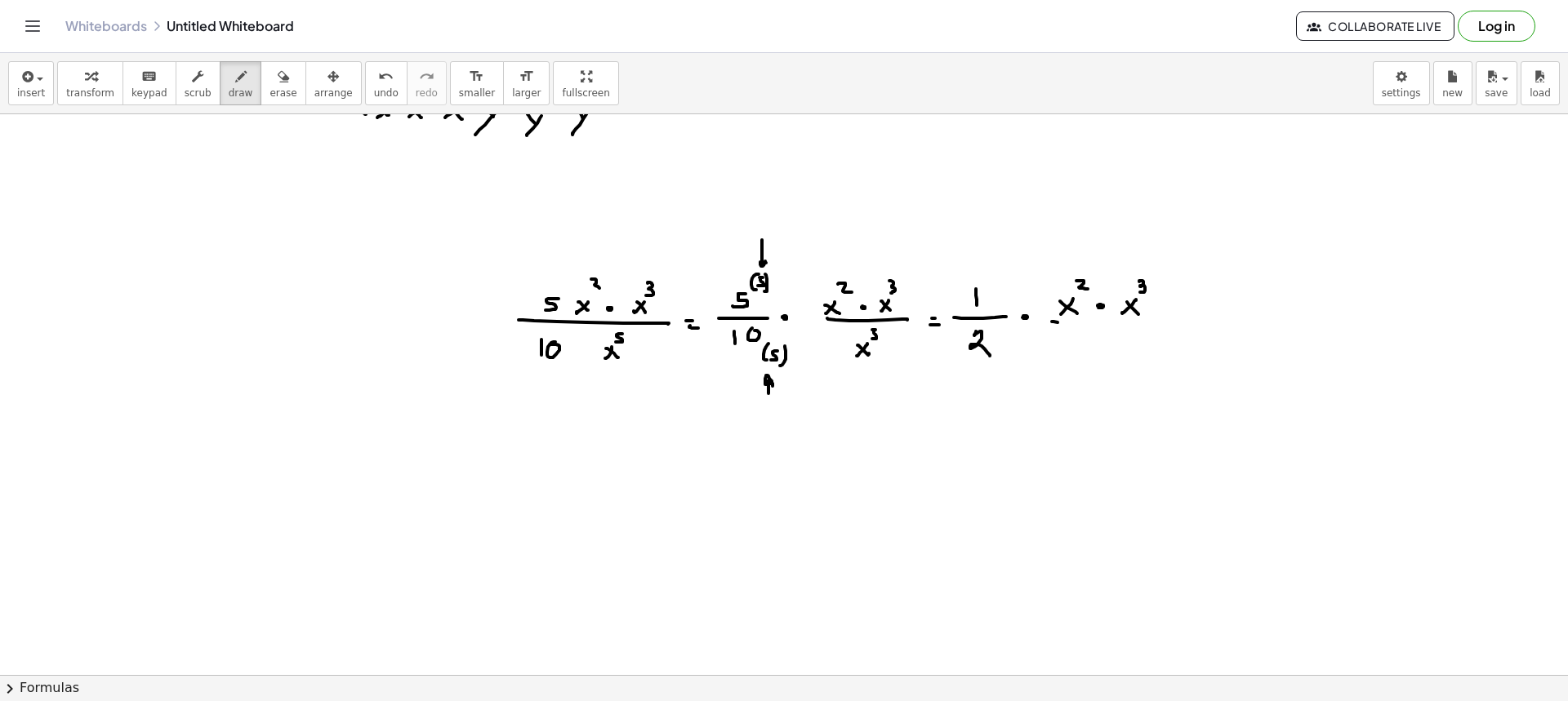
click at [1179, 324] on div at bounding box center [784, 512] width 1568 height 1122
drag, startPoint x: 1084, startPoint y: 365, endPoint x: 1086, endPoint y: 353, distance: 12.2
click at [1083, 366] on div at bounding box center [784, 512] width 1568 height 1122
click at [1101, 366] on div at bounding box center [784, 512] width 1568 height 1122
drag, startPoint x: 1106, startPoint y: 336, endPoint x: 1126, endPoint y: 351, distance: 25.0
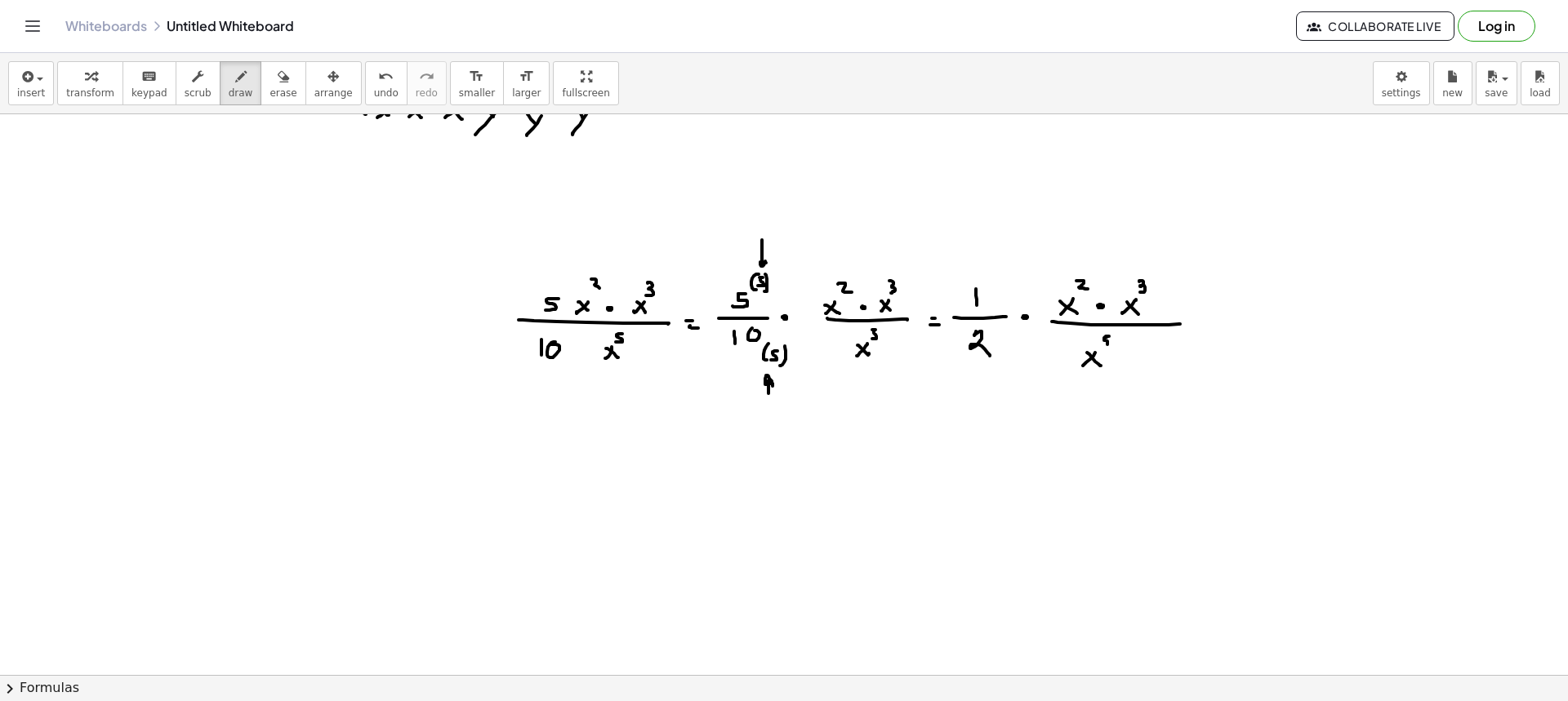
click at [1102, 345] on div at bounding box center [784, 512] width 1568 height 1122
drag, startPoint x: 946, startPoint y: 400, endPoint x: 971, endPoint y: 386, distance: 28.7
click at [967, 381] on div at bounding box center [784, 512] width 1568 height 1122
click at [269, 93] on span "erase" at bounding box center [283, 93] width 27 height 12
drag, startPoint x: 950, startPoint y: 419, endPoint x: 953, endPoint y: 406, distance: 13.3
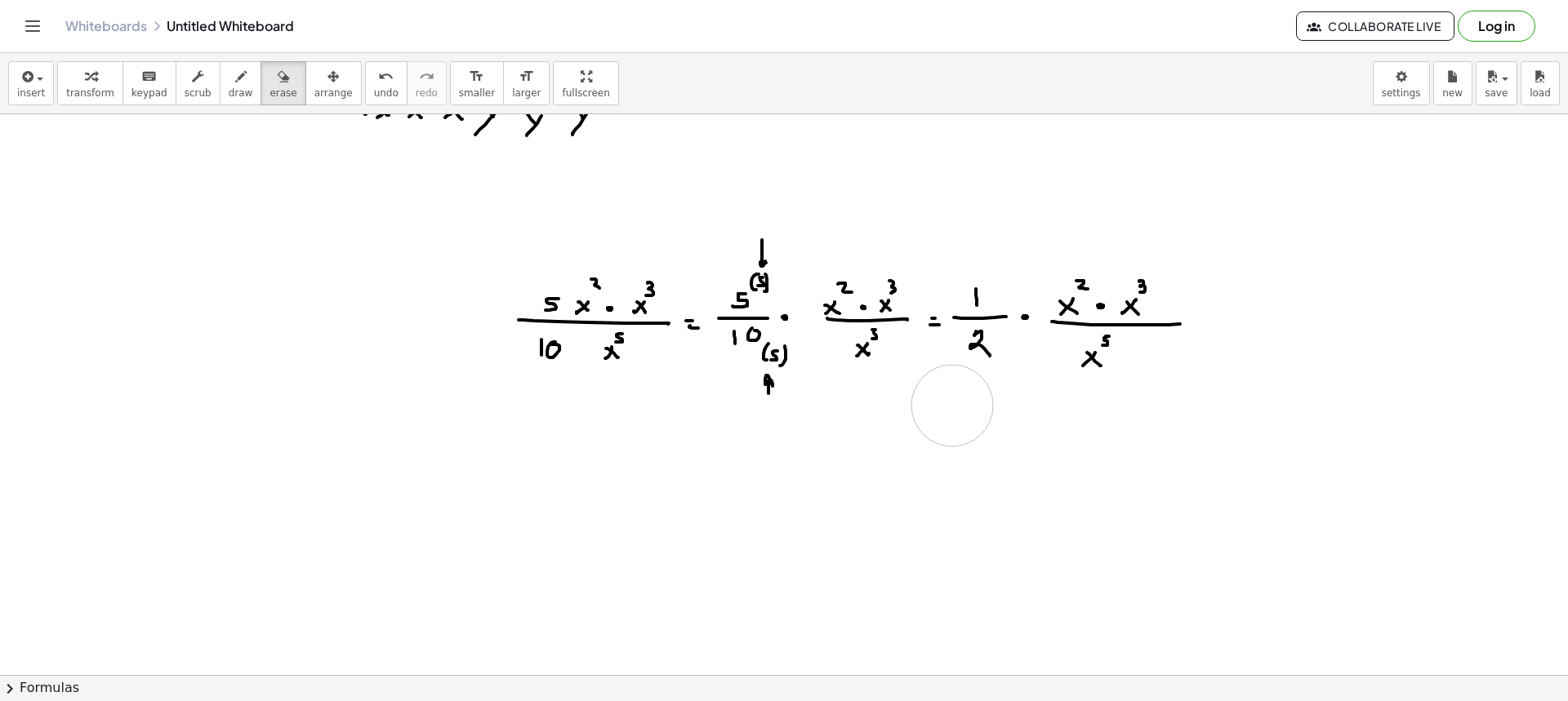
click at [953, 406] on div at bounding box center [784, 512] width 1568 height 1122
drag, startPoint x: 1107, startPoint y: 246, endPoint x: 1103, endPoint y: 278, distance: 32.2
click at [1103, 278] on div at bounding box center [784, 512] width 1568 height 1122
drag, startPoint x: 212, startPoint y: 91, endPoint x: 508, endPoint y: 168, distance: 305.9
click at [229, 91] on span "draw" at bounding box center [241, 93] width 25 height 12
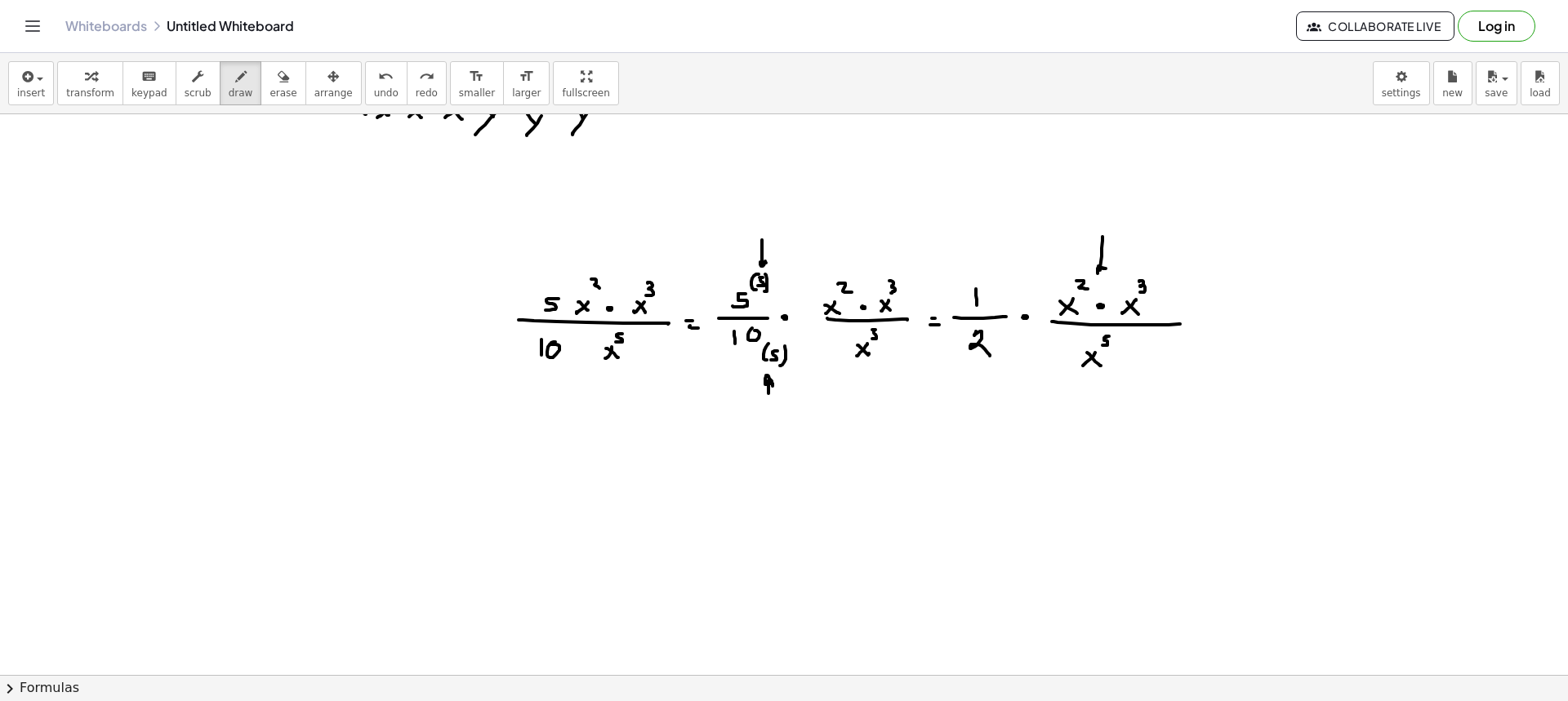
drag, startPoint x: 1102, startPoint y: 241, endPoint x: 1112, endPoint y: 269, distance: 29.7
click at [1112, 269] on div at bounding box center [784, 512] width 1568 height 1122
click at [1211, 324] on div at bounding box center [784, 512] width 1568 height 1122
drag, startPoint x: 1209, startPoint y: 328, endPoint x: 1221, endPoint y: 329, distance: 12.0
click at [1211, 329] on div at bounding box center [784, 512] width 1568 height 1122
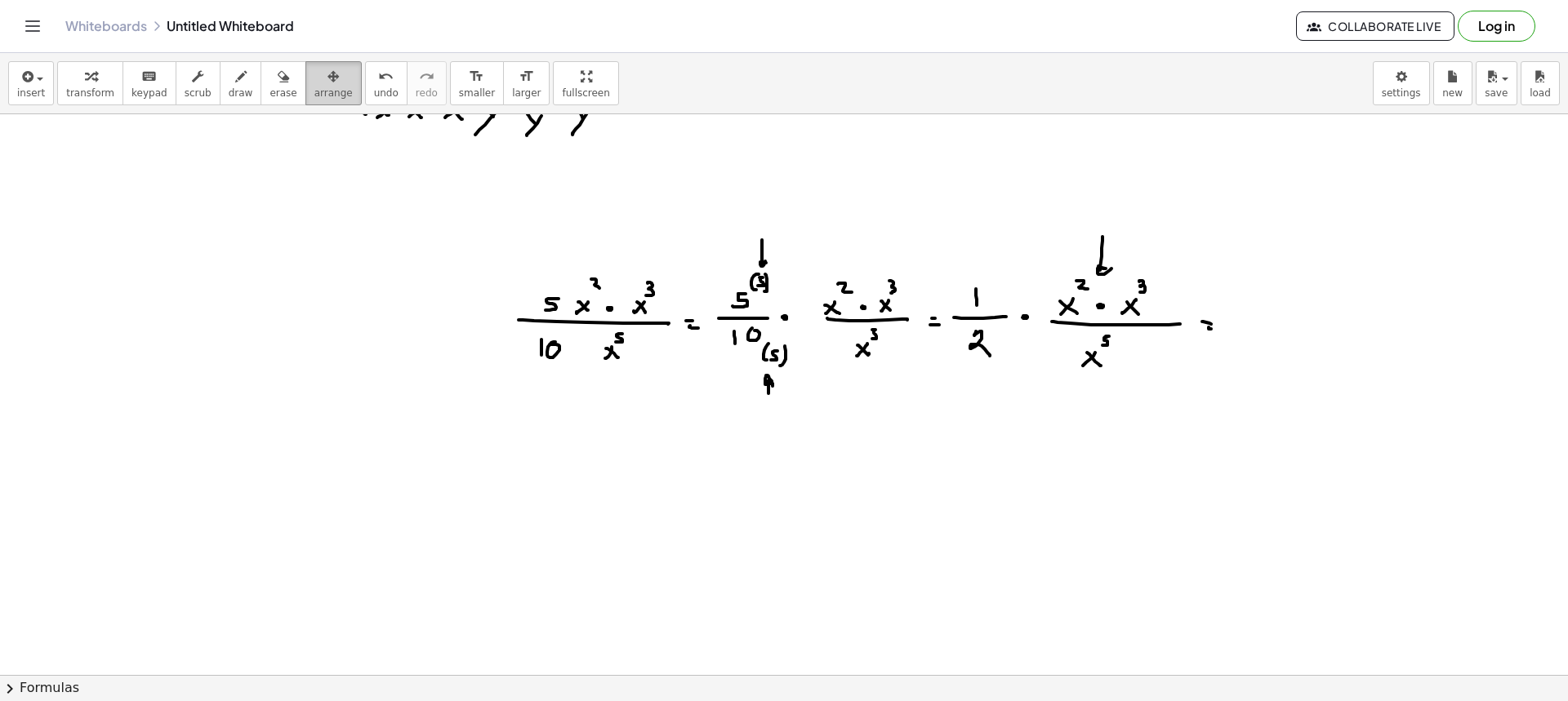
click at [306, 91] on button "arrange" at bounding box center [334, 83] width 56 height 44
click at [306, 92] on button "arrange" at bounding box center [334, 83] width 56 height 44
click at [269, 87] on span "erase" at bounding box center [283, 93] width 27 height 12
drag, startPoint x: 1104, startPoint y: 204, endPoint x: 1104, endPoint y: 240, distance: 36.0
click at [1104, 240] on div at bounding box center [784, 512] width 1568 height 1122
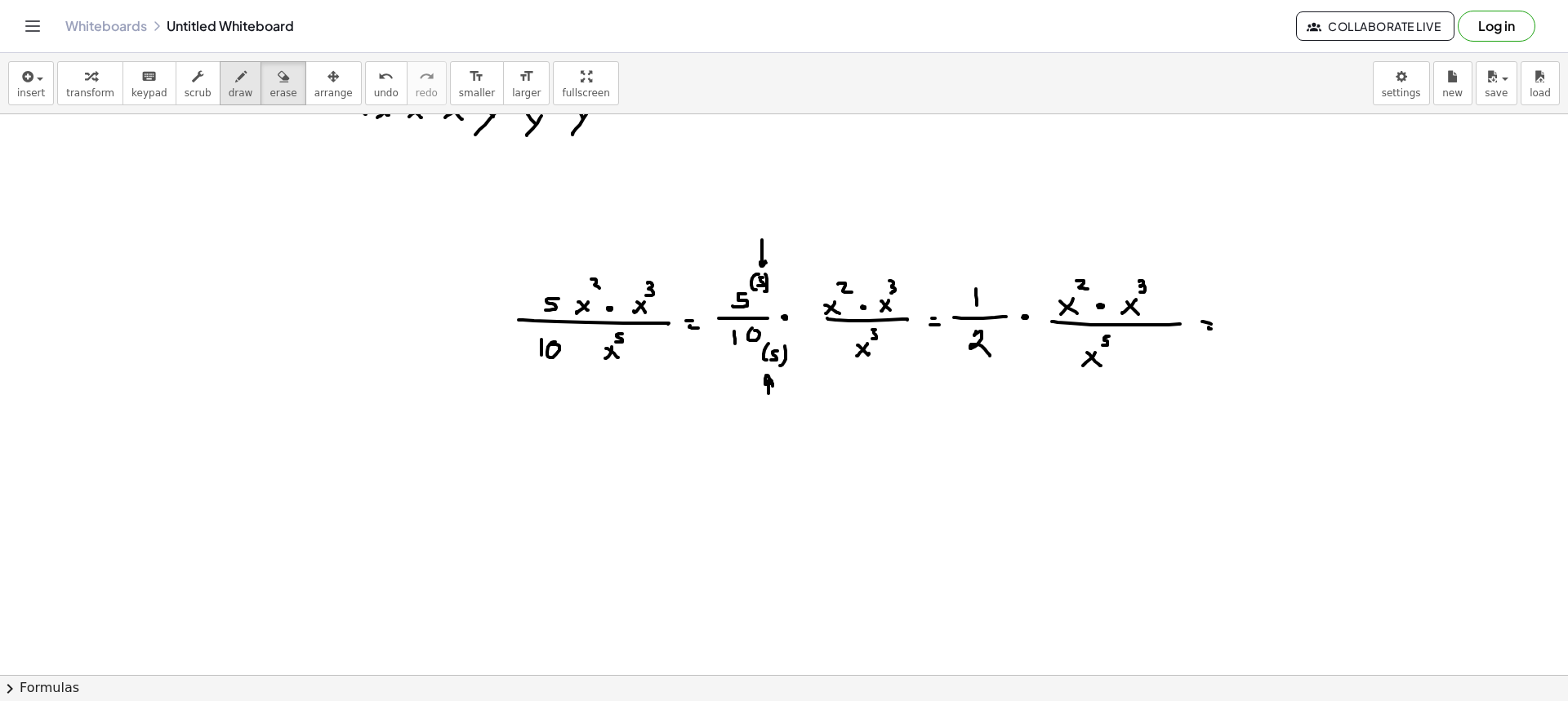
click at [229, 75] on div "button" at bounding box center [241, 76] width 25 height 20
drag, startPoint x: 1246, startPoint y: 296, endPoint x: 1246, endPoint y: 309, distance: 13.0
click at [1246, 308] on div at bounding box center [784, 512] width 1568 height 1122
drag, startPoint x: 1244, startPoint y: 316, endPoint x: 1256, endPoint y: 320, distance: 12.6
click at [1256, 316] on div at bounding box center [784, 512] width 1568 height 1122
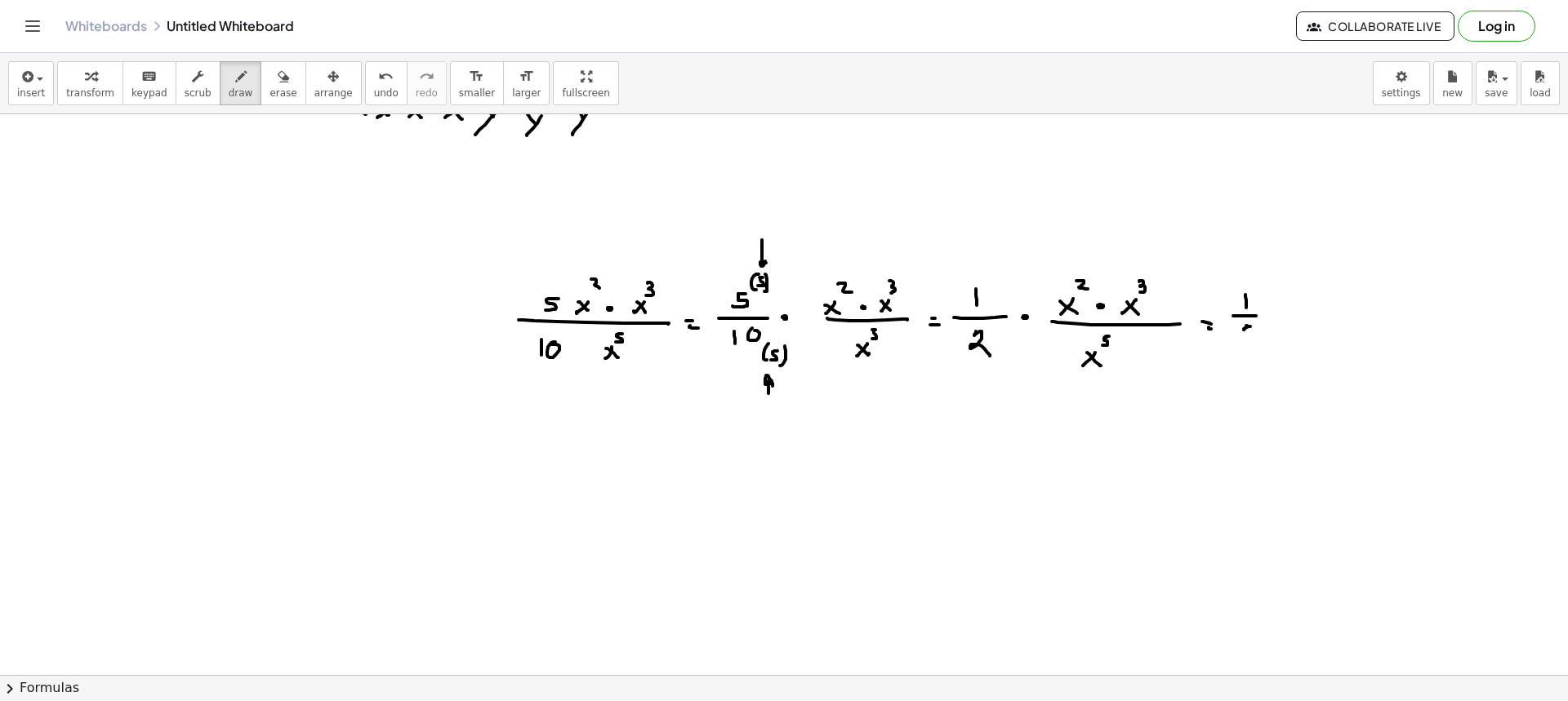
drag, startPoint x: 1247, startPoint y: 325, endPoint x: 1256, endPoint y: 341, distance: 18.4
click at [1241, 341] on div at bounding box center [784, 512] width 1568 height 1122
drag, startPoint x: 1256, startPoint y: 341, endPoint x: 1285, endPoint y: 325, distance: 33.1
click at [1260, 343] on div at bounding box center [784, 512] width 1568 height 1122
click at [1280, 318] on div at bounding box center [784, 512] width 1568 height 1122
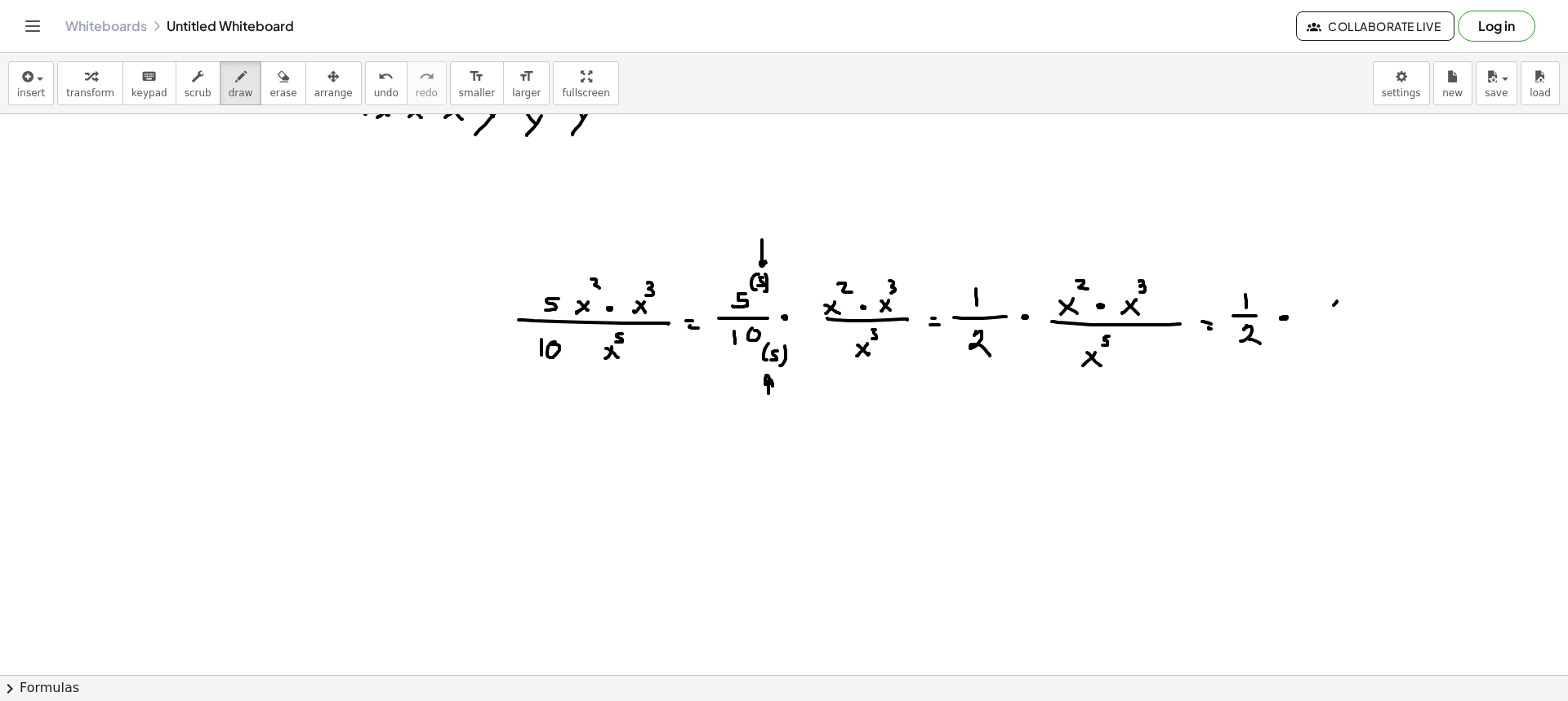
drag, startPoint x: 1337, startPoint y: 301, endPoint x: 1327, endPoint y: 312, distance: 14.9
click at [1327, 312] on div at bounding box center [784, 512] width 1568 height 1122
drag, startPoint x: 1332, startPoint y: 306, endPoint x: 1341, endPoint y: 295, distance: 14.2
click at [1338, 313] on div at bounding box center [784, 512] width 1568 height 1122
drag, startPoint x: 1340, startPoint y: 285, endPoint x: 1335, endPoint y: 295, distance: 11.2
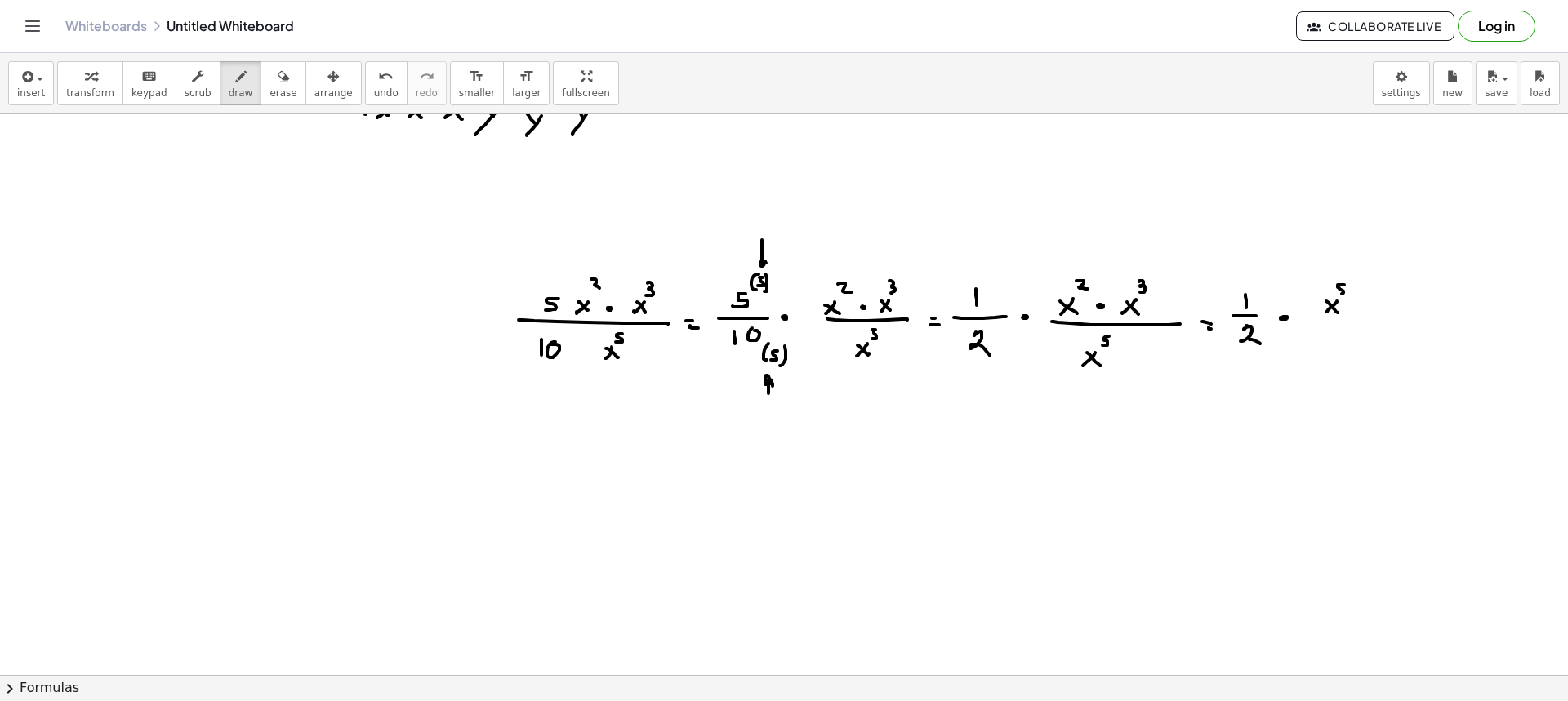
click at [1335, 295] on div at bounding box center [784, 512] width 1568 height 1122
drag, startPoint x: 1331, startPoint y: 323, endPoint x: 1361, endPoint y: 325, distance: 30.1
click at [1361, 325] on div at bounding box center [784, 512] width 1568 height 1122
click at [1327, 354] on div at bounding box center [784, 512] width 1568 height 1122
drag, startPoint x: 1333, startPoint y: 351, endPoint x: 1346, endPoint y: 339, distance: 17.7
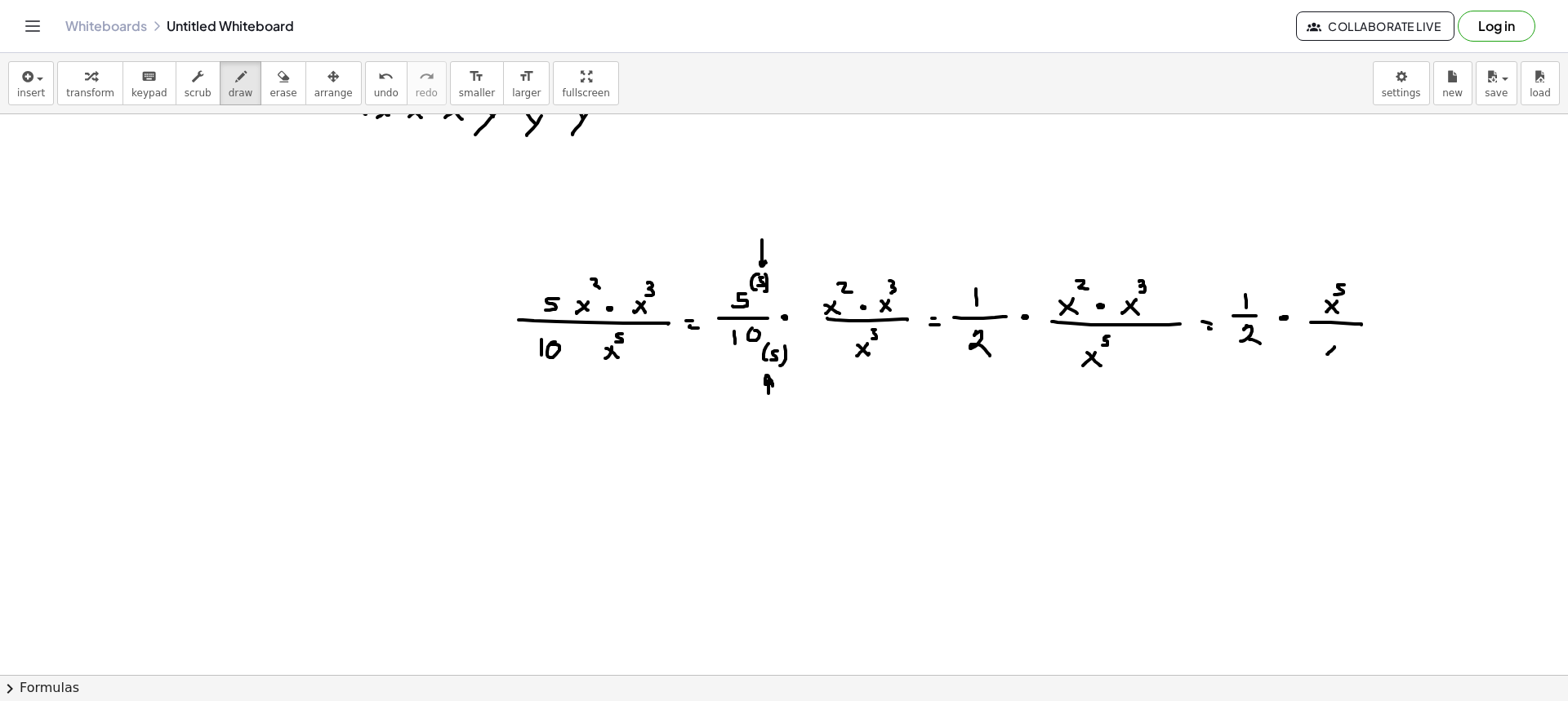
click at [1339, 356] on div at bounding box center [784, 512] width 1568 height 1122
click at [1349, 330] on div at bounding box center [784, 512] width 1568 height 1122
drag, startPoint x: 1344, startPoint y: 330, endPoint x: 1340, endPoint y: 340, distance: 10.8
click at [1340, 340] on div at bounding box center [784, 512] width 1568 height 1122
drag, startPoint x: 1243, startPoint y: 194, endPoint x: 1244, endPoint y: 180, distance: 14.0
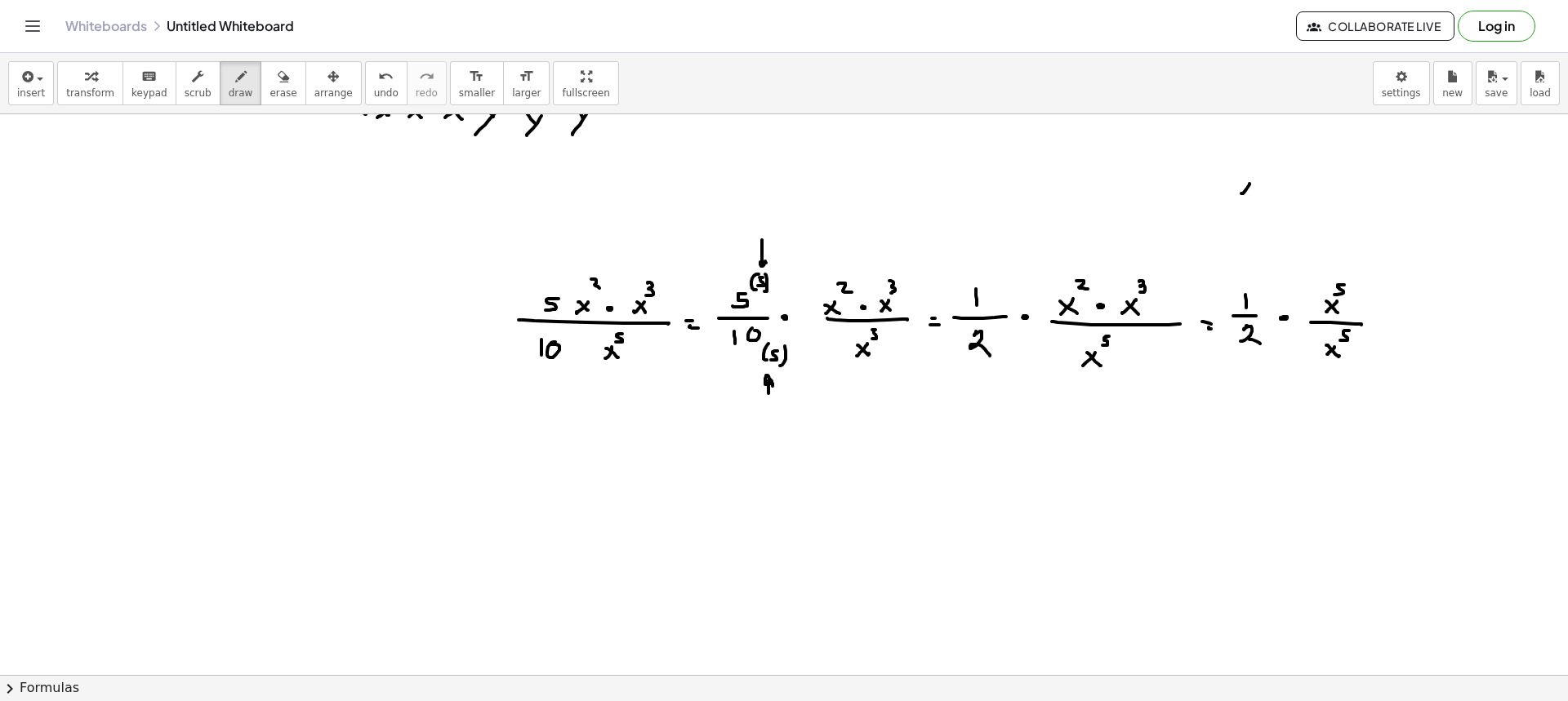
click at [1242, 192] on div at bounding box center [784, 512] width 1568 height 1122
drag, startPoint x: 1244, startPoint y: 180, endPoint x: 1252, endPoint y: 194, distance: 16.1
click at [1252, 194] on div at bounding box center [784, 512] width 1568 height 1122
drag, startPoint x: 1255, startPoint y: 158, endPoint x: 1255, endPoint y: 174, distance: 16.0
click at [1255, 174] on div at bounding box center [784, 512] width 1568 height 1122
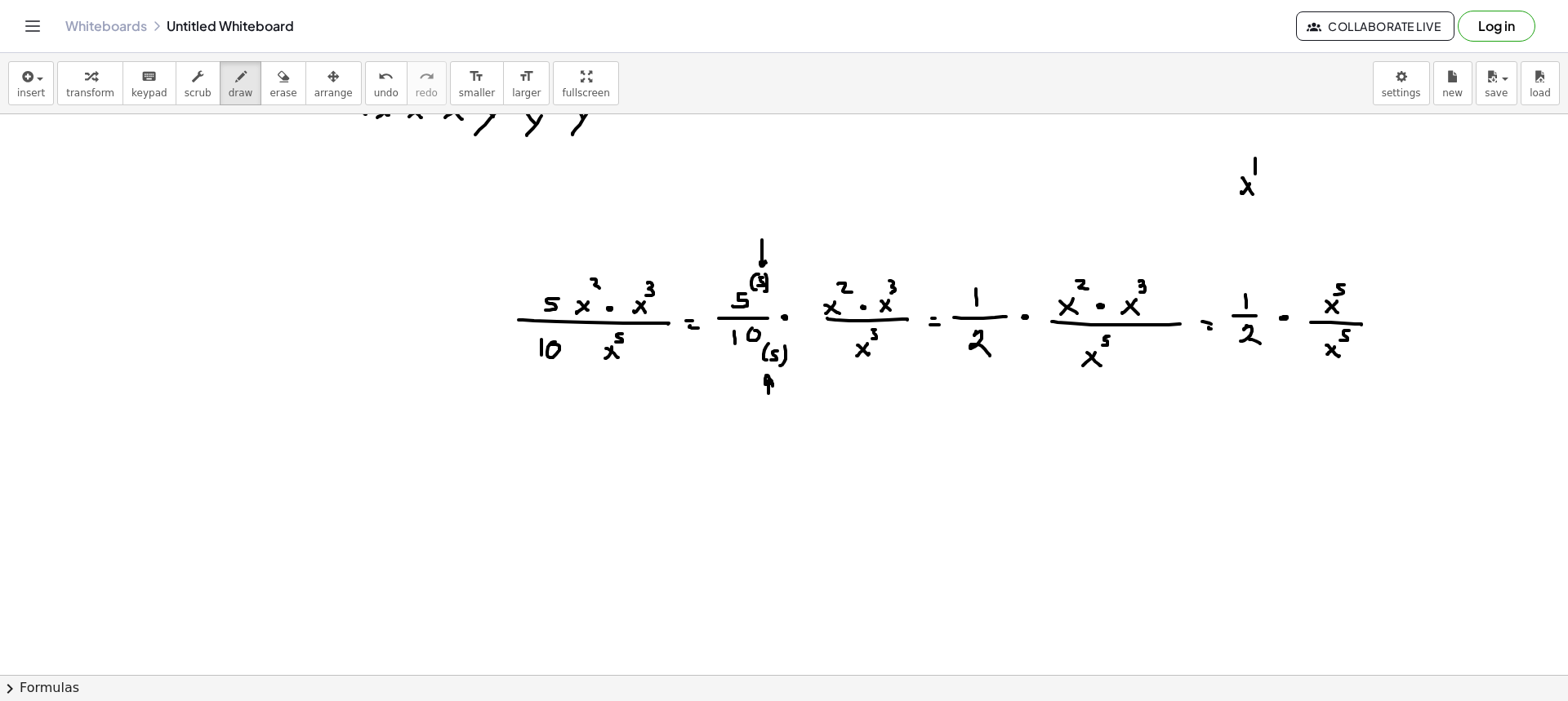
drag, startPoint x: 1250, startPoint y: 227, endPoint x: 1241, endPoint y: 238, distance: 14.2
click at [1242, 240] on div at bounding box center [784, 512] width 1568 height 1122
click at [1252, 237] on div at bounding box center [784, 512] width 1568 height 1122
click at [1259, 211] on div at bounding box center [784, 512] width 1568 height 1122
drag, startPoint x: 1271, startPoint y: 166, endPoint x: 1257, endPoint y: 153, distance: 19.1
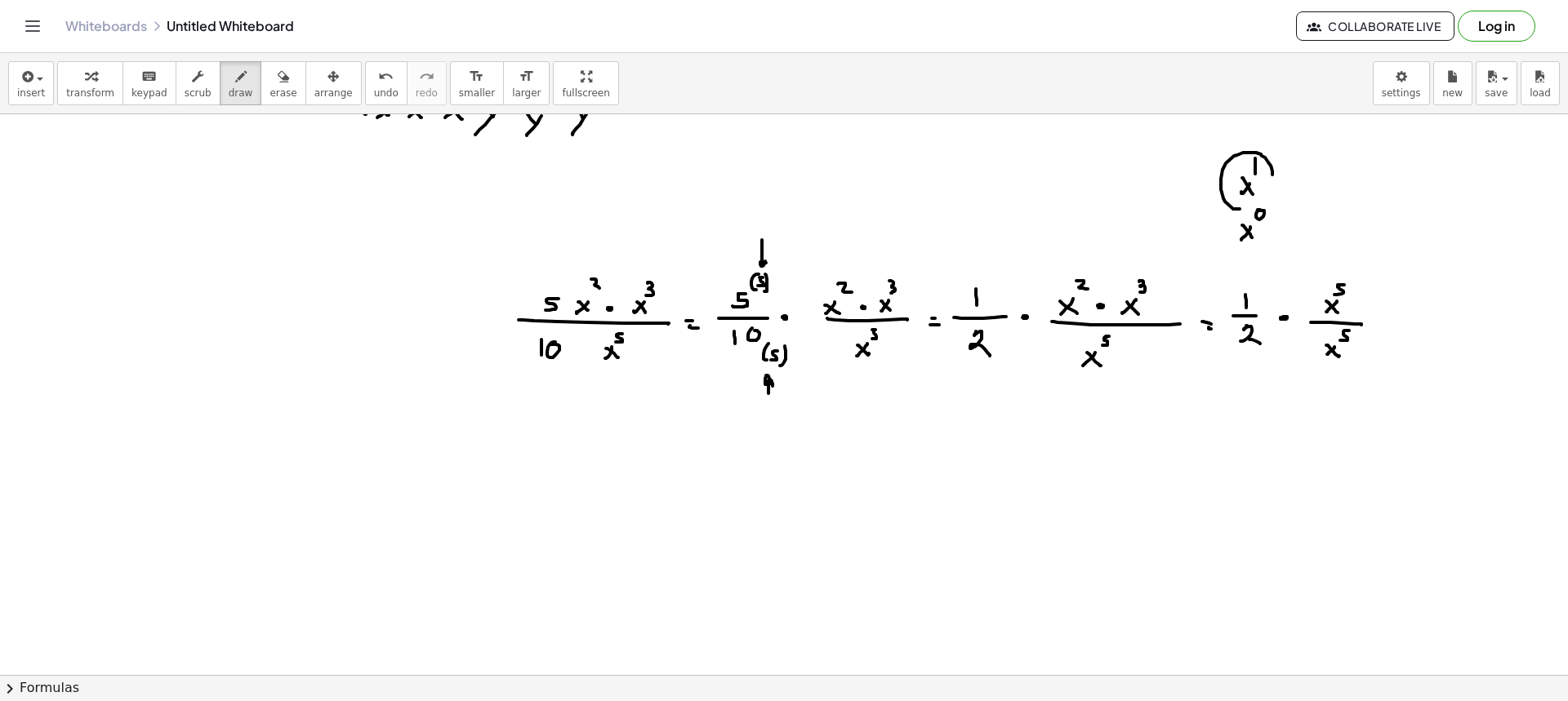
click at [1257, 153] on div at bounding box center [784, 512] width 1568 height 1122
click at [288, 96] on div "transform keyboard keypad scrub draw erase arrange" at bounding box center [208, 83] width 304 height 44
drag, startPoint x: 1218, startPoint y: 166, endPoint x: 1259, endPoint y: 215, distance: 63.9
click at [1259, 215] on div at bounding box center [784, 512] width 1568 height 1122
click at [229, 93] on span "draw" at bounding box center [241, 93] width 25 height 12
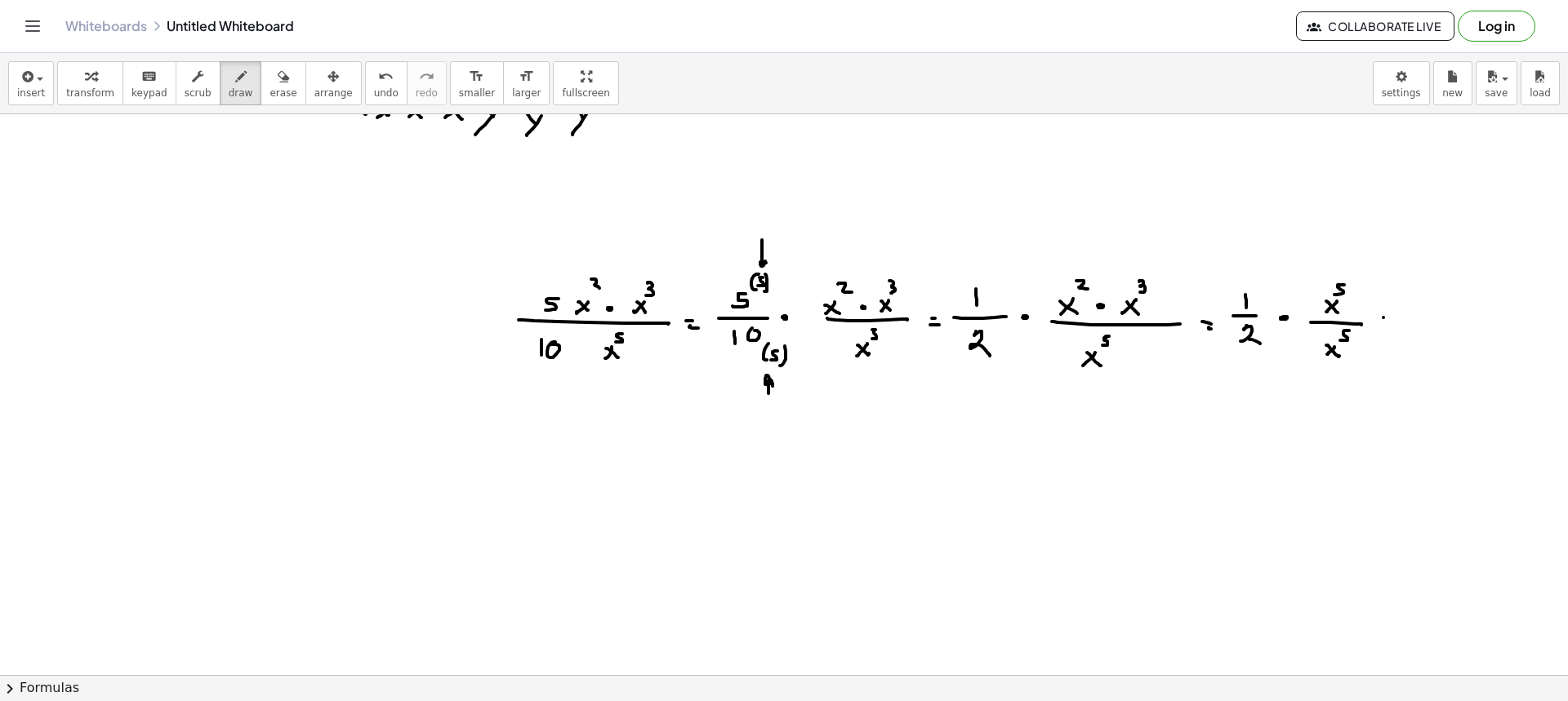
click at [1390, 319] on div at bounding box center [784, 512] width 1568 height 1122
drag, startPoint x: 1385, startPoint y: 324, endPoint x: 1394, endPoint y: 324, distance: 9.0
click at [1392, 324] on div at bounding box center [784, 512] width 1568 height 1122
click at [1419, 309] on div at bounding box center [784, 512] width 1568 height 1122
drag, startPoint x: 1409, startPoint y: 320, endPoint x: 1433, endPoint y: 319, distance: 24.0
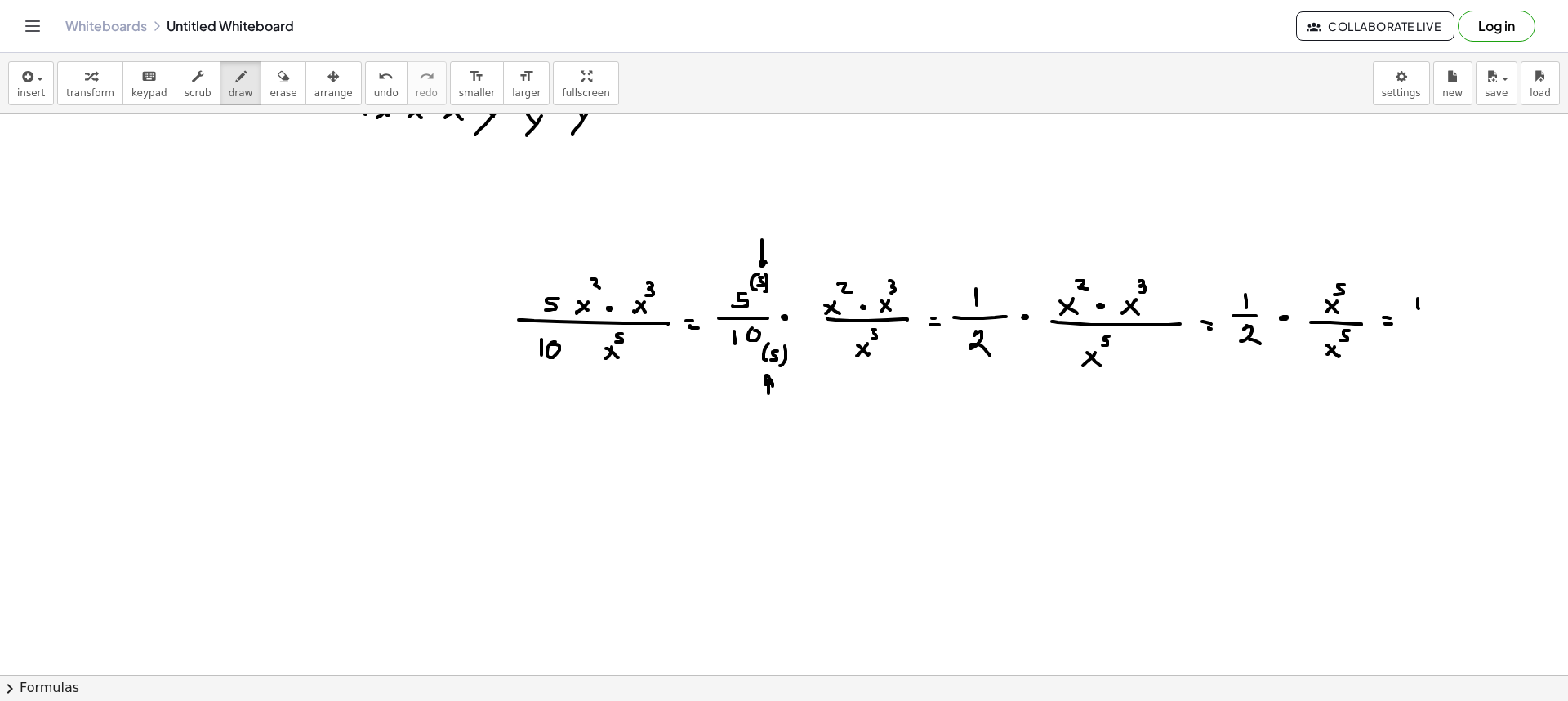
click at [1431, 319] on div at bounding box center [784, 512] width 1568 height 1122
drag, startPoint x: 1422, startPoint y: 326, endPoint x: 1440, endPoint y: 330, distance: 18.4
click at [1430, 345] on div at bounding box center [784, 512] width 1568 height 1122
drag, startPoint x: 1444, startPoint y: 315, endPoint x: 1463, endPoint y: 315, distance: 19.0
click at [1441, 313] on div at bounding box center [784, 512] width 1568 height 1122
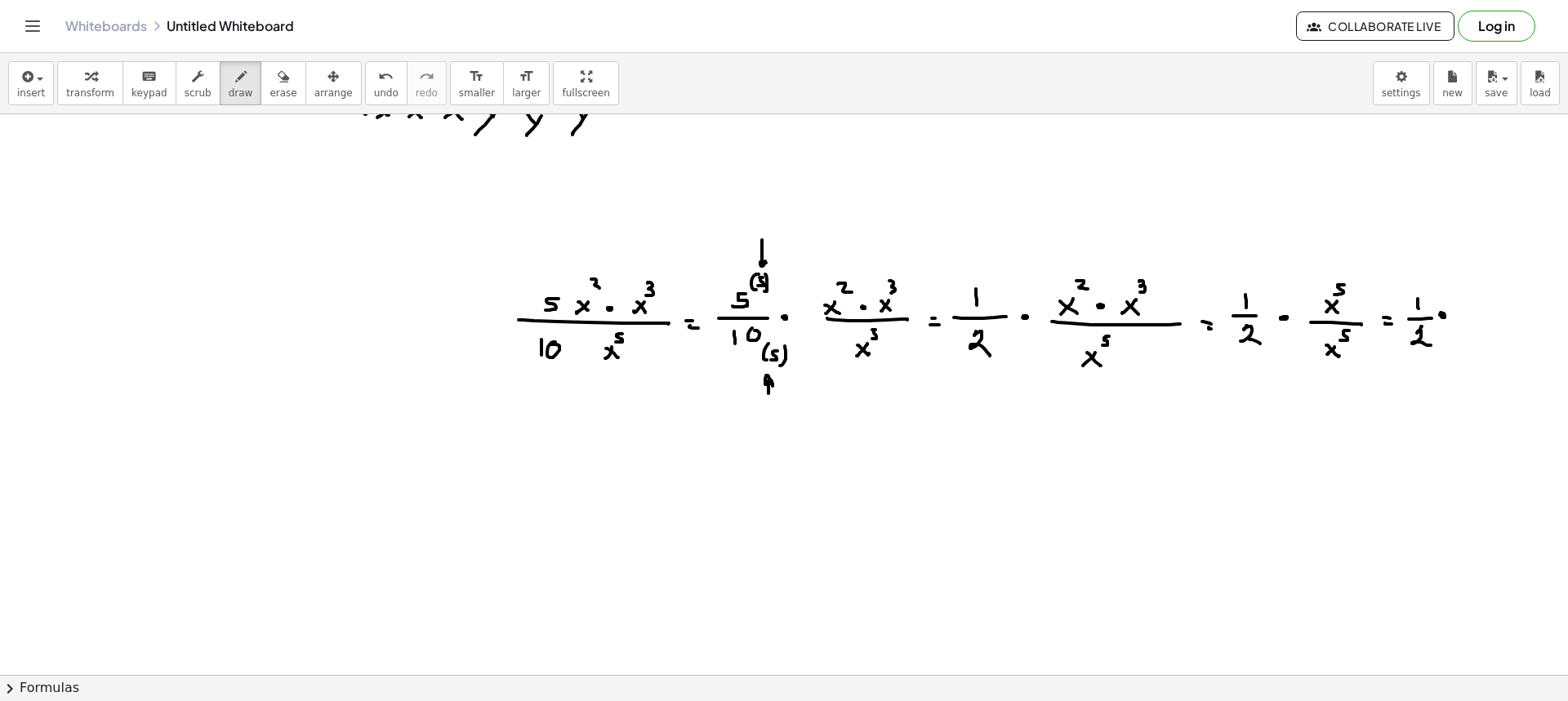
drag, startPoint x: 1464, startPoint y: 312, endPoint x: 1467, endPoint y: 323, distance: 11.4
click at [1466, 322] on div at bounding box center [784, 512] width 1568 height 1122
click at [1485, 311] on div at bounding box center [784, 512] width 1568 height 1122
drag, startPoint x: 1485, startPoint y: 315, endPoint x: 1499, endPoint y: 315, distance: 14.0
click at [1488, 315] on div at bounding box center [784, 512] width 1568 height 1122
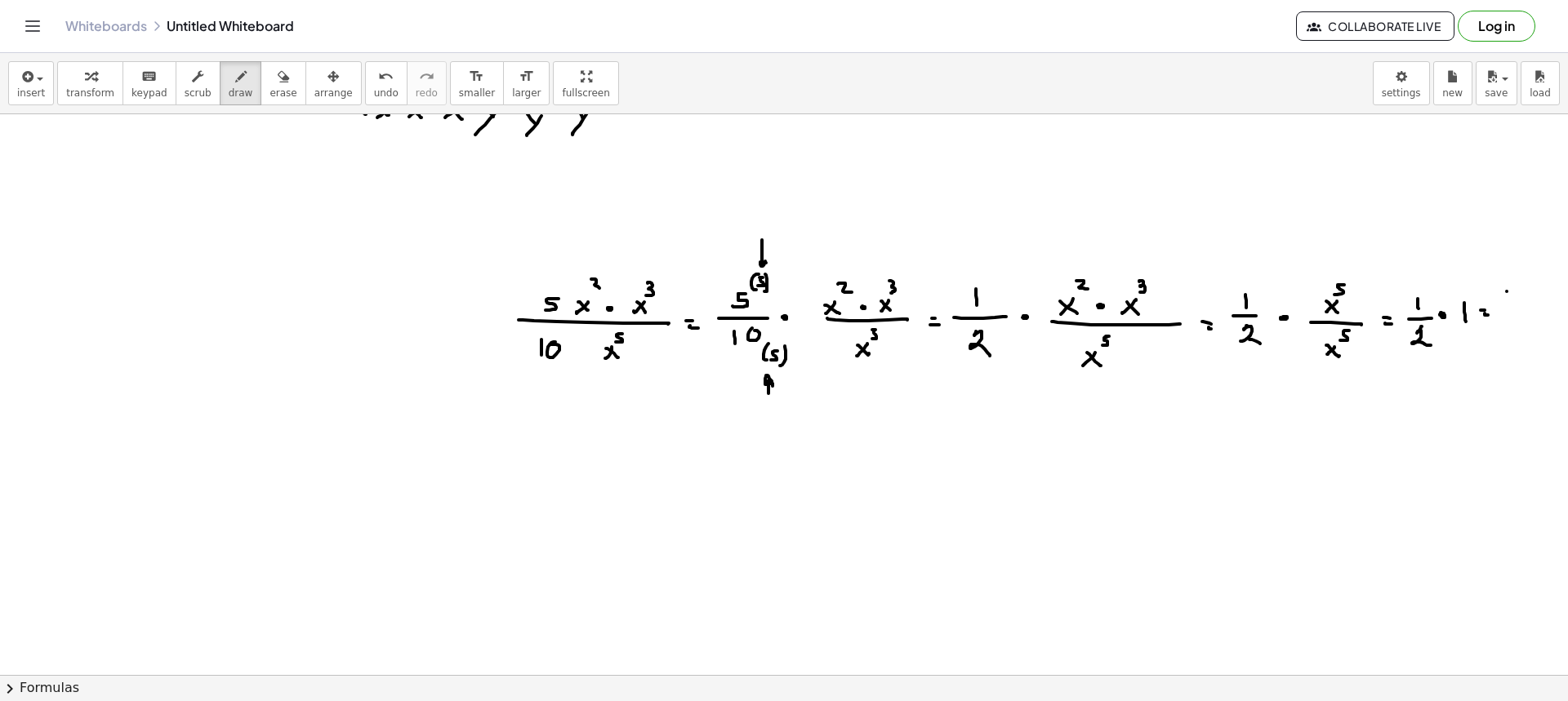
drag, startPoint x: 1507, startPoint y: 292, endPoint x: 1507, endPoint y: 308, distance: 16.0
click at [1507, 308] on div at bounding box center [784, 512] width 1568 height 1122
drag, startPoint x: 1499, startPoint y: 310, endPoint x: 1517, endPoint y: 311, distance: 18.0
click at [1517, 310] on div at bounding box center [784, 512] width 1568 height 1122
drag, startPoint x: 1505, startPoint y: 319, endPoint x: 1534, endPoint y: 344, distance: 38.3
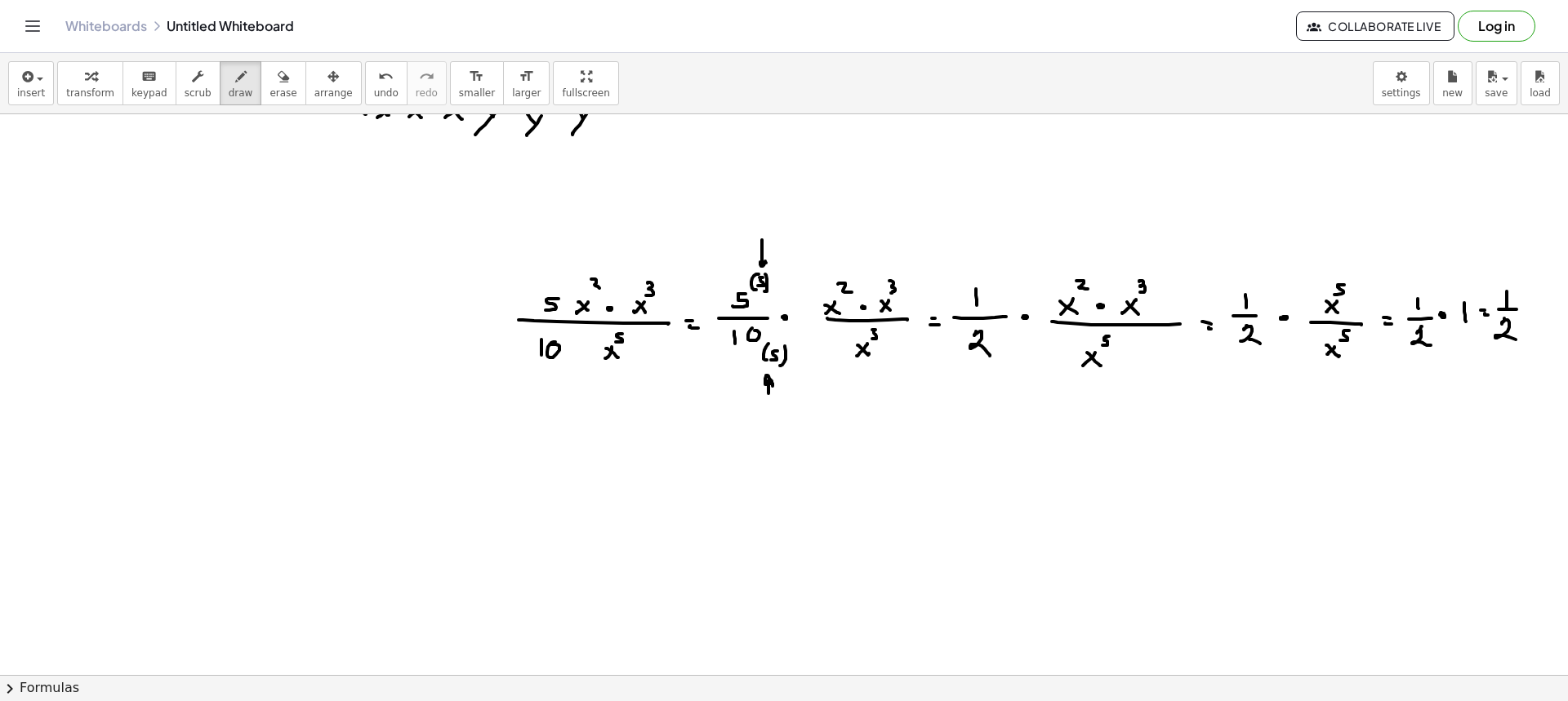
click at [1521, 341] on div at bounding box center [784, 512] width 1568 height 1122
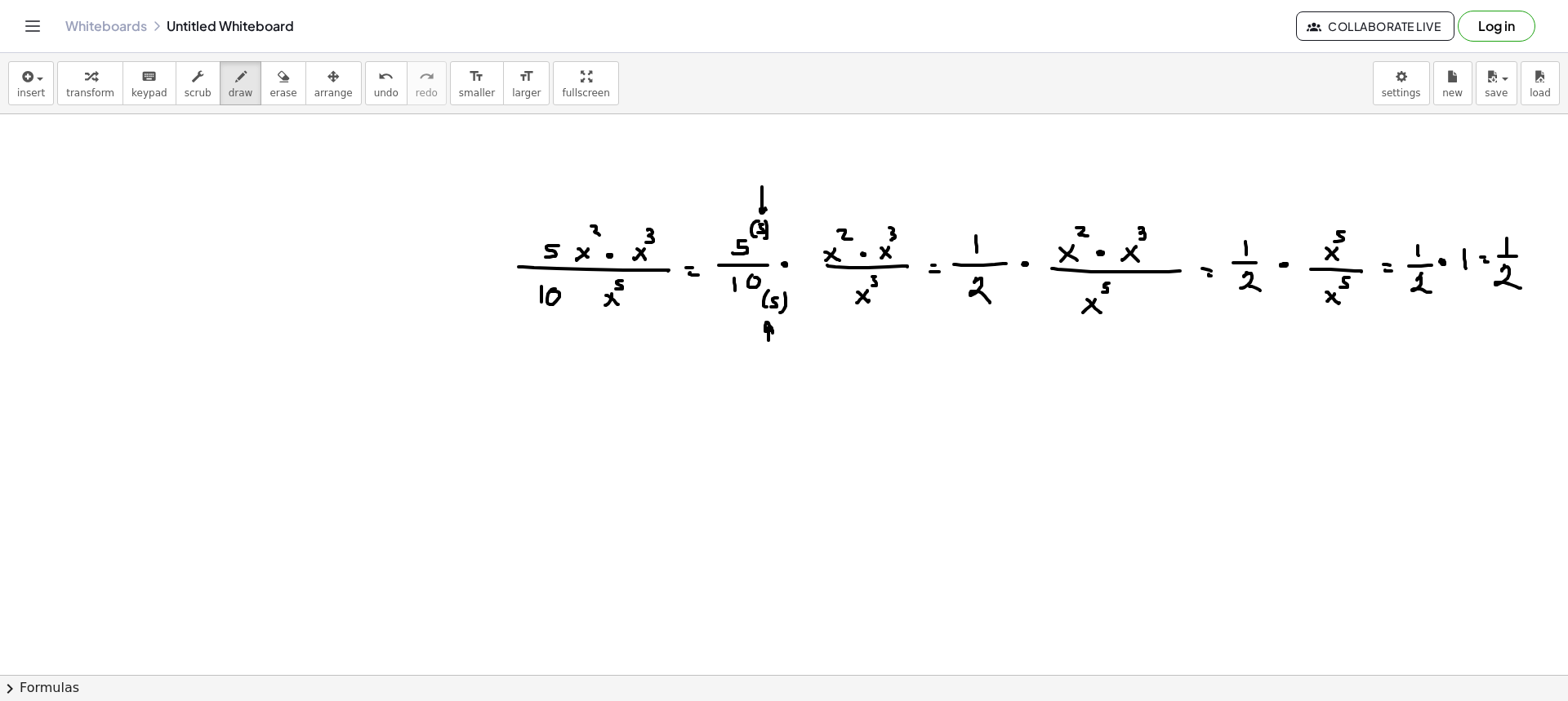
scroll to position [245, 0]
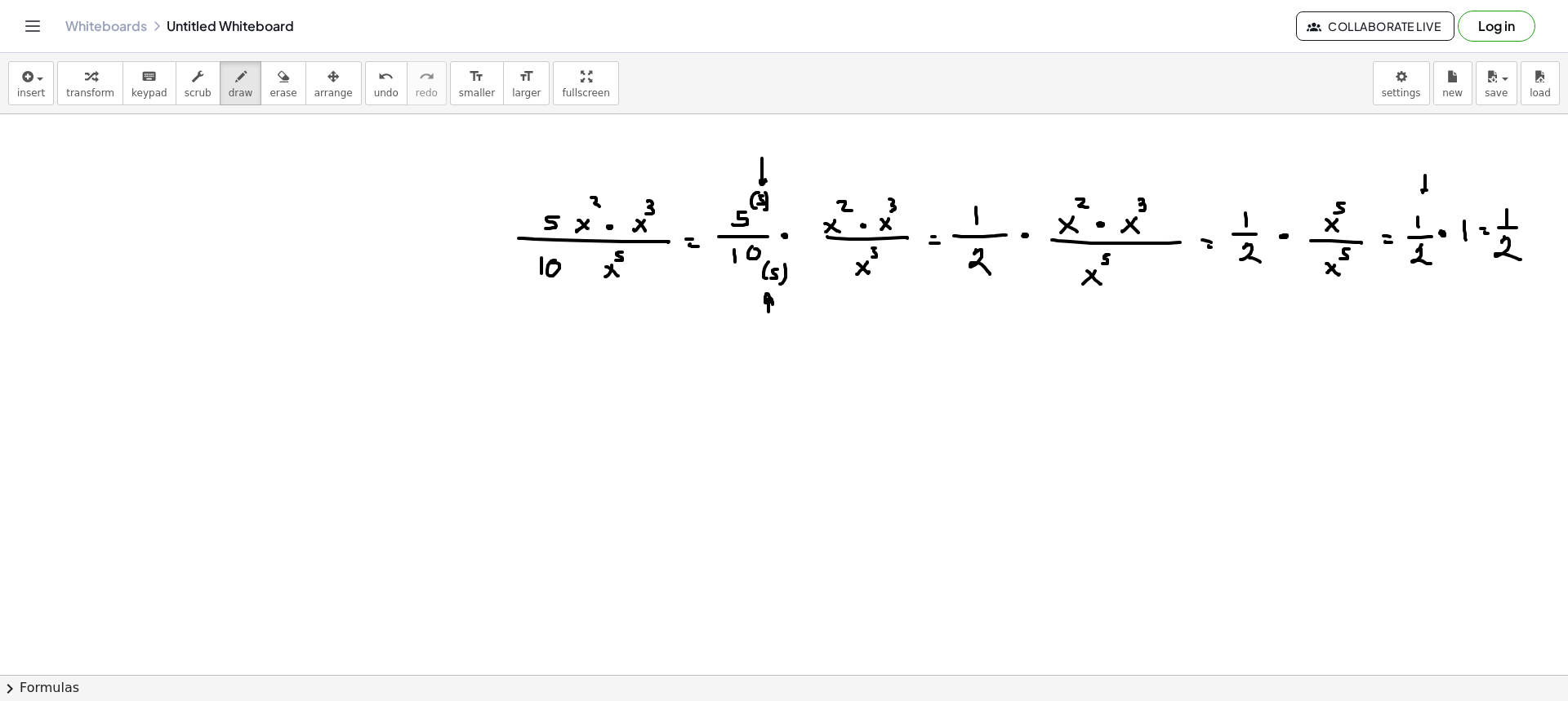
drag, startPoint x: 1425, startPoint y: 175, endPoint x: 1487, endPoint y: 194, distance: 64.8
click at [1427, 195] on div at bounding box center [784, 430] width 1568 height 1122
drag, startPoint x: 1498, startPoint y: 164, endPoint x: 1505, endPoint y: 191, distance: 27.9
click at [1505, 191] on div at bounding box center [784, 430] width 1568 height 1122
drag, startPoint x: 776, startPoint y: 373, endPoint x: 776, endPoint y: 388, distance: 15.0
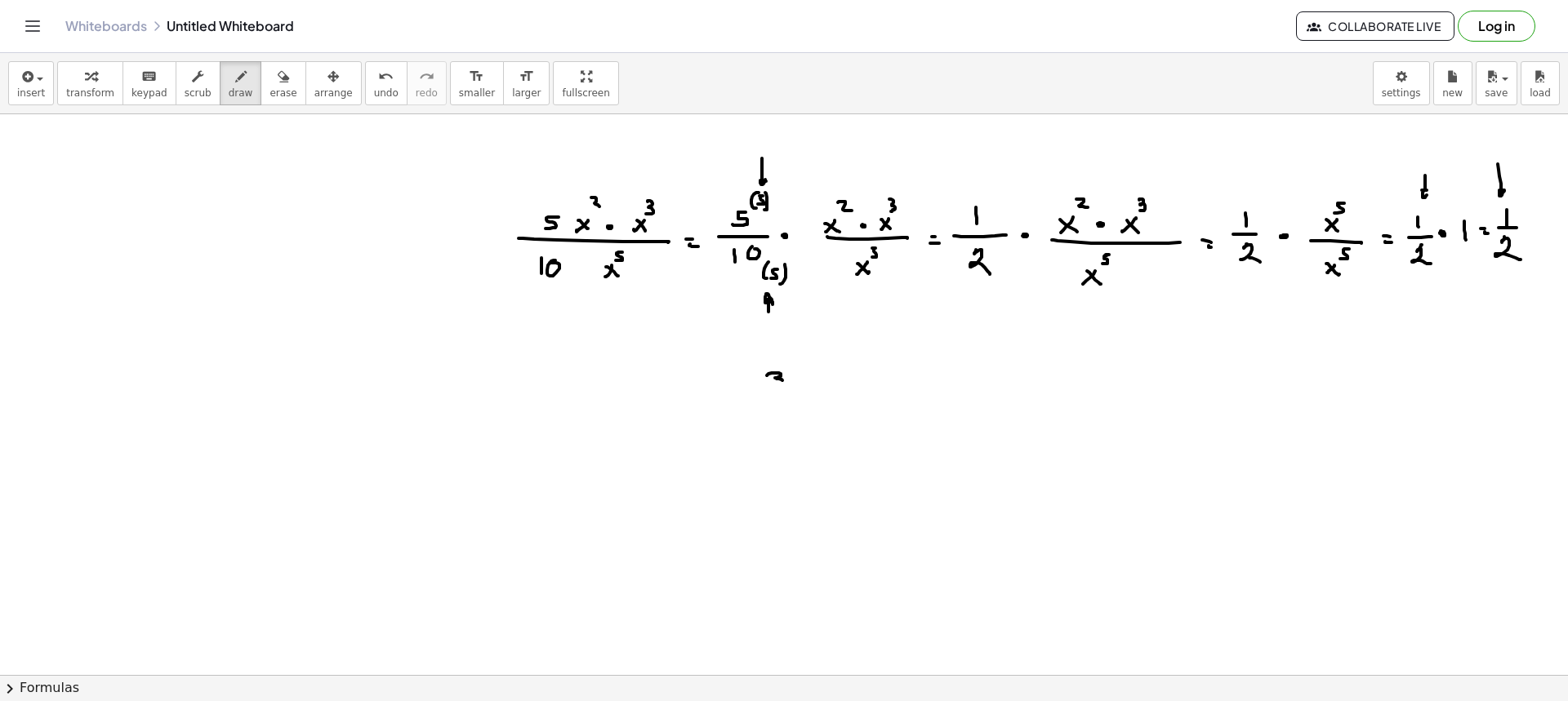
click at [771, 387] on div at bounding box center [784, 430] width 1568 height 1122
click at [804, 391] on div at bounding box center [784, 430] width 1568 height 1122
drag, startPoint x: 779, startPoint y: 397, endPoint x: 788, endPoint y: 414, distance: 19.2
click at [787, 414] on div at bounding box center [784, 430] width 1568 height 1122
drag, startPoint x: 822, startPoint y: 396, endPoint x: 839, endPoint y: 395, distance: 17.0
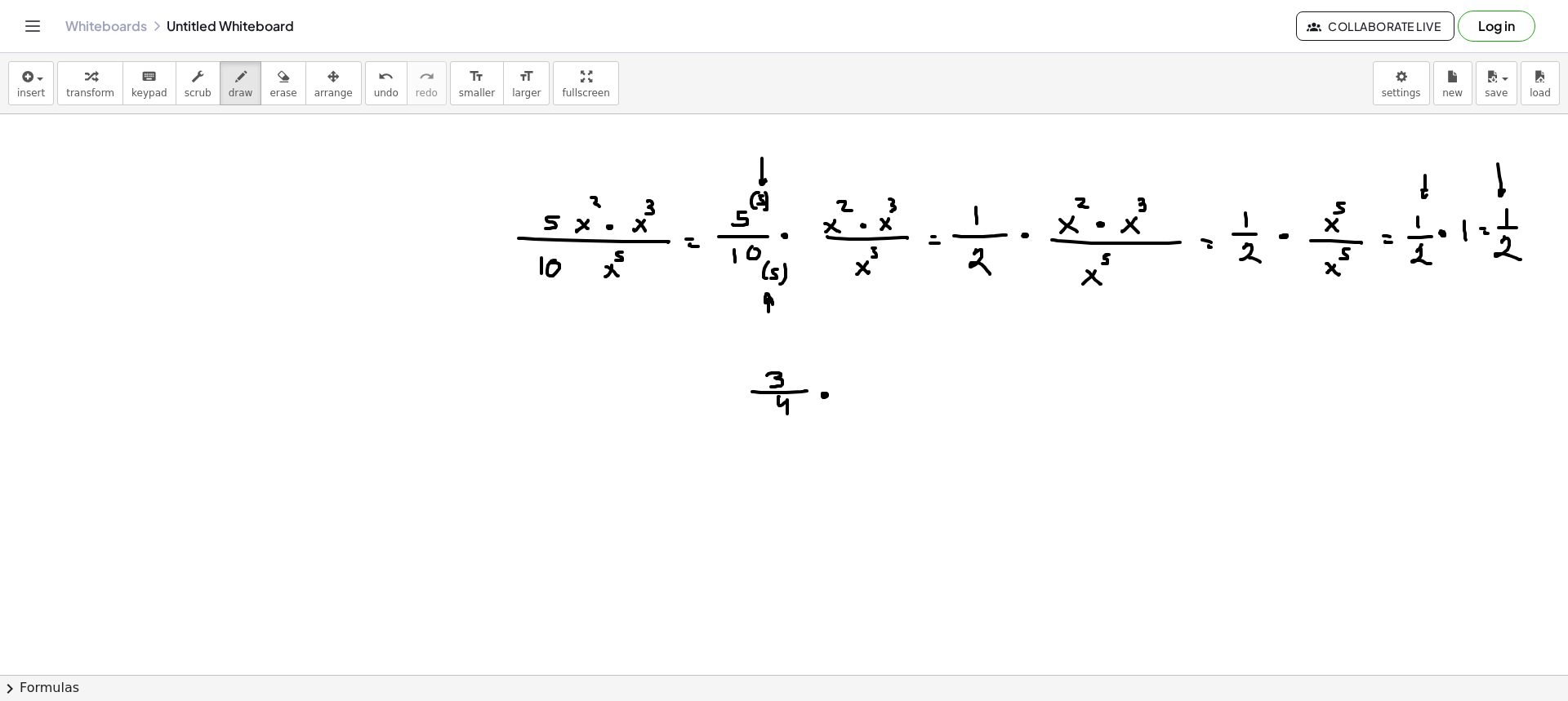
click at [819, 396] on div at bounding box center [784, 430] width 1568 height 1122
drag, startPoint x: 846, startPoint y: 387, endPoint x: 843, endPoint y: 403, distance: 16.3
click at [843, 403] on div at bounding box center [784, 430] width 1568 height 1122
click at [868, 389] on div at bounding box center [784, 430] width 1568 height 1122
drag, startPoint x: 862, startPoint y: 393, endPoint x: 874, endPoint y: 395, distance: 12.2
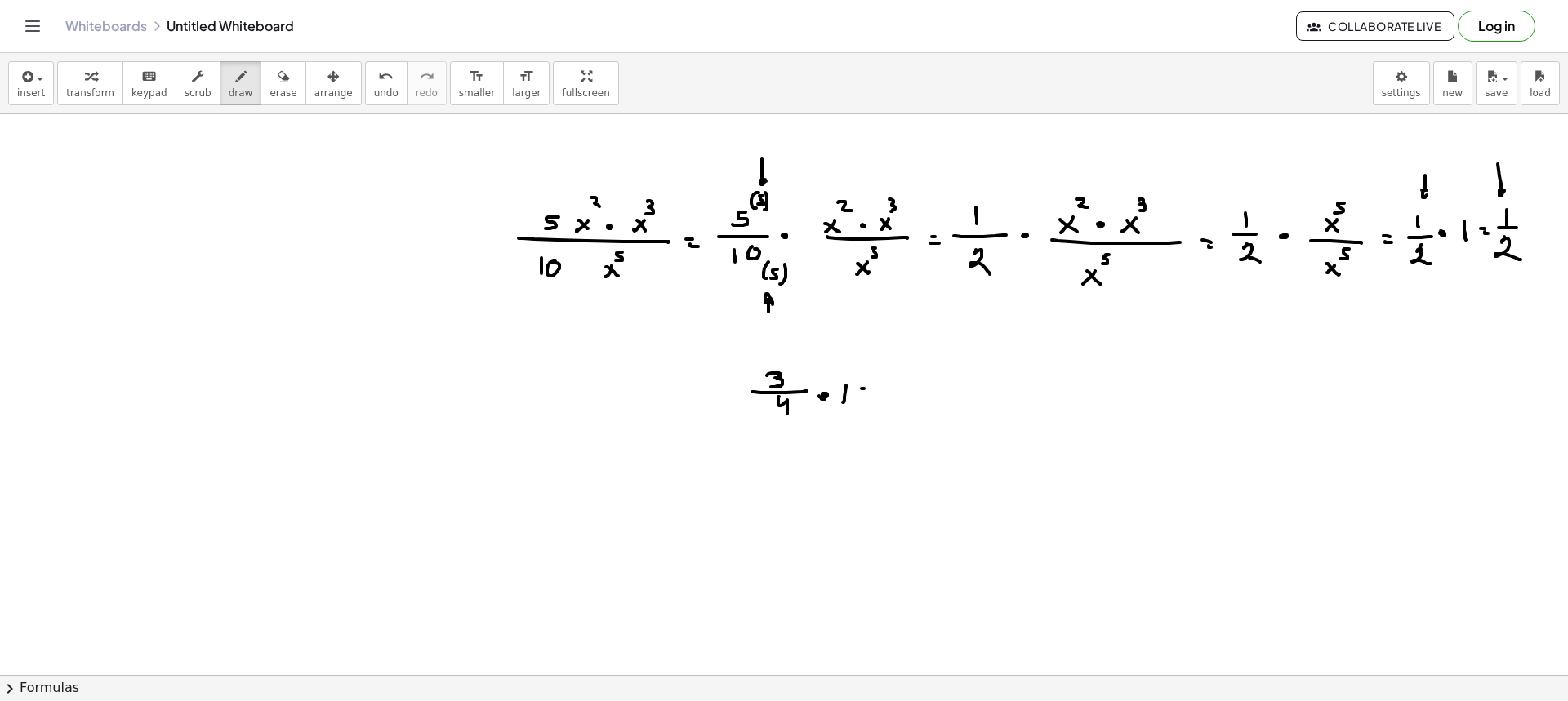
click at [869, 395] on div at bounding box center [784, 430] width 1568 height 1122
drag, startPoint x: 896, startPoint y: 371, endPoint x: 895, endPoint y: 382, distance: 11.0
click at [895, 383] on div at bounding box center [784, 430] width 1568 height 1122
drag, startPoint x: 901, startPoint y: 390, endPoint x: 912, endPoint y: 390, distance: 11.0
click at [912, 390] on div at bounding box center [784, 430] width 1568 height 1122
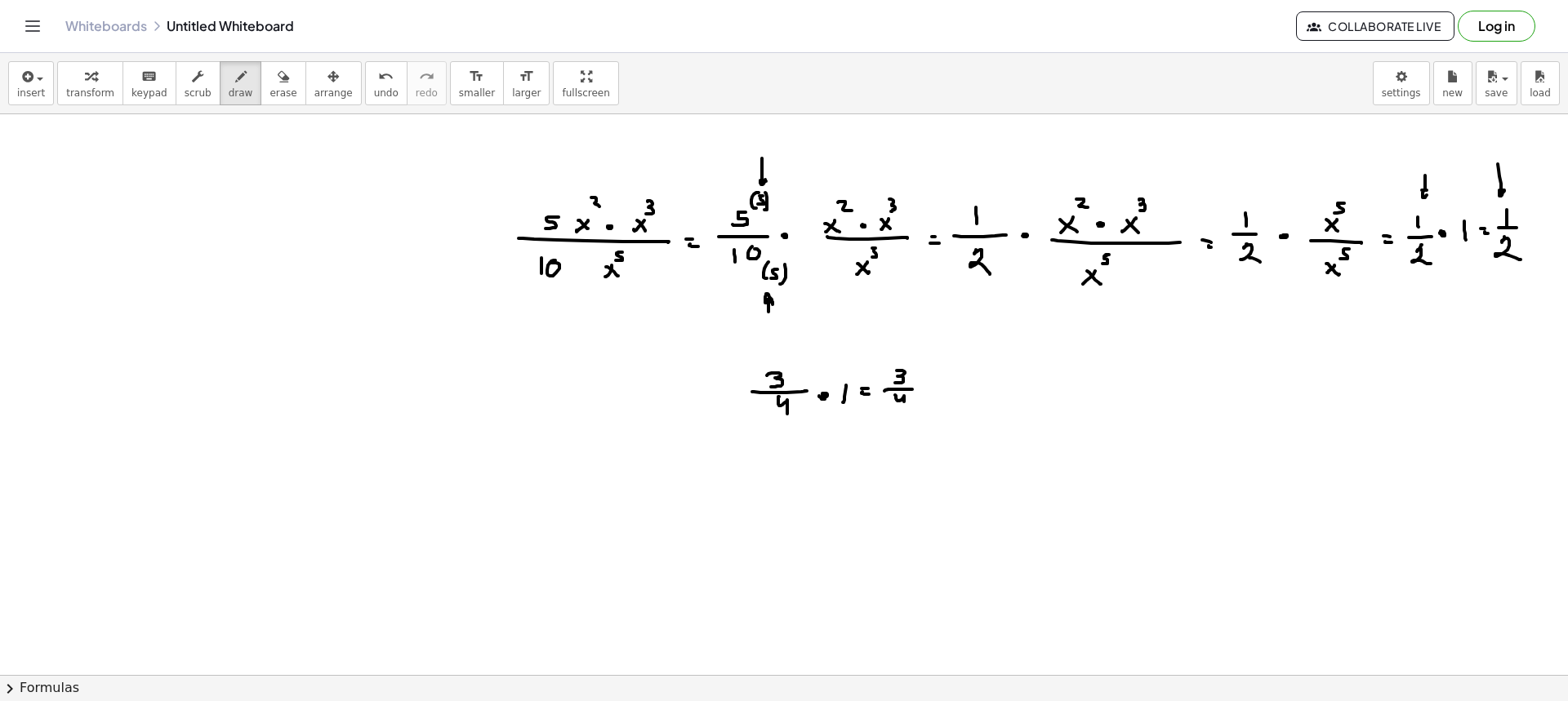
drag, startPoint x: 895, startPoint y: 395, endPoint x: 915, endPoint y: 416, distance: 29.0
click at [903, 410] on div at bounding box center [784, 430] width 1568 height 1122
click at [269, 73] on div "button" at bounding box center [283, 76] width 27 height 20
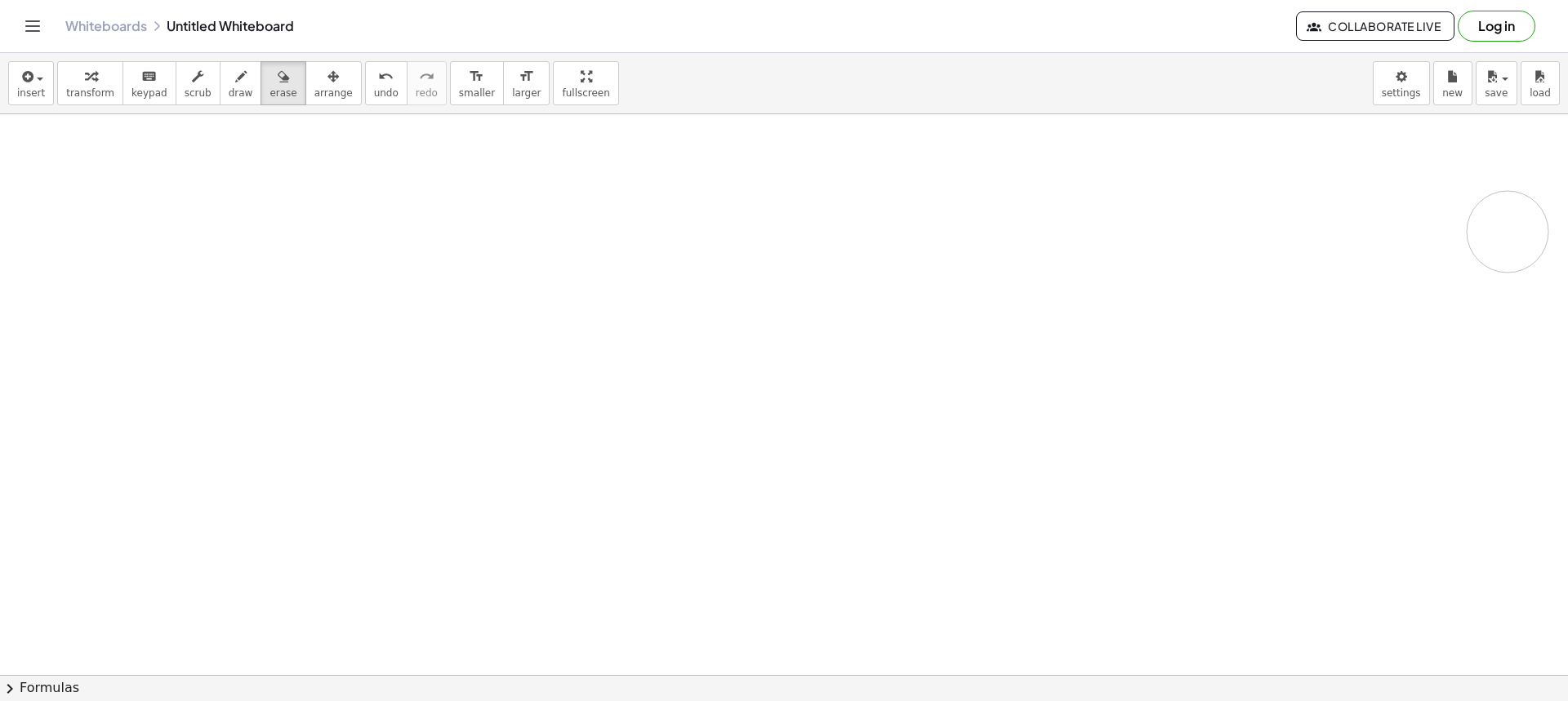
drag, startPoint x: 498, startPoint y: 215, endPoint x: 644, endPoint y: 164, distance: 154.7
click at [1313, 273] on div at bounding box center [784, 430] width 1568 height 1122
drag, startPoint x: 215, startPoint y: 83, endPoint x: 309, endPoint y: 144, distance: 112.1
click at [229, 88] on span "draw" at bounding box center [241, 93] width 25 height 12
drag, startPoint x: 526, startPoint y: 178, endPoint x: 513, endPoint y: 199, distance: 24.7
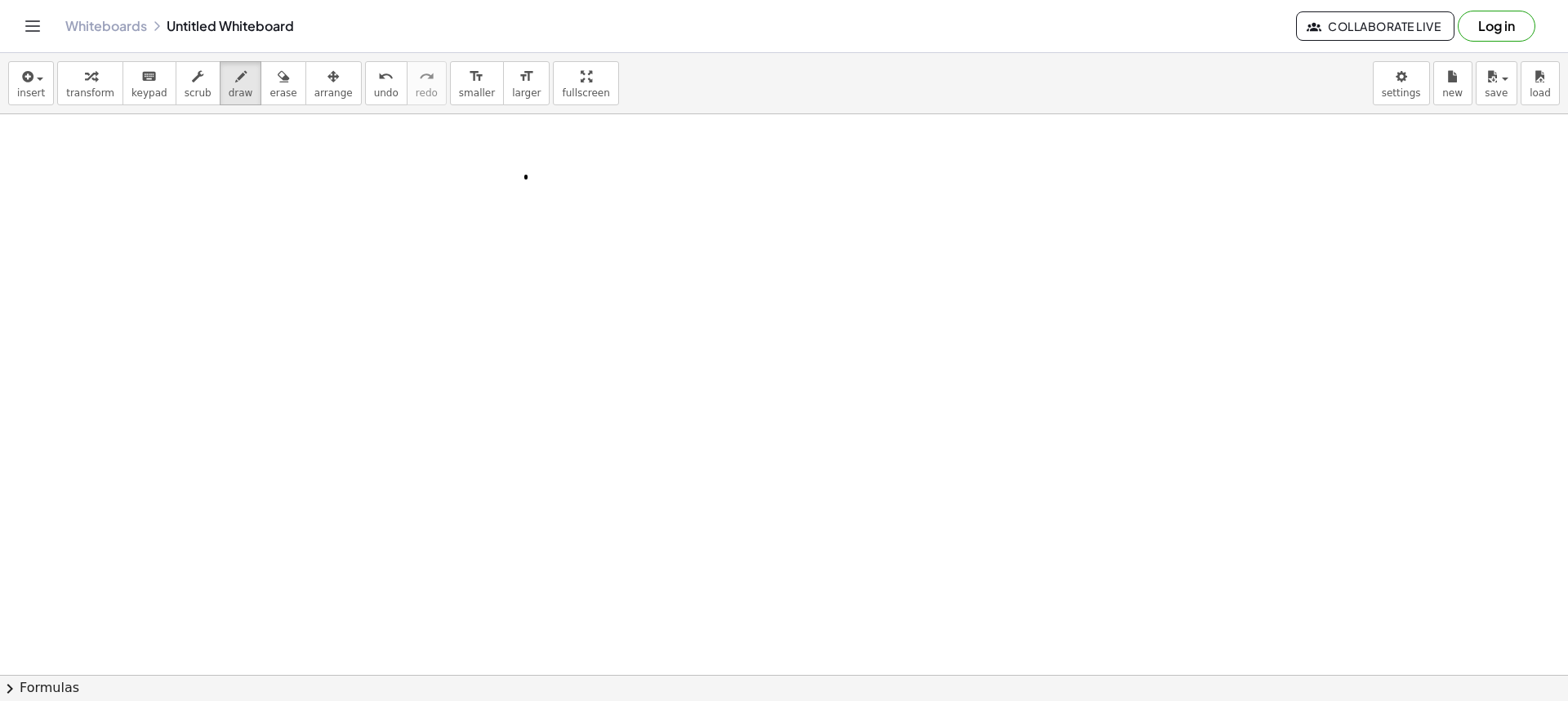
click at [527, 196] on div at bounding box center [784, 430] width 1568 height 1122
drag, startPoint x: 513, startPoint y: 200, endPoint x: 555, endPoint y: 199, distance: 42.0
click at [555, 199] on div at bounding box center [784, 430] width 1568 height 1122
drag, startPoint x: 537, startPoint y: 210, endPoint x: 566, endPoint y: 205, distance: 29.4
click at [528, 224] on div at bounding box center [784, 430] width 1568 height 1122
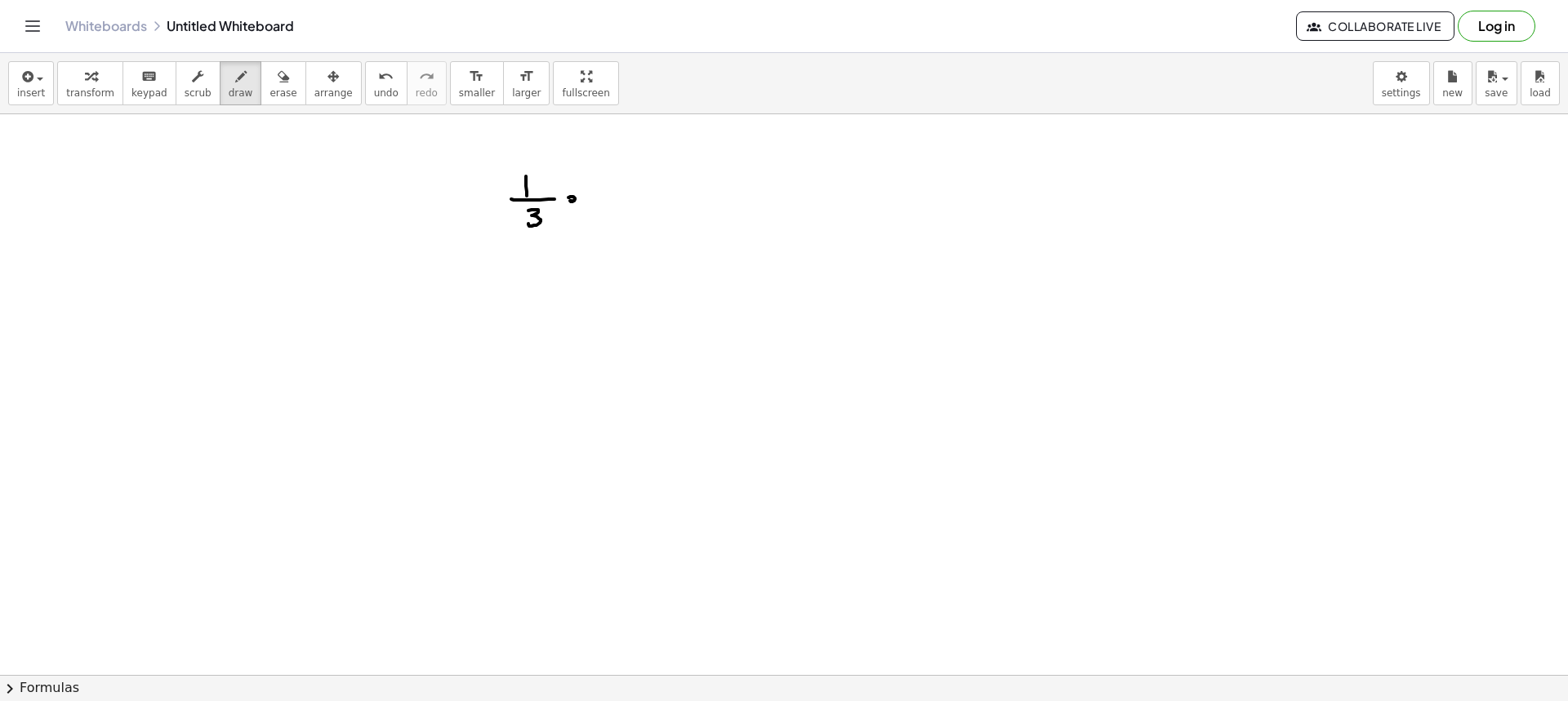
drag, startPoint x: 573, startPoint y: 197, endPoint x: 587, endPoint y: 196, distance: 14.0
click at [570, 199] on div at bounding box center [784, 430] width 1568 height 1122
drag, startPoint x: 597, startPoint y: 192, endPoint x: 599, endPoint y: 203, distance: 11.2
click at [599, 203] on div at bounding box center [784, 430] width 1568 height 1122
click at [627, 190] on div at bounding box center [784, 430] width 1568 height 1122
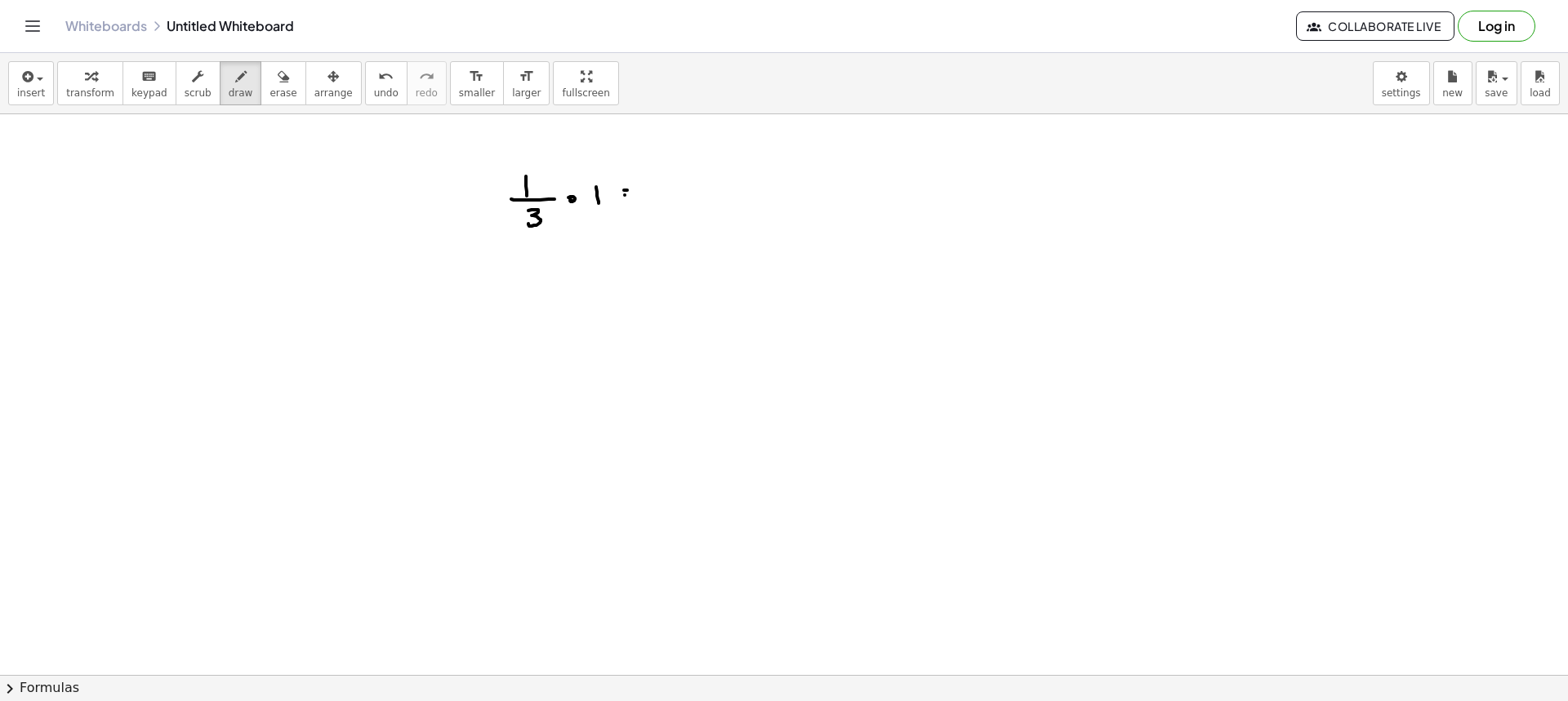
drag, startPoint x: 625, startPoint y: 195, endPoint x: 651, endPoint y: 198, distance: 26.2
click at [628, 196] on div at bounding box center [784, 430] width 1568 height 1122
click at [677, 175] on div at bounding box center [784, 430] width 1568 height 1122
drag, startPoint x: 677, startPoint y: 179, endPoint x: 692, endPoint y: 179, distance: 15.0
click at [692, 179] on div at bounding box center [784, 430] width 1568 height 1122
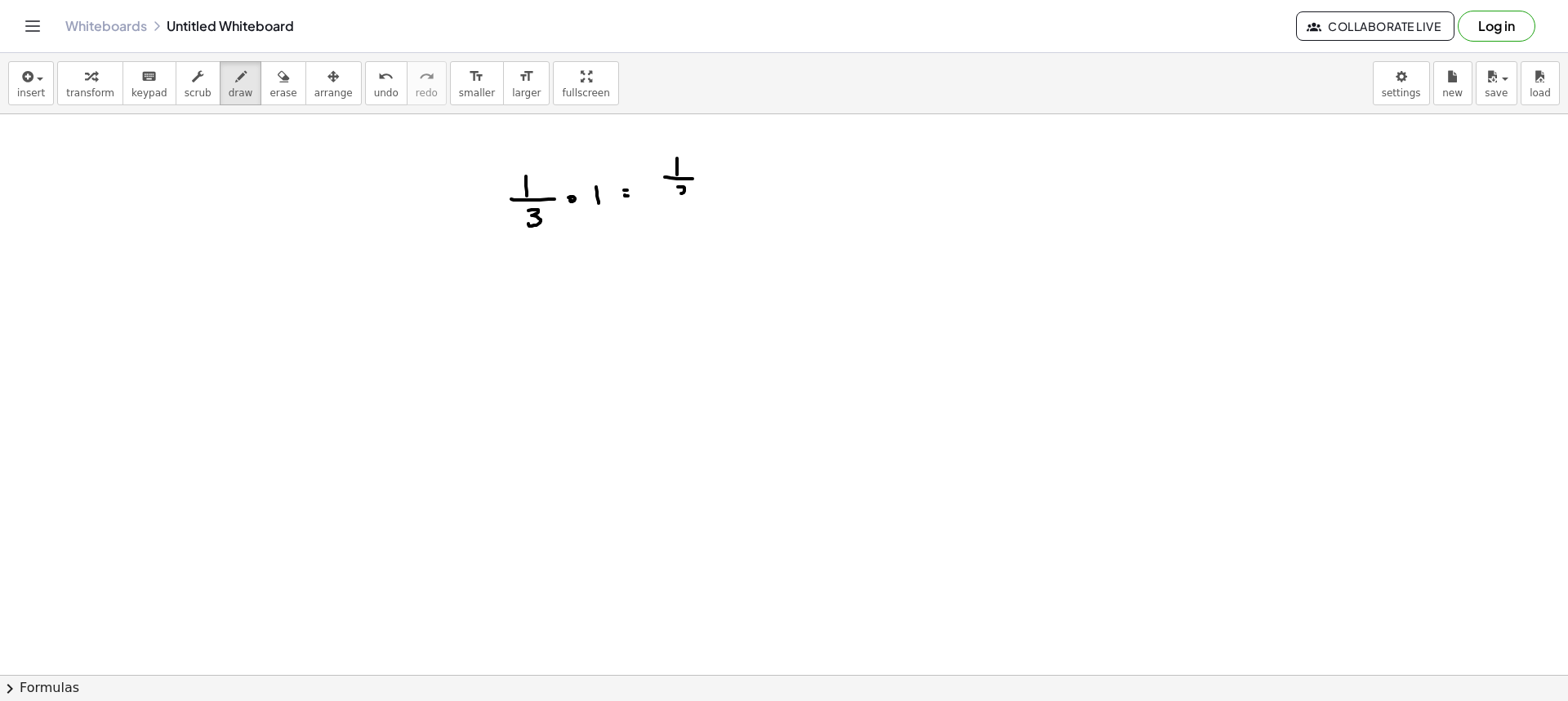
drag, startPoint x: 678, startPoint y: 187, endPoint x: 675, endPoint y: 203, distance: 16.3
click at [675, 203] on div at bounding box center [784, 430] width 1568 height 1122
drag, startPoint x: 541, startPoint y: 254, endPoint x: 545, endPoint y: 245, distance: 9.8
click at [545, 245] on div at bounding box center [784, 430] width 1568 height 1122
click at [269, 83] on div "button" at bounding box center [283, 76] width 27 height 20
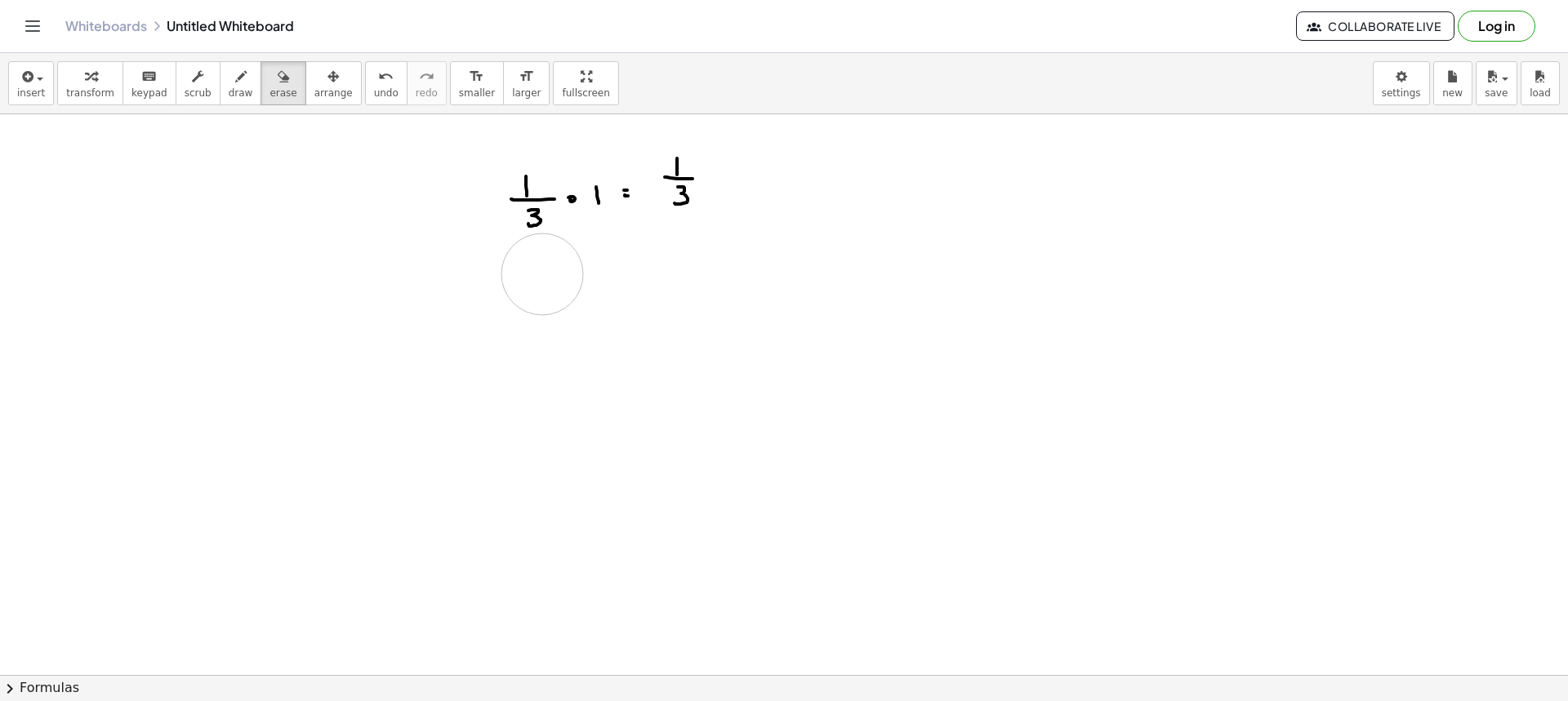
drag, startPoint x: 536, startPoint y: 284, endPoint x: 542, endPoint y: 273, distance: 12.5
click at [542, 273] on div at bounding box center [784, 430] width 1568 height 1122
click at [260, 80] on button "erase" at bounding box center [283, 83] width 45 height 44
click at [229, 91] on span "draw" at bounding box center [241, 93] width 25 height 12
drag, startPoint x: 718, startPoint y: 194, endPoint x: 710, endPoint y: 171, distance: 24.4
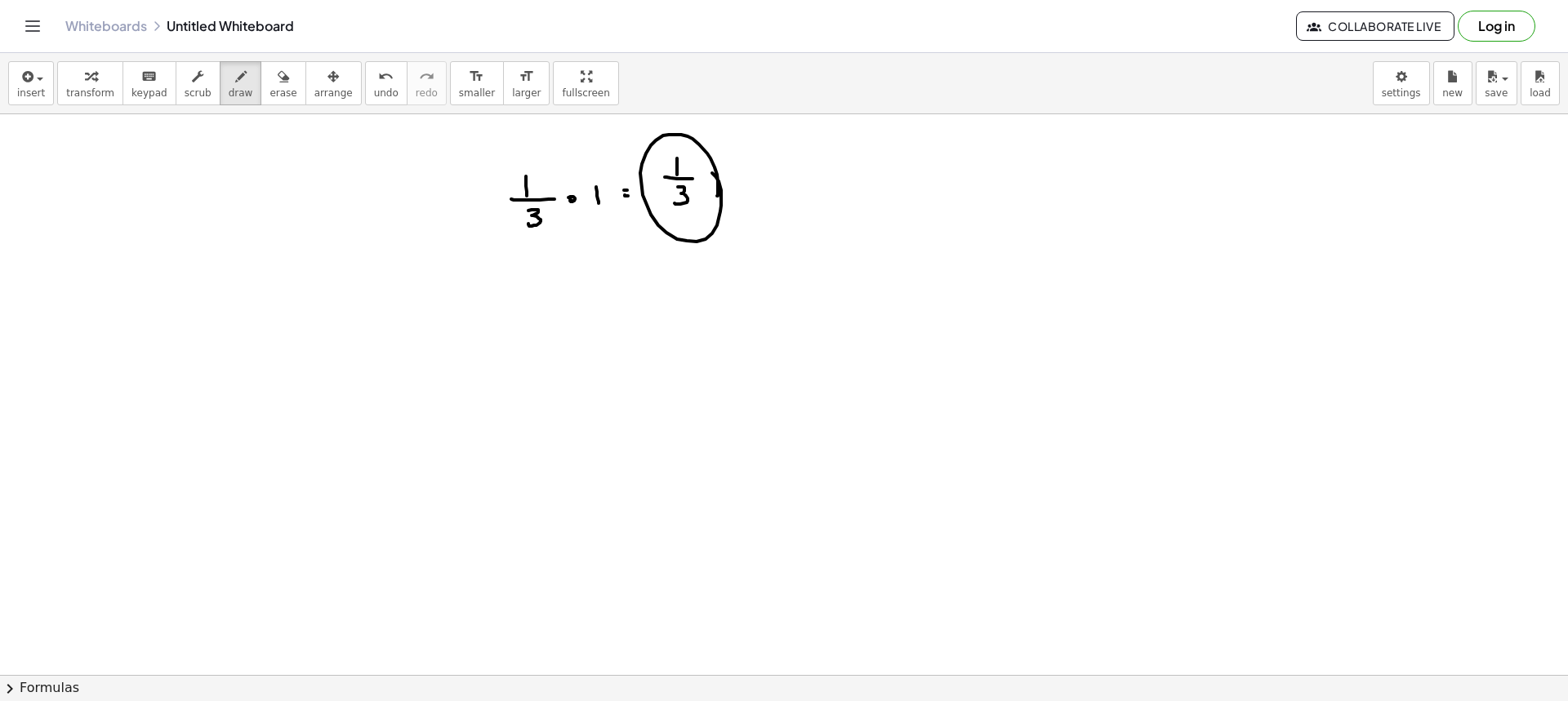
click at [710, 171] on div at bounding box center [784, 430] width 1568 height 1122
drag, startPoint x: 526, startPoint y: 320, endPoint x: 537, endPoint y: 330, distance: 14.9
click at [537, 330] on div at bounding box center [784, 430] width 1568 height 1122
drag, startPoint x: 536, startPoint y: 336, endPoint x: 556, endPoint y: 333, distance: 20.2
click at [556, 333] on div at bounding box center [784, 430] width 1568 height 1122
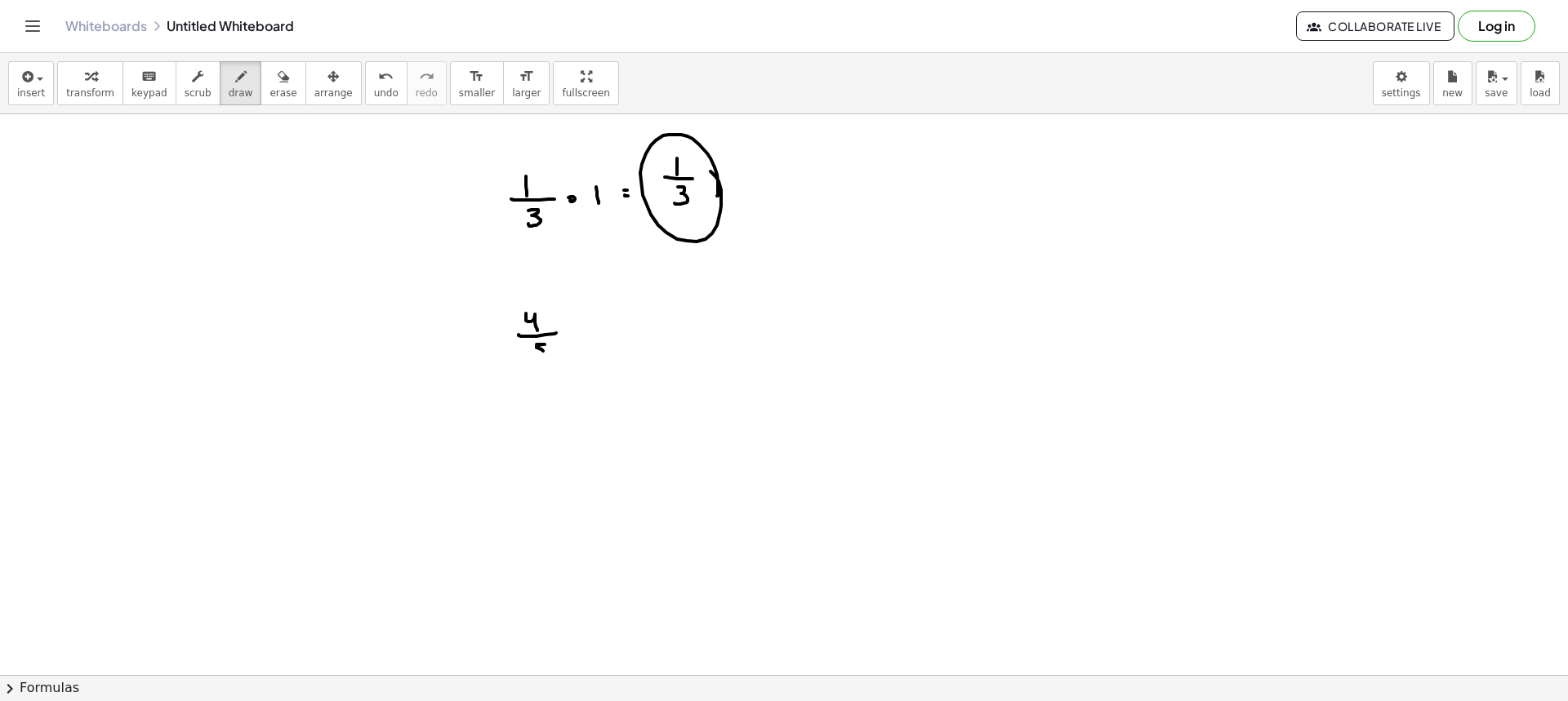
drag, startPoint x: 536, startPoint y: 344, endPoint x: 535, endPoint y: 356, distance: 12.0
click at [535, 357] on div at bounding box center [784, 430] width 1568 height 1122
click at [568, 330] on div at bounding box center [784, 430] width 1568 height 1122
click at [595, 338] on div at bounding box center [784, 430] width 1568 height 1122
click at [615, 324] on div at bounding box center [784, 430] width 1568 height 1122
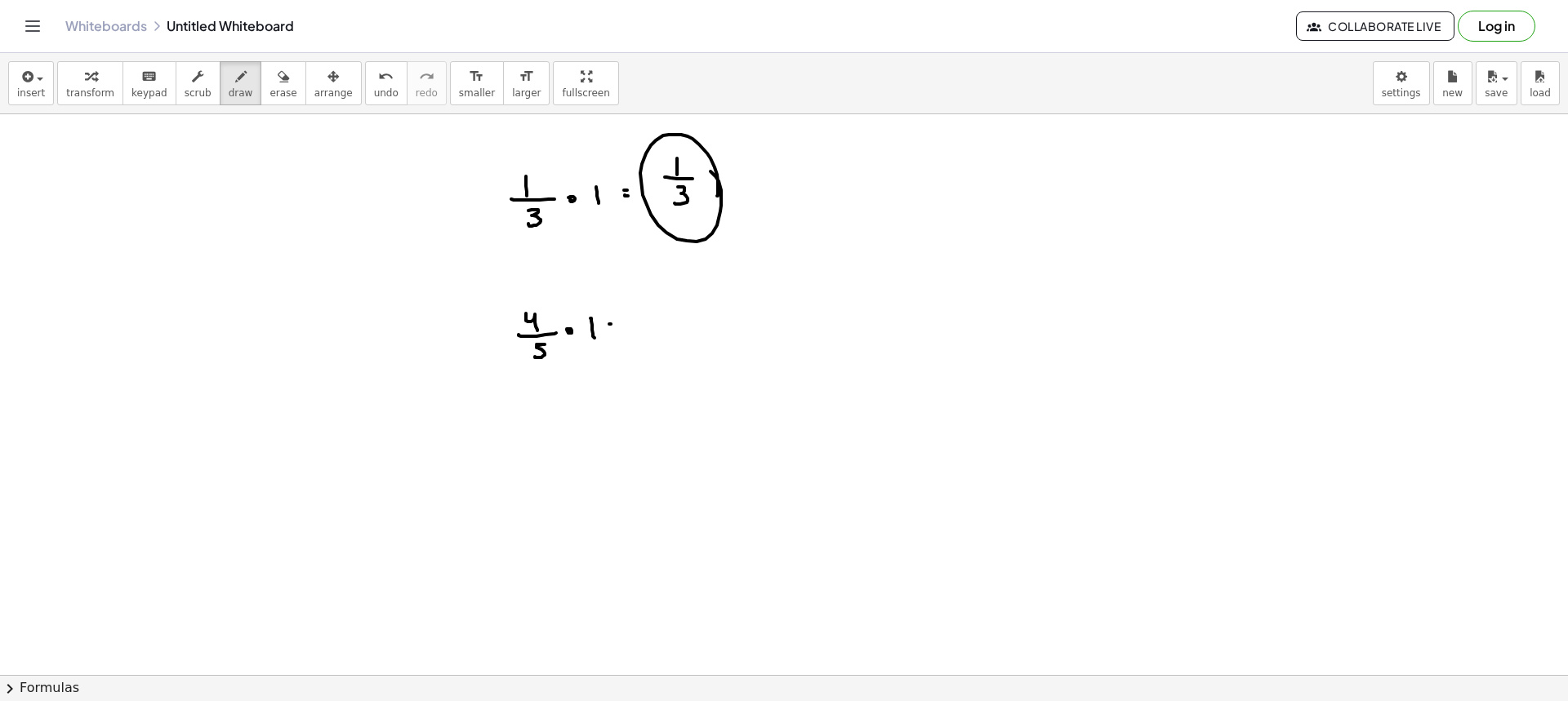
click at [618, 329] on div at bounding box center [784, 430] width 1568 height 1122
drag, startPoint x: 637, startPoint y: 299, endPoint x: 648, endPoint y: 310, distance: 15.6
click at [648, 309] on div at bounding box center [784, 430] width 1568 height 1122
drag, startPoint x: 633, startPoint y: 315, endPoint x: 653, endPoint y: 318, distance: 20.2
click at [659, 315] on div at bounding box center [784, 430] width 1568 height 1122
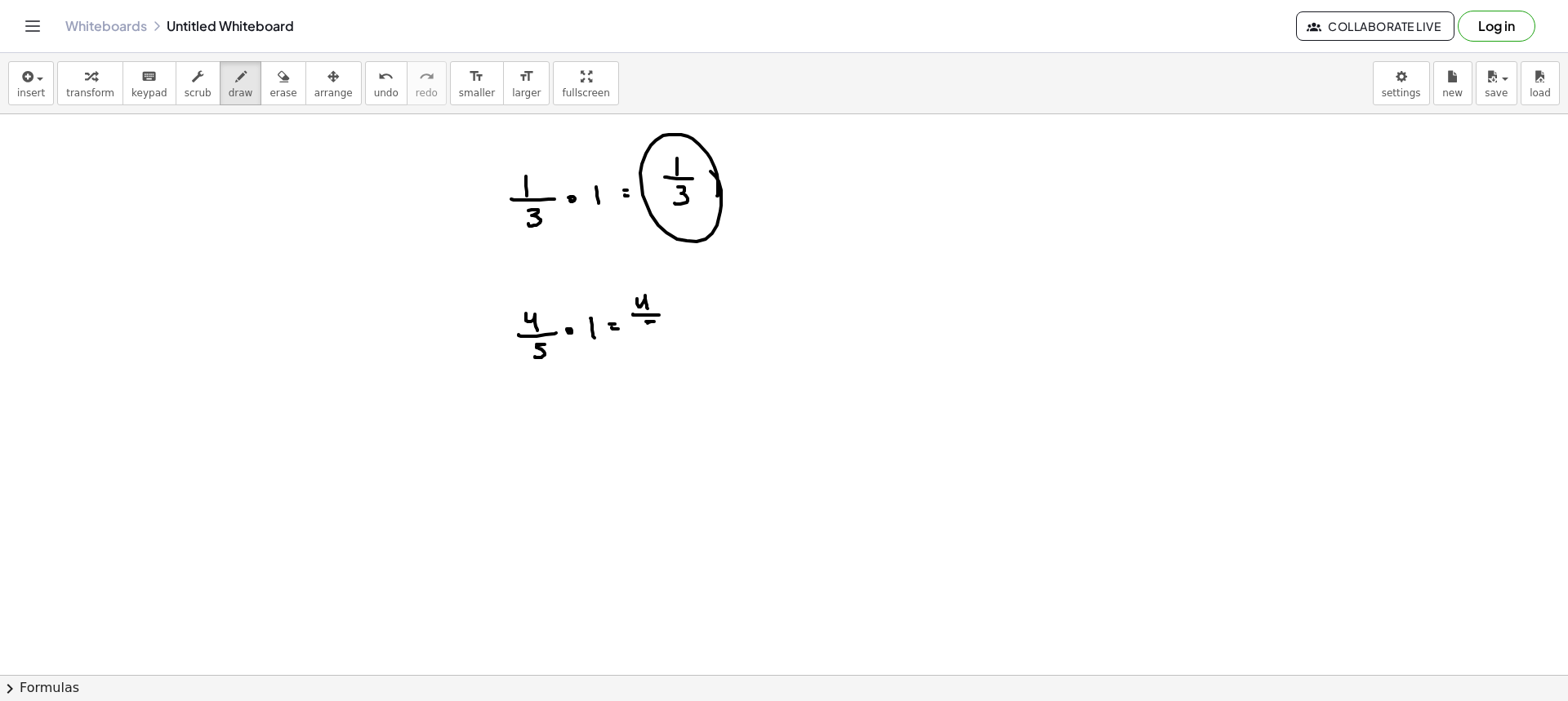
drag, startPoint x: 646, startPoint y: 322, endPoint x: 648, endPoint y: 334, distance: 12.2
click at [647, 334] on div at bounding box center [784, 430] width 1568 height 1122
drag, startPoint x: 552, startPoint y: 309, endPoint x: 553, endPoint y: 319, distance: 10.0
click at [543, 304] on div at bounding box center [784, 430] width 1568 height 1122
drag, startPoint x: 533, startPoint y: 287, endPoint x: 518, endPoint y: 283, distance: 15.5
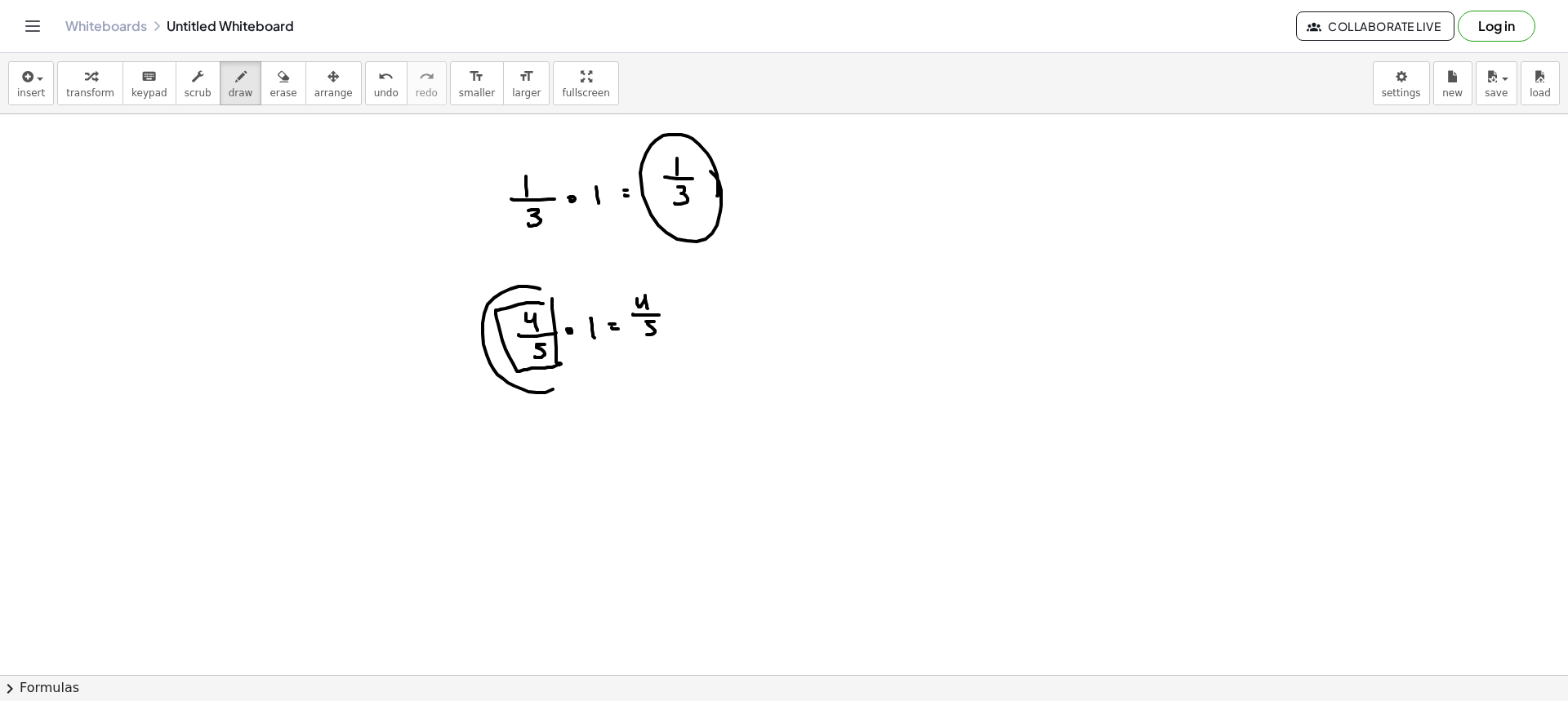
click at [520, 283] on div at bounding box center [784, 430] width 1568 height 1122
drag, startPoint x: 548, startPoint y: 422, endPoint x: 551, endPoint y: 431, distance: 9.5
click at [551, 431] on div at bounding box center [784, 430] width 1568 height 1122
drag, startPoint x: 544, startPoint y: 437, endPoint x: 583, endPoint y: 435, distance: 39.1
click at [583, 435] on div at bounding box center [784, 430] width 1568 height 1122
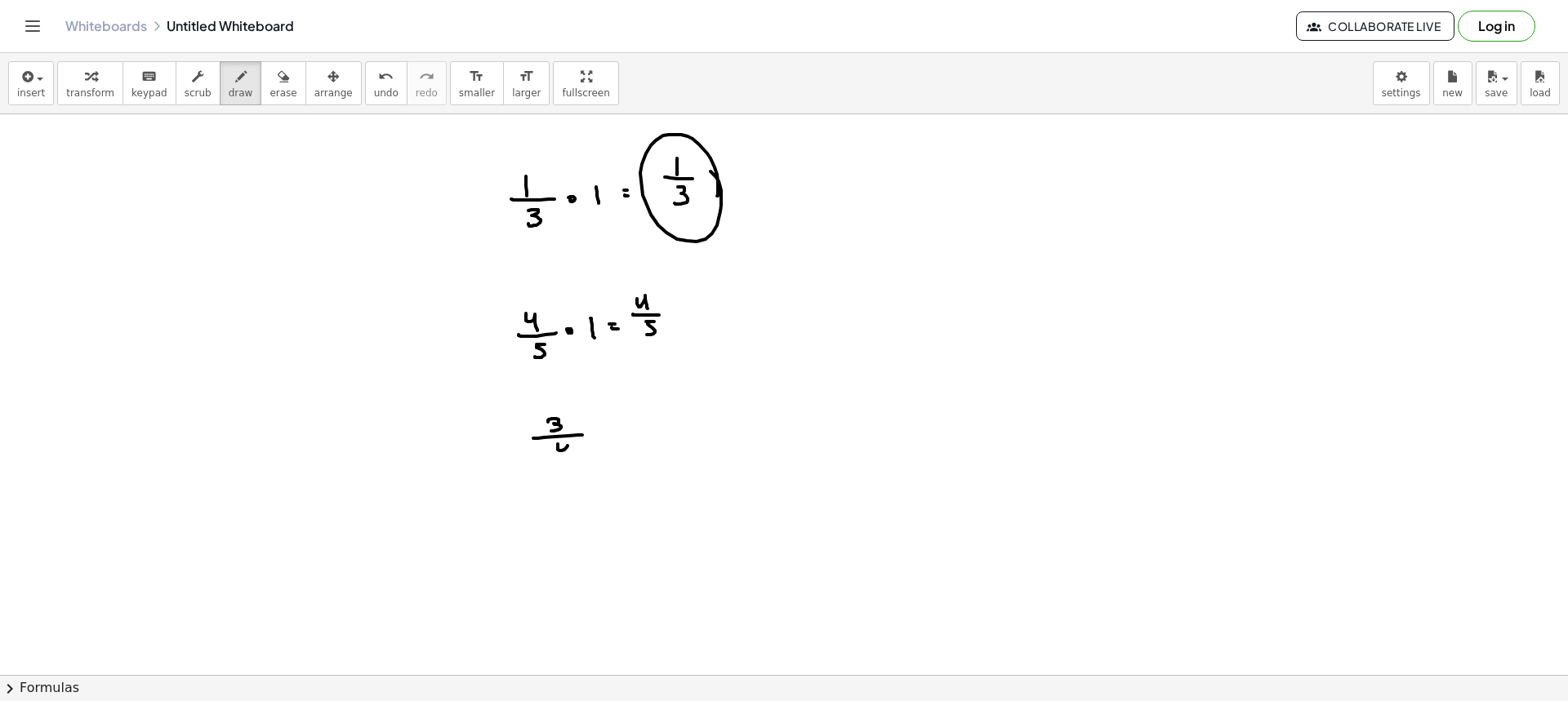
drag, startPoint x: 558, startPoint y: 450, endPoint x: 583, endPoint y: 452, distance: 25.1
click at [574, 458] on div at bounding box center [784, 430] width 1568 height 1122
click at [597, 431] on div at bounding box center [784, 430] width 1568 height 1122
drag, startPoint x: 614, startPoint y: 425, endPoint x: 615, endPoint y: 442, distance: 17.0
click at [615, 442] on div at bounding box center [784, 430] width 1568 height 1122
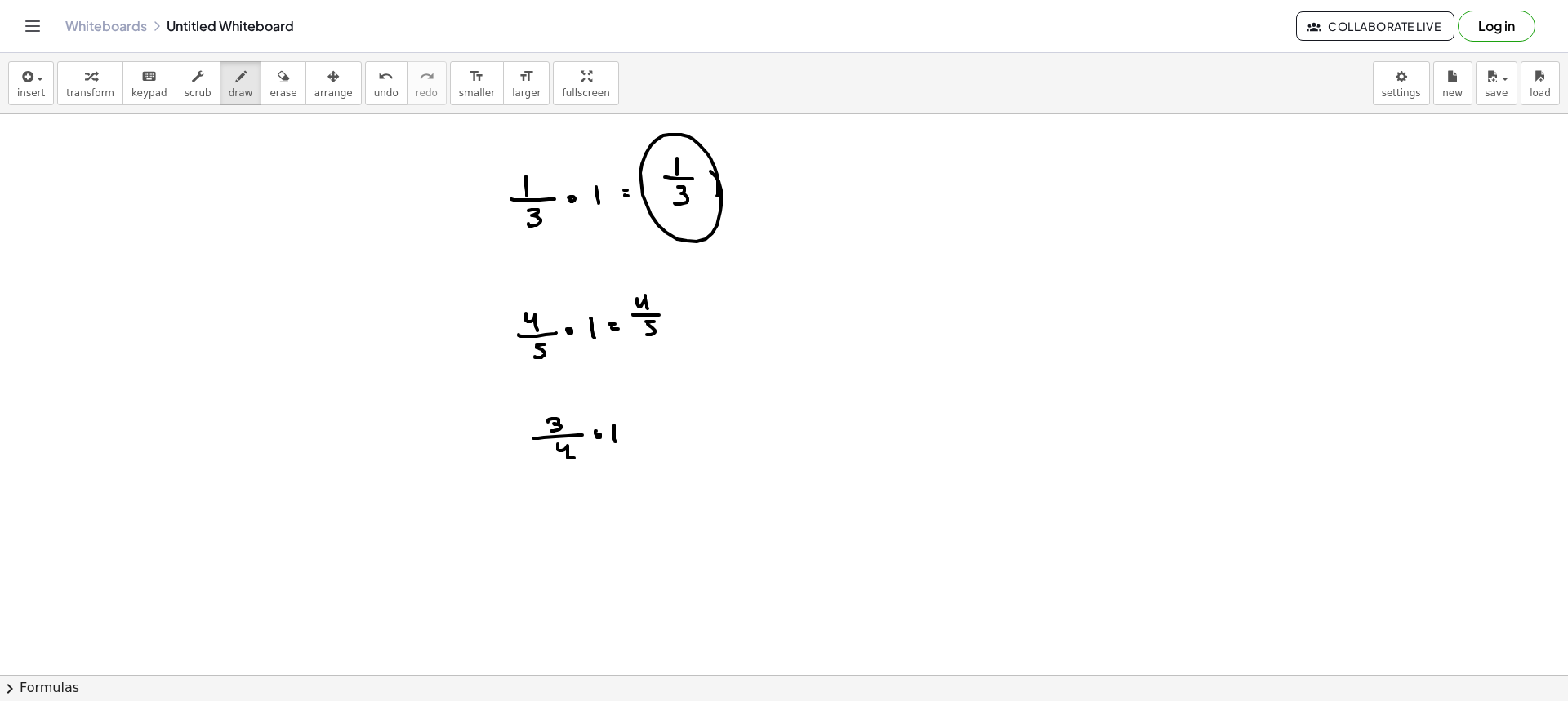
click at [632, 430] on div at bounding box center [784, 430] width 1568 height 1122
drag, startPoint x: 629, startPoint y: 433, endPoint x: 643, endPoint y: 434, distance: 14.0
click at [636, 435] on div at bounding box center [784, 430] width 1568 height 1122
drag, startPoint x: 669, startPoint y: 413, endPoint x: 658, endPoint y: 433, distance: 22.8
click at [667, 425] on div at bounding box center [784, 430] width 1568 height 1122
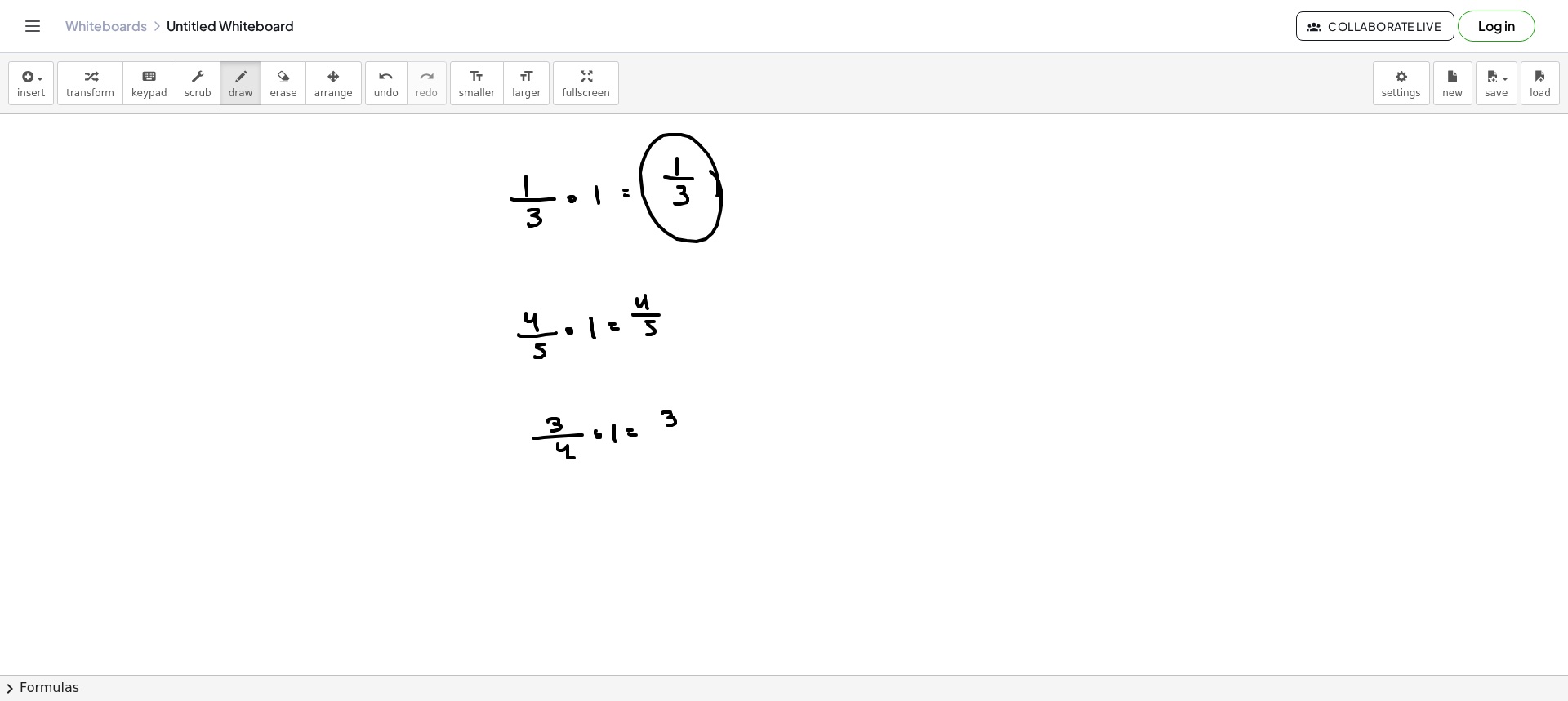
click at [689, 433] on div at bounding box center [784, 430] width 1568 height 1122
drag, startPoint x: 672, startPoint y: 444, endPoint x: 683, endPoint y: 458, distance: 17.8
click at [682, 458] on div at bounding box center [784, 430] width 1568 height 1122
drag, startPoint x: 253, startPoint y: 101, endPoint x: 260, endPoint y: 95, distance: 9.2
click at [260, 100] on button "erase" at bounding box center [283, 83] width 45 height 44
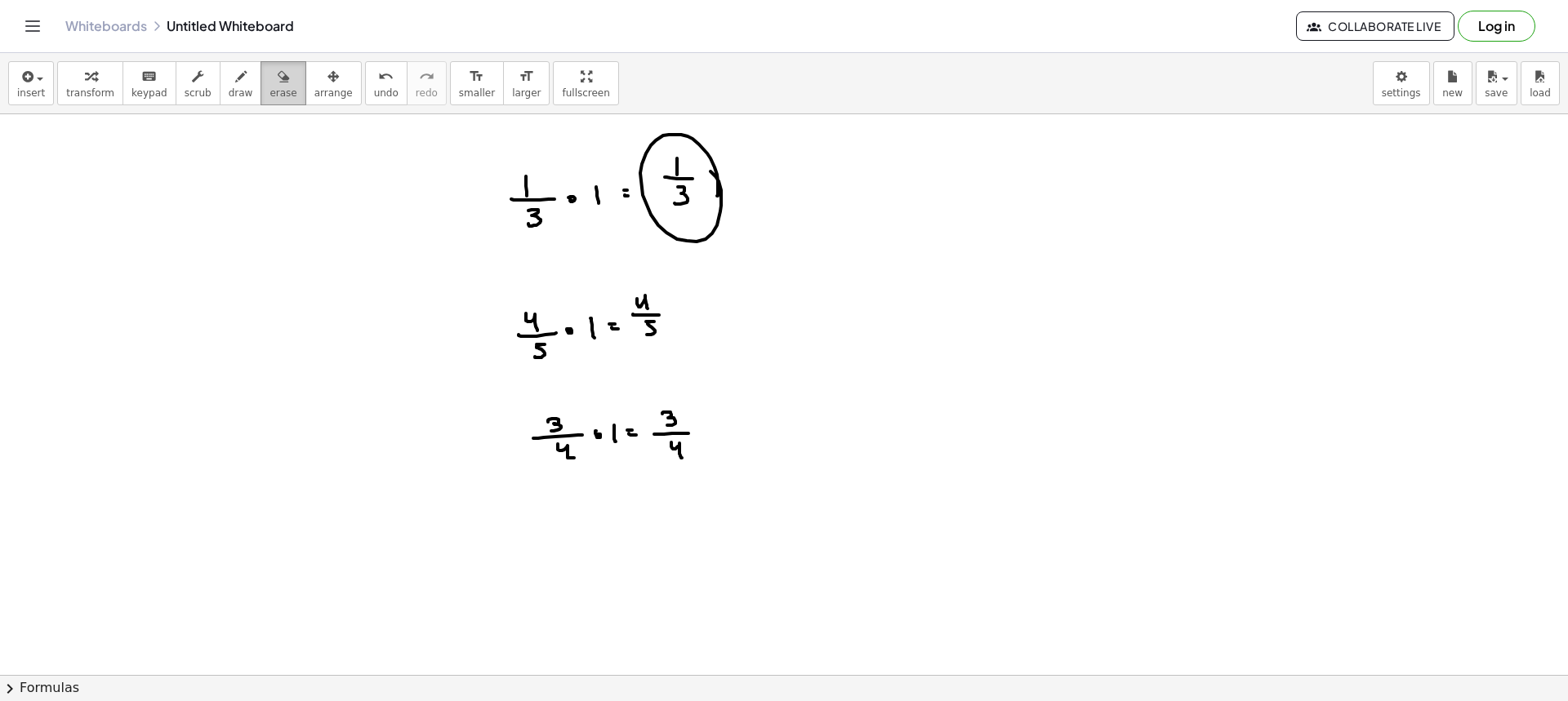
click at [269, 95] on span "erase" at bounding box center [283, 93] width 27 height 12
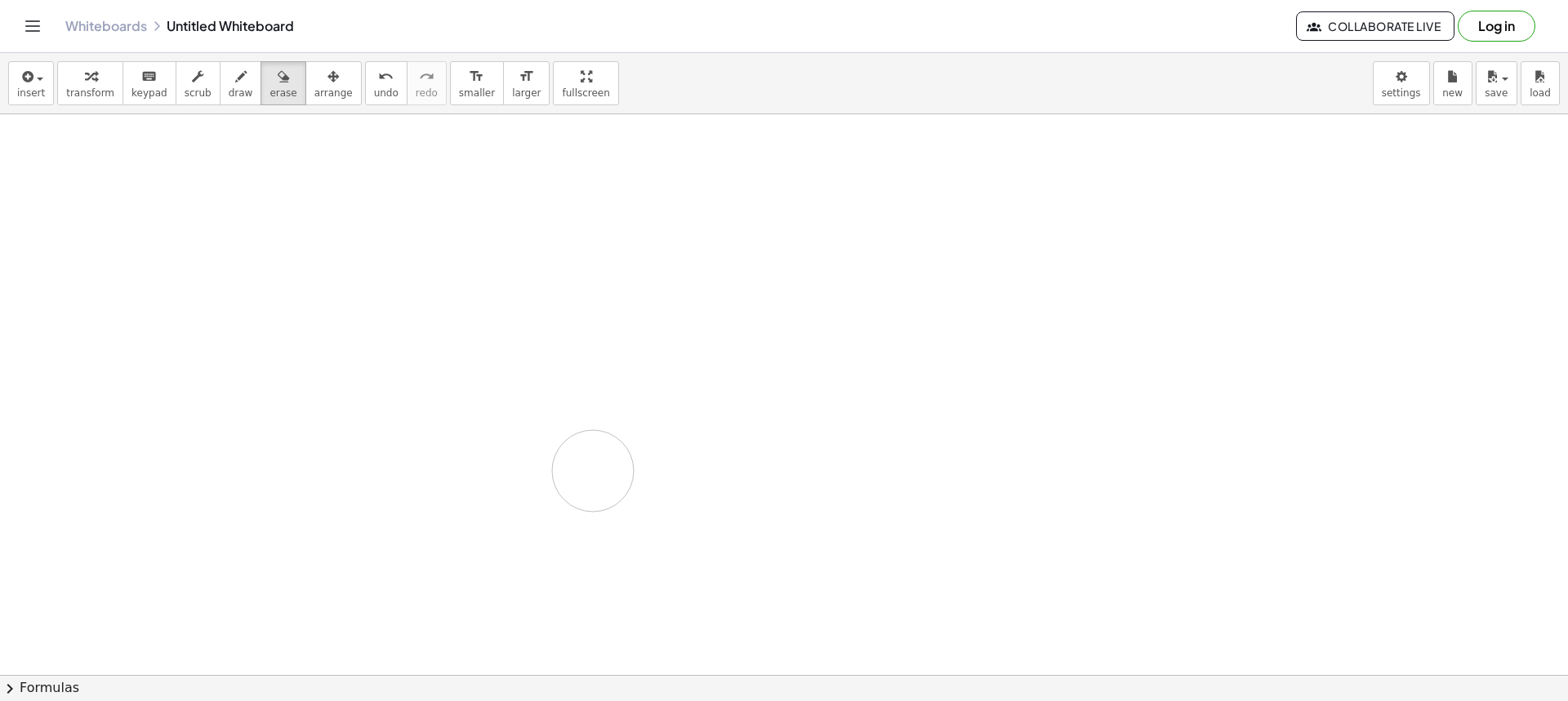
drag, startPoint x: 503, startPoint y: 187, endPoint x: 663, endPoint y: 443, distance: 301.9
click at [648, 456] on div at bounding box center [784, 430] width 1568 height 1122
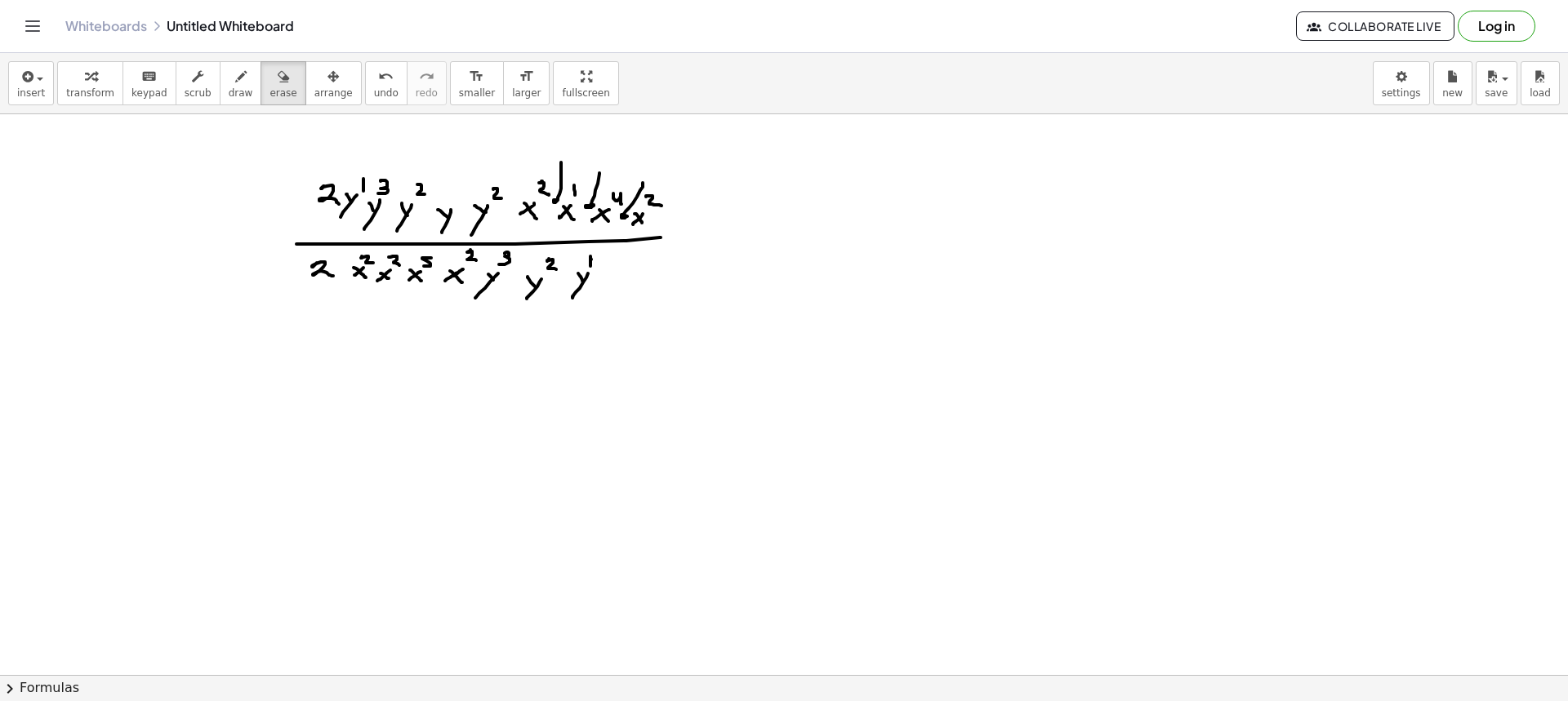
drag, startPoint x: 211, startPoint y: 96, endPoint x: 304, endPoint y: 146, distance: 105.6
click at [229, 95] on span "draw" at bounding box center [241, 93] width 25 height 12
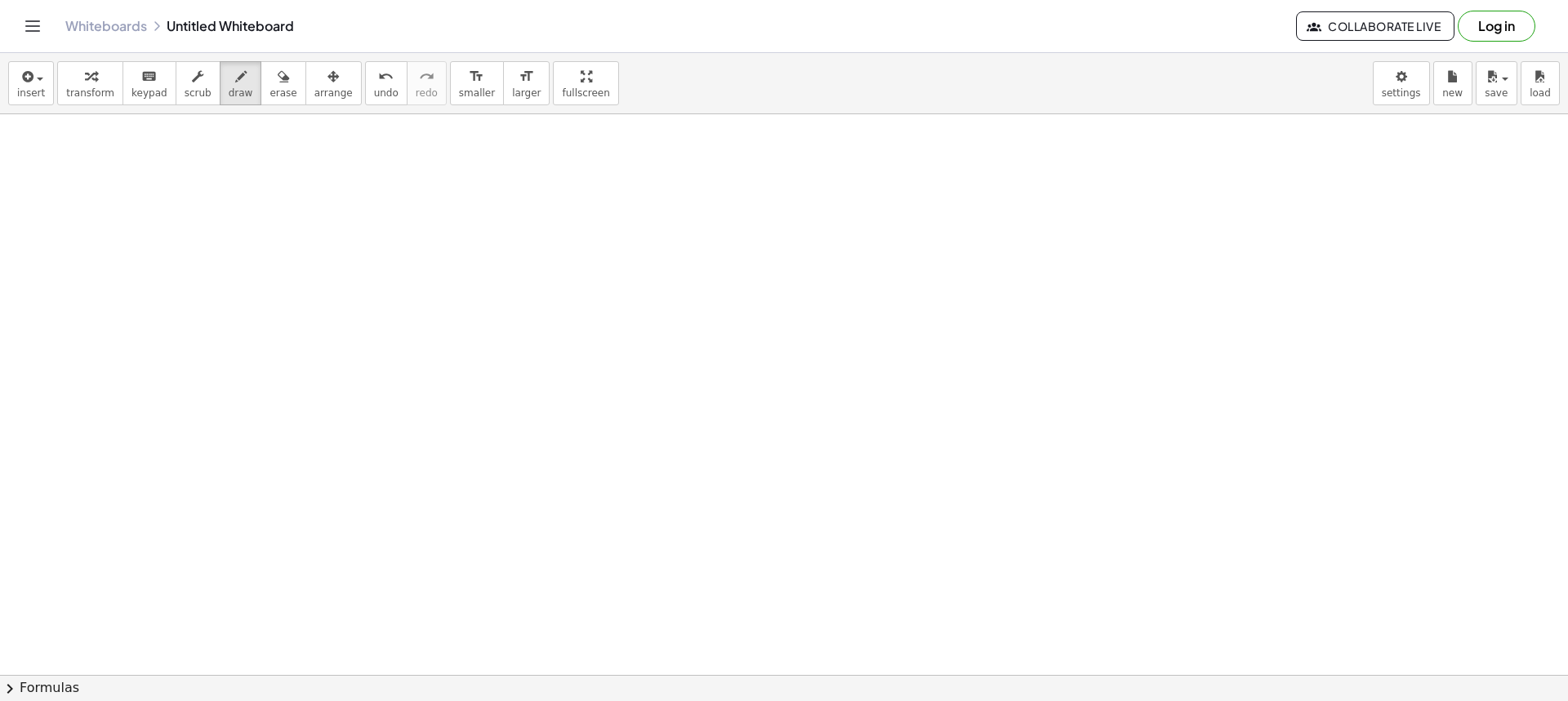
scroll to position [245, 0]
click at [554, 193] on div at bounding box center [784, 430] width 1568 height 1122
click at [564, 195] on div at bounding box center [784, 430] width 1568 height 1122
drag, startPoint x: 568, startPoint y: 166, endPoint x: 576, endPoint y: 183, distance: 18.8
click at [576, 182] on div at bounding box center [784, 430] width 1568 height 1122
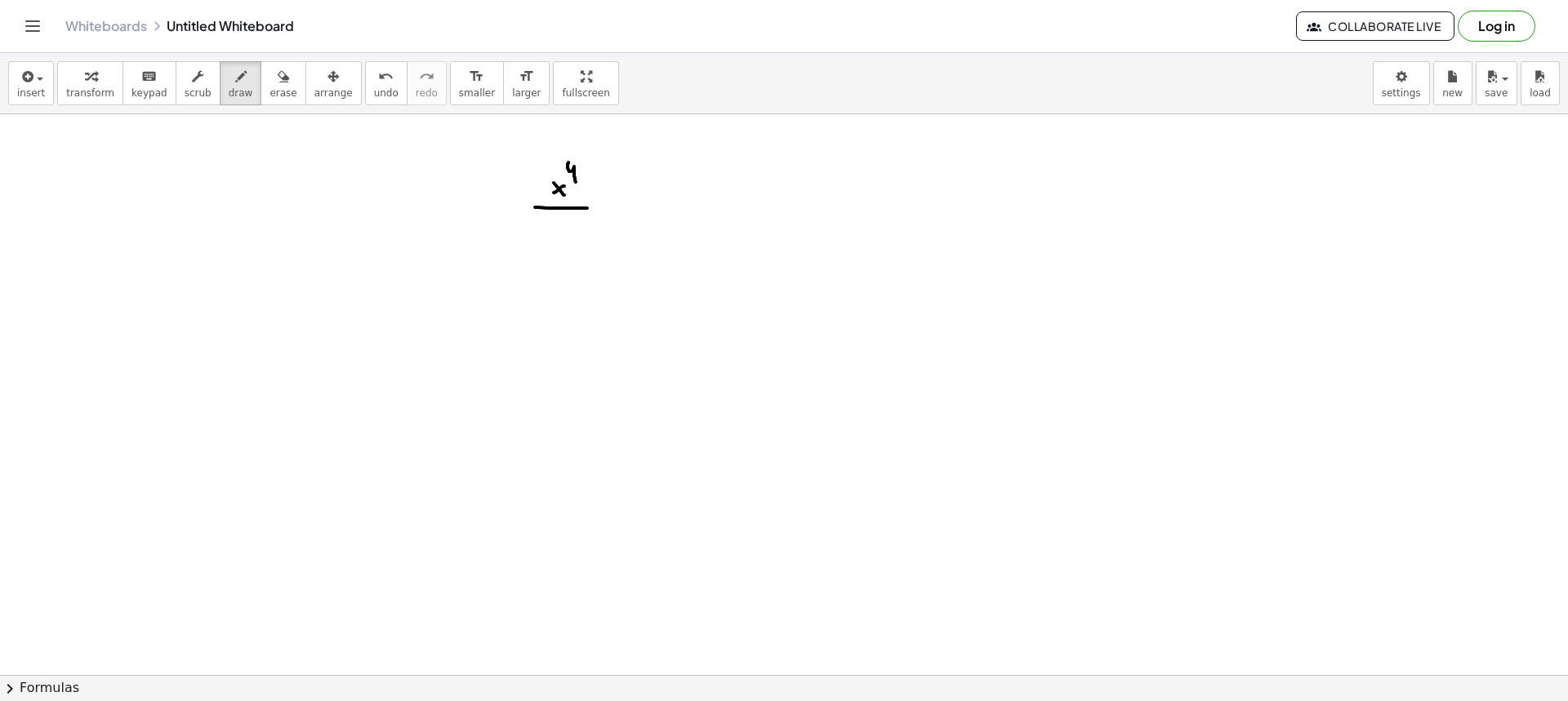
drag, startPoint x: 535, startPoint y: 208, endPoint x: 604, endPoint y: 208, distance: 69.0
click at [600, 208] on div at bounding box center [784, 430] width 1568 height 1122
drag, startPoint x: 565, startPoint y: 235, endPoint x: 556, endPoint y: 245, distance: 13.5
click at [557, 248] on div at bounding box center [784, 430] width 1568 height 1122
drag, startPoint x: 567, startPoint y: 246, endPoint x: 572, endPoint y: 230, distance: 16.8
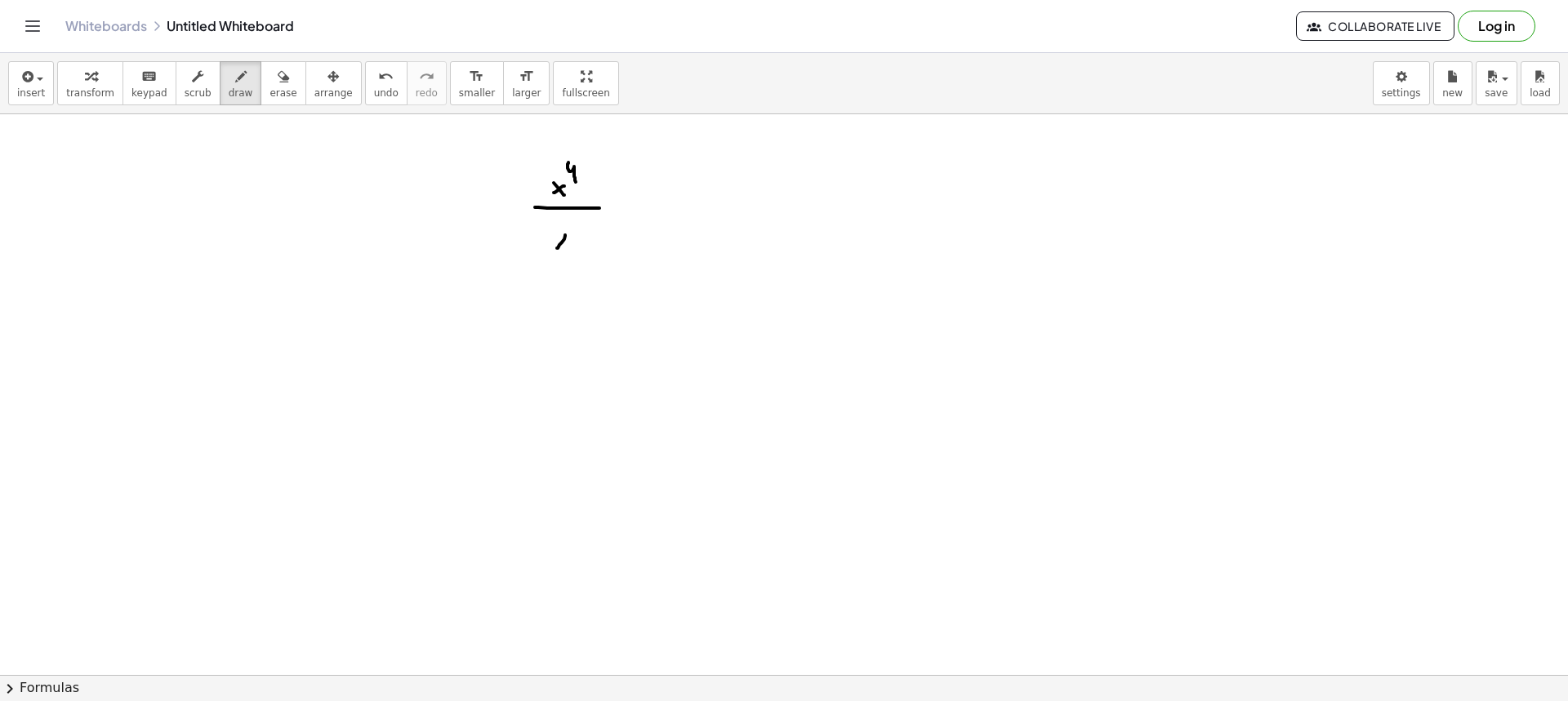
click at [568, 246] on div at bounding box center [784, 430] width 1568 height 1122
drag, startPoint x: 574, startPoint y: 222, endPoint x: 567, endPoint y: 272, distance: 50.5
click at [573, 231] on div at bounding box center [784, 430] width 1568 height 1122
click at [508, 356] on div at bounding box center [784, 430] width 1568 height 1122
click at [517, 357] on div at bounding box center [784, 430] width 1568 height 1122
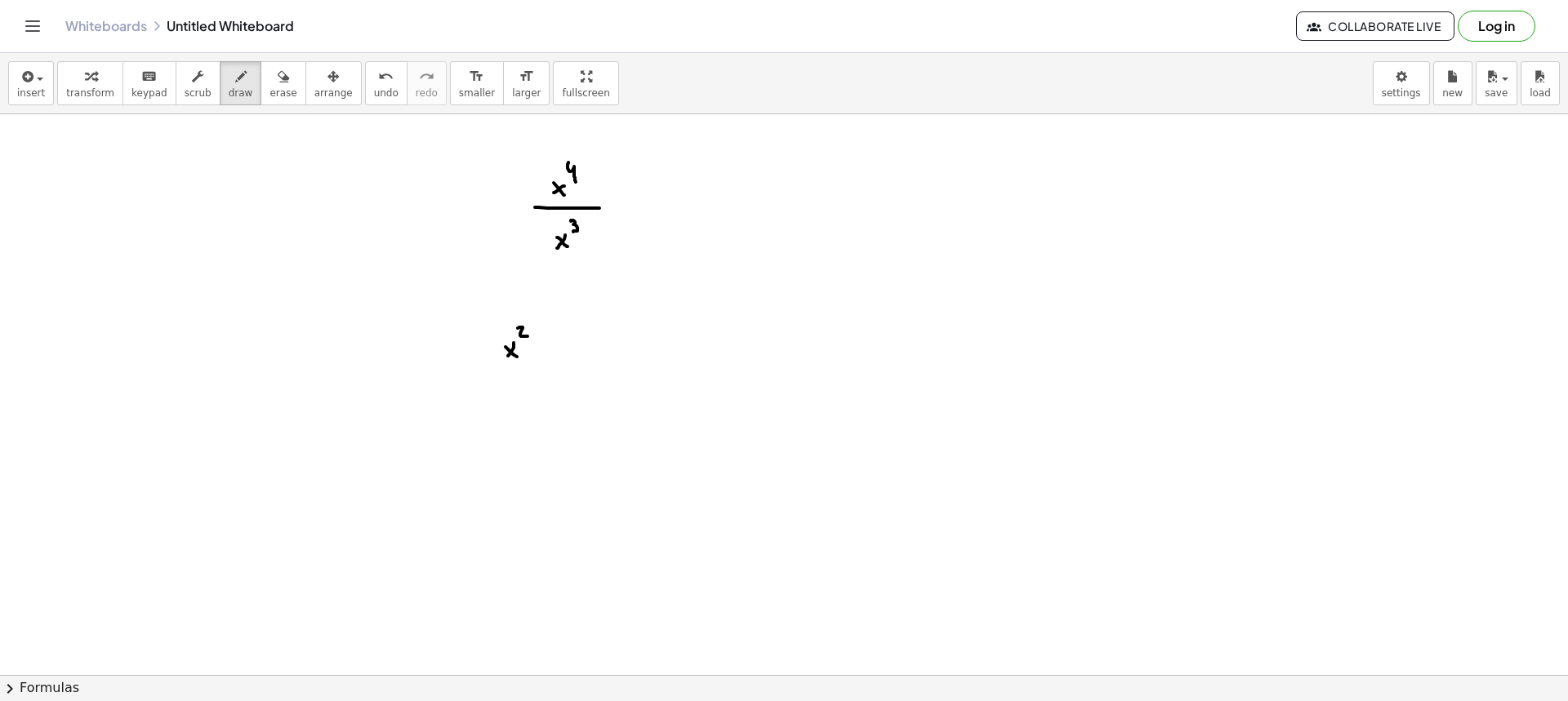
drag, startPoint x: 517, startPoint y: 328, endPoint x: 527, endPoint y: 336, distance: 12.8
click at [527, 336] on div at bounding box center [784, 430] width 1568 height 1122
click at [541, 352] on div at bounding box center [784, 430] width 1568 height 1122
click at [561, 352] on div at bounding box center [784, 430] width 1568 height 1122
drag, startPoint x: 570, startPoint y: 351, endPoint x: 576, endPoint y: 329, distance: 22.8
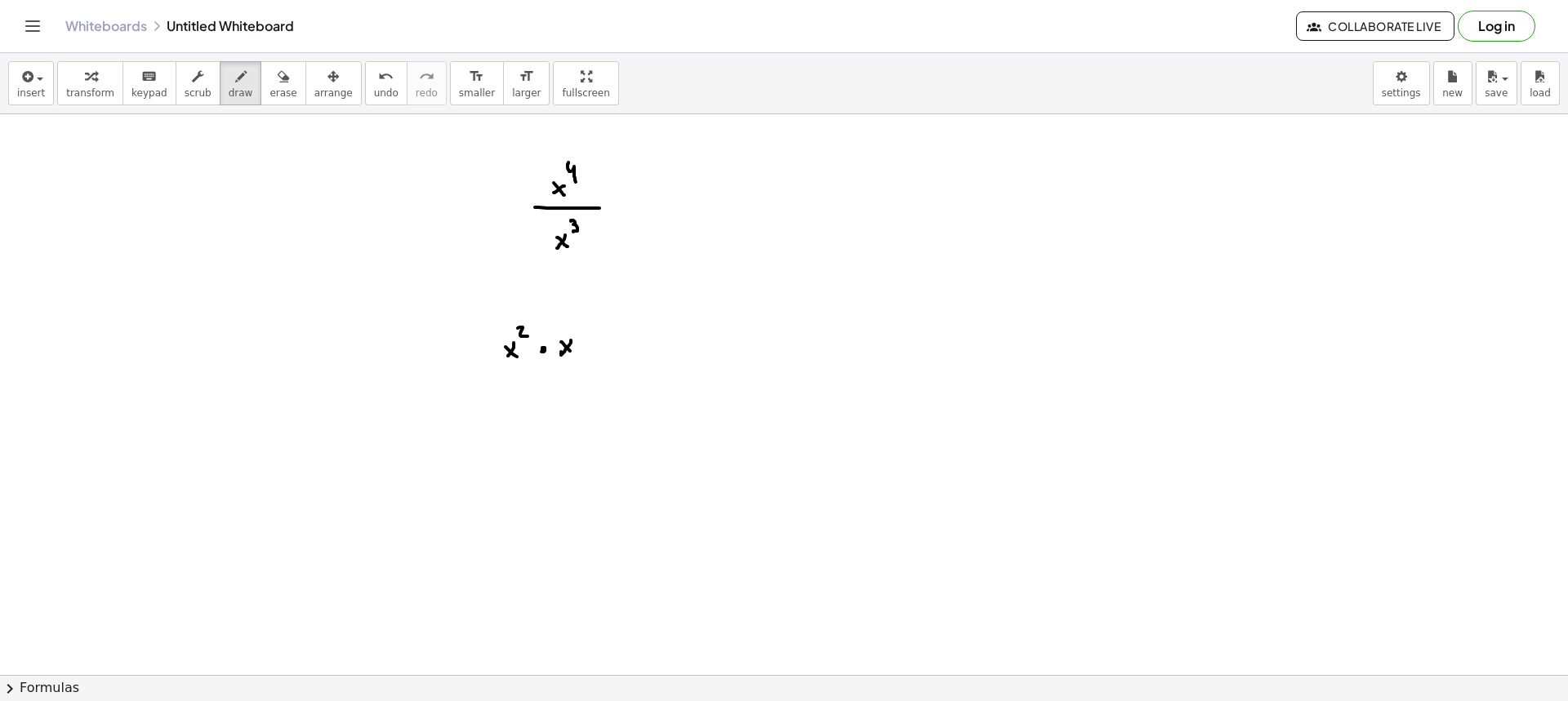
click at [573, 353] on div at bounding box center [784, 430] width 1568 height 1122
click at [578, 323] on div at bounding box center [784, 430] width 1568 height 1122
drag, startPoint x: 573, startPoint y: 323, endPoint x: 569, endPoint y: 334, distance: 11.7
click at [570, 334] on div at bounding box center [784, 430] width 1568 height 1122
drag, startPoint x: 490, startPoint y: 371, endPoint x: 614, endPoint y: 372, distance: 124.0
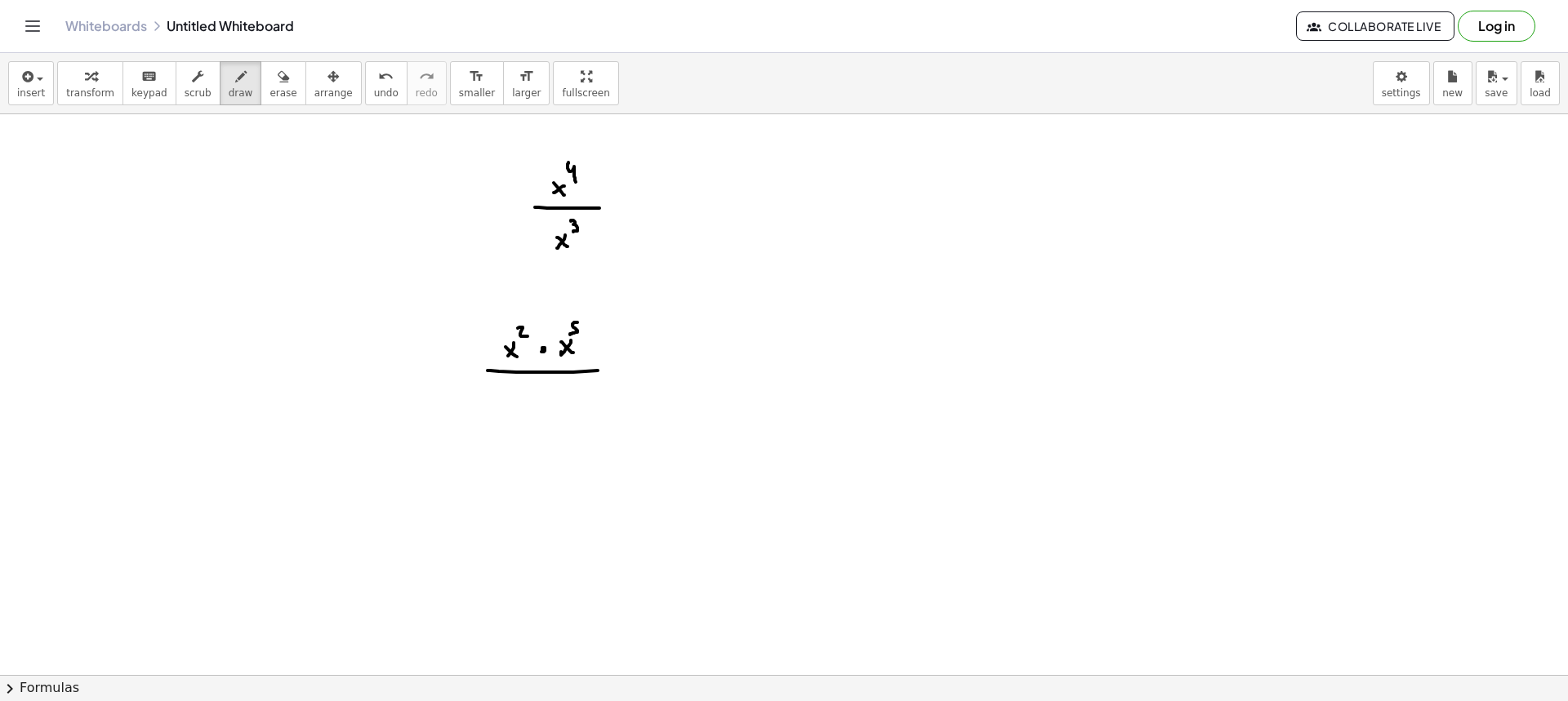
click at [615, 372] on div at bounding box center [784, 430] width 1568 height 1122
click at [532, 405] on div at bounding box center [784, 430] width 1568 height 1122
drag, startPoint x: 540, startPoint y: 395, endPoint x: 549, endPoint y: 404, distance: 12.7
click at [549, 404] on div at bounding box center [784, 430] width 1568 height 1122
drag, startPoint x: 556, startPoint y: 379, endPoint x: 569, endPoint y: 391, distance: 17.7
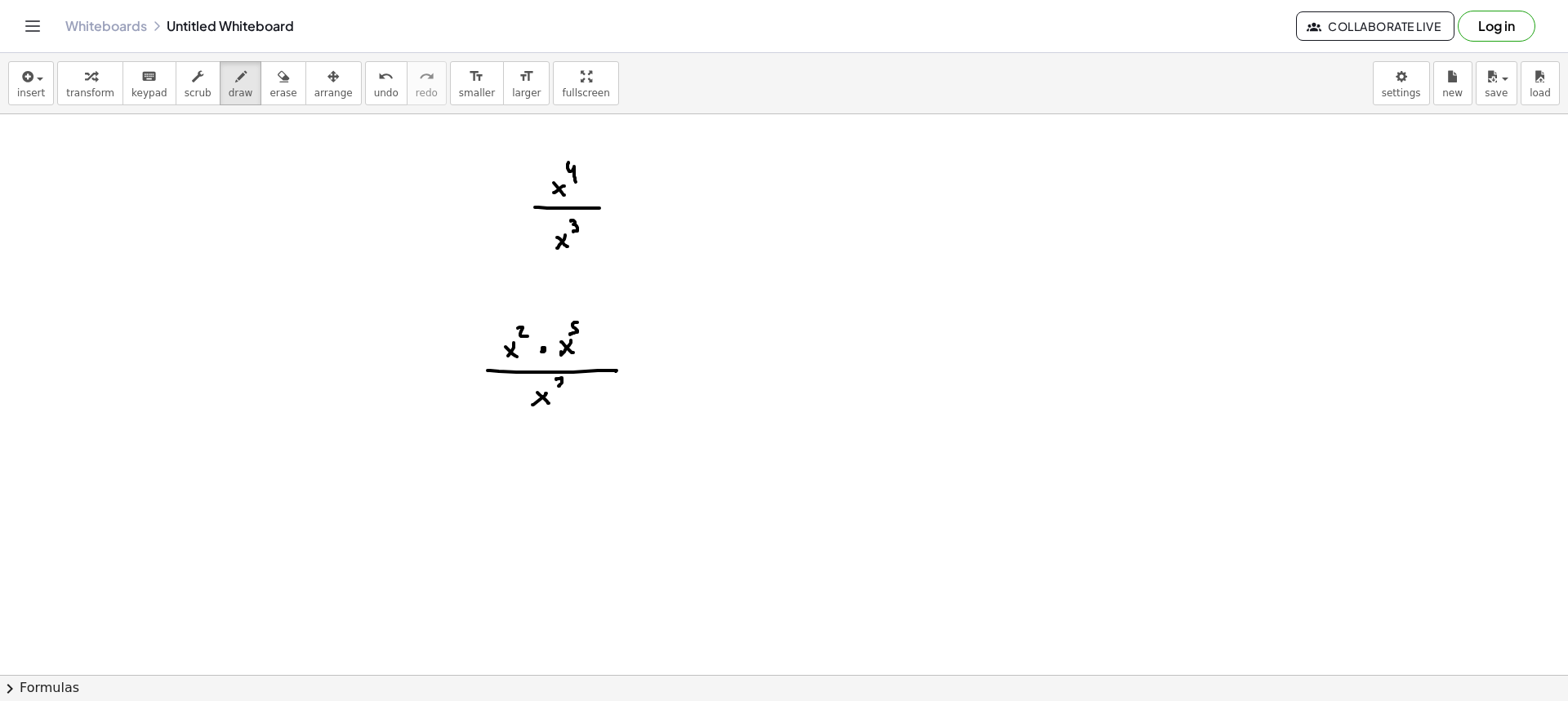
click at [566, 390] on div at bounding box center [784, 430] width 1568 height 1122
click at [639, 204] on div at bounding box center [784, 430] width 1568 height 1122
drag, startPoint x: 639, startPoint y: 211, endPoint x: 650, endPoint y: 212, distance: 11.0
click at [648, 211] on div at bounding box center [784, 430] width 1568 height 1122
click at [646, 370] on div at bounding box center [784, 430] width 1568 height 1122
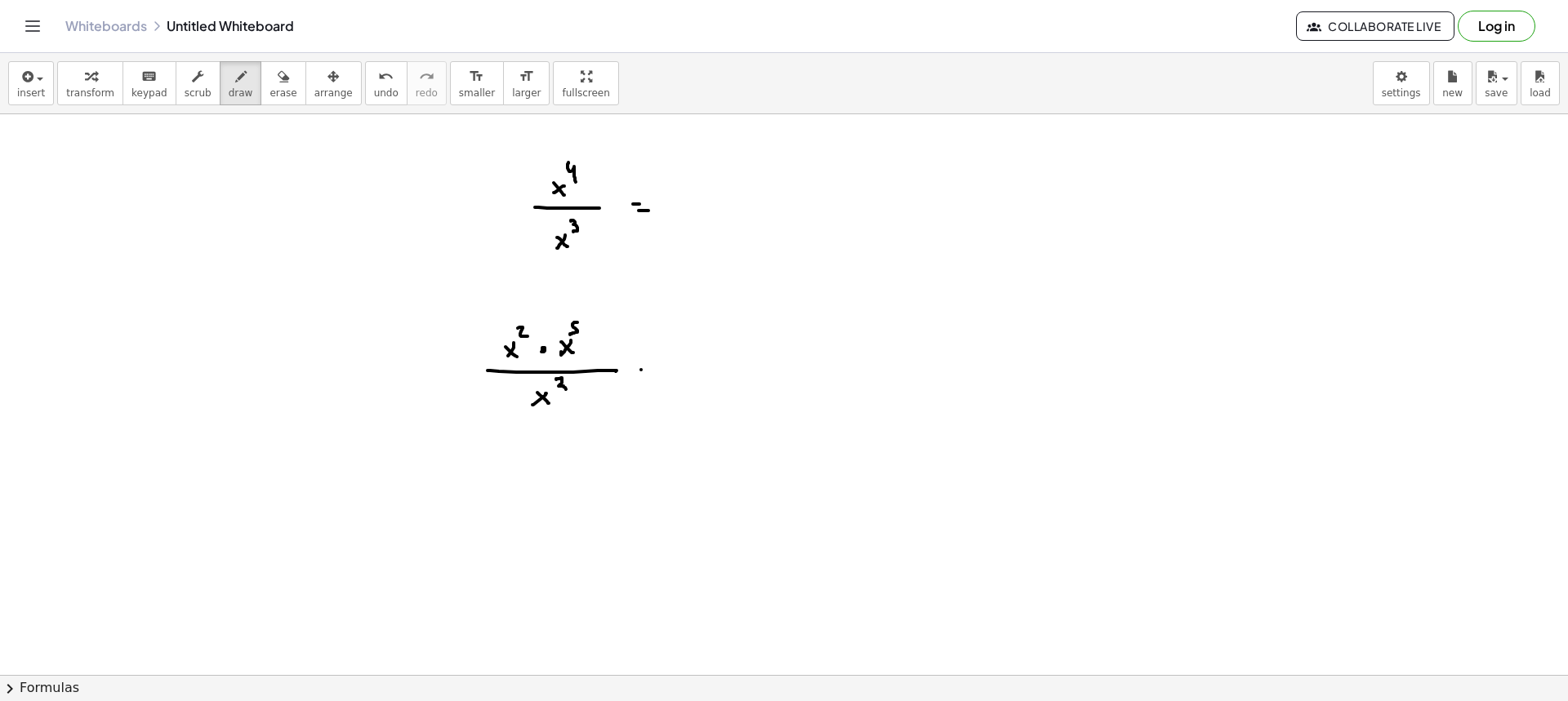
click at [646, 379] on div at bounding box center [784, 430] width 1568 height 1122
click at [496, 495] on div at bounding box center [784, 430] width 1568 height 1122
drag, startPoint x: 498, startPoint y: 487, endPoint x: 514, endPoint y: 495, distance: 17.9
click at [513, 495] on div at bounding box center [784, 430] width 1568 height 1122
drag, startPoint x: 514, startPoint y: 459, endPoint x: 517, endPoint y: 473, distance: 14.3
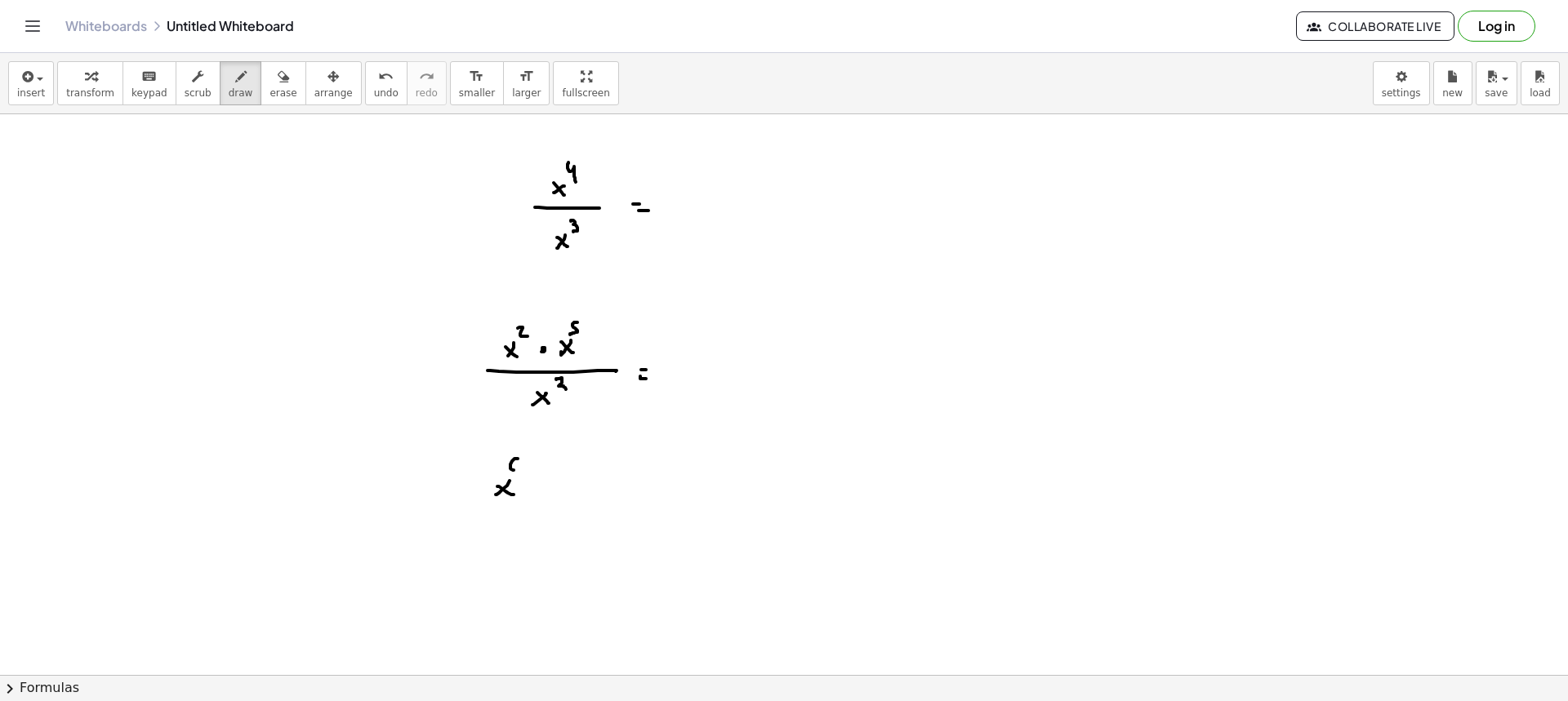
click at [513, 472] on div at bounding box center [784, 430] width 1568 height 1122
click at [531, 487] on div at bounding box center [784, 430] width 1568 height 1122
click at [559, 488] on div at bounding box center [784, 430] width 1568 height 1122
drag, startPoint x: 570, startPoint y: 489, endPoint x: 571, endPoint y: 462, distance: 27.0
click at [572, 488] on div at bounding box center [784, 430] width 1568 height 1122
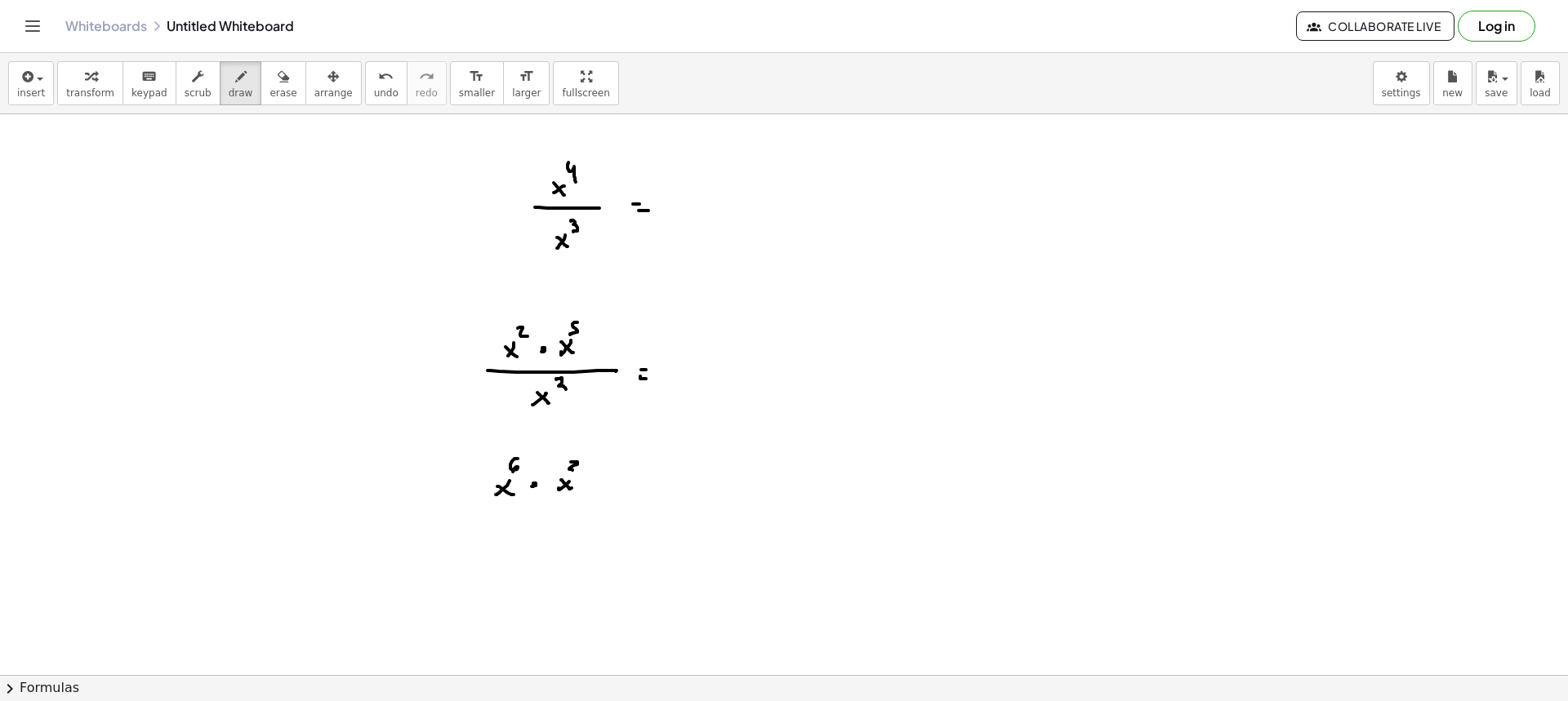
drag, startPoint x: 571, startPoint y: 462, endPoint x: 573, endPoint y: 472, distance: 10.2
click at [573, 470] on div at bounding box center [784, 430] width 1568 height 1122
drag, startPoint x: 539, startPoint y: 508, endPoint x: 583, endPoint y: 512, distance: 44.2
click at [625, 507] on div at bounding box center [784, 430] width 1568 height 1122
drag, startPoint x: 546, startPoint y: 531, endPoint x: 531, endPoint y: 543, distance: 19.2
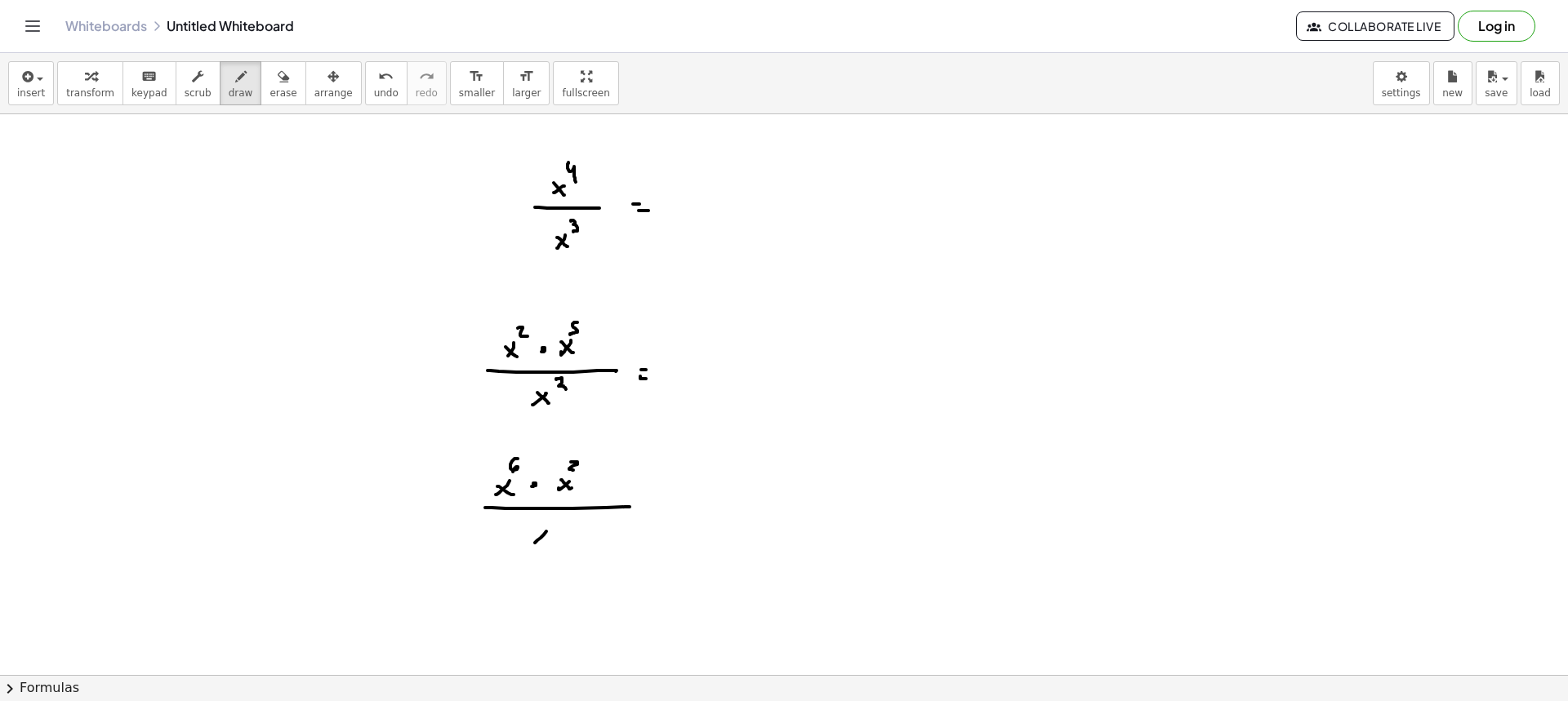
click at [531, 545] on div at bounding box center [784, 430] width 1568 height 1122
click at [545, 545] on div at bounding box center [784, 430] width 1568 height 1122
click at [555, 517] on div at bounding box center [784, 430] width 1568 height 1122
click at [553, 529] on div at bounding box center [784, 430] width 1568 height 1122
click at [661, 503] on div at bounding box center [784, 430] width 1568 height 1122
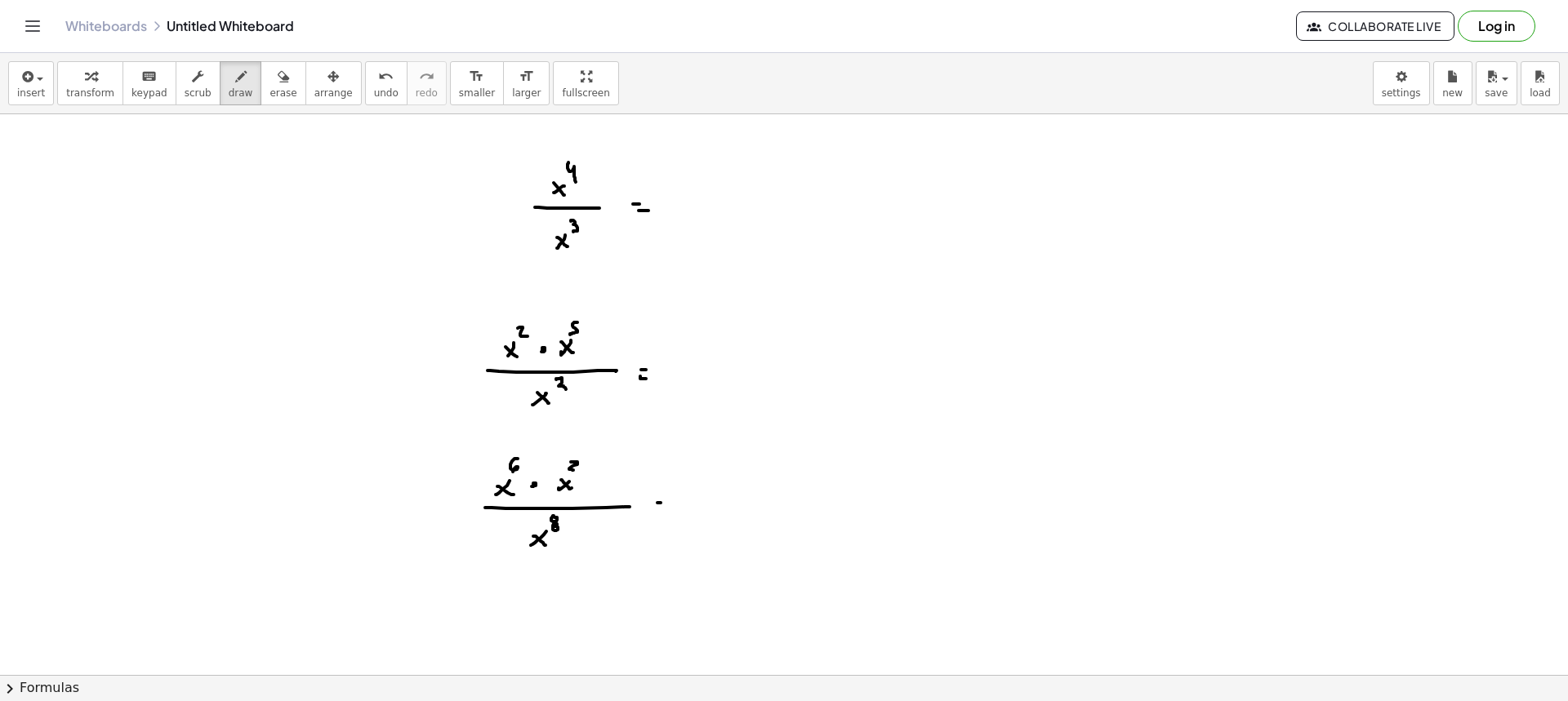
click at [667, 509] on div at bounding box center [784, 430] width 1568 height 1122
click at [960, 172] on div at bounding box center [784, 430] width 1568 height 1122
click at [972, 167] on div at bounding box center [784, 430] width 1568 height 1122
click at [985, 174] on div at bounding box center [784, 430] width 1568 height 1122
click at [999, 183] on div at bounding box center [784, 430] width 1568 height 1122
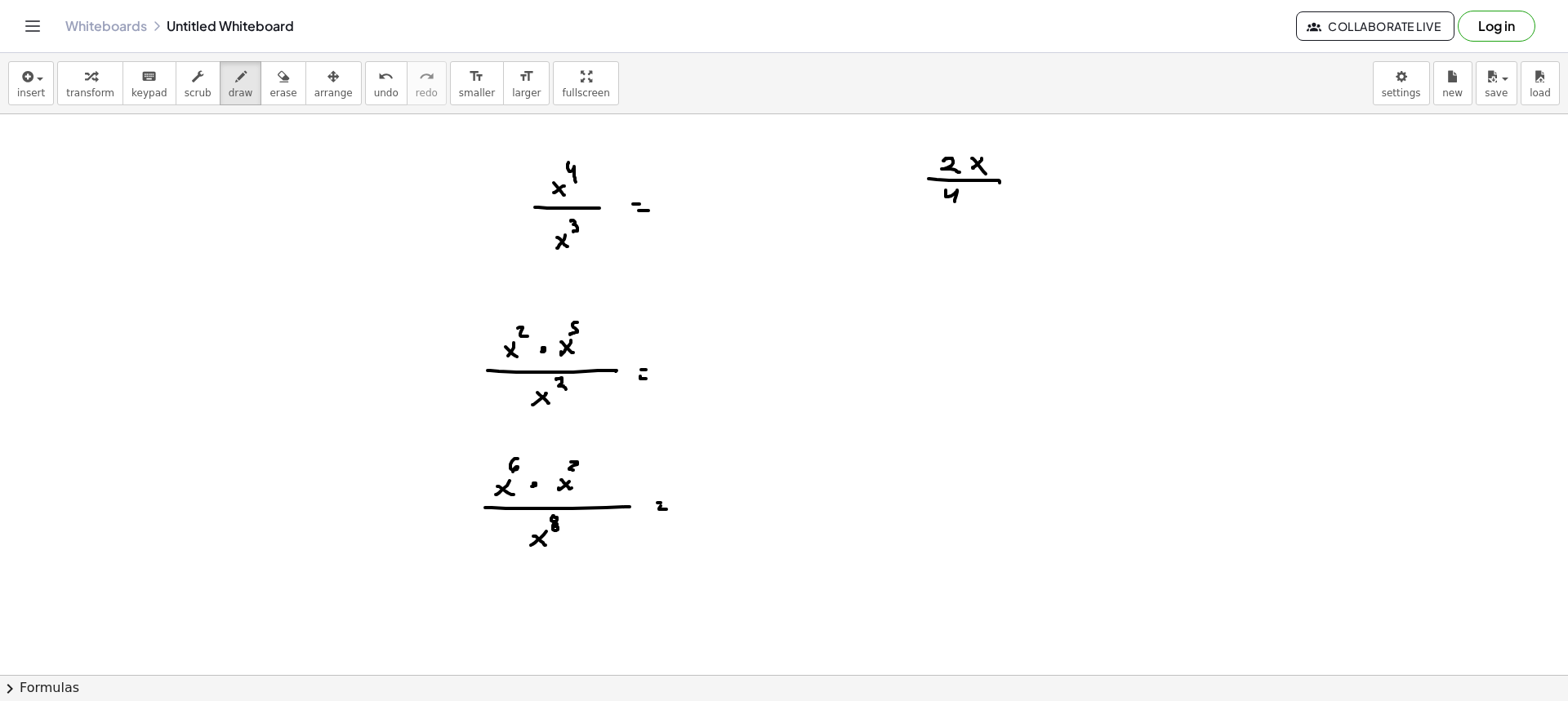
click at [957, 204] on div at bounding box center [784, 430] width 1568 height 1122
click at [971, 202] on div at bounding box center [784, 430] width 1568 height 1122
click at [990, 204] on div at bounding box center [784, 430] width 1568 height 1122
click at [1015, 180] on div at bounding box center [784, 430] width 1568 height 1122
click at [1021, 186] on div at bounding box center [784, 430] width 1568 height 1122
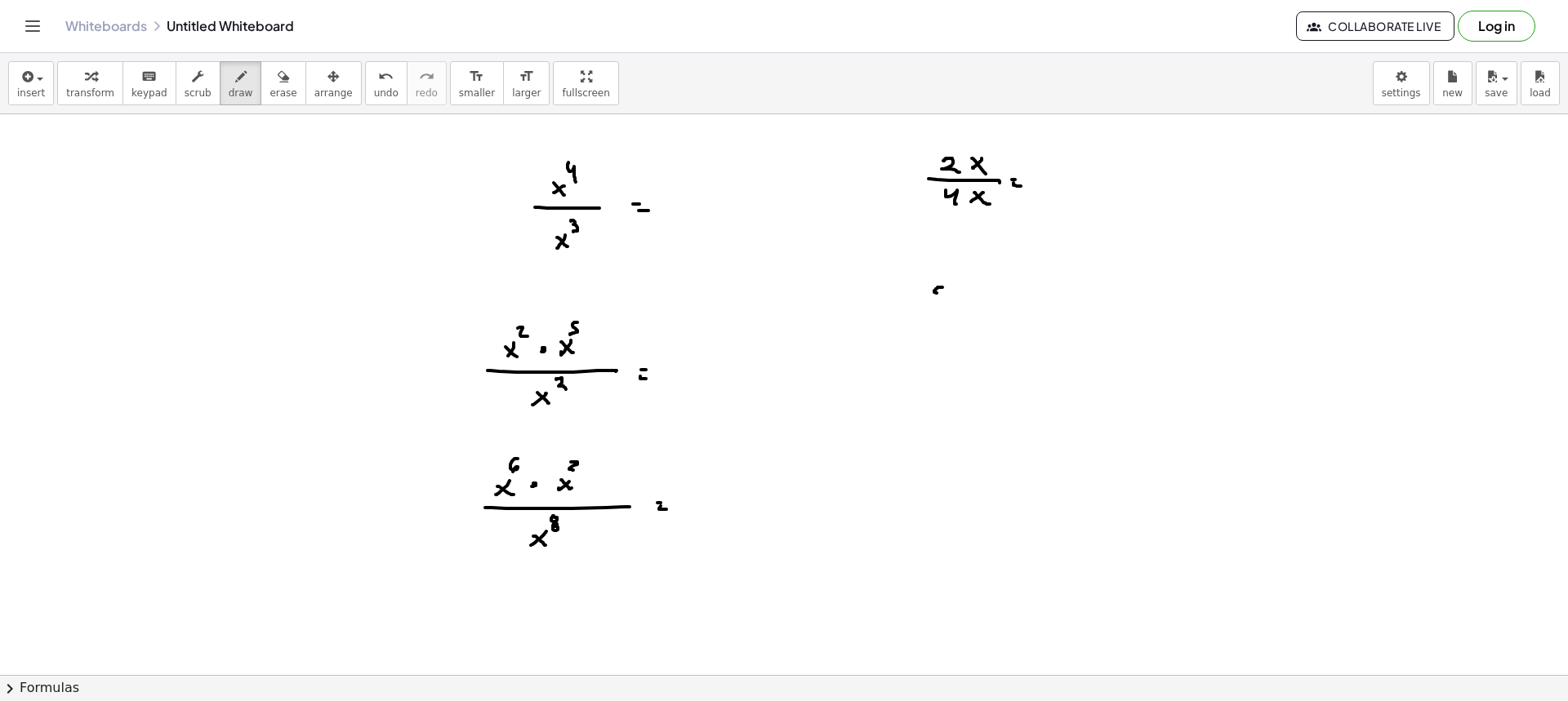
click at [934, 301] on div at bounding box center [784, 430] width 1568 height 1122
click at [963, 311] on div at bounding box center [784, 430] width 1568 height 1122
click at [922, 331] on div at bounding box center [784, 430] width 1568 height 1122
click at [943, 306] on div at bounding box center [784, 430] width 1568 height 1122
click at [968, 314] on div at bounding box center [784, 430] width 1568 height 1122
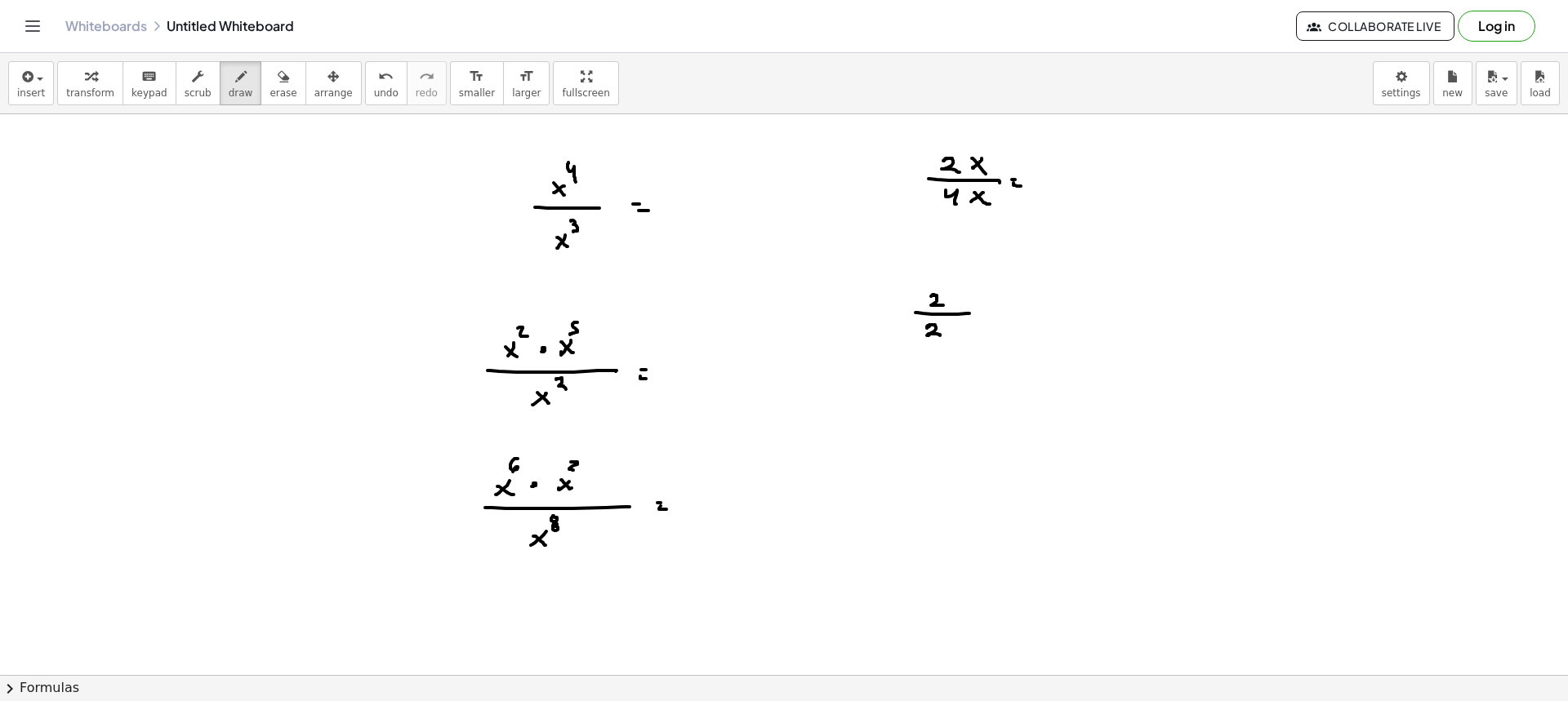
click at [947, 334] on div at bounding box center [784, 430] width 1568 height 1122
click at [952, 306] on div at bounding box center [784, 430] width 1568 height 1122
click at [963, 305] on div at bounding box center [784, 430] width 1568 height 1122
click at [976, 288] on div at bounding box center [784, 430] width 1568 height 1122
click at [951, 335] on div at bounding box center [784, 430] width 1568 height 1122
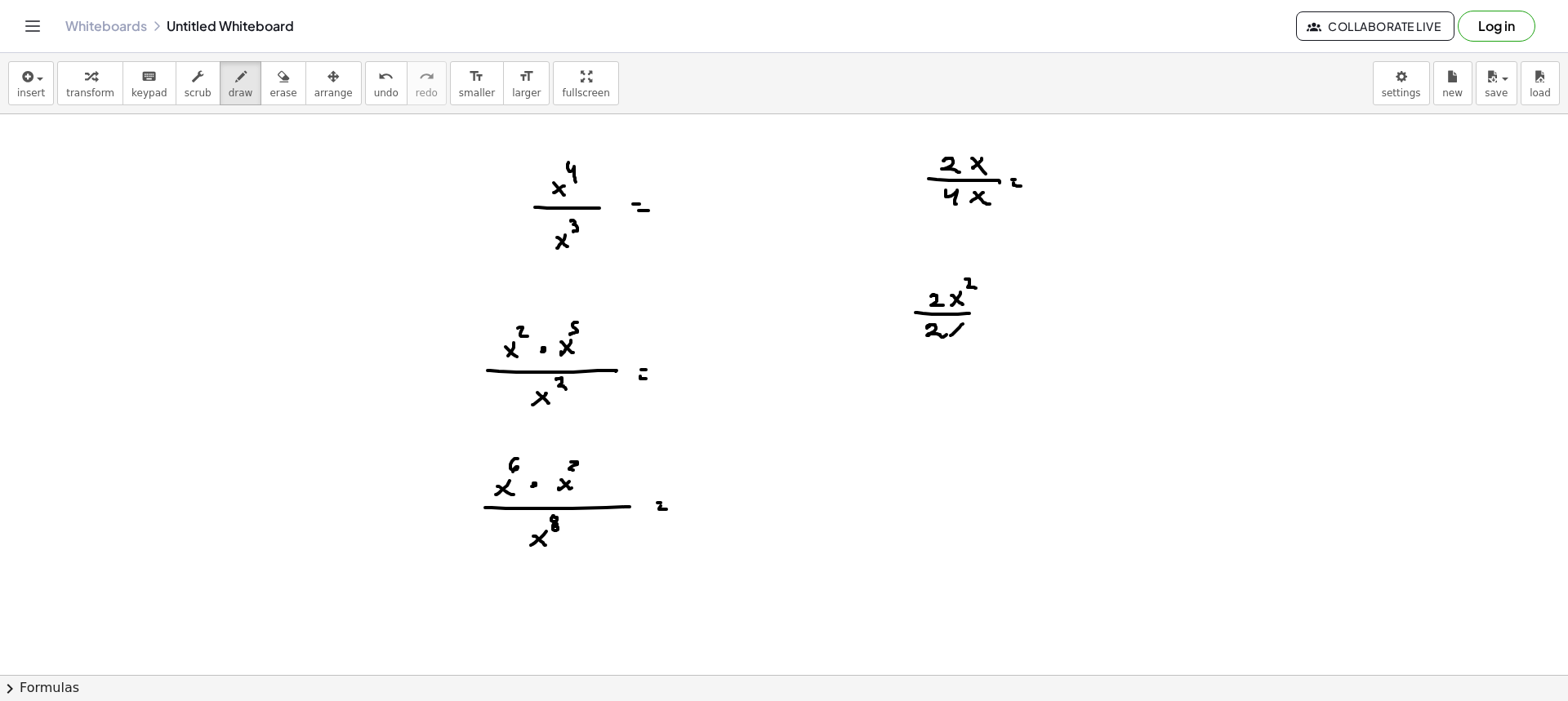
click at [964, 334] on div at bounding box center [784, 430] width 1568 height 1122
click at [973, 325] on div at bounding box center [784, 430] width 1568 height 1122
click at [1017, 311] on div at bounding box center [784, 430] width 1568 height 1122
click at [960, 335] on div at bounding box center [784, 430] width 1568 height 1122
click at [971, 335] on div at bounding box center [784, 430] width 1568 height 1122
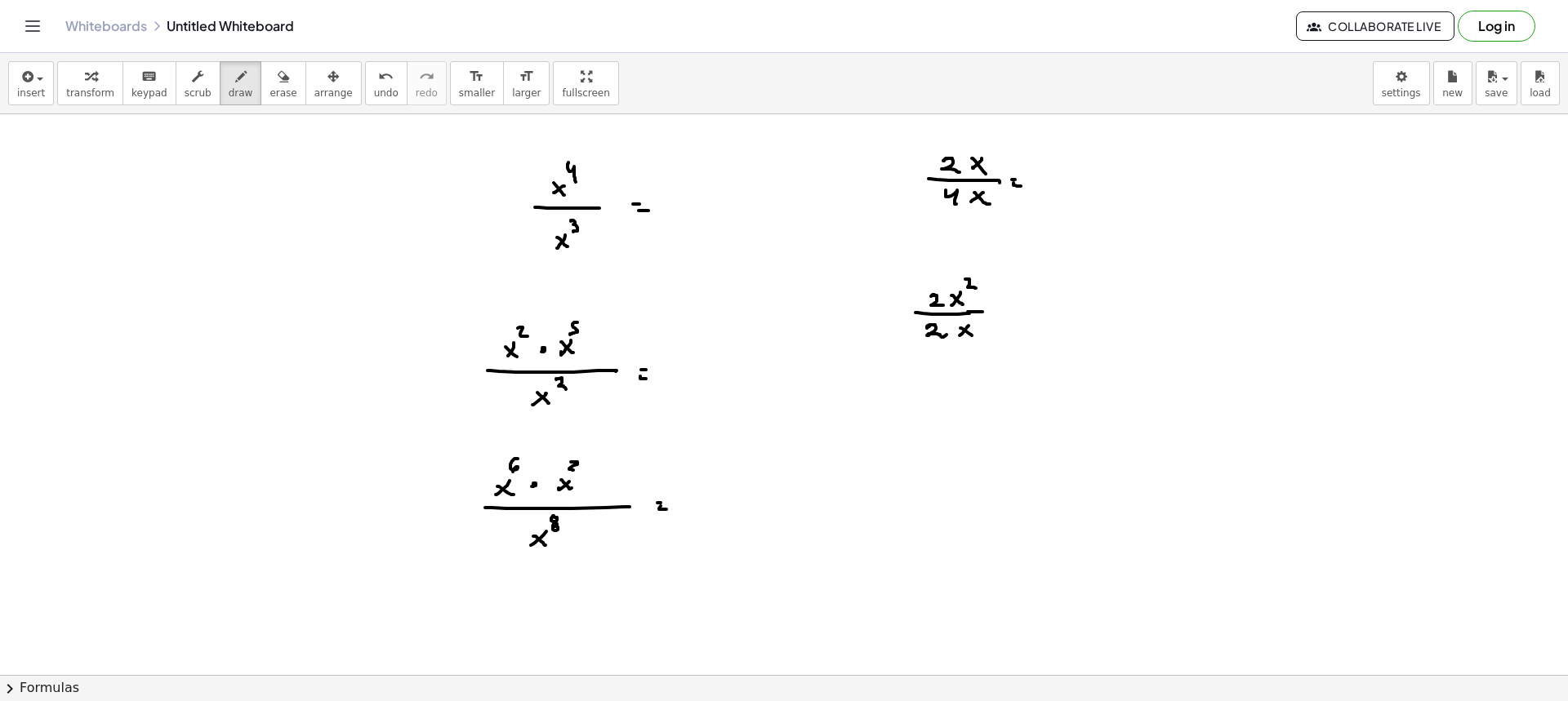
click at [990, 315] on div at bounding box center [784, 430] width 1568 height 1122
click at [938, 400] on div at bounding box center [784, 430] width 1568 height 1122
click at [951, 404] on div at bounding box center [784, 430] width 1568 height 1122
click at [960, 402] on div at bounding box center [784, 430] width 1568 height 1122
click at [964, 382] on div at bounding box center [784, 430] width 1568 height 1122
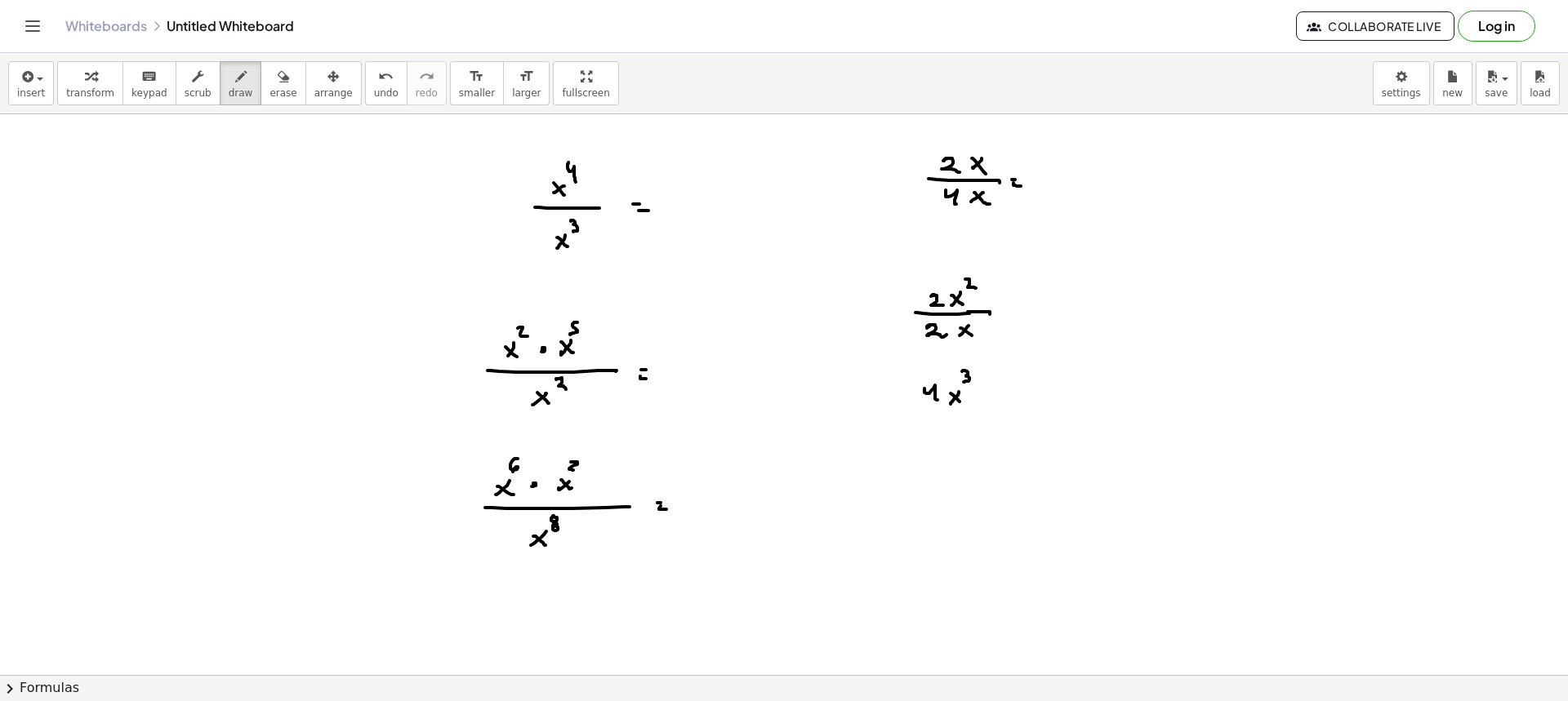
click at [1010, 417] on div at bounding box center [784, 430] width 1568 height 1122
click at [944, 452] on div at bounding box center [784, 430] width 1568 height 1122
click at [950, 450] on div at bounding box center [784, 430] width 1568 height 1122
click at [962, 454] on div at bounding box center [784, 430] width 1568 height 1122
click at [985, 400] on div at bounding box center [784, 430] width 1568 height 1122
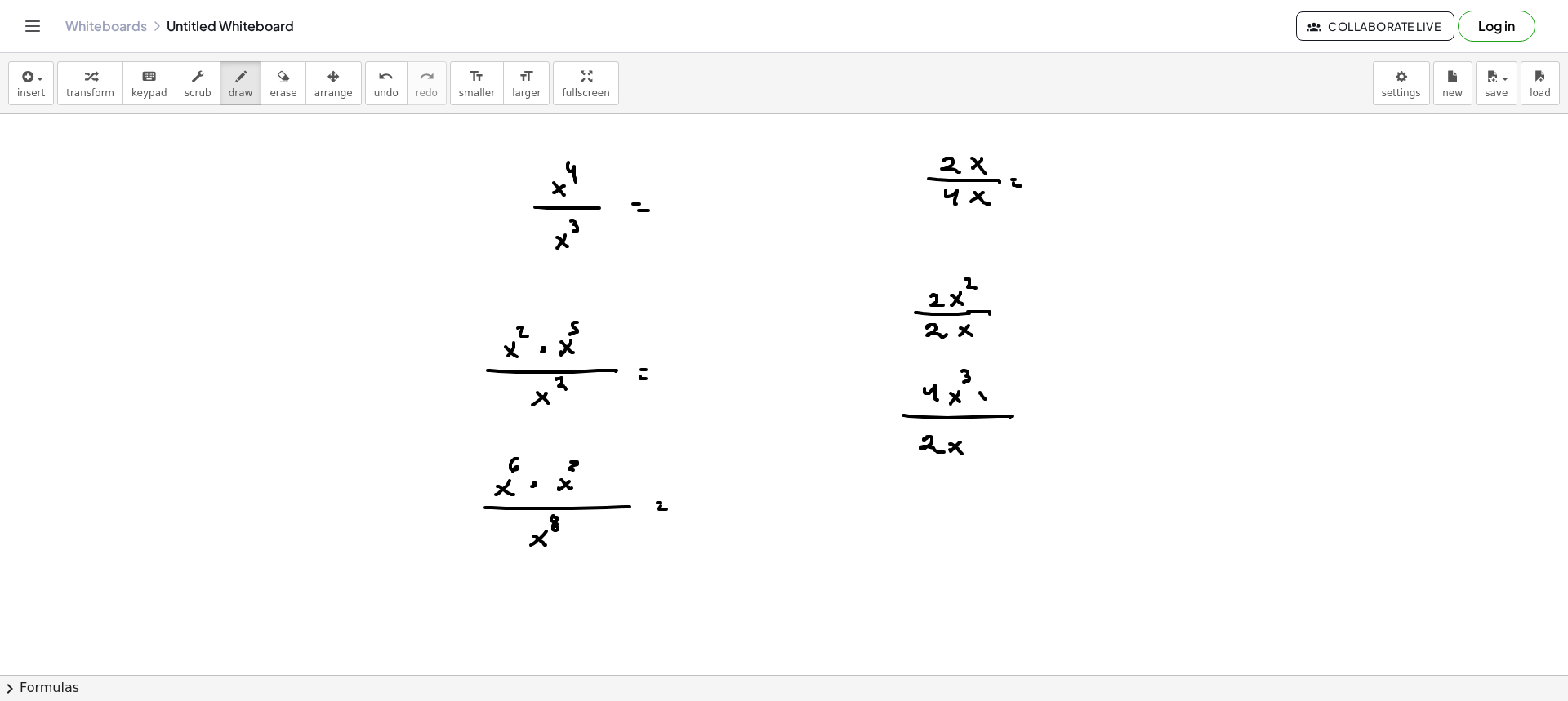
click at [980, 412] on div at bounding box center [784, 430] width 1568 height 1122
click at [1004, 382] on div at bounding box center [784, 430] width 1568 height 1122
click at [985, 447] on div at bounding box center [784, 430] width 1568 height 1122
click at [976, 460] on div at bounding box center [784, 430] width 1568 height 1122
click at [998, 438] on div at bounding box center [784, 430] width 1568 height 1122
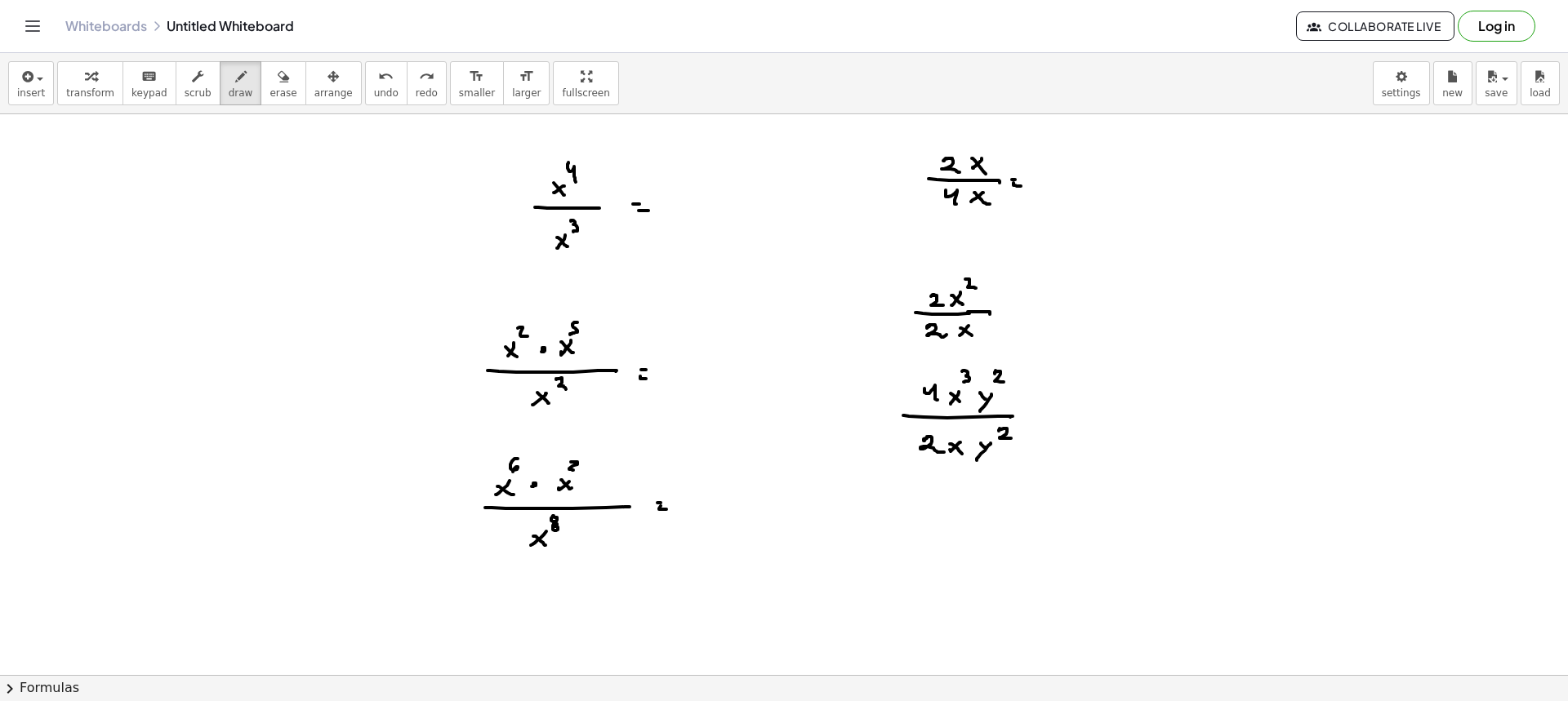
click at [1012, 439] on div at bounding box center [784, 430] width 1568 height 1122
click at [229, 88] on span "draw" at bounding box center [241, 93] width 25 height 12
click at [1021, 309] on div at bounding box center [784, 430] width 1568 height 1122
drag, startPoint x: 1017, startPoint y: 315, endPoint x: 1027, endPoint y: 318, distance: 10.4
click at [1024, 315] on div at bounding box center [784, 430] width 1568 height 1122
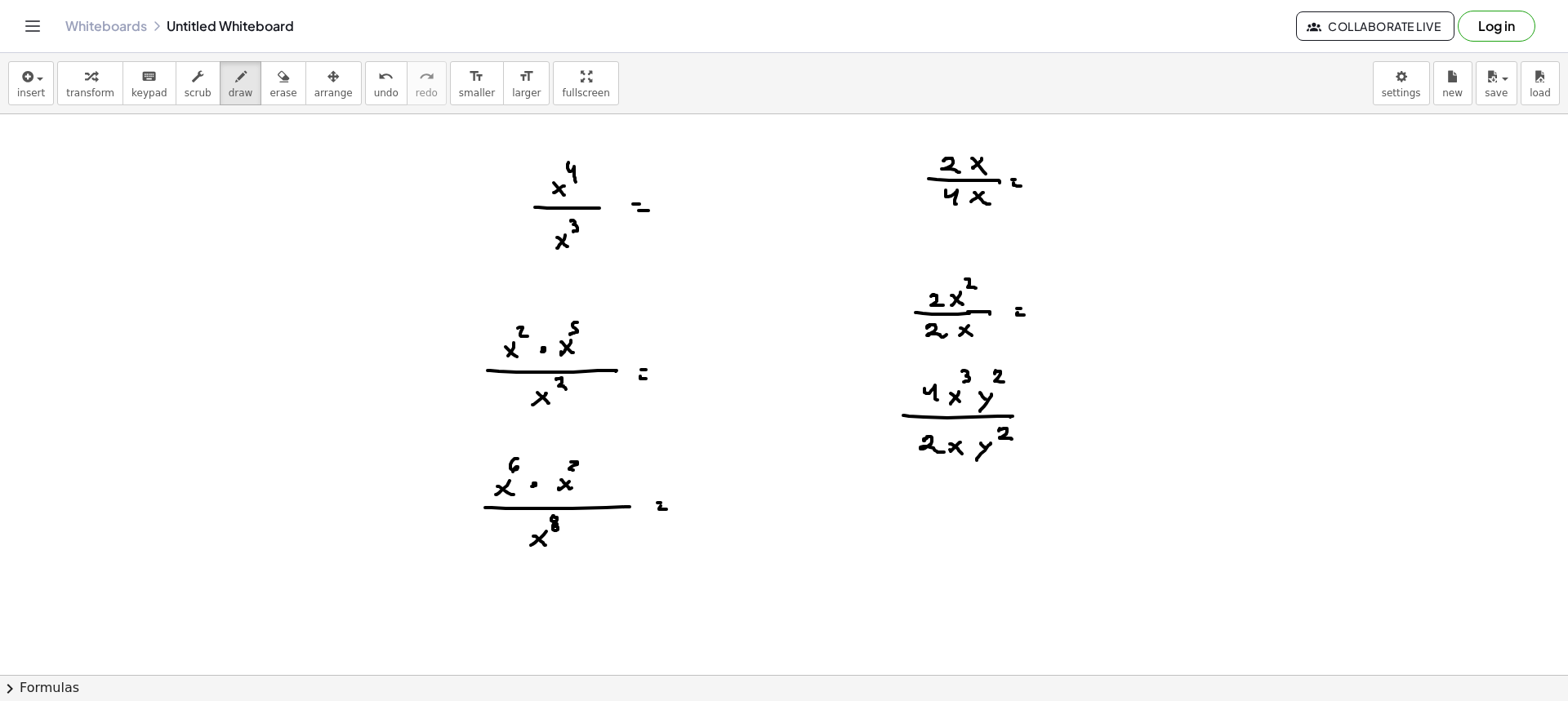
click at [1038, 417] on div at bounding box center [784, 430] width 1568 height 1122
drag, startPoint x: 1035, startPoint y: 423, endPoint x: 1058, endPoint y: 425, distance: 23.1
click at [1043, 423] on div at bounding box center [784, 430] width 1568 height 1122
drag, startPoint x: 1226, startPoint y: 155, endPoint x: 1233, endPoint y: 173, distance: 19.3
click at [1236, 172] on div at bounding box center [784, 430] width 1568 height 1122
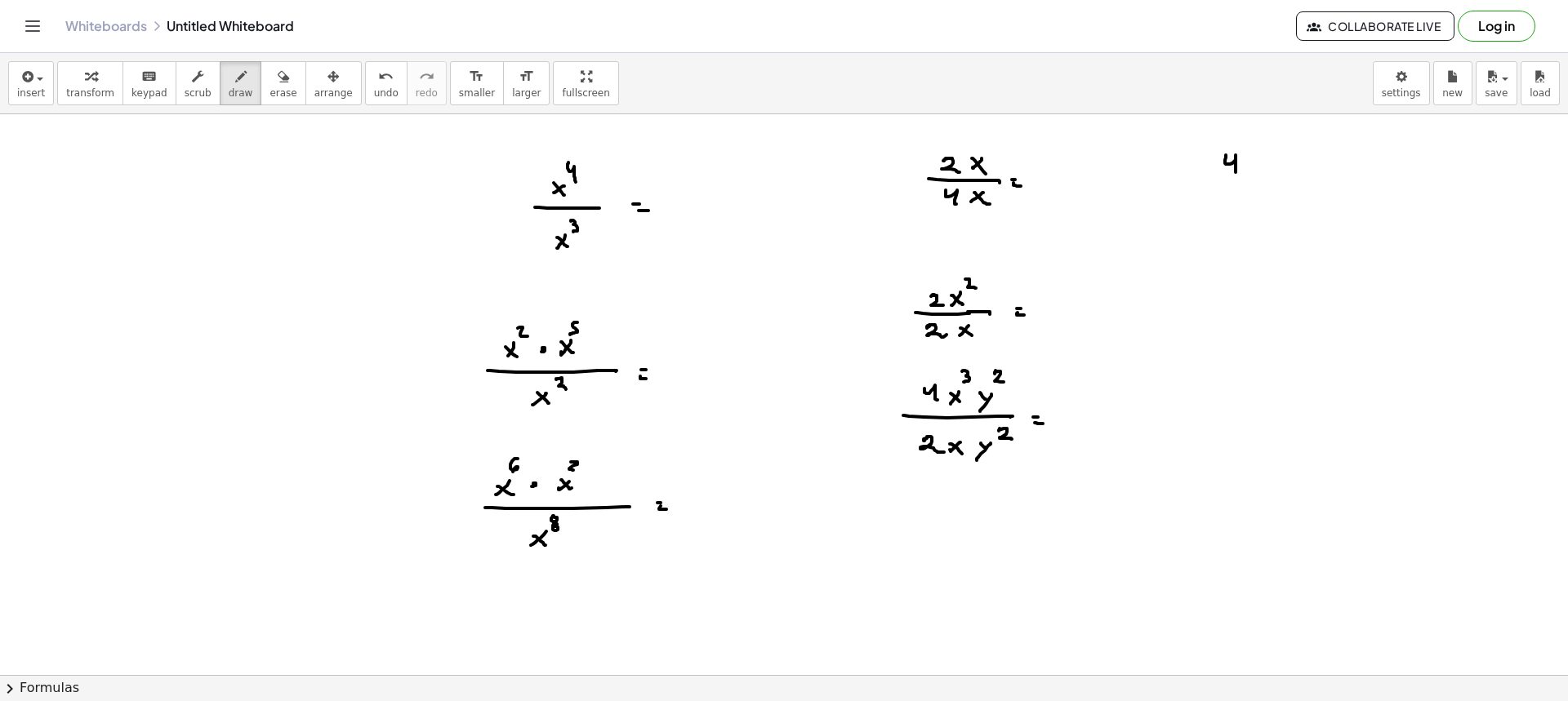
drag, startPoint x: 1239, startPoint y: 179, endPoint x: 1260, endPoint y: 180, distance: 21.0
click at [1265, 178] on div at bounding box center [784, 430] width 1568 height 1122
click at [1223, 199] on div at bounding box center [784, 430] width 1568 height 1122
click at [1238, 189] on div at bounding box center [784, 430] width 1568 height 1122
drag, startPoint x: 1257, startPoint y: 165, endPoint x: 1267, endPoint y: 164, distance: 10.0
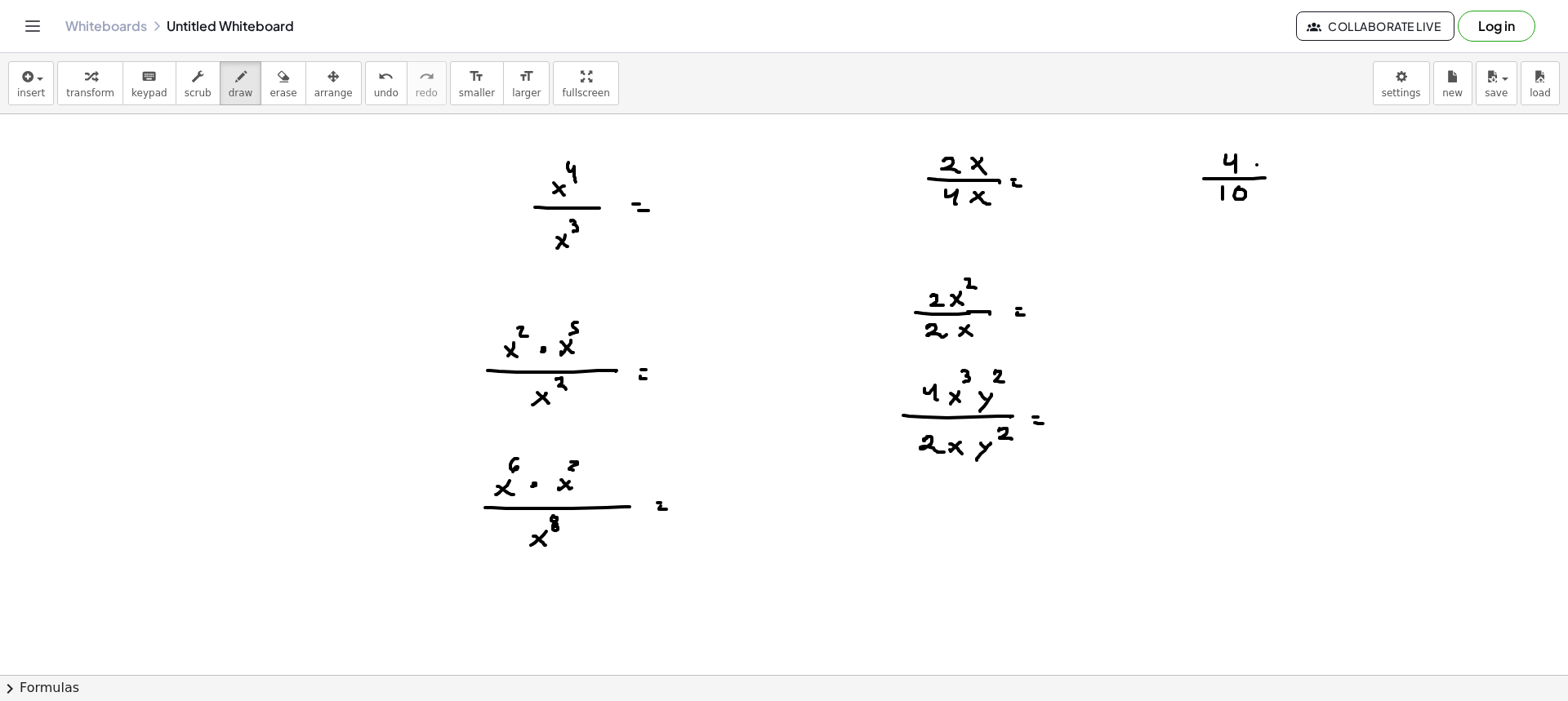
click at [1260, 169] on div at bounding box center [784, 430] width 1568 height 1122
drag, startPoint x: 1267, startPoint y: 164, endPoint x: 1253, endPoint y: 186, distance: 26.1
click at [1253, 186] on div at bounding box center [784, 430] width 1568 height 1122
drag, startPoint x: 1256, startPoint y: 180, endPoint x: 1312, endPoint y: 180, distance: 56.0
click at [1312, 180] on div at bounding box center [784, 430] width 1568 height 1122
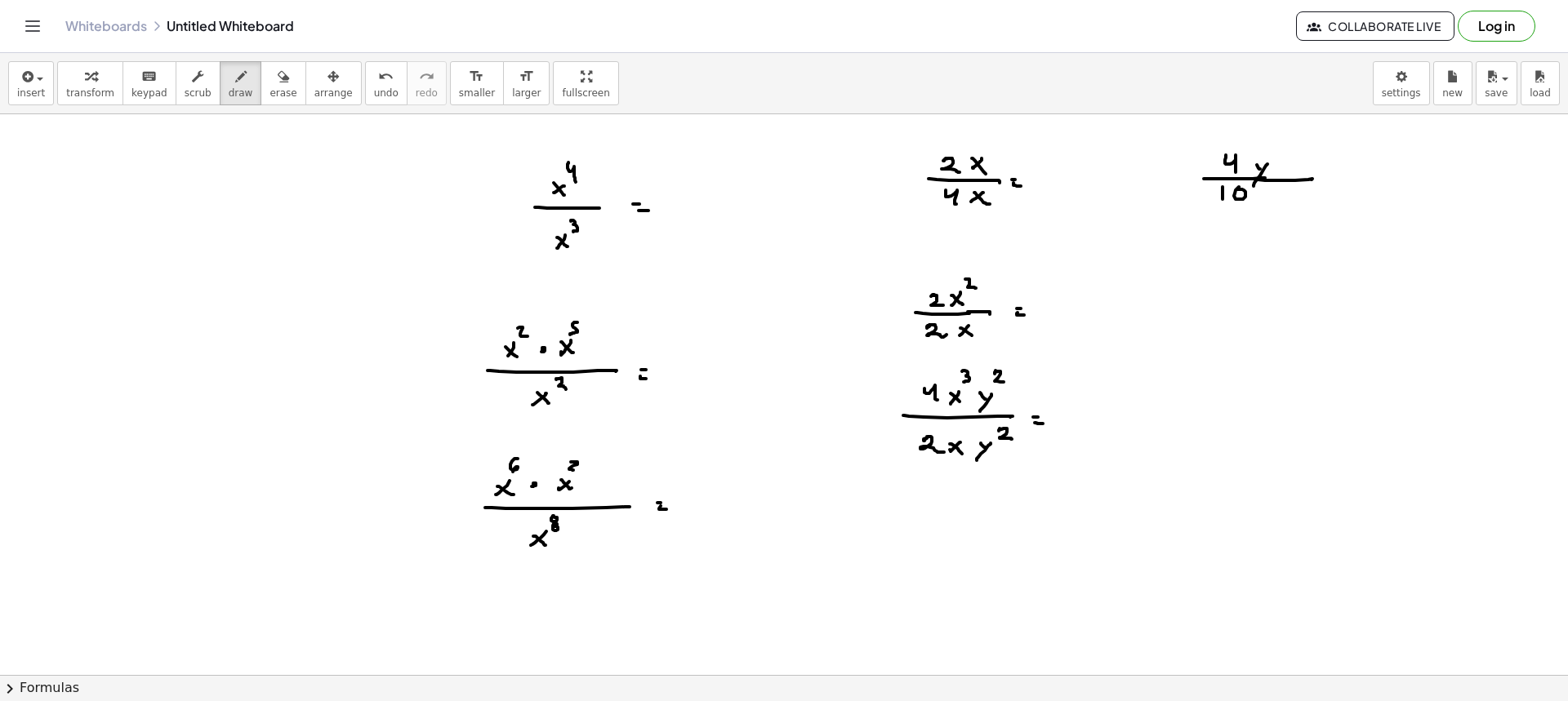
drag, startPoint x: 1261, startPoint y: 191, endPoint x: 1271, endPoint y: 198, distance: 12.2
click at [1267, 200] on div at bounding box center [784, 430] width 1568 height 1122
drag, startPoint x: 1271, startPoint y: 197, endPoint x: 1255, endPoint y: 217, distance: 25.6
click at [1255, 217] on div at bounding box center [784, 430] width 1568 height 1122
drag, startPoint x: 1224, startPoint y: 271, endPoint x: 1220, endPoint y: 285, distance: 14.6
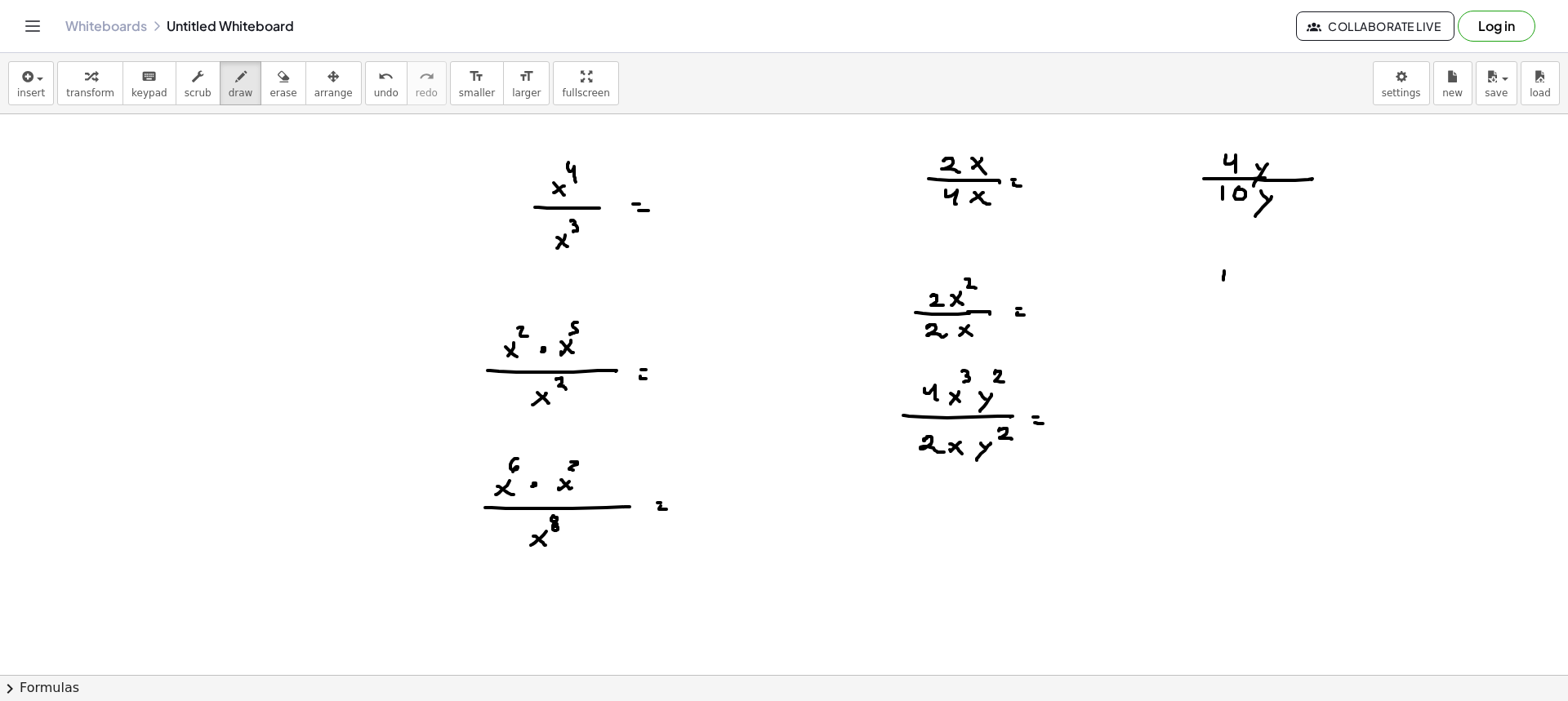
click at [1224, 283] on div at bounding box center [784, 430] width 1568 height 1122
drag, startPoint x: 1233, startPoint y: 292, endPoint x: 1244, endPoint y: 289, distance: 11.4
click at [1244, 292] on div at bounding box center [784, 430] width 1568 height 1122
drag, startPoint x: 1228, startPoint y: 305, endPoint x: 1229, endPoint y: 320, distance: 15.0
click at [1229, 320] on div at bounding box center [784, 430] width 1568 height 1122
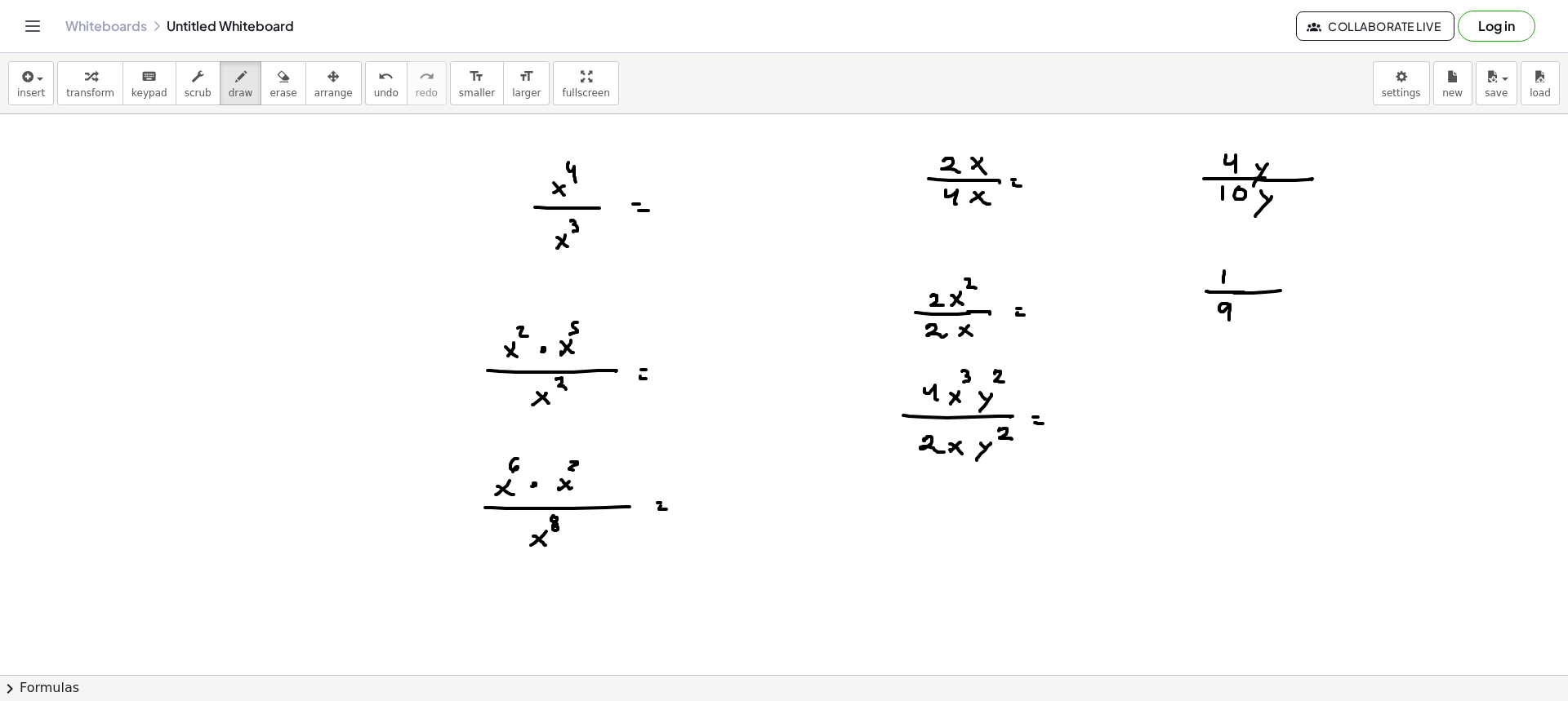
drag, startPoint x: 1234, startPoint y: 293, endPoint x: 1281, endPoint y: 291, distance: 47.0
click at [1281, 291] on div at bounding box center [784, 430] width 1568 height 1122
click at [1240, 287] on div at bounding box center [784, 430] width 1568 height 1122
click at [1250, 289] on div at bounding box center [784, 430] width 1568 height 1122
drag, startPoint x: 1252, startPoint y: 264, endPoint x: 1264, endPoint y: 270, distance: 13.4
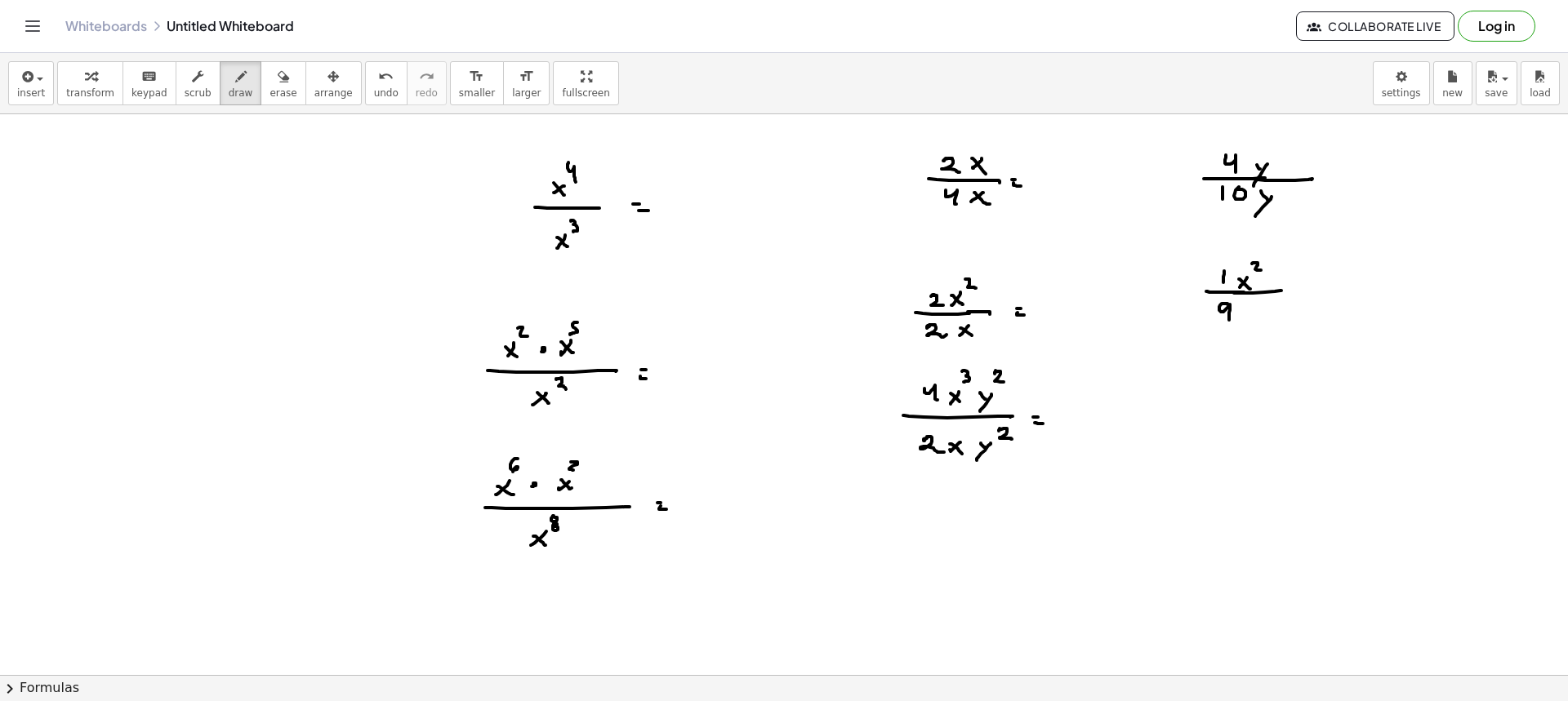
click at [1261, 270] on div at bounding box center [784, 430] width 1568 height 1122
click at [1252, 313] on div at bounding box center [784, 430] width 1568 height 1122
drag, startPoint x: 1251, startPoint y: 316, endPoint x: 1241, endPoint y: 329, distance: 16.4
click at [1241, 329] on div at bounding box center [784, 430] width 1568 height 1122
drag, startPoint x: 1261, startPoint y: 299, endPoint x: 1269, endPoint y: 305, distance: 10.0
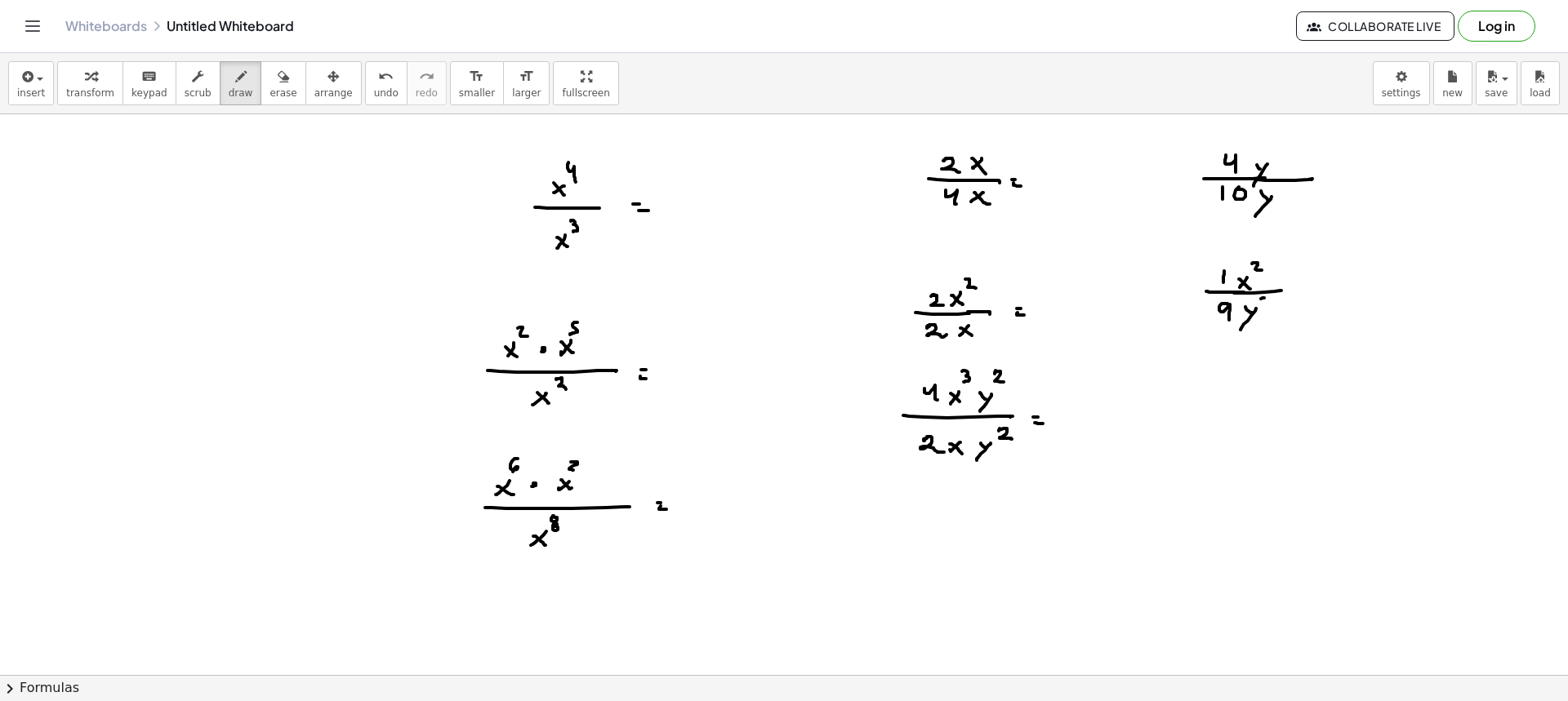
click at [1269, 305] on div at bounding box center [784, 430] width 1568 height 1122
drag, startPoint x: 688, startPoint y: 203, endPoint x: 673, endPoint y: 213, distance: 18.0
click at [674, 217] on div at bounding box center [784, 430] width 1568 height 1122
drag, startPoint x: 675, startPoint y: 203, endPoint x: 690, endPoint y: 222, distance: 24.2
click at [689, 222] on div at bounding box center [784, 430] width 1568 height 1122
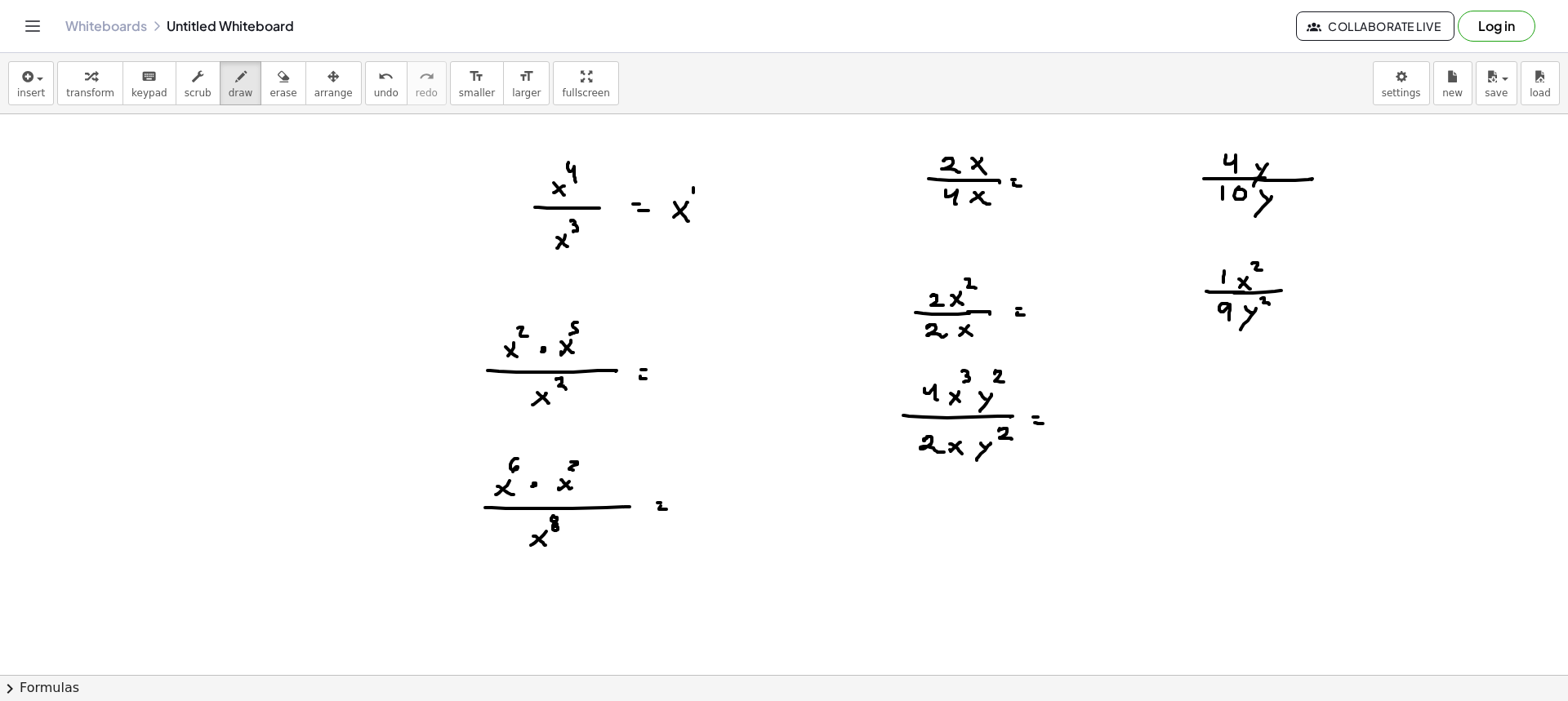
click at [693, 191] on div at bounding box center [784, 430] width 1568 height 1122
drag, startPoint x: 686, startPoint y: 353, endPoint x: 676, endPoint y: 351, distance: 10.2
click at [676, 361] on div at bounding box center [784, 430] width 1568 height 1122
click at [691, 361] on div at bounding box center [784, 430] width 1568 height 1122
click at [695, 337] on div at bounding box center [784, 430] width 1568 height 1122
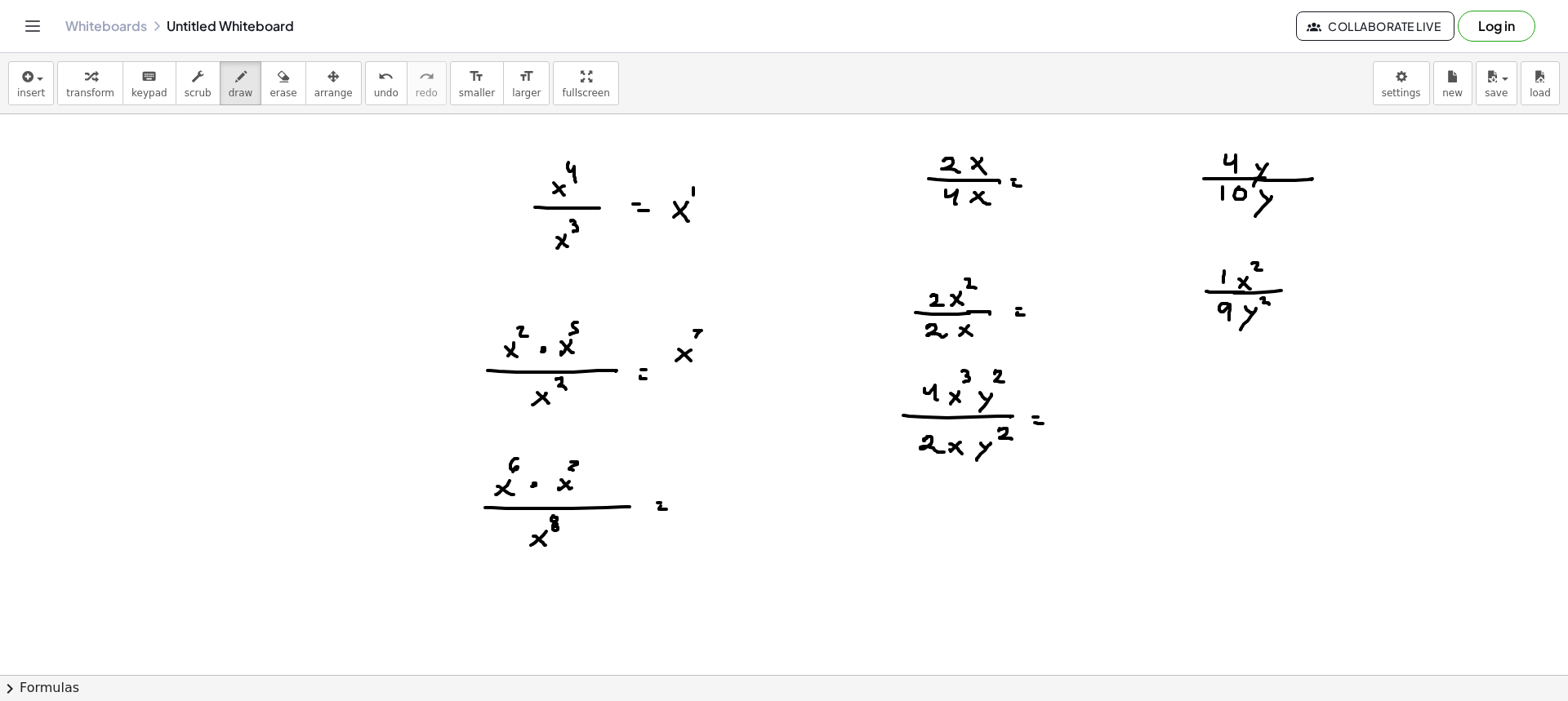
click at [715, 367] on div at bounding box center [784, 430] width 1568 height 1122
drag, startPoint x: 686, startPoint y: 385, endPoint x: 675, endPoint y: 390, distance: 12.1
click at [675, 395] on div at bounding box center [784, 430] width 1568 height 1122
click at [686, 396] on div at bounding box center [784, 430] width 1568 height 1122
drag, startPoint x: 687, startPoint y: 372, endPoint x: 698, endPoint y: 381, distance: 14.2
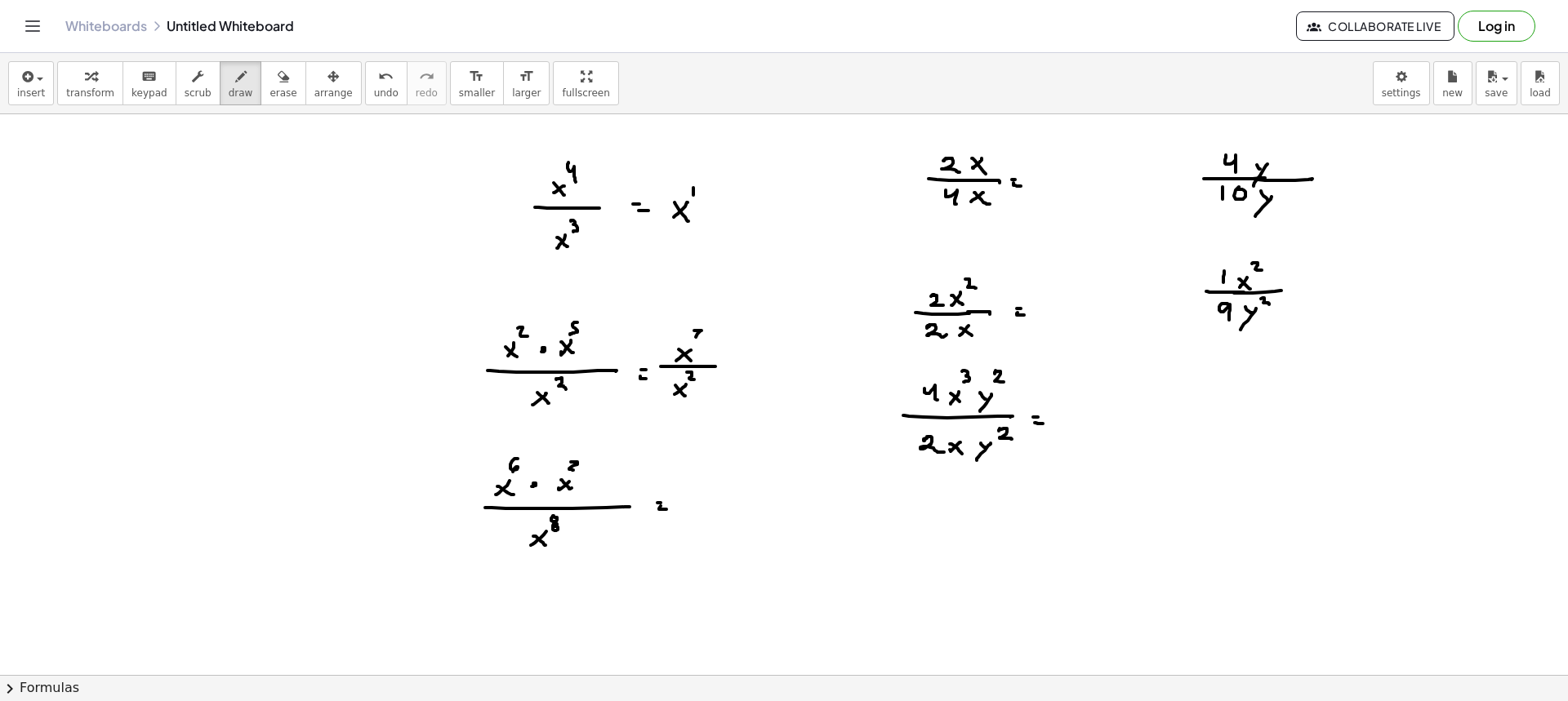
click at [696, 380] on div at bounding box center [784, 430] width 1568 height 1122
click at [733, 362] on div at bounding box center [784, 430] width 1568 height 1122
drag, startPoint x: 731, startPoint y: 367, endPoint x: 754, endPoint y: 369, distance: 23.1
click at [737, 368] on div at bounding box center [784, 430] width 1568 height 1122
drag, startPoint x: 472, startPoint y: 205, endPoint x: 499, endPoint y: 206, distance: 27.0
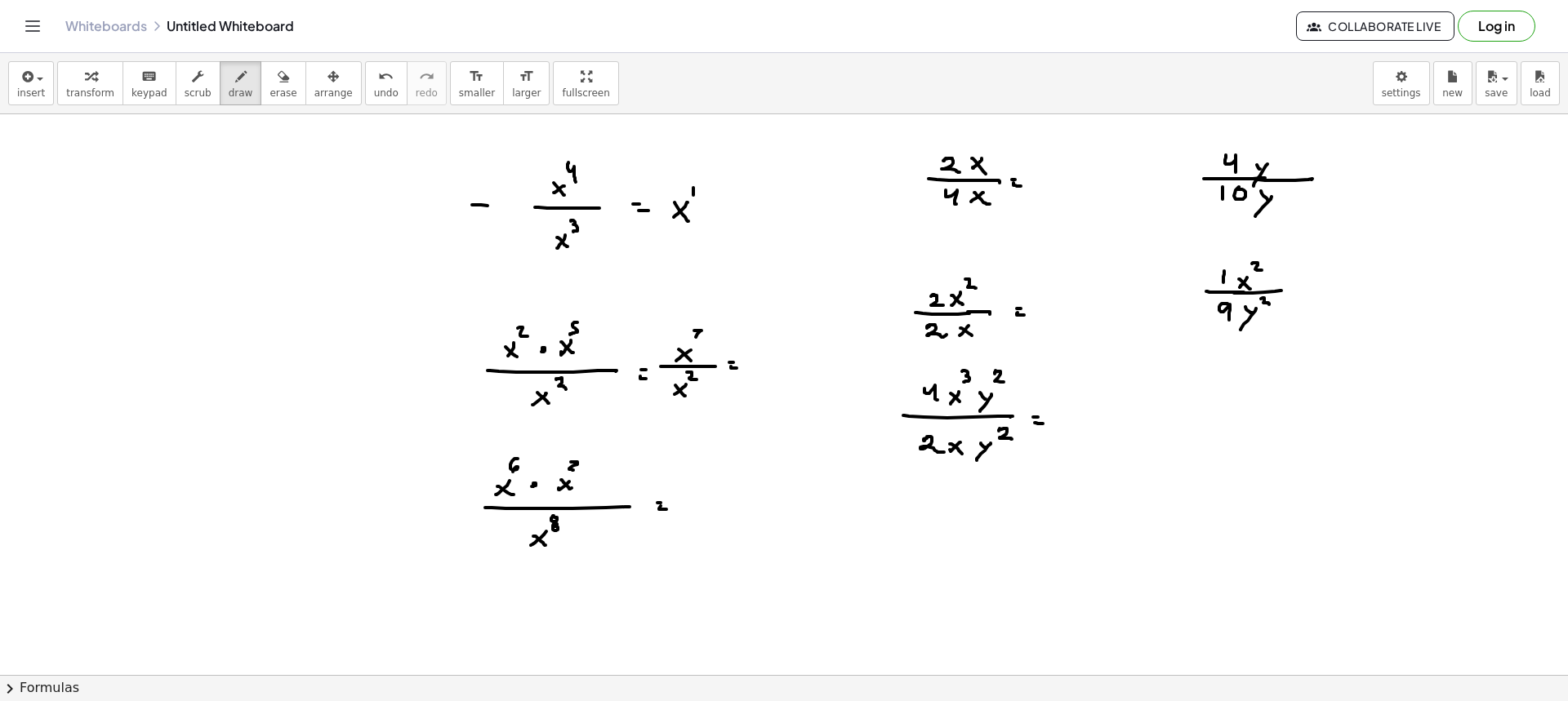
click at [499, 206] on div at bounding box center [784, 430] width 1568 height 1122
click at [497, 205] on div at bounding box center [784, 430] width 1568 height 1122
drag, startPoint x: 498, startPoint y: 201, endPoint x: 493, endPoint y: 211, distance: 11.2
click at [494, 211] on div at bounding box center [784, 430] width 1568 height 1122
drag, startPoint x: 667, startPoint y: 158, endPoint x: 676, endPoint y: 180, distance: 23.8
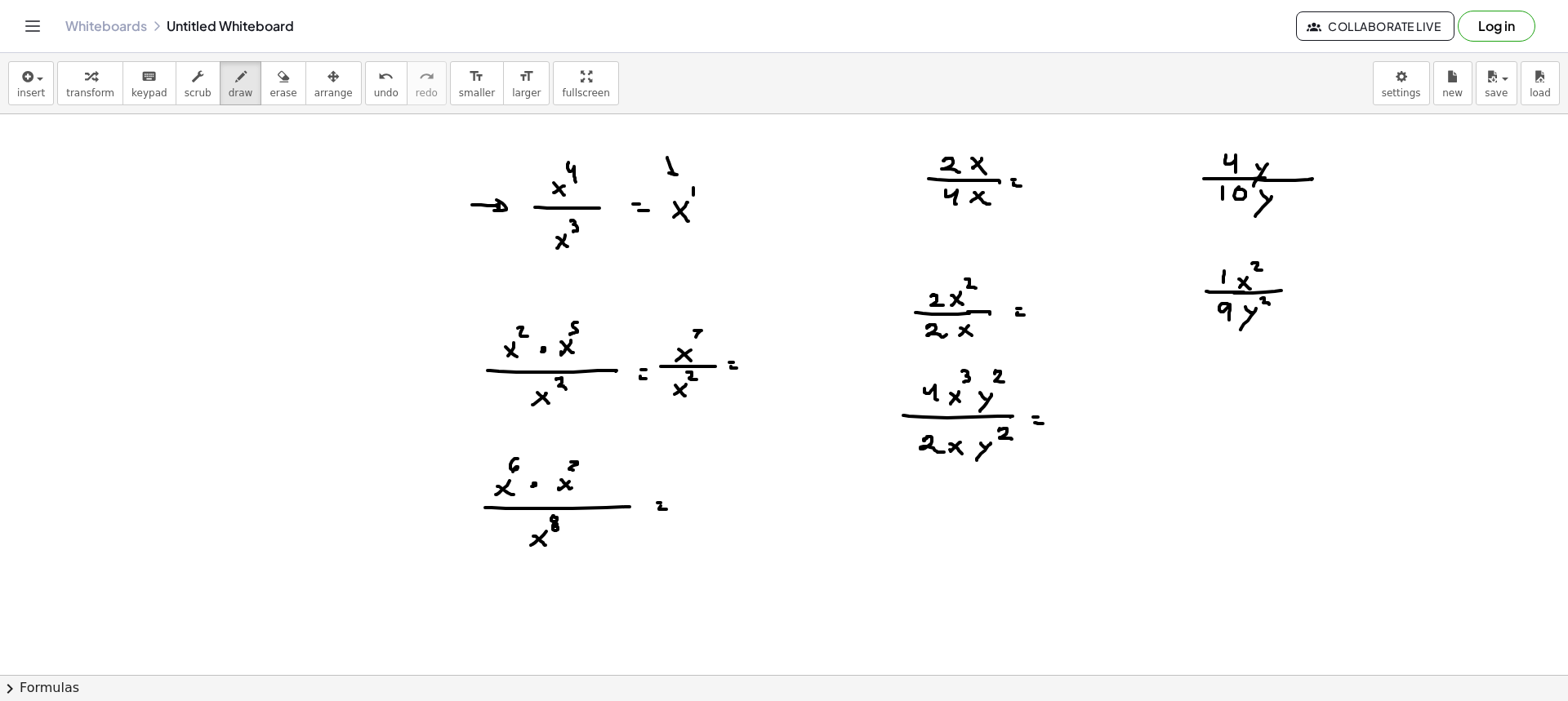
click at [677, 175] on div at bounding box center [784, 430] width 1568 height 1122
drag, startPoint x: 560, startPoint y: 134, endPoint x: 568, endPoint y: 146, distance: 14.4
click at [568, 145] on div at bounding box center [784, 430] width 1568 height 1122
click at [597, 232] on div at bounding box center [784, 430] width 1568 height 1122
click at [587, 231] on div at bounding box center [784, 430] width 1568 height 1122
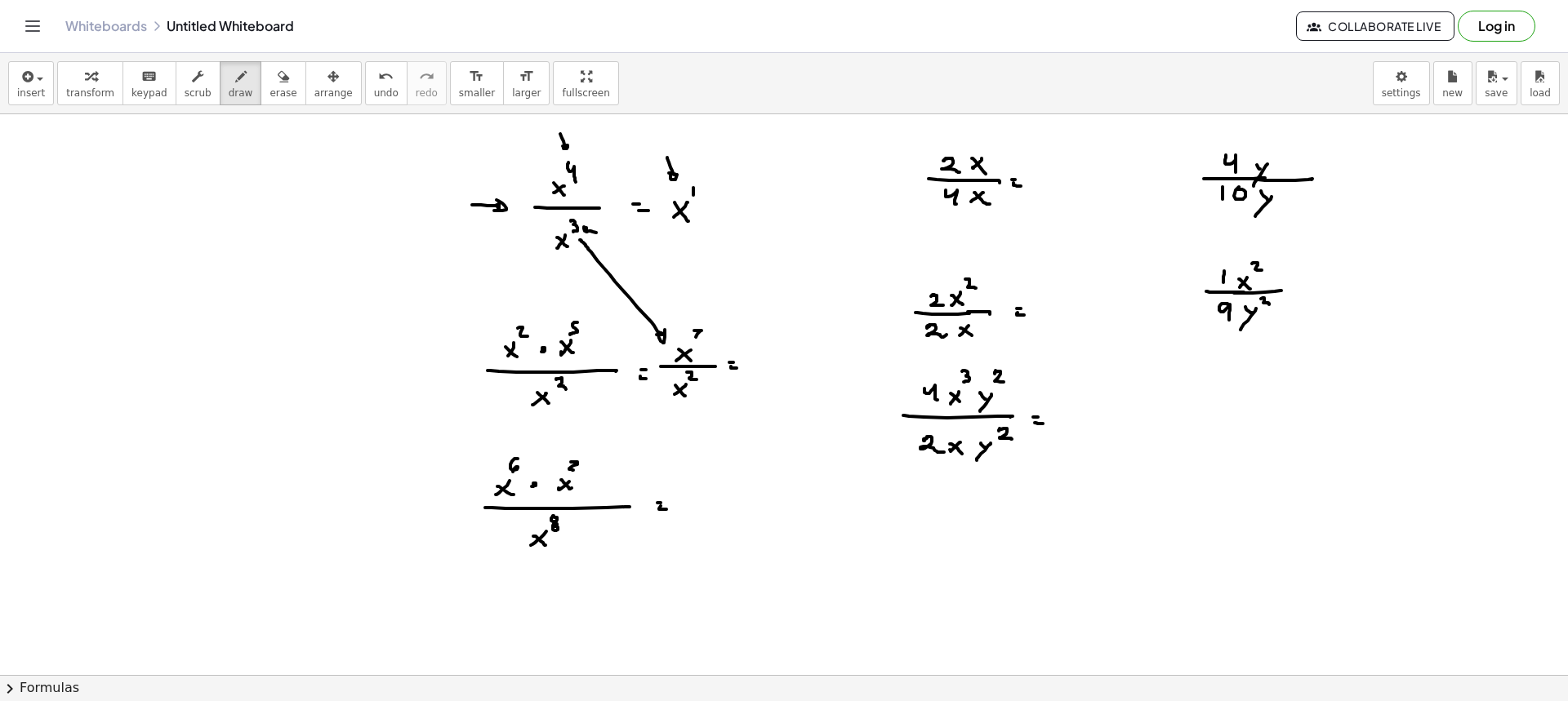
drag, startPoint x: 580, startPoint y: 240, endPoint x: 665, endPoint y: 328, distance: 122.3
click at [665, 328] on div at bounding box center [784, 430] width 1568 height 1122
drag, startPoint x: 770, startPoint y: 364, endPoint x: 759, endPoint y: 375, distance: 15.6
click at [759, 375] on div at bounding box center [784, 430] width 1568 height 1122
drag, startPoint x: 764, startPoint y: 370, endPoint x: 775, endPoint y: 380, distance: 14.9
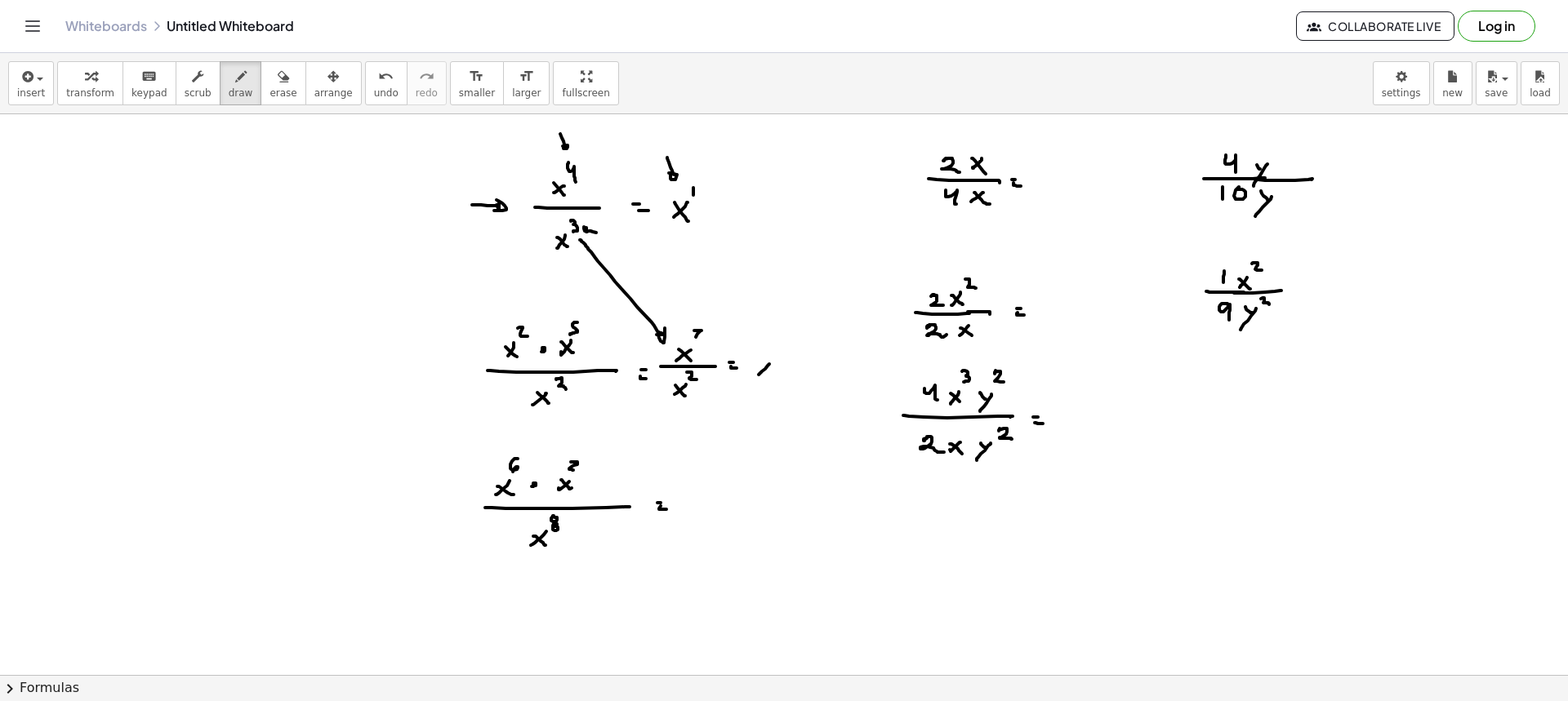
click at [775, 380] on div at bounding box center [784, 430] width 1568 height 1122
drag, startPoint x: 780, startPoint y: 348, endPoint x: 773, endPoint y: 355, distance: 9.9
click at [773, 355] on div at bounding box center [784, 430] width 1568 height 1122
drag, startPoint x: 511, startPoint y: 154, endPoint x: 519, endPoint y: 169, distance: 17.0
click at [521, 171] on div at bounding box center [784, 430] width 1568 height 1122
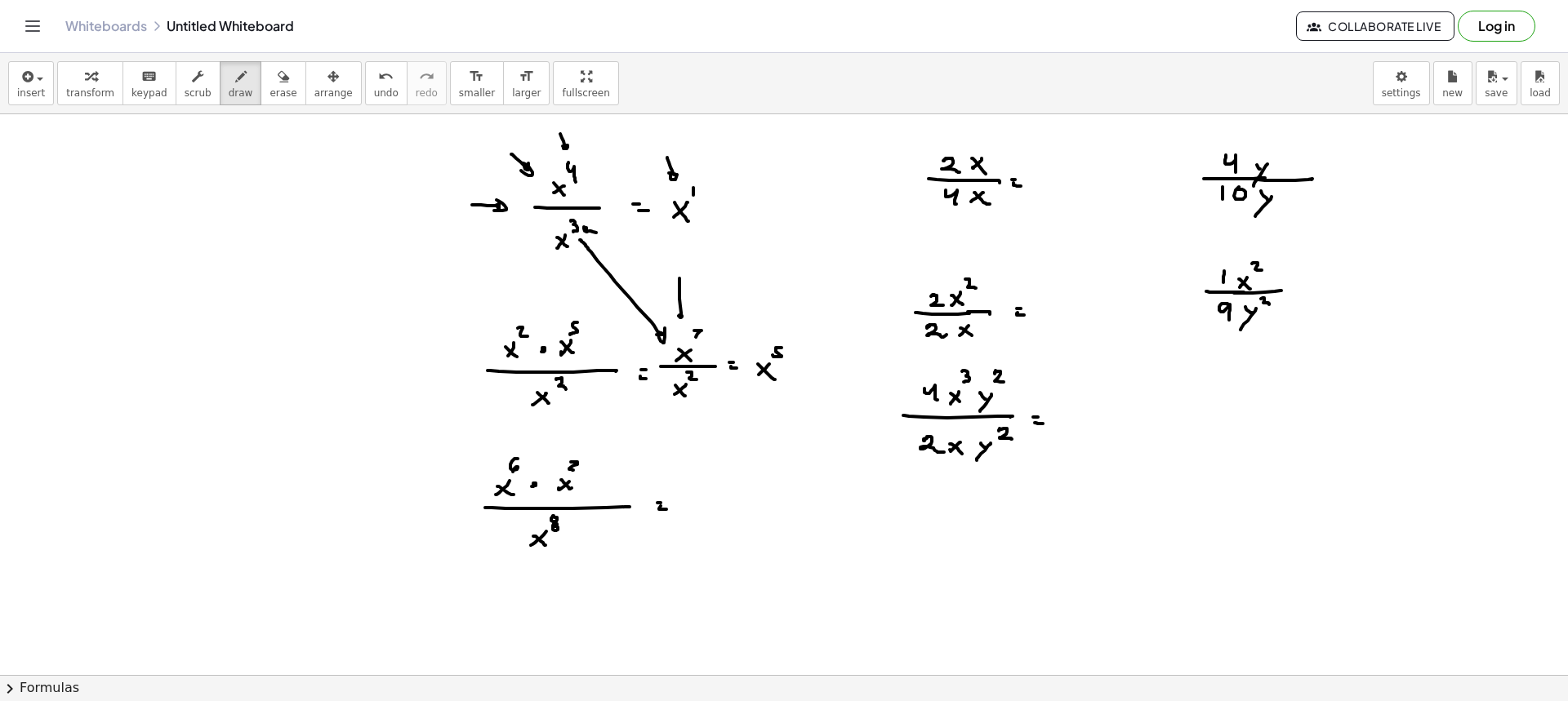
drag, startPoint x: 680, startPoint y: 278, endPoint x: 687, endPoint y: 315, distance: 37.7
click at [687, 316] on div at bounding box center [784, 430] width 1568 height 1122
click at [229, 96] on span "draw" at bounding box center [241, 93] width 25 height 12
drag, startPoint x: 485, startPoint y: 280, endPoint x: 531, endPoint y: 259, distance: 50.6
click at [531, 255] on div at bounding box center [784, 430] width 1568 height 1122
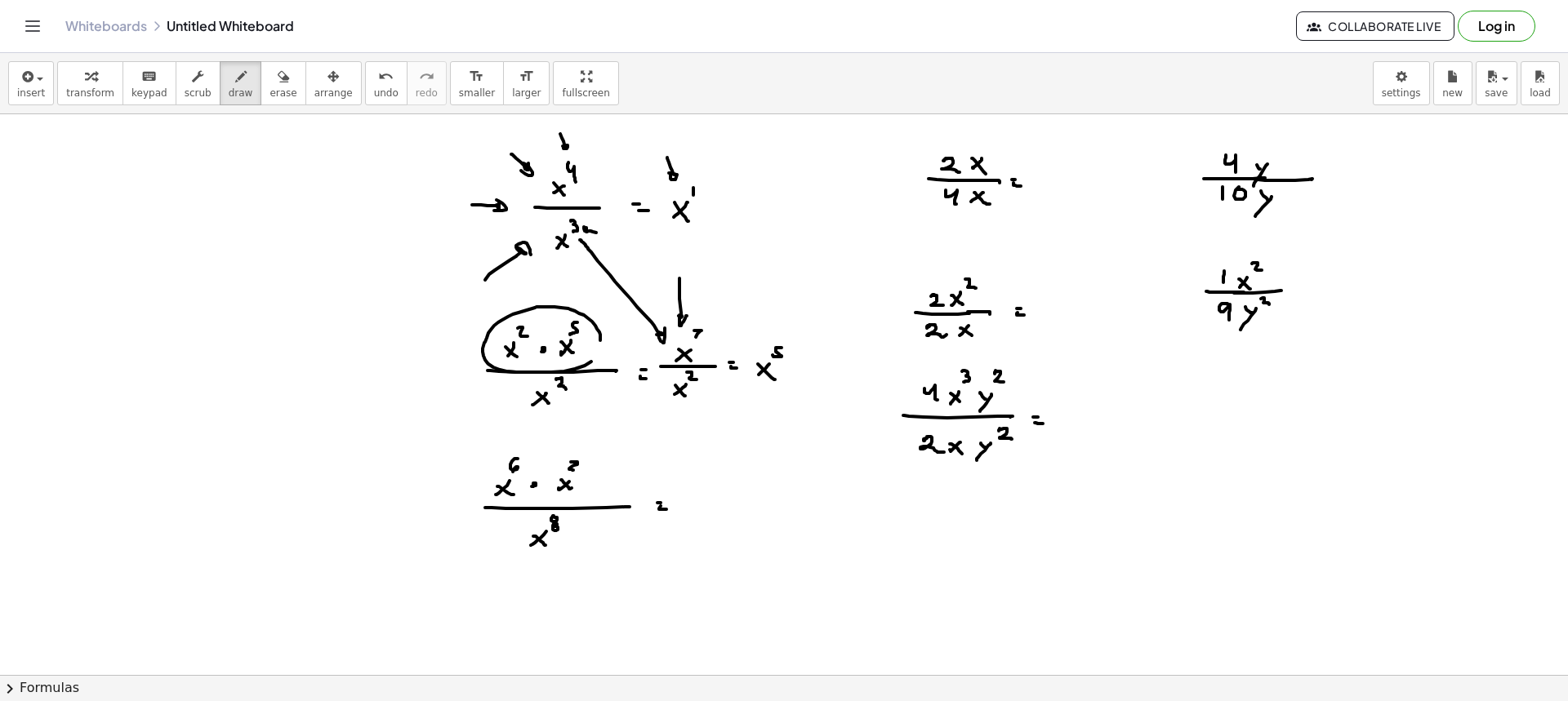
drag, startPoint x: 600, startPoint y: 334, endPoint x: 590, endPoint y: 343, distance: 13.5
click at [592, 329] on div at bounding box center [784, 430] width 1568 height 1122
drag, startPoint x: 643, startPoint y: 438, endPoint x: 661, endPoint y: 417, distance: 27.7
click at [661, 417] on div at bounding box center [784, 430] width 1568 height 1122
drag, startPoint x: 723, startPoint y: 342, endPoint x: 704, endPoint y: 341, distance: 19.0
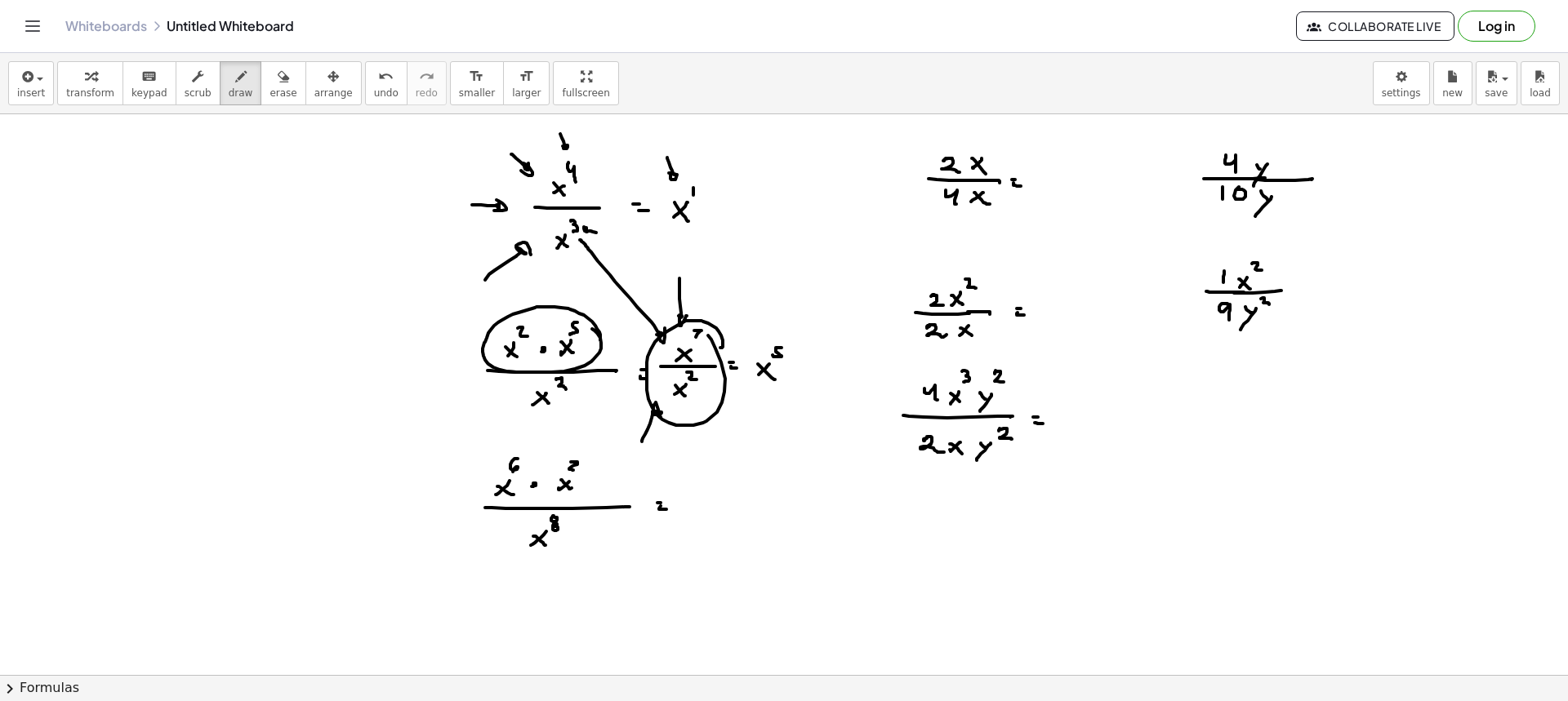
click at [705, 333] on div at bounding box center [784, 430] width 1568 height 1122
drag, startPoint x: 649, startPoint y: 334, endPoint x: 631, endPoint y: 293, distance: 44.8
click at [597, 267] on div at bounding box center [784, 430] width 1568 height 1122
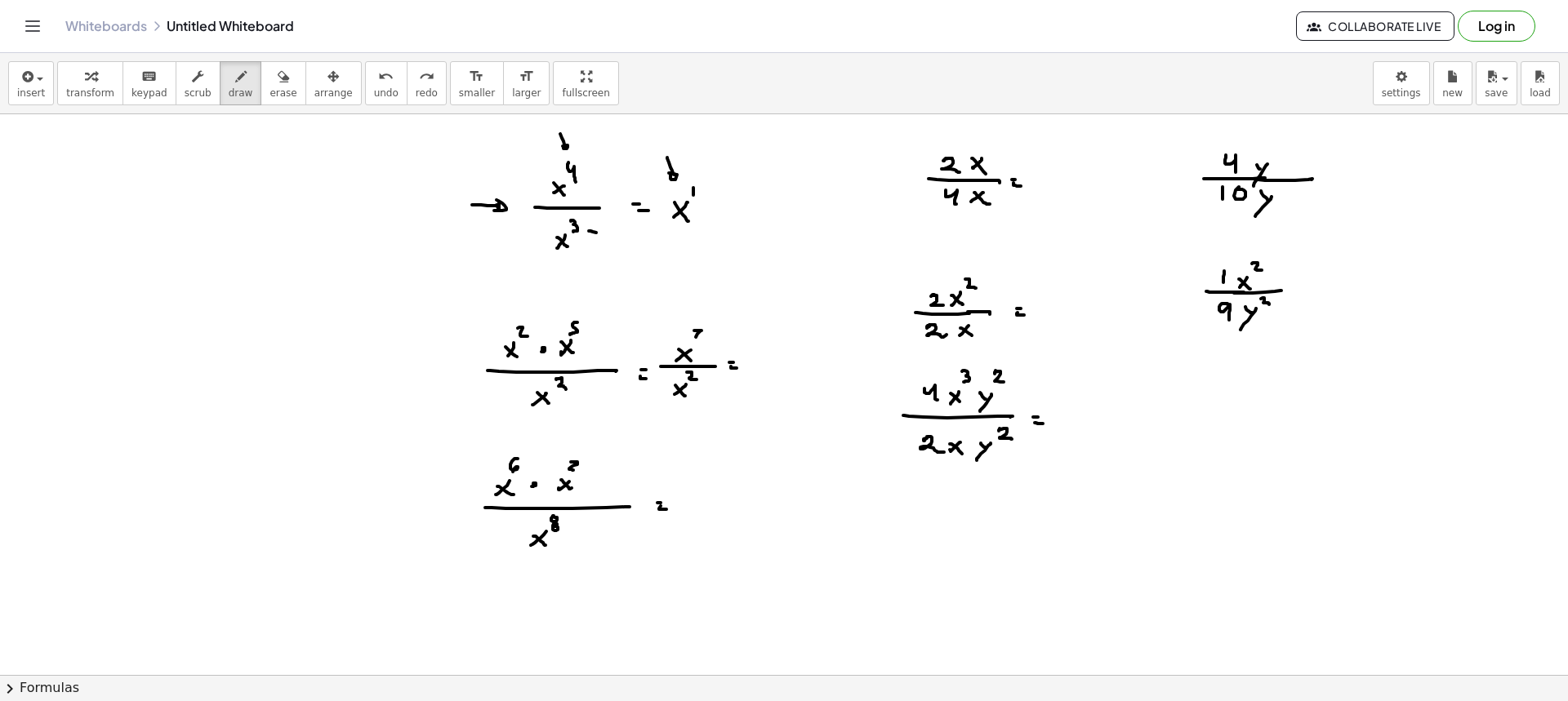
drag, startPoint x: 770, startPoint y: 362, endPoint x: 761, endPoint y: 375, distance: 15.8
click at [761, 375] on div at bounding box center [784, 430] width 1568 height 1122
click at [774, 376] on div at bounding box center [784, 430] width 1568 height 1122
click at [782, 349] on div at bounding box center [784, 430] width 1568 height 1122
click at [778, 358] on div at bounding box center [784, 430] width 1568 height 1122
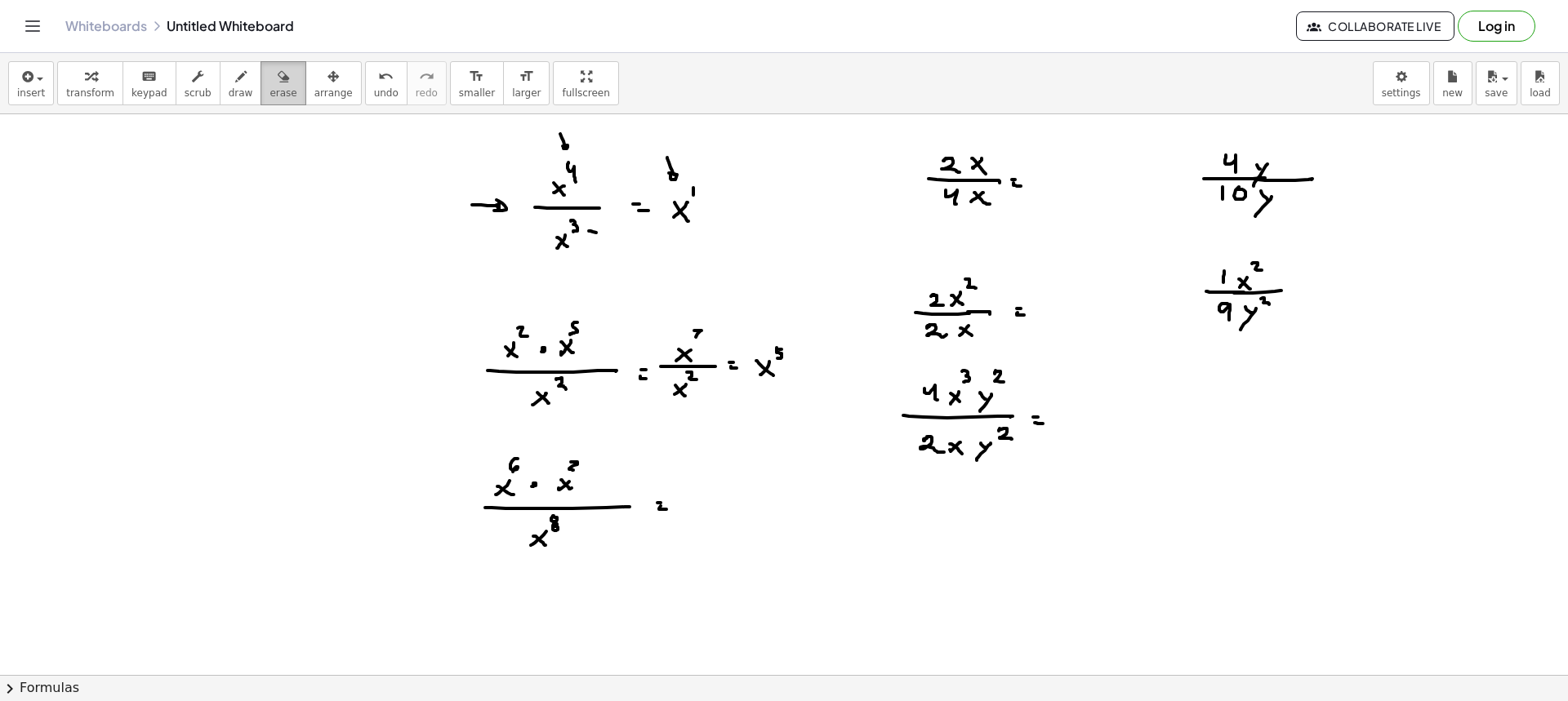
click at [278, 79] on icon "button" at bounding box center [283, 77] width 12 height 20
drag, startPoint x: 596, startPoint y: 204, endPoint x: 546, endPoint y: 221, distance: 52.8
click at [546, 221] on div at bounding box center [784, 430] width 1568 height 1122
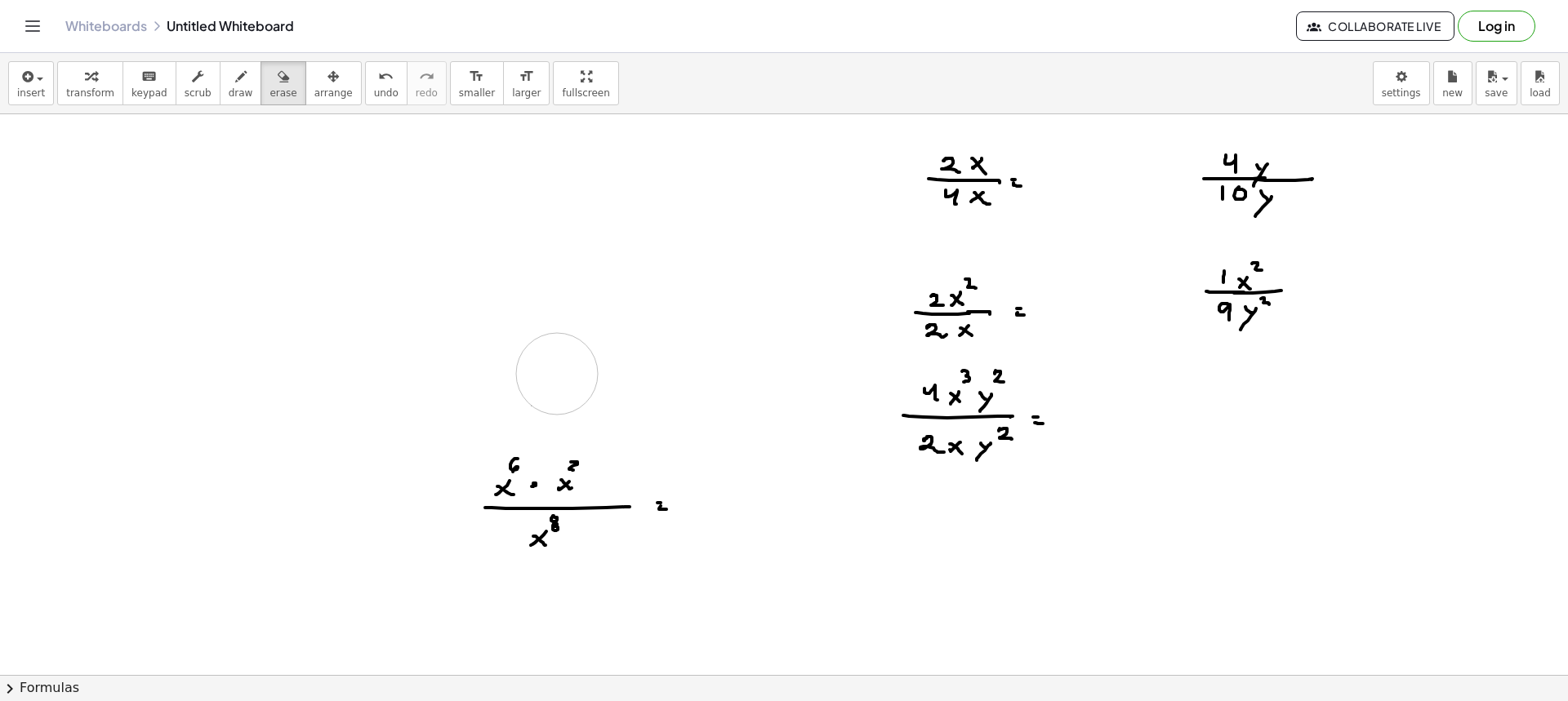
drag, startPoint x: 508, startPoint y: 351, endPoint x: 534, endPoint y: 376, distance: 36.1
click at [537, 377] on div at bounding box center [784, 430] width 1568 height 1122
click at [231, 93] on span "draw" at bounding box center [241, 93] width 25 height 12
click at [260, 75] on button "erase" at bounding box center [283, 83] width 45 height 44
click at [579, 433] on div at bounding box center [784, 430] width 1568 height 1122
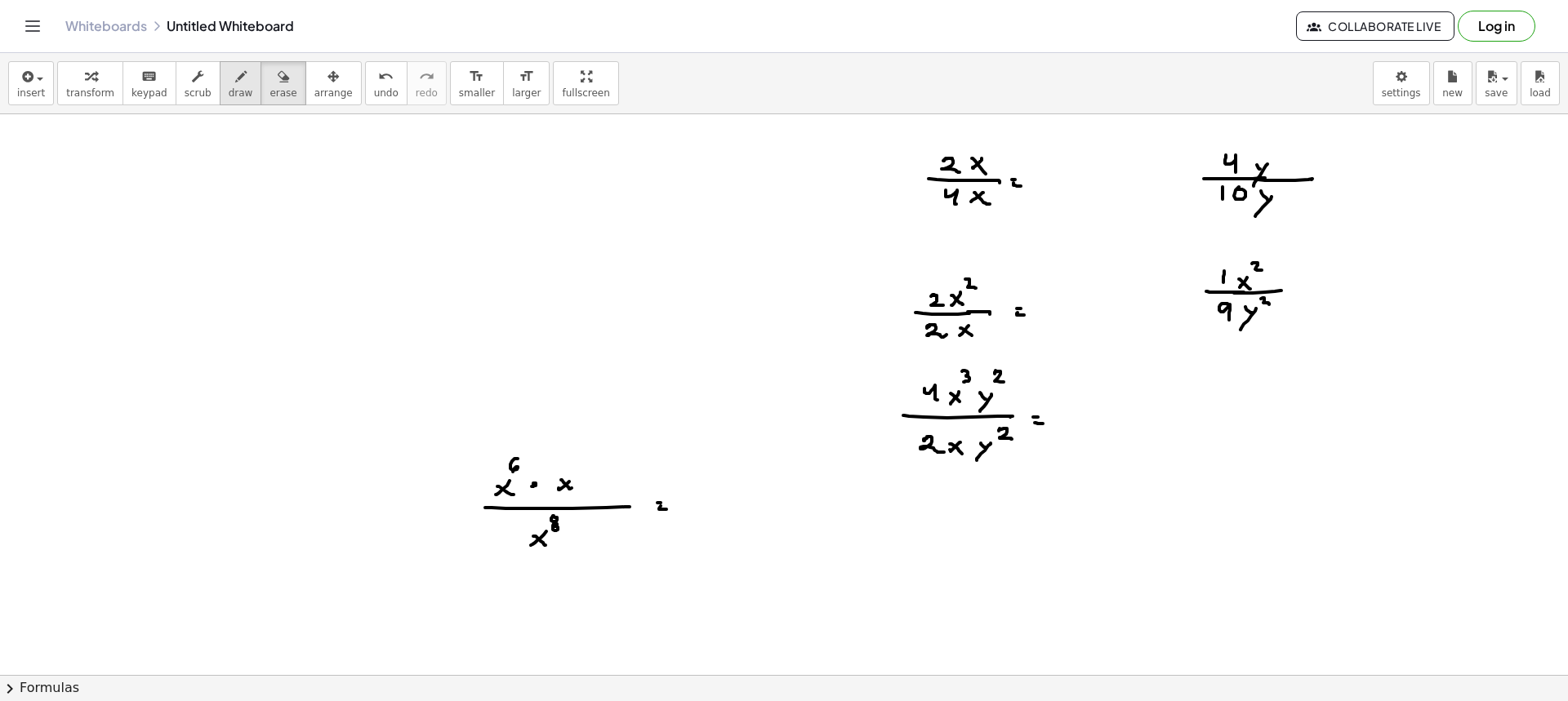
click at [234, 89] on button "draw" at bounding box center [241, 83] width 43 height 44
drag, startPoint x: 578, startPoint y: 459, endPoint x: 577, endPoint y: 470, distance: 11.0
click at [577, 470] on div at bounding box center [784, 430] width 1568 height 1122
drag, startPoint x: 536, startPoint y: 437, endPoint x: 550, endPoint y: 453, distance: 21.3
click at [544, 441] on div at bounding box center [784, 430] width 1568 height 1122
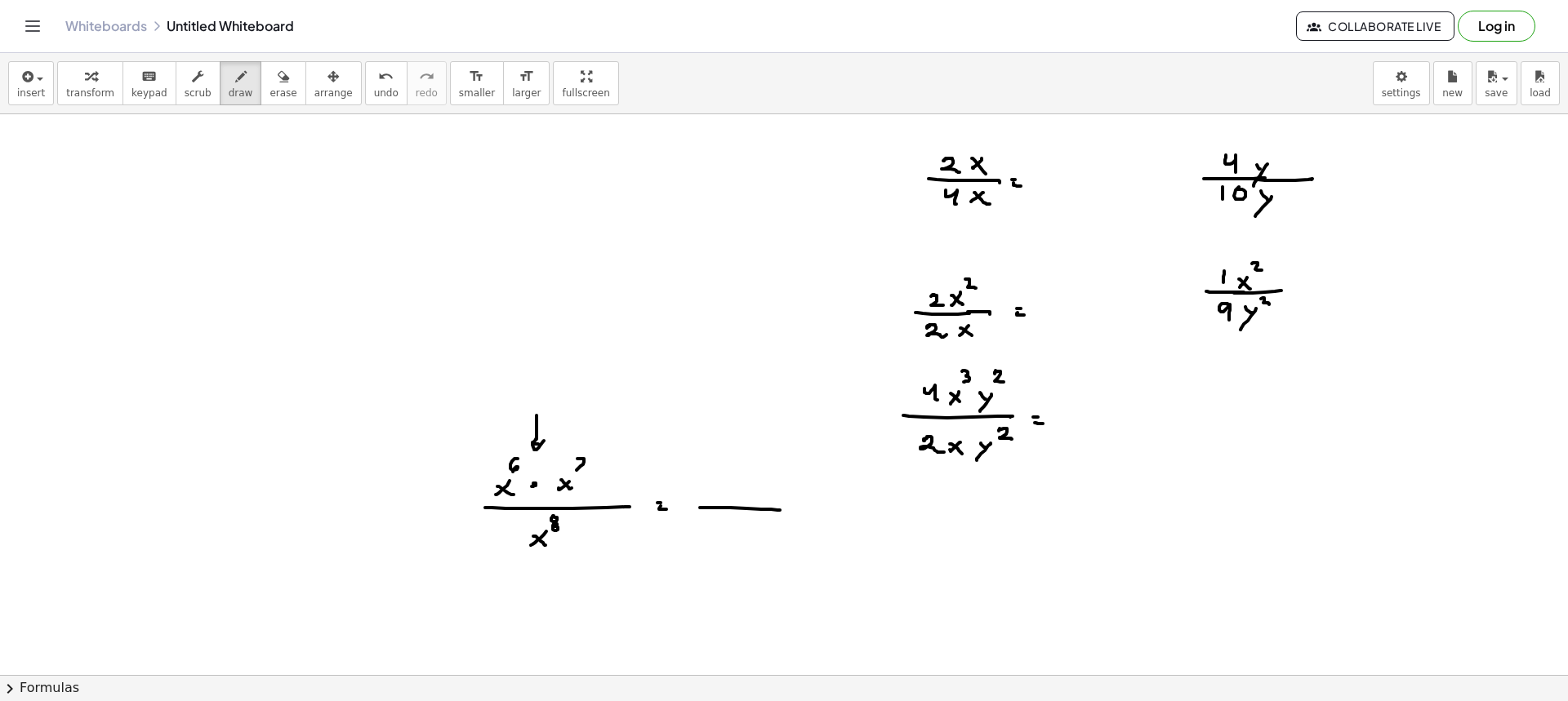
drag, startPoint x: 700, startPoint y: 507, endPoint x: 780, endPoint y: 510, distance: 80.1
click at [780, 510] on div at bounding box center [784, 430] width 1568 height 1122
drag, startPoint x: 719, startPoint y: 488, endPoint x: 710, endPoint y: 491, distance: 9.5
click at [712, 494] on div at bounding box center [784, 430] width 1568 height 1122
drag, startPoint x: 715, startPoint y: 488, endPoint x: 723, endPoint y: 497, distance: 12.0
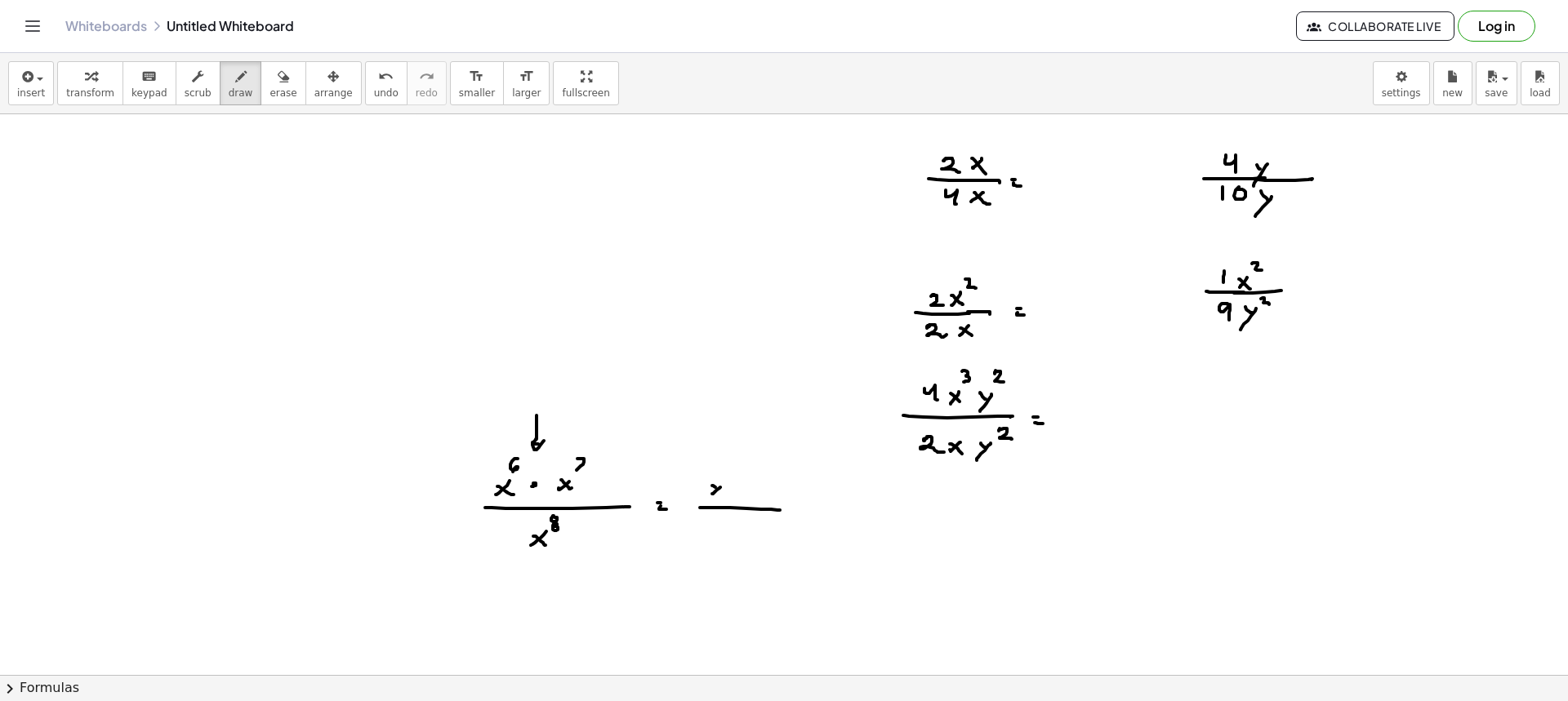
click at [723, 497] on div at bounding box center [784, 430] width 1568 height 1122
drag, startPoint x: 728, startPoint y: 469, endPoint x: 728, endPoint y: 478, distance: 9.0
click at [728, 478] on div at bounding box center [784, 430] width 1568 height 1122
drag, startPoint x: 739, startPoint y: 464, endPoint x: 734, endPoint y: 474, distance: 11.2
click at [734, 474] on div at bounding box center [784, 430] width 1568 height 1122
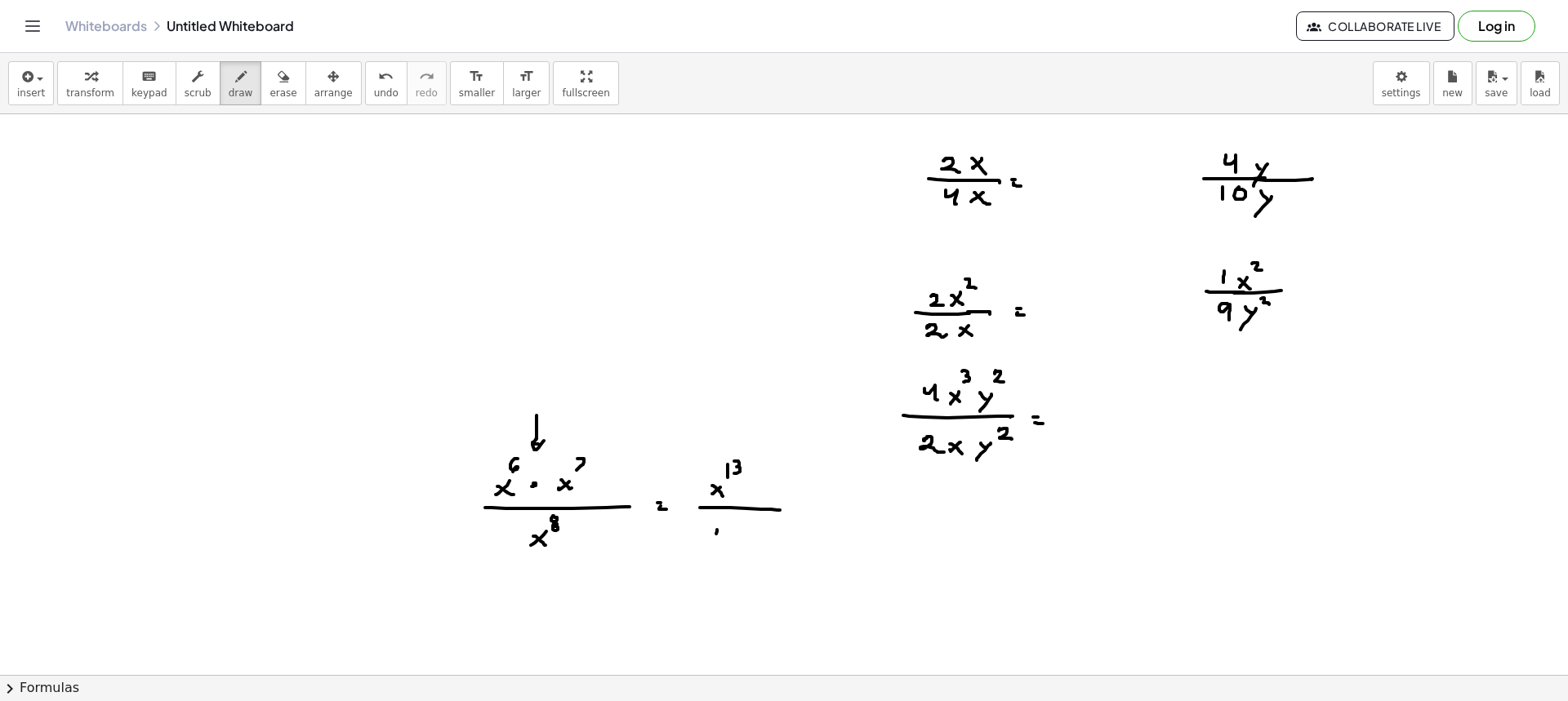
drag, startPoint x: 716, startPoint y: 534, endPoint x: 706, endPoint y: 534, distance: 10.0
click at [708, 541] on div at bounding box center [784, 430] width 1568 height 1122
click at [718, 543] on div at bounding box center [784, 430] width 1568 height 1122
drag, startPoint x: 727, startPoint y: 517, endPoint x: 728, endPoint y: 527, distance: 10.0
click at [723, 516] on div at bounding box center [784, 430] width 1568 height 1122
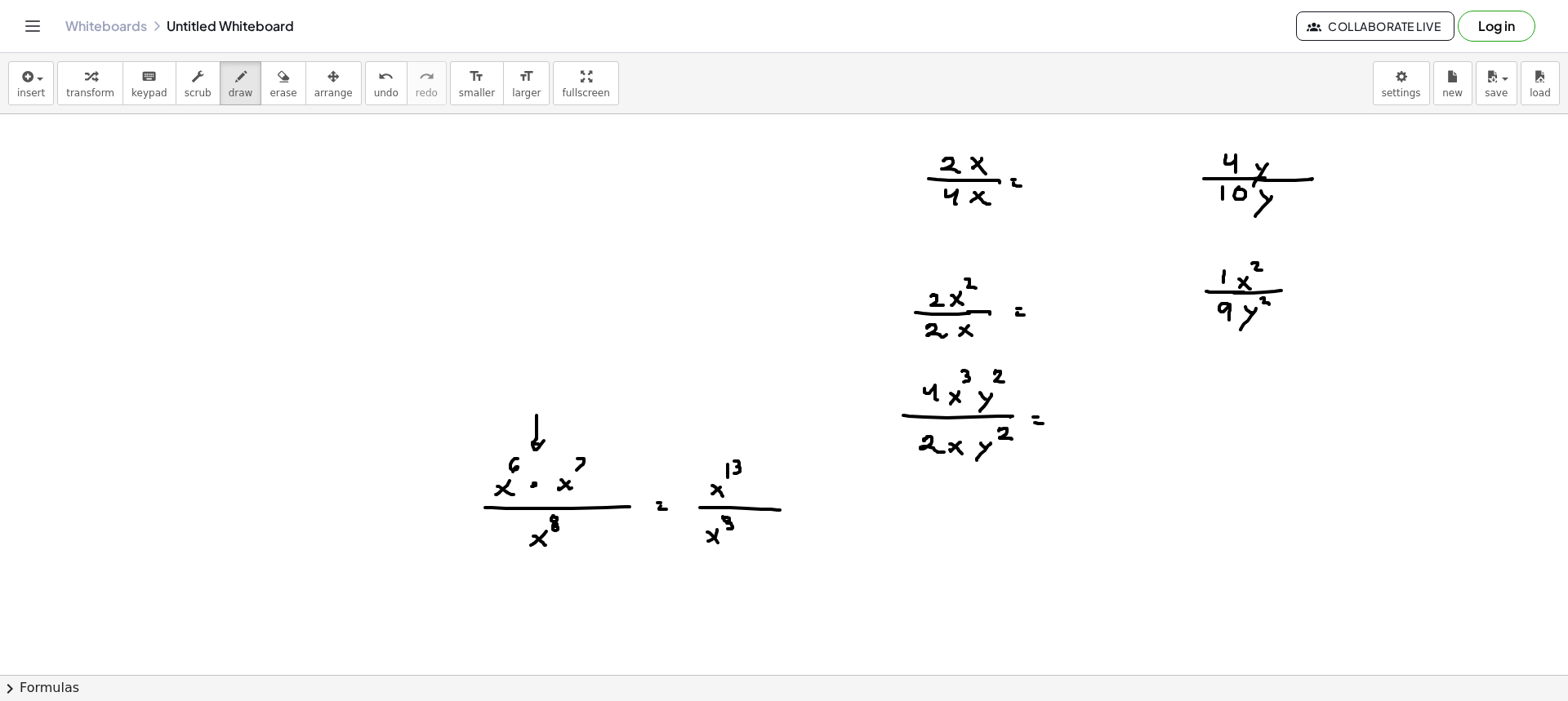
drag, startPoint x: 728, startPoint y: 523, endPoint x: 749, endPoint y: 524, distance: 21.0
click at [723, 523] on div at bounding box center [784, 430] width 1568 height 1122
click at [806, 503] on div at bounding box center [784, 430] width 1568 height 1122
click at [807, 512] on div at bounding box center [784, 430] width 1568 height 1122
click at [830, 514] on div at bounding box center [784, 430] width 1568 height 1122
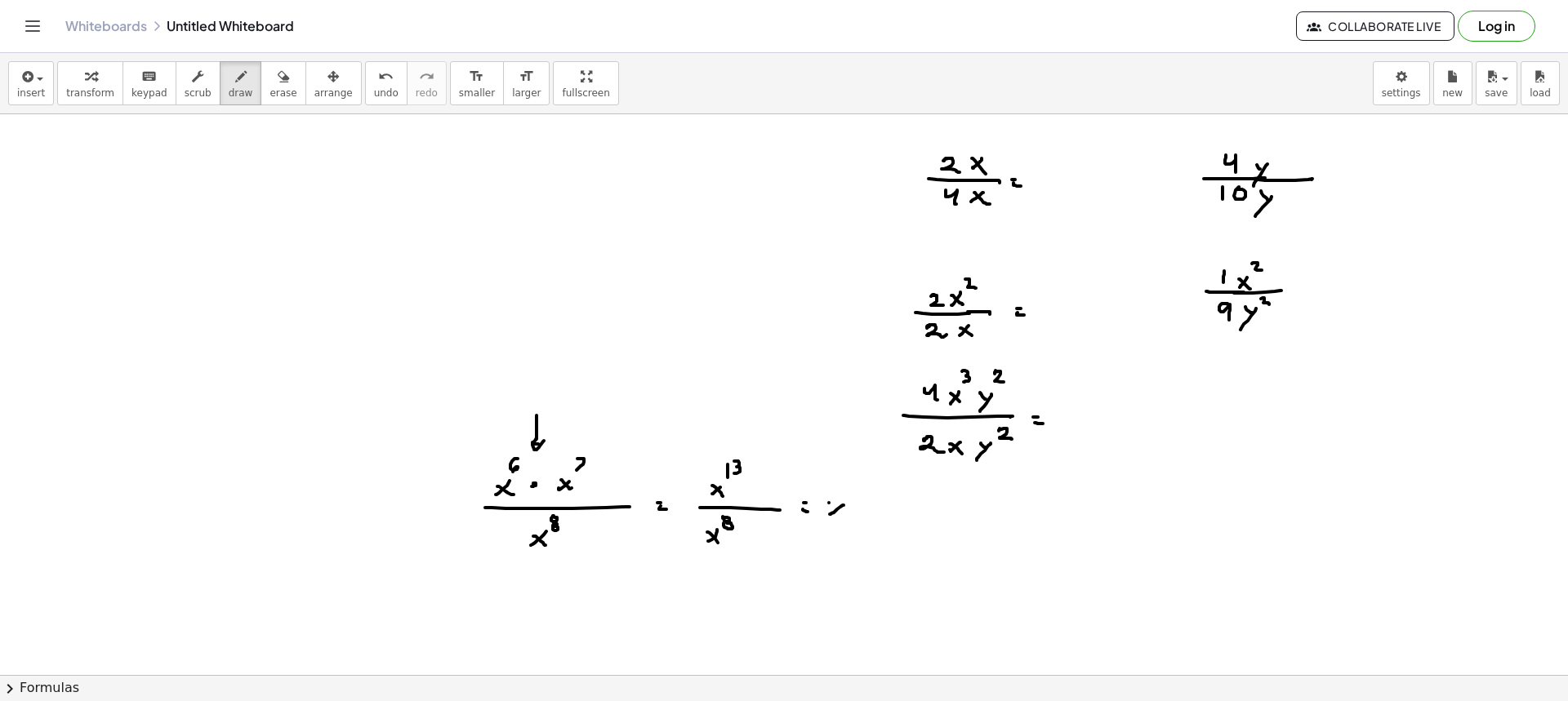
drag, startPoint x: 829, startPoint y: 503, endPoint x: 846, endPoint y: 507, distance: 17.5
click at [842, 516] on div at bounding box center [784, 430] width 1568 height 1122
click at [845, 497] on div at bounding box center [784, 430] width 1568 height 1122
click at [269, 94] on span "erase" at bounding box center [283, 93] width 27 height 12
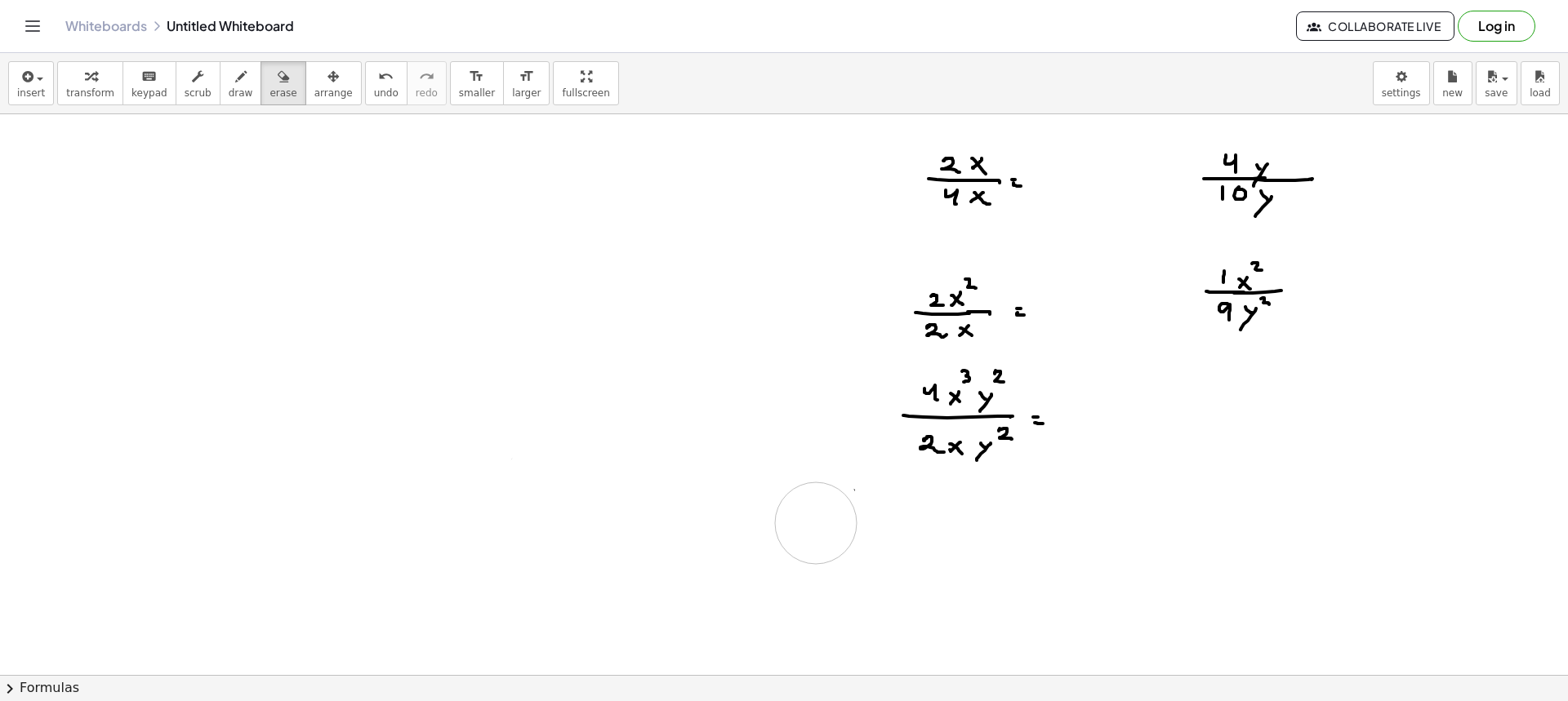
drag, startPoint x: 504, startPoint y: 417, endPoint x: 770, endPoint y: 513, distance: 282.8
click at [816, 522] on div at bounding box center [784, 430] width 1568 height 1122
click at [231, 90] on span "draw" at bounding box center [241, 93] width 25 height 12
drag, startPoint x: 864, startPoint y: 179, endPoint x: 888, endPoint y: 184, distance: 24.5
click at [888, 184] on div at bounding box center [784, 430] width 1568 height 1122
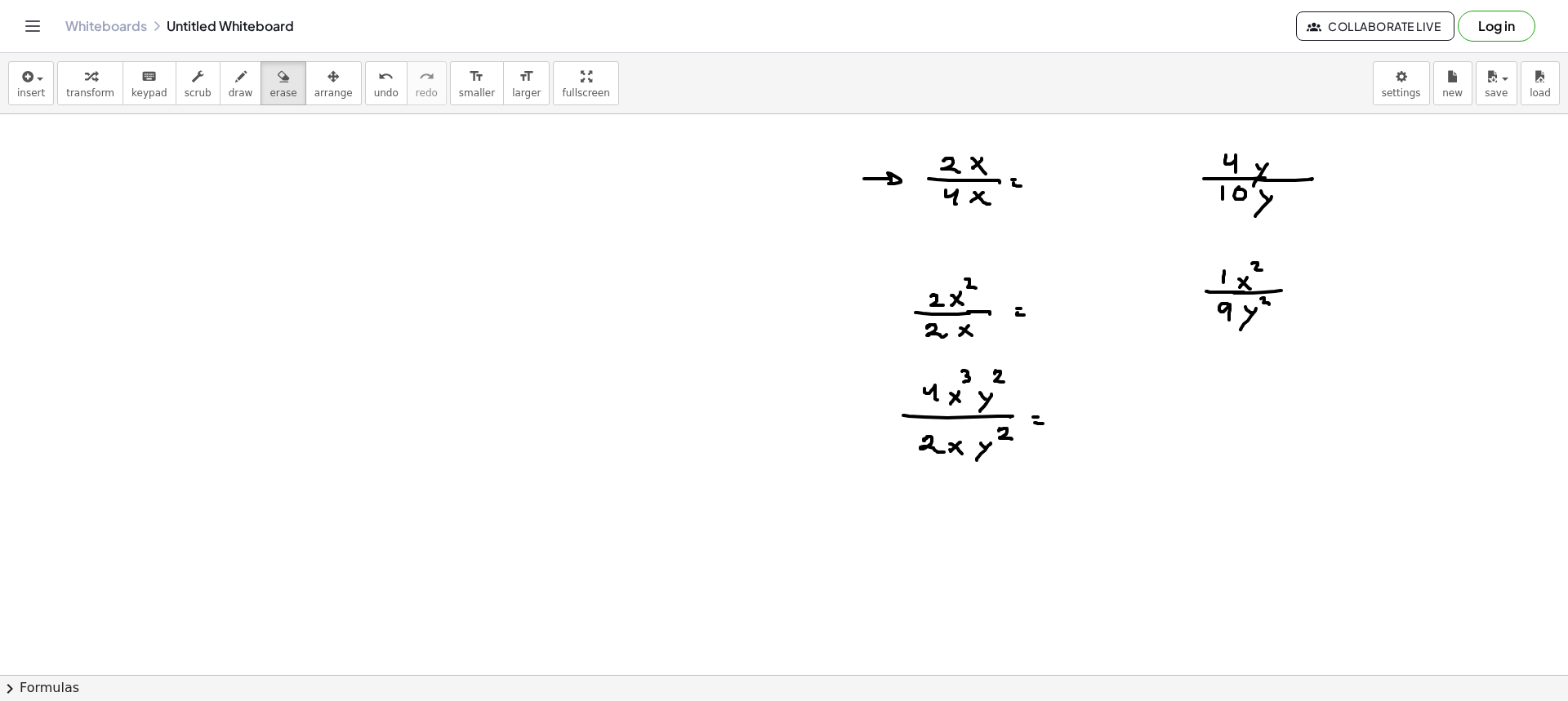
drag, startPoint x: 255, startPoint y: 90, endPoint x: 541, endPoint y: 158, distance: 294.0
click at [270, 103] on button "erase" at bounding box center [283, 83] width 45 height 44
drag, startPoint x: 848, startPoint y: 172, endPoint x: 862, endPoint y: 186, distance: 19.8
click at [861, 186] on div at bounding box center [784, 430] width 1568 height 1122
click at [229, 84] on div "button" at bounding box center [241, 76] width 25 height 20
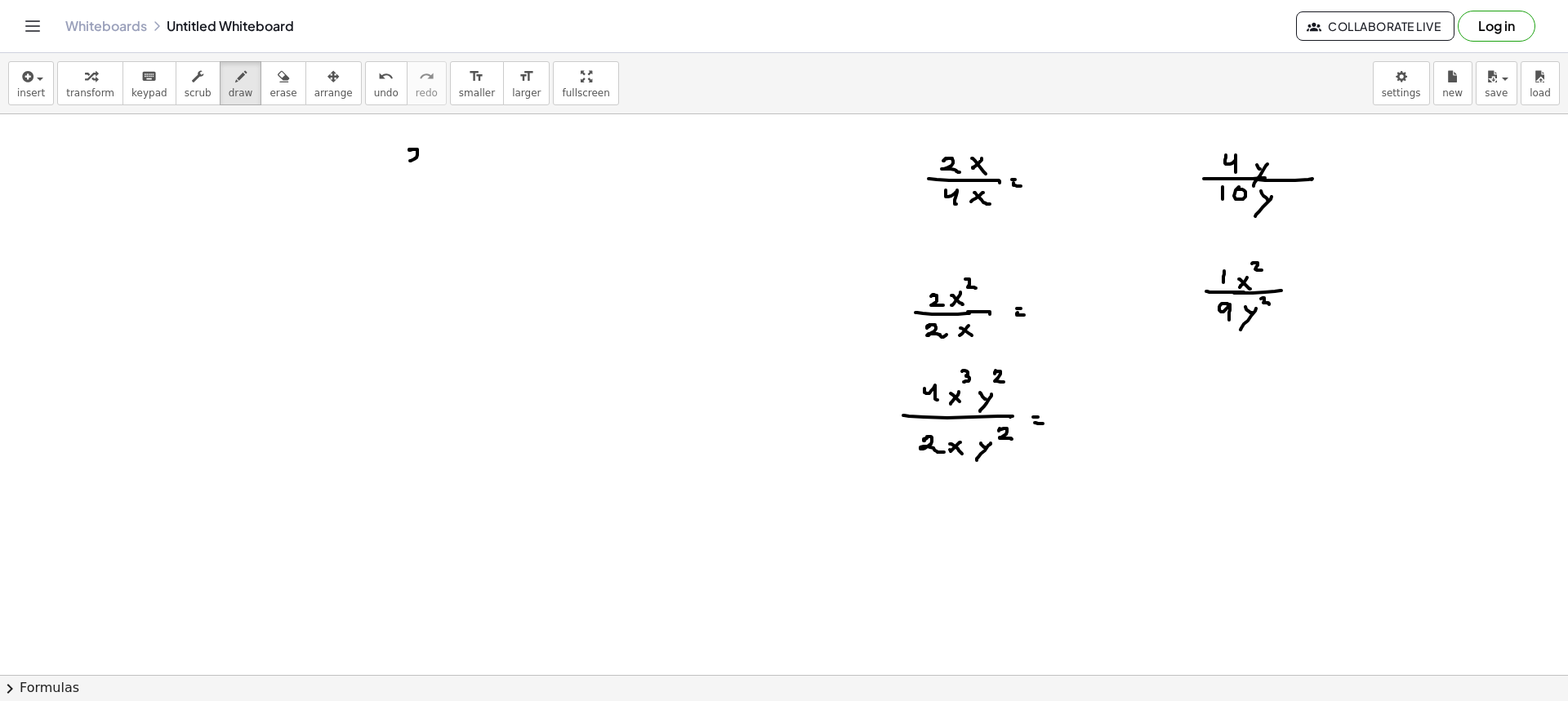
drag, startPoint x: 411, startPoint y: 149, endPoint x: 400, endPoint y: 166, distance: 20.2
click at [419, 164] on div at bounding box center [784, 430] width 1568 height 1122
drag, startPoint x: 392, startPoint y: 167, endPoint x: 418, endPoint y: 177, distance: 27.9
click at [436, 169] on div at bounding box center [784, 430] width 1568 height 1122
drag, startPoint x: 406, startPoint y: 176, endPoint x: 414, endPoint y: 199, distance: 24.4
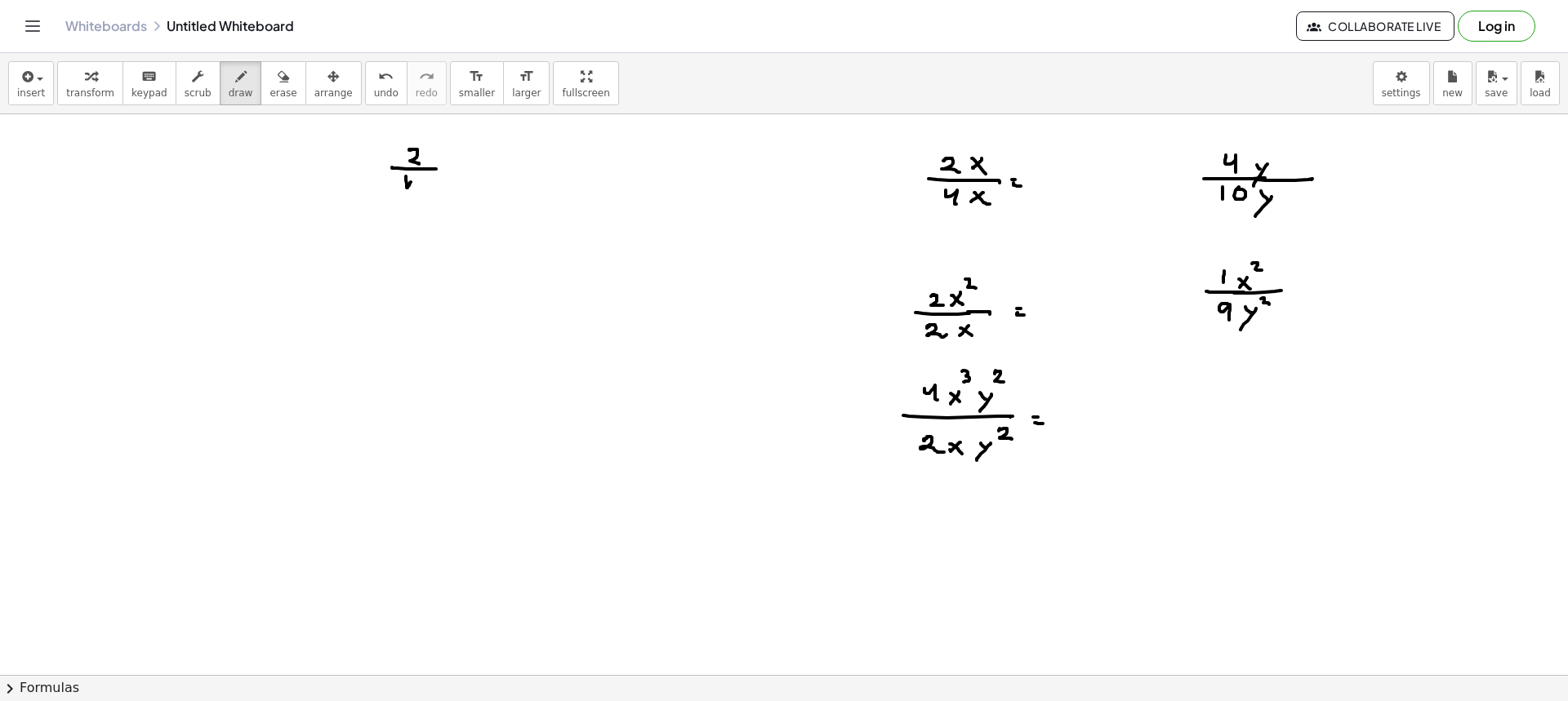
click at [413, 200] on div at bounding box center [784, 430] width 1568 height 1122
drag, startPoint x: 405, startPoint y: 183, endPoint x: 415, endPoint y: 202, distance: 21.5
click at [415, 202] on div at bounding box center [784, 430] width 1568 height 1122
click at [456, 165] on div at bounding box center [784, 430] width 1568 height 1122
click at [461, 168] on div at bounding box center [784, 430] width 1568 height 1122
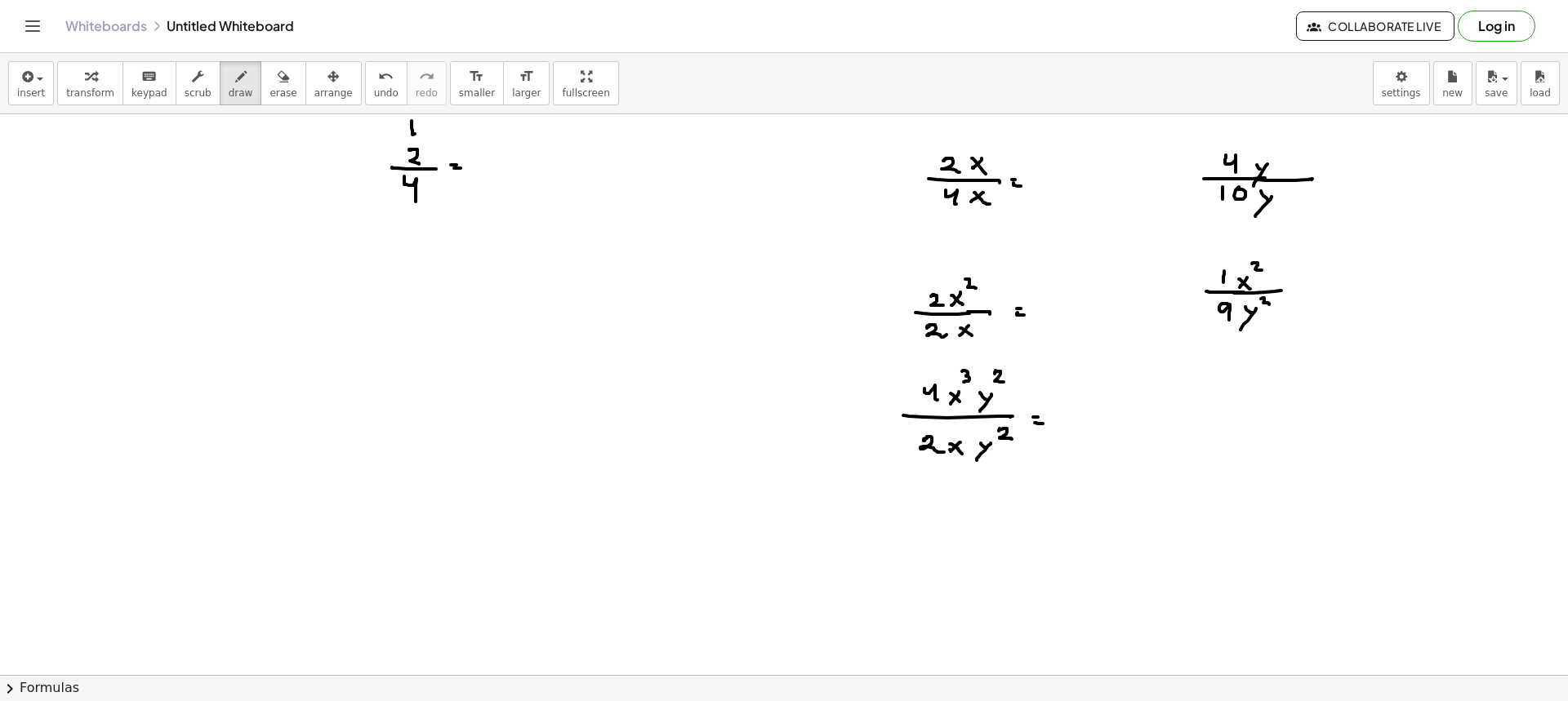
click at [415, 133] on div at bounding box center [784, 430] width 1568 height 1122
drag, startPoint x: 406, startPoint y: 231, endPoint x: 416, endPoint y: 219, distance: 15.6
click at [416, 219] on div at bounding box center [784, 430] width 1568 height 1122
drag, startPoint x: 433, startPoint y: 138, endPoint x: 435, endPoint y: 148, distance: 10.2
click at [435, 148] on div at bounding box center [784, 430] width 1568 height 1122
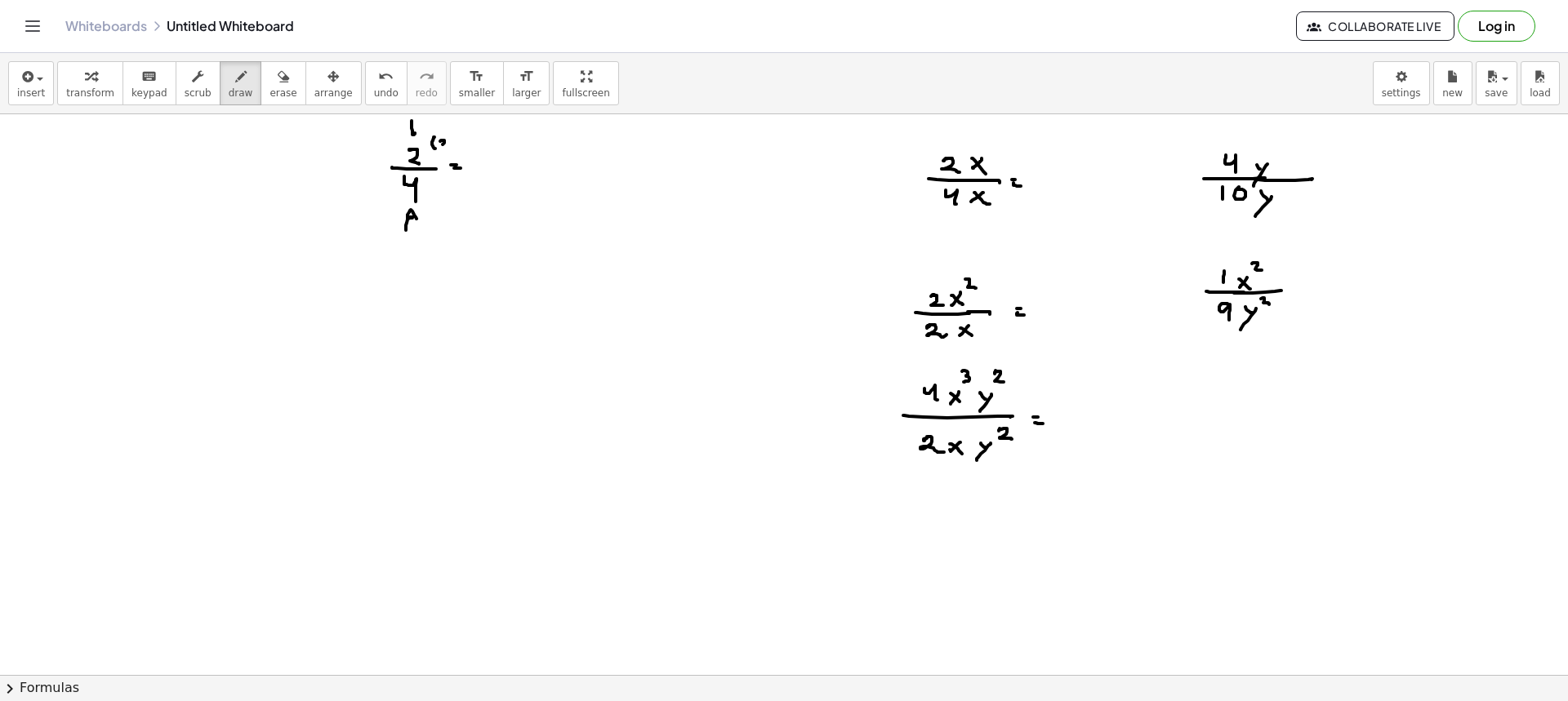
click at [446, 145] on div at bounding box center [784, 430] width 1568 height 1122
drag, startPoint x: 451, startPoint y: 138, endPoint x: 450, endPoint y: 153, distance: 15.0
click at [449, 152] on div at bounding box center [784, 430] width 1568 height 1122
drag, startPoint x: 482, startPoint y: 171, endPoint x: 518, endPoint y: 172, distance: 36.0
click at [520, 172] on div at bounding box center [784, 430] width 1568 height 1122
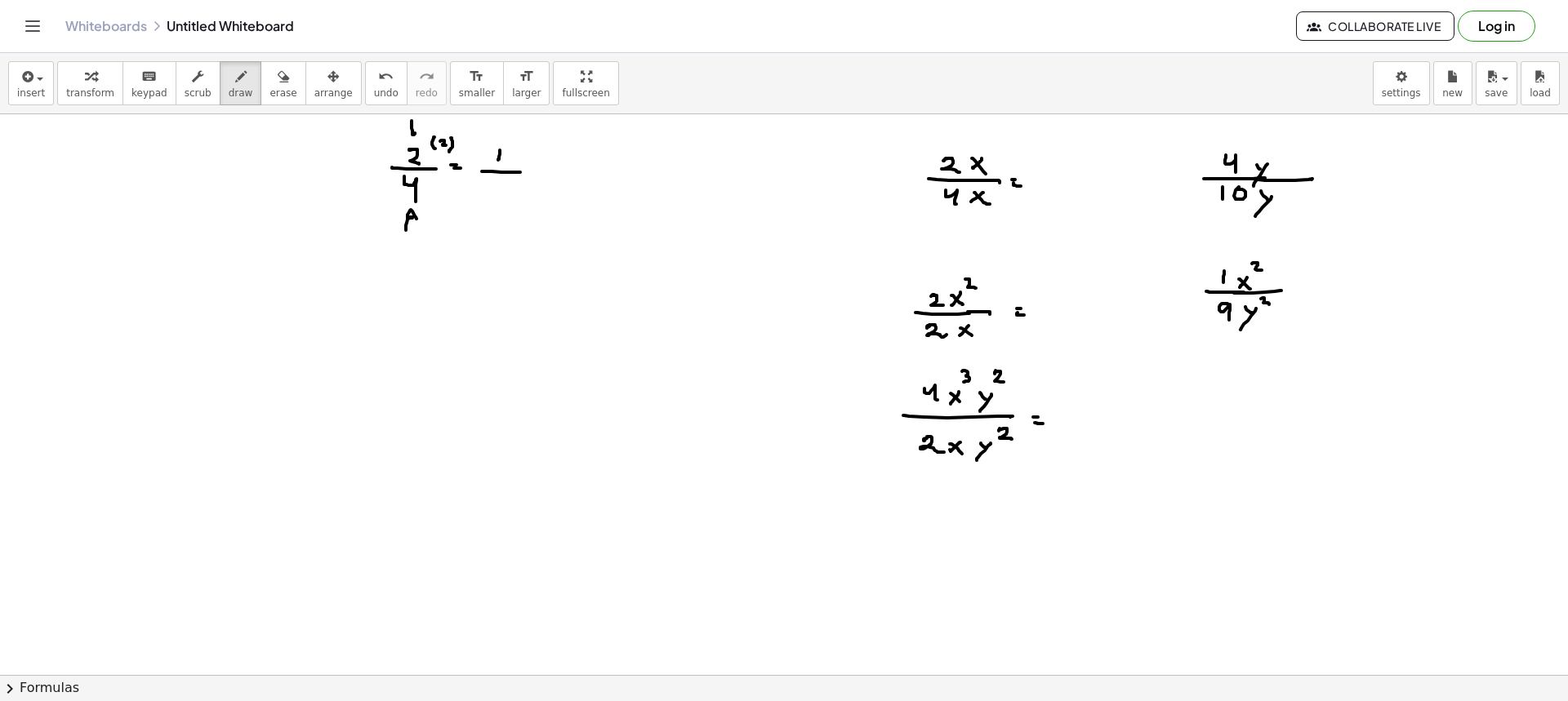
drag, startPoint x: 500, startPoint y: 150, endPoint x: 498, endPoint y: 160, distance: 10.2
click at [498, 160] on div at bounding box center [784, 430] width 1568 height 1122
drag, startPoint x: 425, startPoint y: 205, endPoint x: 424, endPoint y: 217, distance: 12.0
click at [424, 217] on div at bounding box center [784, 430] width 1568 height 1122
click at [434, 217] on div at bounding box center [784, 430] width 1568 height 1122
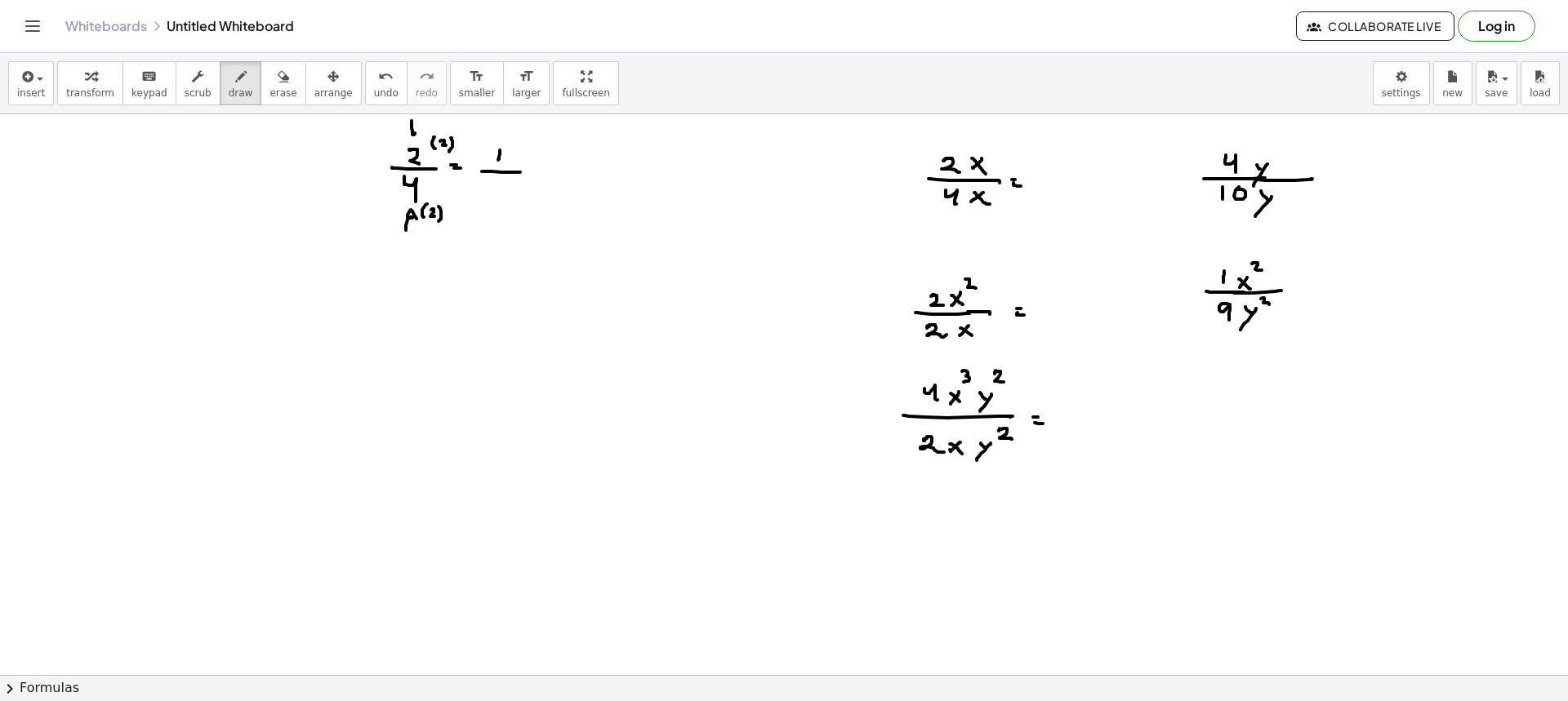
drag, startPoint x: 441, startPoint y: 212, endPoint x: 438, endPoint y: 222, distance: 10.4
click at [438, 222] on div at bounding box center [784, 430] width 1568 height 1122
click at [494, 186] on div at bounding box center [784, 430] width 1568 height 1122
drag, startPoint x: 493, startPoint y: 192, endPoint x: 503, endPoint y: 196, distance: 10.8
click at [503, 196] on div at bounding box center [784, 430] width 1568 height 1122
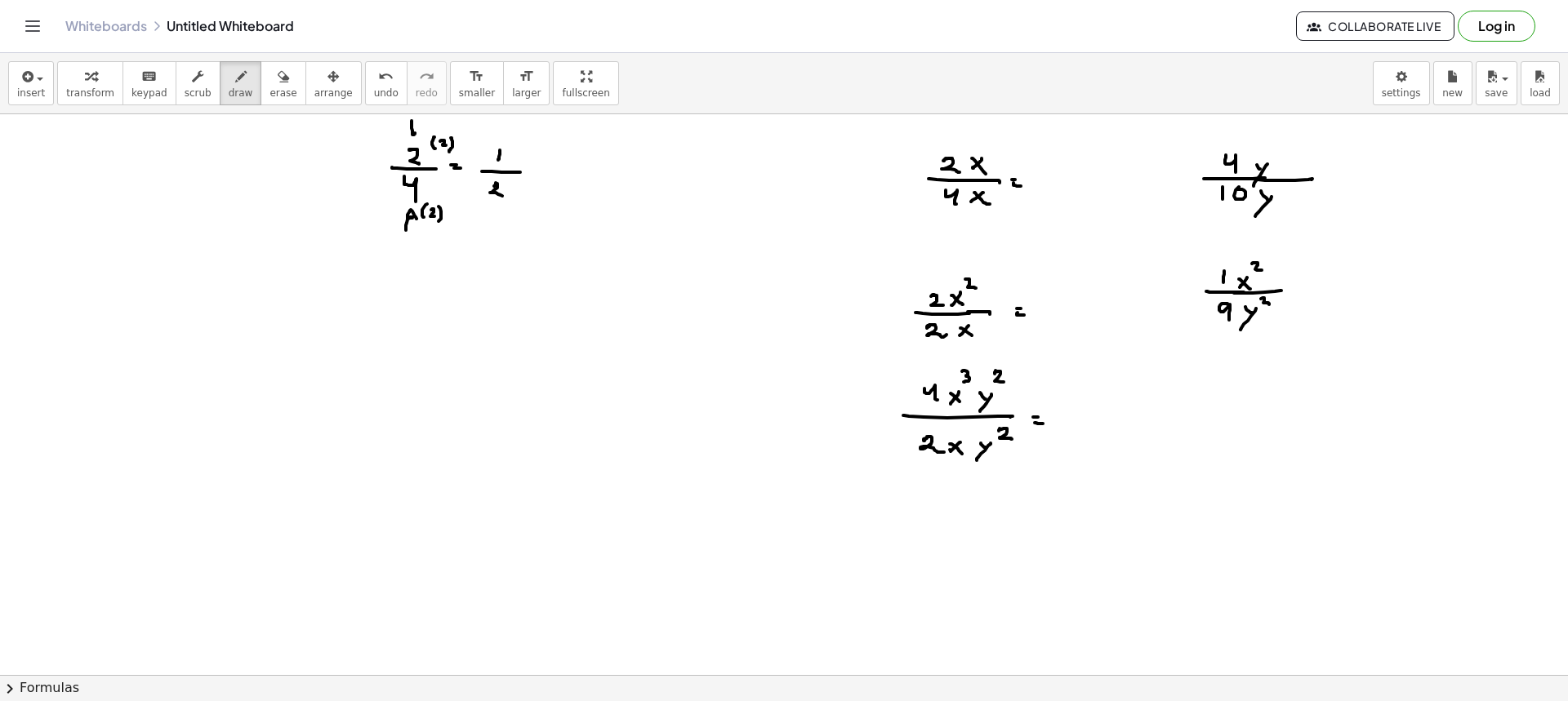
click at [728, 171] on div at bounding box center [784, 430] width 1568 height 1122
click at [745, 177] on div at bounding box center [784, 430] width 1568 height 1122
drag, startPoint x: 733, startPoint y: 184, endPoint x: 746, endPoint y: 199, distance: 19.8
click at [742, 200] on div at bounding box center [784, 430] width 1568 height 1122
drag, startPoint x: 758, startPoint y: 177, endPoint x: 779, endPoint y: 168, distance: 22.8
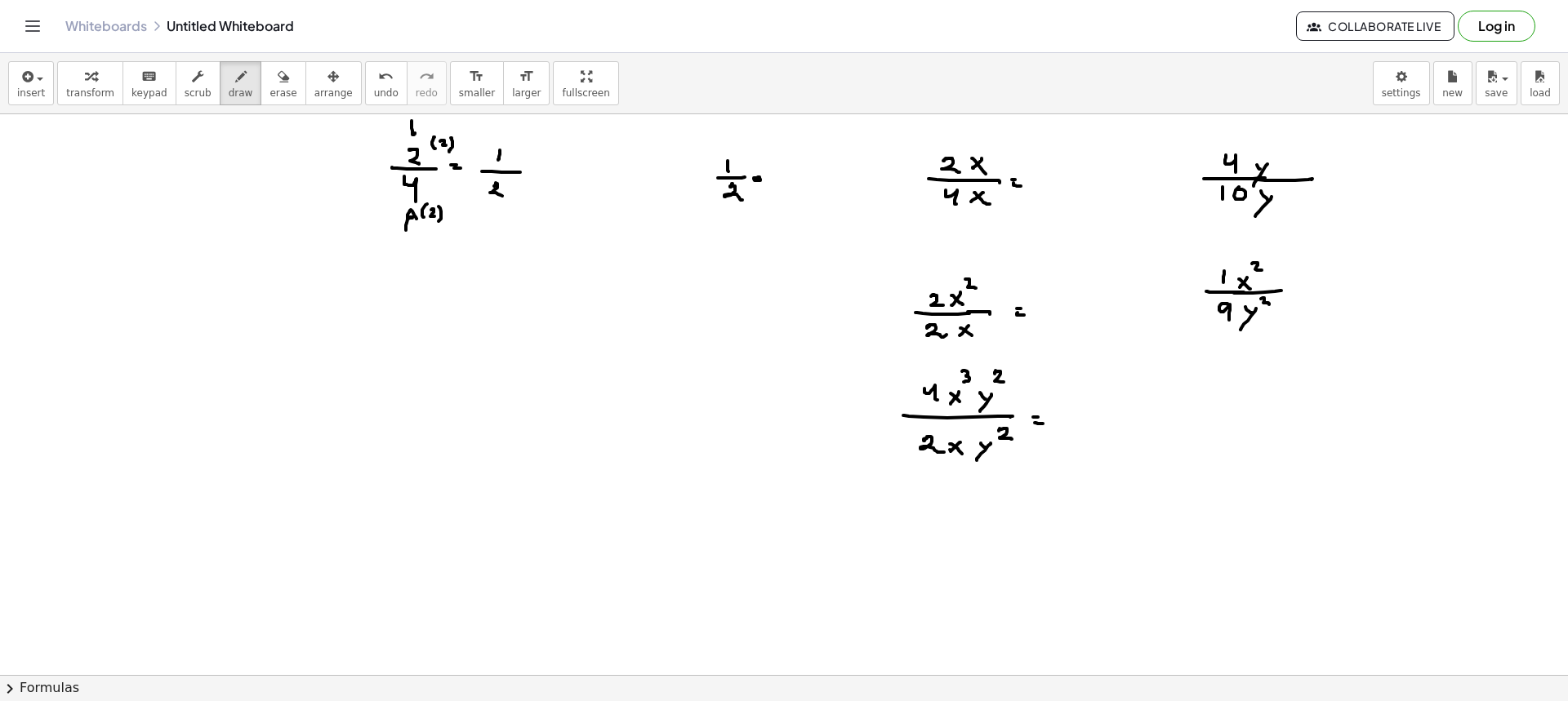
click at [756, 178] on div at bounding box center [784, 430] width 1568 height 1122
drag, startPoint x: 791, startPoint y: 159, endPoint x: 781, endPoint y: 161, distance: 10.2
click at [784, 170] on div at bounding box center [784, 430] width 1568 height 1122
click at [793, 171] on div at bounding box center [784, 430] width 1568 height 1122
click at [809, 179] on div at bounding box center [784, 430] width 1568 height 1122
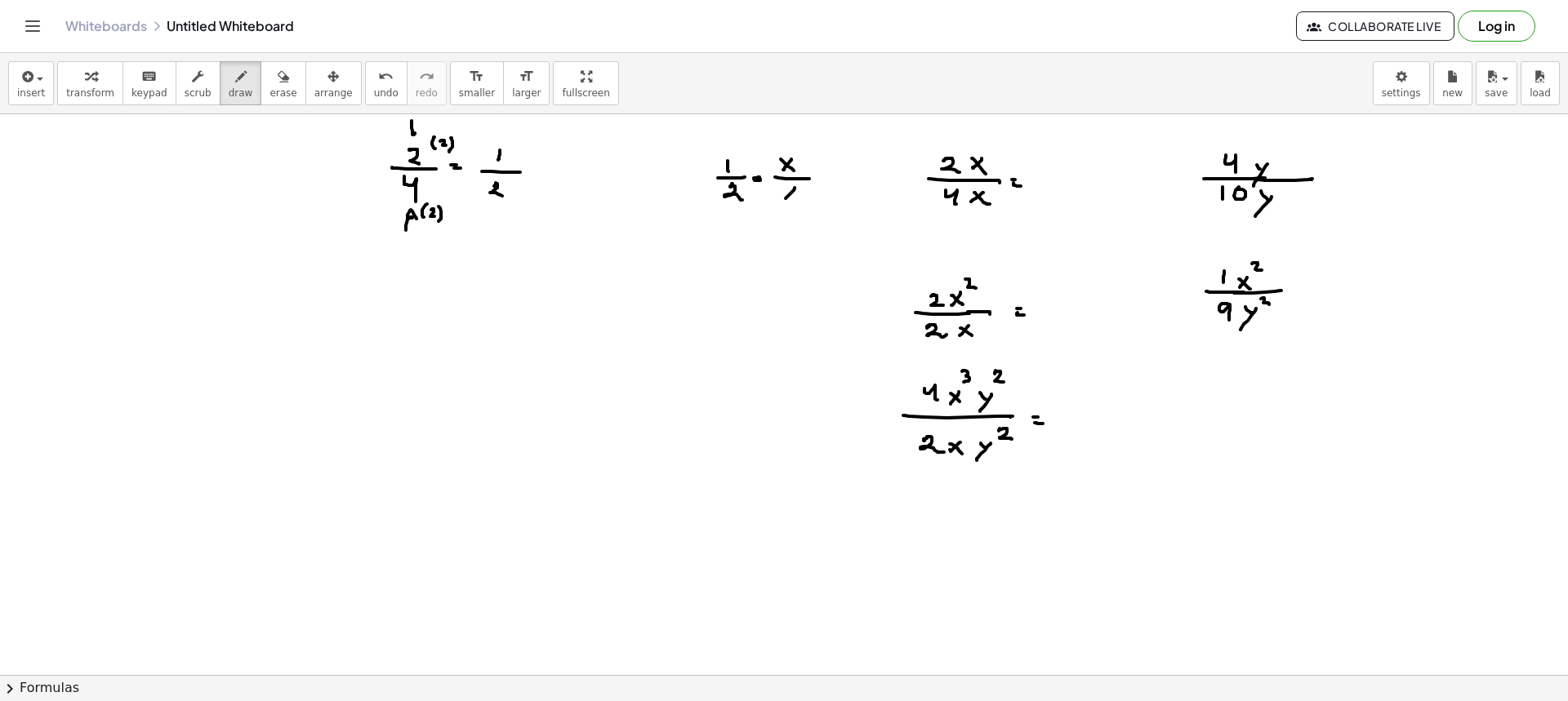
drag, startPoint x: 794, startPoint y: 189, endPoint x: 785, endPoint y: 199, distance: 13.5
click at [785, 199] on div at bounding box center [784, 430] width 1568 height 1122
click at [805, 202] on div at bounding box center [784, 430] width 1568 height 1122
click at [274, 96] on button "erase" at bounding box center [283, 83] width 45 height 44
drag, startPoint x: 952, startPoint y: 177, endPoint x: 1001, endPoint y: 193, distance: 51.5
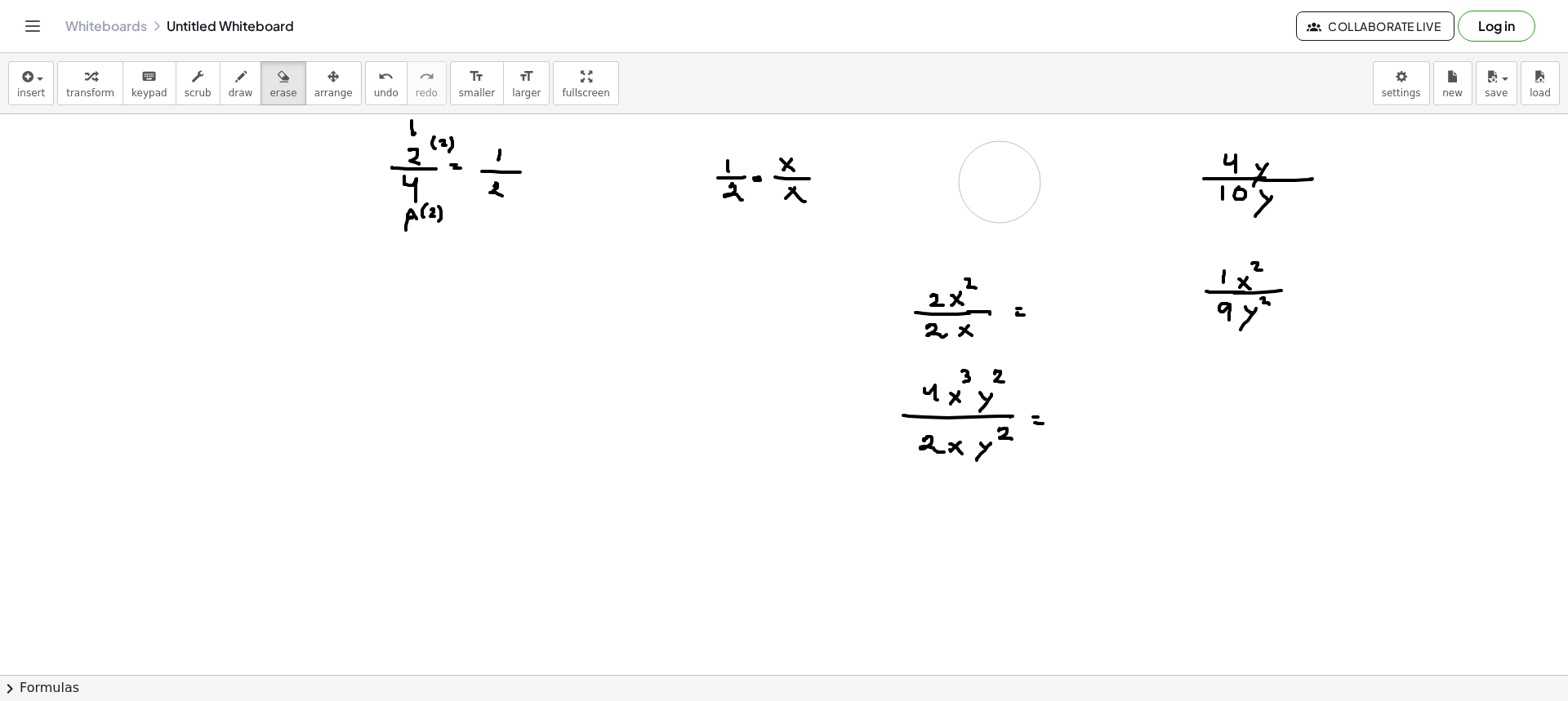
click at [1007, 188] on div at bounding box center [784, 430] width 1568 height 1122
drag, startPoint x: 828, startPoint y: 173, endPoint x: 836, endPoint y: 175, distance: 8.2
click at [833, 175] on div at bounding box center [784, 430] width 1568 height 1122
click at [837, 181] on div at bounding box center [784, 430] width 1568 height 1122
drag, startPoint x: 779, startPoint y: 172, endPoint x: 432, endPoint y: 133, distance: 349.2
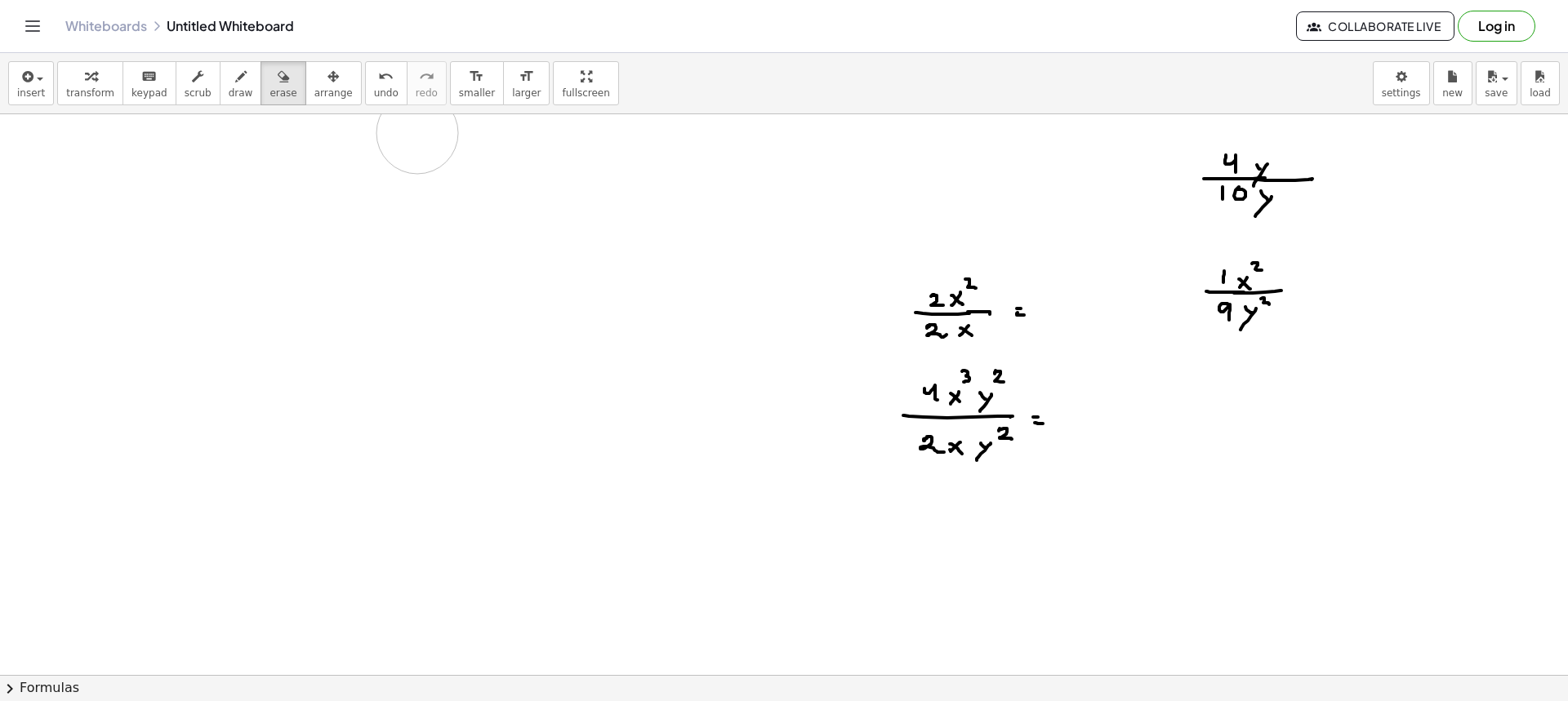
click at [452, 131] on div at bounding box center [784, 430] width 1568 height 1122
click at [235, 73] on icon "button" at bounding box center [241, 77] width 12 height 20
drag, startPoint x: 871, startPoint y: 315, endPoint x: 873, endPoint y: 323, distance: 8.2
click at [871, 321] on div at bounding box center [784, 430] width 1568 height 1122
click at [260, 93] on button "erase" at bounding box center [283, 83] width 45 height 44
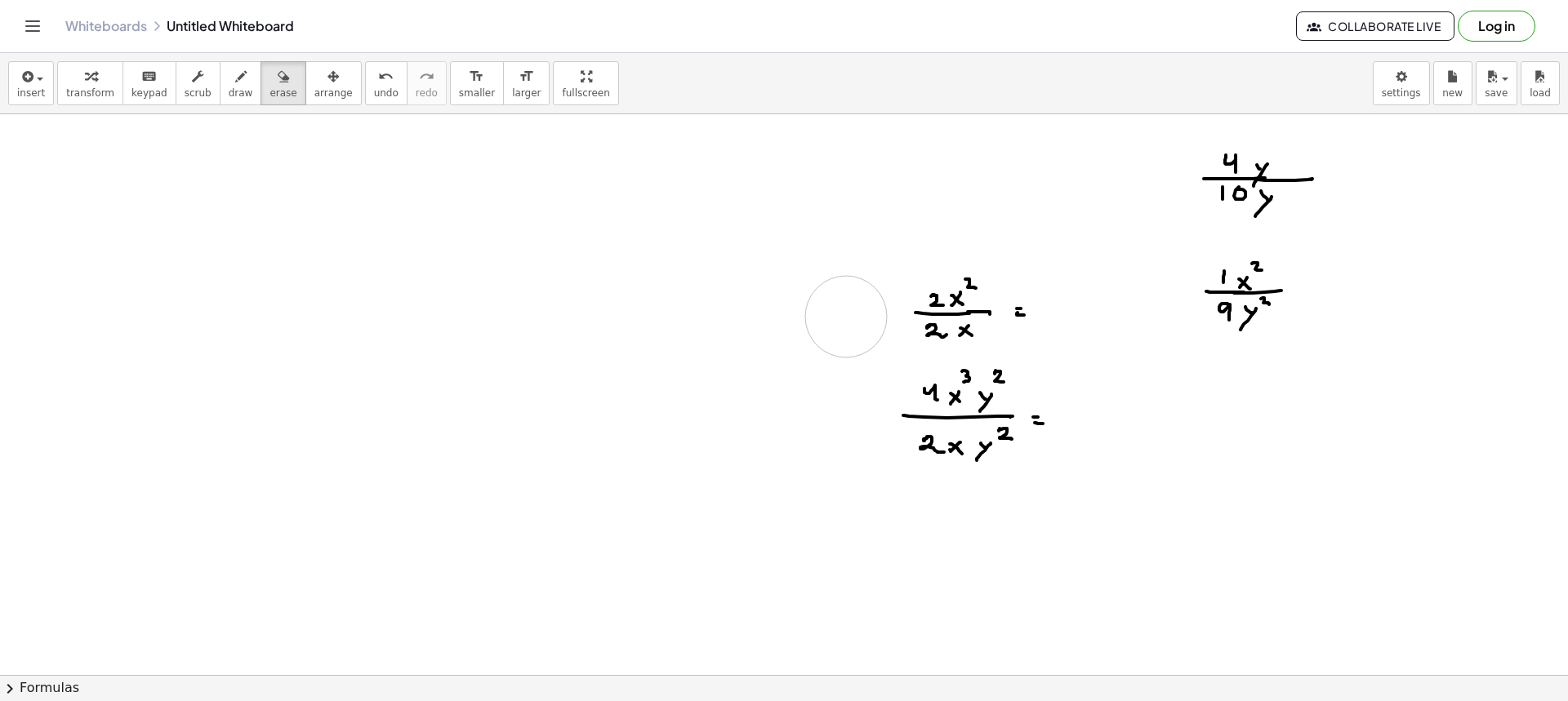
drag, startPoint x: 827, startPoint y: 309, endPoint x: 846, endPoint y: 317, distance: 20.6
click at [846, 317] on div at bounding box center [784, 430] width 1568 height 1122
click at [220, 97] on button "draw" at bounding box center [241, 83] width 43 height 44
drag, startPoint x: 428, startPoint y: 176, endPoint x: 430, endPoint y: 189, distance: 13.2
click at [430, 189] on div at bounding box center [784, 430] width 1568 height 1122
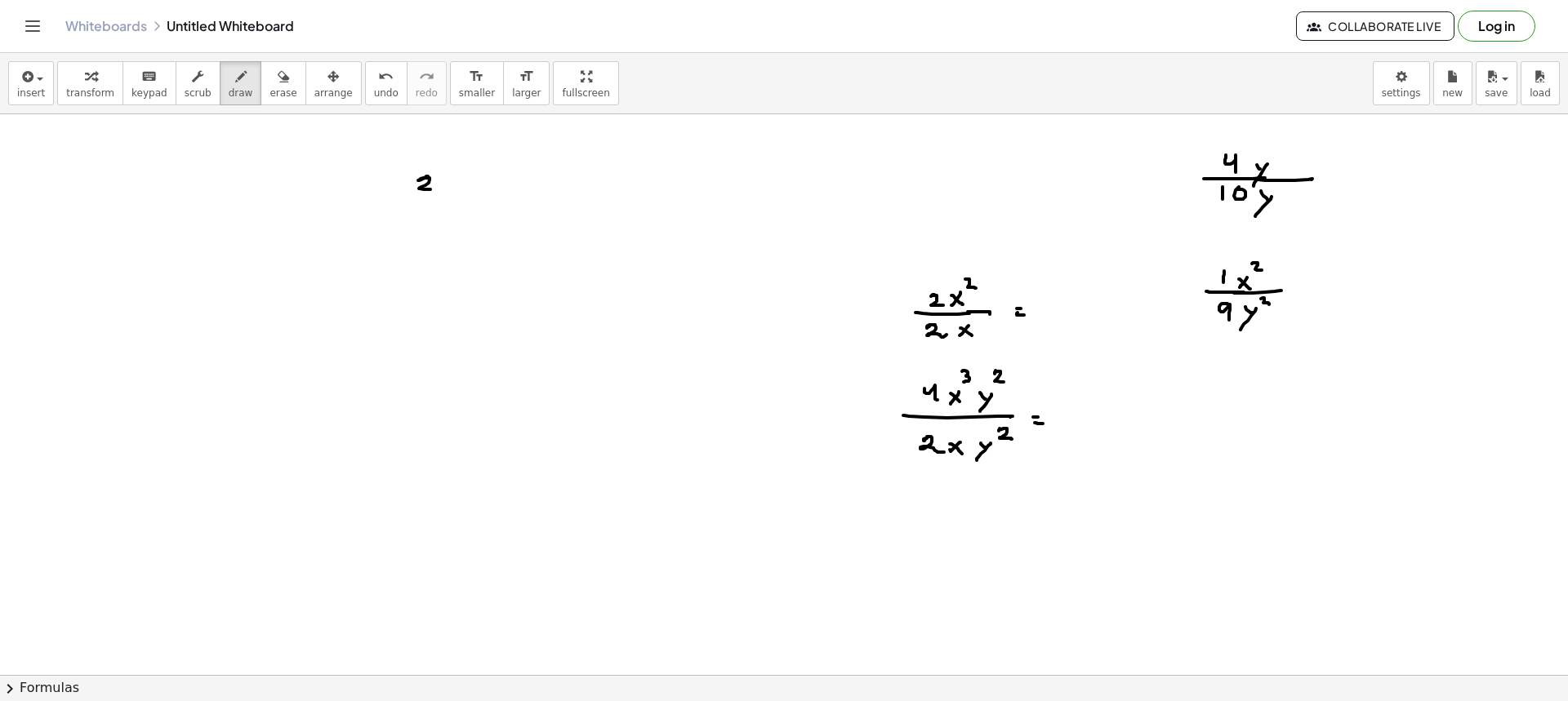
drag, startPoint x: 413, startPoint y: 195, endPoint x: 449, endPoint y: 196, distance: 36.0
click at [452, 195] on div at bounding box center [784, 430] width 1568 height 1122
drag, startPoint x: 425, startPoint y: 203, endPoint x: 445, endPoint y: 218, distance: 25.0
click at [445, 218] on div at bounding box center [784, 430] width 1568 height 1122
click at [469, 194] on div at bounding box center [784, 430] width 1568 height 1122
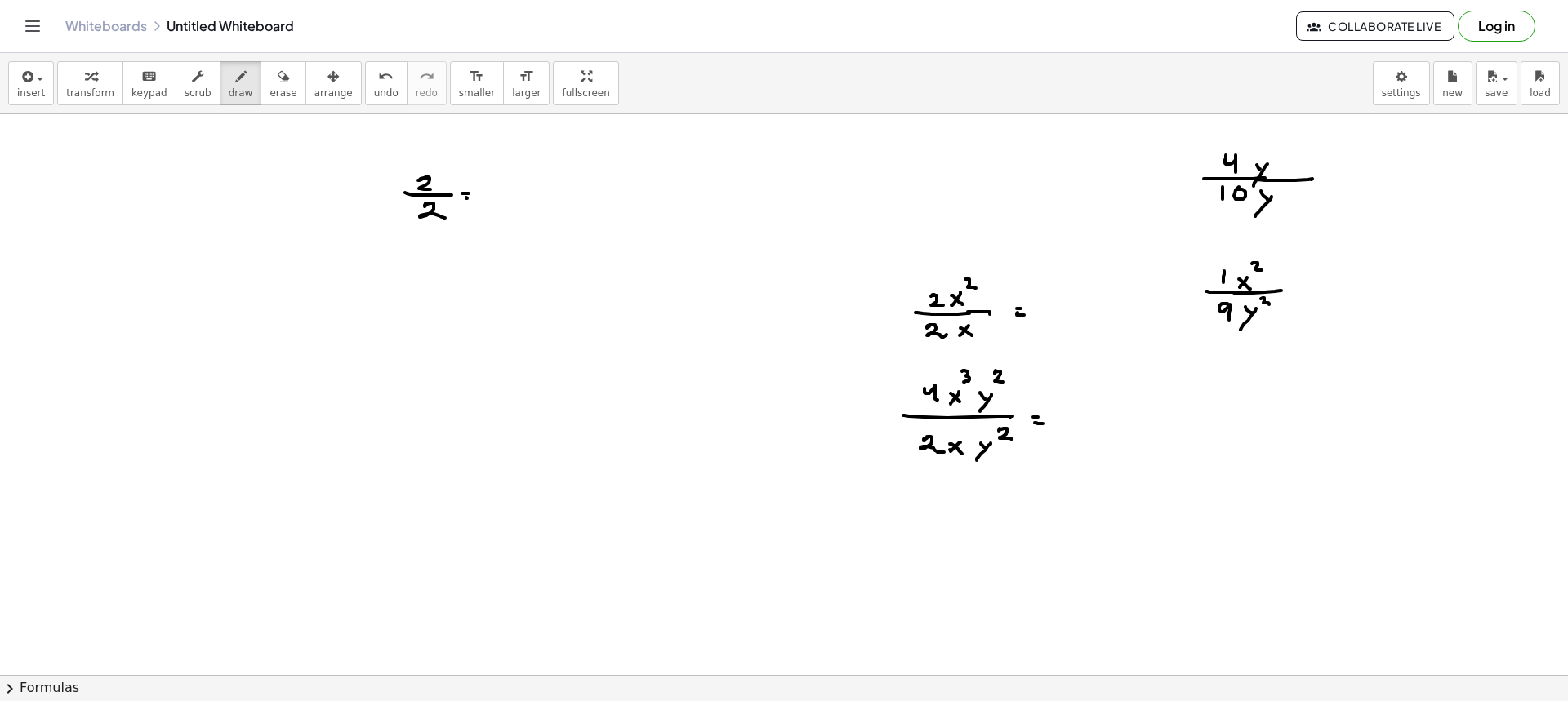
drag, startPoint x: 467, startPoint y: 199, endPoint x: 489, endPoint y: 202, distance: 22.2
click at [470, 200] on div at bounding box center [784, 430] width 1568 height 1122
drag, startPoint x: 489, startPoint y: 185, endPoint x: 491, endPoint y: 204, distance: 19.1
click at [491, 204] on div at bounding box center [784, 430] width 1568 height 1122
click at [269, 94] on span "erase" at bounding box center [283, 93] width 27 height 12
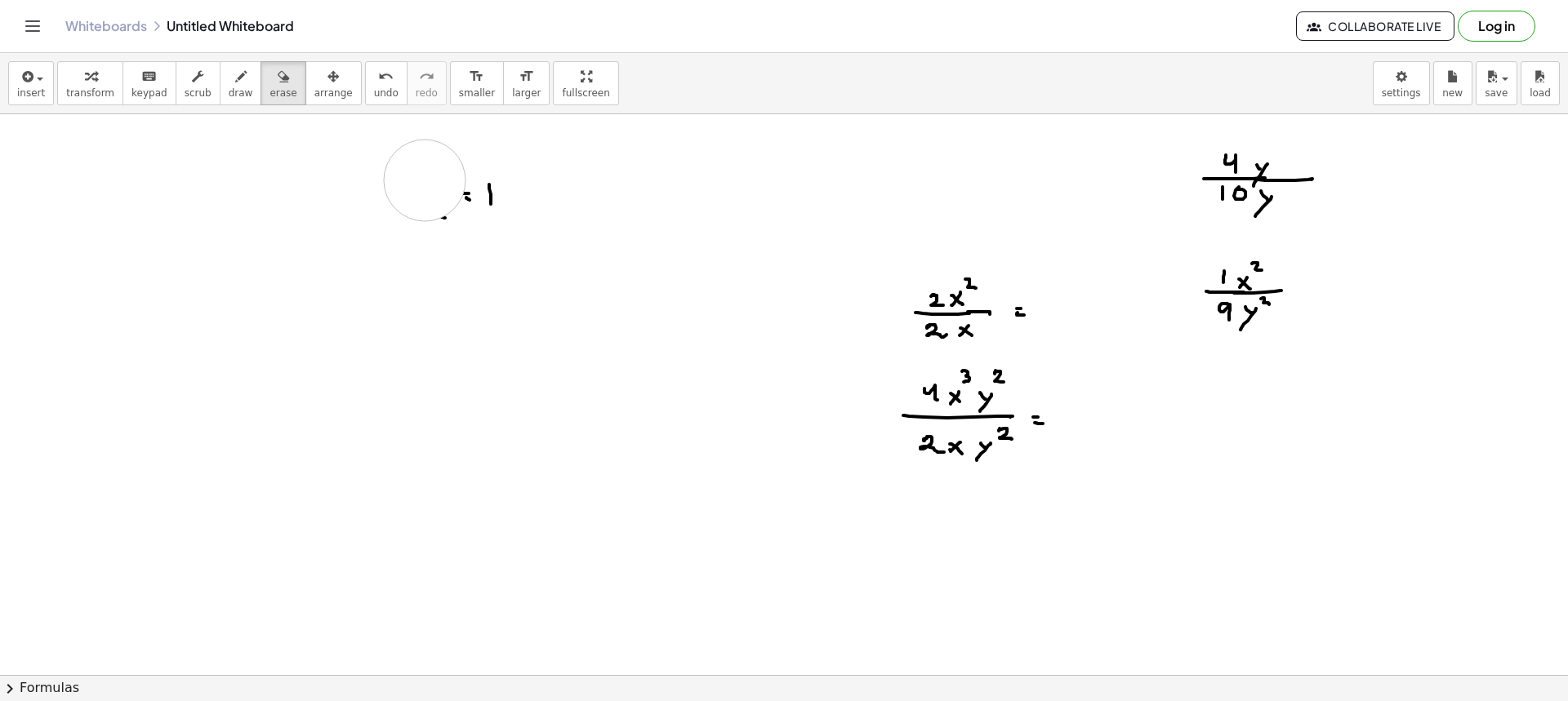
drag, startPoint x: 424, startPoint y: 180, endPoint x: 455, endPoint y: 240, distance: 67.5
click at [455, 240] on div at bounding box center [784, 430] width 1568 height 1122
click at [223, 106] on div "insert select one: Math Expression Function Text Youtube Video Graphing Geometr…" at bounding box center [784, 83] width 1568 height 61
click at [229, 98] on span "draw" at bounding box center [241, 93] width 25 height 12
click at [508, 194] on div at bounding box center [784, 430] width 1568 height 1122
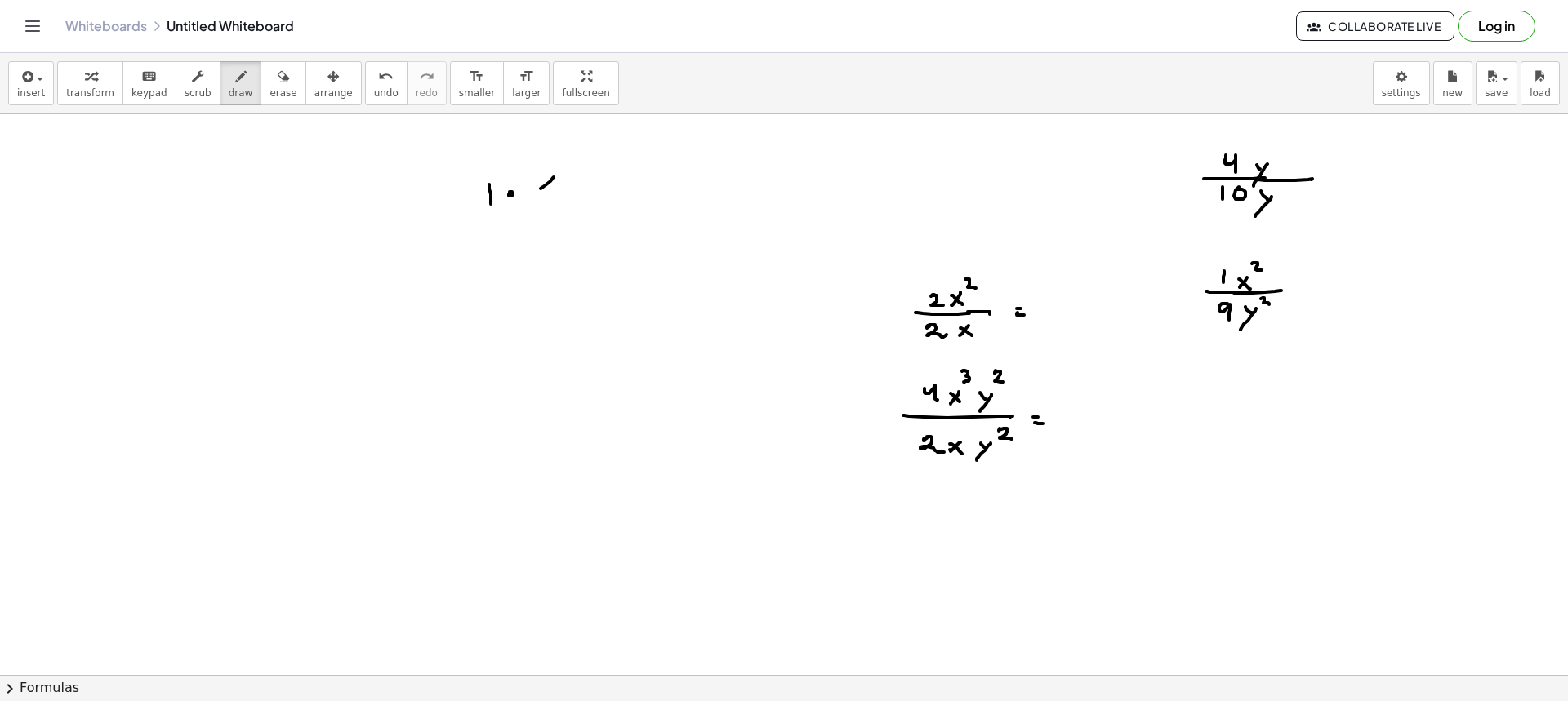
drag, startPoint x: 543, startPoint y: 187, endPoint x: 542, endPoint y: 179, distance: 8.1
click at [540, 189] on div at bounding box center [784, 430] width 1568 height 1122
drag, startPoint x: 542, startPoint y: 179, endPoint x: 554, endPoint y: 186, distance: 13.9
click at [553, 189] on div at bounding box center [784, 430] width 1568 height 1122
drag, startPoint x: 556, startPoint y: 160, endPoint x: 565, endPoint y: 171, distance: 14.2
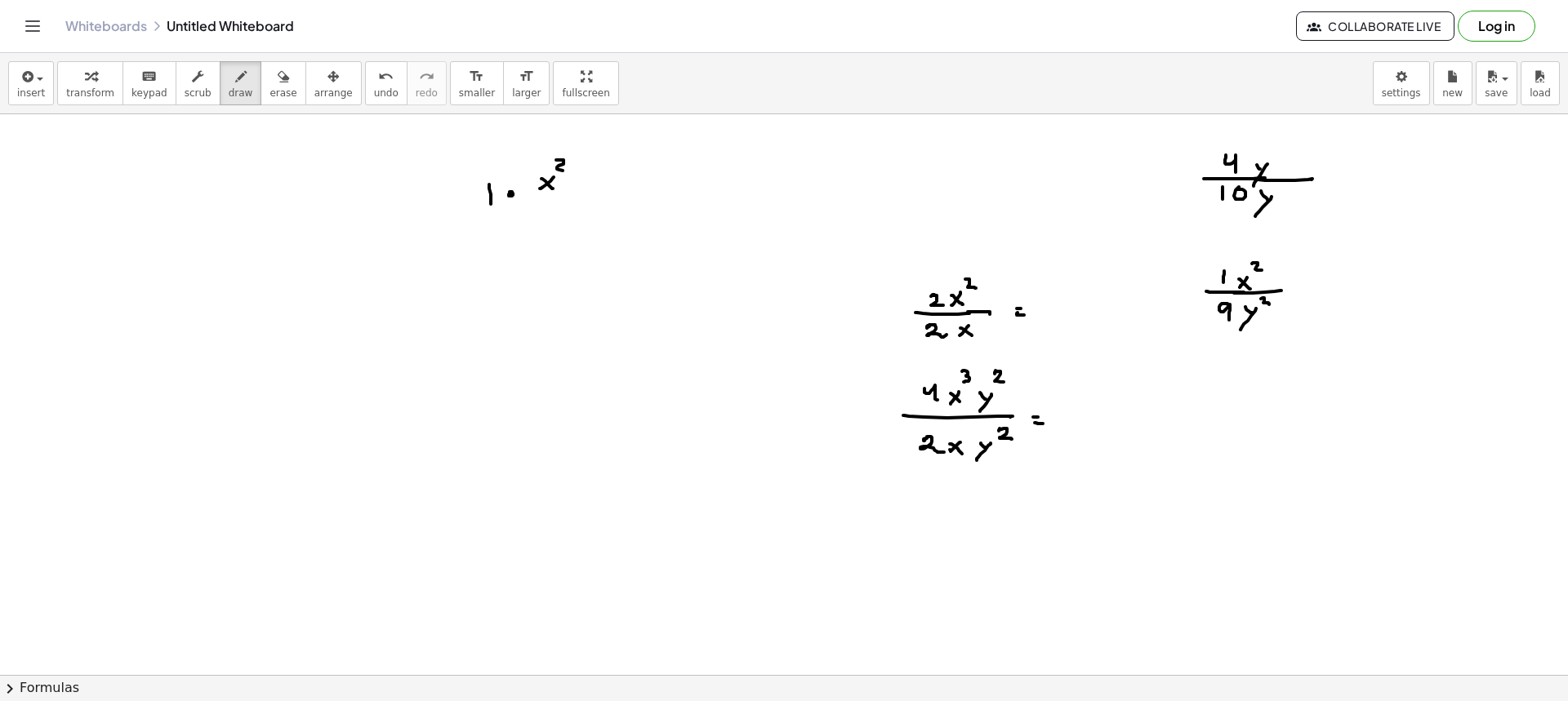
click at [565, 171] on div at bounding box center [784, 430] width 1568 height 1122
drag, startPoint x: 532, startPoint y: 195, endPoint x: 573, endPoint y: 197, distance: 41.0
click at [573, 197] on div at bounding box center [784, 430] width 1568 height 1122
drag, startPoint x: 553, startPoint y: 213, endPoint x: 543, endPoint y: 225, distance: 15.6
click at [544, 226] on div at bounding box center [784, 430] width 1568 height 1122
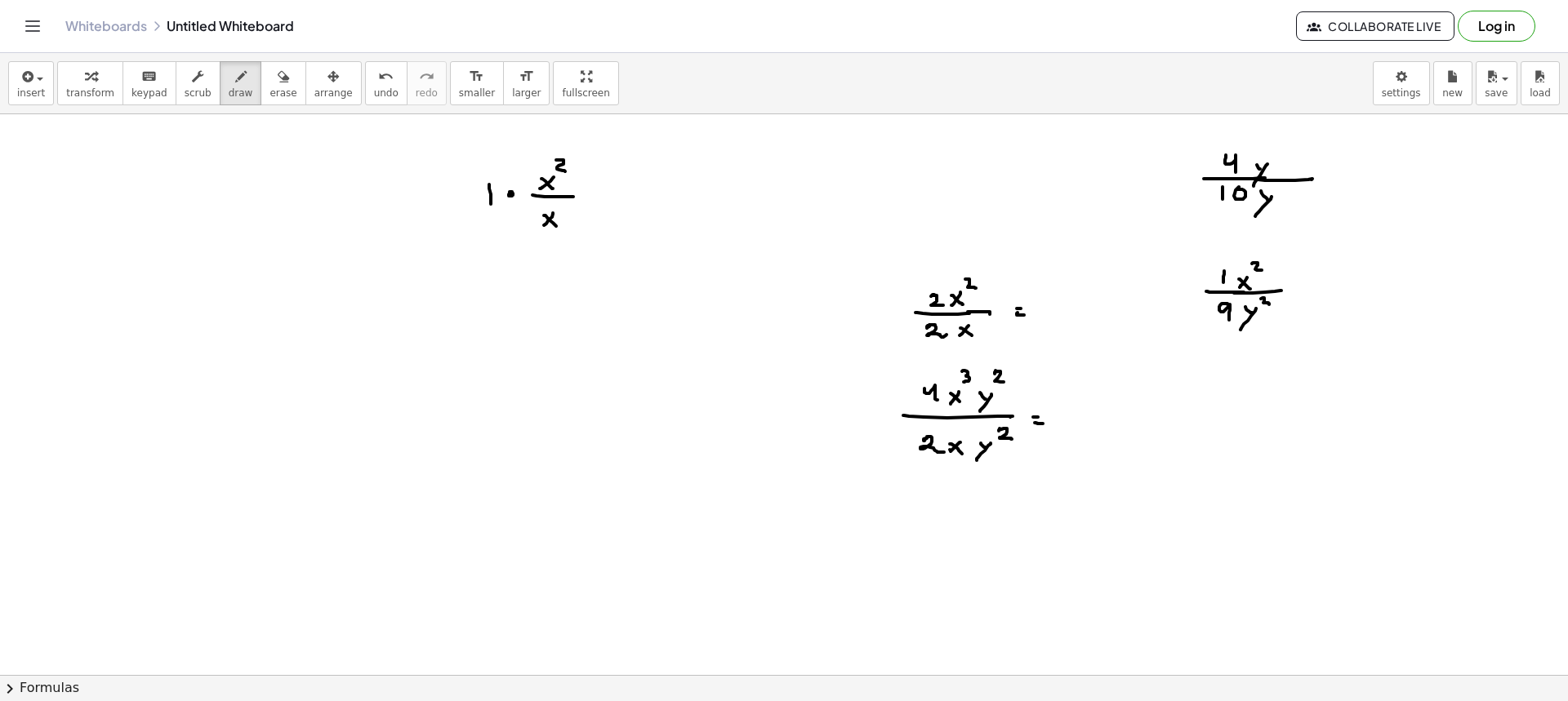
drag, startPoint x: 556, startPoint y: 227, endPoint x: 572, endPoint y: 220, distance: 17.5
click at [558, 229] on div at bounding box center [784, 430] width 1568 height 1122
click at [592, 193] on div at bounding box center [784, 430] width 1568 height 1122
click at [596, 200] on div at bounding box center [784, 430] width 1568 height 1122
drag, startPoint x: 633, startPoint y: 189, endPoint x: 621, endPoint y: 202, distance: 17.7
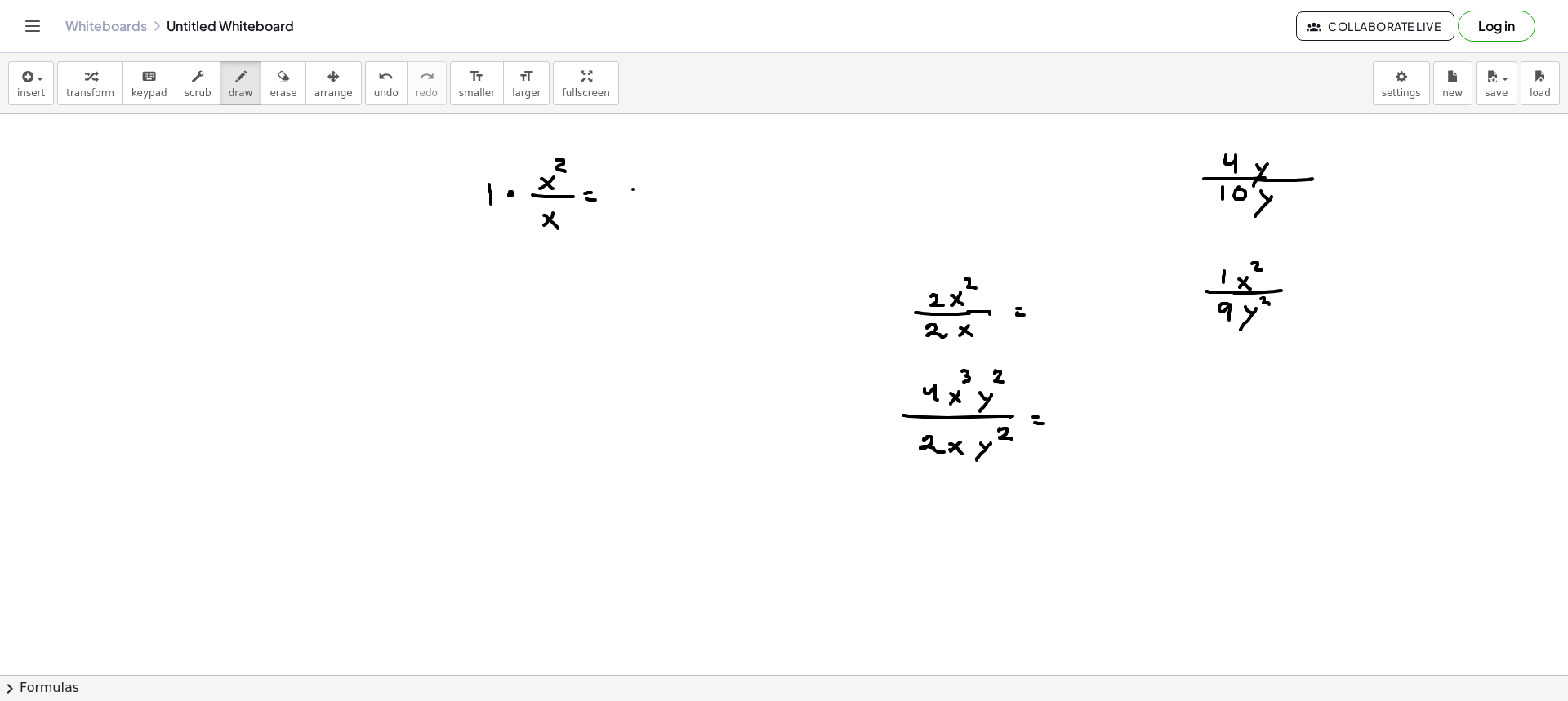
click at [621, 202] on div at bounding box center [784, 430] width 1568 height 1122
drag, startPoint x: 619, startPoint y: 187, endPoint x: 638, endPoint y: 209, distance: 29.1
click at [638, 209] on div at bounding box center [784, 430] width 1568 height 1122
click at [272, 93] on button "erase" at bounding box center [283, 83] width 45 height 44
drag, startPoint x: 544, startPoint y: 212, endPoint x: 568, endPoint y: 203, distance: 25.6
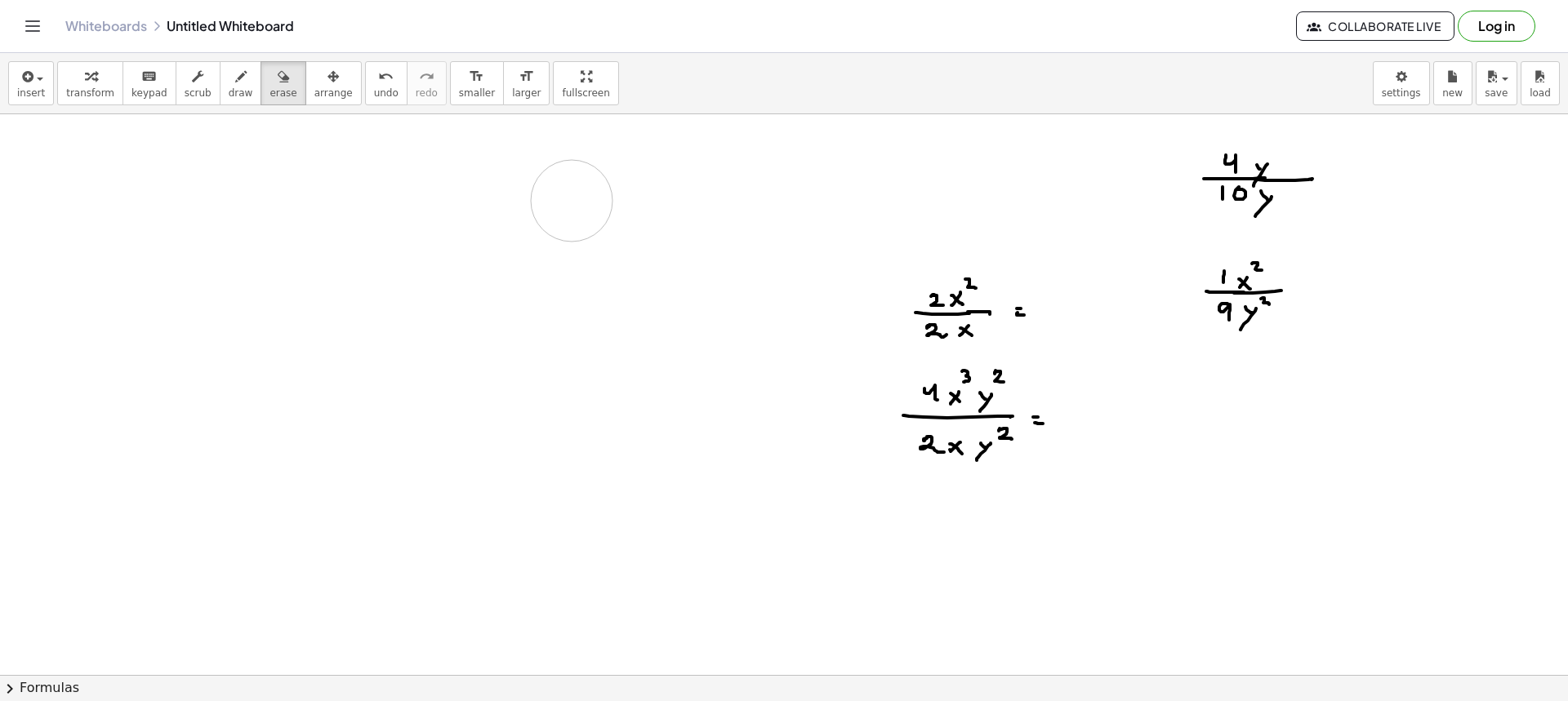
click at [568, 203] on div at bounding box center [784, 430] width 1568 height 1122
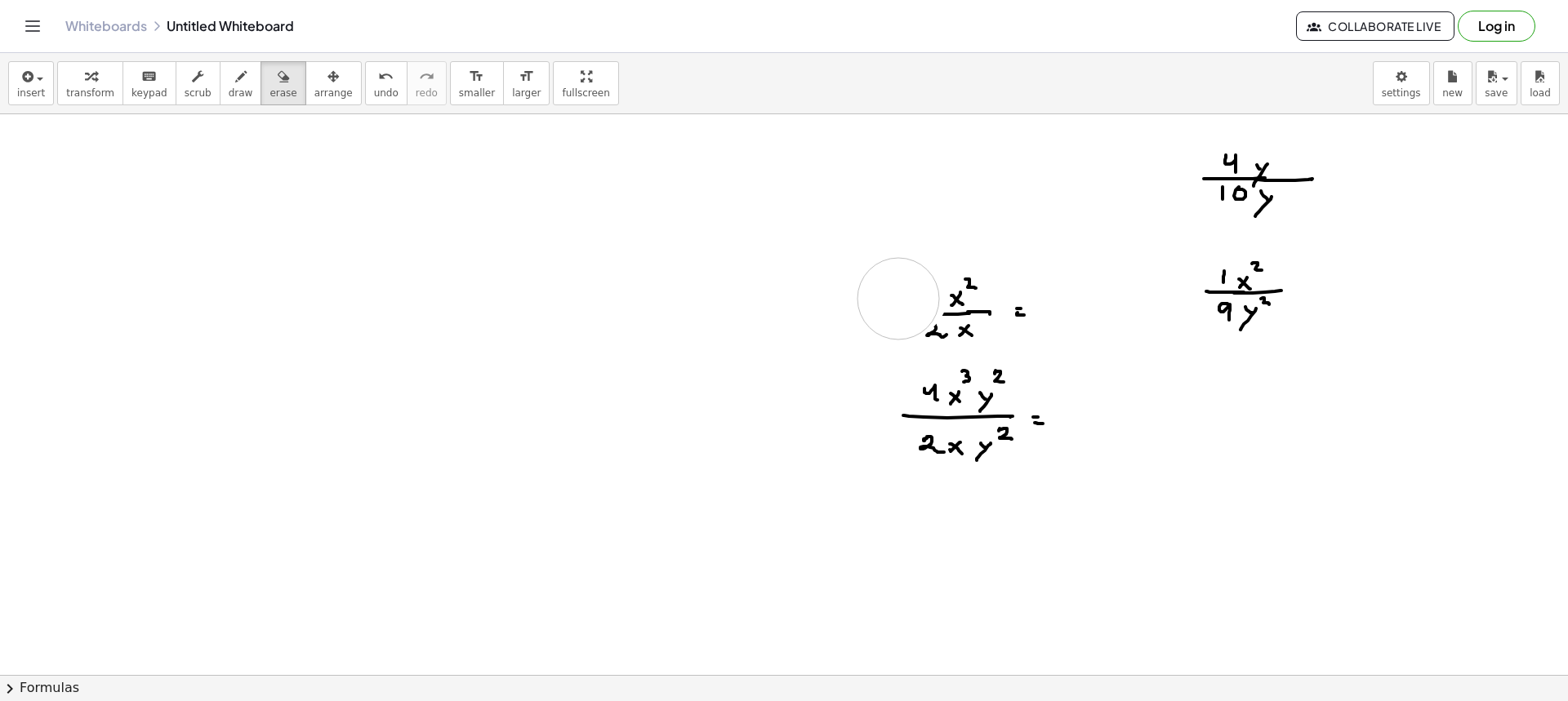
drag, startPoint x: 887, startPoint y: 281, endPoint x: 898, endPoint y: 299, distance: 21.1
click at [898, 299] on div at bounding box center [784, 430] width 1568 height 1122
drag, startPoint x: 929, startPoint y: 301, endPoint x: 1037, endPoint y: 320, distance: 109.7
click at [1037, 320] on div at bounding box center [784, 430] width 1568 height 1122
click at [234, 84] on button "draw" at bounding box center [241, 83] width 43 height 44
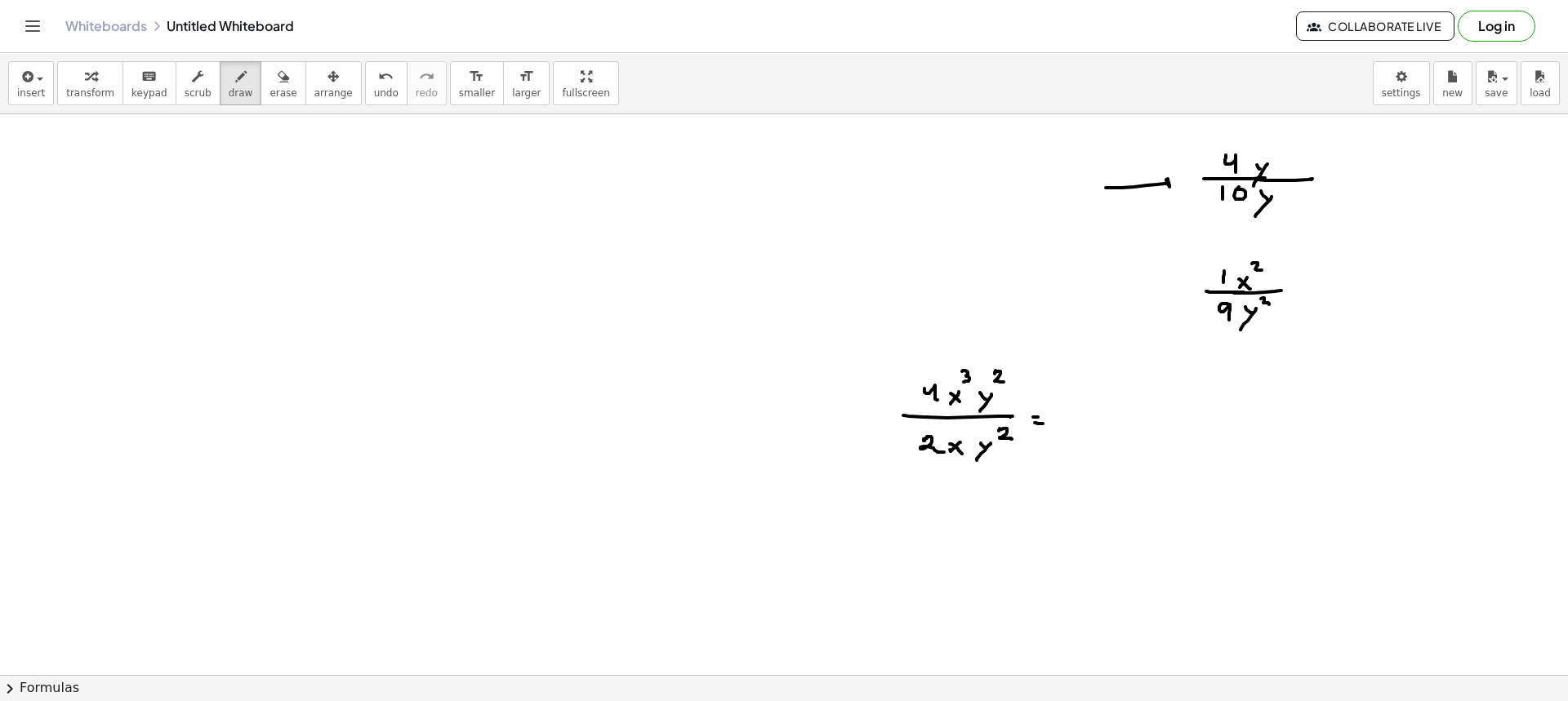
drag, startPoint x: 1107, startPoint y: 188, endPoint x: 1163, endPoint y: 185, distance: 56.1
click at [1163, 185] on div at bounding box center [784, 430] width 1568 height 1122
drag, startPoint x: 744, startPoint y: 170, endPoint x: 747, endPoint y: 180, distance: 10.4
click at [747, 180] on div at bounding box center [784, 430] width 1568 height 1122
click at [761, 184] on div at bounding box center [784, 430] width 1568 height 1122
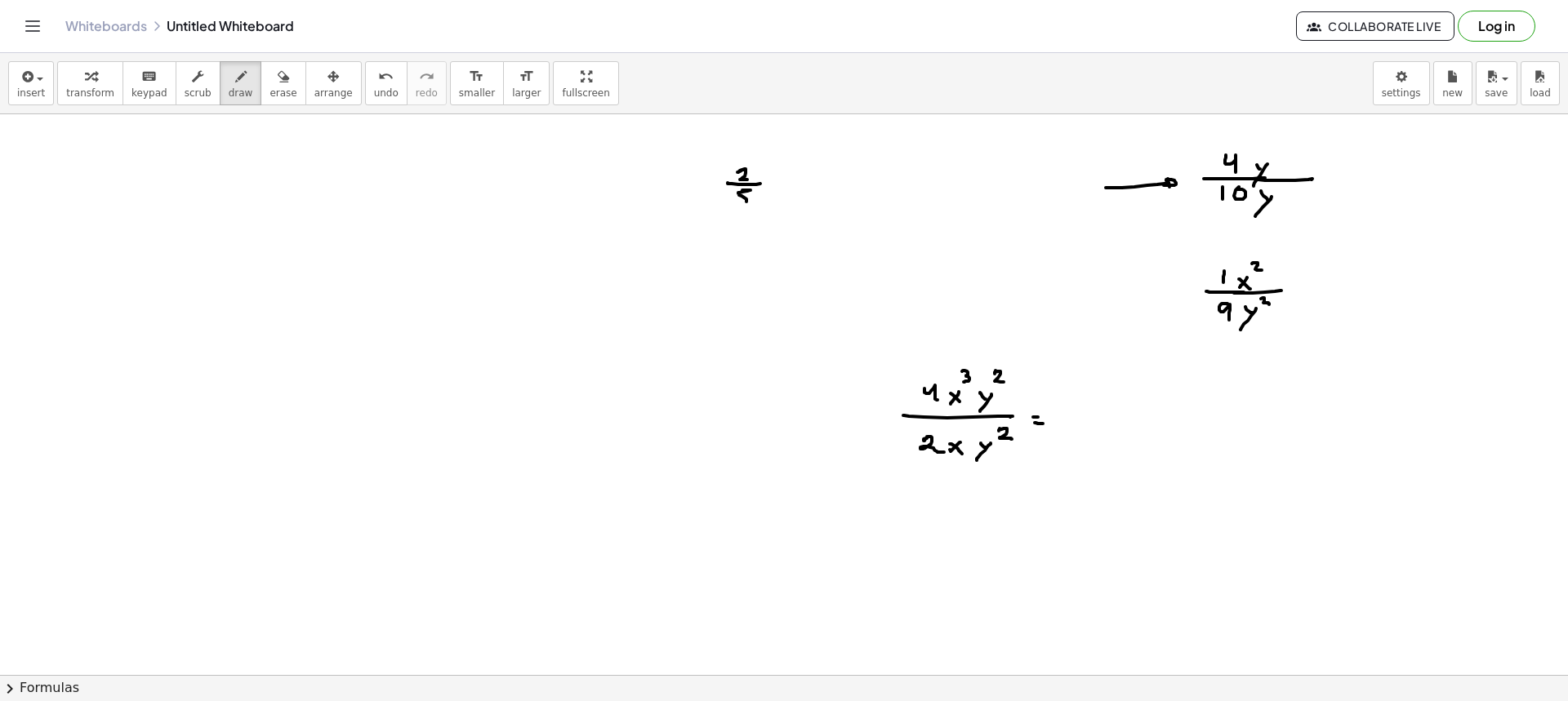
drag, startPoint x: 742, startPoint y: 190, endPoint x: 734, endPoint y: 203, distance: 15.3
click at [734, 203] on div at bounding box center [784, 430] width 1568 height 1122
click at [779, 190] on div at bounding box center [784, 430] width 1568 height 1122
drag, startPoint x: 806, startPoint y: 186, endPoint x: 806, endPoint y: 196, distance: 10.0
click at [805, 193] on div at bounding box center [784, 430] width 1568 height 1122
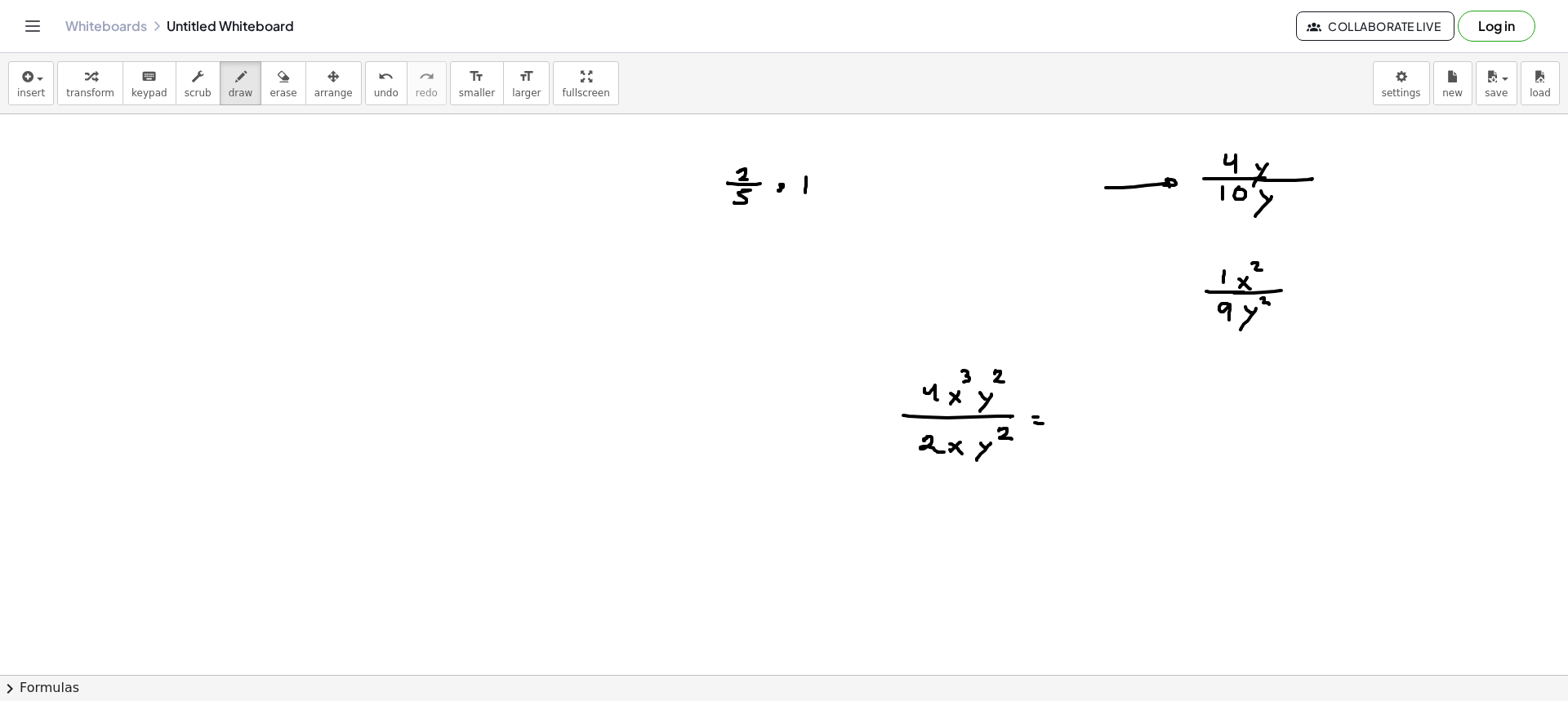
click at [827, 186] on div at bounding box center [784, 430] width 1568 height 1122
click at [831, 192] on div at bounding box center [784, 430] width 1568 height 1122
drag, startPoint x: 869, startPoint y: 164, endPoint x: 878, endPoint y: 177, distance: 15.8
click at [878, 177] on div at bounding box center [784, 430] width 1568 height 1122
drag, startPoint x: 866, startPoint y: 184, endPoint x: 882, endPoint y: 186, distance: 16.1
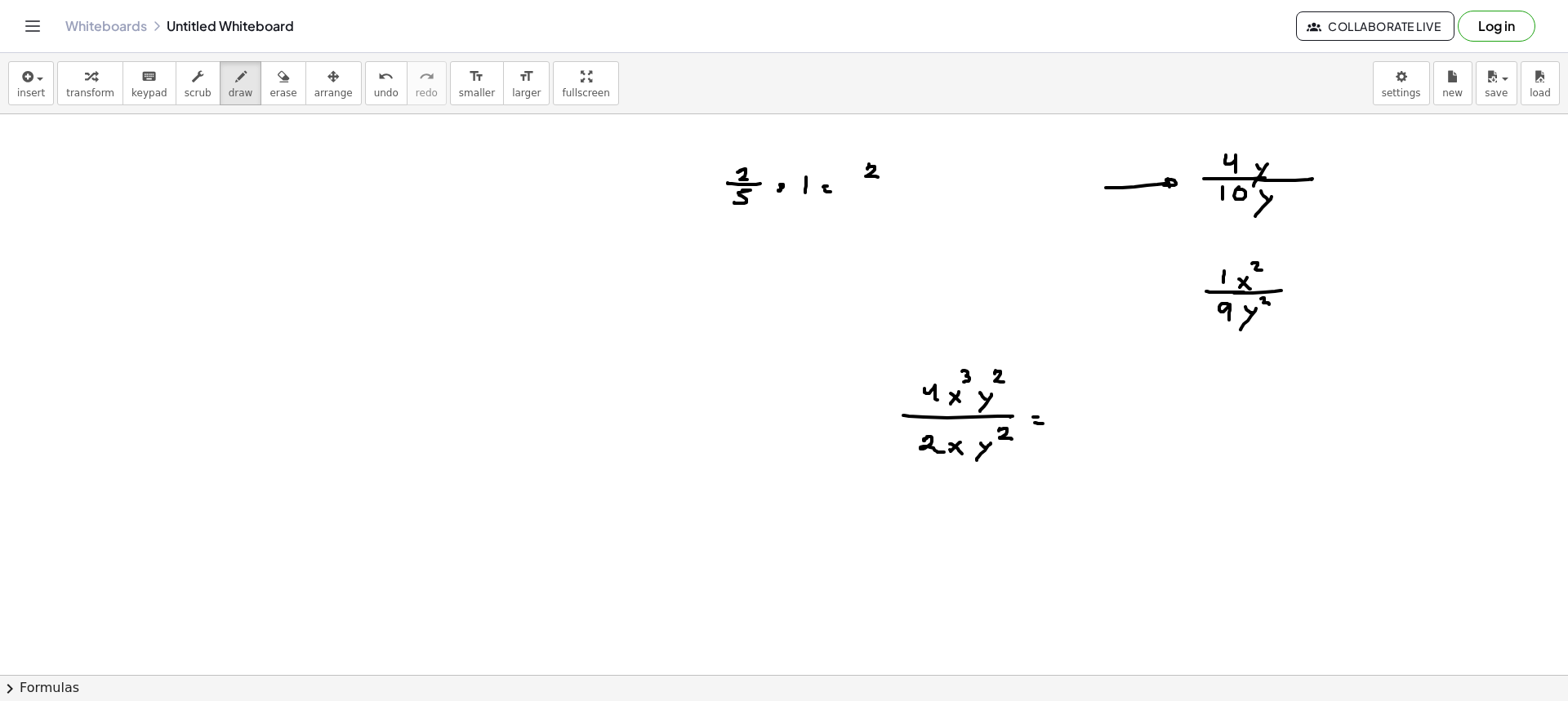
click at [885, 184] on div at bounding box center [784, 430] width 1568 height 1122
drag, startPoint x: 870, startPoint y: 189, endPoint x: 878, endPoint y: 206, distance: 18.8
click at [865, 203] on div at bounding box center [784, 430] width 1568 height 1122
click at [269, 98] on span "erase" at bounding box center [283, 93] width 27 height 12
drag, startPoint x: 765, startPoint y: 180, endPoint x: 1198, endPoint y: 186, distance: 433.0
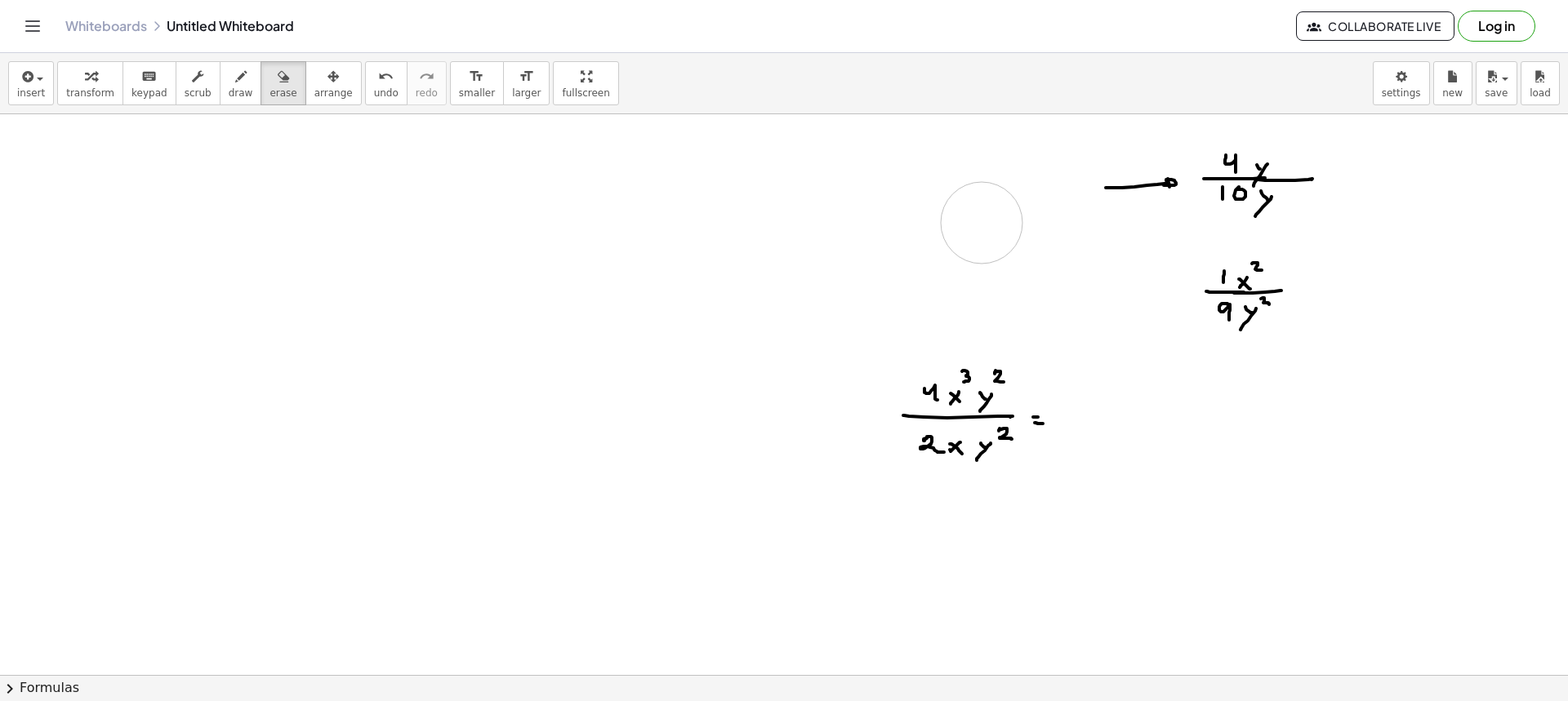
click at [1194, 191] on div at bounding box center [784, 430] width 1568 height 1122
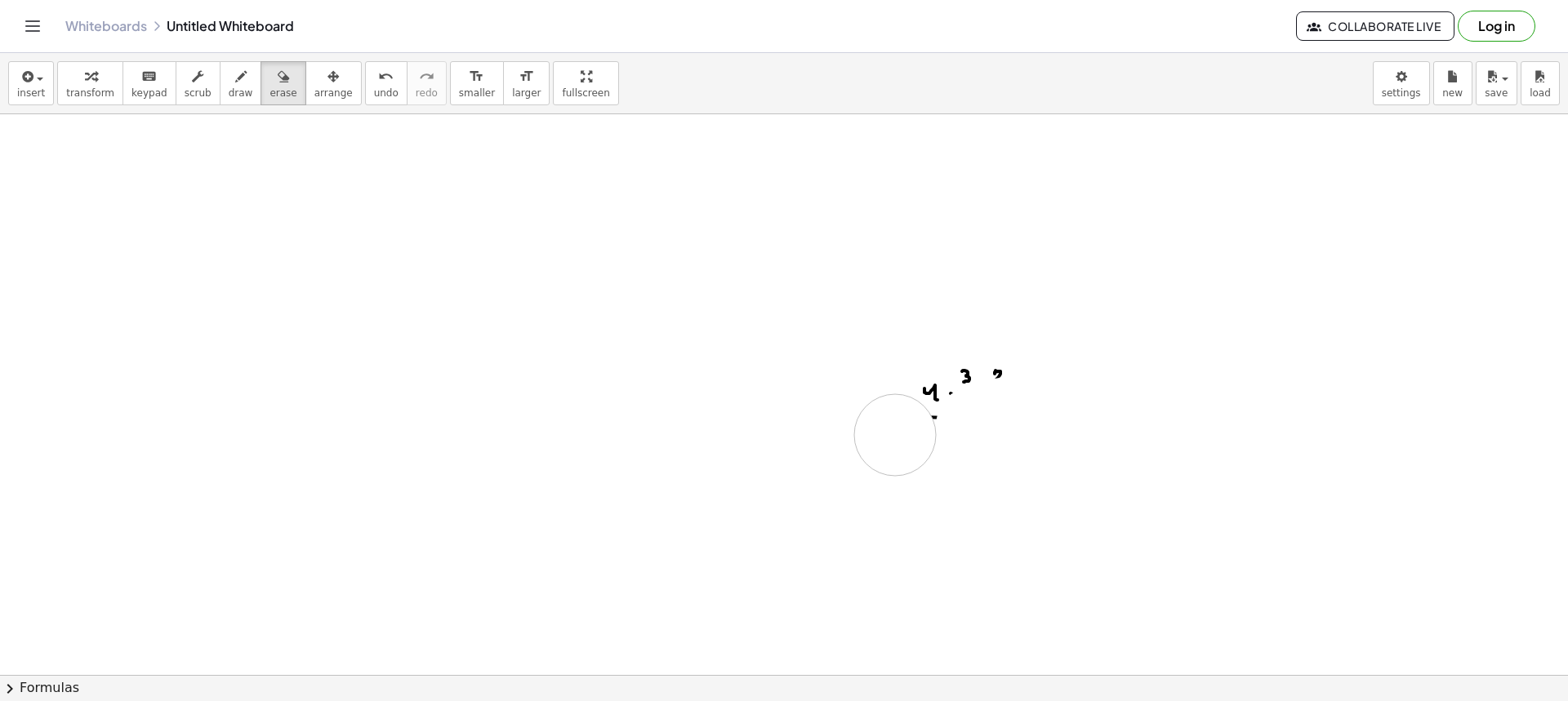
drag, startPoint x: 1198, startPoint y: 186, endPoint x: 992, endPoint y: 344, distance: 259.6
click at [920, 384] on div at bounding box center [784, 430] width 1568 height 1122
click at [235, 81] on icon "button" at bounding box center [241, 77] width 12 height 20
click at [229, 89] on span "draw" at bounding box center [241, 93] width 25 height 12
drag, startPoint x: 713, startPoint y: 166, endPoint x: 700, endPoint y: 177, distance: 17.0
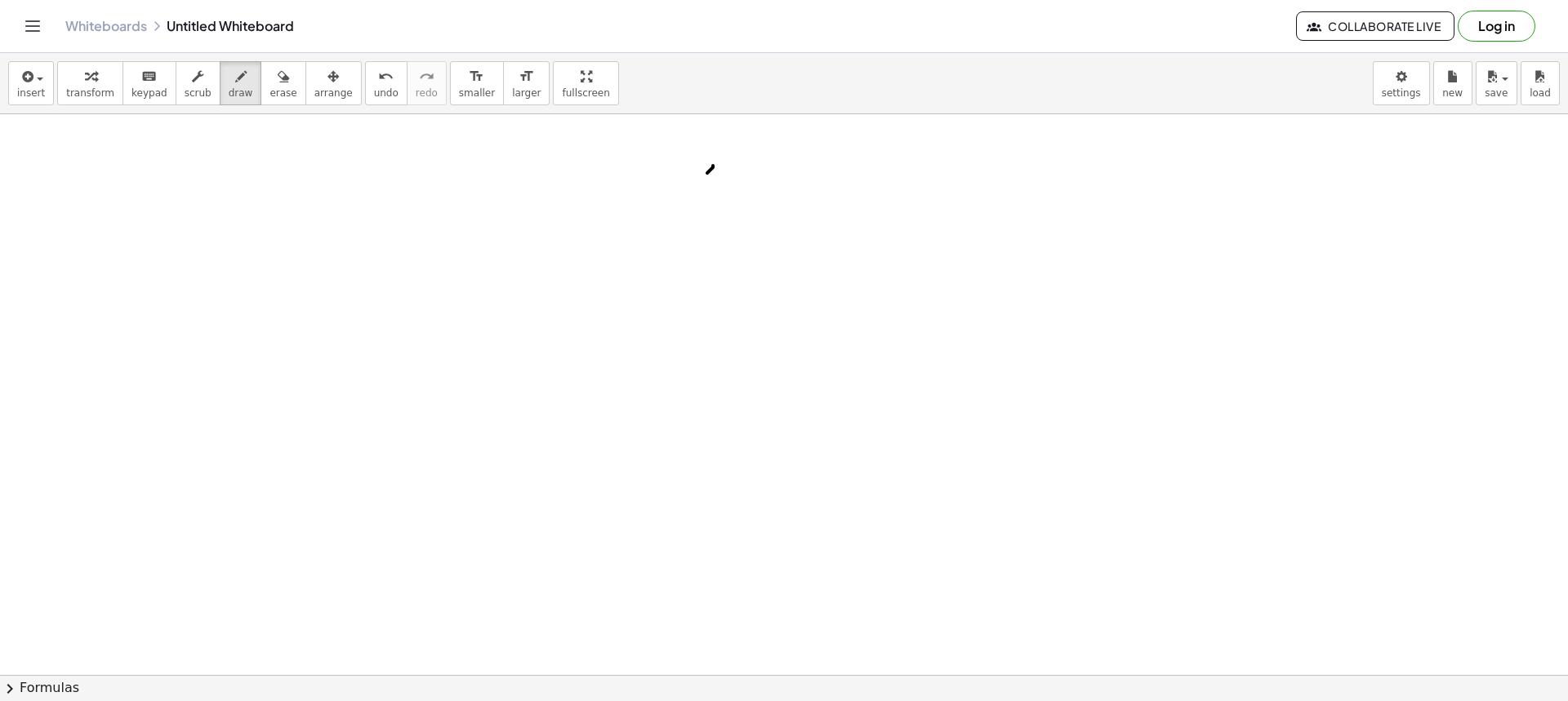
click at [701, 178] on div at bounding box center [784, 430] width 1568 height 1122
drag, startPoint x: 707, startPoint y: 175, endPoint x: 717, endPoint y: 185, distance: 14.1
click at [716, 185] on div at bounding box center [784, 430] width 1568 height 1122
drag, startPoint x: 716, startPoint y: 141, endPoint x: 717, endPoint y: 151, distance: 10.0
click at [717, 151] on div at bounding box center [784, 430] width 1568 height 1122
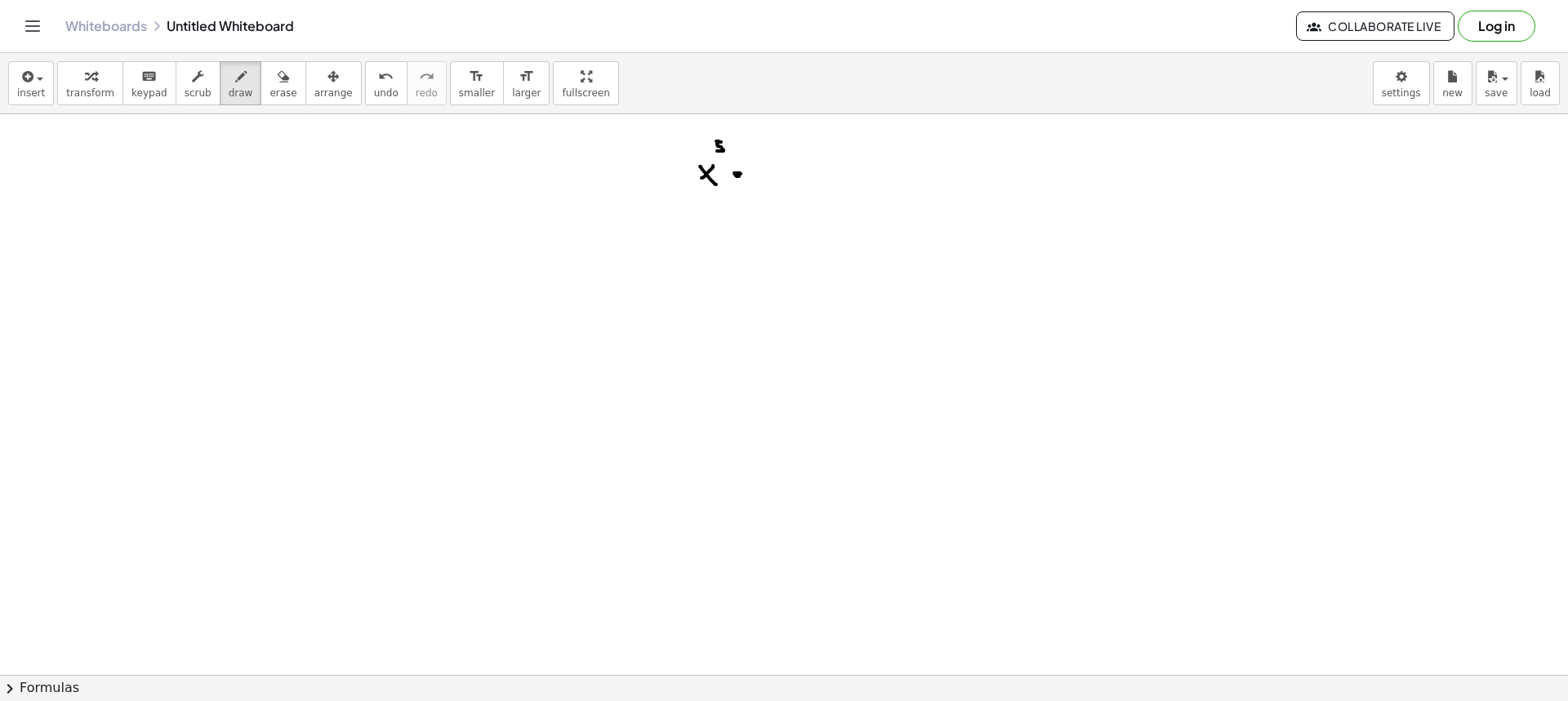
click at [737, 174] on div at bounding box center [784, 430] width 1568 height 1122
drag, startPoint x: 775, startPoint y: 170, endPoint x: 766, endPoint y: 168, distance: 9.2
click at [766, 180] on div at bounding box center [784, 430] width 1568 height 1122
drag, startPoint x: 770, startPoint y: 170, endPoint x: 778, endPoint y: 182, distance: 14.4
click at [777, 180] on div at bounding box center [784, 430] width 1568 height 1122
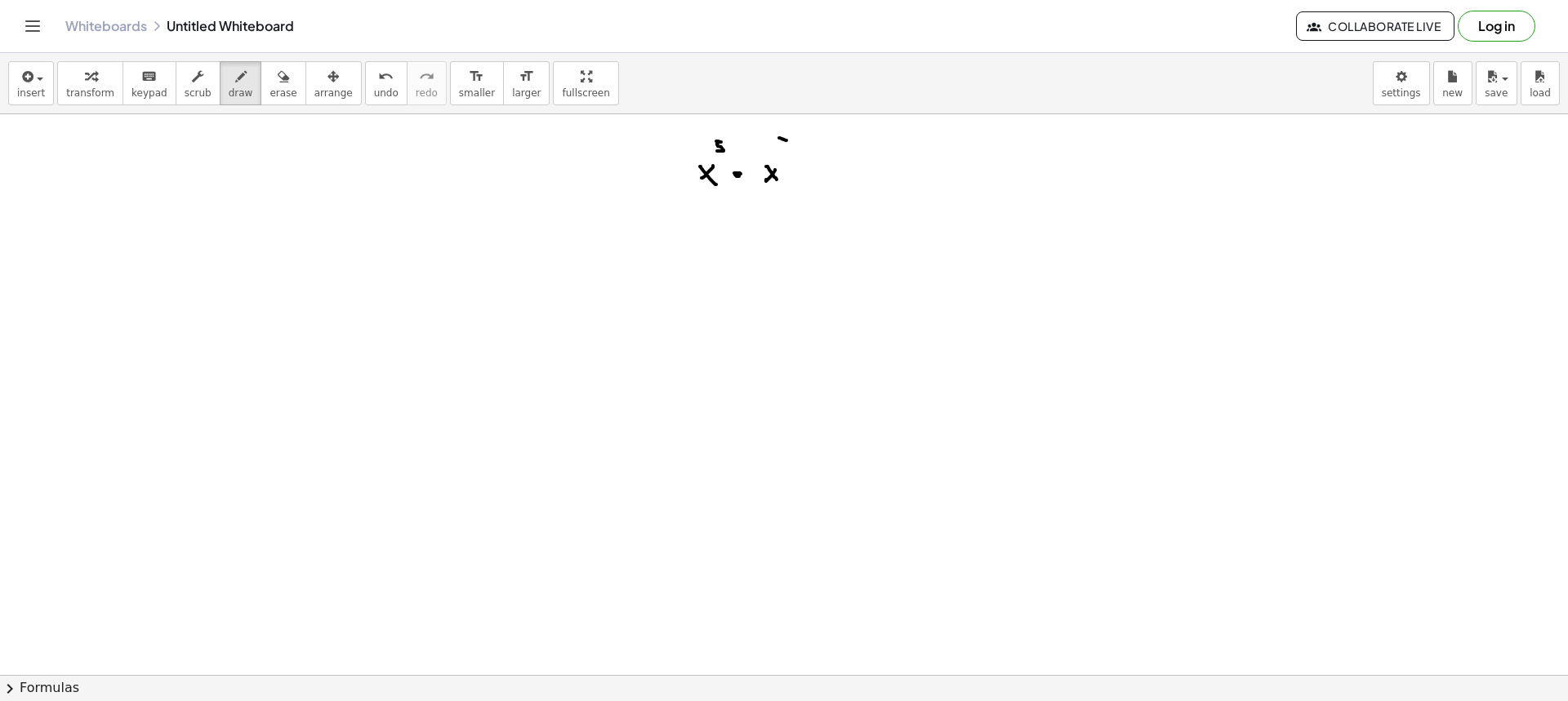
click at [781, 147] on div at bounding box center [784, 430] width 1568 height 1122
drag, startPoint x: 694, startPoint y: 195, endPoint x: 834, endPoint y: 199, distance: 140.1
click at [834, 199] on div at bounding box center [784, 430] width 1568 height 1122
click at [729, 243] on div at bounding box center [784, 430] width 1568 height 1122
click at [749, 247] on div at bounding box center [784, 430] width 1568 height 1122
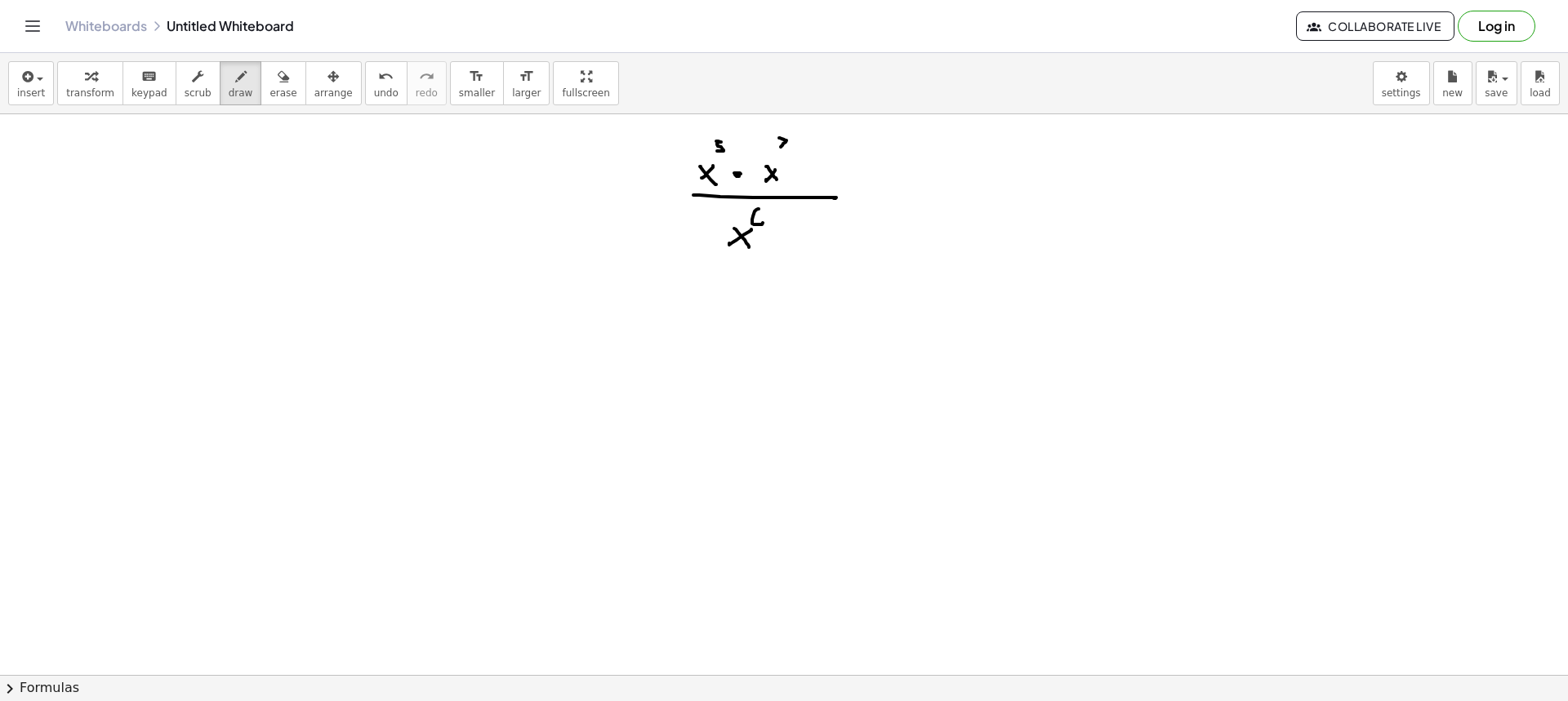
drag, startPoint x: 759, startPoint y: 209, endPoint x: 758, endPoint y: 227, distance: 18.0
click at [757, 226] on div at bounding box center [784, 430] width 1568 height 1122
click at [72, 174] on div at bounding box center [784, 430] width 1568 height 1122
drag, startPoint x: 77, startPoint y: 165, endPoint x: 94, endPoint y: 177, distance: 20.8
click at [91, 177] on div at bounding box center [784, 430] width 1568 height 1122
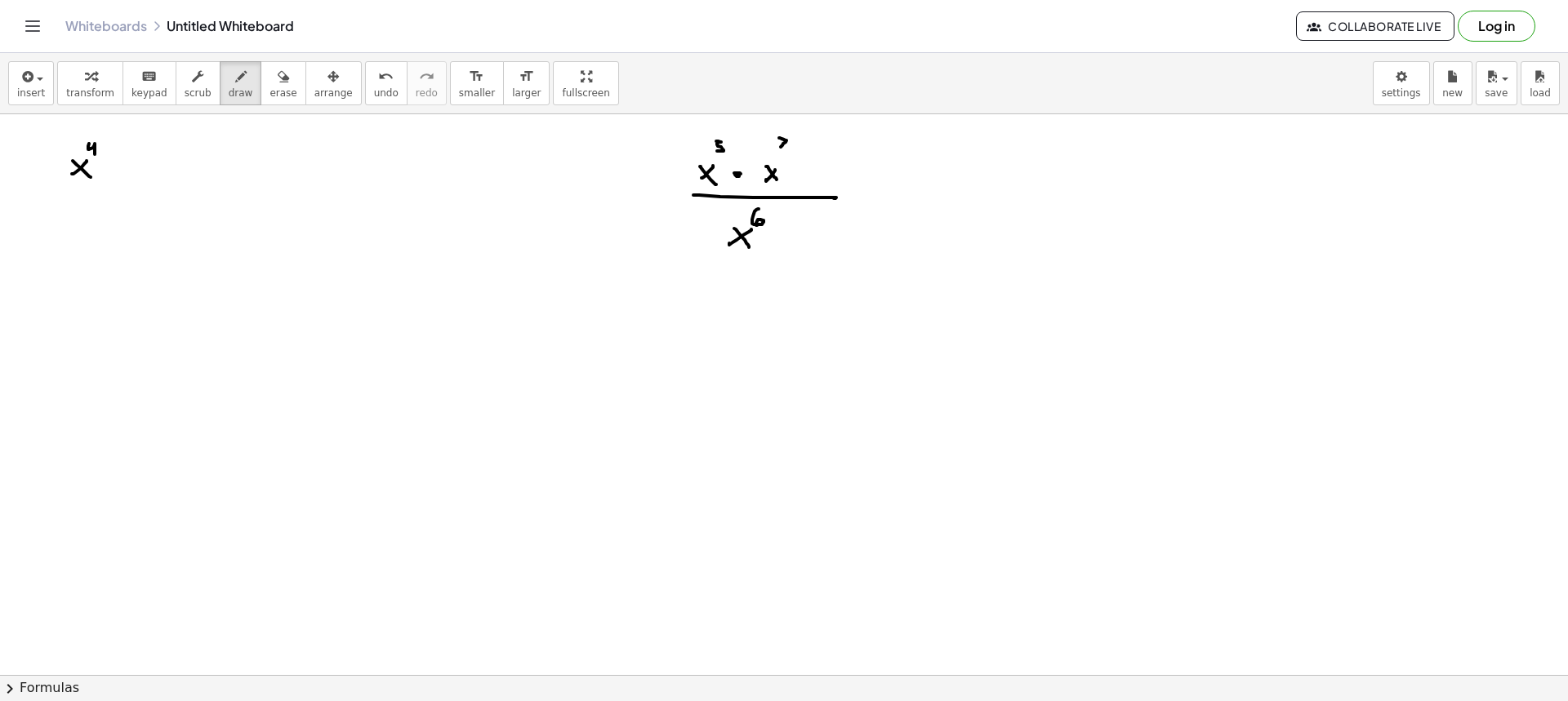
drag, startPoint x: 88, startPoint y: 147, endPoint x: 96, endPoint y: 158, distance: 13.6
click at [96, 157] on div at bounding box center [784, 430] width 1568 height 1122
drag, startPoint x: 46, startPoint y: 181, endPoint x: 114, endPoint y: 182, distance: 68.0
click at [114, 182] on div at bounding box center [784, 430] width 1568 height 1122
click at [67, 222] on div at bounding box center [784, 430] width 1568 height 1122
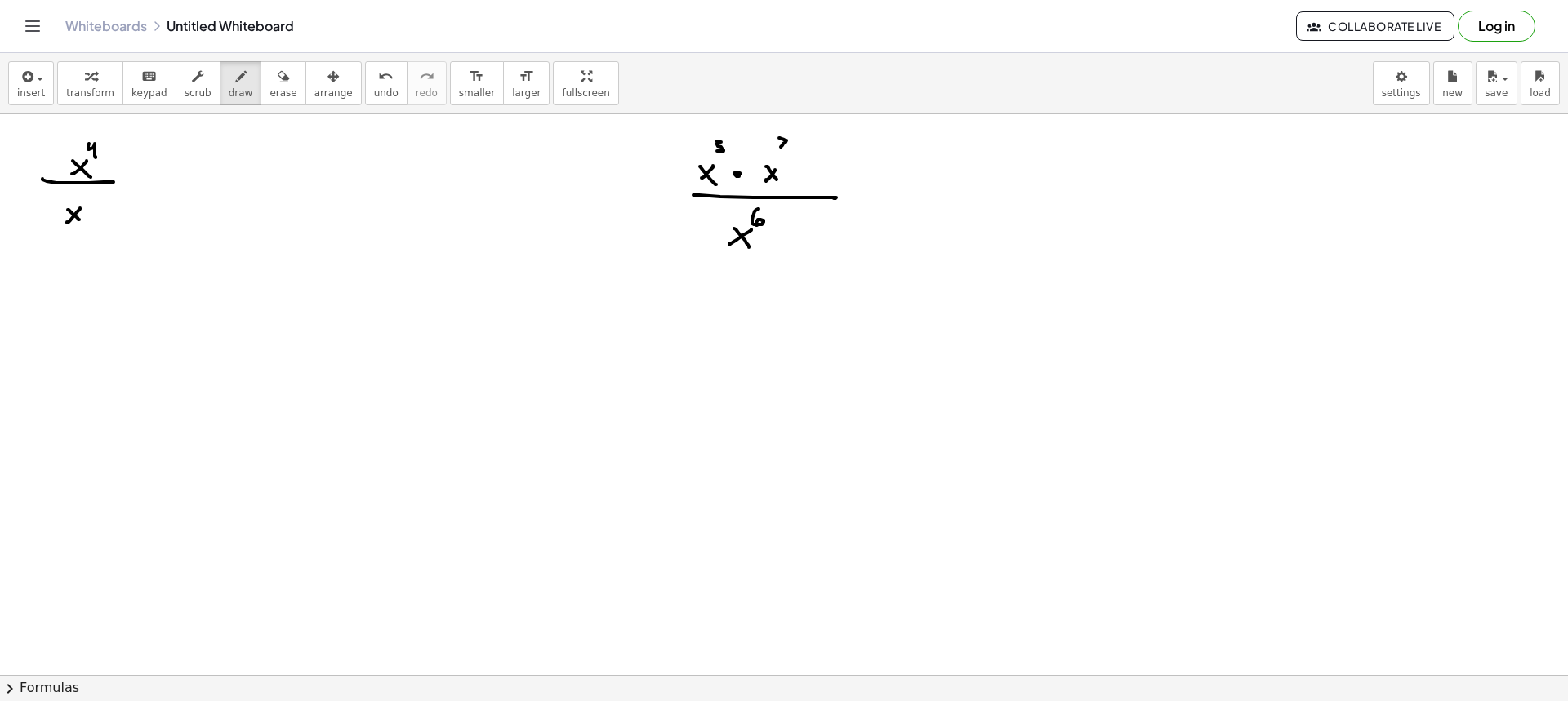
click at [79, 220] on div at bounding box center [784, 430] width 1568 height 1122
drag, startPoint x: 85, startPoint y: 198, endPoint x: 87, endPoint y: 208, distance: 10.2
click at [87, 206] on div at bounding box center [784, 430] width 1568 height 1122
drag, startPoint x: 89, startPoint y: 298, endPoint x: 77, endPoint y: 310, distance: 17.0
click at [77, 310] on div at bounding box center [784, 430] width 1568 height 1122
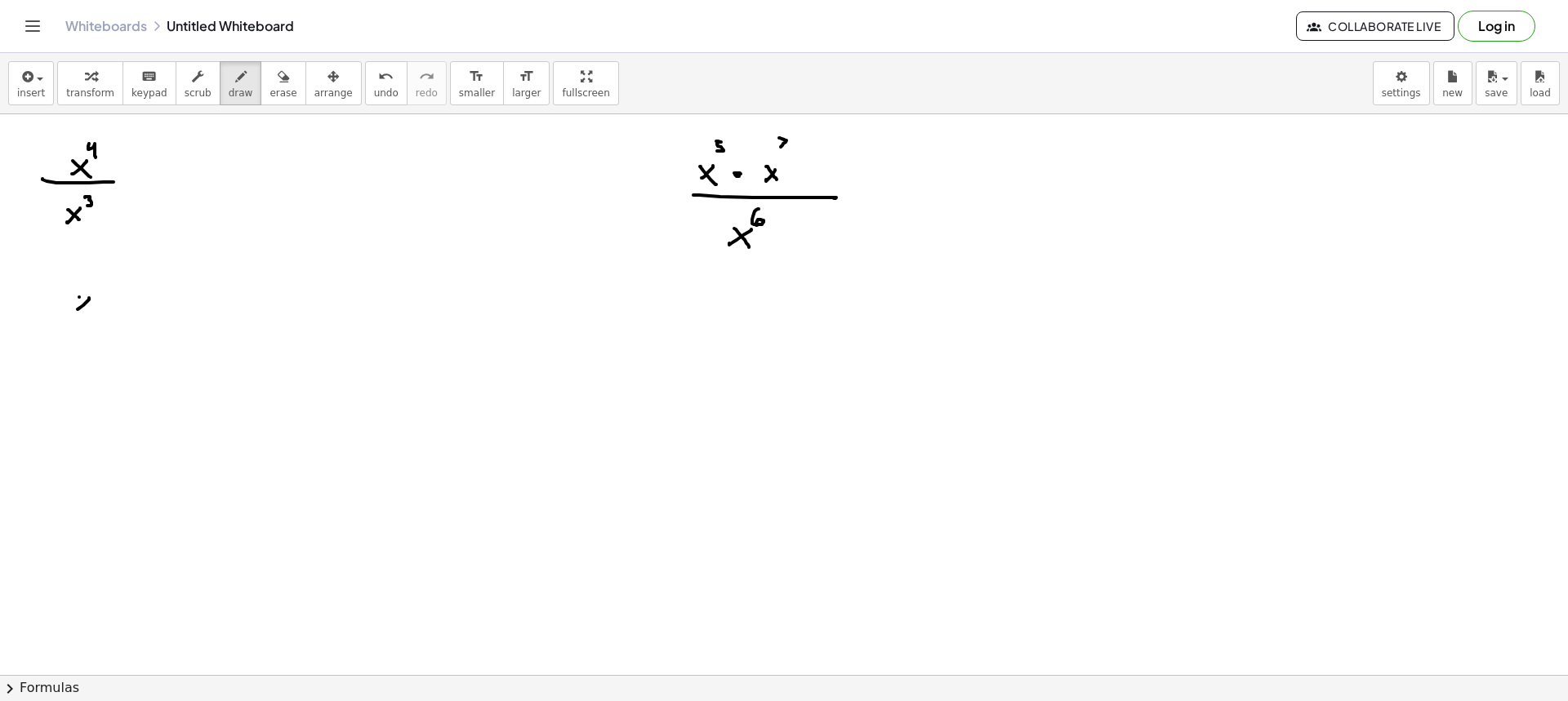
drag, startPoint x: 79, startPoint y: 297, endPoint x: 91, endPoint y: 311, distance: 18.4
click at [91, 311] on div at bounding box center [784, 430] width 1568 height 1122
drag, startPoint x: 102, startPoint y: 277, endPoint x: 96, endPoint y: 297, distance: 20.9
click at [95, 291] on div at bounding box center [784, 430] width 1568 height 1122
drag, startPoint x: 63, startPoint y: 319, endPoint x: 115, endPoint y: 323, distance: 52.2
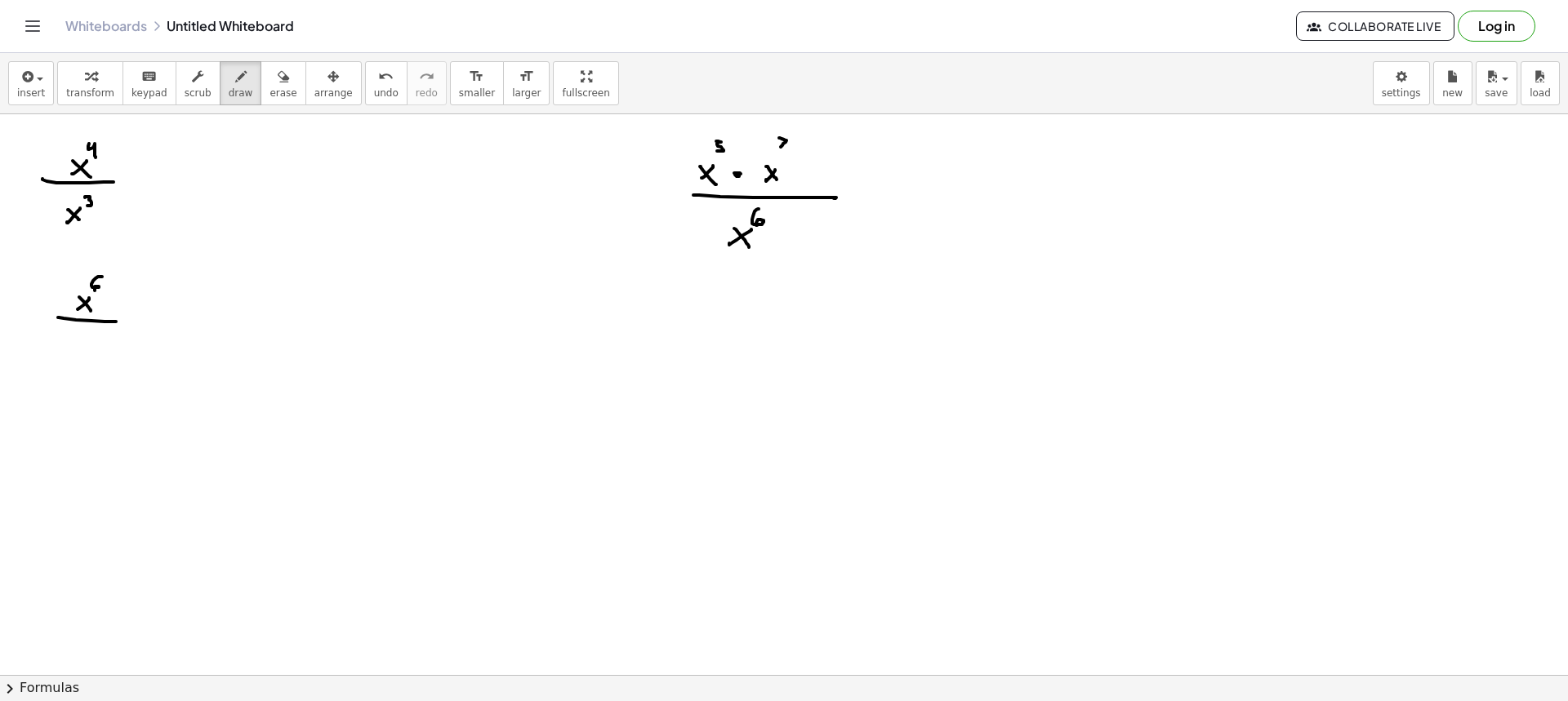
click at [116, 323] on div at bounding box center [784, 430] width 1568 height 1122
drag, startPoint x: 83, startPoint y: 349, endPoint x: 73, endPoint y: 360, distance: 14.9
click at [73, 360] on div at bounding box center [784, 430] width 1568 height 1122
drag, startPoint x: 81, startPoint y: 358, endPoint x: 90, endPoint y: 363, distance: 10.3
click at [86, 363] on div at bounding box center [784, 430] width 1568 height 1122
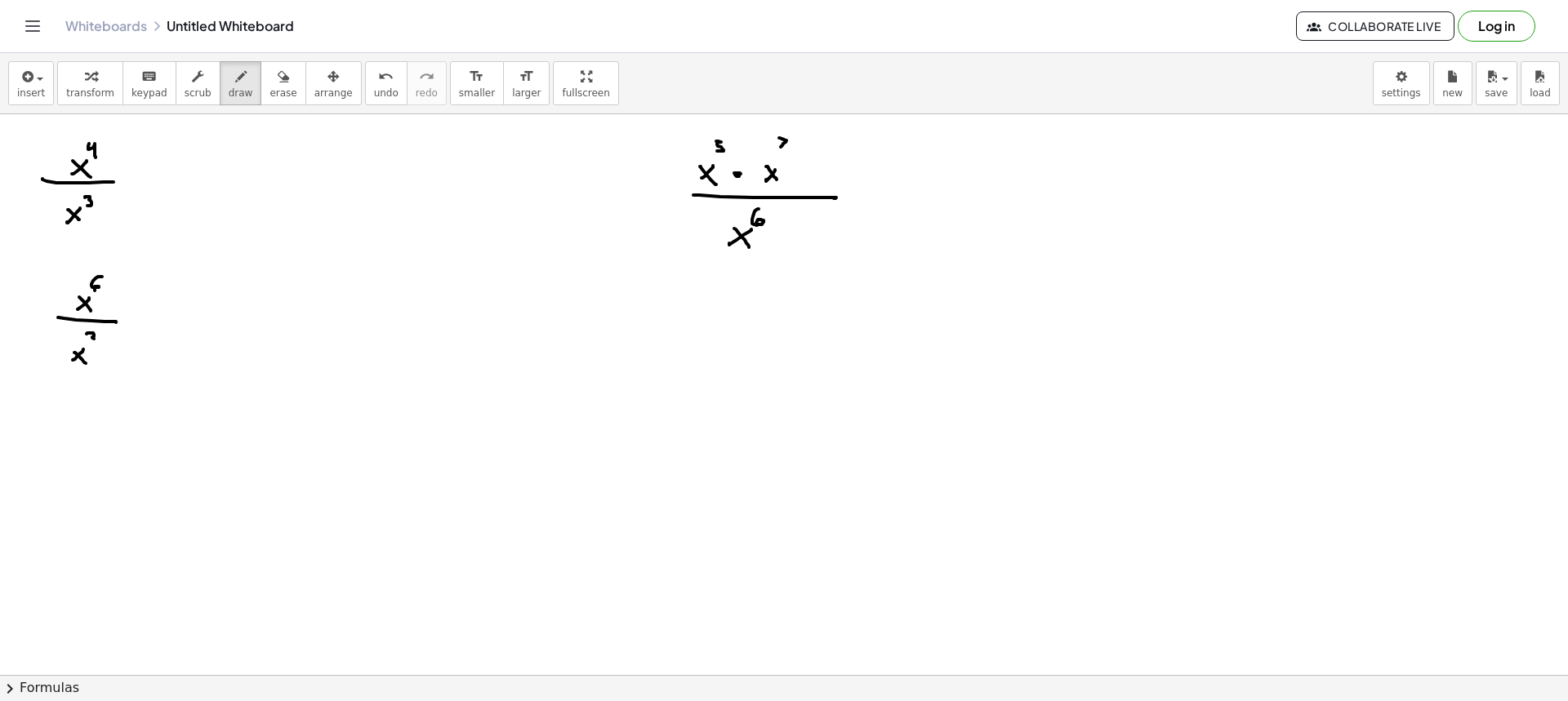
drag, startPoint x: 91, startPoint y: 333, endPoint x: 89, endPoint y: 343, distance: 10.2
click at [89, 343] on div at bounding box center [784, 430] width 1568 height 1122
drag, startPoint x: 87, startPoint y: 432, endPoint x: 69, endPoint y: 441, distance: 20.1
click at [69, 441] on div at bounding box center [784, 430] width 1568 height 1122
drag, startPoint x: 80, startPoint y: 431, endPoint x: 91, endPoint y: 443, distance: 16.3
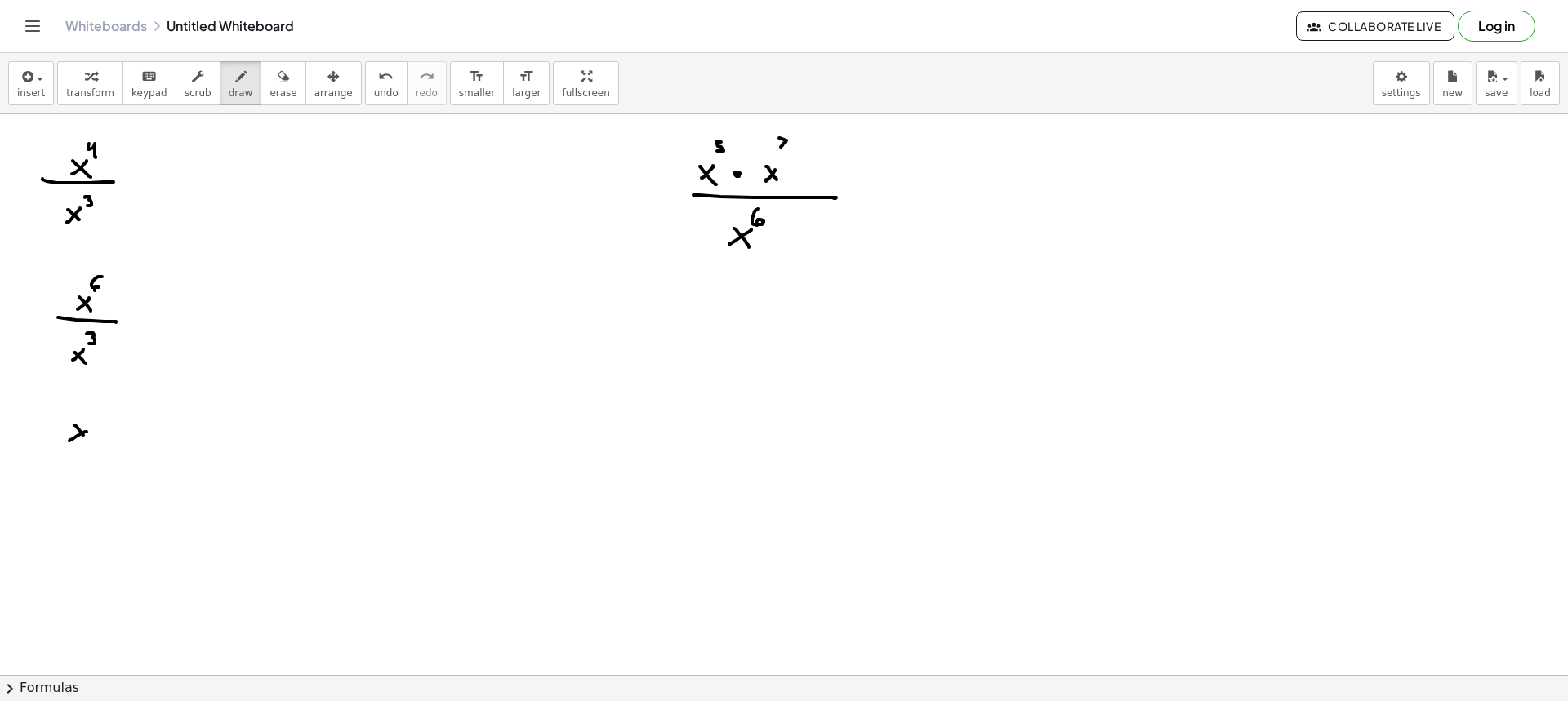
click at [89, 443] on div at bounding box center [784, 430] width 1568 height 1122
drag, startPoint x: 93, startPoint y: 411, endPoint x: 91, endPoint y: 422, distance: 11.2
click at [91, 420] on div at bounding box center [784, 430] width 1568 height 1122
drag, startPoint x: 66, startPoint y: 449, endPoint x: 130, endPoint y: 450, distance: 64.0
click at [133, 449] on div at bounding box center [784, 430] width 1568 height 1122
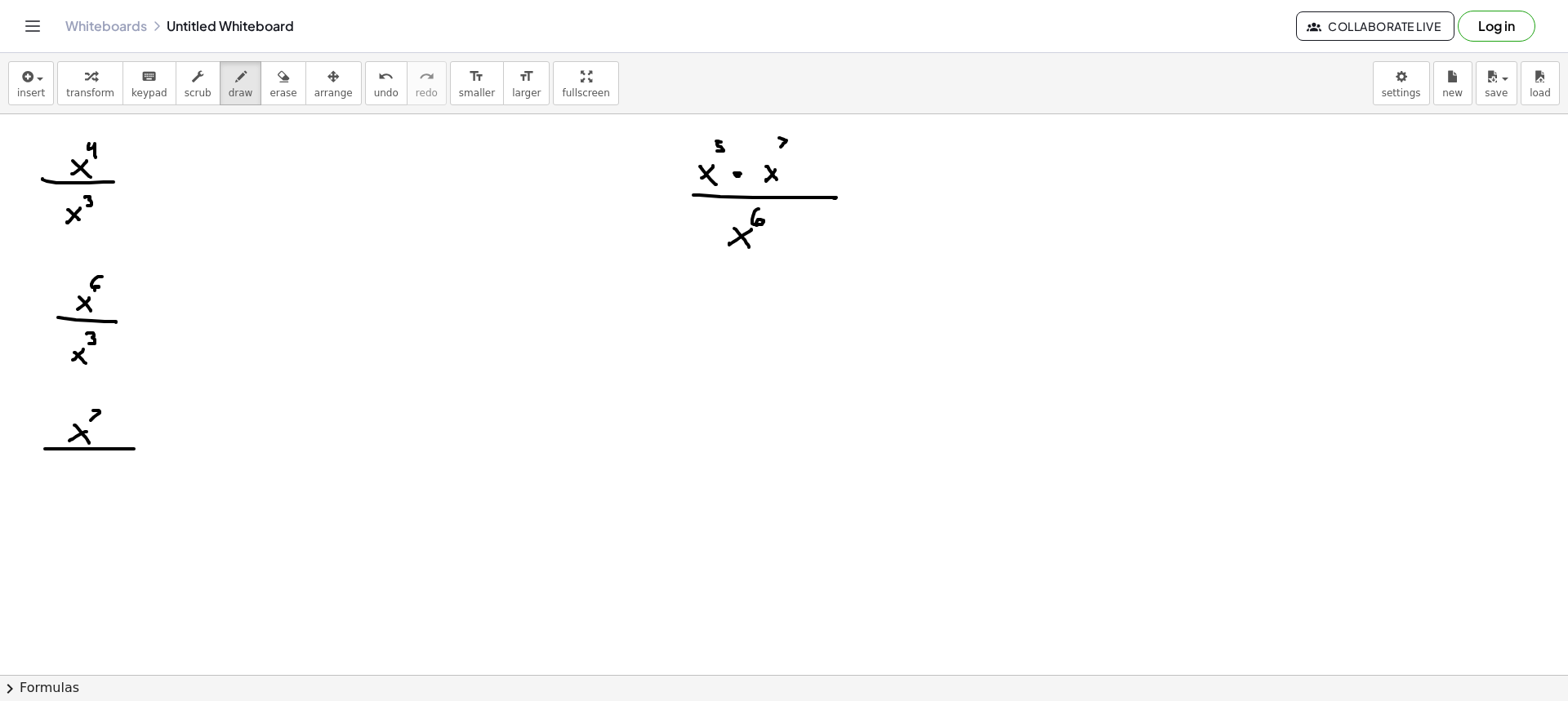
click at [66, 487] on div at bounding box center [784, 430] width 1568 height 1122
click at [83, 489] on div at bounding box center [784, 430] width 1568 height 1122
drag, startPoint x: 87, startPoint y: 464, endPoint x: 91, endPoint y: 479, distance: 15.5
click at [91, 478] on div at bounding box center [784, 430] width 1568 height 1122
drag, startPoint x: 47, startPoint y: 545, endPoint x: 54, endPoint y: 564, distance: 20.2
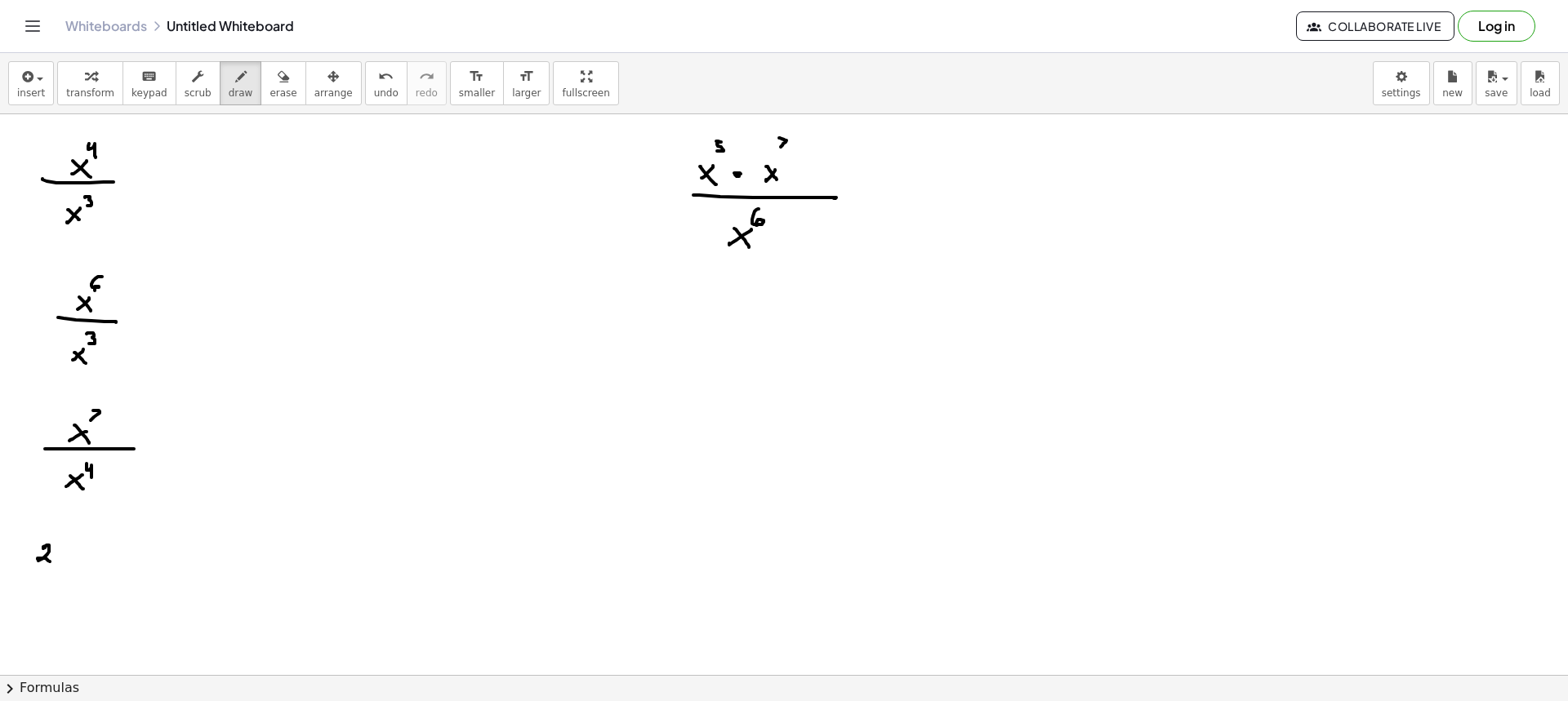
click at [52, 564] on div at bounding box center [784, 430] width 1568 height 1122
click at [57, 545] on div at bounding box center [784, 430] width 1568 height 1122
click at [57, 562] on div at bounding box center [784, 430] width 1568 height 1122
click at [73, 562] on div at bounding box center [784, 430] width 1568 height 1122
click at [88, 563] on div at bounding box center [784, 430] width 1568 height 1122
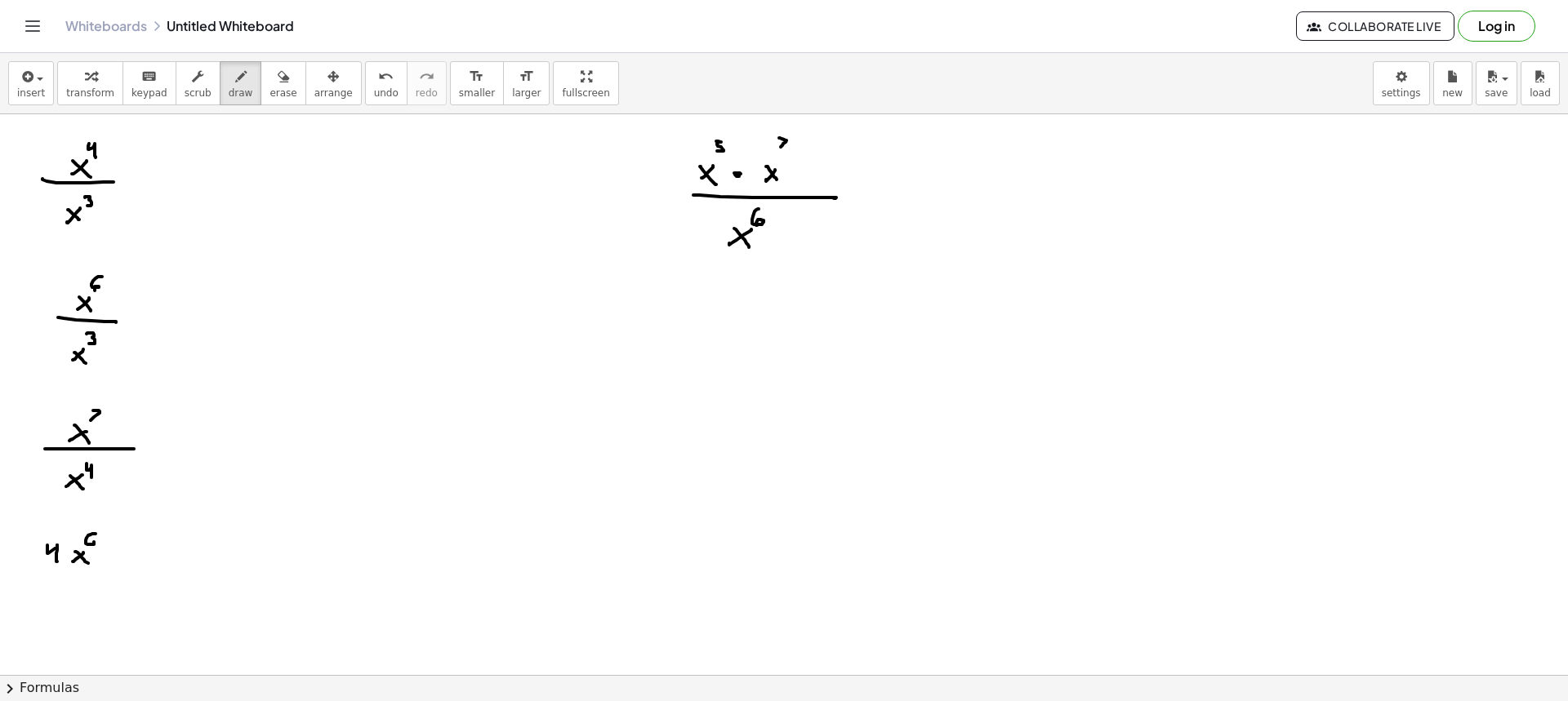
click at [91, 550] on div at bounding box center [784, 430] width 1568 height 1122
click at [115, 571] on div at bounding box center [784, 430] width 1568 height 1122
click at [63, 601] on div at bounding box center [784, 430] width 1568 height 1122
click at [66, 600] on div at bounding box center [784, 430] width 1568 height 1122
click at [80, 600] on div at bounding box center [784, 430] width 1568 height 1122
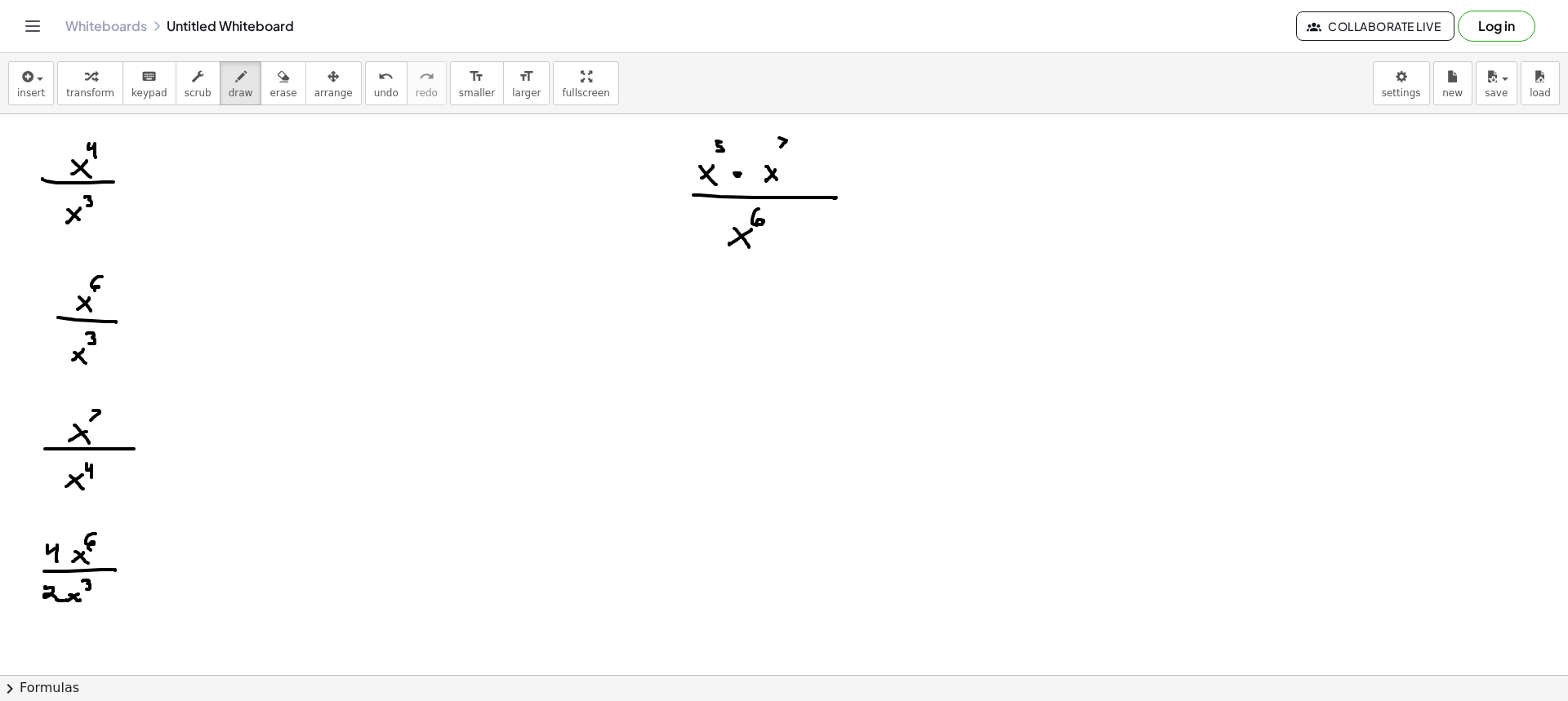
click at [84, 590] on div at bounding box center [784, 430] width 1568 height 1122
click at [334, 155] on div at bounding box center [784, 430] width 1568 height 1122
click at [355, 157] on div at bounding box center [784, 430] width 1568 height 1122
click at [375, 158] on div at bounding box center [784, 430] width 1568 height 1122
click at [376, 143] on div at bounding box center [784, 430] width 1568 height 1122
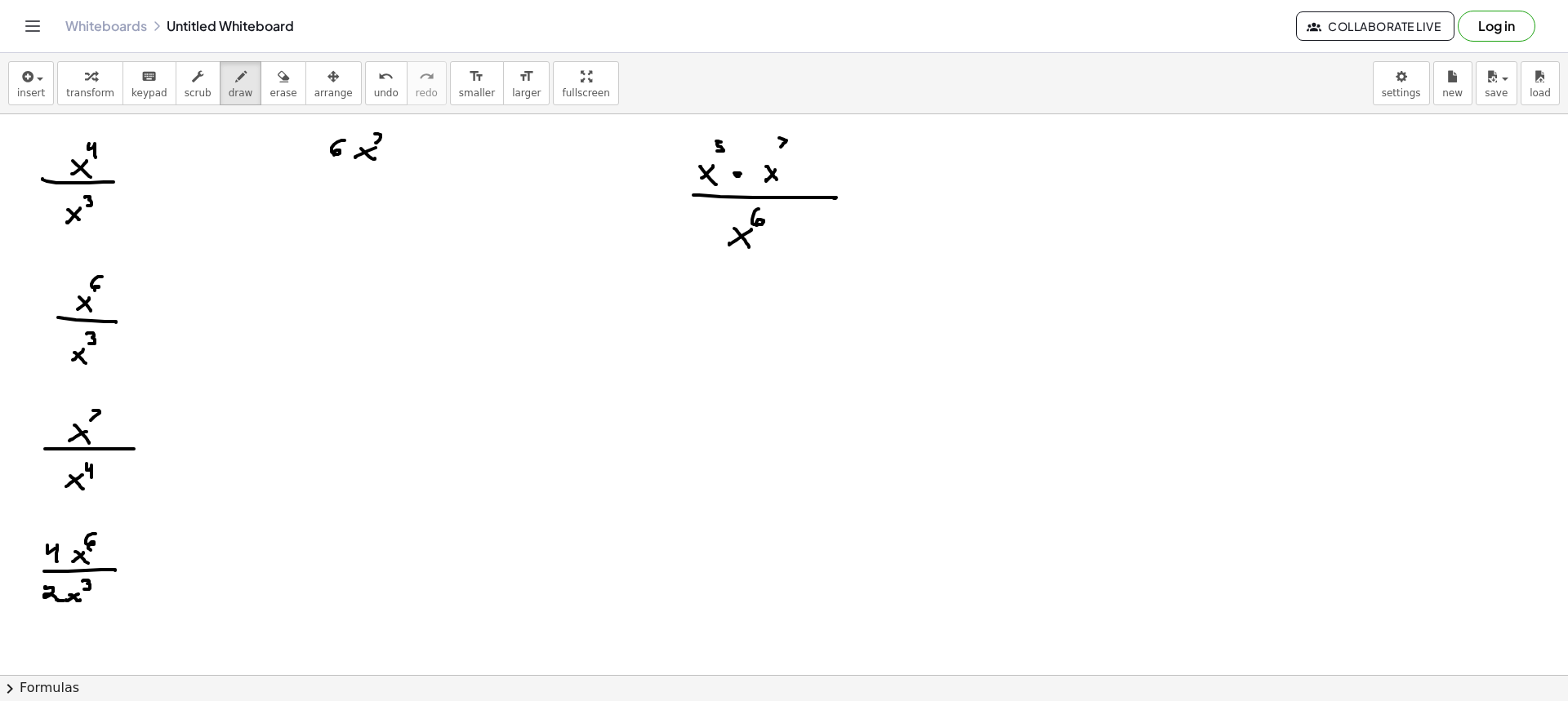
click at [381, 168] on div at bounding box center [784, 430] width 1568 height 1122
click at [330, 198] on div at bounding box center [784, 430] width 1568 height 1122
click at [328, 154] on div at bounding box center [784, 430] width 1568 height 1122
click at [353, 154] on div at bounding box center [784, 430] width 1568 height 1122
click at [364, 154] on div at bounding box center [784, 430] width 1568 height 1122
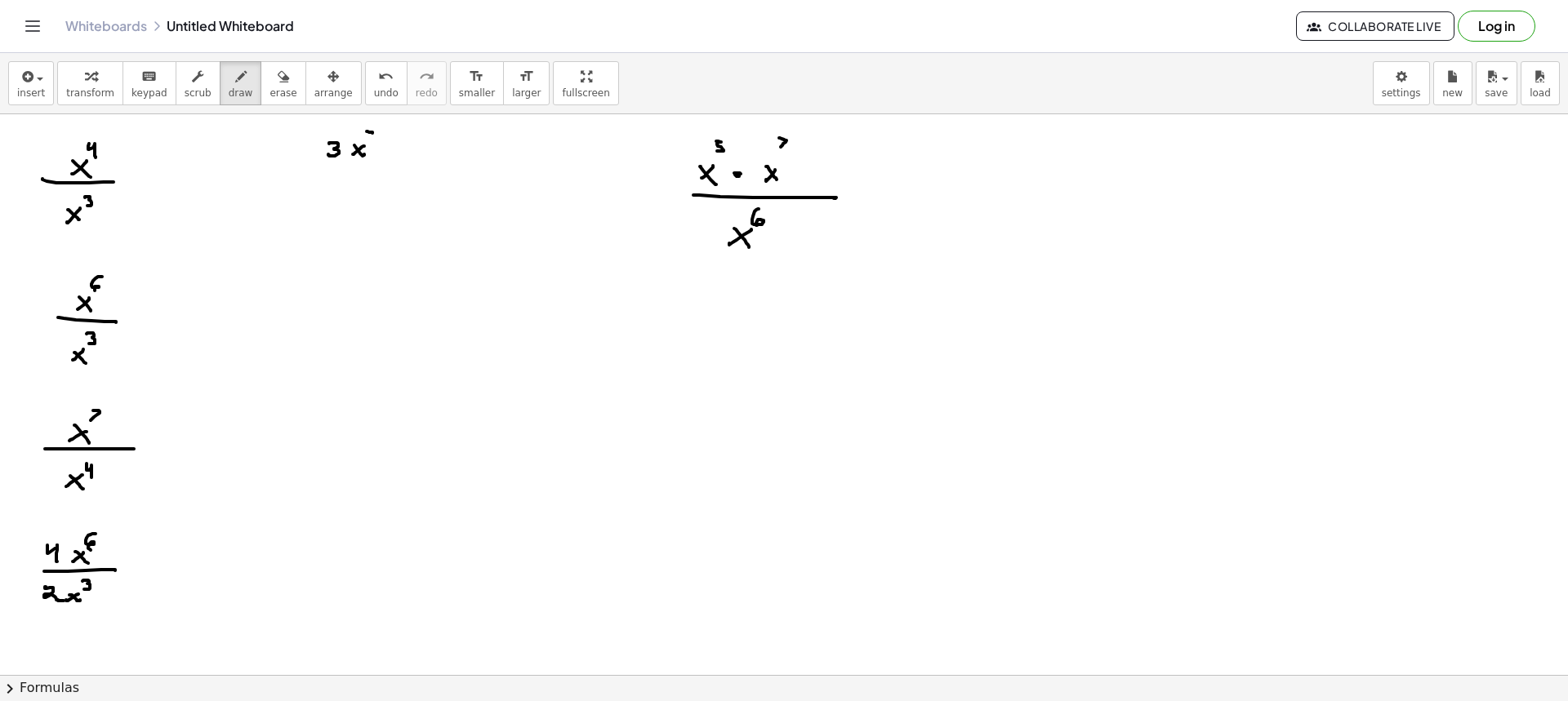
click at [368, 140] on div at bounding box center [784, 430] width 1568 height 1122
click at [372, 160] on div at bounding box center [784, 430] width 1568 height 1122
click at [323, 185] on div at bounding box center [784, 430] width 1568 height 1122
click at [345, 184] on div at bounding box center [784, 430] width 1568 height 1122
click at [359, 187] on div at bounding box center [784, 430] width 1568 height 1122
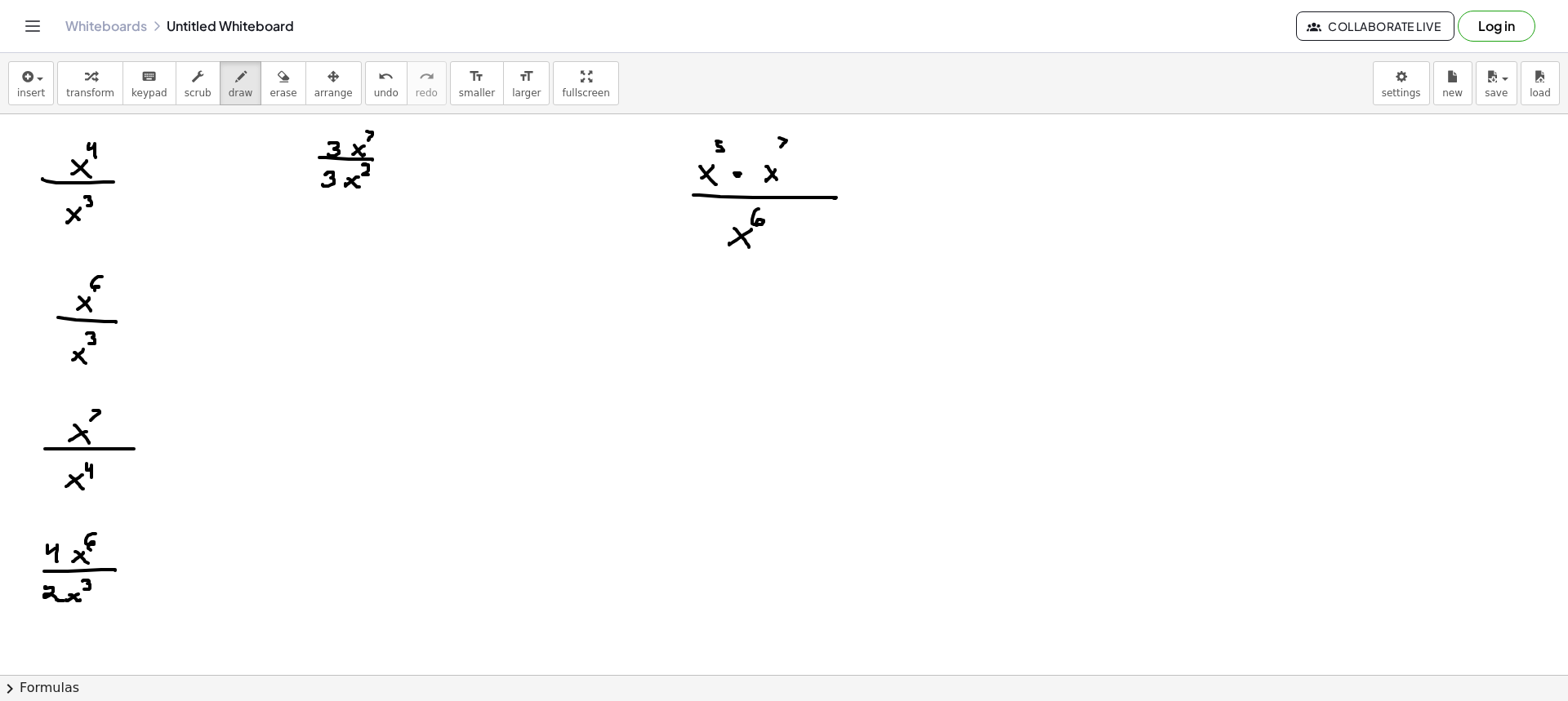
click at [374, 177] on div at bounding box center [784, 430] width 1568 height 1122
click at [311, 291] on div at bounding box center [784, 430] width 1568 height 1122
click at [320, 307] on div at bounding box center [784, 430] width 1568 height 1122
click at [328, 300] on div at bounding box center [784, 430] width 1568 height 1122
click at [350, 306] on div at bounding box center [784, 430] width 1568 height 1122
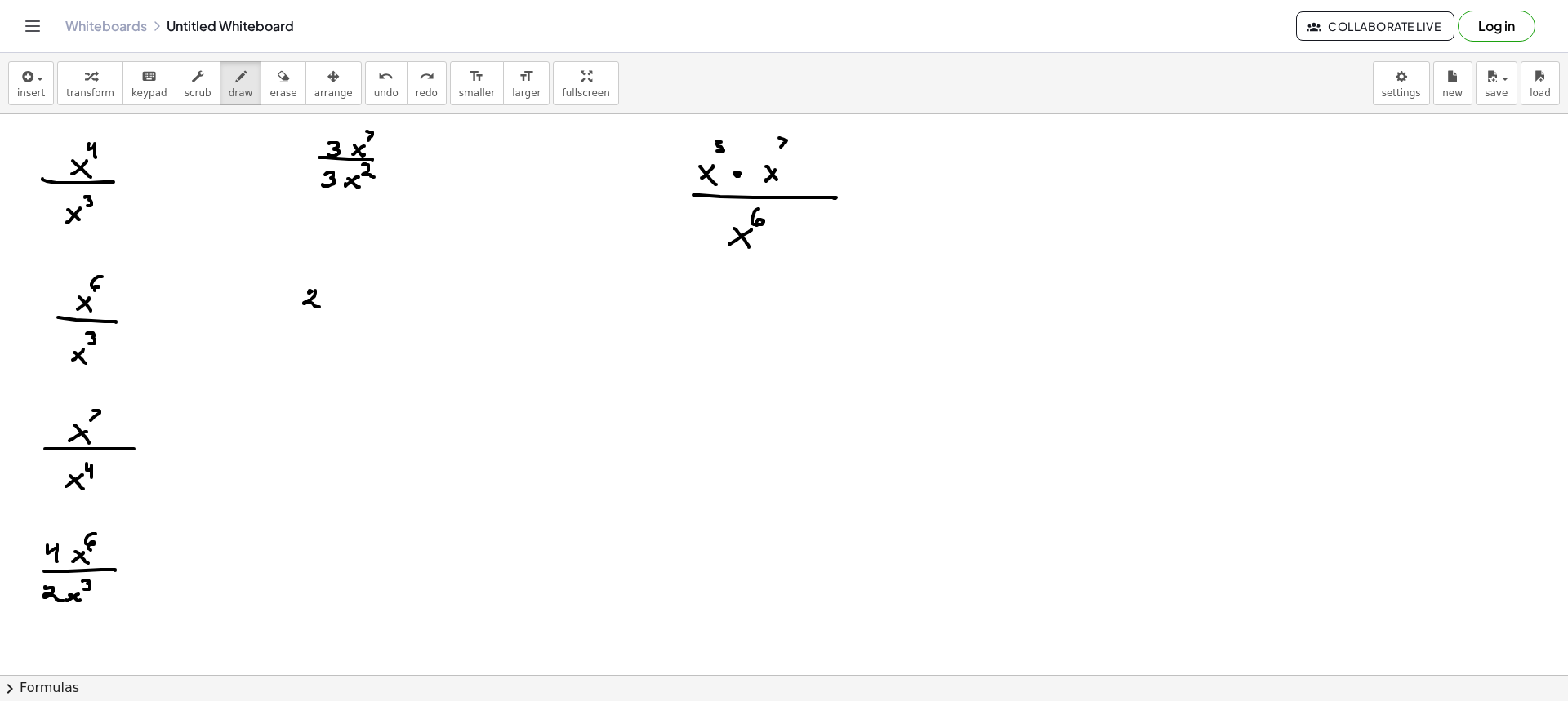
click at [338, 305] on div at bounding box center [784, 430] width 1568 height 1122
click at [353, 303] on div at bounding box center [784, 430] width 1568 height 1122
click at [363, 288] on div at bounding box center [784, 430] width 1568 height 1122
click at [372, 304] on div at bounding box center [784, 430] width 1568 height 1122
click at [383, 305] on div at bounding box center [784, 430] width 1568 height 1122
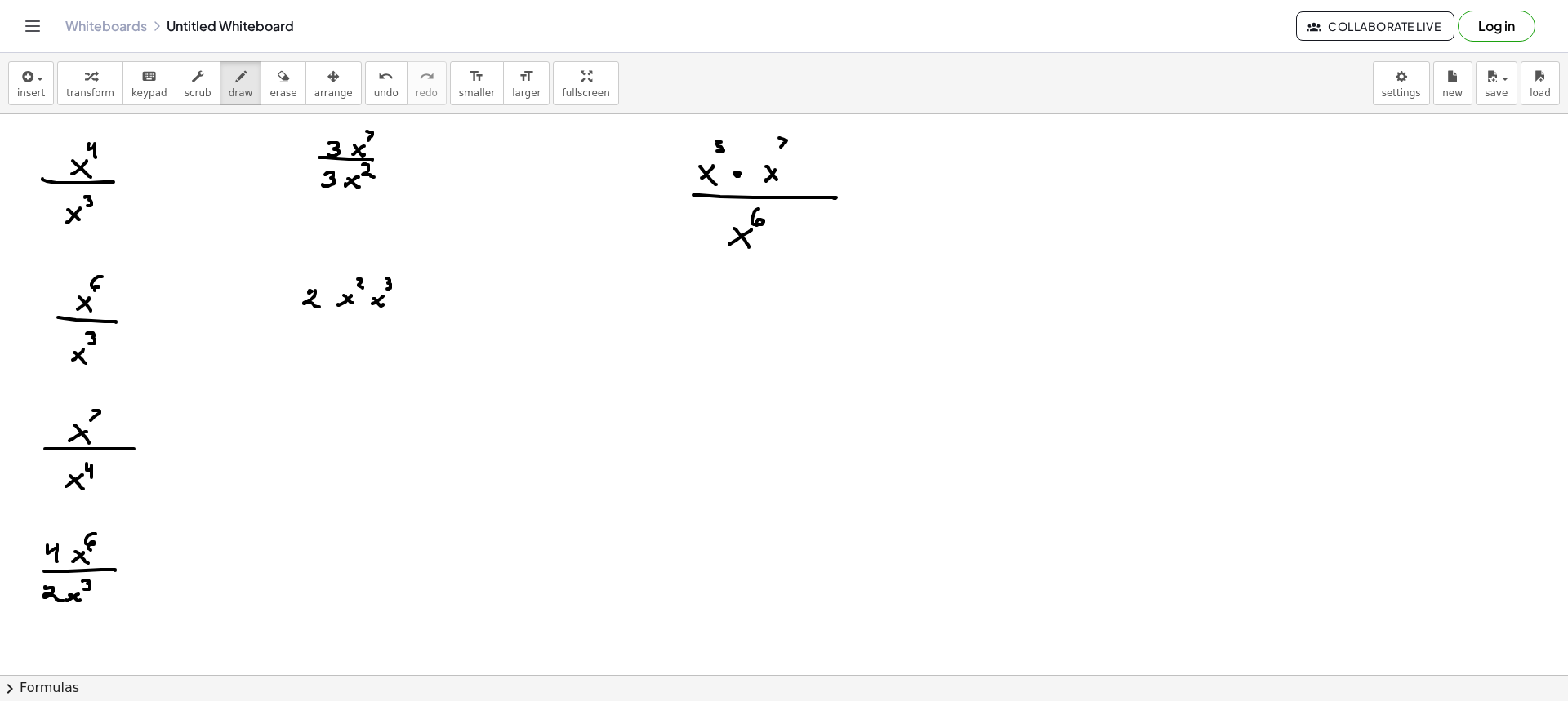
click at [386, 289] on div at bounding box center [784, 430] width 1568 height 1122
click at [400, 318] on div at bounding box center [784, 430] width 1568 height 1122
click at [346, 346] on div at bounding box center [784, 430] width 1568 height 1122
click at [356, 348] on div at bounding box center [784, 430] width 1568 height 1122
click at [365, 337] on div at bounding box center [784, 430] width 1568 height 1122
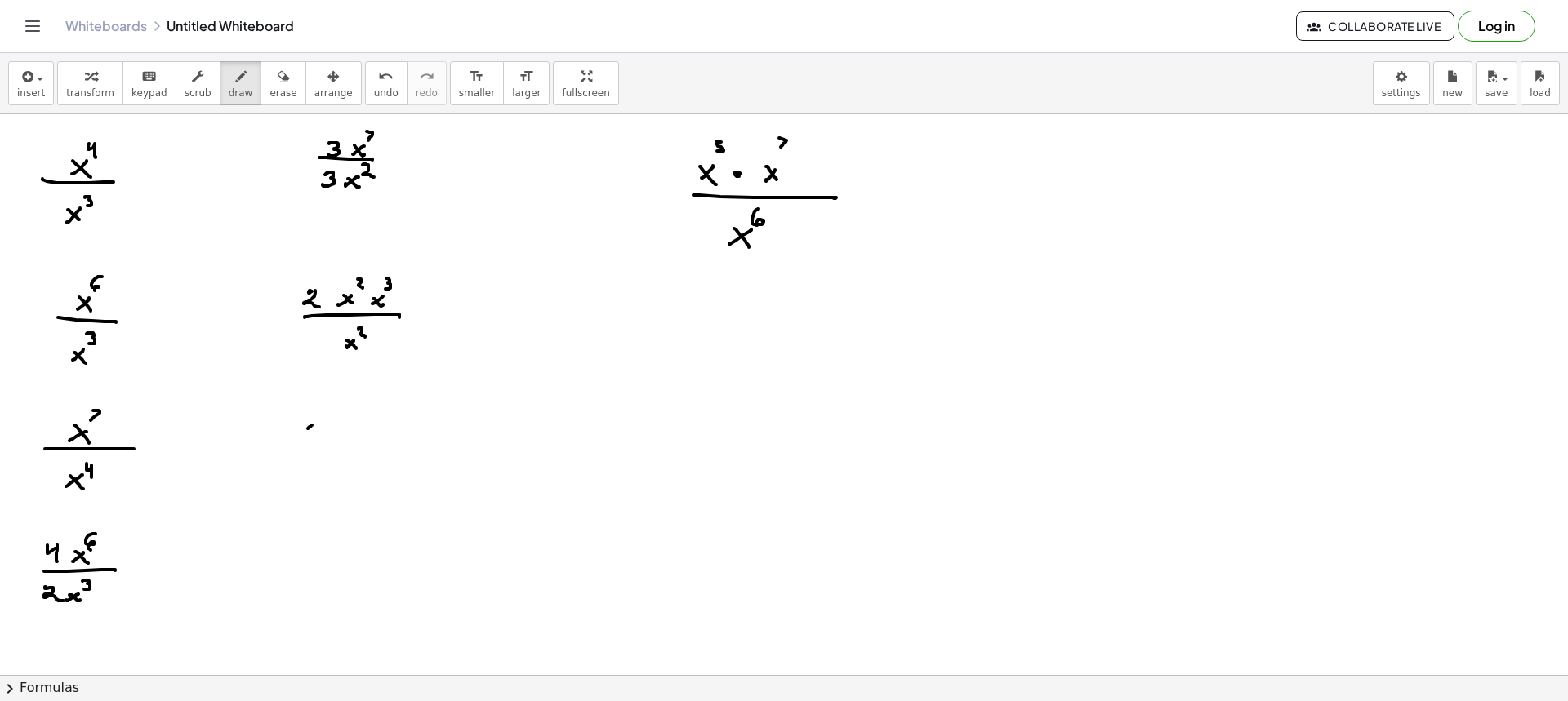
click at [304, 432] on div at bounding box center [784, 430] width 1568 height 1122
click at [314, 434] on div at bounding box center [784, 430] width 1568 height 1122
click at [322, 411] on div at bounding box center [784, 430] width 1568 height 1122
click at [322, 421] on div at bounding box center [784, 430] width 1568 height 1122
click at [327, 433] on div at bounding box center [784, 430] width 1568 height 1122
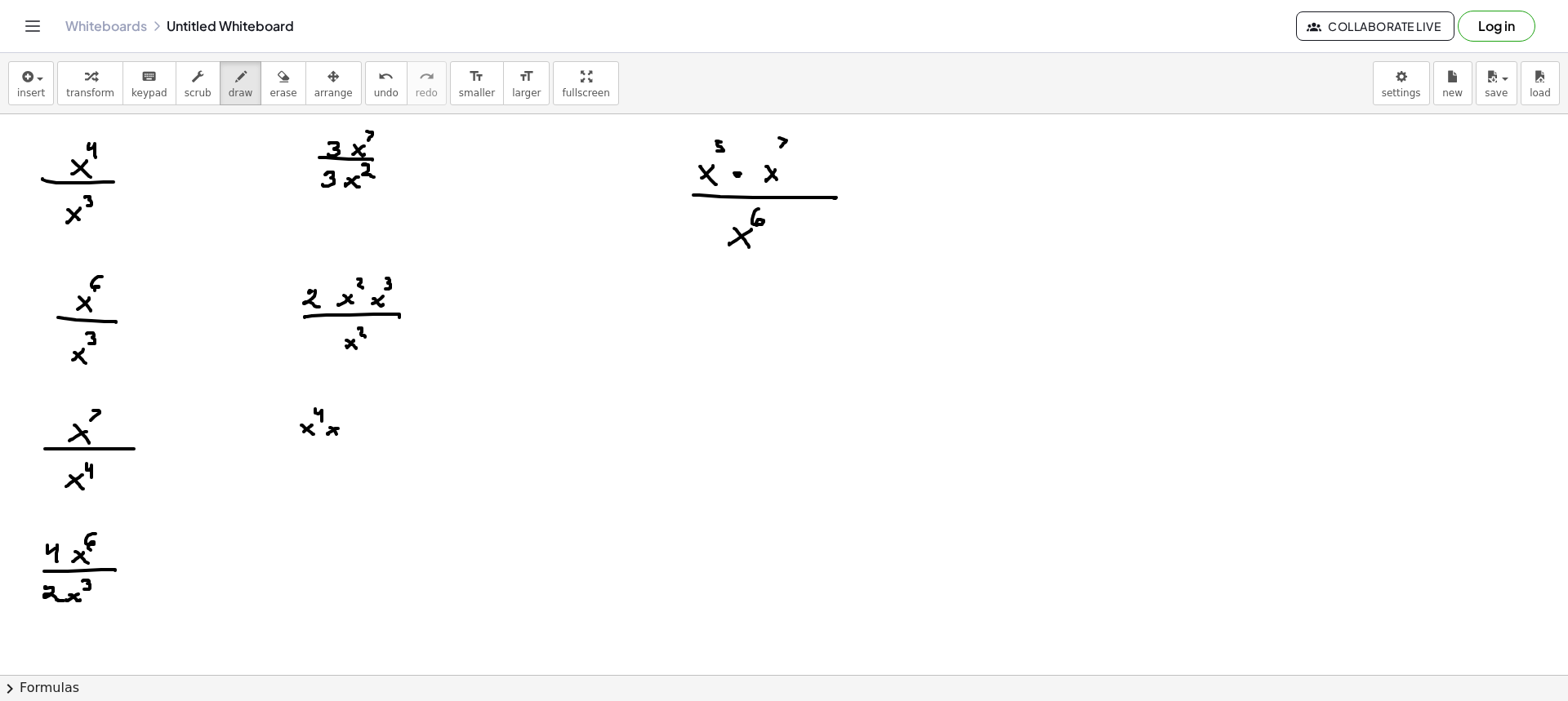
click at [338, 436] on div at bounding box center [784, 430] width 1568 height 1122
click at [348, 421] on div at bounding box center [784, 430] width 1568 height 1122
click at [358, 436] on div at bounding box center [784, 430] width 1568 height 1122
click at [370, 437] on div at bounding box center [784, 430] width 1568 height 1122
click at [372, 422] on div at bounding box center [784, 430] width 1568 height 1122
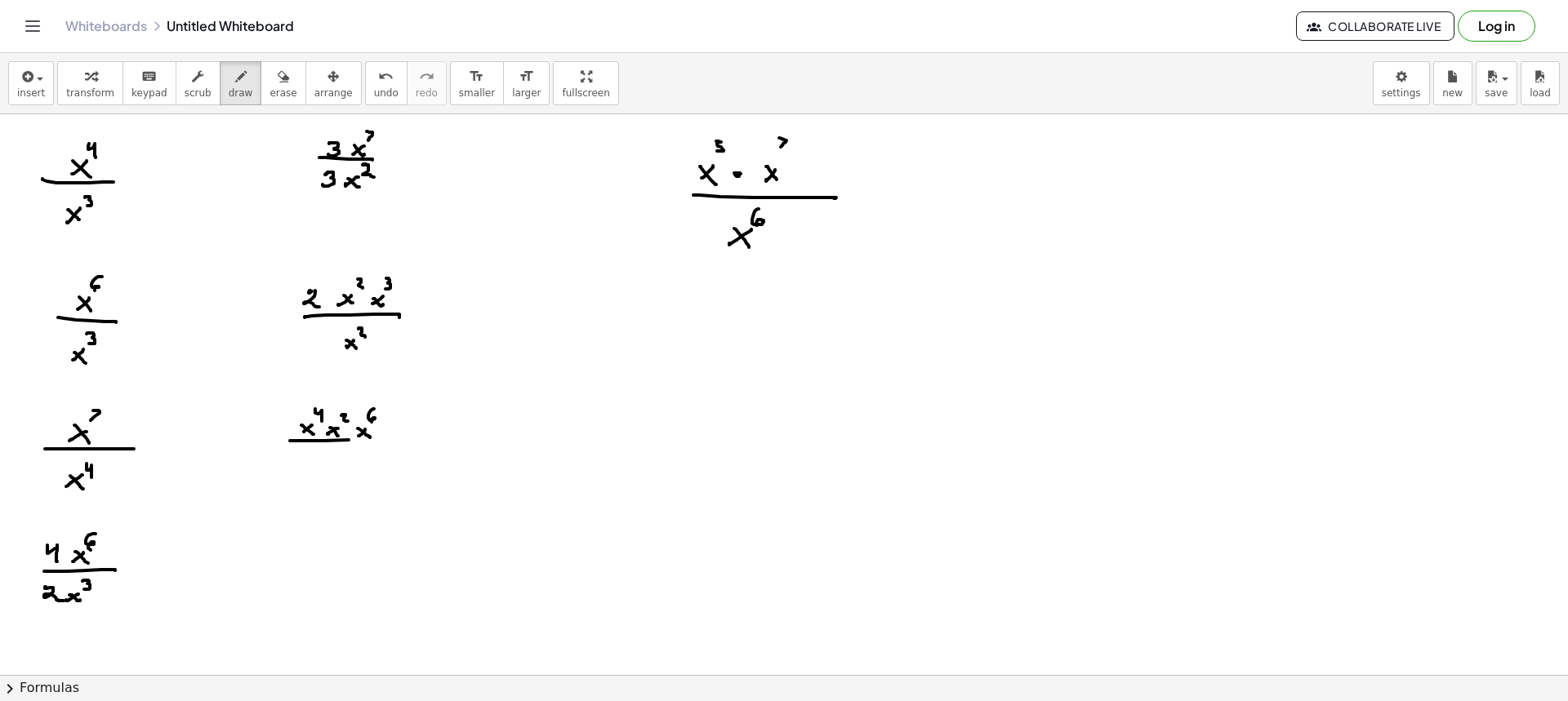
click at [388, 442] on div at bounding box center [784, 430] width 1568 height 1122
click at [327, 474] on div at bounding box center [784, 430] width 1568 height 1122
click at [337, 476] on div at bounding box center [784, 430] width 1568 height 1122
click at [346, 462] on div at bounding box center [784, 430] width 1568 height 1122
click at [353, 471] on div at bounding box center [784, 430] width 1568 height 1122
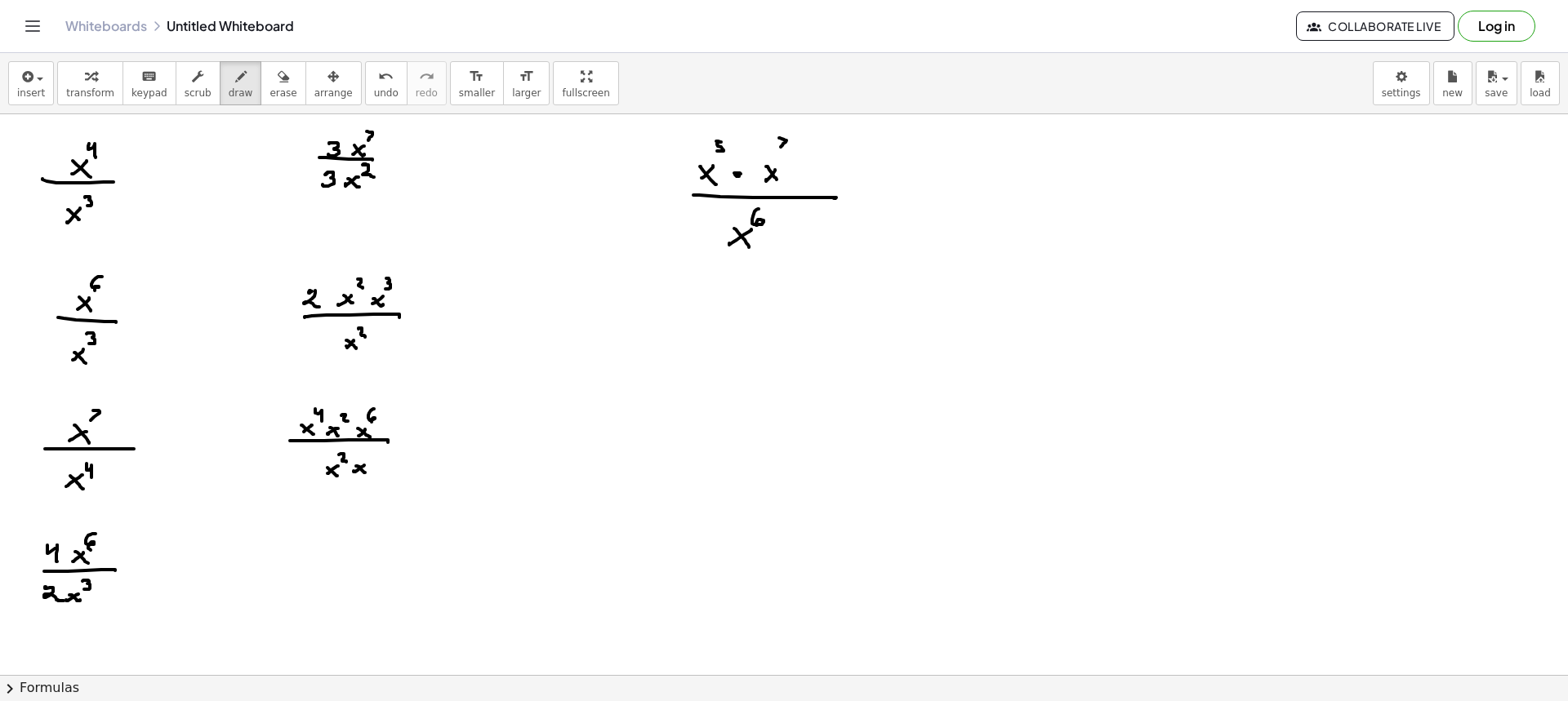
click at [367, 473] on div at bounding box center [784, 430] width 1568 height 1122
click at [369, 459] on div at bounding box center [784, 430] width 1568 height 1122
click at [298, 561] on div at bounding box center [784, 430] width 1568 height 1122
click at [311, 562] on div at bounding box center [784, 430] width 1568 height 1122
click at [330, 562] on div at bounding box center [784, 430] width 1568 height 1122
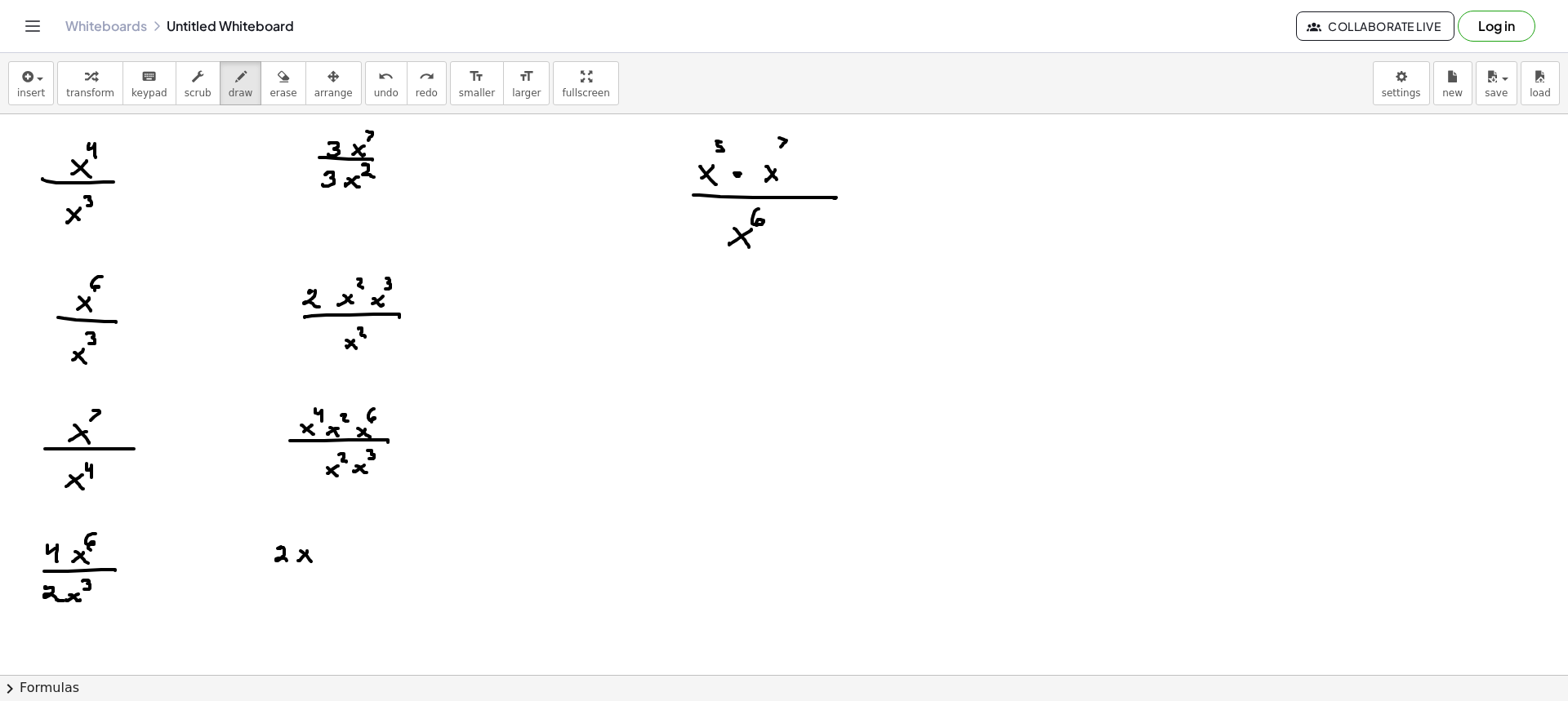
click at [293, 565] on div at bounding box center [784, 430] width 1568 height 1122
click at [323, 558] on div at bounding box center [784, 430] width 1568 height 1122
click at [333, 560] on div at bounding box center [784, 430] width 1568 height 1122
click at [339, 544] on div at bounding box center [784, 430] width 1568 height 1122
click at [363, 569] on div at bounding box center [784, 430] width 1568 height 1122
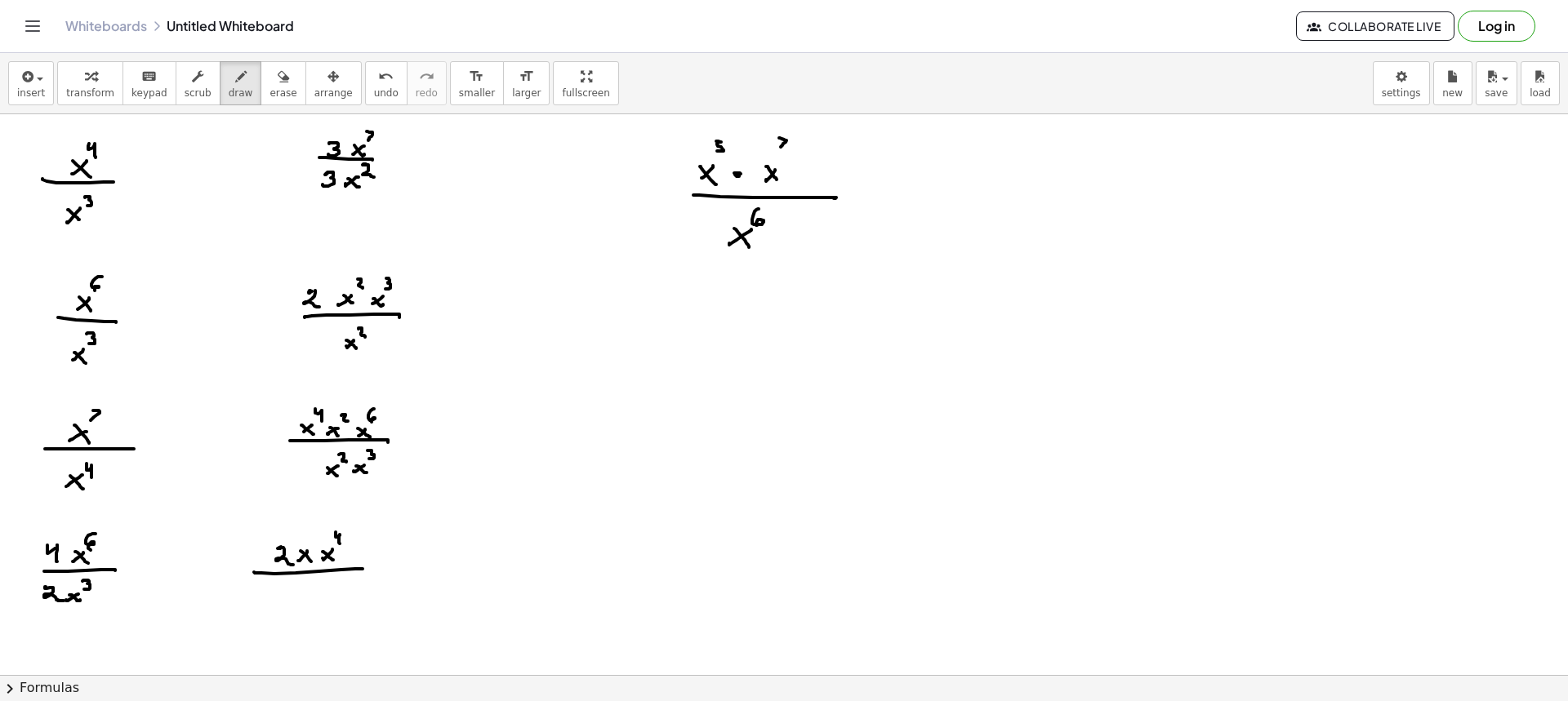
click at [312, 598] on div at bounding box center [784, 430] width 1568 height 1122
click at [324, 596] on div at bounding box center [784, 430] width 1568 height 1122
click at [335, 587] on div at bounding box center [784, 430] width 1568 height 1122
click at [869, 190] on div at bounding box center [784, 430] width 1568 height 1122
click at [873, 198] on div at bounding box center [784, 430] width 1568 height 1122
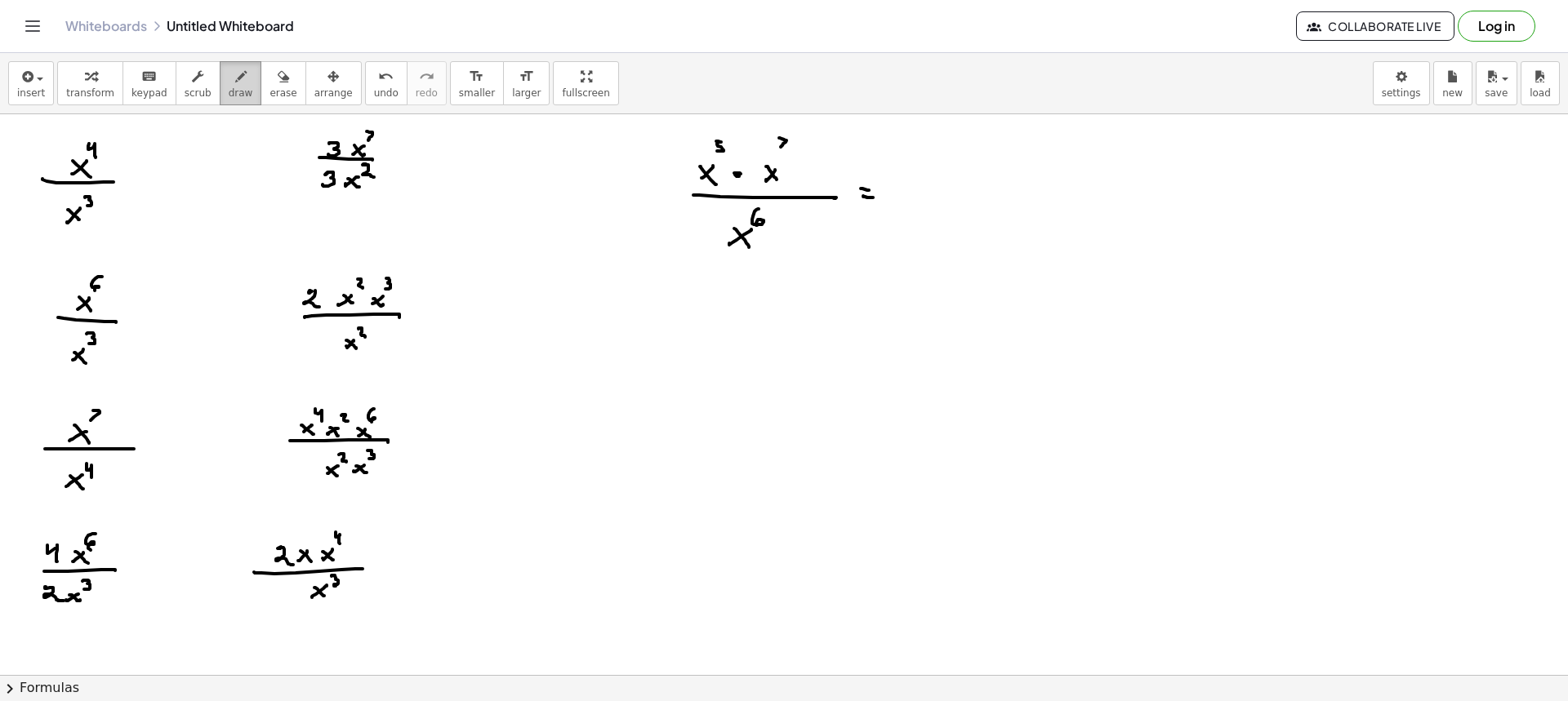
click at [220, 85] on button "draw" at bounding box center [241, 83] width 43 height 44
drag, startPoint x: 681, startPoint y: 158, endPoint x: 676, endPoint y: 133, distance: 25.5
click at [676, 133] on div at bounding box center [784, 430] width 1568 height 1122
click at [1236, 301] on div at bounding box center [784, 430] width 1568 height 1122
click at [220, 86] on button "draw" at bounding box center [241, 83] width 43 height 44
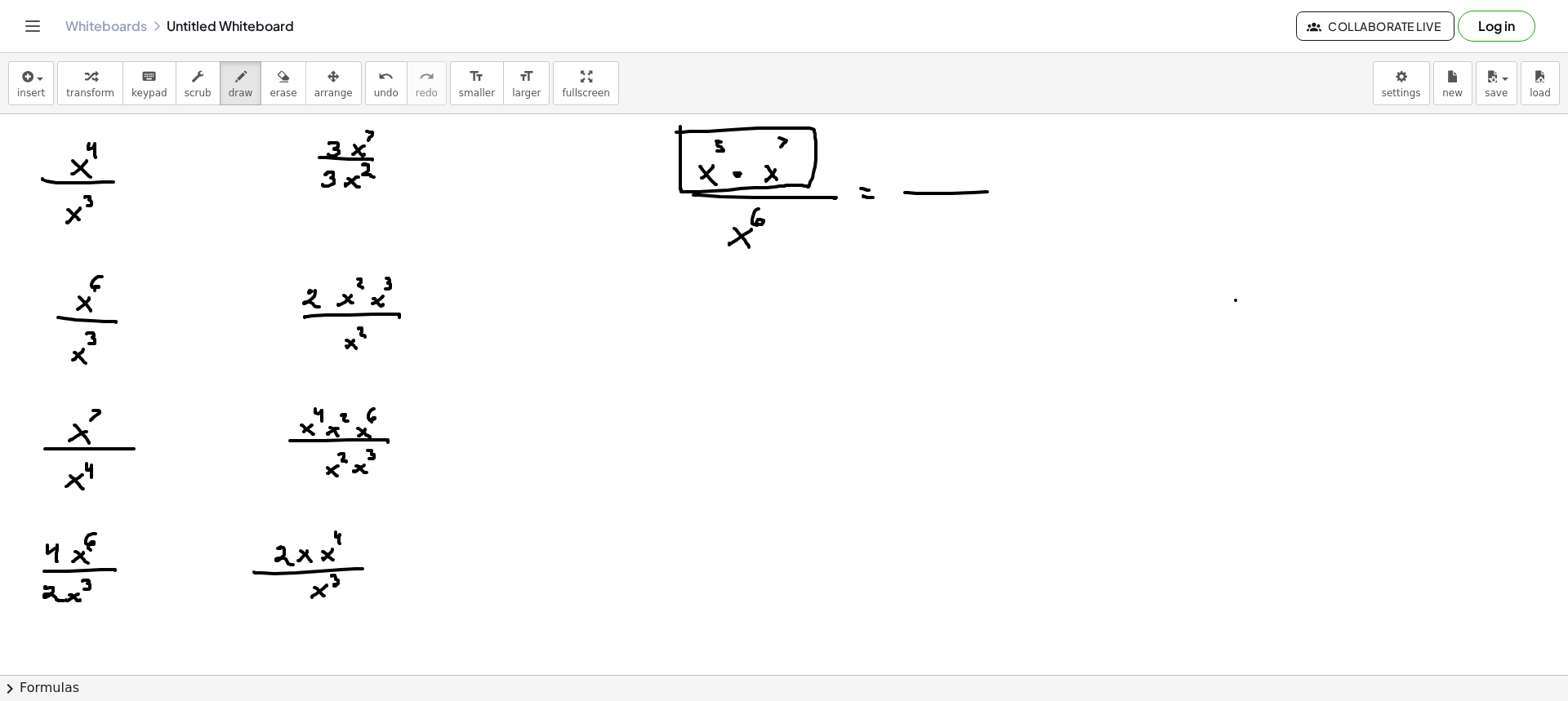
drag, startPoint x: 932, startPoint y: 194, endPoint x: 997, endPoint y: 191, distance: 65.1
click at [998, 191] on div at bounding box center [784, 430] width 1568 height 1122
click at [932, 180] on div at bounding box center [784, 430] width 1568 height 1122
click at [942, 181] on div at bounding box center [784, 430] width 1568 height 1122
click at [945, 162] on div at bounding box center [784, 430] width 1568 height 1122
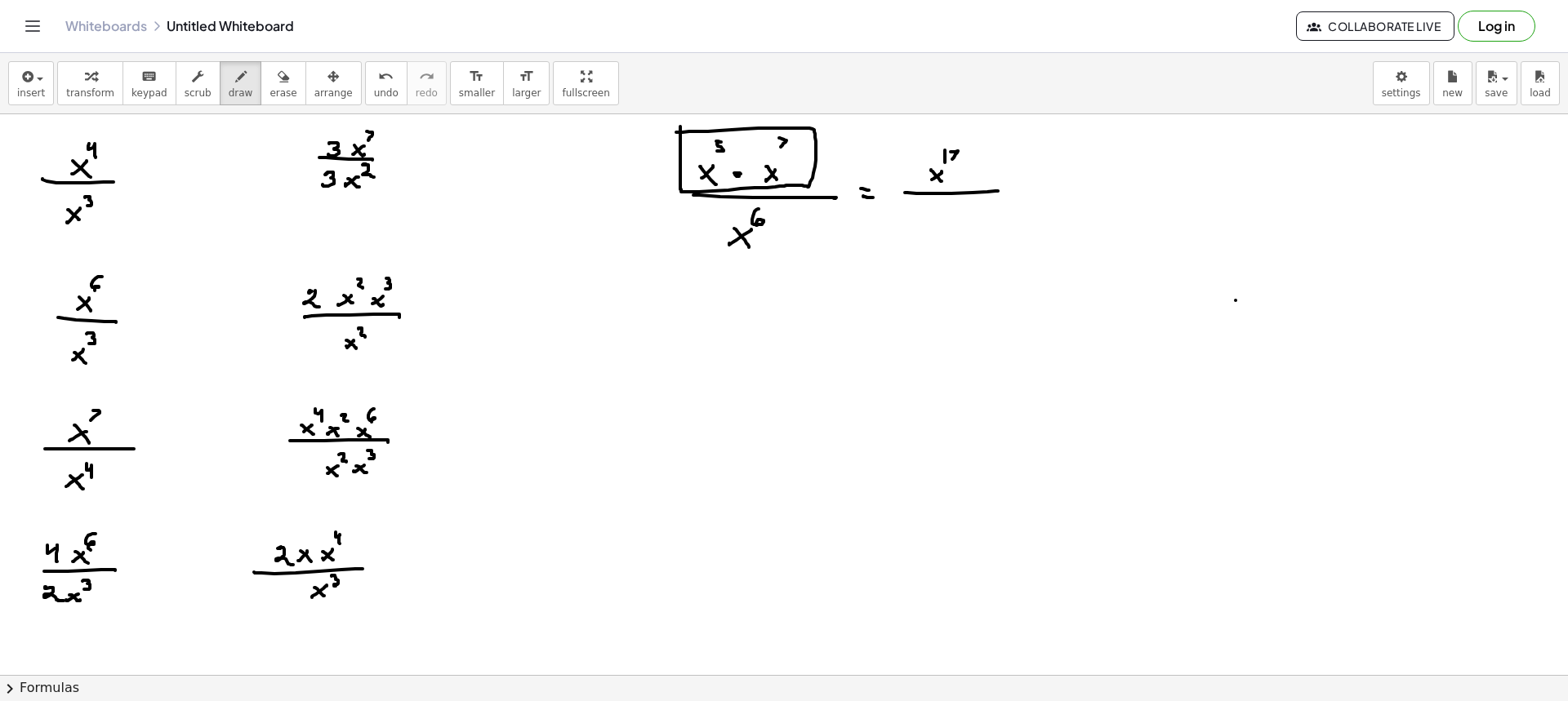
drag, startPoint x: 951, startPoint y: 152, endPoint x: 959, endPoint y: 180, distance: 29.1
click at [958, 163] on div at bounding box center [784, 430] width 1568 height 1122
drag, startPoint x: 946, startPoint y: 213, endPoint x: 938, endPoint y: 222, distance: 12.0
click at [928, 227] on div at bounding box center [784, 430] width 1568 height 1122
drag, startPoint x: 938, startPoint y: 222, endPoint x: 953, endPoint y: 212, distance: 18.0
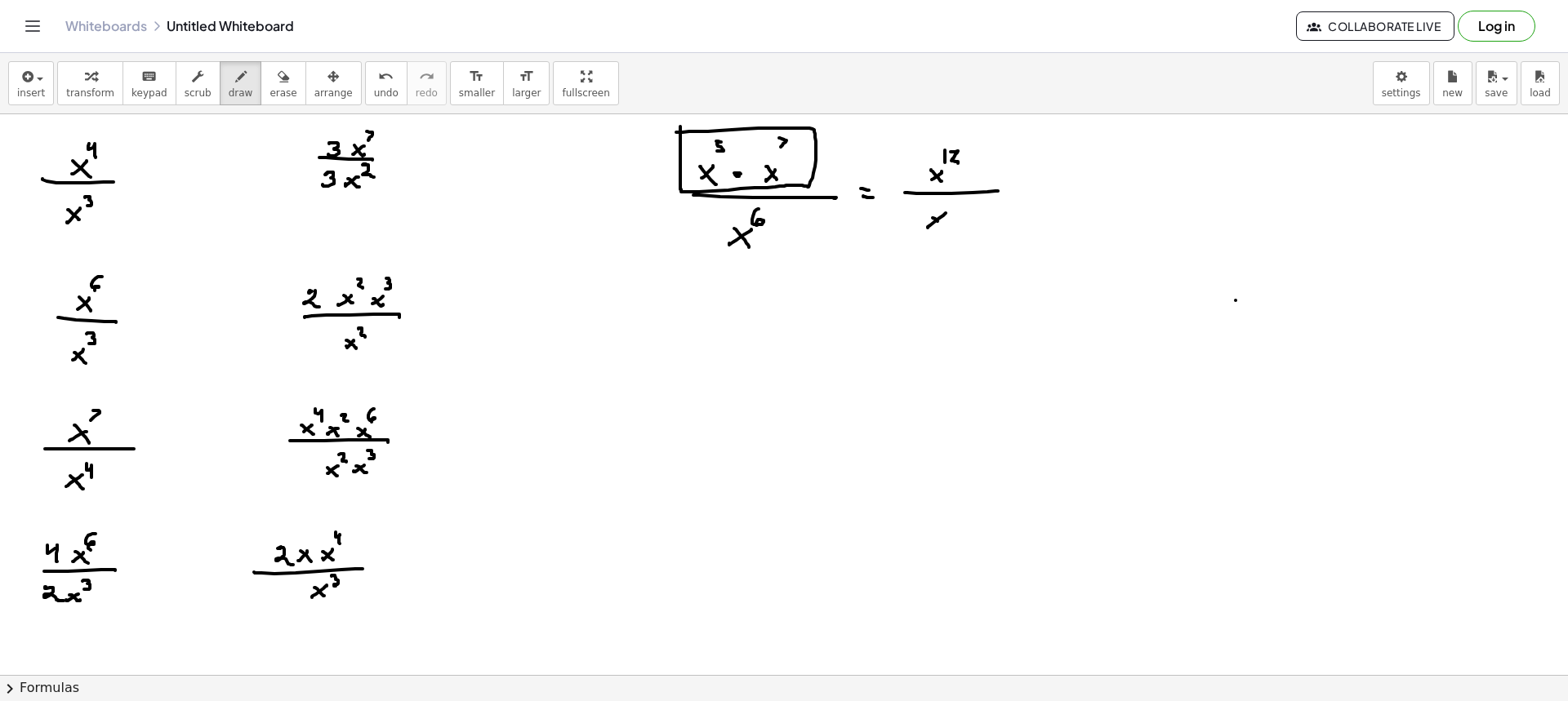
click at [945, 228] on div at bounding box center [784, 430] width 1568 height 1122
drag, startPoint x: 956, startPoint y: 203, endPoint x: 955, endPoint y: 212, distance: 9.1
click at [955, 212] on div at bounding box center [784, 430] width 1568 height 1122
click at [1020, 185] on div at bounding box center [784, 430] width 1568 height 1122
drag, startPoint x: 1015, startPoint y: 191, endPoint x: 1037, endPoint y: 194, distance: 22.2
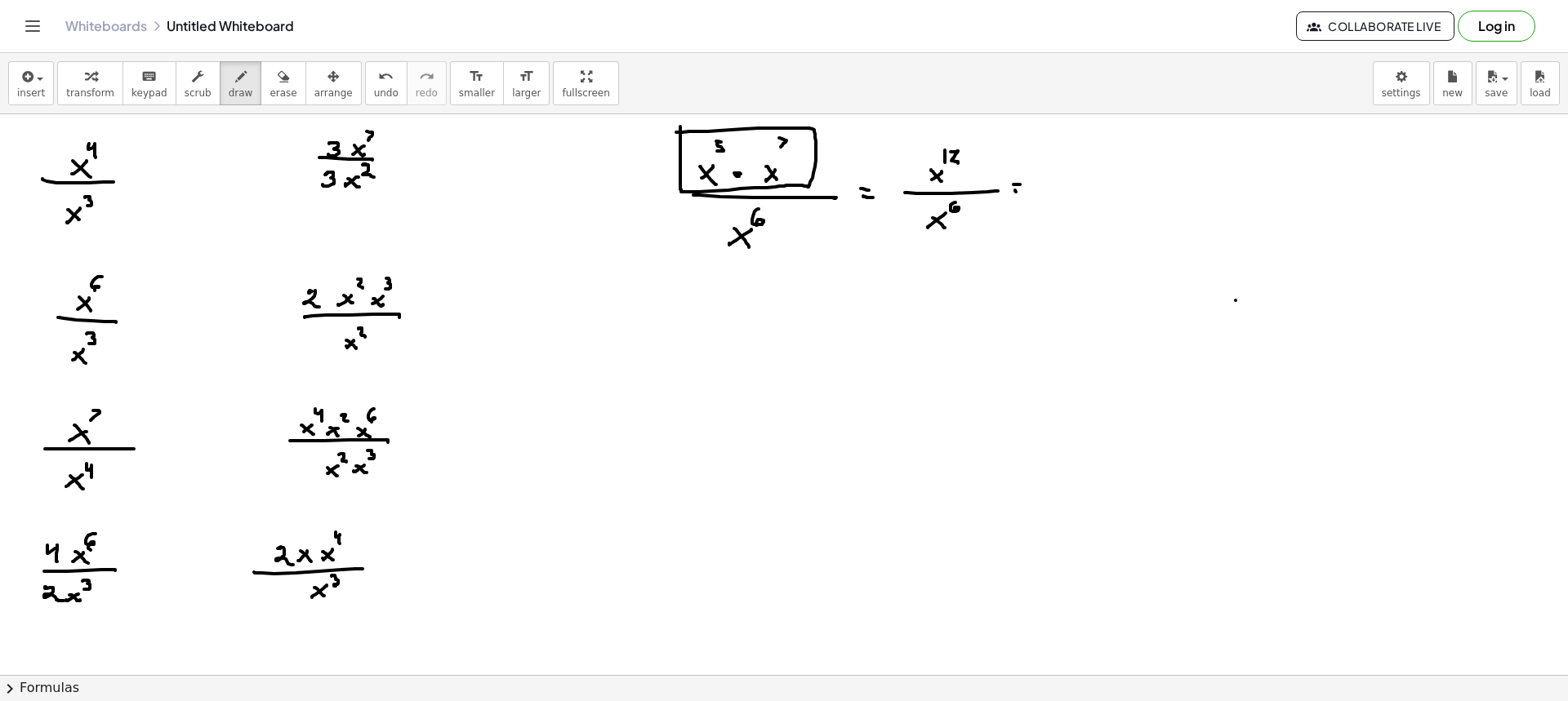
click at [1019, 192] on div at bounding box center [784, 430] width 1568 height 1122
click at [1044, 199] on div at bounding box center [784, 430] width 1568 height 1122
drag, startPoint x: 1047, startPoint y: 190, endPoint x: 1057, endPoint y: 199, distance: 13.5
click at [1057, 200] on div at bounding box center [784, 430] width 1568 height 1122
drag, startPoint x: 1070, startPoint y: 165, endPoint x: 1070, endPoint y: 176, distance: 11.0
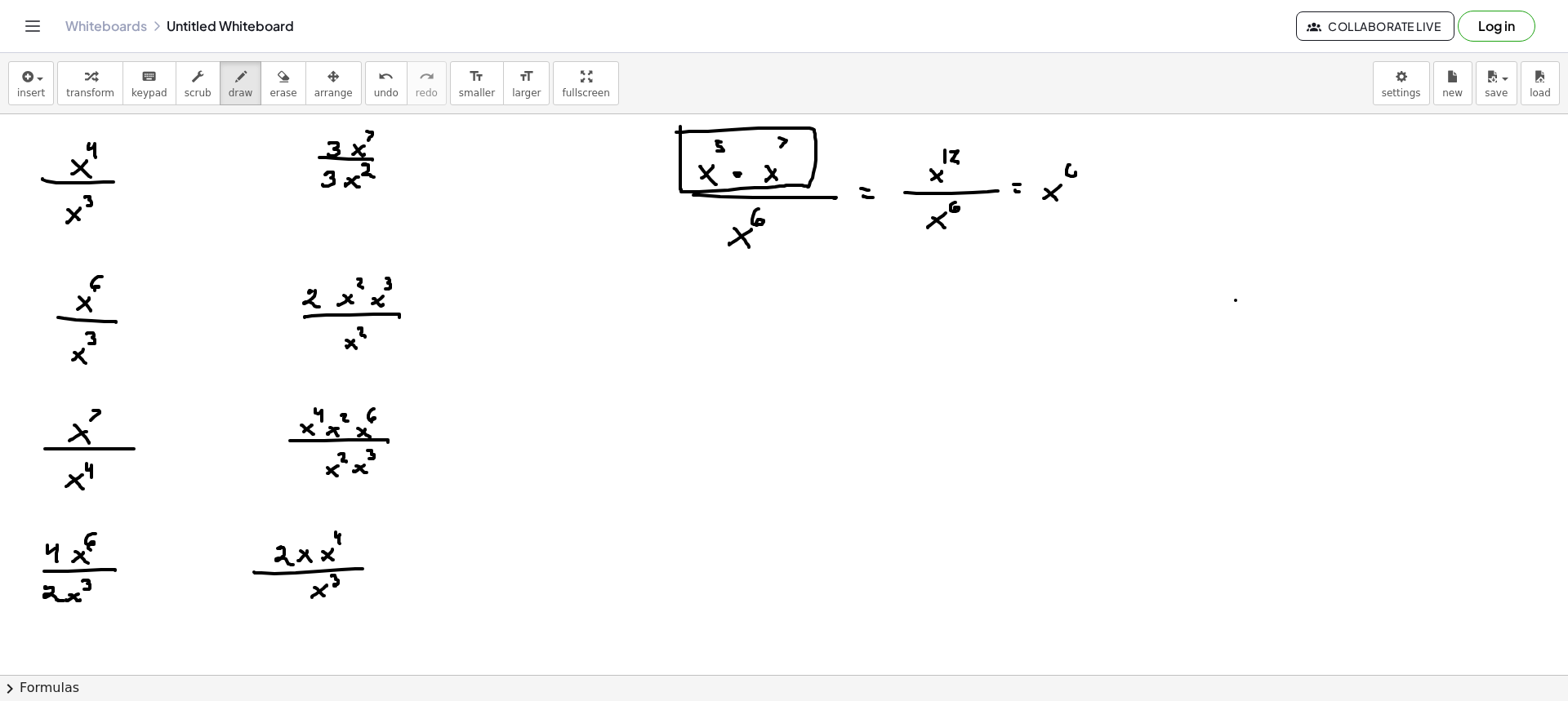
click at [1070, 176] on div at bounding box center [784, 430] width 1568 height 1122
drag, startPoint x: 254, startPoint y: 86, endPoint x: 510, endPoint y: 149, distance: 263.6
click at [261, 87] on button "erase" at bounding box center [283, 83] width 45 height 44
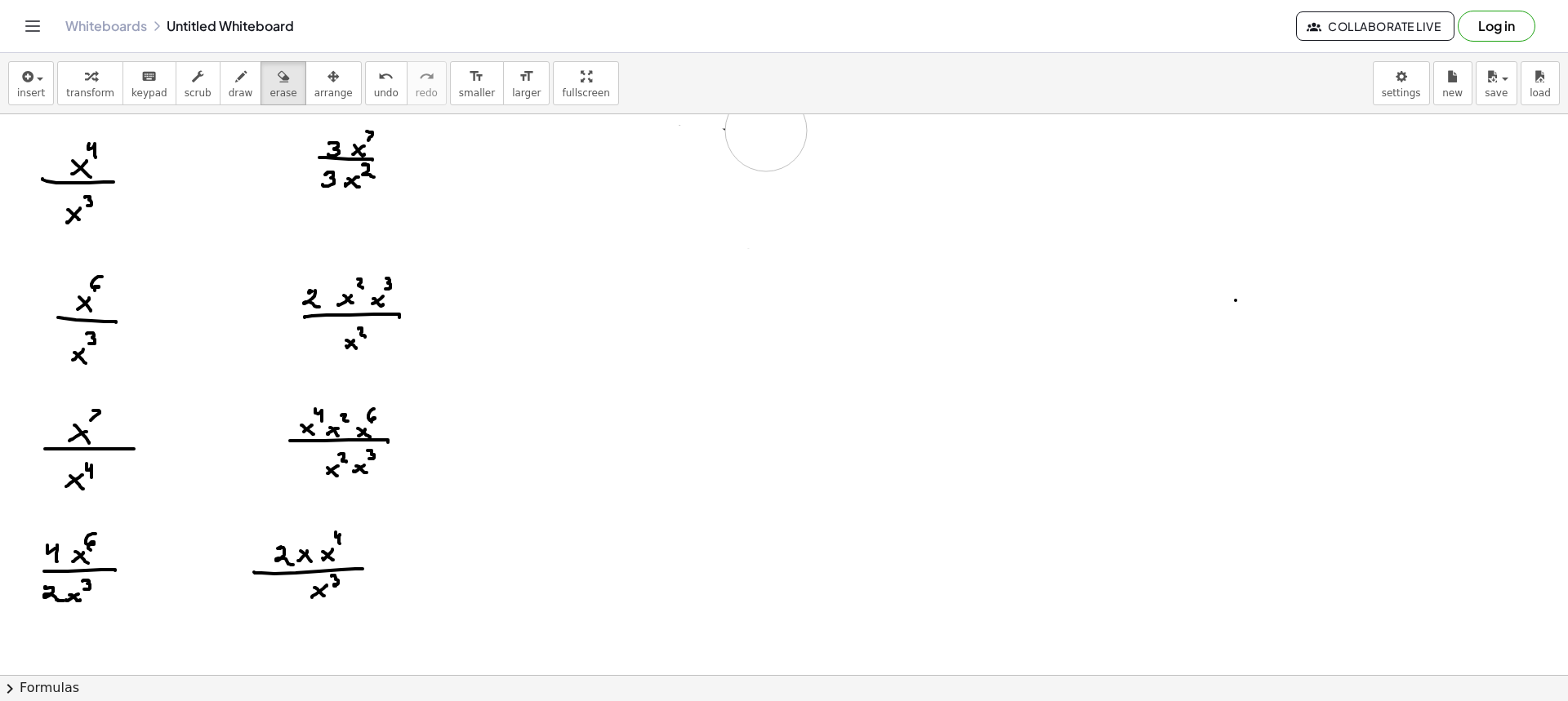
drag, startPoint x: 700, startPoint y: 163, endPoint x: 593, endPoint y: 142, distance: 109.0
click at [596, 138] on div at bounding box center [784, 430] width 1568 height 1122
drag, startPoint x: 1216, startPoint y: 293, endPoint x: 1168, endPoint y: 304, distance: 49.2
click at [1246, 301] on div at bounding box center [784, 430] width 1568 height 1122
